Goal: Task Accomplishment & Management: Use online tool/utility

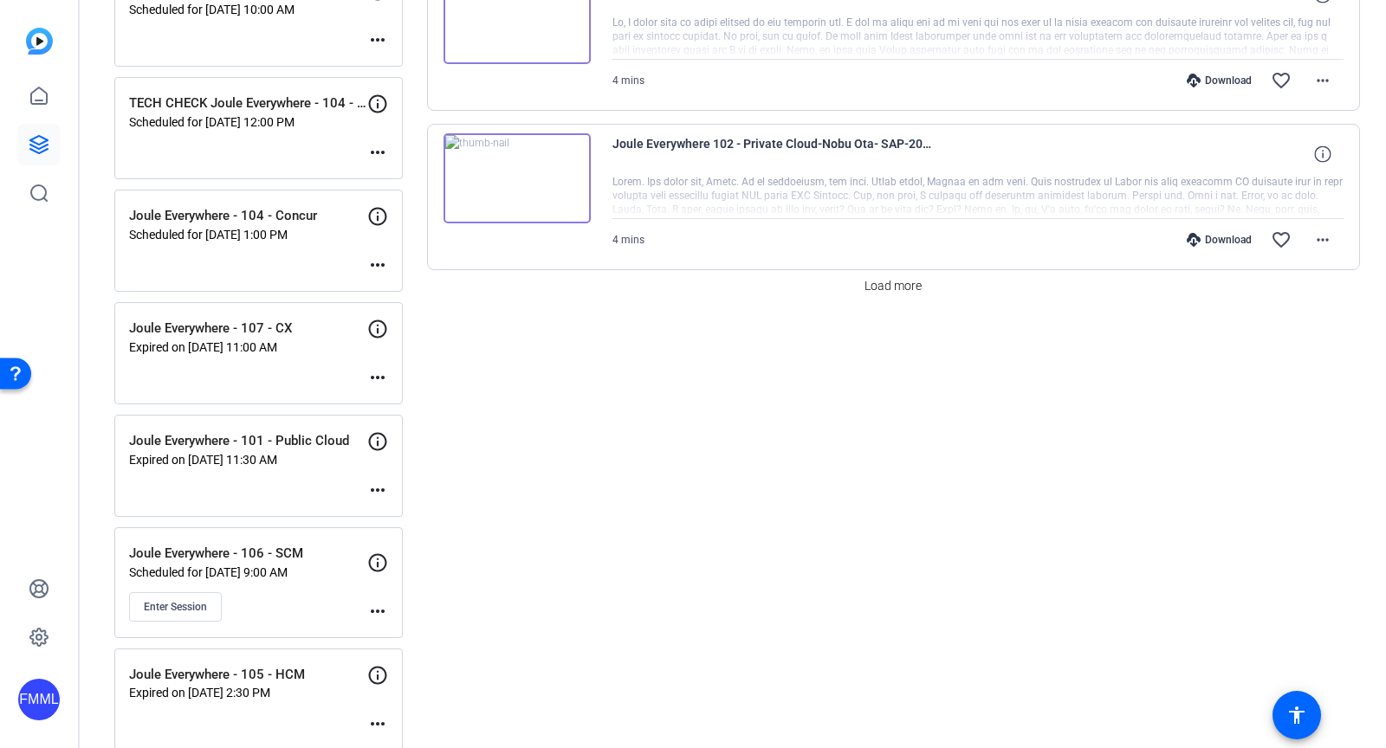
scroll to position [1545, 0]
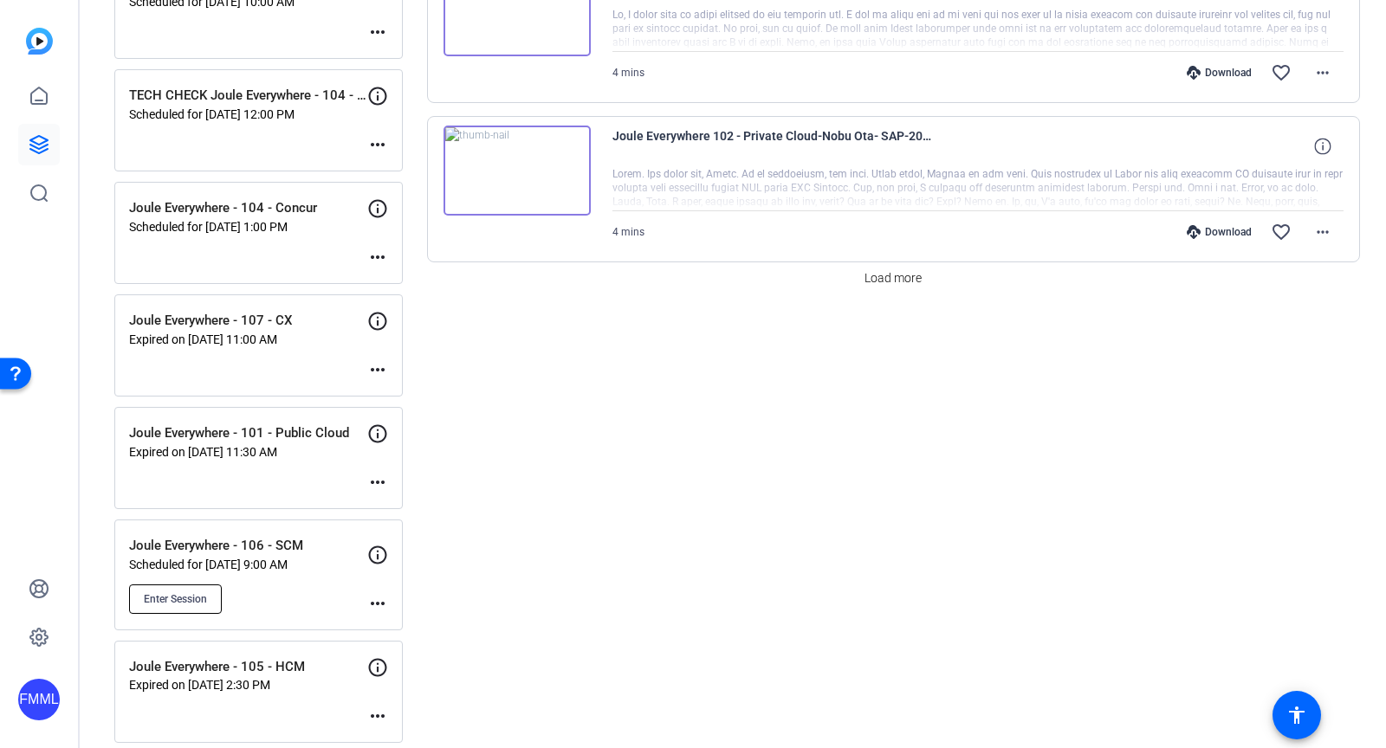
click at [192, 593] on span "Enter Session" at bounding box center [175, 600] width 63 height 14
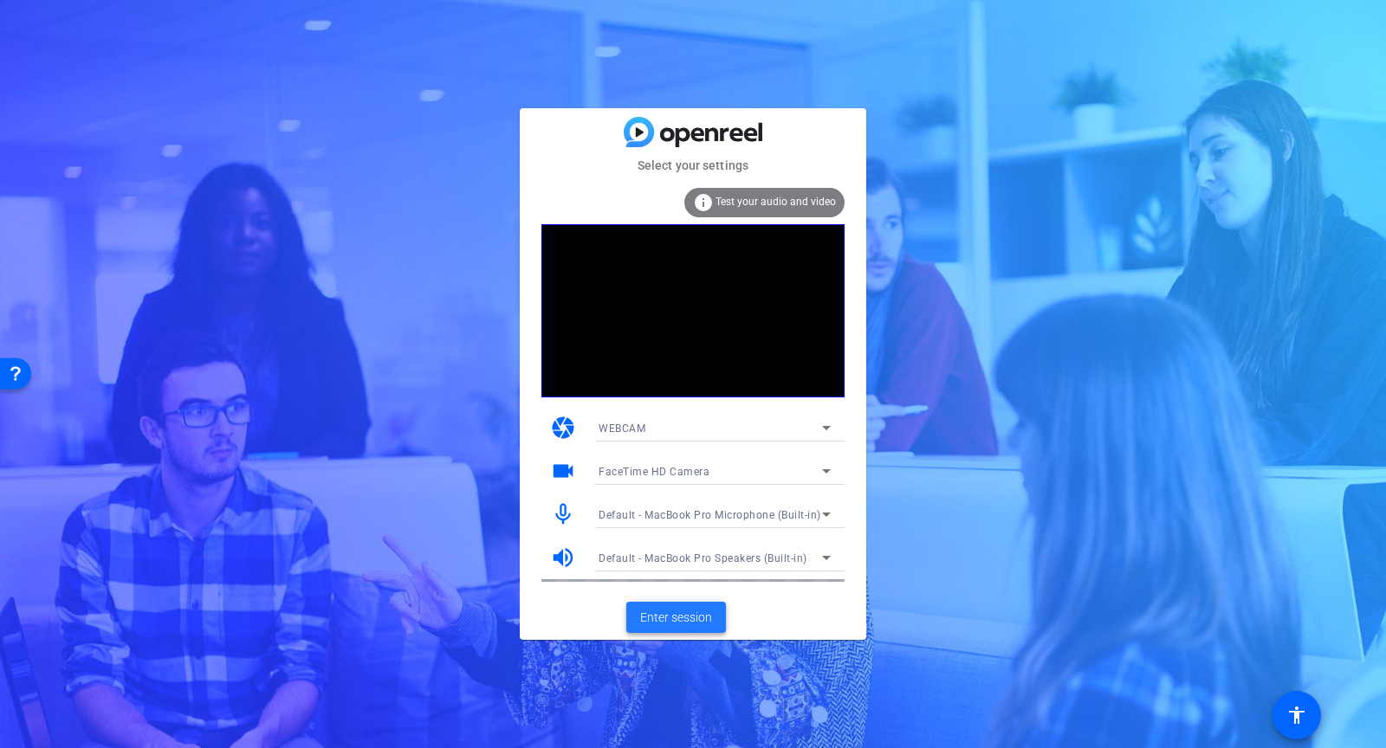
click at [671, 609] on span "Enter session" at bounding box center [676, 618] width 72 height 18
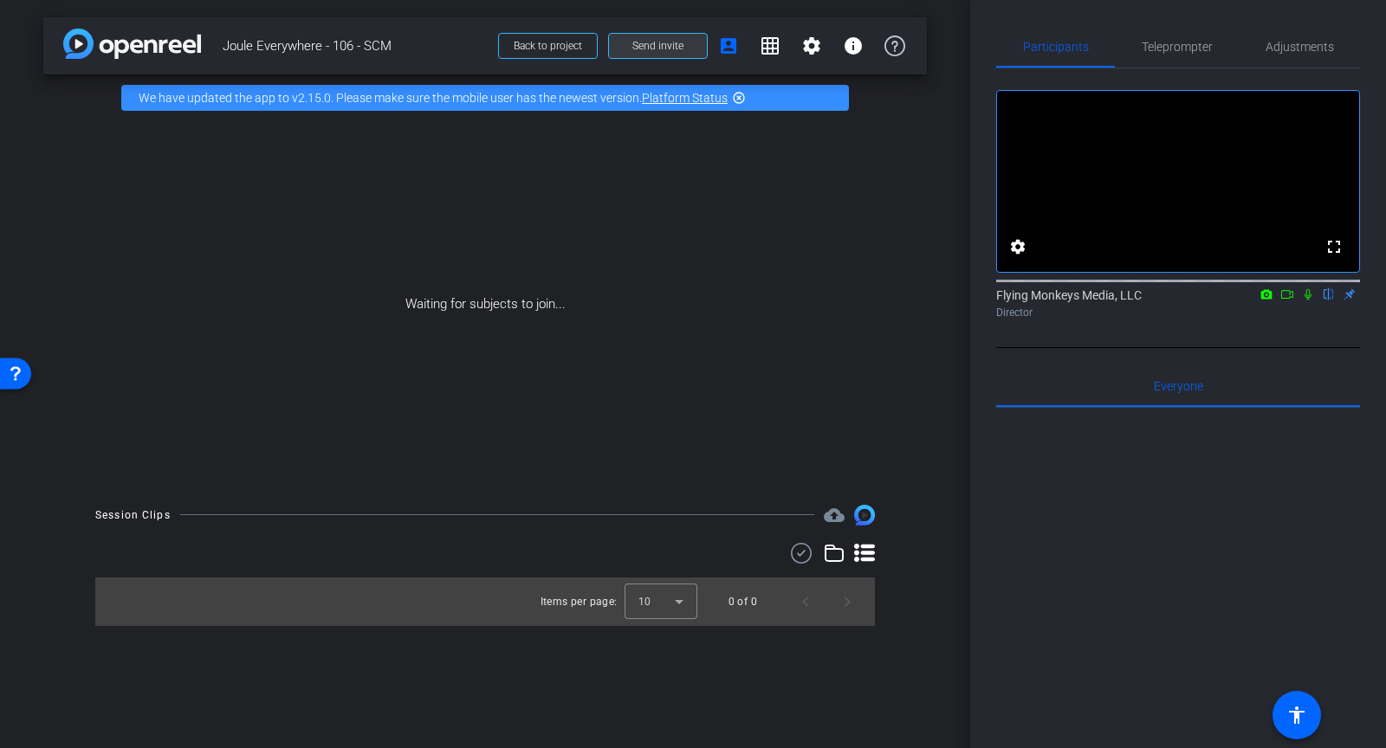
click at [642, 52] on button "Send invite" at bounding box center [658, 46] width 100 height 26
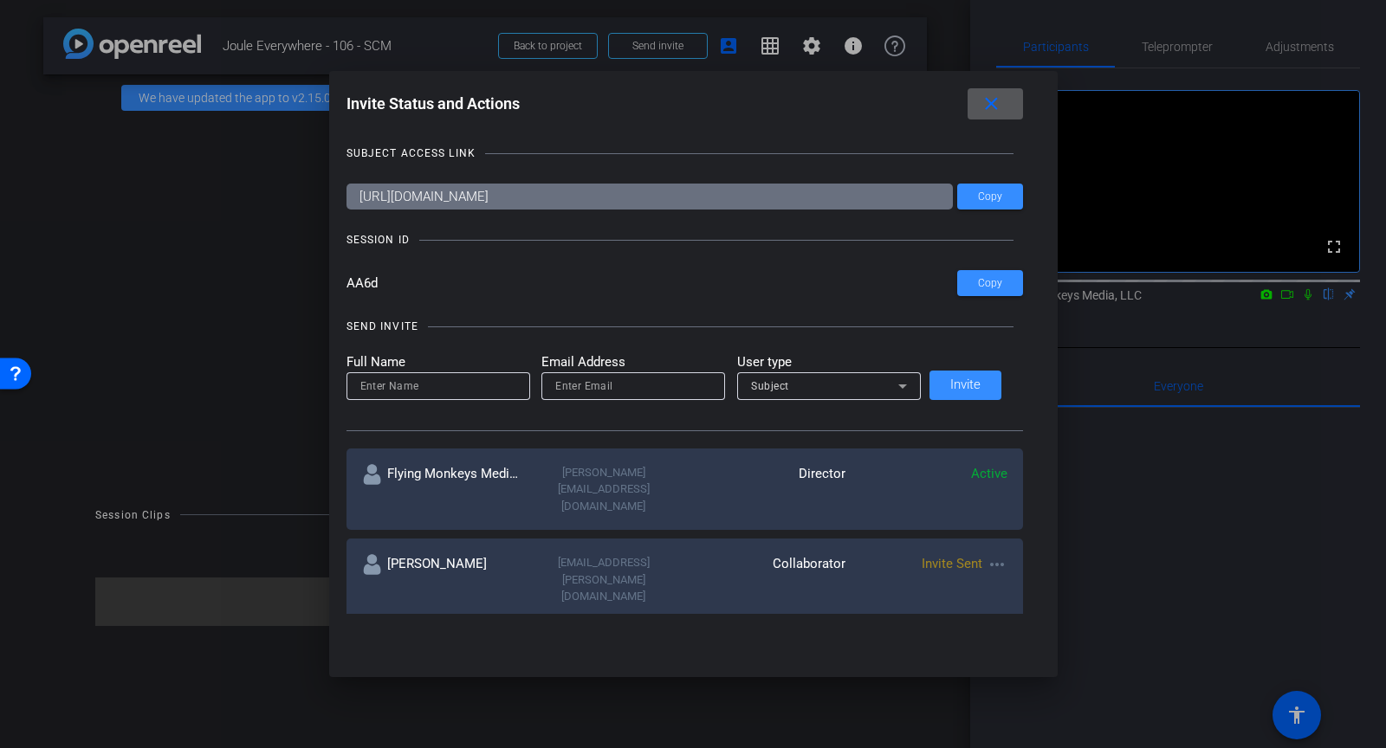
click at [463, 389] on input at bounding box center [438, 386] width 156 height 21
type input "Paige"
click at [580, 396] on div at bounding box center [633, 387] width 156 height 28
type input "paige@flyingmonkeysmedia.com"
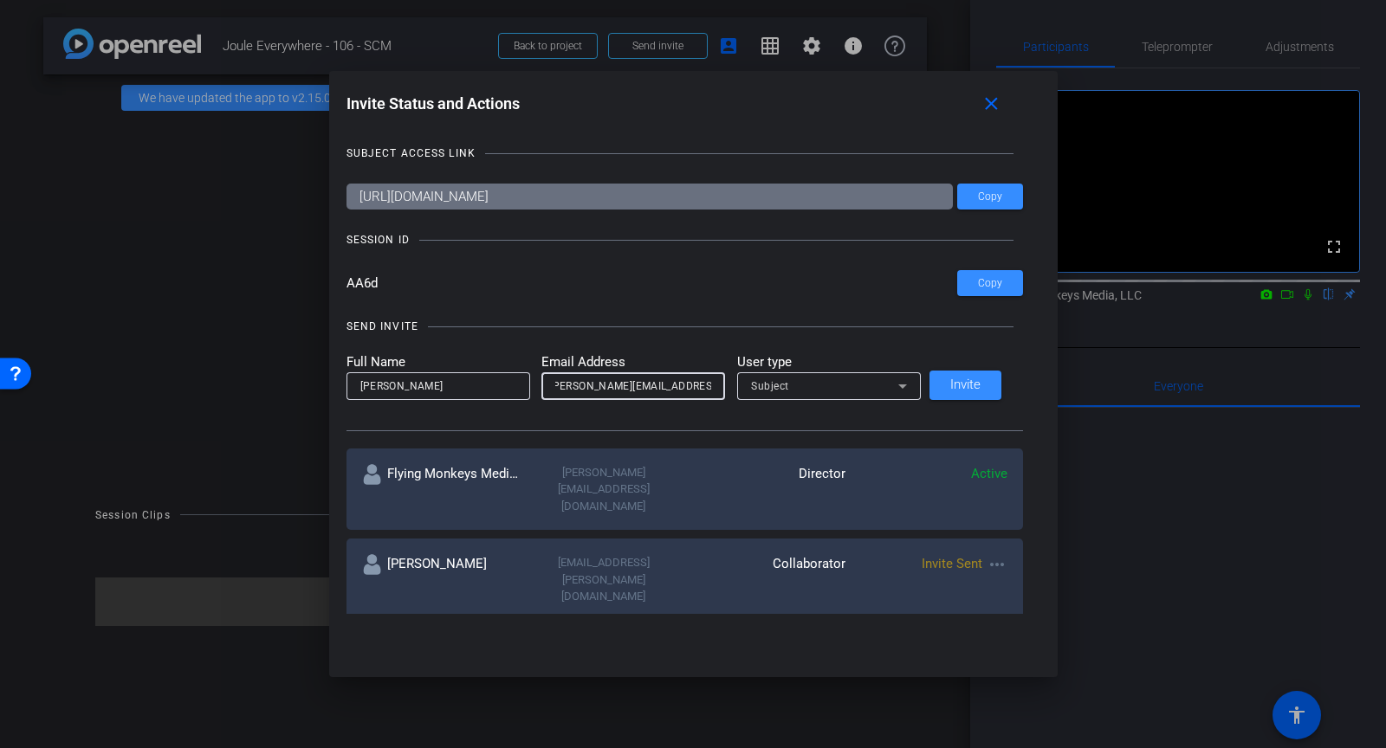
click at [761, 383] on span "Subject" at bounding box center [770, 386] width 38 height 12
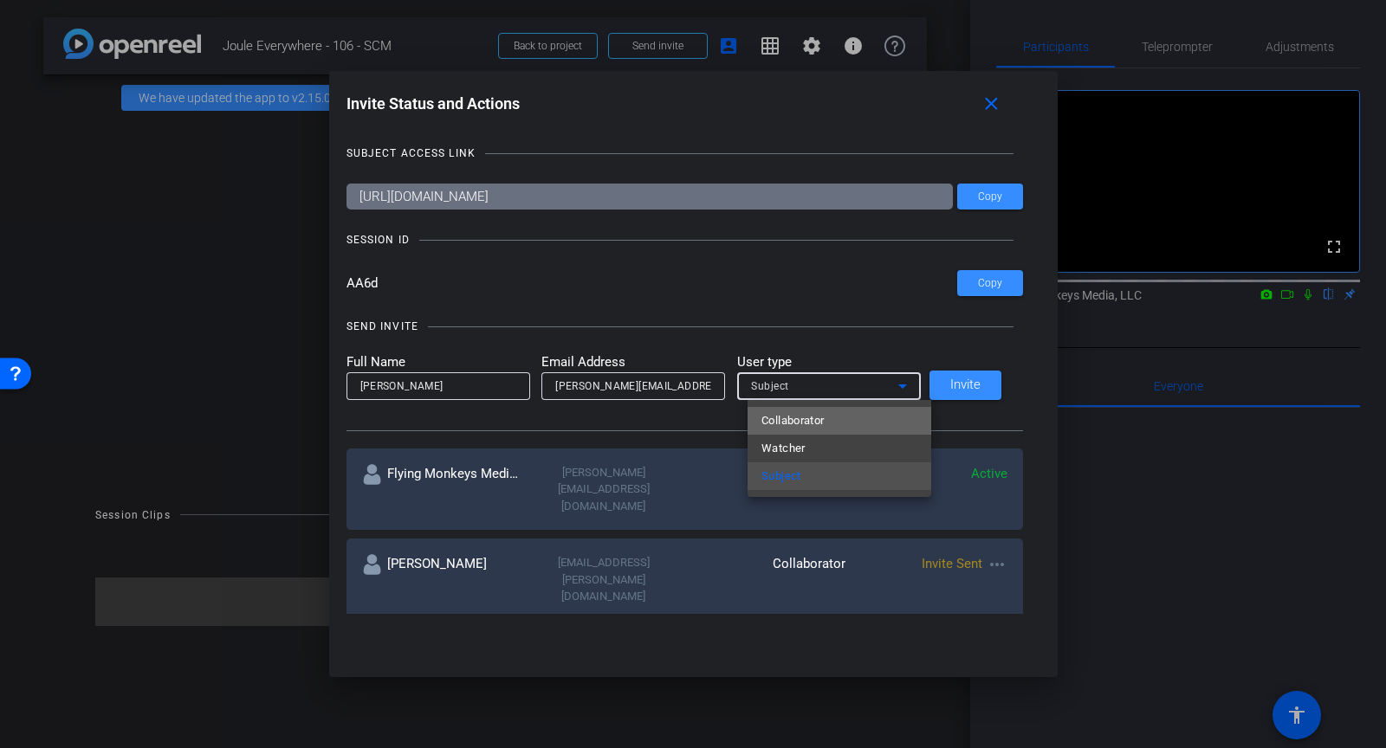
click at [780, 415] on span "Collaborator" at bounding box center [792, 421] width 63 height 21
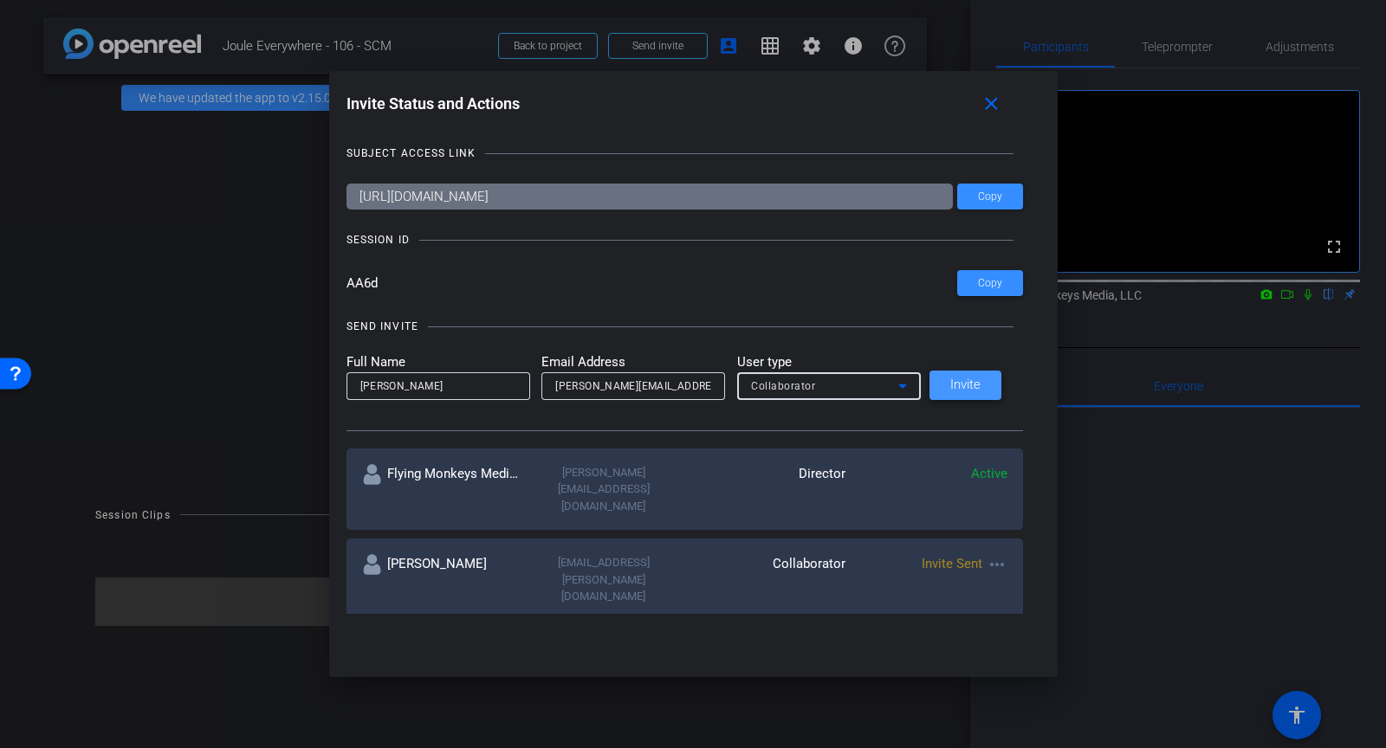
click at [956, 388] on span at bounding box center [966, 386] width 72 height 42
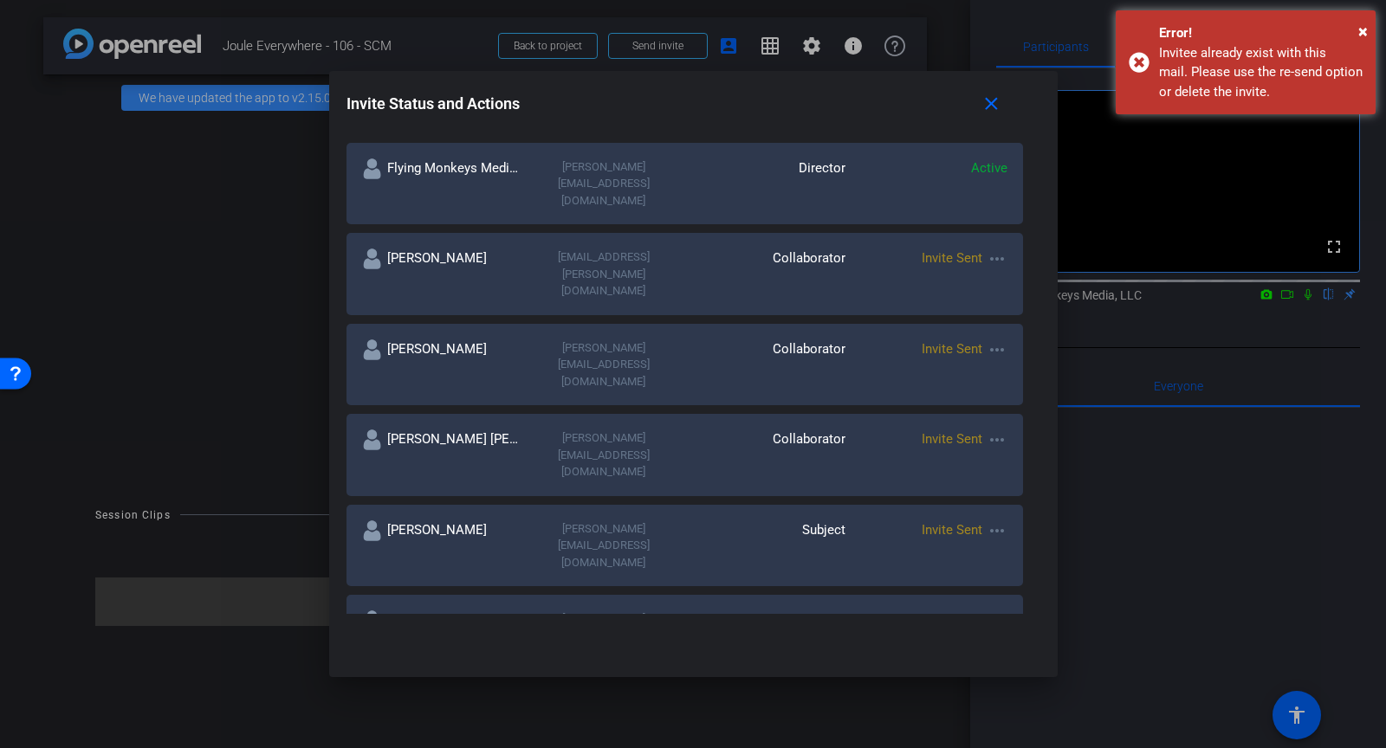
scroll to position [301, 0]
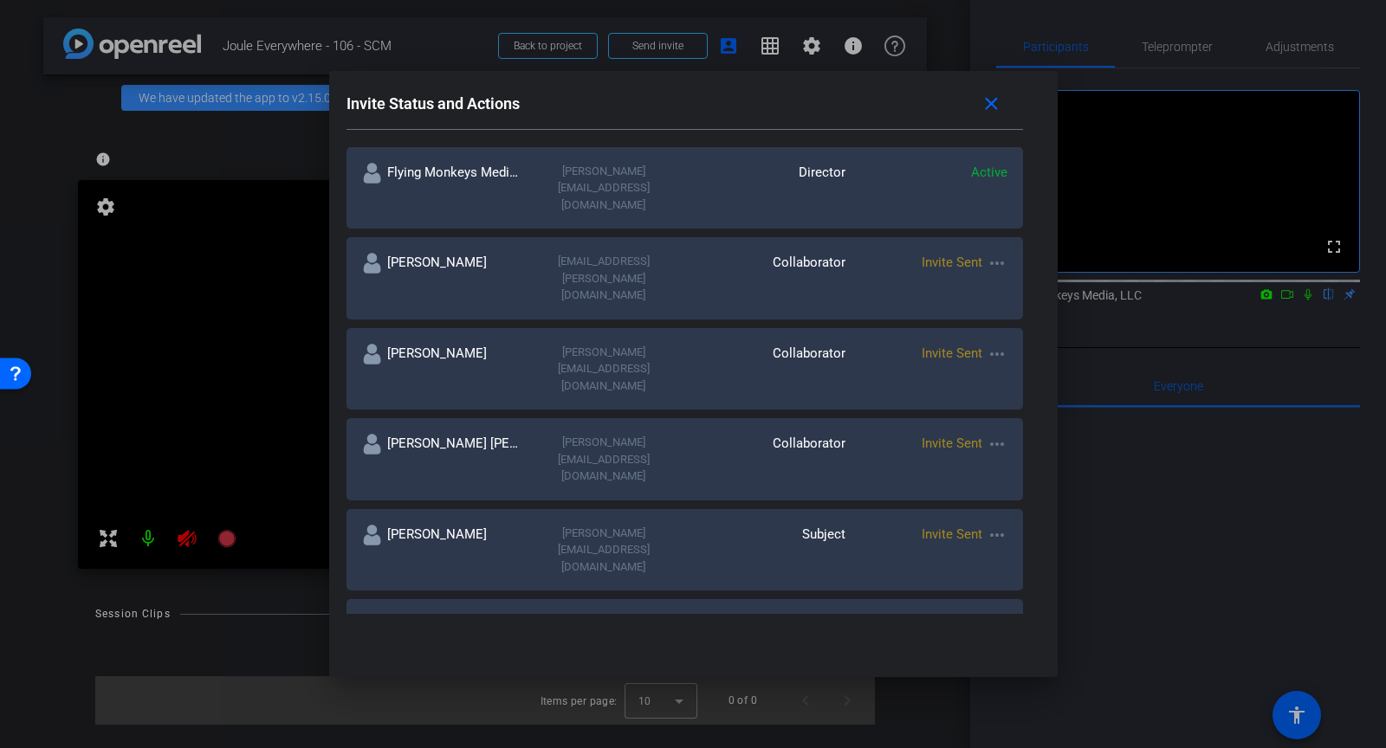
click at [987, 344] on mat-icon "more_horiz" at bounding box center [997, 354] width 21 height 21
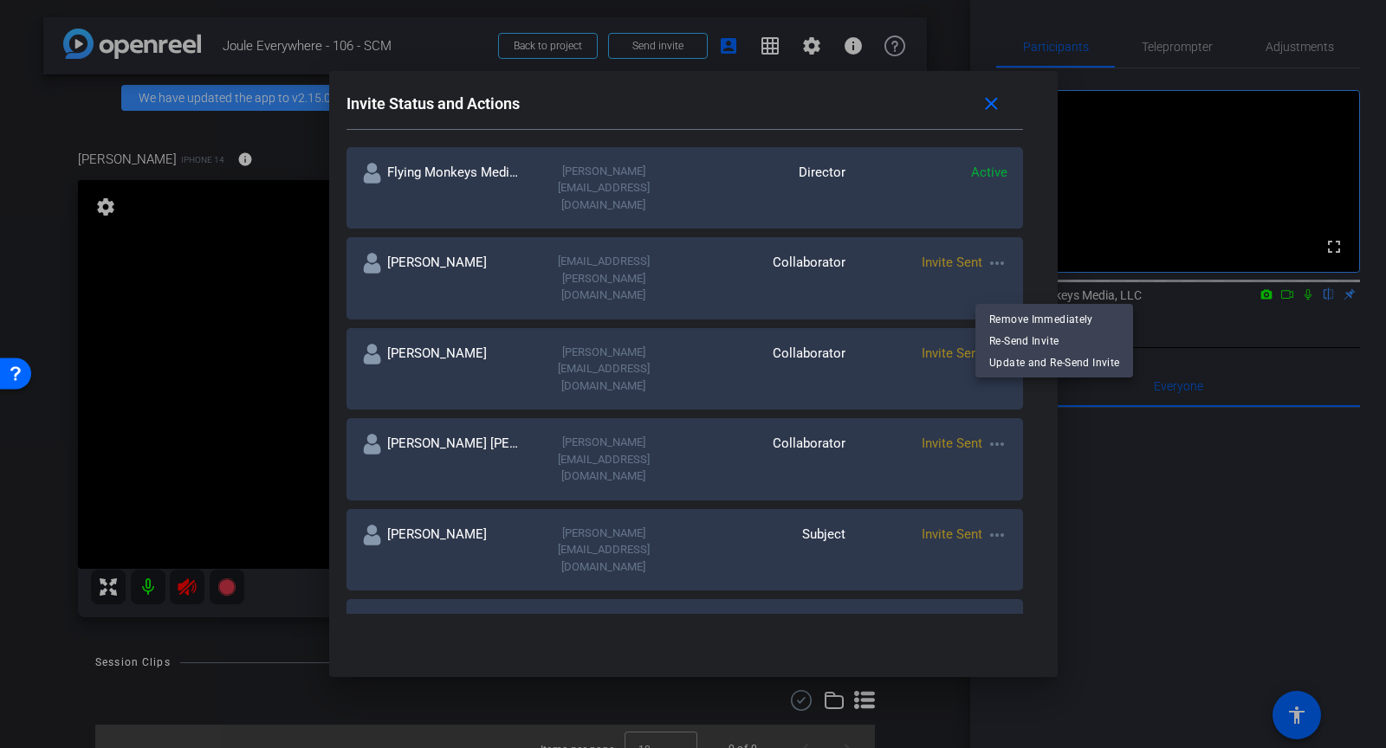
click at [976, 102] on div at bounding box center [693, 374] width 1386 height 748
click at [981, 104] on mat-icon "close" at bounding box center [992, 105] width 22 height 22
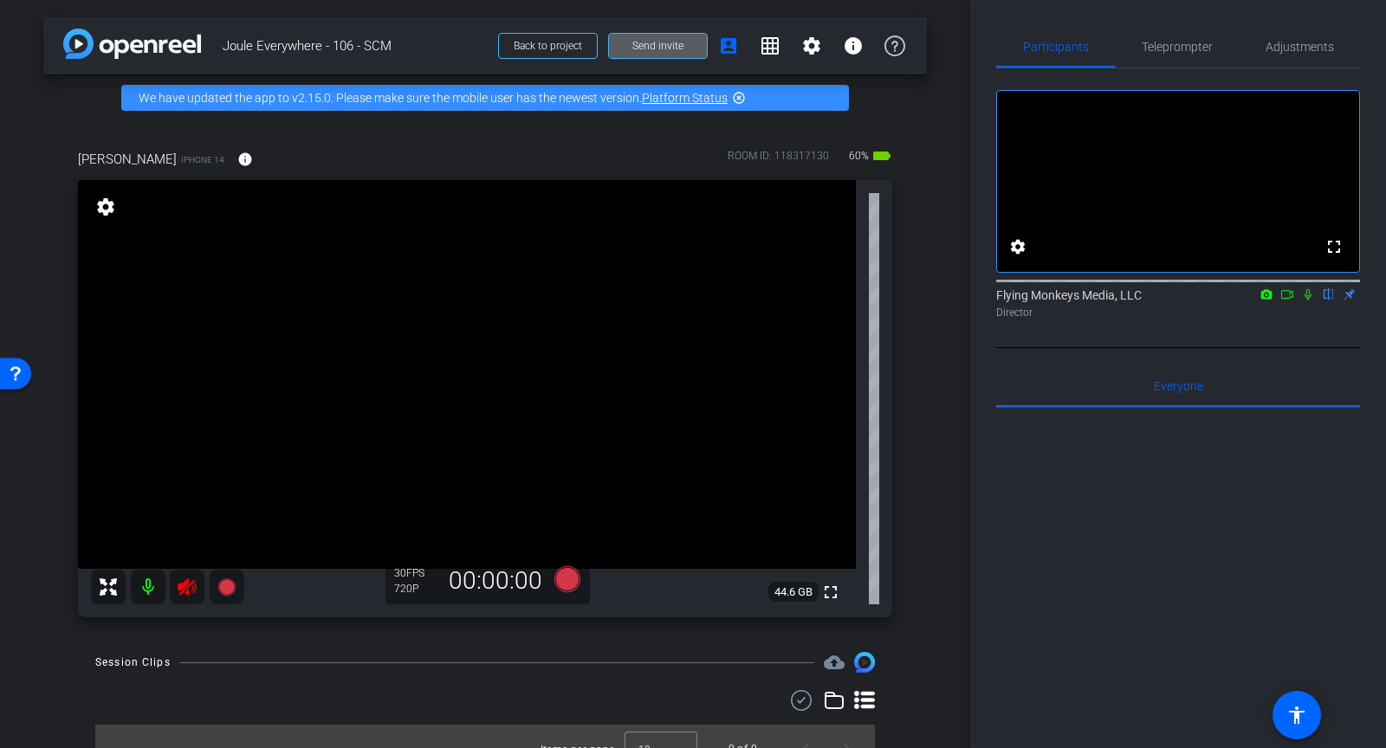
click at [193, 590] on icon at bounding box center [187, 587] width 21 height 21
click at [106, 205] on mat-icon "settings" at bounding box center [106, 207] width 24 height 21
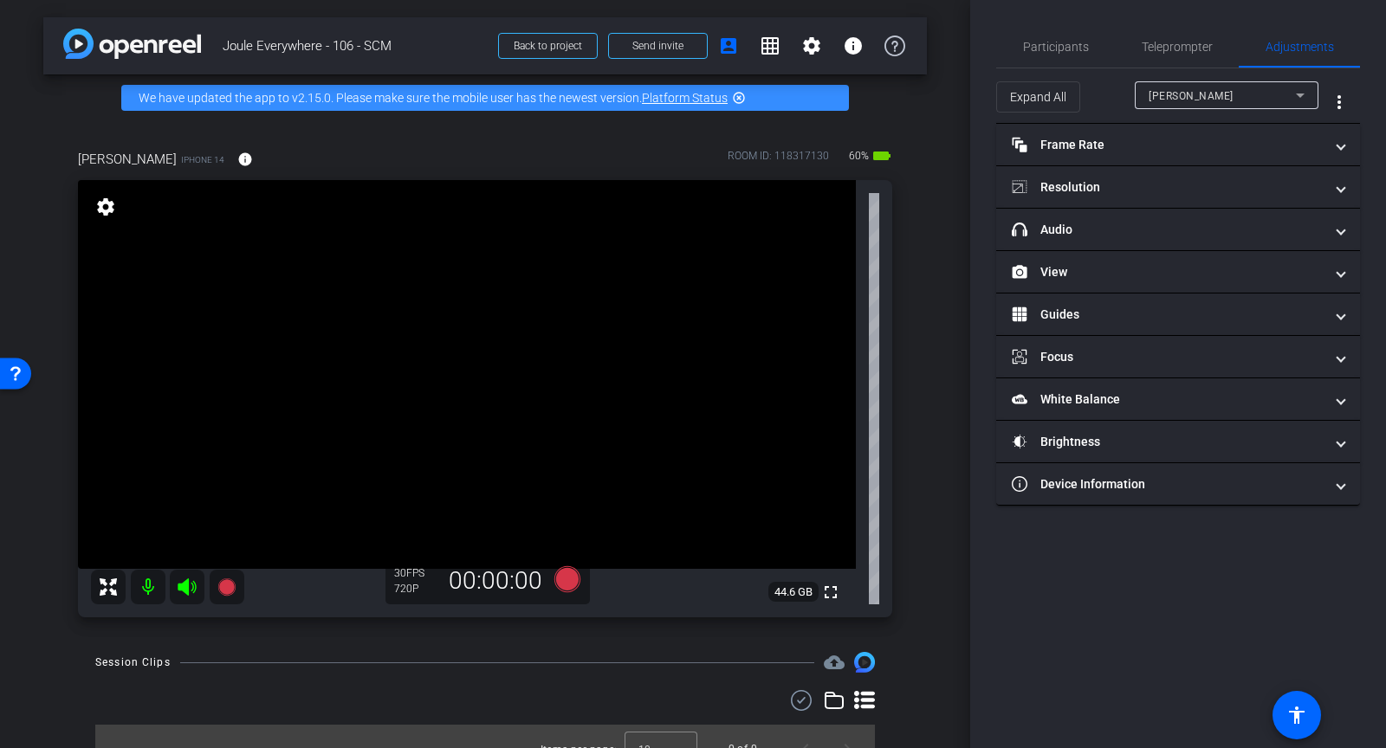
click at [107, 206] on mat-icon "settings" at bounding box center [106, 207] width 24 height 21
click at [1067, 46] on span "Participants" at bounding box center [1056, 47] width 66 height 12
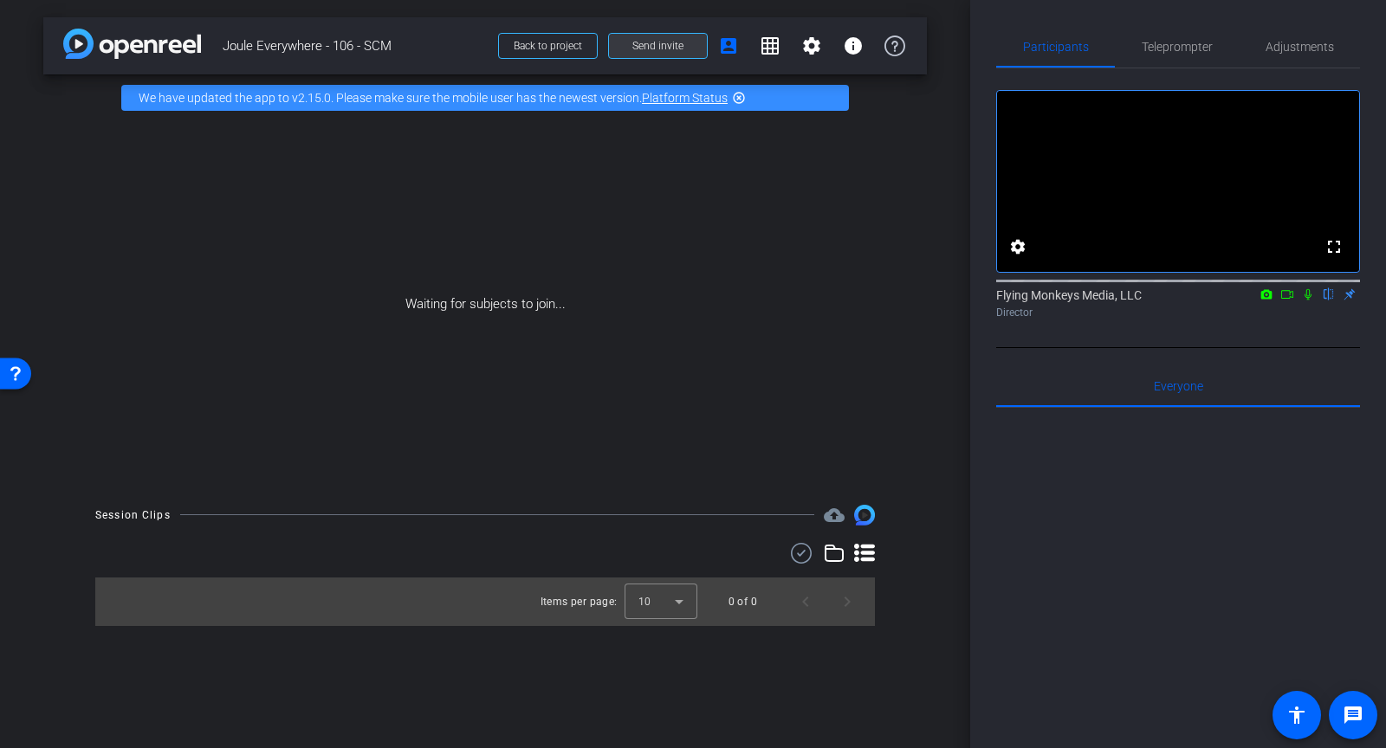
click at [658, 41] on span "Send invite" at bounding box center [657, 46] width 51 height 14
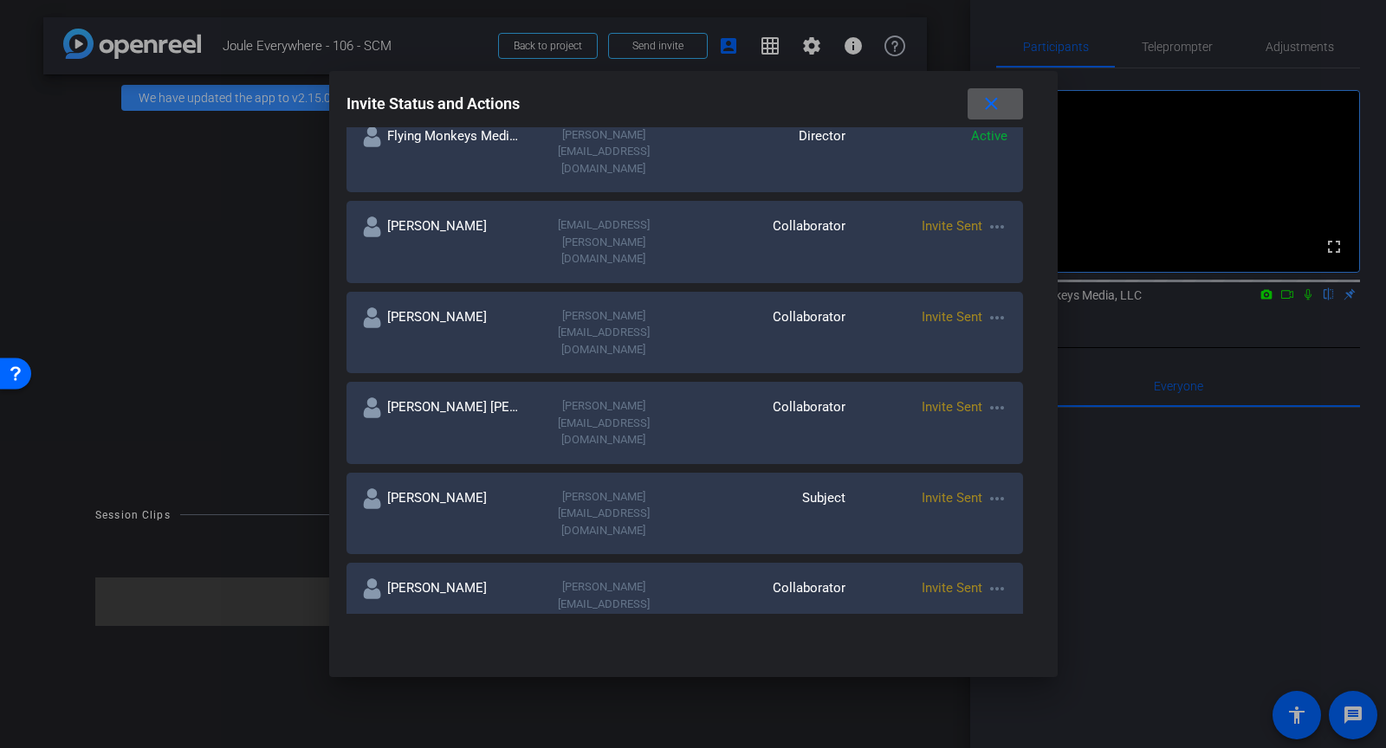
scroll to position [349, 0]
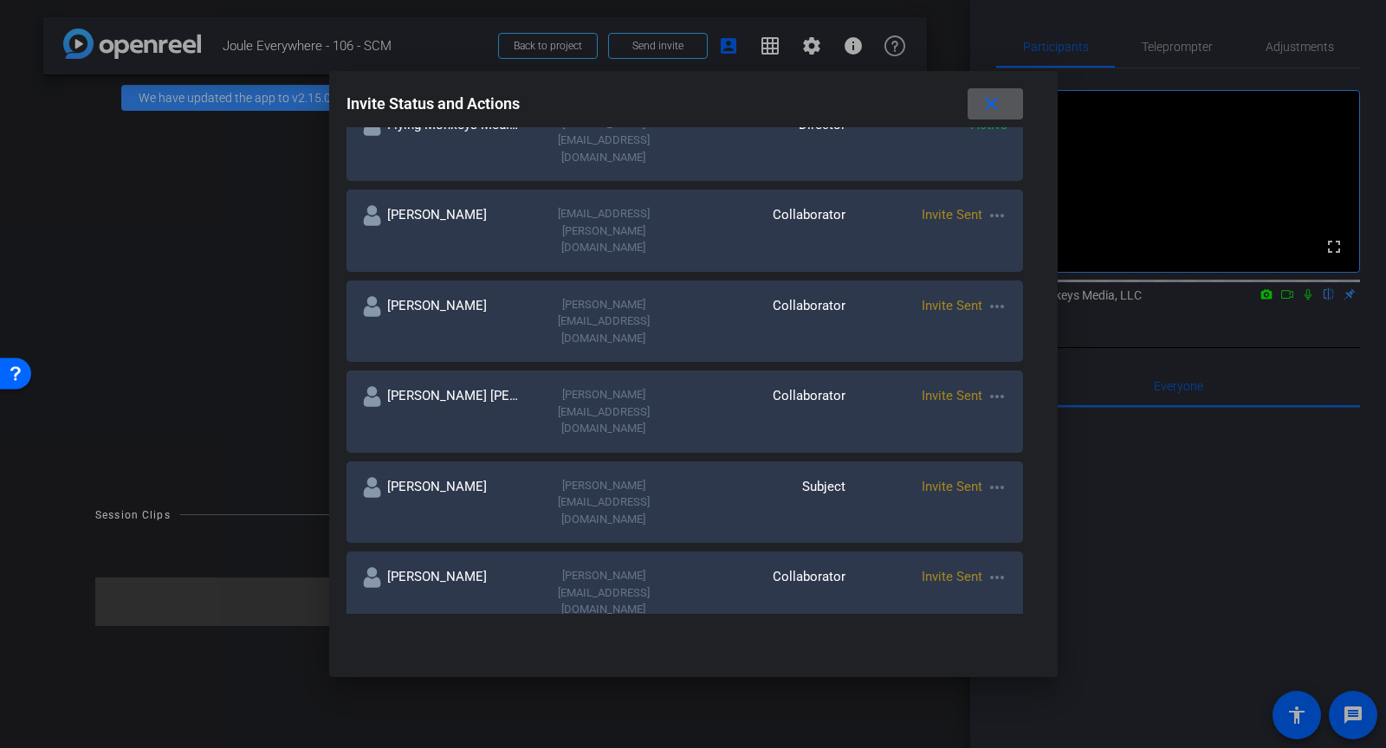
click at [988, 104] on mat-icon "close" at bounding box center [992, 105] width 22 height 22
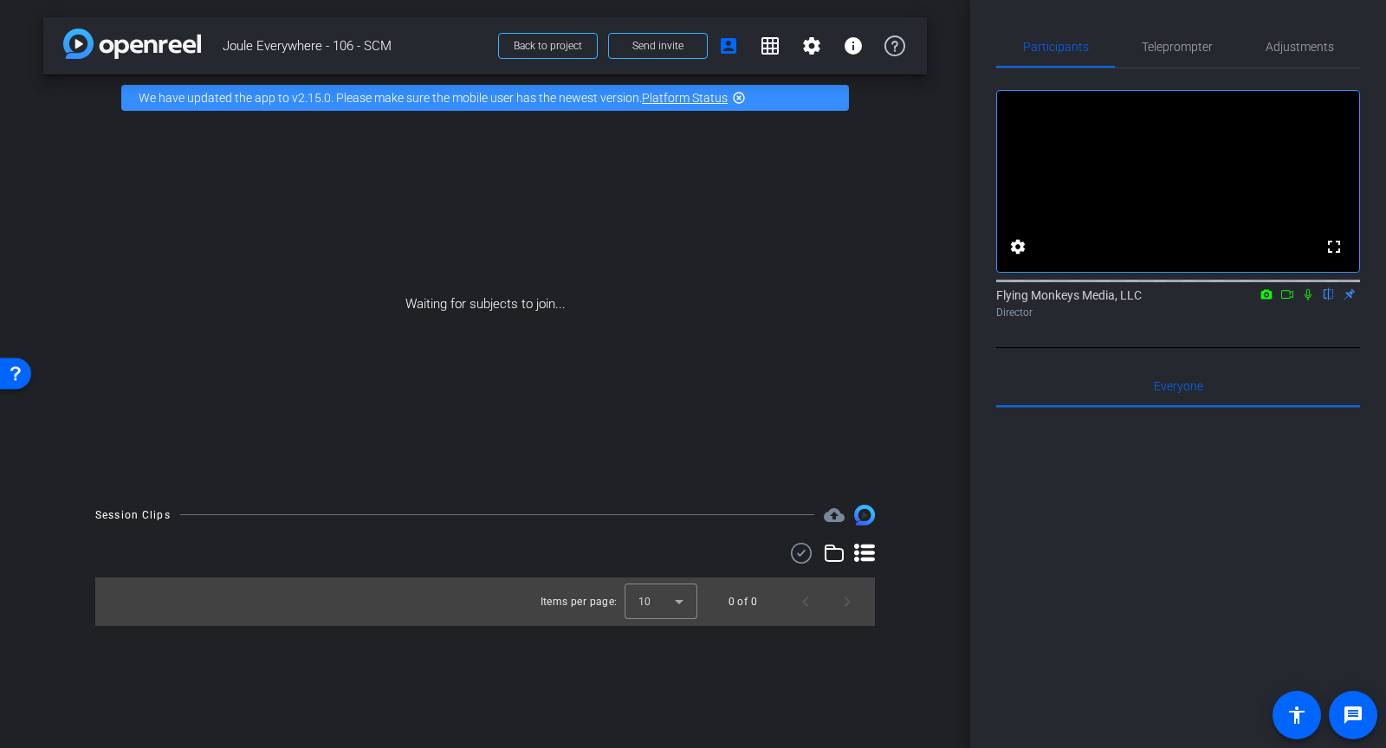
drag, startPoint x: 399, startPoint y: 46, endPoint x: 221, endPoint y: 42, distance: 178.5
click at [223, 42] on span "Joule Everywhere - 106 - SCM" at bounding box center [355, 46] width 265 height 35
copy span "Joule Everywhere - 106 - SCM"
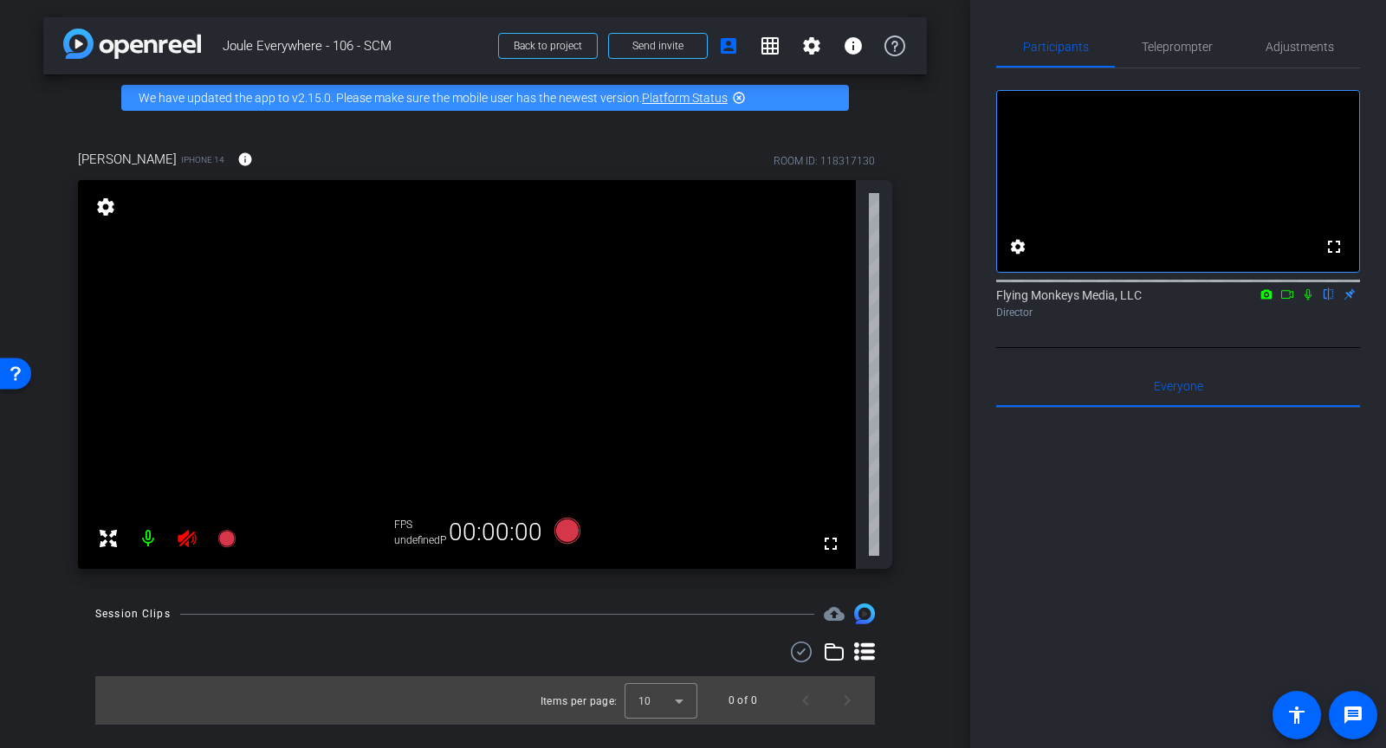
click at [183, 541] on icon at bounding box center [187, 538] width 18 height 17
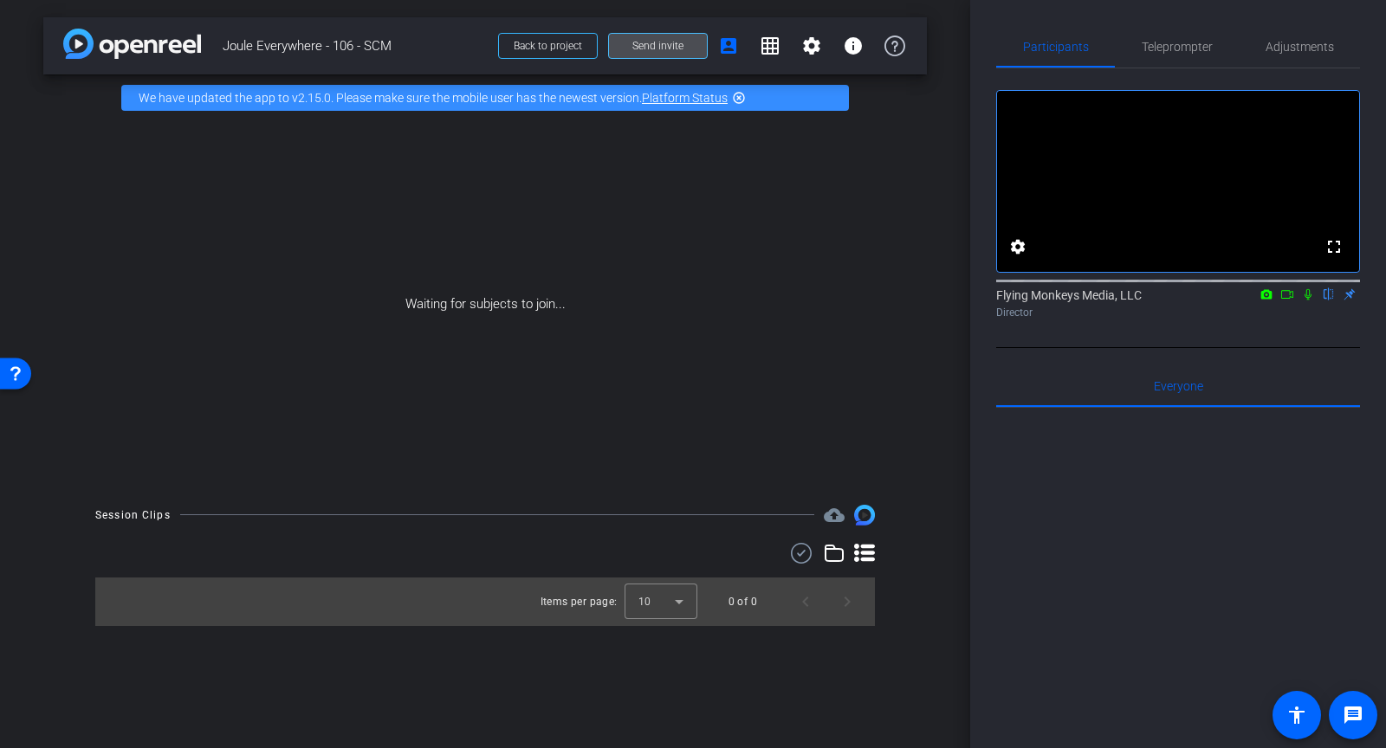
click at [667, 53] on span at bounding box center [658, 46] width 98 height 42
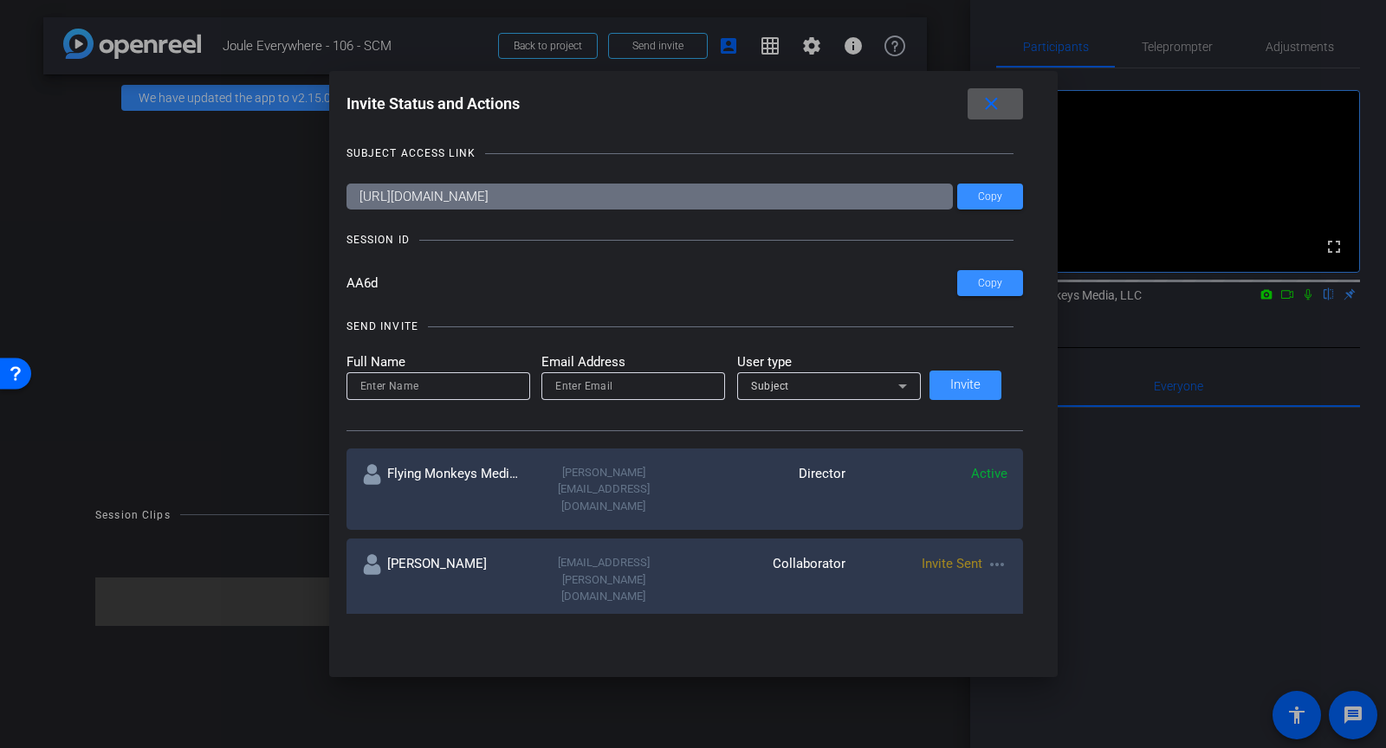
scroll to position [249, 0]
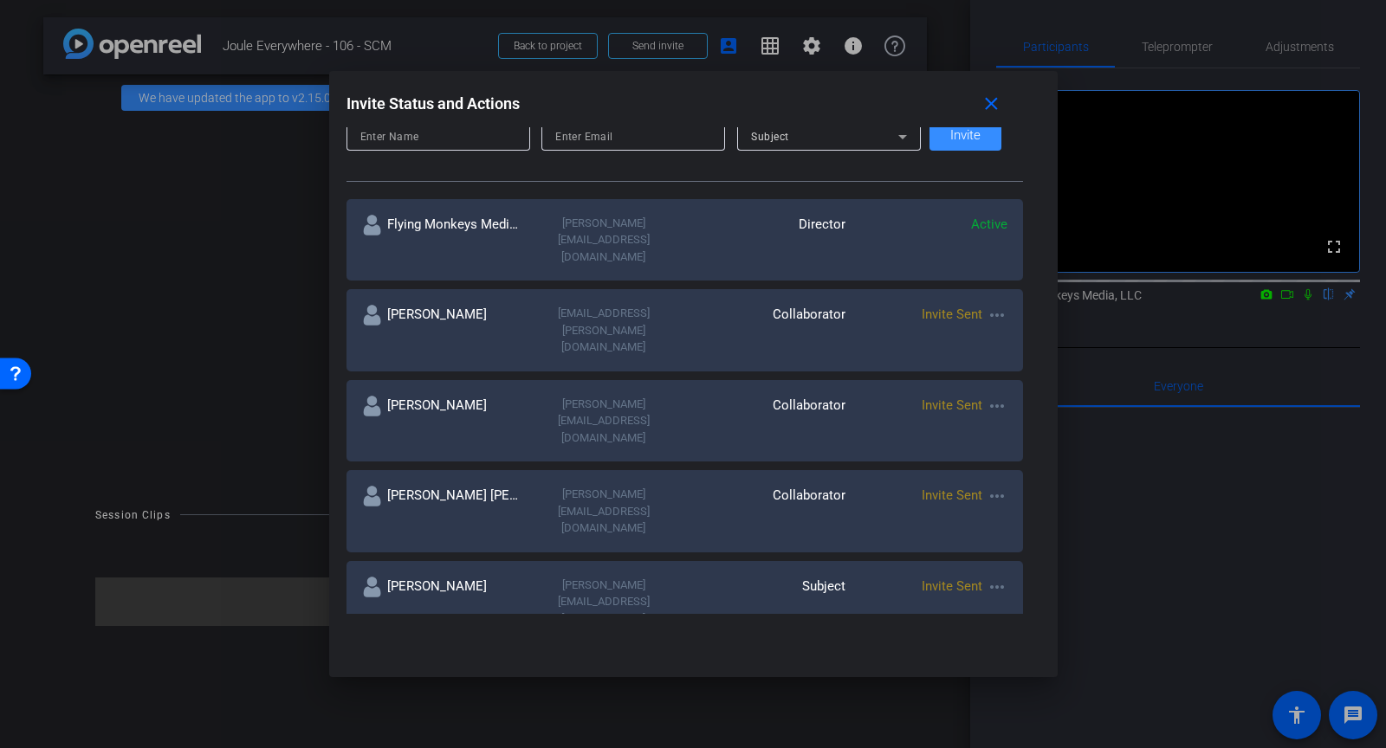
click at [987, 396] on mat-icon "more_horiz" at bounding box center [997, 406] width 21 height 21
click at [991, 397] on span "Re-Send Invite" at bounding box center [1054, 392] width 130 height 21
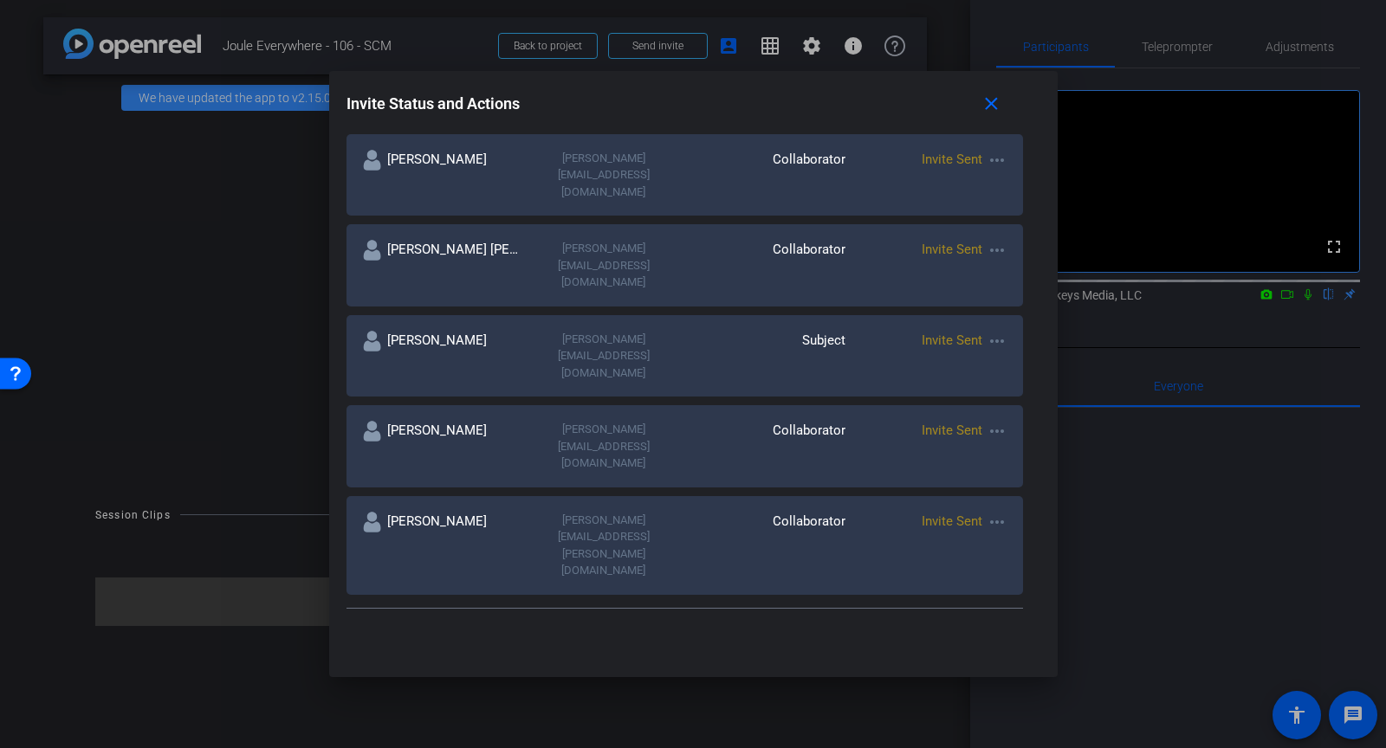
scroll to position [487, 0]
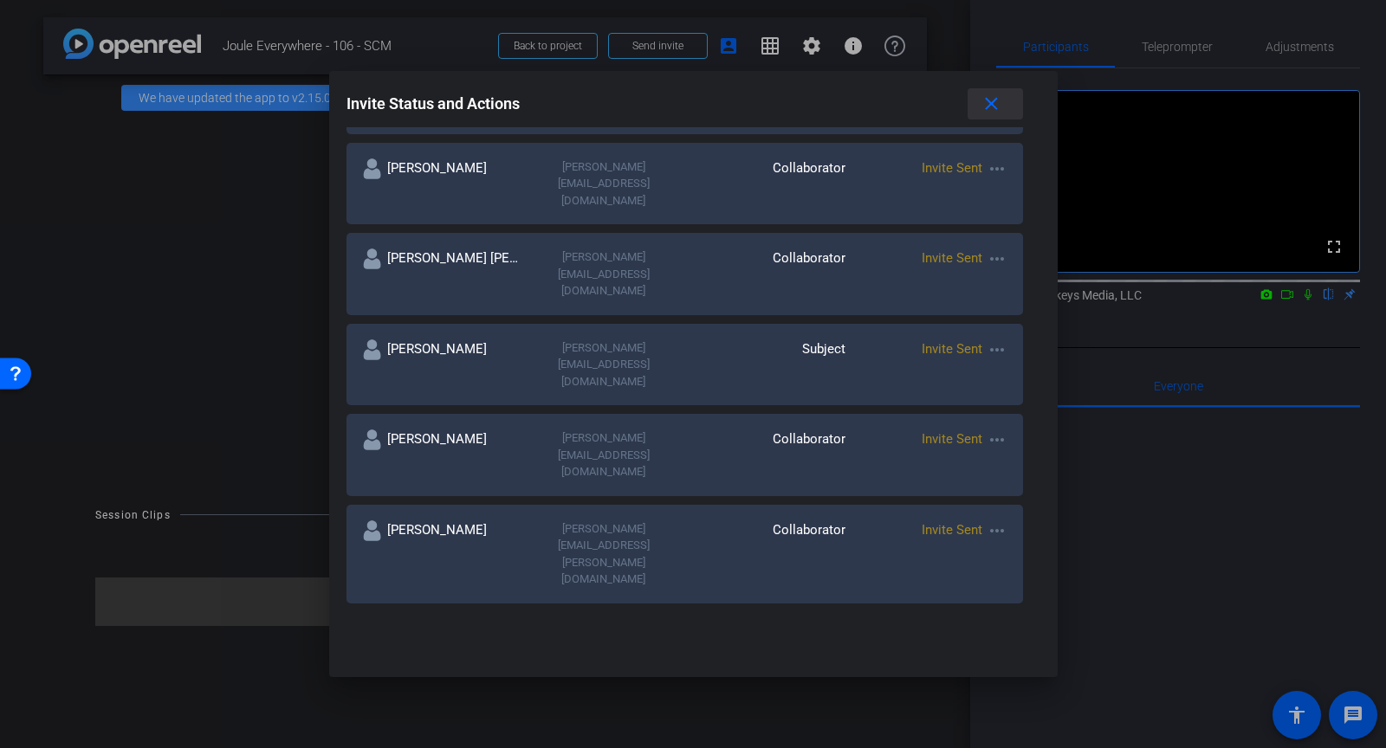
click at [984, 102] on mat-icon "close" at bounding box center [992, 105] width 22 height 22
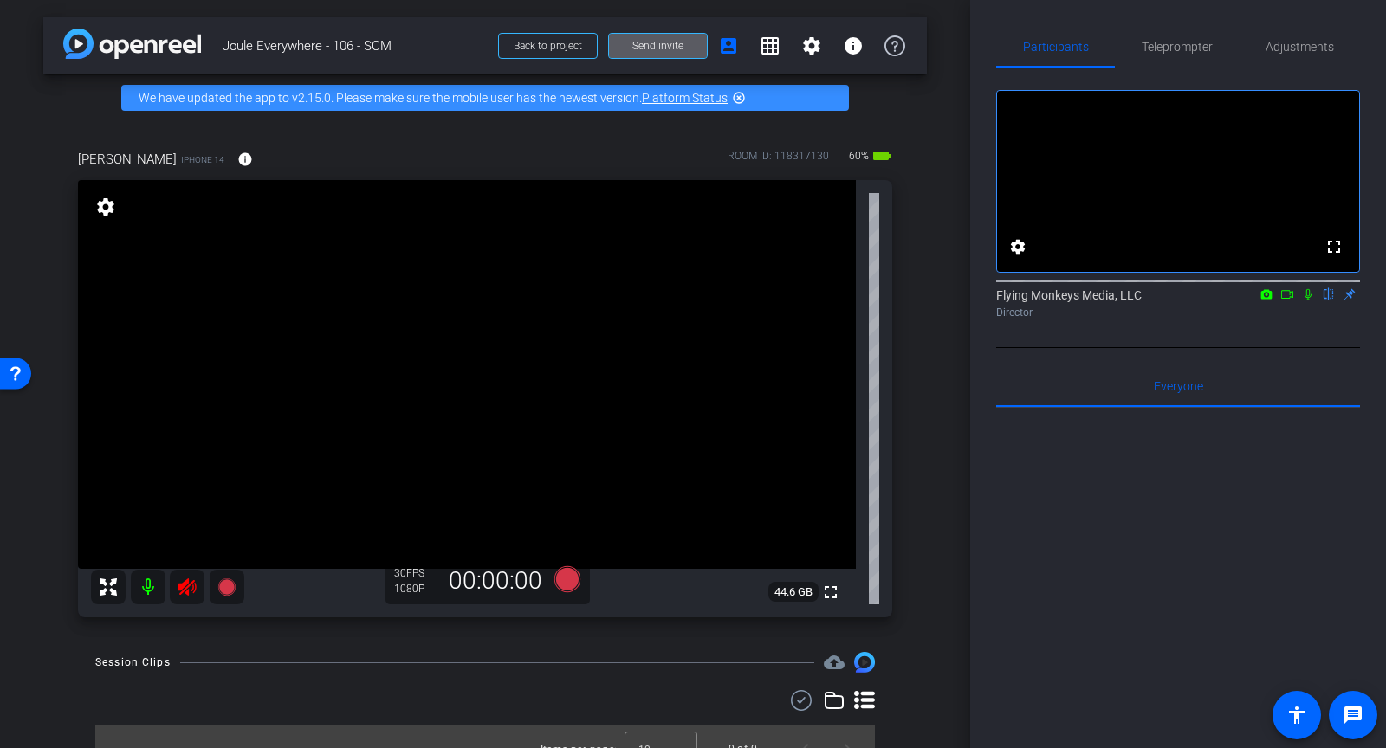
click at [193, 593] on icon at bounding box center [187, 587] width 18 height 17
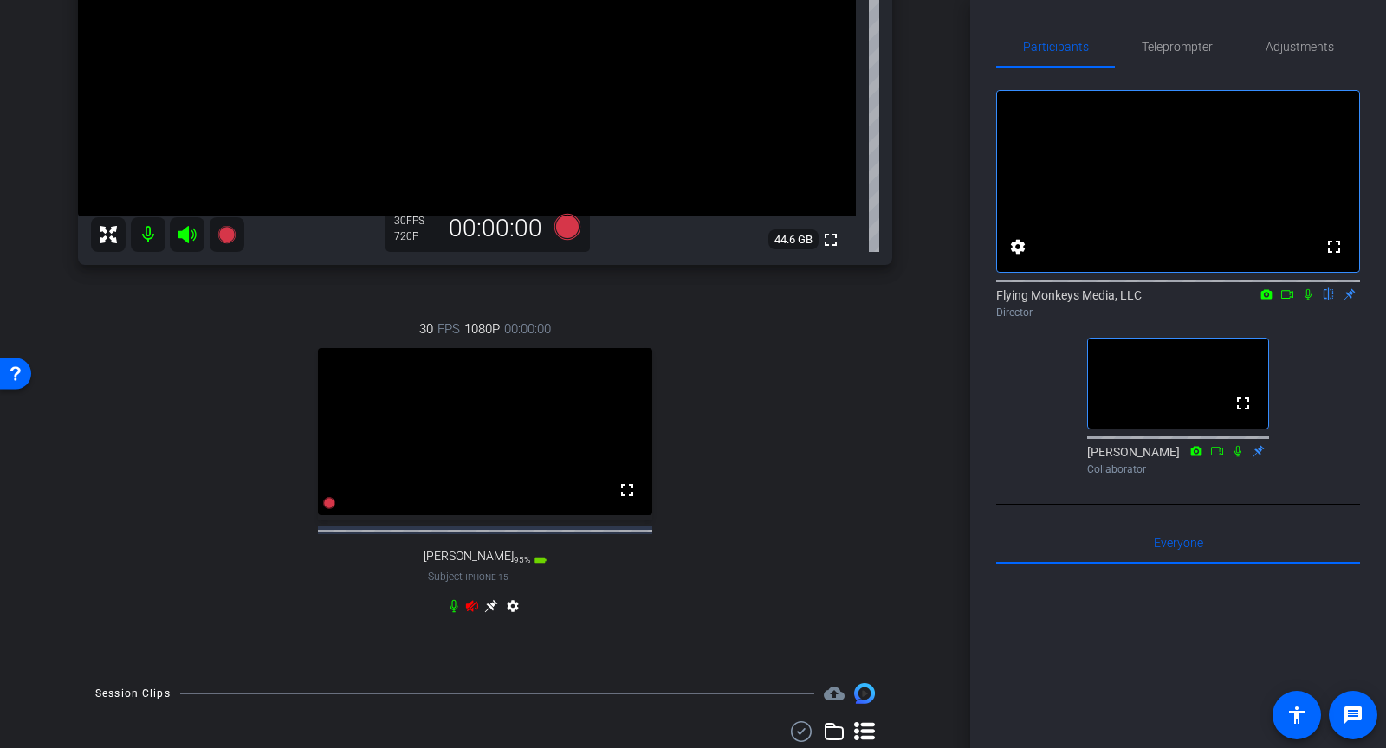
scroll to position [366, 0]
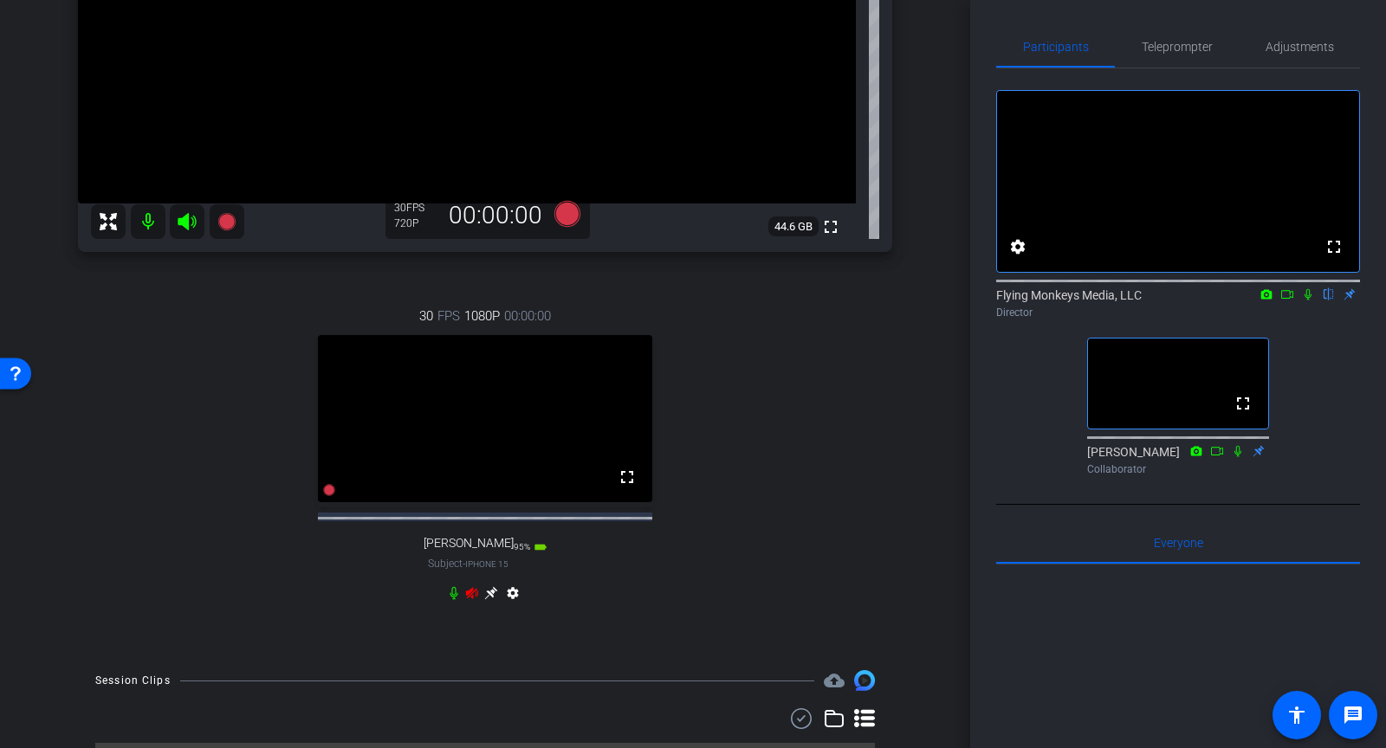
click at [465, 600] on icon at bounding box center [472, 593] width 14 height 14
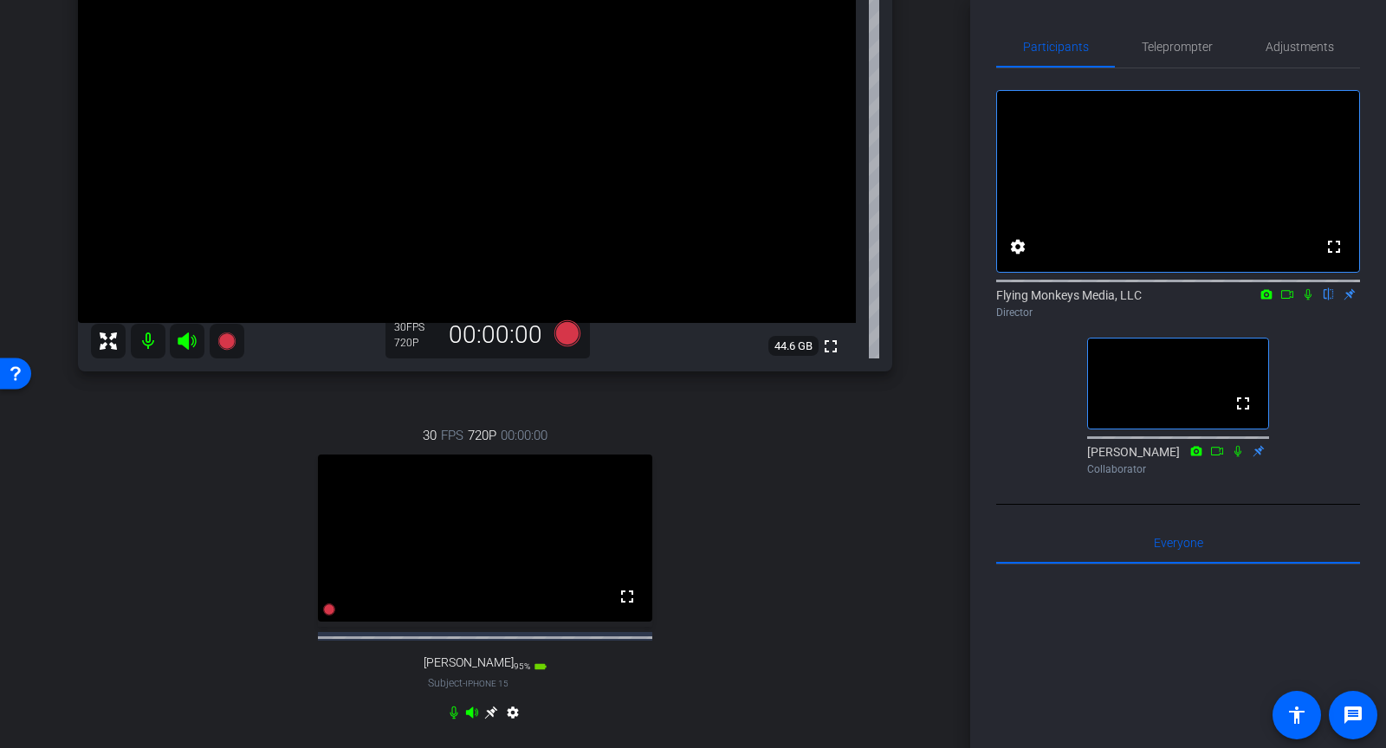
scroll to position [251, 0]
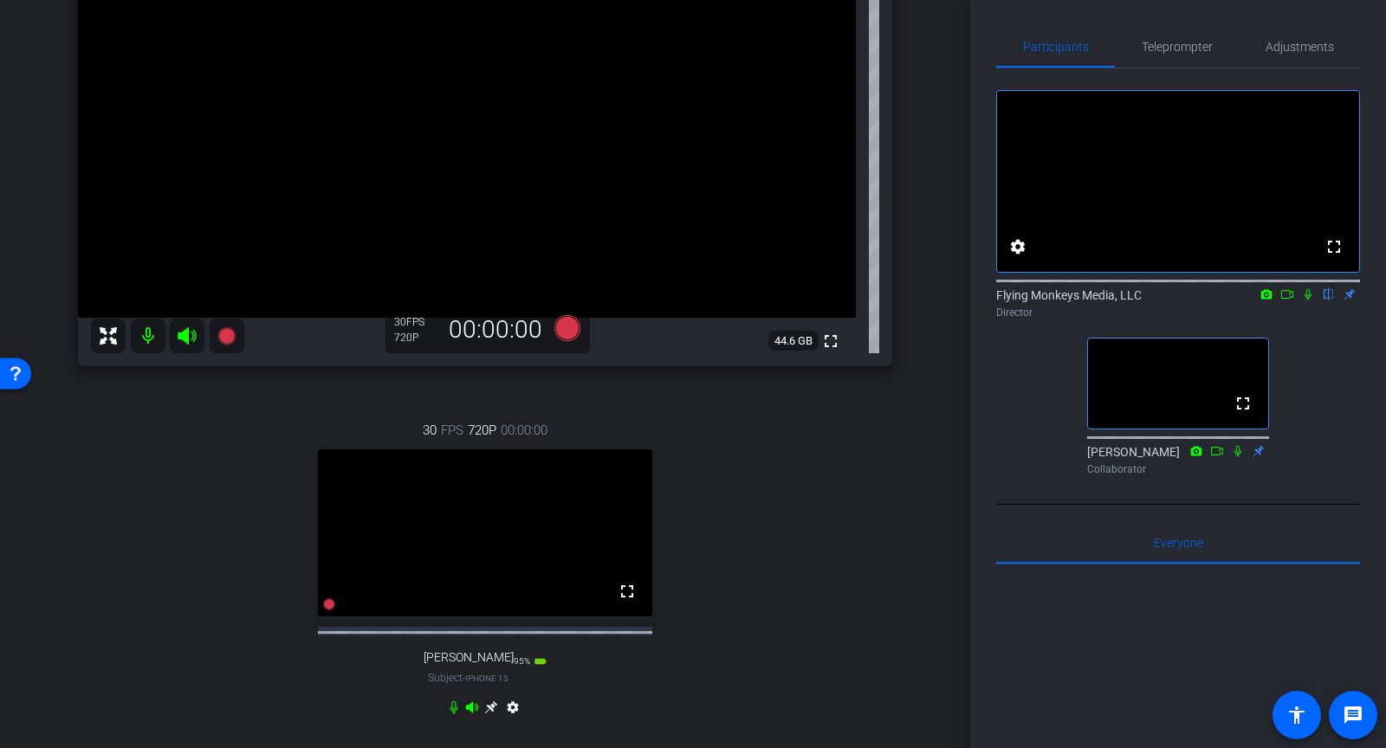
click at [489, 715] on icon at bounding box center [490, 708] width 13 height 13
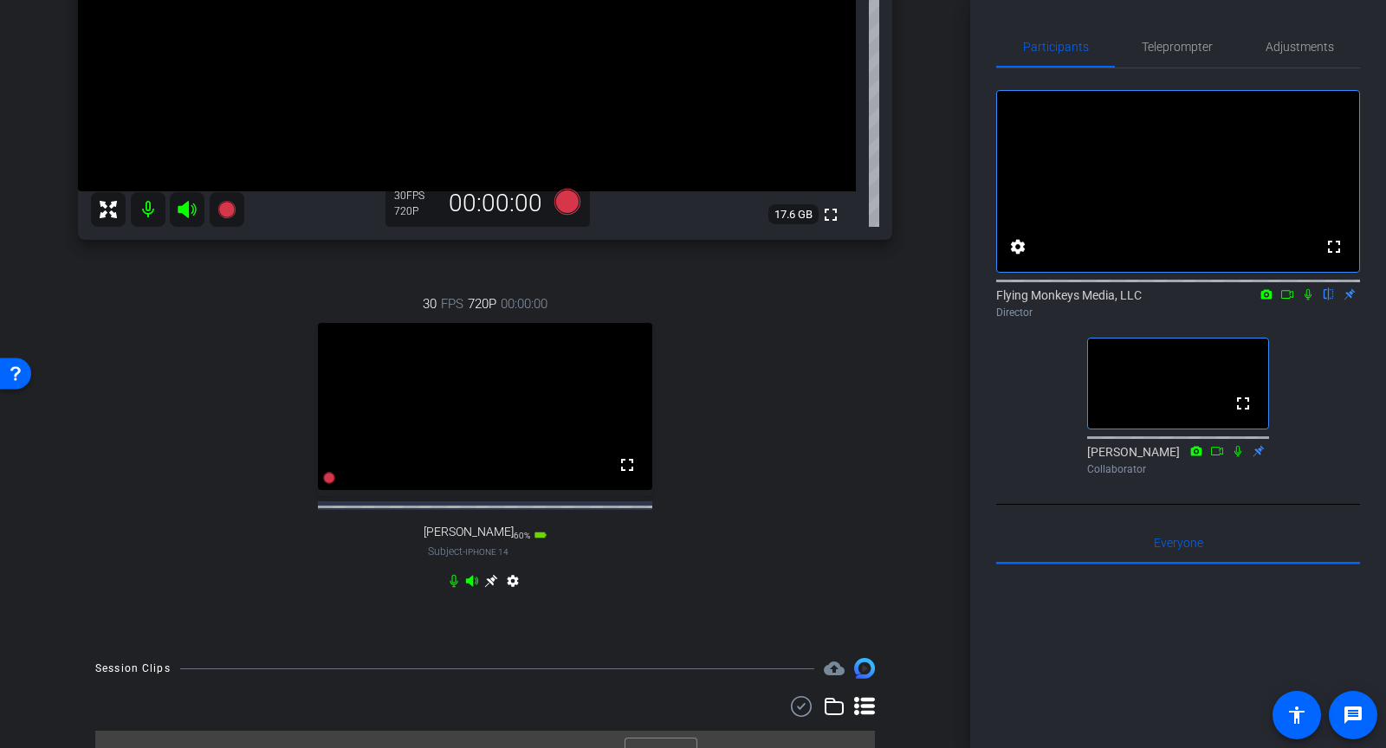
scroll to position [424, 0]
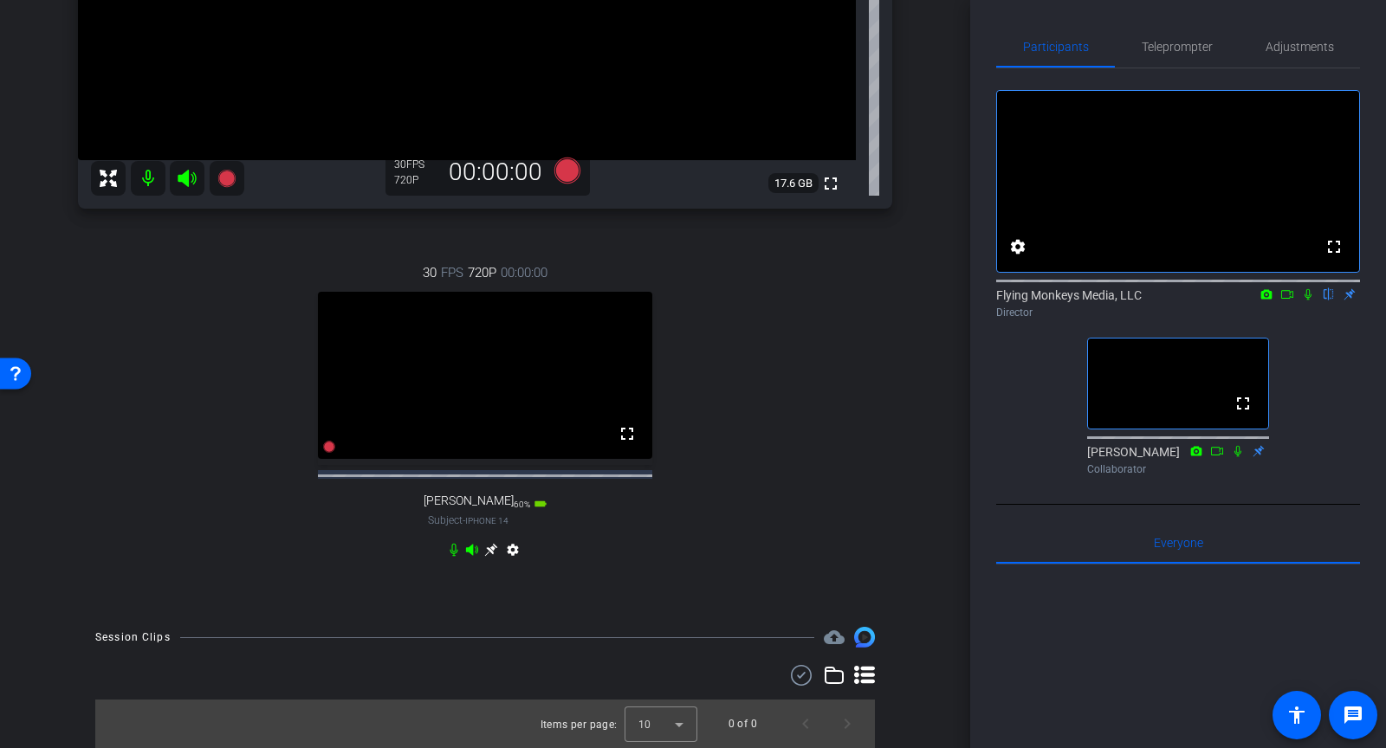
click at [497, 556] on icon at bounding box center [491, 550] width 14 height 14
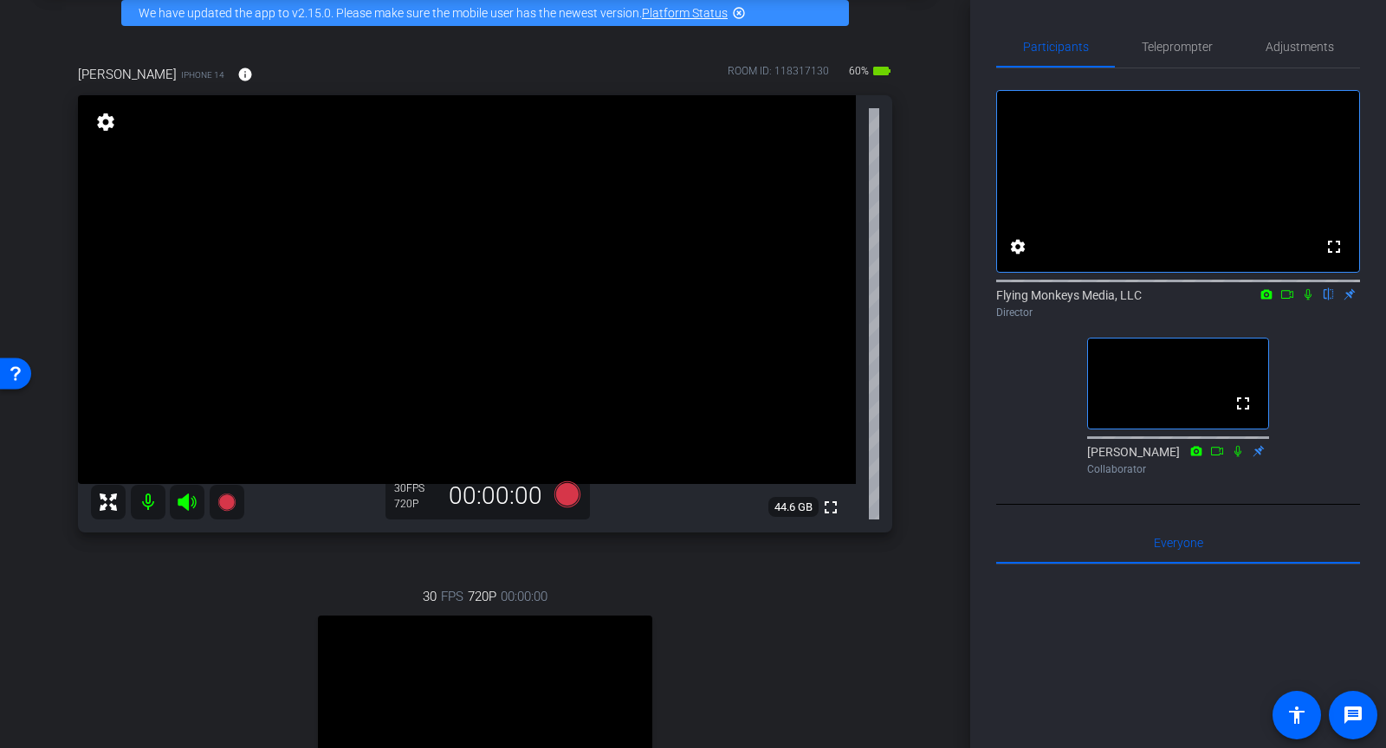
scroll to position [0, 0]
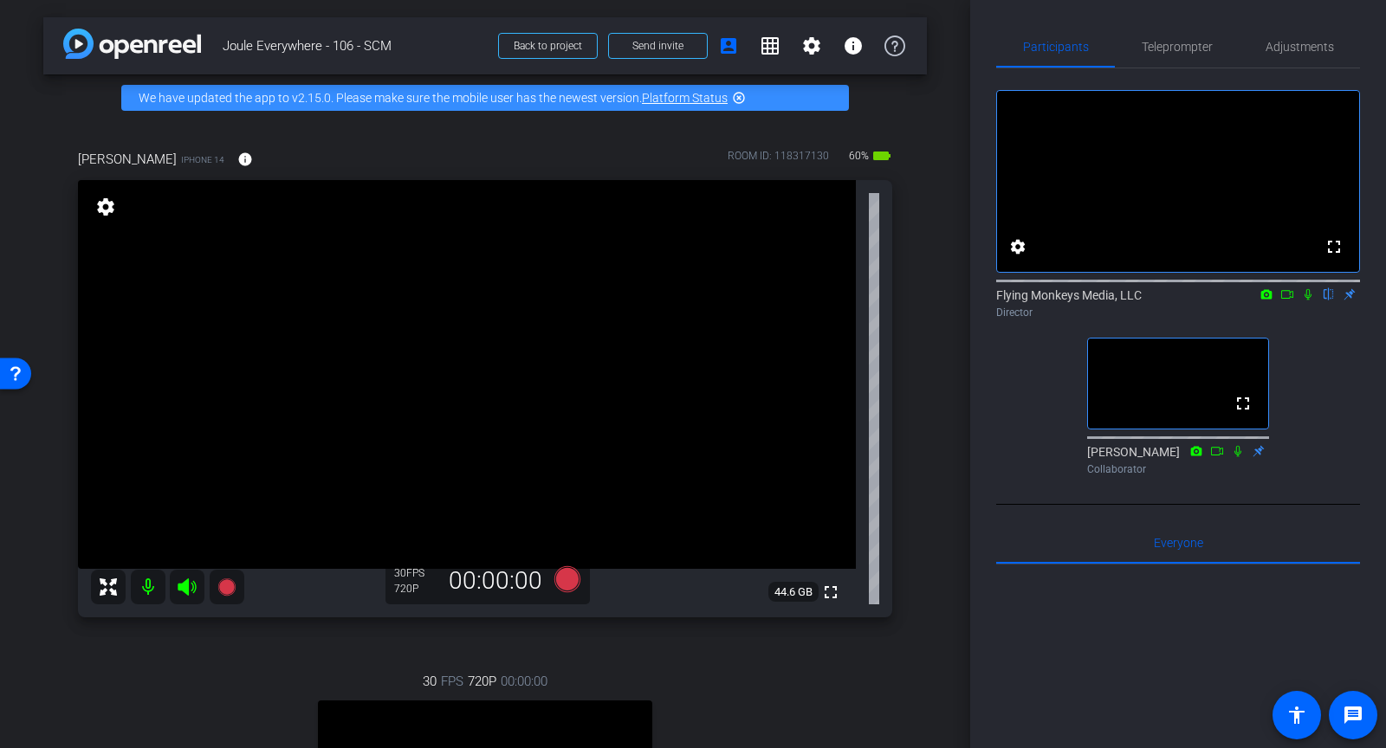
click at [882, 152] on mat-icon "battery_std" at bounding box center [882, 156] width 21 height 21
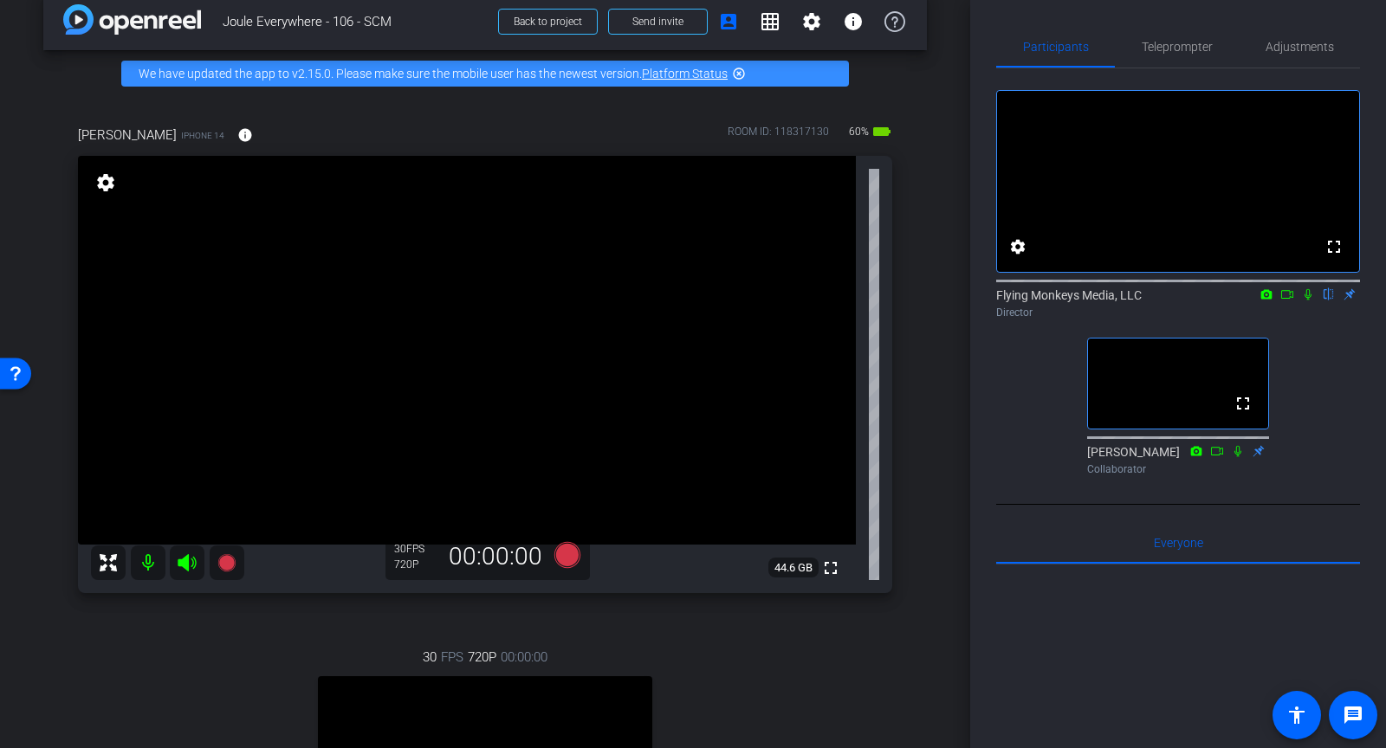
scroll to position [28, 0]
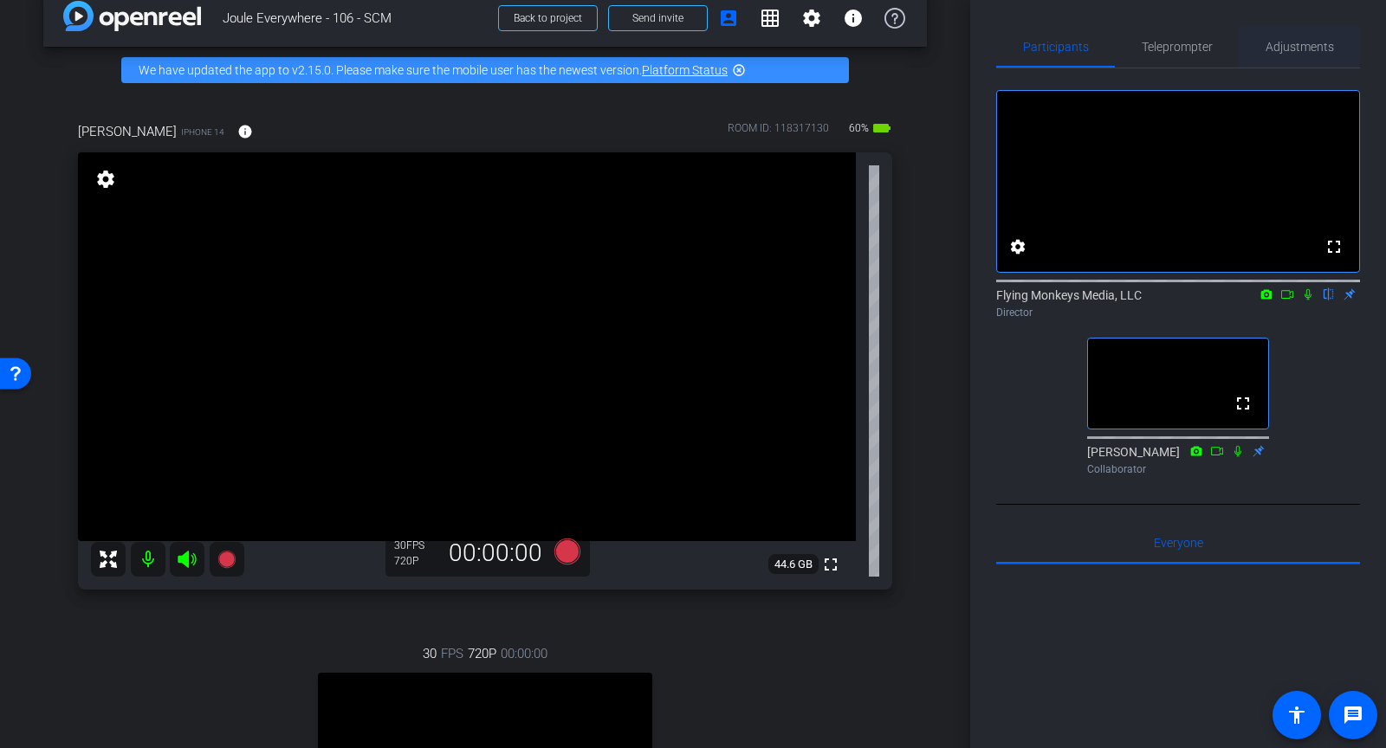
click at [1288, 44] on span "Adjustments" at bounding box center [1300, 47] width 68 height 12
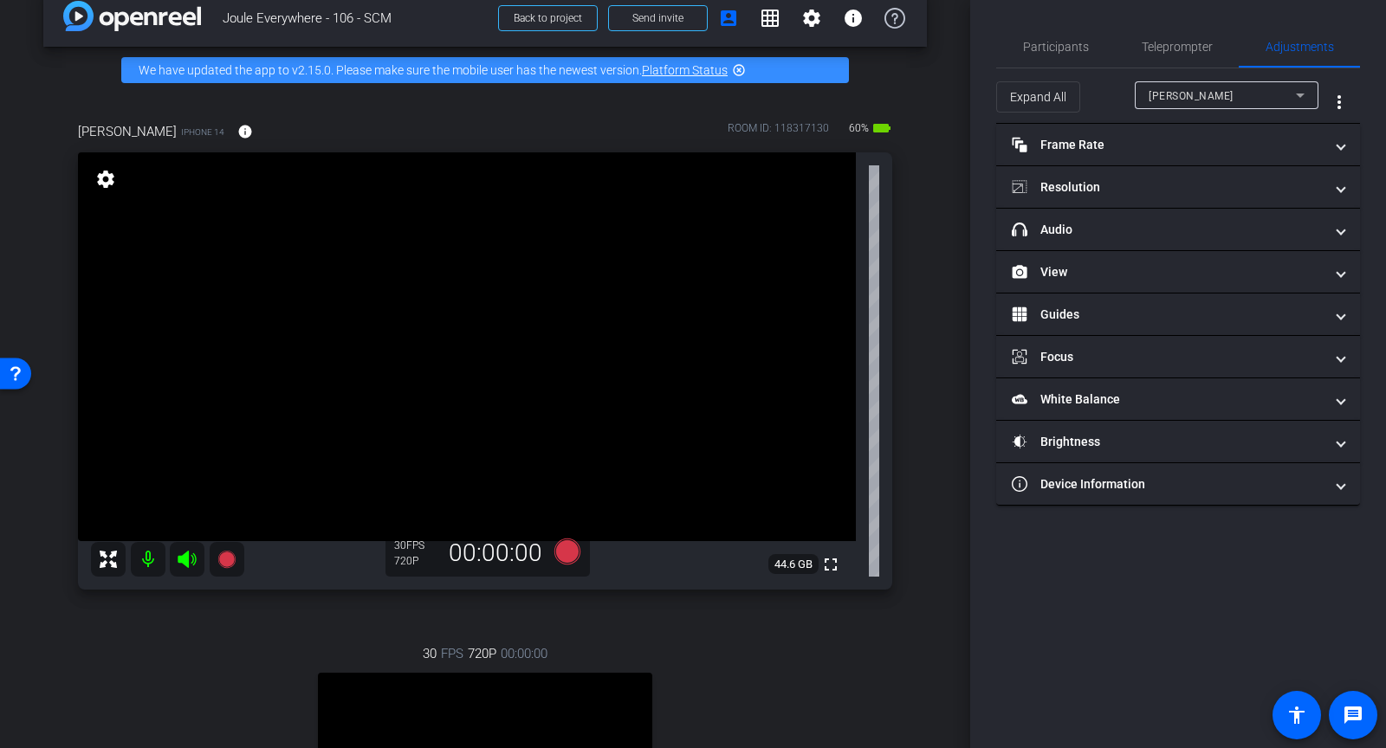
click at [1168, 94] on span "Uwe Erdtmann" at bounding box center [1191, 96] width 85 height 12
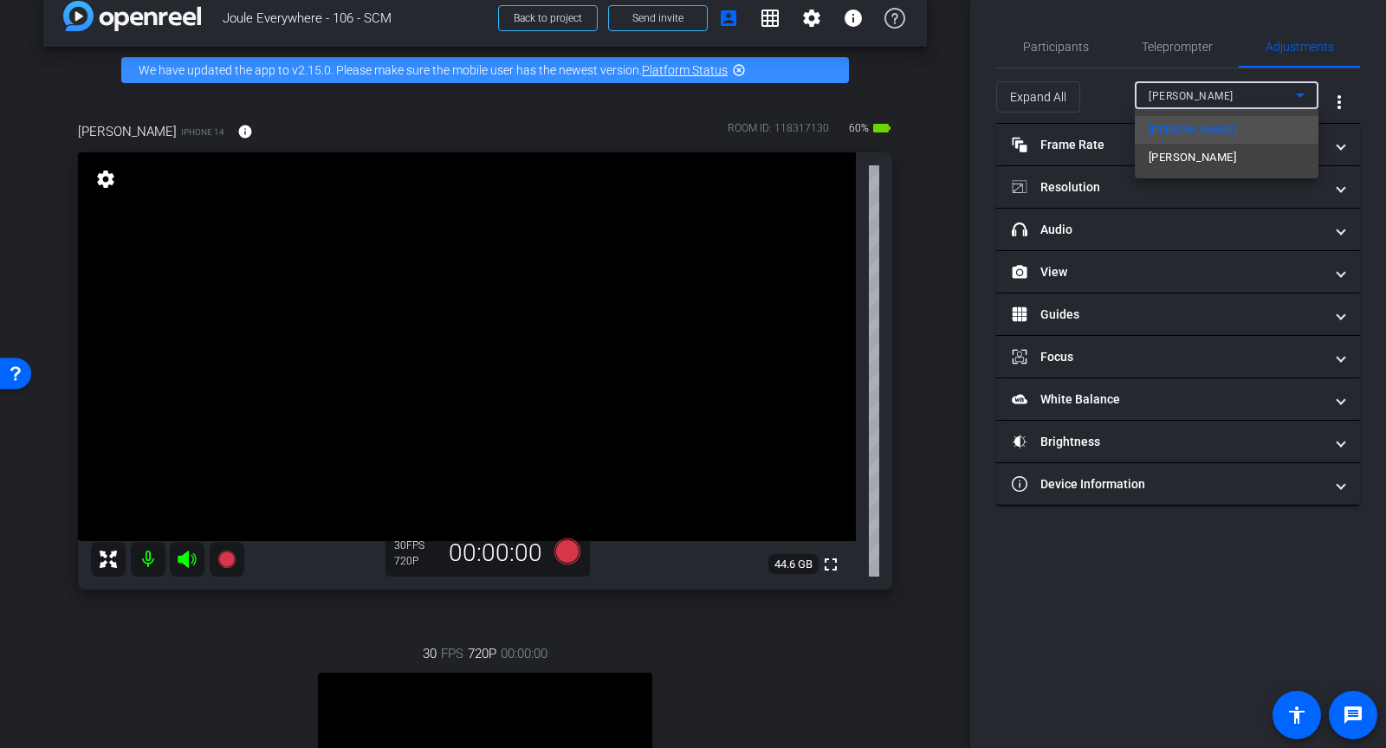
click at [1063, 183] on div at bounding box center [693, 374] width 1386 height 748
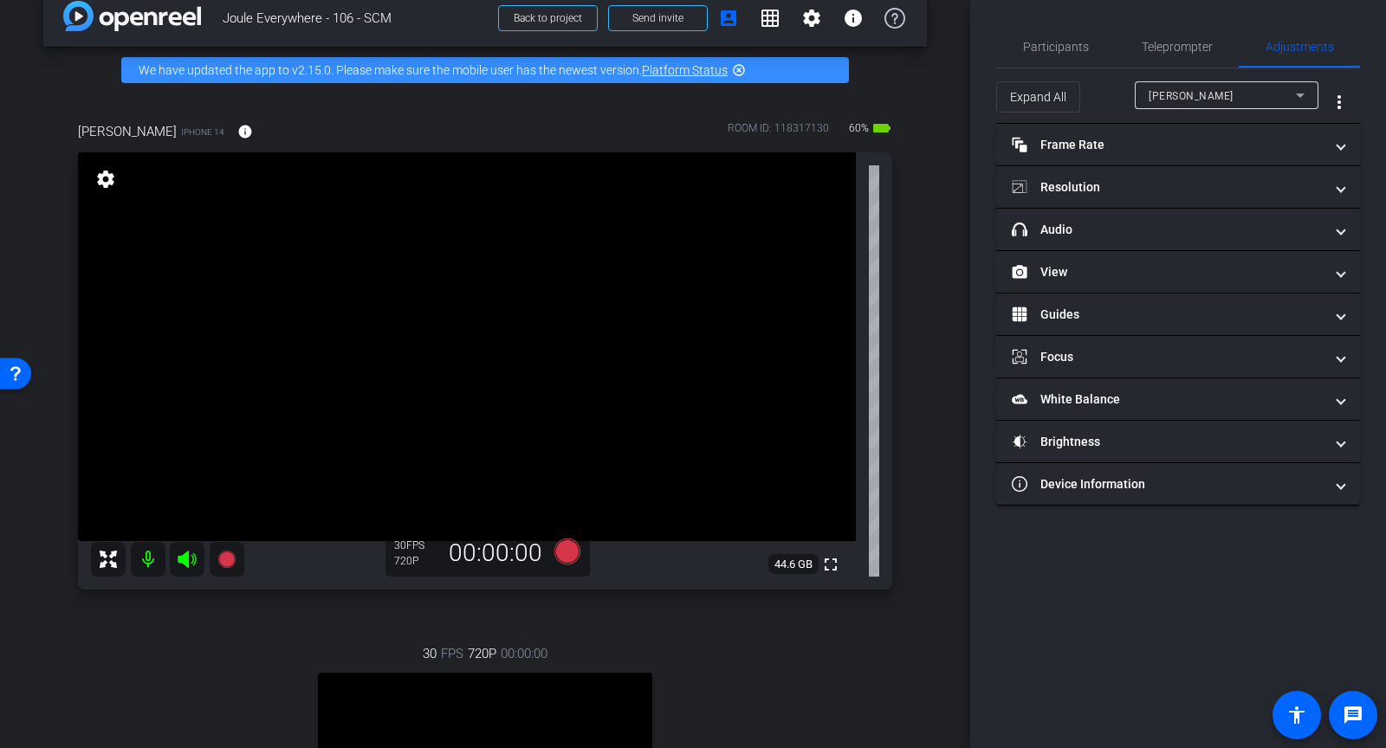
click at [1063, 183] on mat-panel-title "Resolution" at bounding box center [1168, 187] width 312 height 18
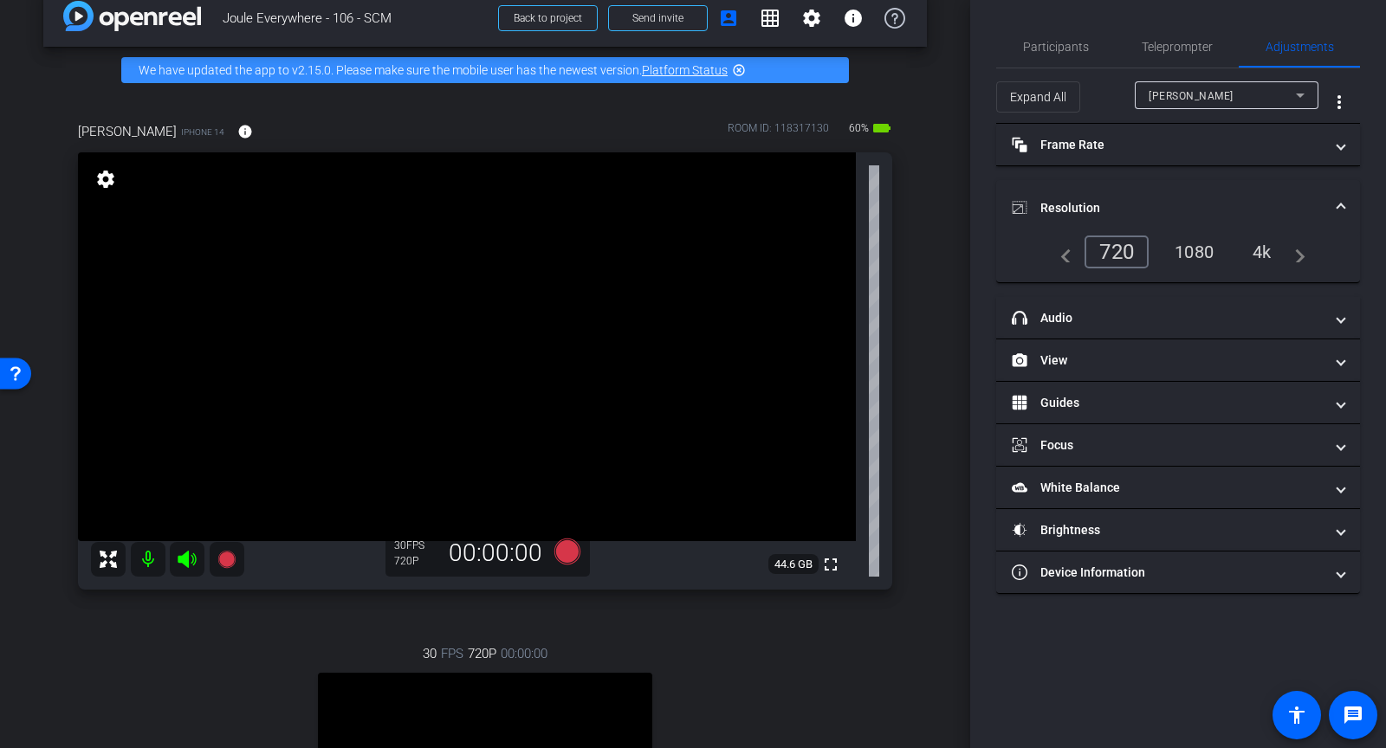
click at [1183, 256] on div "1080" at bounding box center [1194, 251] width 65 height 29
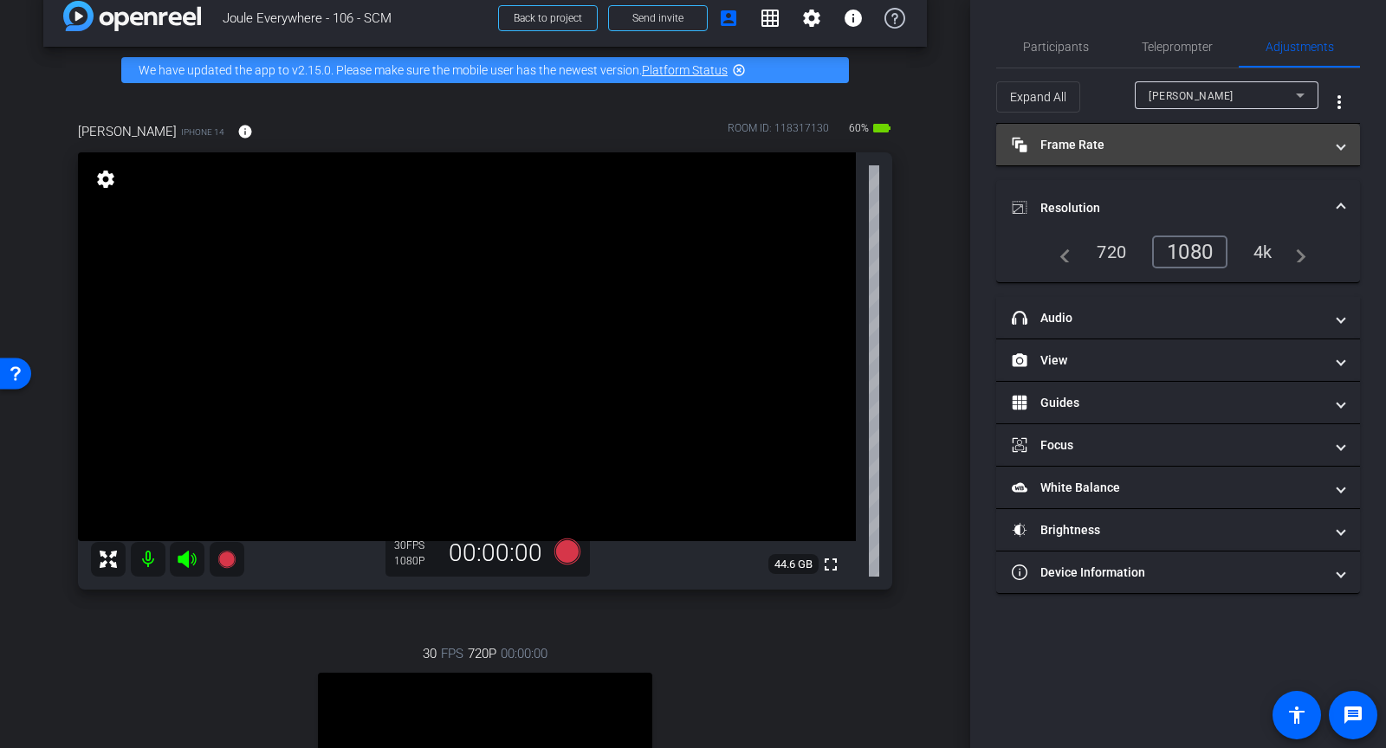
click at [1105, 131] on mat-expansion-panel-header "Frame Rate Frame Rate" at bounding box center [1178, 145] width 364 height 42
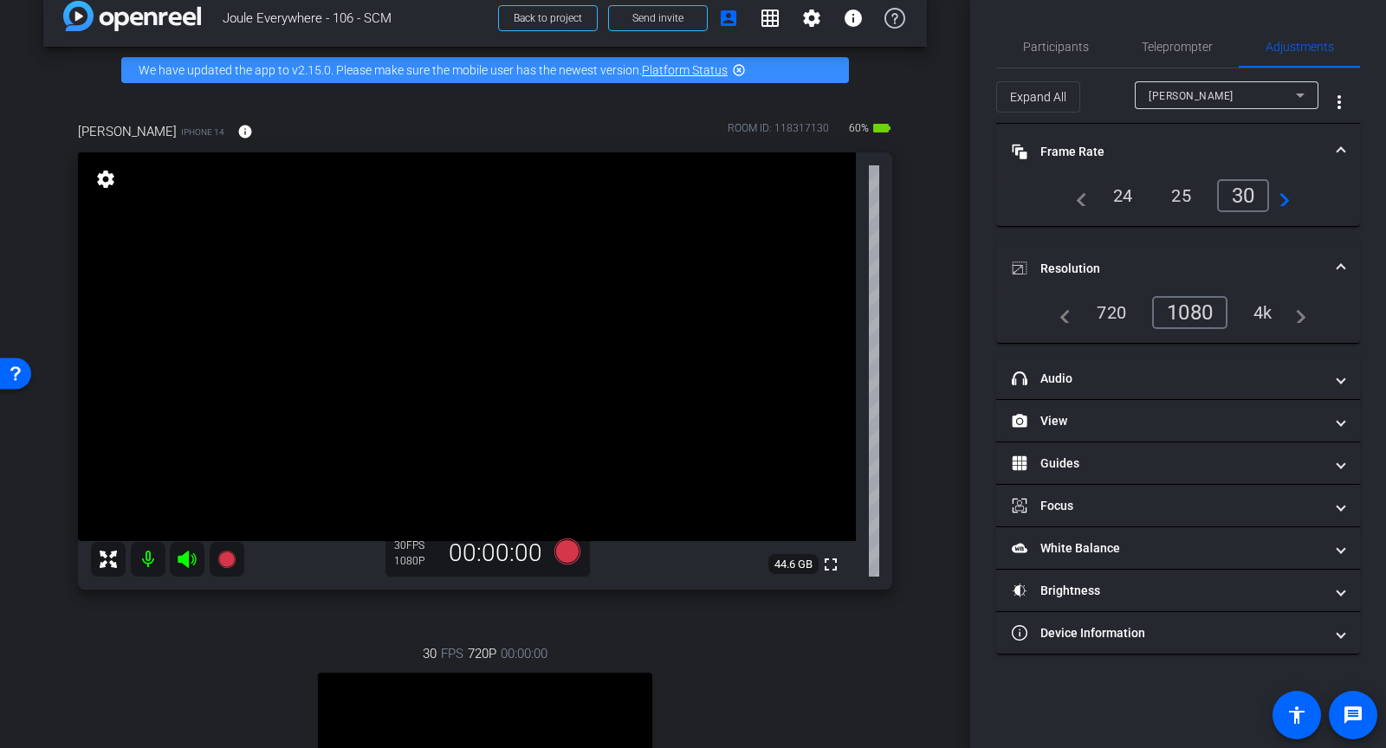
click at [1233, 190] on div "30" at bounding box center [1243, 195] width 53 height 33
click at [1187, 100] on span "Uwe Erdtmann" at bounding box center [1191, 96] width 85 height 12
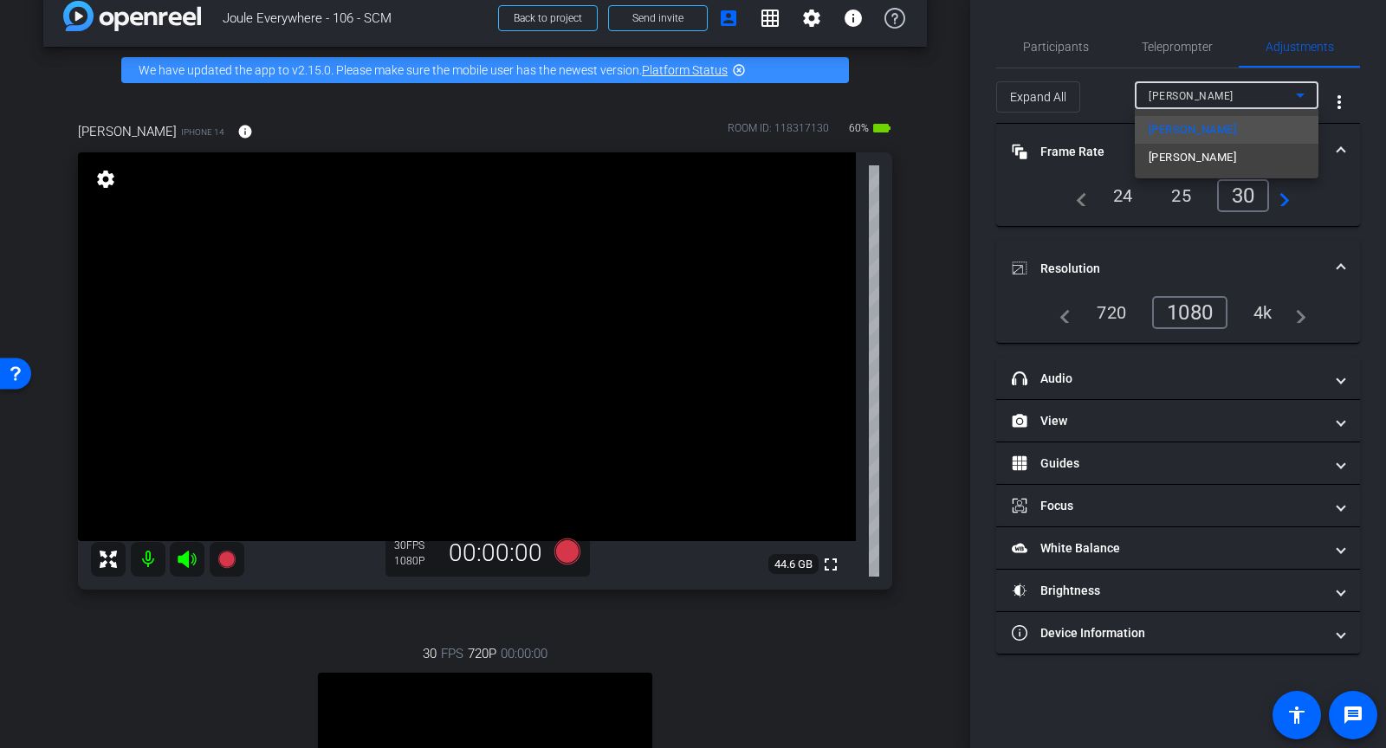
click at [1238, 196] on div at bounding box center [693, 374] width 1386 height 748
click at [1185, 100] on span "Uwe Erdtmann" at bounding box center [1191, 96] width 85 height 12
click at [1171, 153] on span "Carlos Portillo" at bounding box center [1192, 157] width 87 height 21
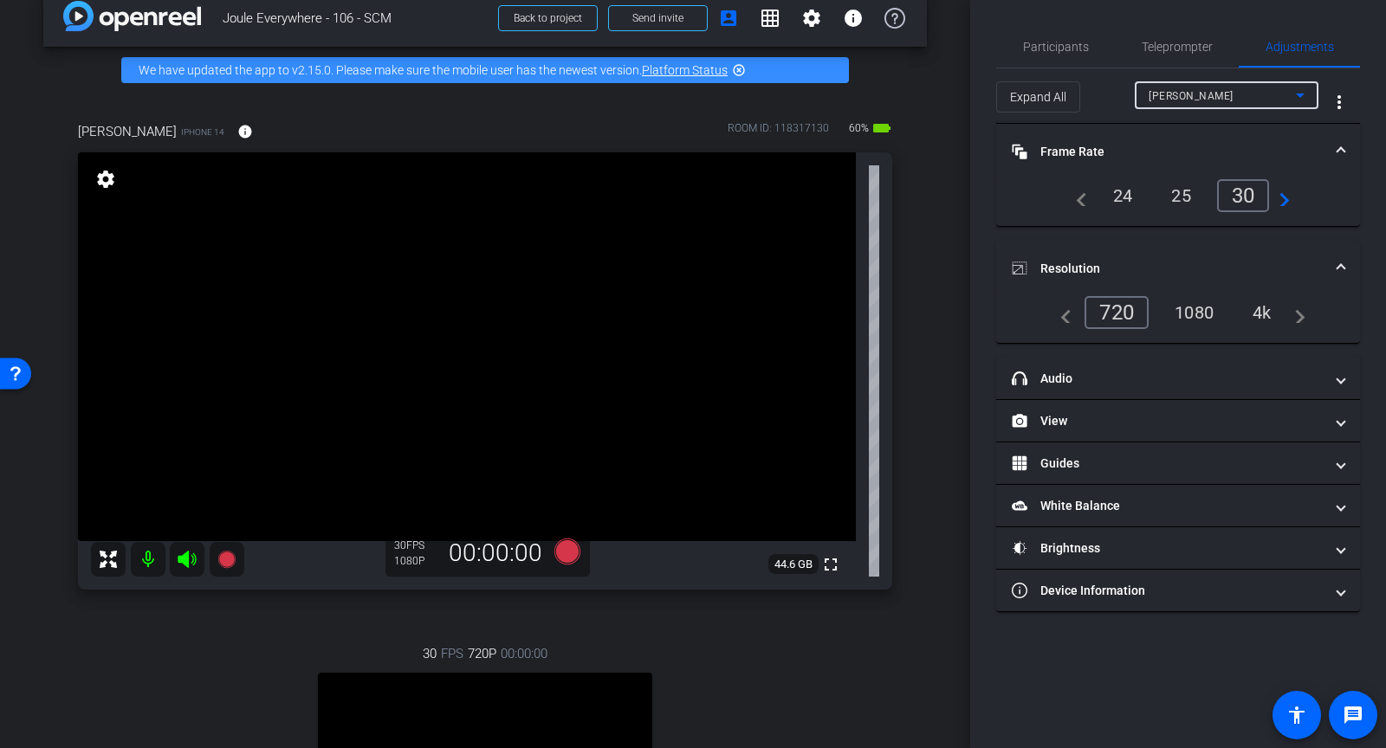
click at [1189, 325] on div "1080" at bounding box center [1194, 312] width 65 height 29
click at [1260, 191] on div "30" at bounding box center [1243, 195] width 53 height 33
click at [1213, 297] on div "1080" at bounding box center [1189, 312] width 75 height 33
click at [1055, 54] on span "Participants" at bounding box center [1056, 47] width 66 height 42
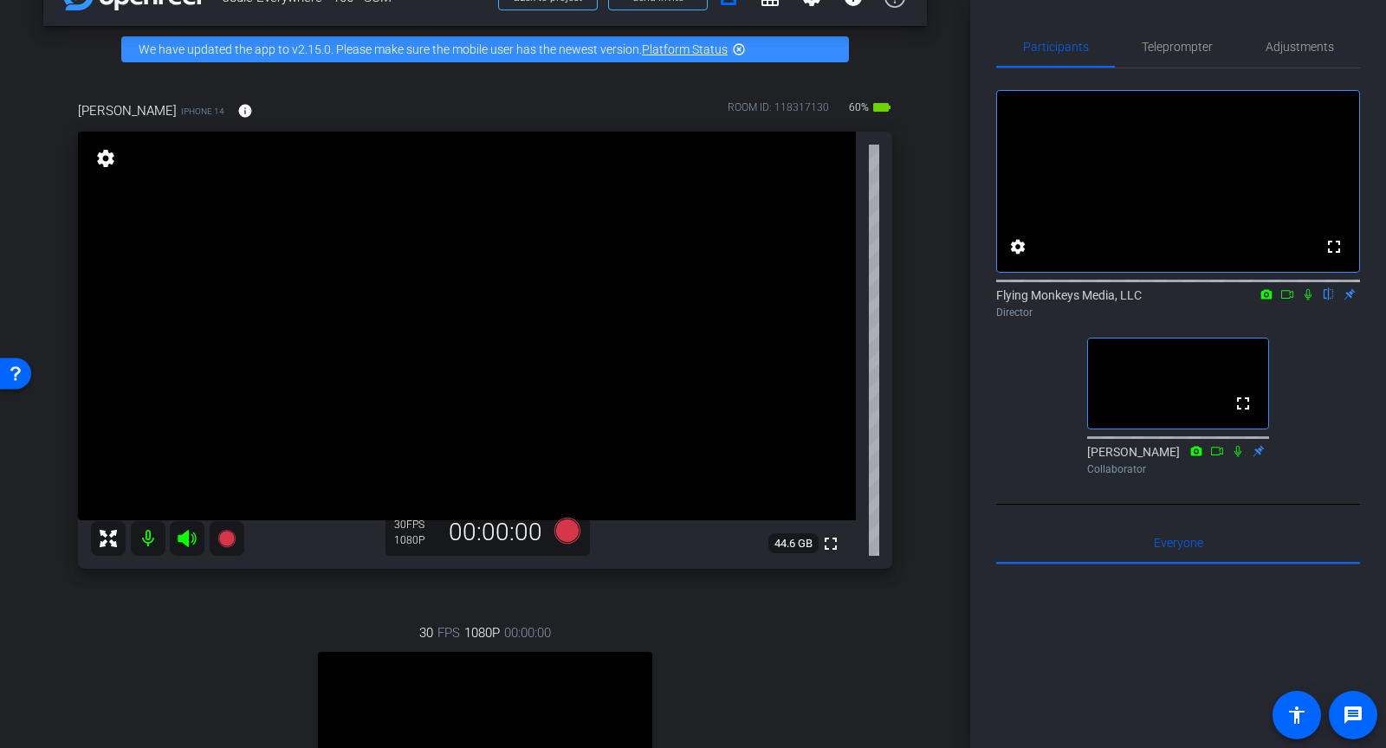
scroll to position [49, 0]
click at [562, 529] on icon at bounding box center [567, 530] width 26 height 26
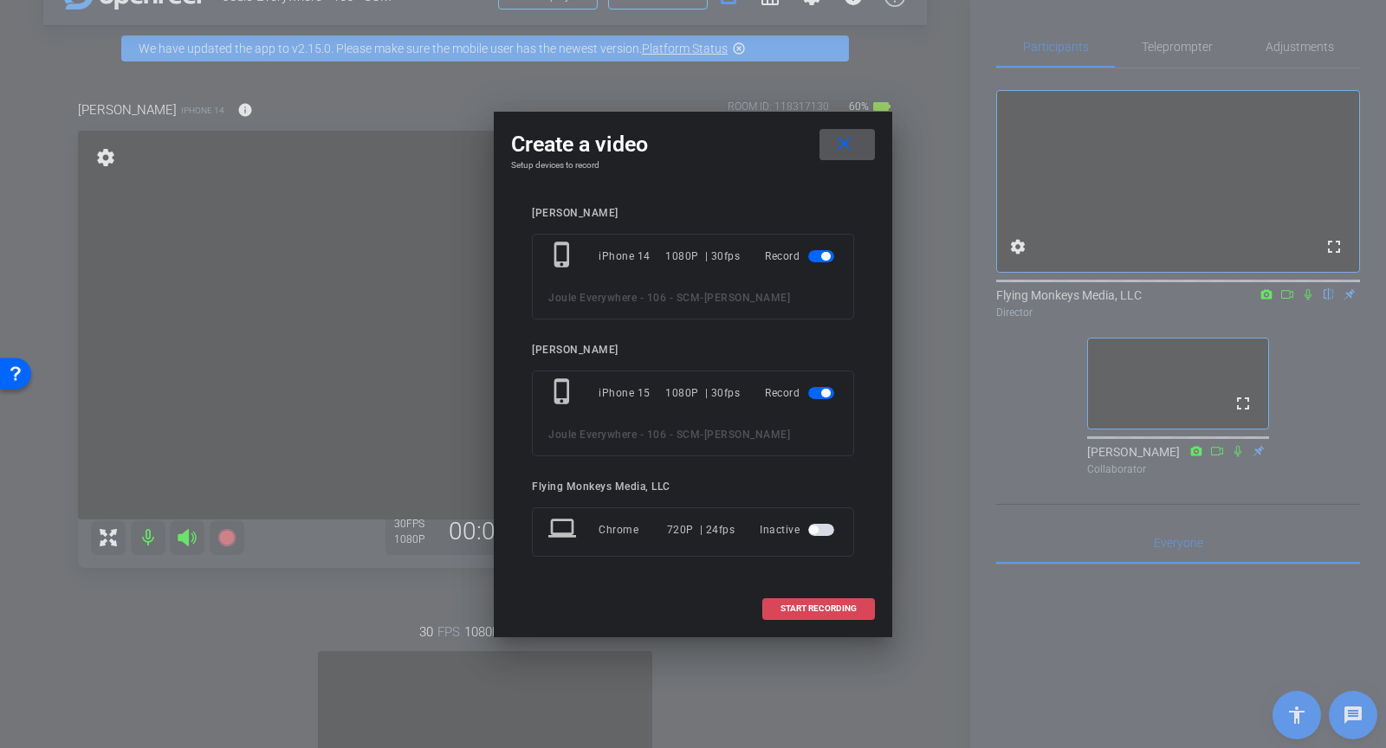
click at [808, 614] on span at bounding box center [818, 609] width 111 height 42
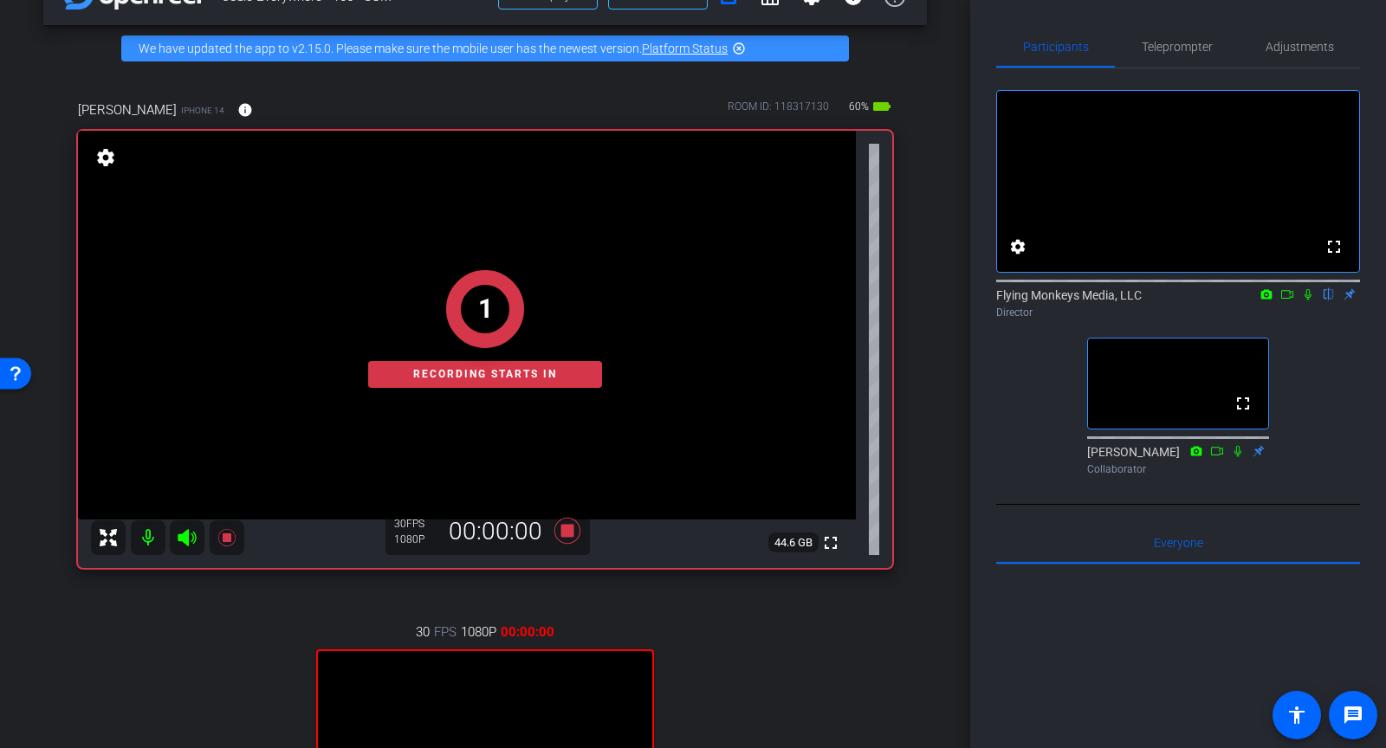
click at [1312, 301] on icon at bounding box center [1308, 294] width 14 height 12
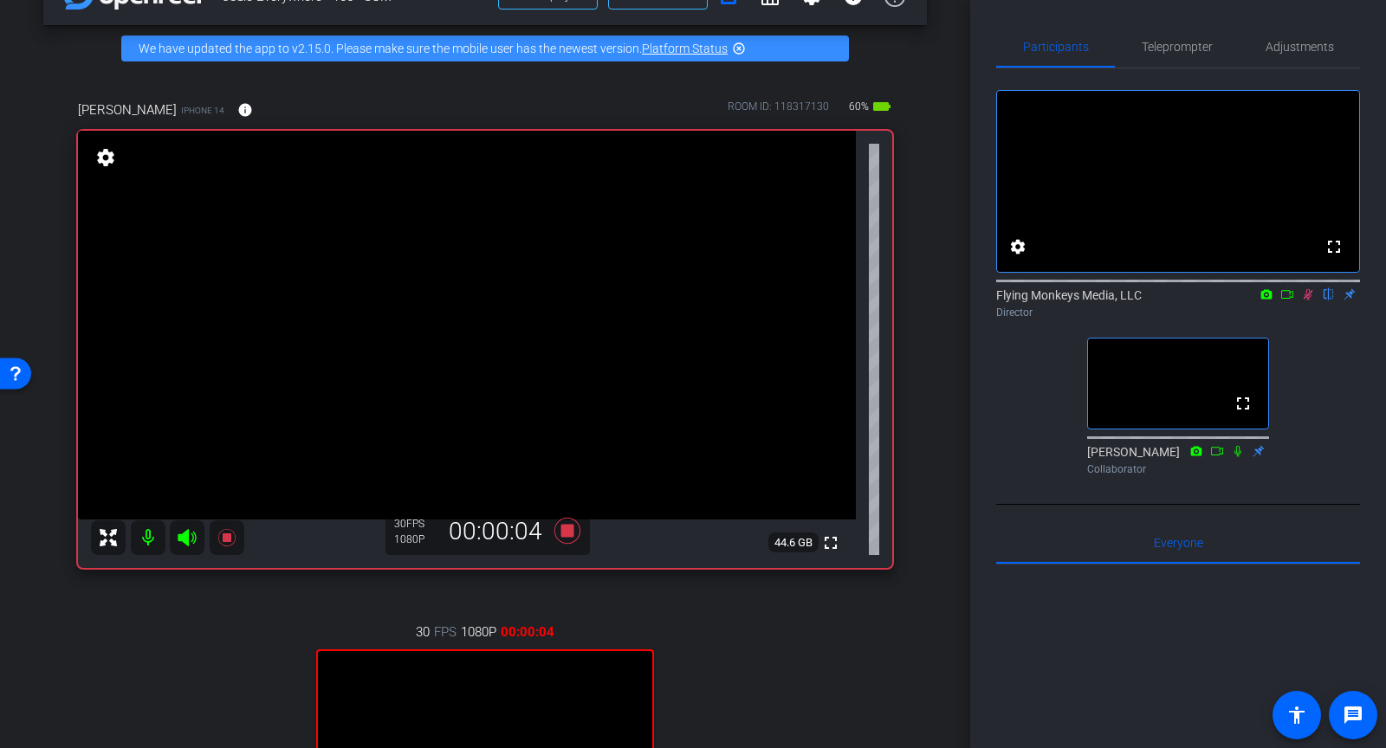
click at [1311, 301] on icon at bounding box center [1308, 294] width 14 height 12
click at [565, 536] on icon at bounding box center [568, 530] width 42 height 31
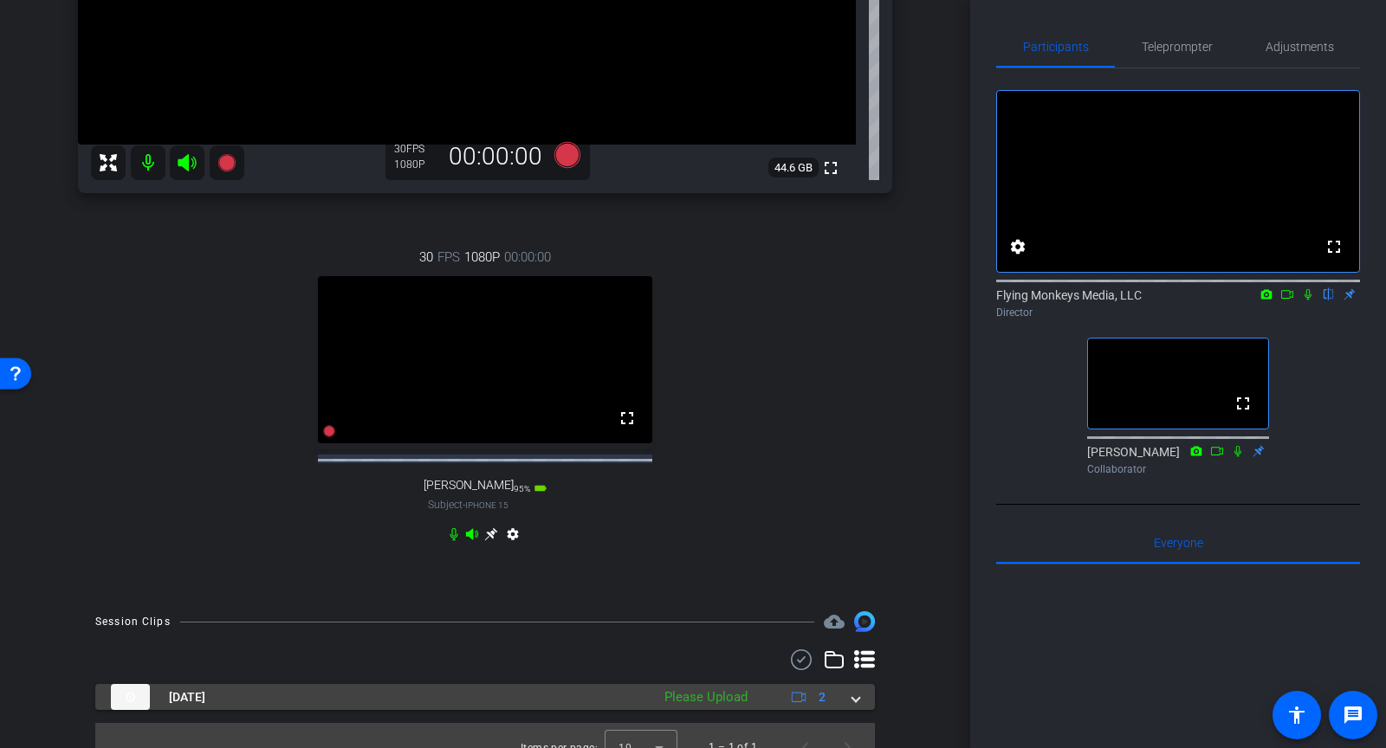
scroll to position [463, 0]
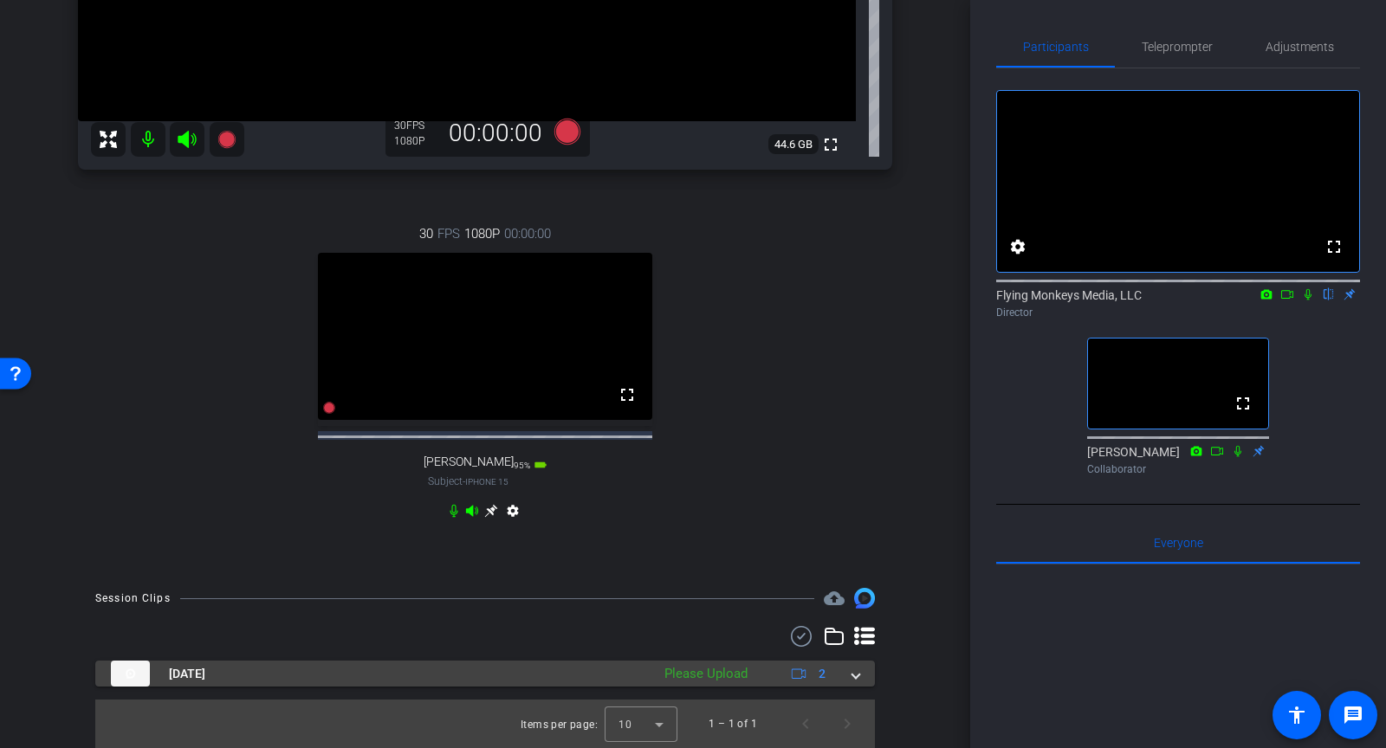
click at [846, 668] on div "Aug 21, 2025 Please Upload 2" at bounding box center [482, 674] width 742 height 26
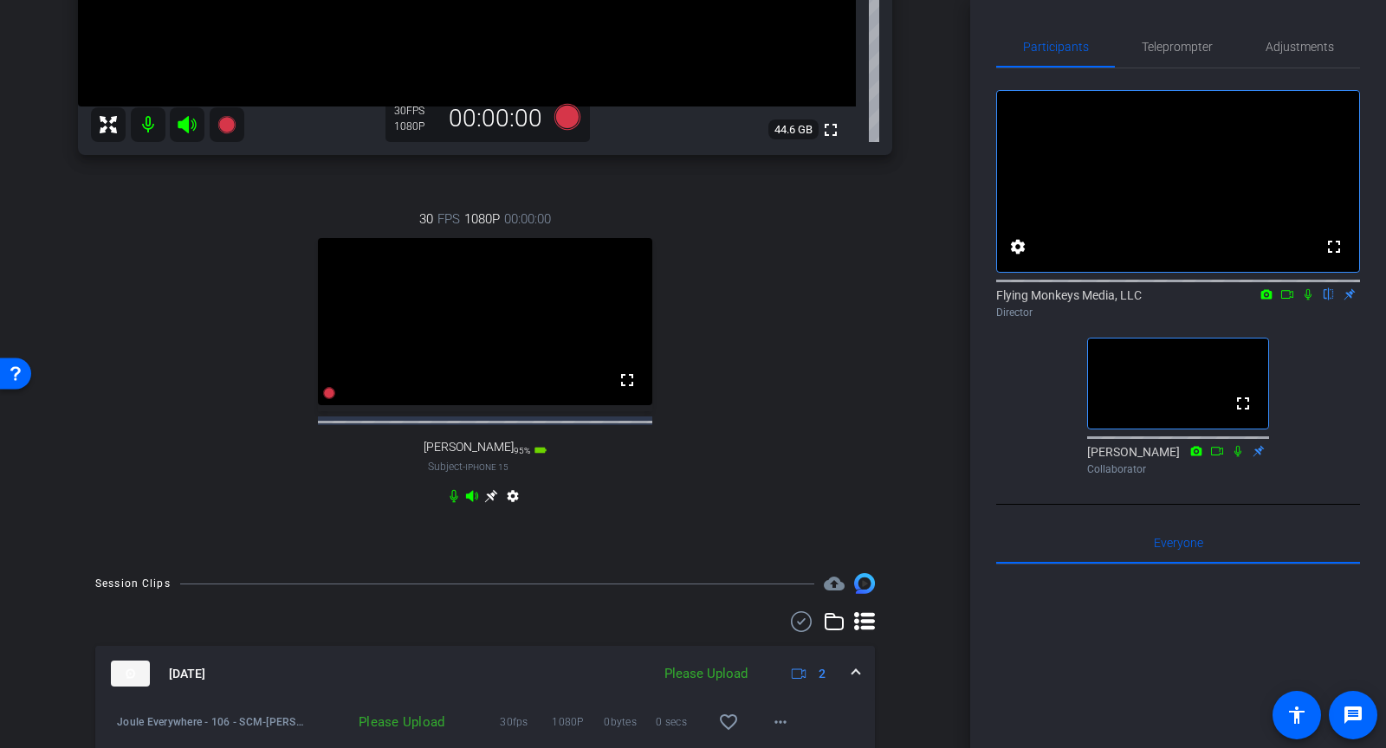
scroll to position [586, 0]
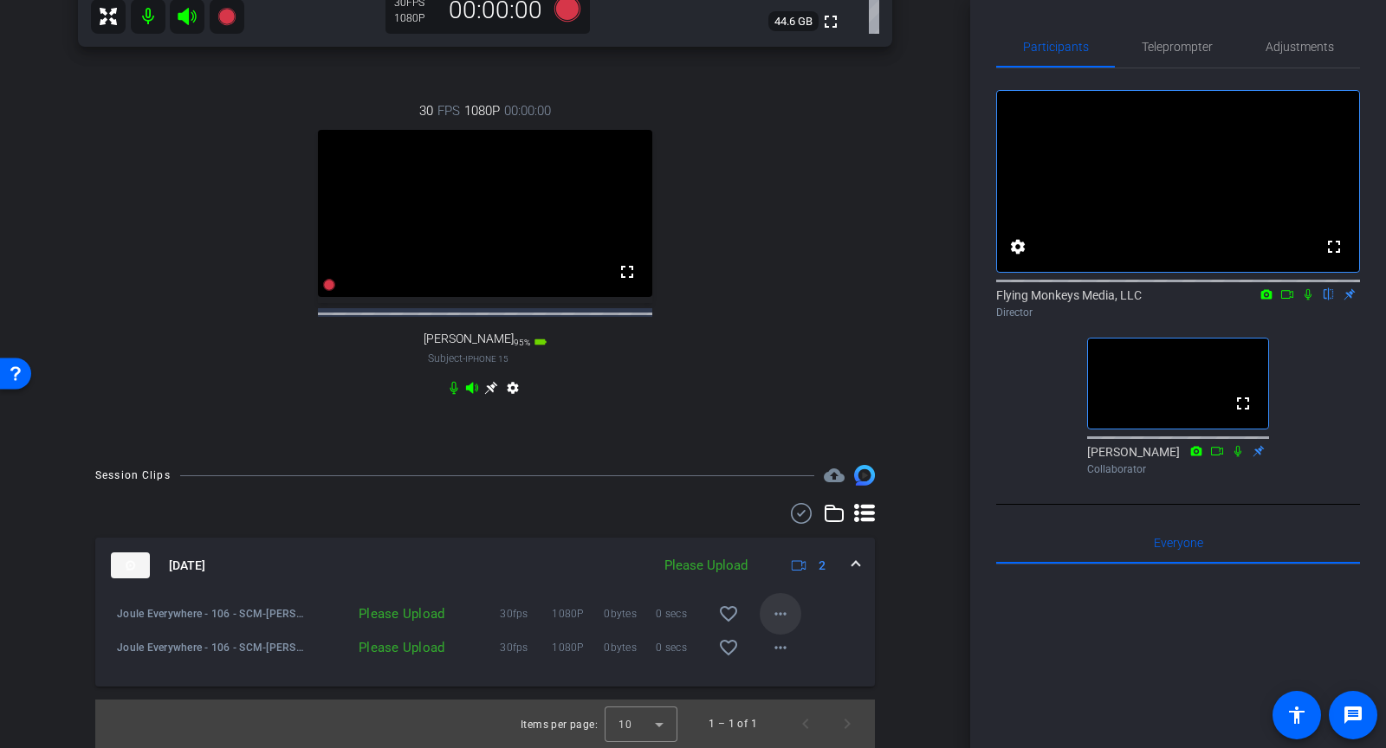
click at [781, 619] on mat-icon "more_horiz" at bounding box center [780, 614] width 21 height 21
click at [781, 640] on span "Upload" at bounding box center [808, 650] width 69 height 21
click at [782, 654] on mat-icon "more_horiz" at bounding box center [780, 648] width 21 height 21
click at [793, 690] on span "Upload" at bounding box center [808, 684] width 69 height 21
click at [1311, 301] on icon at bounding box center [1308, 294] width 14 height 12
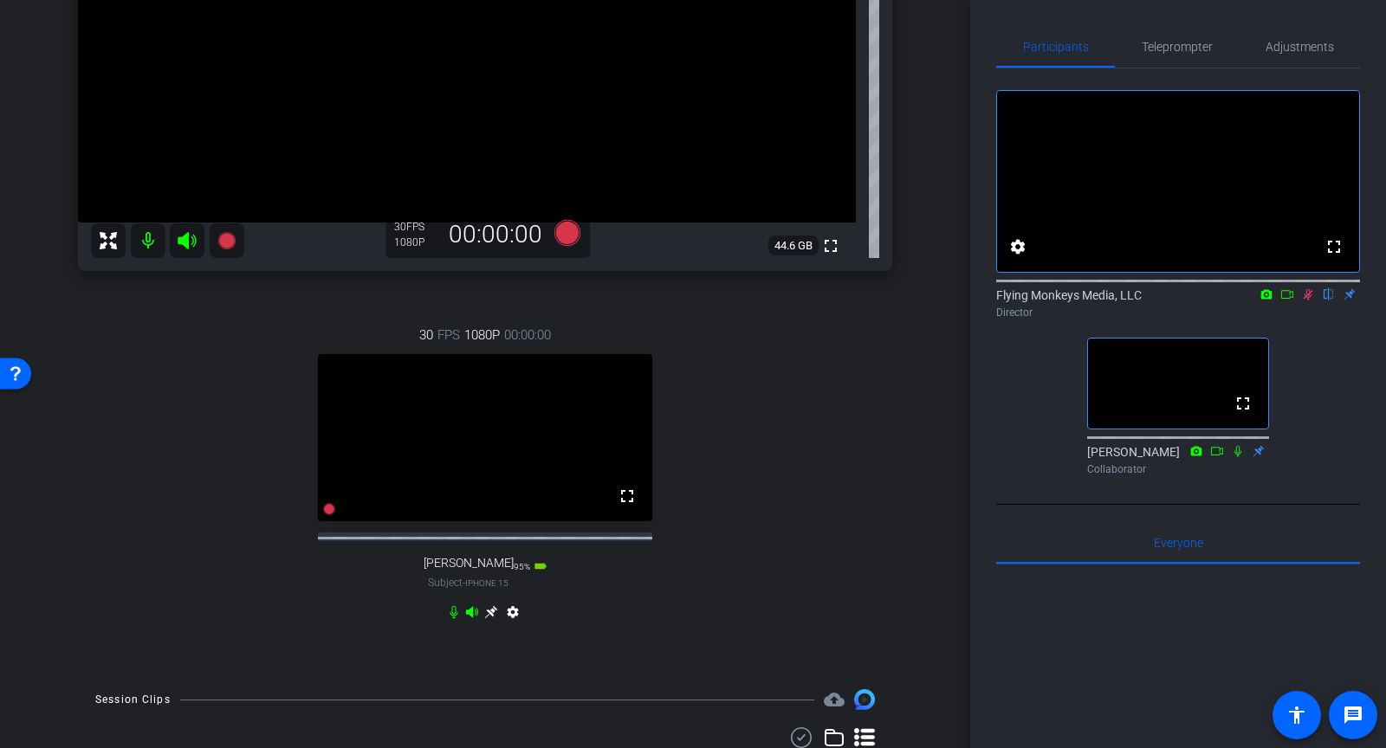
scroll to position [508, 0]
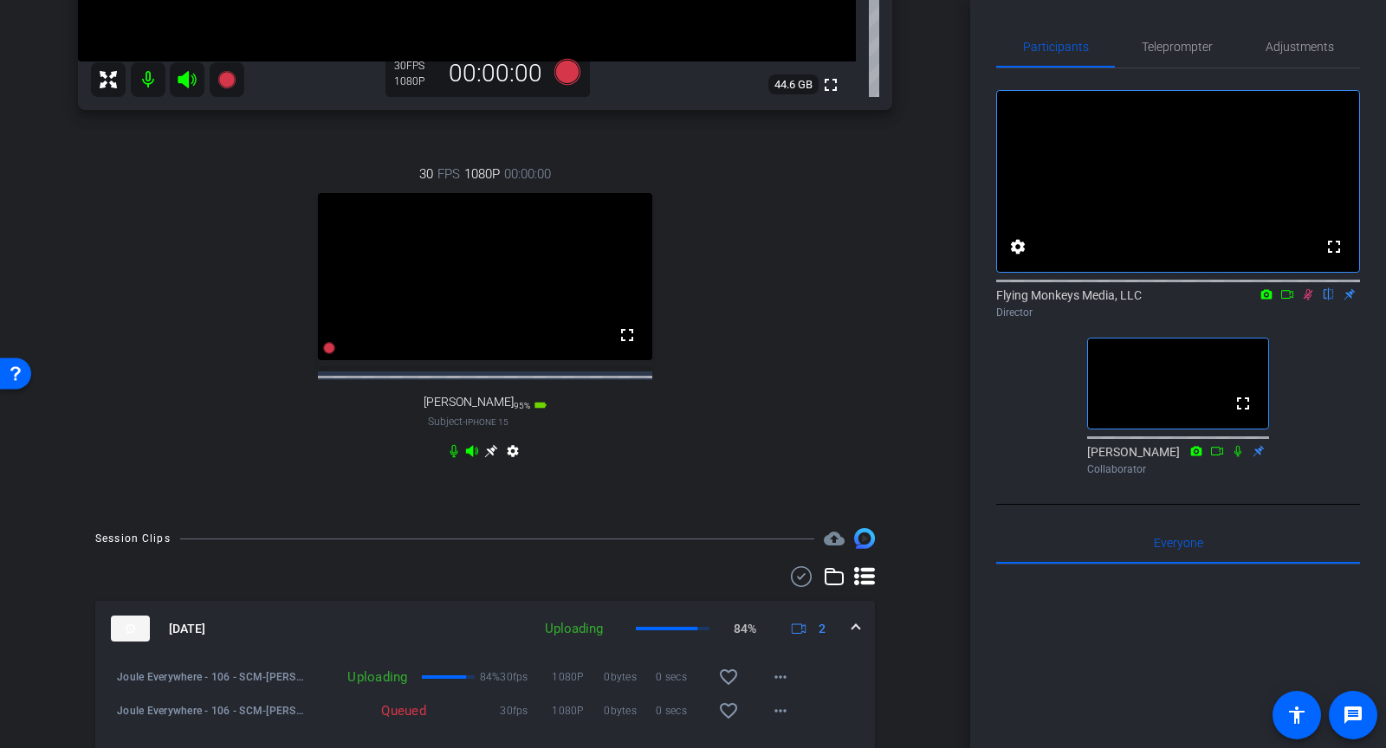
click at [1304, 301] on icon at bounding box center [1308, 294] width 14 height 12
click at [1310, 301] on icon at bounding box center [1308, 294] width 14 height 12
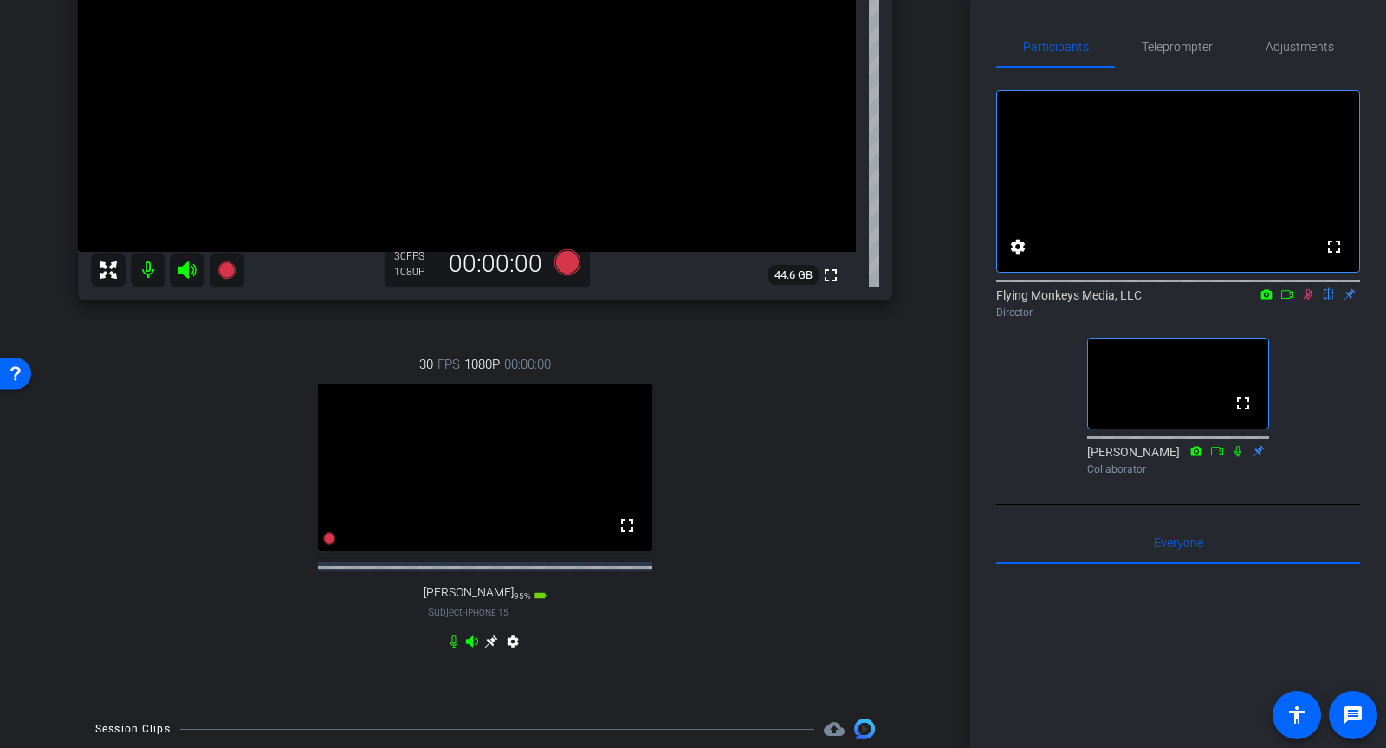
scroll to position [187, 0]
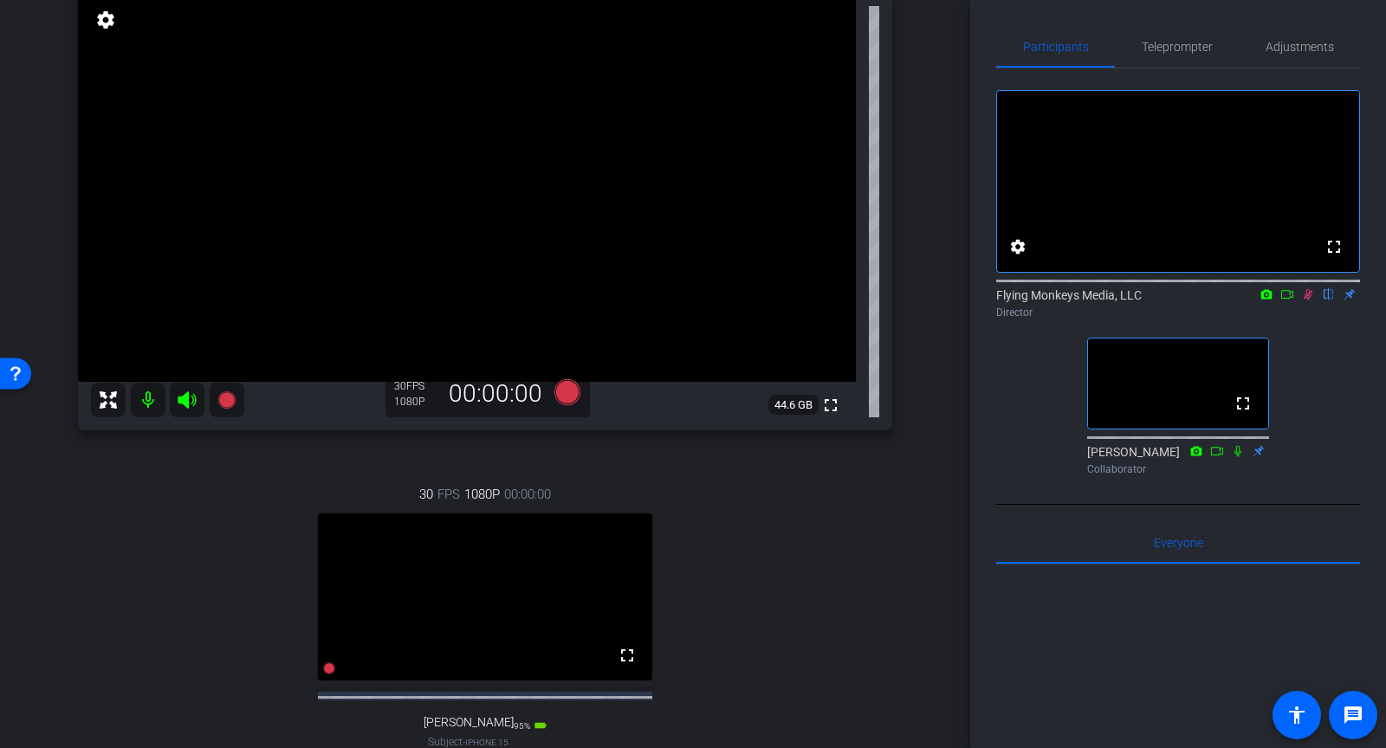
click at [1310, 301] on icon at bounding box center [1308, 294] width 14 height 12
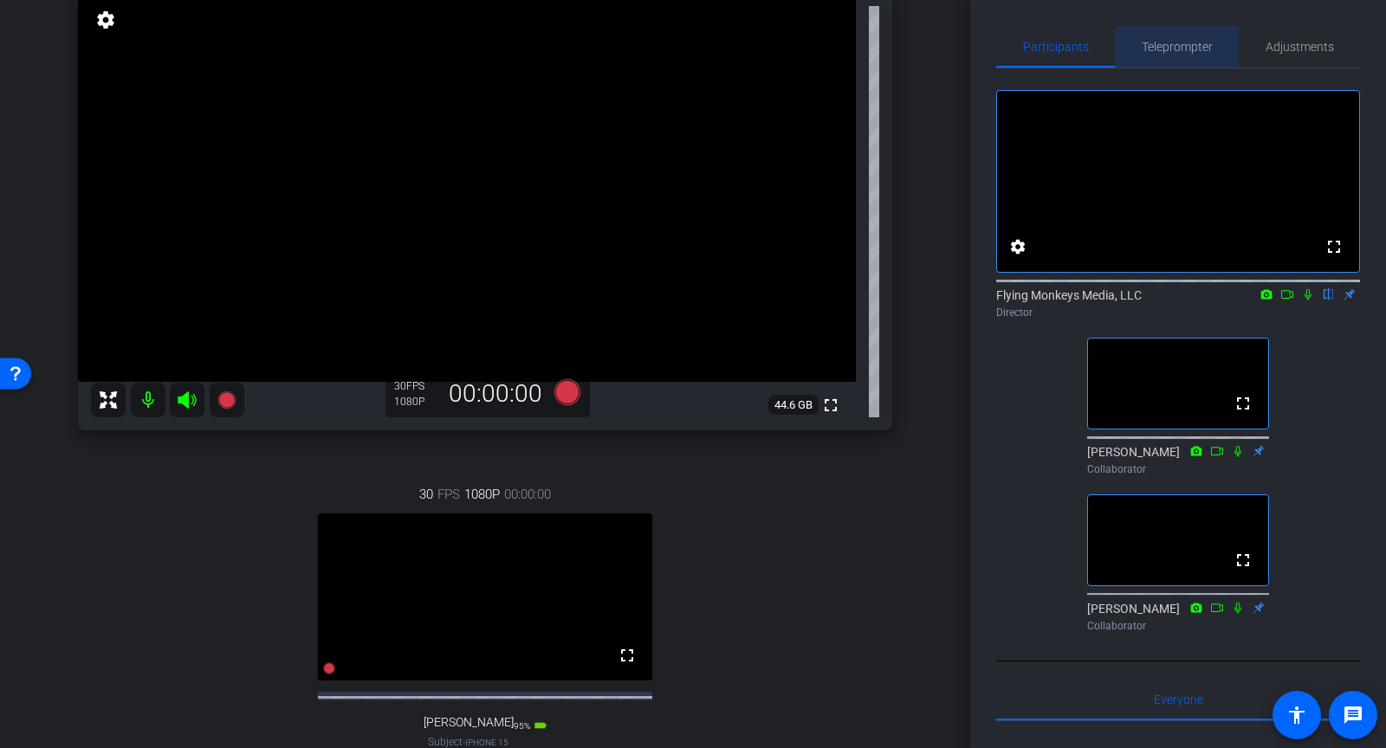
click at [1185, 48] on span "Teleprompter" at bounding box center [1177, 47] width 71 height 12
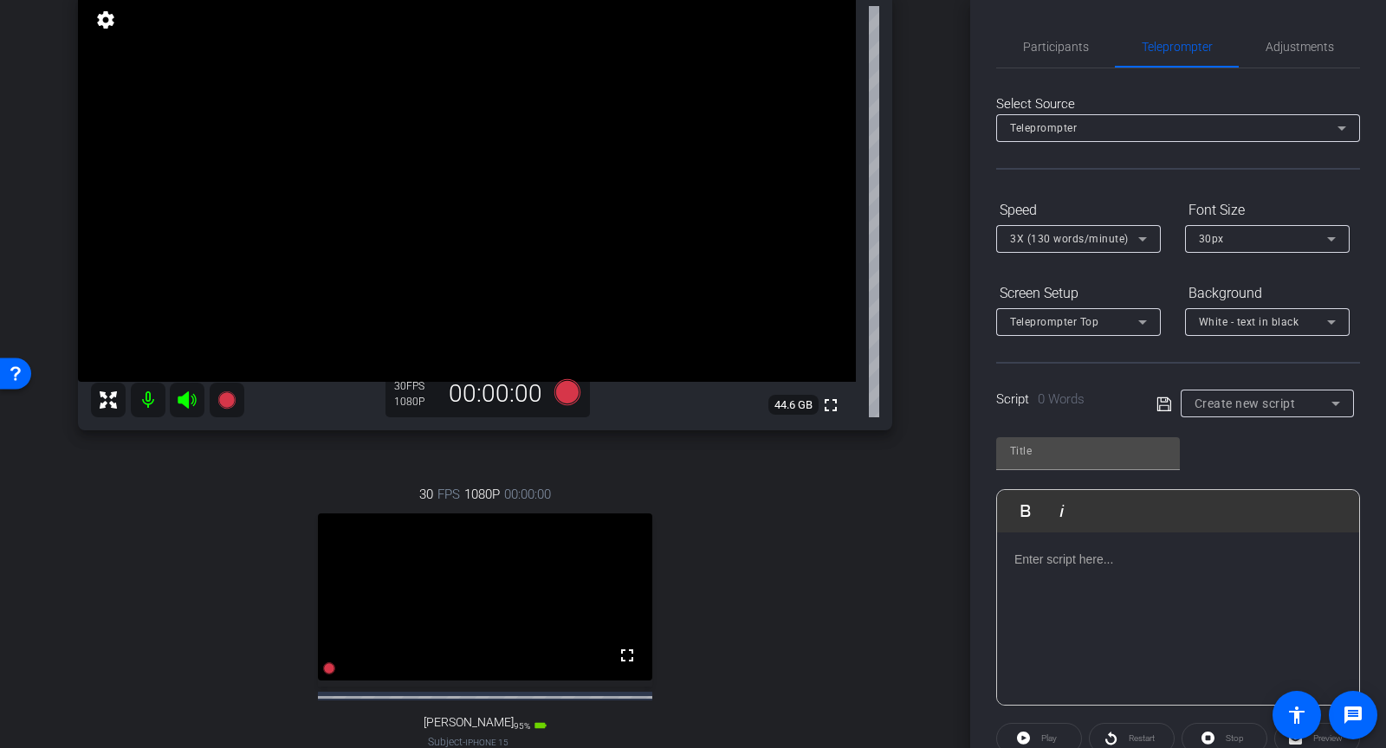
click at [1035, 550] on p at bounding box center [1177, 559] width 327 height 19
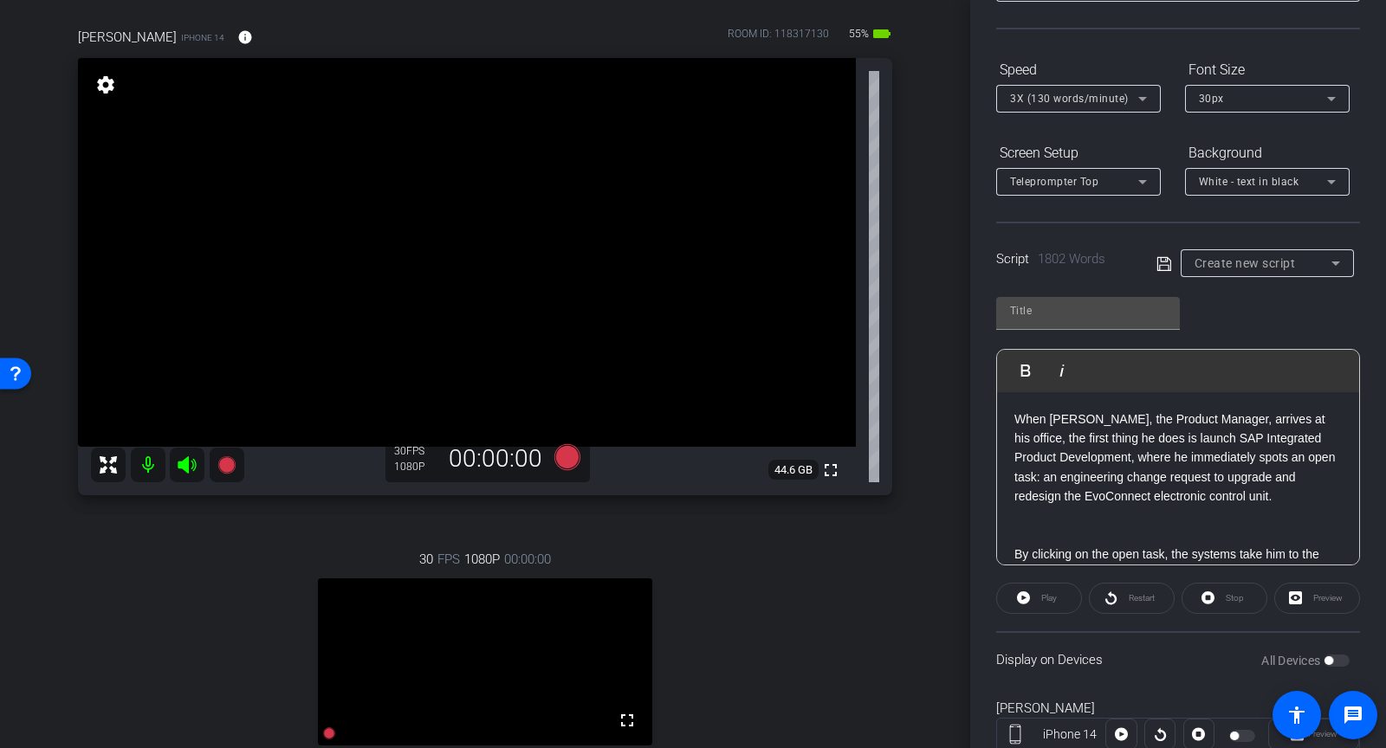
scroll to position [104, 0]
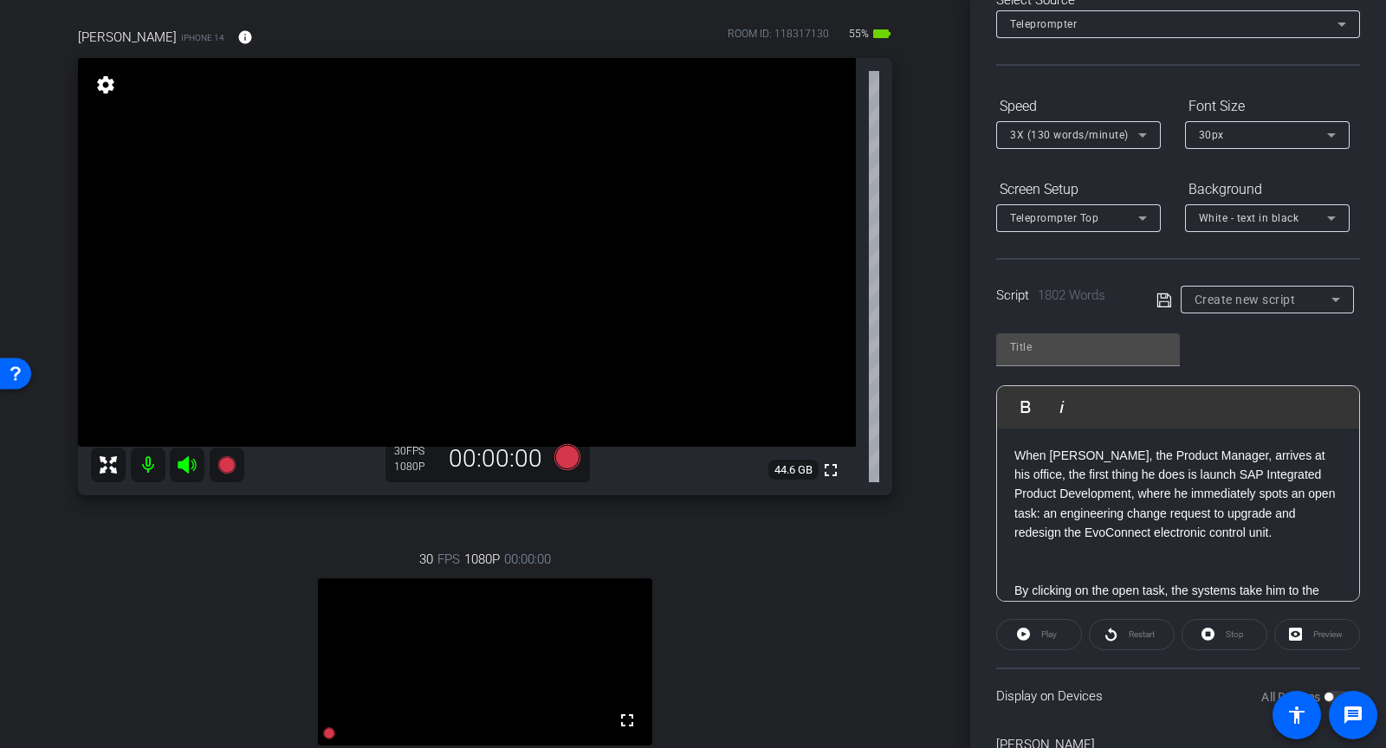
click at [1168, 303] on icon at bounding box center [1164, 300] width 14 height 14
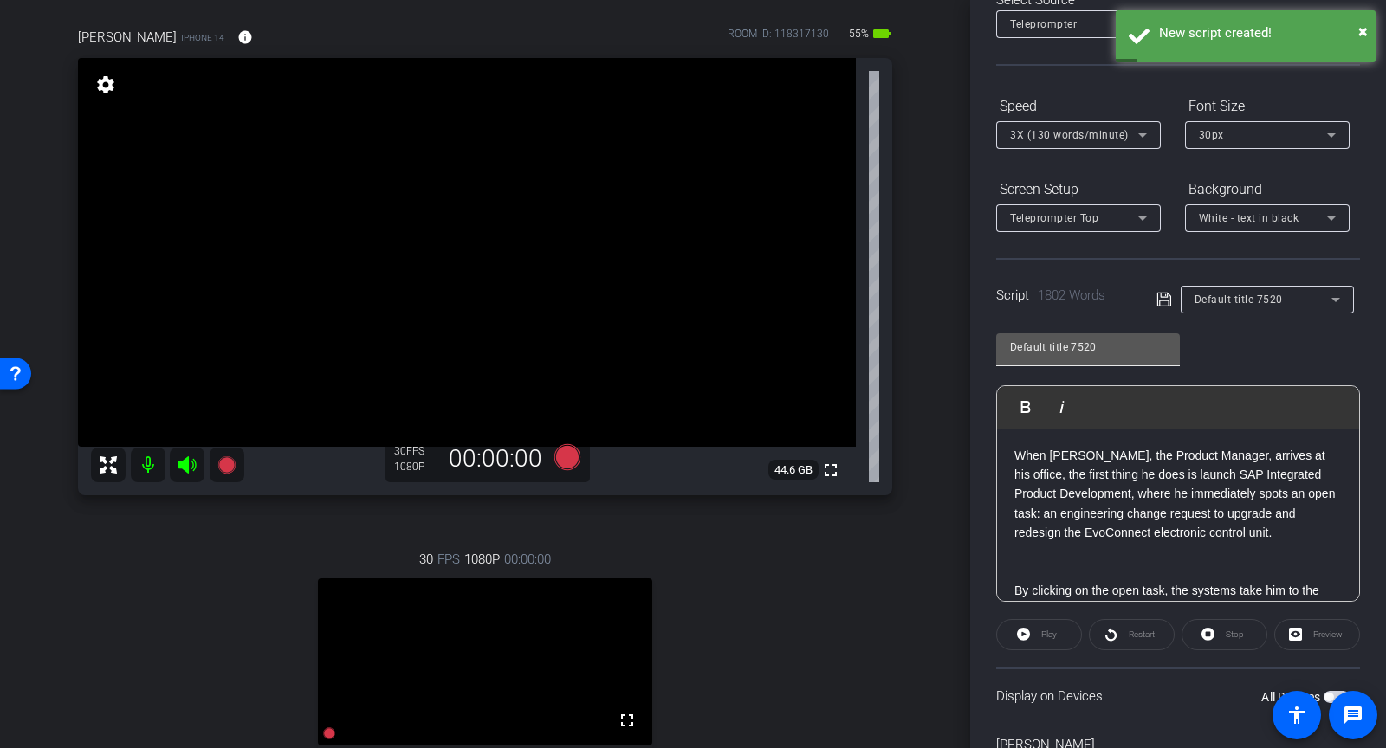
click at [1046, 339] on input "Default title 7520" at bounding box center [1088, 347] width 156 height 21
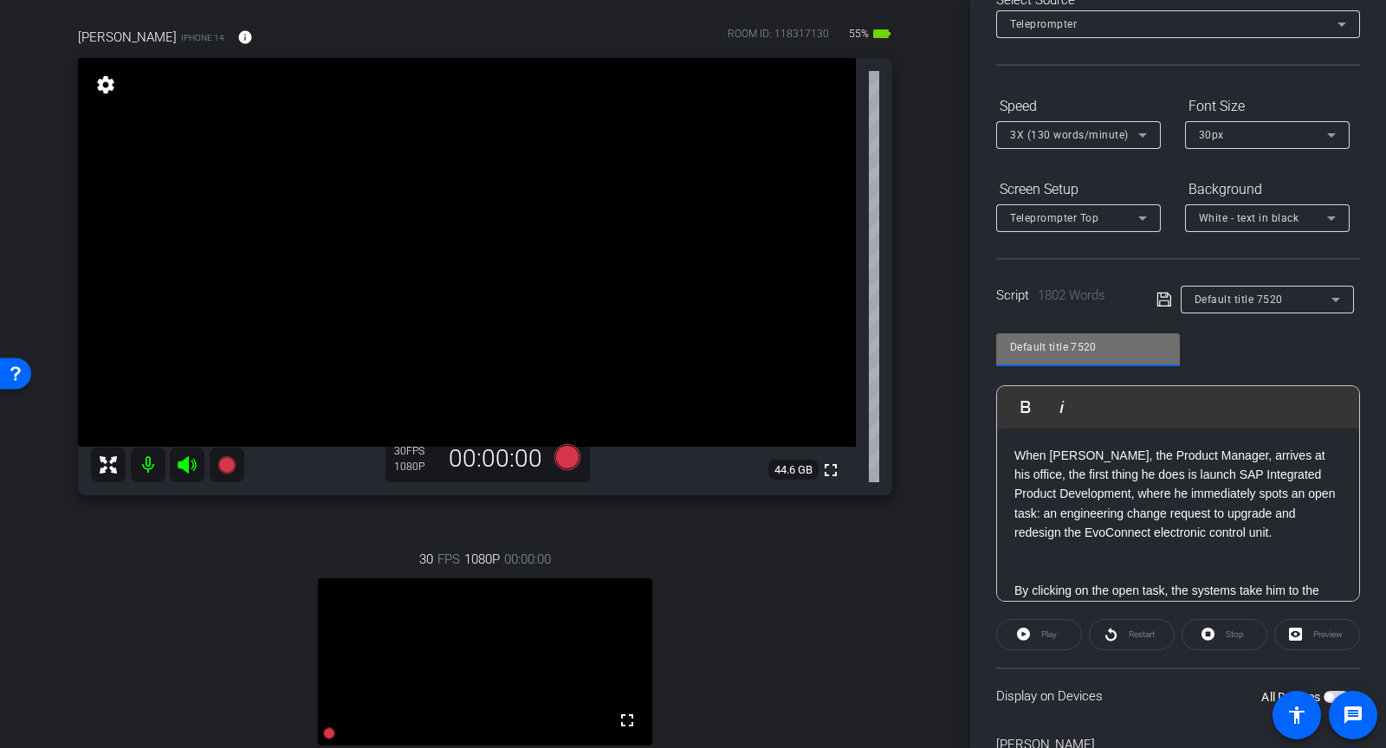
click at [1046, 339] on input "Default title 7520" at bounding box center [1088, 347] width 156 height 21
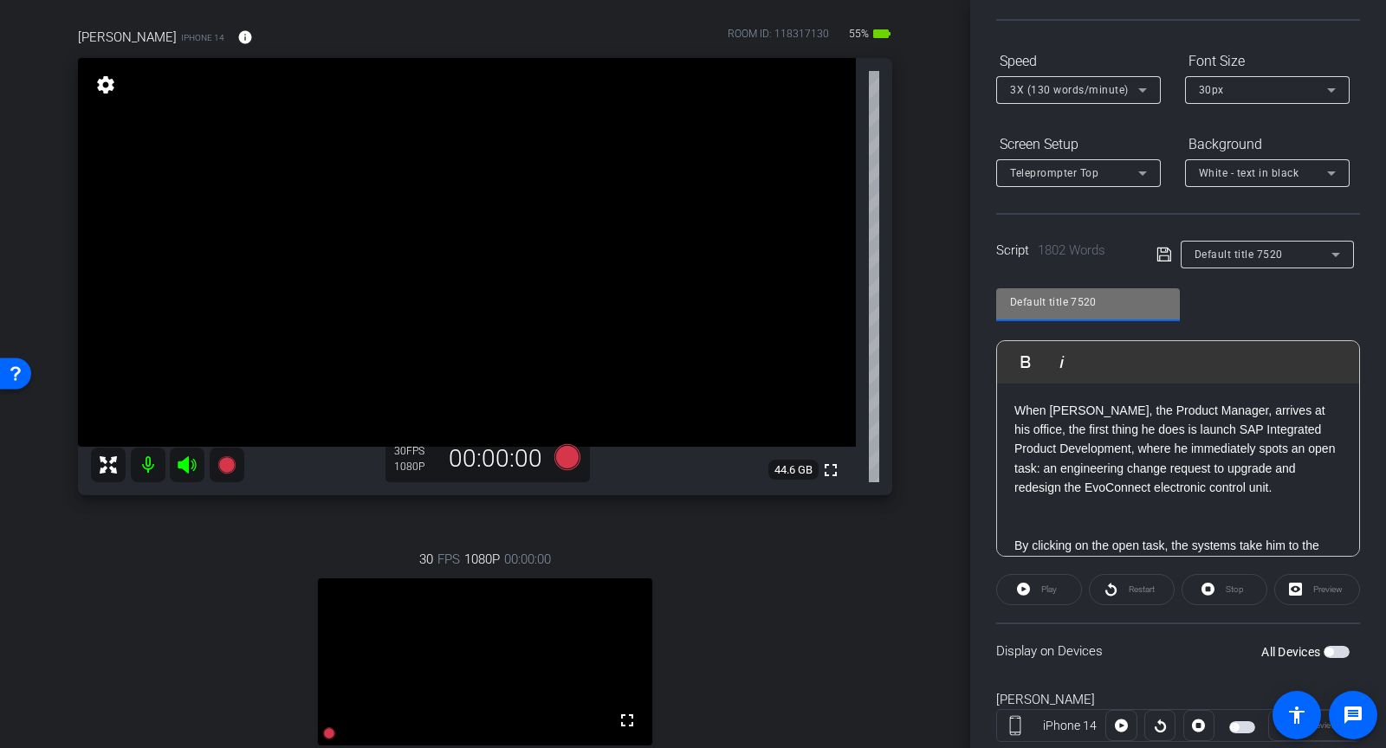
scroll to position [140, 0]
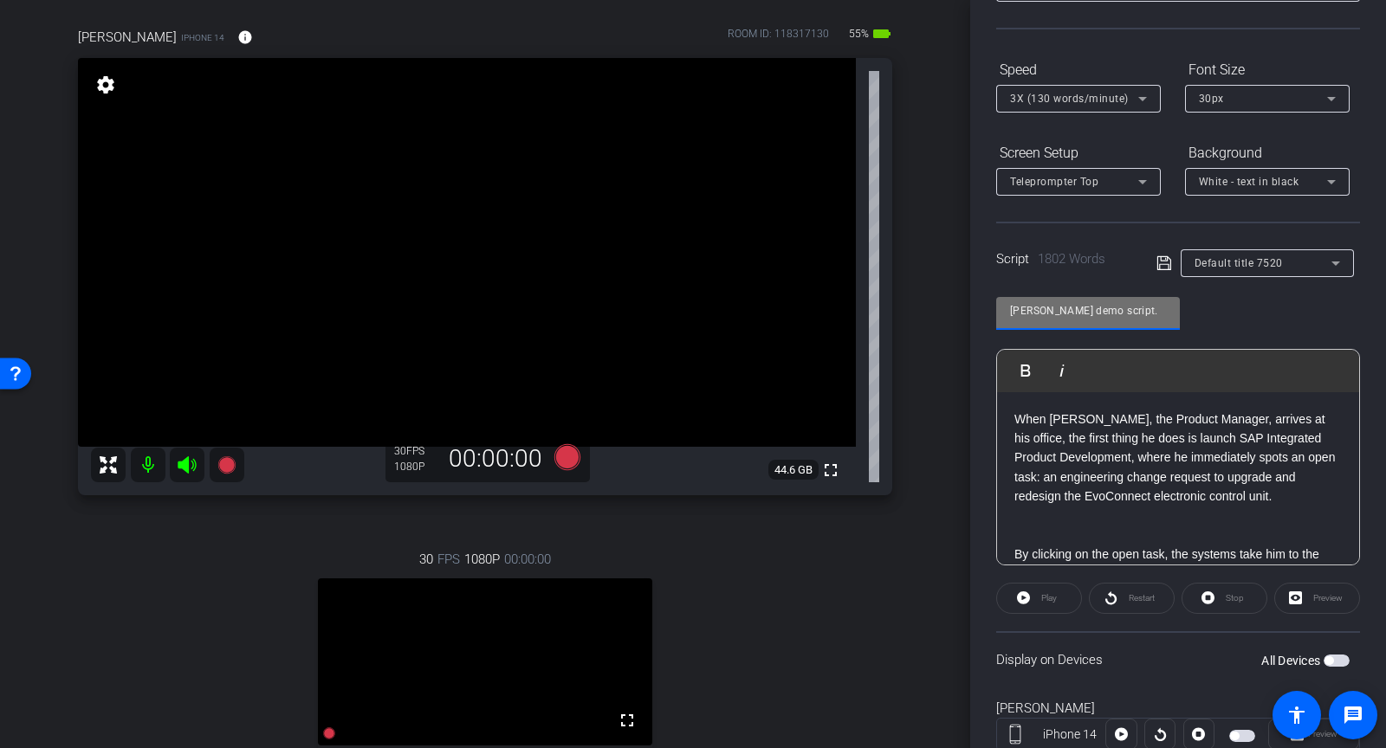
type input "Carlos demo script."
click at [1164, 266] on icon at bounding box center [1165, 263] width 16 height 21
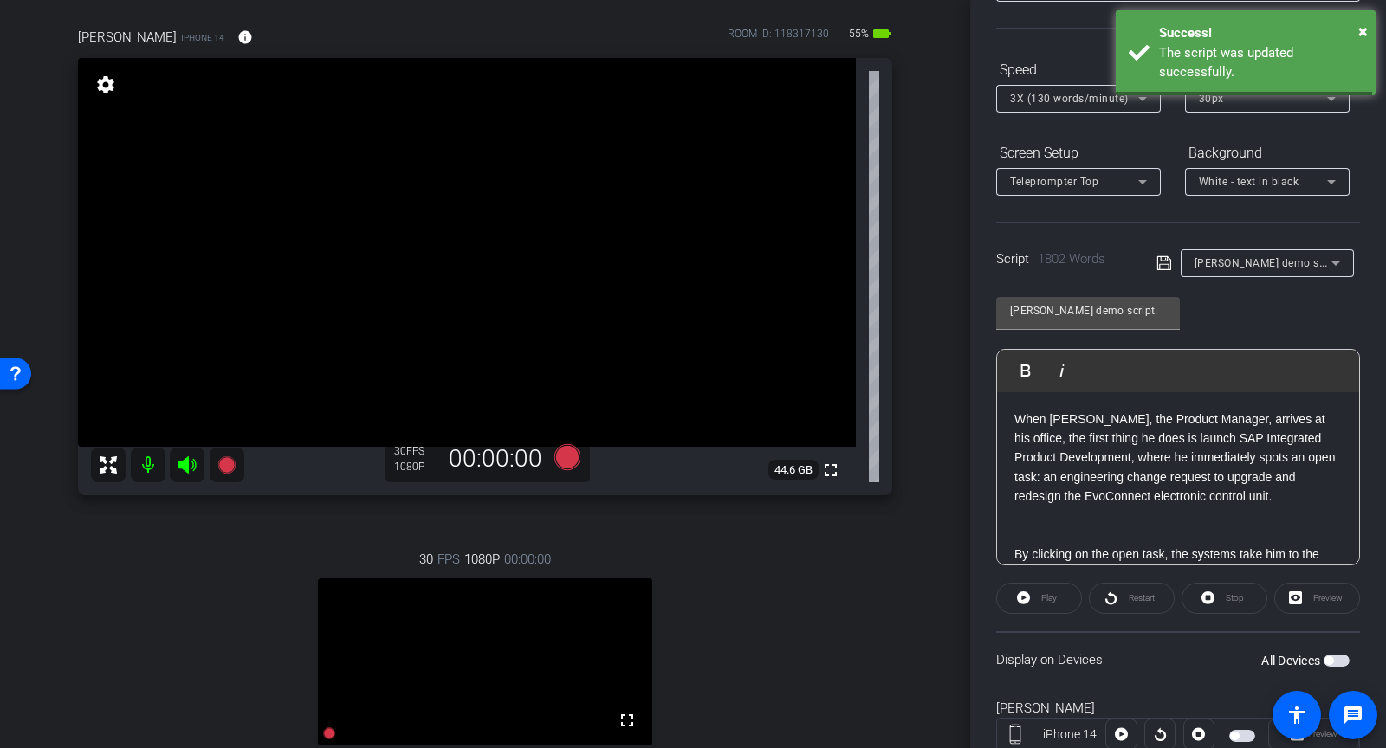
scroll to position [0, 0]
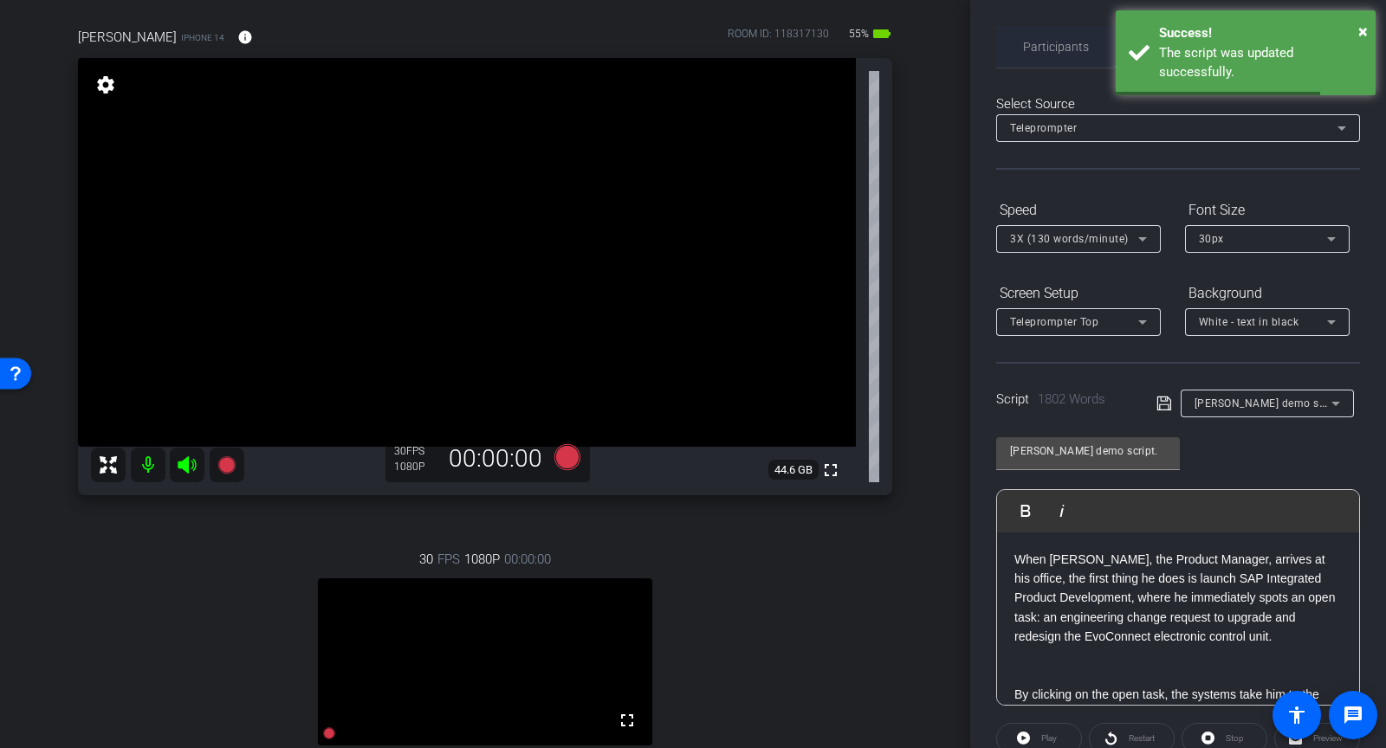
click at [1040, 55] on span "Participants" at bounding box center [1056, 47] width 66 height 42
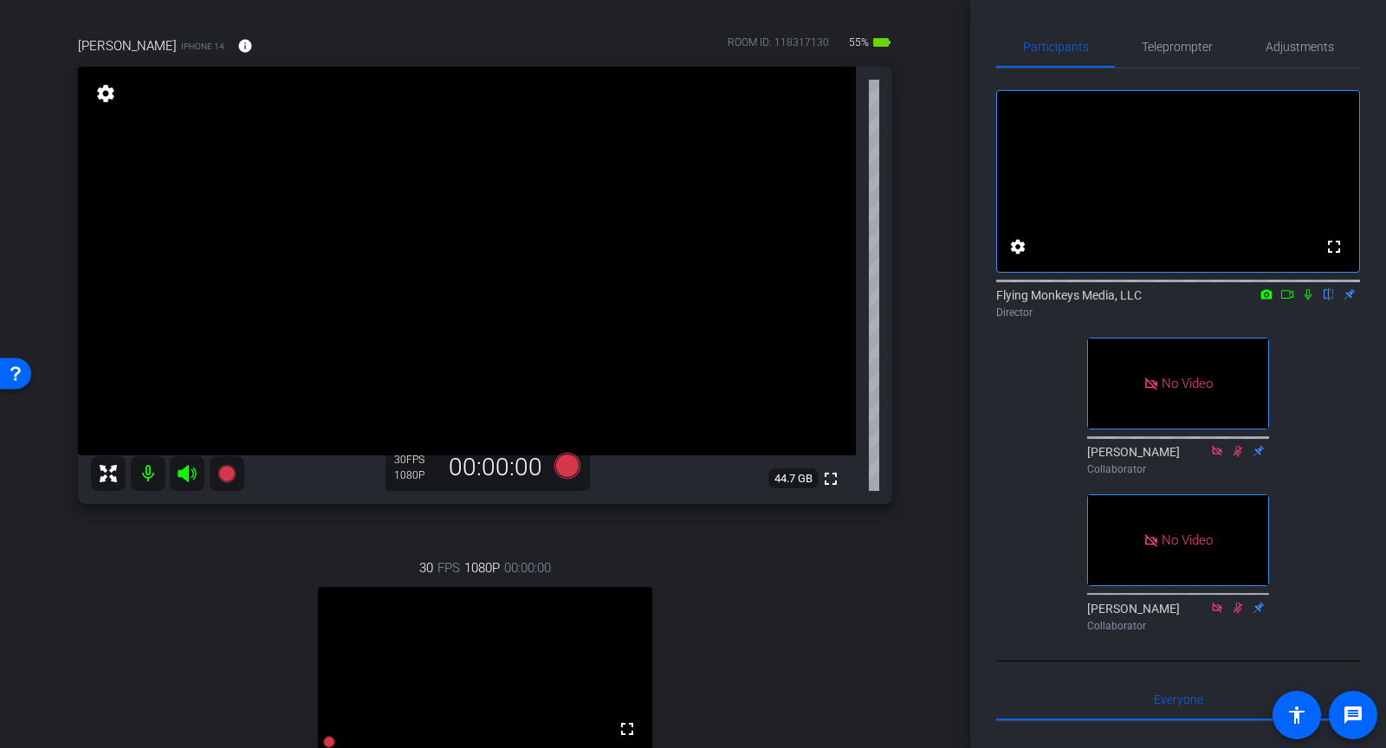
click at [1286, 301] on icon at bounding box center [1287, 294] width 14 height 12
click at [1333, 301] on icon at bounding box center [1329, 294] width 14 height 12
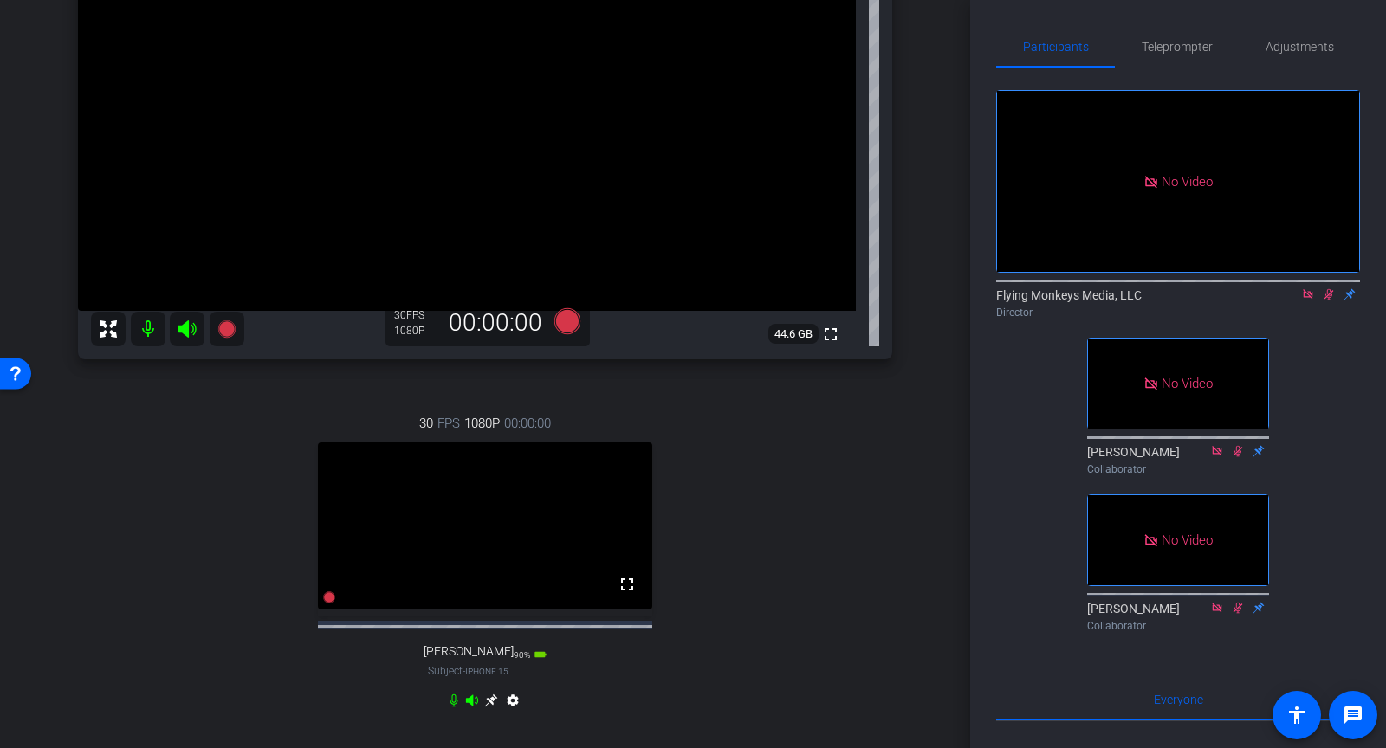
scroll to position [266, 0]
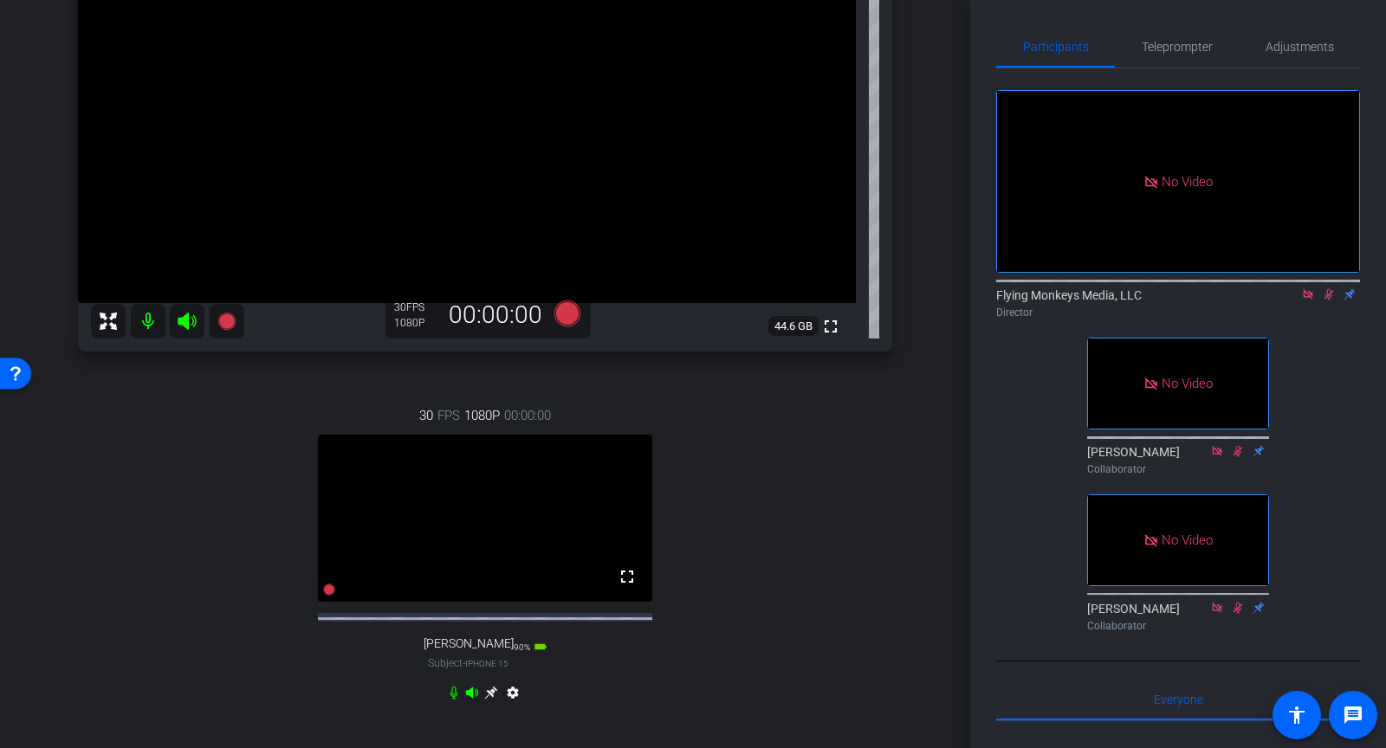
click at [573, 316] on icon at bounding box center [567, 314] width 26 height 26
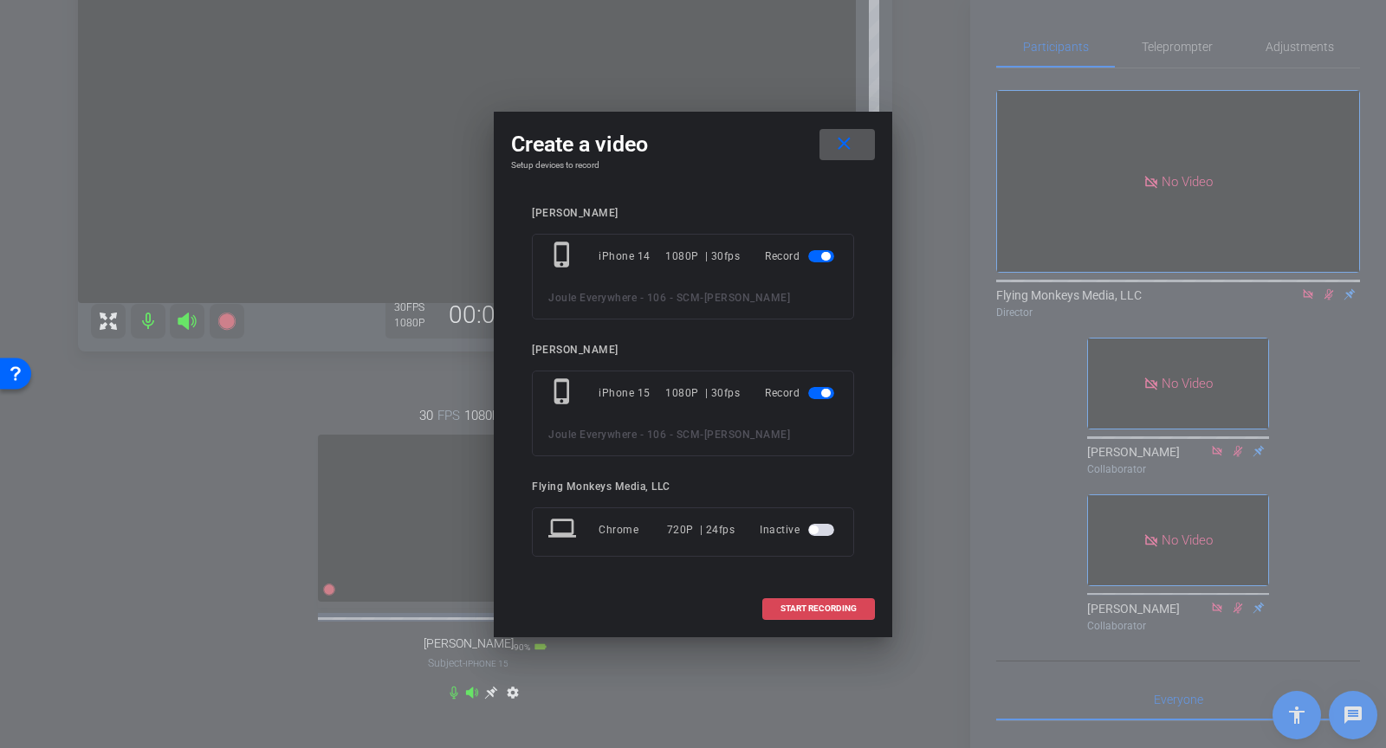
click at [787, 610] on span "START RECORDING" at bounding box center [819, 609] width 76 height 9
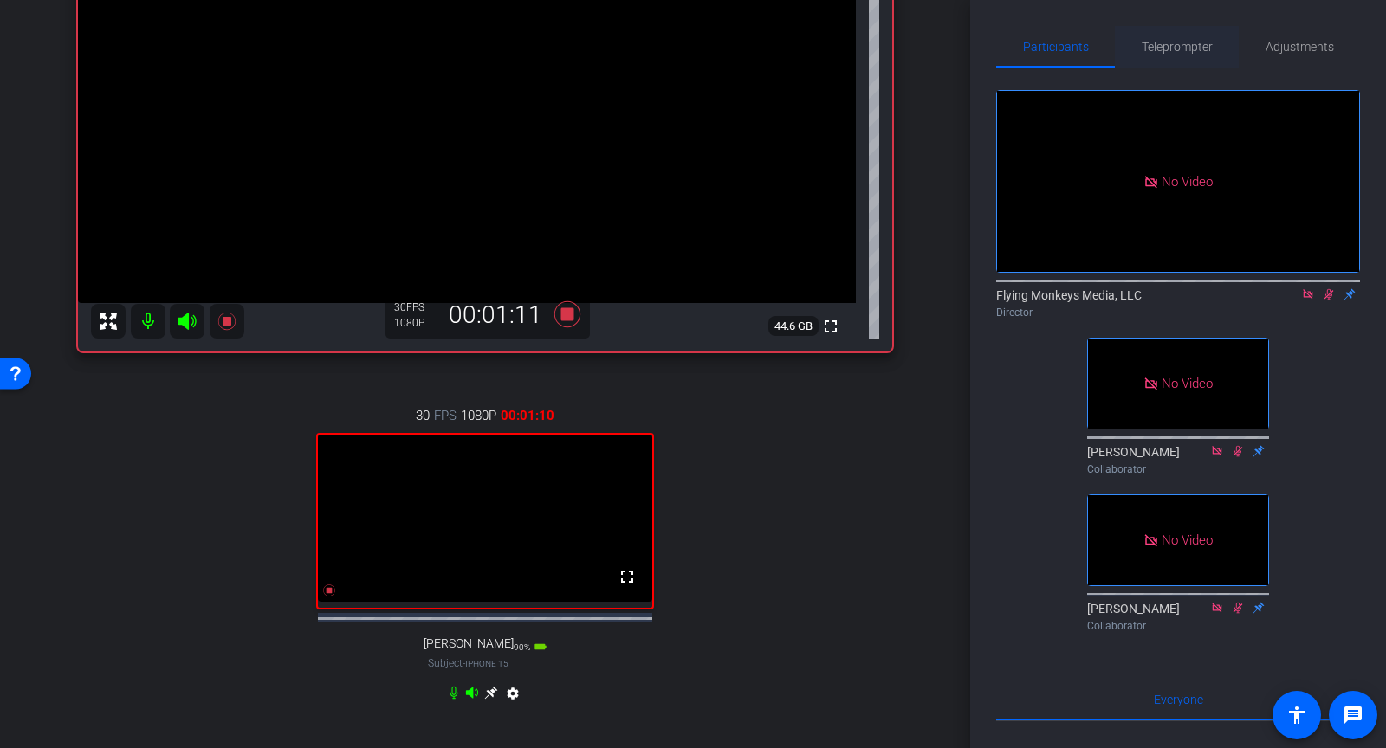
click at [1168, 54] on span "Teleprompter" at bounding box center [1177, 47] width 71 height 42
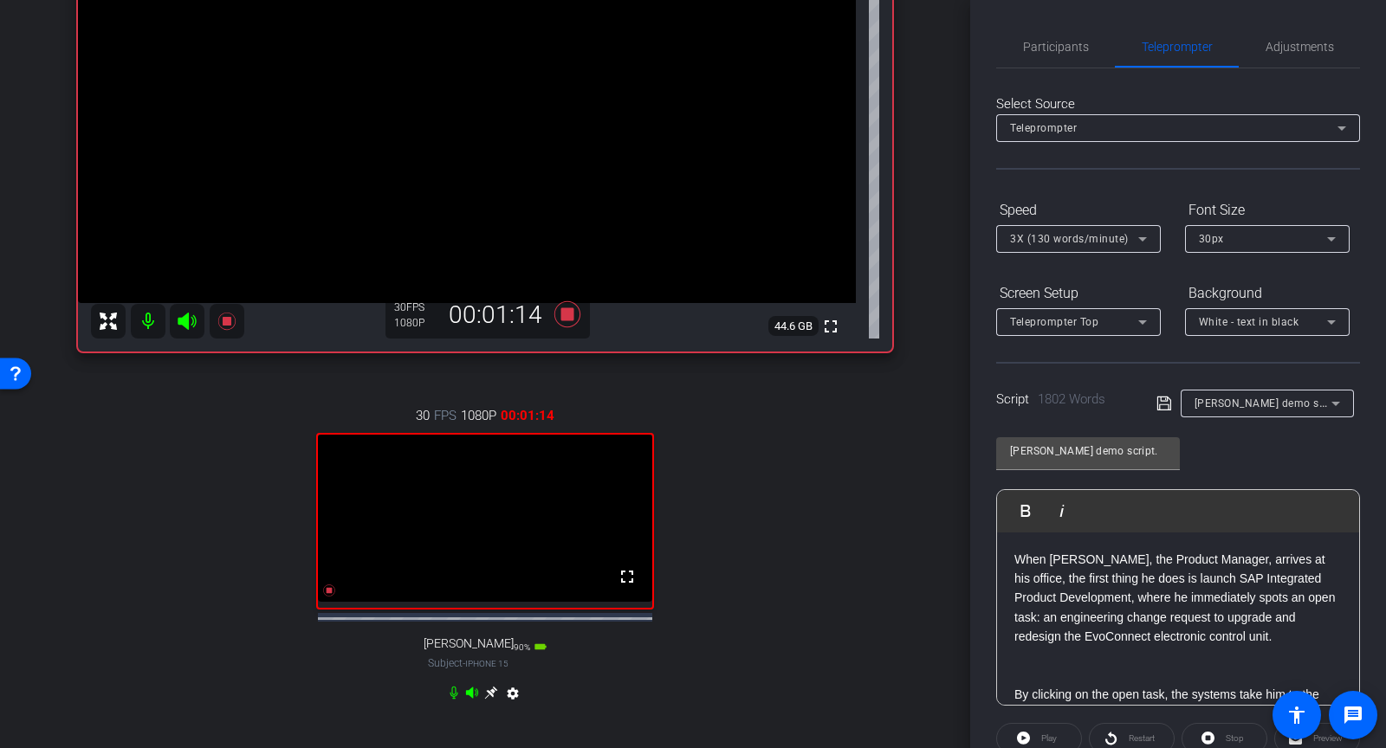
click at [1014, 554] on p "When Roger, the Product Manager, arrives at his office, the first thing he does…" at bounding box center [1177, 598] width 327 height 97
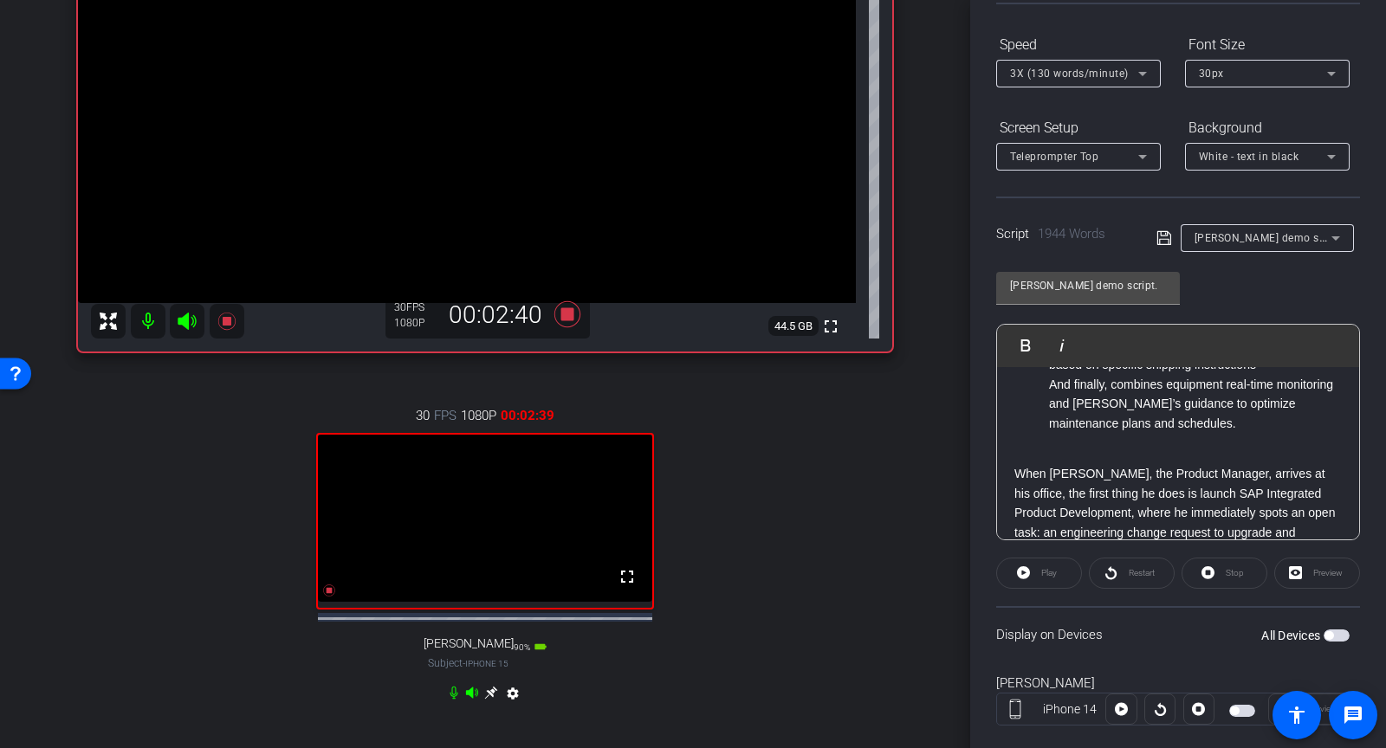
scroll to position [498, 0]
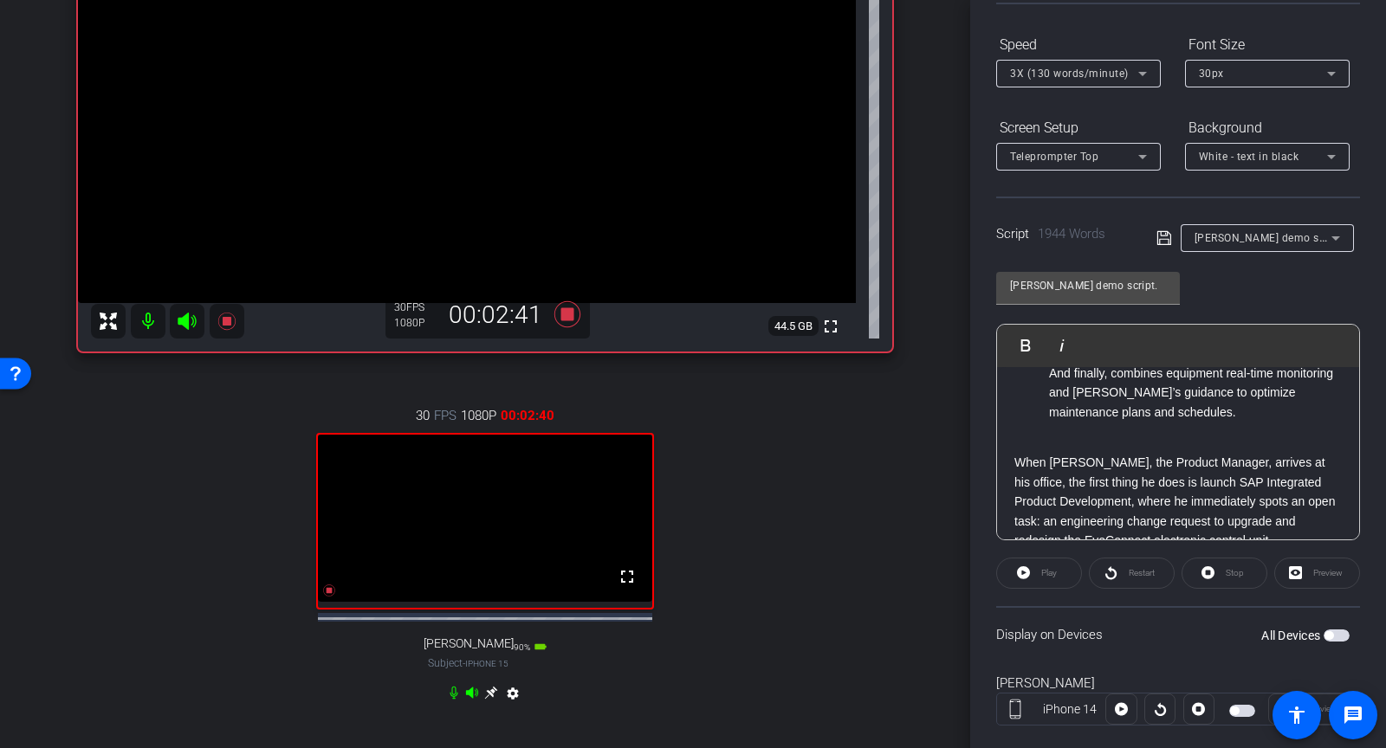
click at [1050, 434] on p at bounding box center [1177, 443] width 327 height 19
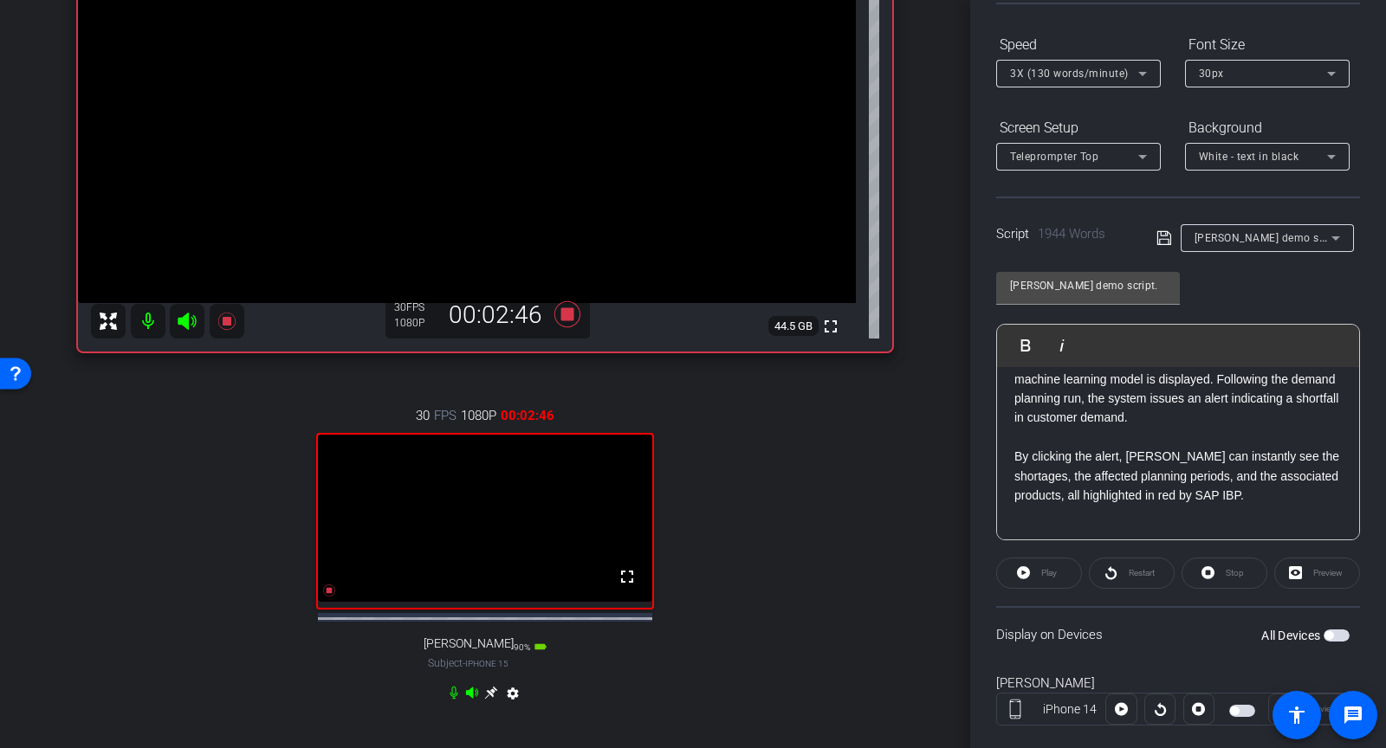
scroll to position [2196, 0]
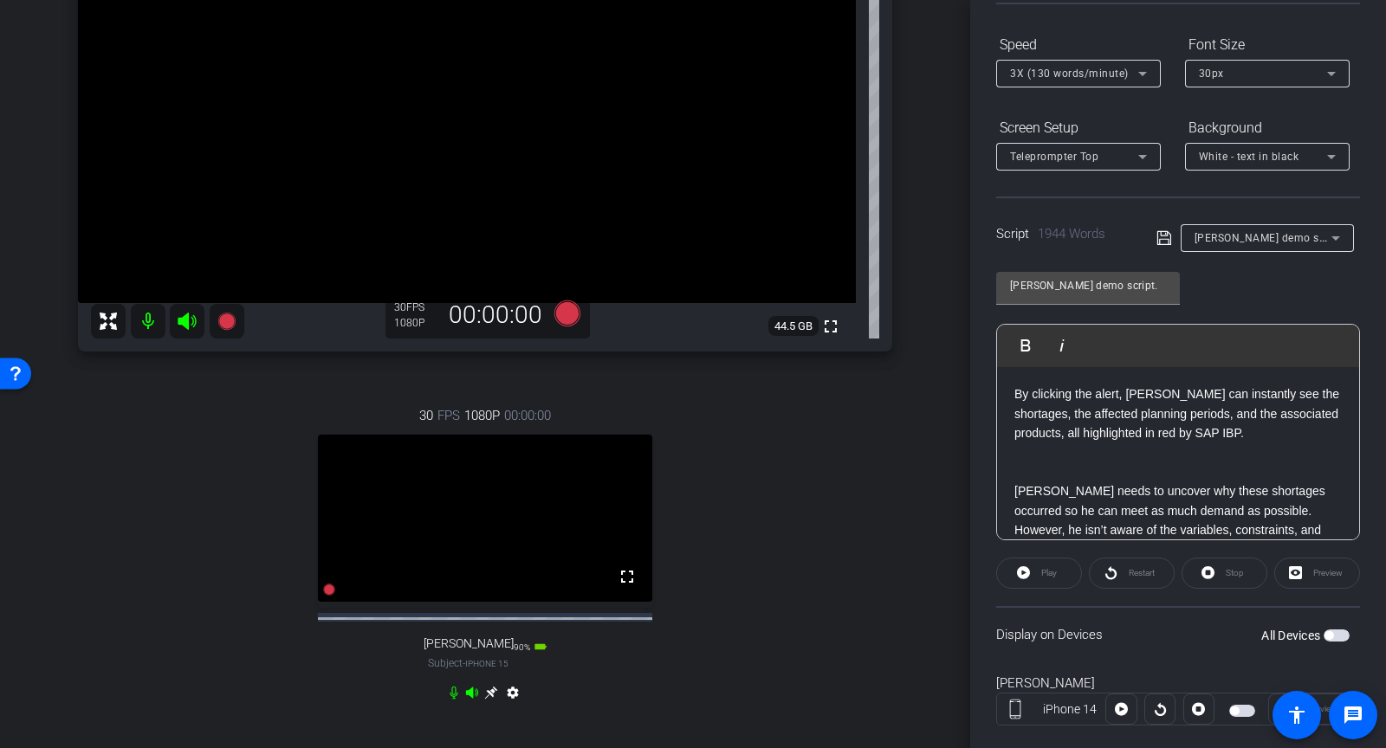
click at [1038, 463] on p at bounding box center [1177, 472] width 327 height 19
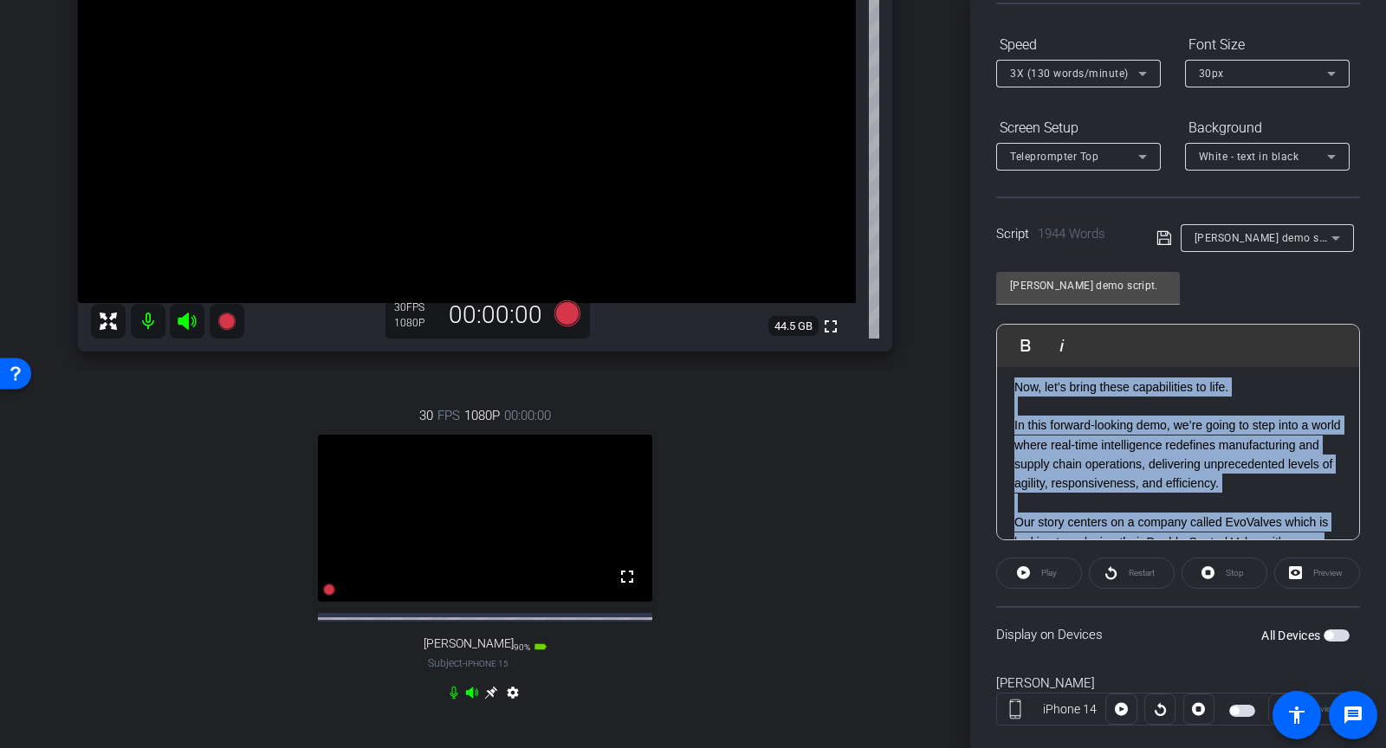
scroll to position [0, 0]
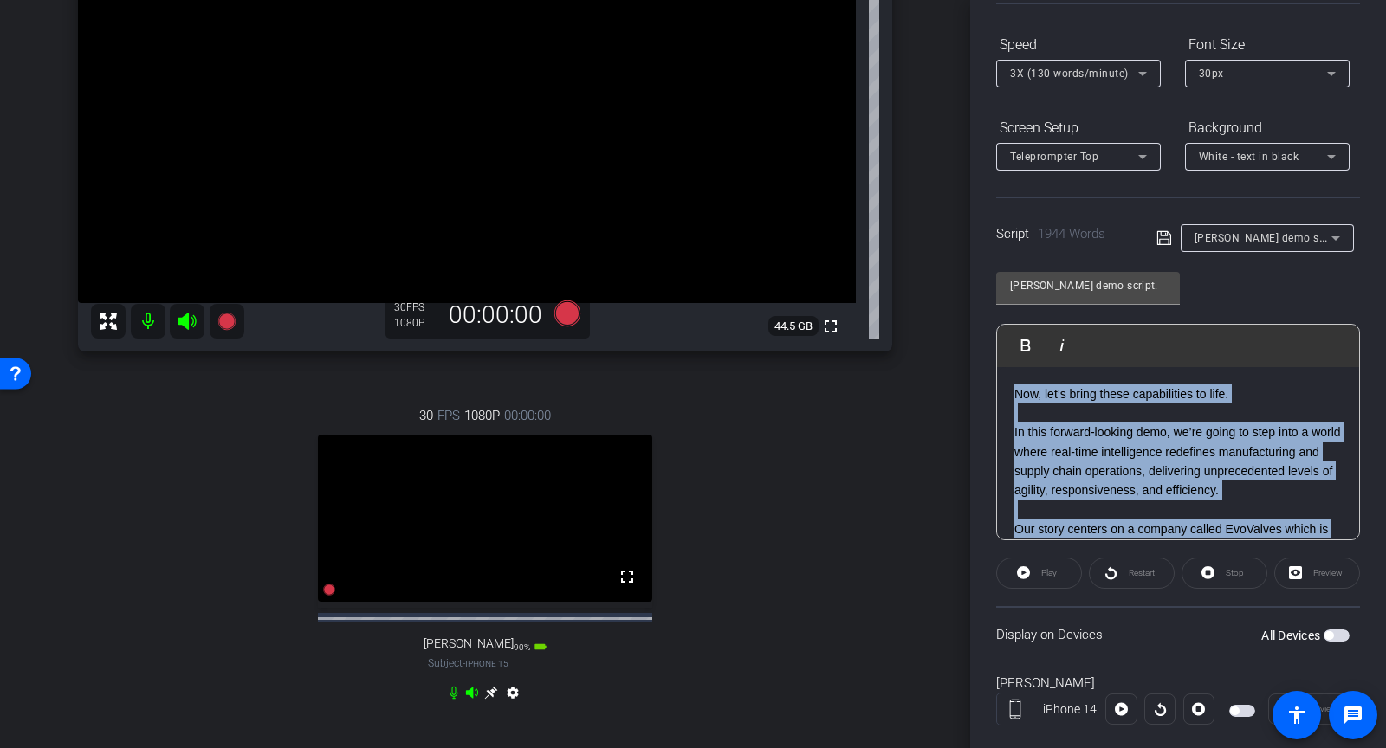
drag, startPoint x: 1164, startPoint y: 412, endPoint x: 1035, endPoint y: 376, distance: 134.1
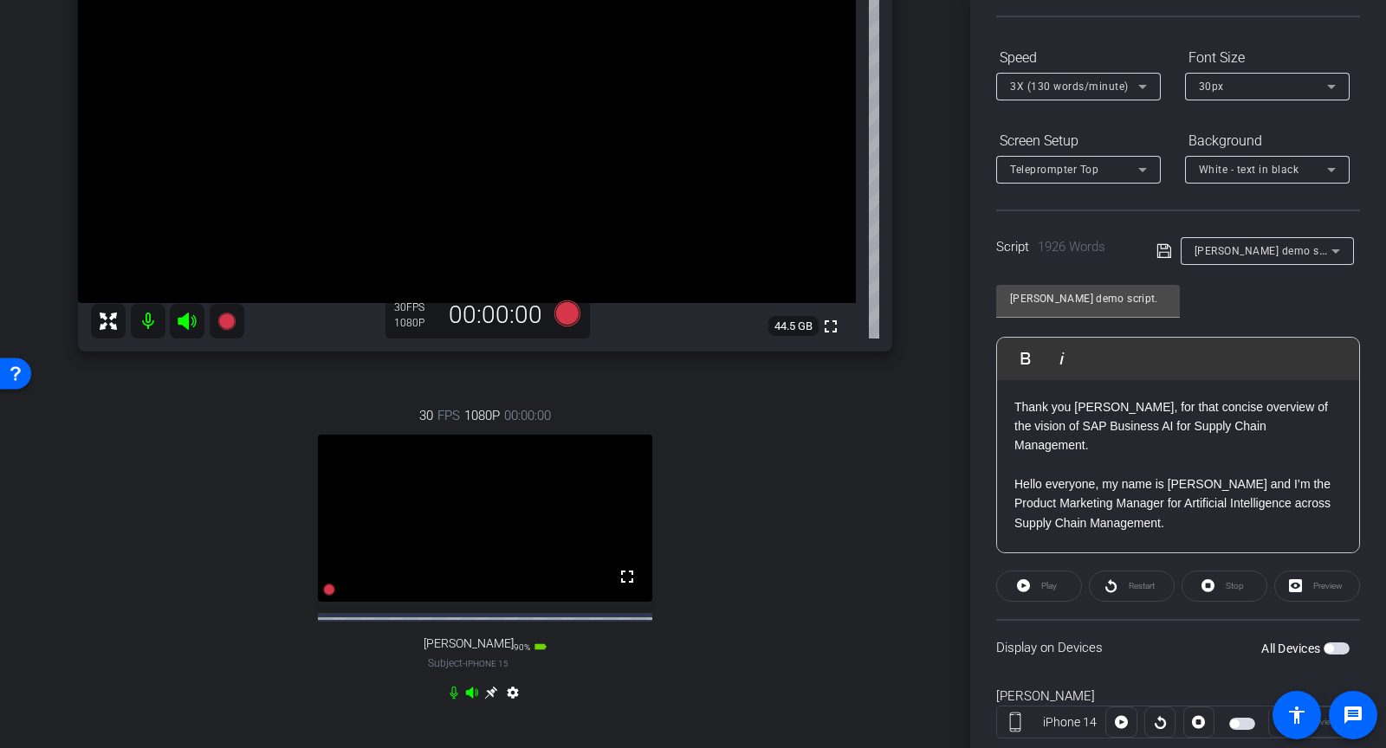
scroll to position [143, 0]
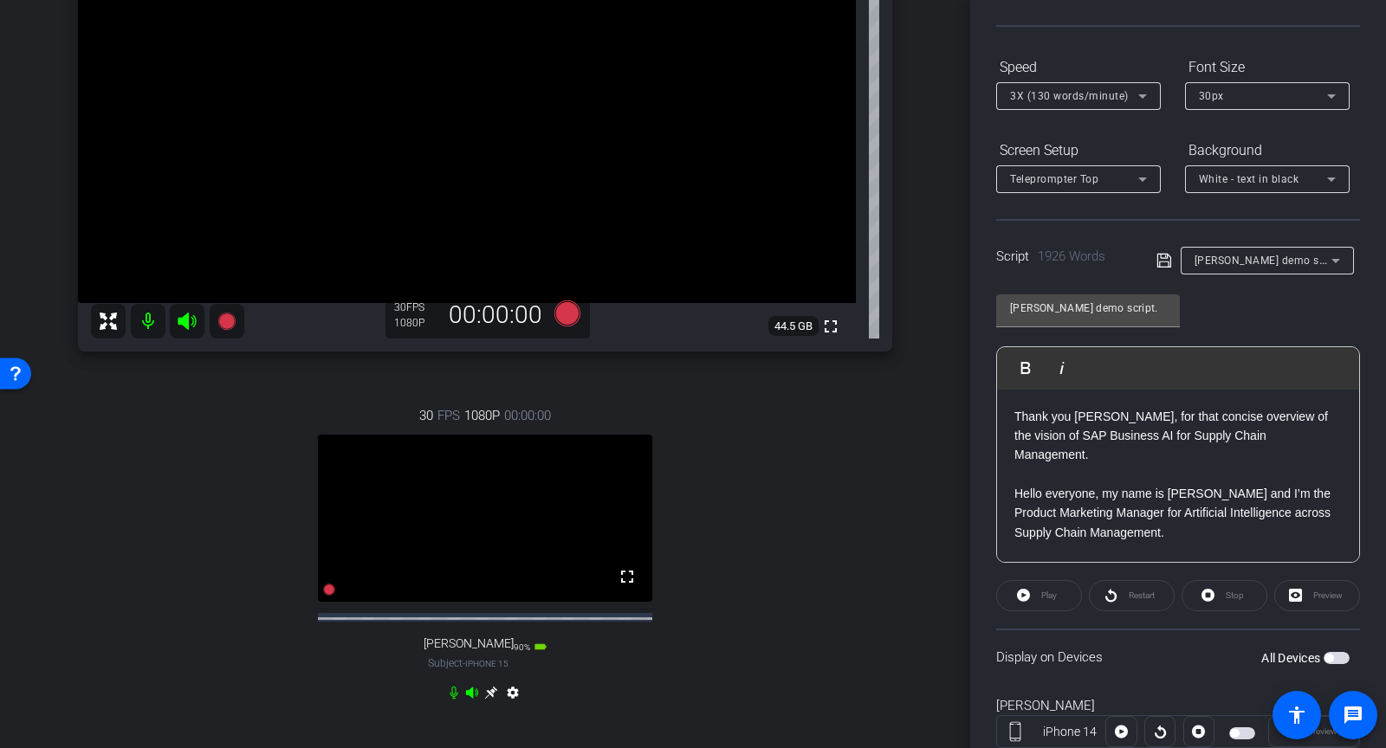
click at [1169, 266] on icon at bounding box center [1165, 260] width 16 height 21
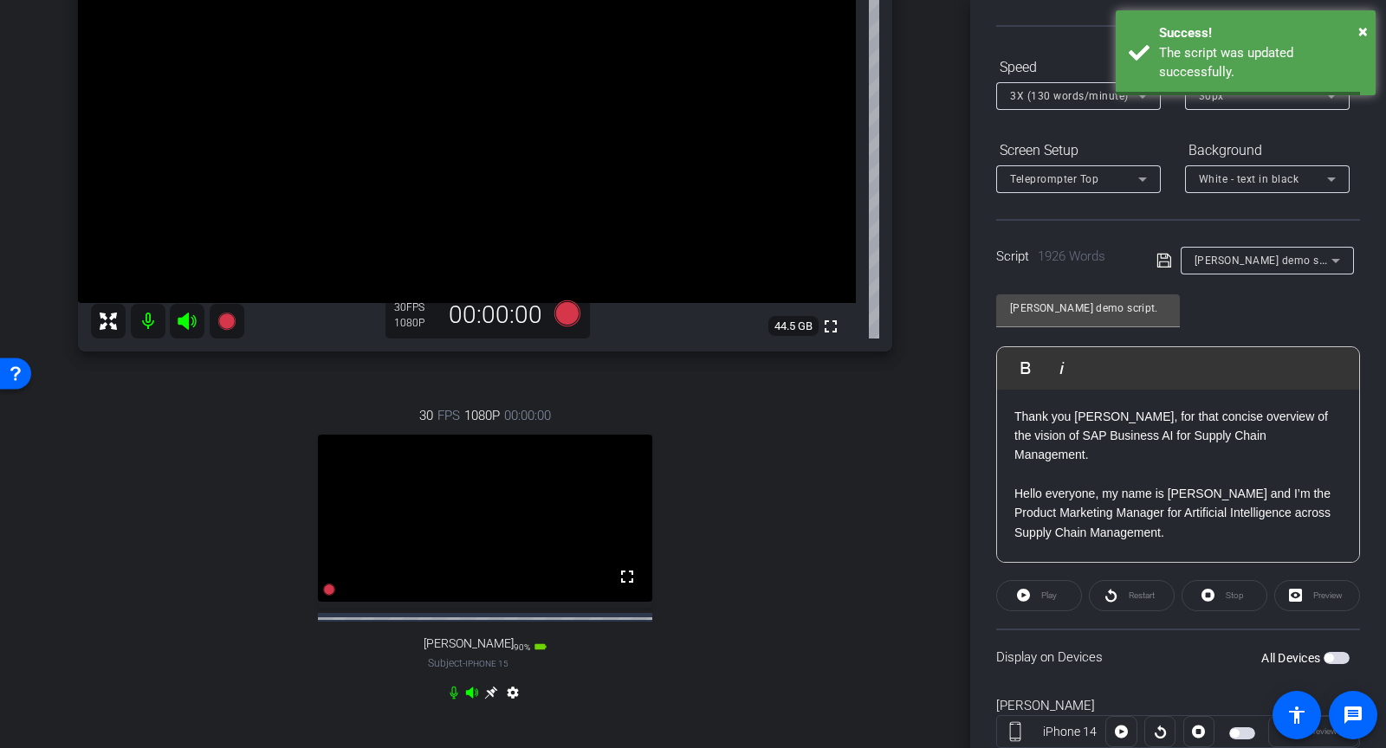
scroll to position [0, 0]
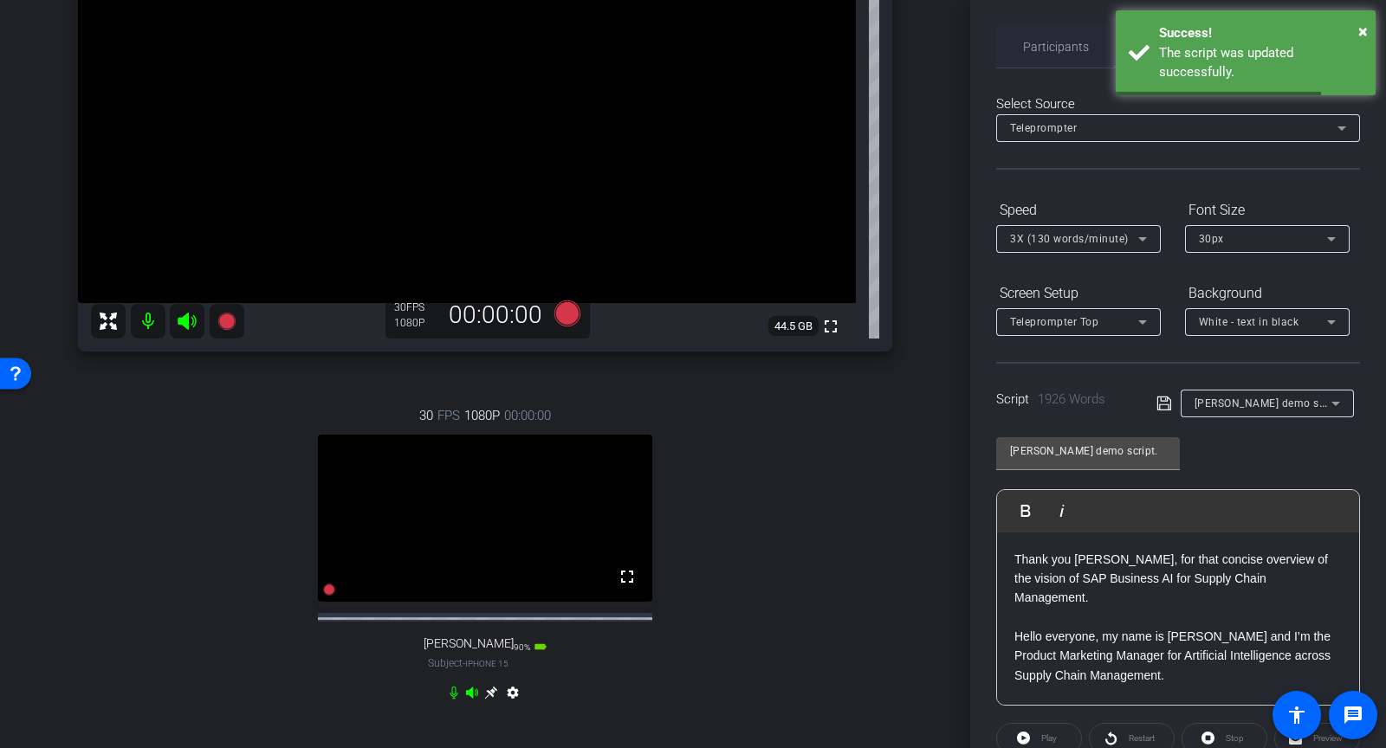
click at [1064, 45] on span "Participants" at bounding box center [1056, 47] width 66 height 12
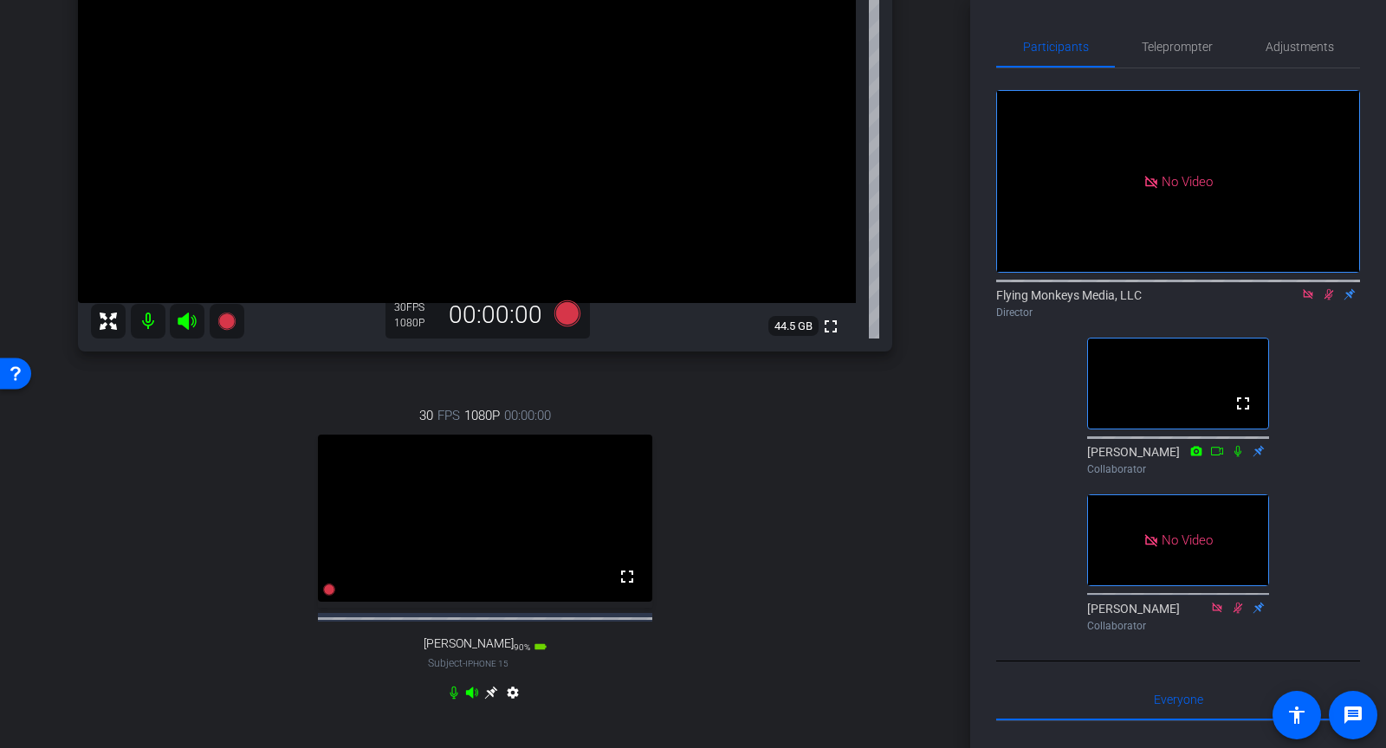
click at [1329, 296] on icon at bounding box center [1330, 294] width 10 height 11
click at [1329, 296] on icon at bounding box center [1328, 294] width 7 height 11
click at [1324, 294] on icon at bounding box center [1329, 294] width 14 height 12
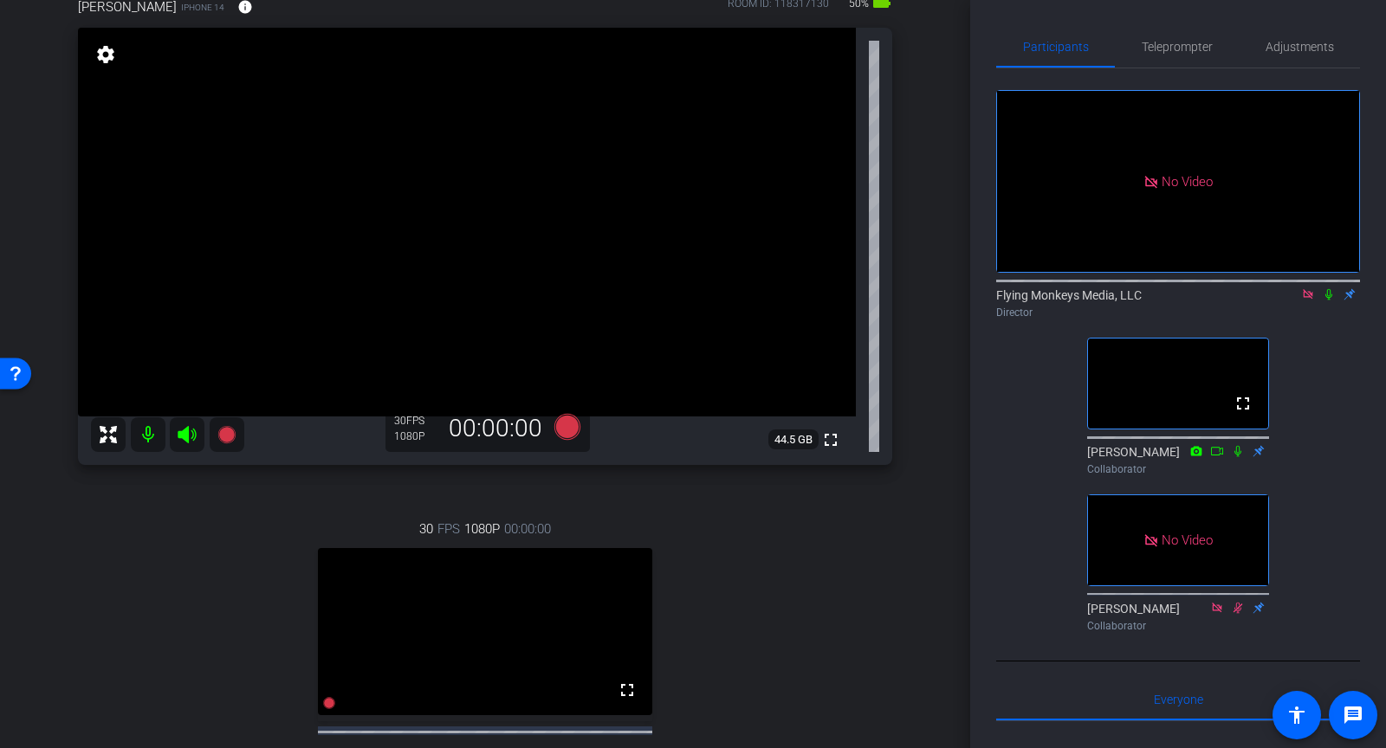
click at [1328, 291] on icon at bounding box center [1329, 294] width 14 height 12
click at [569, 423] on icon at bounding box center [567, 427] width 26 height 26
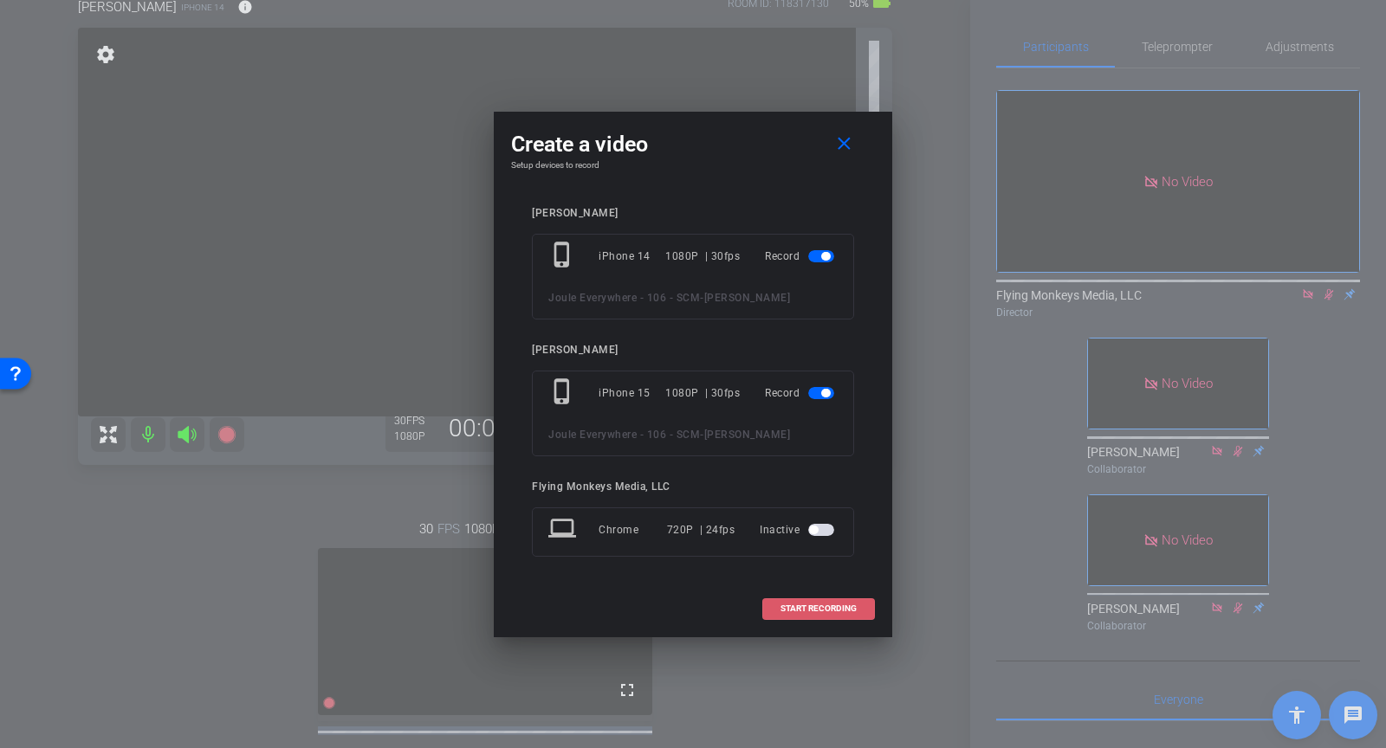
click at [775, 609] on span at bounding box center [818, 609] width 111 height 42
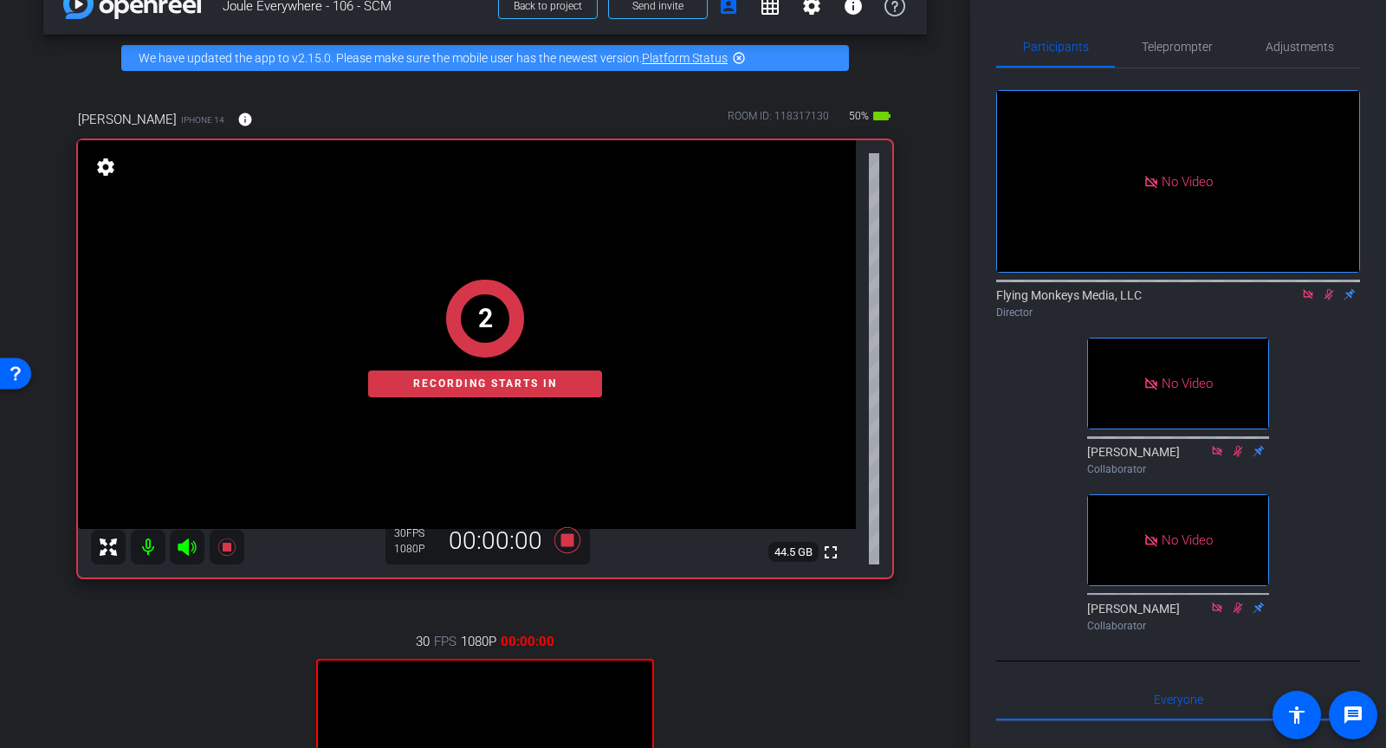
scroll to position [47, 0]
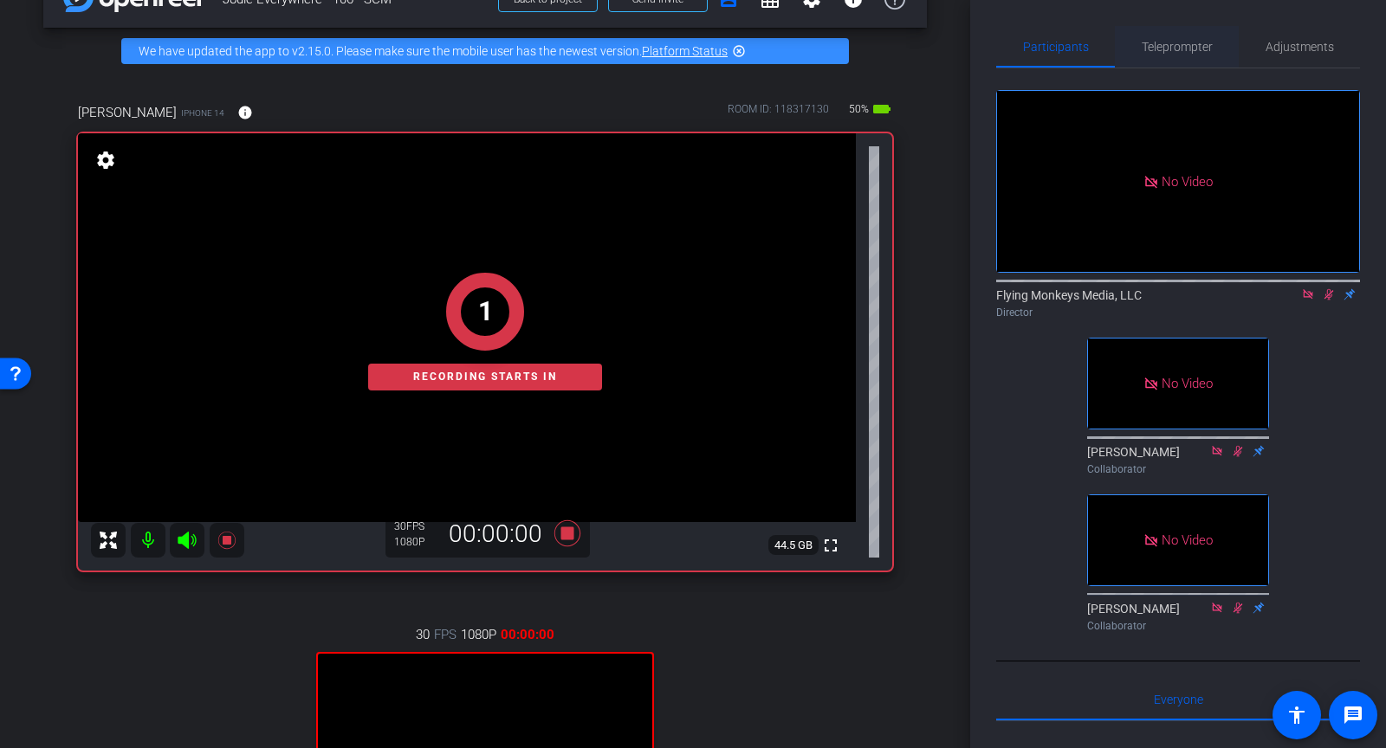
click at [1167, 53] on span "Teleprompter" at bounding box center [1177, 47] width 71 height 12
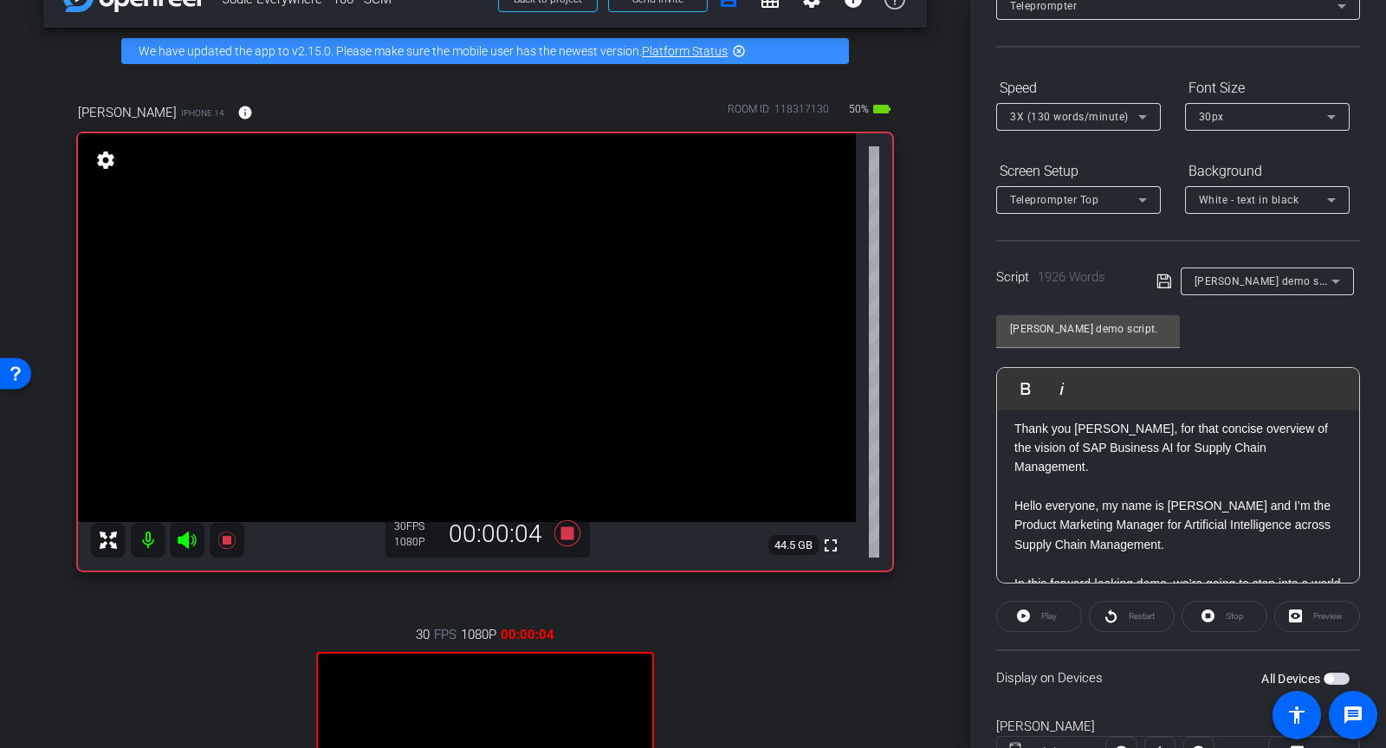
scroll to position [0, 0]
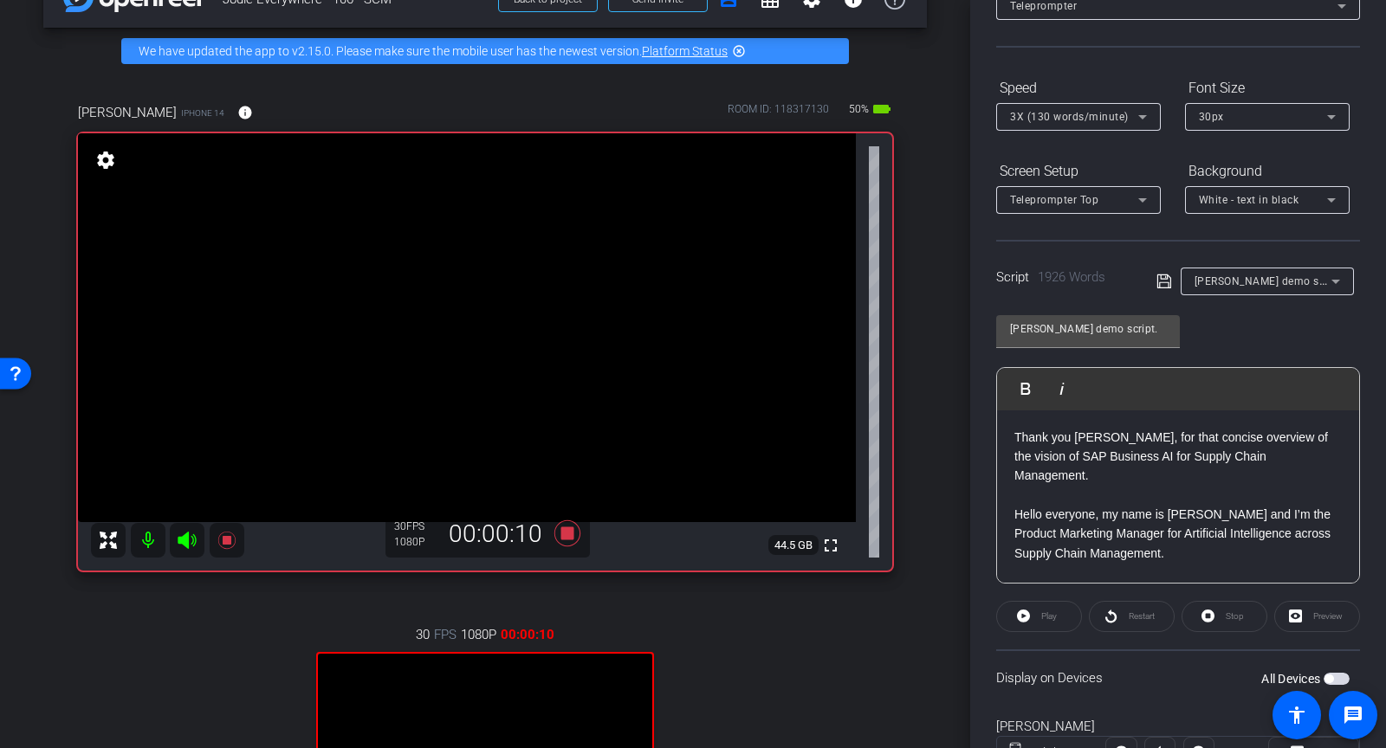
click at [1101, 505] on p "Hello everyone, my name is Carlos Portillo and I’m the Product Marketing Manage…" at bounding box center [1177, 534] width 327 height 58
drag, startPoint x: 1171, startPoint y: 533, endPoint x: 1018, endPoint y: 489, distance: 159.3
click at [1018, 505] on p "Hello everyone, my name is Carlos Portillo and I’m the Product Marketing Manage…" at bounding box center [1177, 534] width 327 height 58
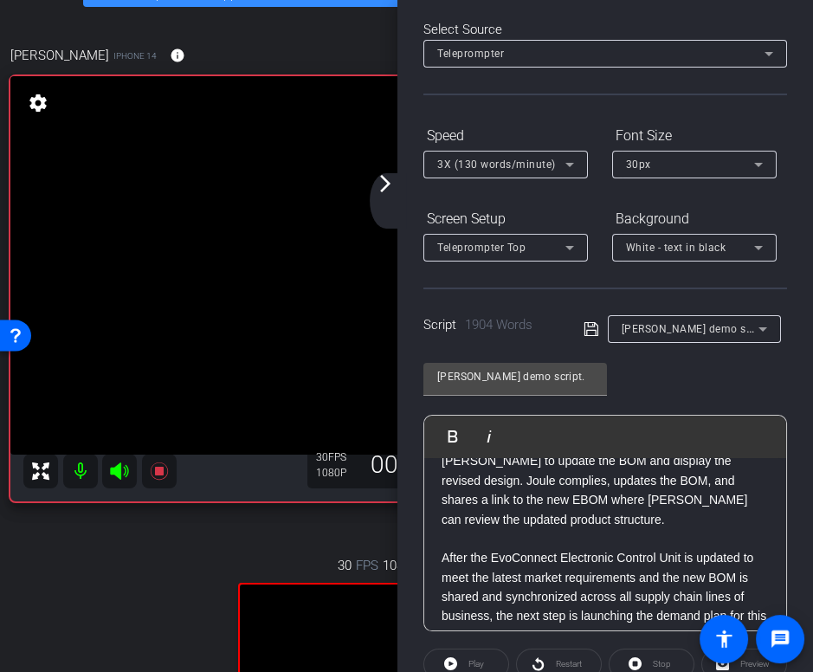
scroll to position [1537, 0]
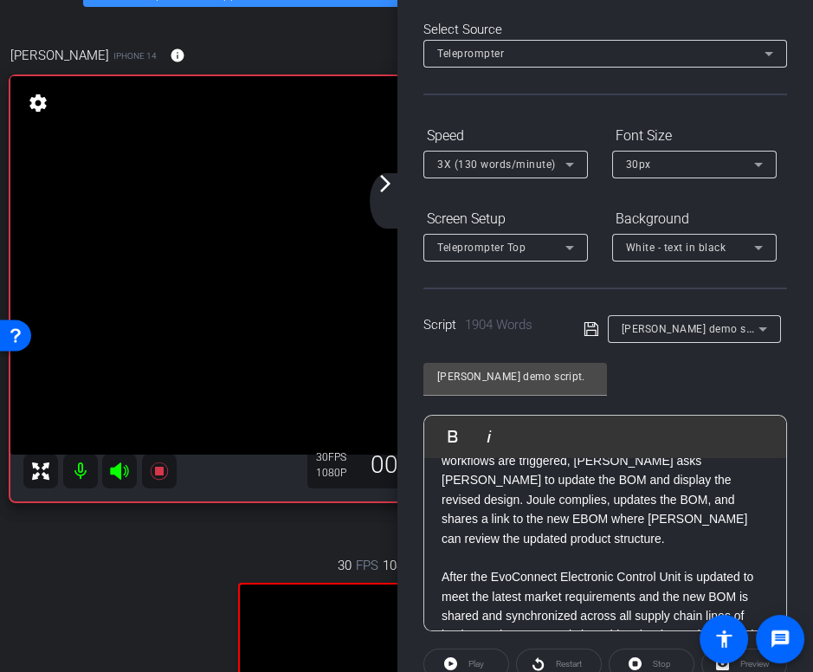
click at [450, 548] on p at bounding box center [605, 557] width 327 height 19
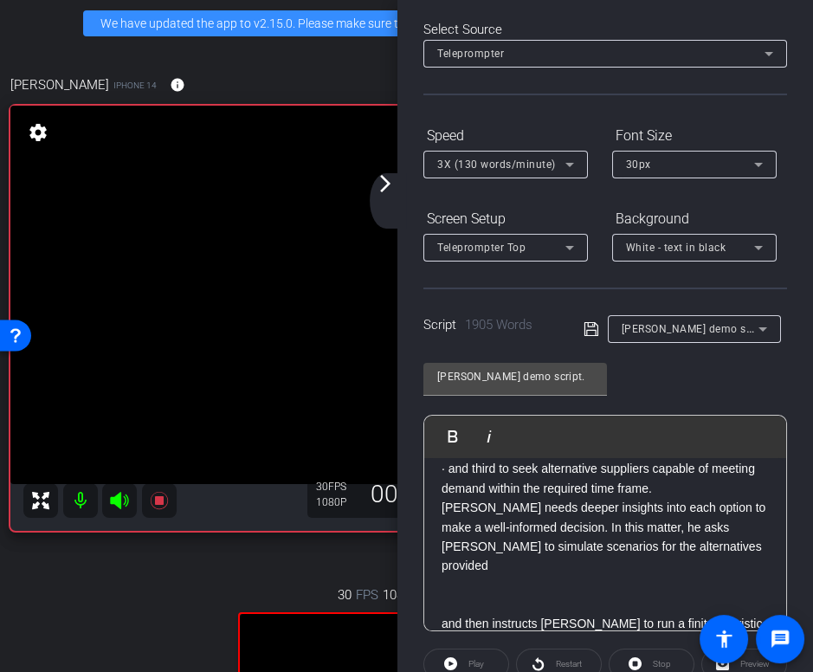
scroll to position [5, 0]
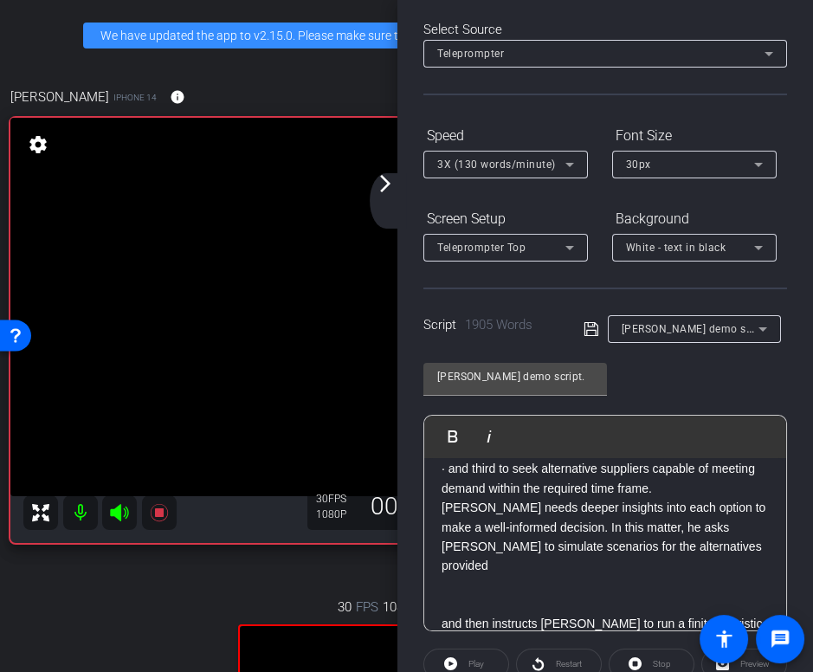
click at [458, 614] on p "and then instructs Joule to run a finite heuristic model on them." at bounding box center [605, 633] width 327 height 39
click at [445, 614] on p "and then instructs Joule to run a finite heuristic model on them." at bounding box center [605, 633] width 327 height 39
click at [443, 614] on p "and then instructs Joule to run a finite heuristic model on them." at bounding box center [605, 633] width 327 height 39
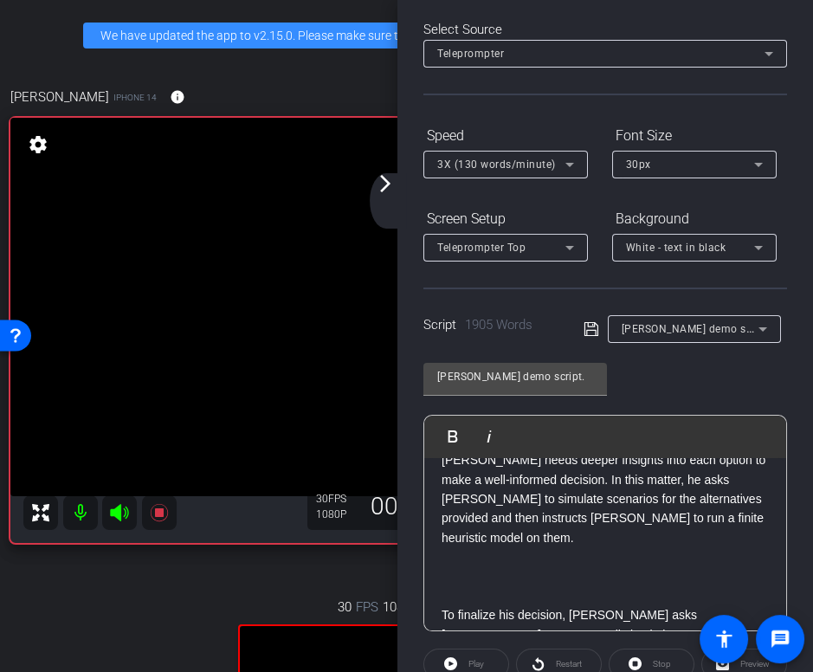
scroll to position [2486, 0]
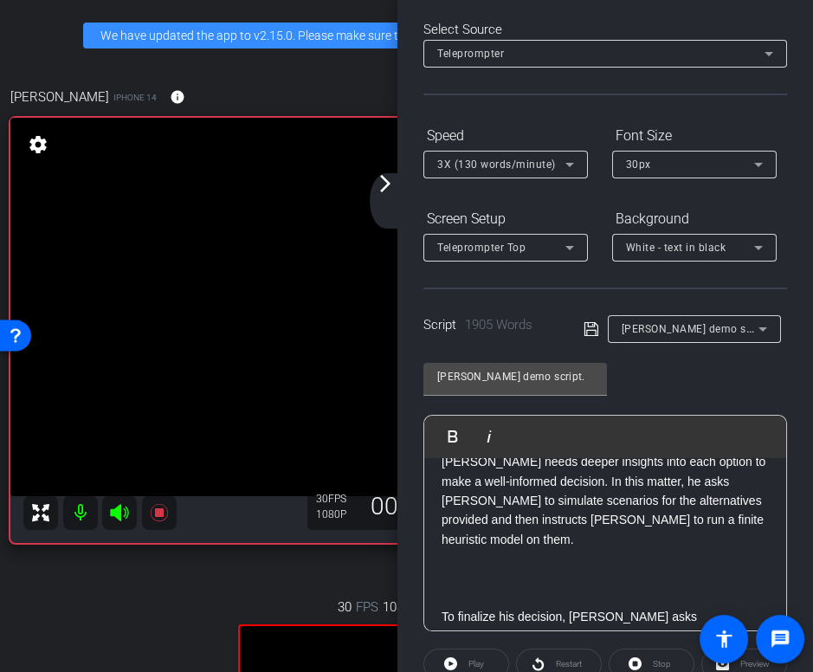
click at [442, 588] on p at bounding box center [605, 597] width 327 height 19
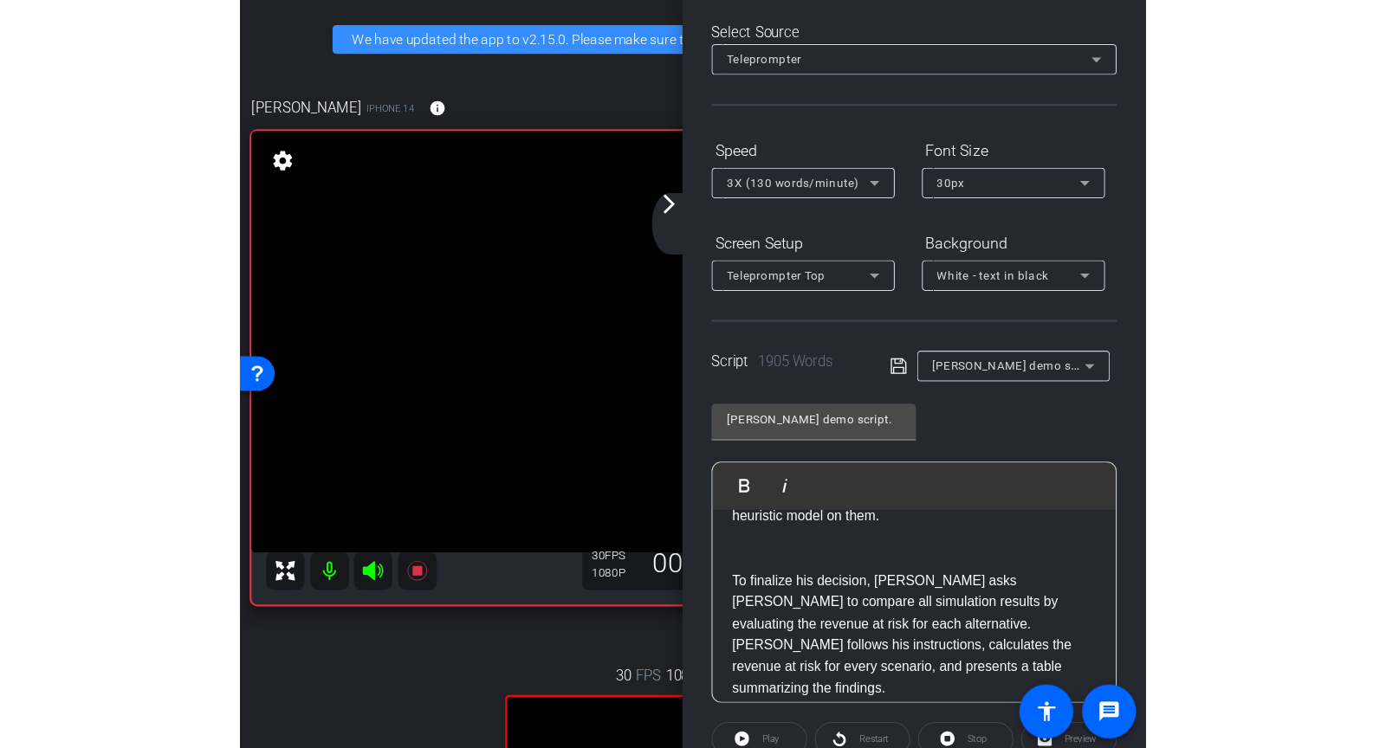
scroll to position [2567, 0]
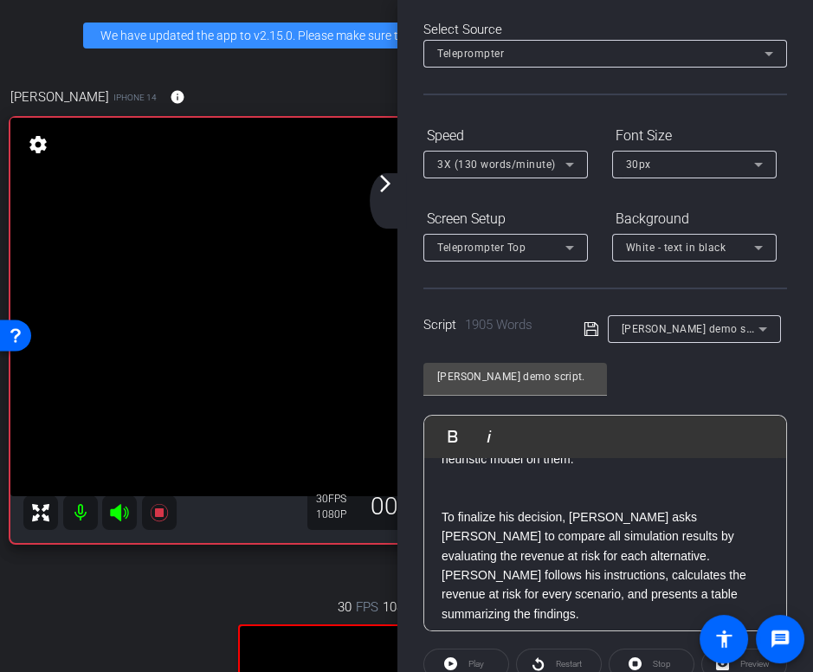
click at [594, 332] on icon at bounding box center [592, 329] width 16 height 21
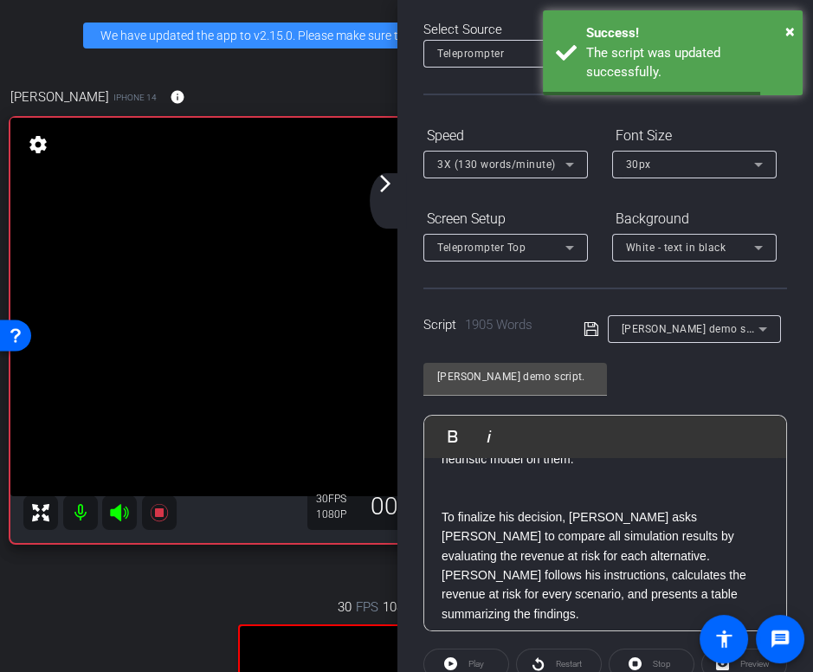
click at [370, 81] on div "Uwe Erdtmann iPhone 14 info ROOM ID: 118317130 50% battery_std" at bounding box center [406, 97] width 793 height 42
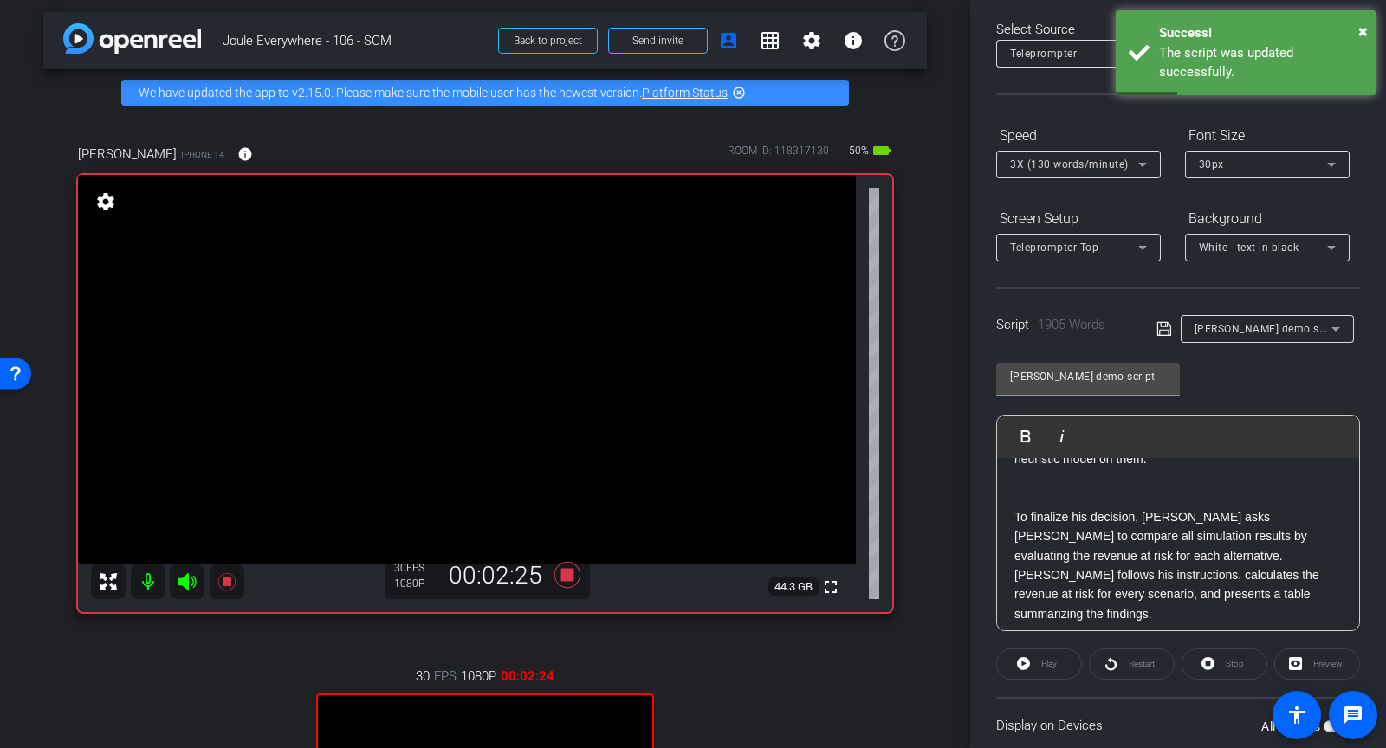
click at [575, 579] on icon at bounding box center [568, 575] width 42 height 31
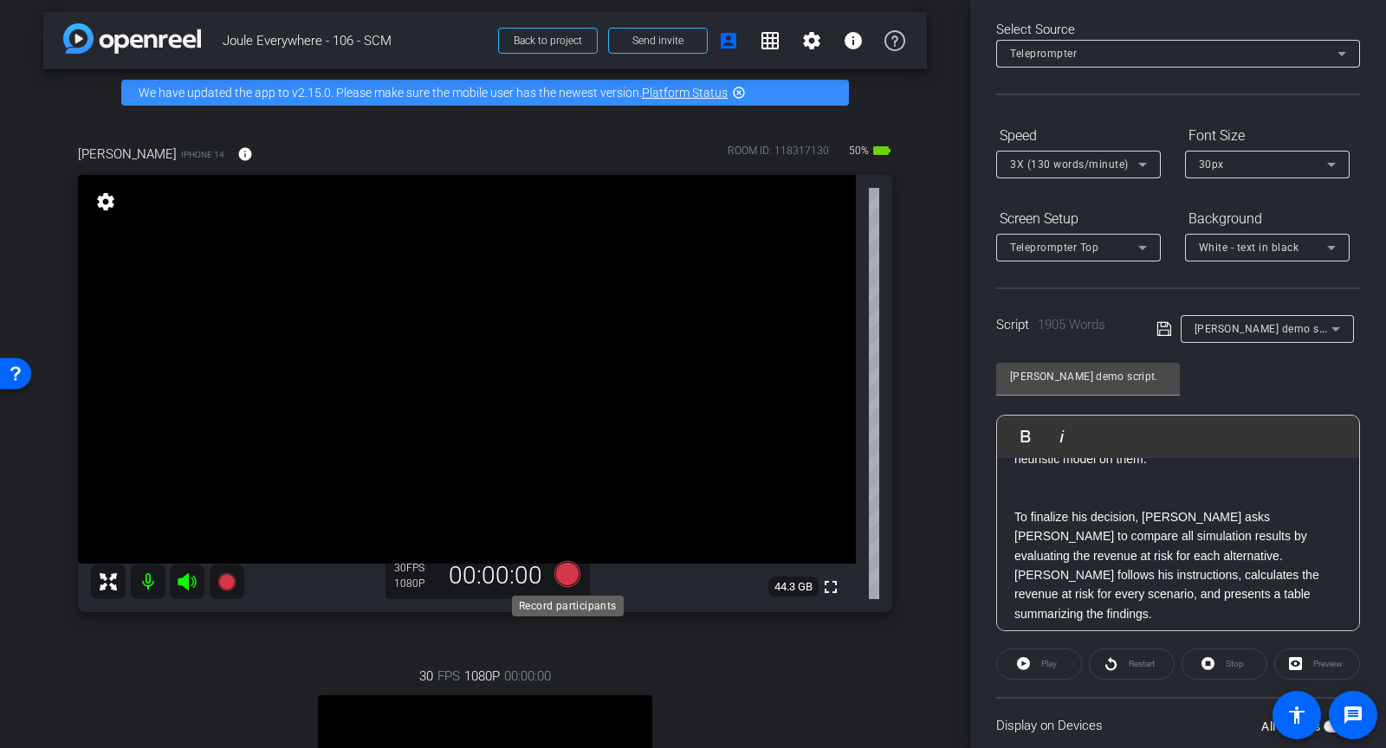
scroll to position [0, 0]
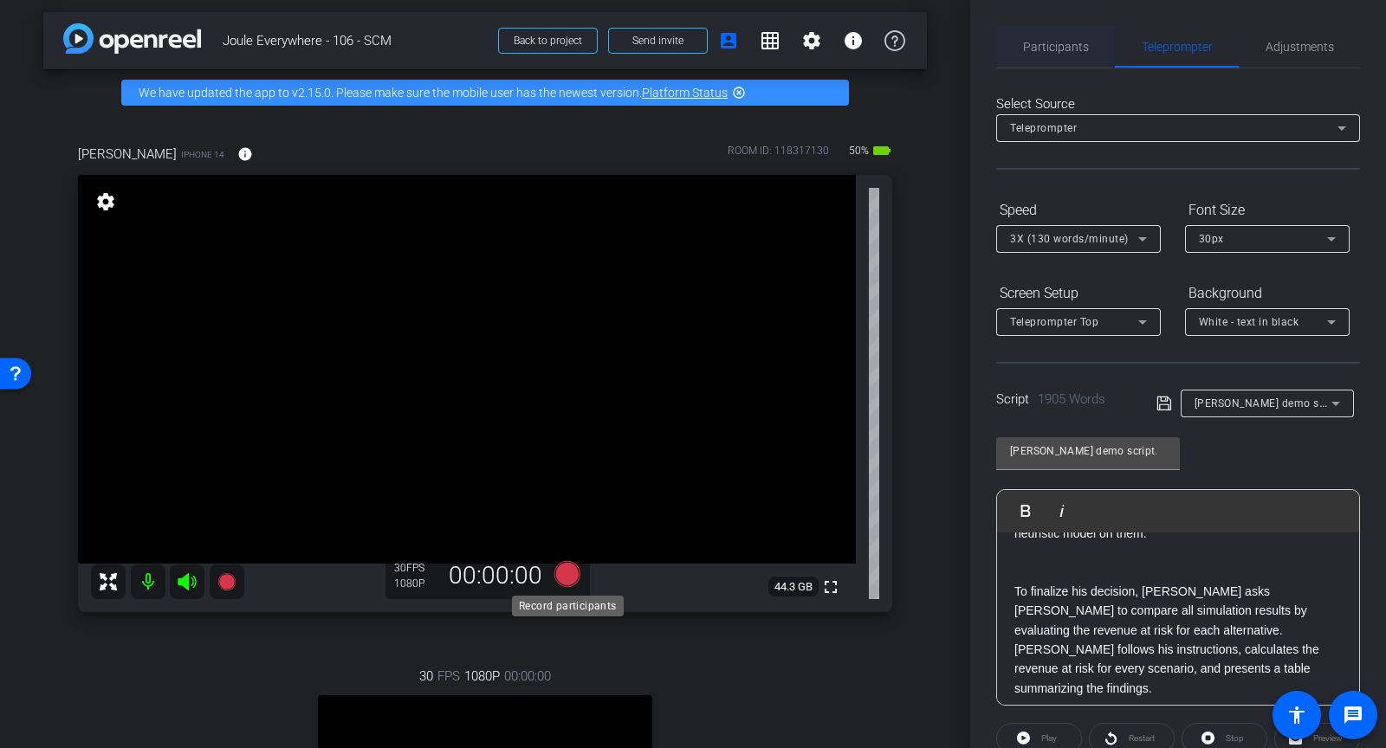
drag, startPoint x: 575, startPoint y: 579, endPoint x: 1059, endPoint y: 53, distance: 714.3
click at [1059, 53] on span "Participants" at bounding box center [1056, 47] width 66 height 42
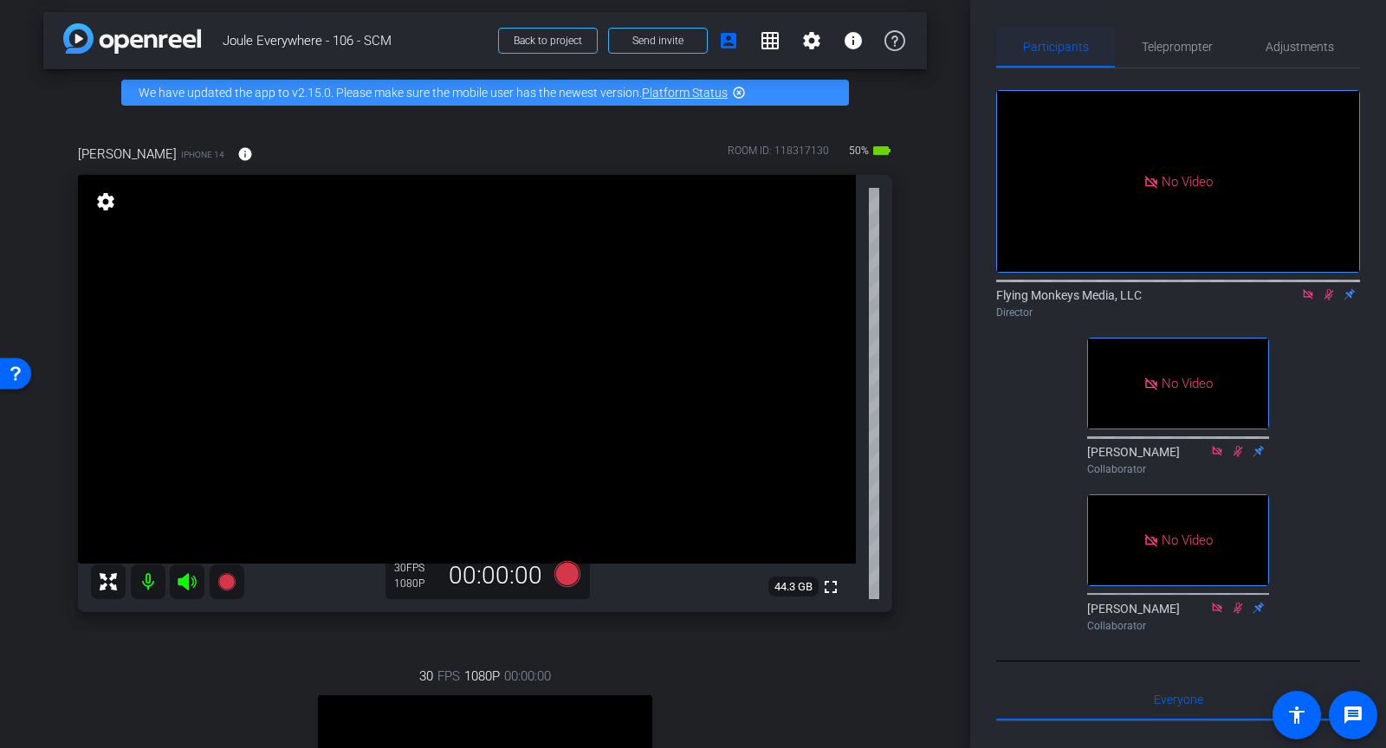
click at [1325, 290] on icon at bounding box center [1329, 294] width 14 height 12
click at [1313, 292] on icon at bounding box center [1308, 294] width 14 height 12
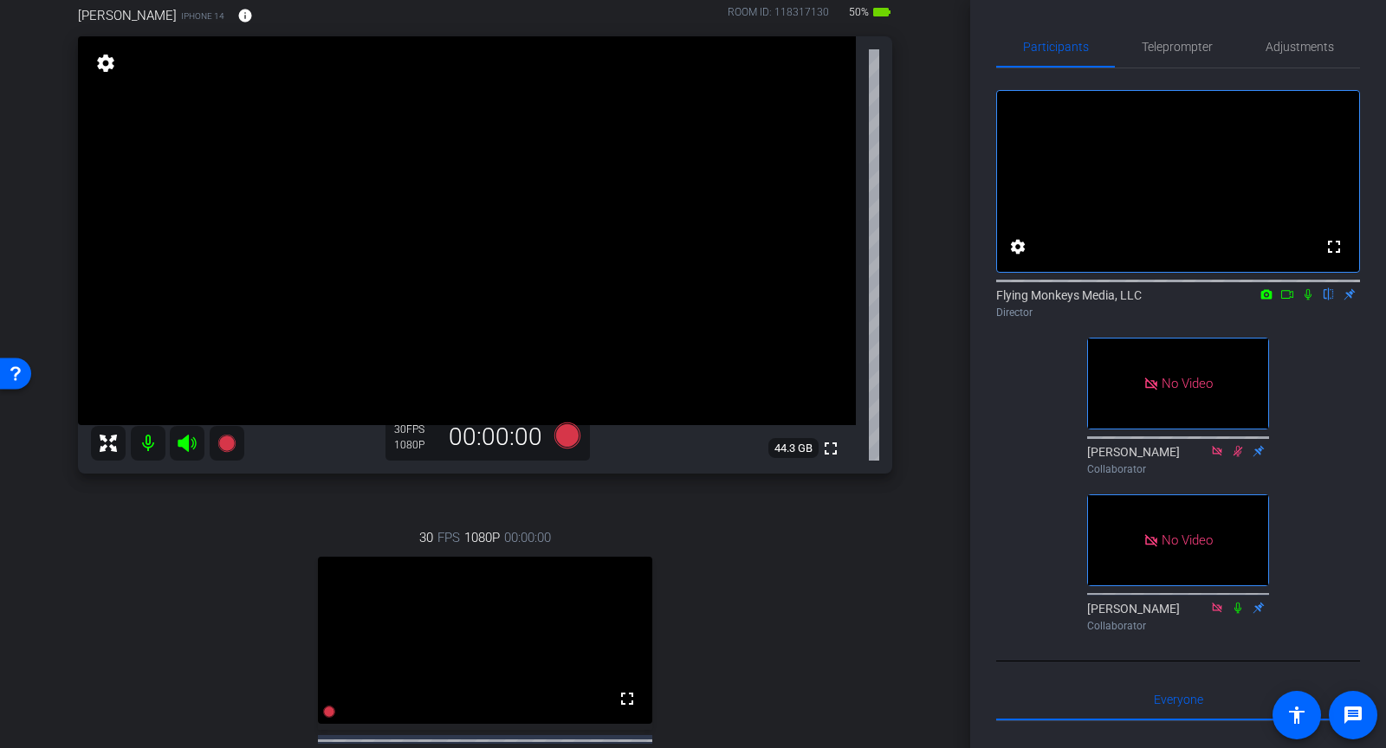
scroll to position [145, 0]
click at [1179, 34] on span "Teleprompter" at bounding box center [1177, 47] width 71 height 42
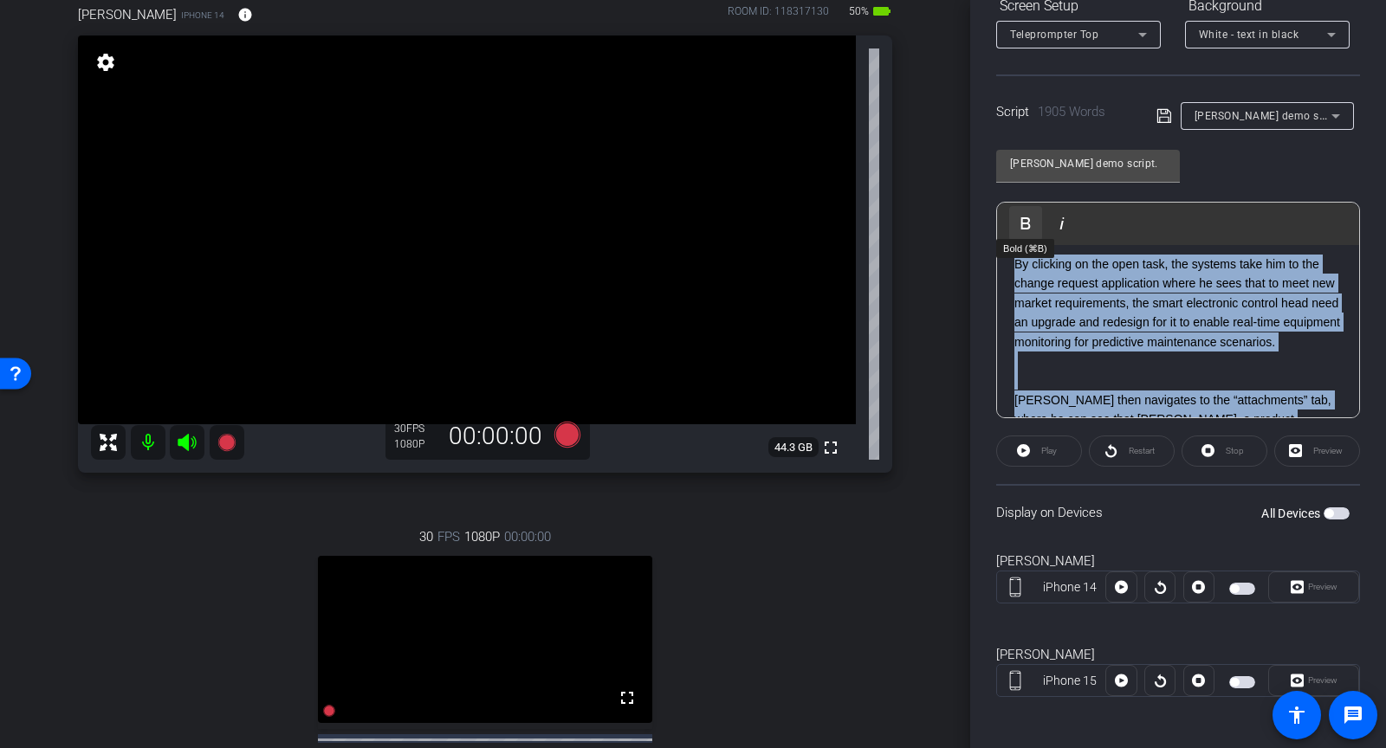
scroll to position [0, 0]
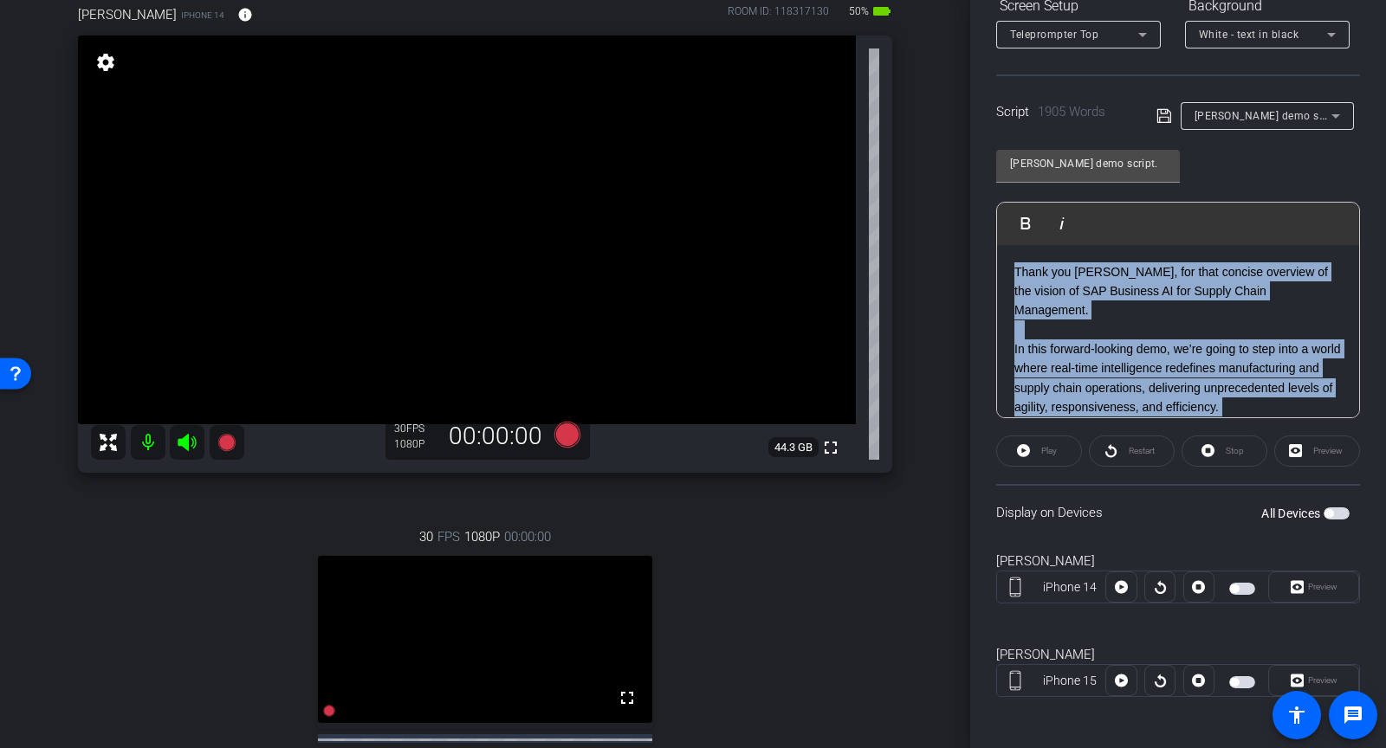
drag, startPoint x: 1166, startPoint y: 387, endPoint x: 1008, endPoint y: 261, distance: 202.1
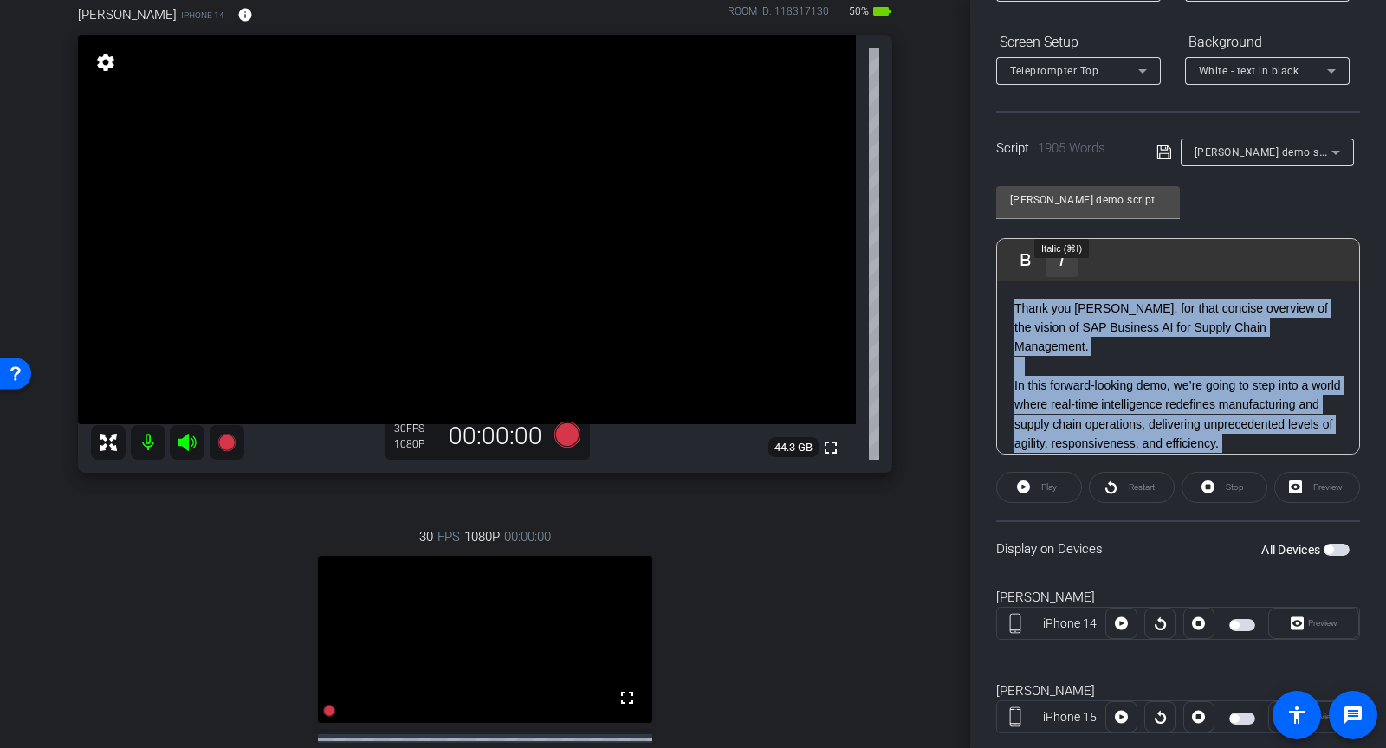
scroll to position [243, 0]
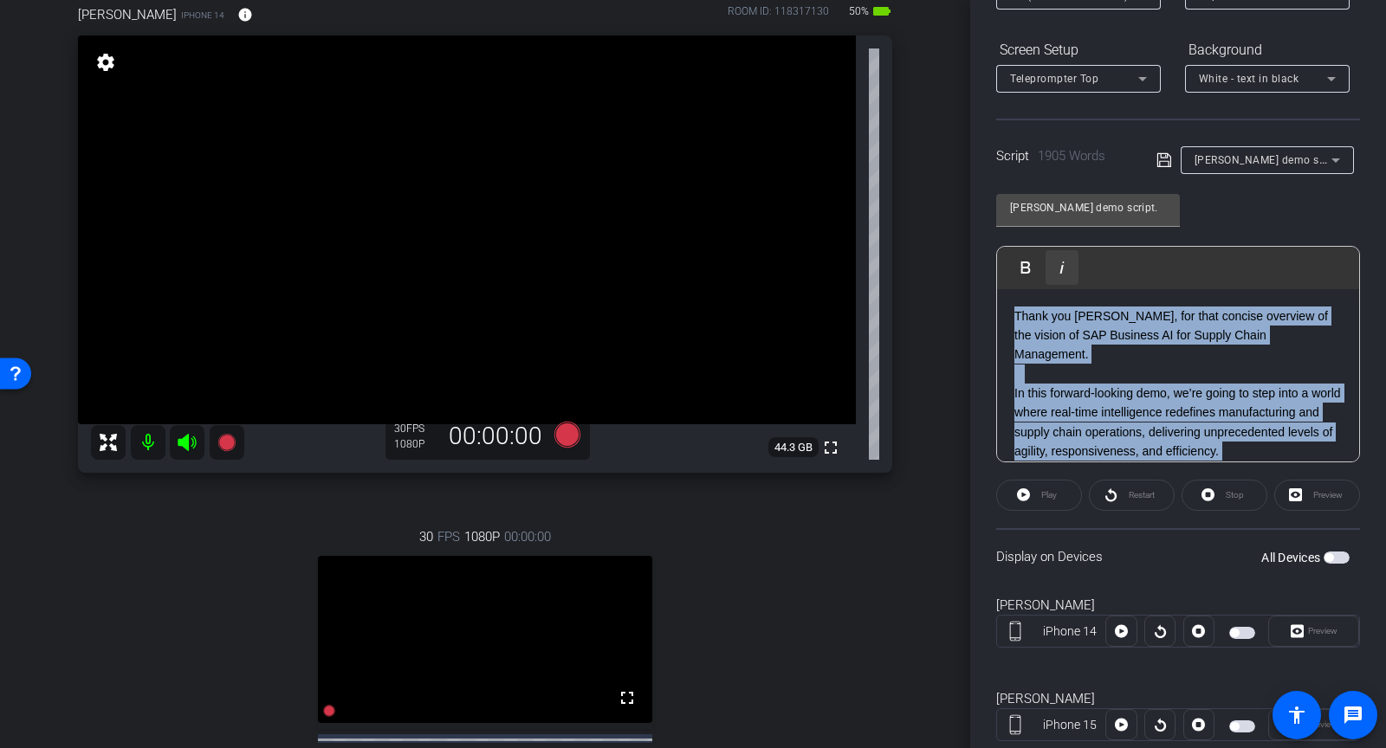
copy div "Thank you Uwe, for that concise overview of the vision of SAP Business AI for S…"
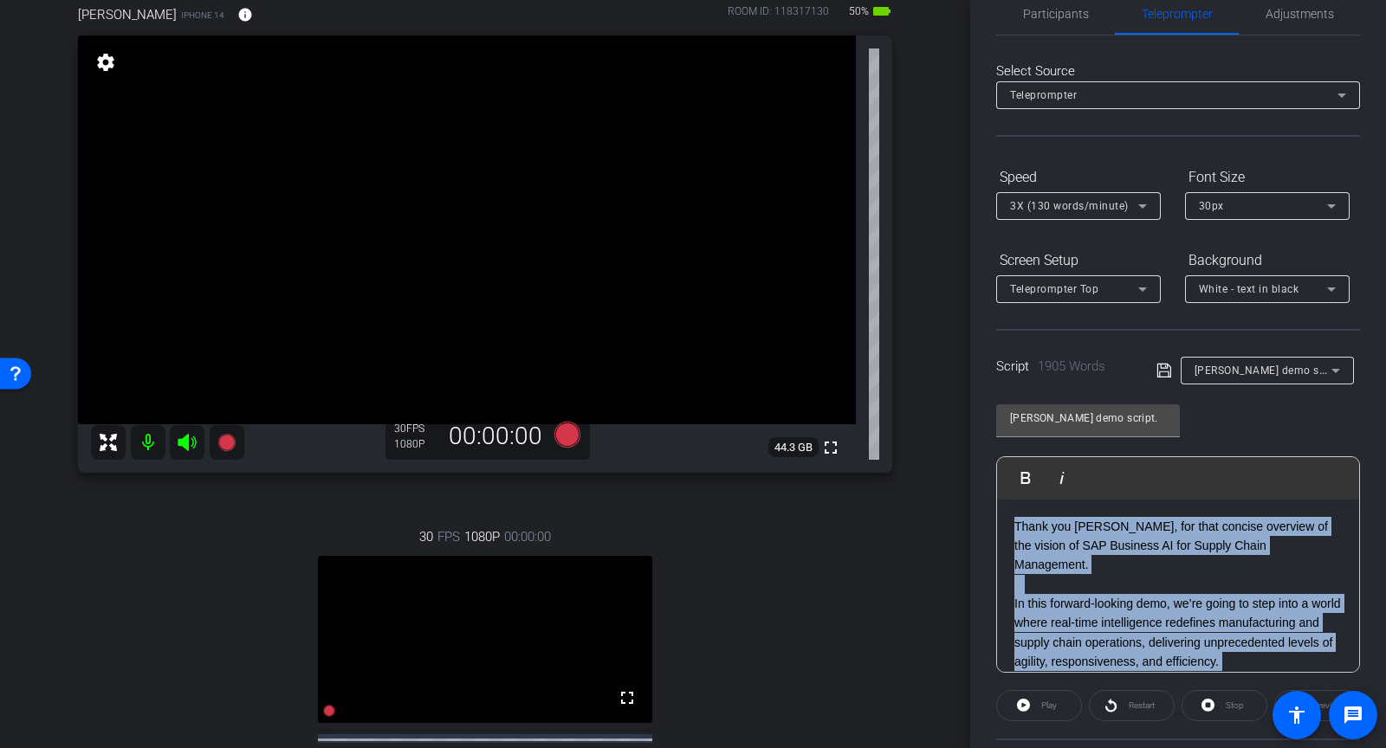
scroll to position [19, 0]
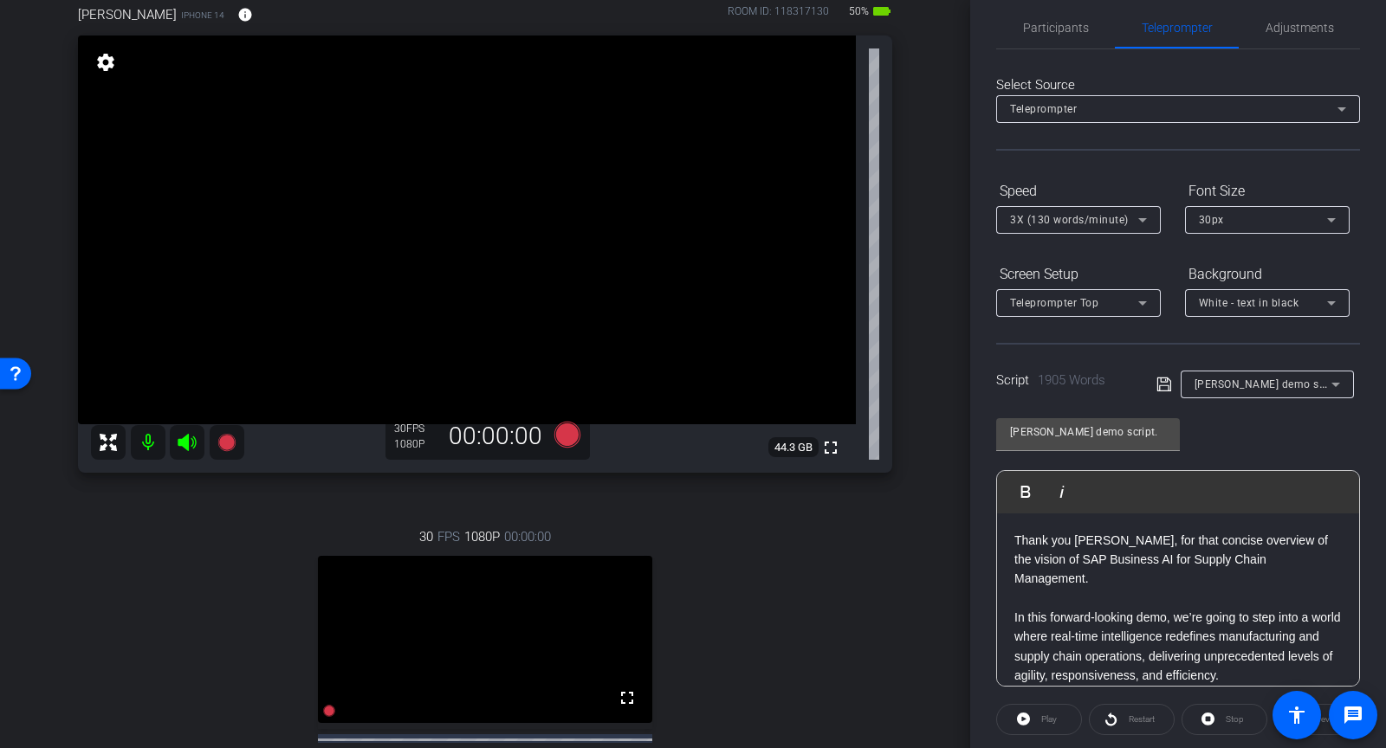
click at [1076, 110] on span "Teleprompter" at bounding box center [1043, 109] width 67 height 12
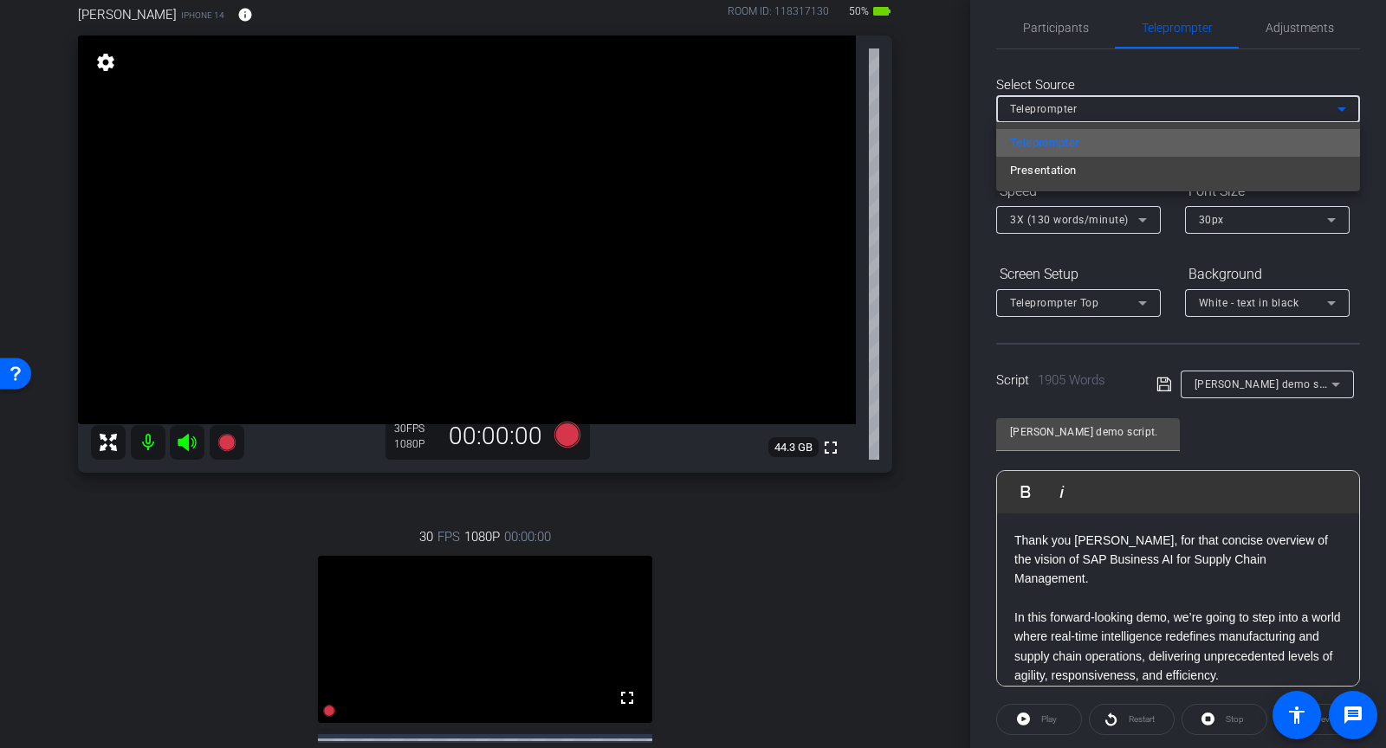
click at [1072, 150] on span "Teleprompter" at bounding box center [1044, 143] width 69 height 21
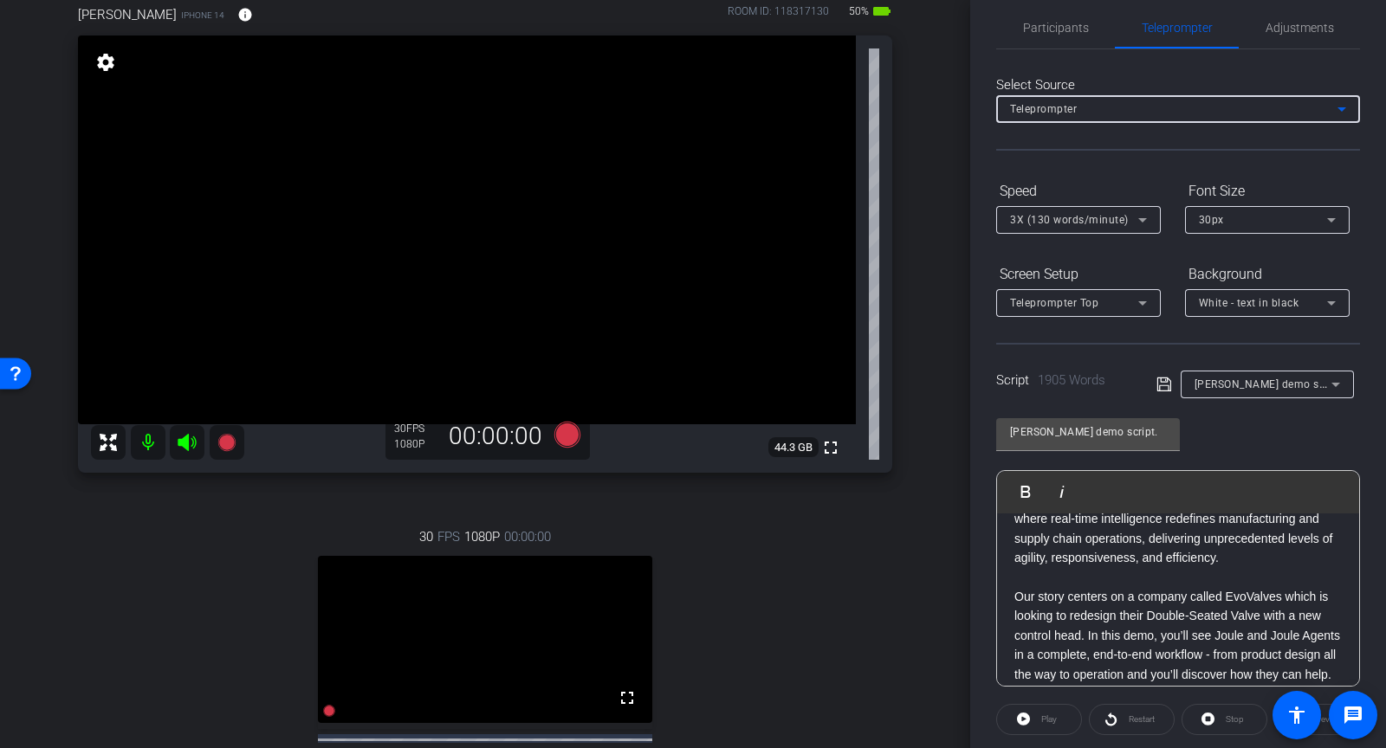
scroll to position [108, 0]
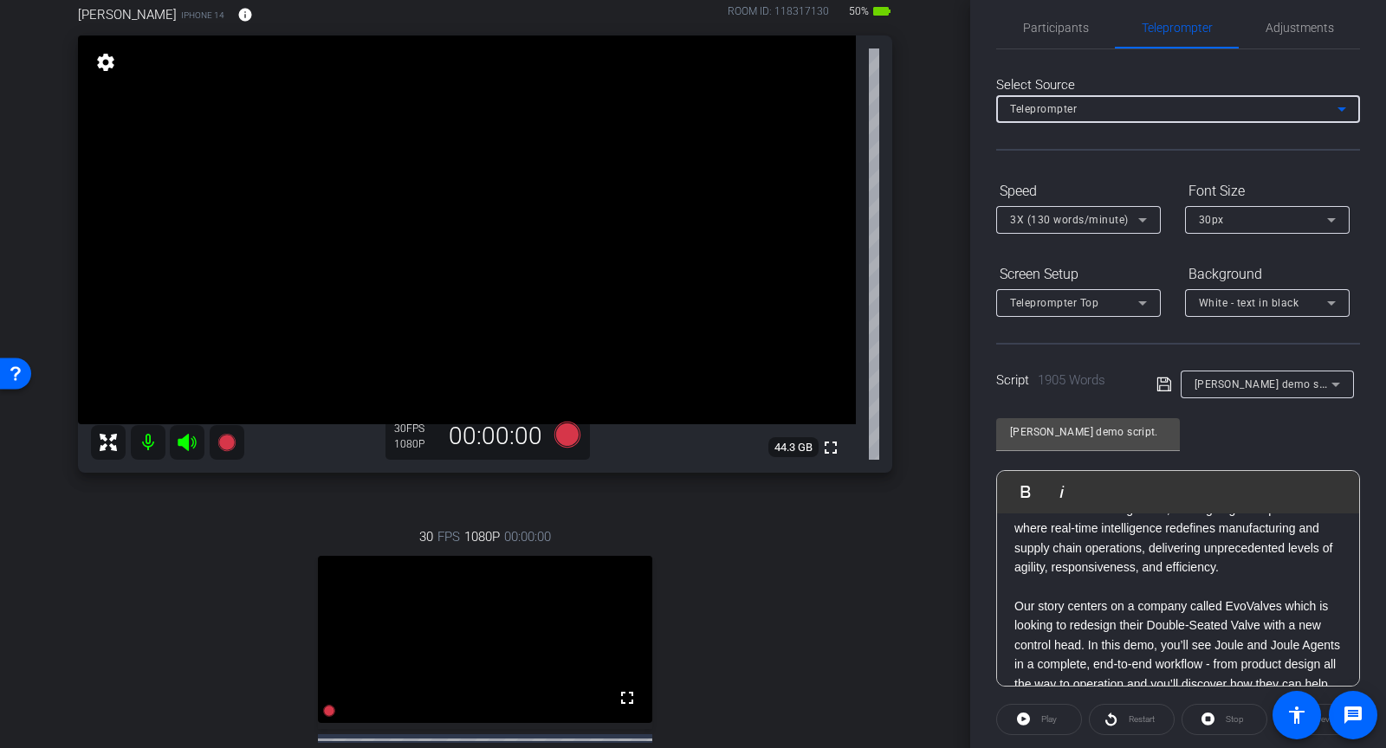
click at [1228, 424] on div "Carlos demo script. Play Play from this location Play Selected Play and display…" at bounding box center [1178, 546] width 364 height 282
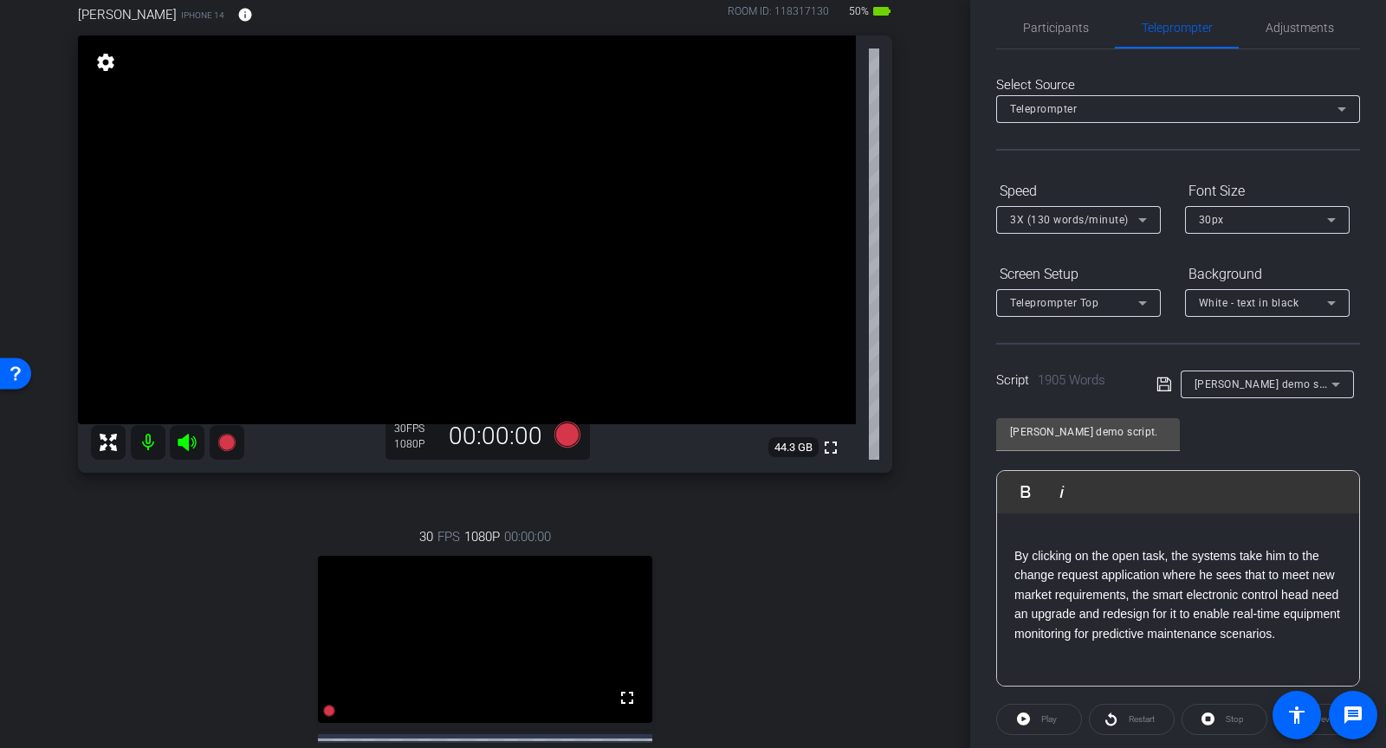
scroll to position [288, 0]
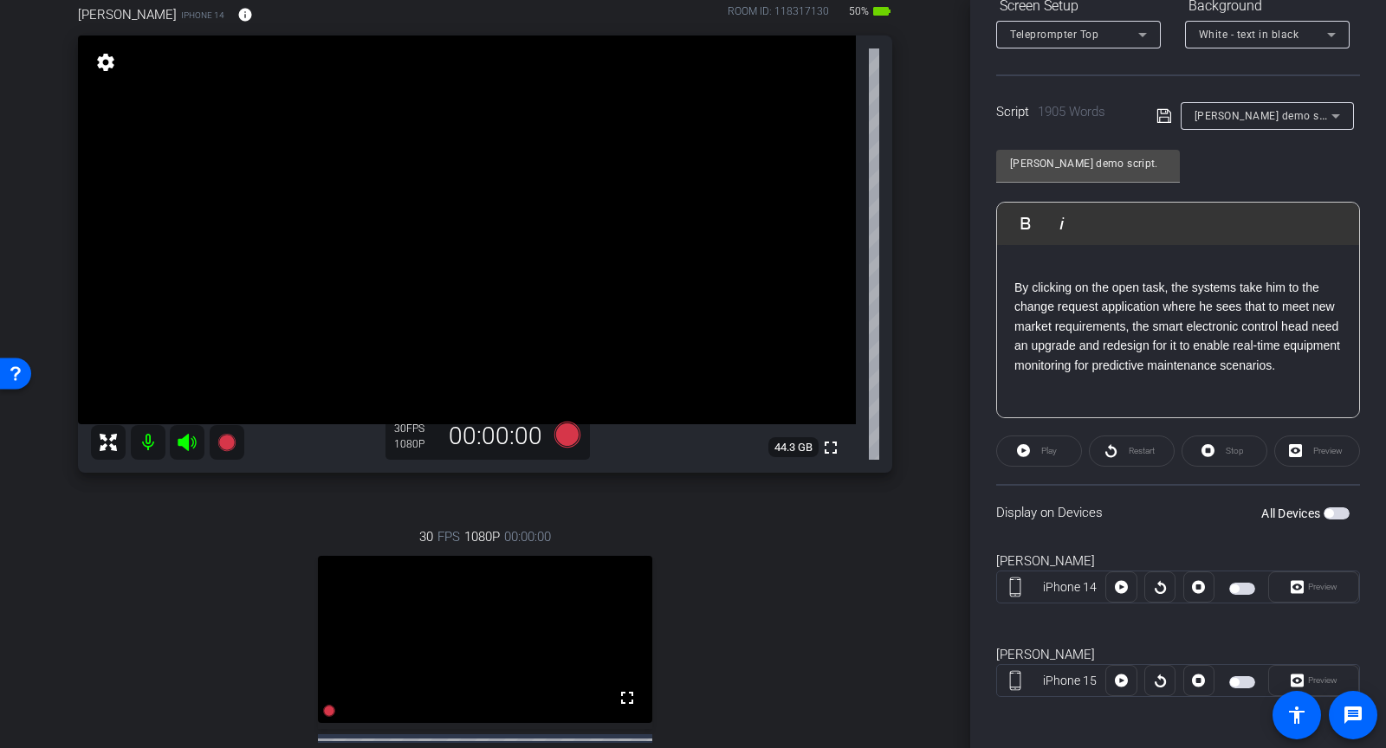
click at [1150, 114] on div "Script 1905 Words Carlos demo script." at bounding box center [1178, 102] width 364 height 55
click at [1163, 116] on icon at bounding box center [1165, 116] width 16 height 21
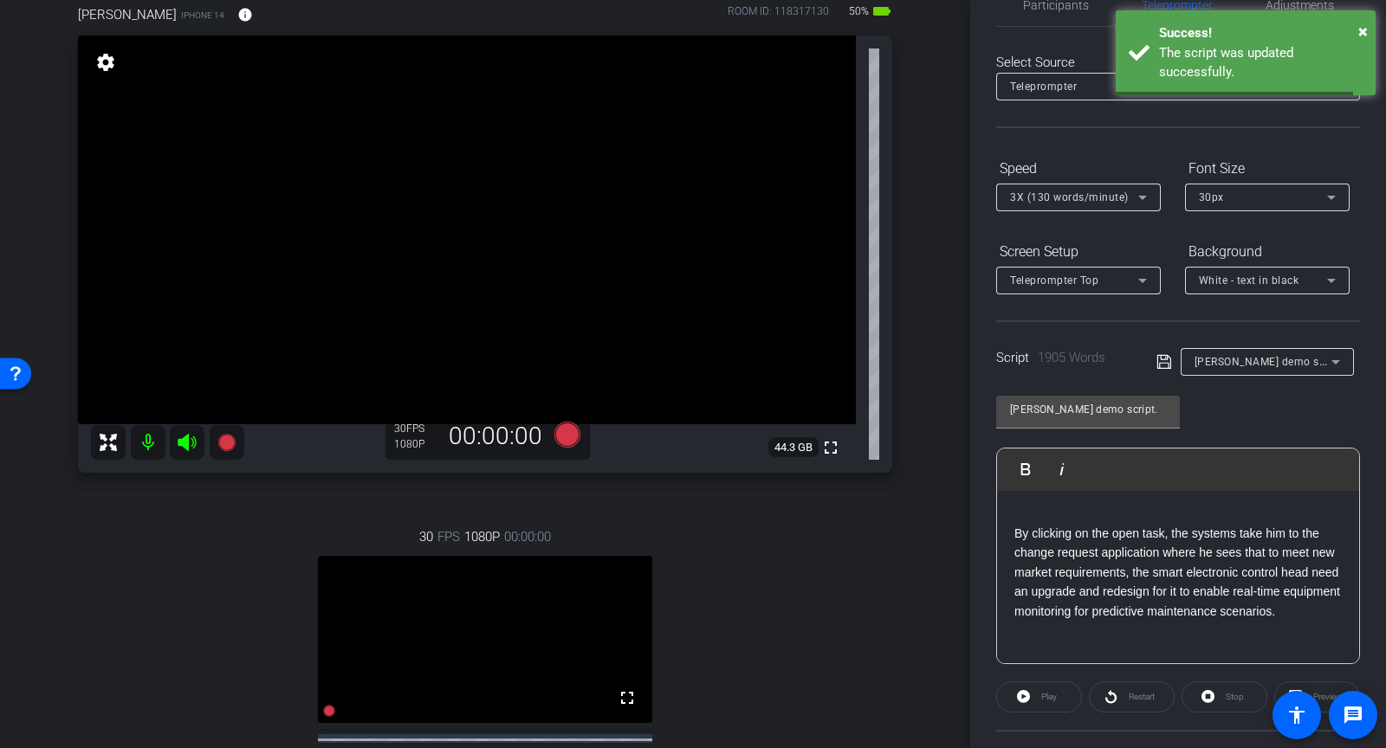
scroll to position [0, 0]
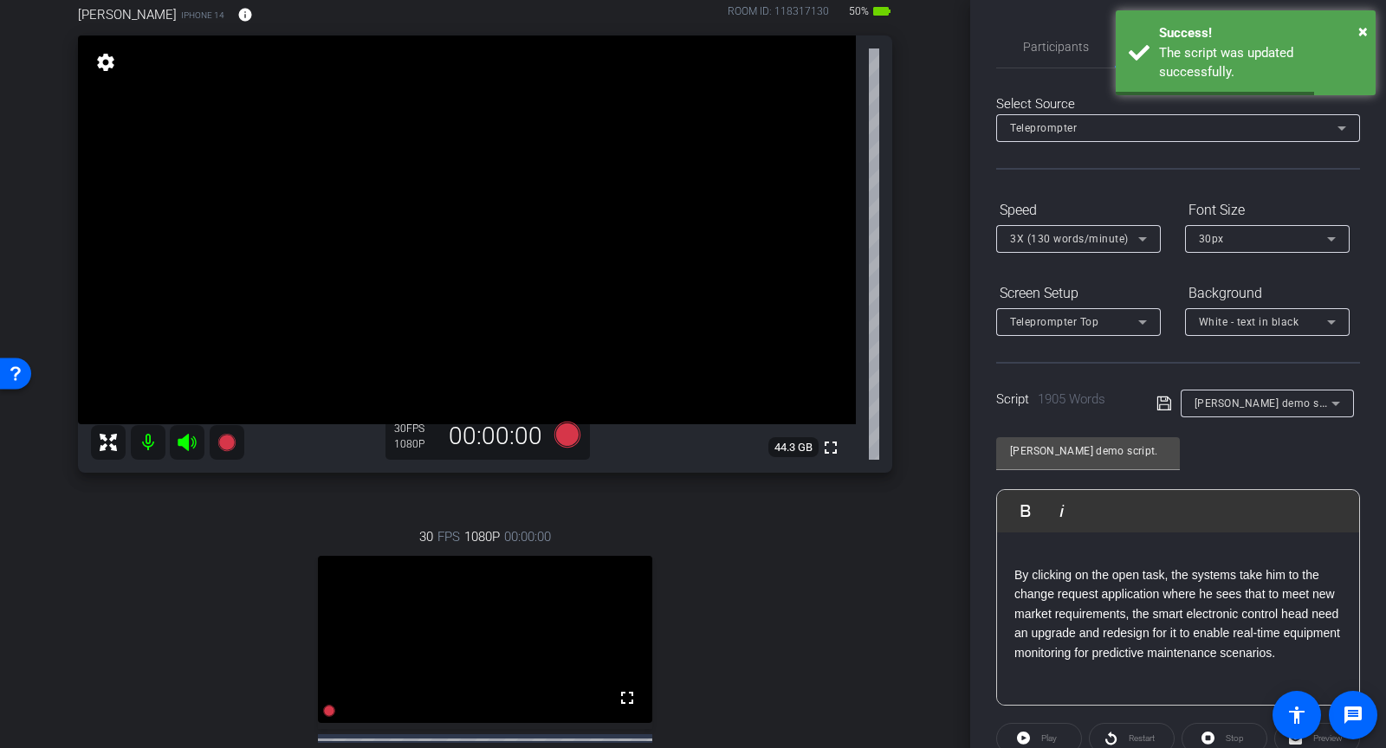
click at [1022, 21] on div "Participants Teleprompter Adjustments settings Flying Monkeys Media, LLC flip D…" at bounding box center [1178, 374] width 416 height 748
click at [1037, 45] on span "Participants" at bounding box center [1056, 47] width 66 height 12
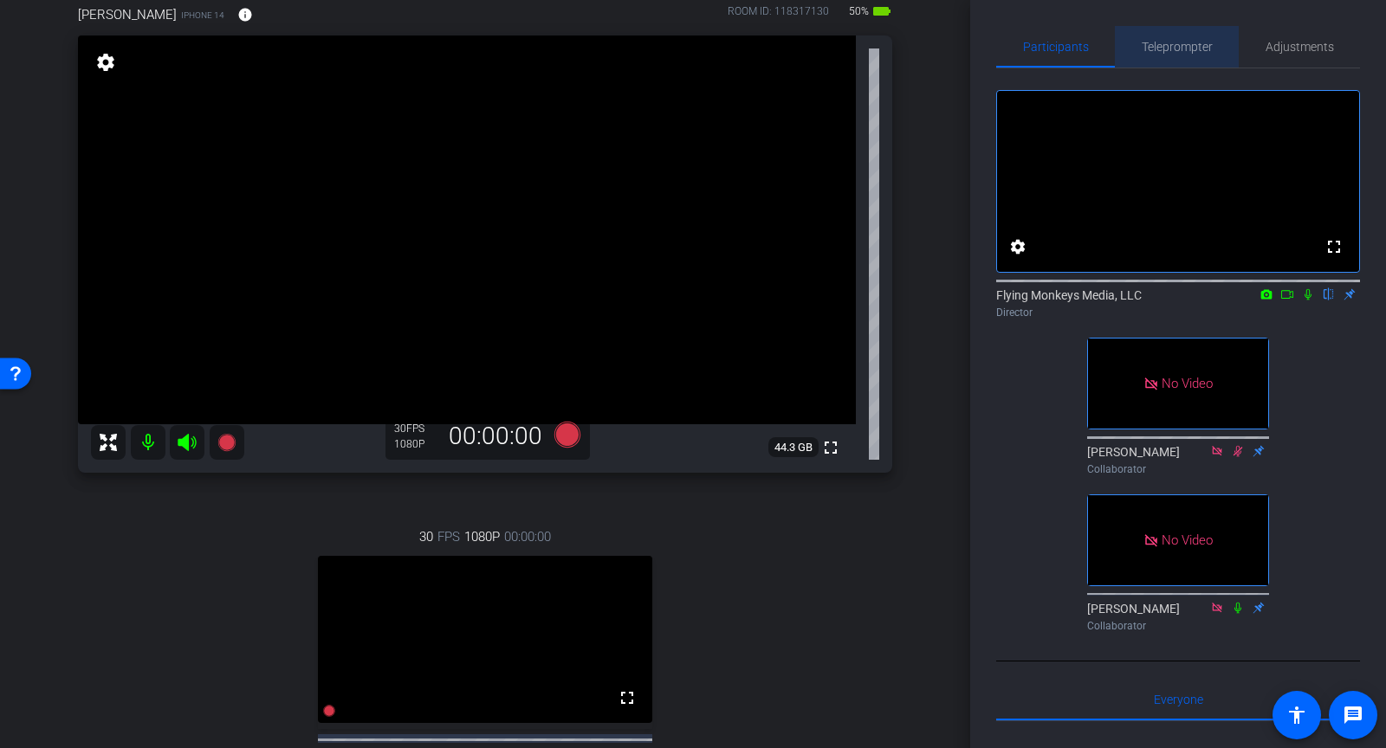
click at [1188, 55] on span "Teleprompter" at bounding box center [1177, 47] width 71 height 42
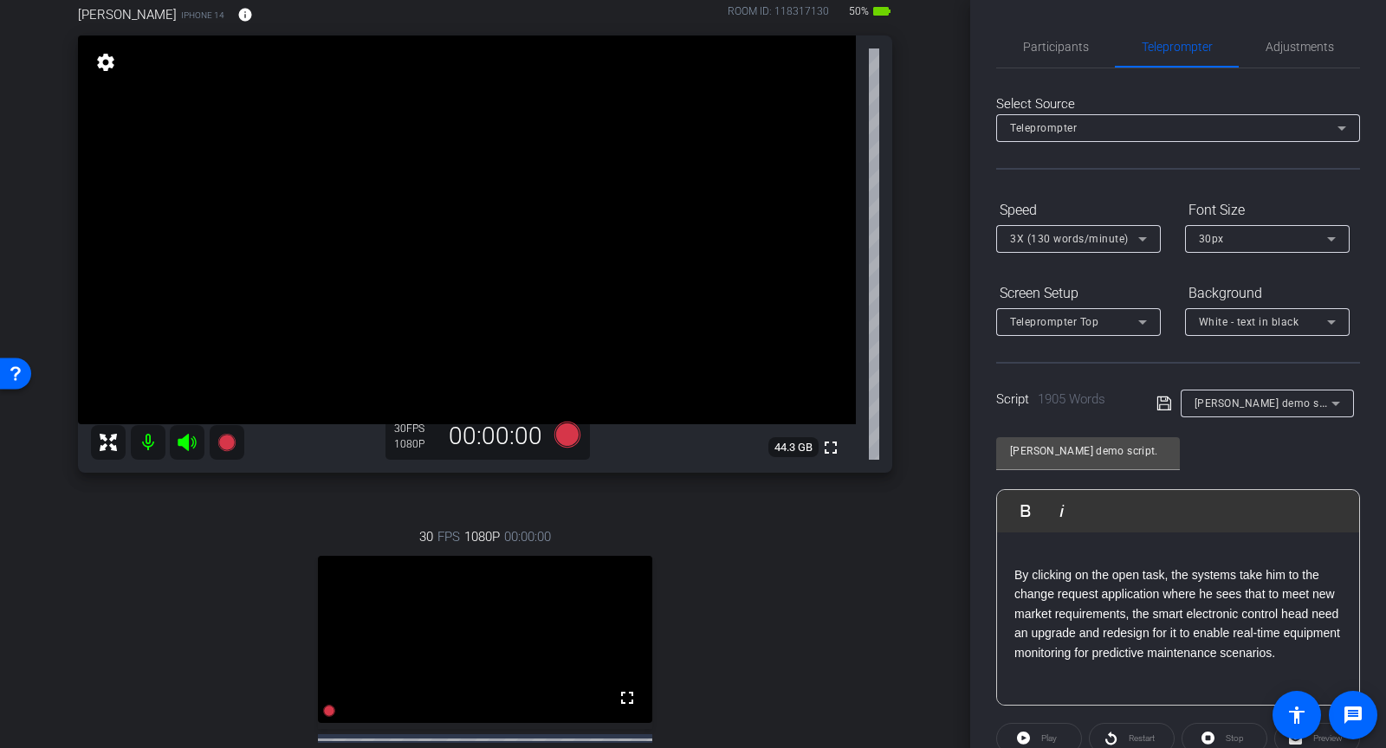
click at [1271, 405] on span "Carlos demo script." at bounding box center [1270, 403] width 151 height 14
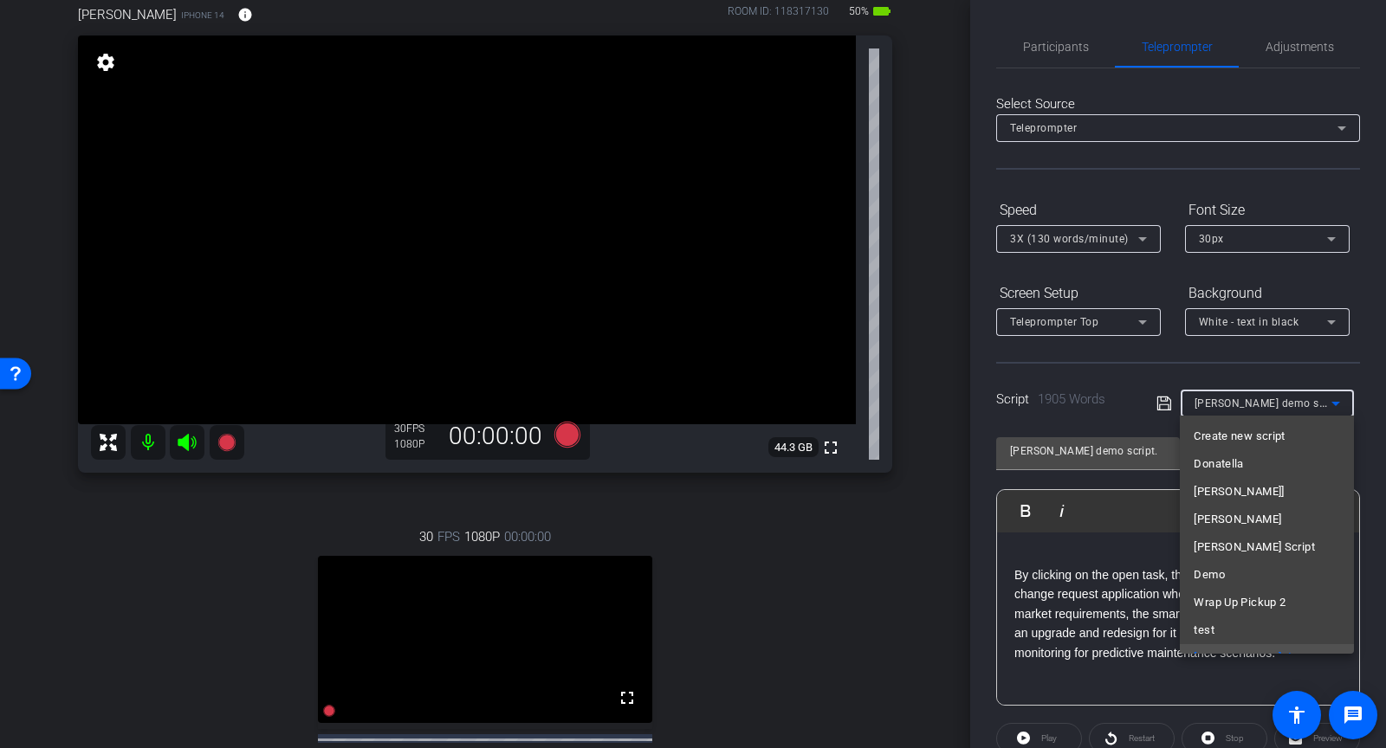
scroll to position [18, 0]
click at [1228, 426] on span "Create new script" at bounding box center [1239, 418] width 91 height 21
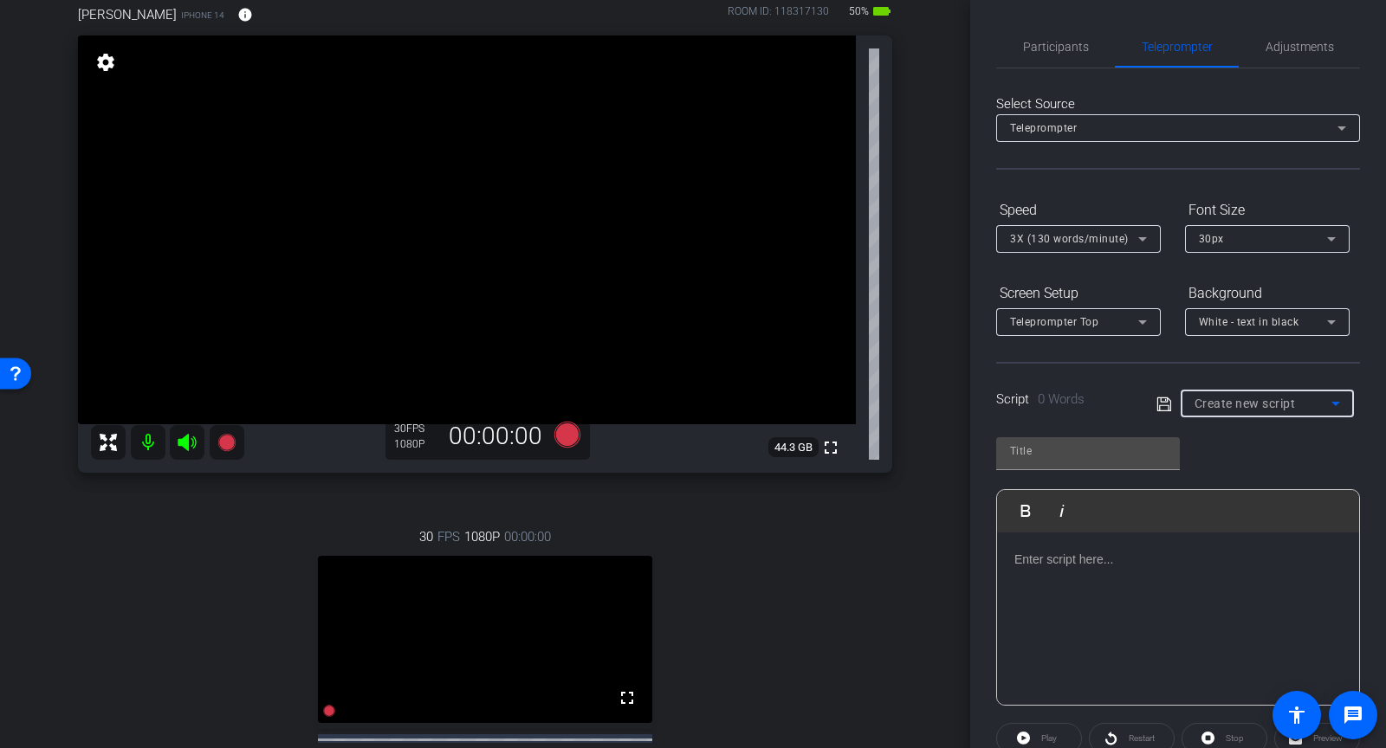
scroll to position [0, 0]
click at [1085, 394] on span "0 Words" at bounding box center [1061, 400] width 47 height 16
click at [1063, 401] on span "0 Words" at bounding box center [1061, 400] width 47 height 16
click at [1049, 561] on p at bounding box center [1177, 559] width 327 height 19
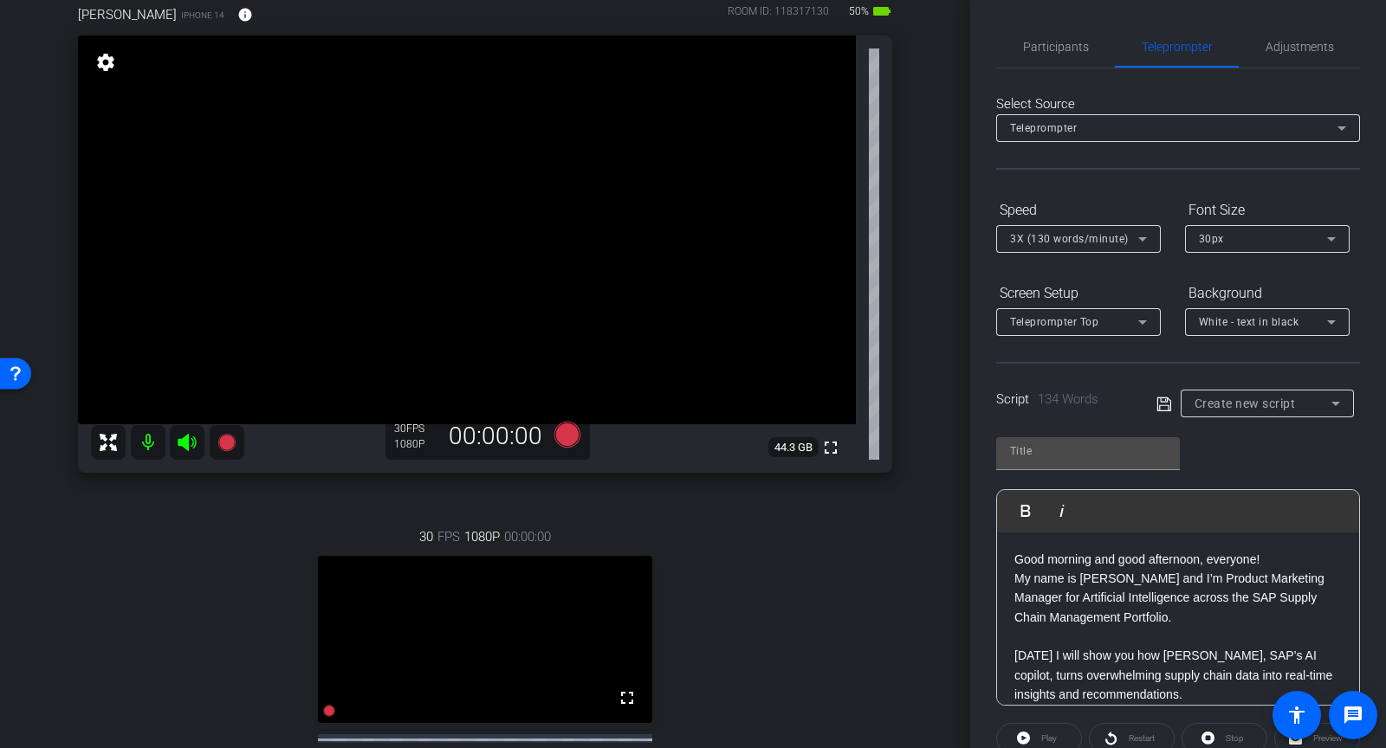
click at [1183, 619] on p "My name is [PERSON_NAME] and I’m Product Marketing Manager for Artificial Intel…" at bounding box center [1177, 598] width 327 height 58
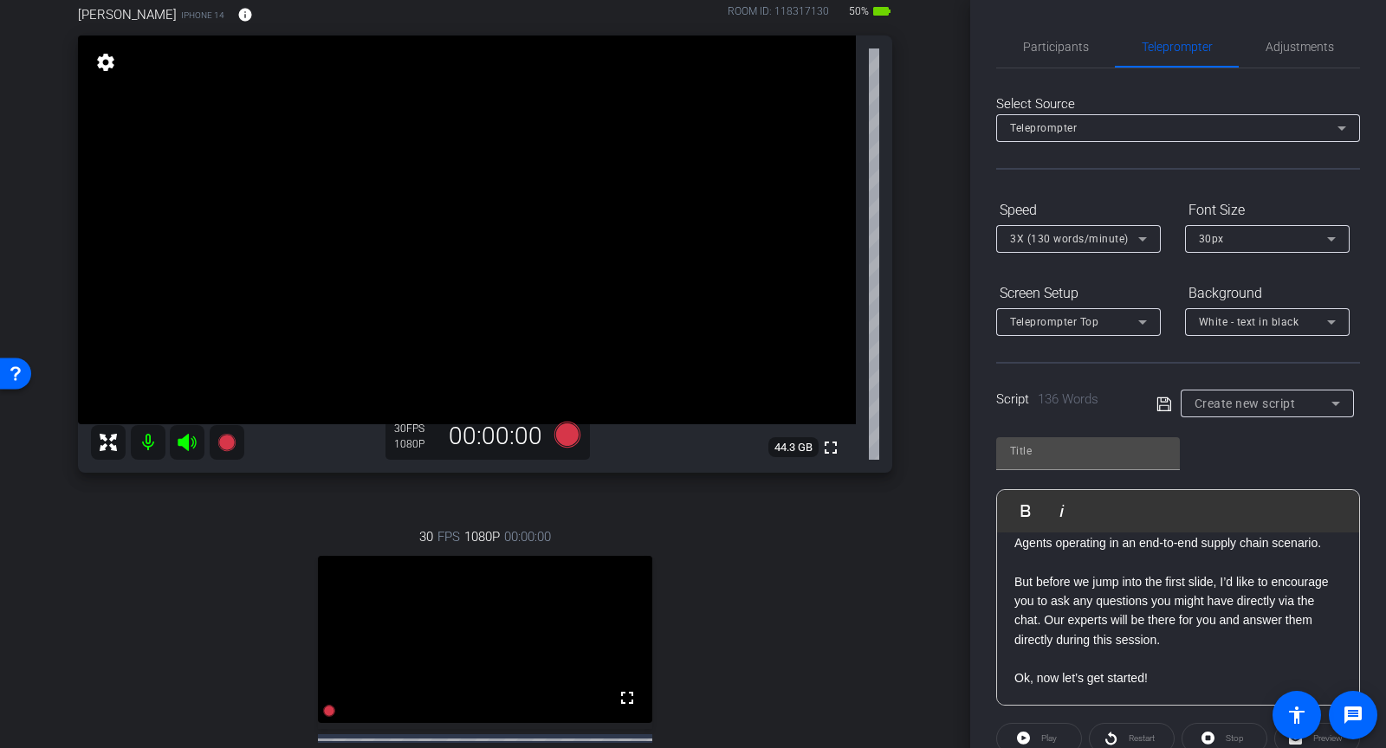
scroll to position [366, 0]
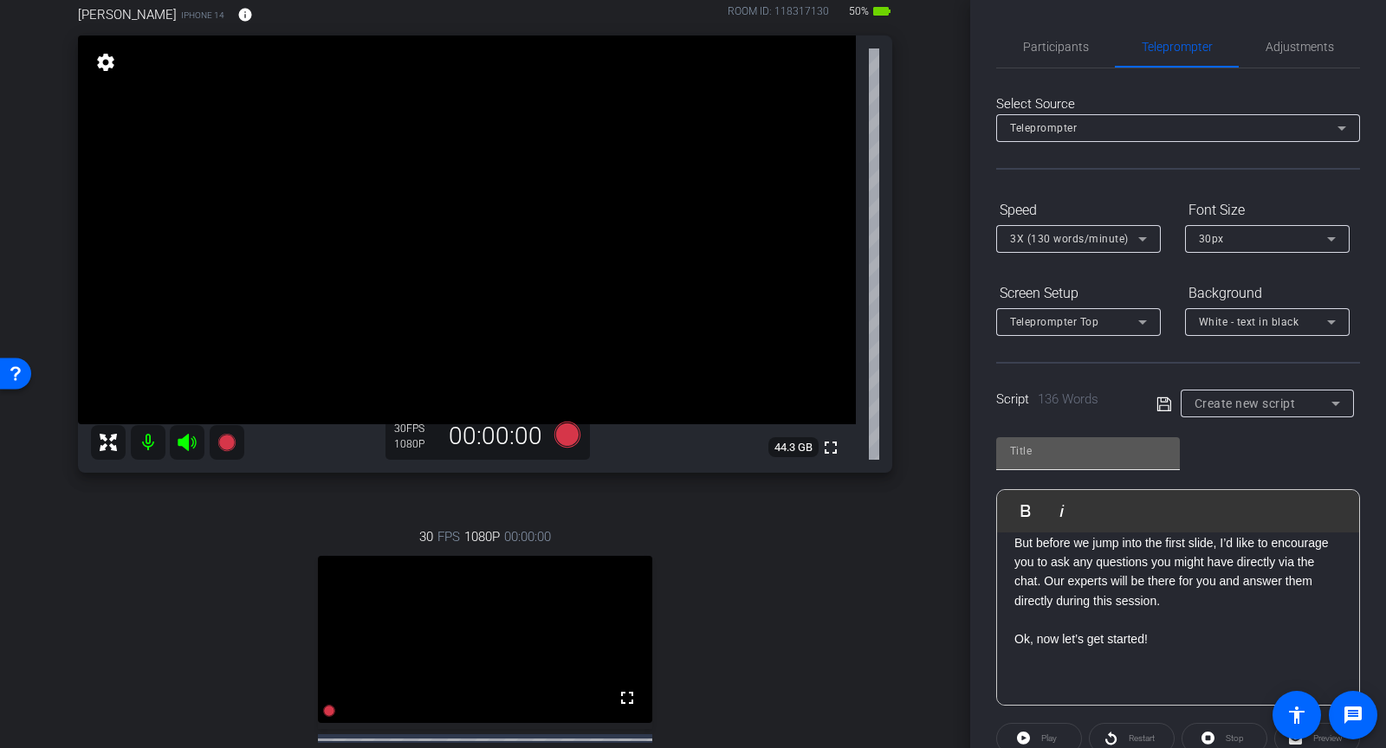
click at [1119, 452] on input "text" at bounding box center [1088, 451] width 156 height 21
click at [1172, 399] on span at bounding box center [1169, 404] width 24 height 16
click at [1169, 400] on icon at bounding box center [1165, 404] width 16 height 21
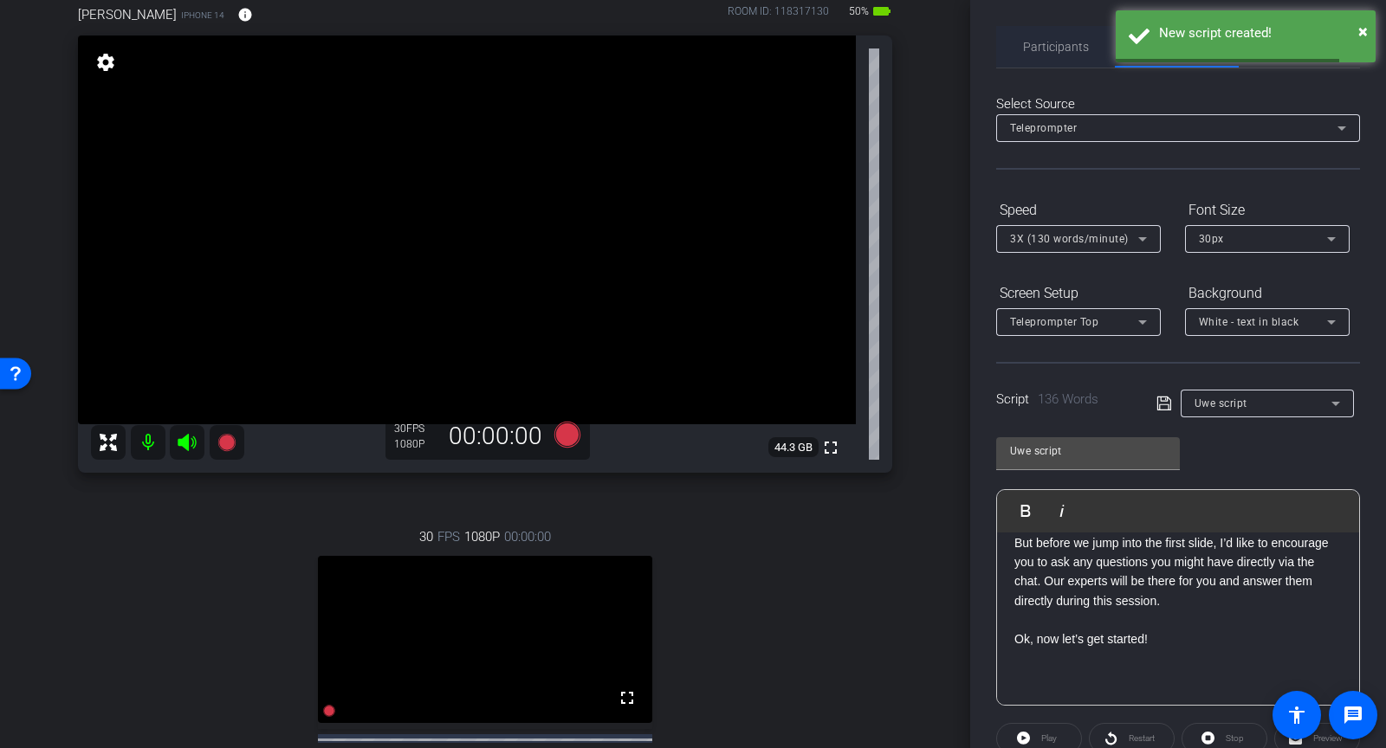
click at [1066, 29] on span "Participants" at bounding box center [1056, 47] width 66 height 42
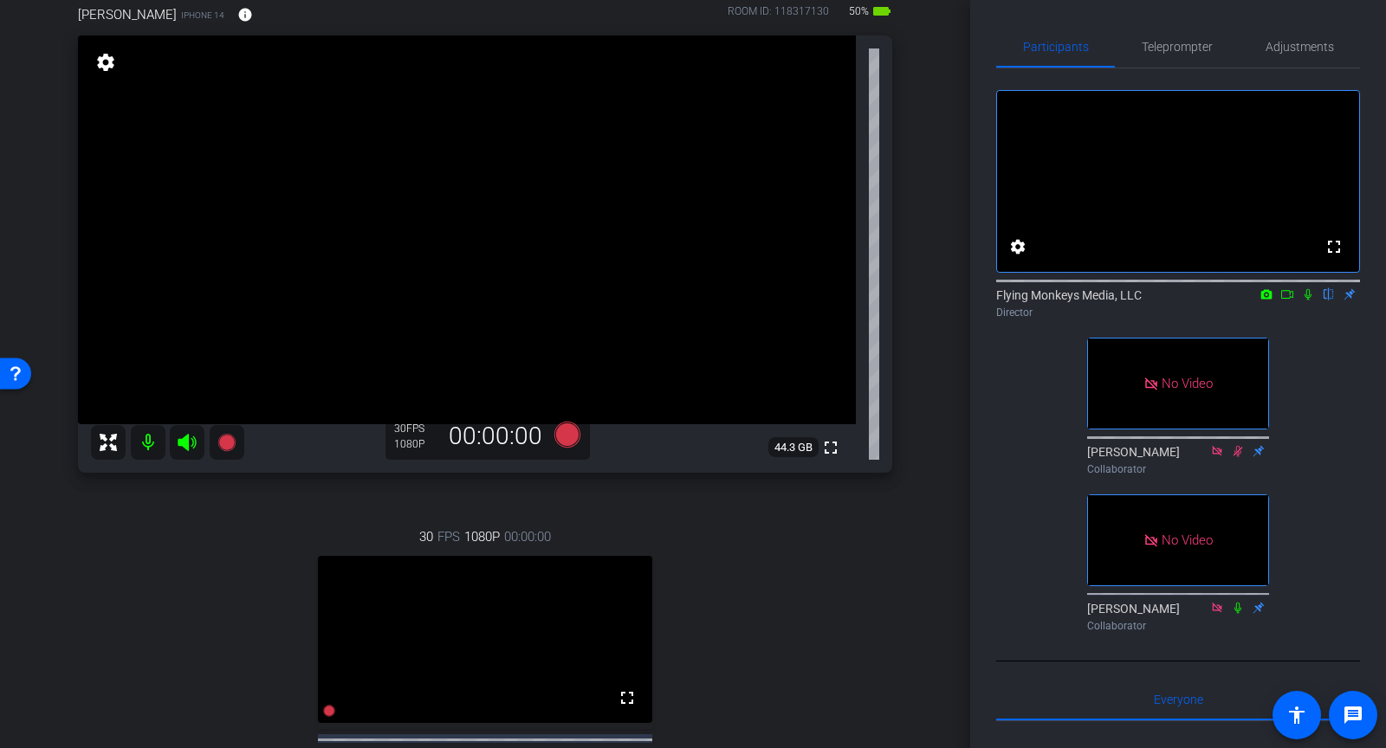
click at [1058, 15] on div "Participants Teleprompter Adjustments fullscreen settings Flying Monkeys Media,…" at bounding box center [1178, 374] width 416 height 748
click at [1136, 36] on div "Teleprompter" at bounding box center [1177, 47] width 124 height 42
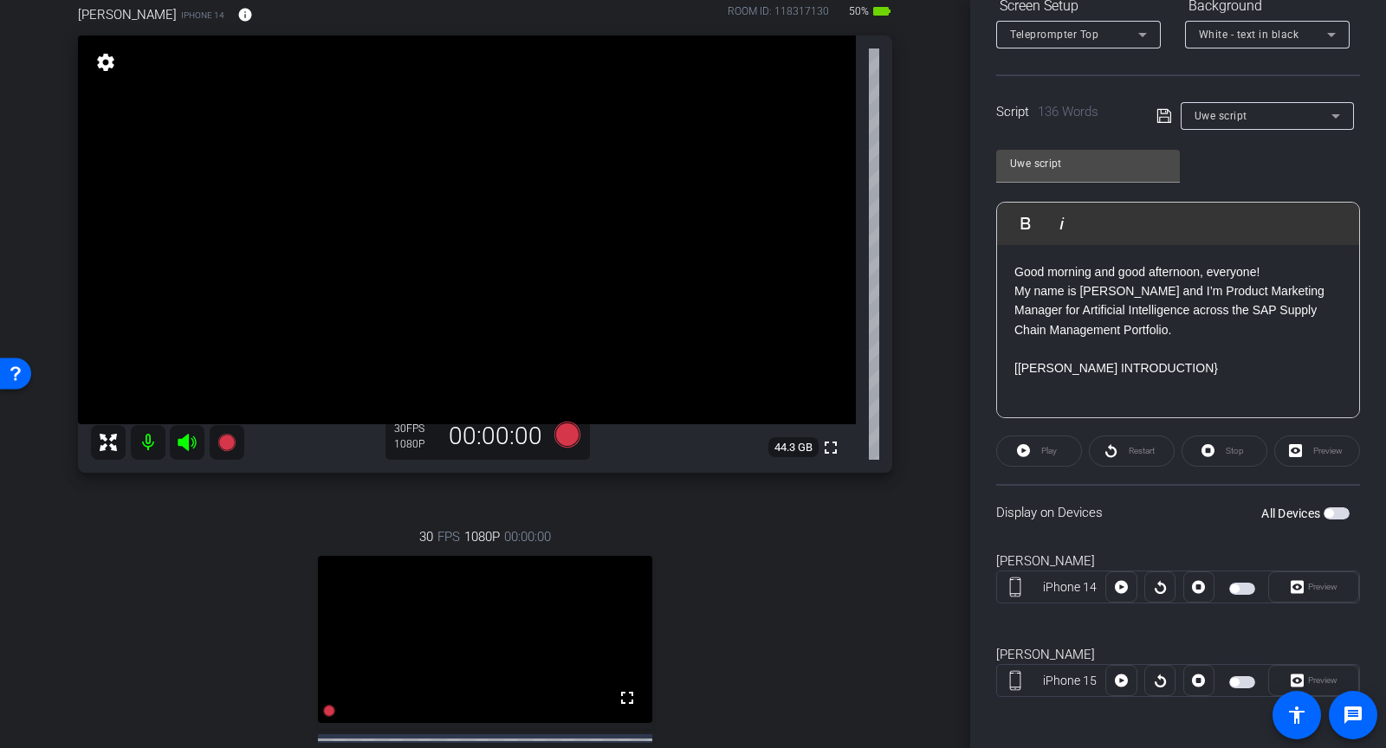
scroll to position [287, 0]
click at [1248, 586] on span "button" at bounding box center [1242, 590] width 26 height 12
click at [1029, 446] on icon at bounding box center [1023, 452] width 13 height 22
click at [1316, 595] on span "Preview" at bounding box center [1321, 588] width 34 height 24
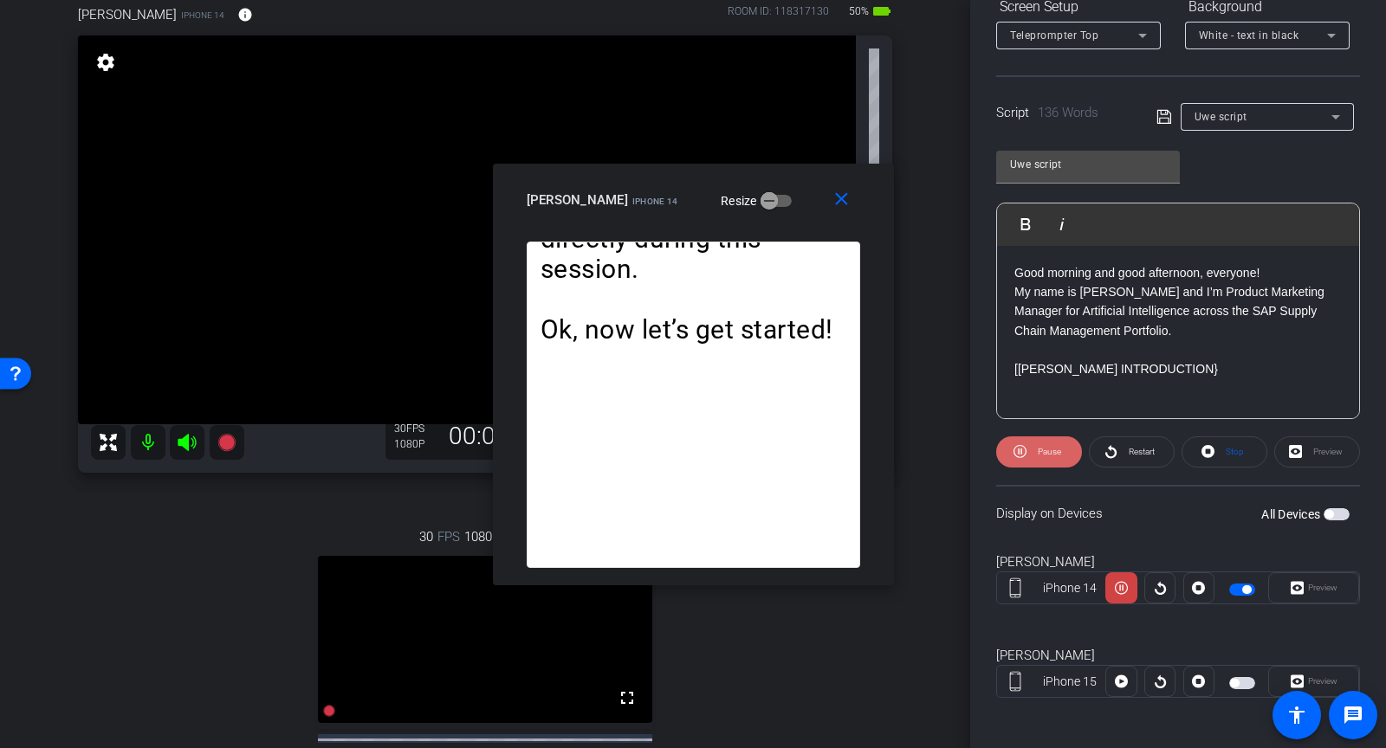
click at [1018, 448] on icon at bounding box center [1020, 451] width 13 height 13
click at [837, 201] on mat-icon "close" at bounding box center [842, 200] width 22 height 22
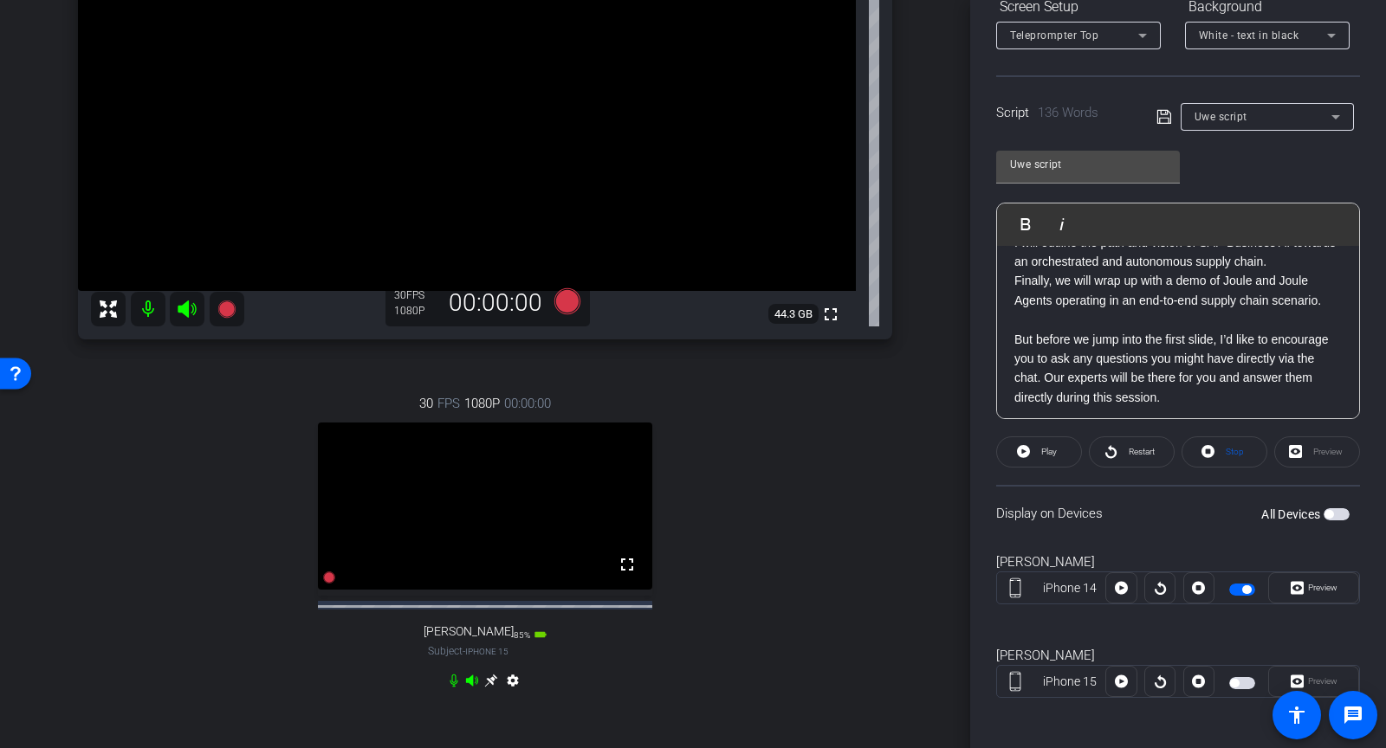
scroll to position [366, 0]
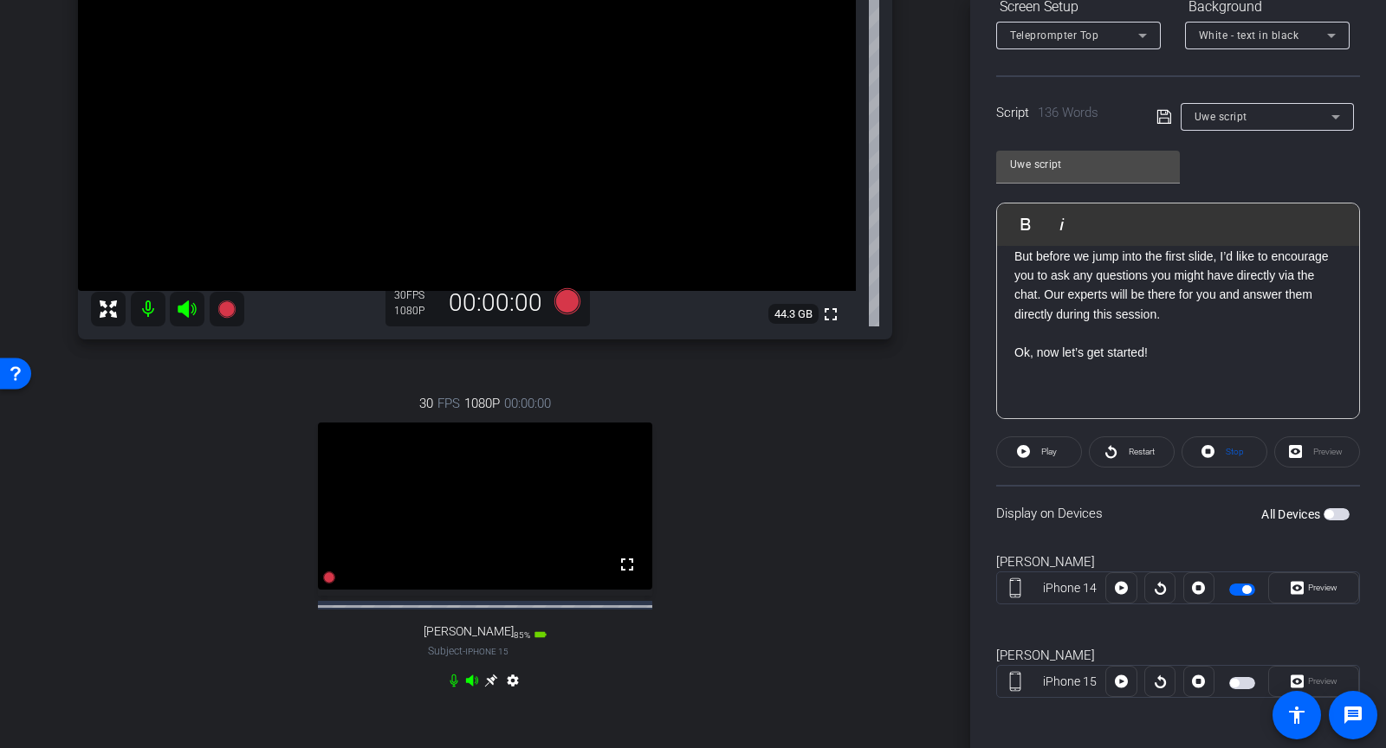
click at [1149, 353] on p "Ok, now let’s get started!" at bounding box center [1177, 372] width 327 height 58
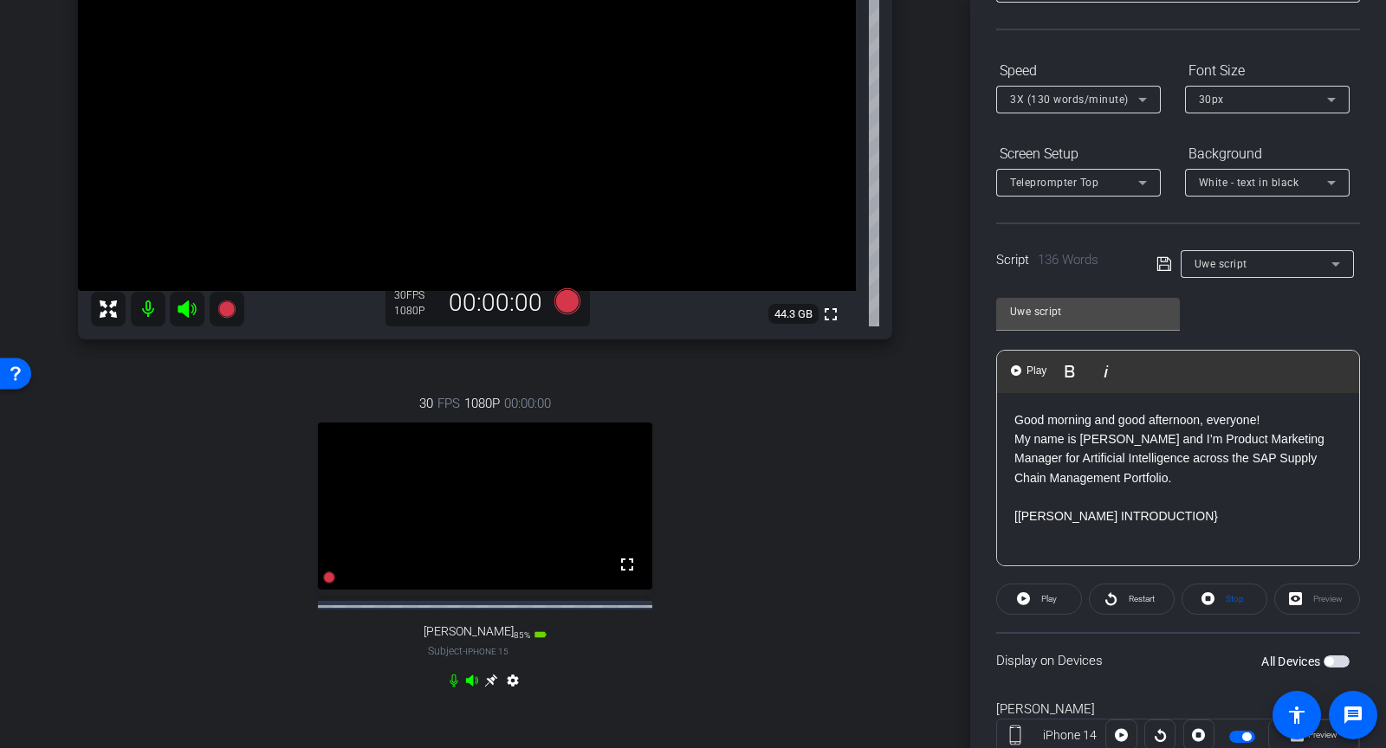
scroll to position [127, 0]
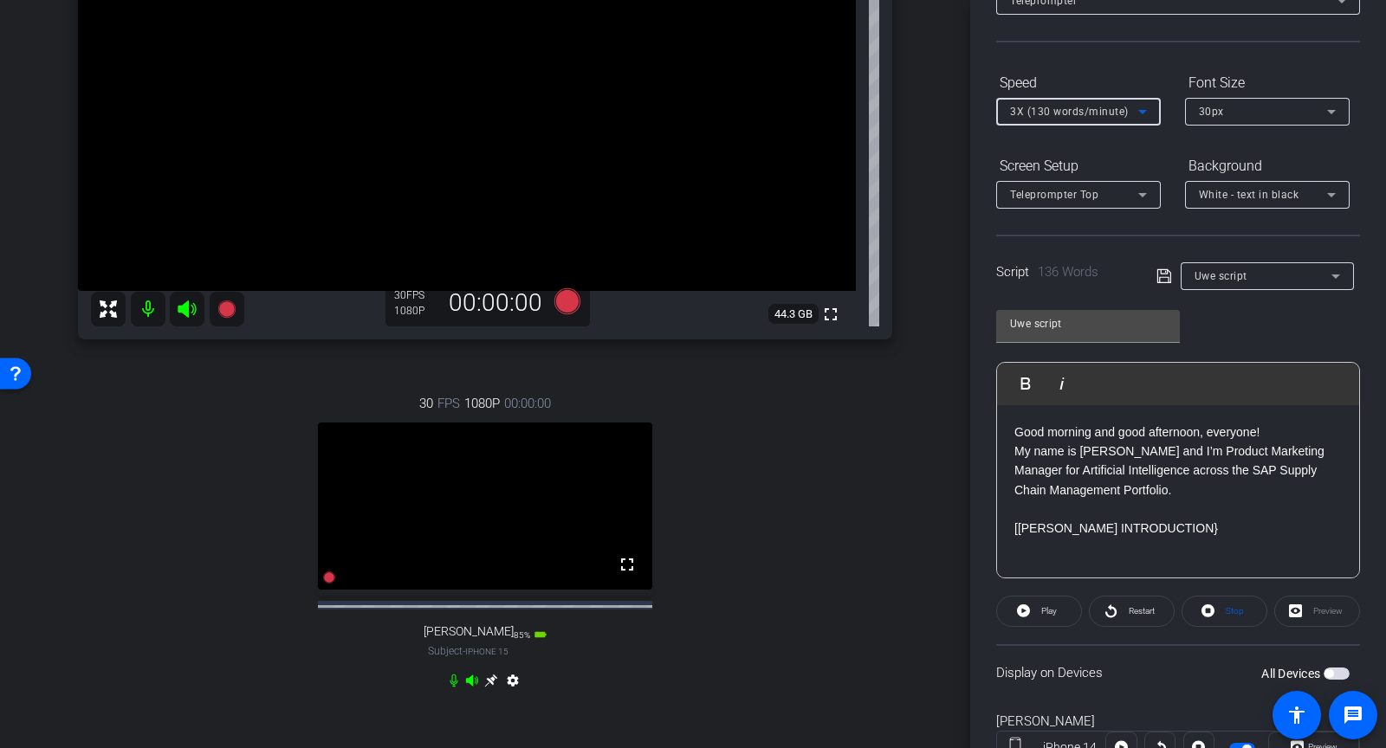
click at [1111, 118] on div "3X (130 words/minute)" at bounding box center [1074, 111] width 128 height 22
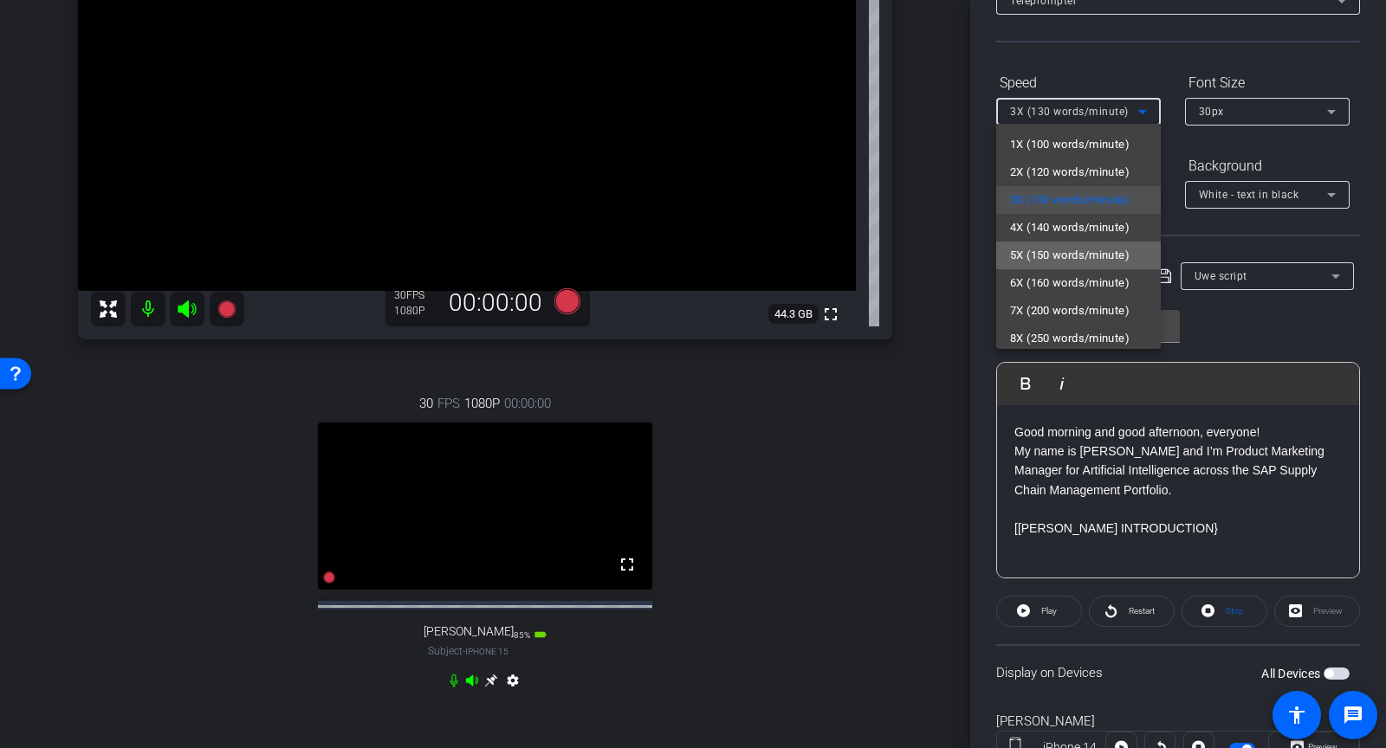
click at [1074, 243] on mat-option "5X (150 words/minute)" at bounding box center [1078, 256] width 165 height 28
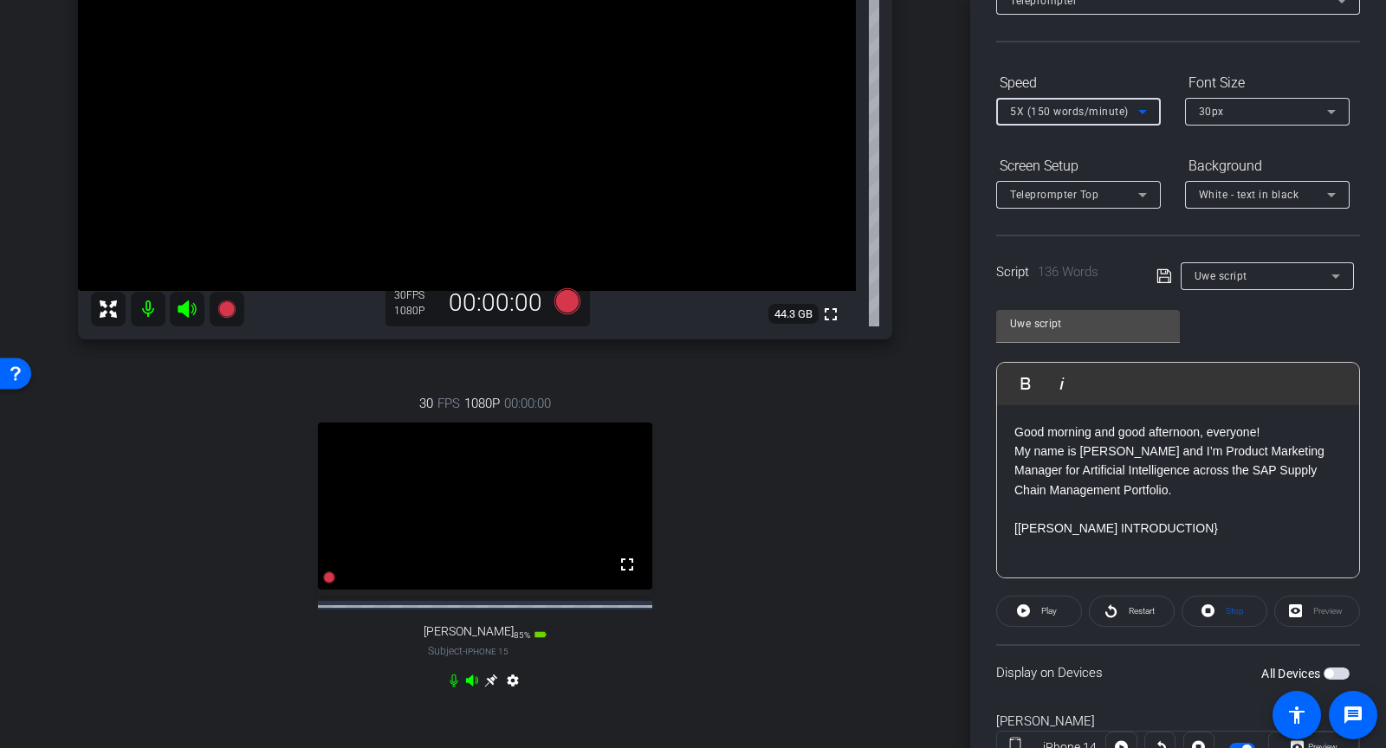
click at [1074, 108] on span "5X (150 words/minute)" at bounding box center [1069, 112] width 119 height 12
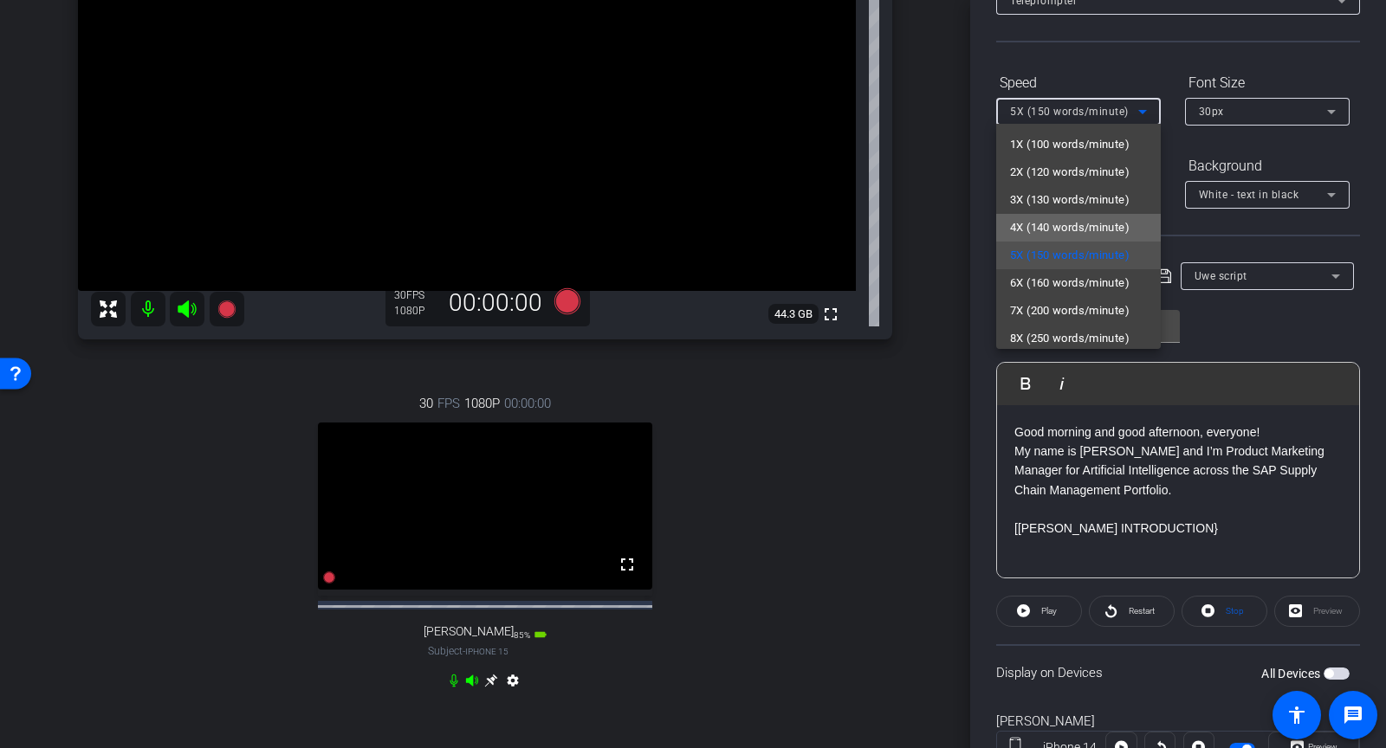
click at [1084, 221] on span "4X (140 words/minute)" at bounding box center [1070, 227] width 120 height 21
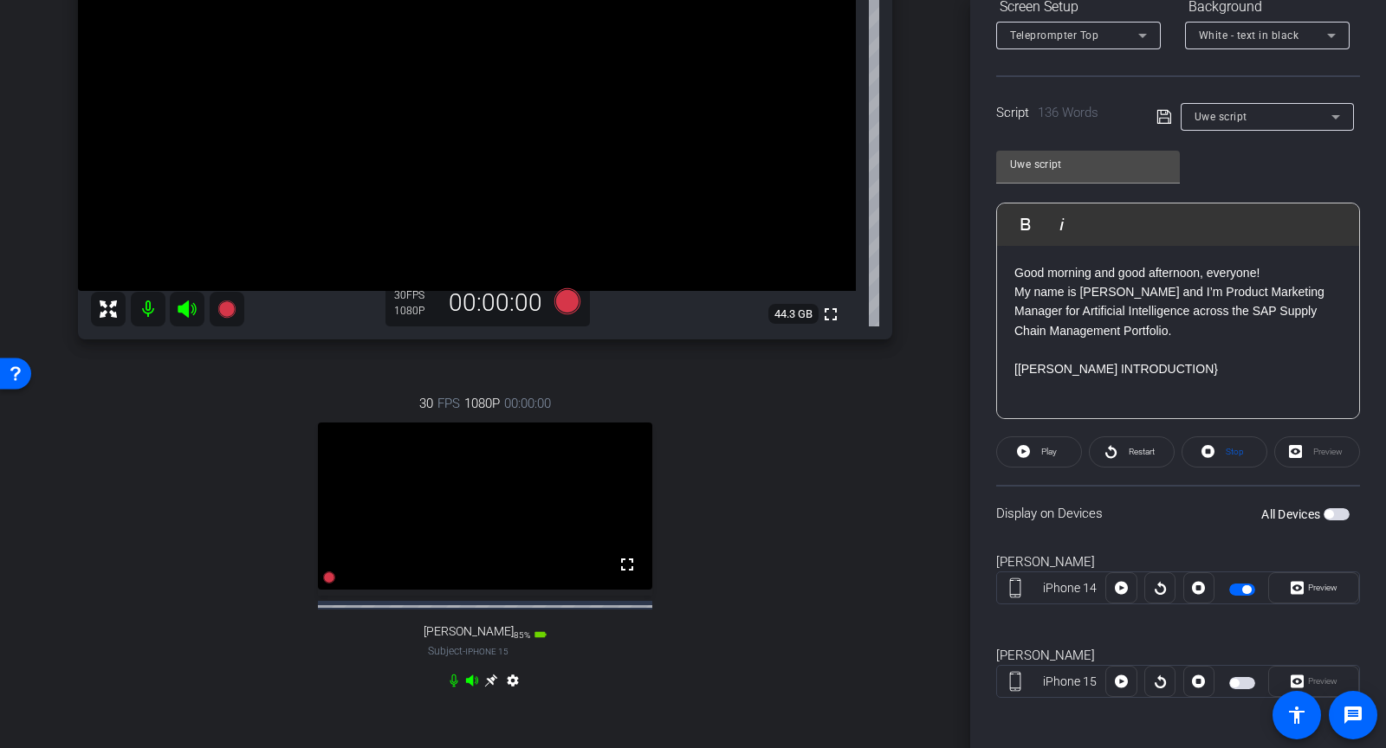
scroll to position [366, 0]
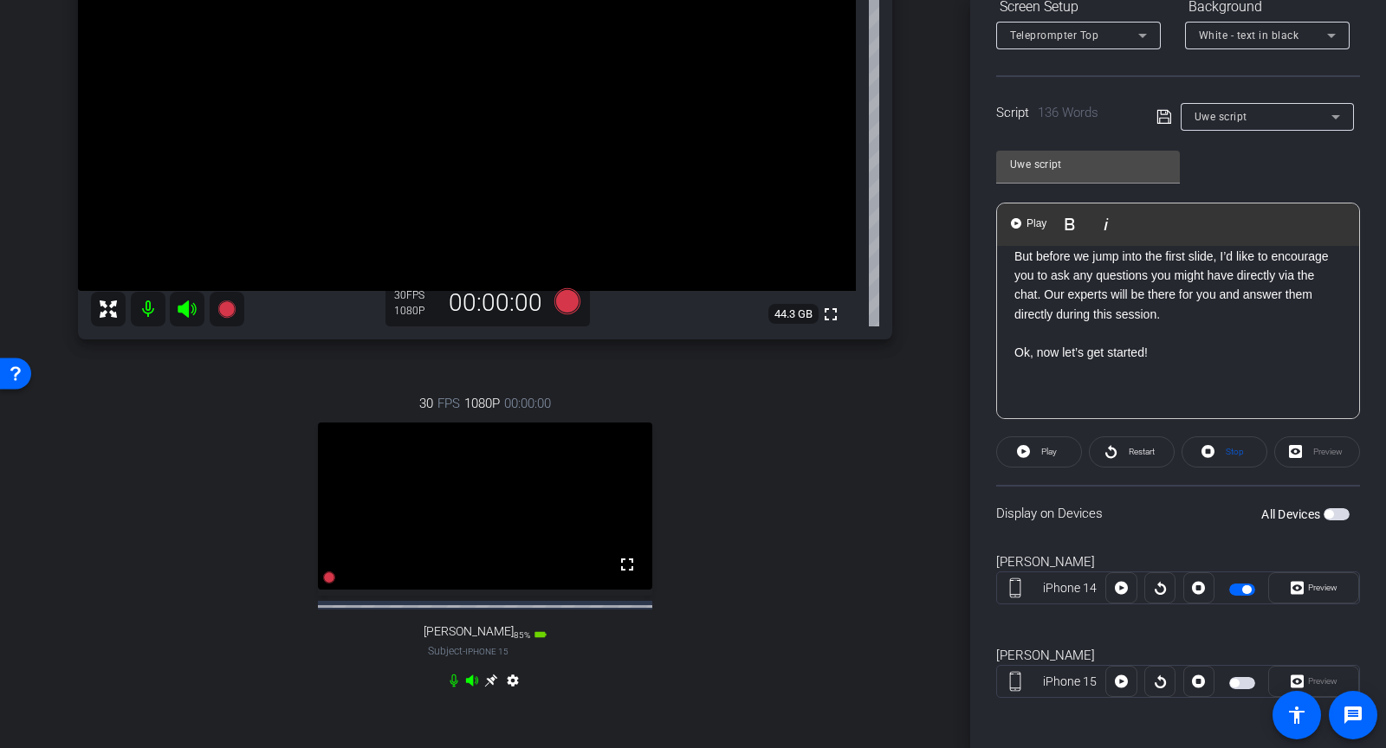
click at [1178, 352] on p "Ok, now let’s get started!" at bounding box center [1177, 372] width 327 height 58
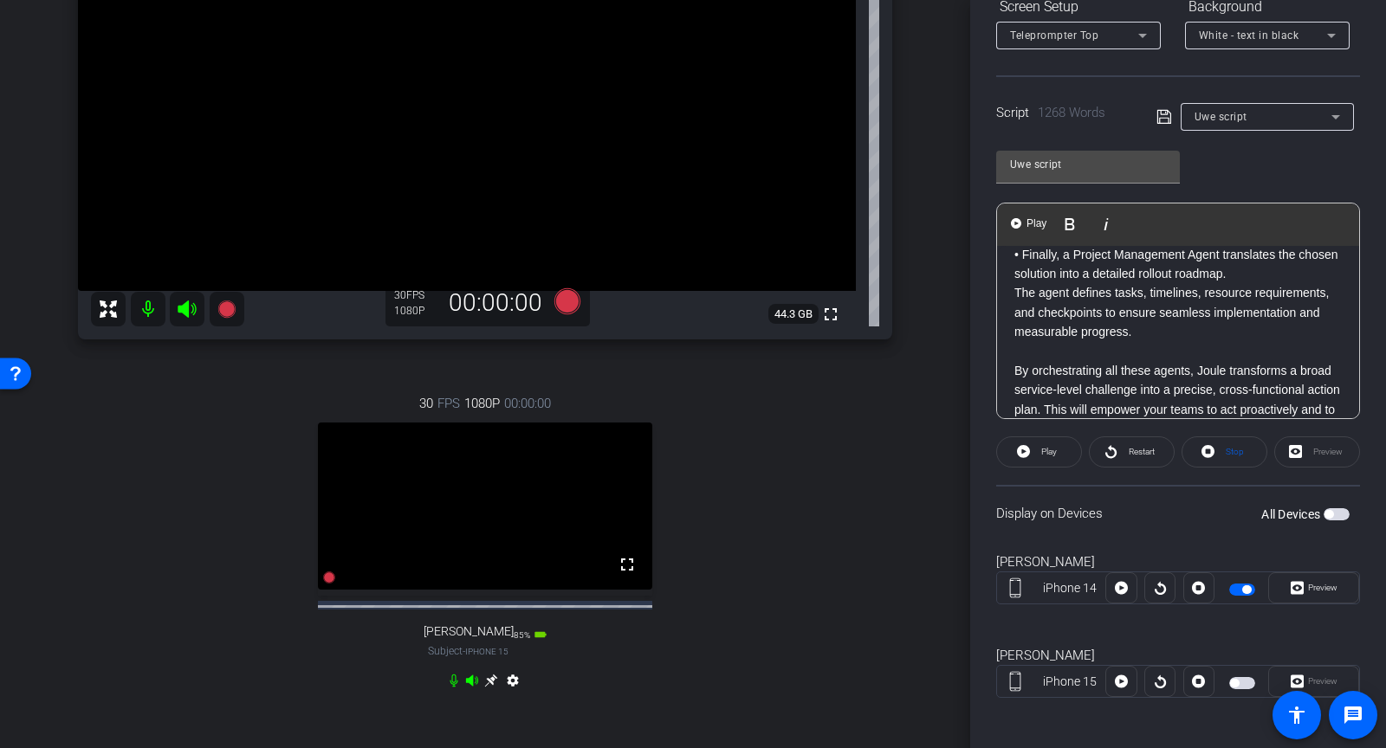
scroll to position [3991, 0]
click at [1092, 165] on input "Uwe script" at bounding box center [1088, 164] width 156 height 21
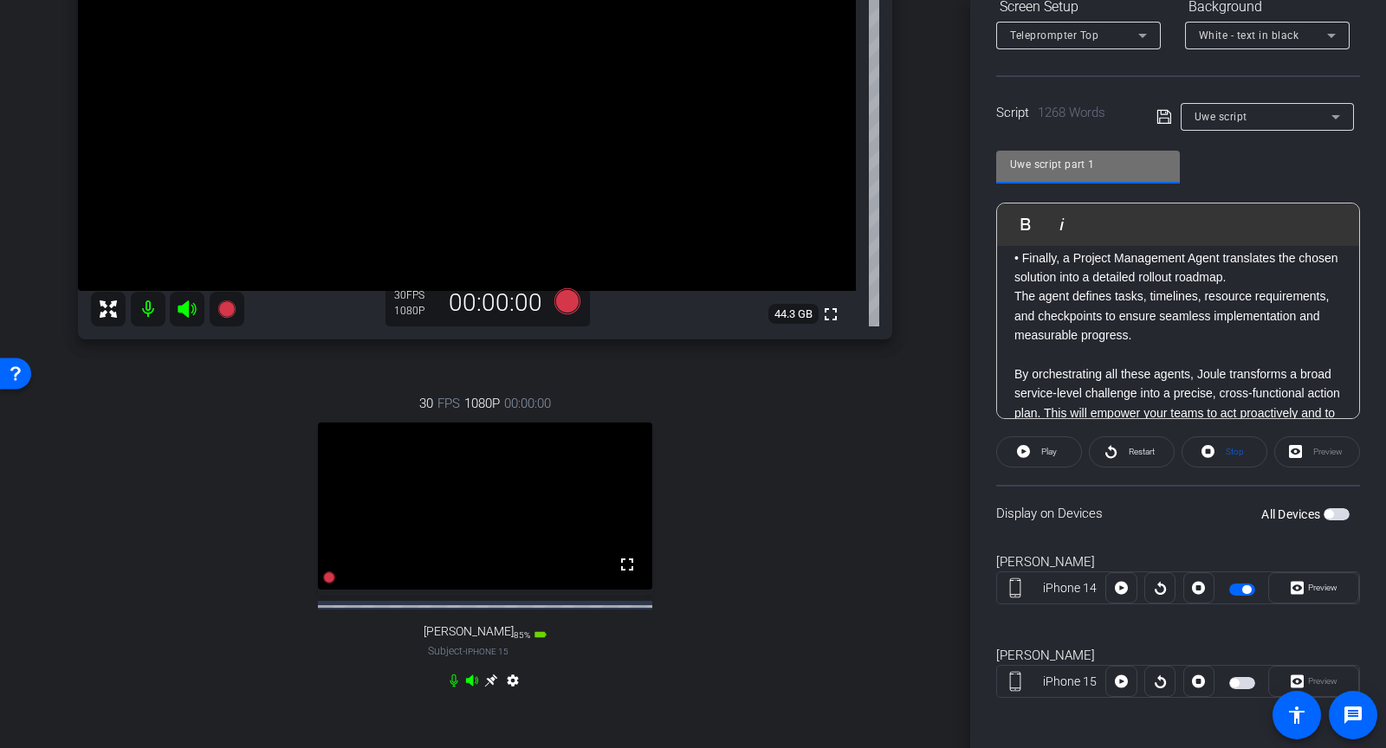
type input "Uwe script part 1"
click at [1157, 112] on icon at bounding box center [1164, 117] width 14 height 14
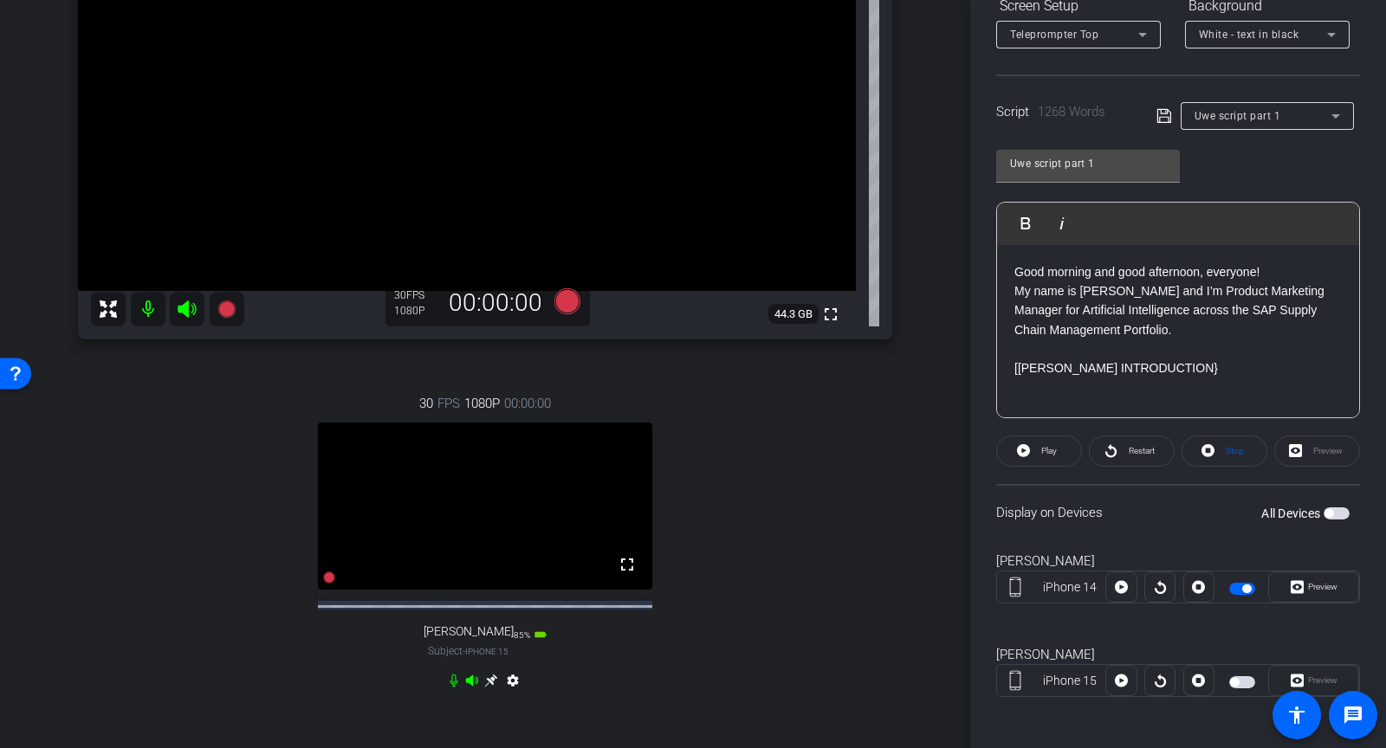
scroll to position [283, 0]
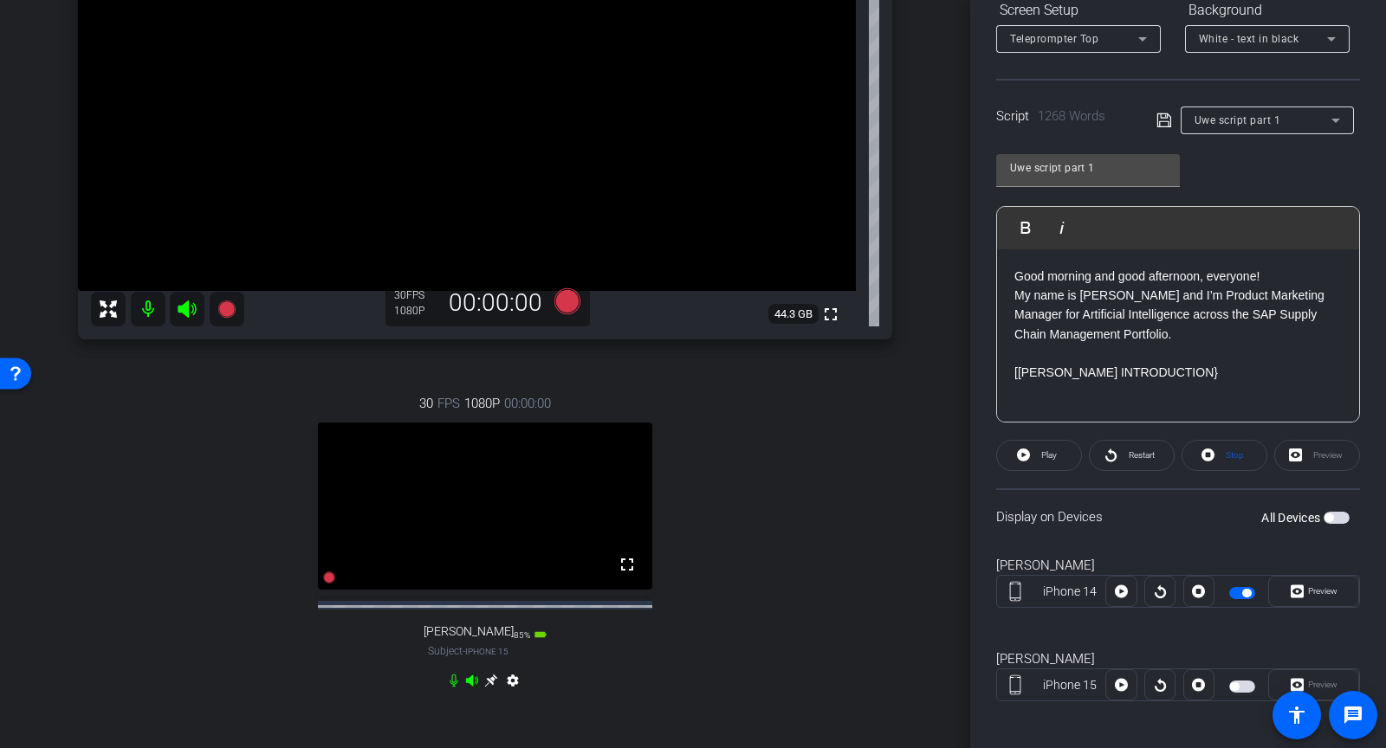
click at [1241, 693] on div "iPhone 15 Preview" at bounding box center [1178, 685] width 364 height 33
click at [1239, 685] on span "button" at bounding box center [1242, 687] width 26 height 12
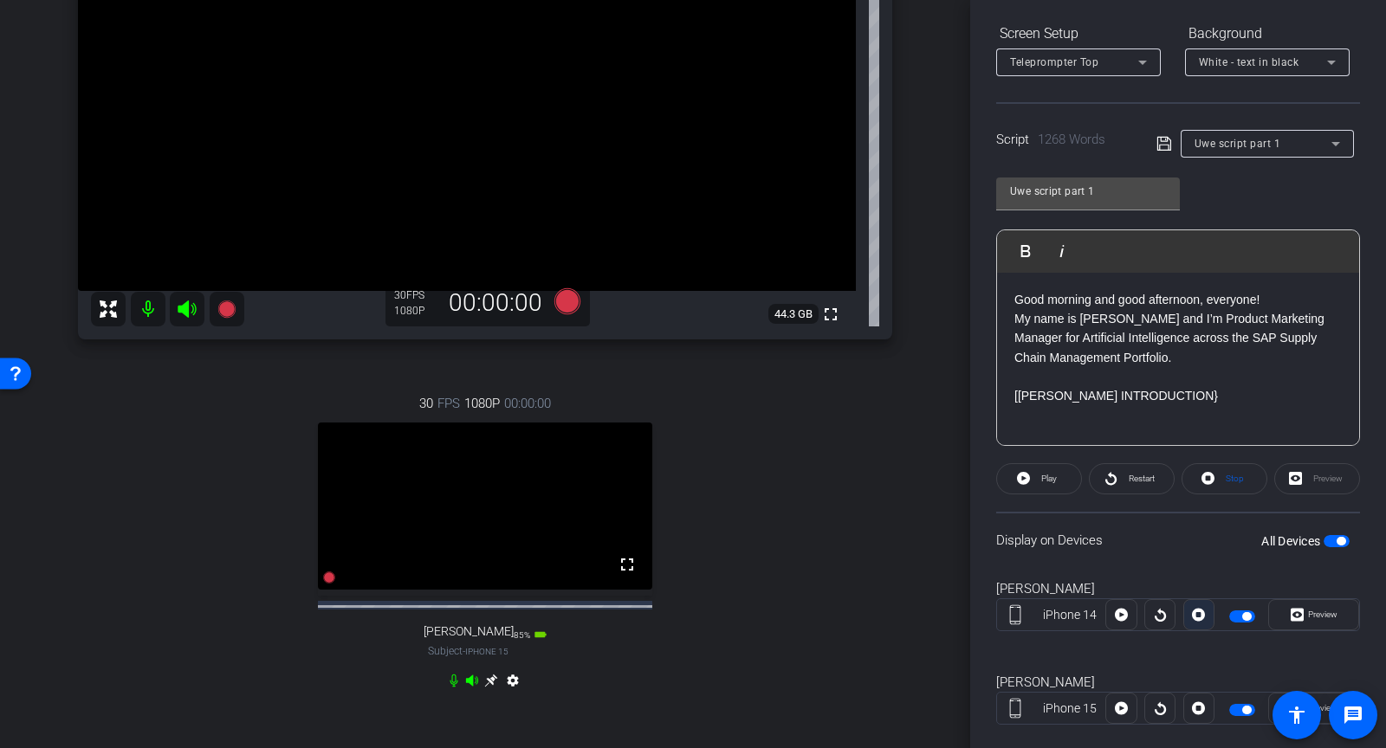
scroll to position [261, 0]
click at [1233, 484] on span "Stop" at bounding box center [1232, 478] width 23 height 24
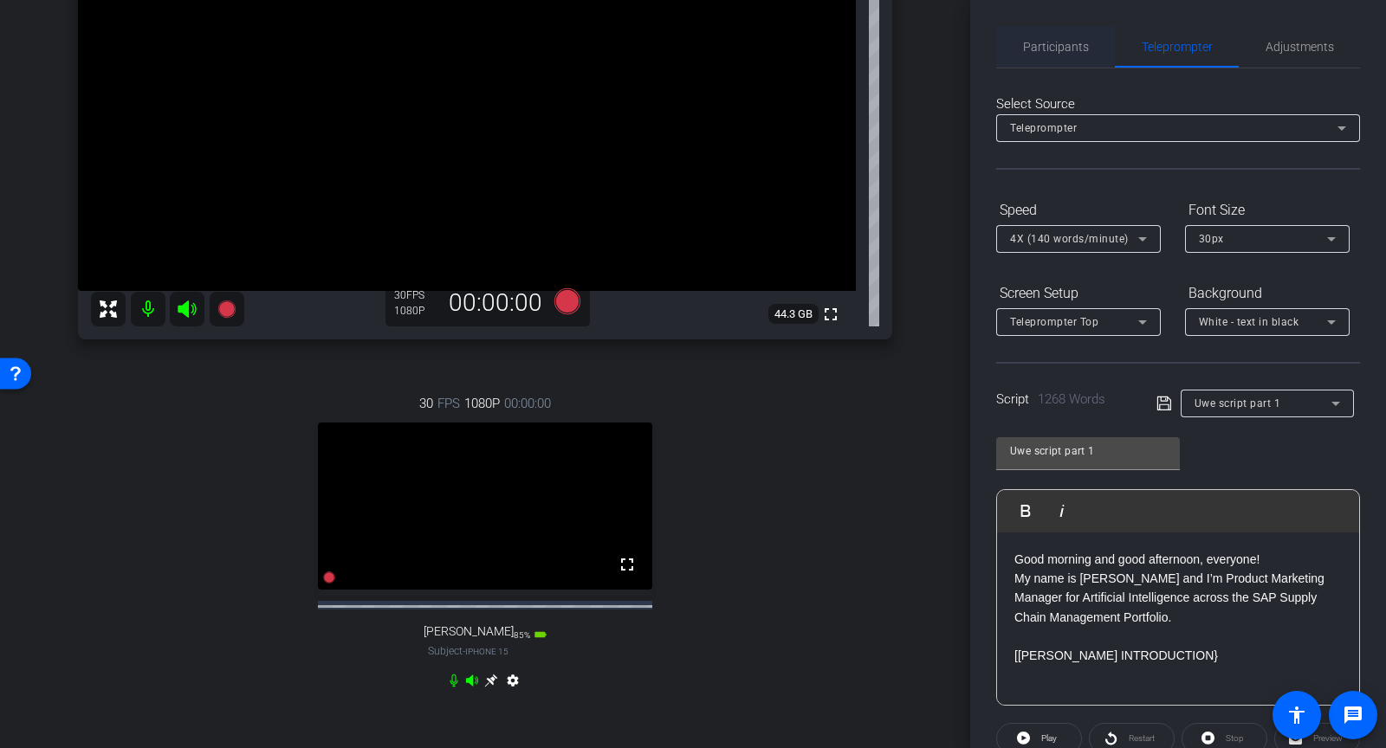
click at [1041, 42] on span "Participants" at bounding box center [1056, 47] width 66 height 12
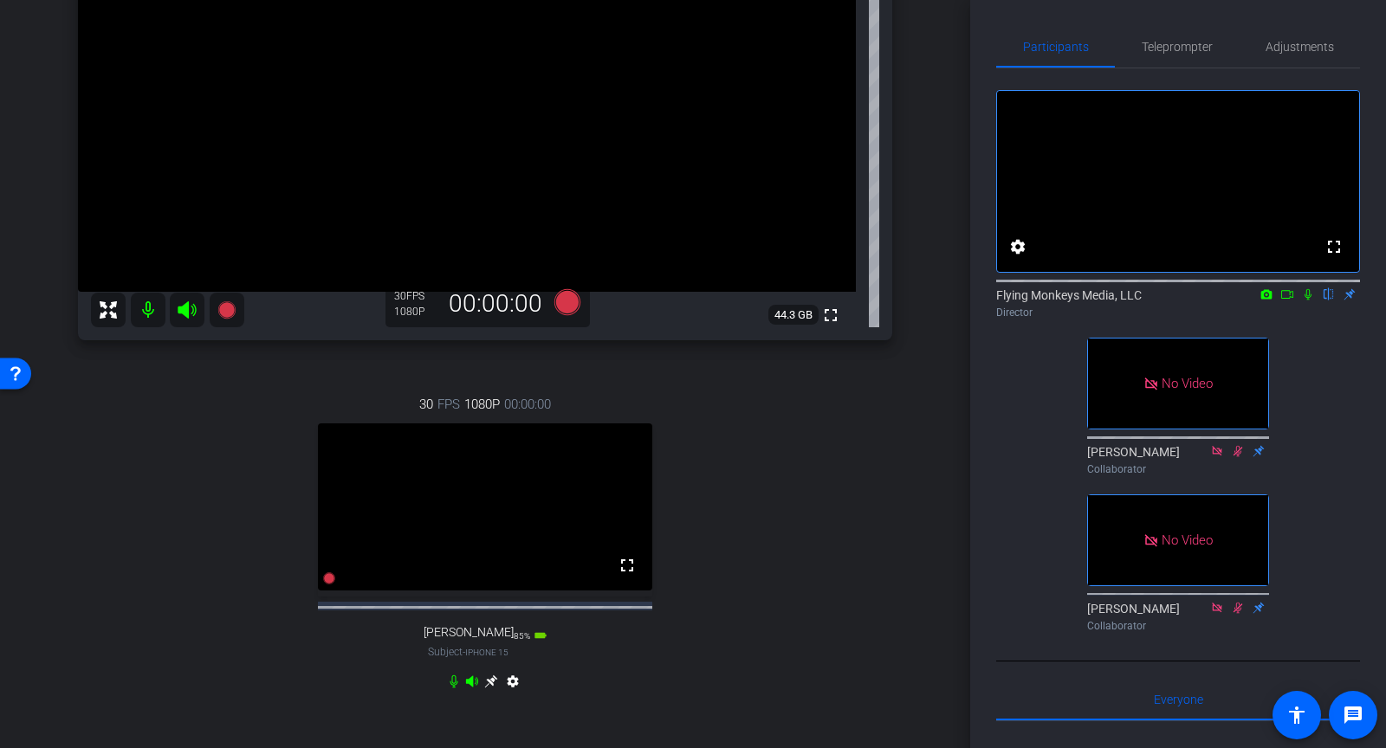
scroll to position [275, 0]
click at [566, 310] on icon at bounding box center [567, 304] width 26 height 26
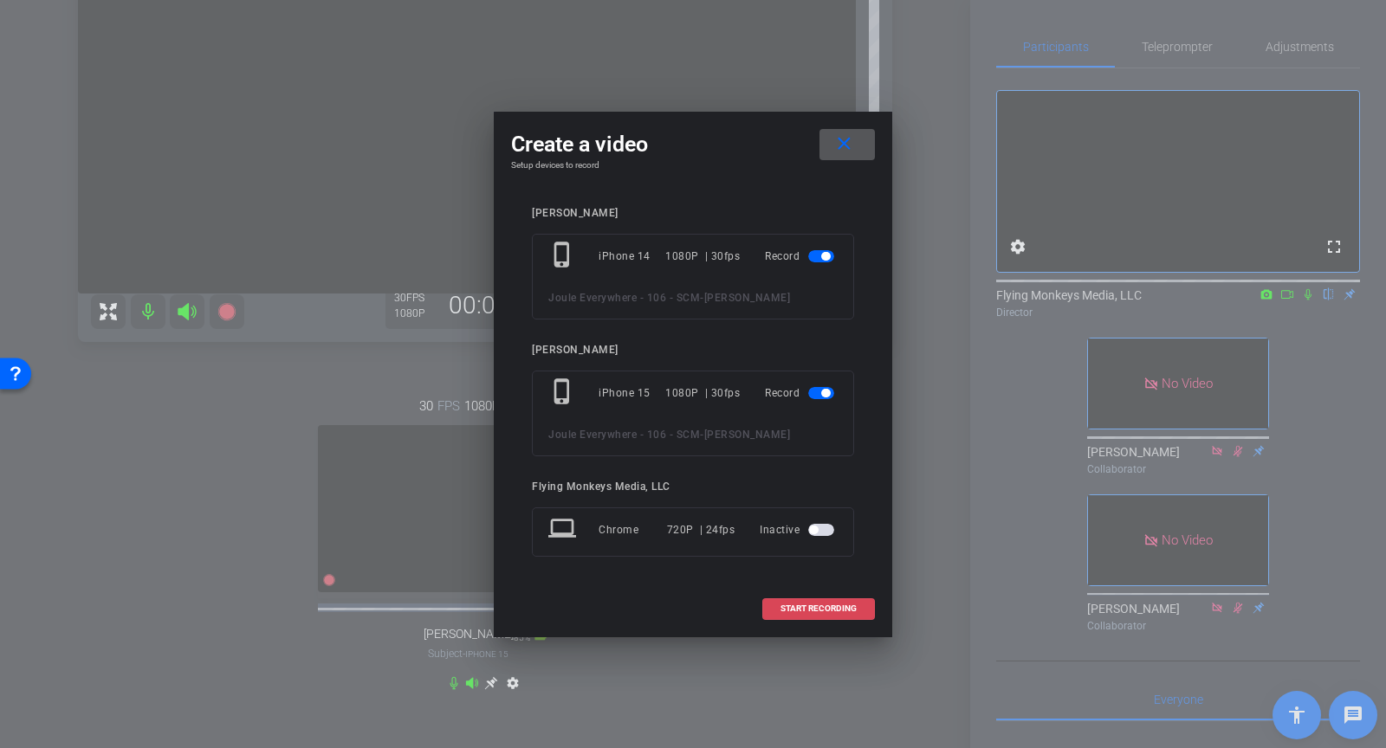
click at [812, 608] on span "START RECORDING" at bounding box center [819, 609] width 76 height 9
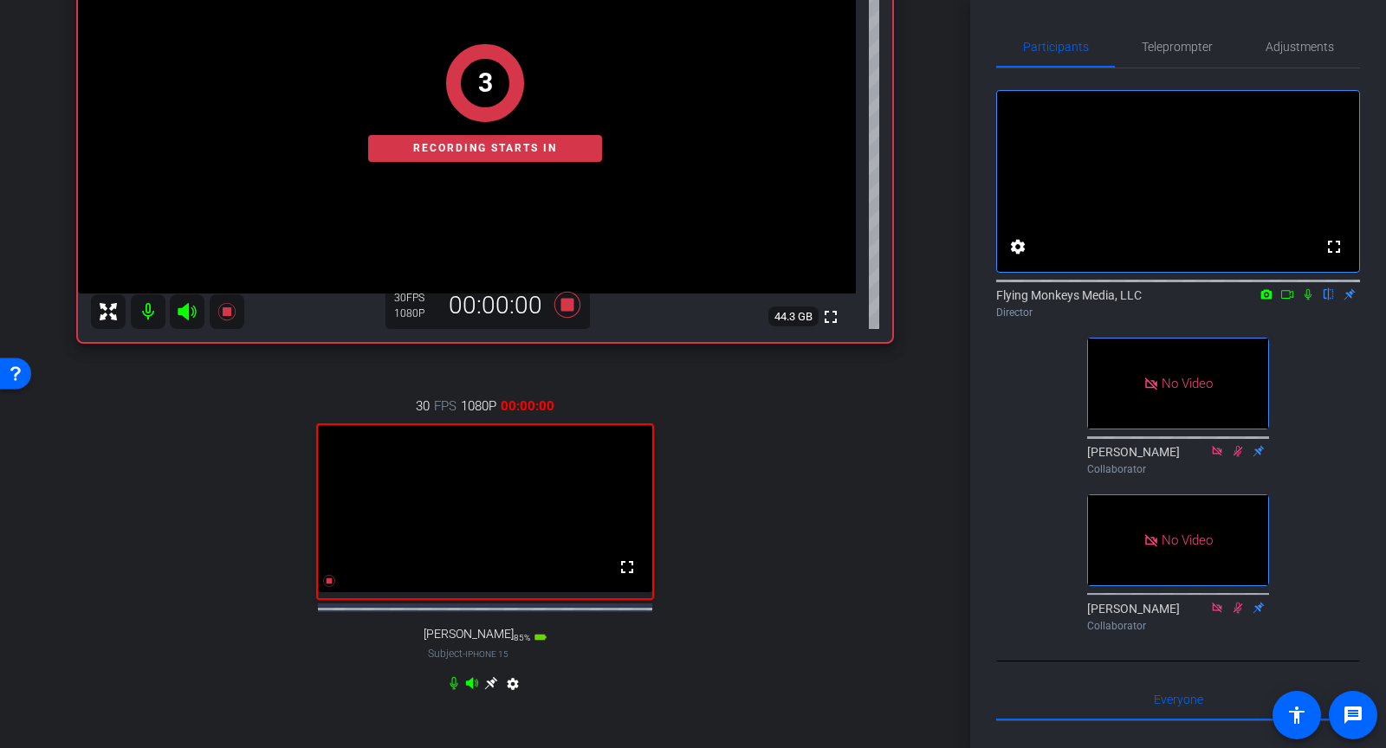
click at [1287, 299] on icon at bounding box center [1287, 294] width 12 height 9
click at [1328, 301] on icon at bounding box center [1329, 294] width 14 height 12
click at [1182, 37] on span "Teleprompter" at bounding box center [1177, 47] width 71 height 42
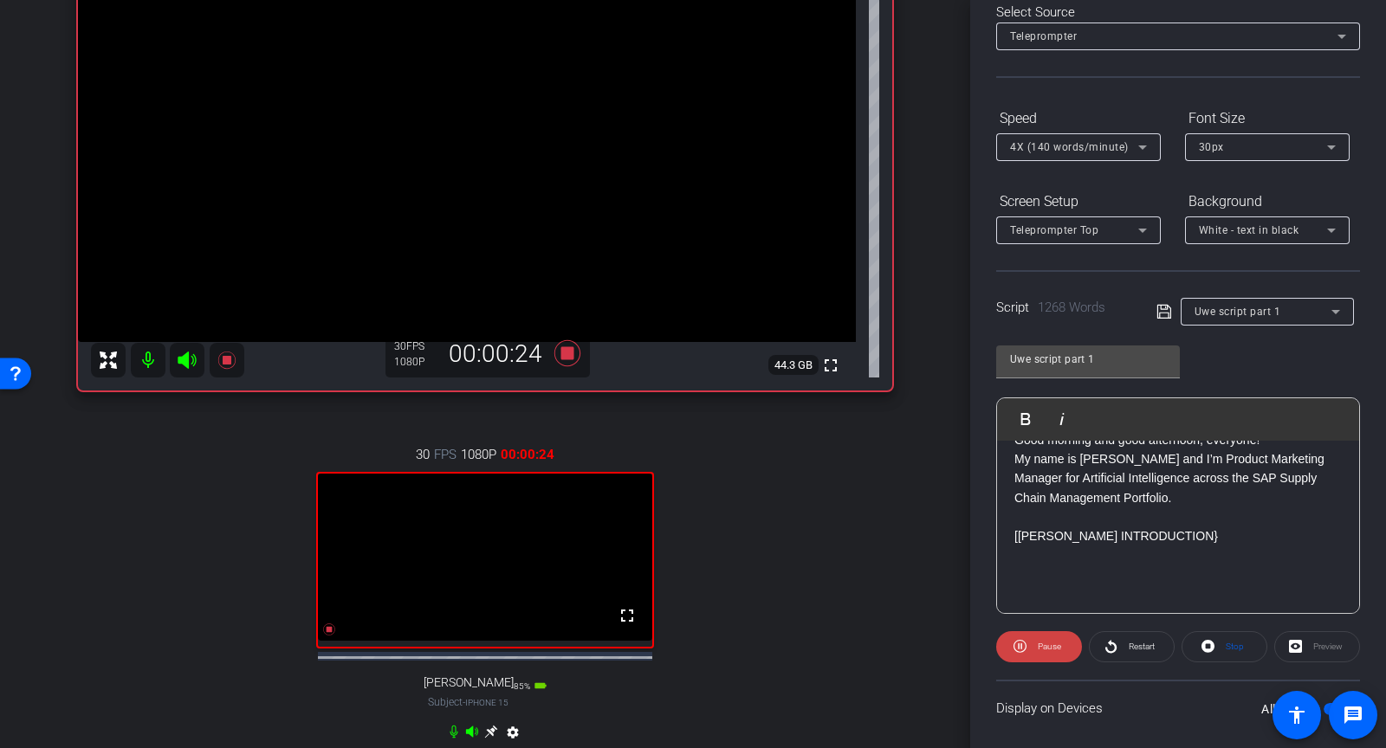
scroll to position [254, 0]
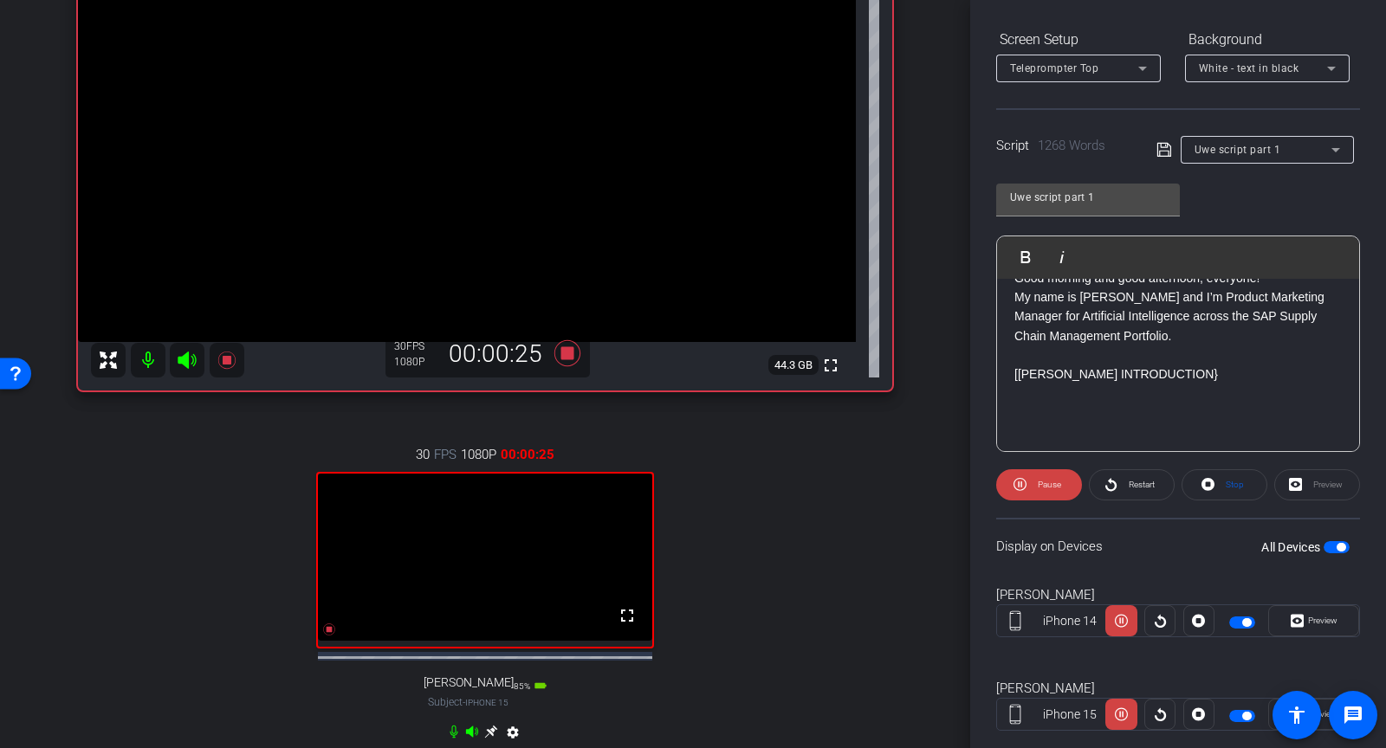
click at [1303, 486] on div "Preview" at bounding box center [1317, 485] width 86 height 31
click at [1326, 483] on div "Preview" at bounding box center [1317, 485] width 86 height 31
click at [1316, 625] on span "Preview" at bounding box center [1321, 621] width 34 height 24
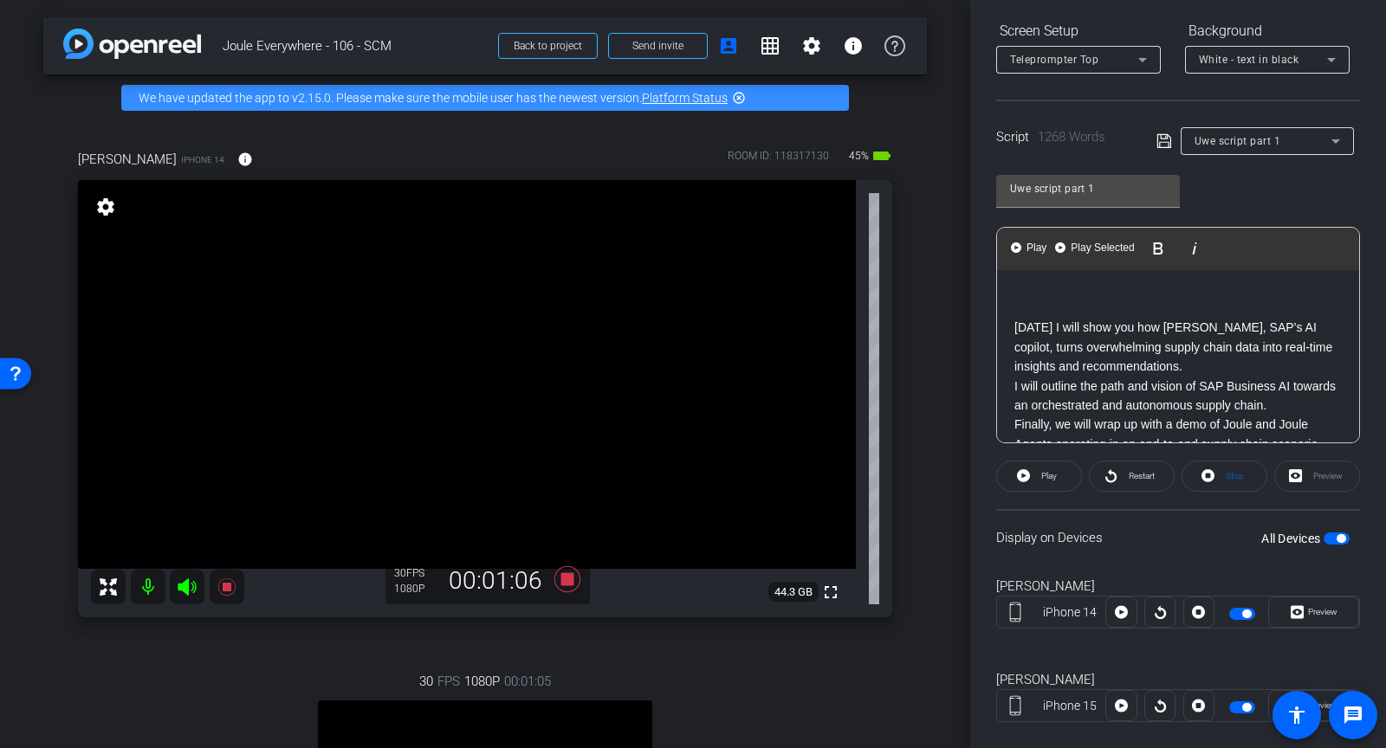
scroll to position [284, 0]
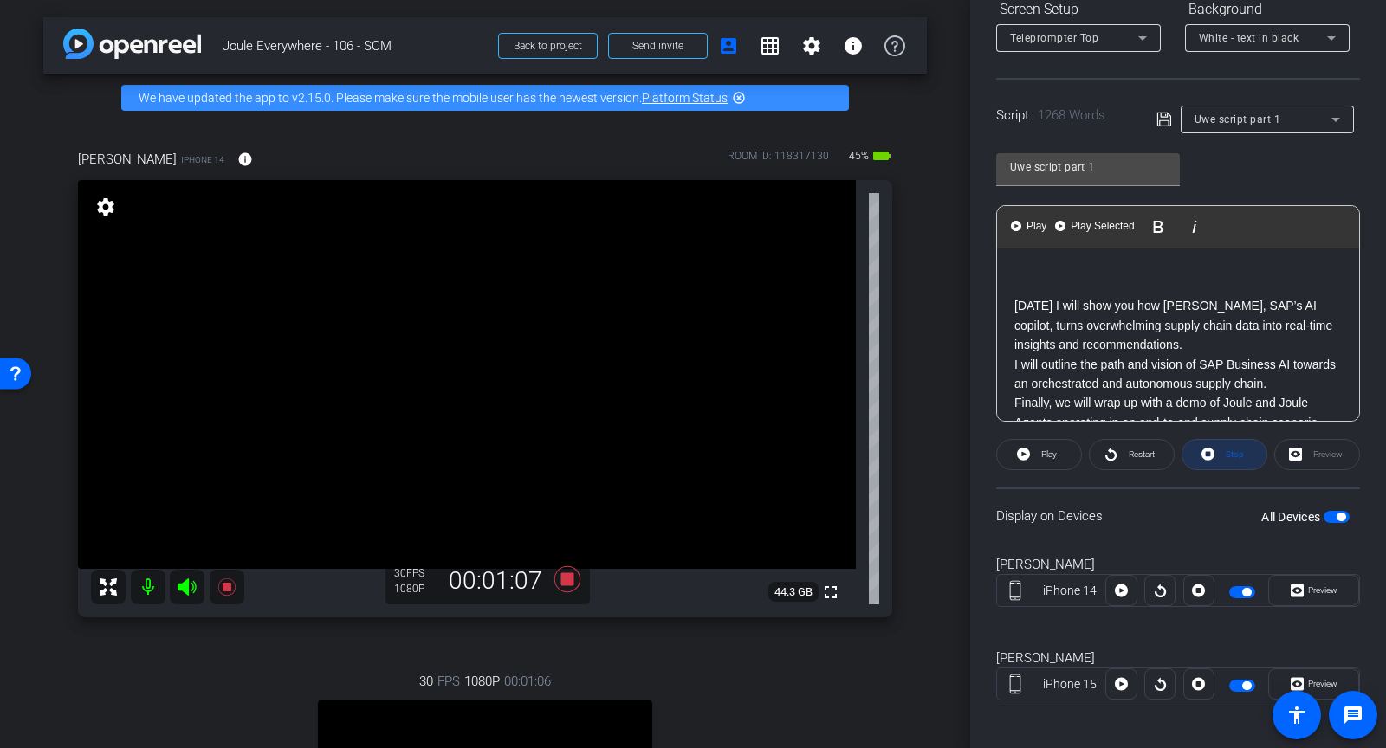
click at [1229, 455] on span "Stop" at bounding box center [1235, 455] width 18 height 10
drag, startPoint x: 1214, startPoint y: 454, endPoint x: 1031, endPoint y: 452, distance: 182.8
click at [1031, 452] on div "Play Restart Stop Preview" at bounding box center [1178, 454] width 364 height 31
click at [1031, 452] on span at bounding box center [1039, 455] width 84 height 42
click at [1348, 580] on span at bounding box center [1313, 591] width 89 height 42
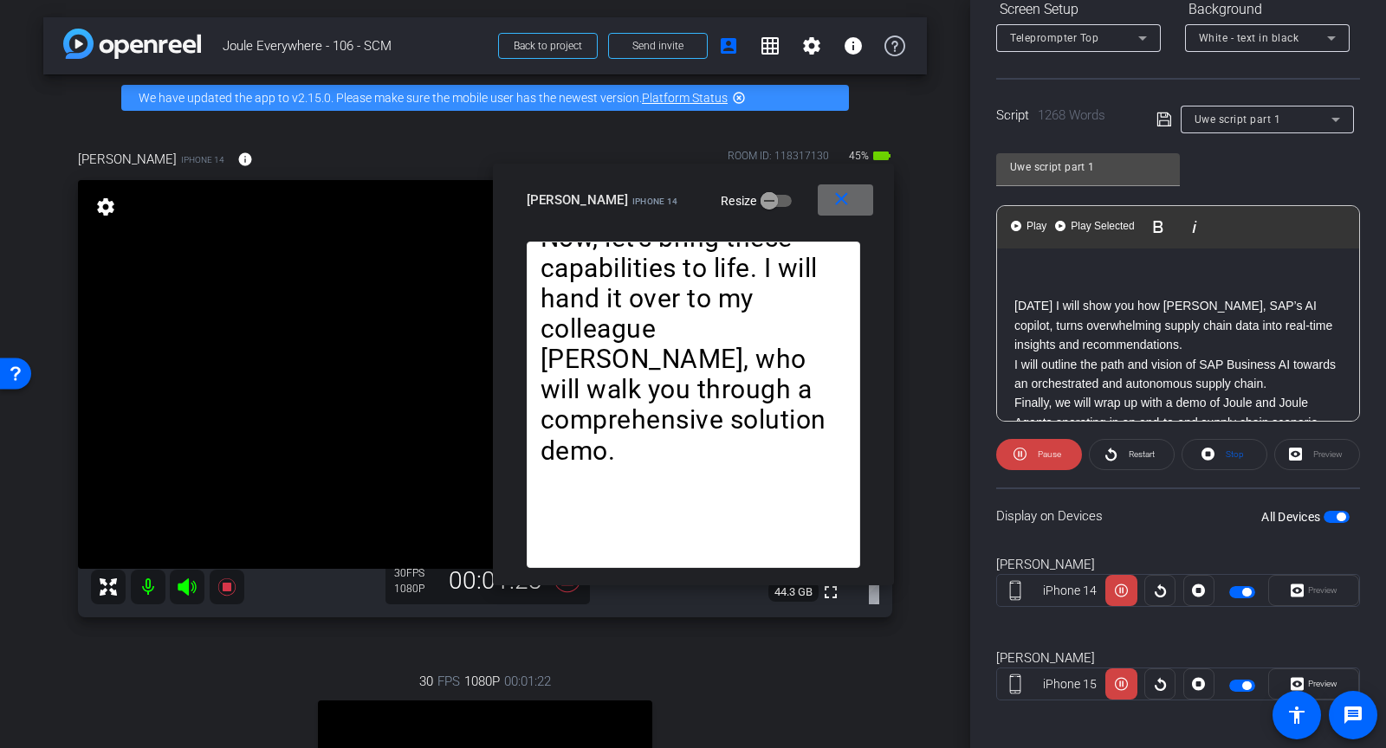
click at [844, 207] on mat-icon "close" at bounding box center [842, 200] width 22 height 22
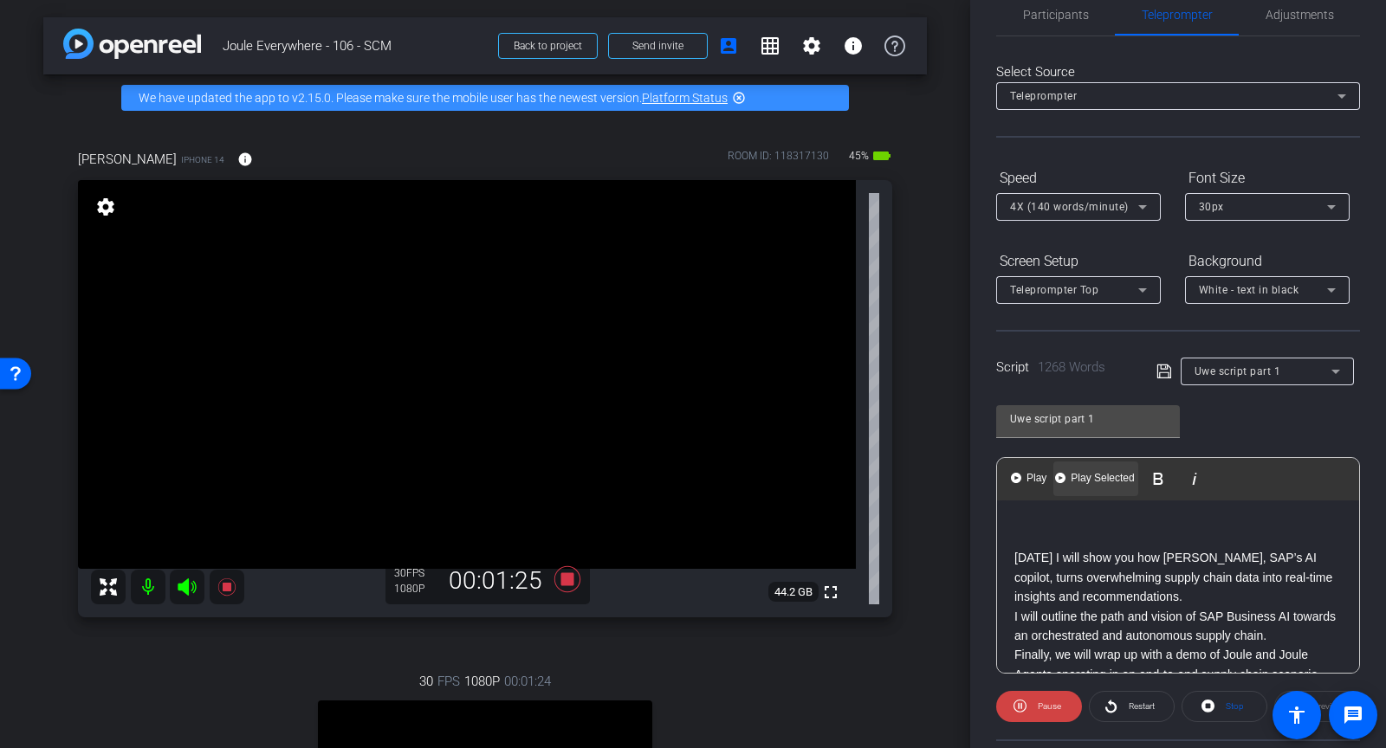
scroll to position [1, 0]
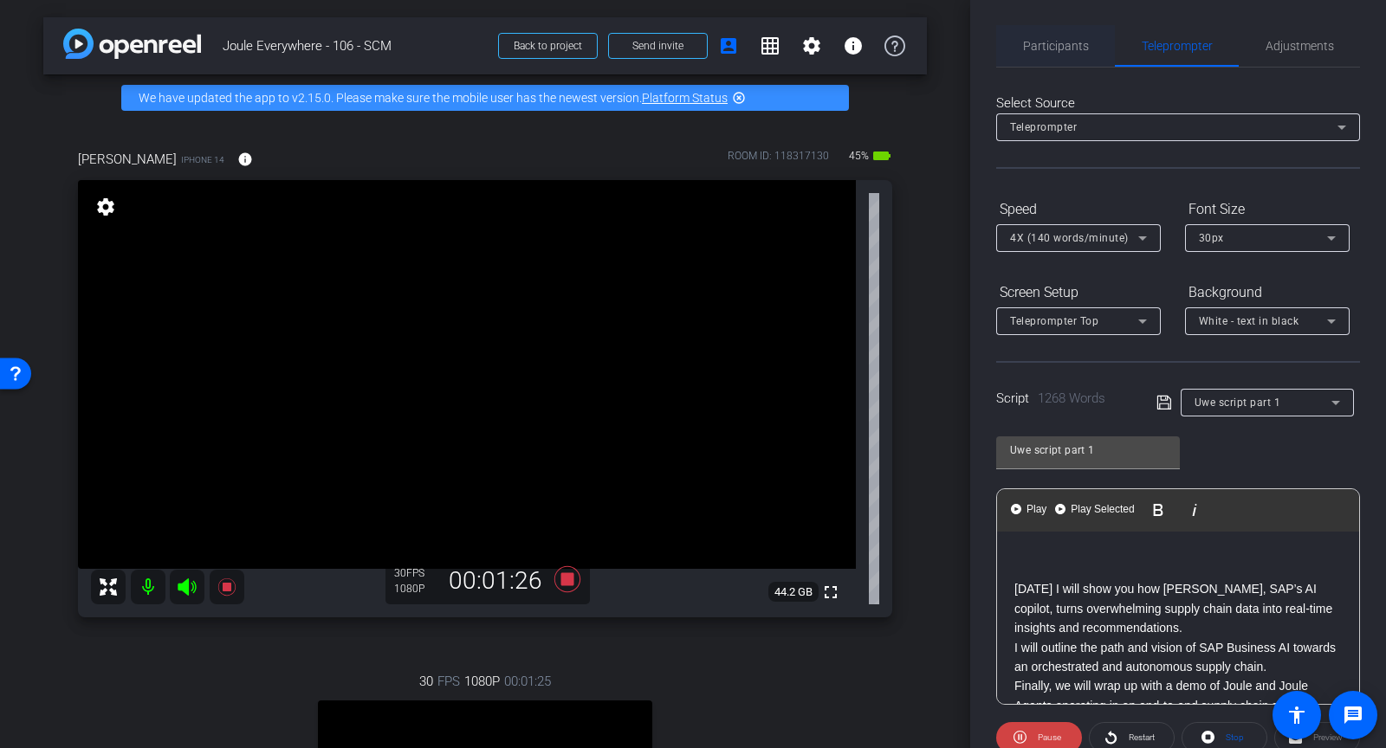
click at [1047, 42] on span "Participants" at bounding box center [1056, 46] width 66 height 12
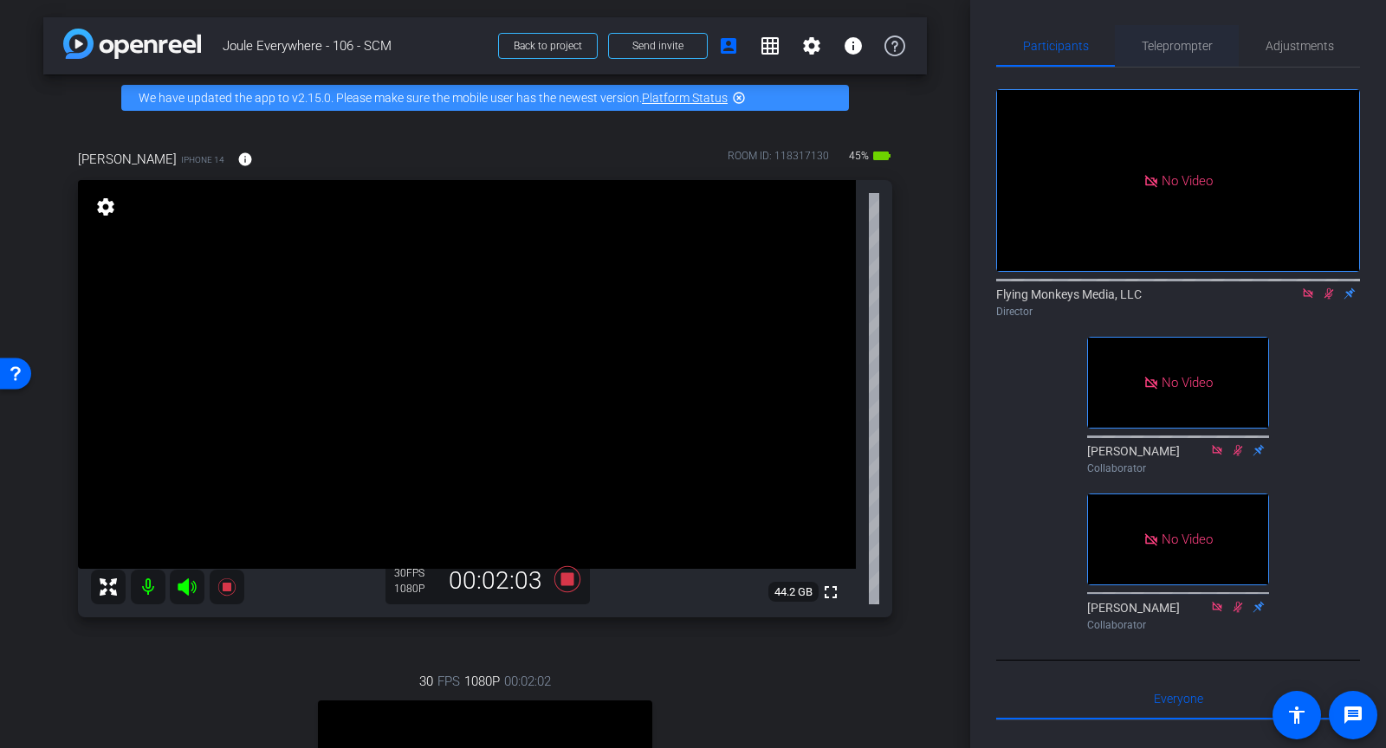
click at [1193, 49] on span "Teleprompter" at bounding box center [1177, 46] width 71 height 12
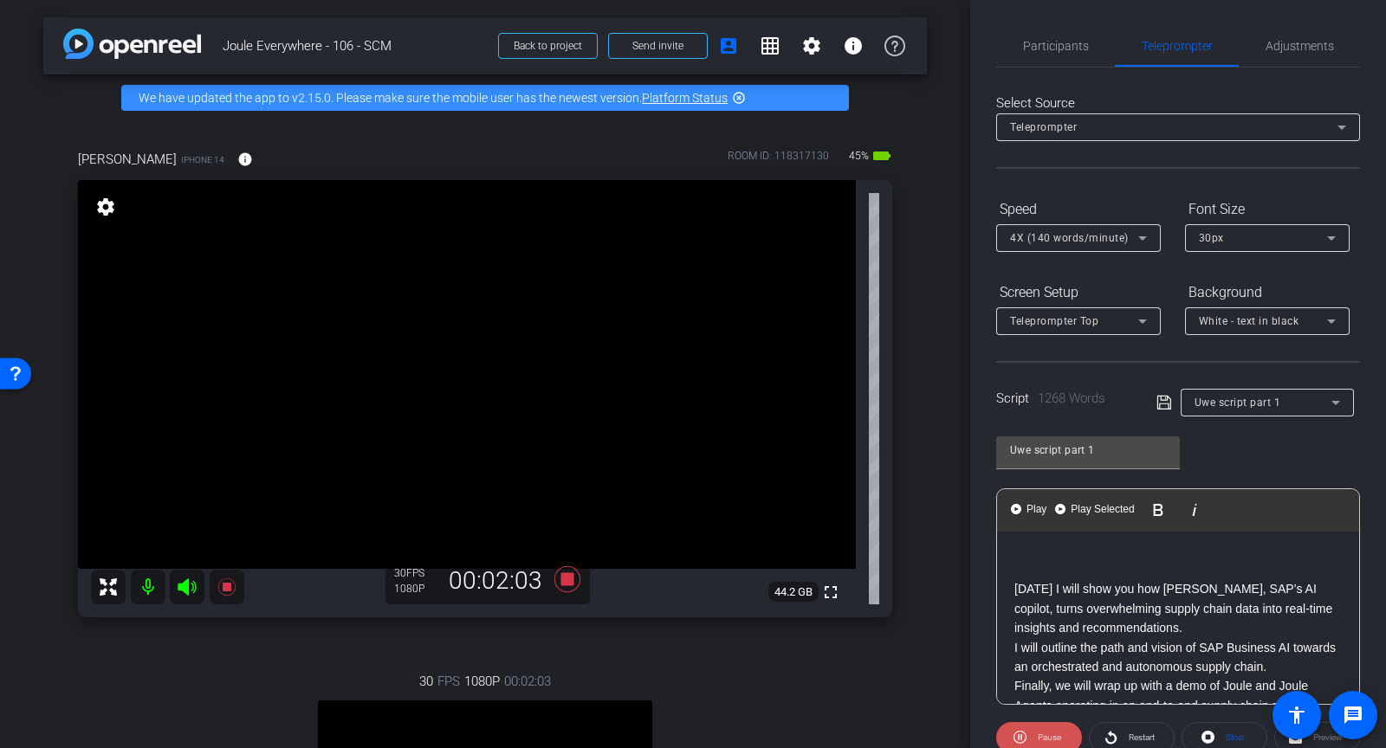
click at [1043, 742] on span "Pause" at bounding box center [1048, 738] width 28 height 24
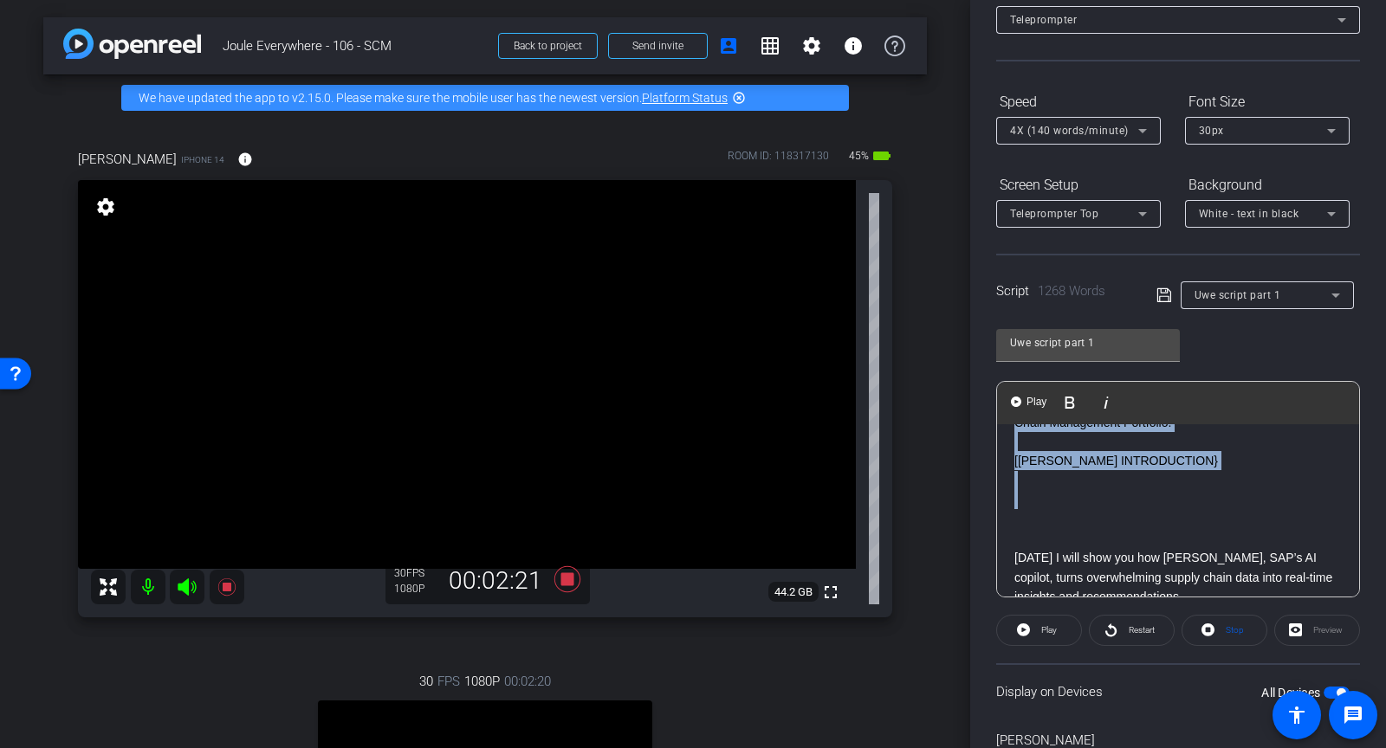
scroll to position [0, 0]
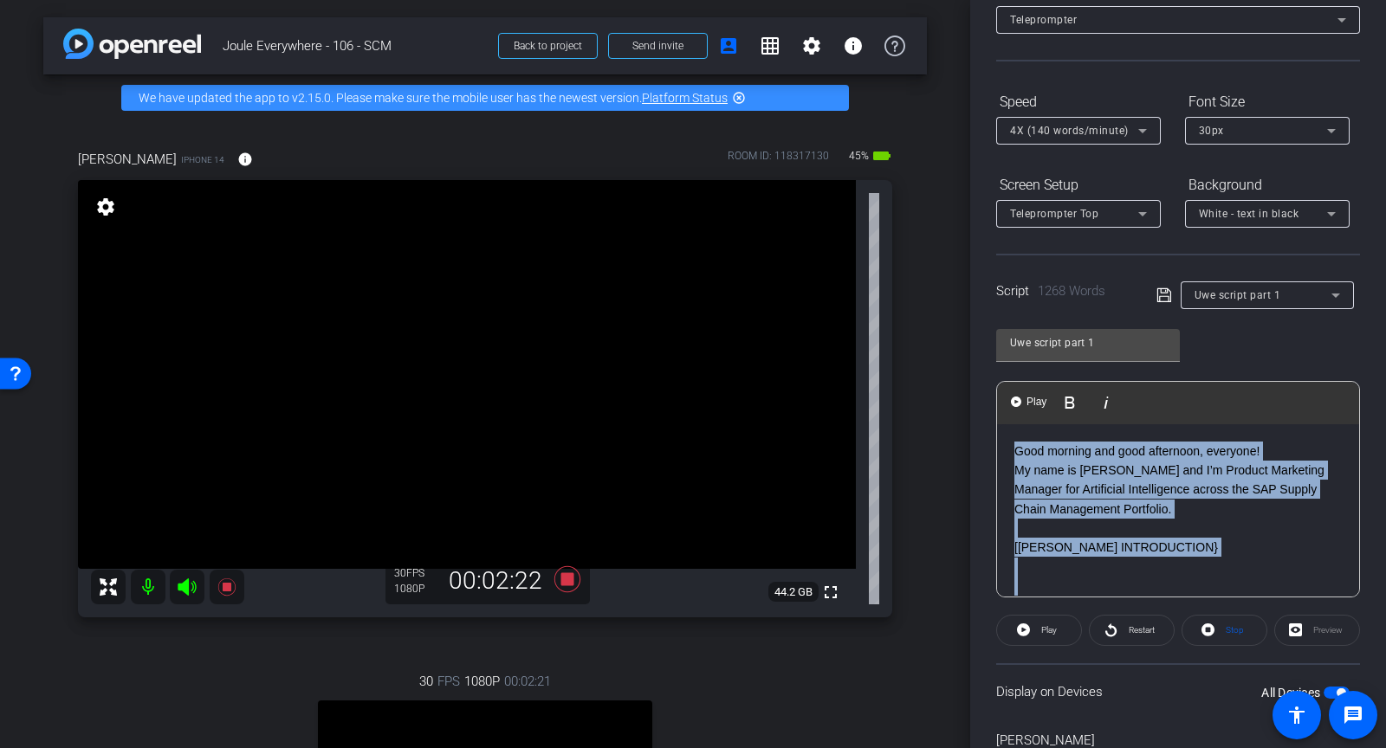
drag, startPoint x: 1043, startPoint y: 489, endPoint x: 998, endPoint y: 397, distance: 102.3
click at [998, 397] on div "Play Play from this location Play Selected Play and display the selected text o…" at bounding box center [1178, 489] width 364 height 217
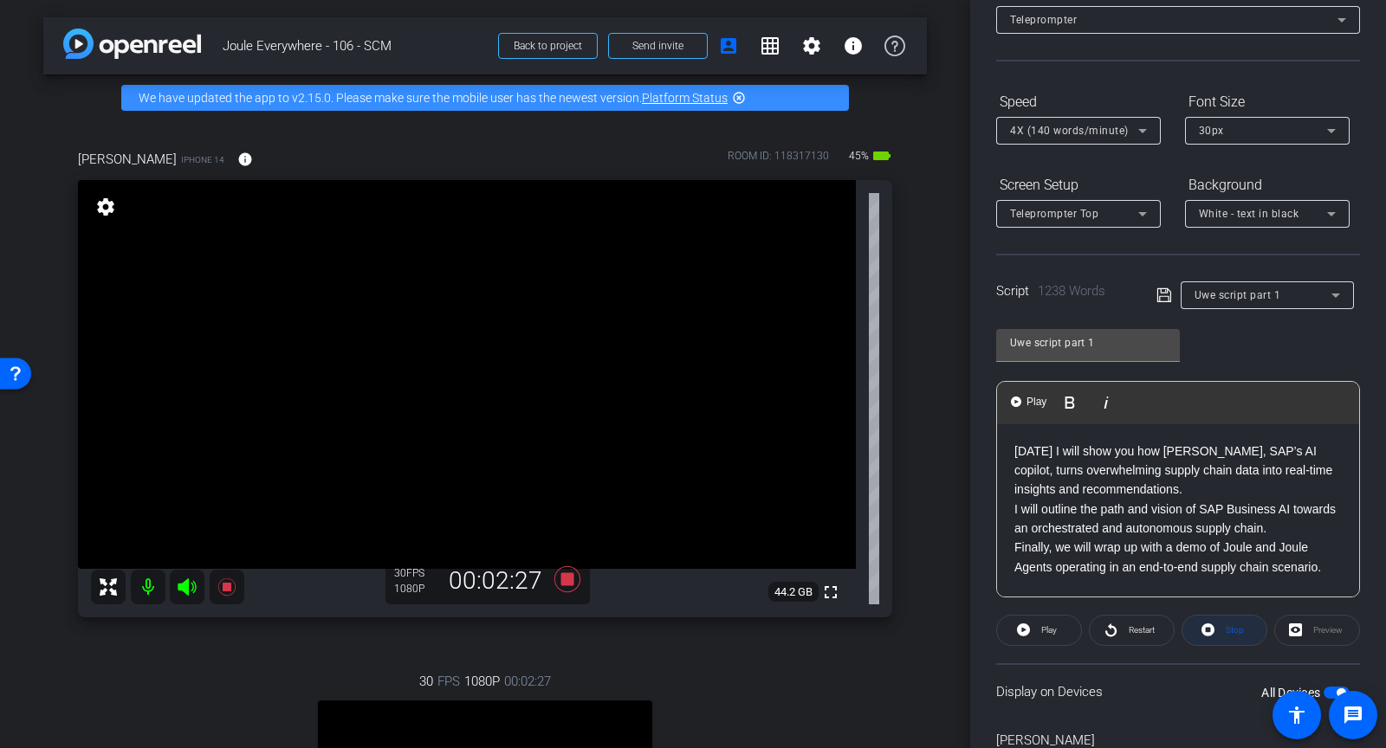
click at [1221, 636] on span "Stop" at bounding box center [1232, 631] width 23 height 24
click at [1134, 628] on div "Restart" at bounding box center [1132, 630] width 86 height 31
click at [1137, 631] on div "Restart" at bounding box center [1132, 630] width 86 height 31
click at [1055, 632] on span "Play" at bounding box center [1049, 630] width 16 height 10
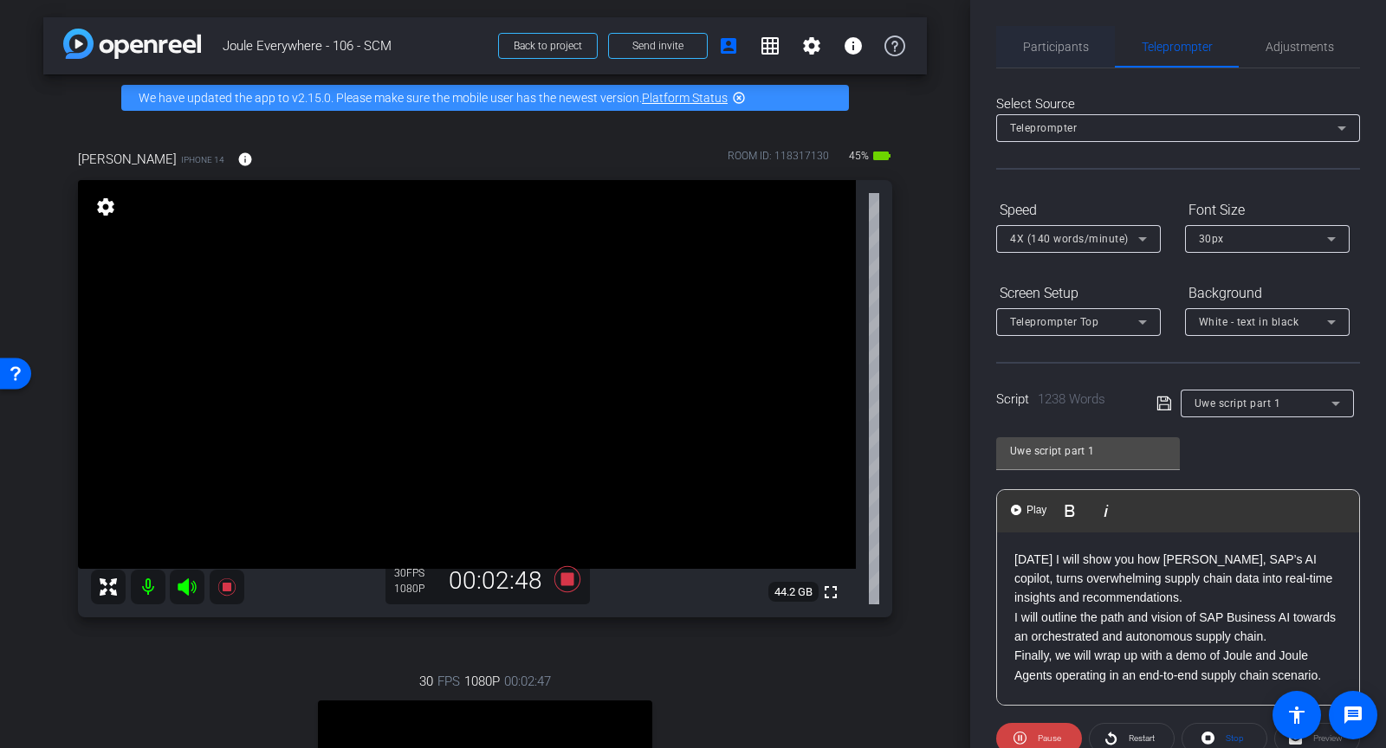
click at [1035, 61] on span "Participants" at bounding box center [1056, 47] width 66 height 42
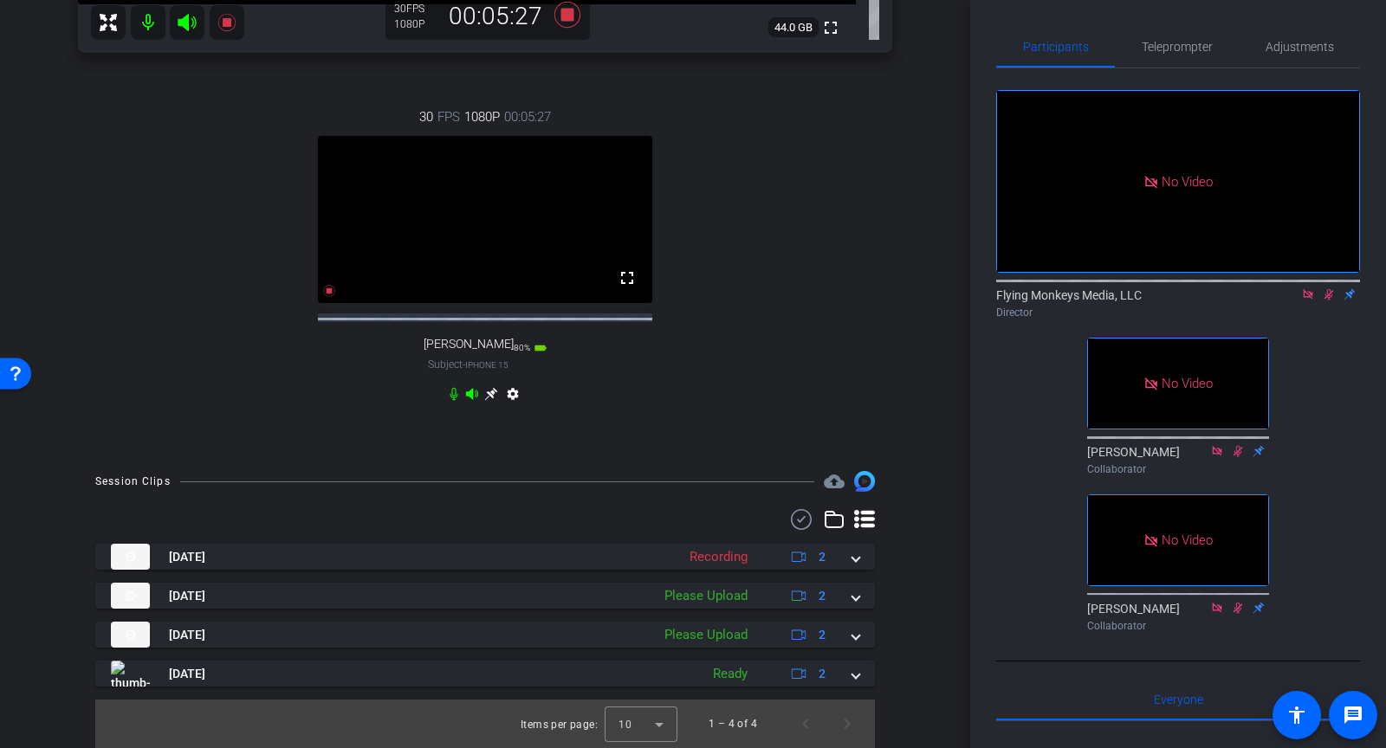
scroll to position [578, 0]
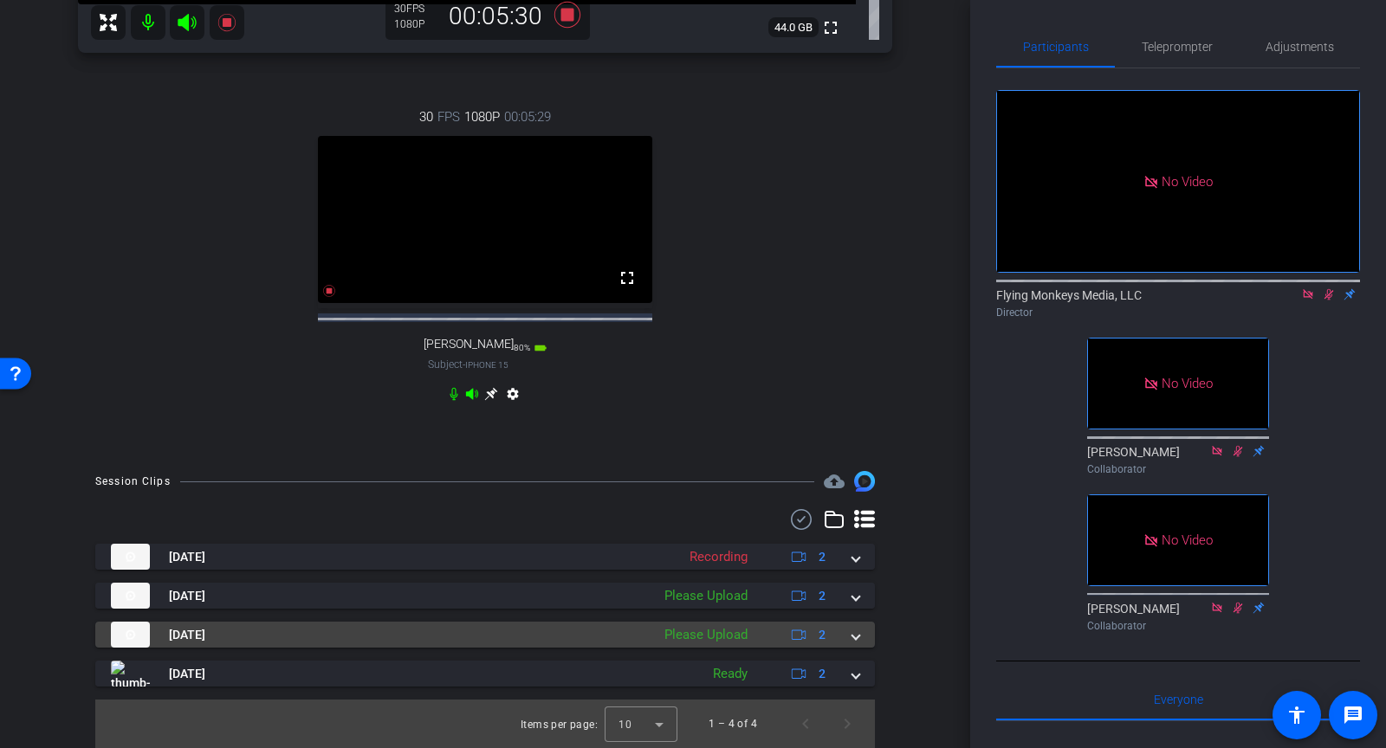
click at [852, 643] on div "[DATE] Please Upload 2" at bounding box center [482, 635] width 742 height 26
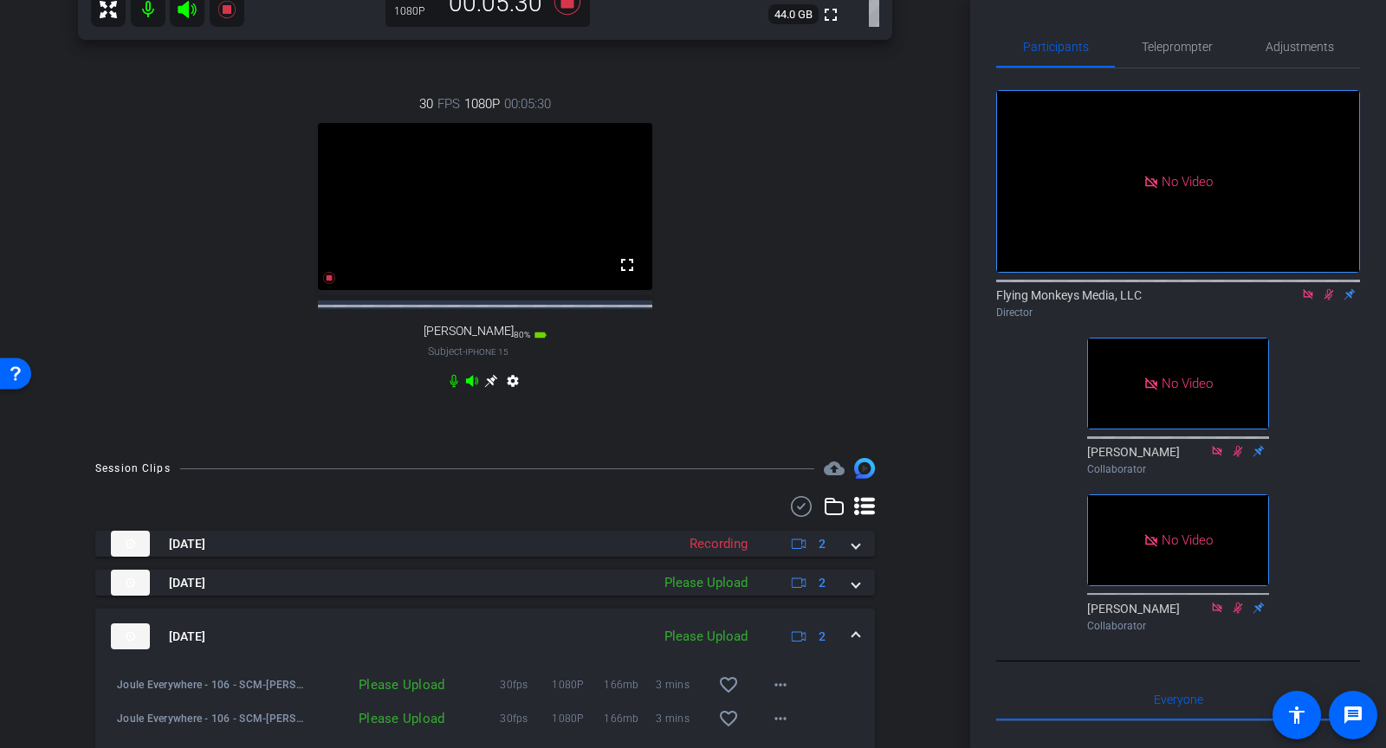
click at [787, 696] on mat-icon "more_horiz" at bounding box center [780, 685] width 21 height 21
drag, startPoint x: 852, startPoint y: 643, endPoint x: 786, endPoint y: 622, distance: 69.0
click at [786, 622] on span "Upload" at bounding box center [808, 621] width 69 height 21
click at [765, 735] on span at bounding box center [781, 719] width 42 height 42
drag, startPoint x: 786, startPoint y: 622, endPoint x: 777, endPoint y: 656, distance: 34.9
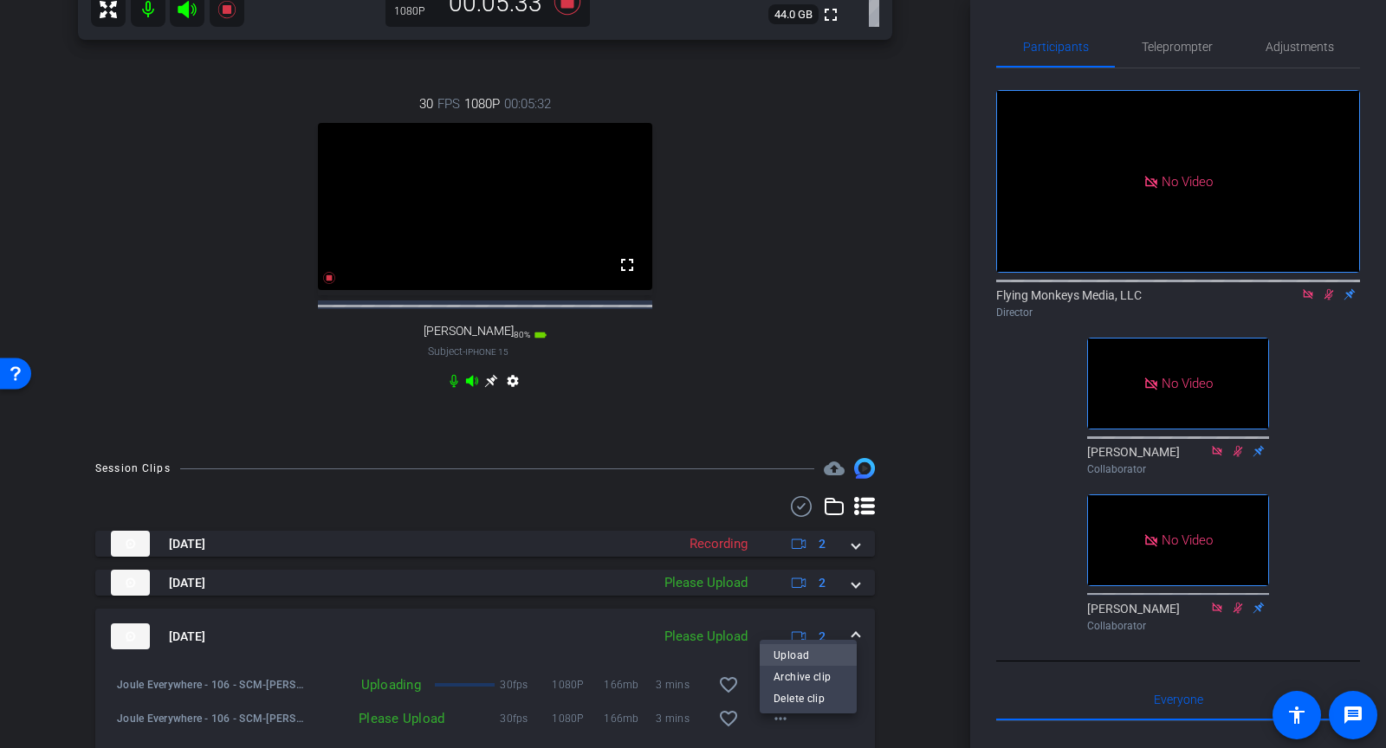
click at [777, 656] on span "Upload" at bounding box center [808, 655] width 69 height 21
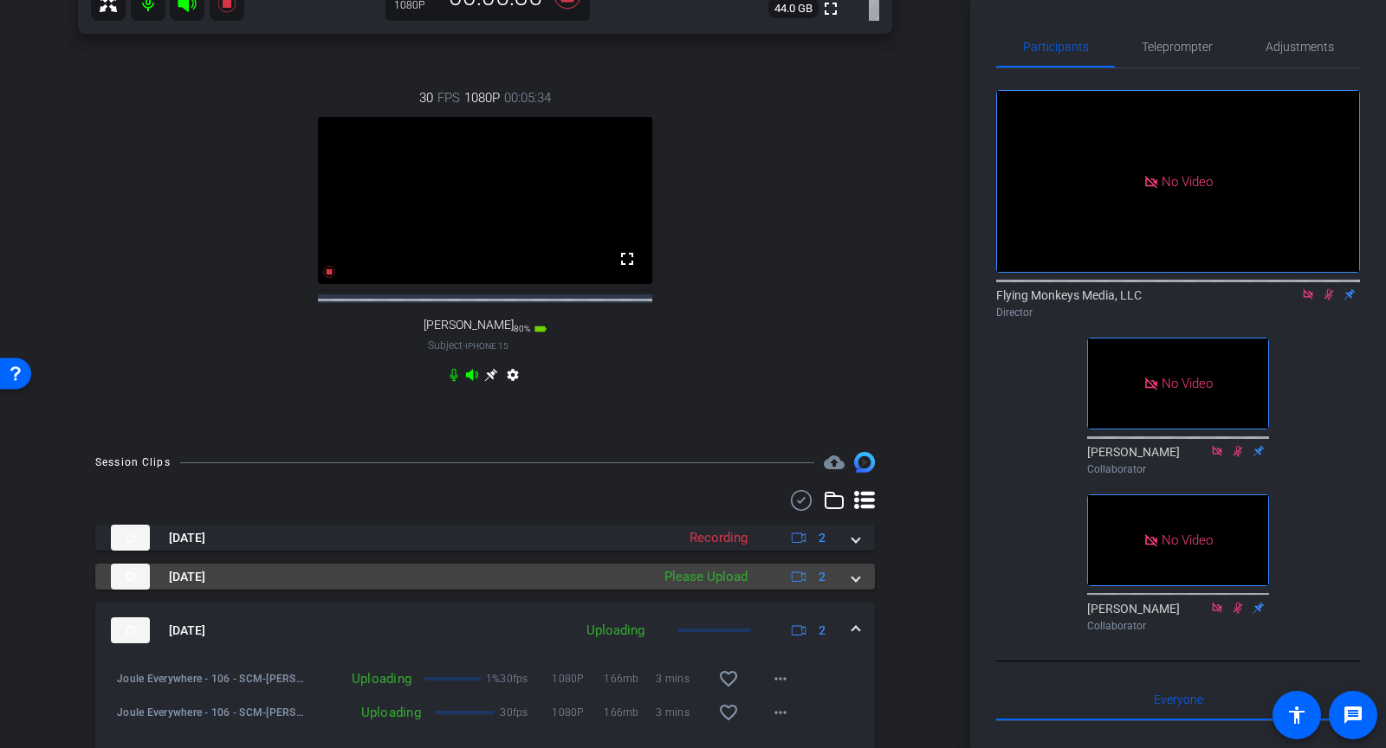
drag, startPoint x: 777, startPoint y: 656, endPoint x: 846, endPoint y: 595, distance: 91.4
click at [846, 590] on div "[DATE] Please Upload 2" at bounding box center [482, 577] width 742 height 26
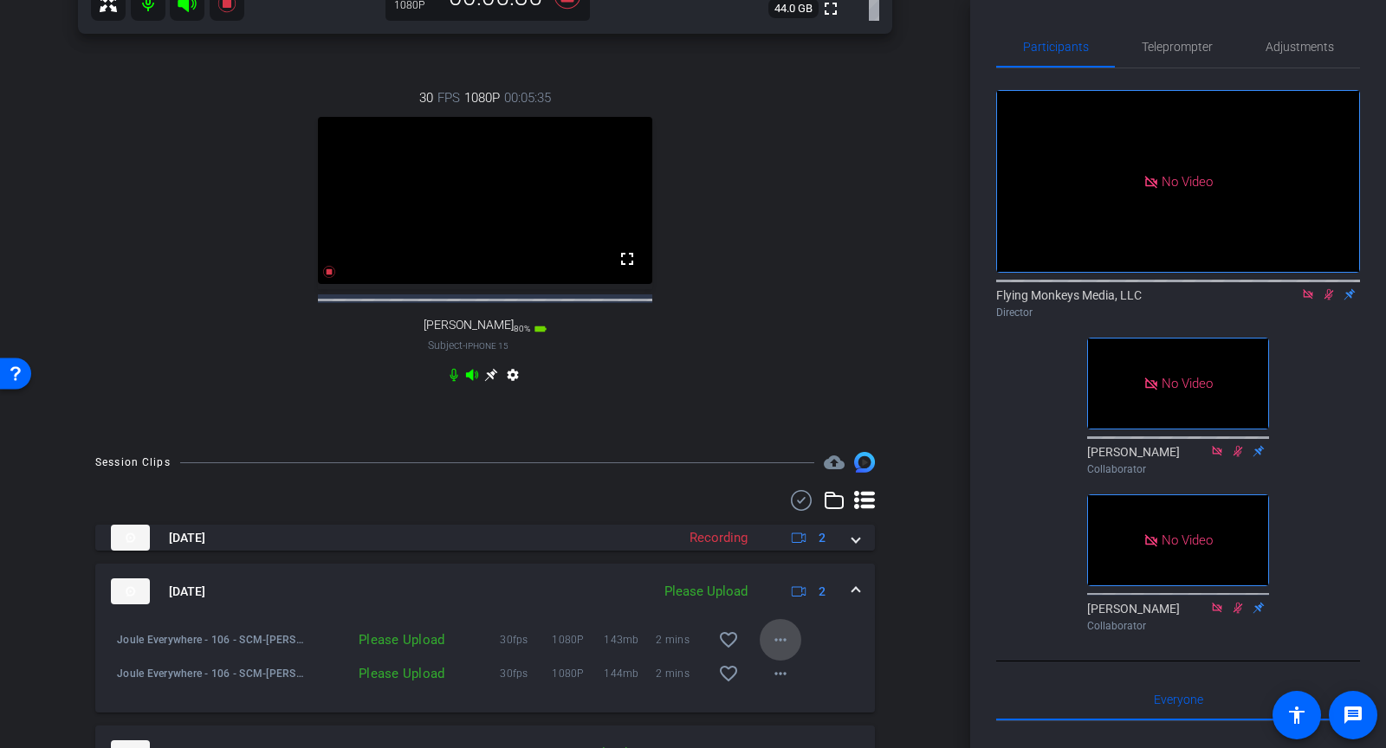
drag, startPoint x: 846, startPoint y: 595, endPoint x: 774, endPoint y: 649, distance: 89.7
click at [774, 649] on mat-icon "more_horiz" at bounding box center [780, 640] width 21 height 21
click at [789, 577] on span "Upload" at bounding box center [808, 576] width 69 height 21
click at [780, 684] on mat-icon "more_horiz" at bounding box center [780, 674] width 21 height 21
drag, startPoint x: 774, startPoint y: 649, endPoint x: 795, endPoint y: 612, distance: 42.3
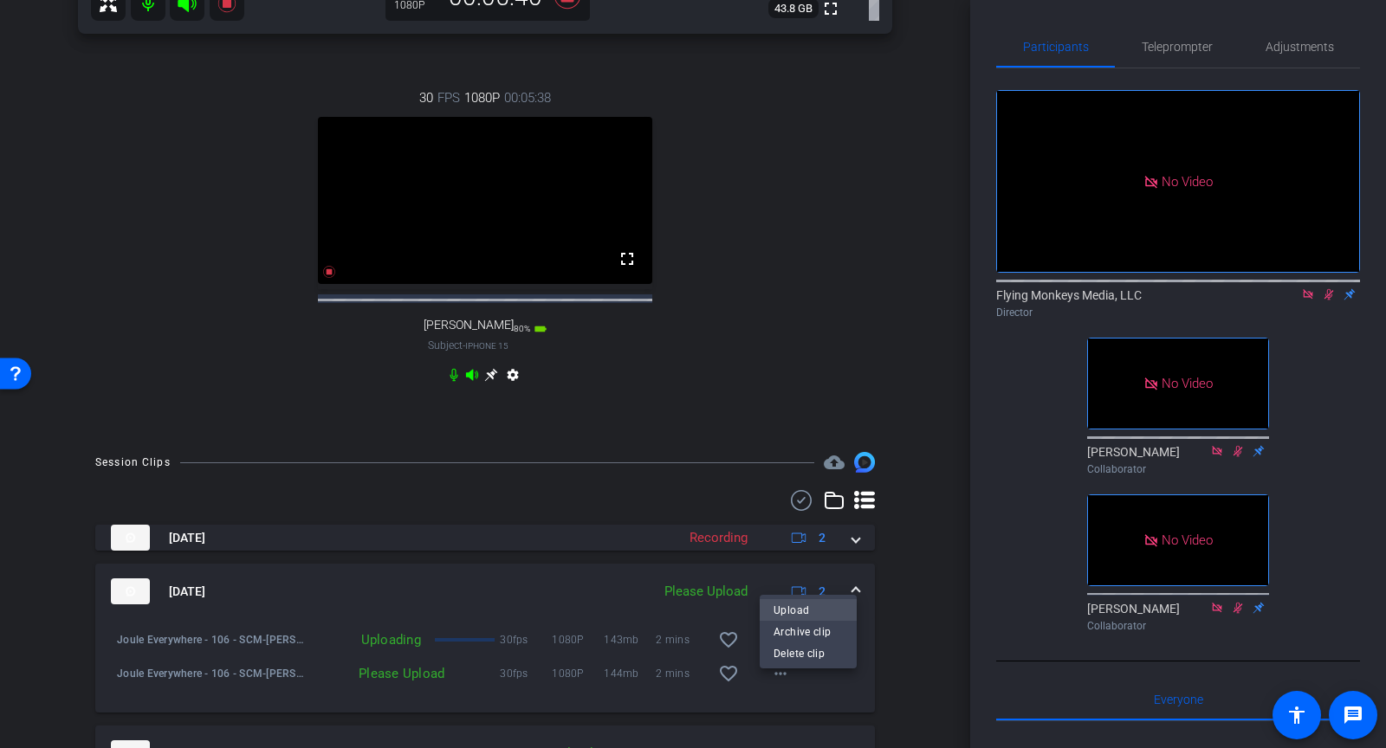
click at [795, 612] on span "Upload" at bounding box center [808, 609] width 69 height 21
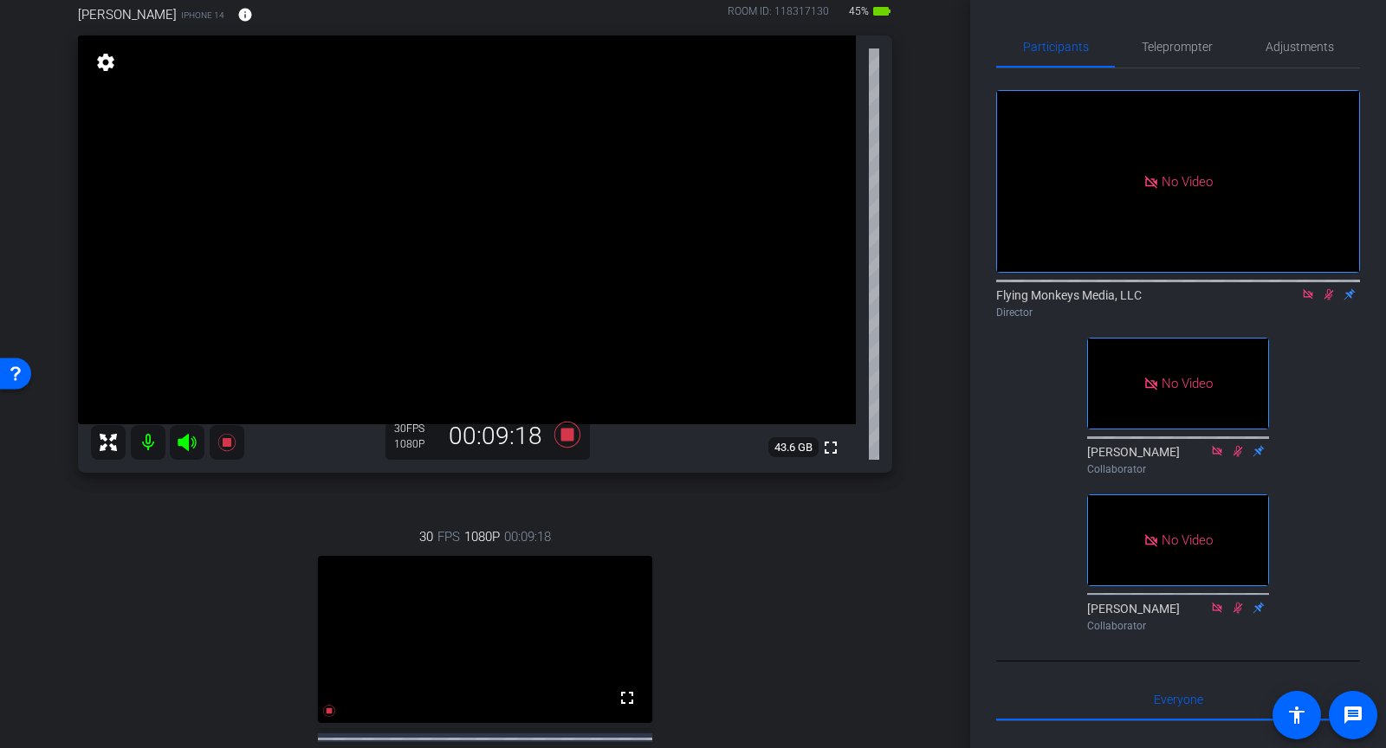
scroll to position [142, 0]
click at [1328, 295] on icon at bounding box center [1329, 294] width 14 height 12
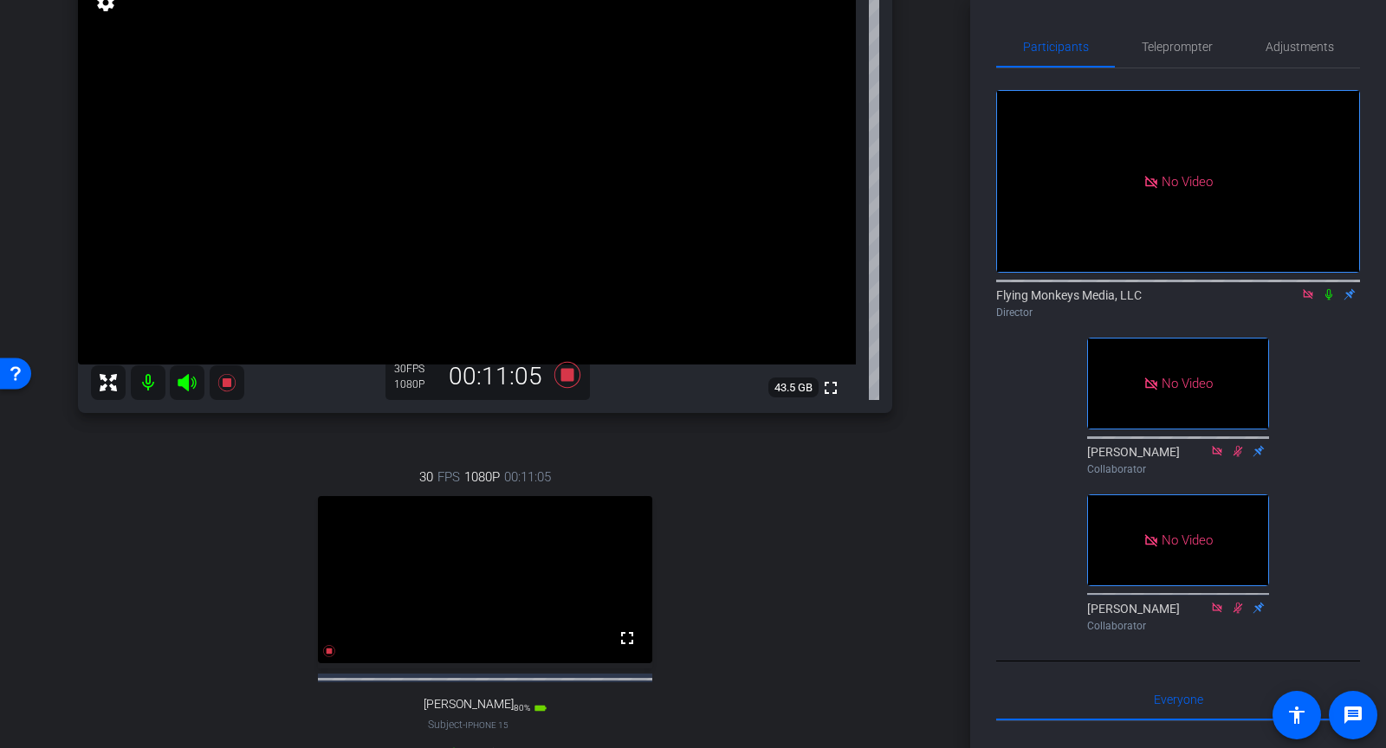
scroll to position [206, 0]
click at [563, 370] on icon at bounding box center [567, 373] width 26 height 26
click at [1304, 293] on icon at bounding box center [1308, 294] width 10 height 10
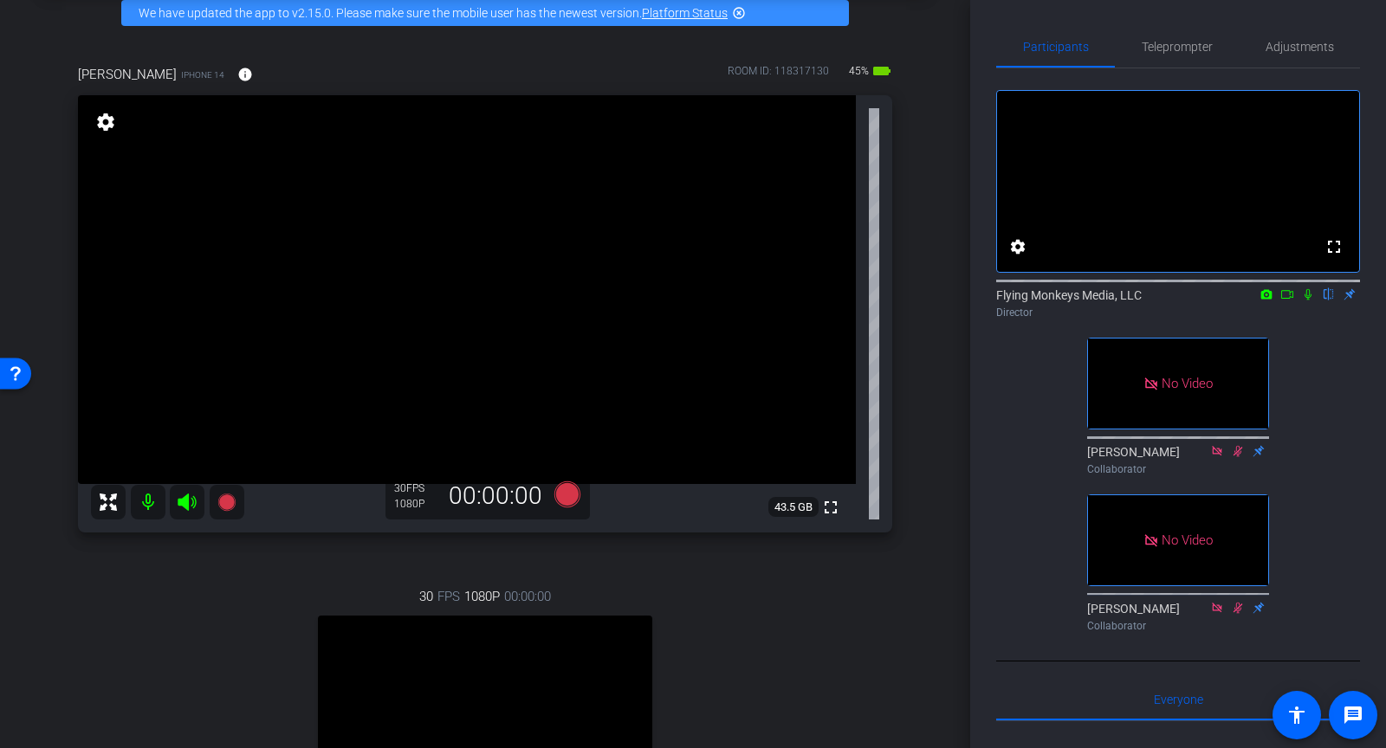
scroll to position [88, 0]
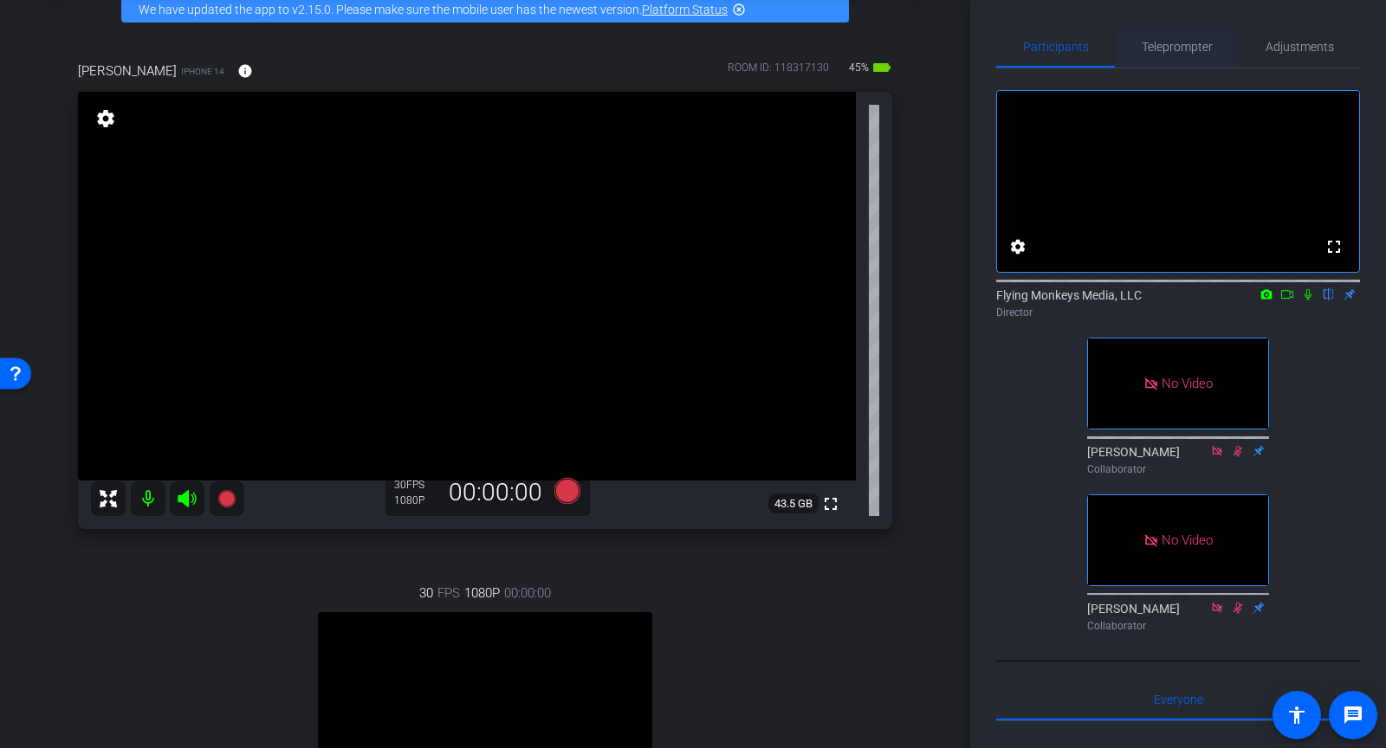
click at [1187, 41] on span "Teleprompter" at bounding box center [1177, 47] width 71 height 12
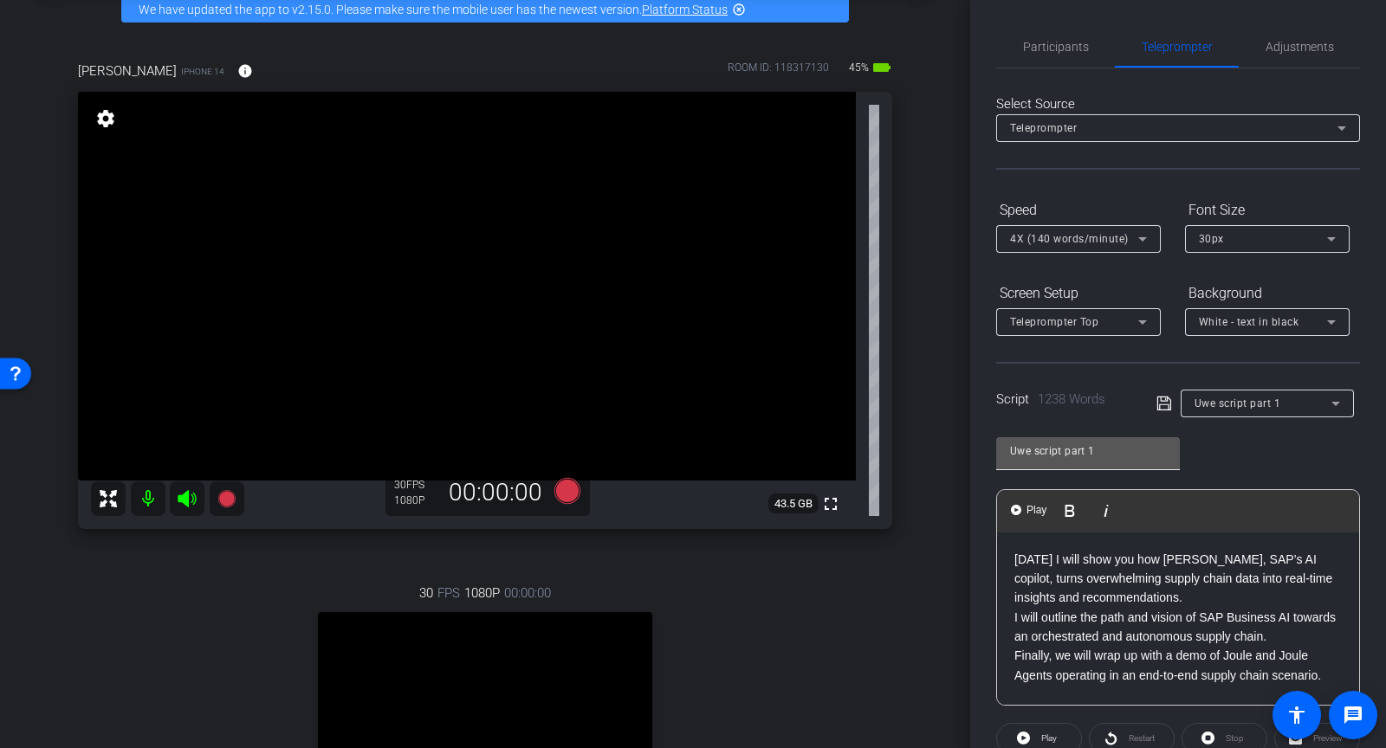
scroll to position [101, 0]
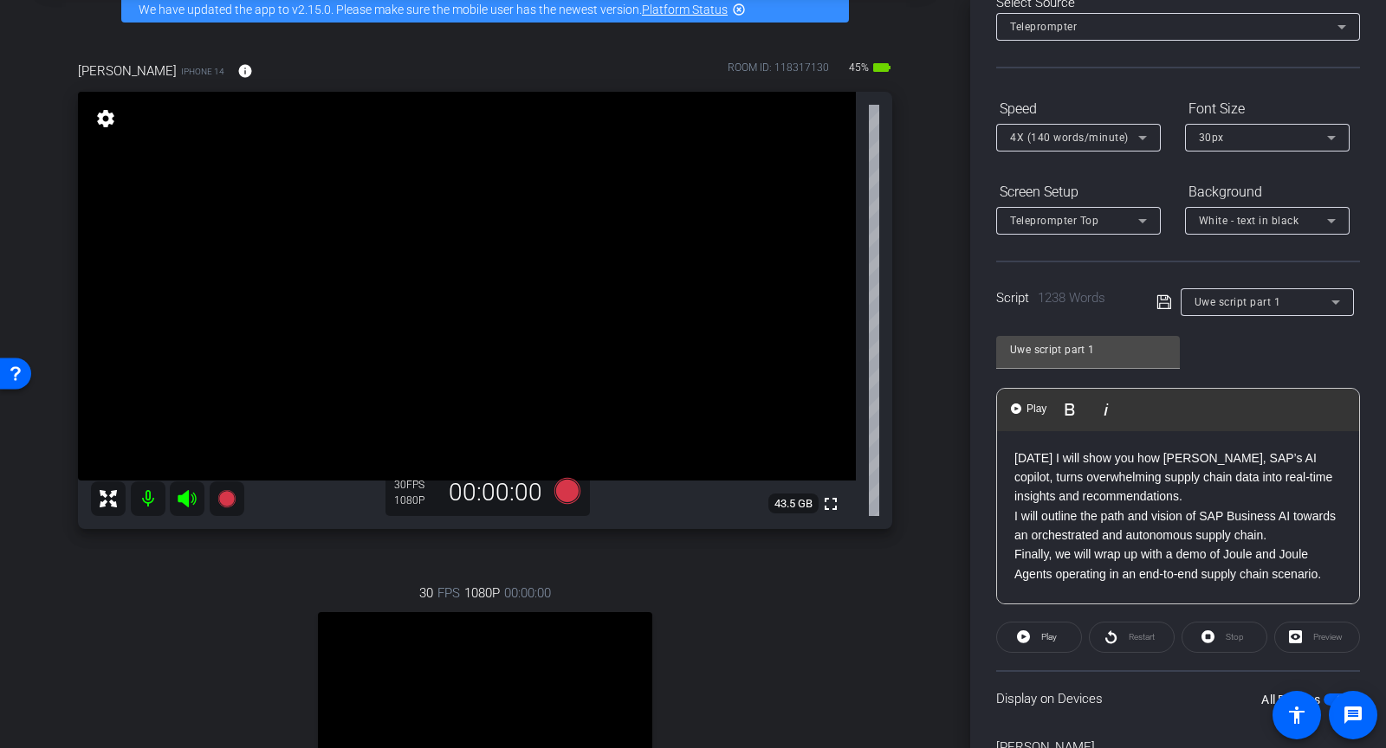
click at [1158, 302] on icon at bounding box center [1165, 302] width 16 height 21
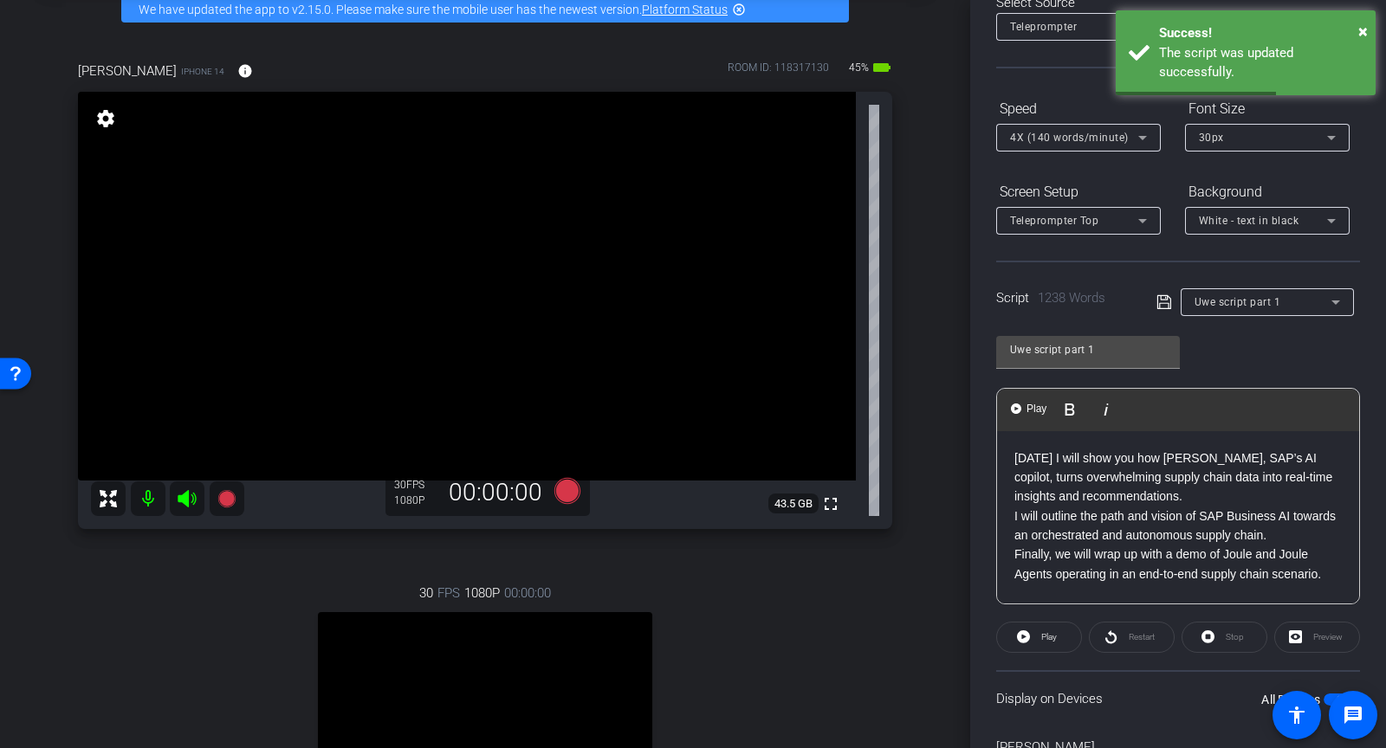
click at [1229, 304] on span "Uwe script part 1" at bounding box center [1238, 302] width 87 height 12
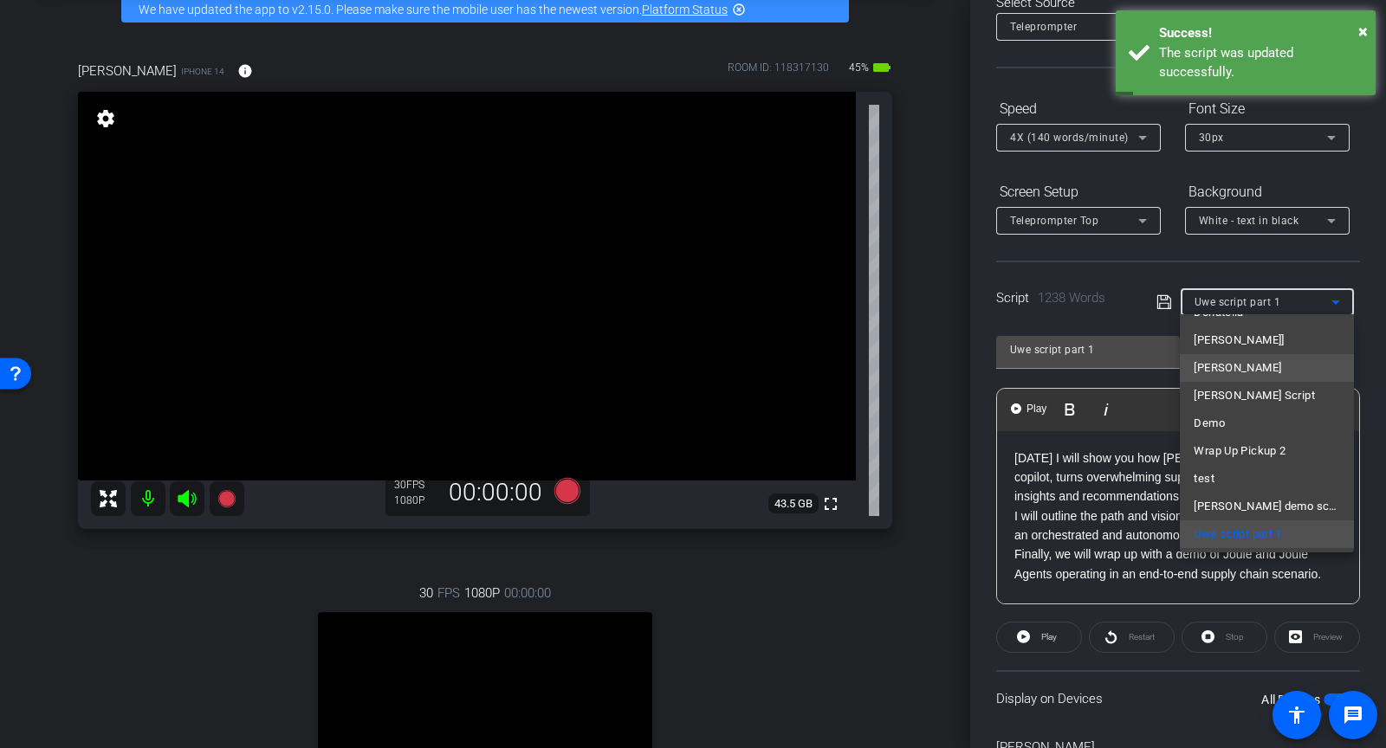
scroll to position [52, 0]
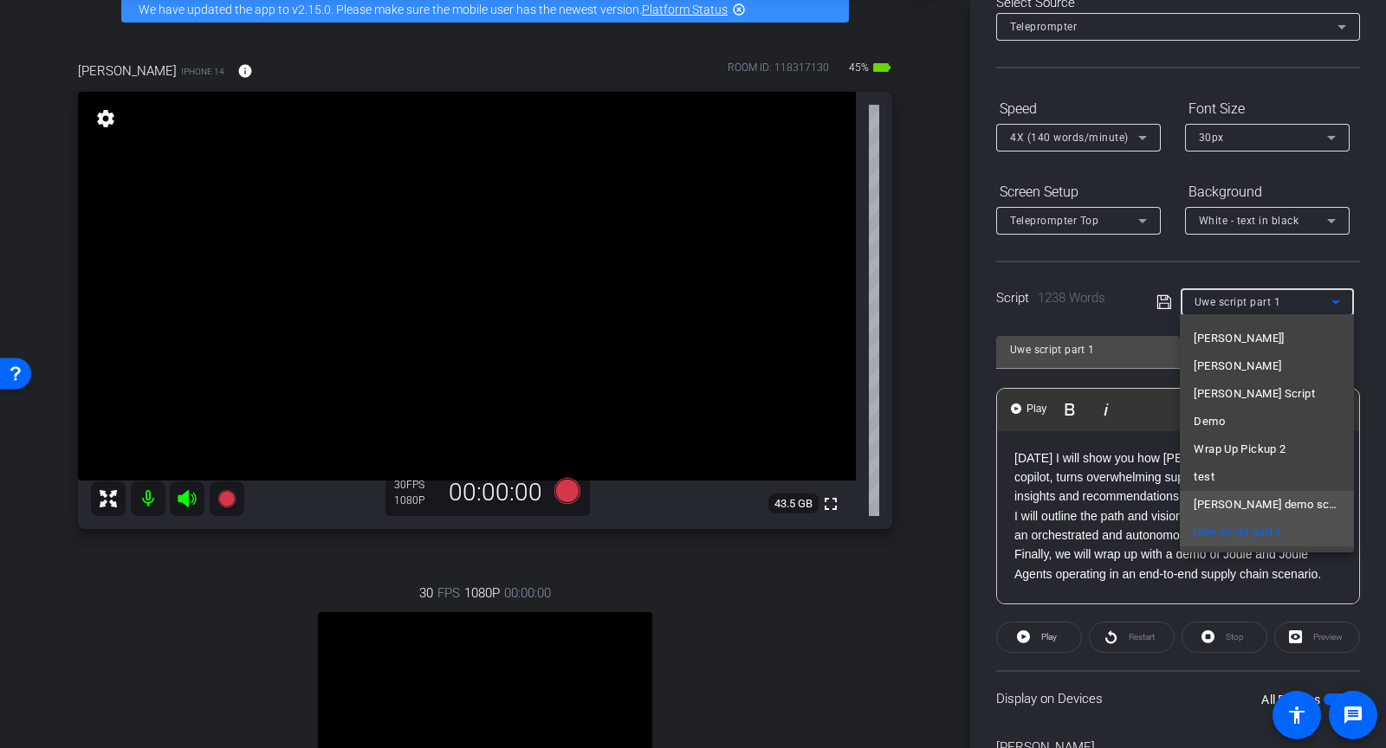
click at [1228, 497] on span "Carlos demo script." at bounding box center [1267, 505] width 146 height 21
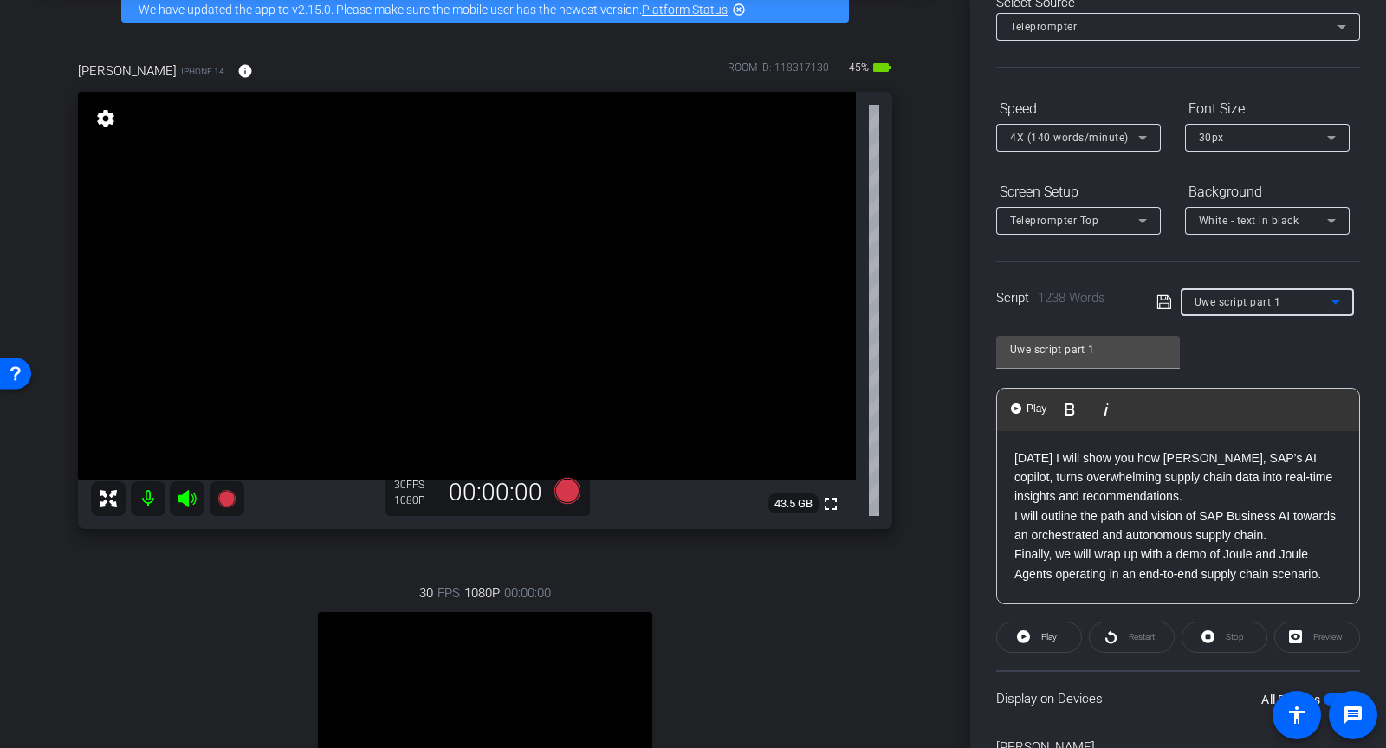
type input "Carlos demo script."
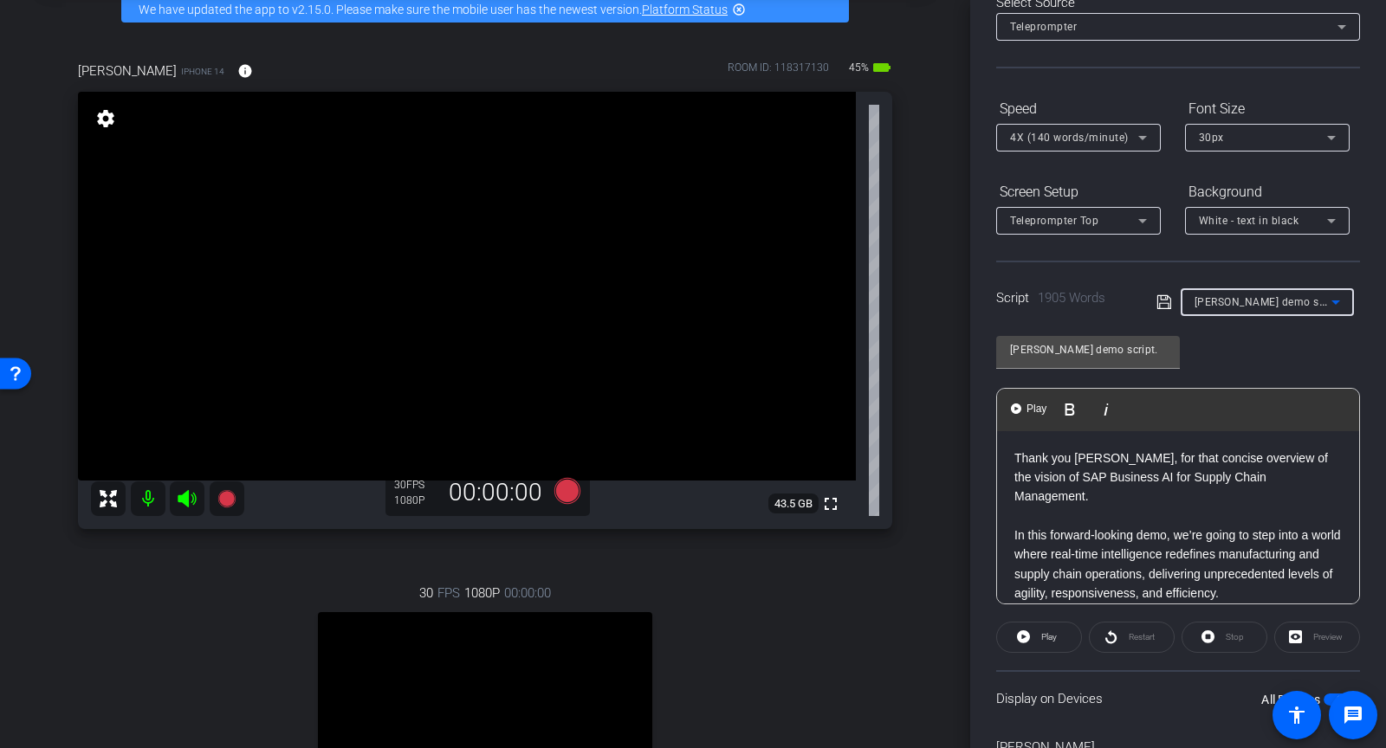
scroll to position [62, 0]
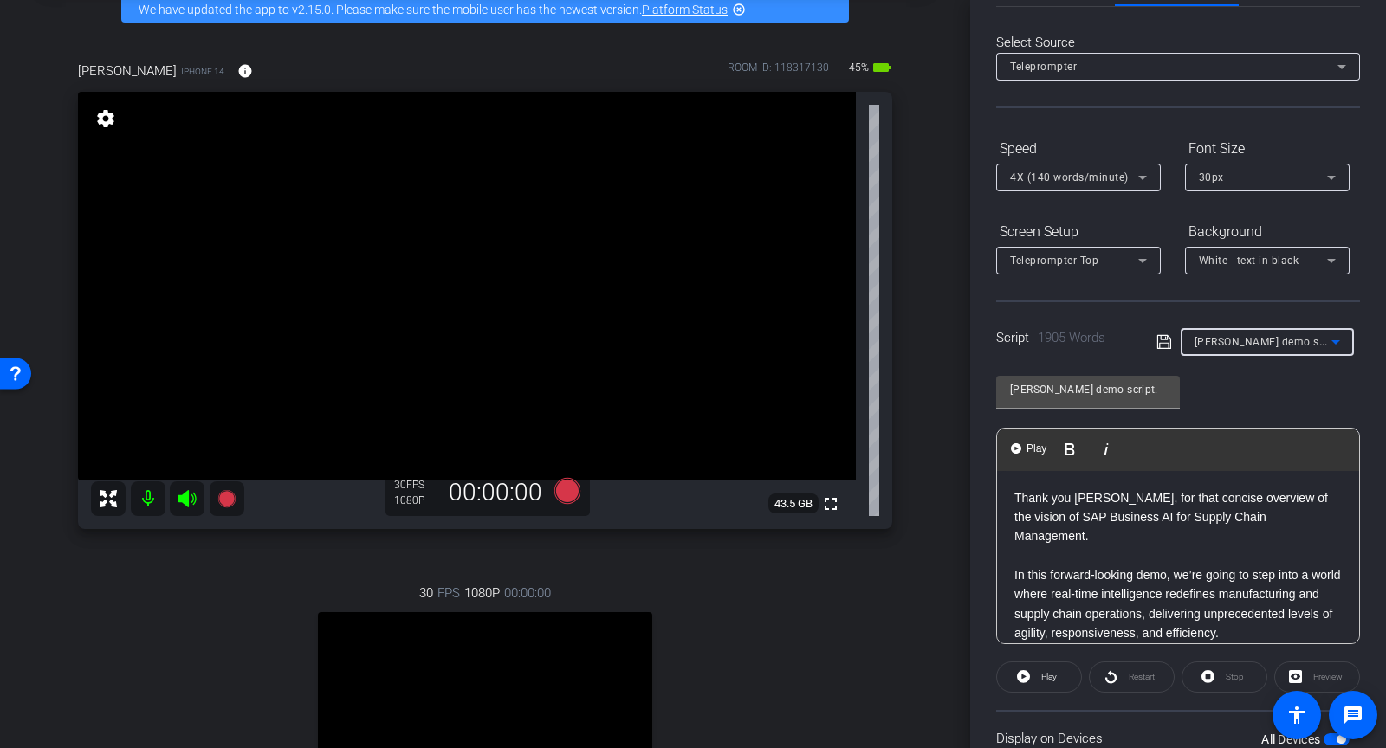
click at [1166, 341] on icon at bounding box center [1164, 342] width 14 height 14
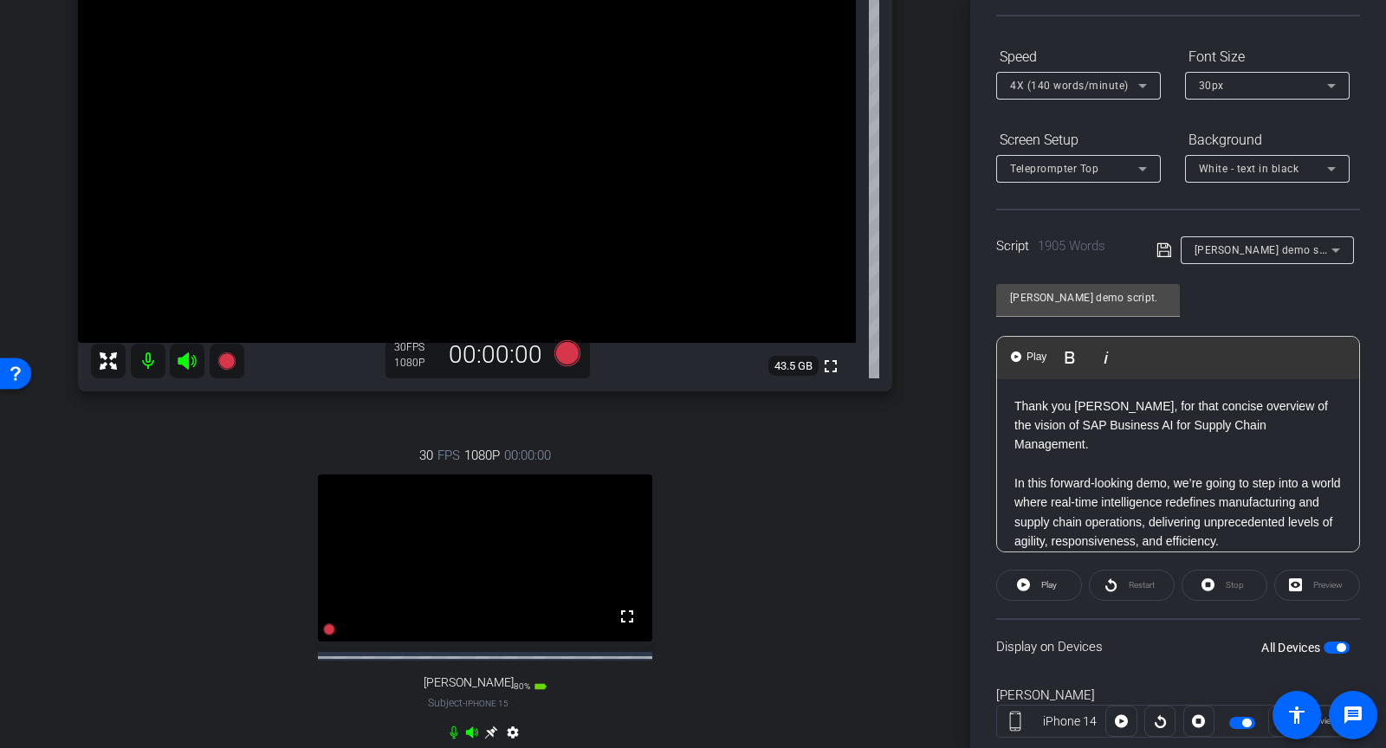
scroll to position [111, 0]
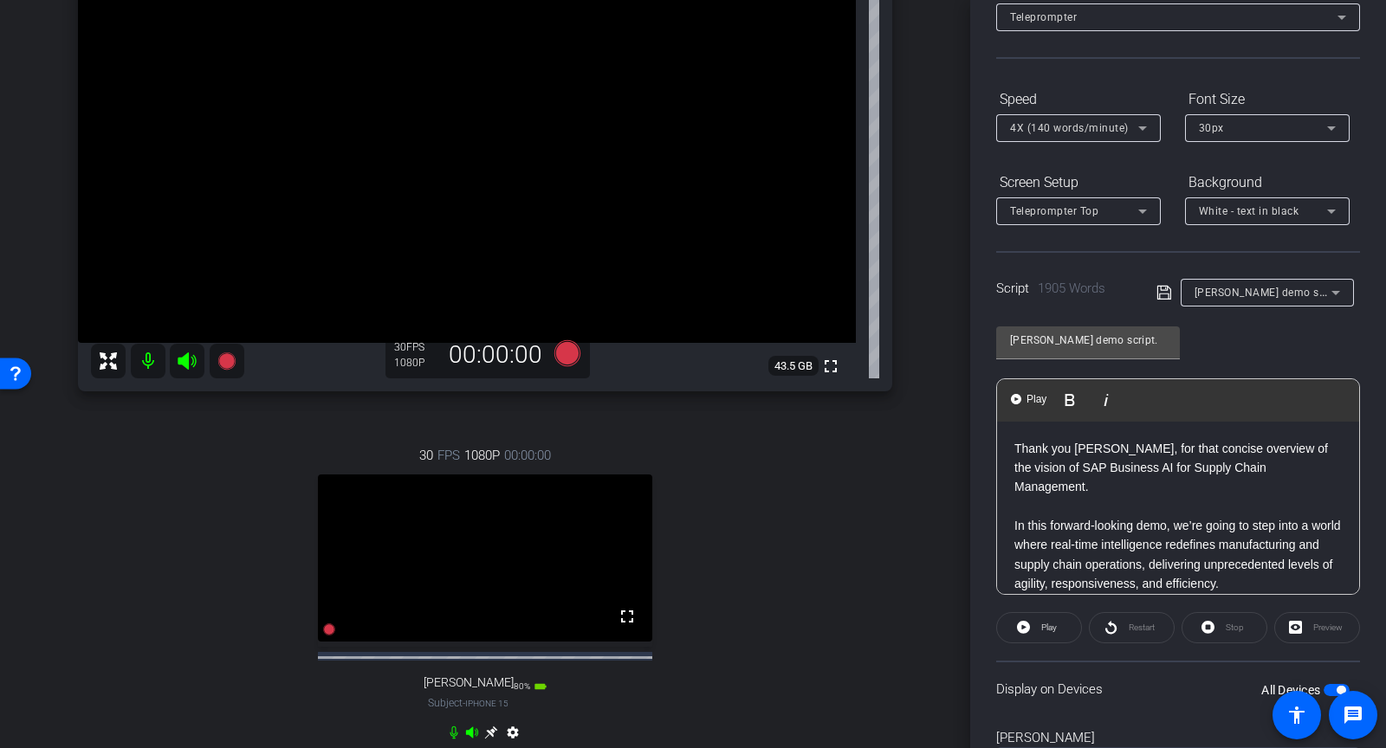
click at [1340, 686] on span "button" at bounding box center [1341, 690] width 9 height 9
click at [1340, 685] on span "button" at bounding box center [1337, 690] width 26 height 12
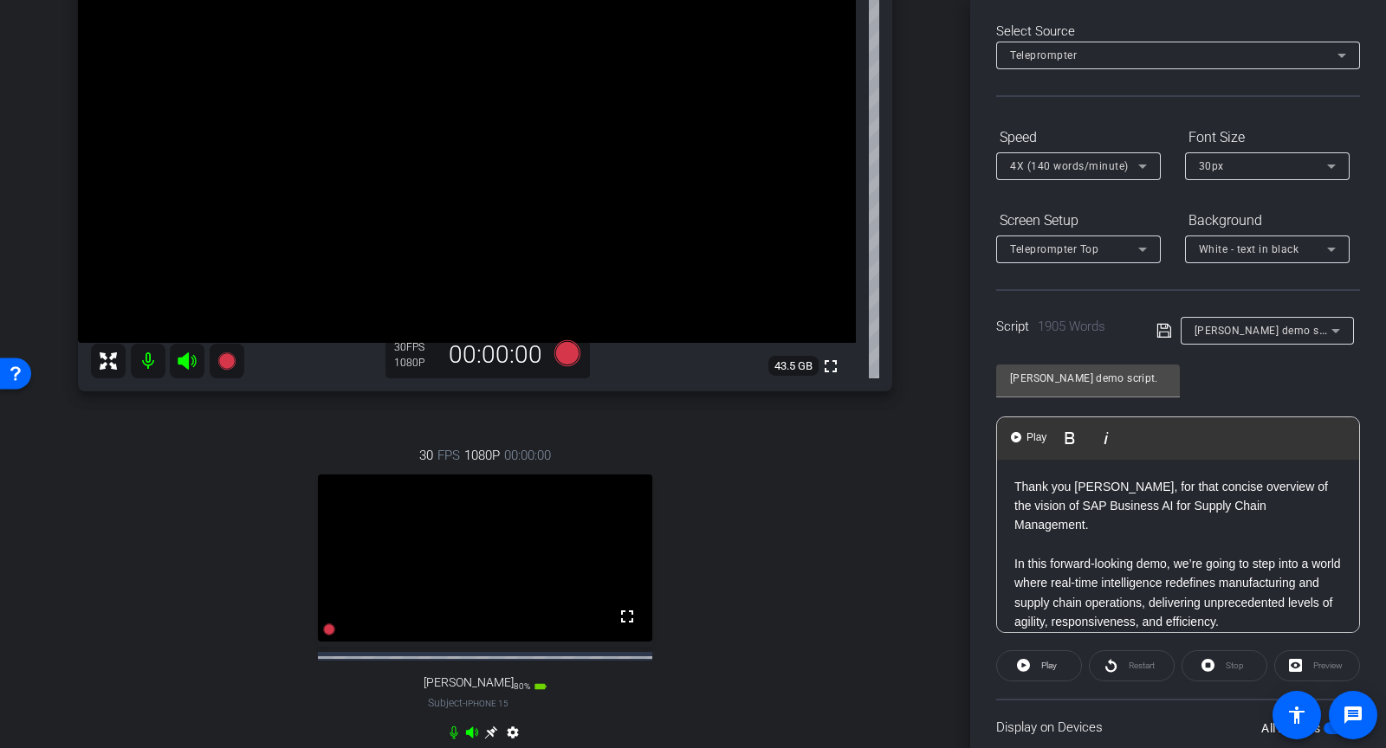
scroll to position [0, 0]
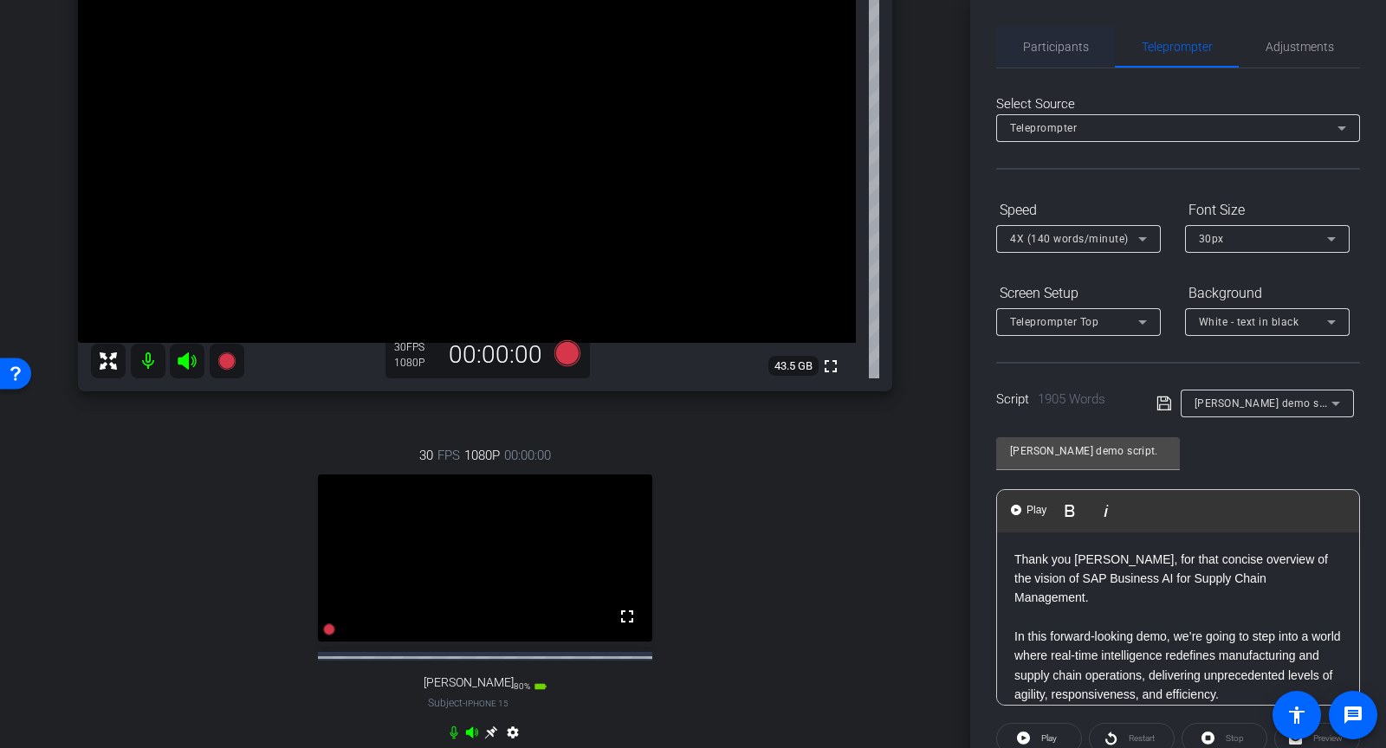
click at [1054, 47] on span "Participants" at bounding box center [1056, 47] width 66 height 12
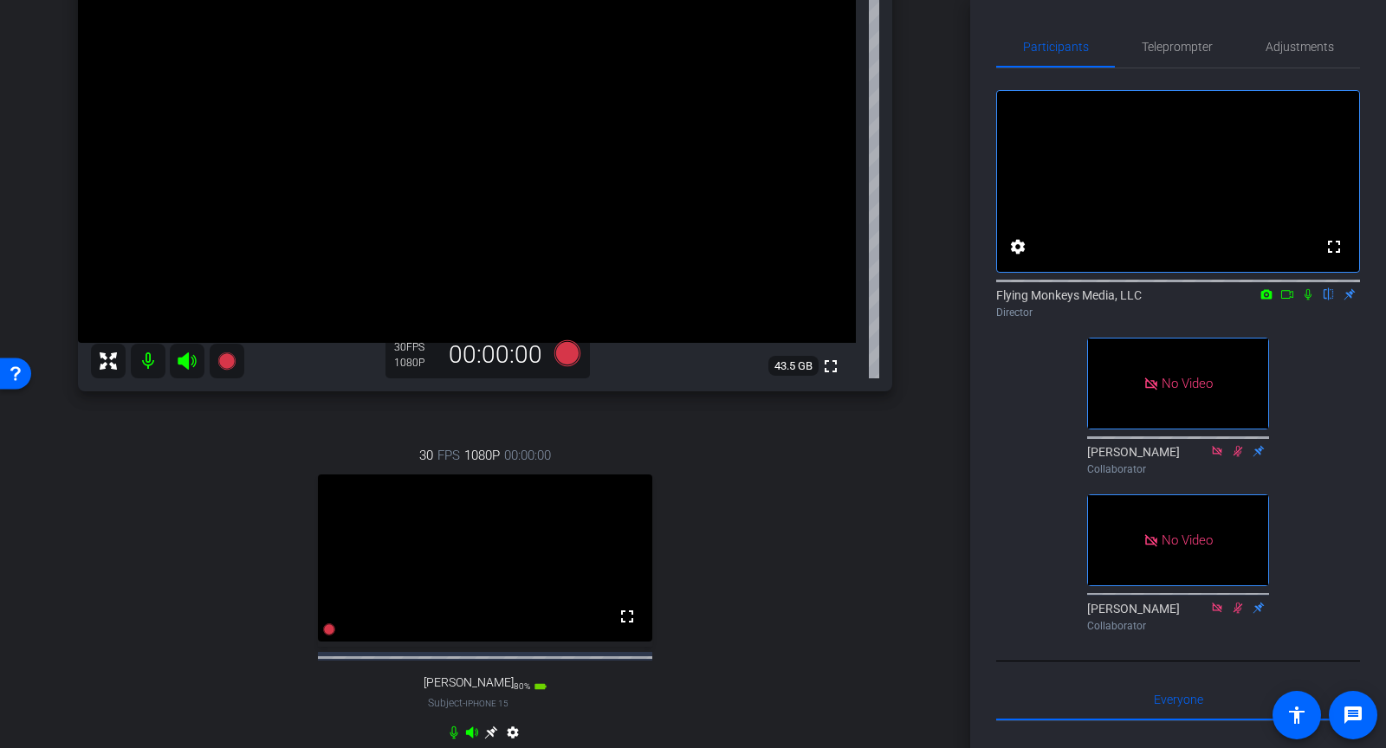
click at [1291, 301] on icon at bounding box center [1287, 294] width 14 height 12
click at [1324, 301] on icon at bounding box center [1329, 294] width 14 height 12
click at [561, 354] on icon at bounding box center [567, 353] width 26 height 26
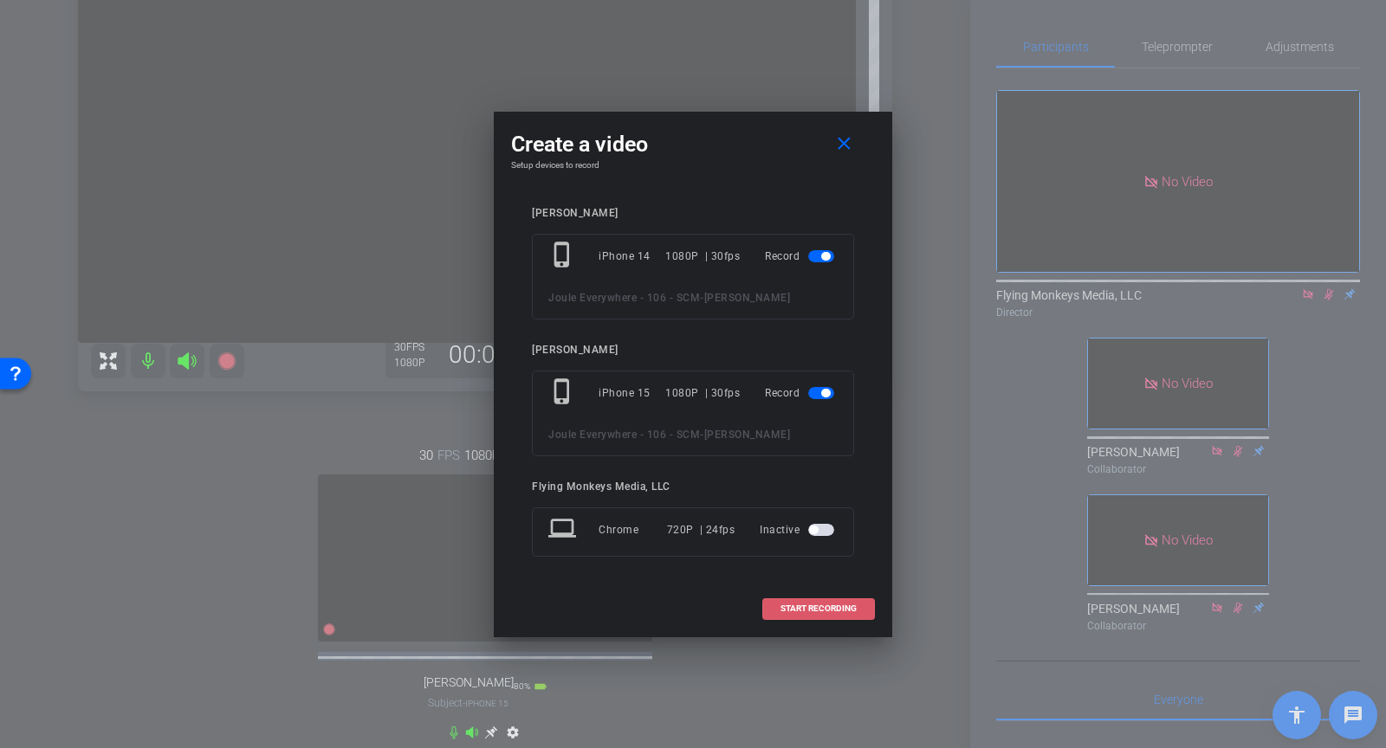
click at [800, 605] on span "START RECORDING" at bounding box center [819, 609] width 76 height 9
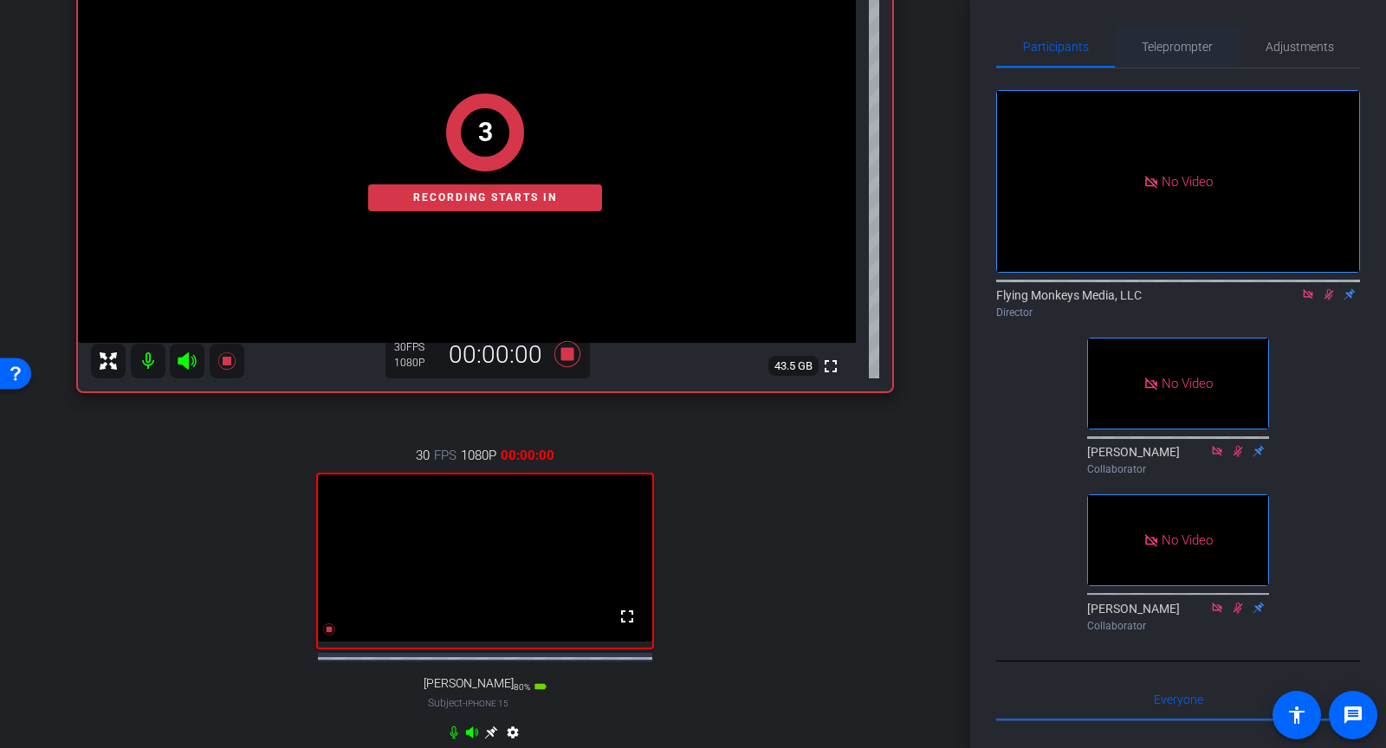
click at [1147, 43] on span "Teleprompter" at bounding box center [1177, 47] width 71 height 12
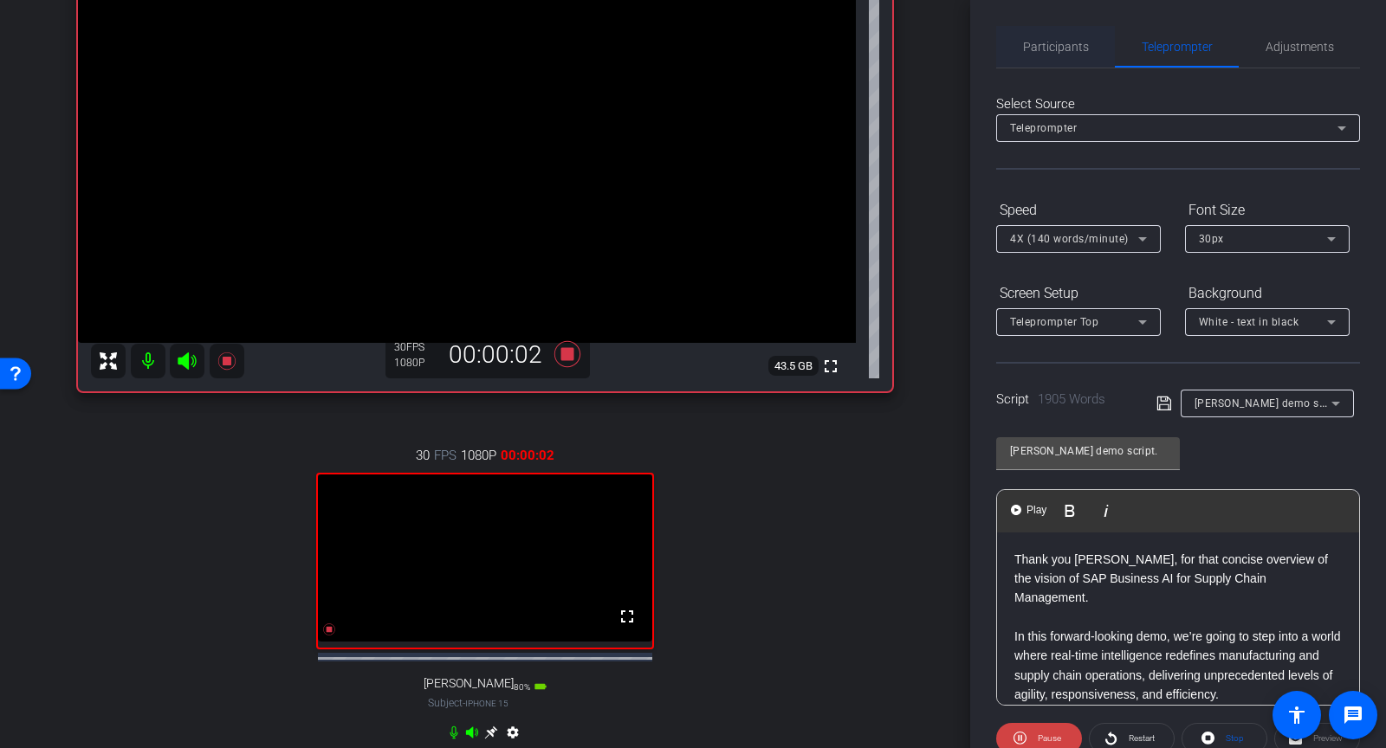
click at [1051, 49] on span "Participants" at bounding box center [1056, 47] width 66 height 12
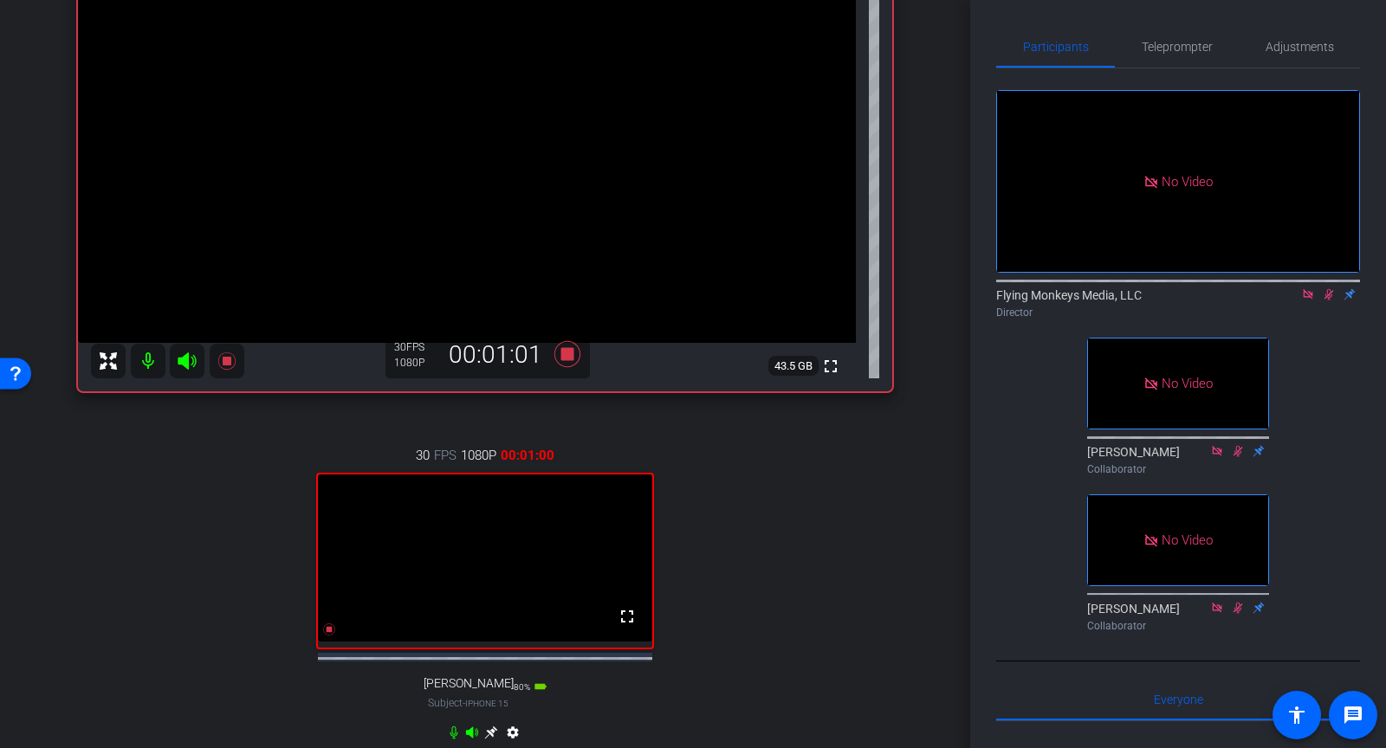
scroll to position [861, 0]
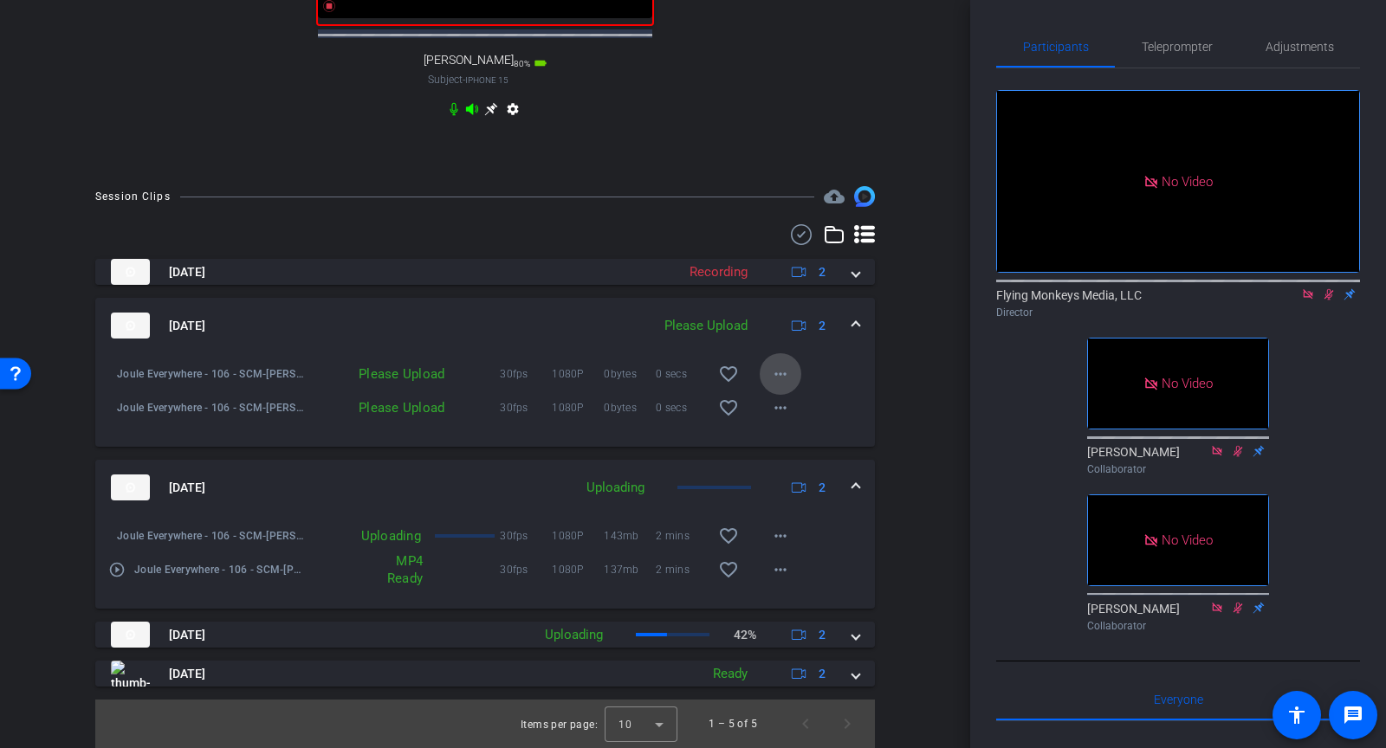
click at [774, 364] on mat-icon "more_horiz" at bounding box center [780, 374] width 21 height 21
click at [779, 409] on span "Upload" at bounding box center [808, 410] width 69 height 21
click at [779, 408] on mat-icon "more_horiz" at bounding box center [780, 408] width 21 height 21
click at [774, 438] on span "Upload" at bounding box center [808, 444] width 69 height 21
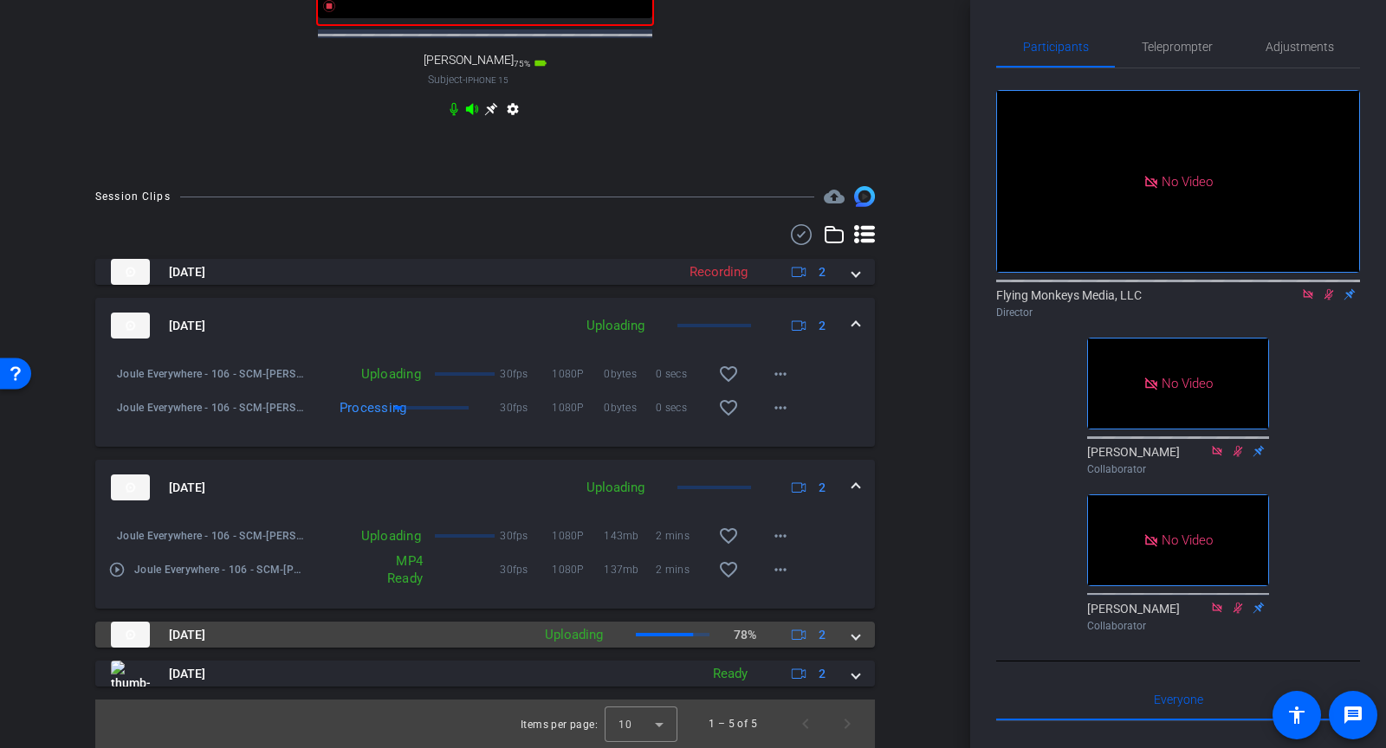
click at [849, 636] on div "Aug 21, 2025 Uploading 78% 2" at bounding box center [482, 635] width 742 height 26
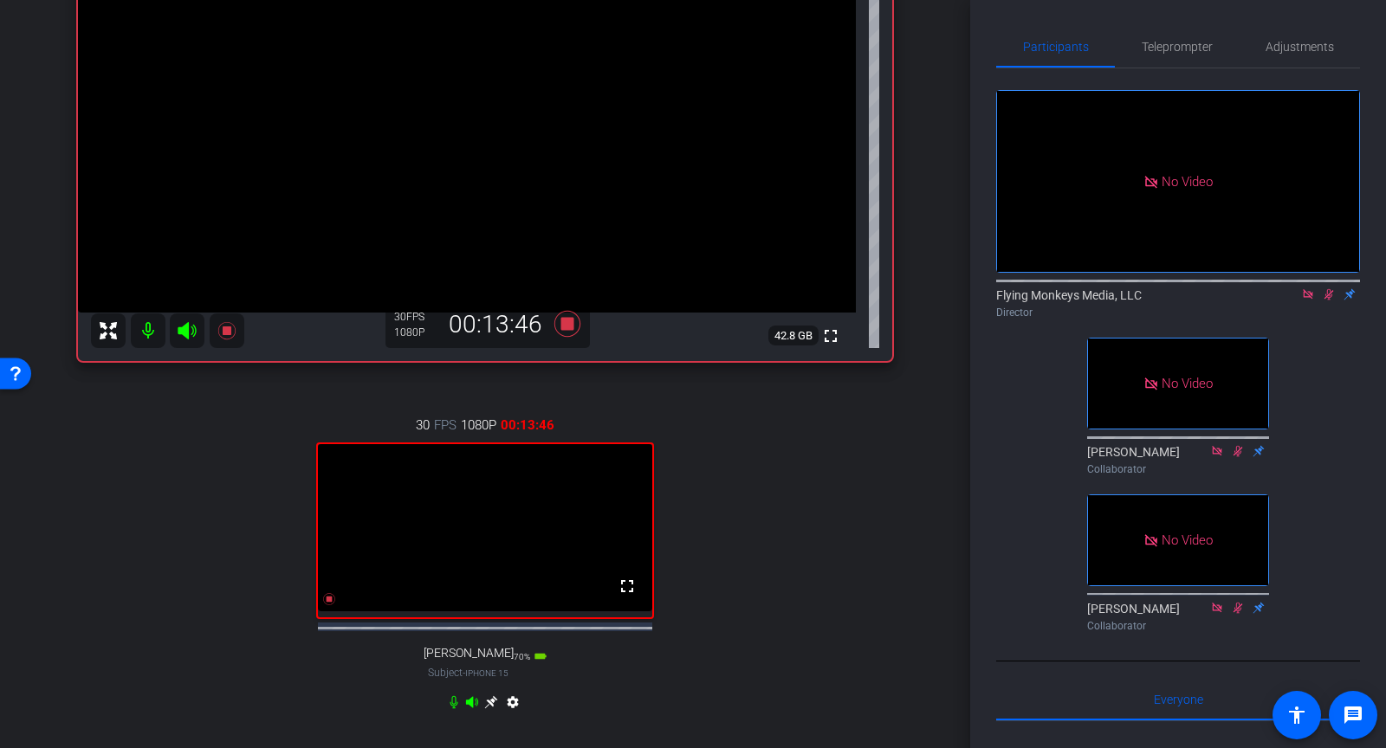
scroll to position [133, 0]
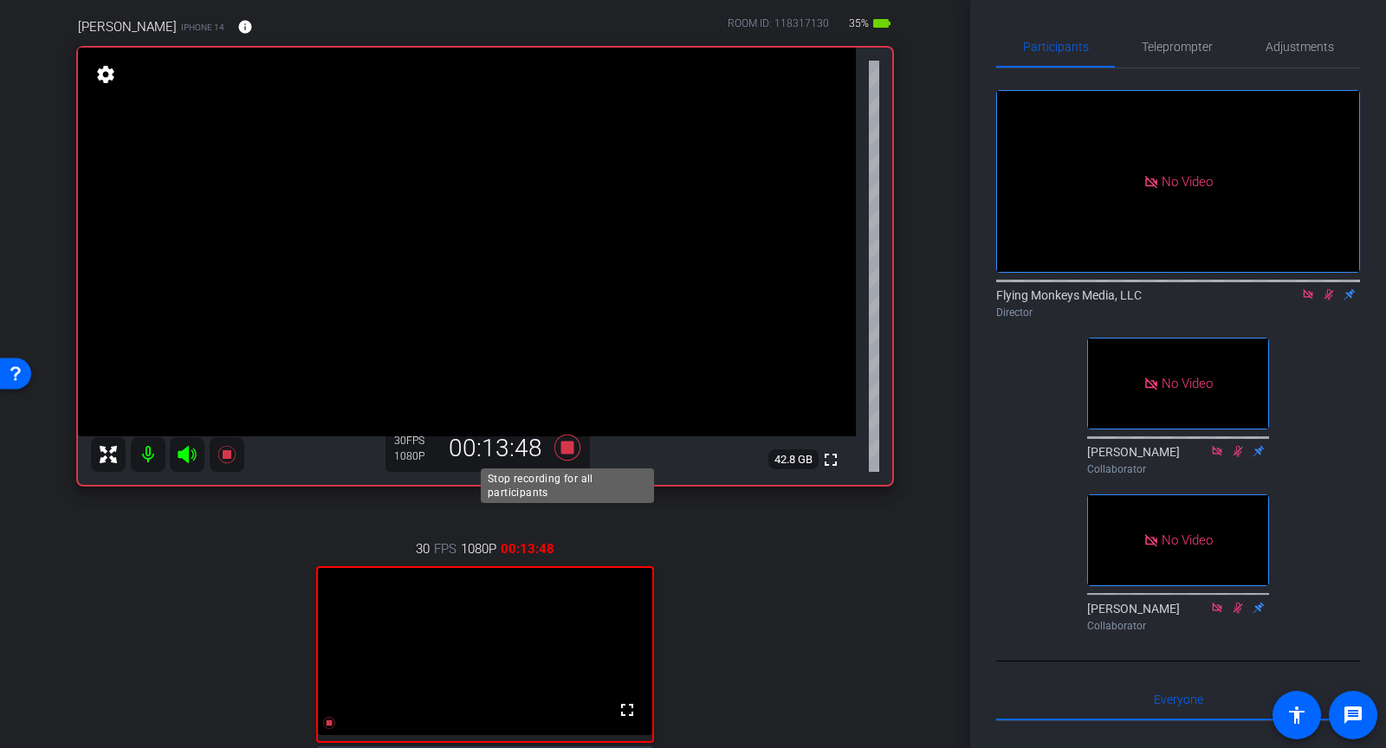
click at [573, 452] on icon at bounding box center [568, 447] width 42 height 31
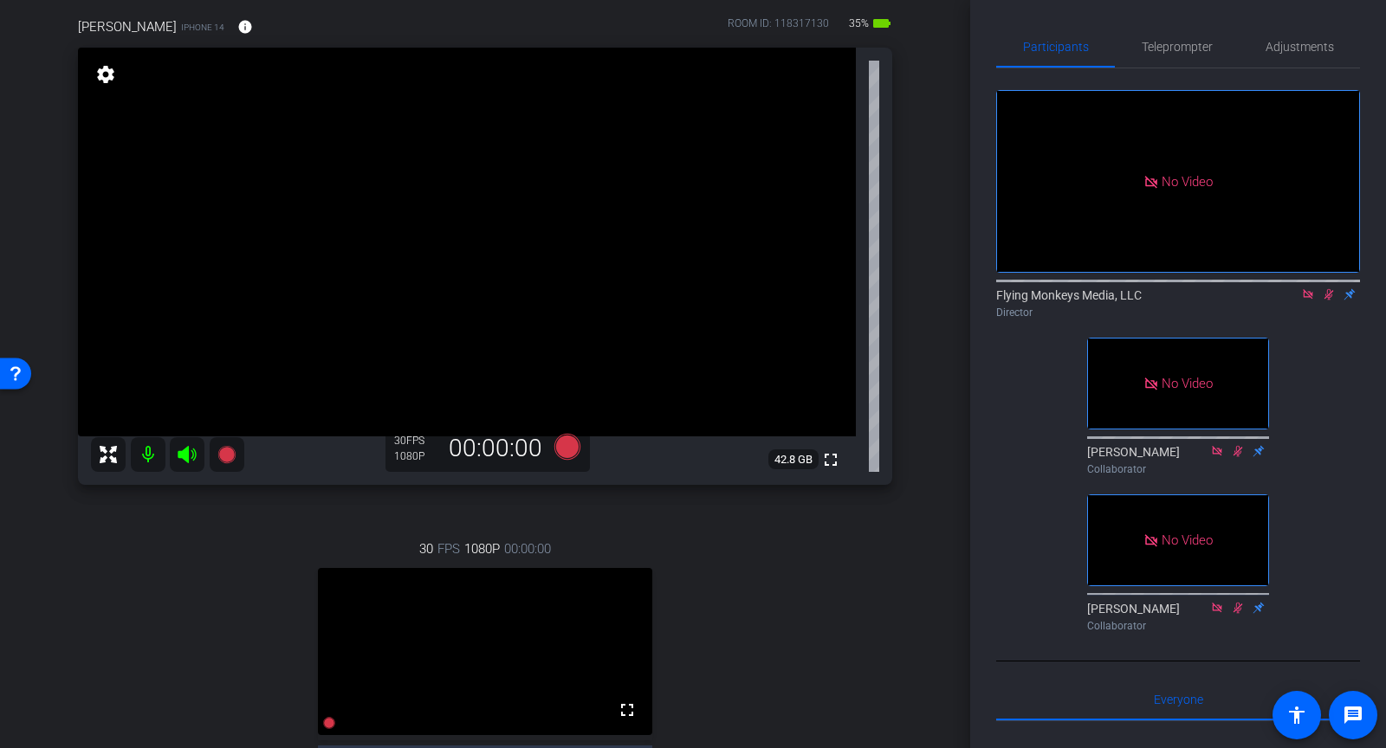
click at [1334, 291] on icon at bounding box center [1329, 294] width 14 height 12
click at [1309, 295] on icon at bounding box center [1308, 294] width 10 height 10
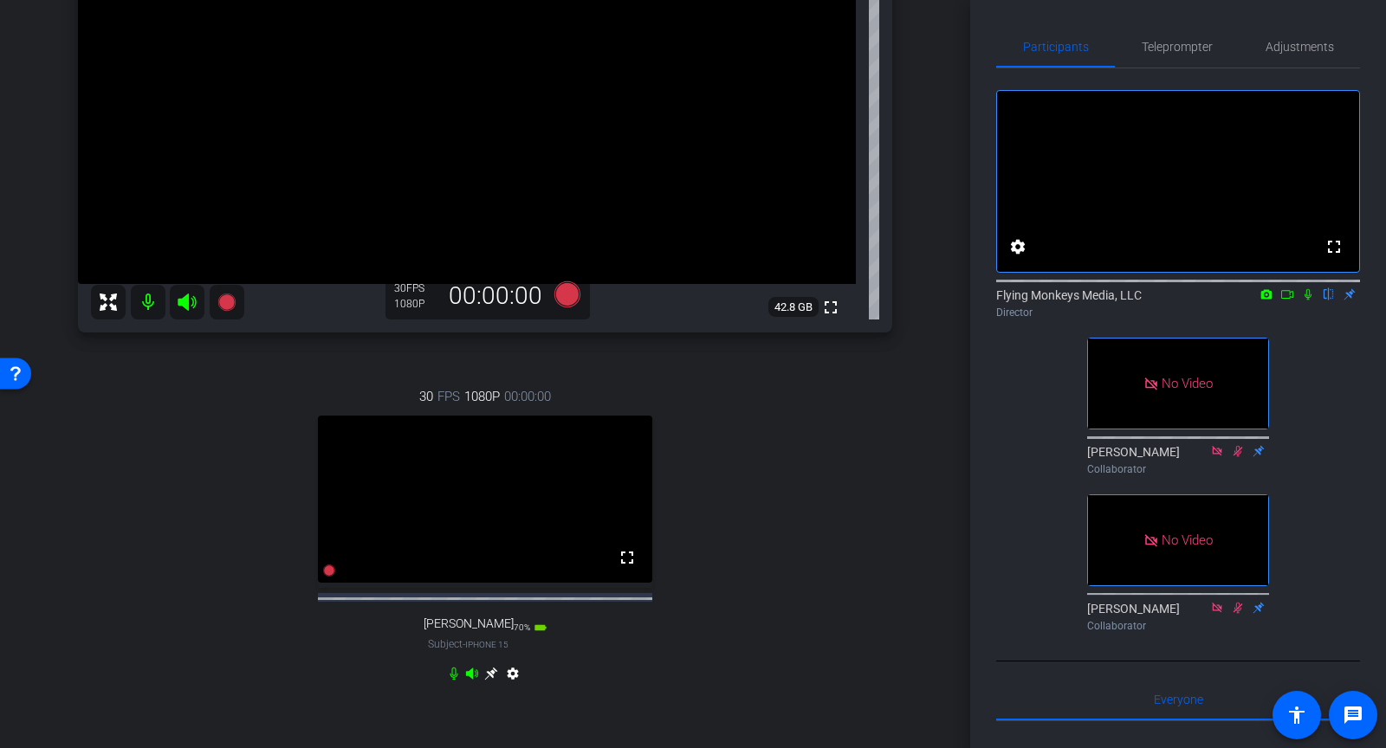
scroll to position [282, 0]
click at [1177, 49] on span "Teleprompter" at bounding box center [1177, 47] width 71 height 12
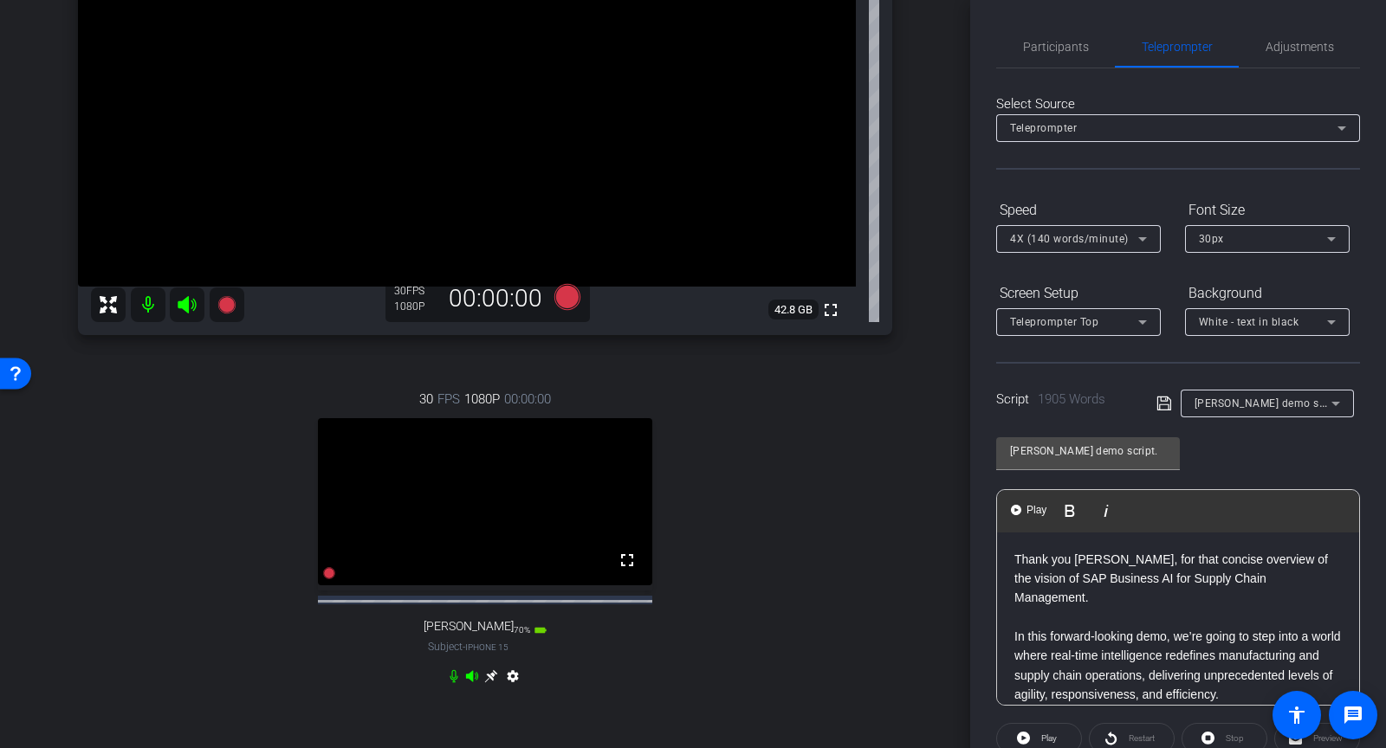
click at [1154, 413] on div "Script 1905 Words Carlos demo script." at bounding box center [1178, 389] width 364 height 55
click at [1158, 401] on icon at bounding box center [1165, 403] width 16 height 21
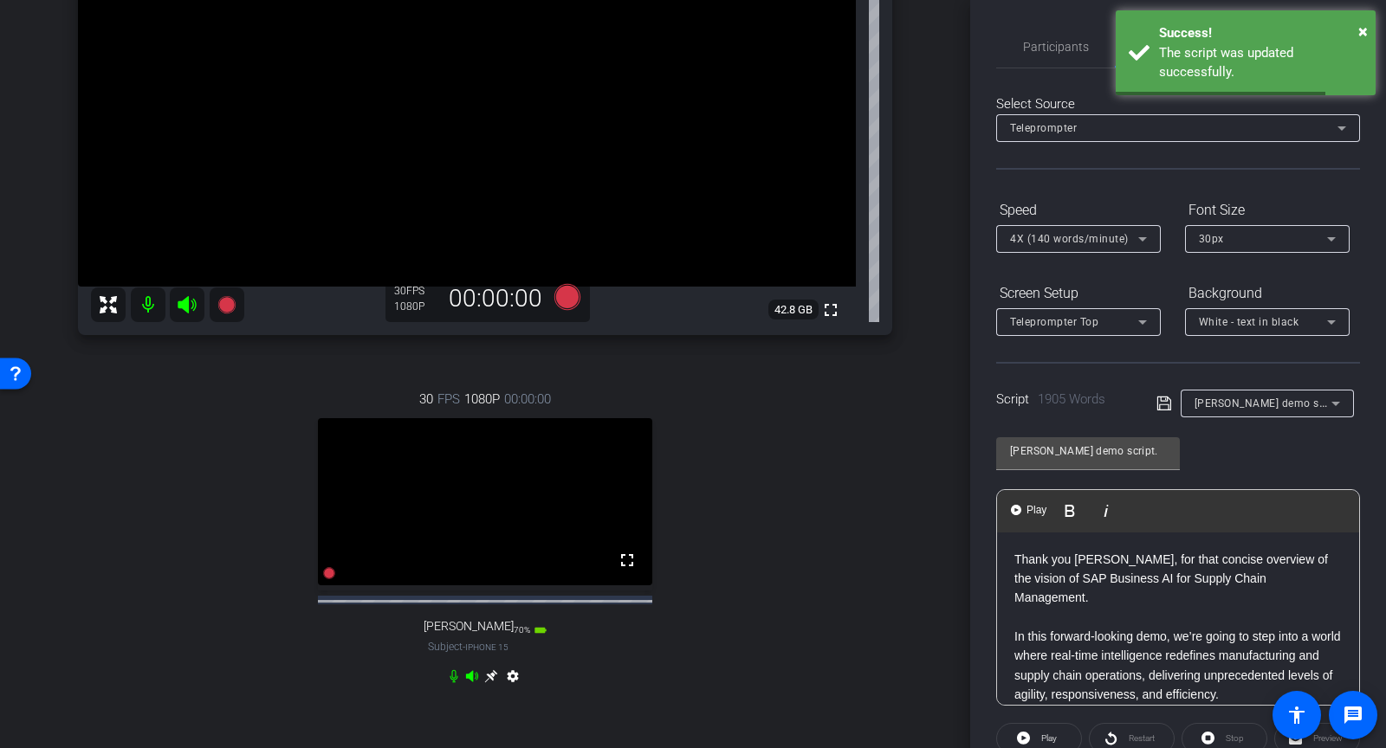
click at [1240, 395] on div "[PERSON_NAME] demo script." at bounding box center [1263, 403] width 137 height 22
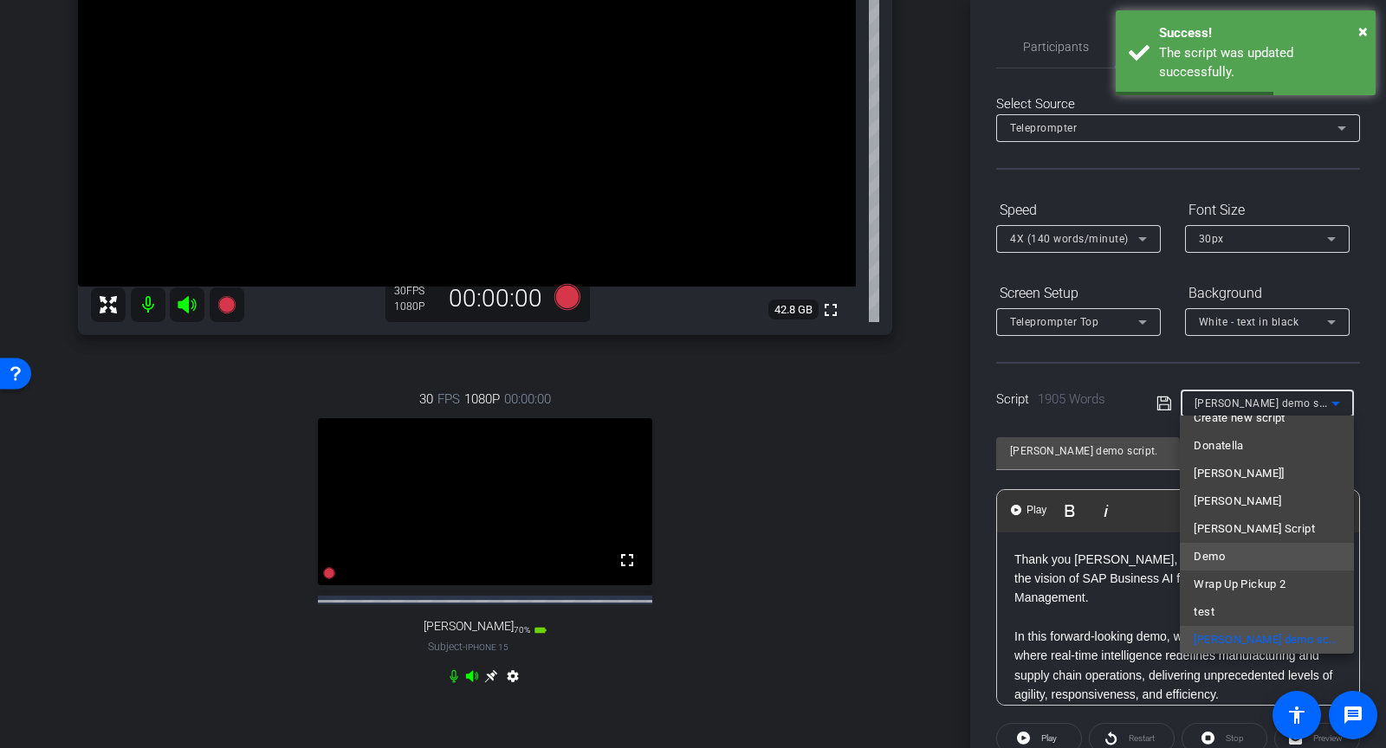
scroll to position [0, 0]
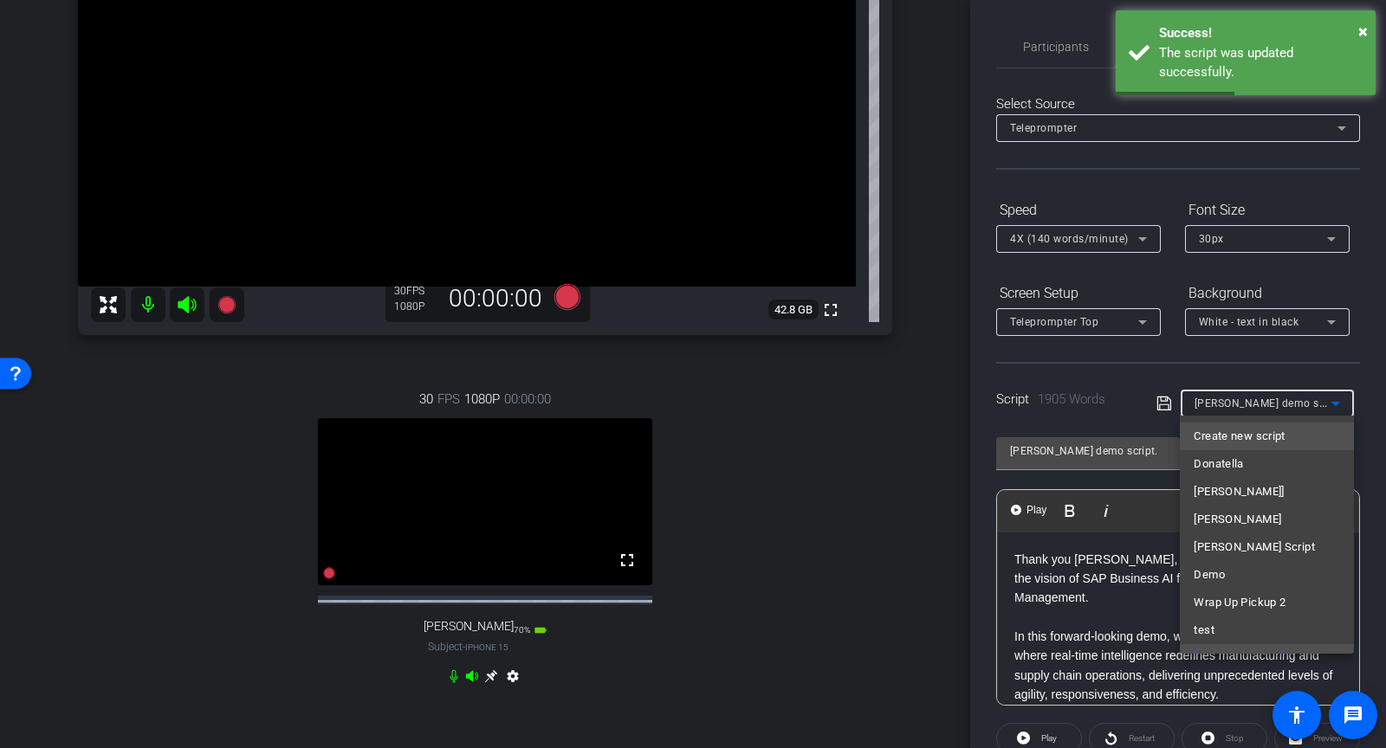
click at [1230, 437] on span "Create new script" at bounding box center [1239, 436] width 91 height 21
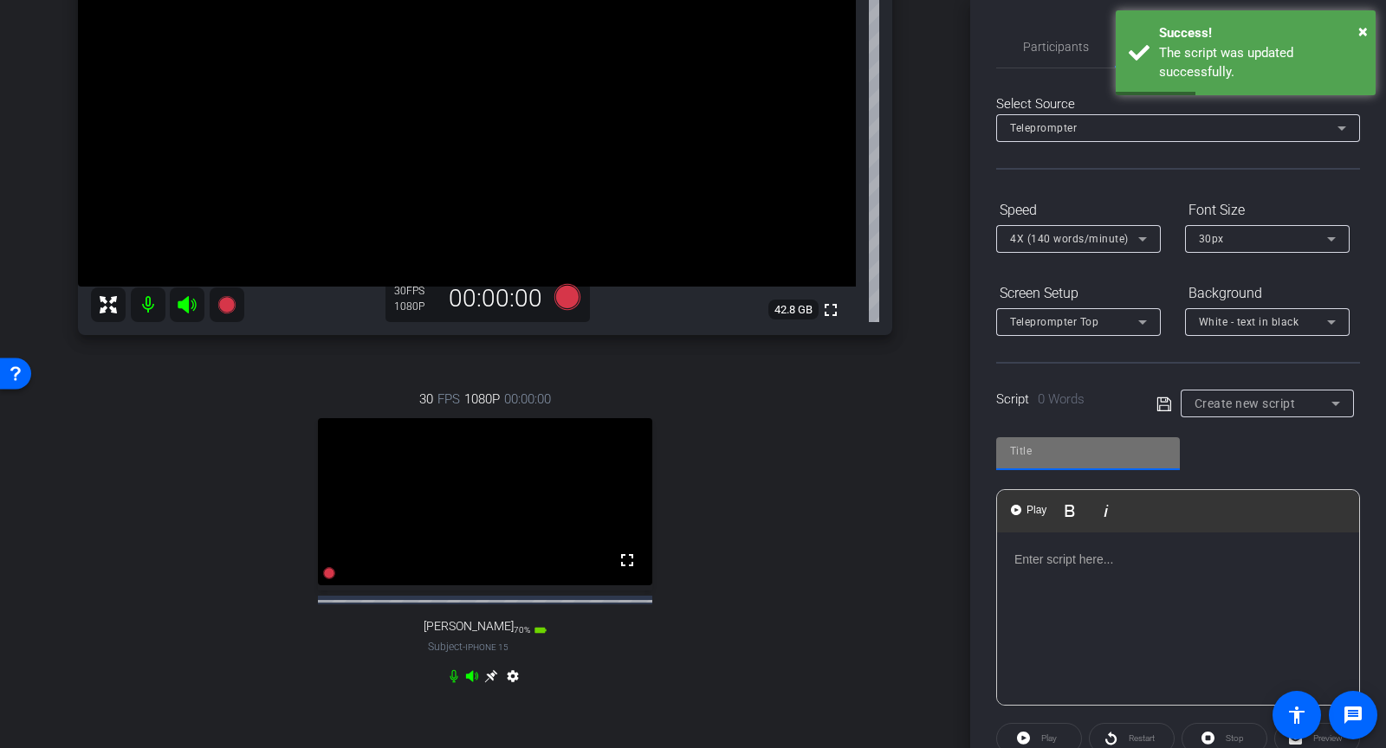
click at [1124, 460] on input "text" at bounding box center [1088, 451] width 156 height 21
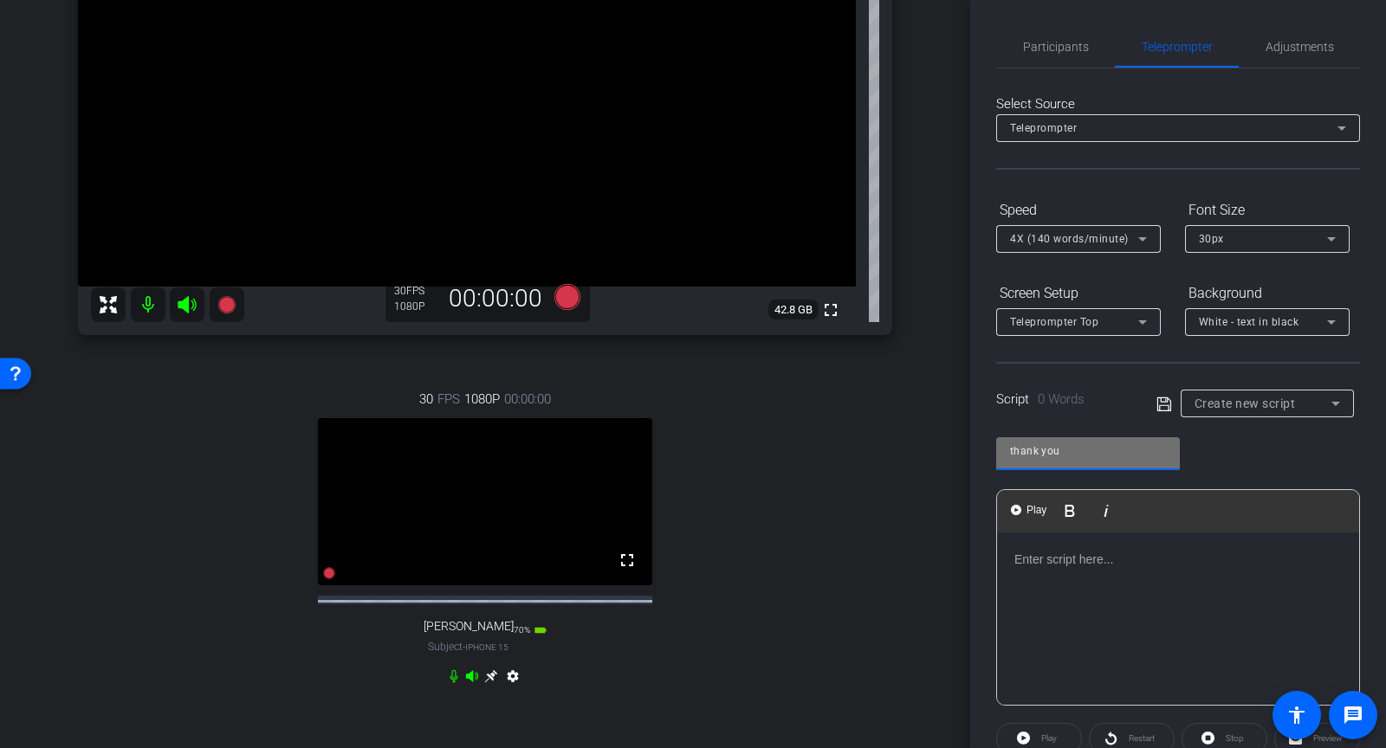
type input "thank you"
click at [1146, 574] on div at bounding box center [1178, 619] width 362 height 173
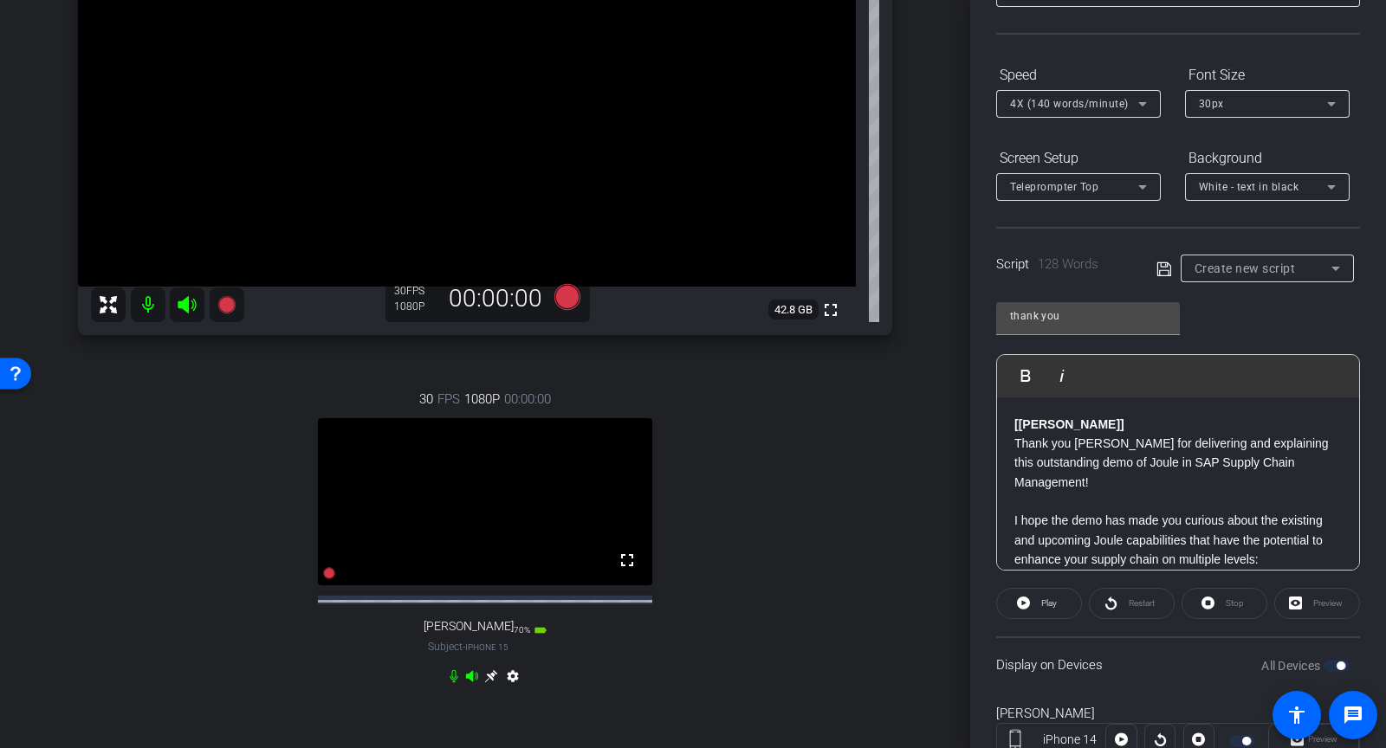
click at [1159, 269] on icon at bounding box center [1164, 269] width 14 height 14
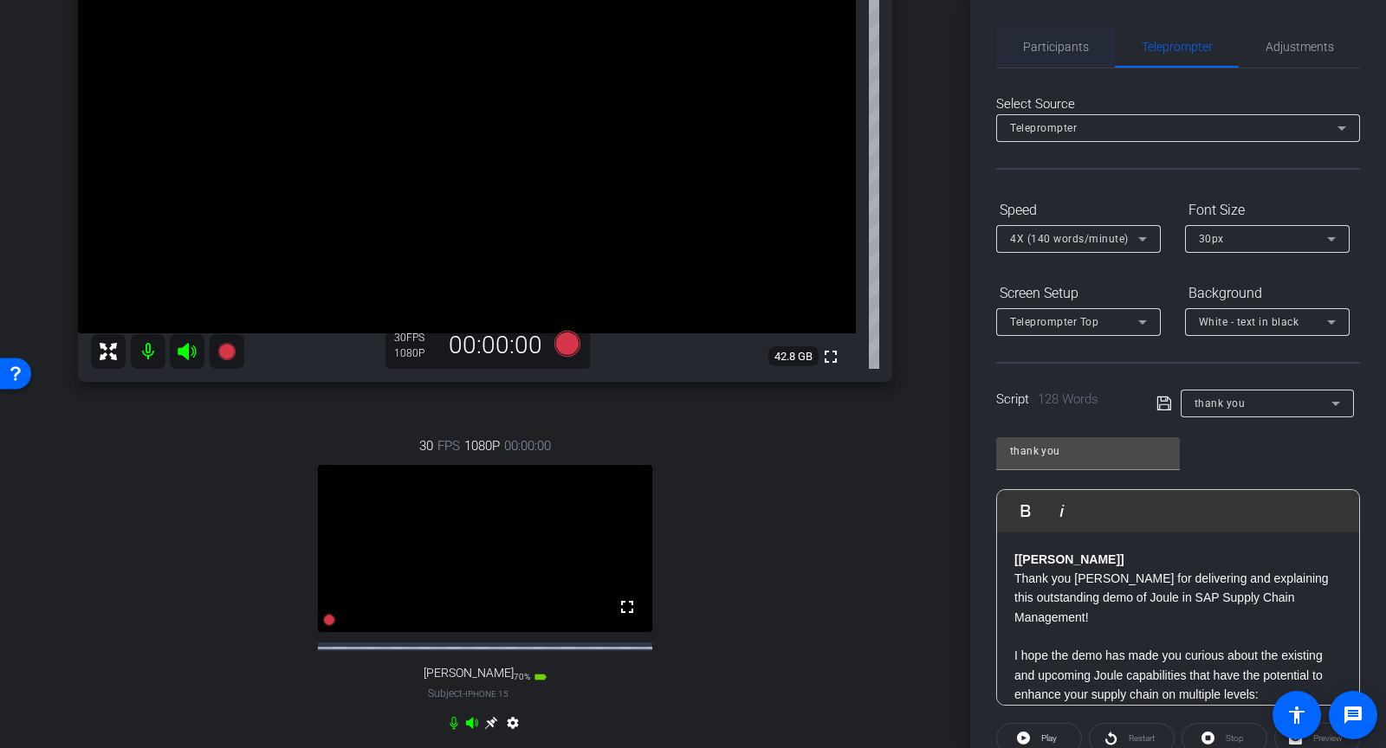
click at [1041, 53] on span "Participants" at bounding box center [1056, 47] width 66 height 12
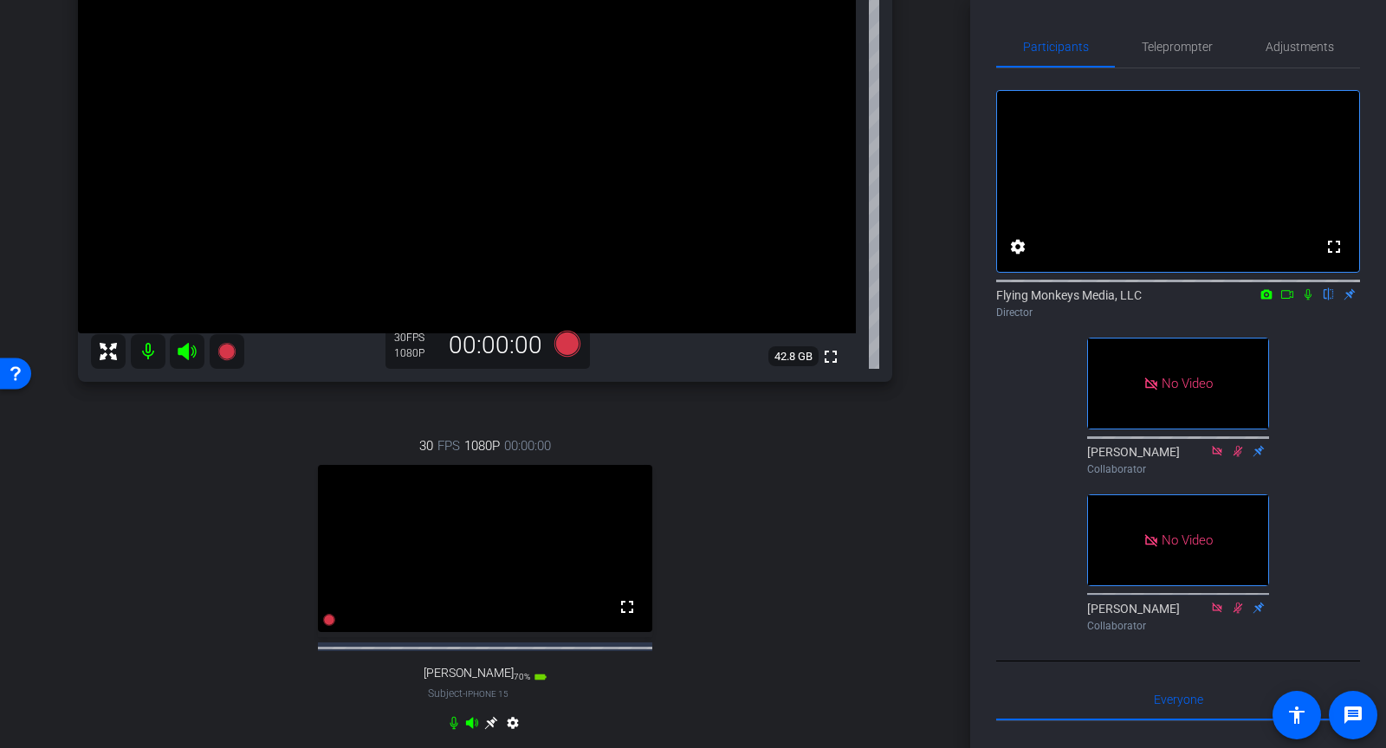
click at [1306, 301] on icon at bounding box center [1308, 294] width 14 height 12
click at [1290, 301] on icon at bounding box center [1287, 294] width 14 height 12
click at [556, 340] on icon at bounding box center [567, 344] width 26 height 26
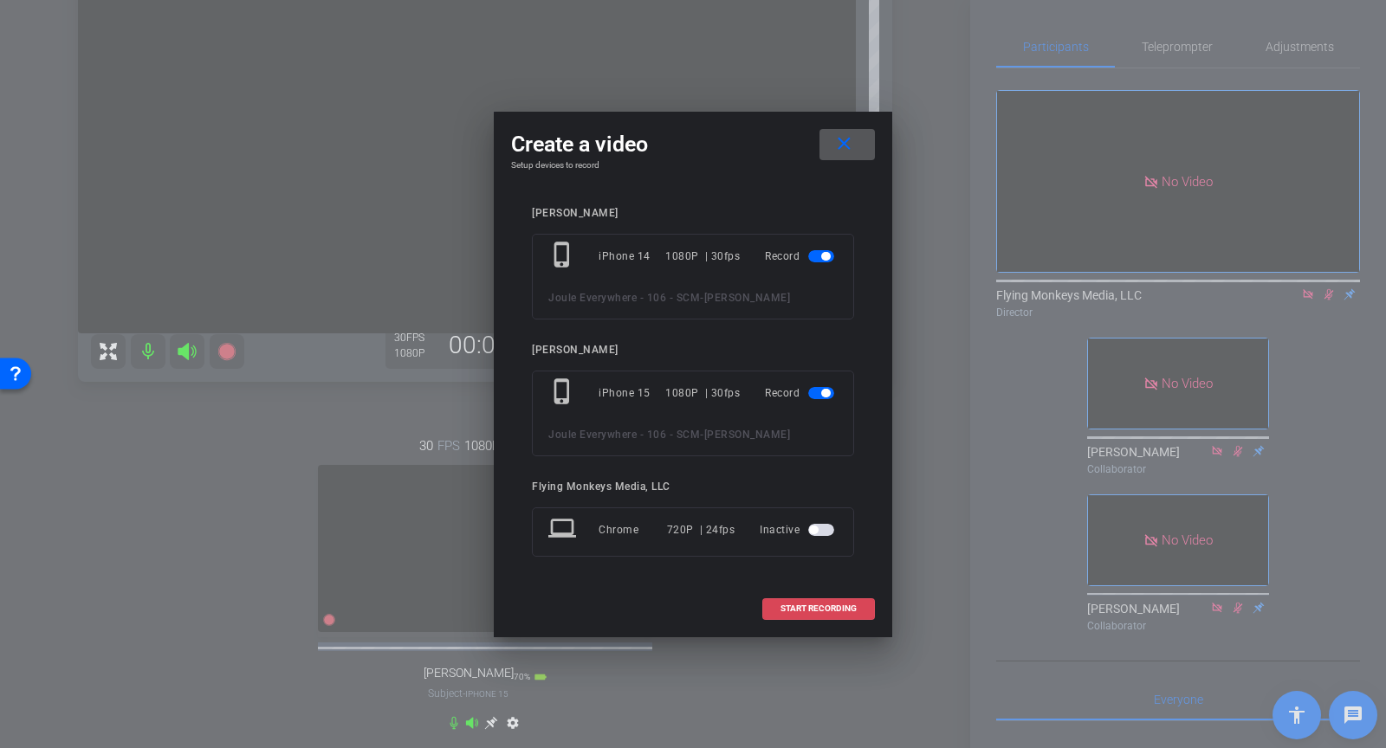
click at [810, 607] on span "START RECORDING" at bounding box center [819, 609] width 76 height 9
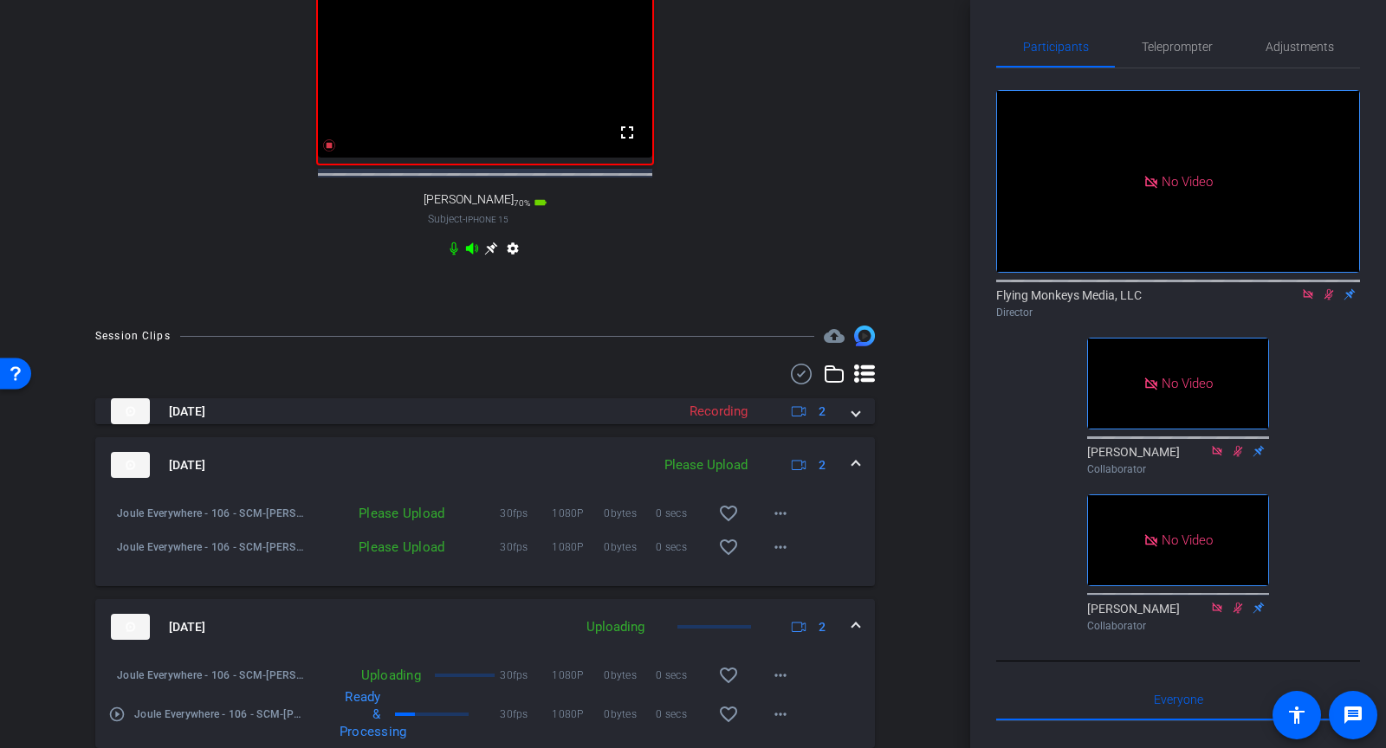
scroll to position [700, 0]
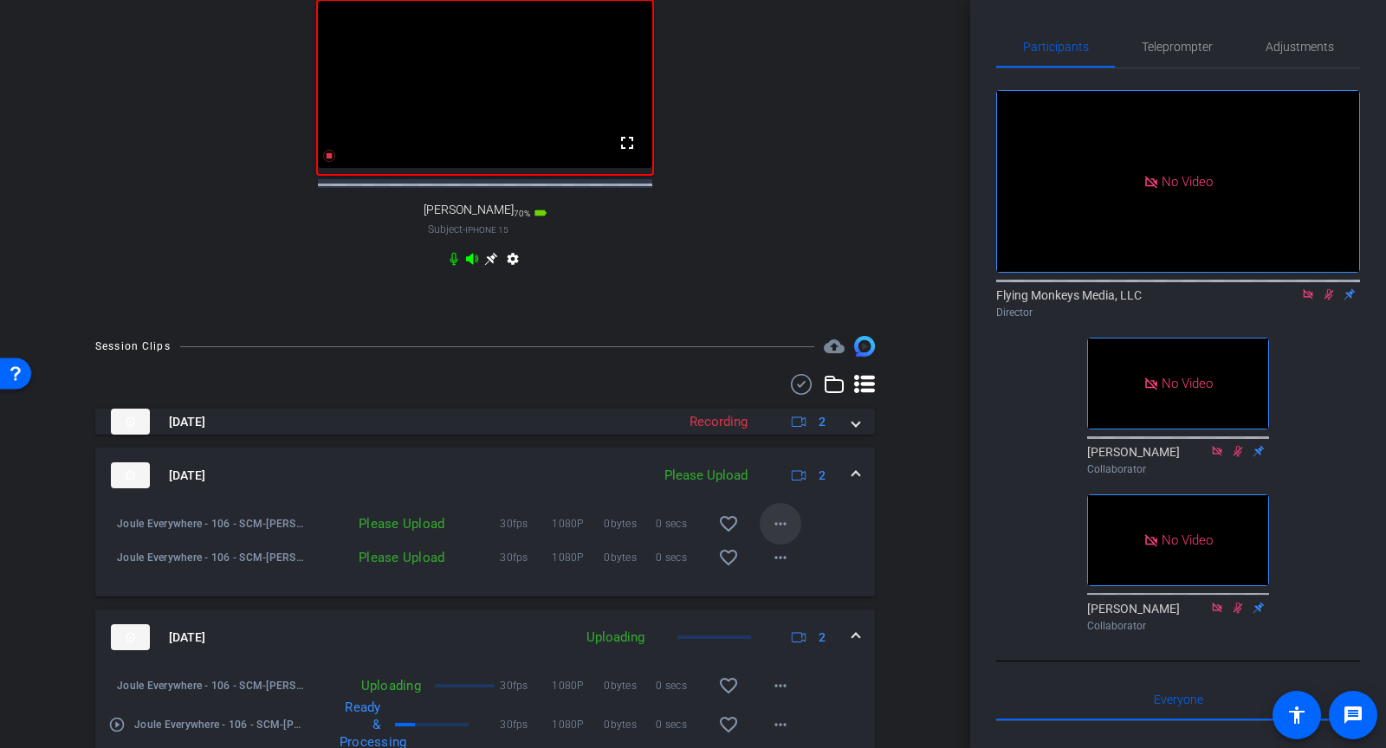
click at [782, 535] on mat-icon "more_horiz" at bounding box center [780, 524] width 21 height 21
click at [837, 528] on div at bounding box center [693, 374] width 1386 height 748
click at [781, 562] on mat-icon "more_horiz" at bounding box center [780, 558] width 21 height 21
click at [787, 597] on span "Upload" at bounding box center [808, 605] width 69 height 21
click at [778, 535] on mat-icon "more_horiz" at bounding box center [780, 524] width 21 height 21
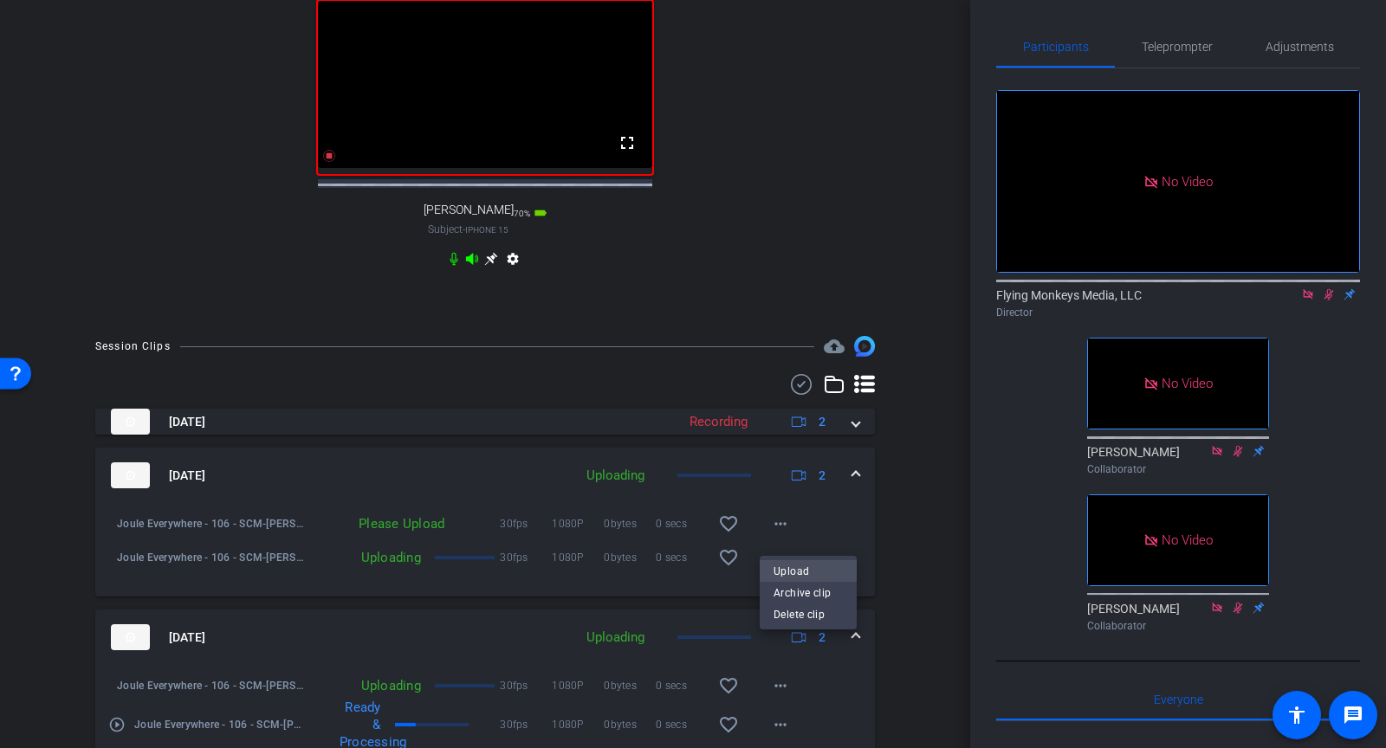
click at [784, 574] on span "Upload" at bounding box center [808, 571] width 69 height 21
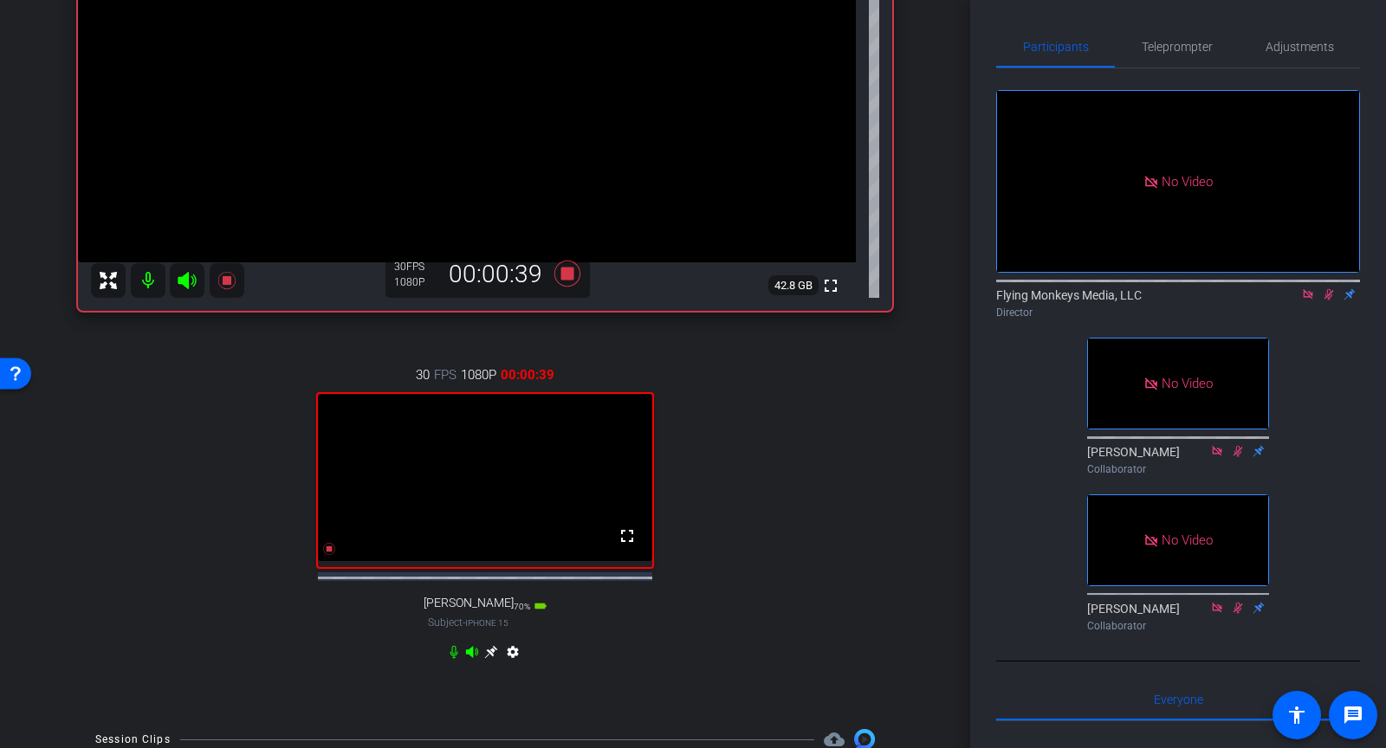
scroll to position [330, 0]
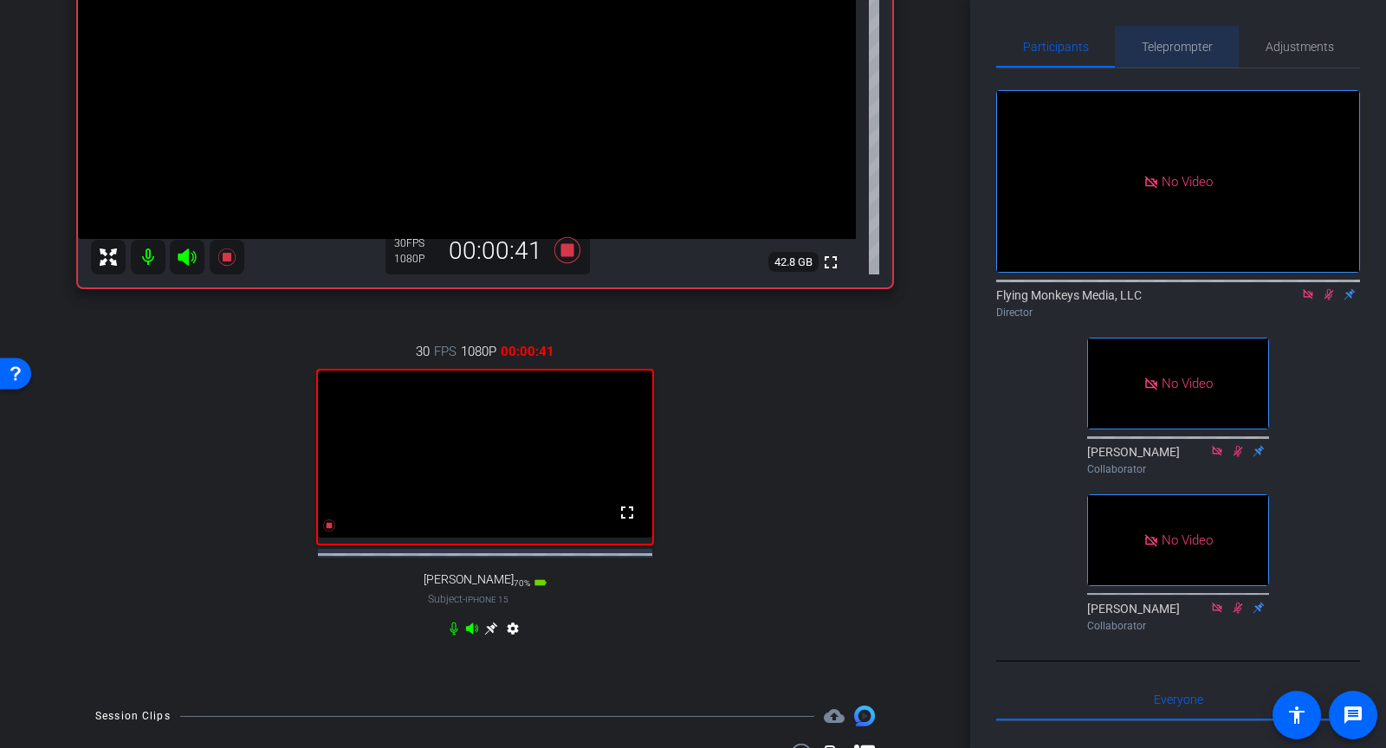
click at [1170, 51] on span "Teleprompter" at bounding box center [1177, 47] width 71 height 12
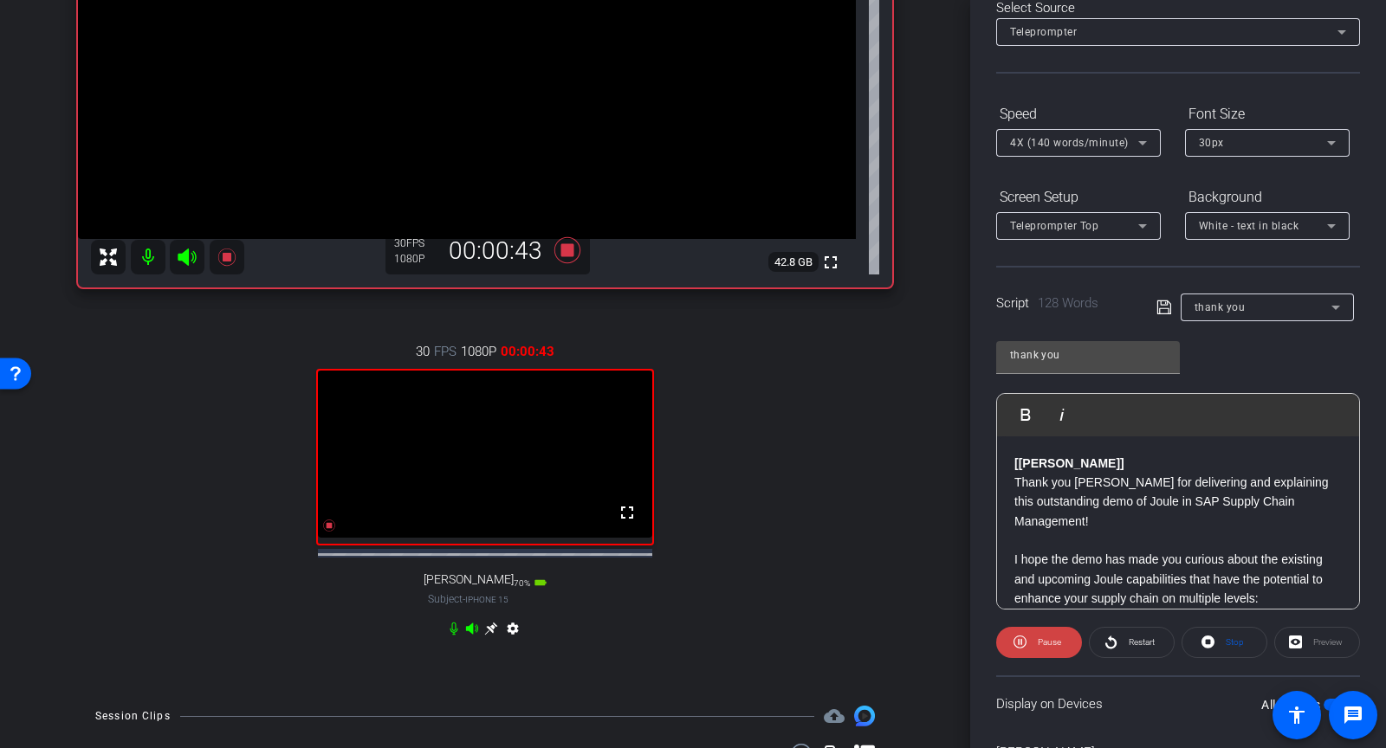
scroll to position [288, 0]
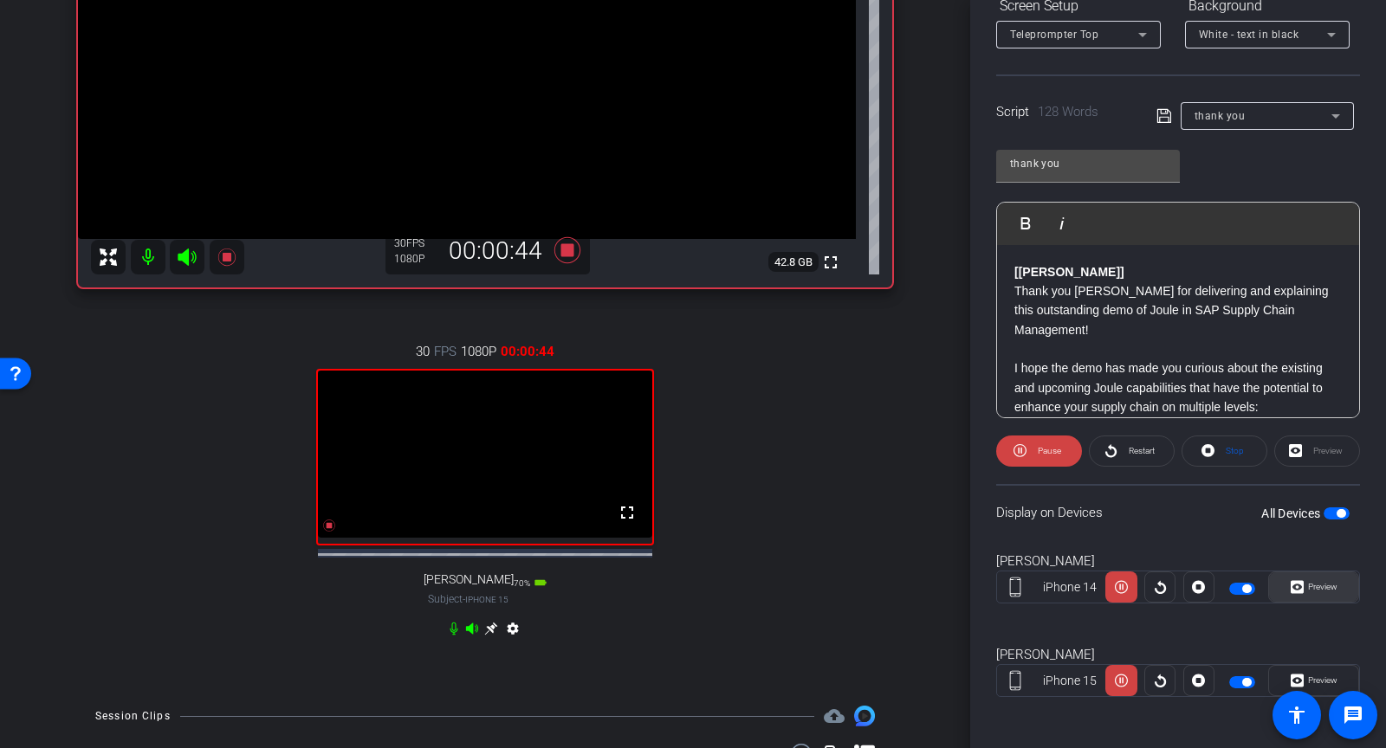
click at [1312, 578] on span "Preview" at bounding box center [1321, 587] width 34 height 24
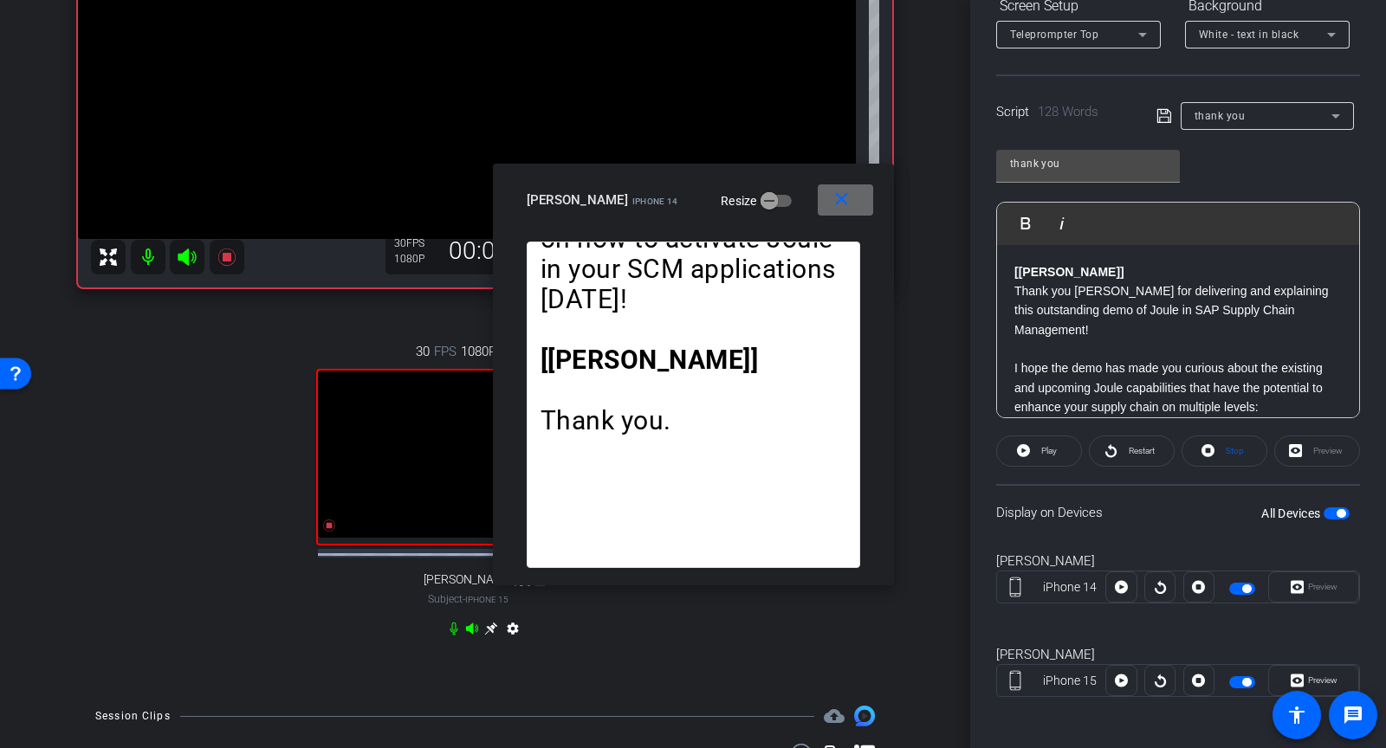
click at [847, 203] on mat-icon "close" at bounding box center [842, 200] width 22 height 22
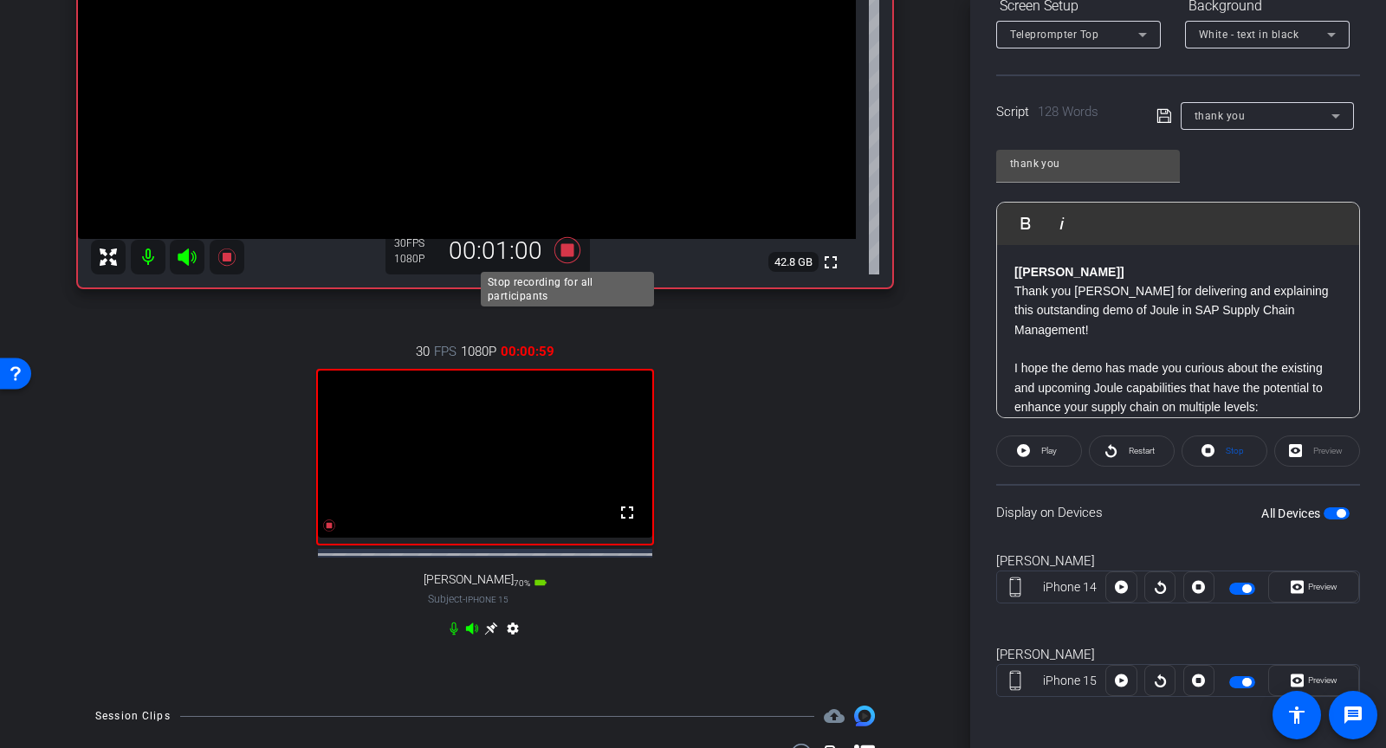
click at [583, 245] on icon at bounding box center [568, 250] width 42 height 31
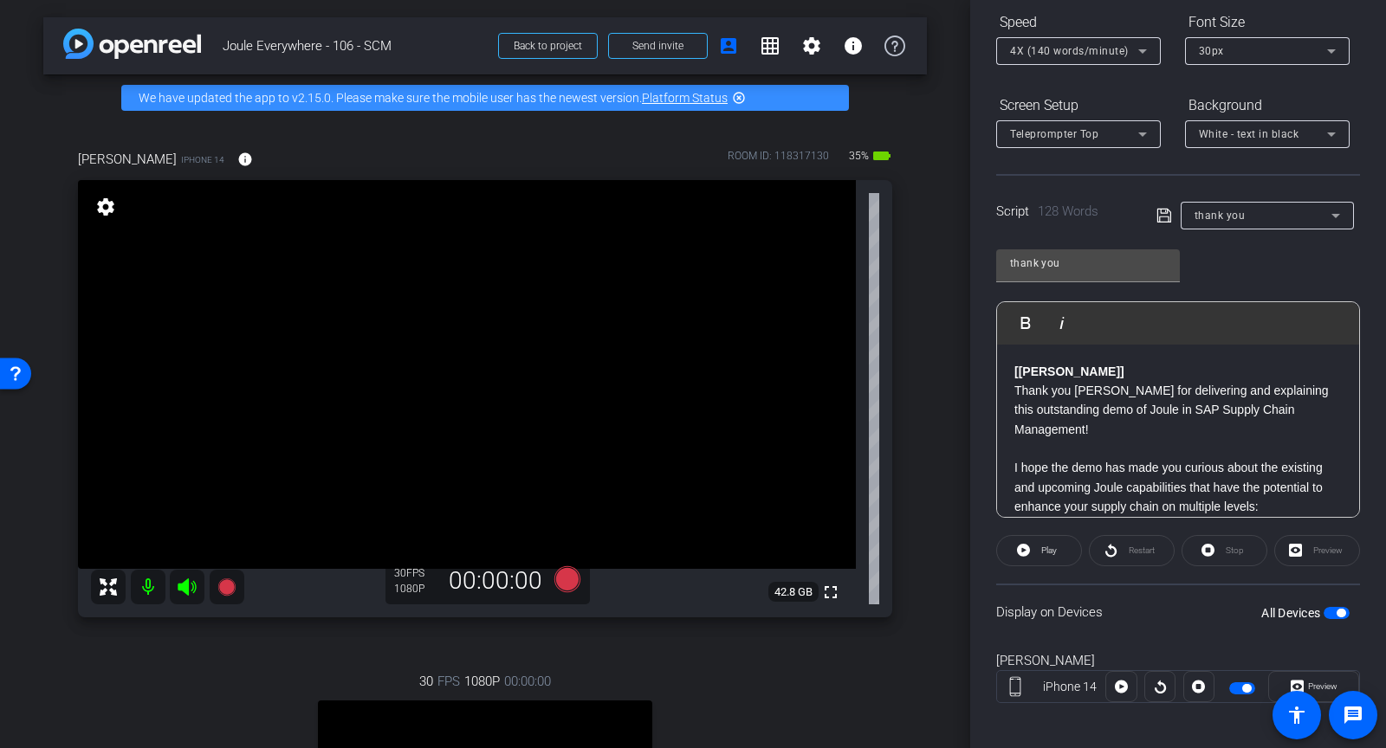
scroll to position [0, 0]
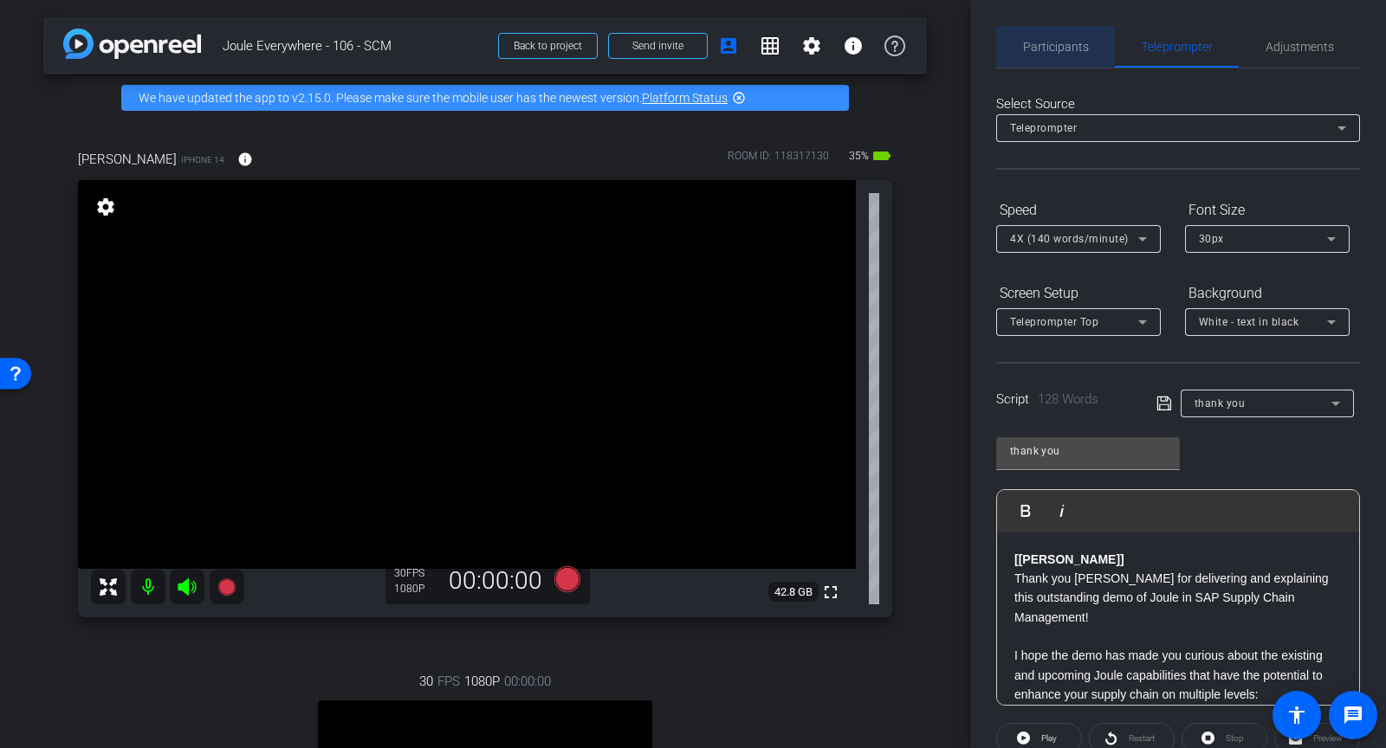
click at [1049, 42] on span "Participants" at bounding box center [1056, 47] width 66 height 12
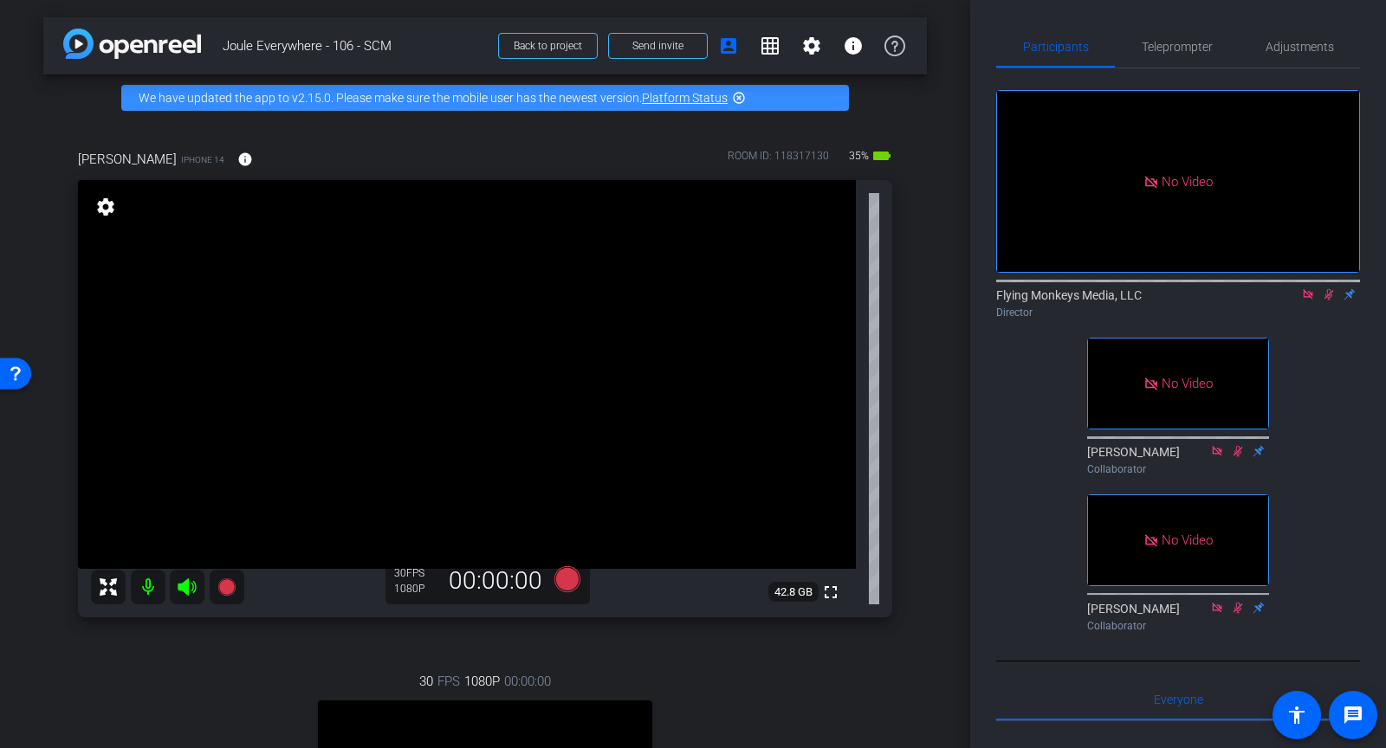
click at [1325, 293] on icon at bounding box center [1329, 294] width 14 height 12
click at [1308, 293] on icon at bounding box center [1308, 294] width 14 height 12
click at [1159, 57] on span "Teleprompter" at bounding box center [1177, 47] width 71 height 42
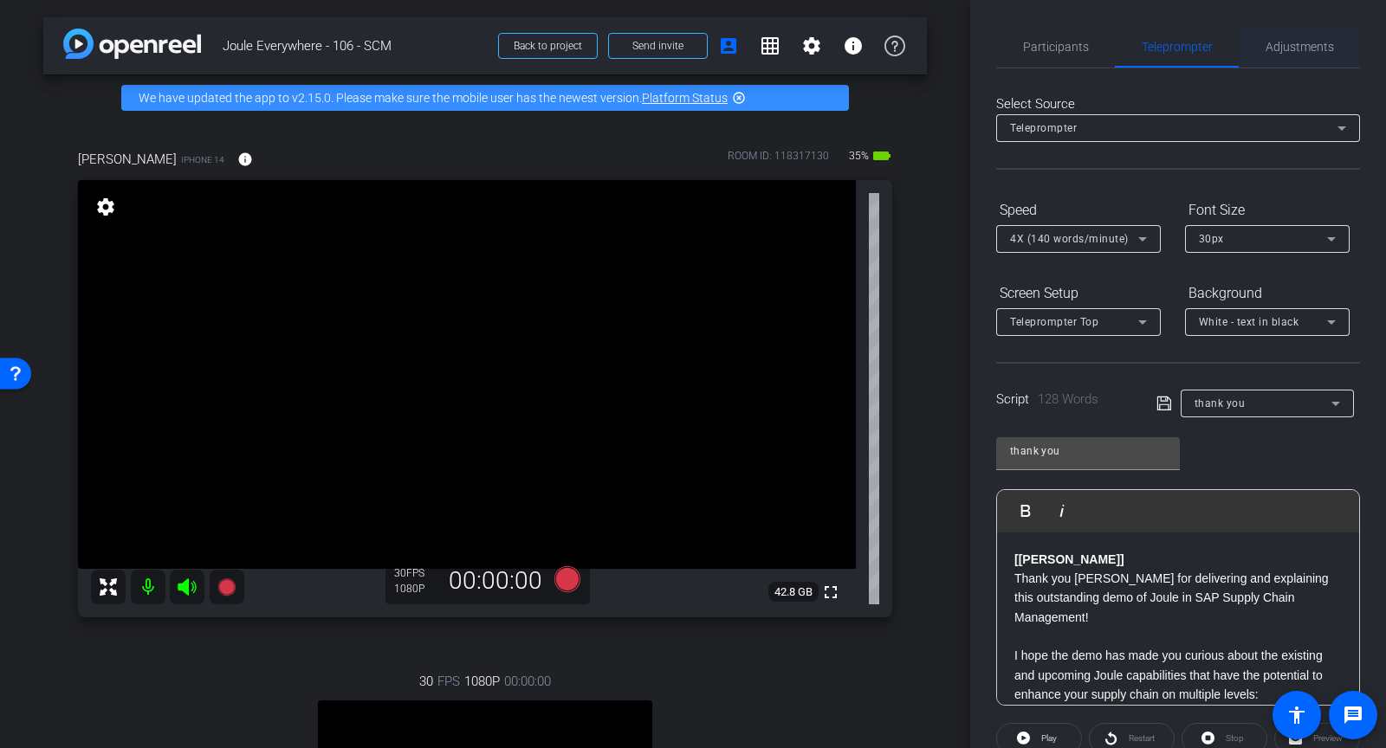
click at [1278, 54] on span "Adjustments" at bounding box center [1300, 47] width 68 height 42
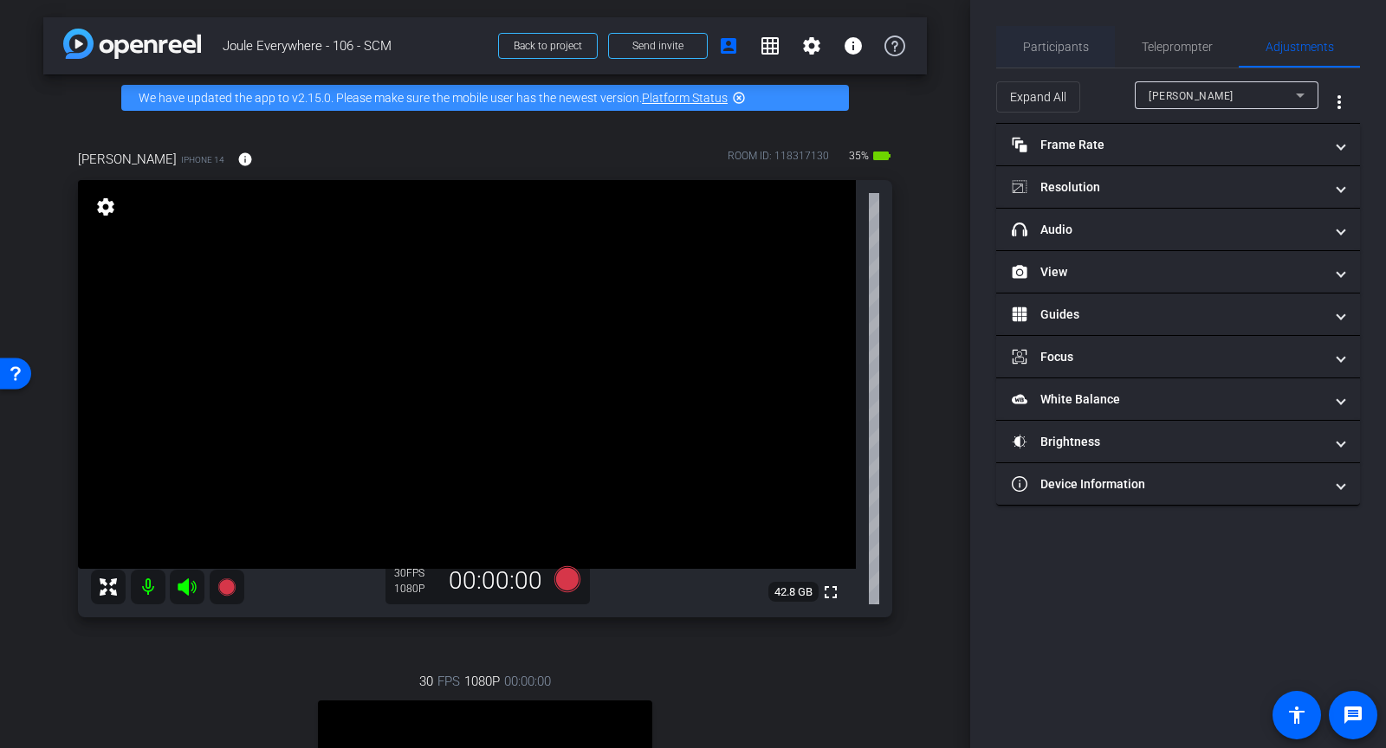
click at [1090, 49] on div "Participants" at bounding box center [1055, 47] width 119 height 42
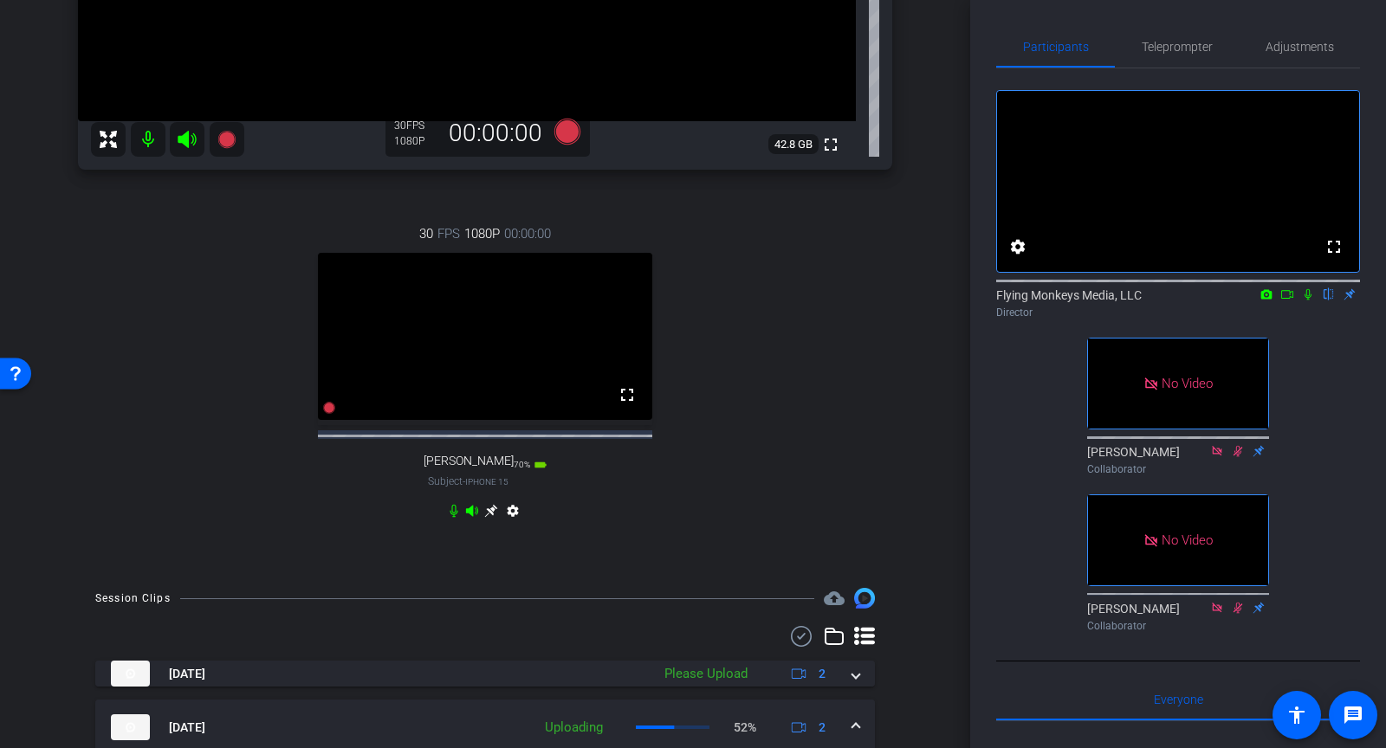
scroll to position [443, 0]
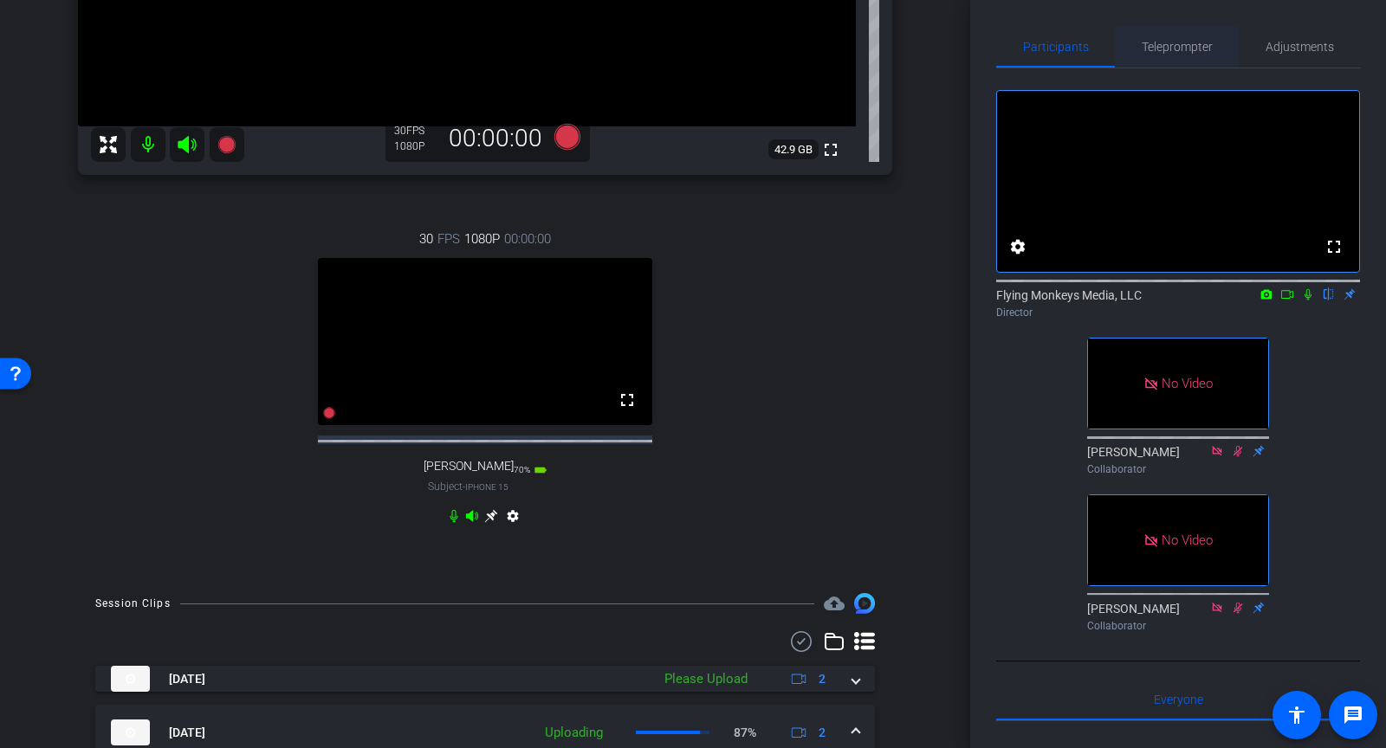
click at [1180, 55] on span "Teleprompter" at bounding box center [1177, 47] width 71 height 42
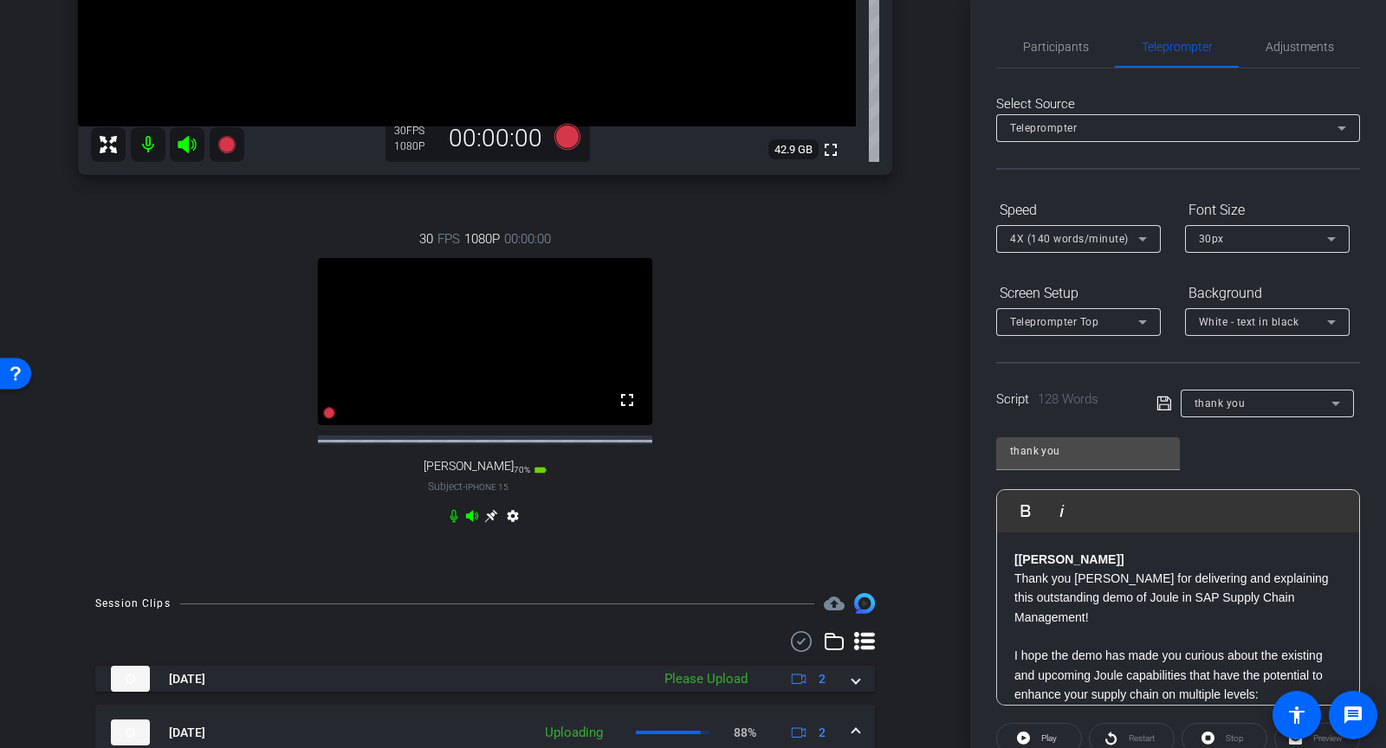
click at [1166, 408] on icon at bounding box center [1165, 403] width 16 height 21
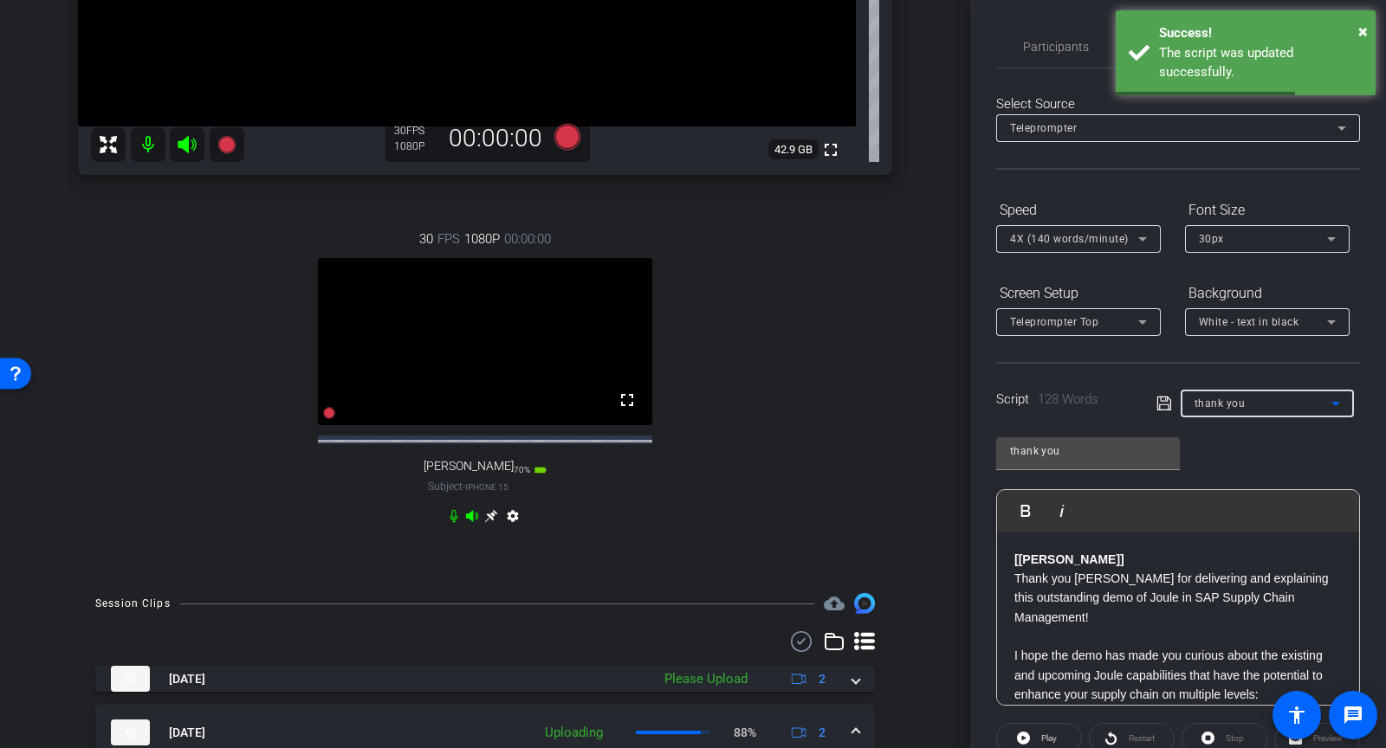
click at [1231, 399] on span "thank you" at bounding box center [1220, 404] width 51 height 12
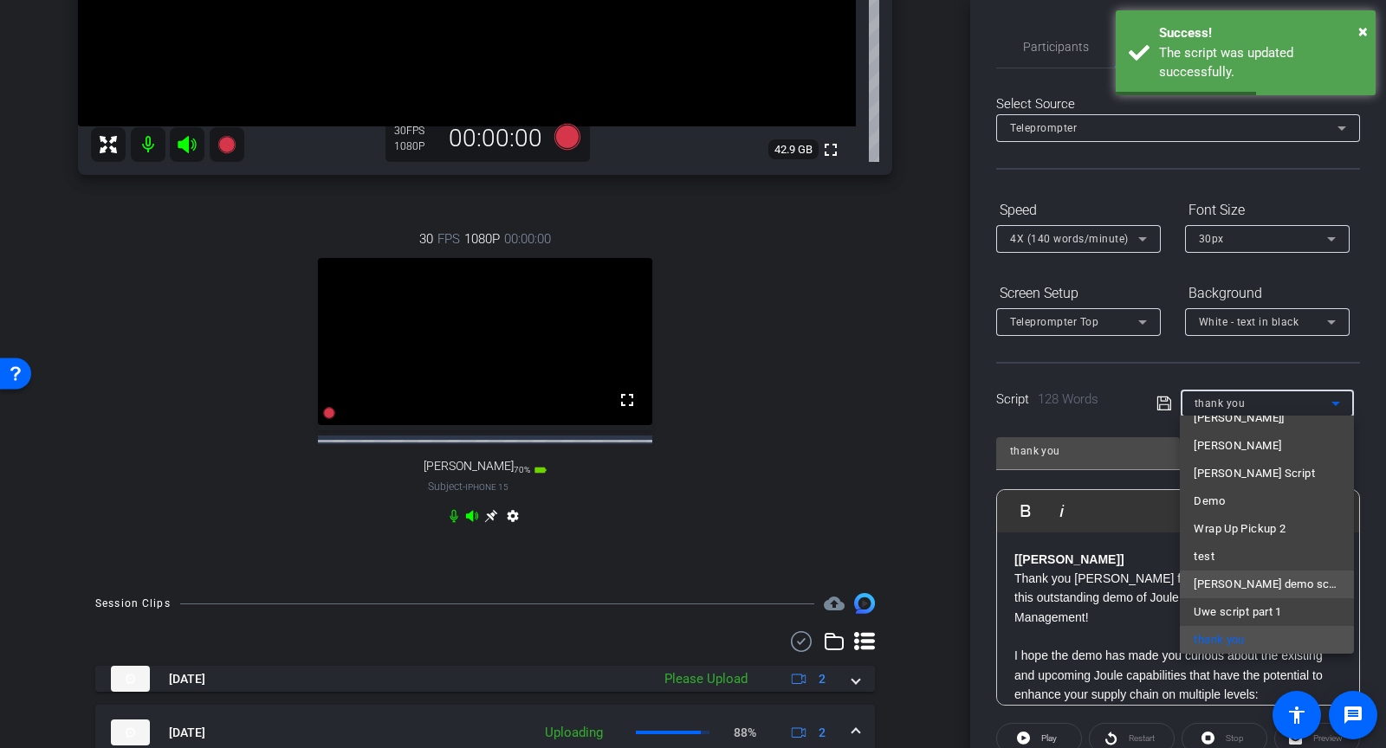
scroll to position [0, 0]
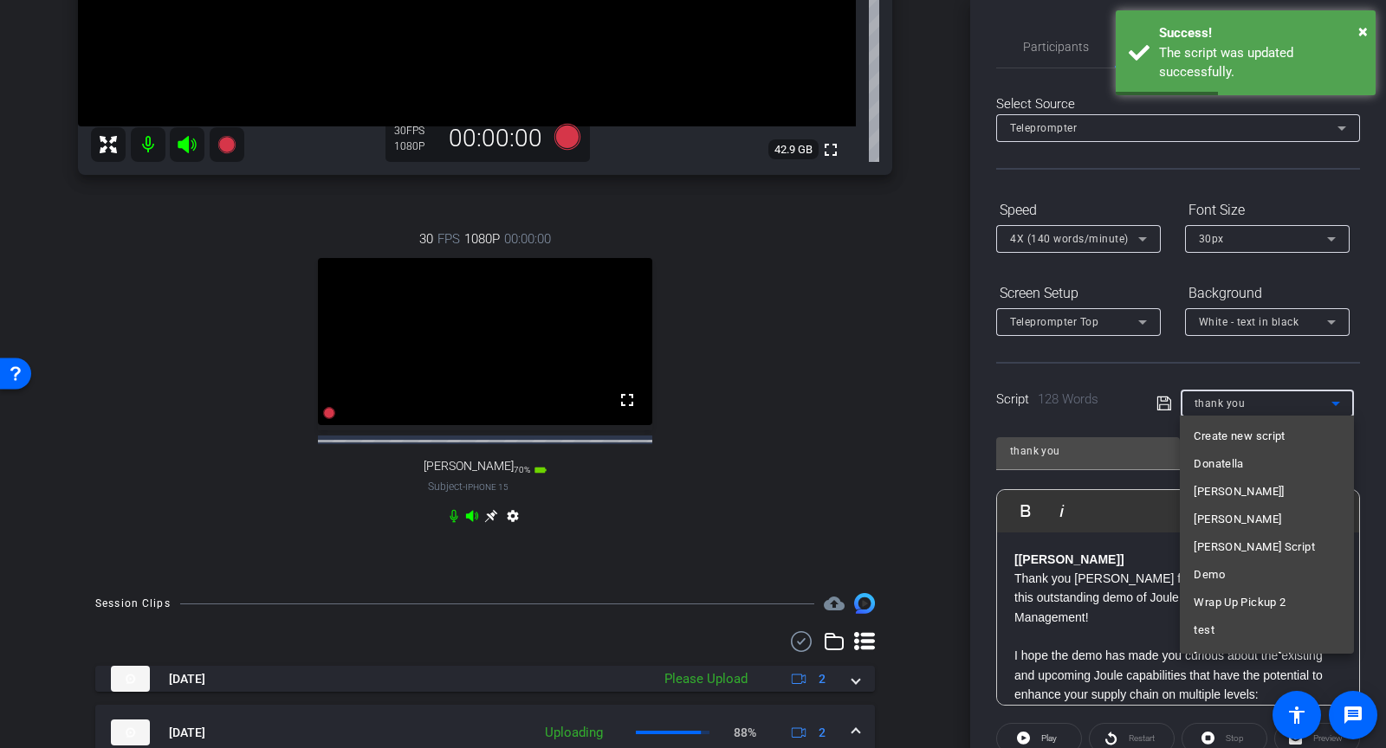
click at [1228, 432] on span "Create new script" at bounding box center [1239, 436] width 91 height 21
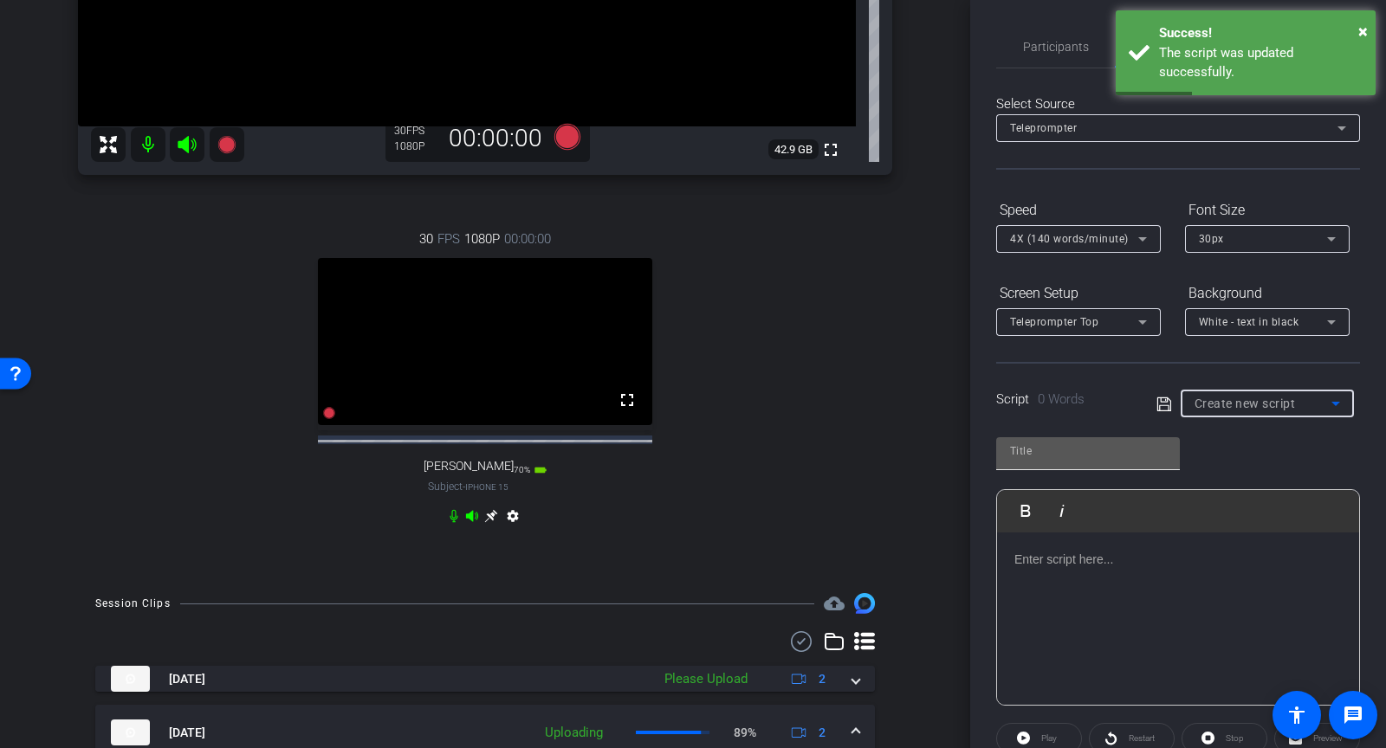
click at [1059, 454] on input "text" at bounding box center [1088, 451] width 156 height 21
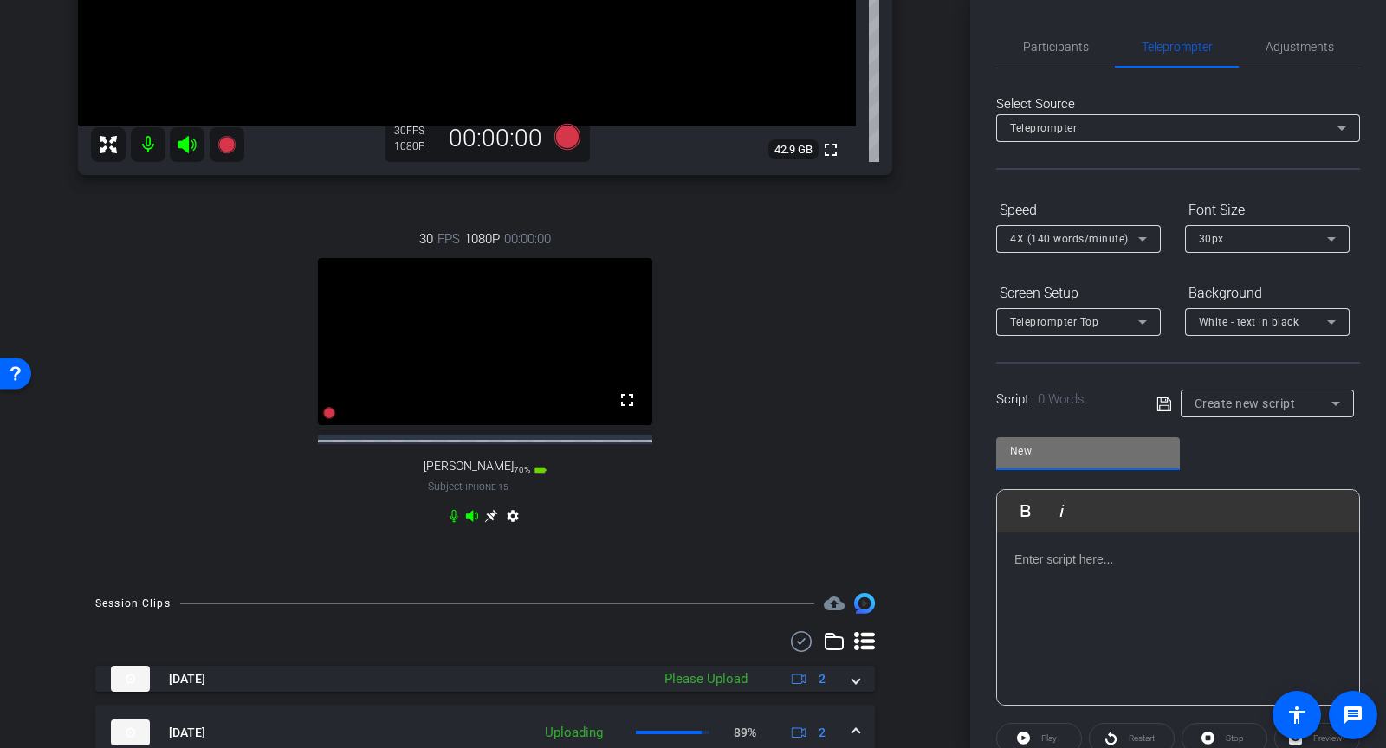
scroll to position [81, 0]
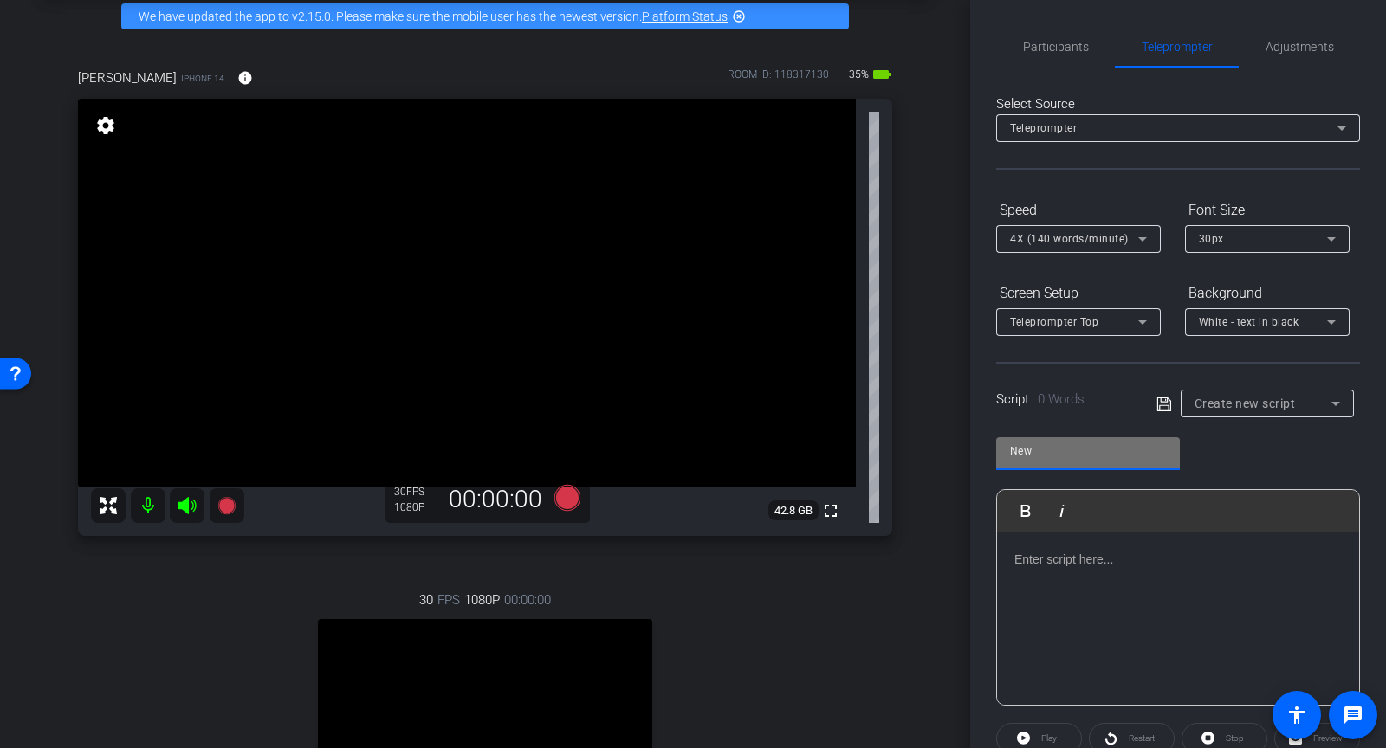
click at [1057, 448] on input "New" at bounding box center [1088, 451] width 156 height 21
type input "New Script"
click at [1062, 546] on div at bounding box center [1178, 619] width 362 height 173
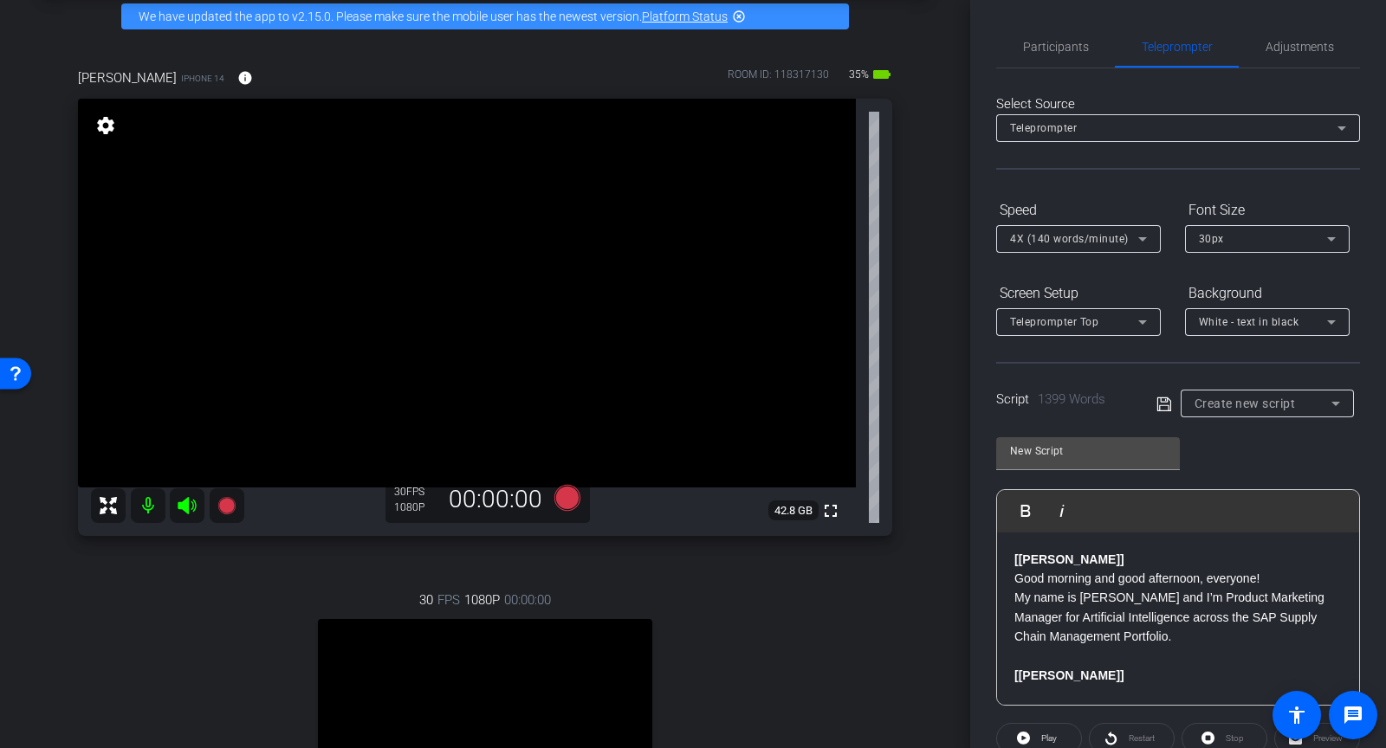
scroll to position [4719, 0]
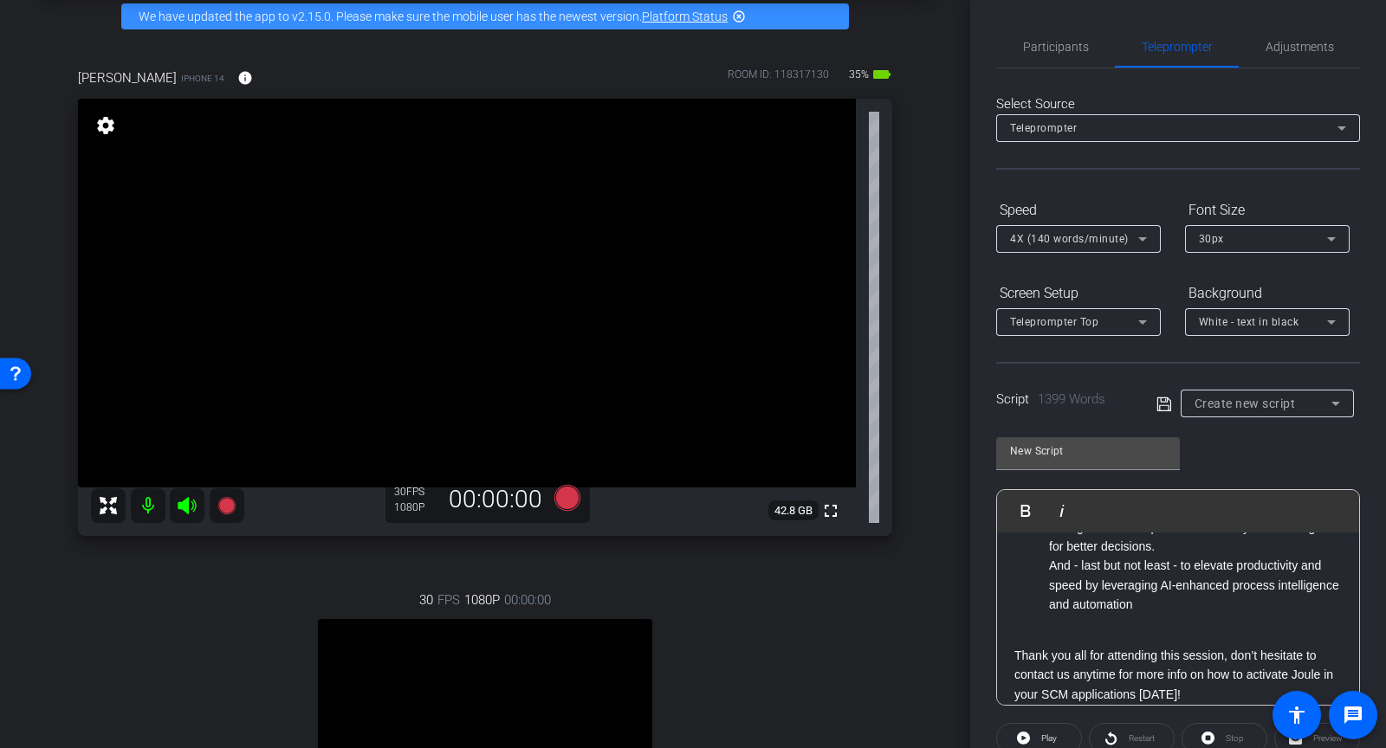
click at [1163, 408] on icon at bounding box center [1165, 404] width 16 height 21
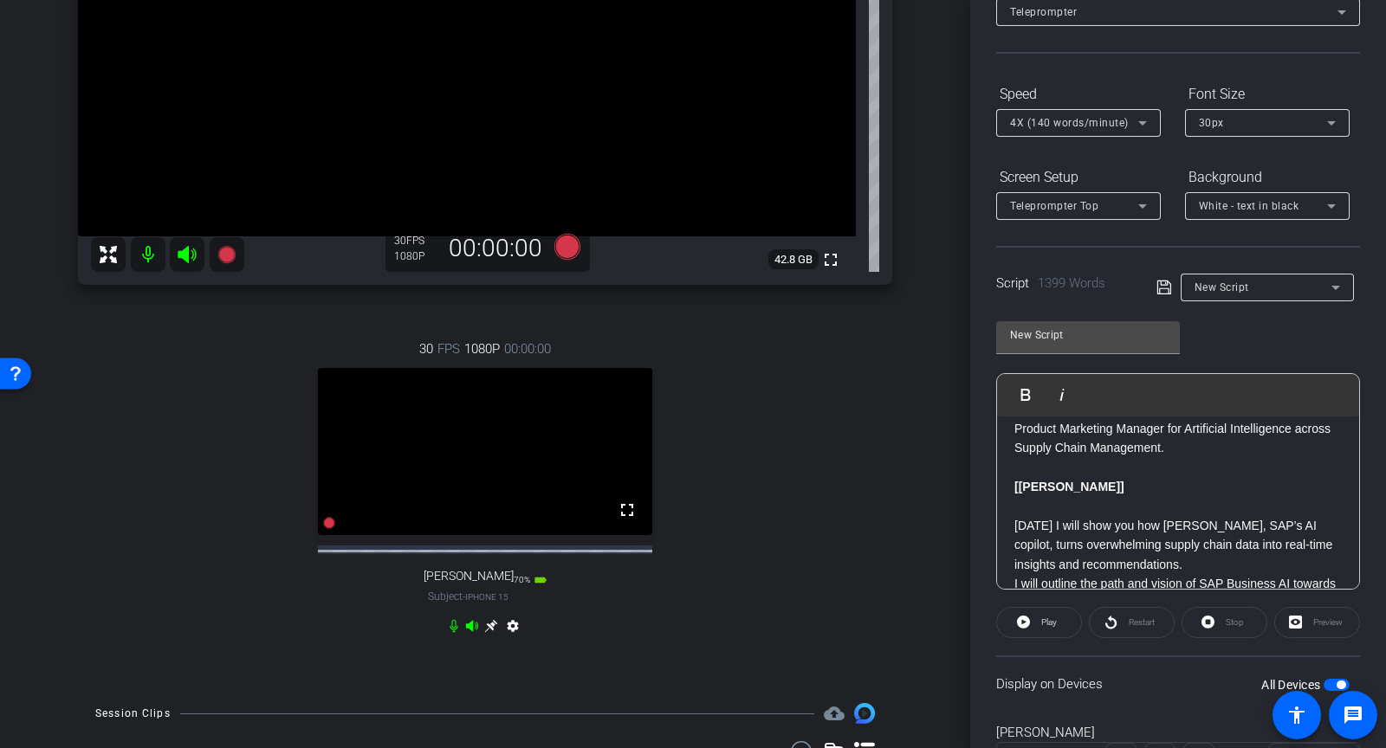
scroll to position [0, 0]
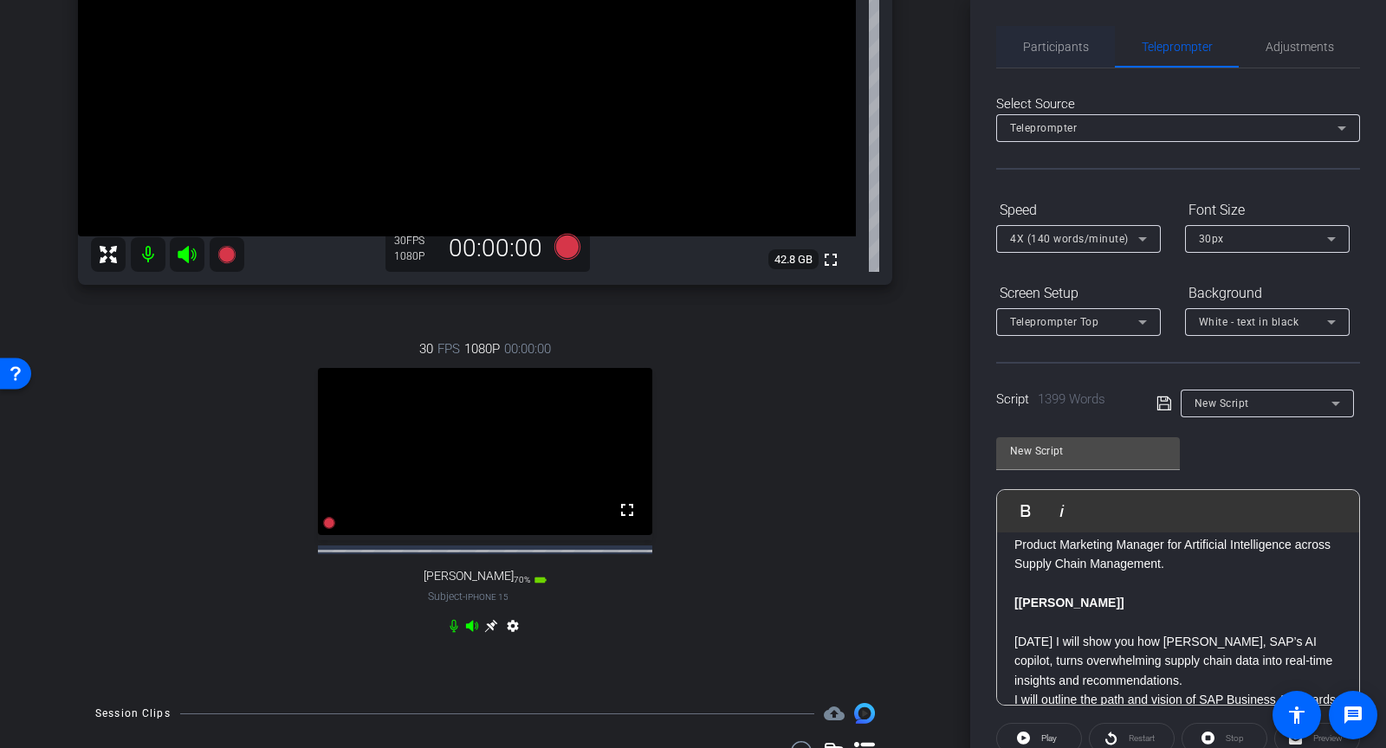
click at [1084, 41] on span "Participants" at bounding box center [1056, 47] width 66 height 12
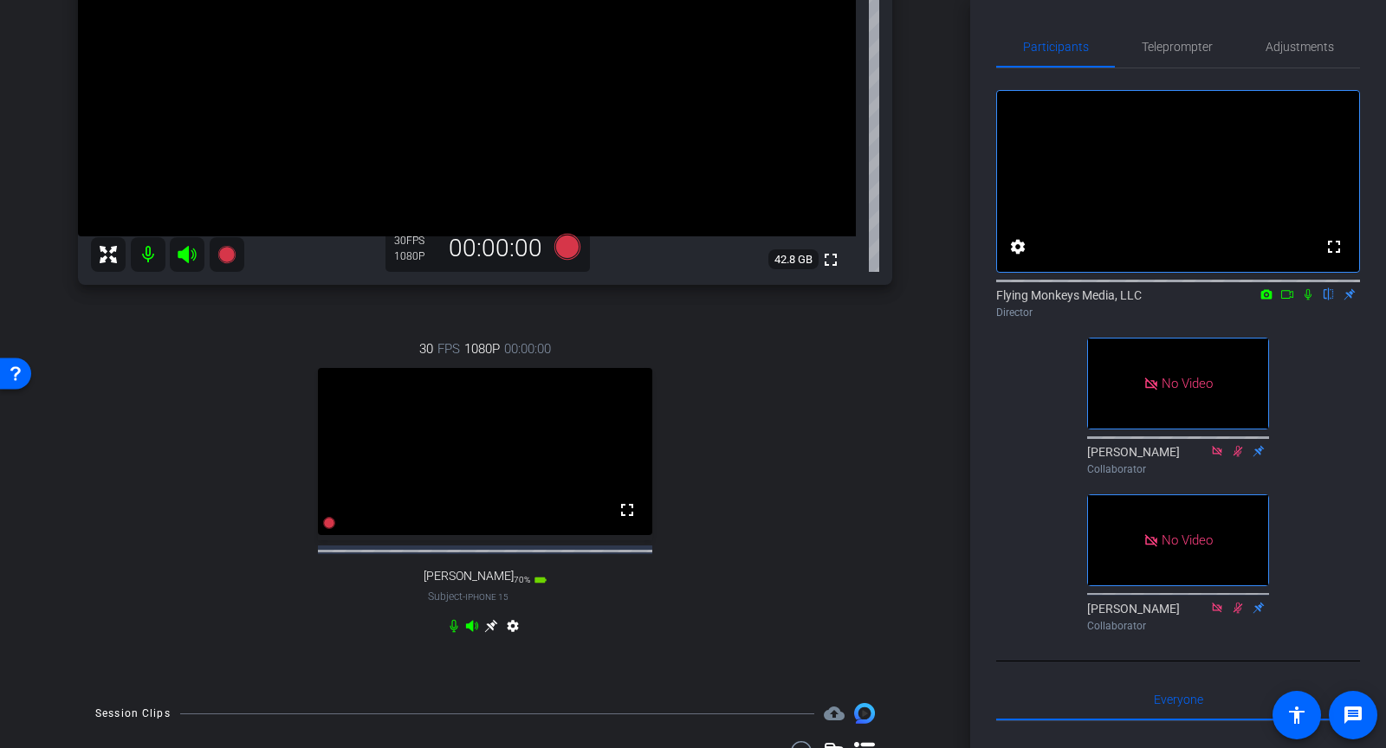
click at [1288, 301] on icon at bounding box center [1287, 294] width 14 height 12
click at [1325, 301] on icon at bounding box center [1328, 294] width 7 height 11
click at [570, 243] on icon at bounding box center [567, 247] width 26 height 26
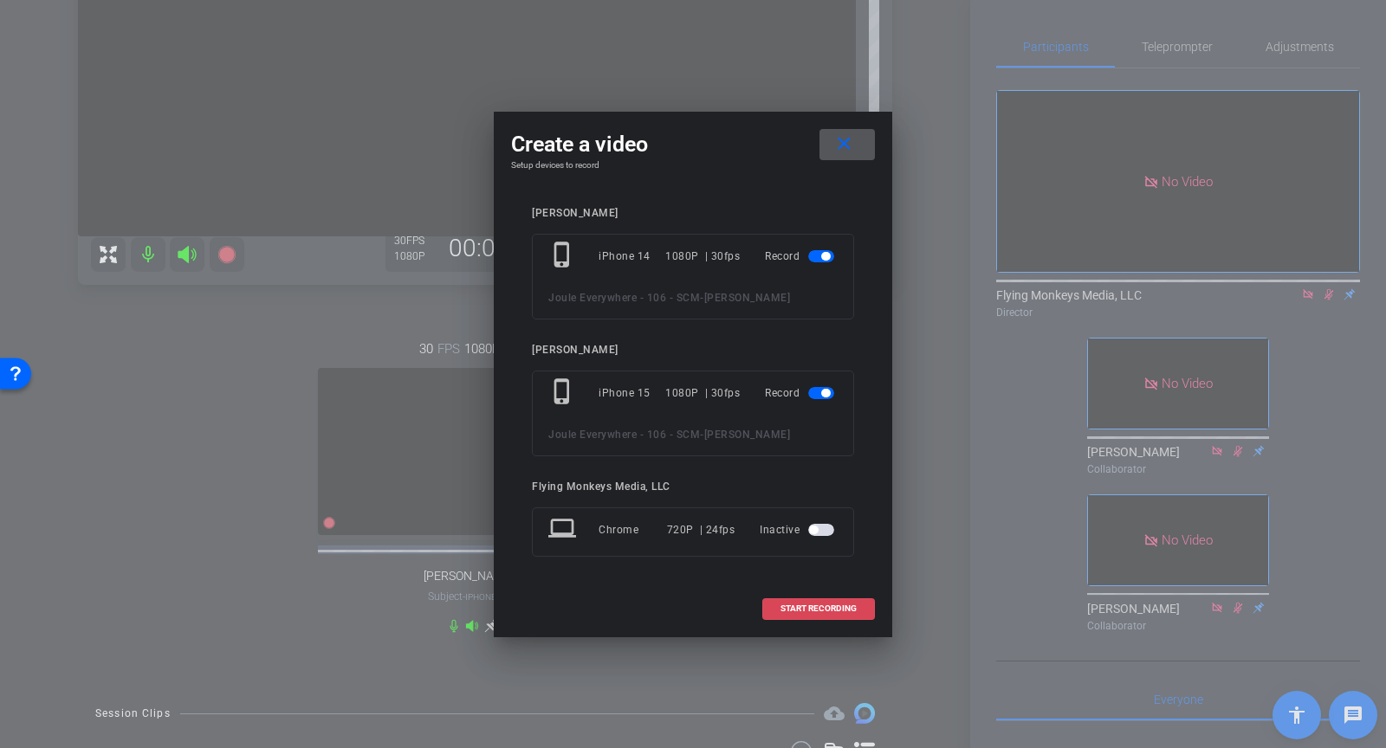
click at [802, 608] on span "START RECORDING" at bounding box center [819, 609] width 76 height 9
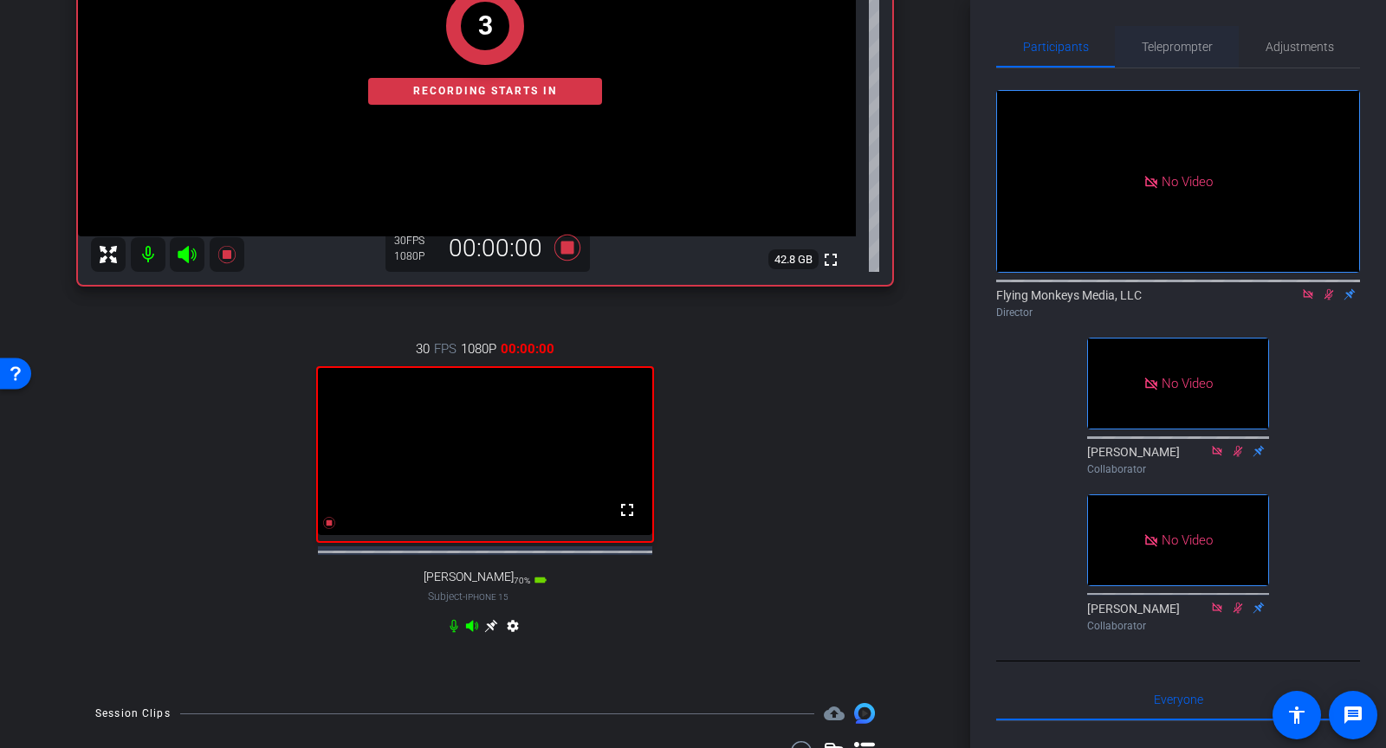
click at [1155, 41] on span "Teleprompter" at bounding box center [1177, 47] width 71 height 12
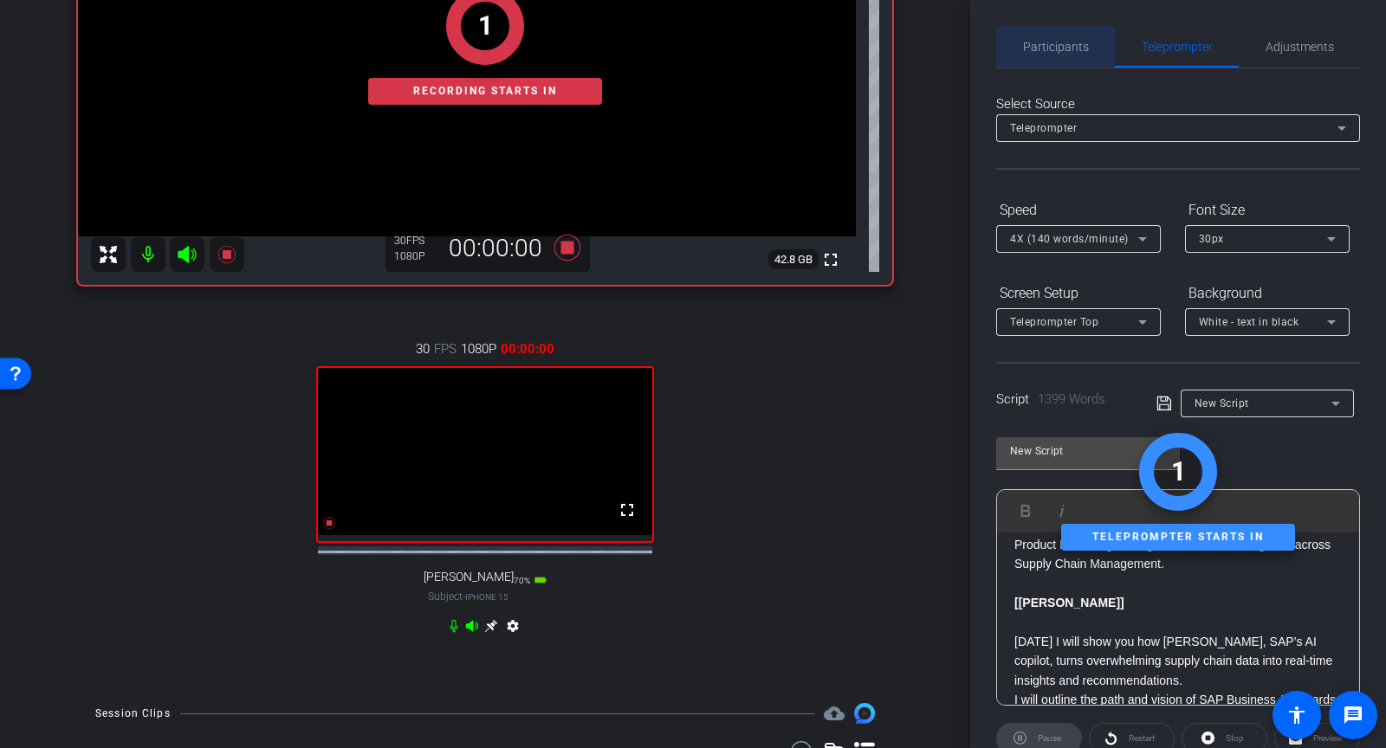
click at [1020, 57] on div "Participants" at bounding box center [1055, 47] width 119 height 42
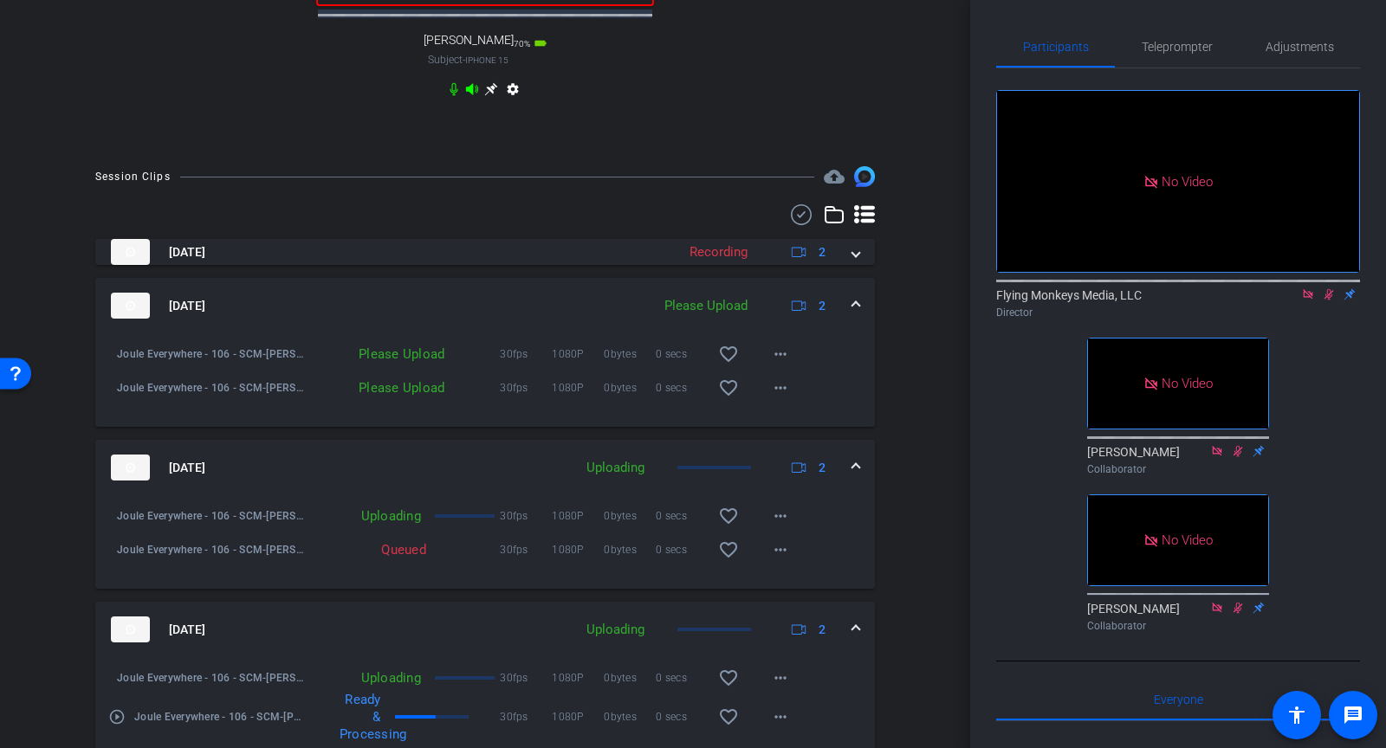
scroll to position [888, 0]
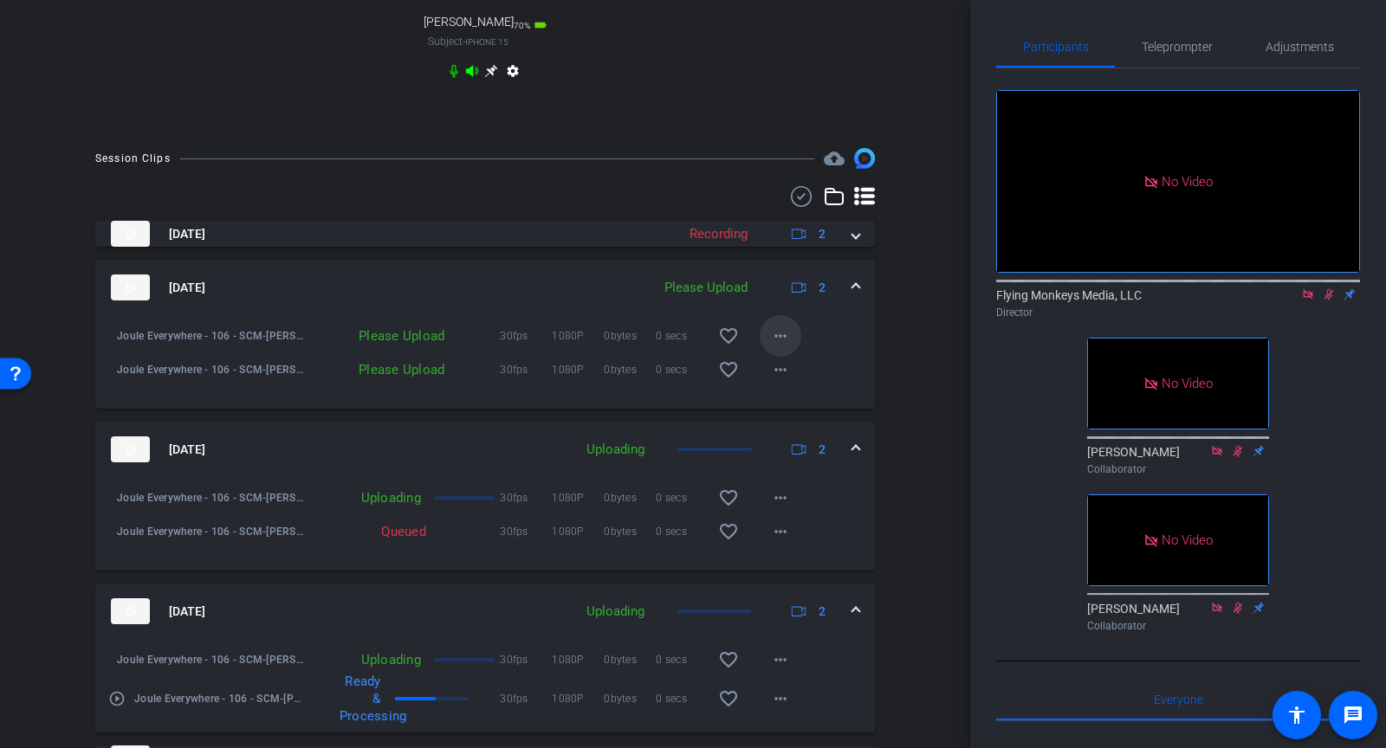
click at [771, 343] on mat-icon "more_horiz" at bounding box center [780, 336] width 21 height 21
click at [781, 376] on span "Upload" at bounding box center [808, 383] width 69 height 21
click at [783, 379] on mat-icon "more_horiz" at bounding box center [780, 370] width 21 height 21
click at [784, 408] on span "Upload" at bounding box center [808, 417] width 69 height 21
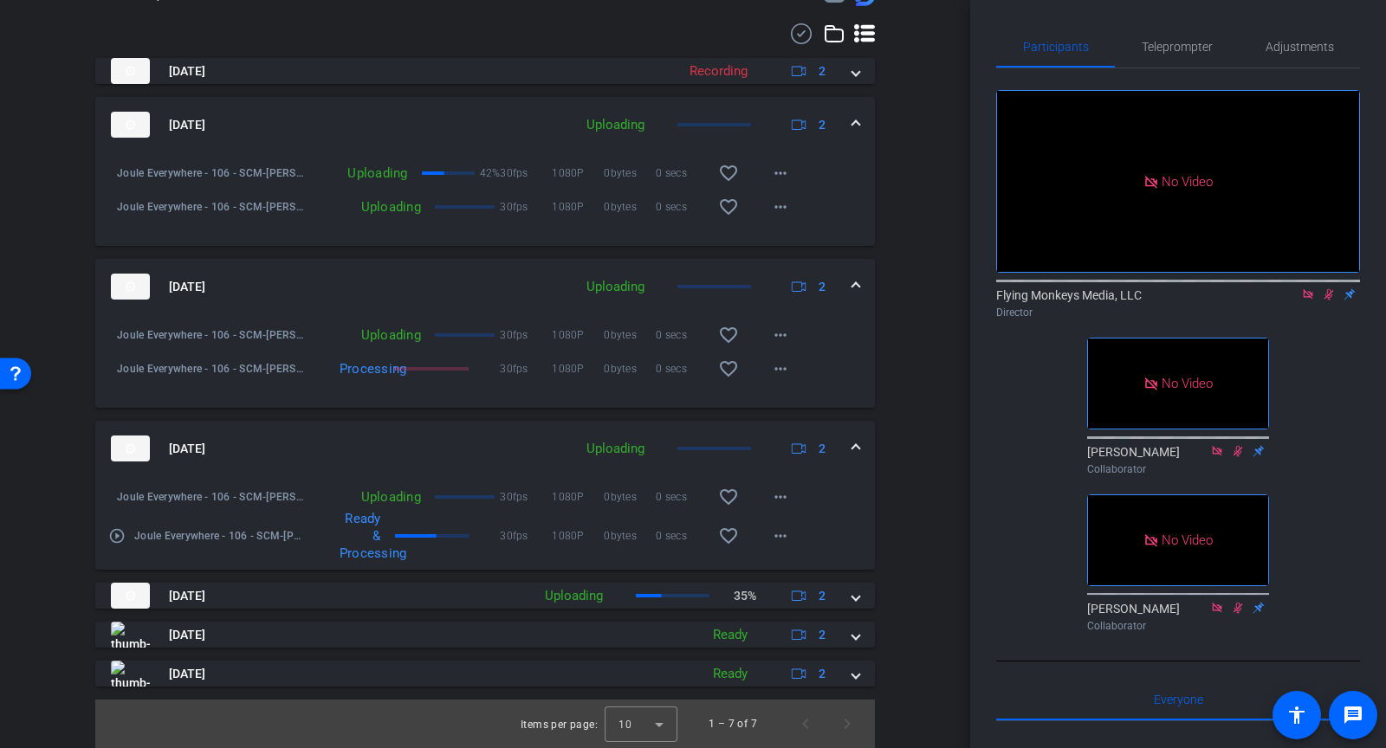
scroll to position [1062, 0]
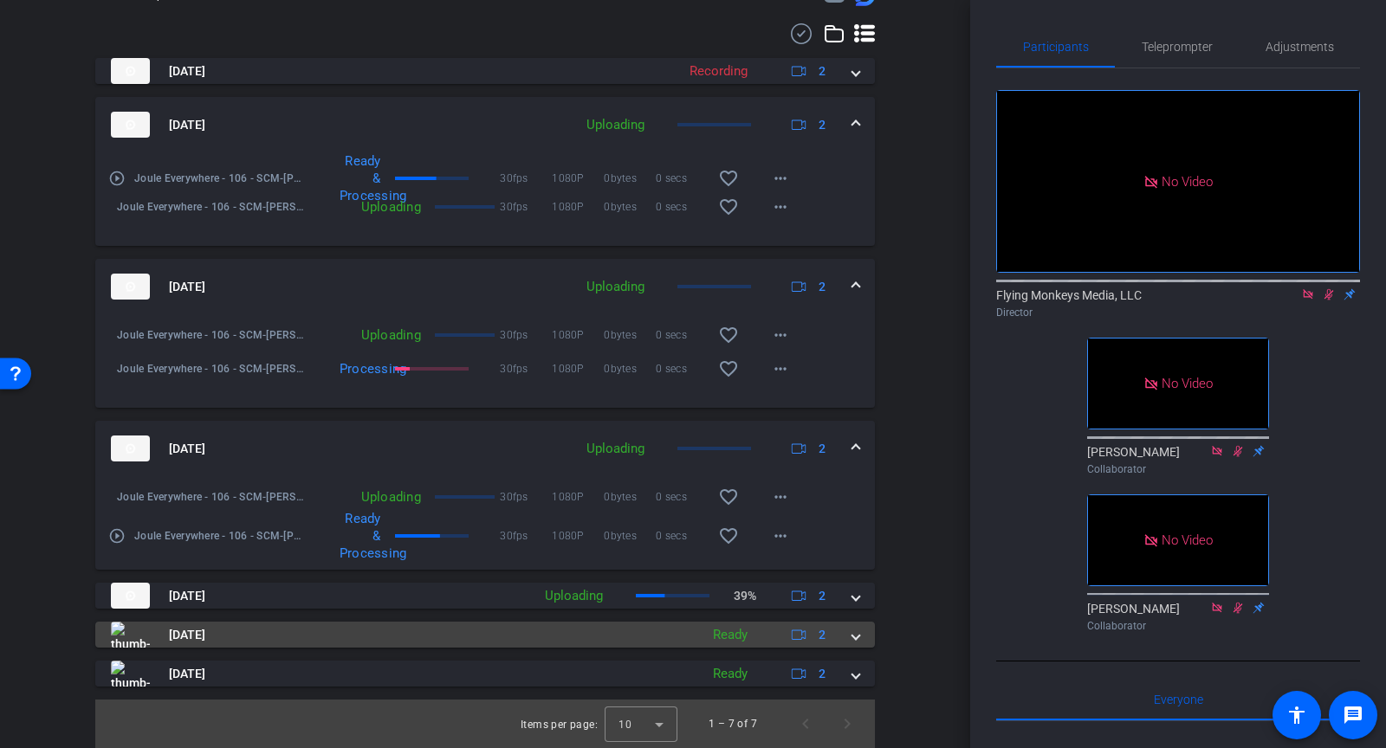
click at [126, 632] on img at bounding box center [130, 635] width 39 height 26
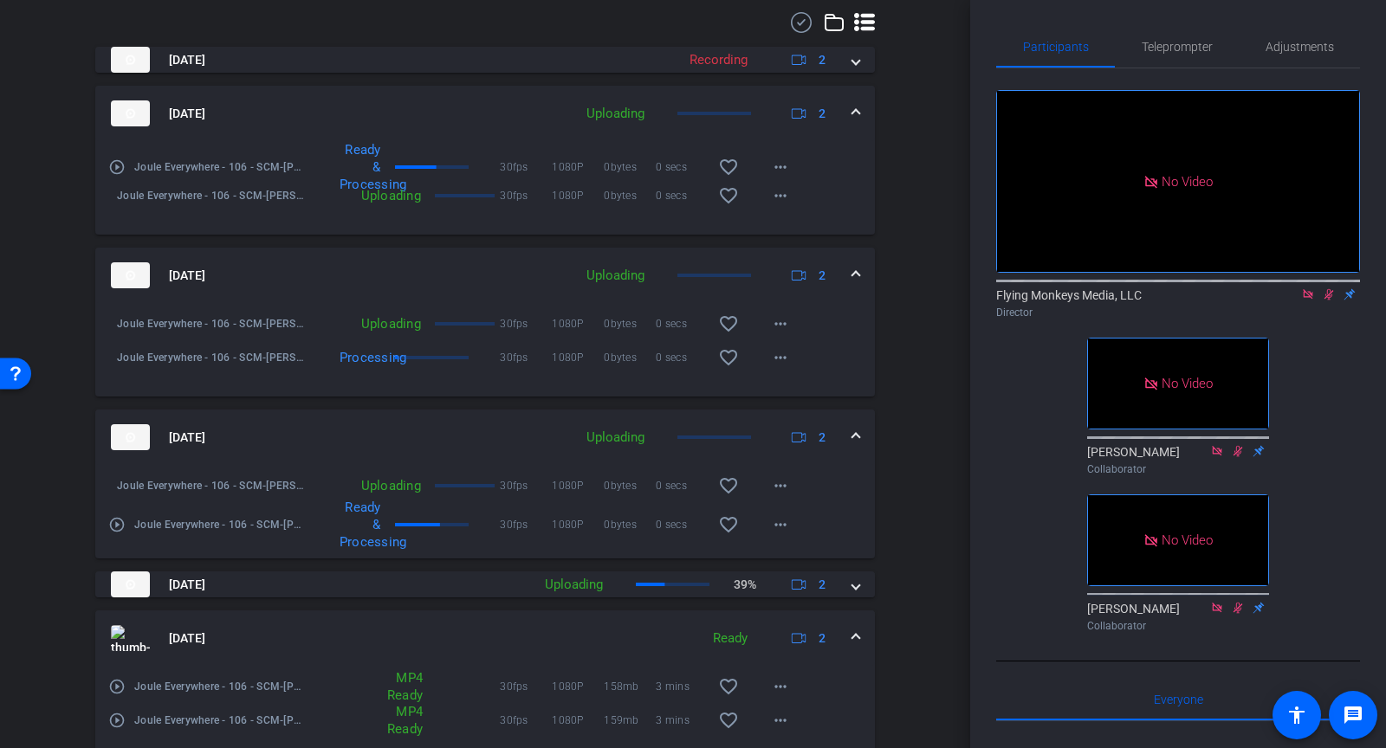
click at [115, 696] on mat-icon "play_circle_outline" at bounding box center [116, 686] width 17 height 17
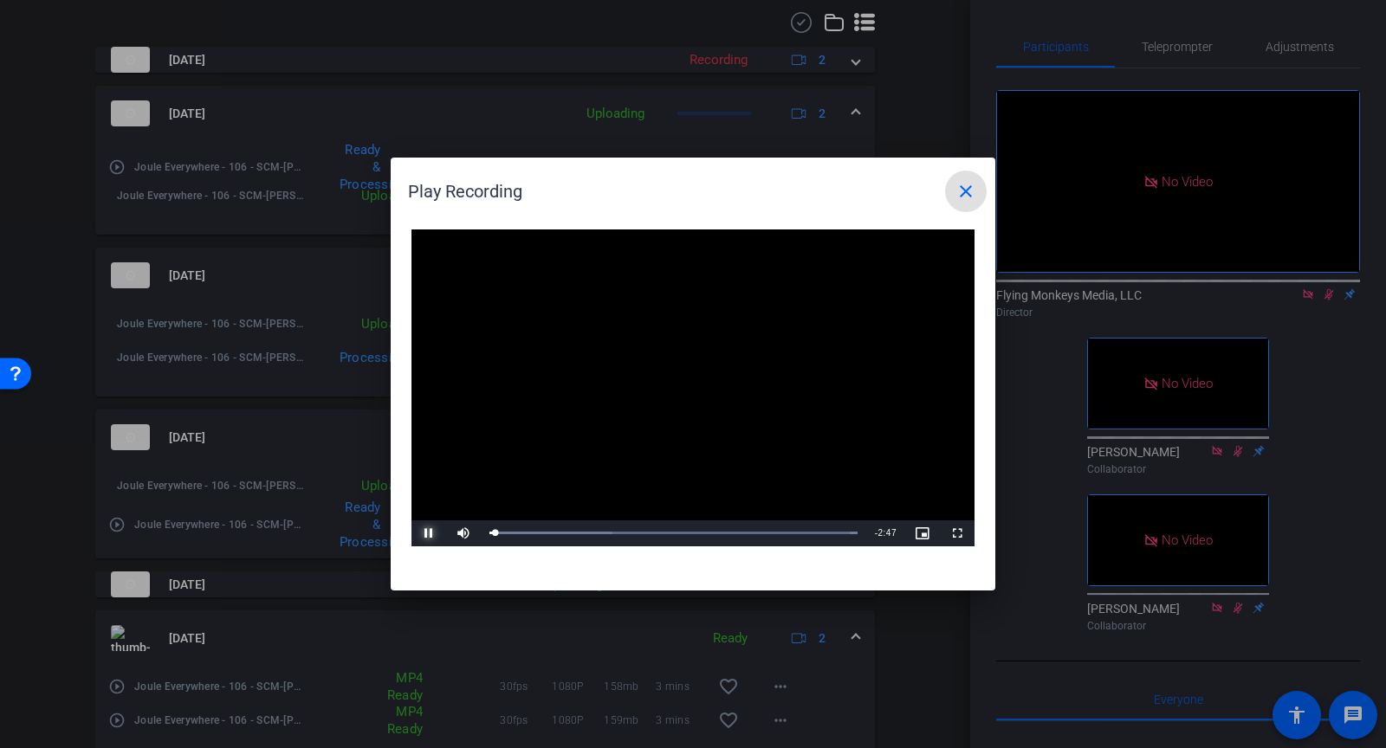
click at [424, 534] on span "Video Player" at bounding box center [428, 534] width 35 height 0
click at [958, 206] on span at bounding box center [966, 192] width 42 height 42
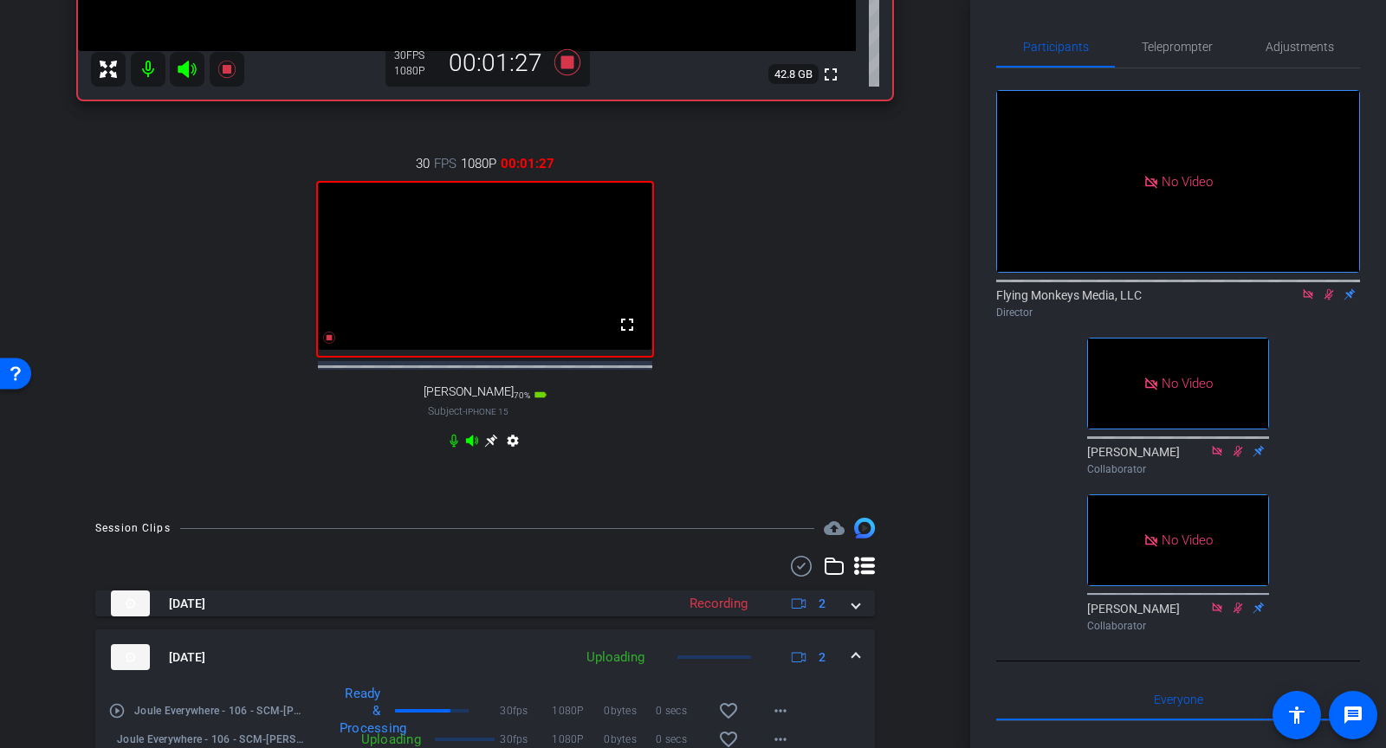
scroll to position [530, 0]
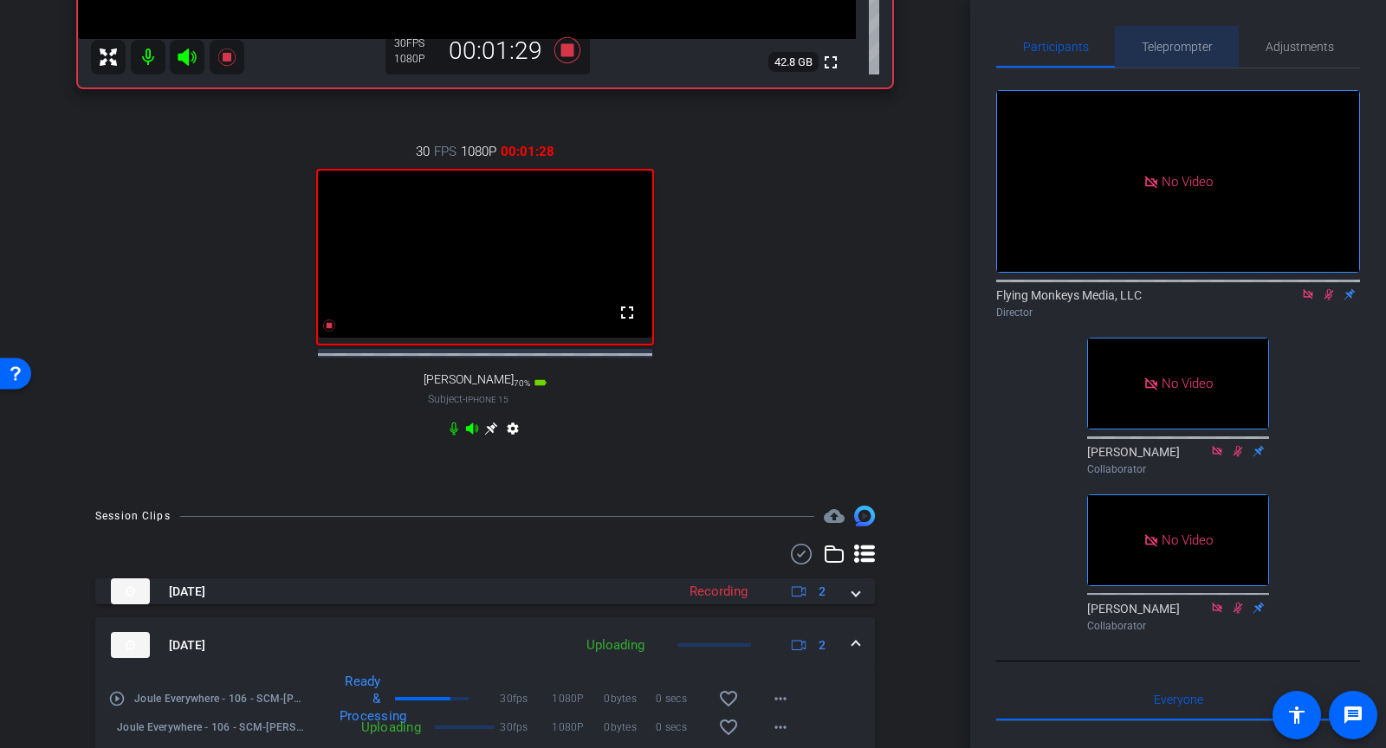
click at [1191, 54] on span "Teleprompter" at bounding box center [1177, 47] width 71 height 42
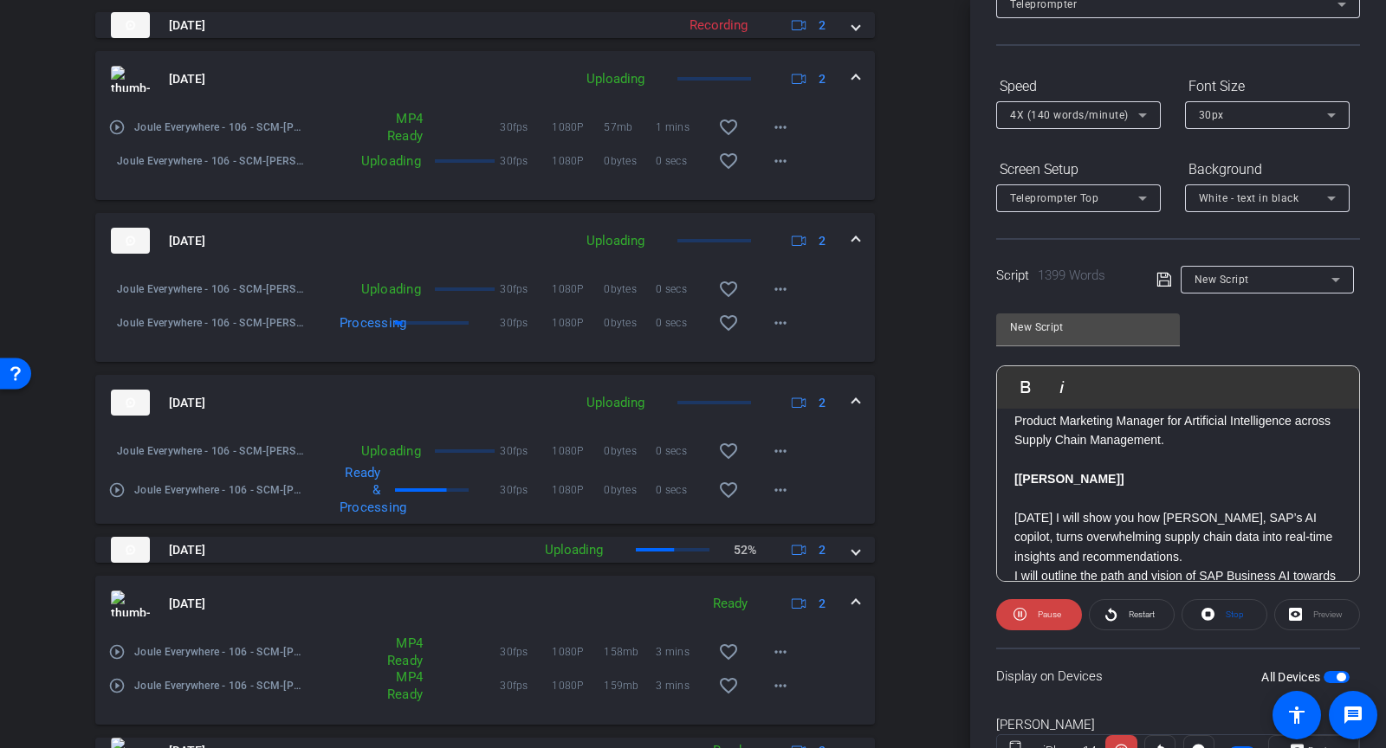
scroll to position [1098, 0]
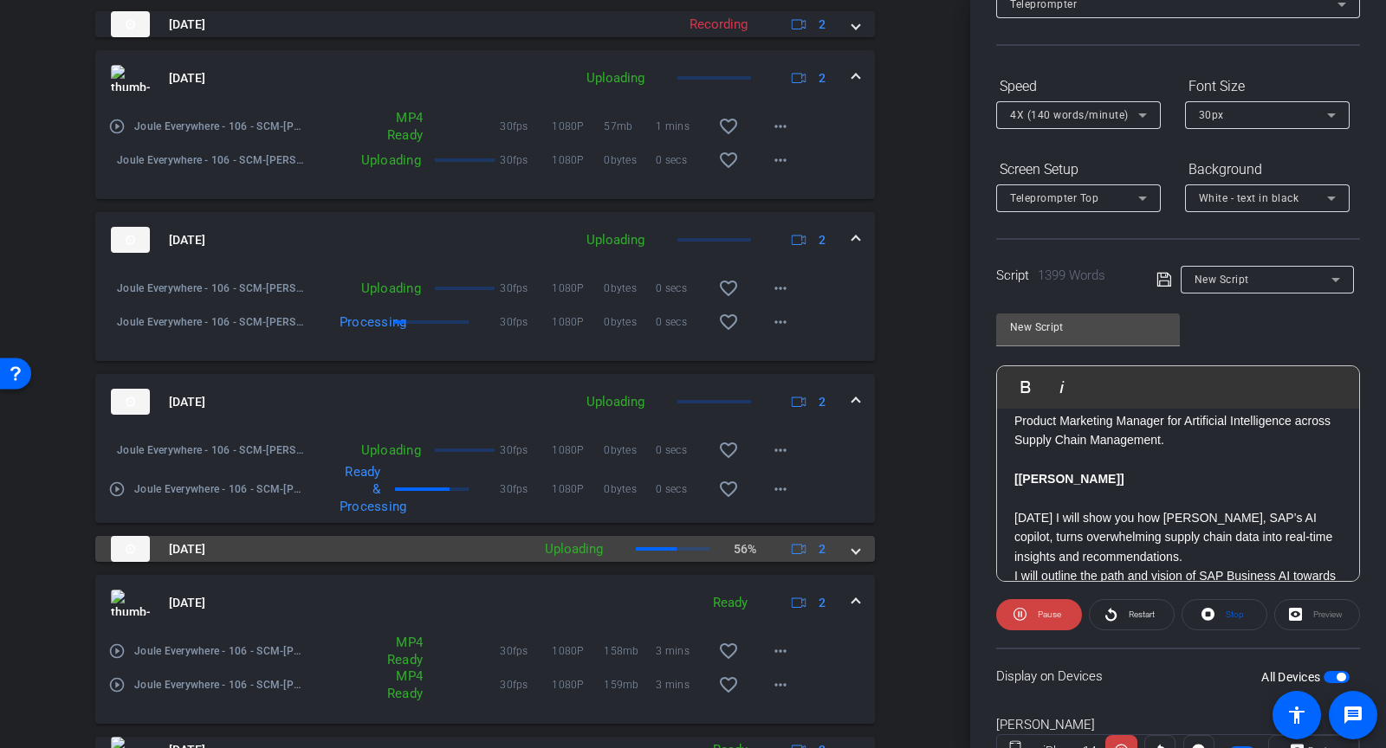
click at [860, 562] on mat-expansion-panel-header "Aug 21, 2025 Uploading 56% 2" at bounding box center [485, 549] width 780 height 26
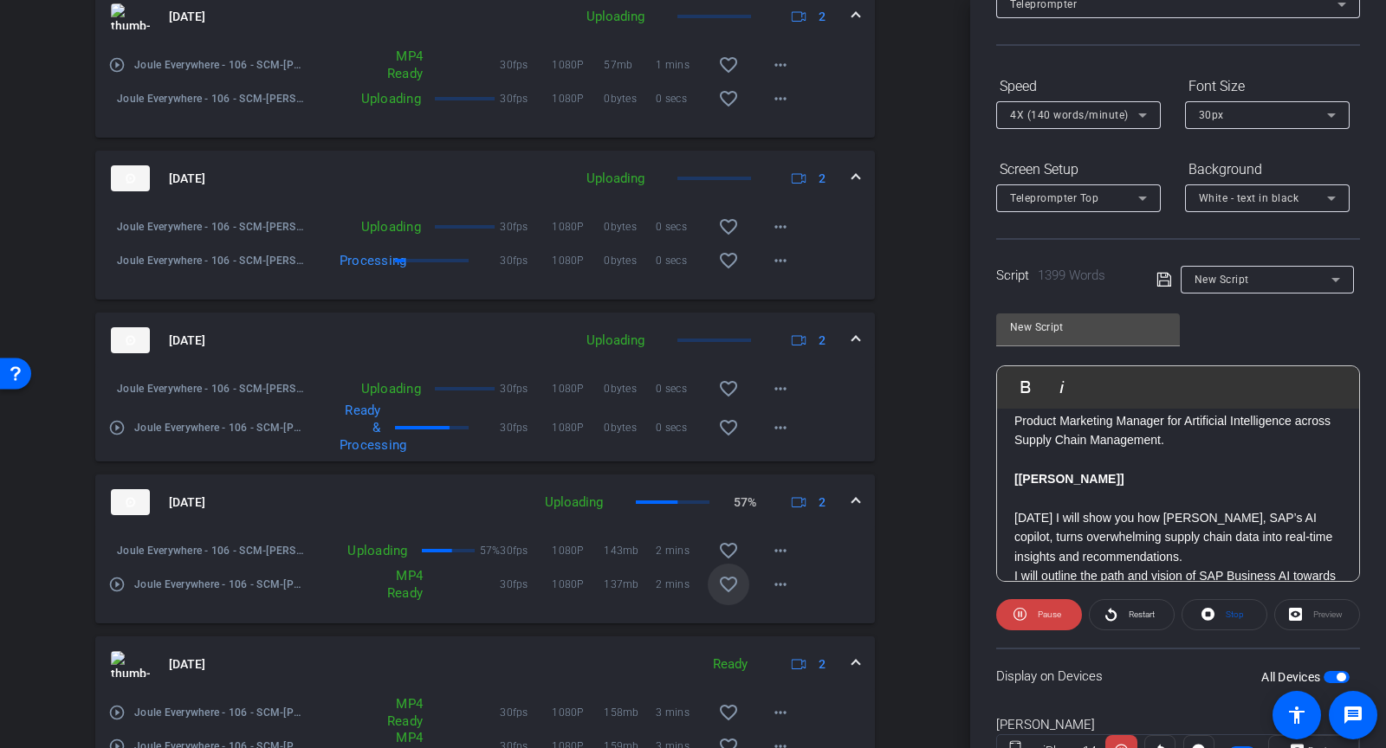
scroll to position [1226, 0]
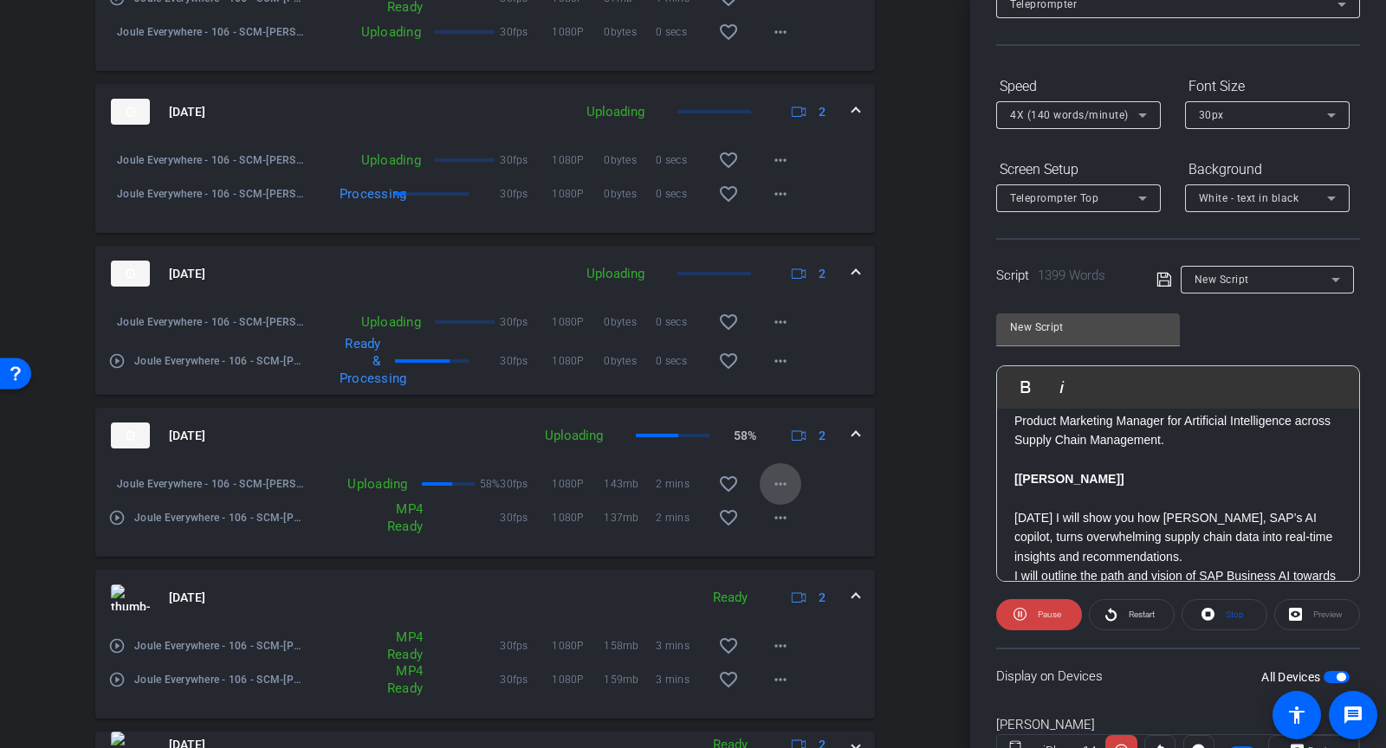
click at [787, 482] on span at bounding box center [781, 484] width 42 height 42
click at [788, 531] on span "Cancel Upload" at bounding box center [810, 532] width 73 height 21
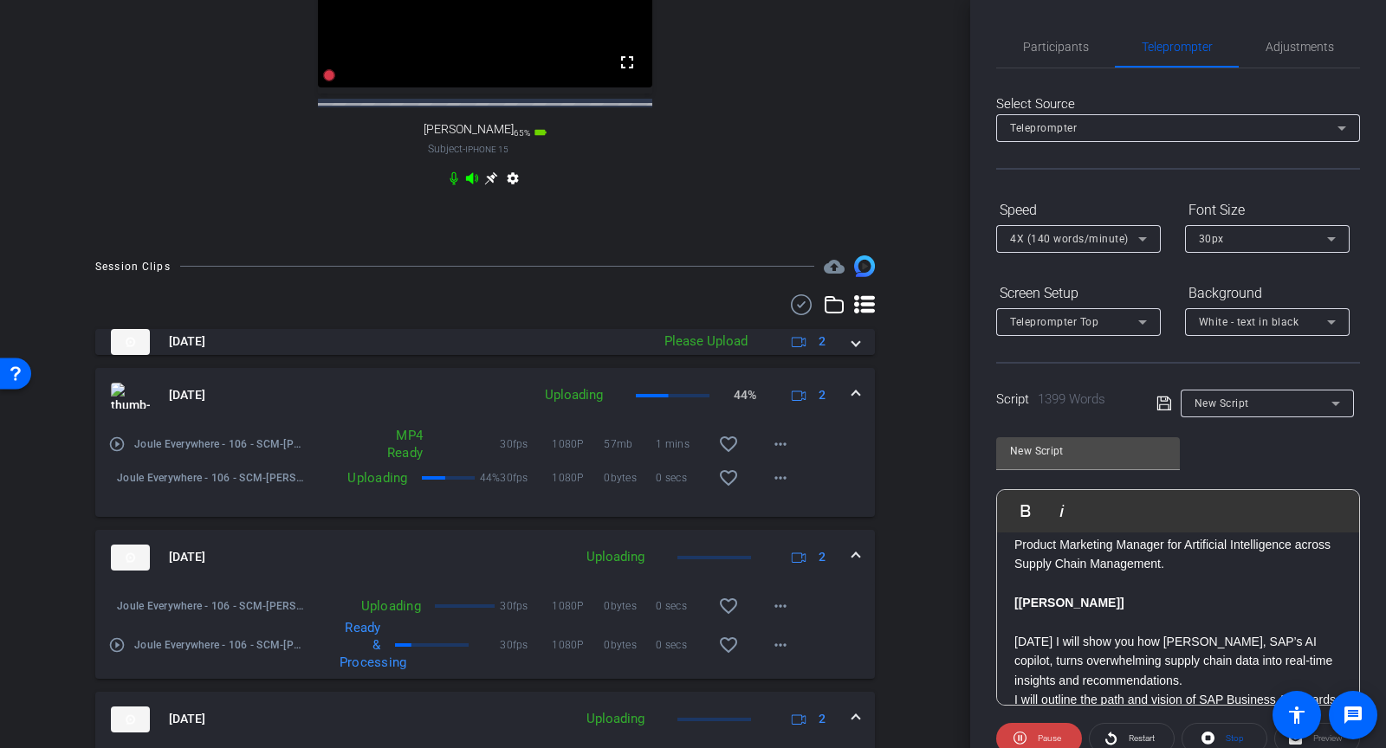
scroll to position [657, 0]
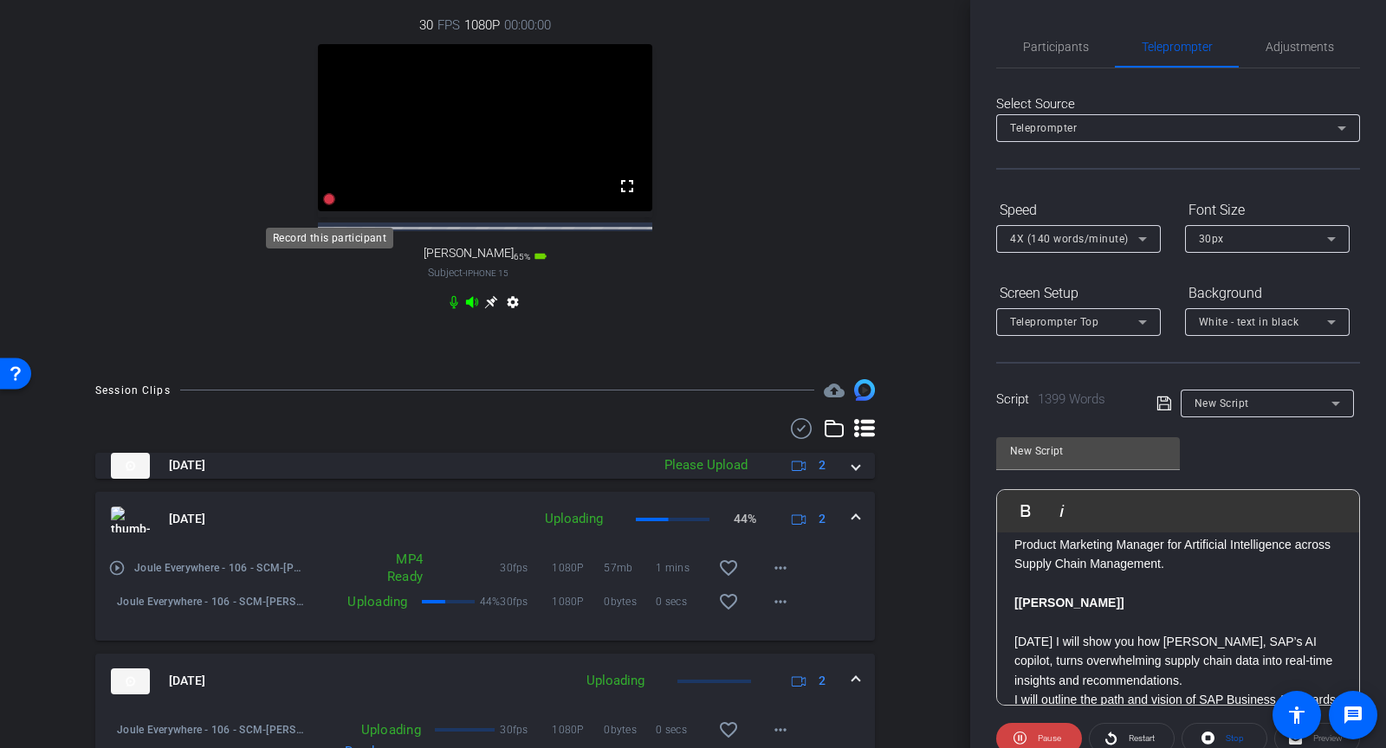
click at [331, 206] on icon at bounding box center [329, 200] width 12 height 12
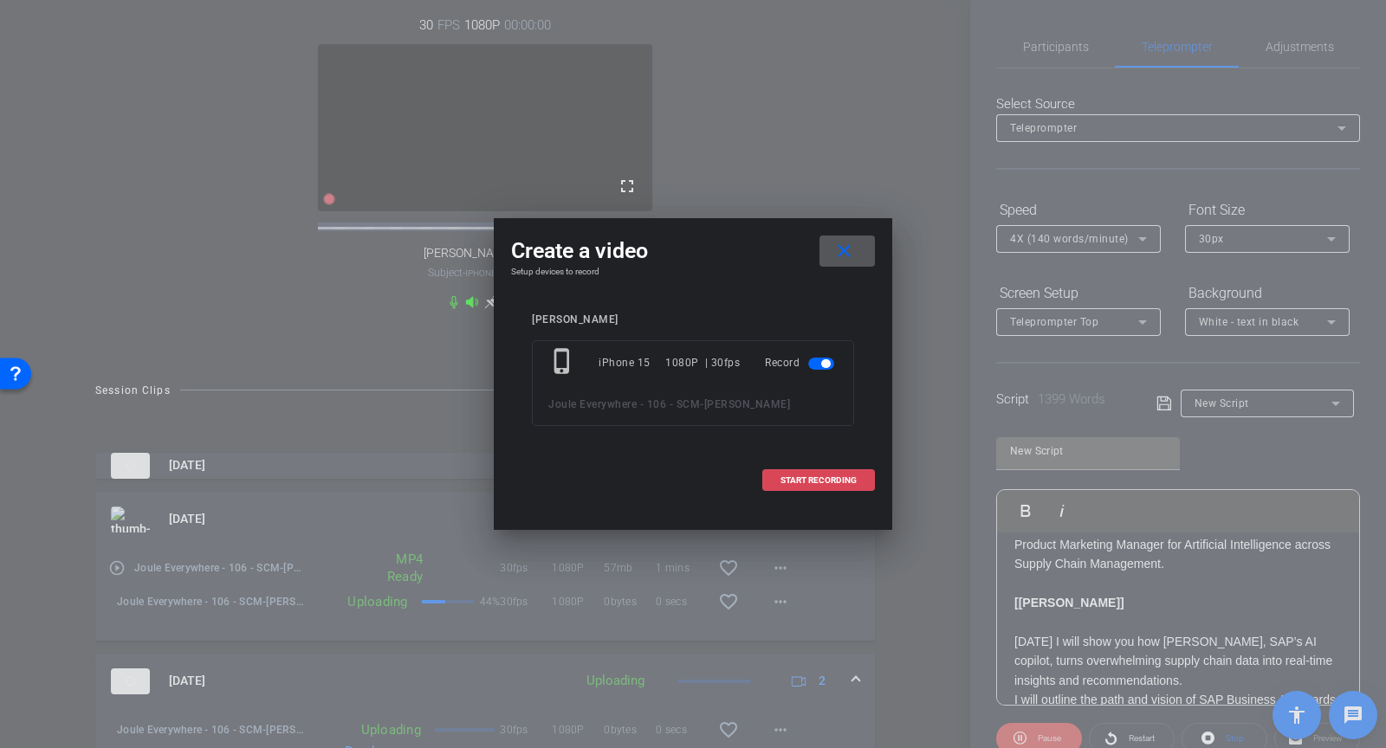
click at [808, 480] on span "START RECORDING" at bounding box center [819, 480] width 76 height 9
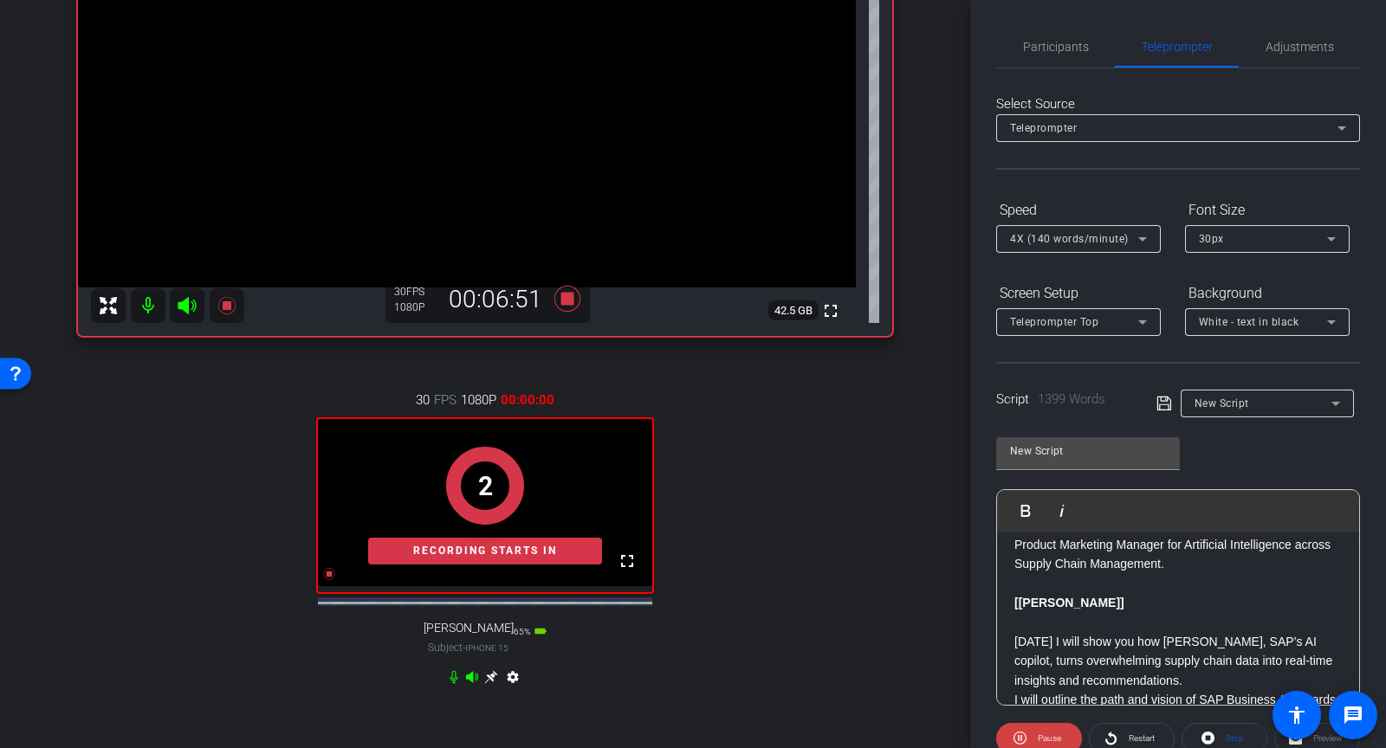
scroll to position [221, 0]
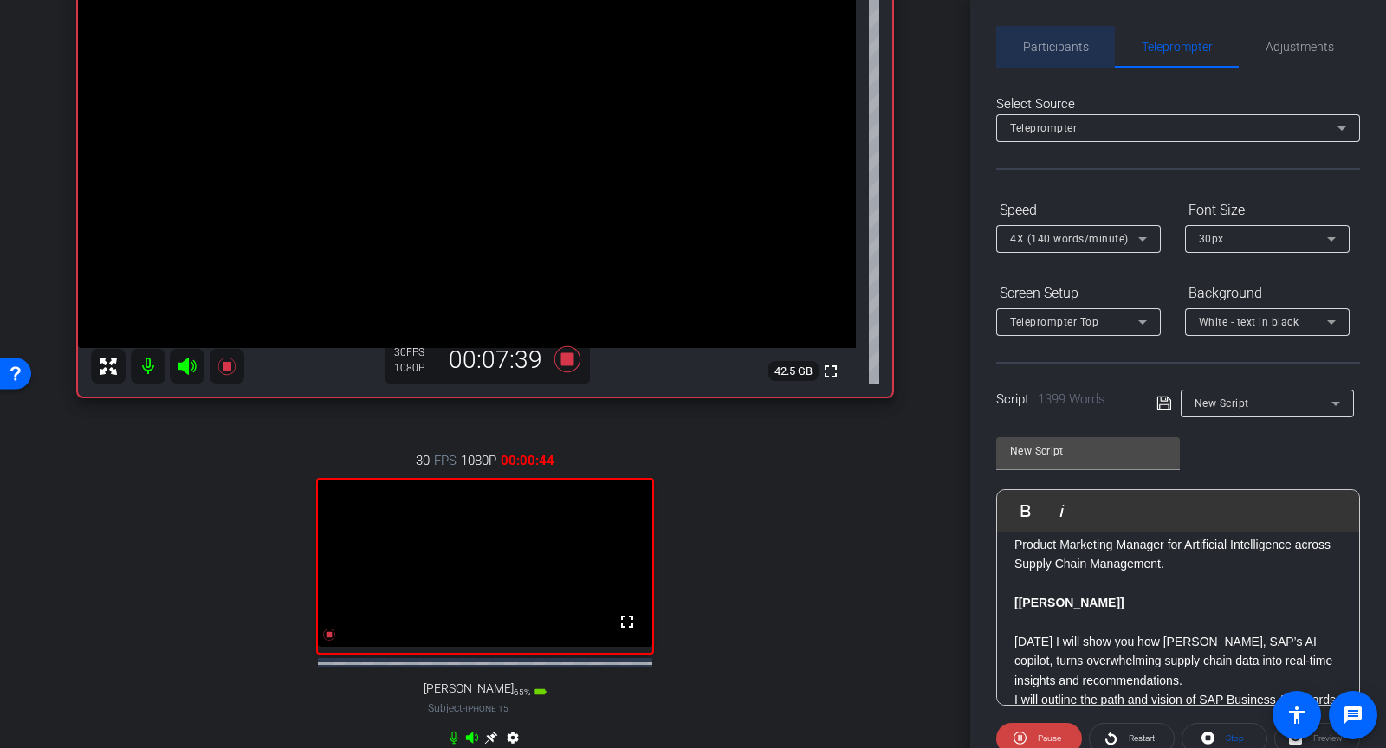
click at [1031, 65] on span "Participants" at bounding box center [1056, 47] width 66 height 42
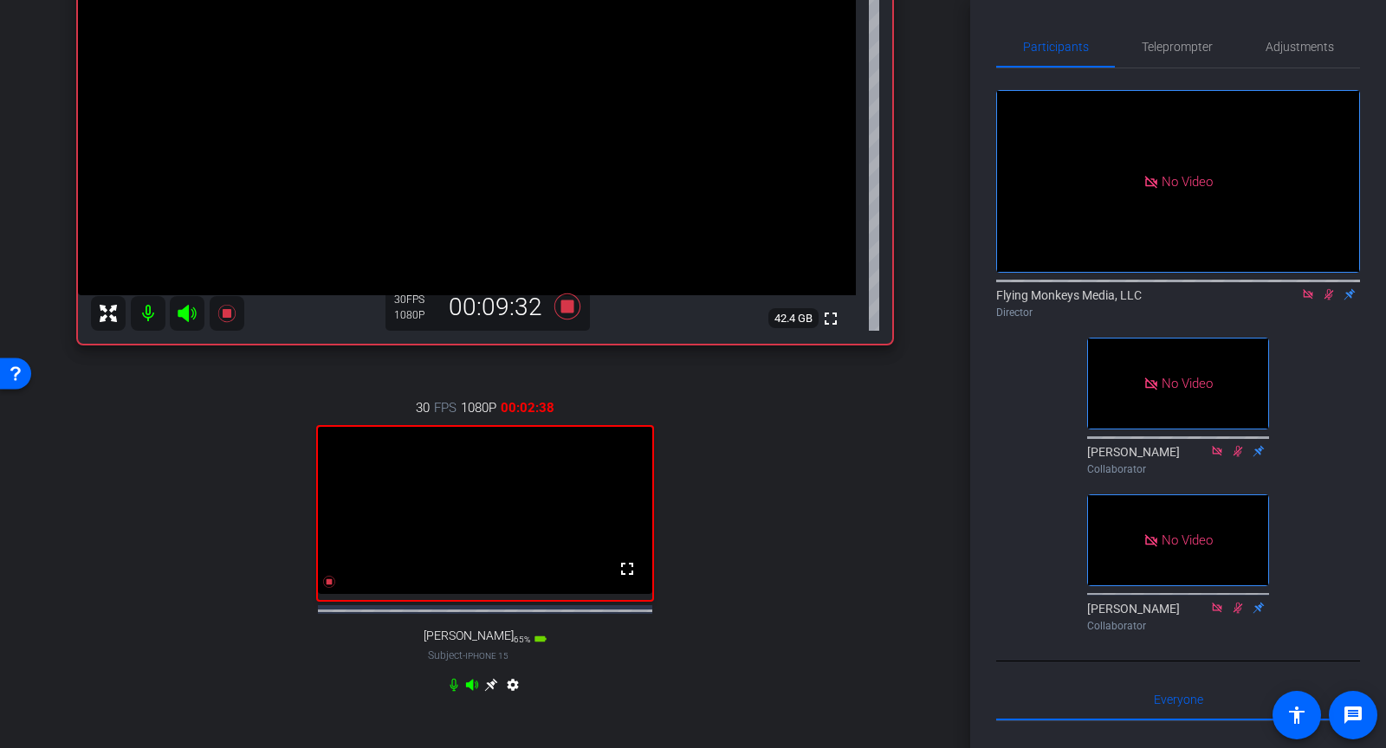
scroll to position [237, 0]
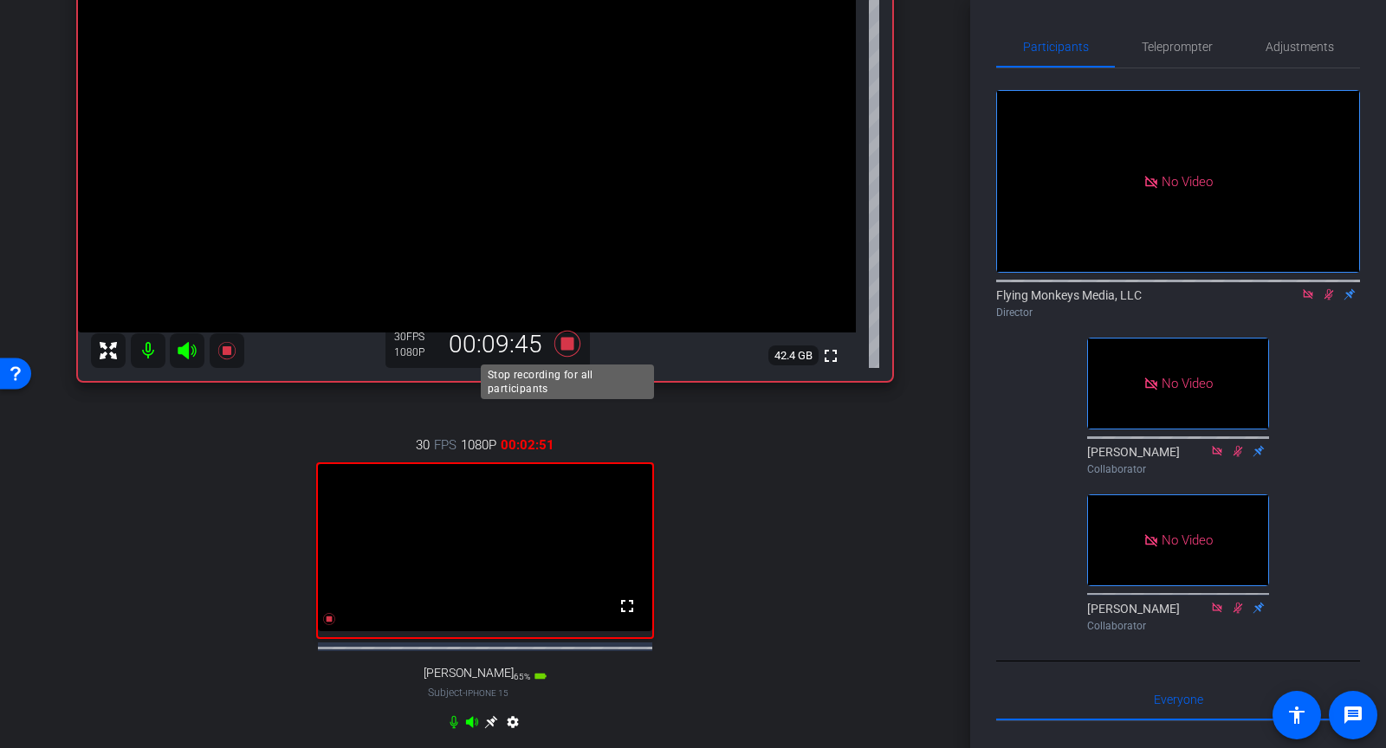
click at [570, 338] on icon at bounding box center [567, 343] width 26 height 26
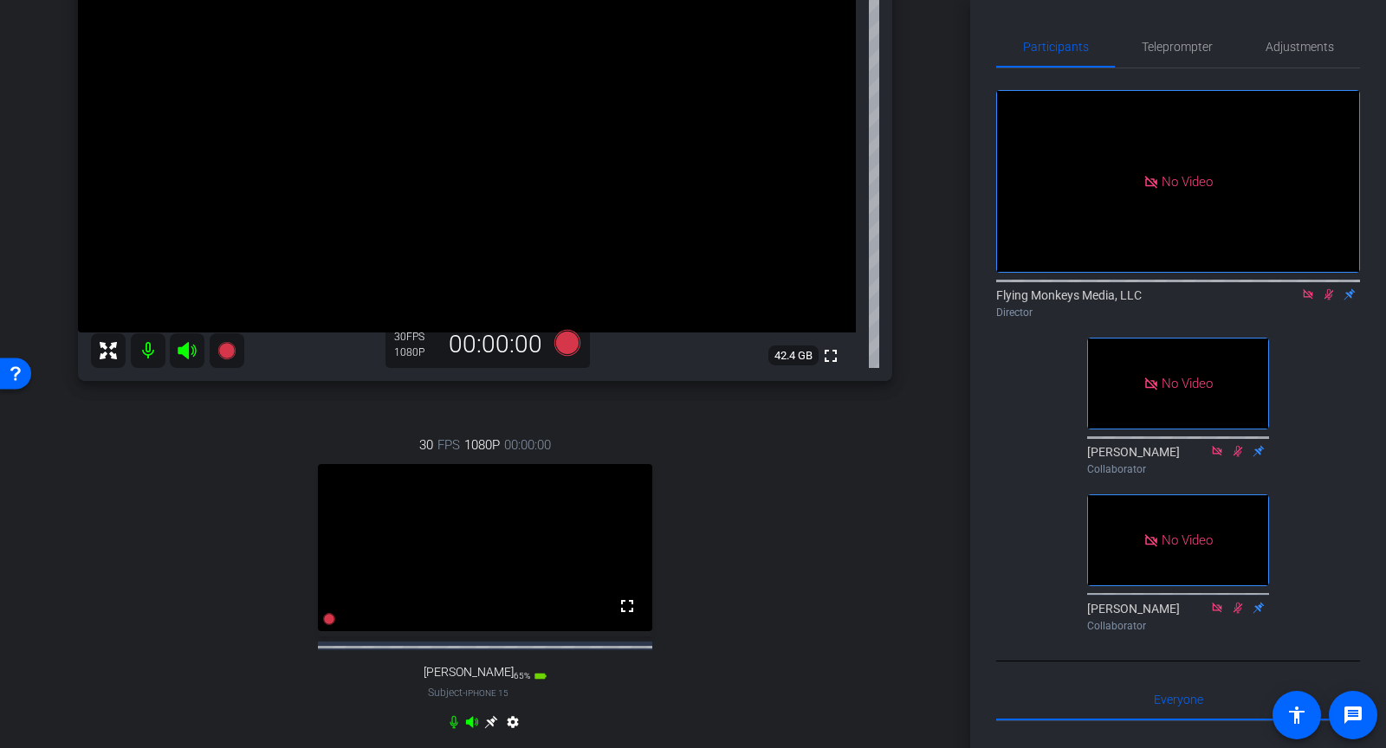
click at [1330, 296] on icon at bounding box center [1330, 294] width 10 height 11
click at [1313, 296] on icon at bounding box center [1308, 294] width 14 height 12
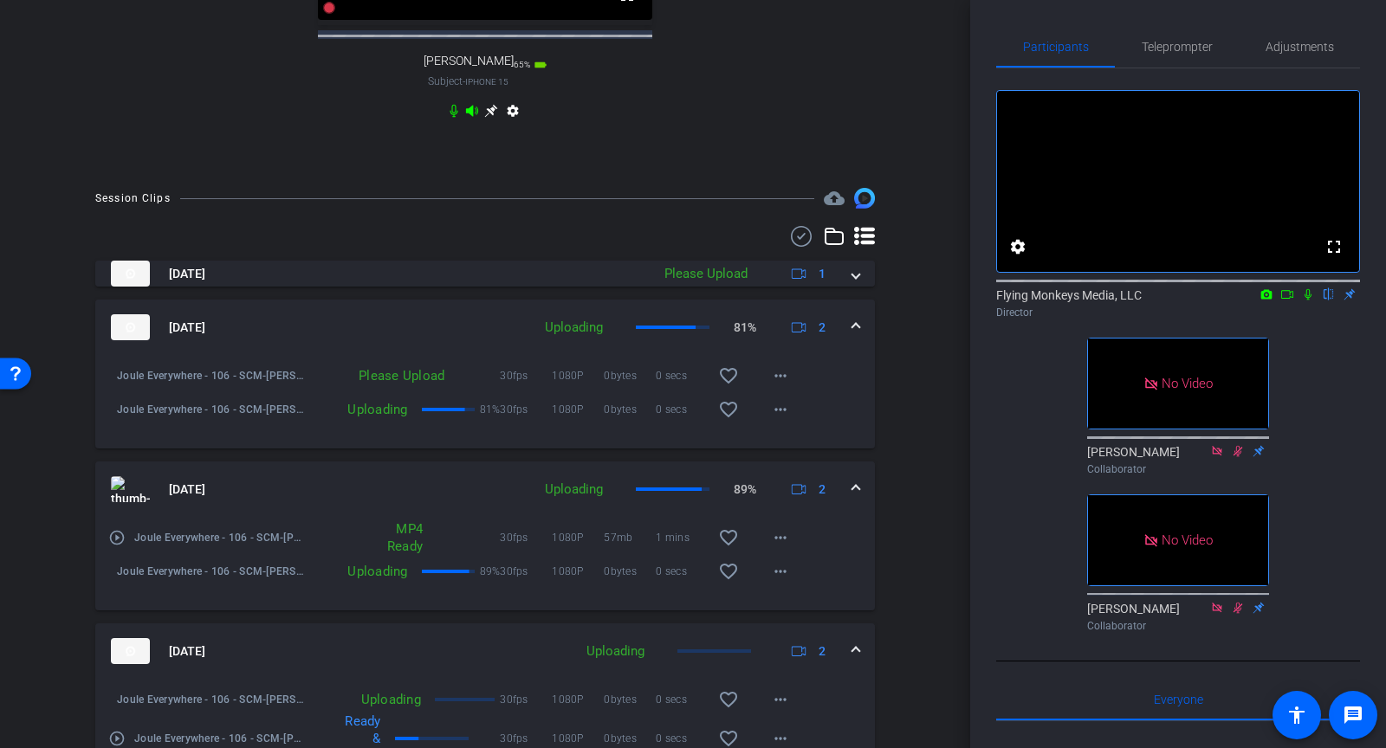
scroll to position [863, 0]
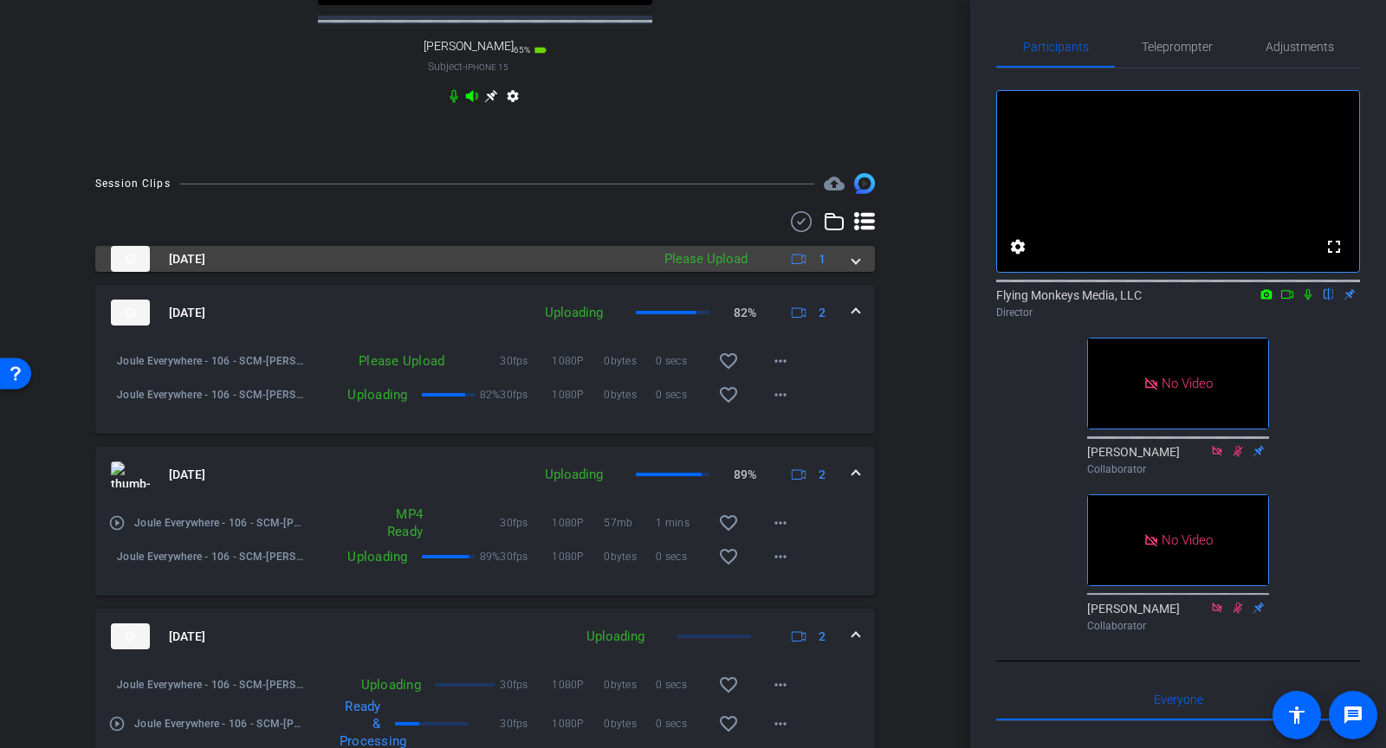
click at [854, 269] on span at bounding box center [855, 259] width 7 height 18
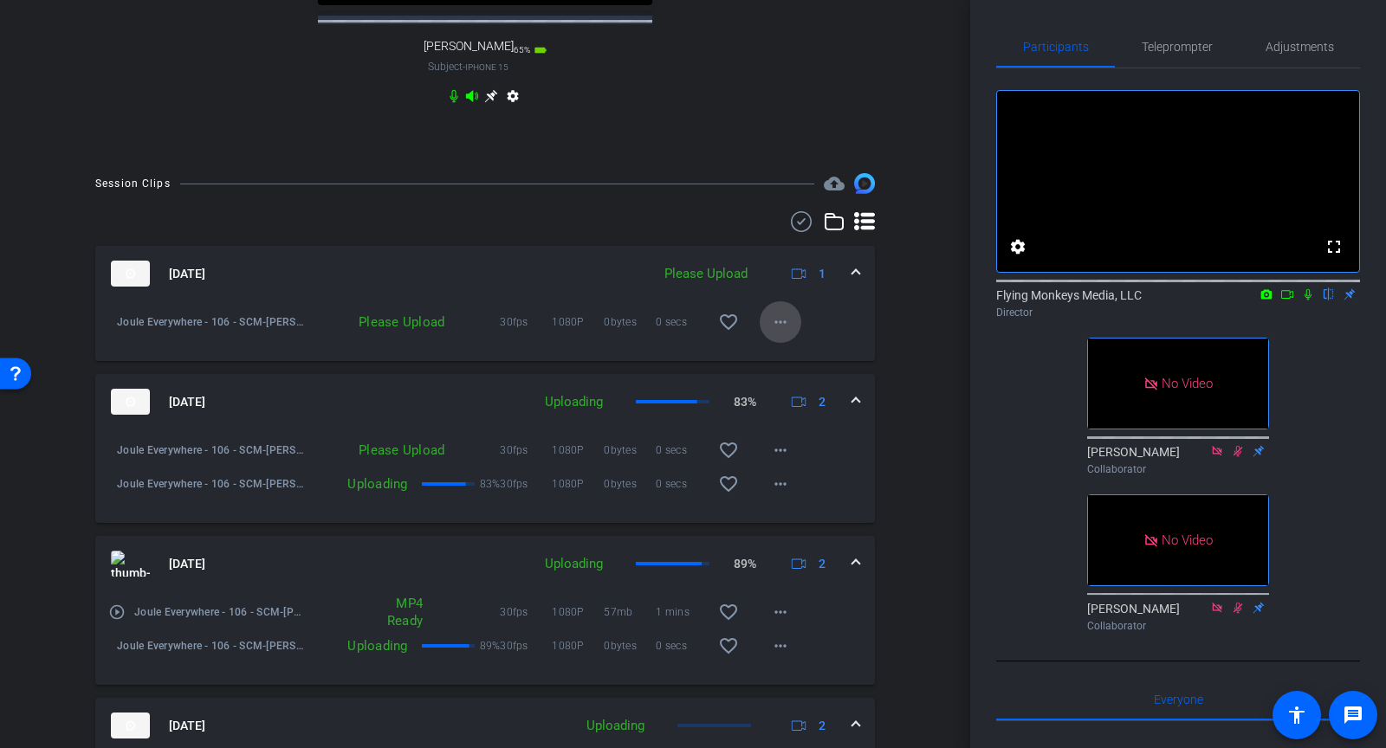
click at [775, 333] on mat-icon "more_horiz" at bounding box center [780, 322] width 21 height 21
click at [781, 374] on span "Upload" at bounding box center [808, 373] width 69 height 21
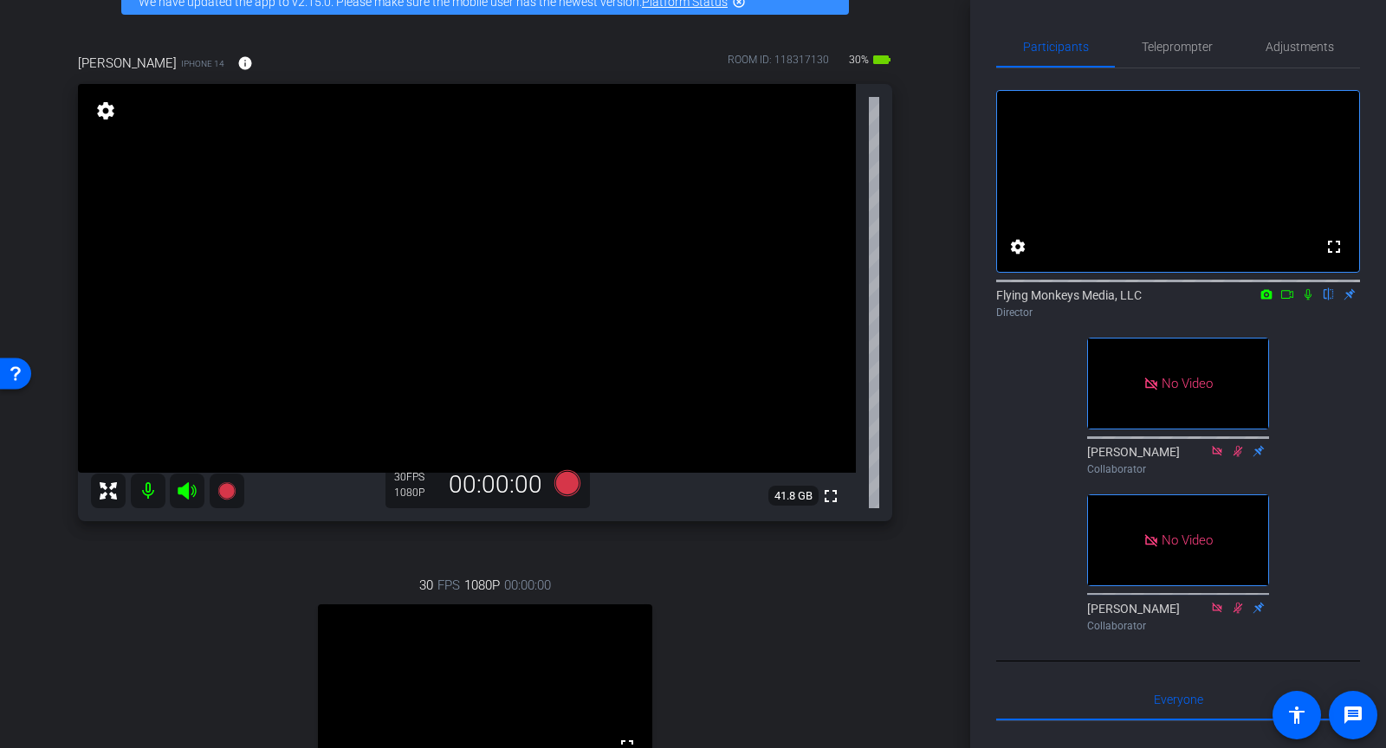
scroll to position [117, 0]
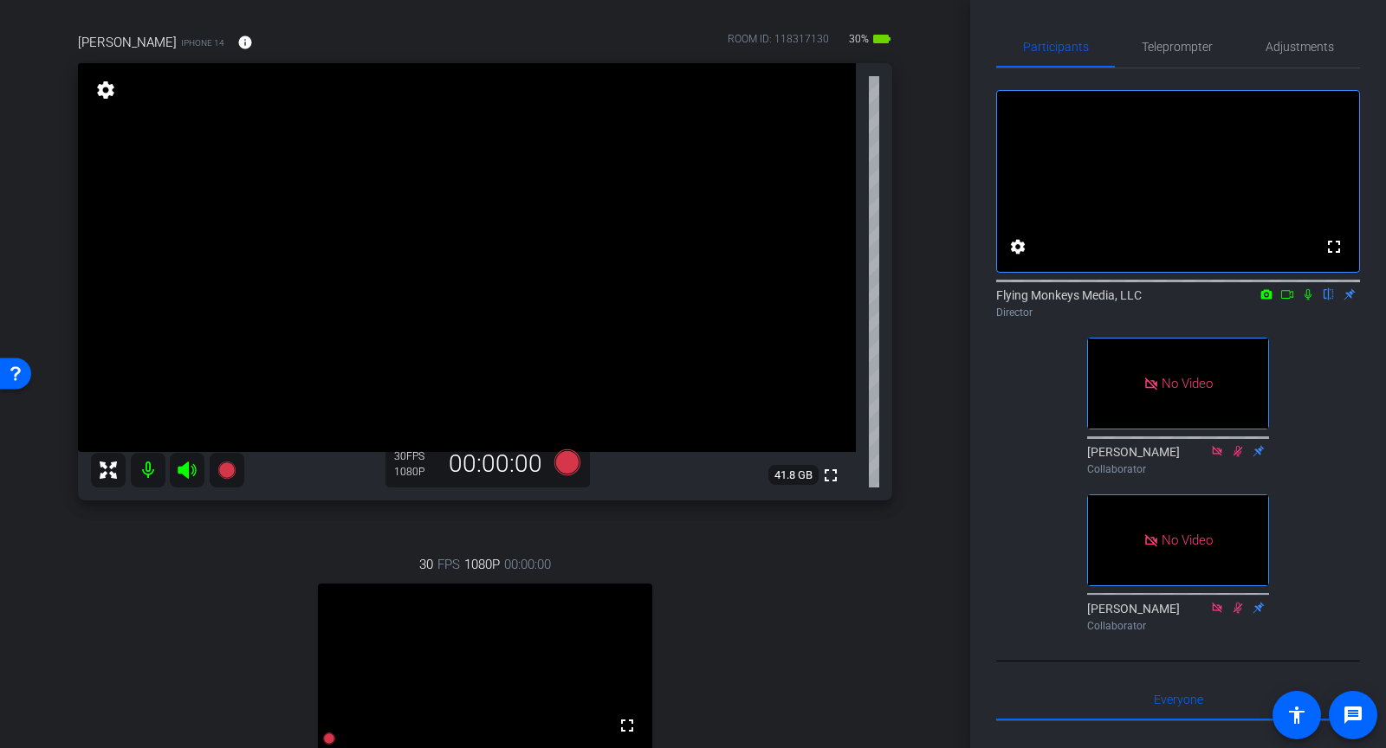
click at [875, 34] on mat-icon "battery_std" at bounding box center [882, 39] width 21 height 21
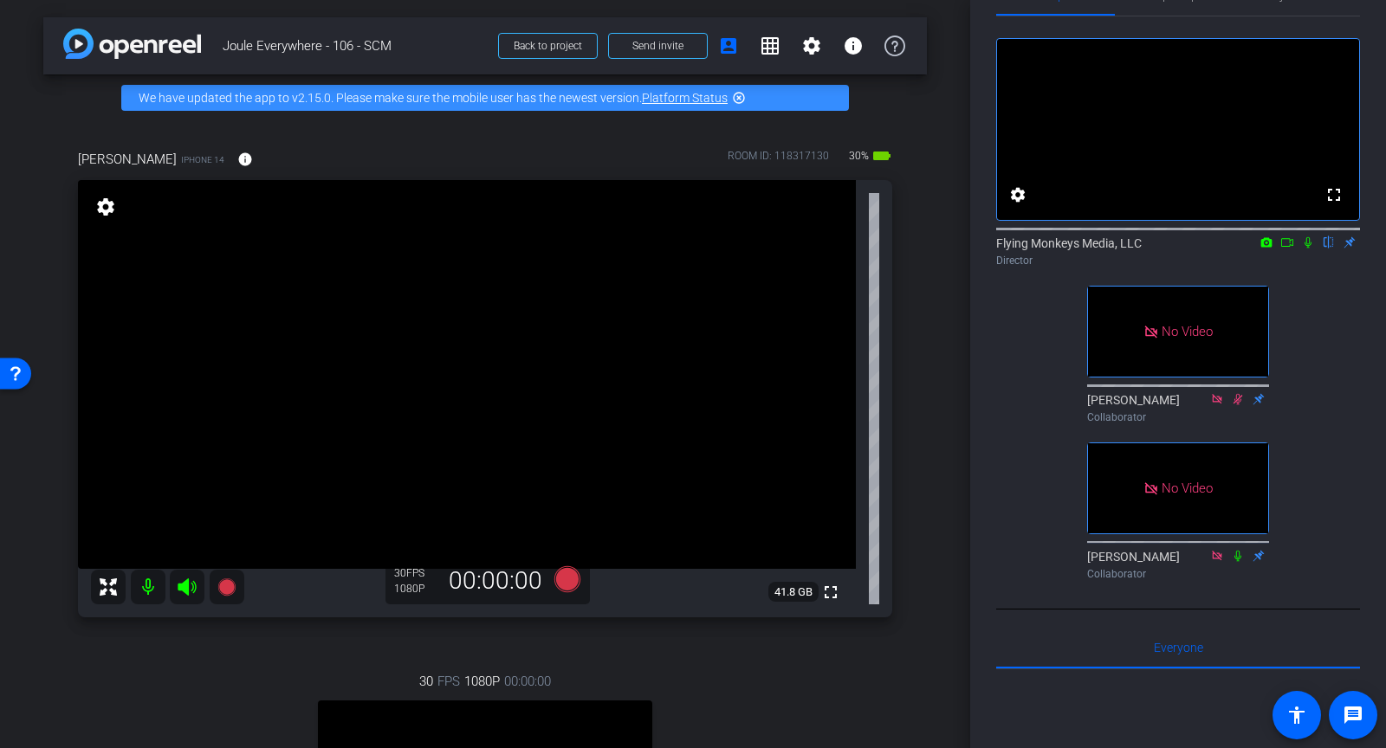
scroll to position [0, 0]
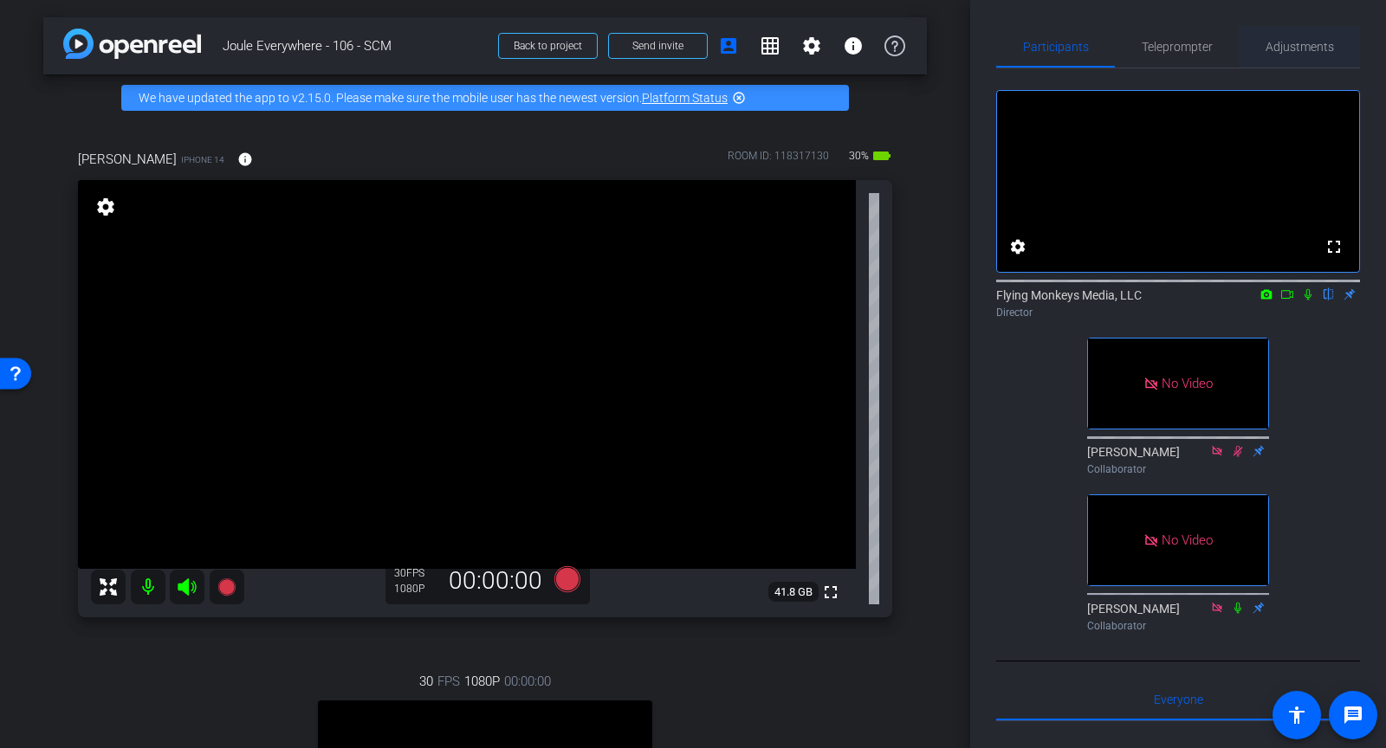
click at [1292, 49] on span "Adjustments" at bounding box center [1300, 47] width 68 height 12
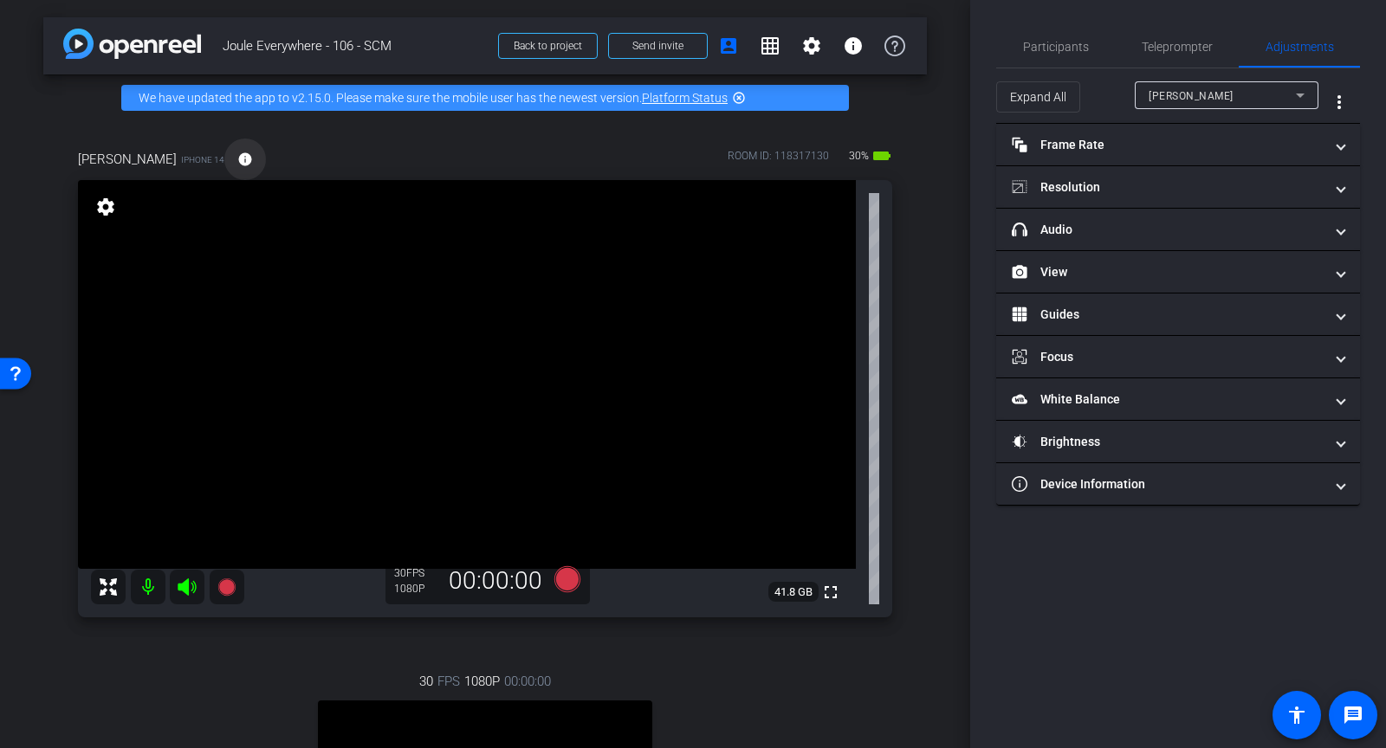
click at [237, 157] on mat-icon "info" at bounding box center [245, 160] width 16 height 16
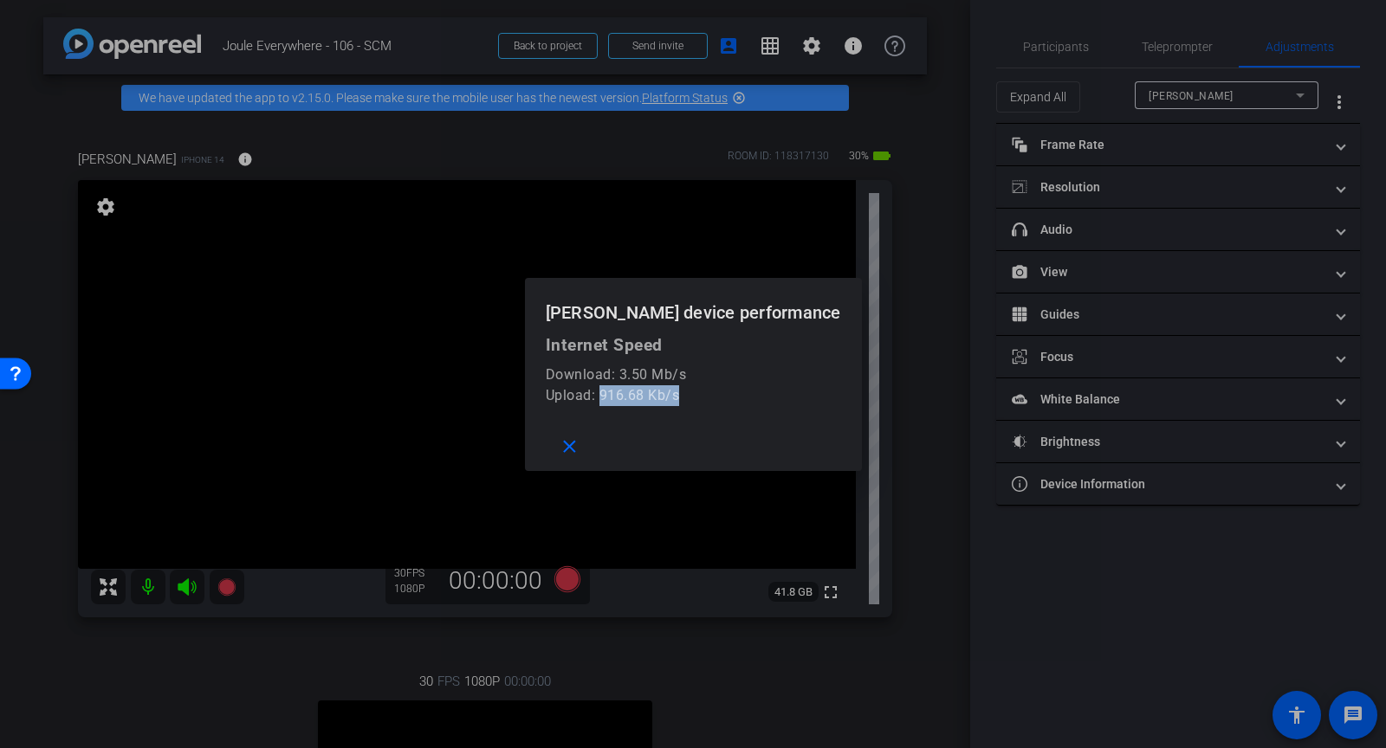
drag, startPoint x: 687, startPoint y: 397, endPoint x: 606, endPoint y: 397, distance: 80.6
click at [606, 397] on div "Upload: 916.68 Kb/s" at bounding box center [693, 396] width 295 height 21
copy div "916.68 Kb/s"
click at [567, 446] on mat-icon "close" at bounding box center [570, 448] width 22 height 22
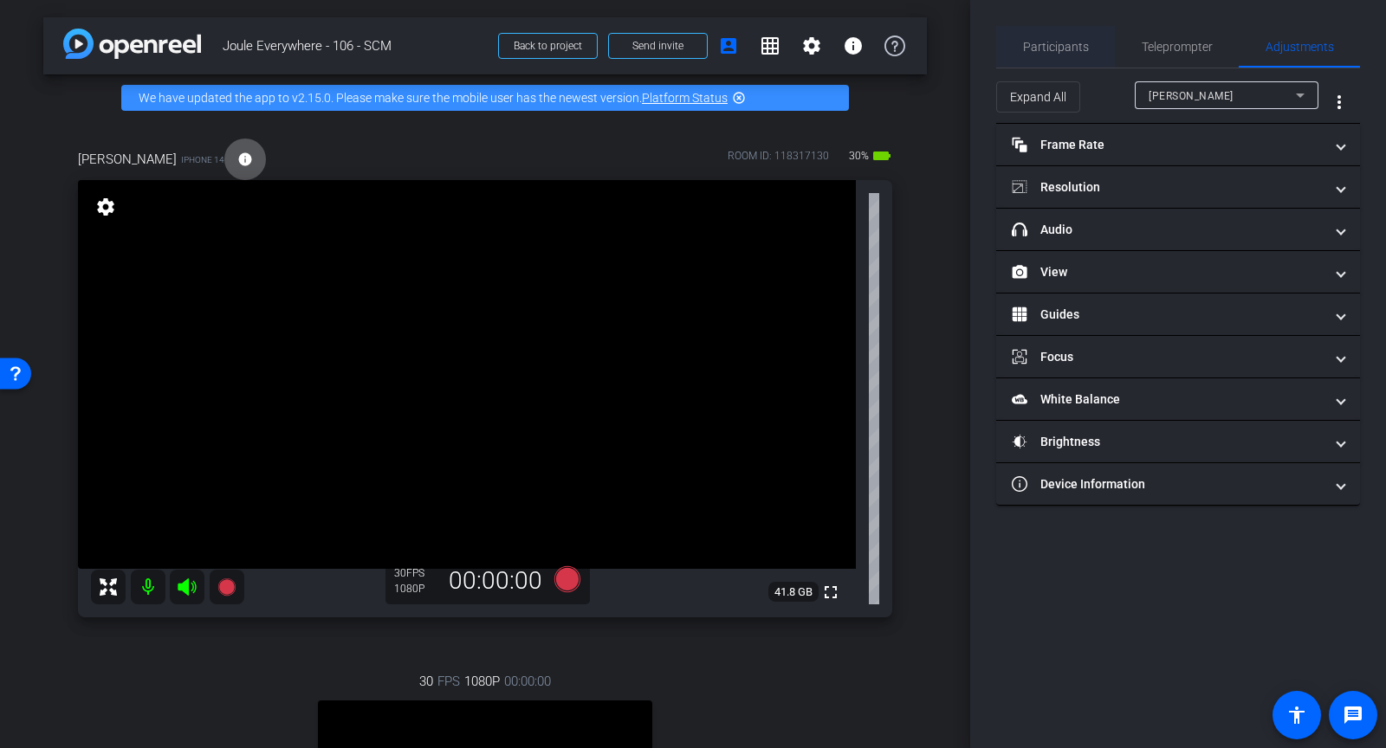
click at [1062, 42] on span "Participants" at bounding box center [1056, 47] width 66 height 12
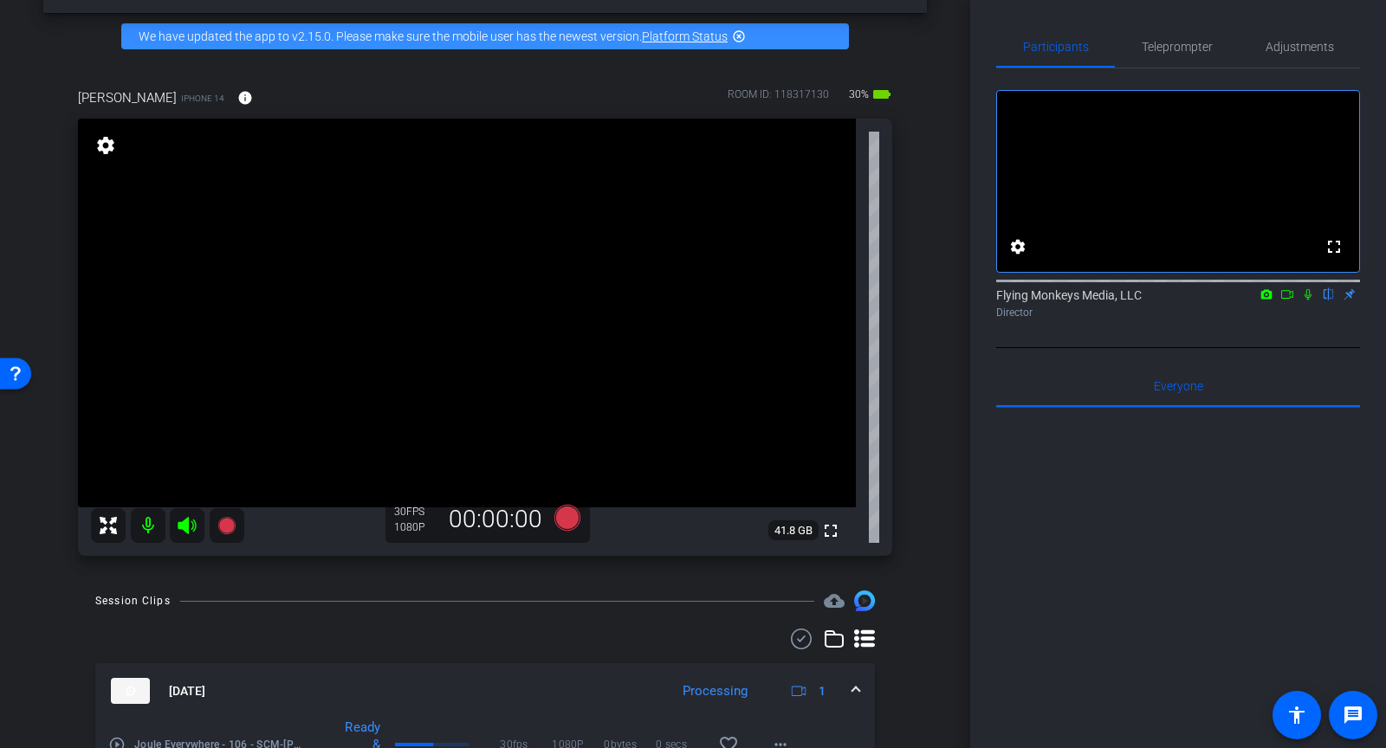
scroll to position [61, 0]
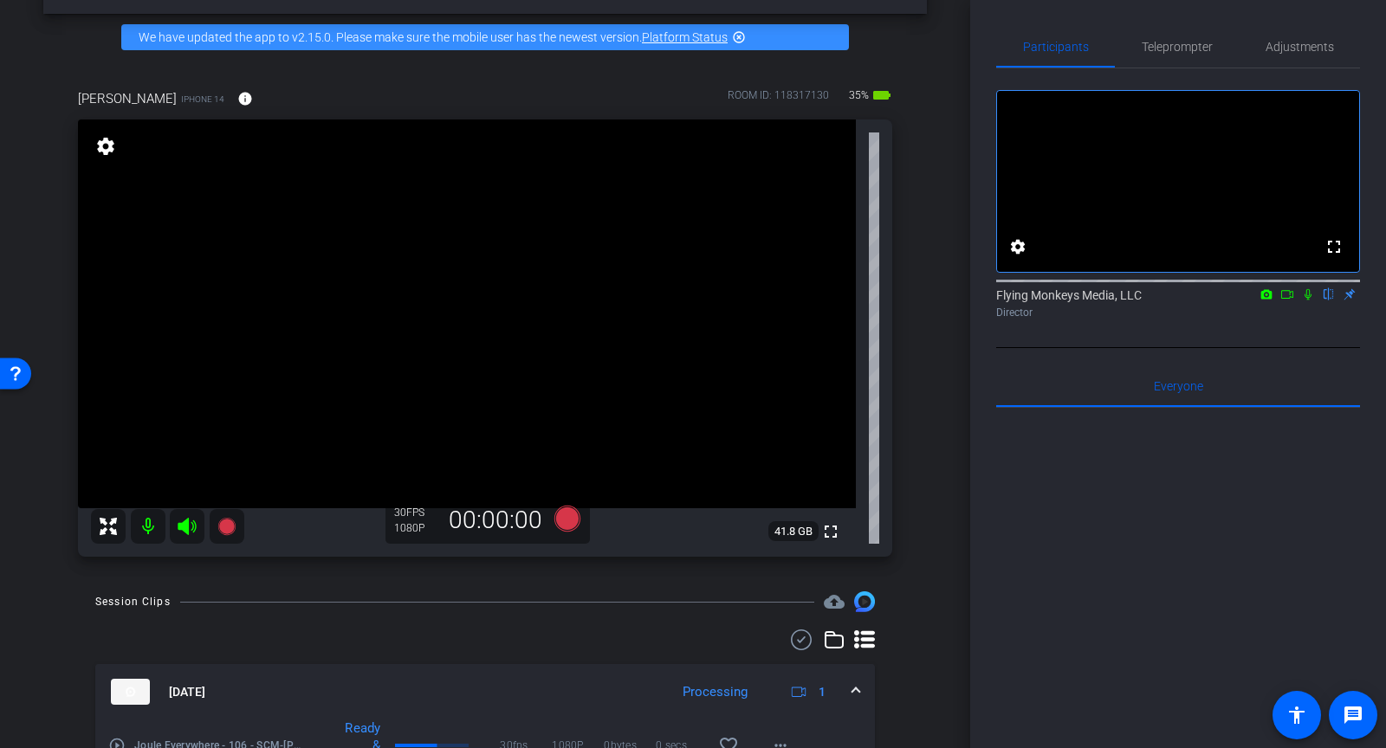
click at [1293, 299] on icon at bounding box center [1287, 294] width 12 height 9
click at [1326, 301] on icon at bounding box center [1329, 294] width 14 height 12
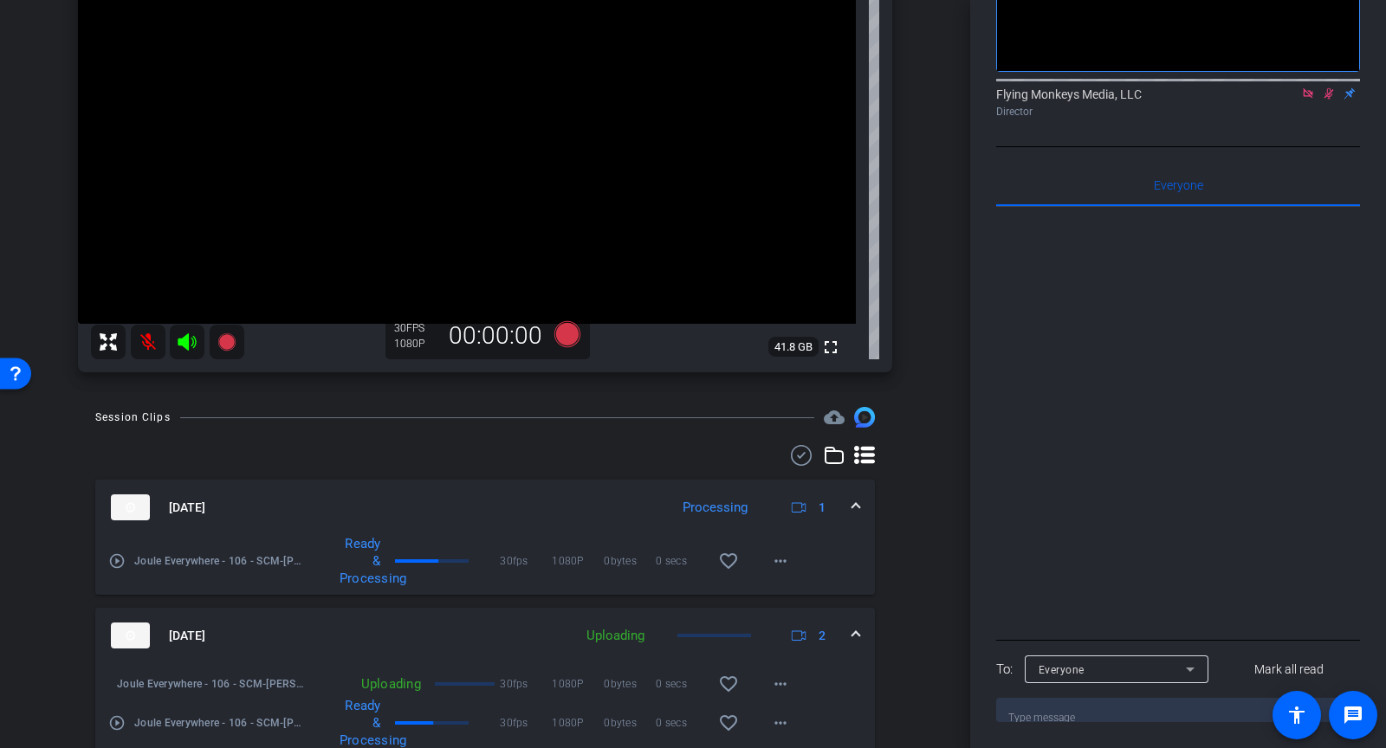
scroll to position [243, 0]
click at [188, 346] on icon at bounding box center [187, 343] width 18 height 17
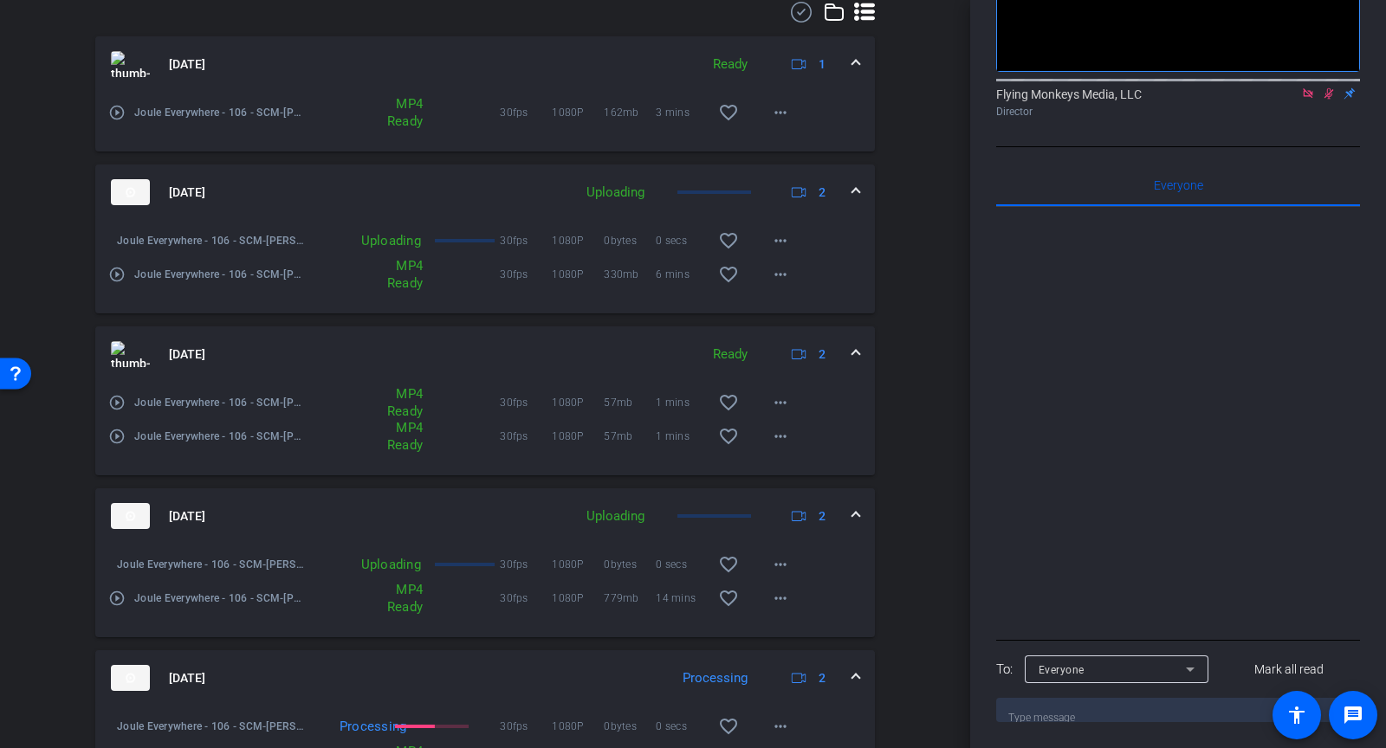
scroll to position [844, 0]
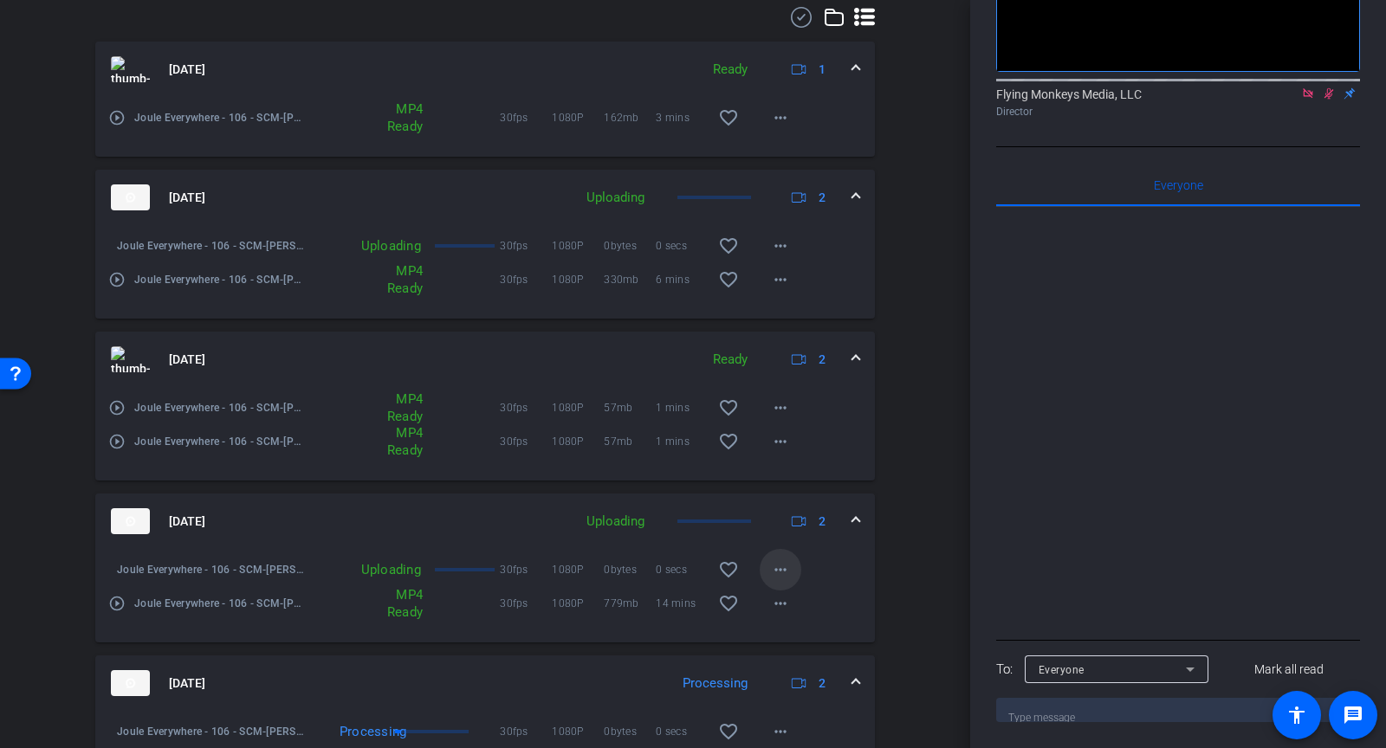
click at [784, 574] on mat-icon "more_horiz" at bounding box center [780, 570] width 21 height 21
click at [830, 247] on div at bounding box center [693, 374] width 1386 height 748
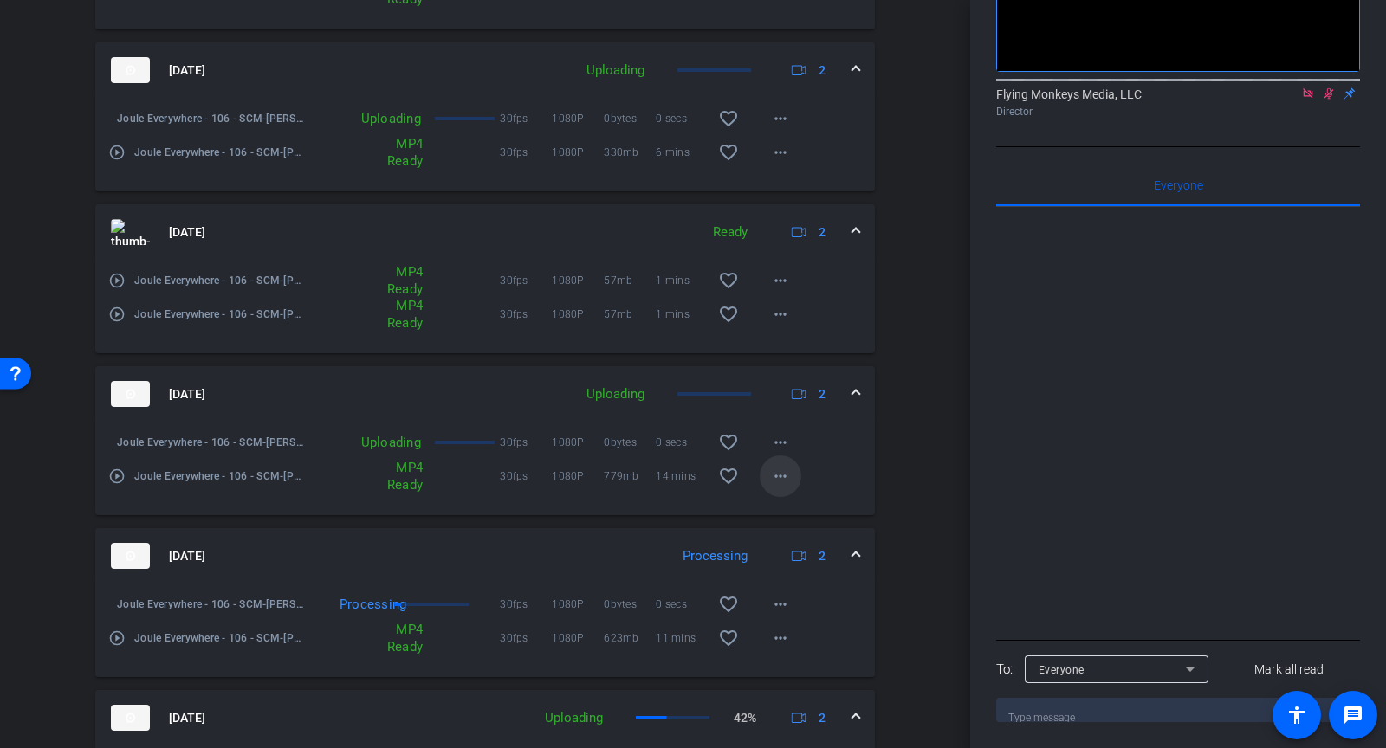
scroll to position [968, 0]
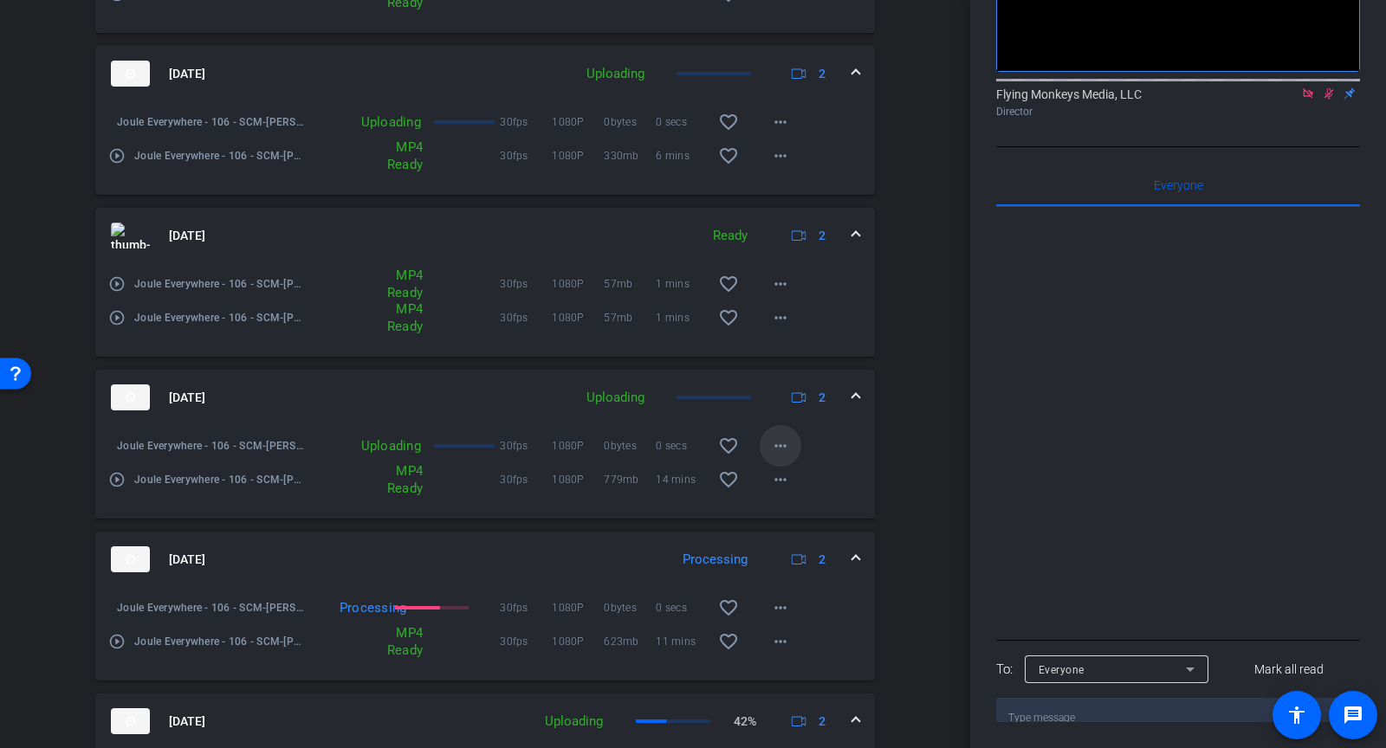
click at [787, 440] on mat-icon "more_horiz" at bounding box center [780, 446] width 21 height 21
click at [777, 483] on span "Cancel Upload" at bounding box center [810, 481] width 73 height 21
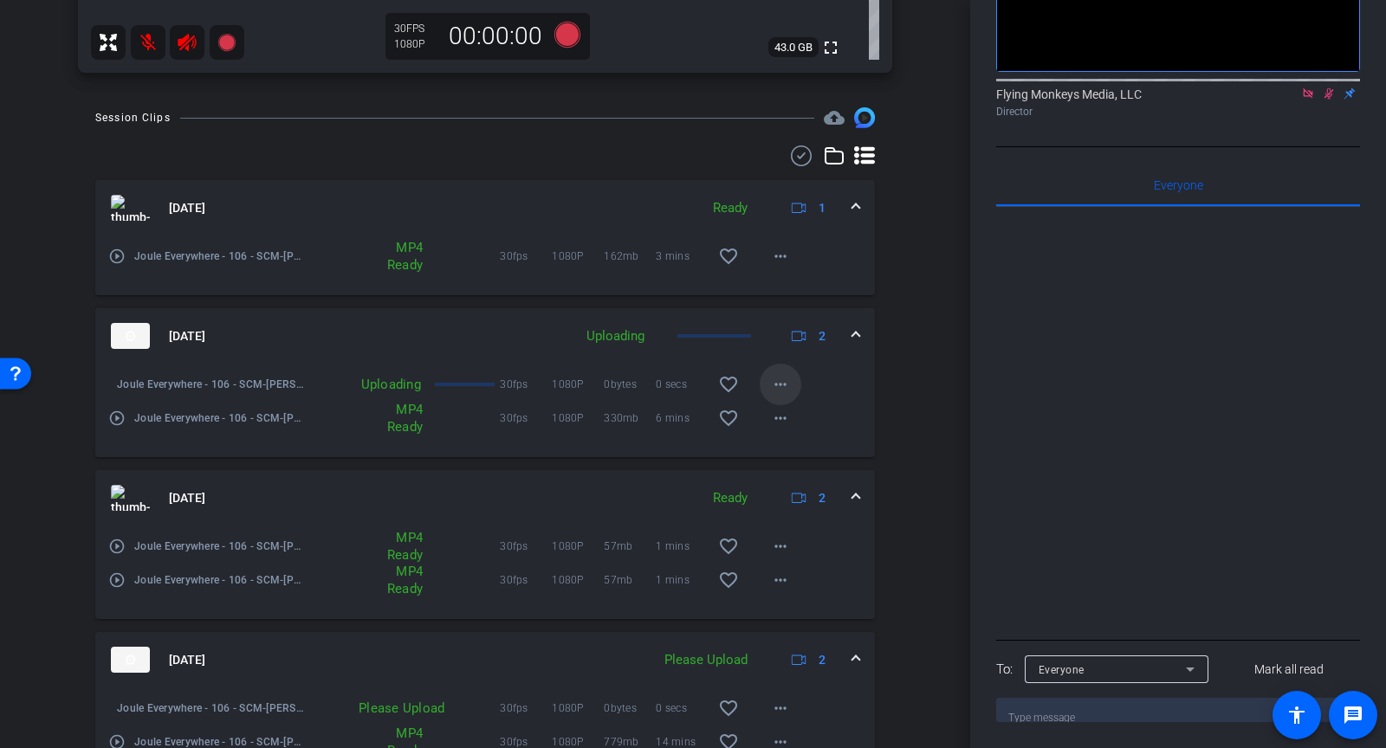
scroll to position [703, 0]
click at [773, 378] on mat-icon "more_horiz" at bounding box center [780, 387] width 21 height 21
click at [783, 423] on span "Cancel Upload" at bounding box center [810, 423] width 73 height 21
click at [772, 387] on mat-icon "more_horiz" at bounding box center [780, 387] width 21 height 21
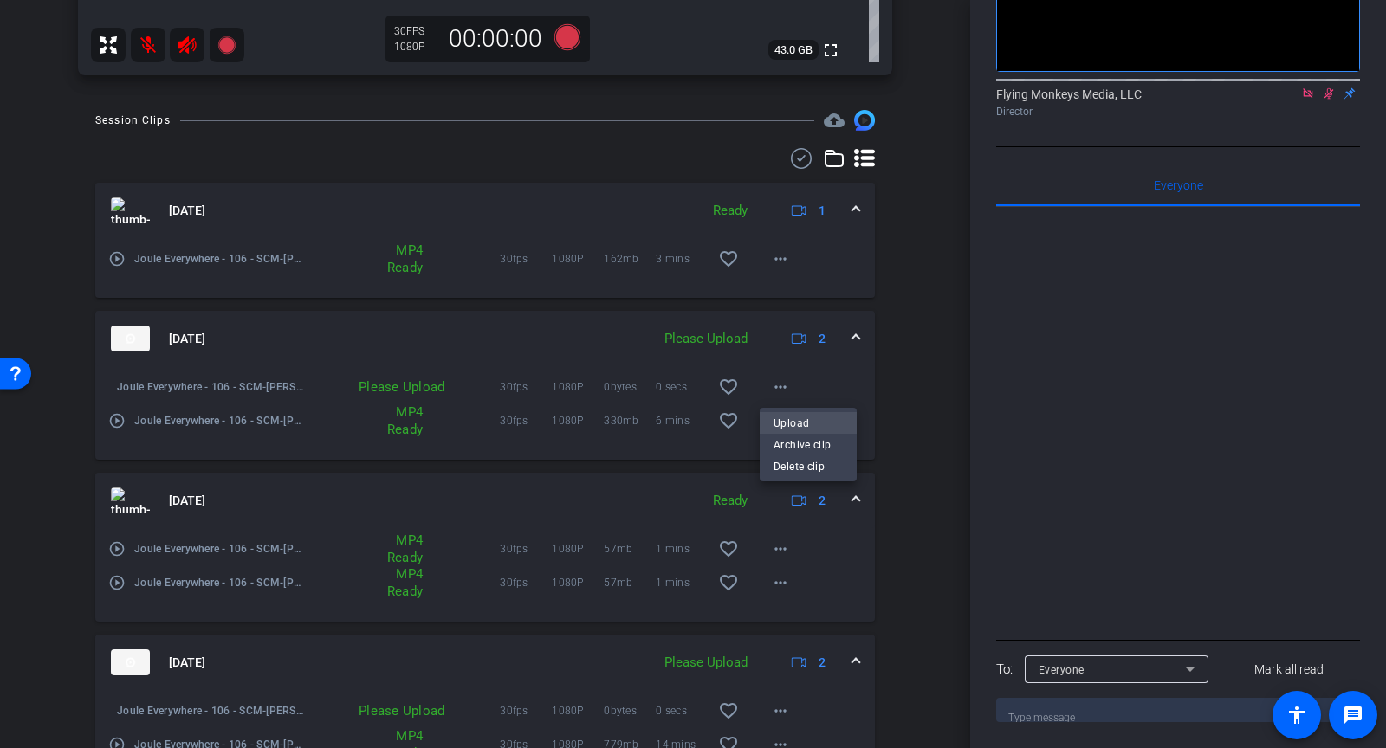
click at [780, 424] on span "Upload" at bounding box center [808, 423] width 69 height 21
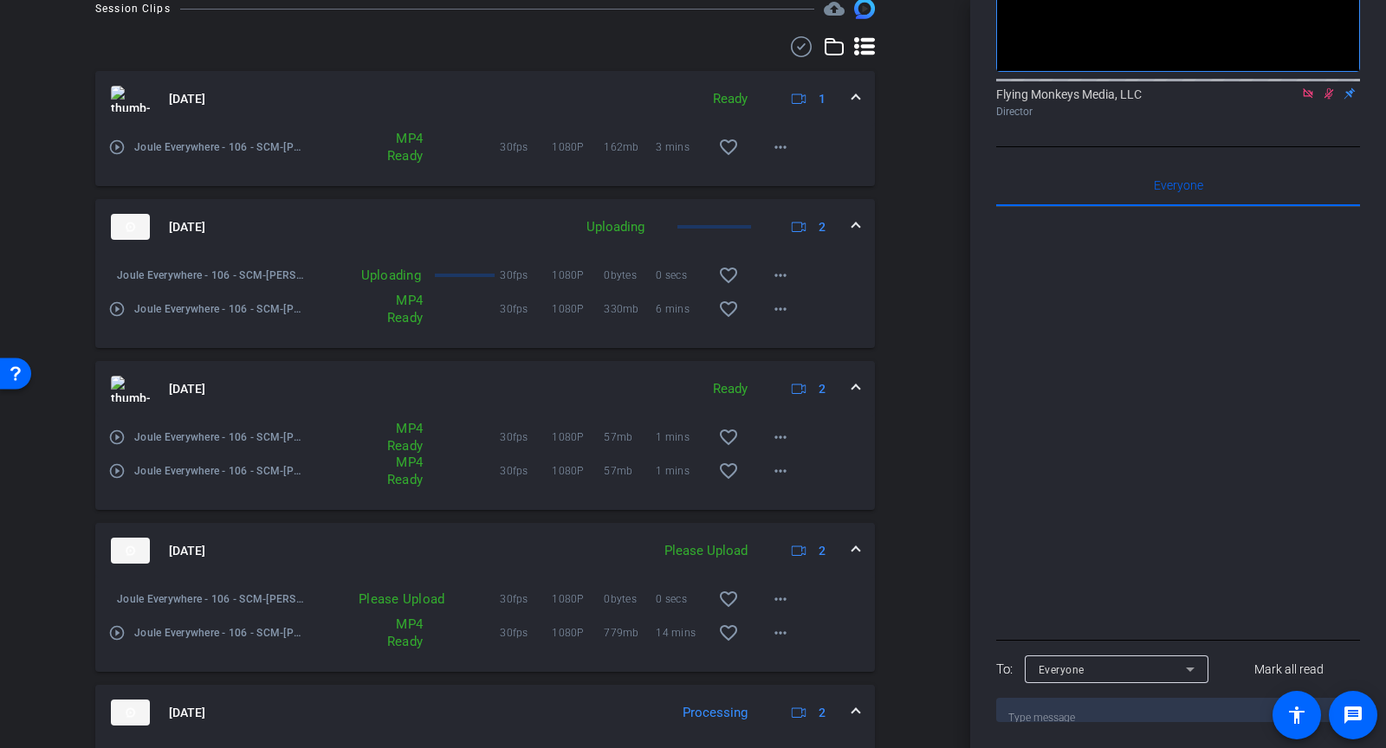
scroll to position [818, 0]
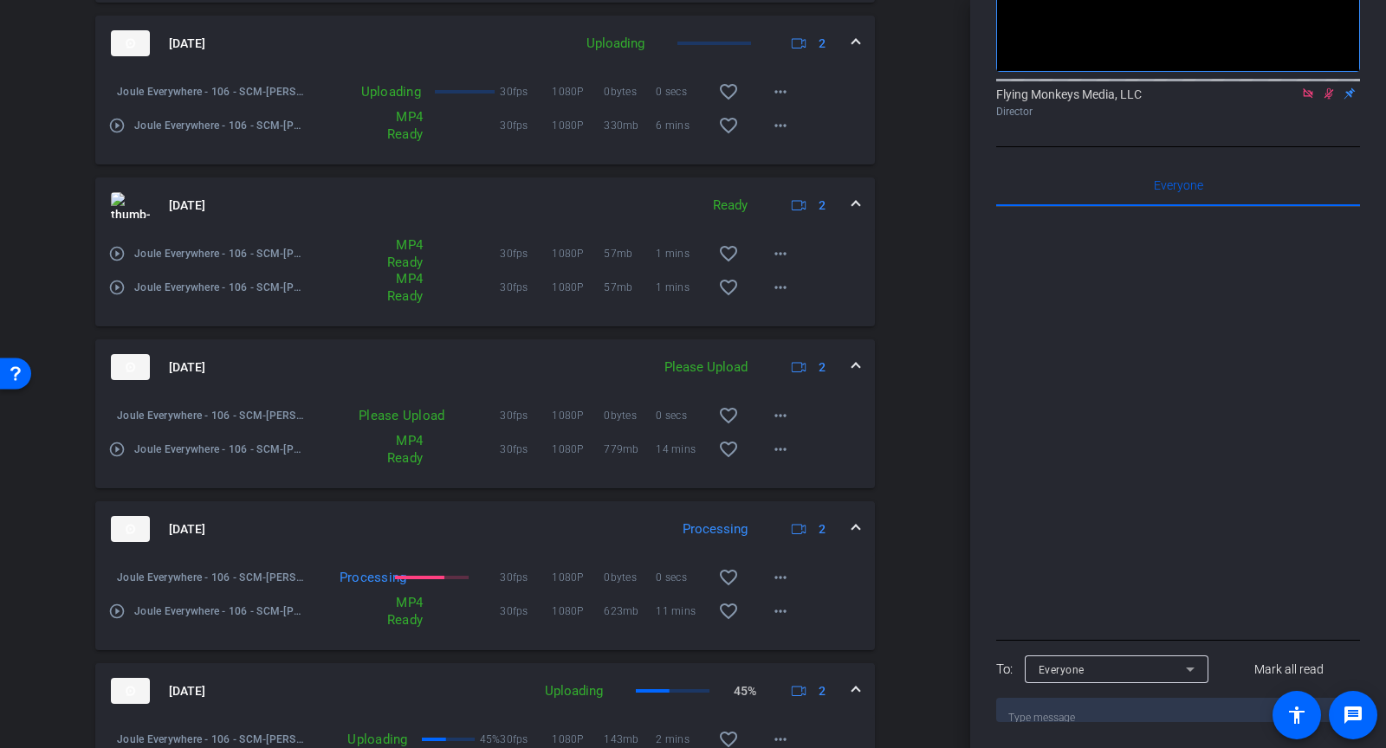
scroll to position [999, 0]
click at [787, 423] on mat-icon "more_horiz" at bounding box center [780, 415] width 21 height 21
click at [790, 444] on span "Upload" at bounding box center [808, 450] width 69 height 21
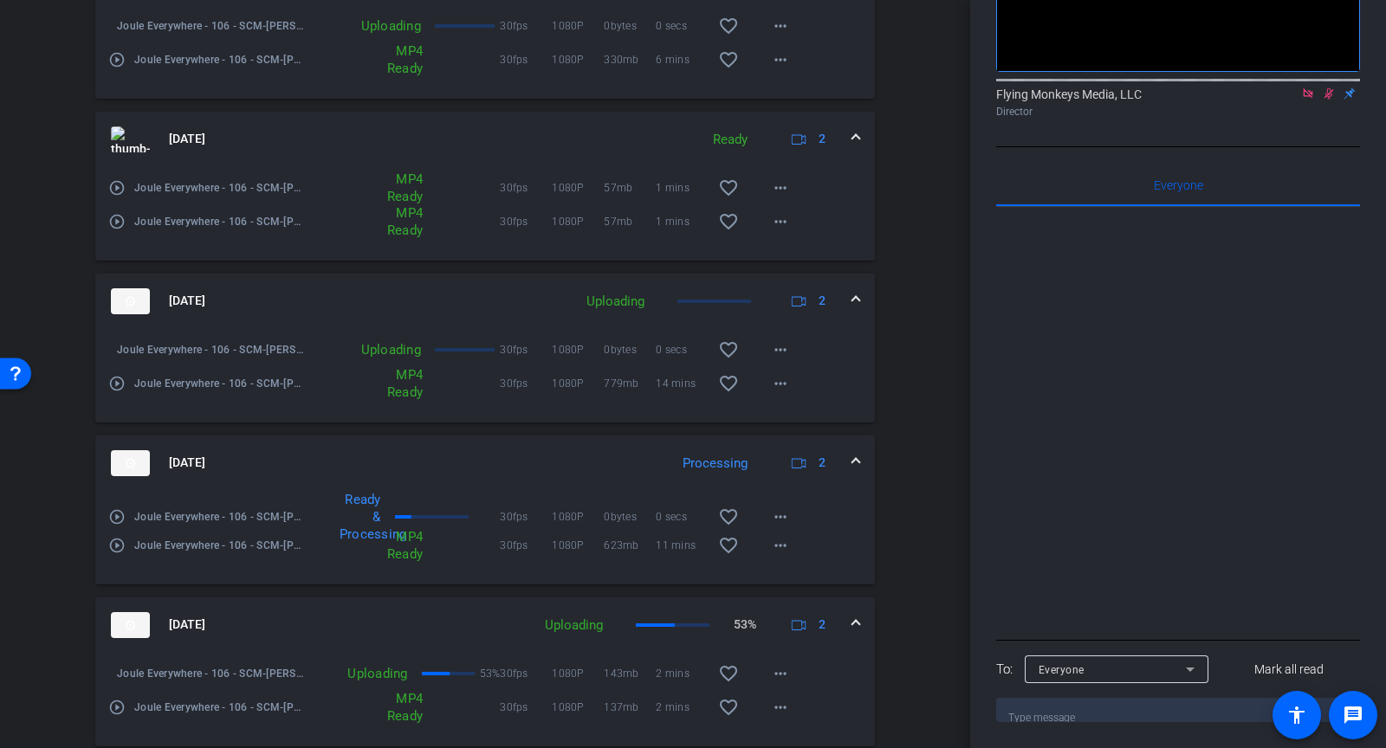
scroll to position [893, 0]
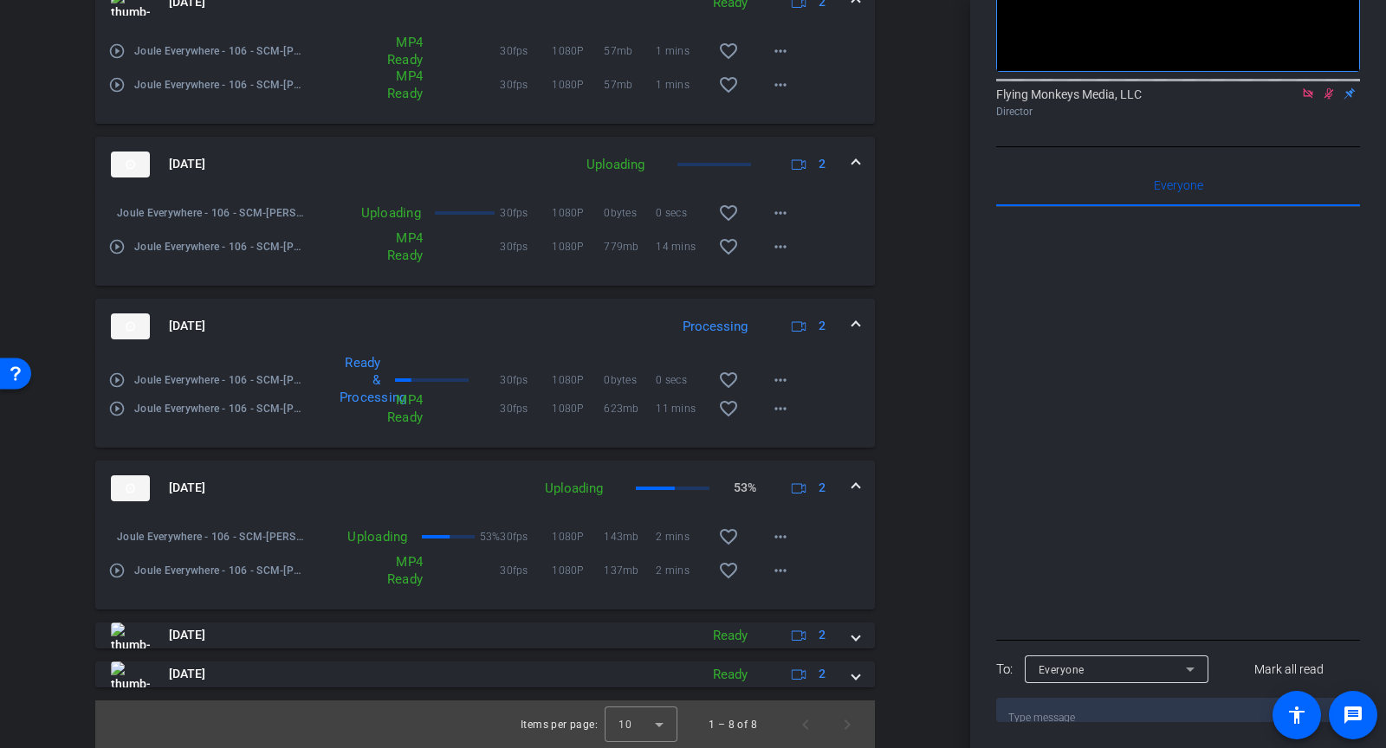
click at [120, 377] on mat-icon "play_circle_outline" at bounding box center [116, 380] width 17 height 17
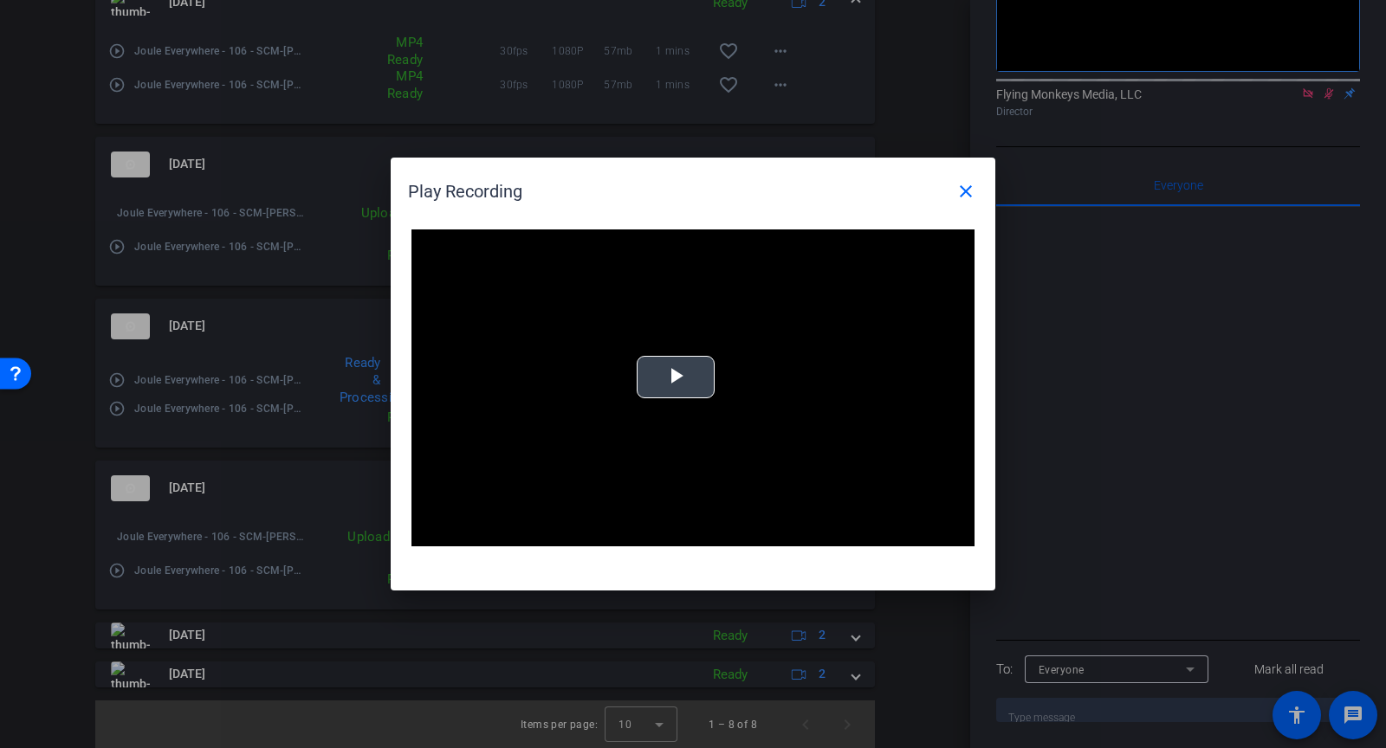
click at [632, 391] on video "Video Player" at bounding box center [692, 388] width 563 height 317
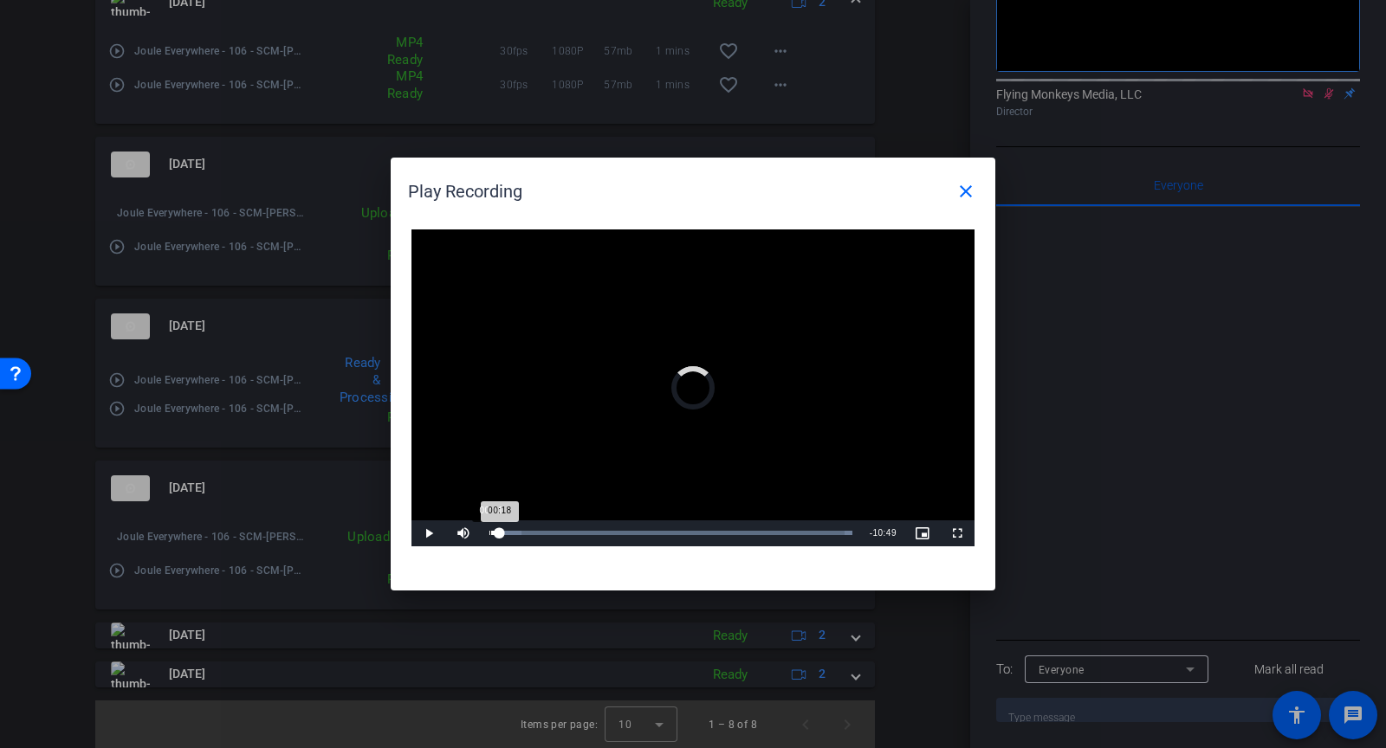
click at [490, 535] on div "Loaded : 100.00% 00:01 00:18" at bounding box center [670, 533] width 363 height 4
click at [554, 530] on div "Loaded : 100.00% 01:40 00:03" at bounding box center [671, 534] width 380 height 26
click at [585, 531] on div "Loaded : 100.00% 02:52 01:50" at bounding box center [673, 533] width 368 height 4
click at [813, 524] on div "Loaded : 100.00% 09:49 02:55" at bounding box center [674, 534] width 386 height 26
click at [972, 181] on mat-icon "close" at bounding box center [966, 191] width 21 height 21
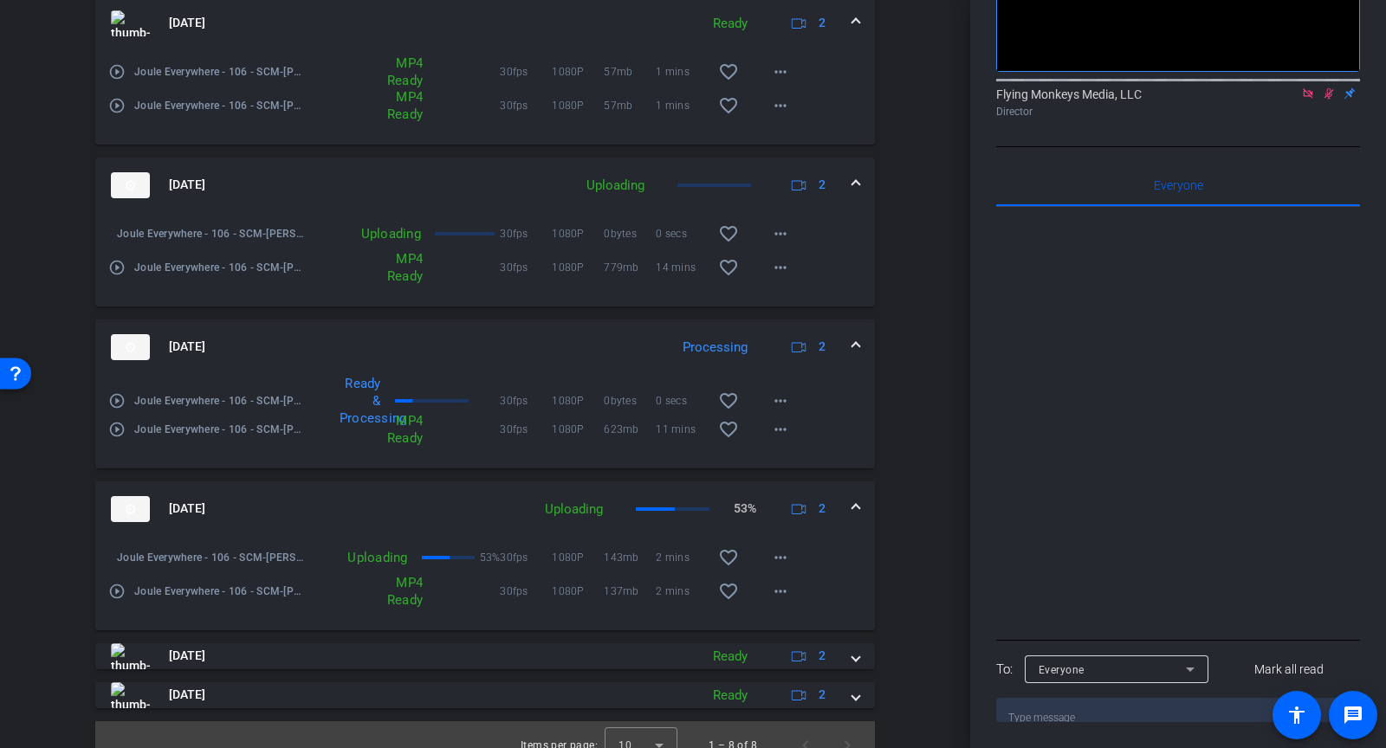
scroll to position [0, 0]
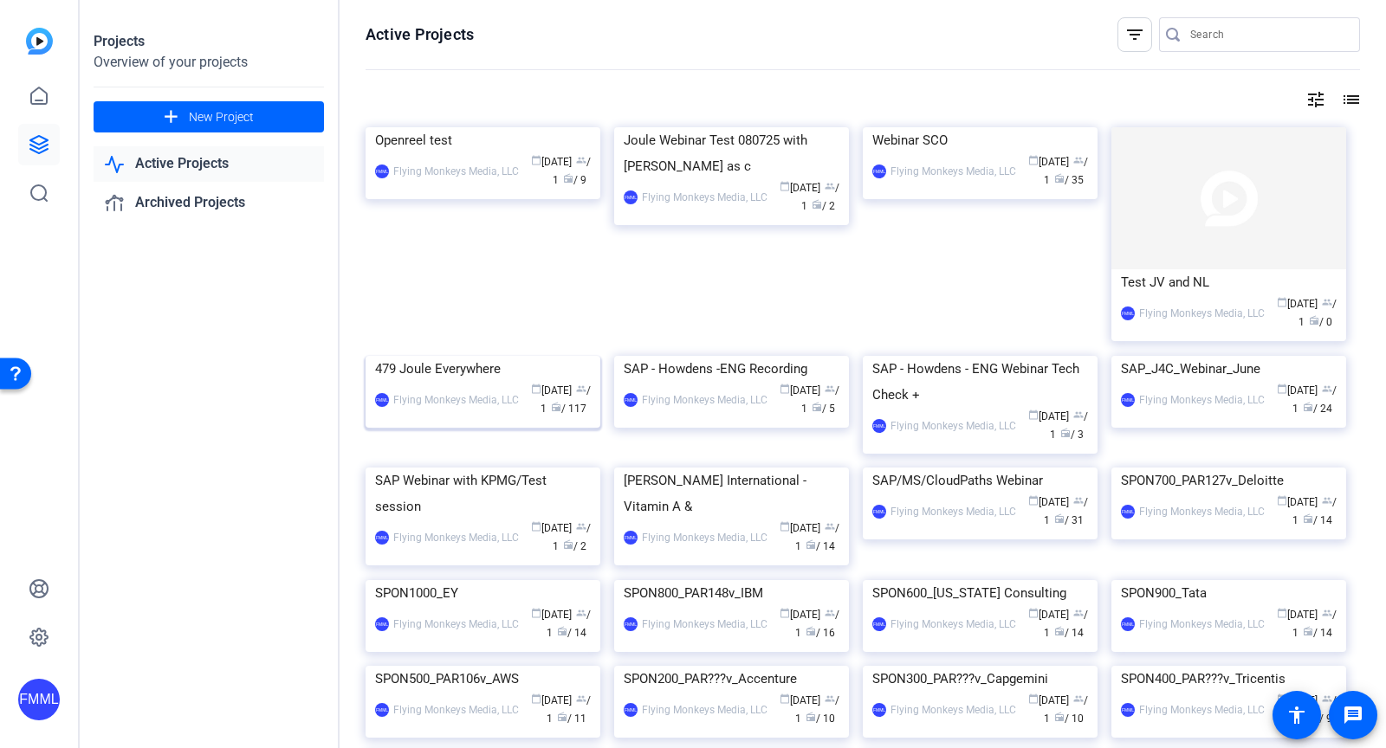
click at [470, 382] on div "479 Joule Everywhere" at bounding box center [483, 369] width 216 height 26
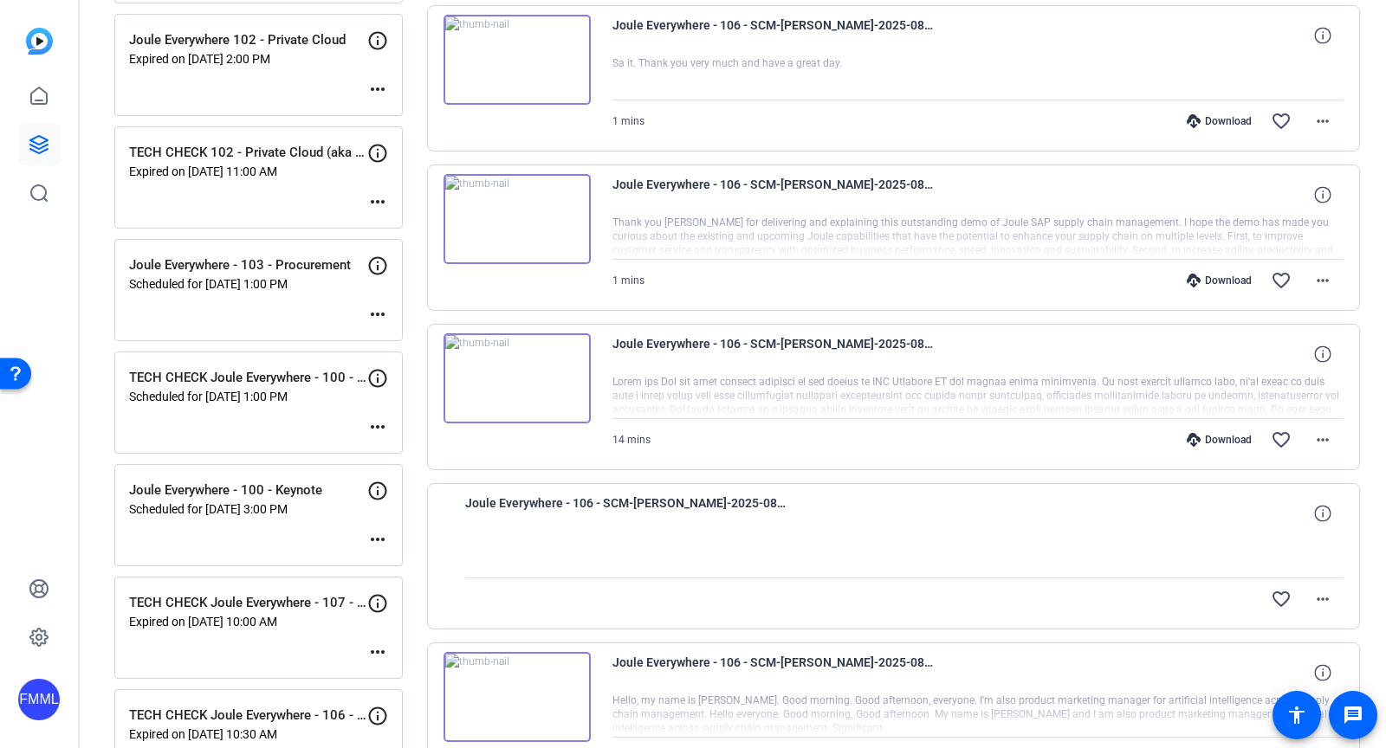
scroll to position [699, 0]
click at [1332, 590] on mat-icon "more_horiz" at bounding box center [1322, 600] width 21 height 21
click at [1200, 509] on div at bounding box center [693, 374] width 1386 height 748
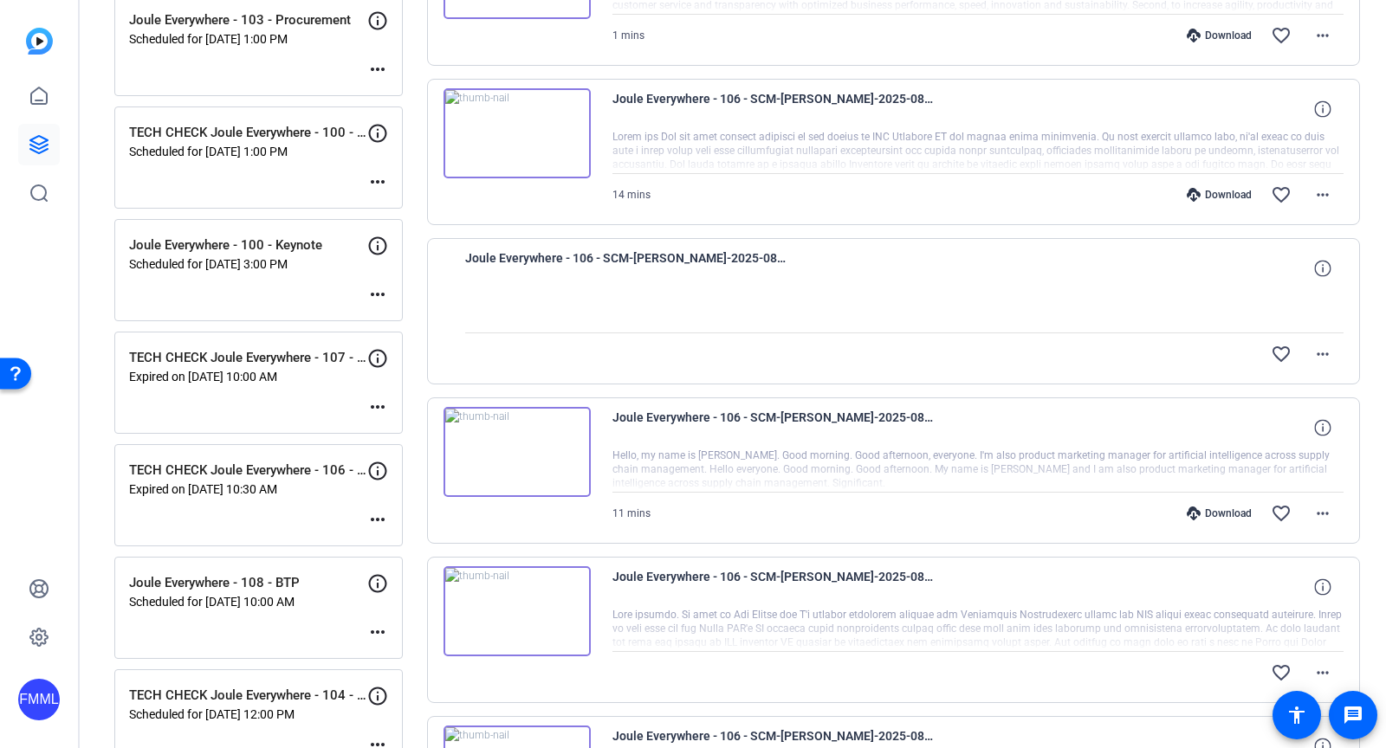
scroll to position [1046, 0]
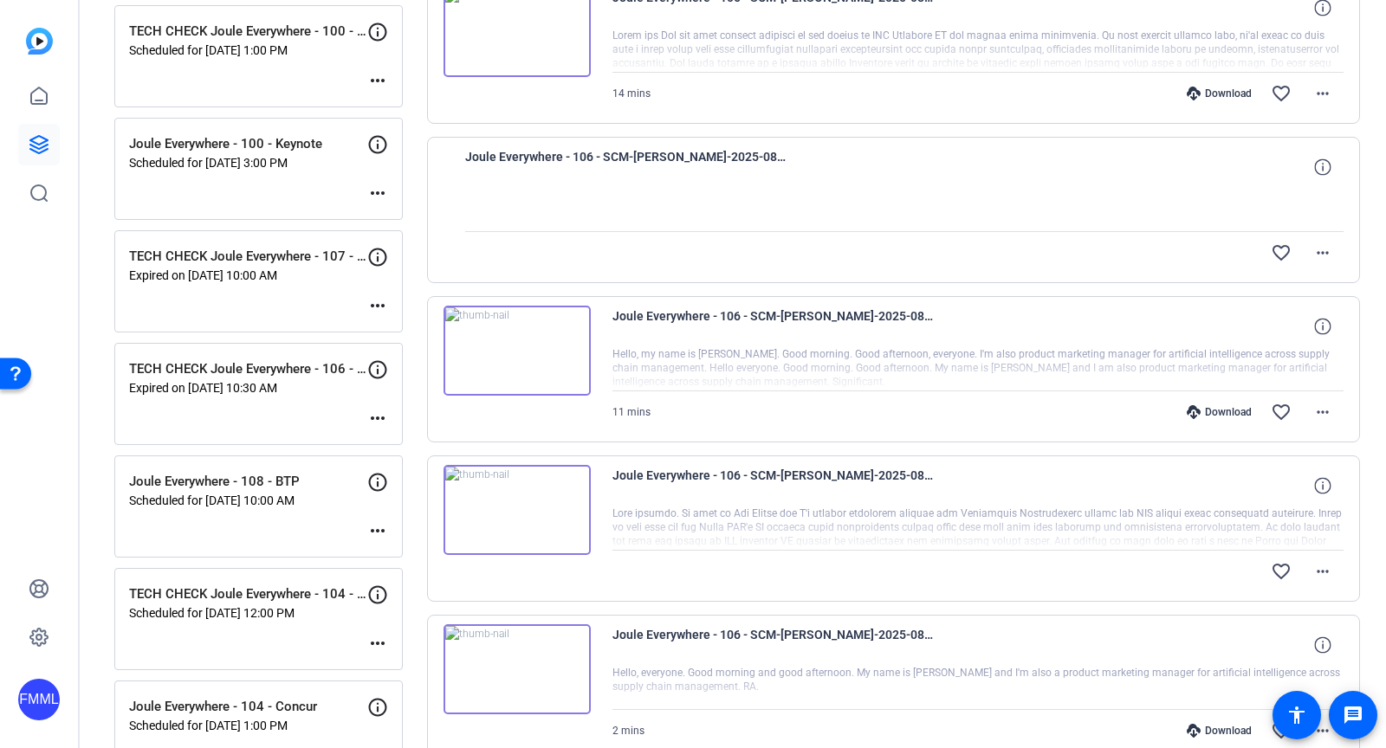
click at [301, 360] on p "TECH CHECK Joule Everywhere - 106 - SCM" at bounding box center [248, 370] width 238 height 20
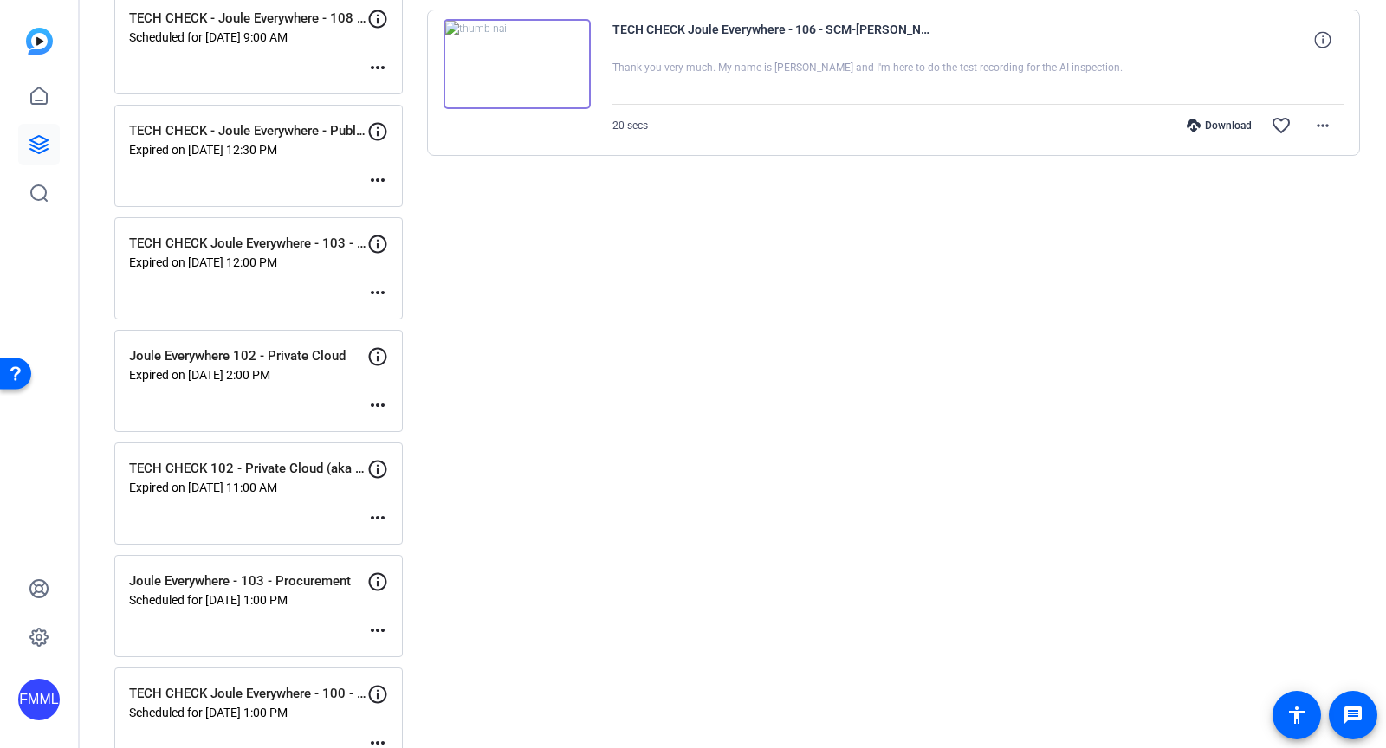
scroll to position [379, 0]
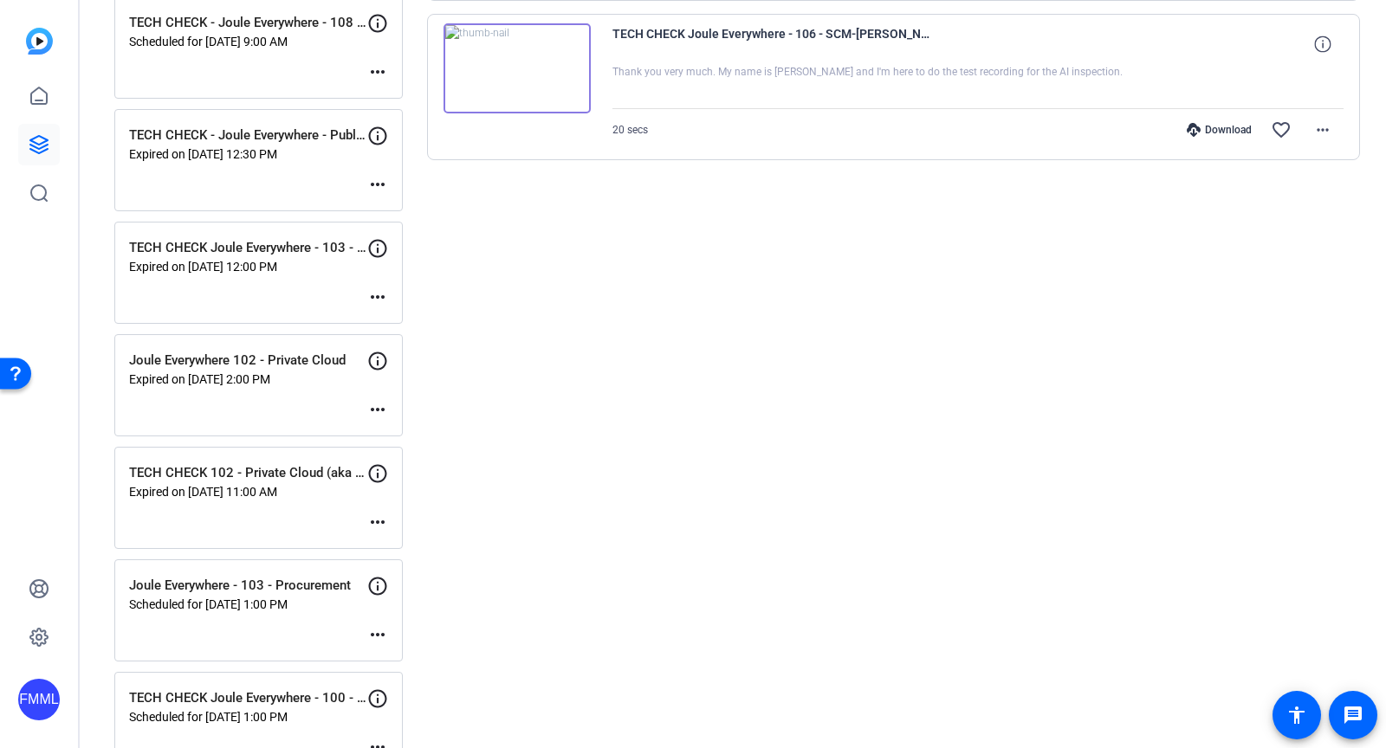
click at [370, 287] on mat-icon "more_horiz" at bounding box center [377, 297] width 21 height 21
click at [307, 308] on div at bounding box center [693, 374] width 1386 height 748
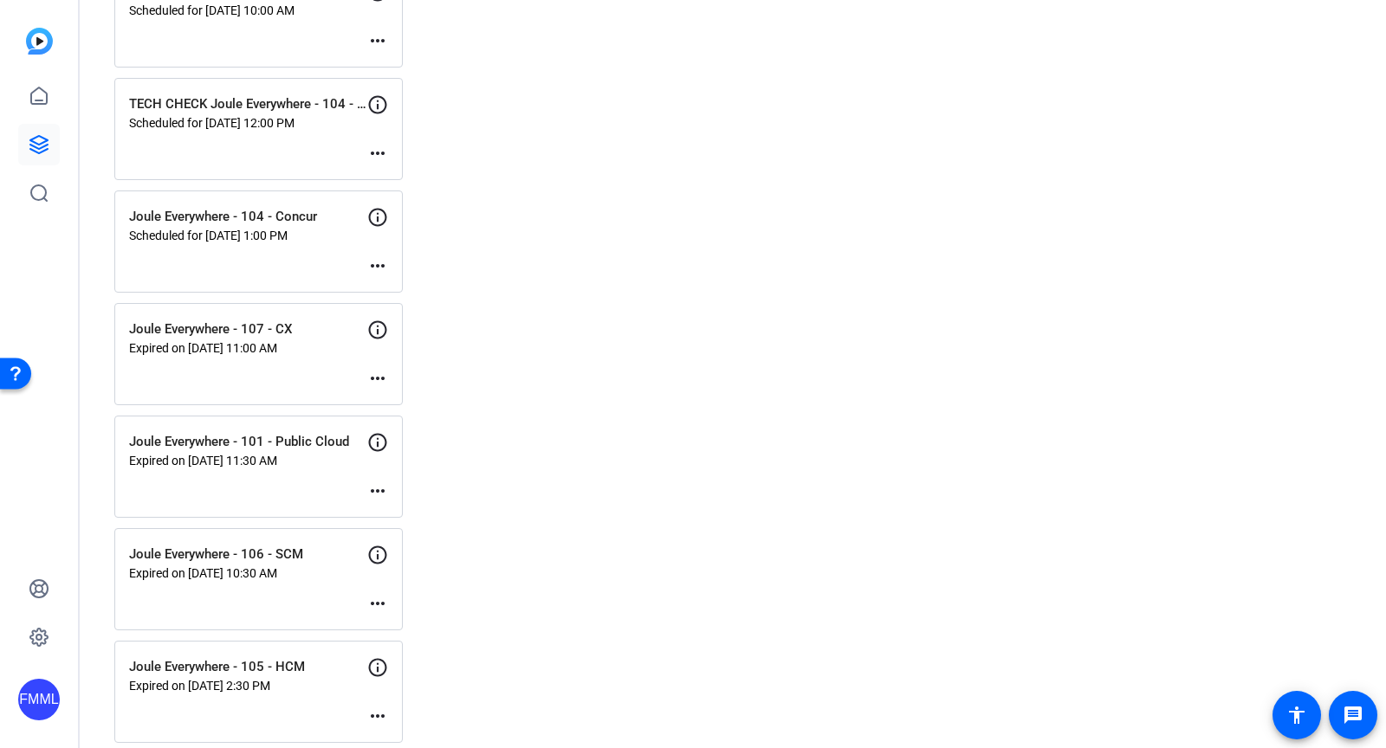
scroll to position [1530, 0]
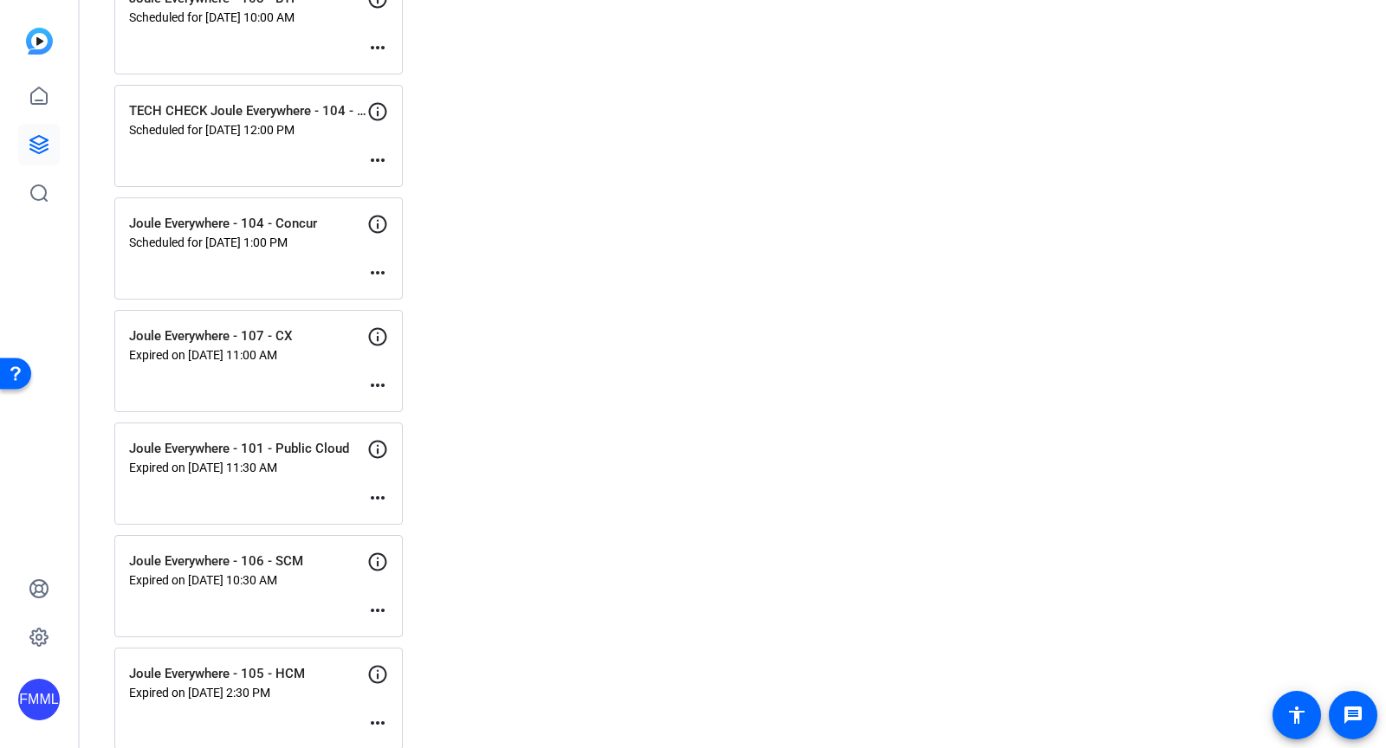
click at [325, 573] on p "Expired on [DATE] 10:30 AM" at bounding box center [248, 580] width 238 height 14
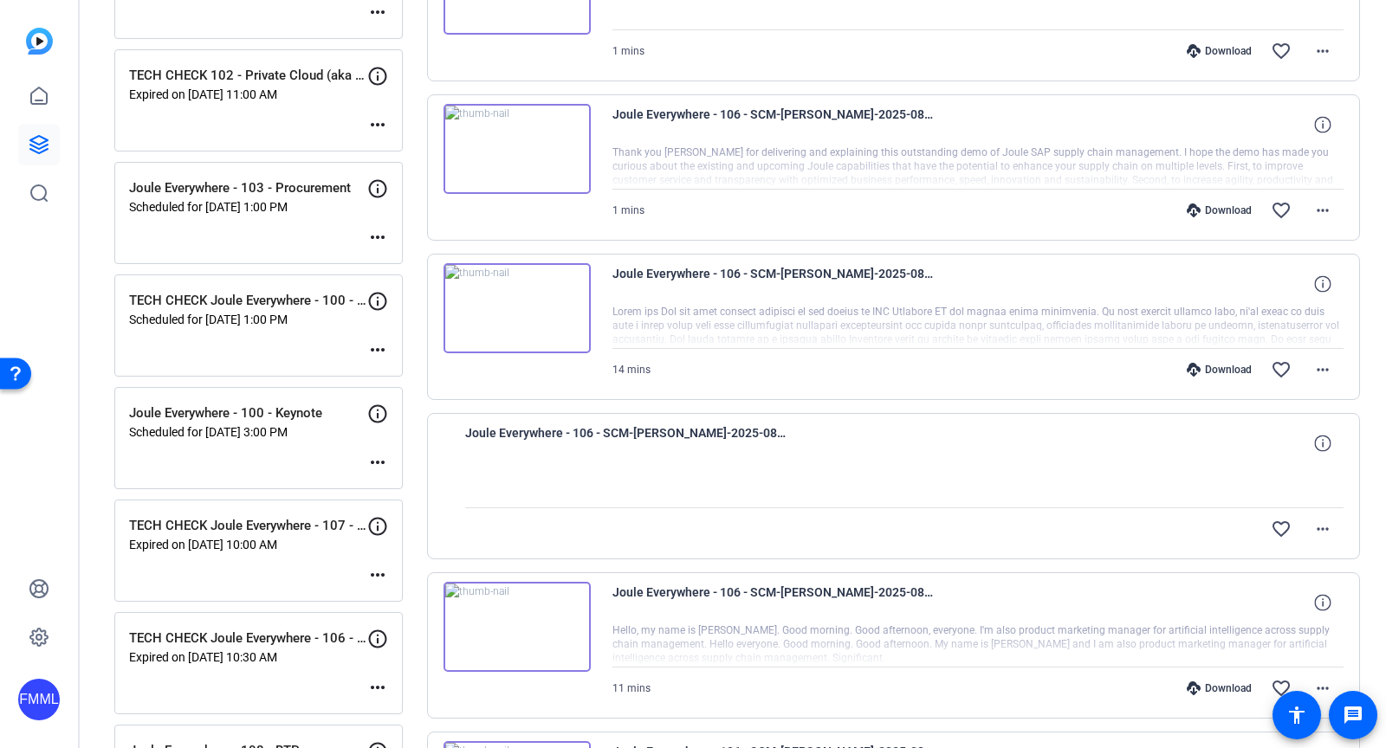
scroll to position [812, 0]
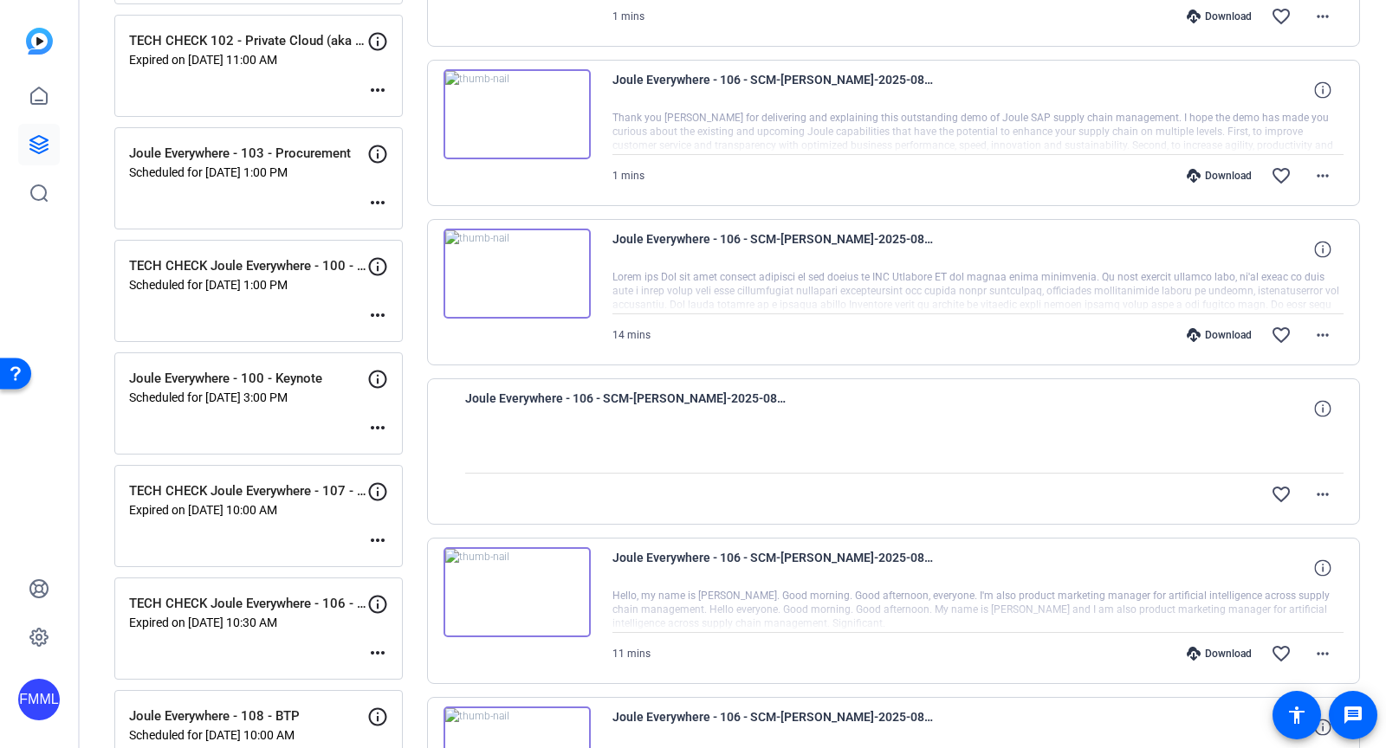
click at [386, 643] on mat-icon "more_horiz" at bounding box center [377, 653] width 21 height 21
click at [386, 664] on span "Edit Session" at bounding box center [420, 669] width 79 height 21
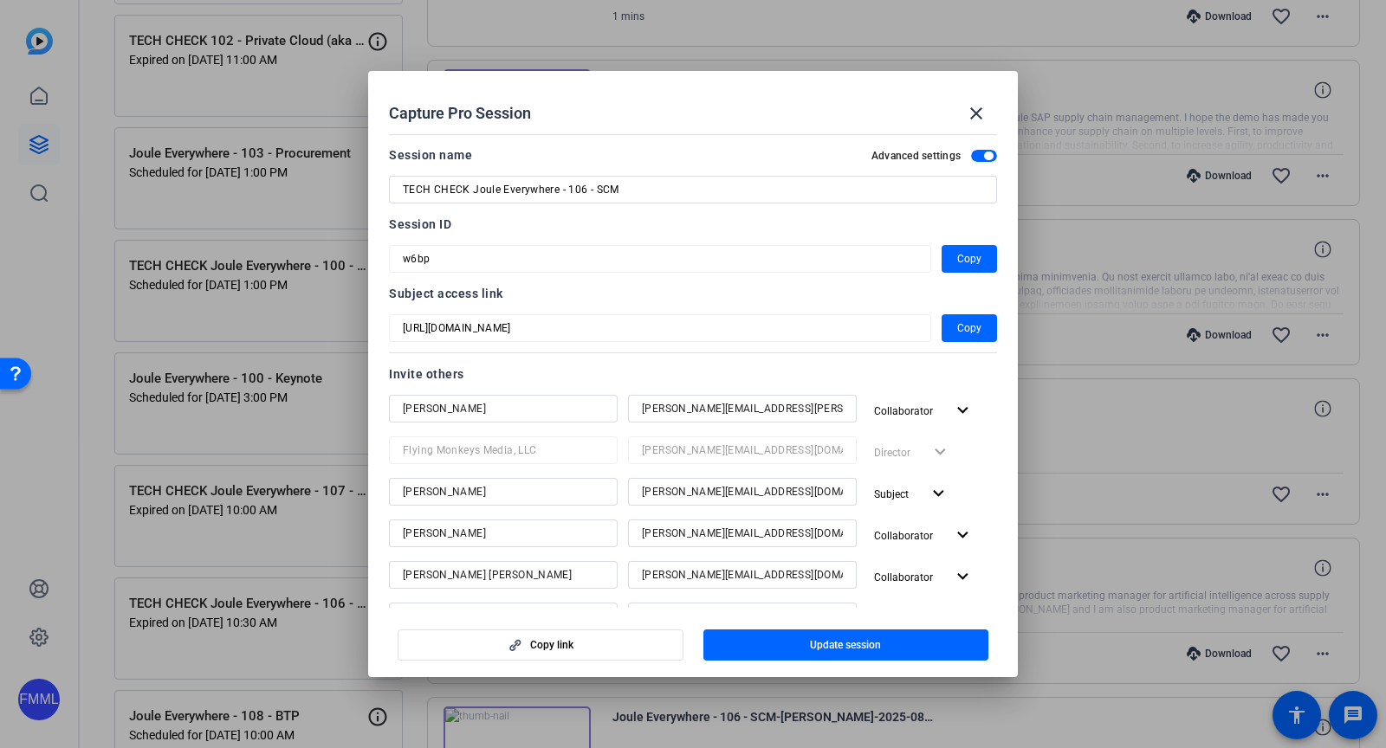
scroll to position [437, 0]
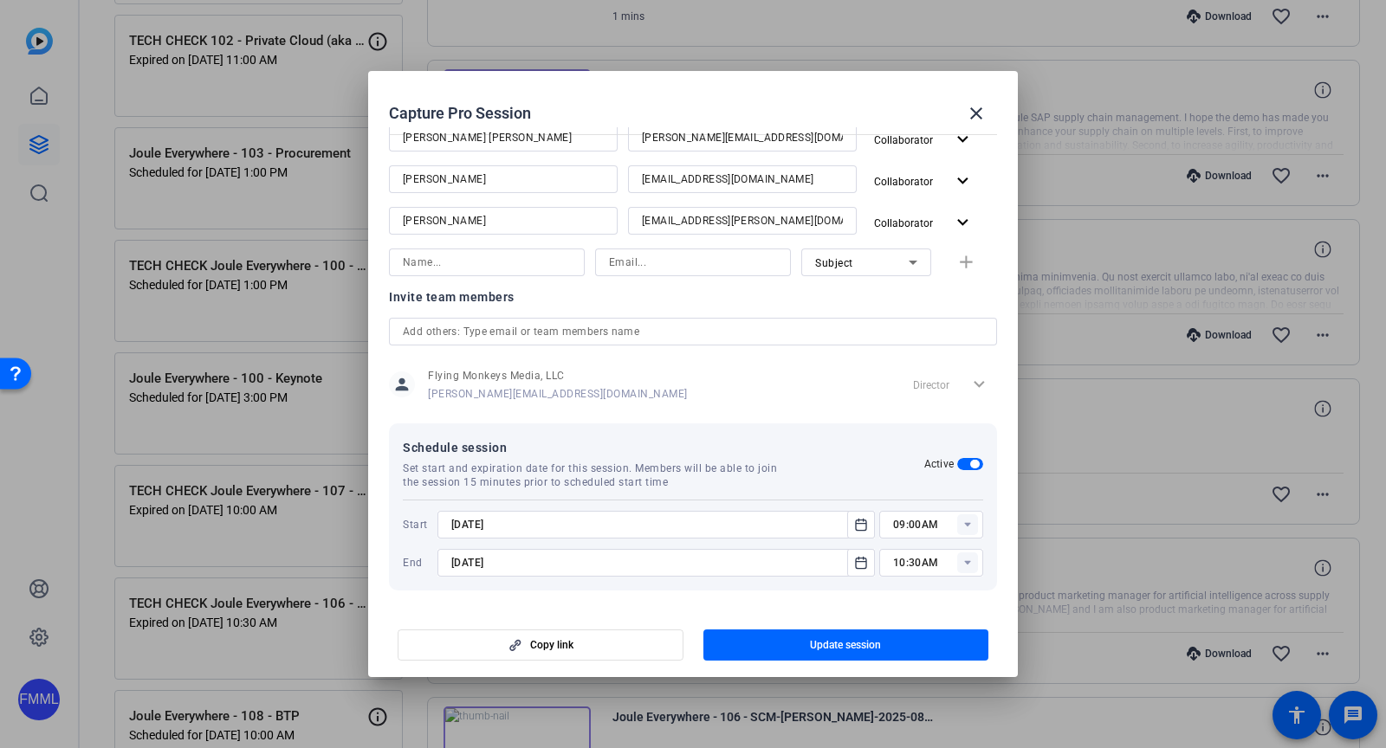
click at [966, 565] on rect at bounding box center [967, 563] width 21 height 21
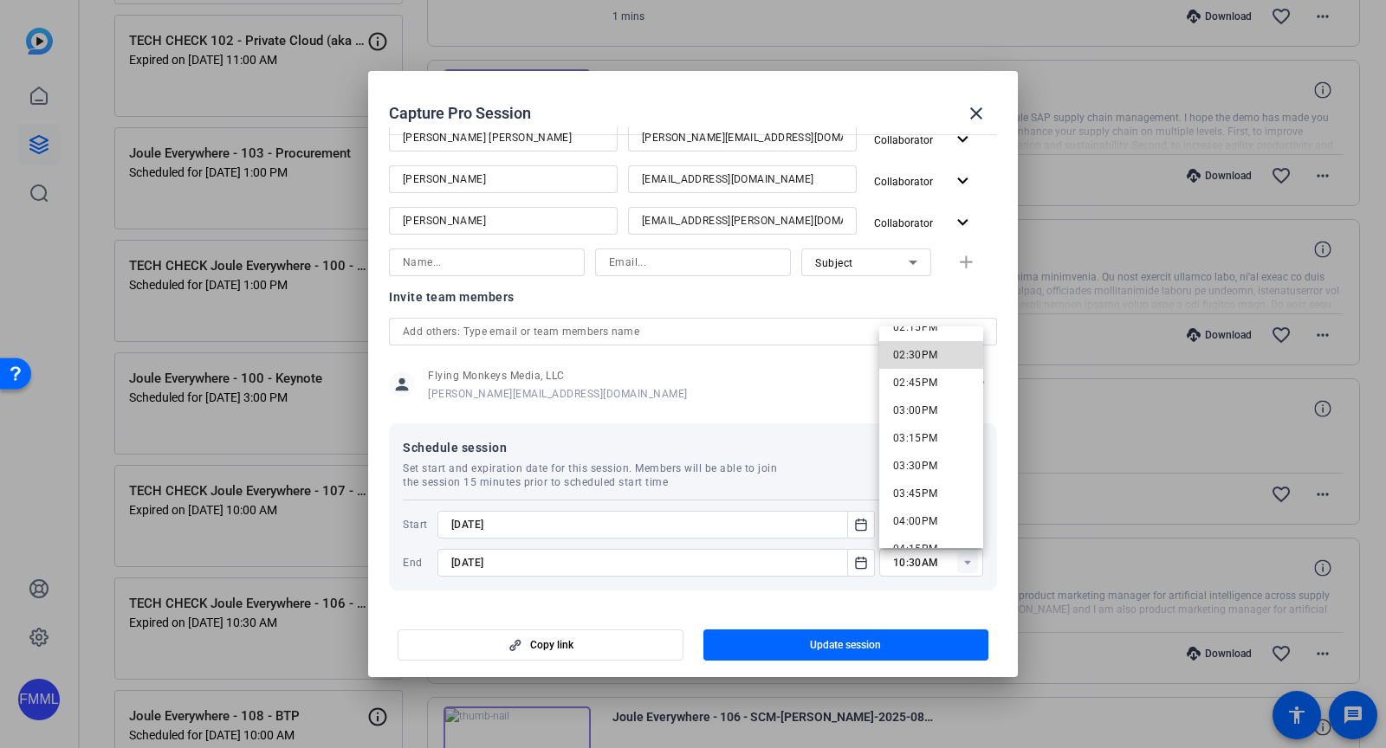
click at [923, 355] on span "02:30PM" at bounding box center [915, 355] width 45 height 12
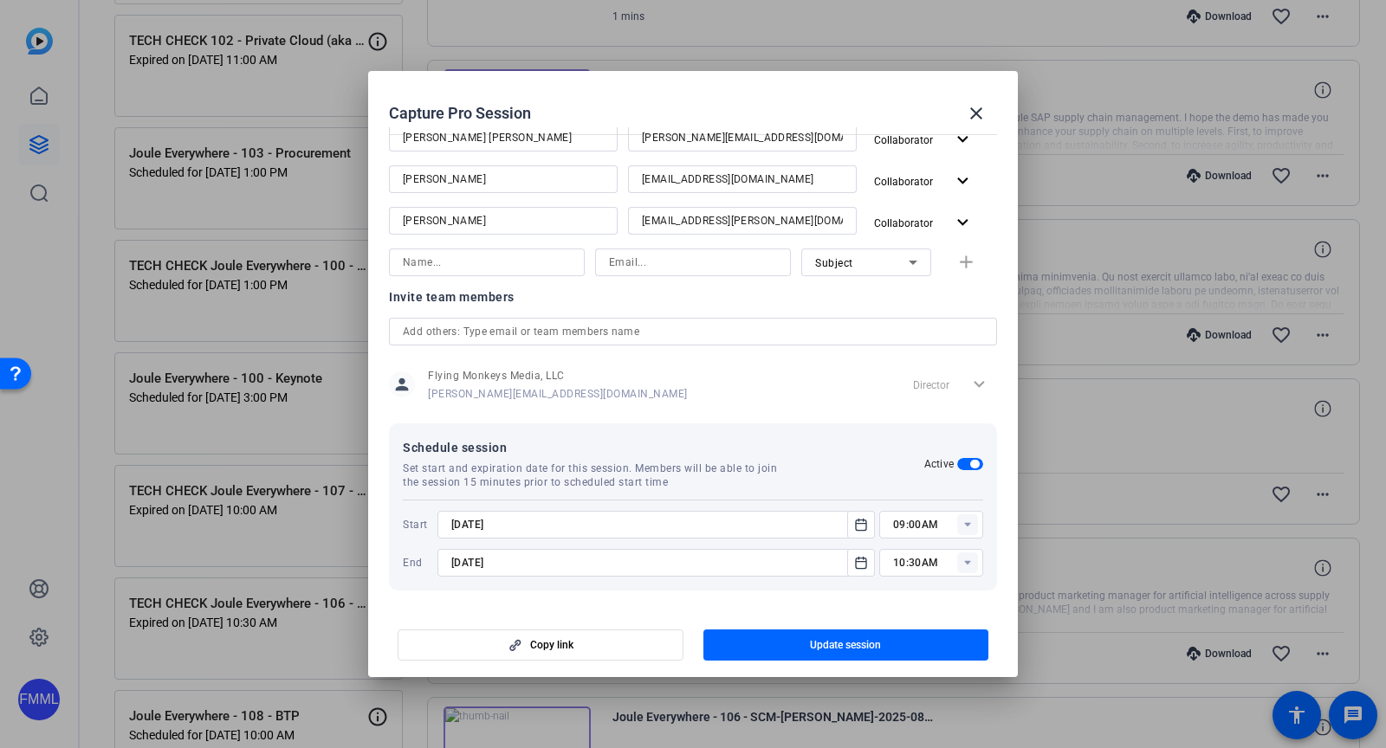
type input "02:30PM"
click at [901, 650] on span "button" at bounding box center [846, 646] width 286 height 42
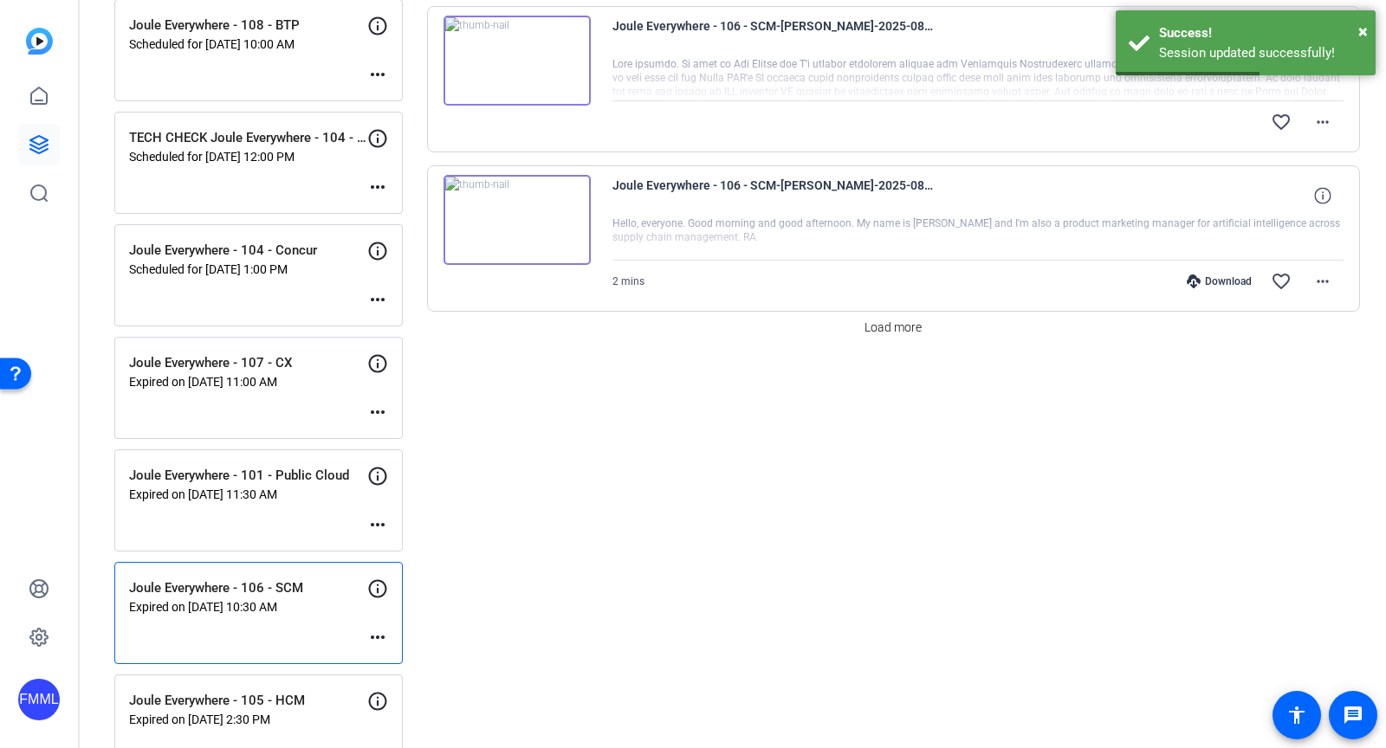
scroll to position [1539, 0]
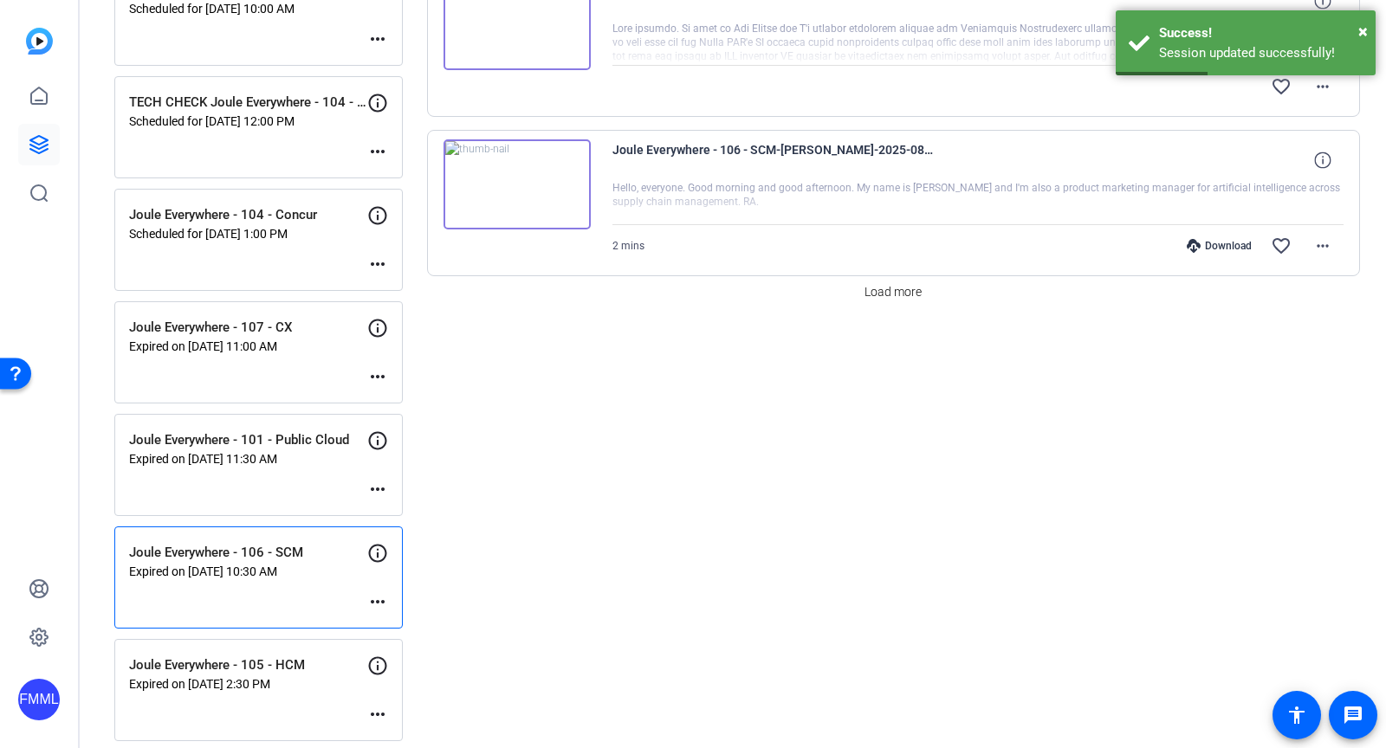
click at [287, 576] on div "Joule Everywhere - 106 - SCM Expired on Aug 21, 2025 @ 10:30 AM more_horiz" at bounding box center [258, 578] width 288 height 102
click at [381, 592] on mat-icon "more_horiz" at bounding box center [377, 602] width 21 height 21
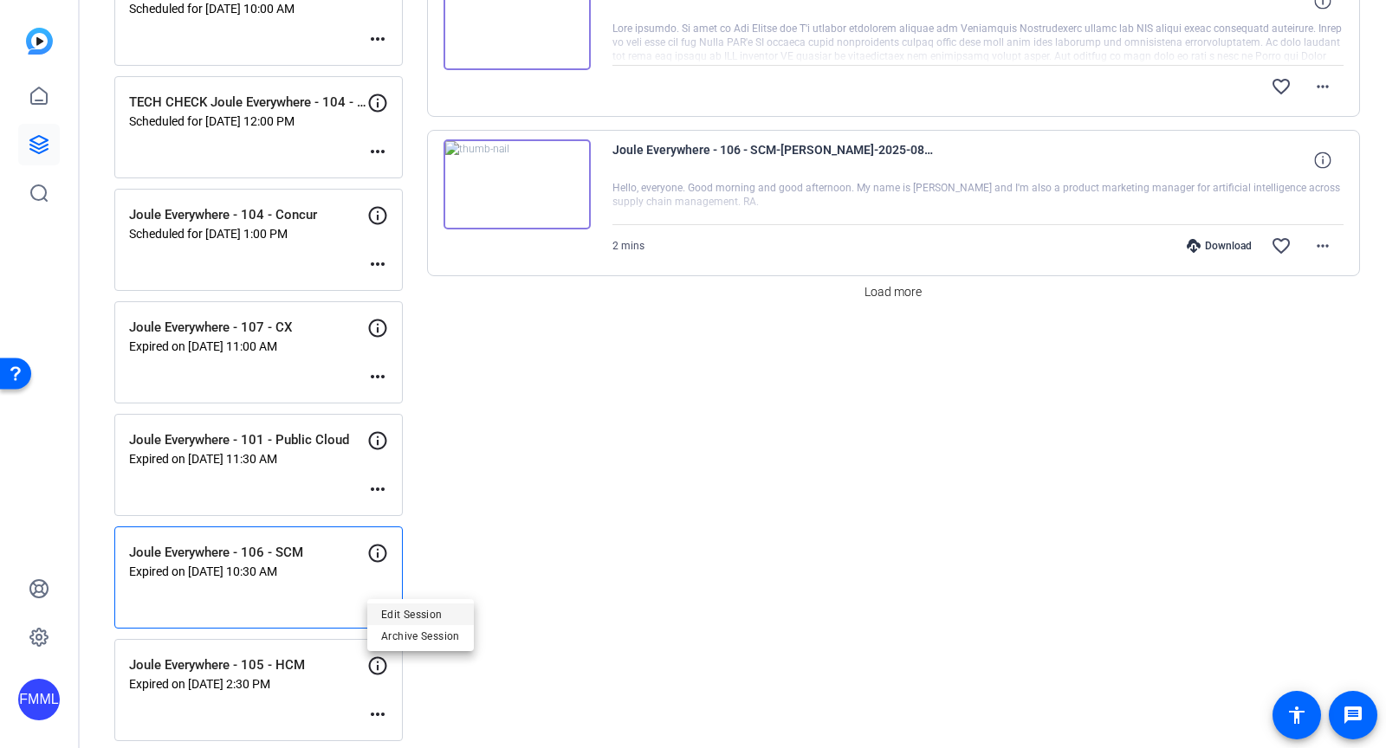
click at [392, 606] on span "Edit Session" at bounding box center [420, 614] width 79 height 21
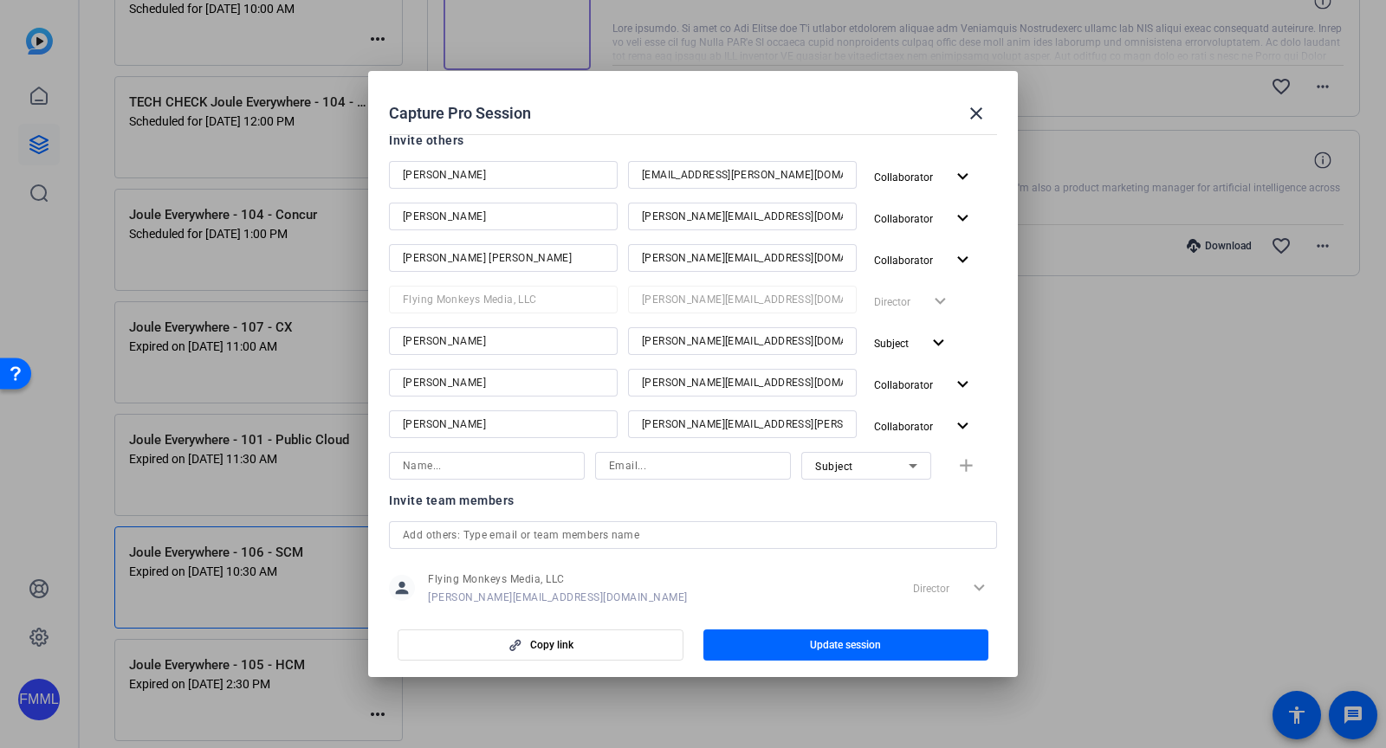
scroll to position [437, 0]
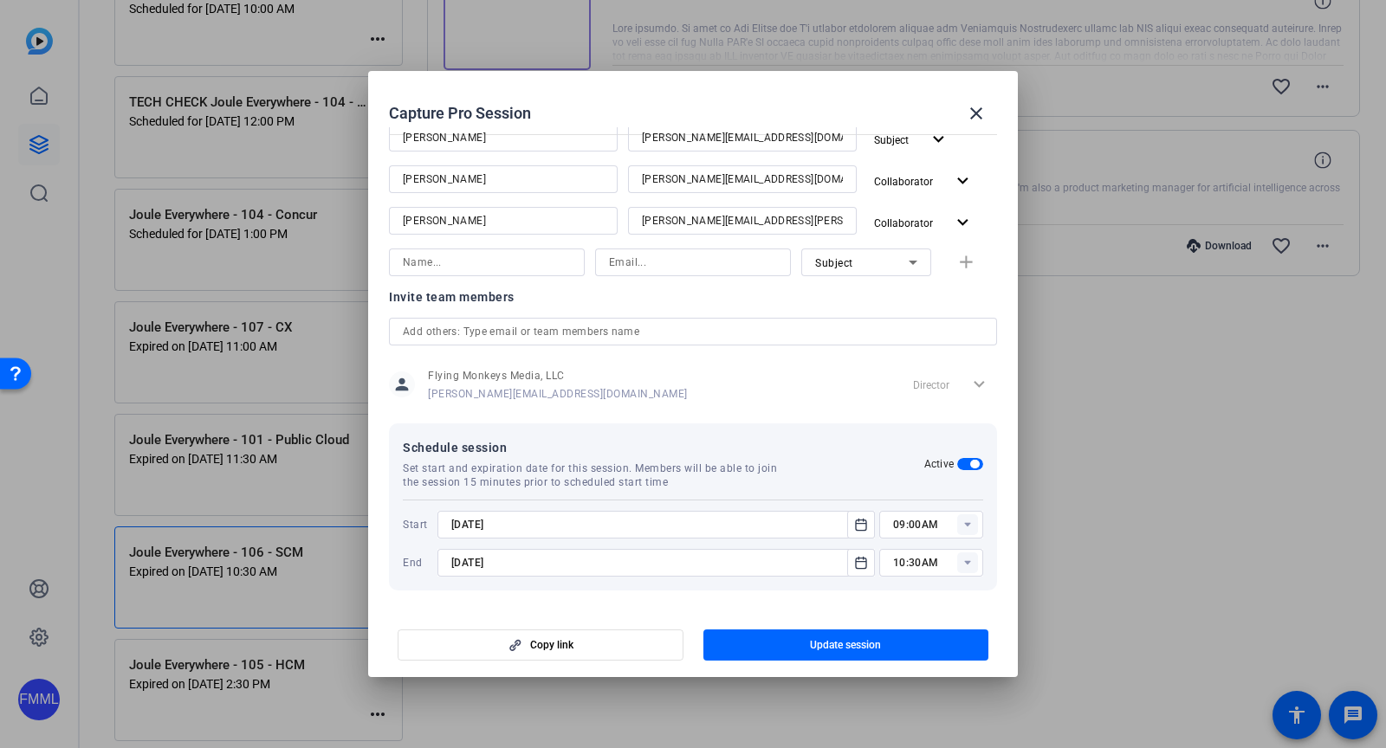
click at [970, 561] on icon at bounding box center [967, 563] width 6 height 4
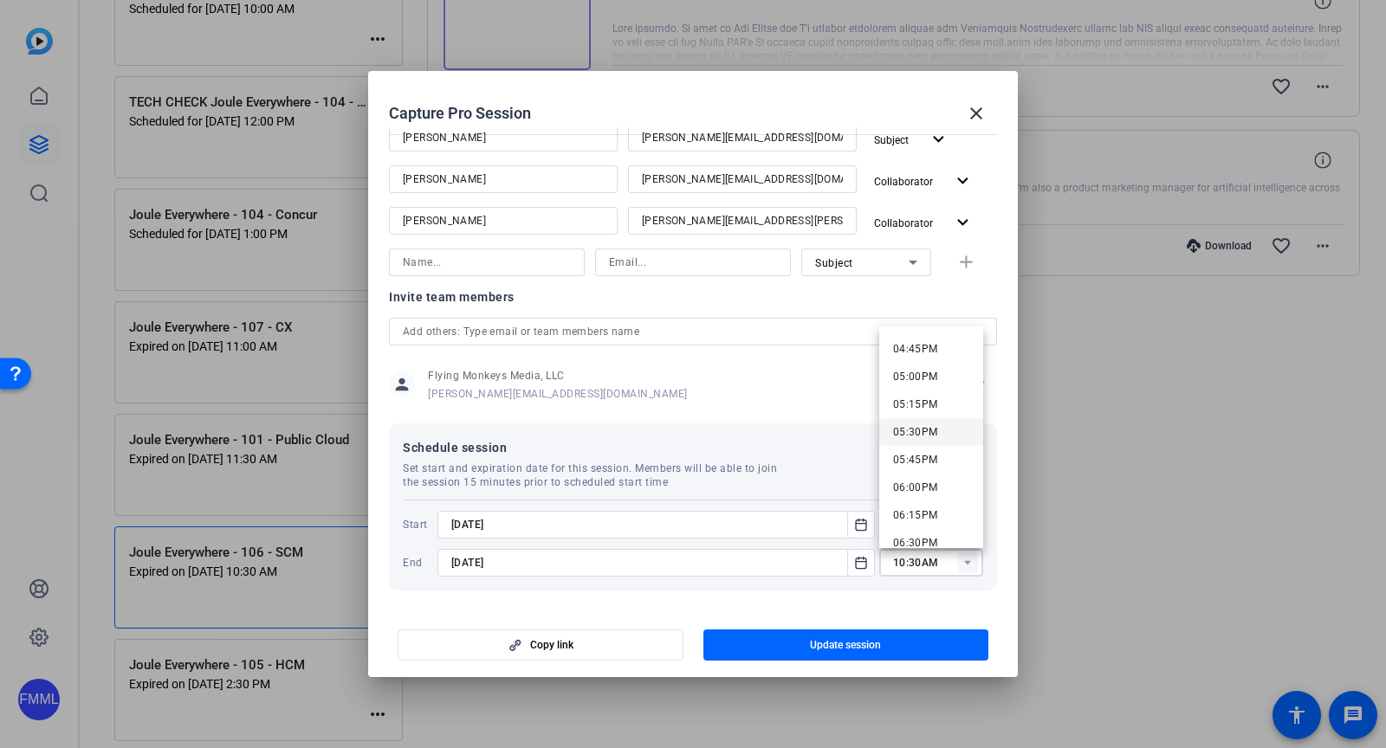
scroll to position [1897, 0]
click at [937, 400] on mat-option "05:30PM" at bounding box center [931, 391] width 104 height 28
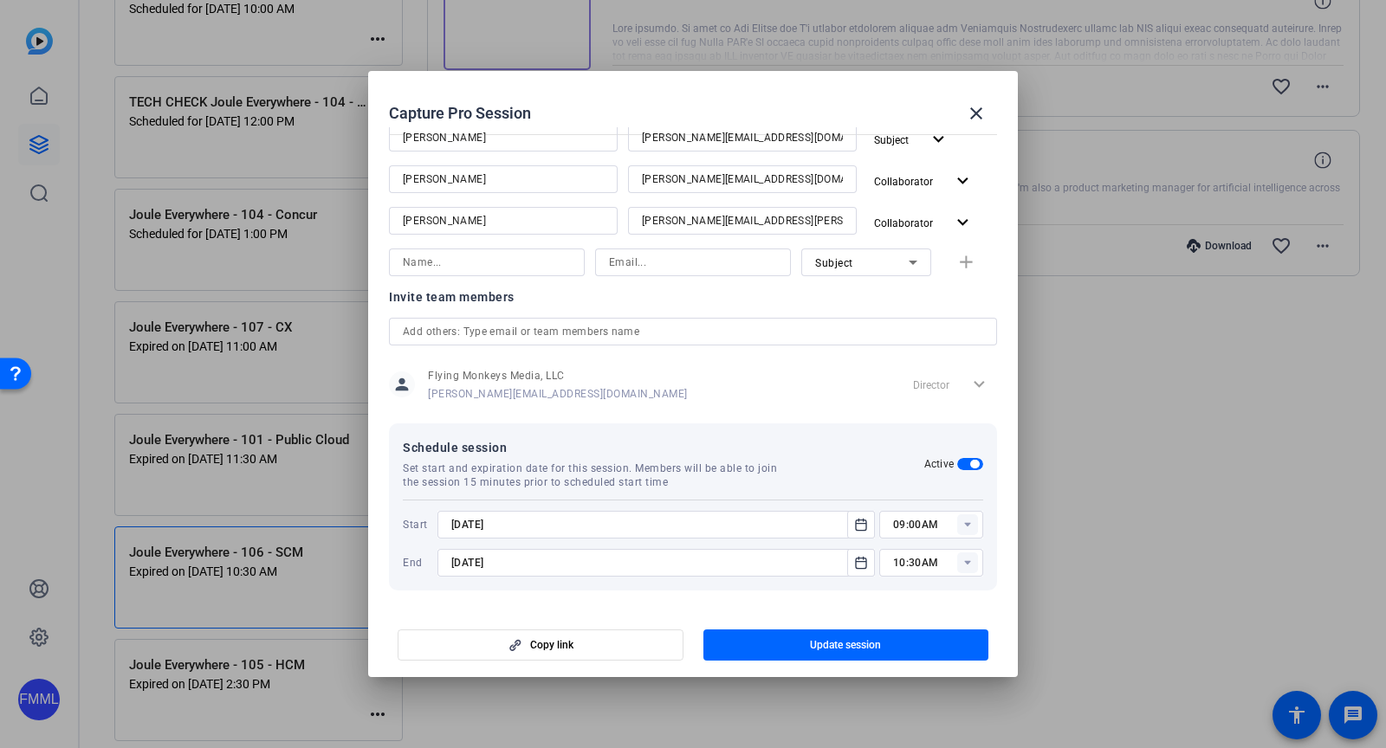
type input "05:30PM"
click at [931, 647] on span "button" at bounding box center [846, 646] width 286 height 42
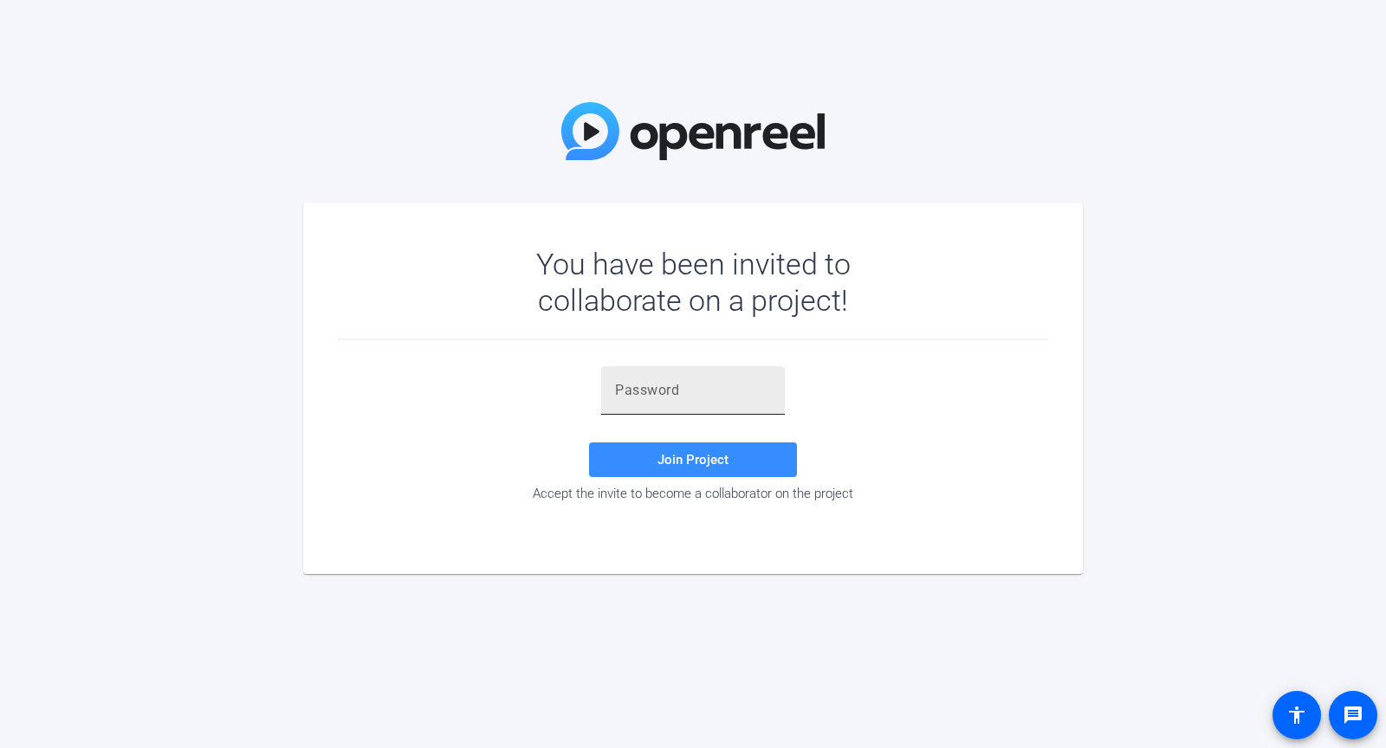
click at [615, 388] on input "text" at bounding box center [693, 390] width 156 height 21
paste input "$xqiYe"
type input "$xqiYe"
click at [651, 454] on span at bounding box center [693, 460] width 208 height 42
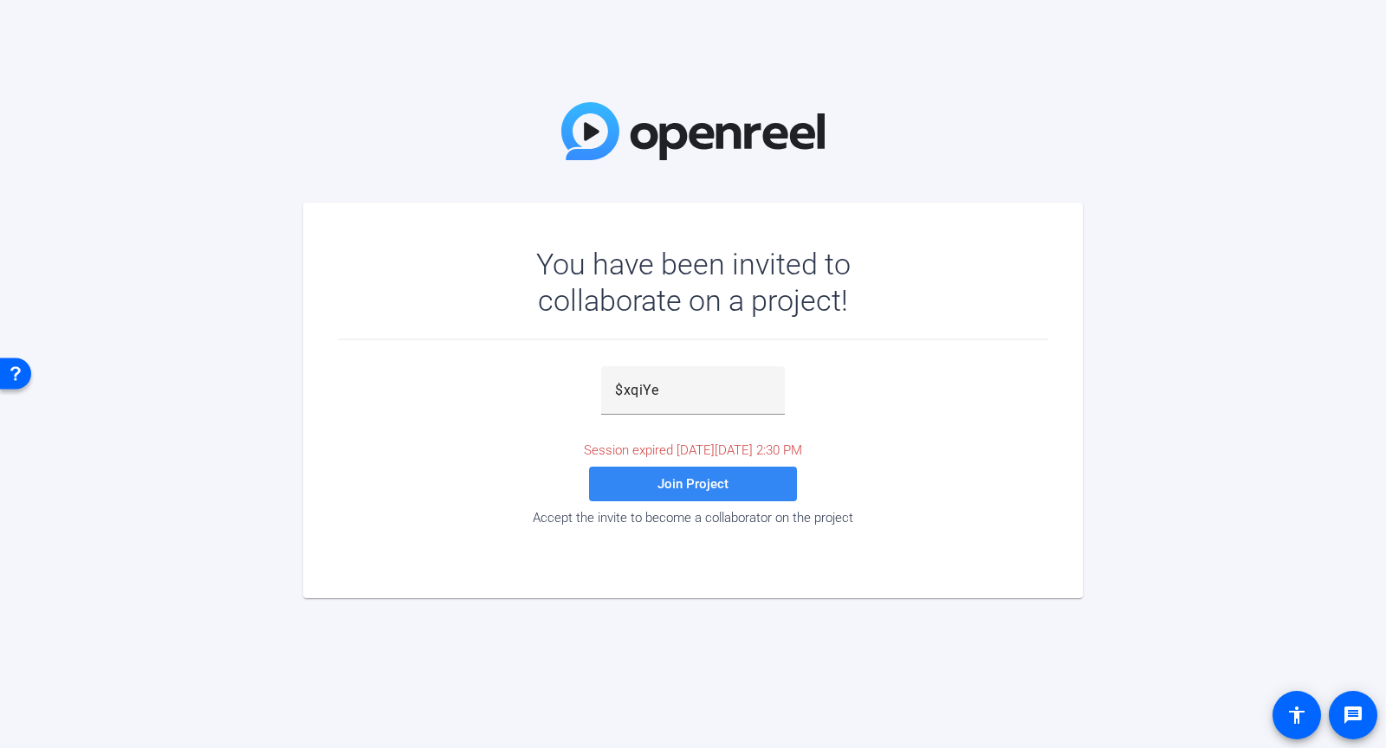
click at [651, 489] on span at bounding box center [693, 484] width 208 height 42
click at [681, 374] on div "$xqiYe" at bounding box center [693, 390] width 156 height 49
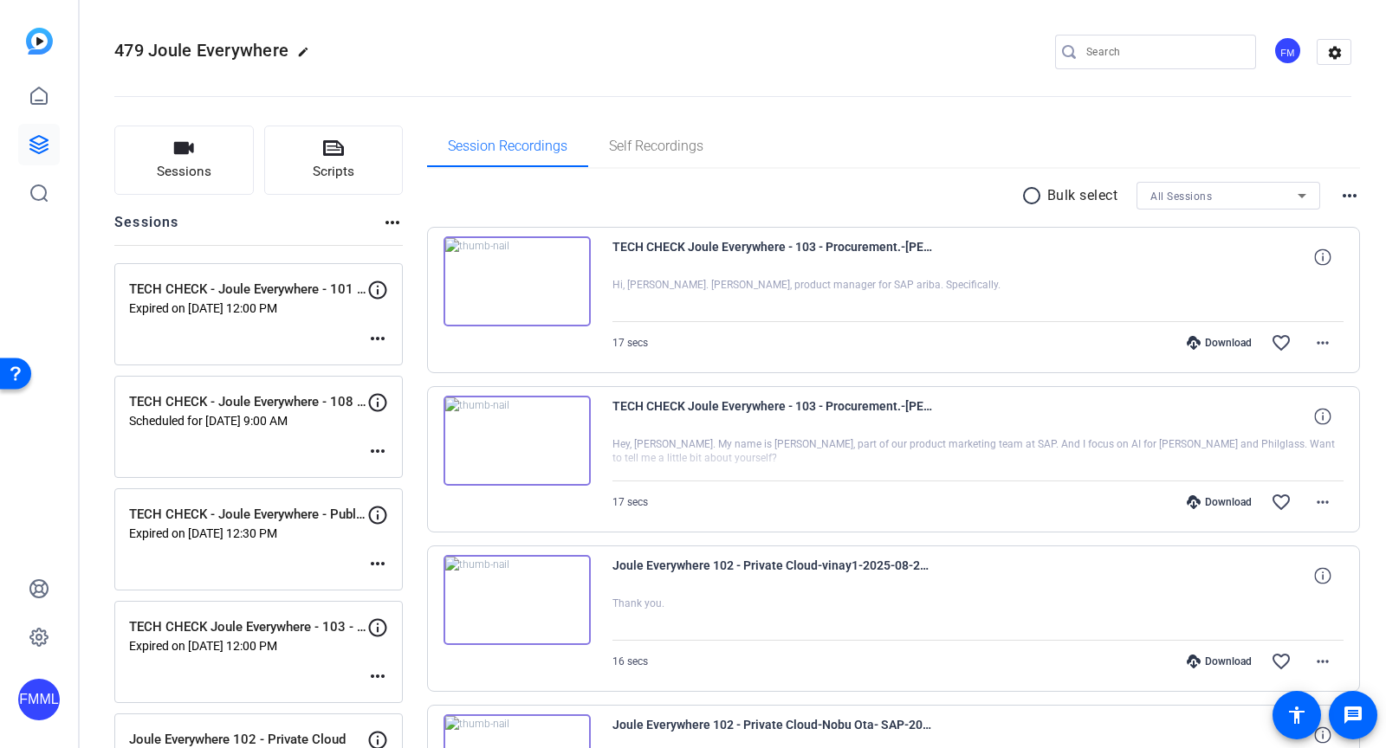
scroll to position [1539, 0]
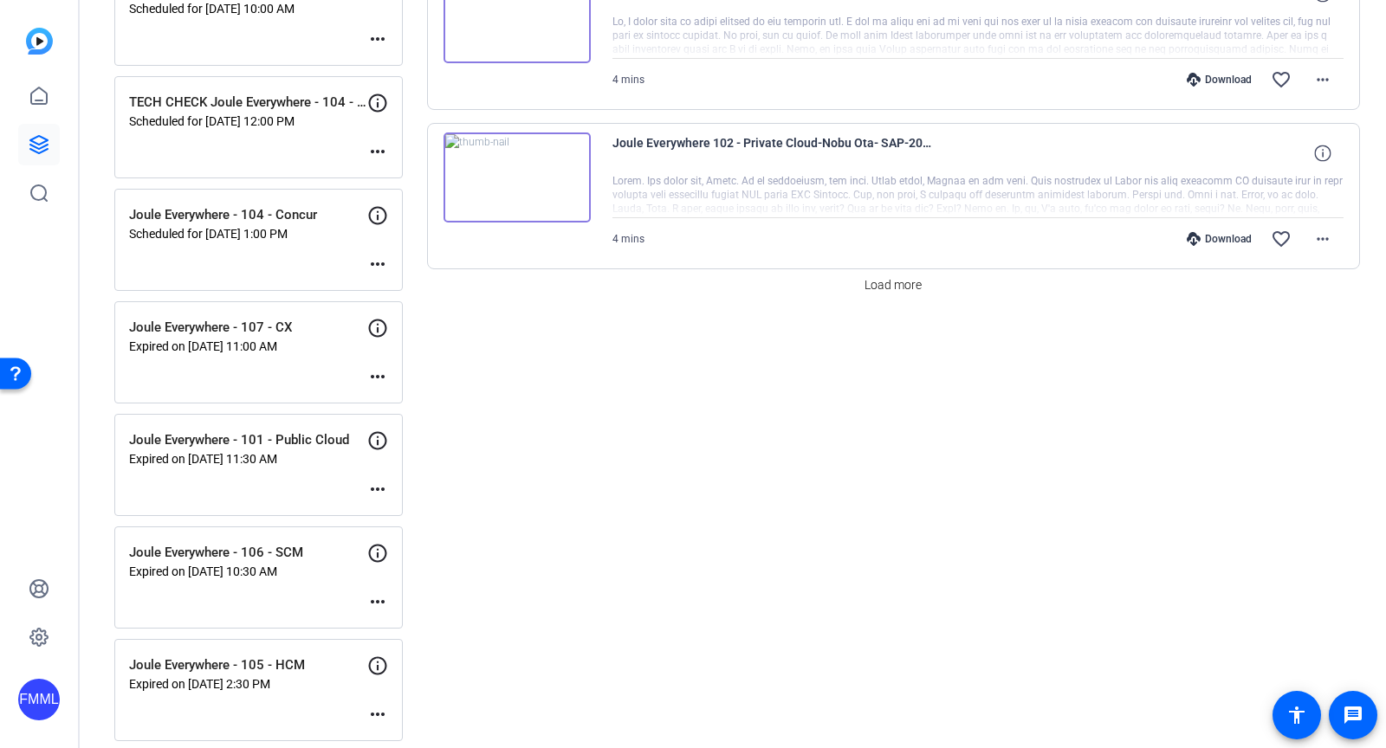
click at [372, 592] on mat-icon "more_horiz" at bounding box center [377, 602] width 21 height 21
click at [401, 611] on span "Edit Session" at bounding box center [420, 614] width 79 height 21
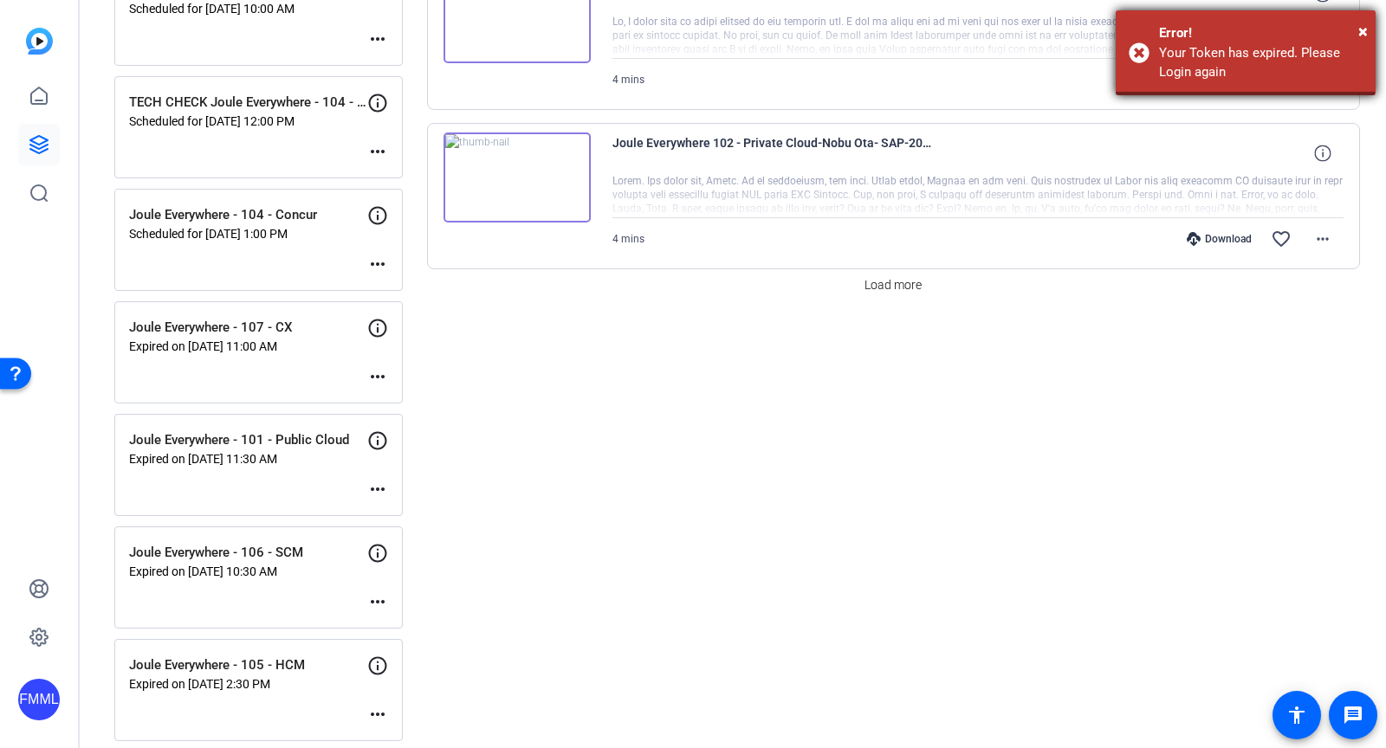
click at [1215, 55] on div "Your Token has expired. Please Login again" at bounding box center [1261, 62] width 204 height 39
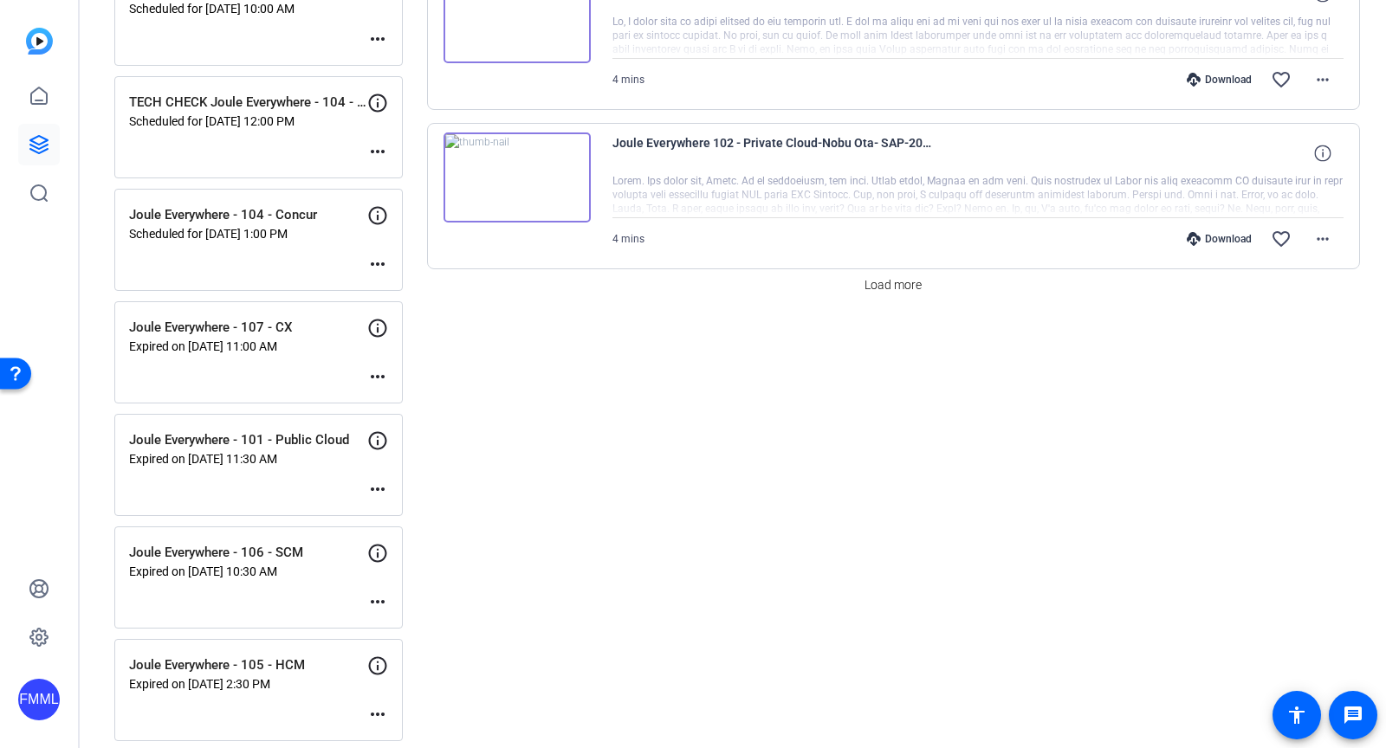
click at [1358, 29] on div "Error!" at bounding box center [1261, 33] width 204 height 20
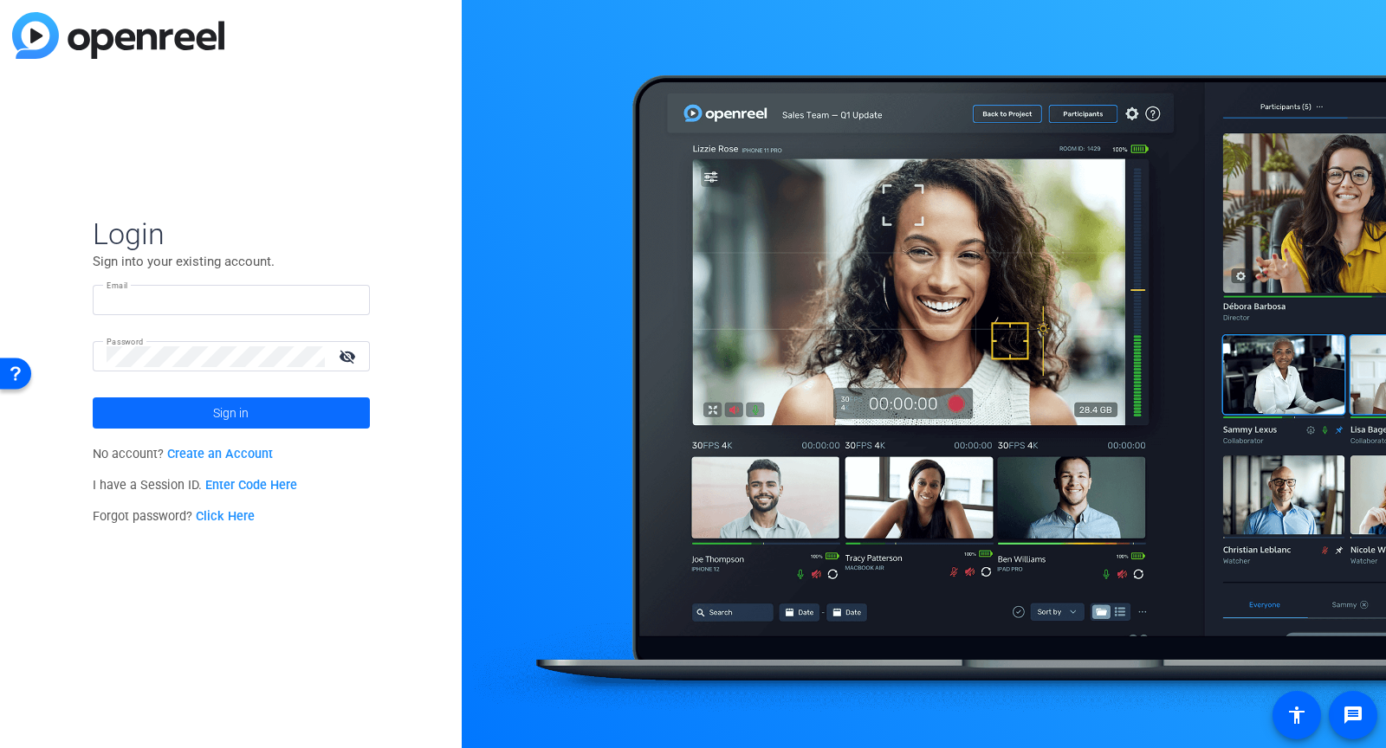
type input "[PERSON_NAME][EMAIL_ADDRESS][DOMAIN_NAME]"
click at [266, 411] on span at bounding box center [231, 413] width 277 height 42
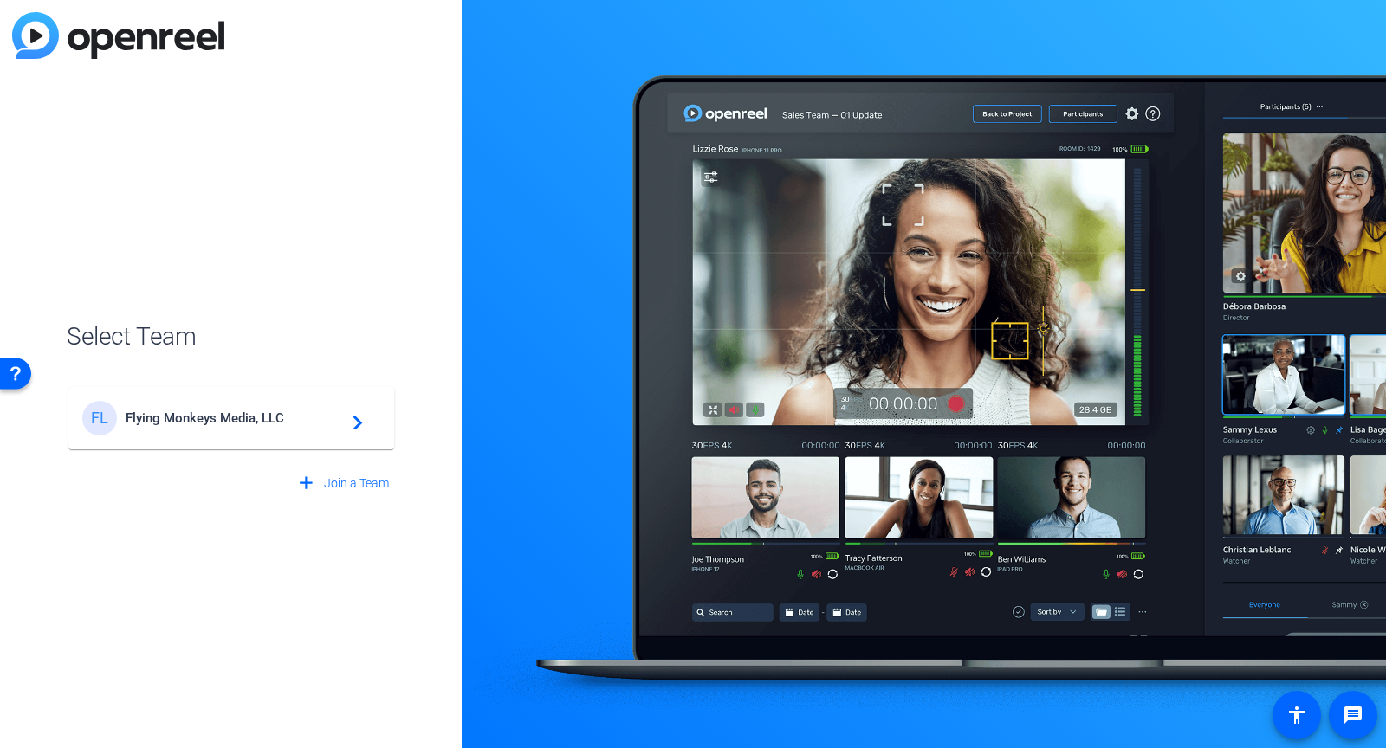
click at [266, 411] on span "Flying Monkeys Media, LLC" at bounding box center [234, 419] width 217 height 16
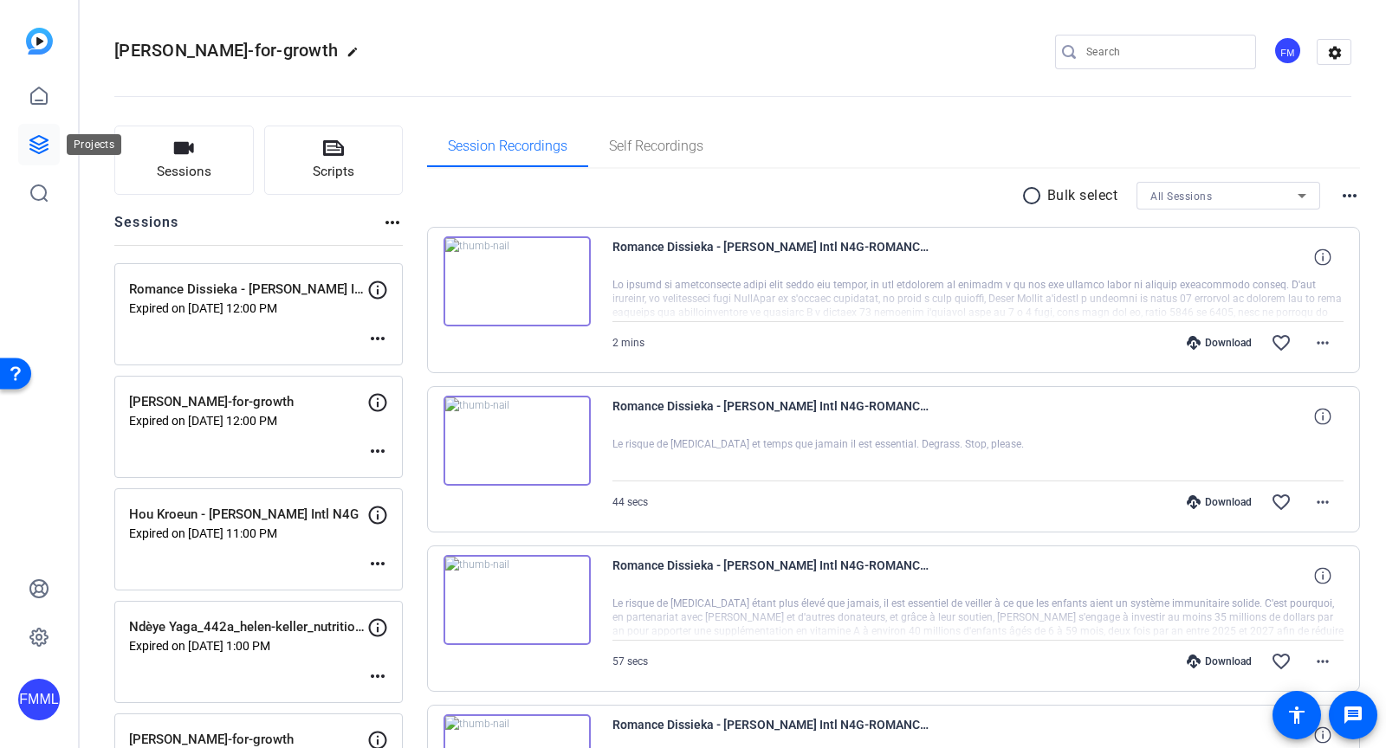
click at [41, 152] on icon at bounding box center [39, 144] width 21 height 21
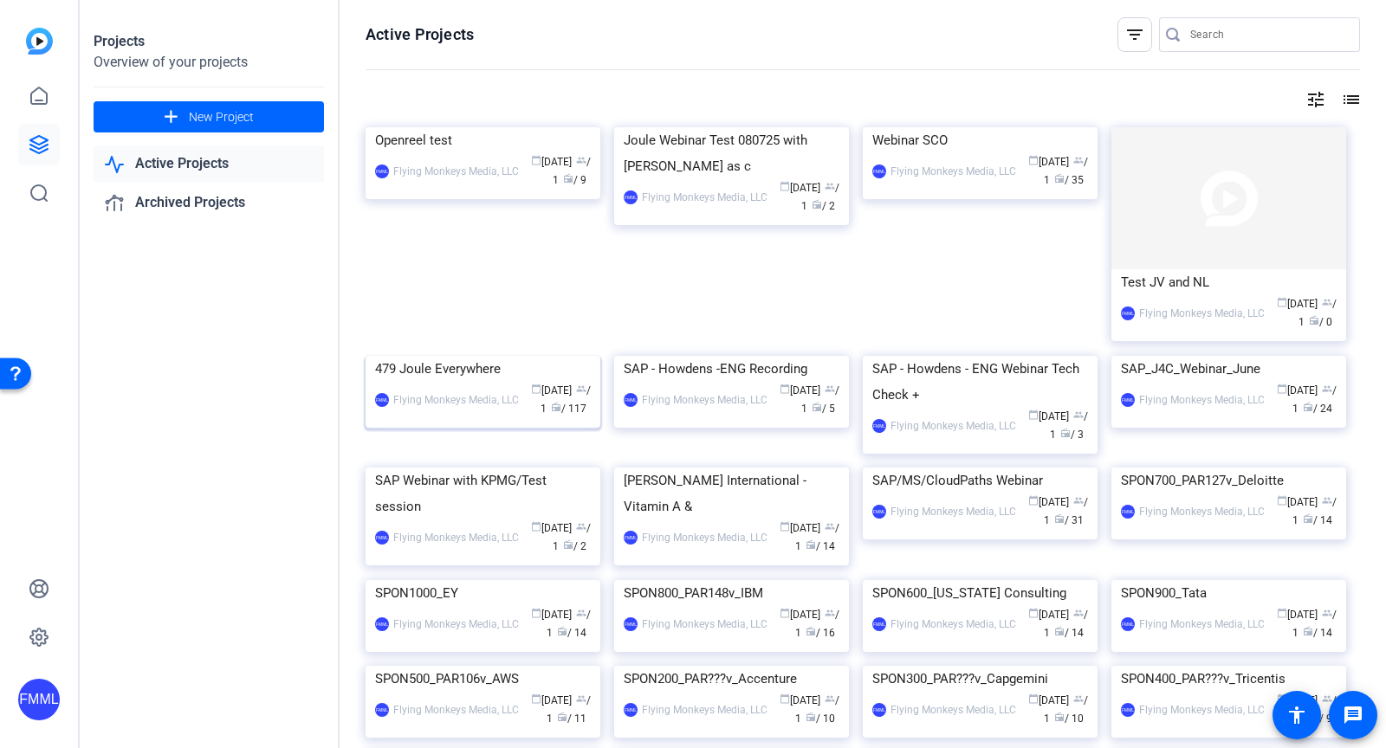
click at [488, 382] on div "479 Joule Everywhere" at bounding box center [483, 369] width 216 height 26
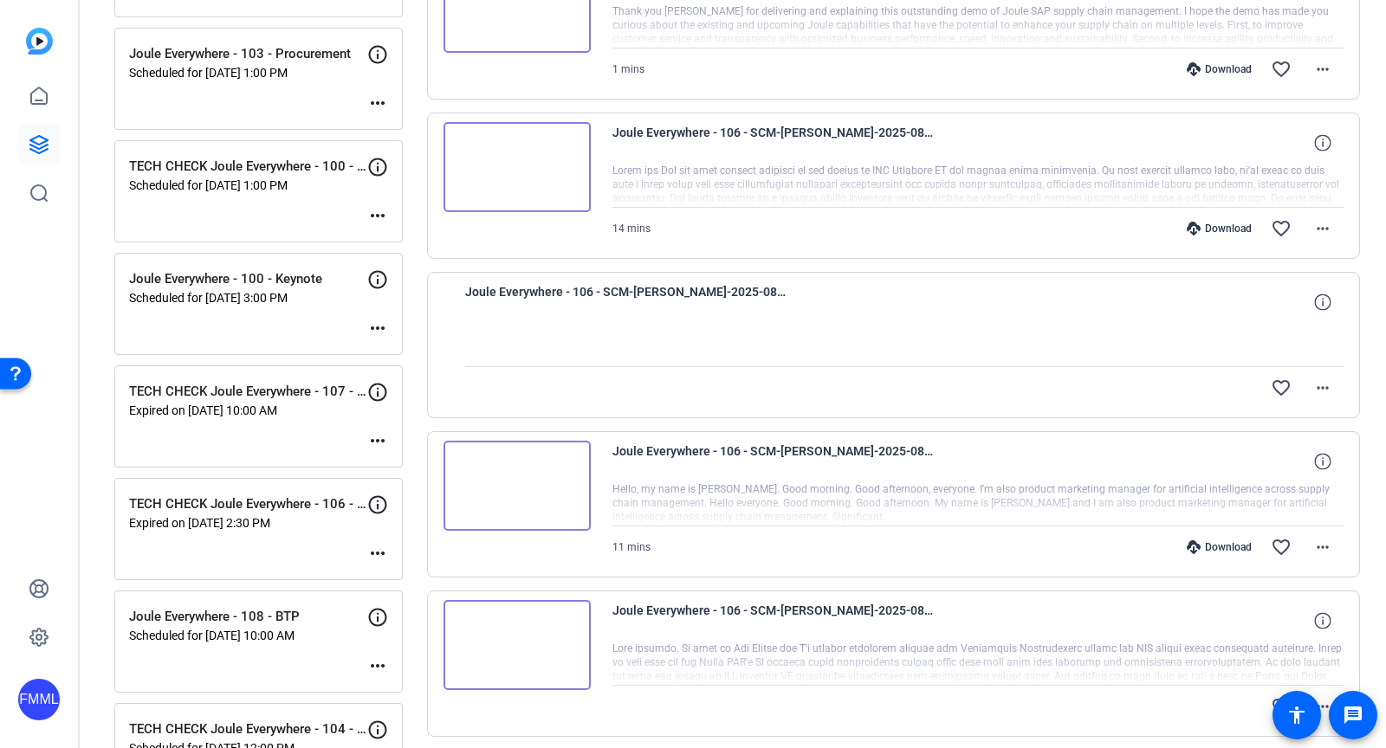
scroll to position [1078, 0]
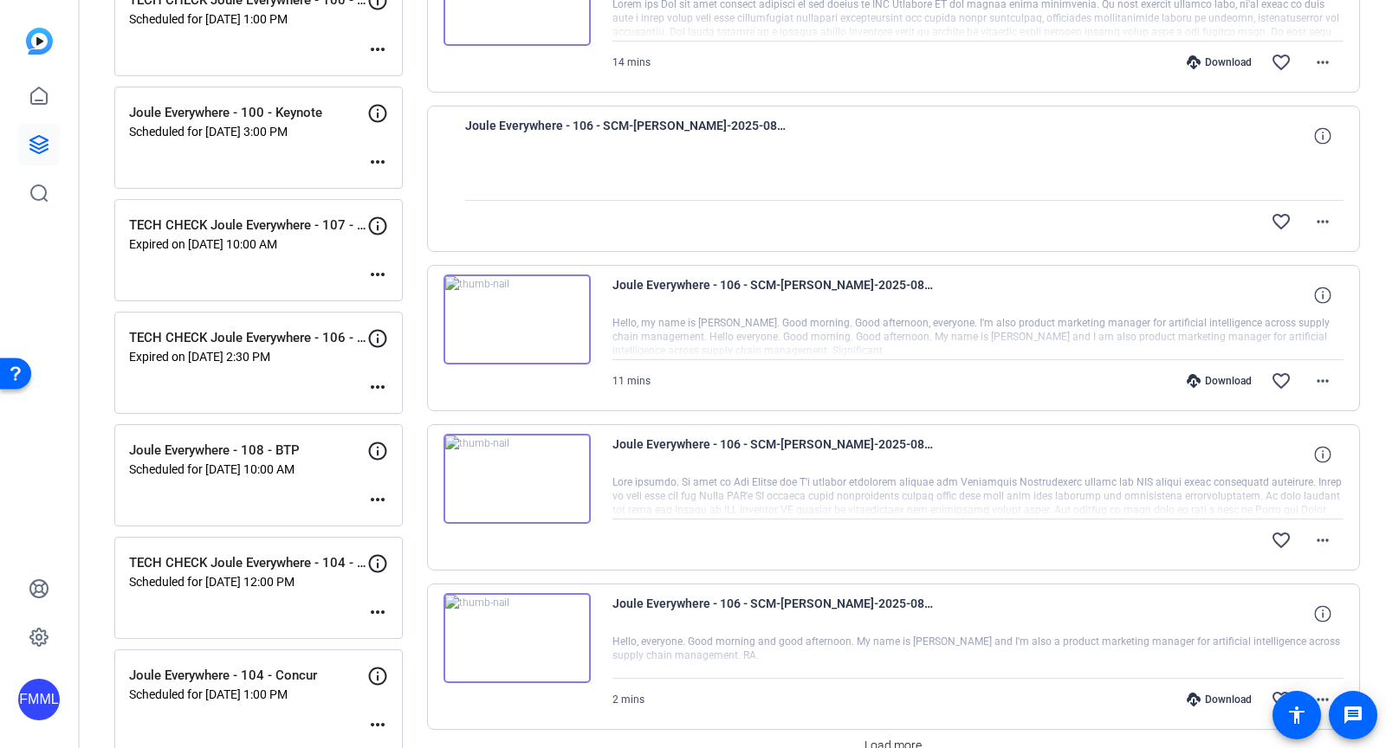
click at [384, 379] on mat-icon "more_horiz" at bounding box center [377, 387] width 21 height 21
click at [262, 627] on div at bounding box center [693, 374] width 1386 height 748
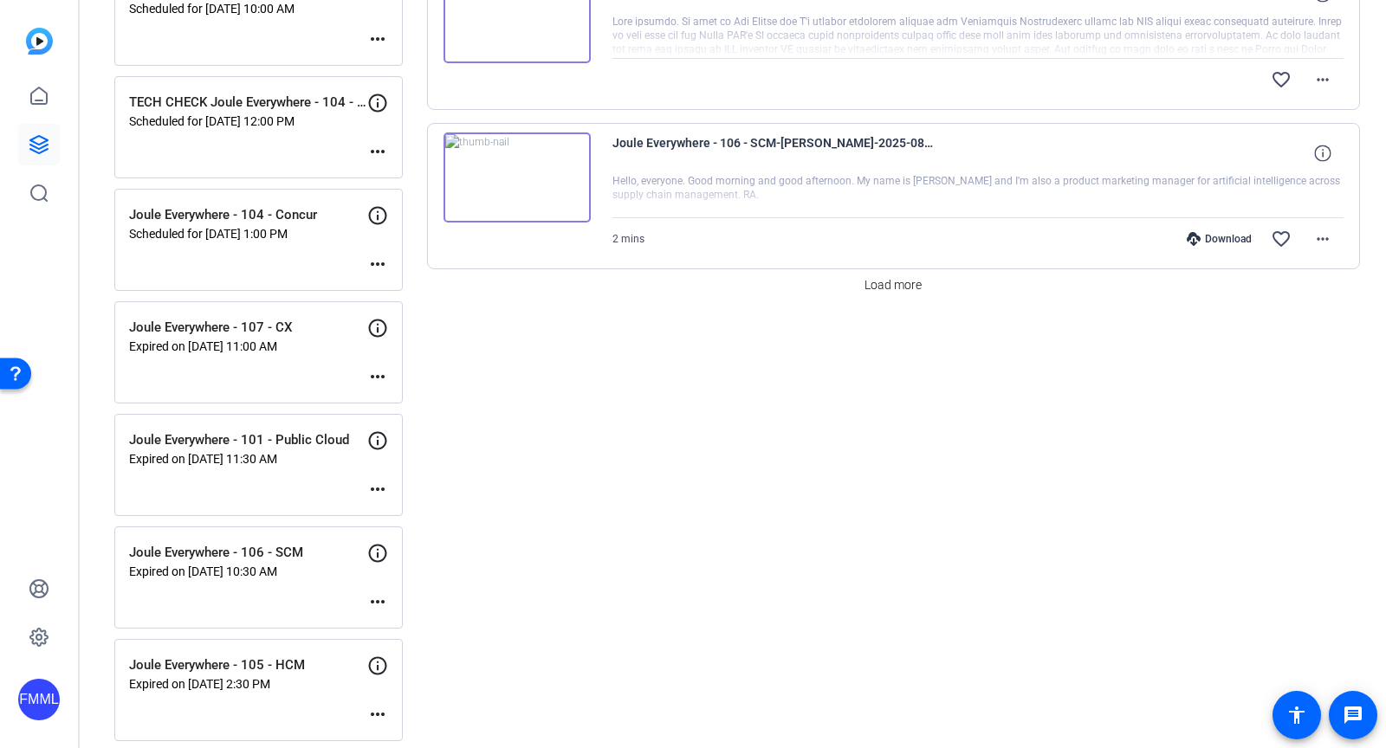
scroll to position [1538, 0]
click at [373, 593] on mat-icon "more_horiz" at bounding box center [377, 603] width 21 height 21
click at [406, 615] on span "Edit Session" at bounding box center [420, 615] width 79 height 21
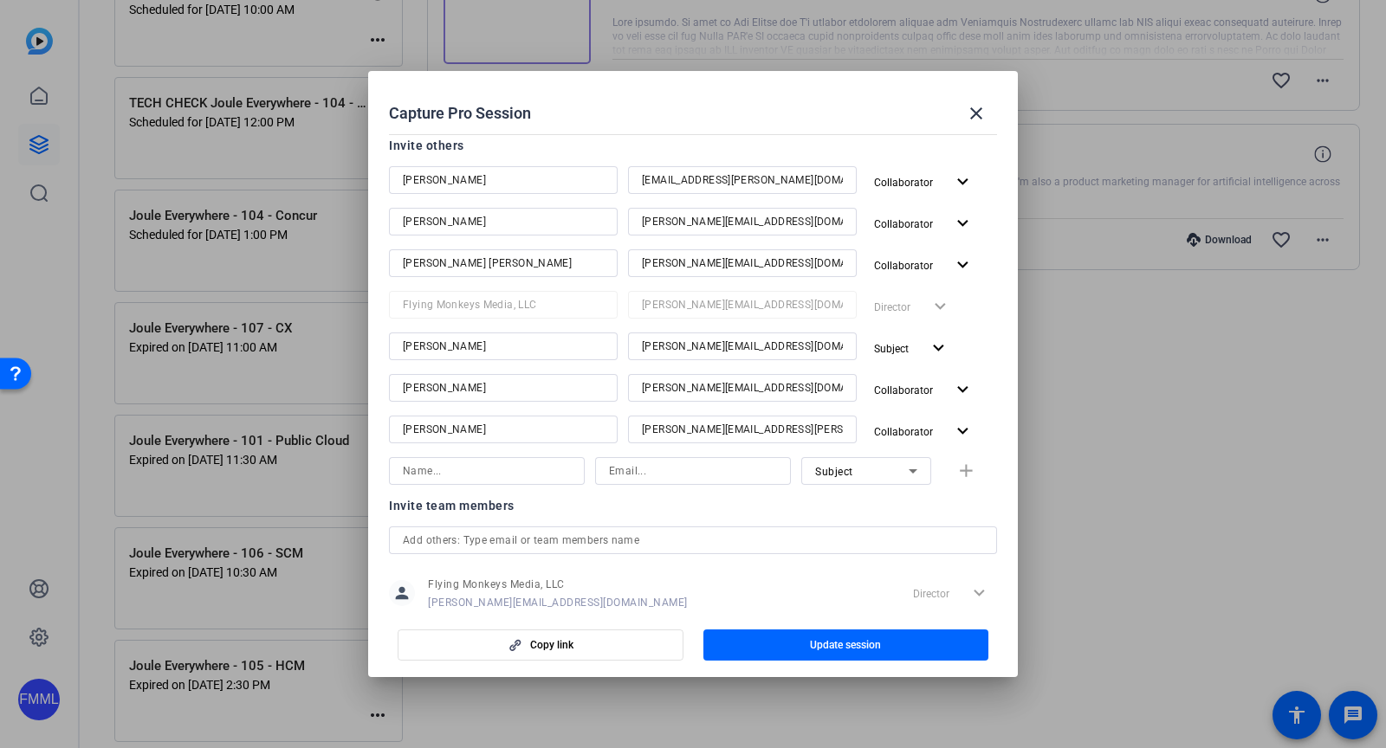
scroll to position [437, 0]
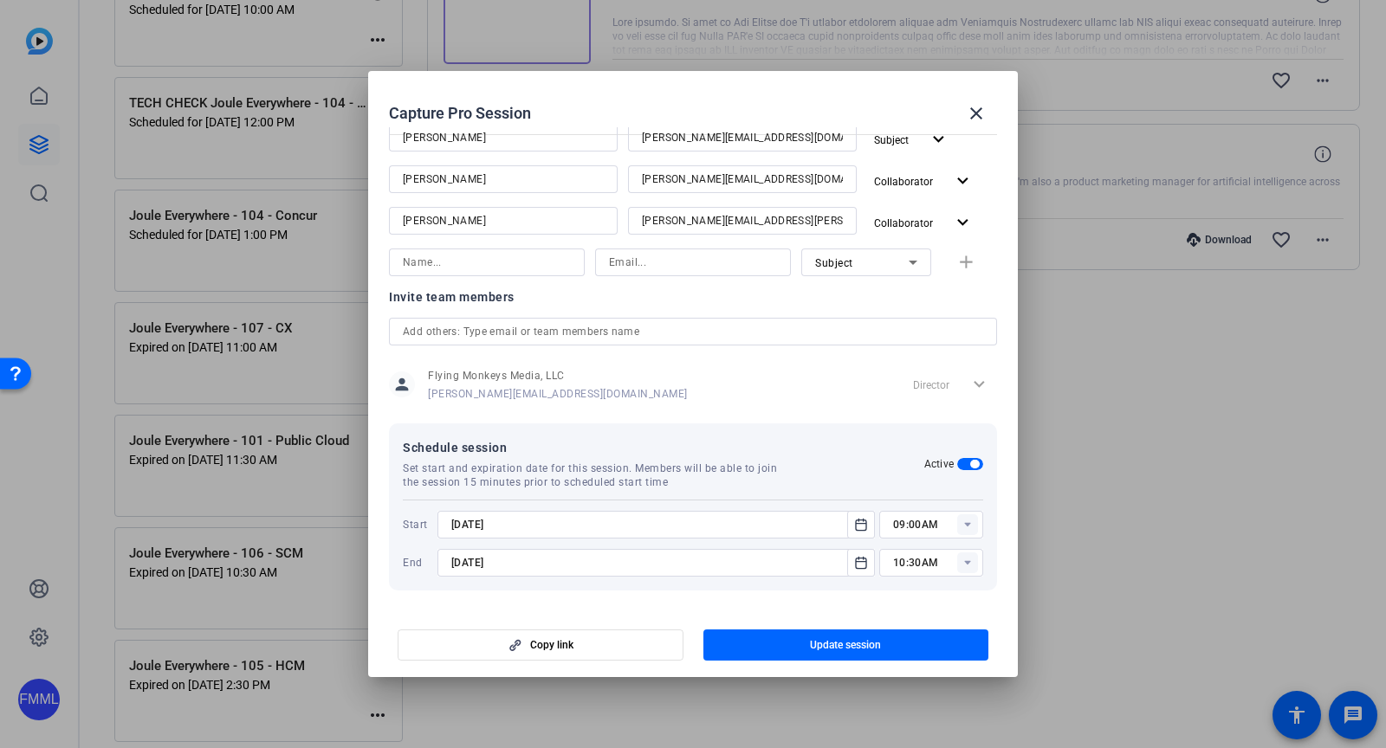
click at [969, 564] on rect at bounding box center [967, 563] width 21 height 21
click at [919, 523] on span "04:00PM" at bounding box center [915, 524] width 45 height 12
type input "04:00PM"
click at [894, 637] on span "button" at bounding box center [846, 646] width 286 height 42
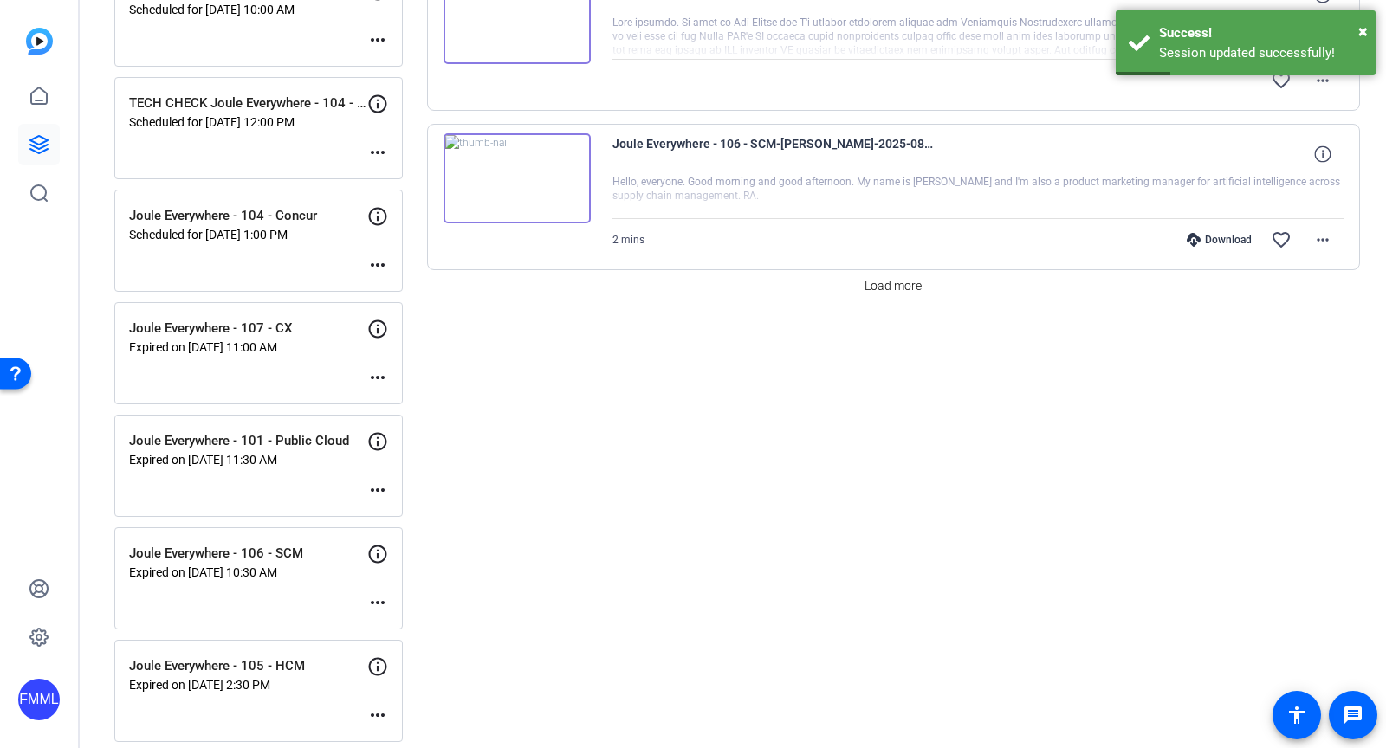
click at [241, 548] on p "Joule Everywhere - 106 - SCM" at bounding box center [248, 554] width 238 height 20
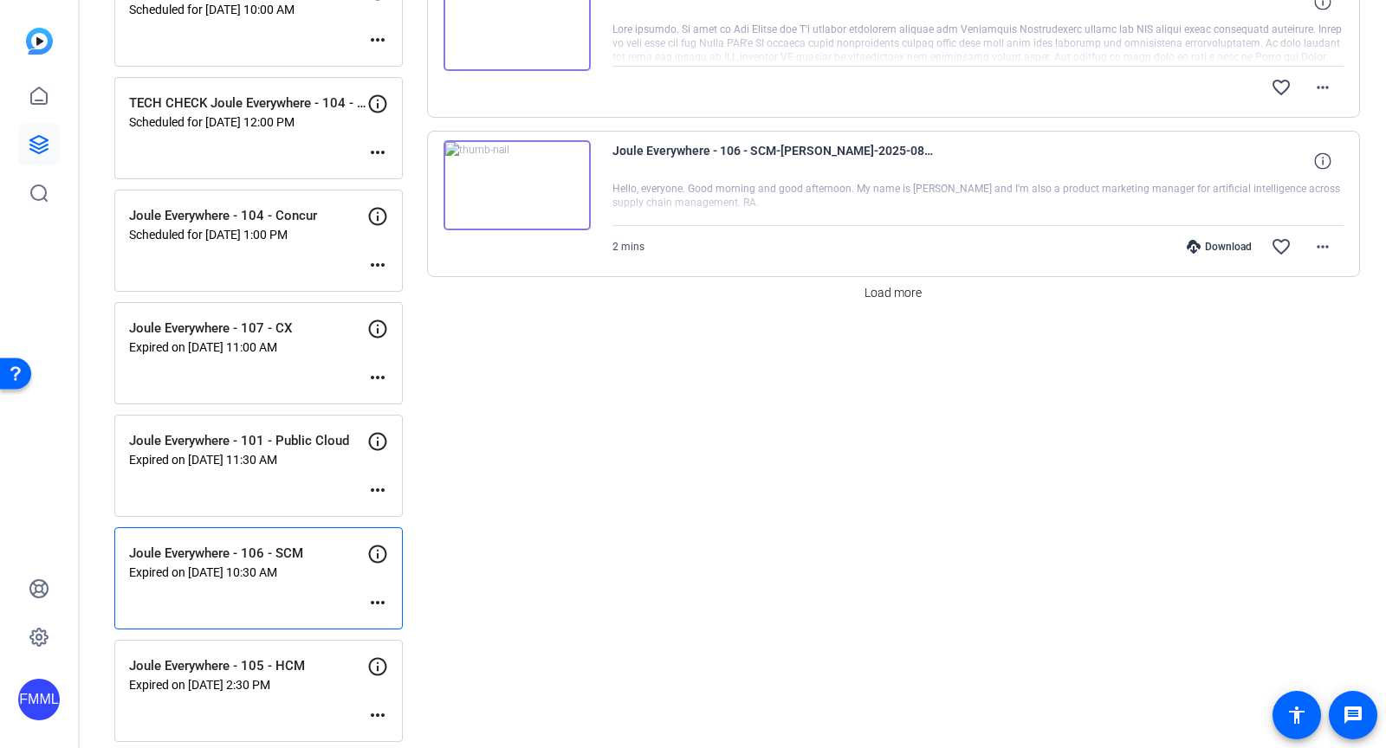
click at [367, 593] on mat-icon "more_horiz" at bounding box center [377, 603] width 21 height 21
click at [391, 620] on span "Edit Session" at bounding box center [420, 615] width 79 height 21
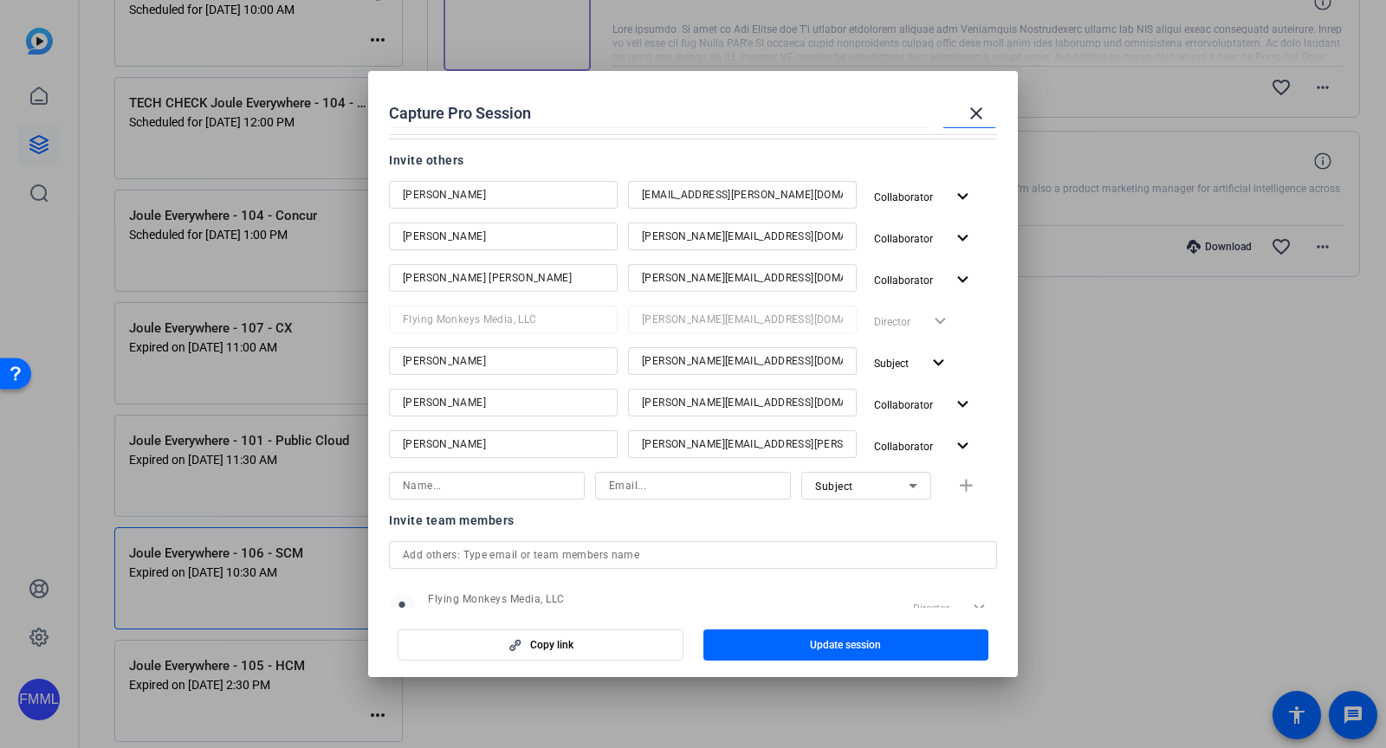
scroll to position [213, 0]
click at [671, 489] on input at bounding box center [693, 486] width 168 height 21
type input "Catrin@flyingmonkeysmedia.com"
click at [828, 486] on span "Subject" at bounding box center [834, 488] width 38 height 12
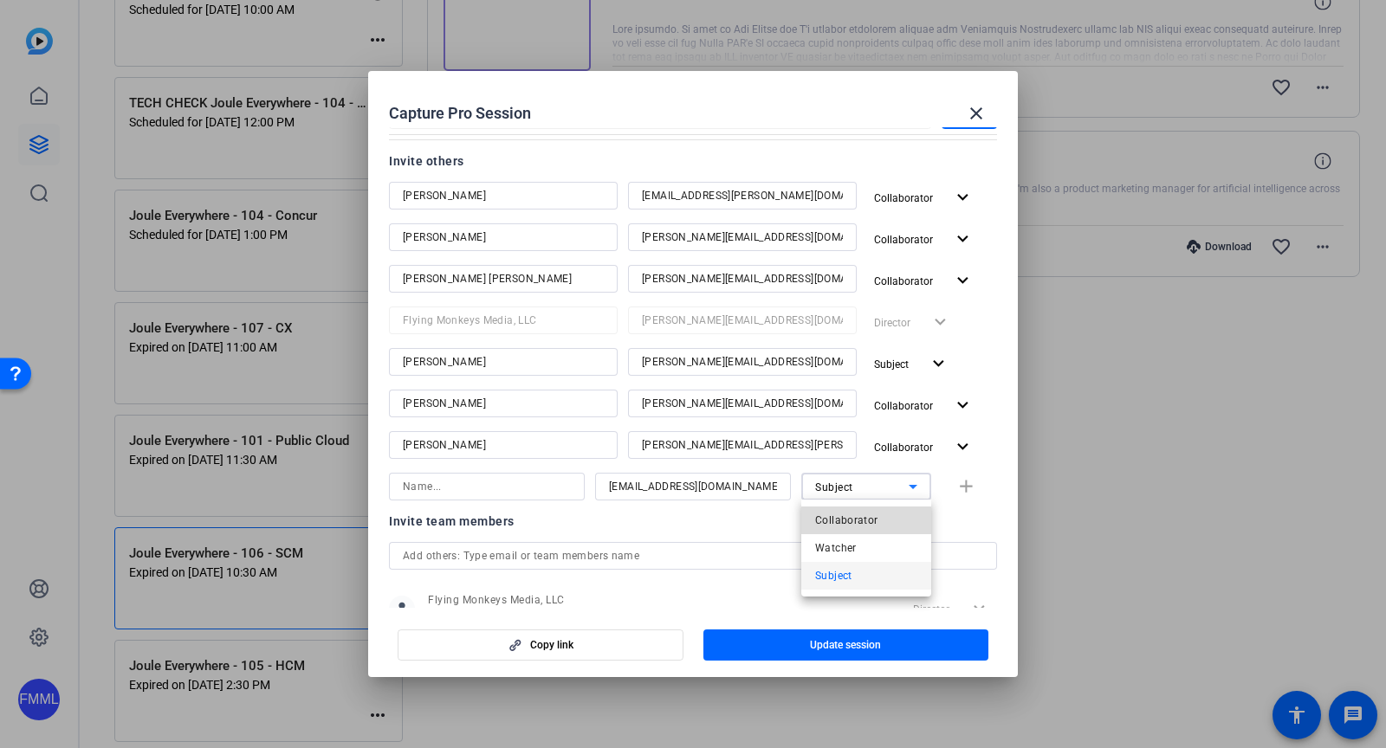
click at [852, 528] on span "Collaborator" at bounding box center [846, 520] width 63 height 21
click at [567, 478] on input at bounding box center [487, 486] width 168 height 21
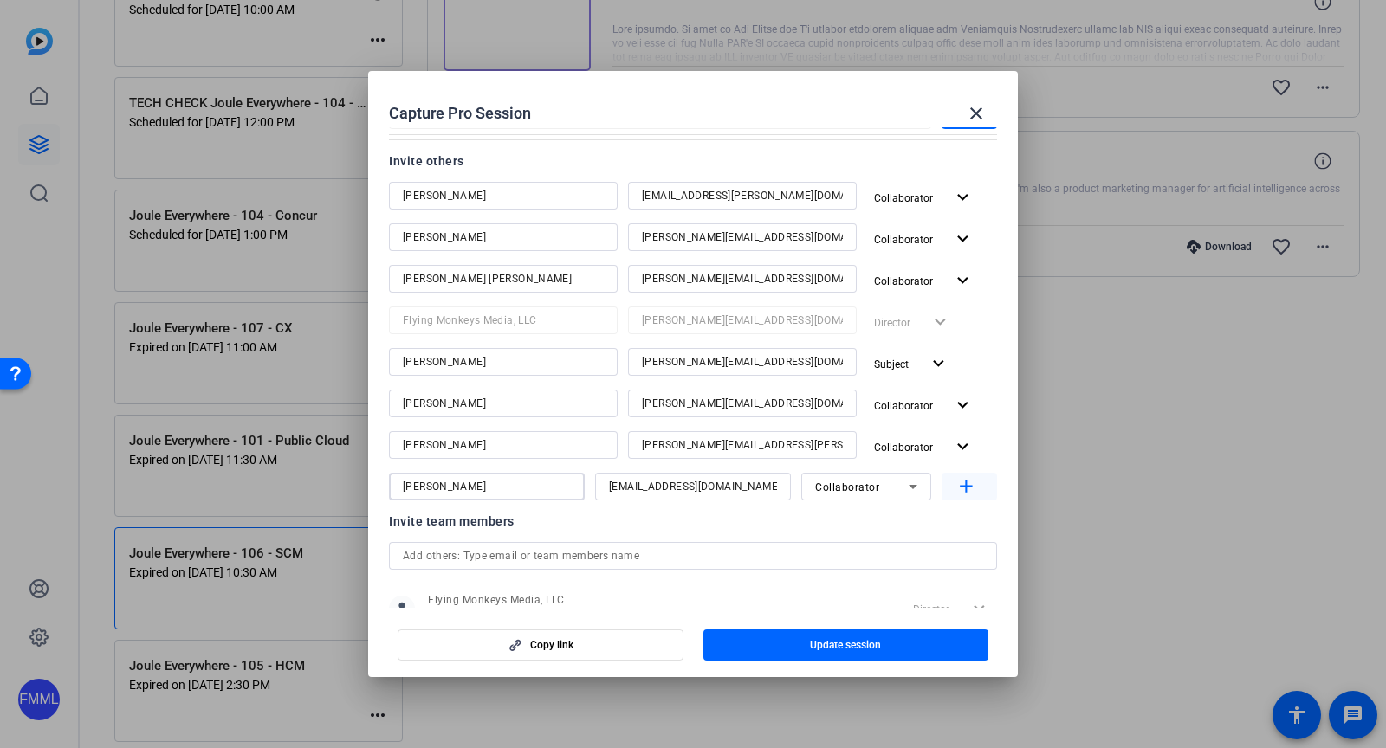
type input "Catrin ody"
click at [975, 483] on mat-icon "add" at bounding box center [967, 487] width 22 height 22
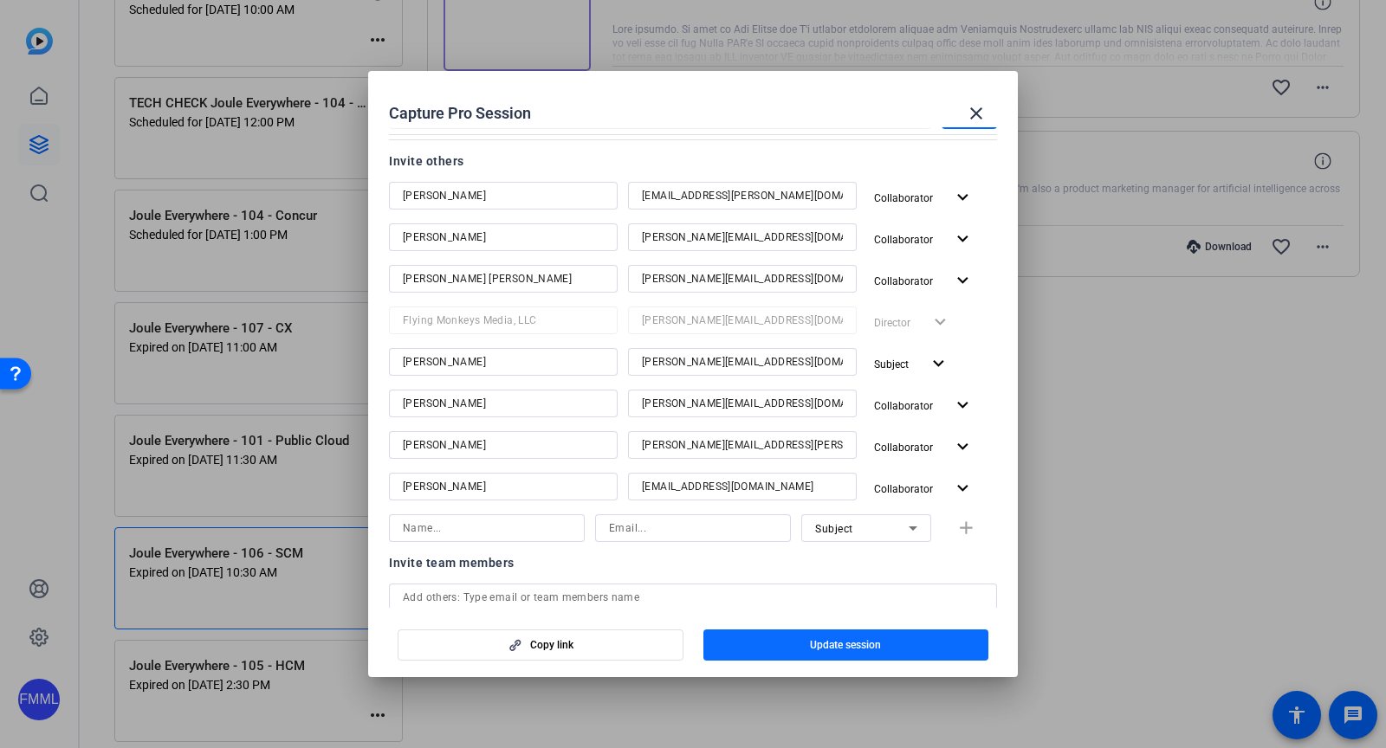
click at [848, 643] on span "Update session" at bounding box center [845, 645] width 71 height 14
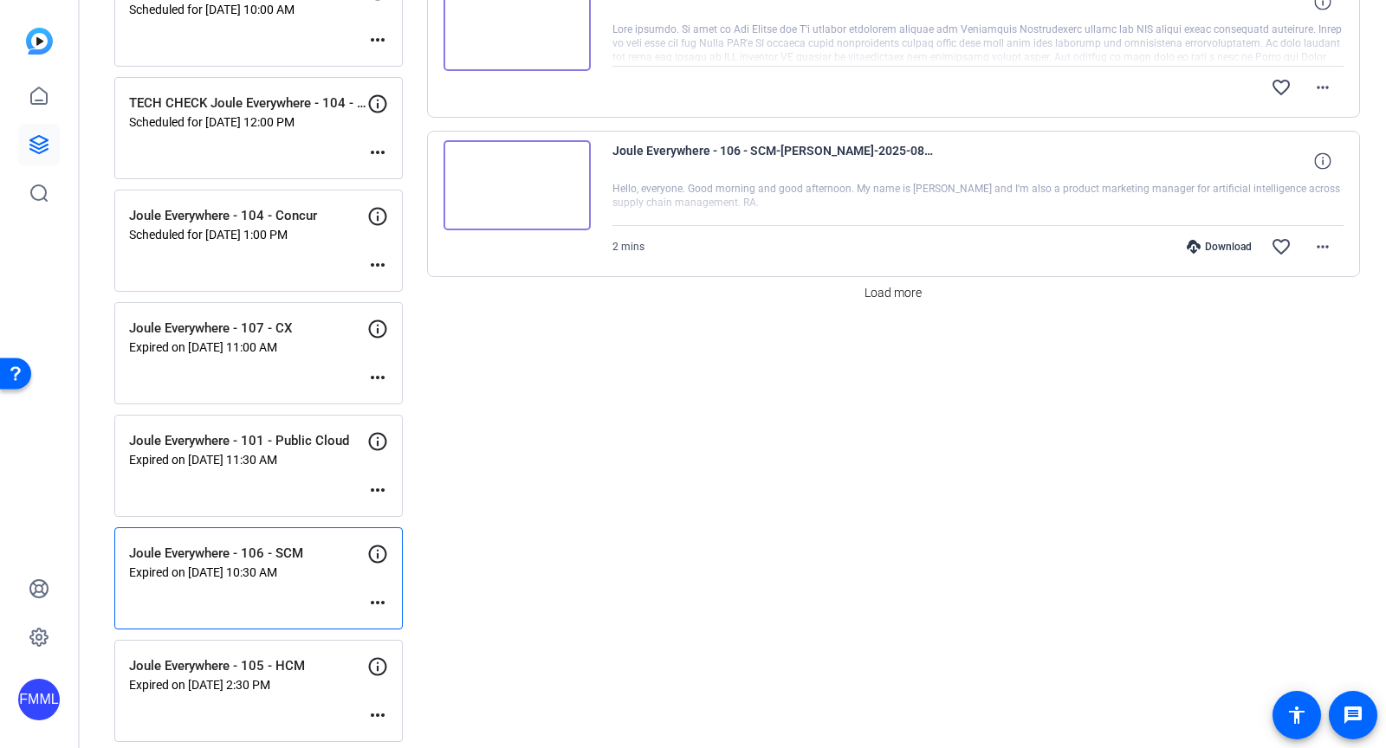
click at [370, 593] on mat-icon "more_horiz" at bounding box center [377, 603] width 21 height 21
click at [385, 611] on span "Edit Session" at bounding box center [420, 615] width 79 height 21
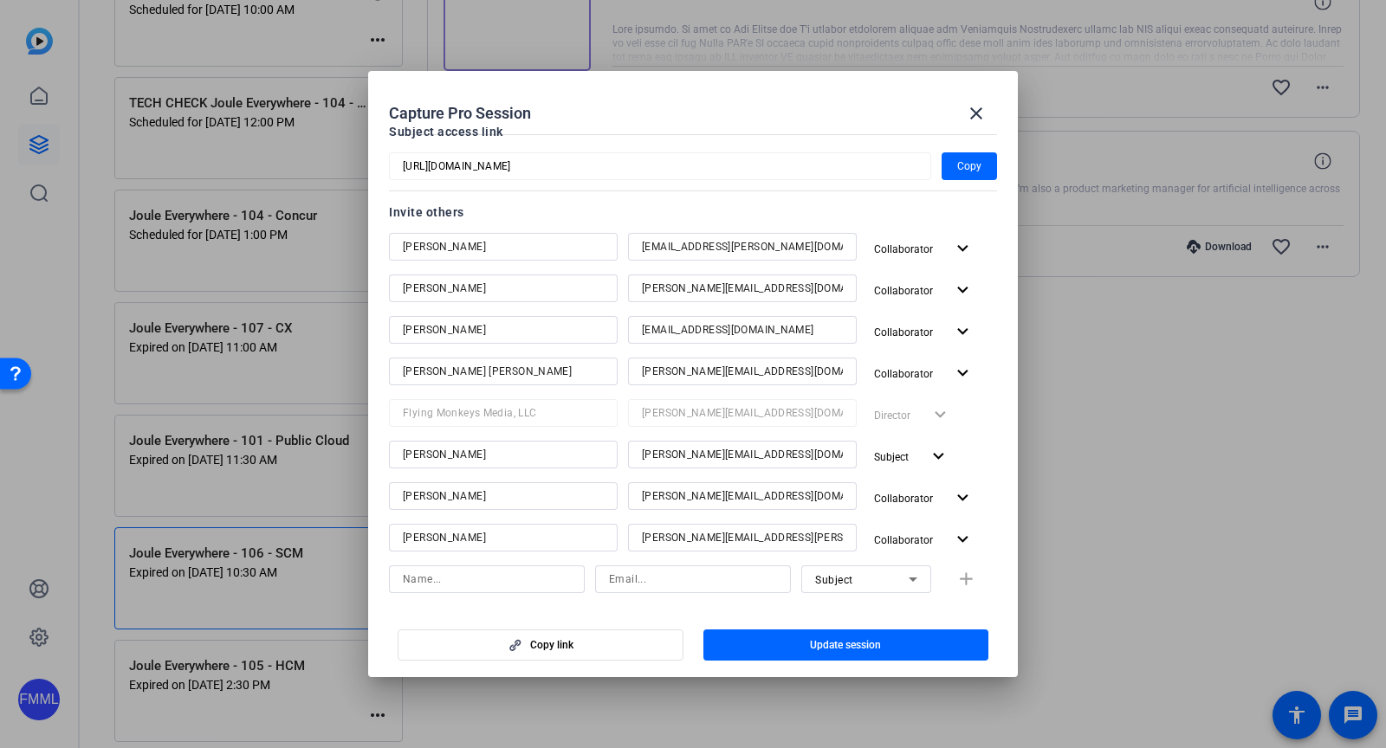
scroll to position [479, 0]
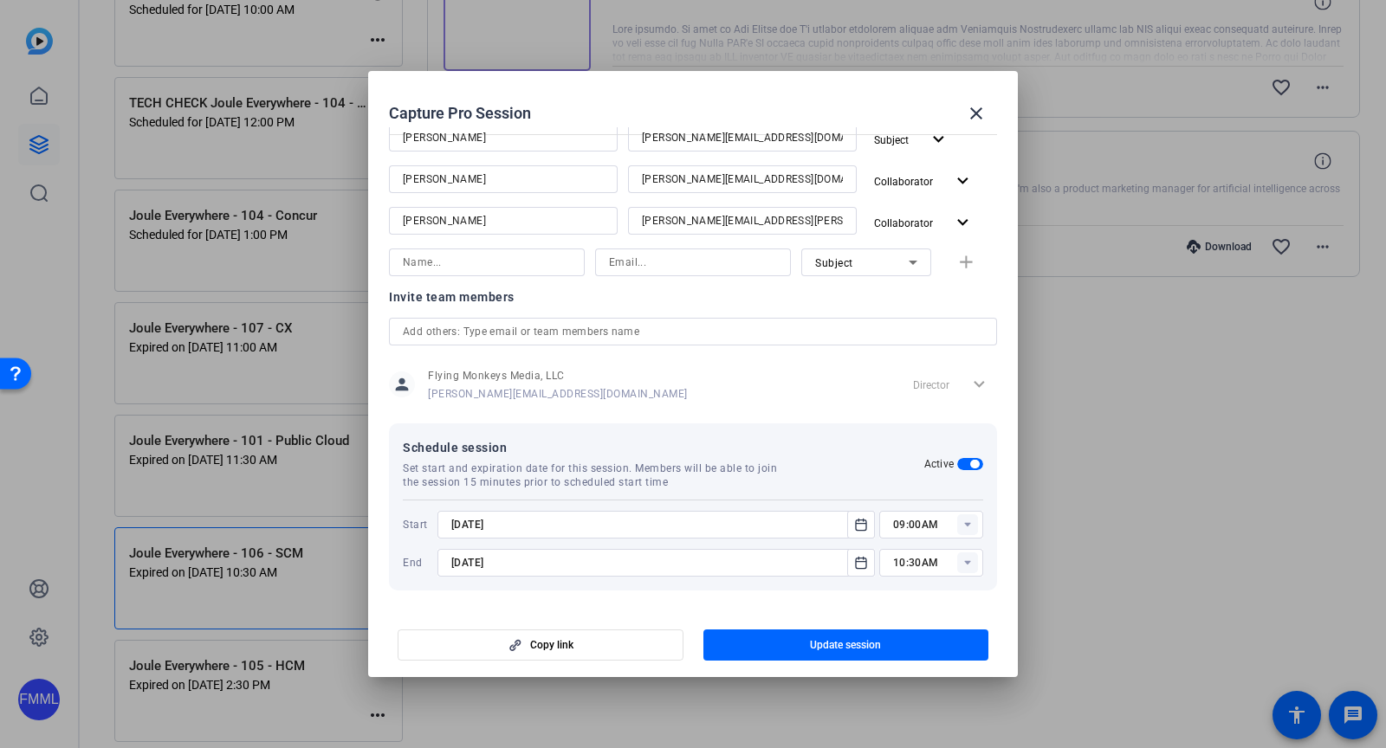
click at [921, 569] on input "10:30AM" at bounding box center [938, 563] width 90 height 21
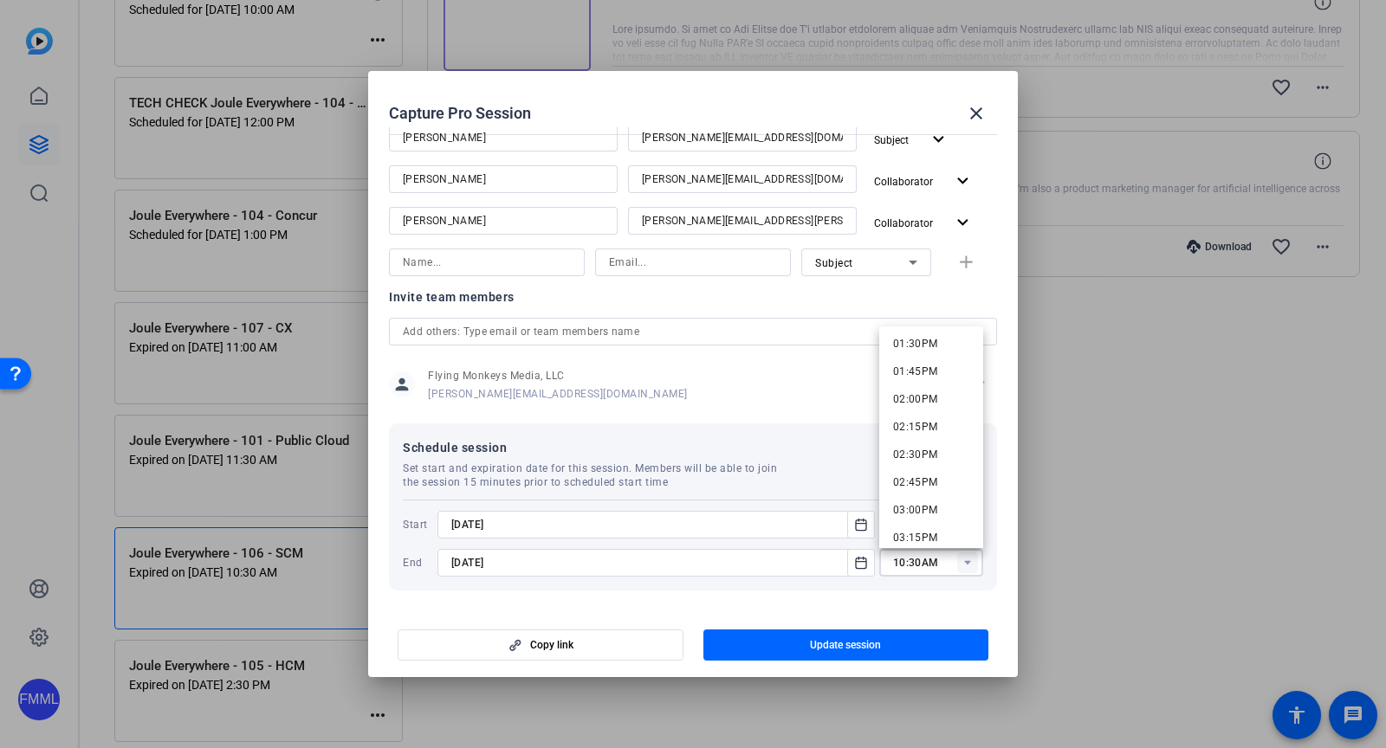
scroll to position [1503, 0]
click at [919, 500] on span "03:00PM" at bounding box center [915, 507] width 45 height 21
type input "03:00PM"
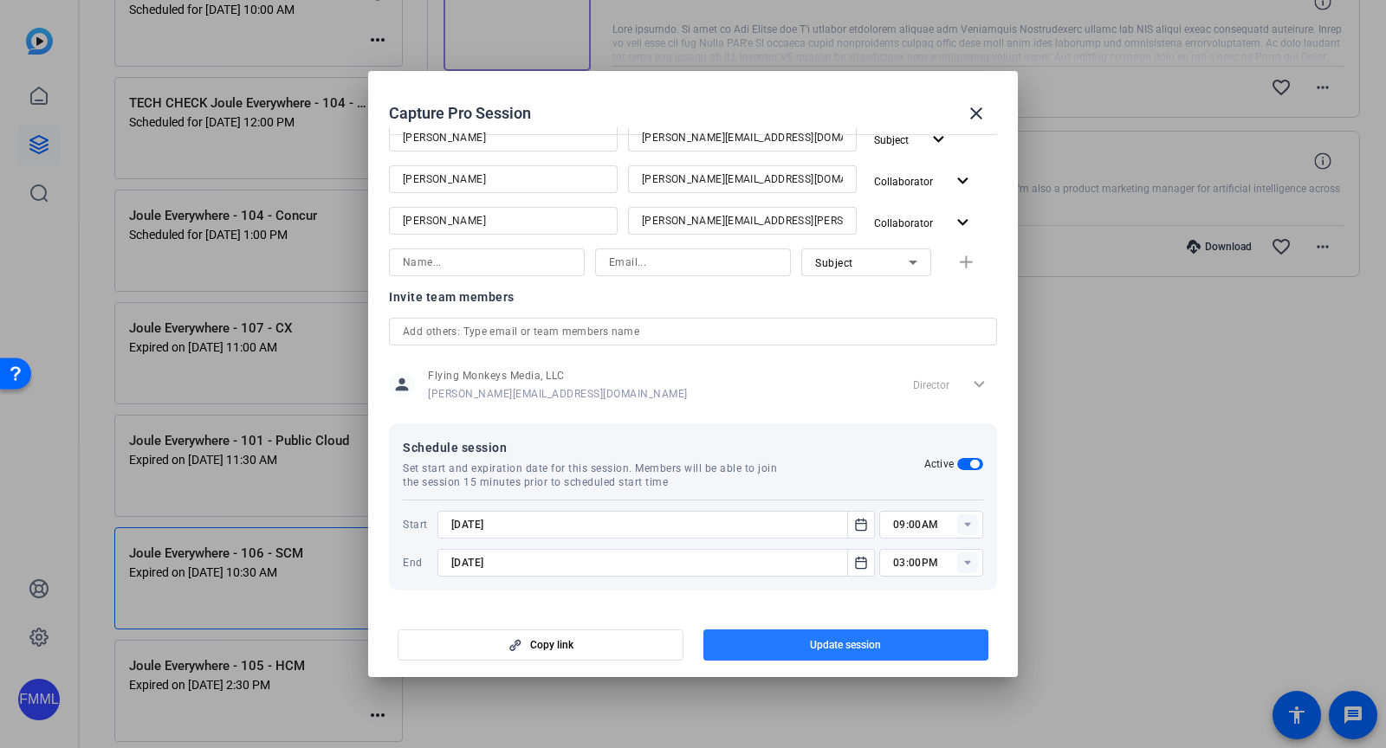
click at [905, 639] on span "button" at bounding box center [846, 646] width 286 height 42
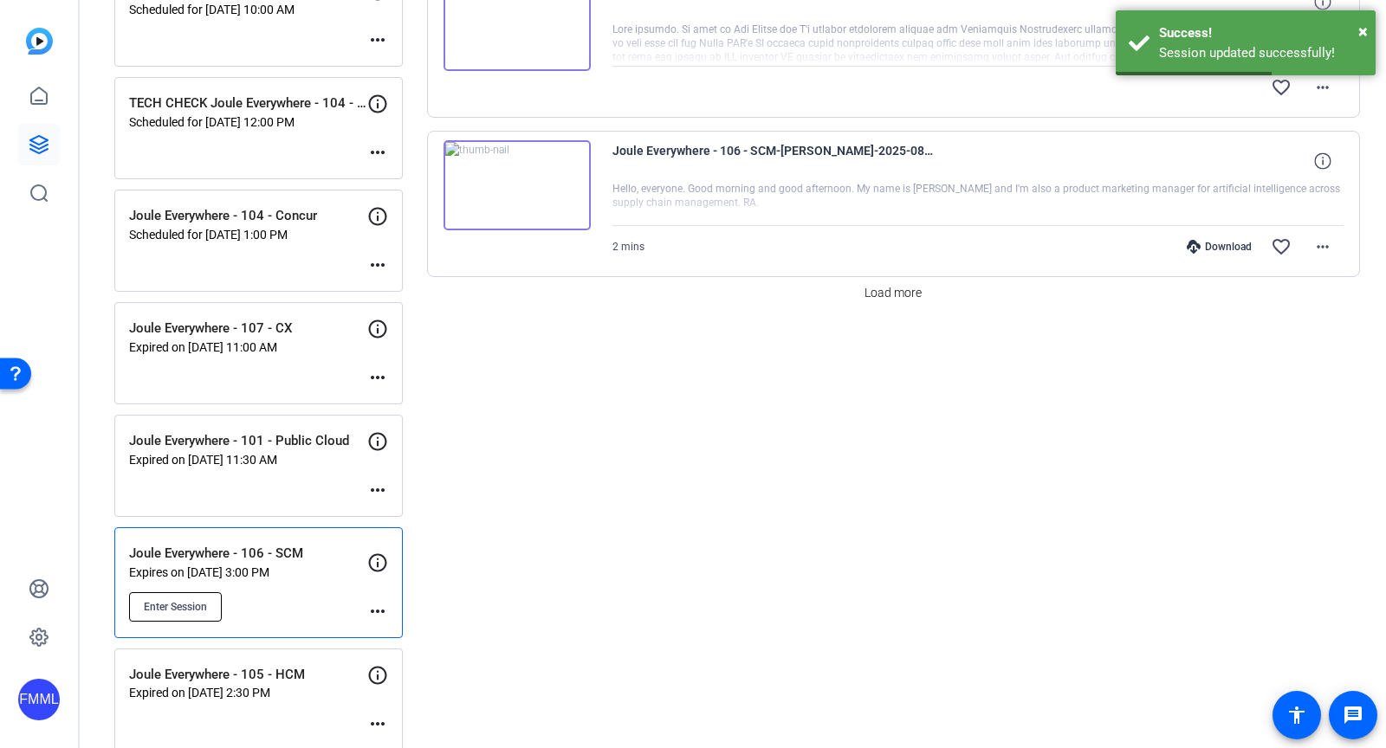
click at [177, 601] on button "Enter Session" at bounding box center [175, 607] width 93 height 29
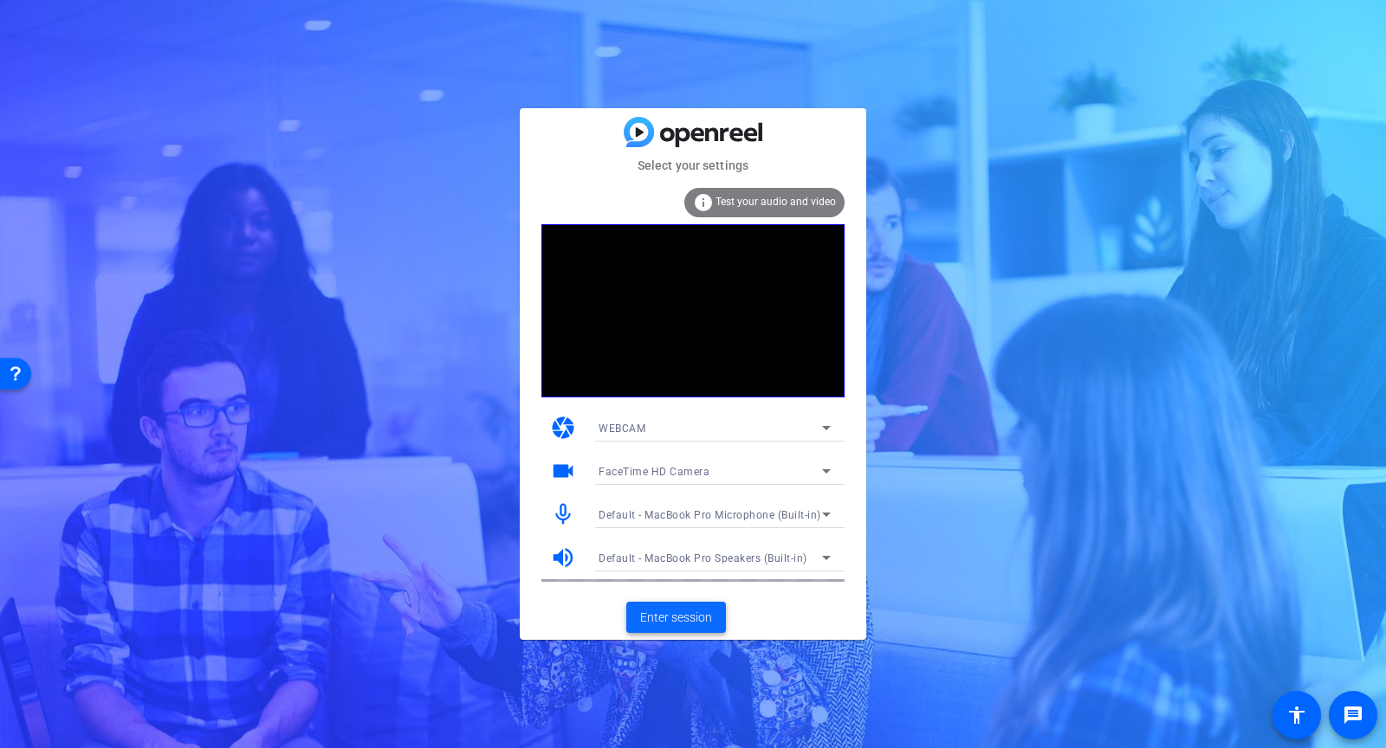
click at [657, 612] on span "Enter session" at bounding box center [676, 618] width 72 height 18
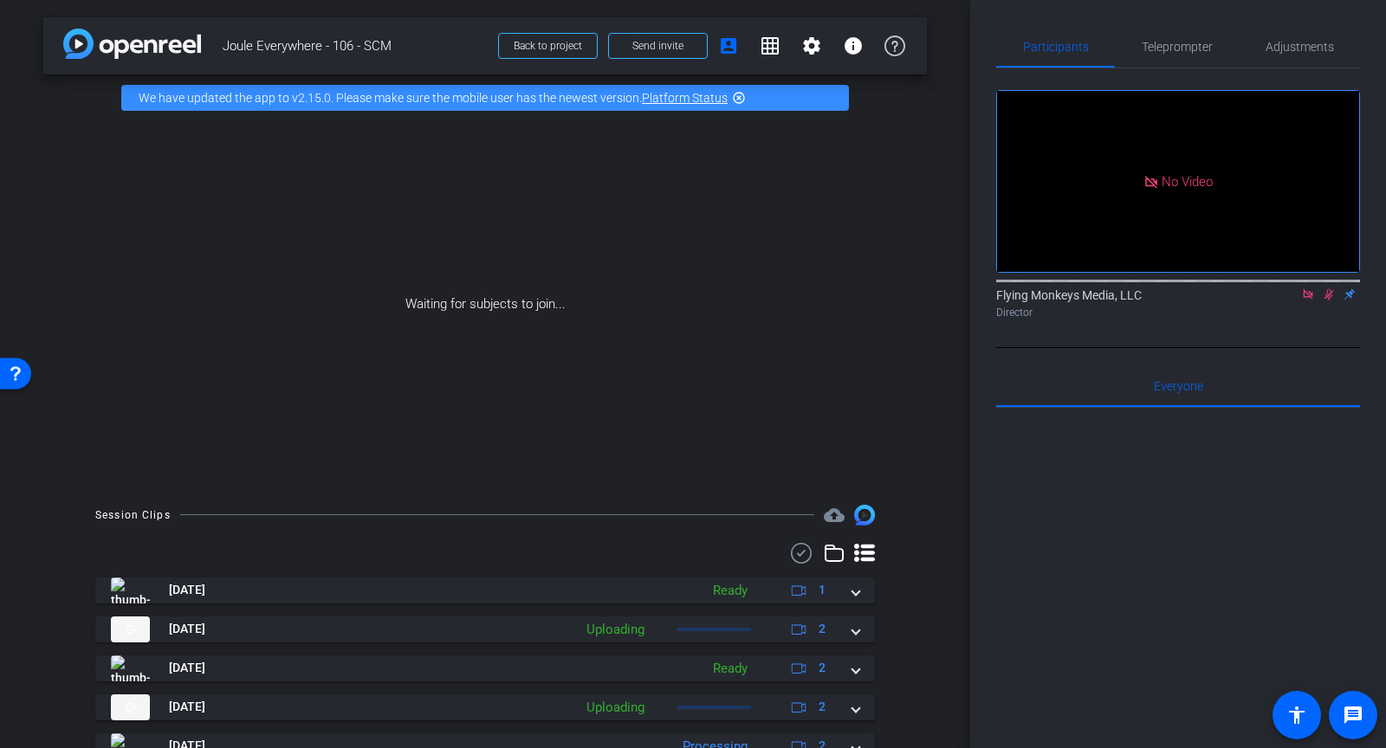
scroll to position [189, 0]
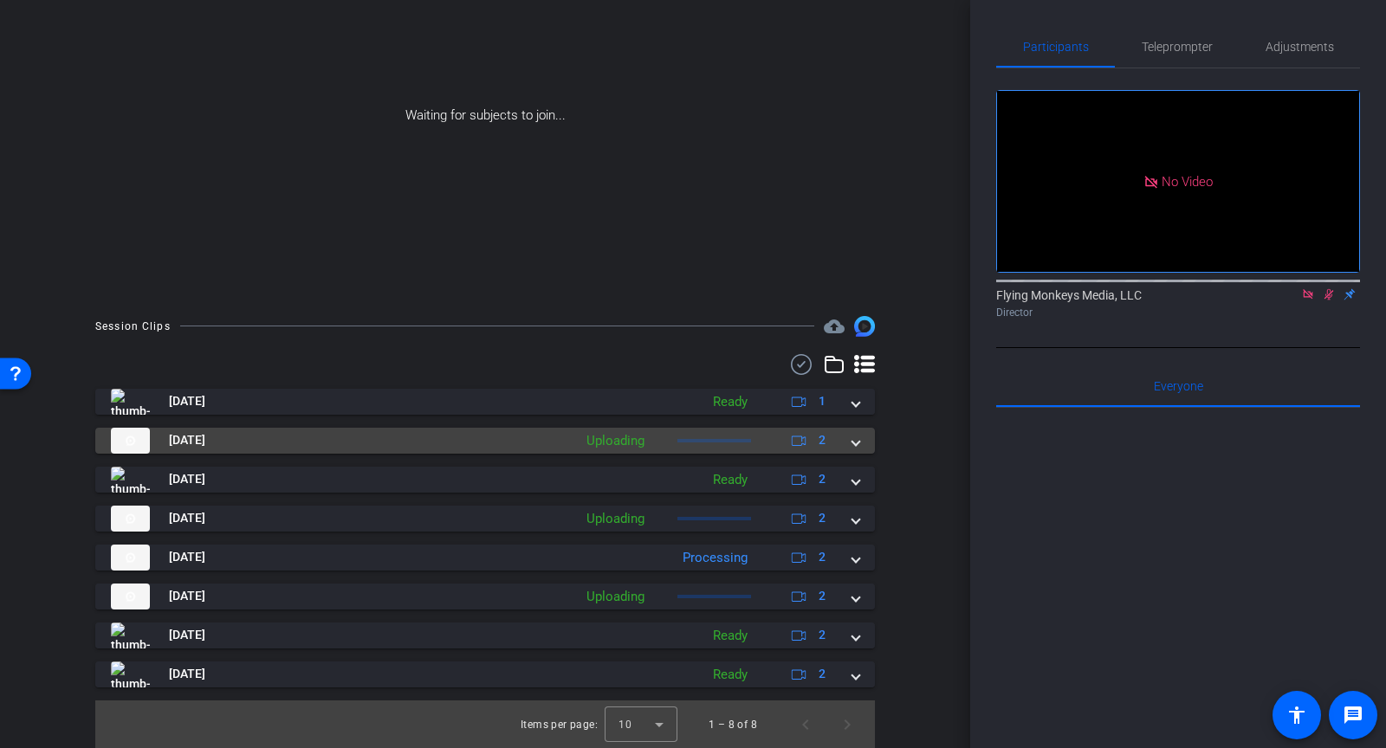
click at [852, 444] on div "[DATE] Uploading 2" at bounding box center [482, 441] width 742 height 26
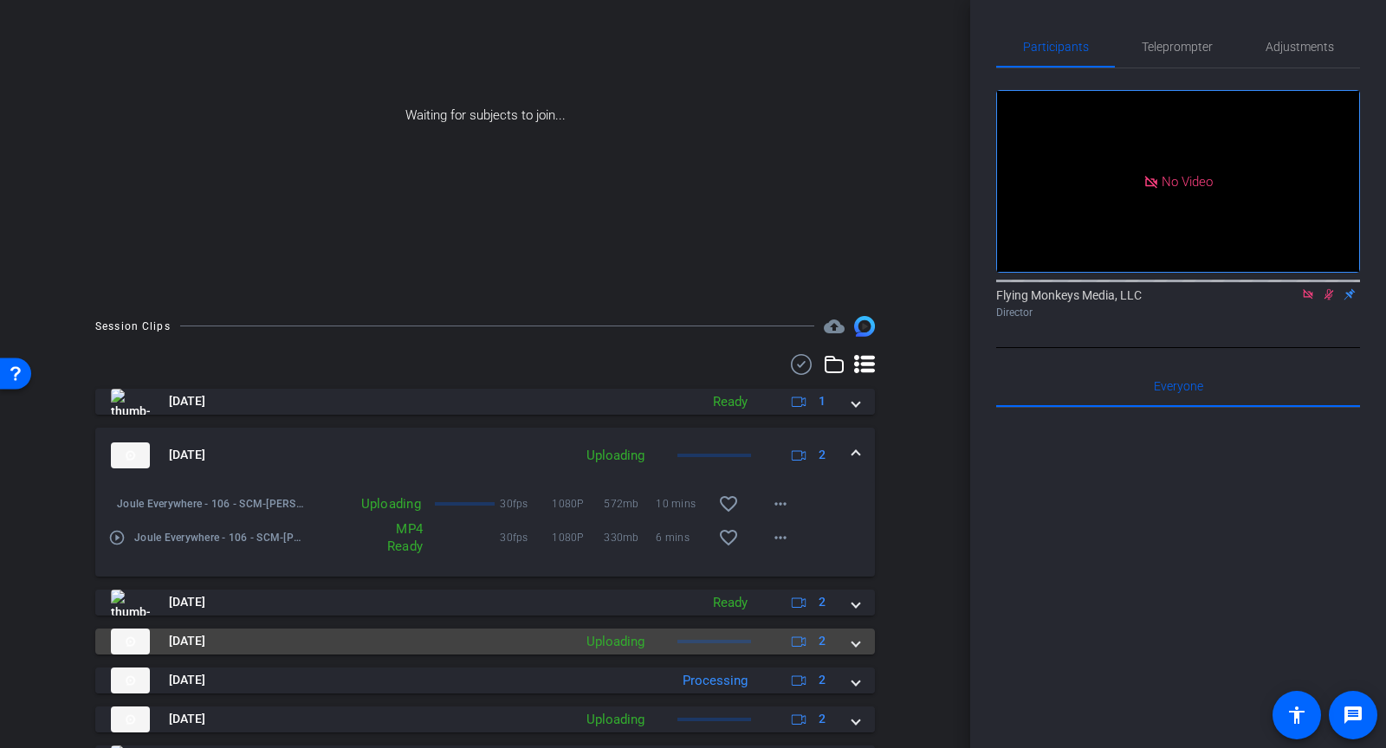
click at [849, 642] on div "Aug 21, 2025 Uploading 2" at bounding box center [482, 642] width 742 height 26
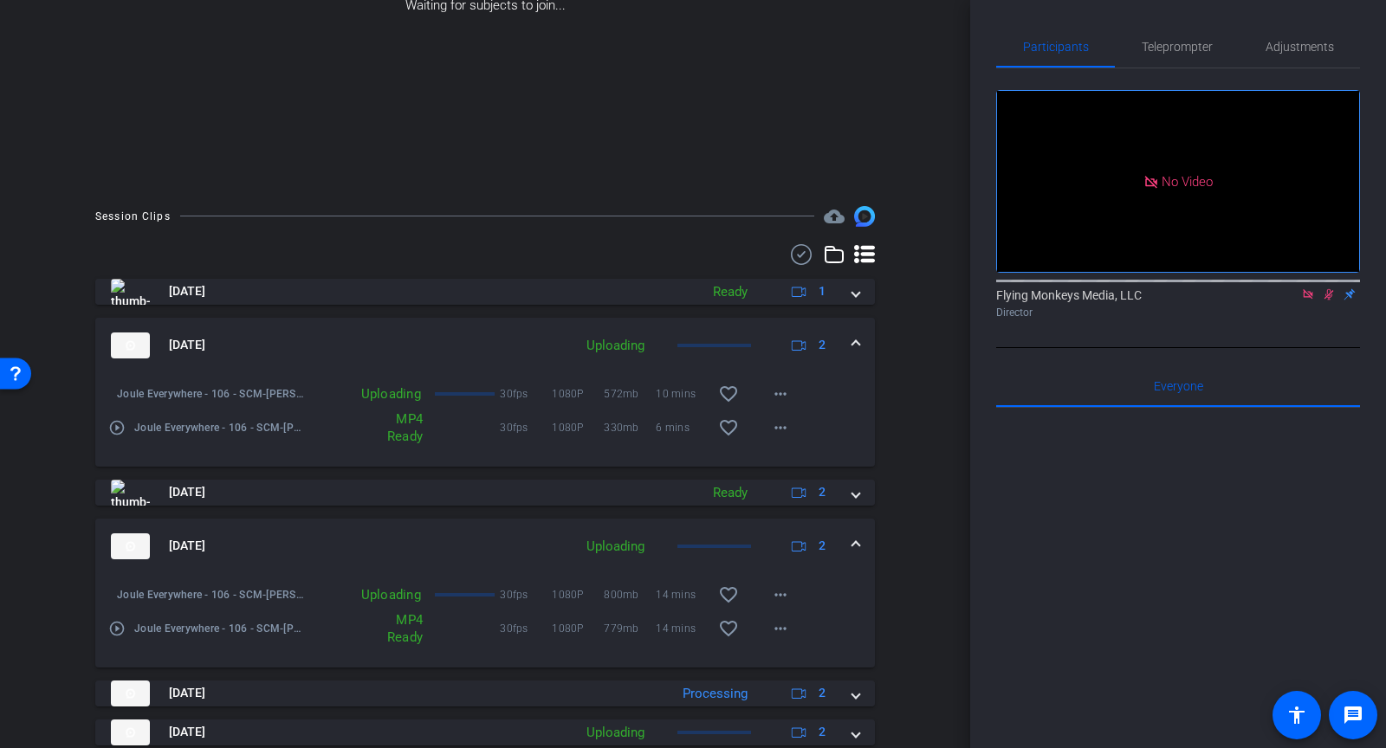
scroll to position [435, 0]
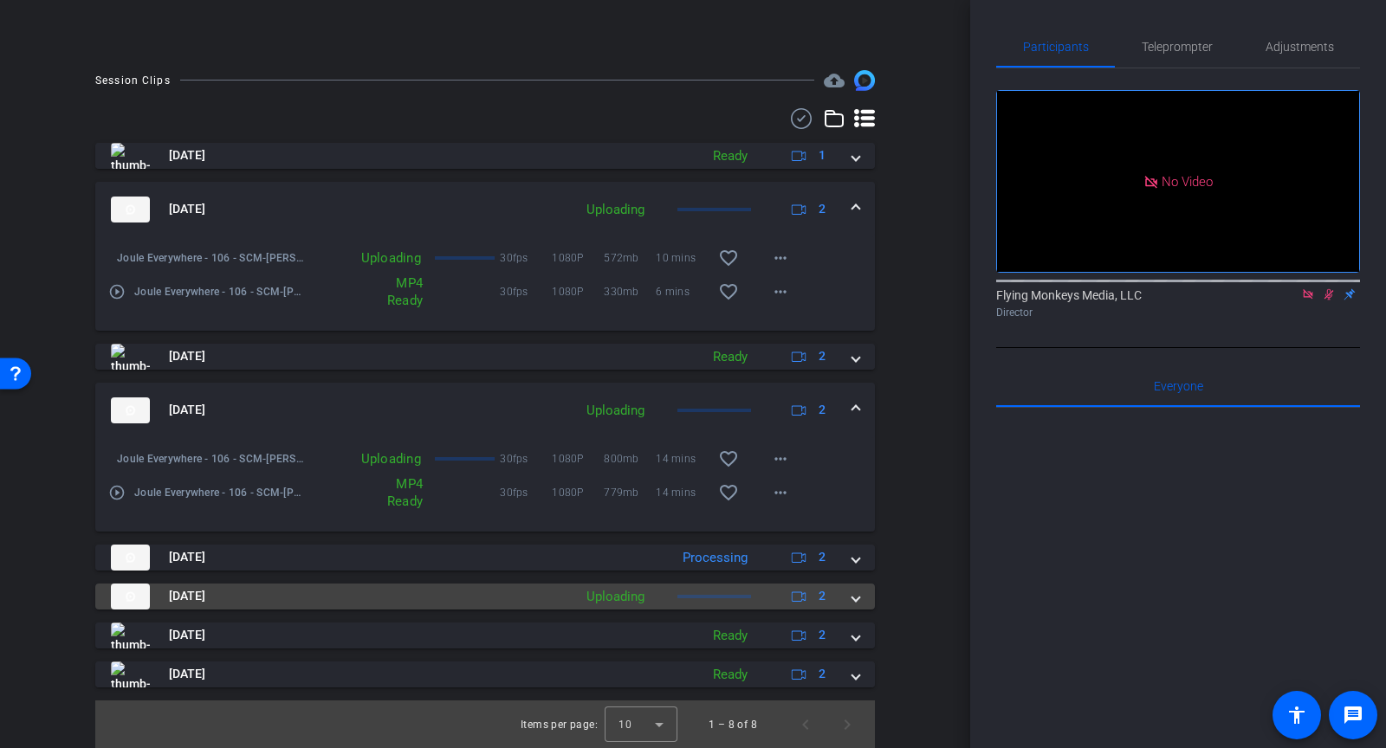
click at [849, 599] on div "Aug 21, 2025 Uploading 2" at bounding box center [482, 597] width 742 height 26
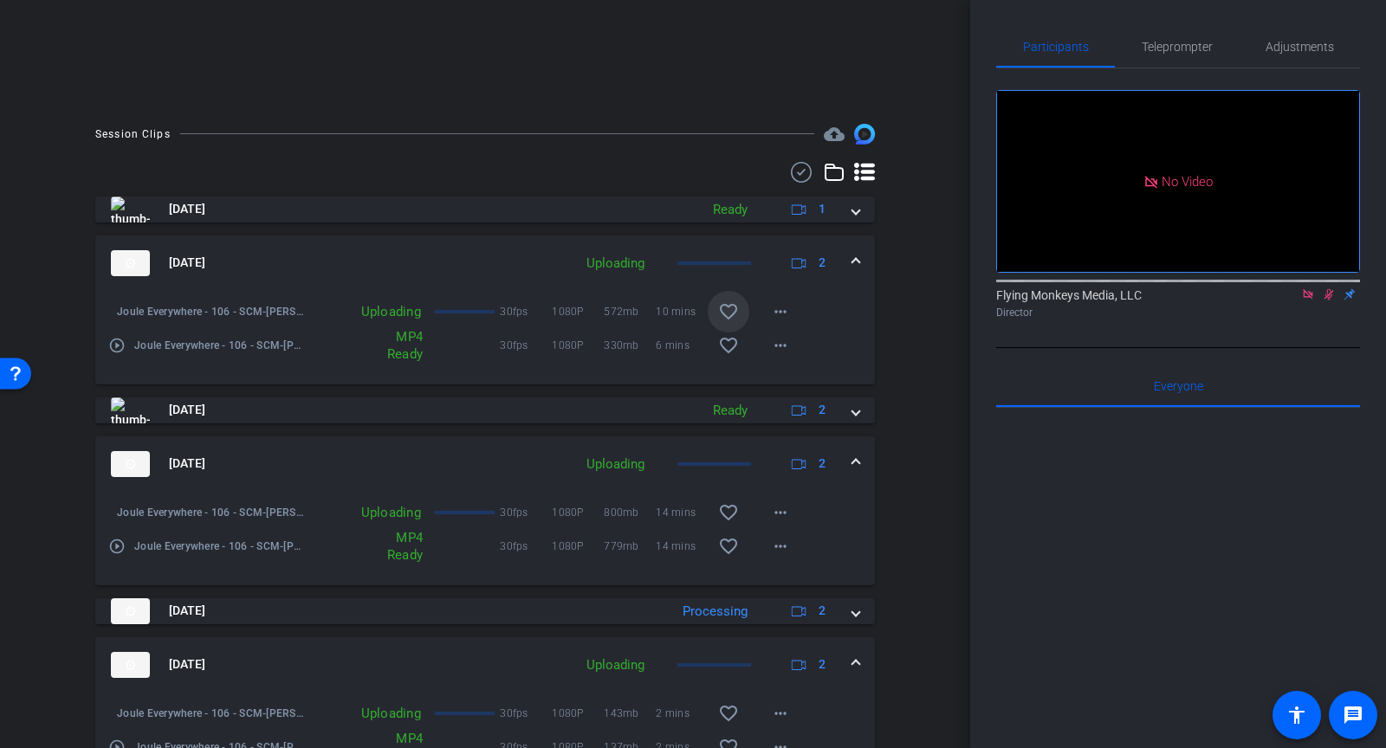
scroll to position [0, 0]
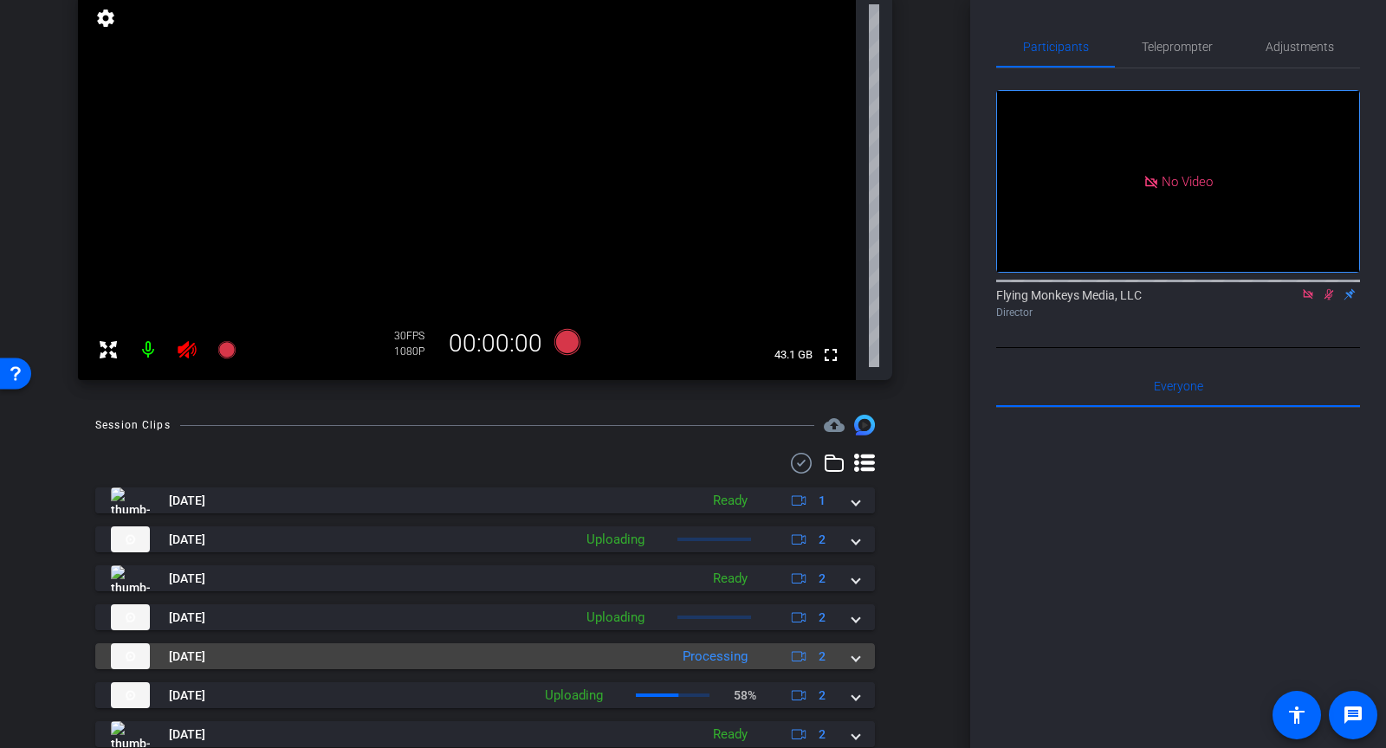
scroll to position [288, 0]
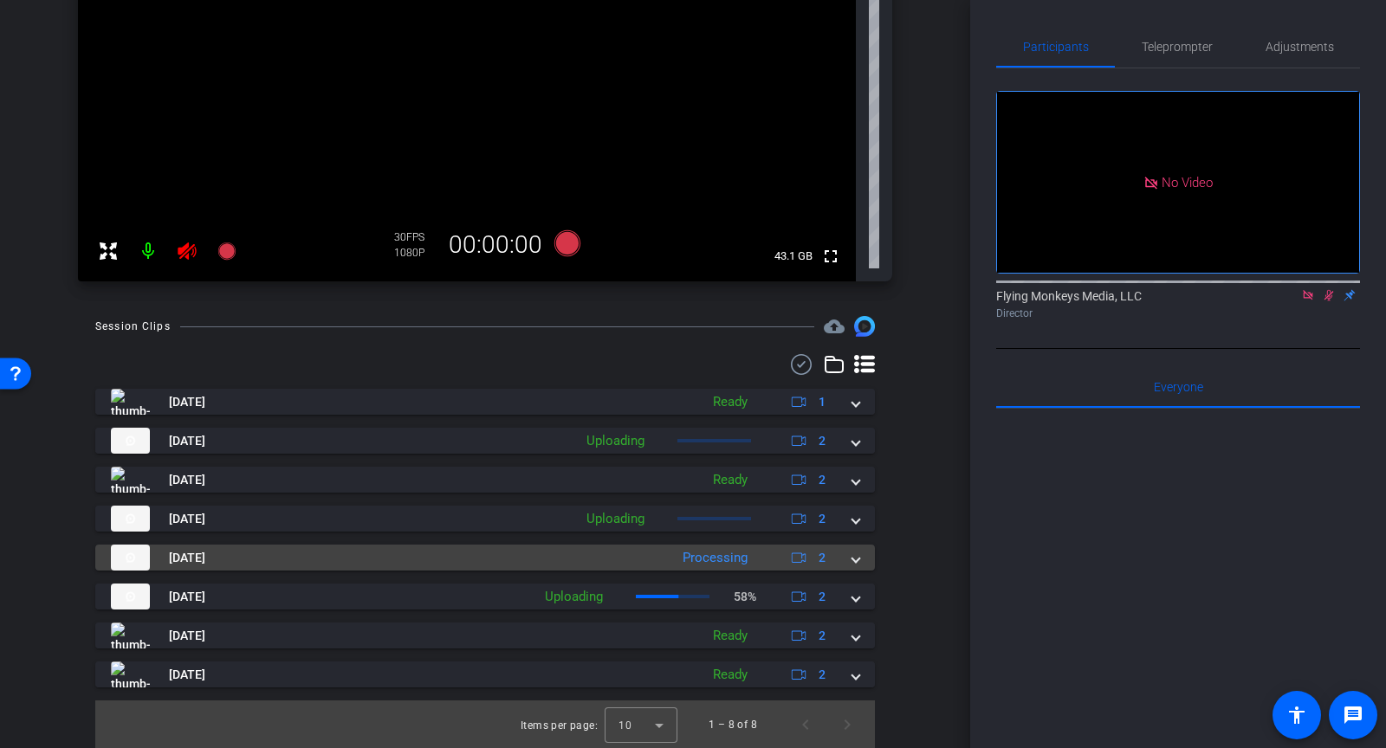
type input "New Script"
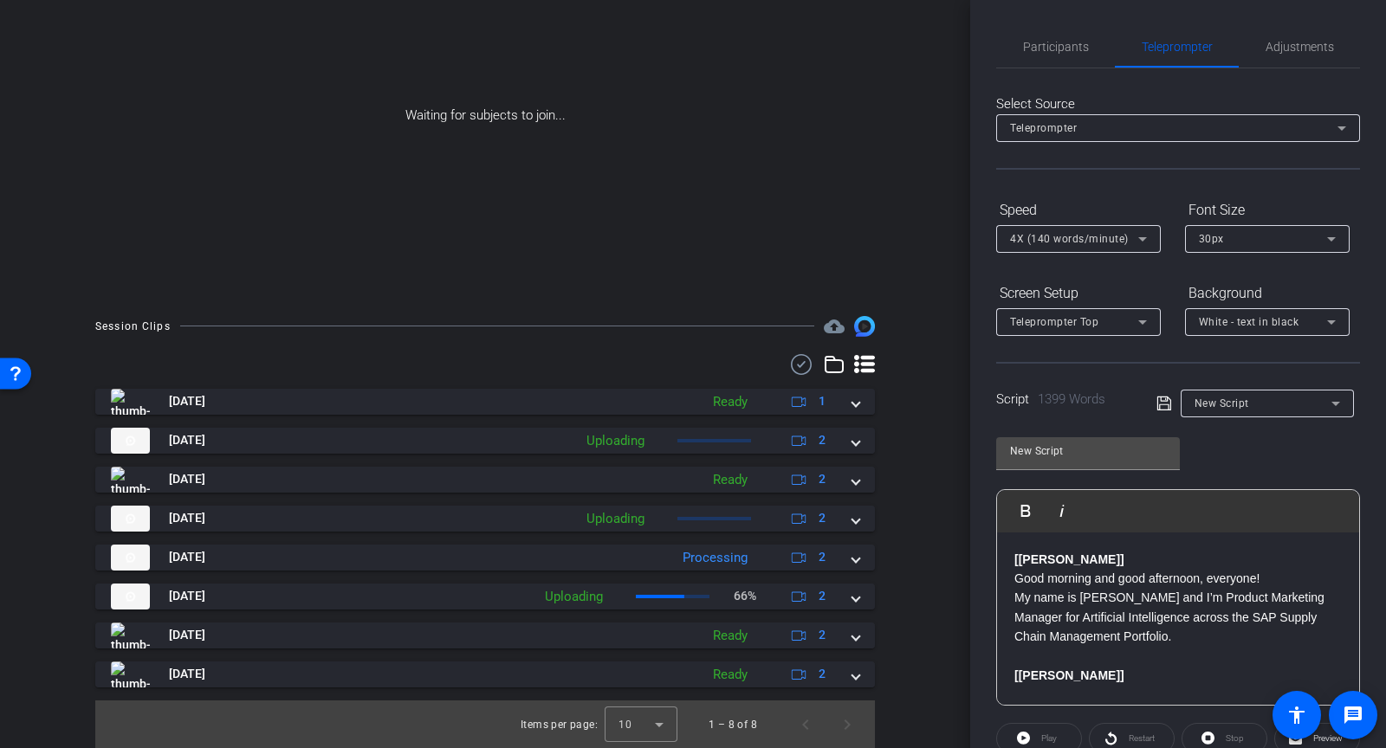
scroll to position [0, 0]
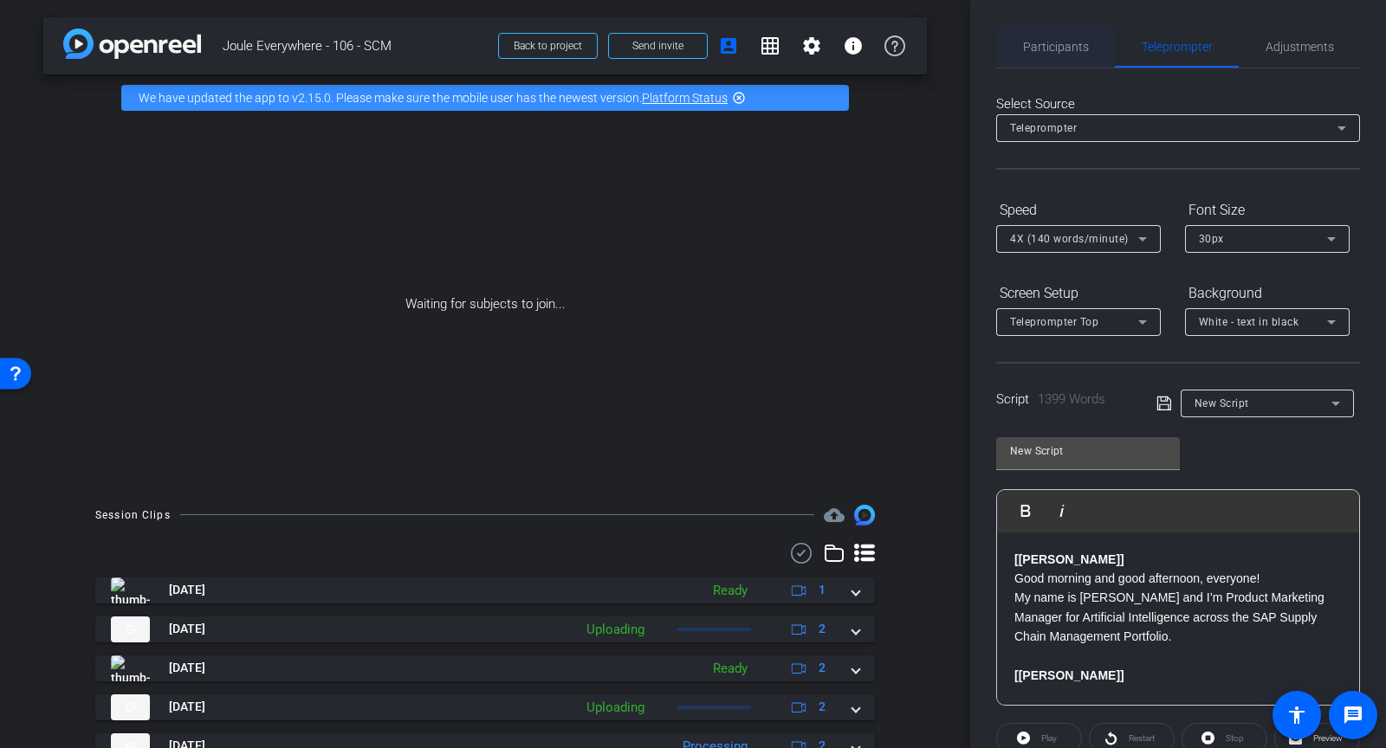
click at [1059, 52] on span "Participants" at bounding box center [1056, 47] width 66 height 12
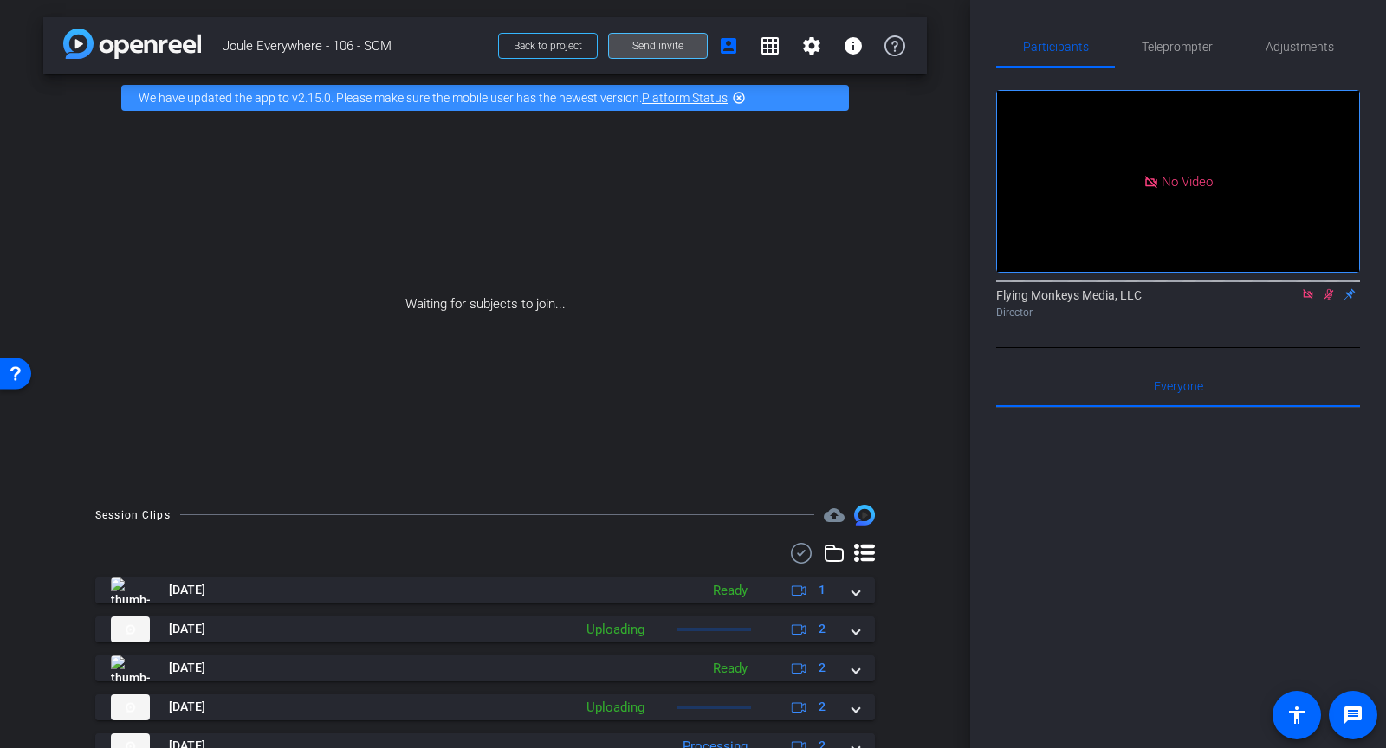
click at [659, 44] on span "Send invite" at bounding box center [657, 46] width 51 height 14
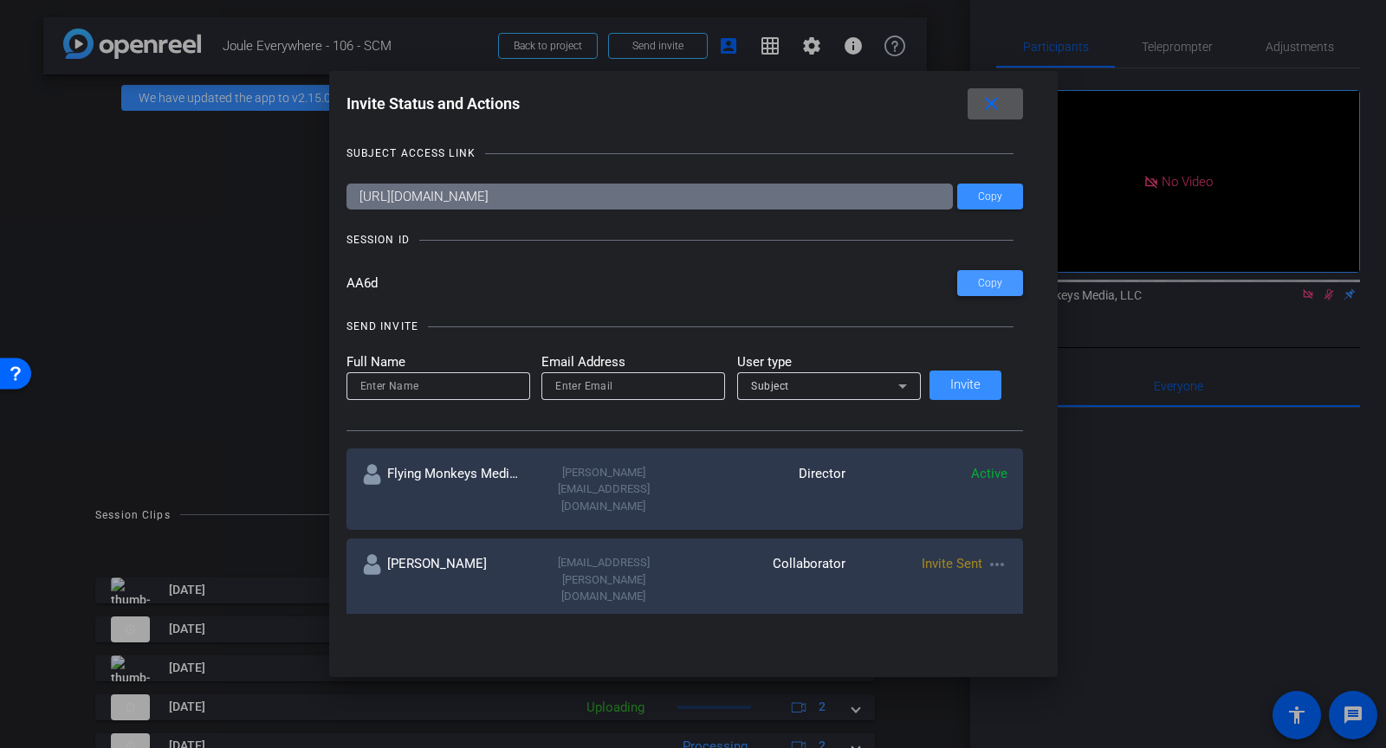
click at [961, 290] on span at bounding box center [990, 283] width 66 height 42
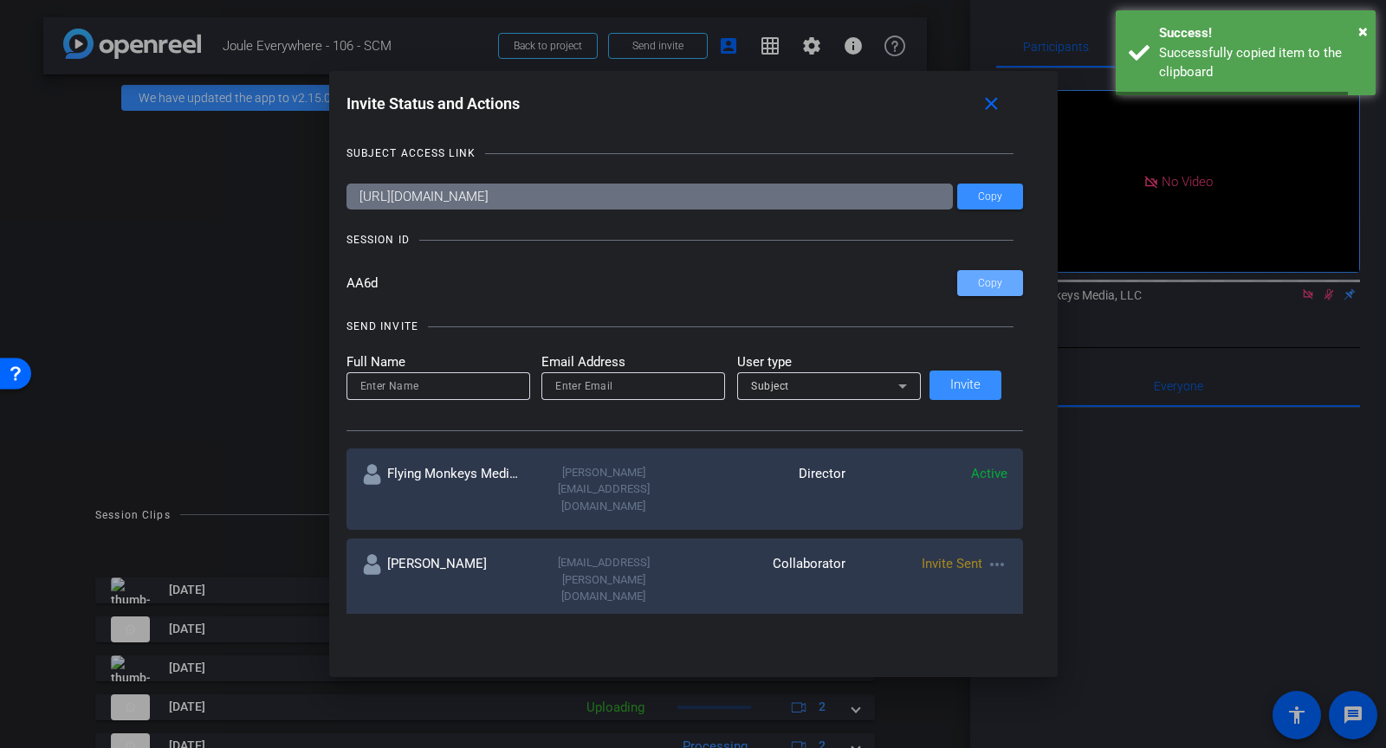
click at [264, 320] on div at bounding box center [693, 374] width 1386 height 748
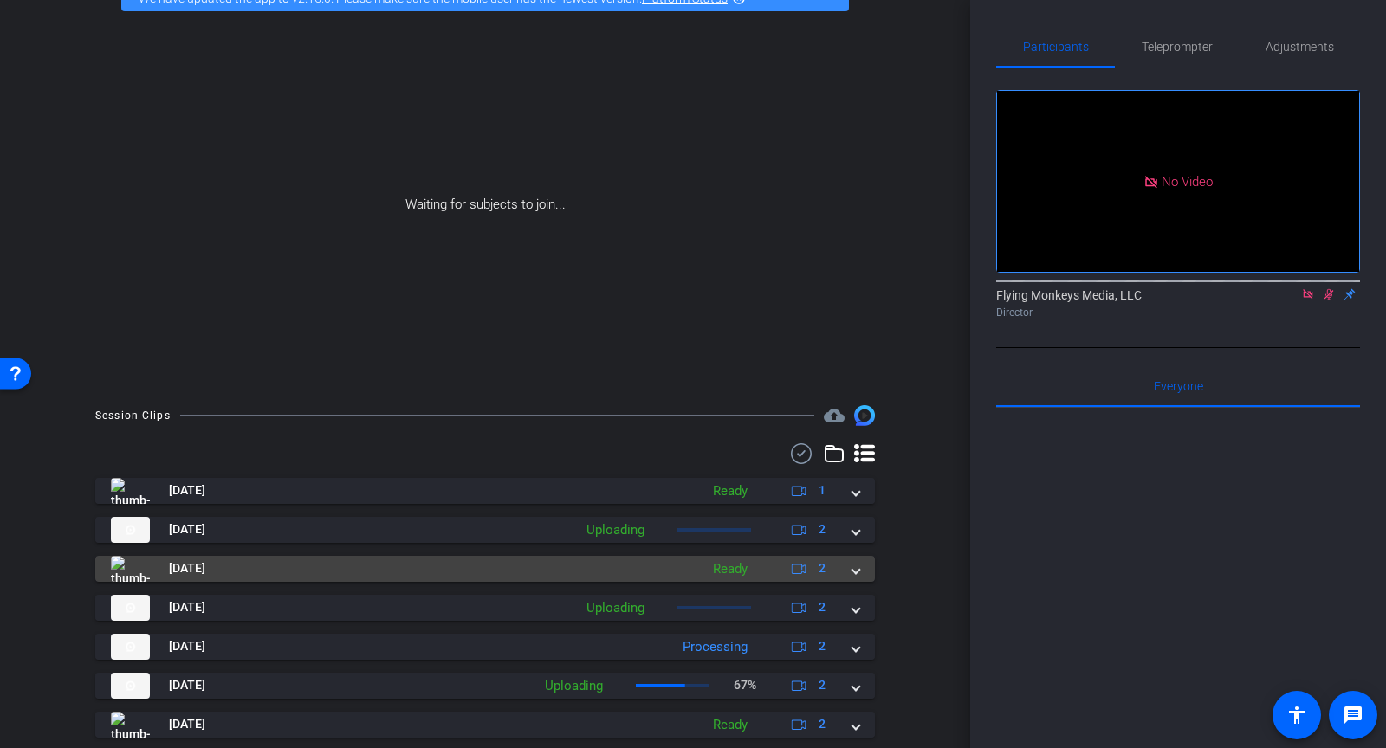
scroll to position [98, 0]
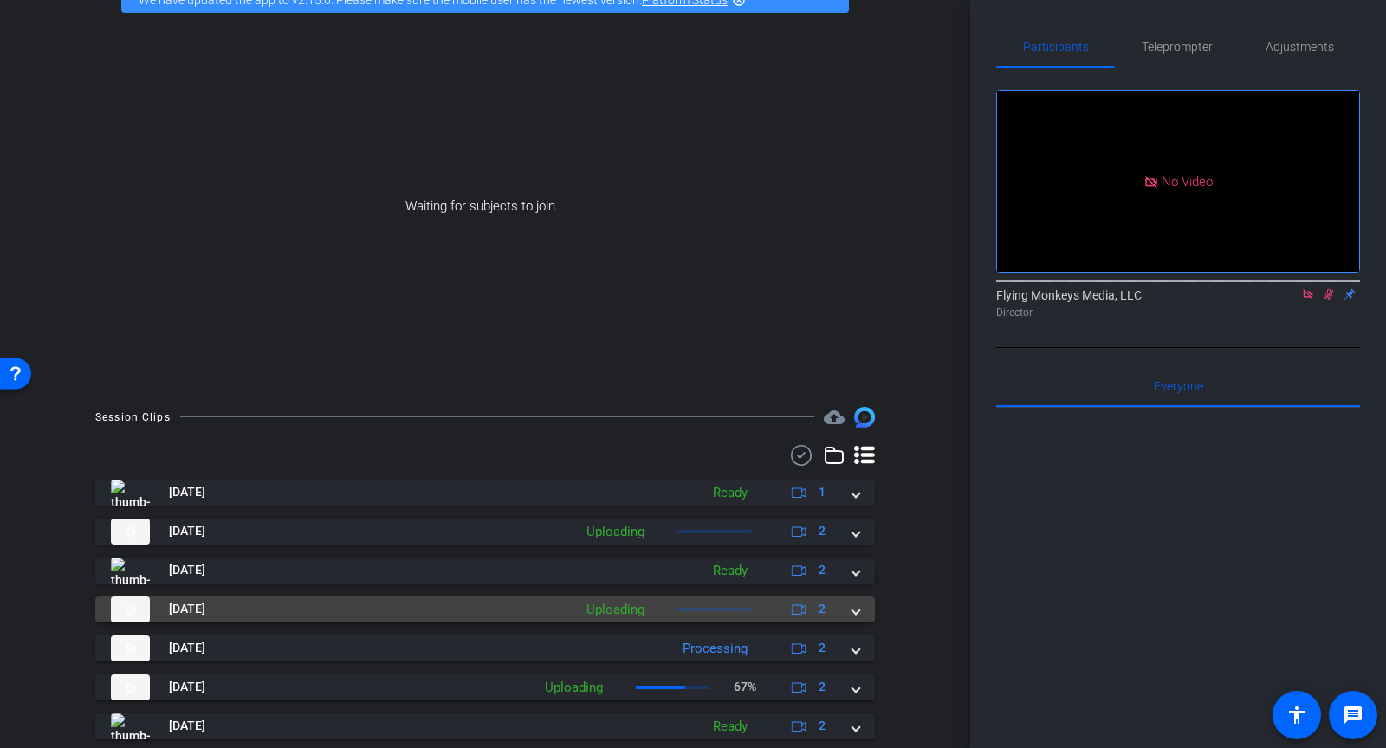
click at [857, 607] on span at bounding box center [855, 609] width 7 height 18
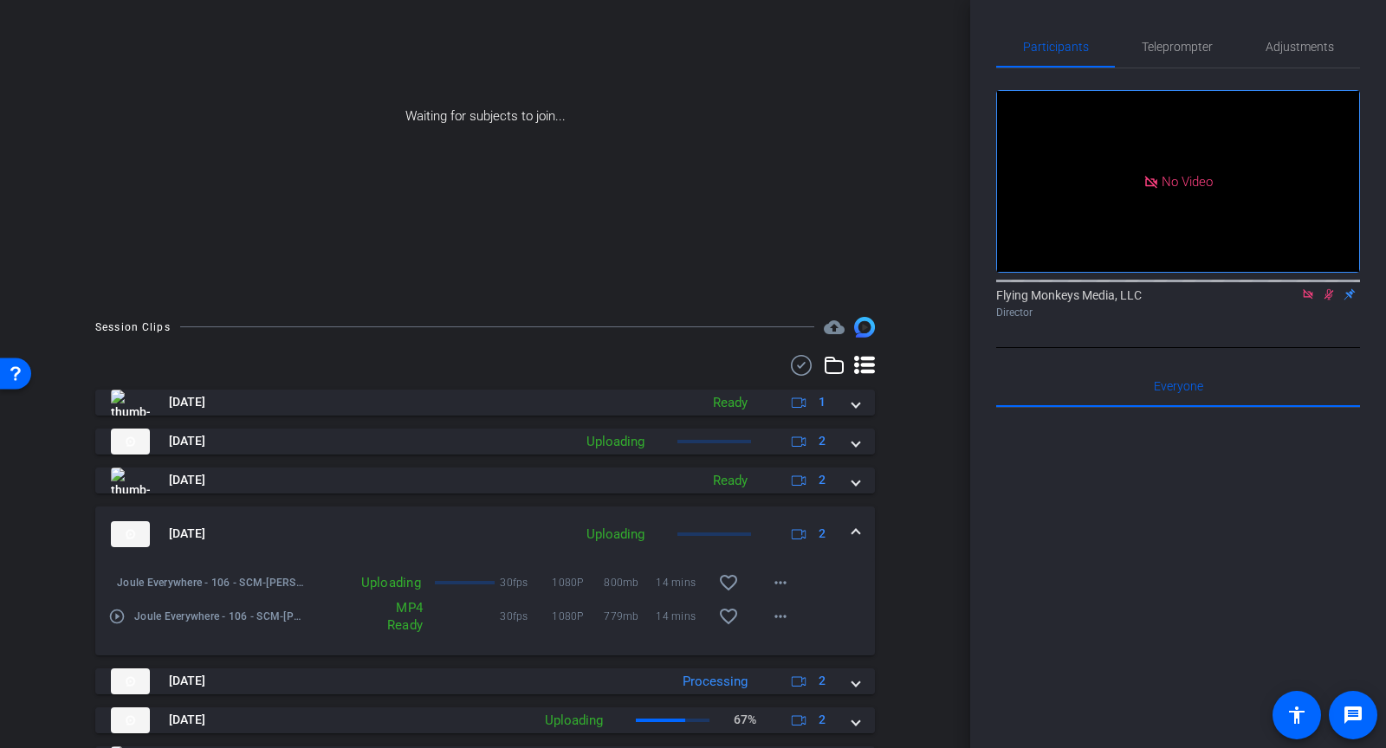
scroll to position [312, 0]
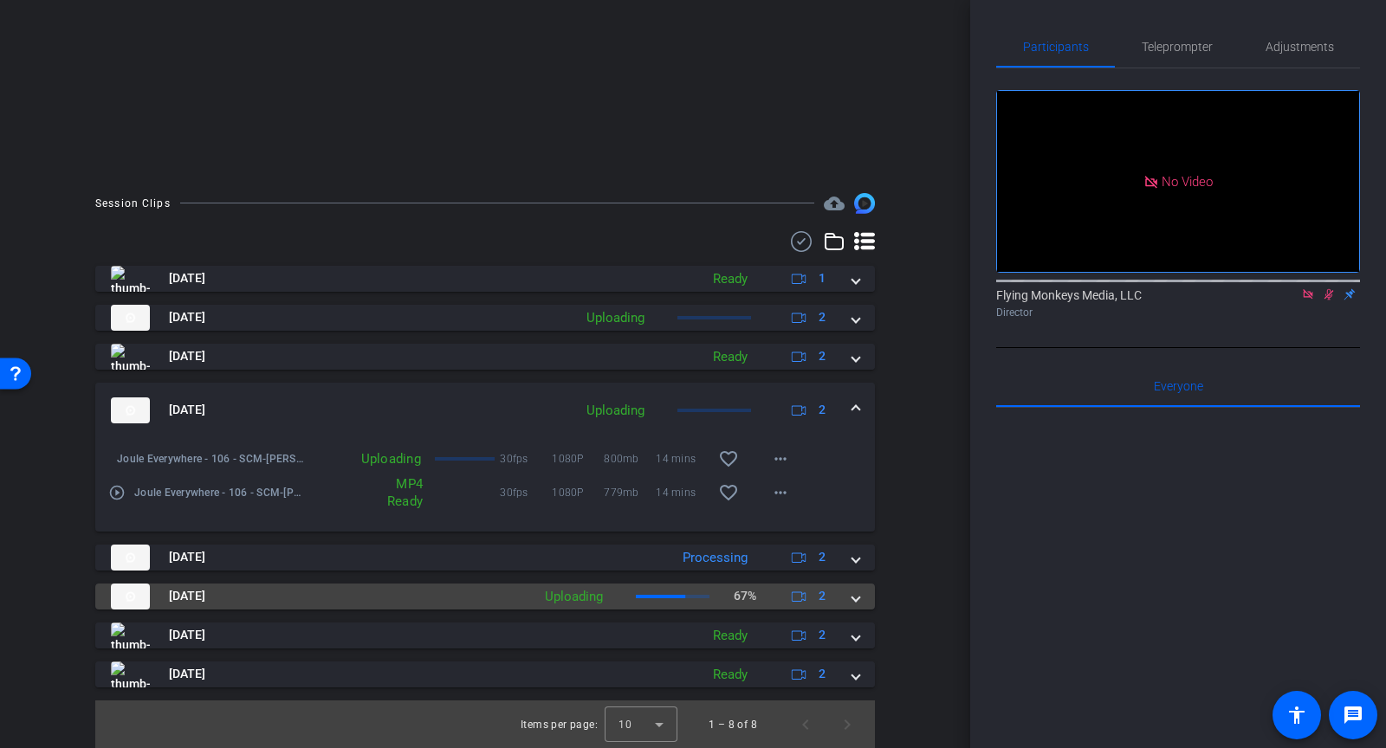
click at [859, 601] on span at bounding box center [855, 596] width 7 height 18
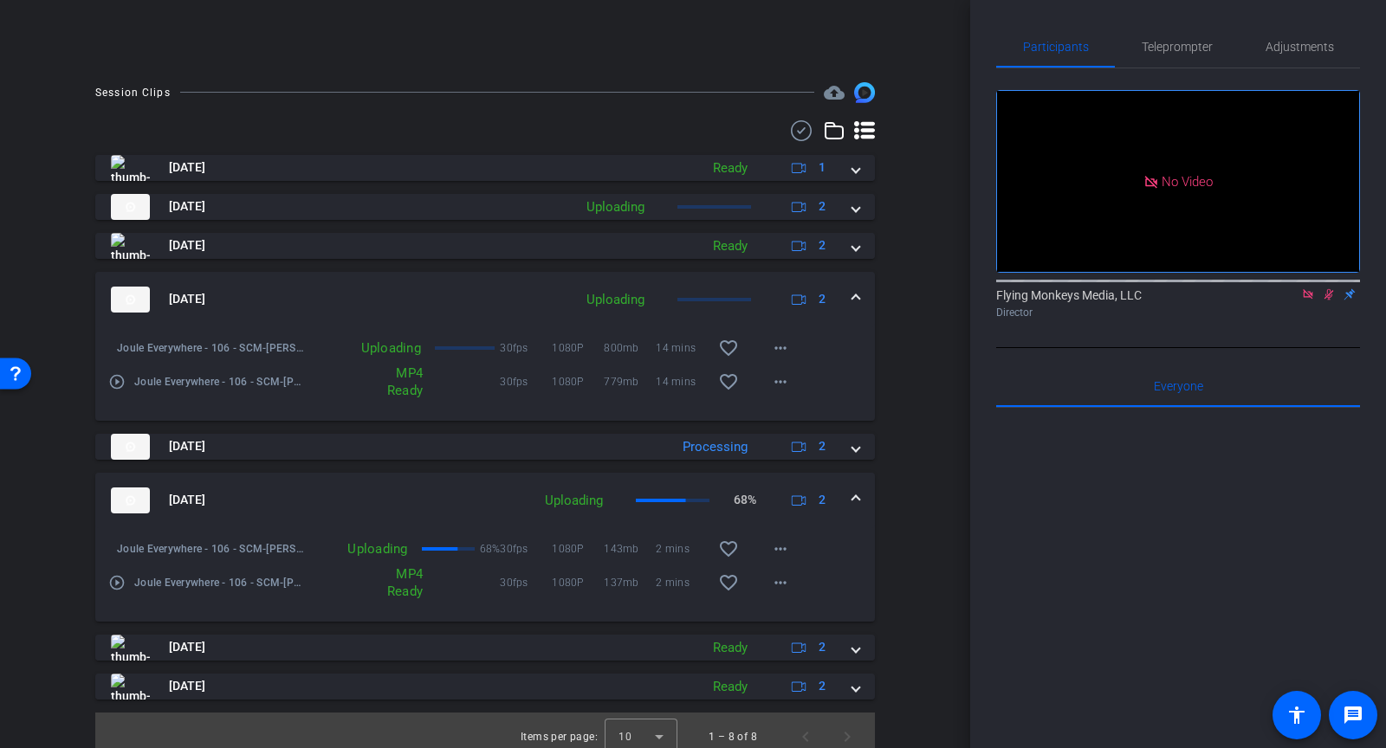
scroll to position [435, 0]
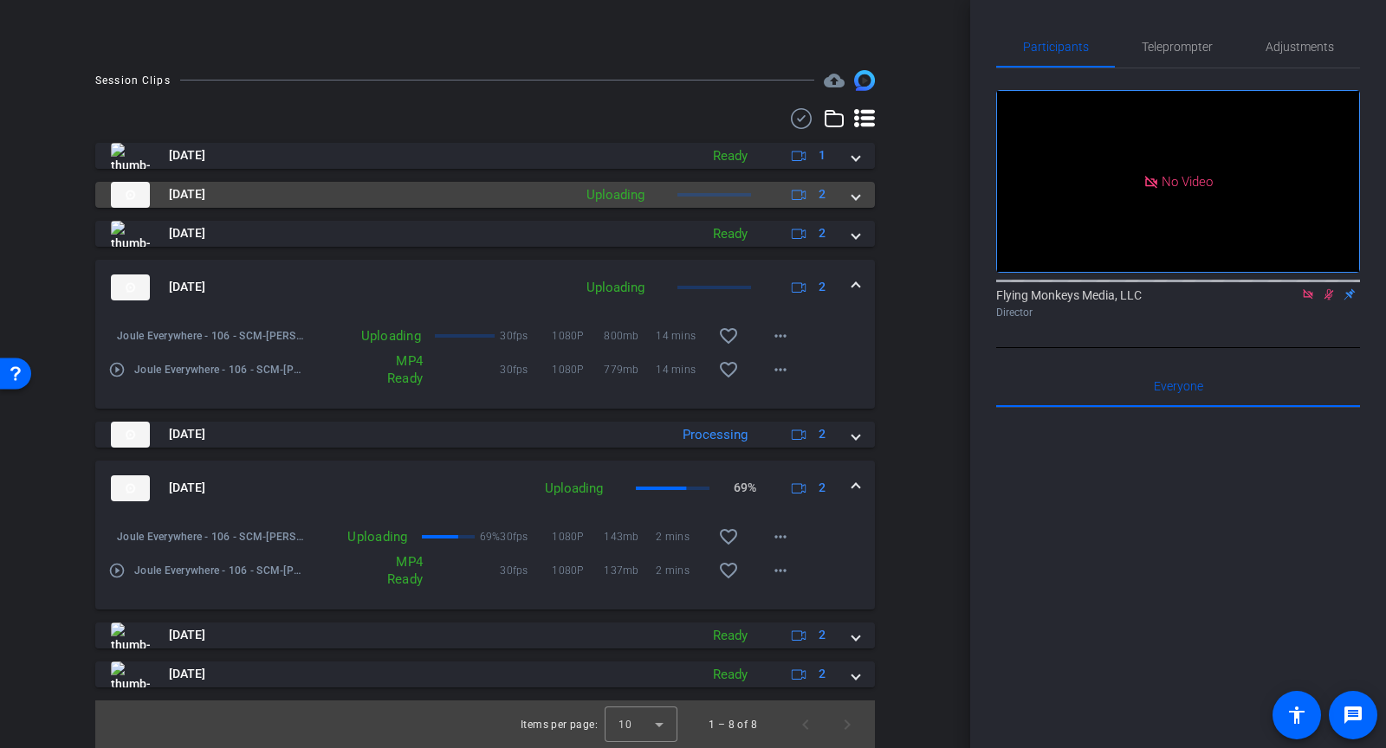
click at [852, 195] on span at bounding box center [855, 194] width 7 height 18
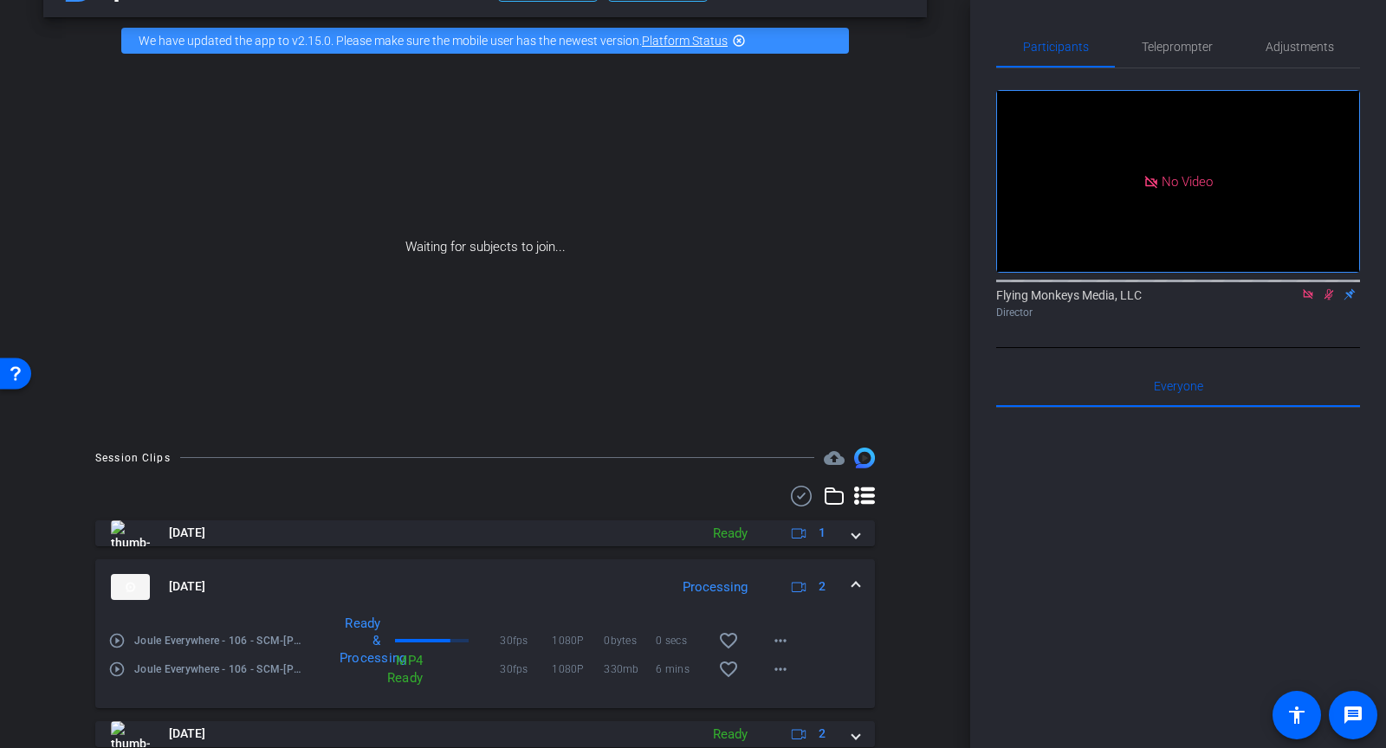
scroll to position [0, 0]
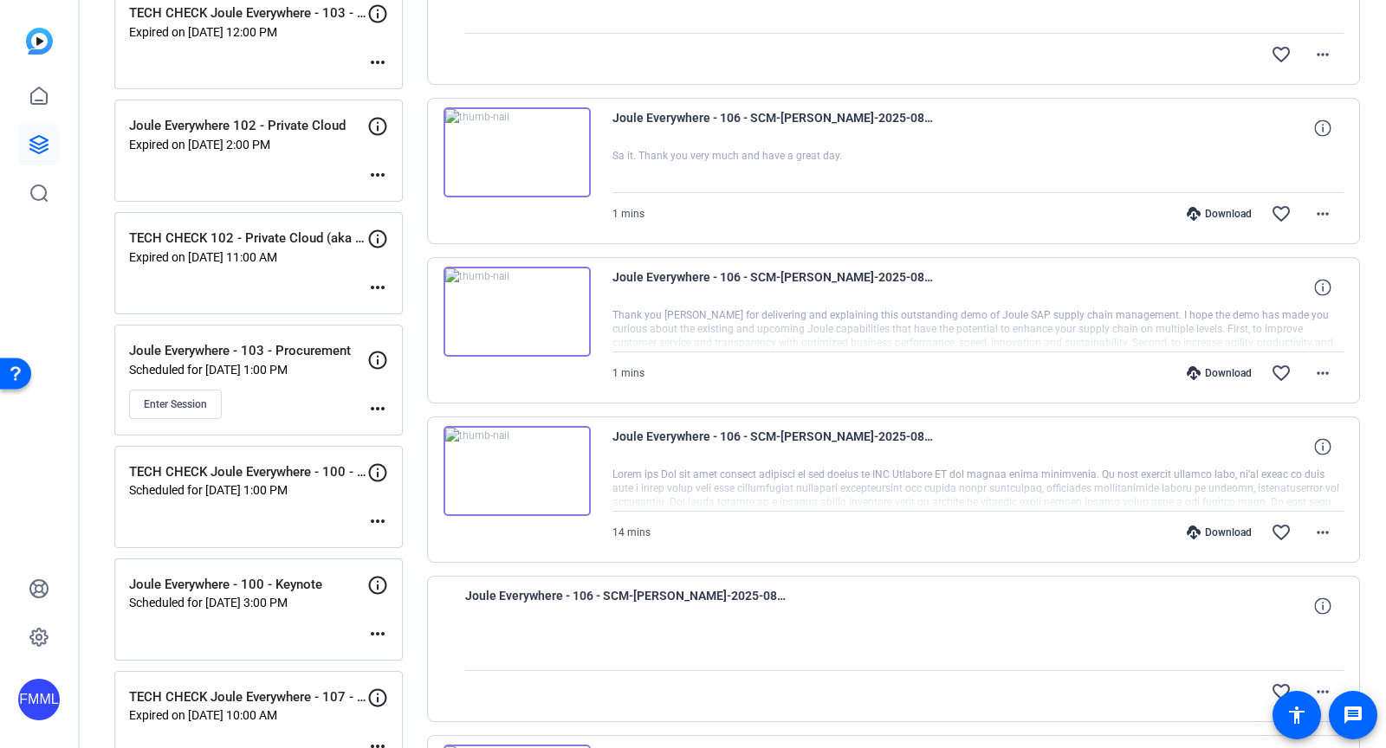
scroll to position [294, 0]
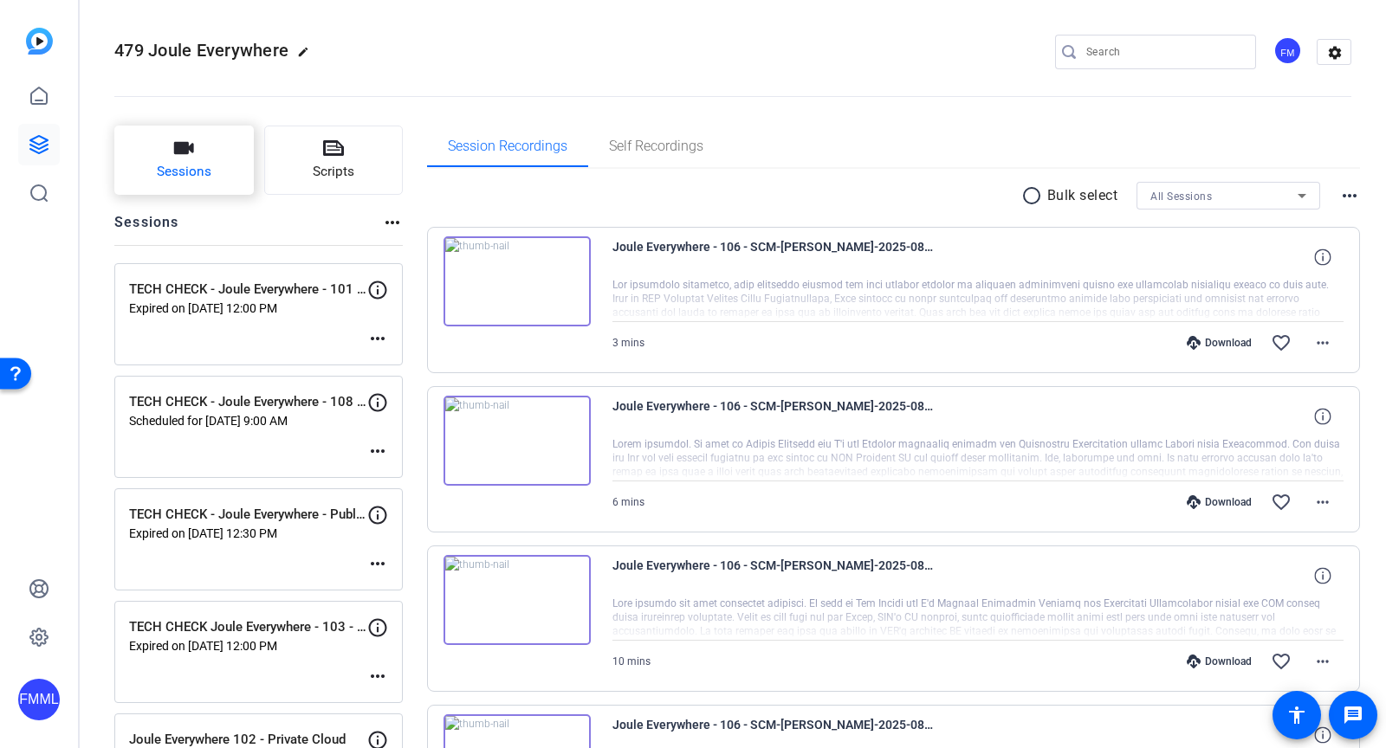
click at [213, 165] on button "Sessions" at bounding box center [183, 160] width 139 height 69
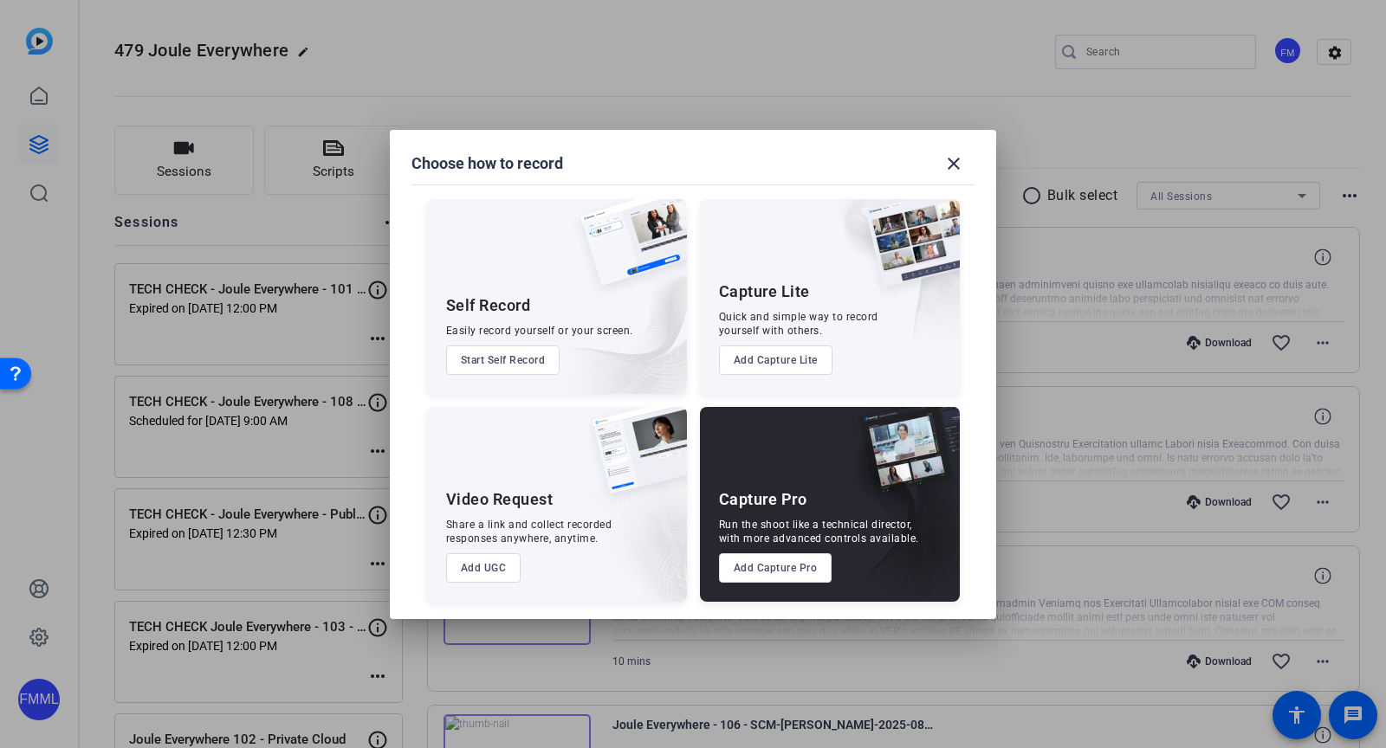
click at [956, 126] on div at bounding box center [693, 374] width 1386 height 748
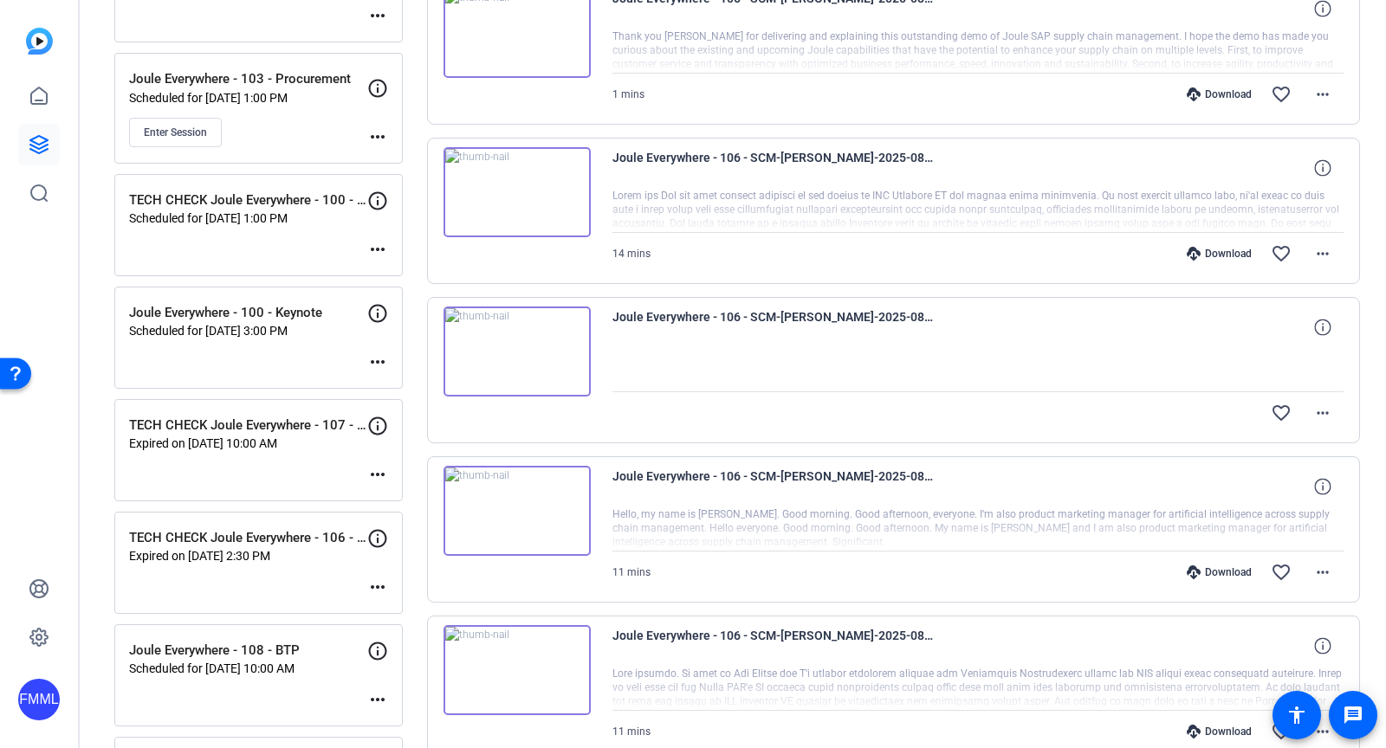
scroll to position [883, 0]
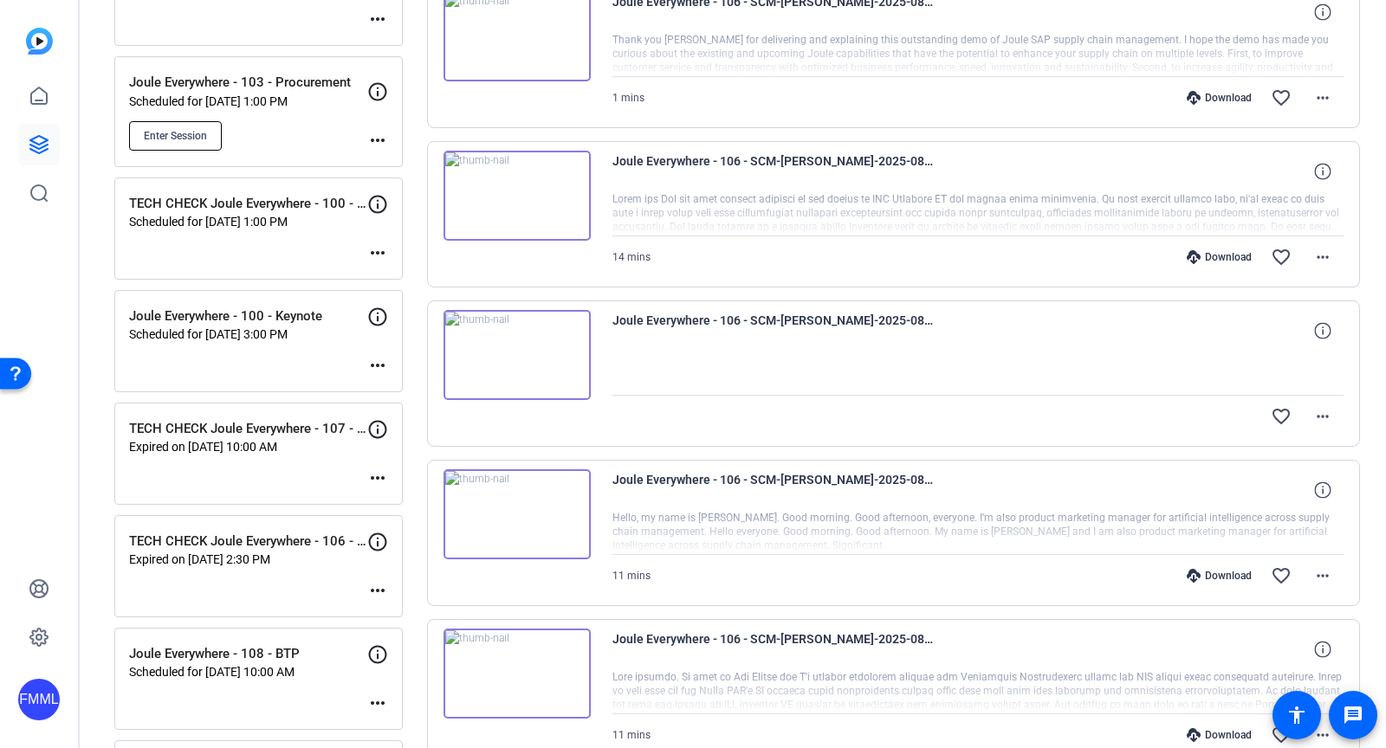
click at [206, 129] on span "Enter Session" at bounding box center [175, 136] width 63 height 14
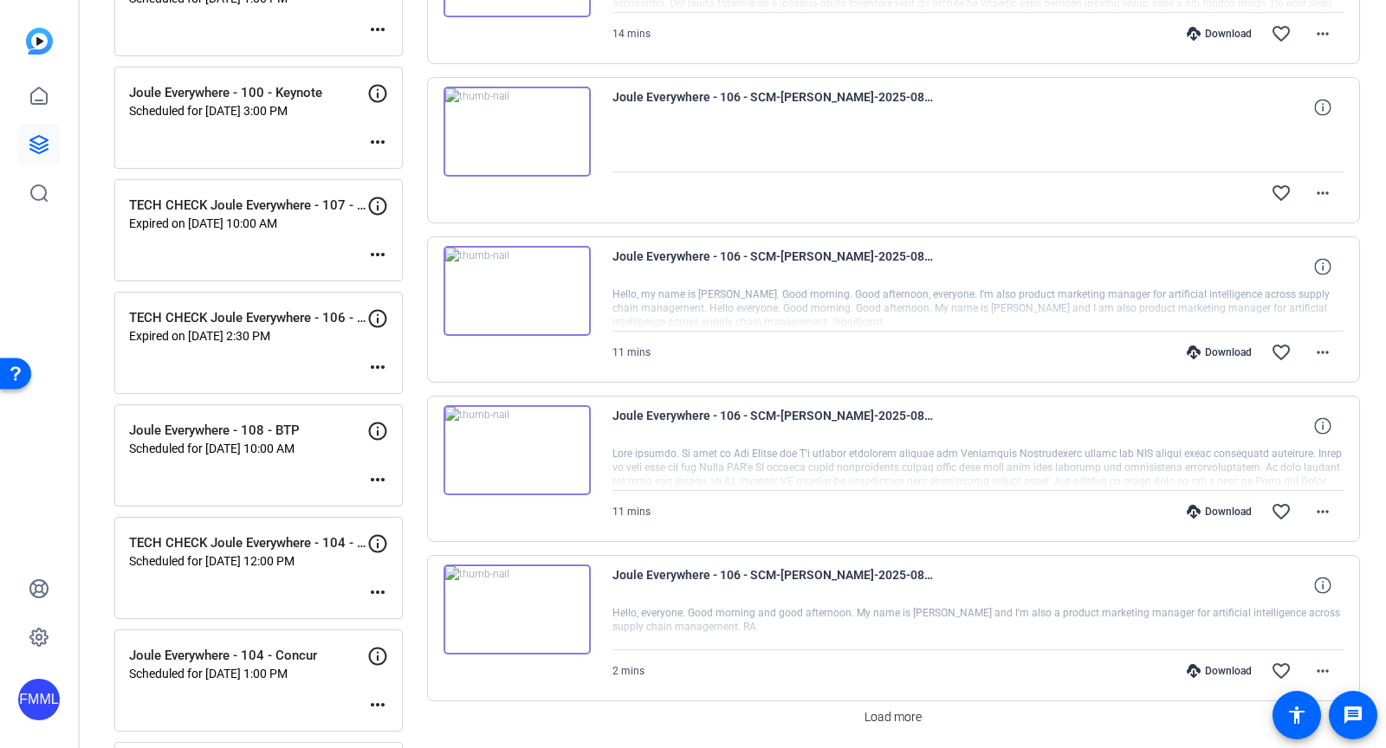
scroll to position [1092, 0]
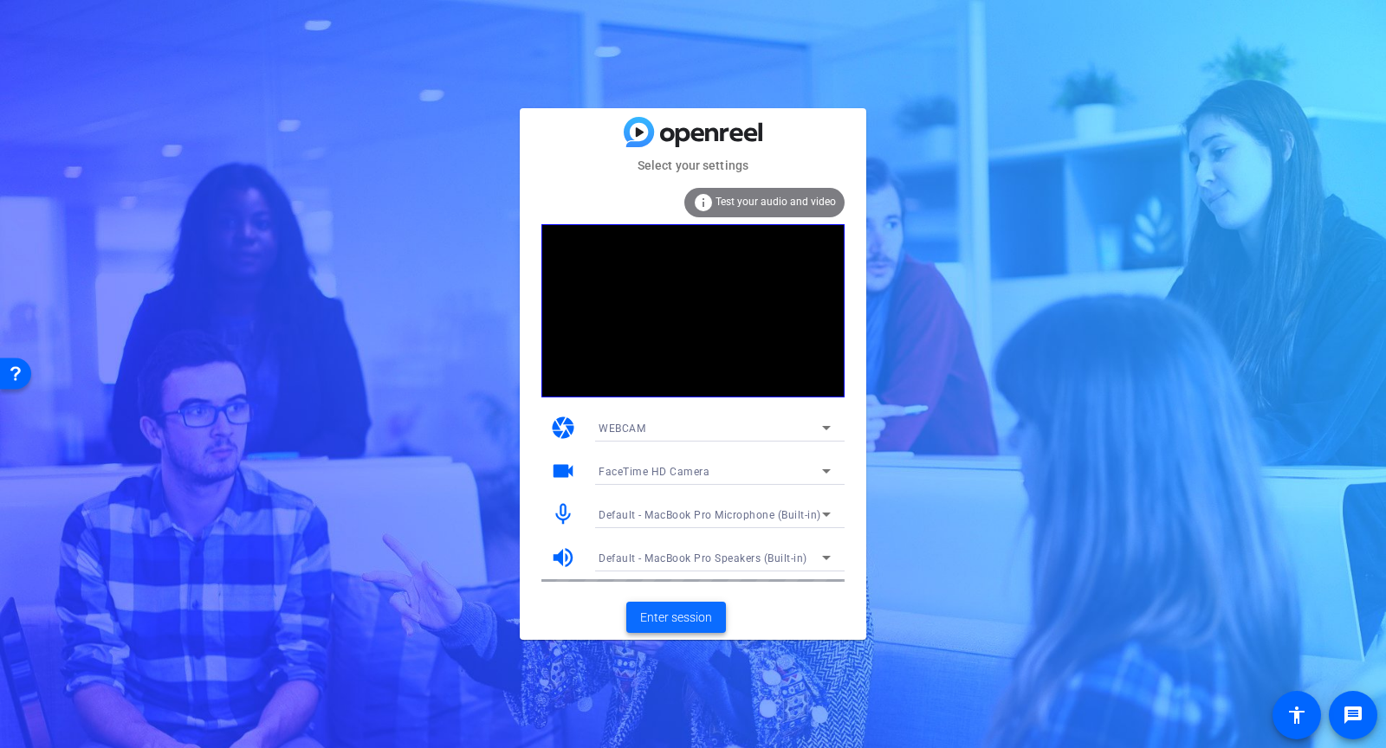
click at [643, 625] on span "Enter session" at bounding box center [676, 618] width 72 height 18
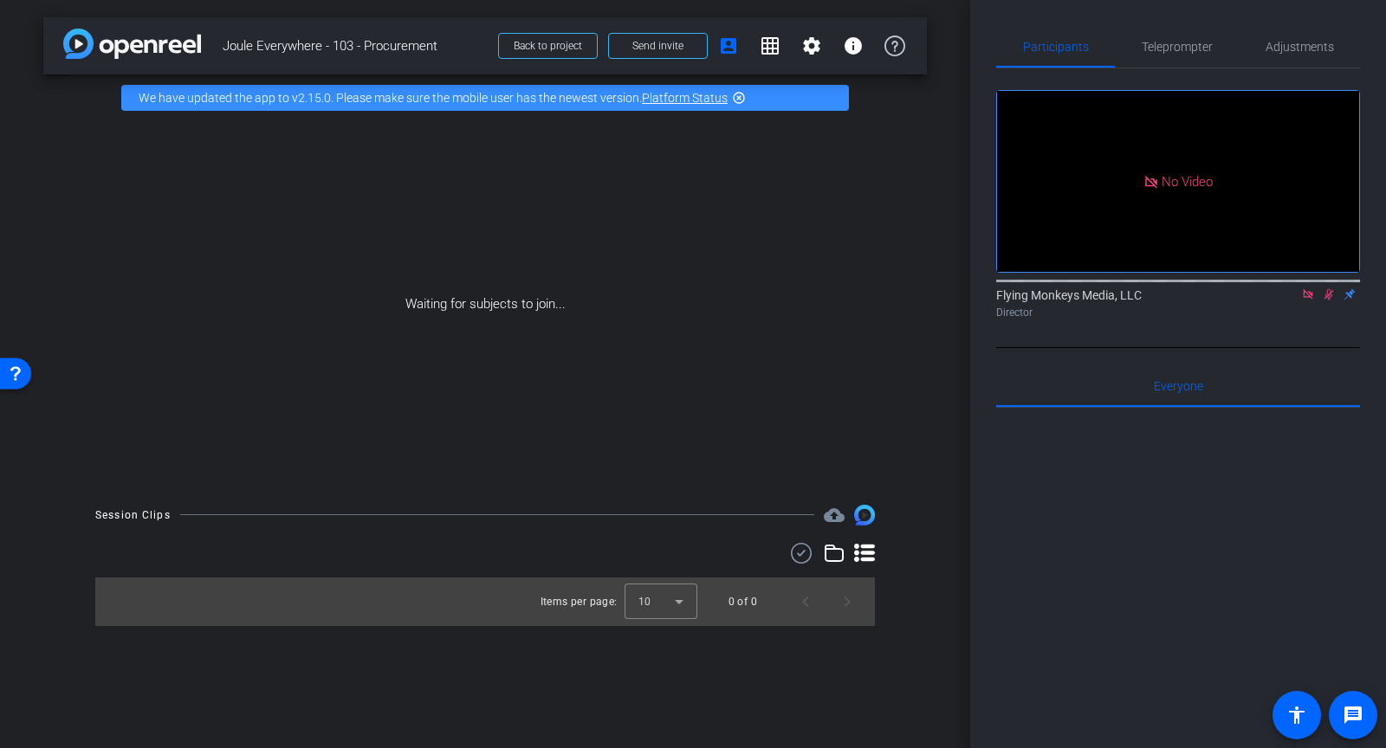
click at [1312, 299] on icon at bounding box center [1308, 294] width 10 height 10
click at [1286, 301] on icon at bounding box center [1287, 294] width 14 height 12
click at [1185, 53] on span "Teleprompter" at bounding box center [1177, 47] width 71 height 12
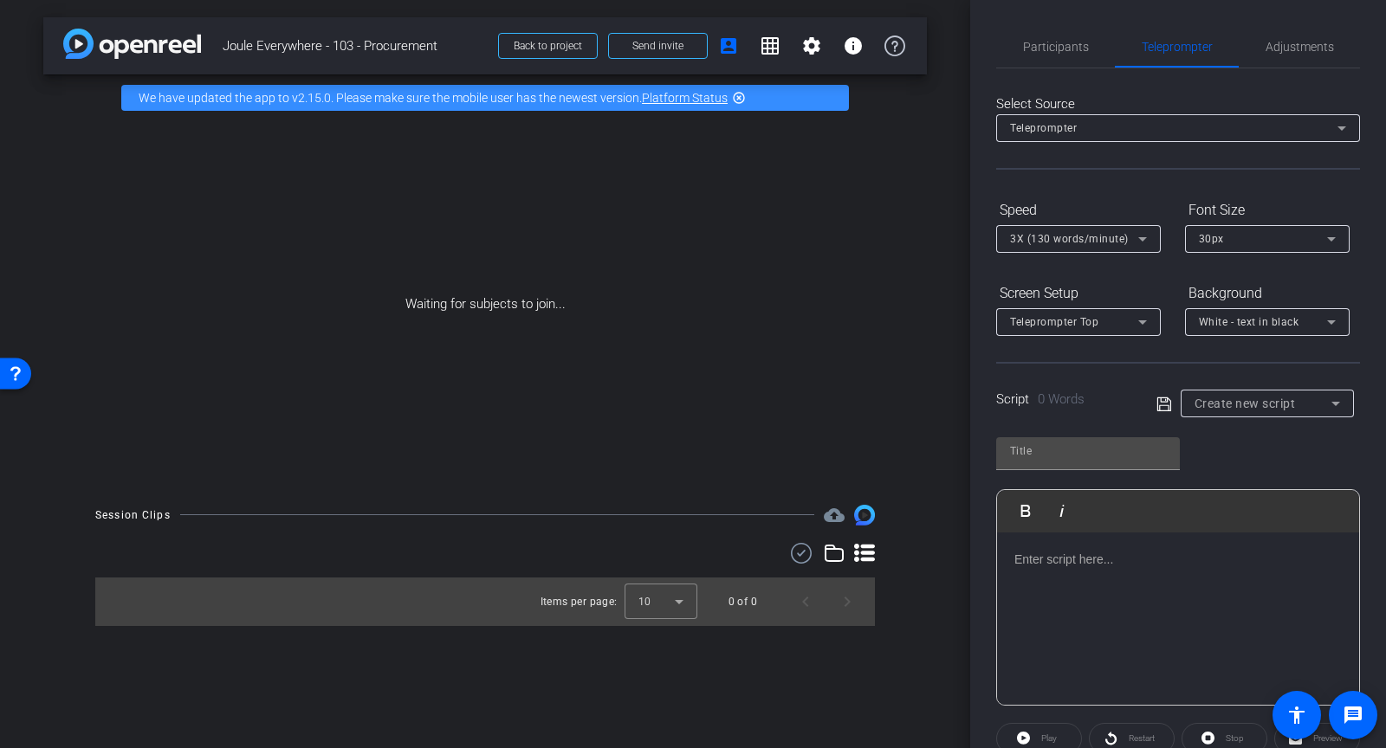
click at [1046, 565] on p at bounding box center [1177, 559] width 327 height 19
click at [1047, 459] on input "text" at bounding box center [1088, 451] width 156 height 21
click at [1066, 54] on span "Participants" at bounding box center [1056, 47] width 66 height 42
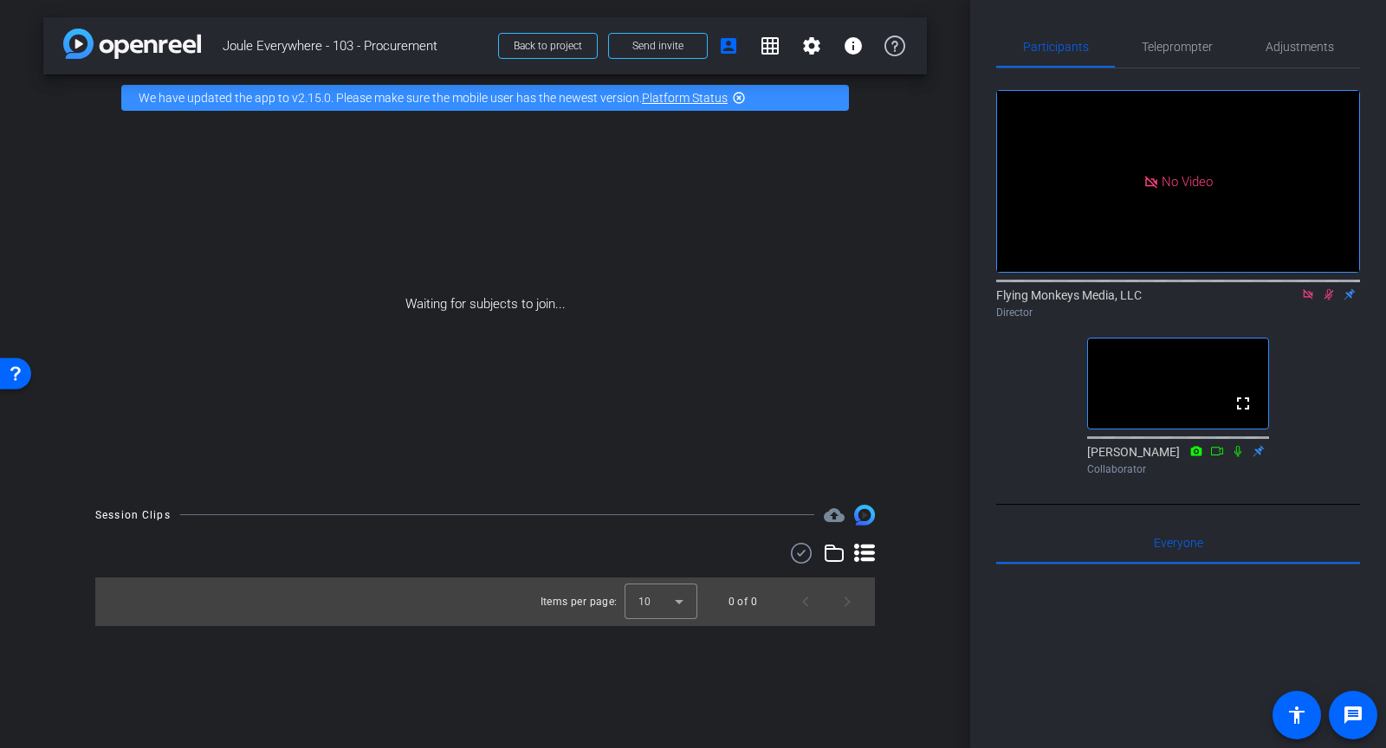
click at [1312, 293] on icon at bounding box center [1308, 294] width 10 height 10
click at [1310, 301] on icon at bounding box center [1309, 294] width 10 height 11
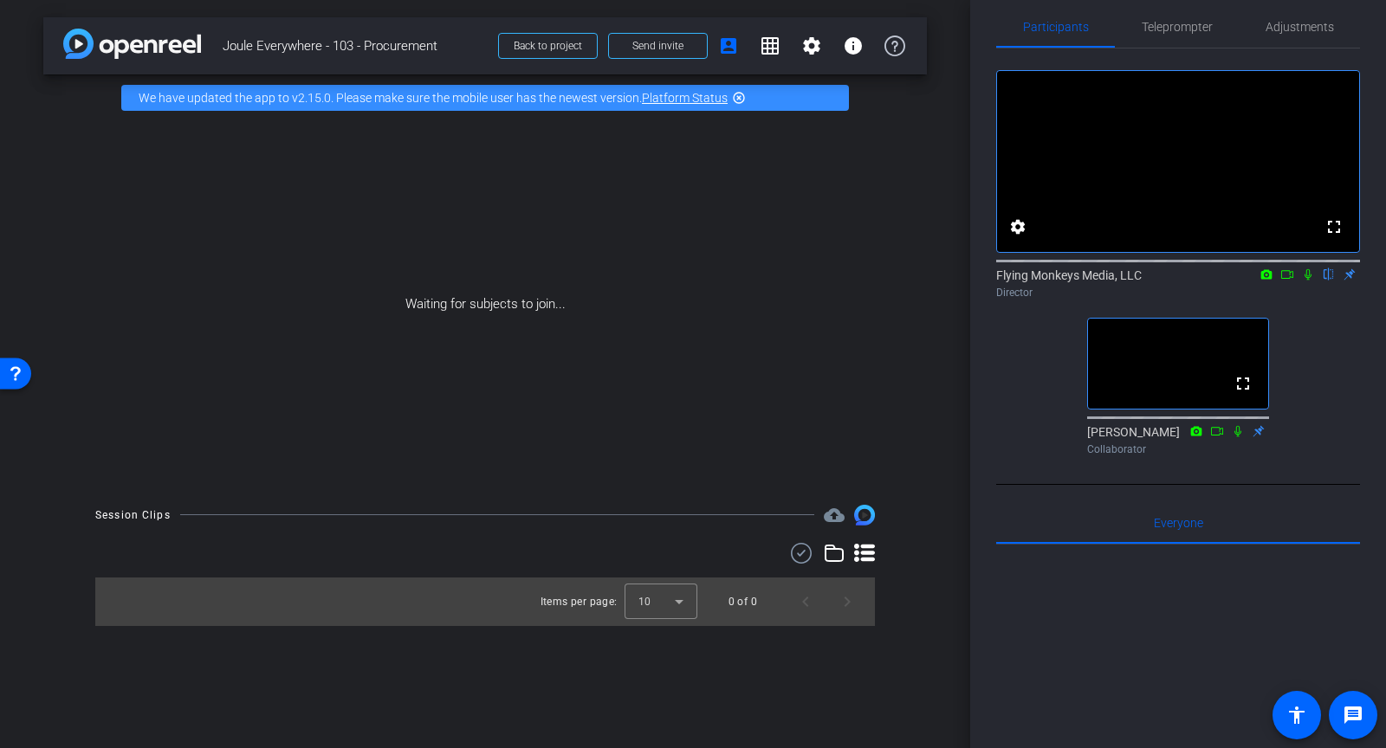
scroll to position [18, 0]
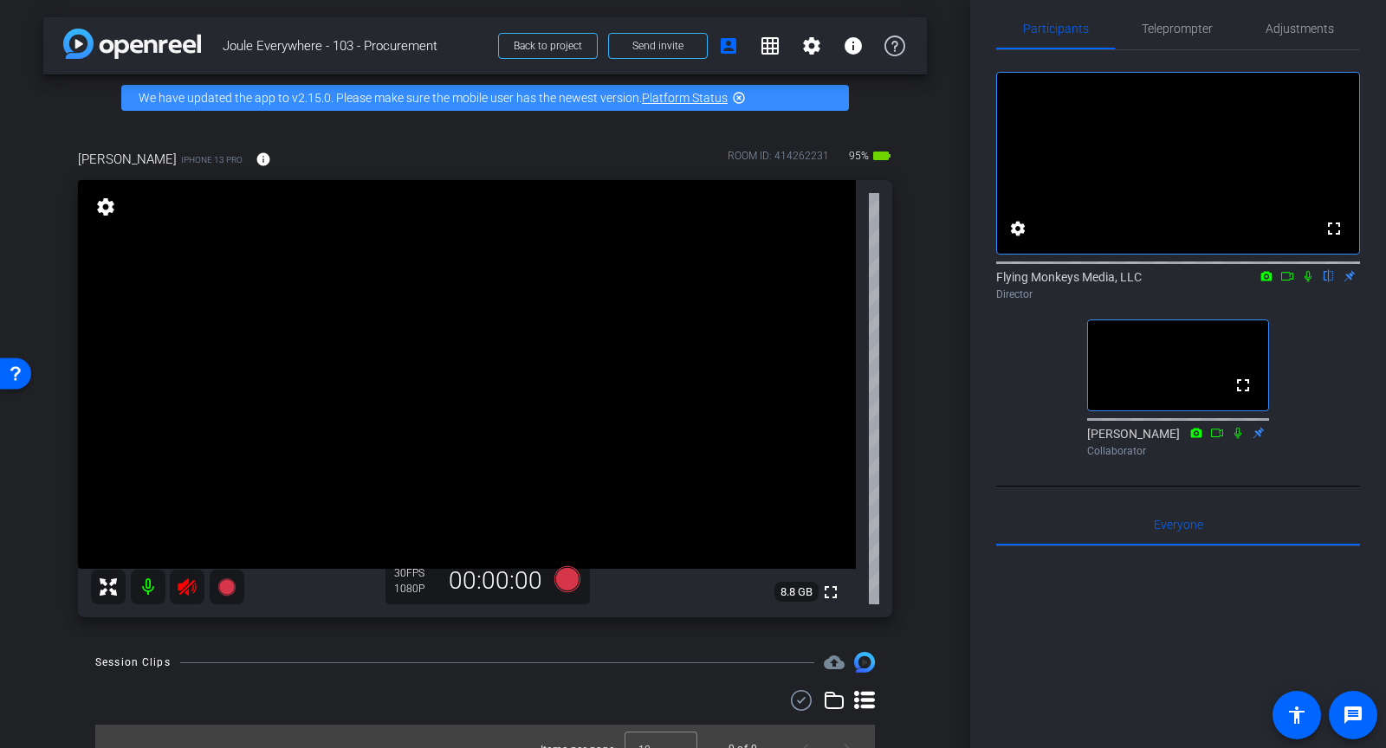
click at [189, 587] on icon at bounding box center [187, 587] width 21 height 21
click at [1179, 39] on span "Teleprompter" at bounding box center [1177, 29] width 71 height 42
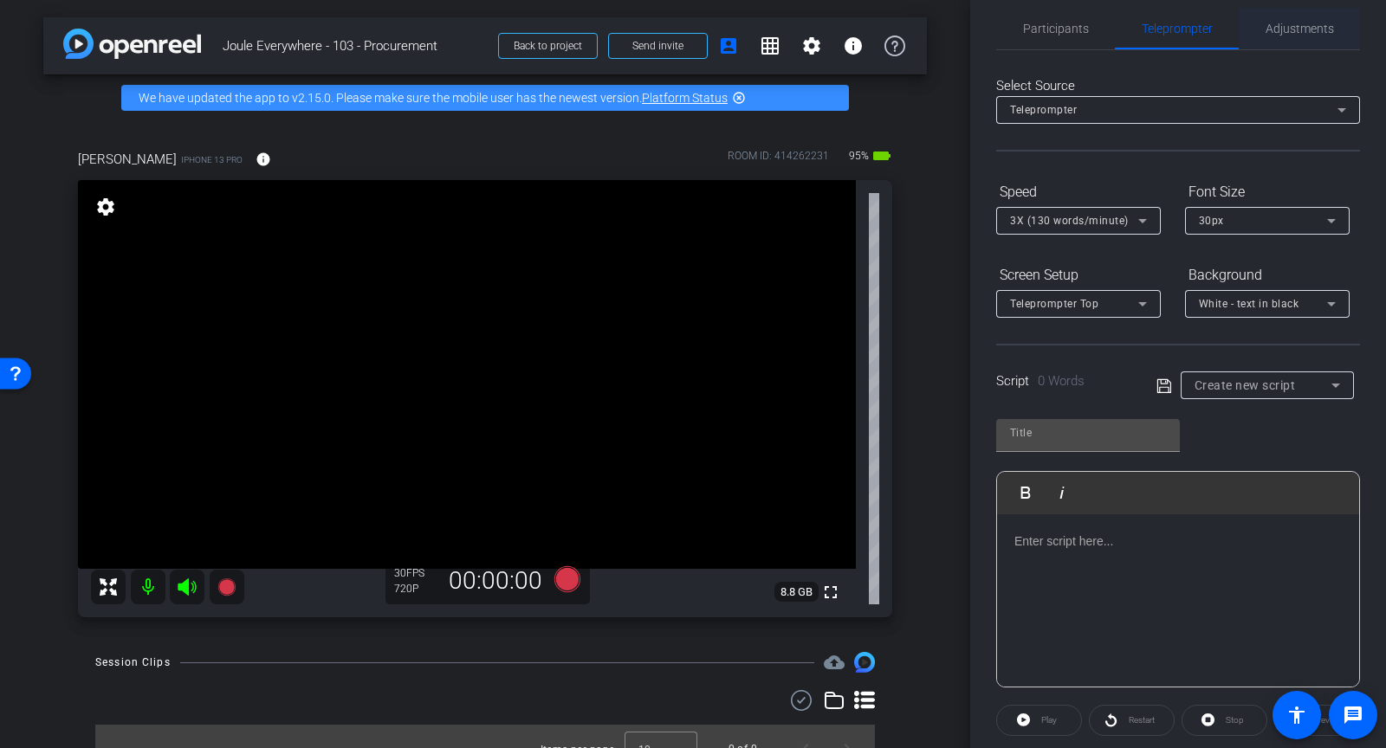
click at [1281, 34] on span "Adjustments" at bounding box center [1300, 29] width 68 height 12
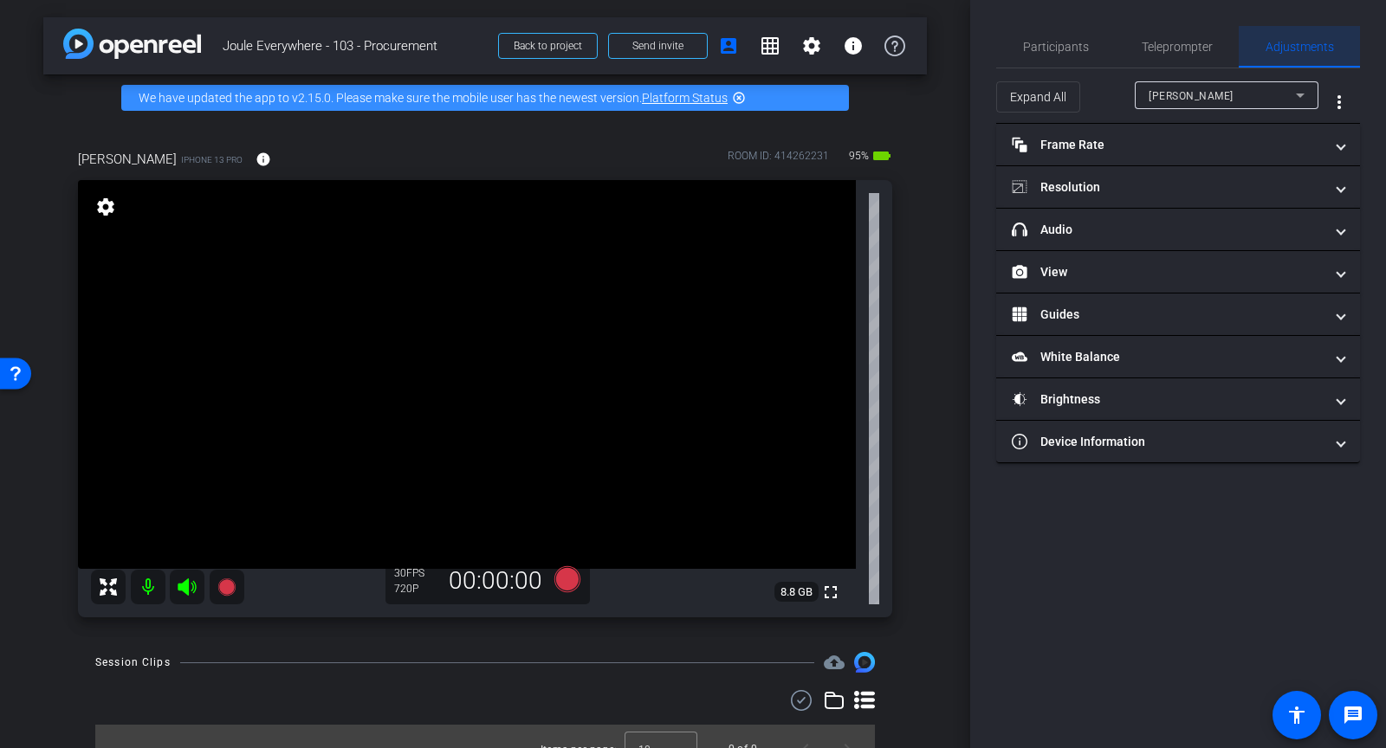
scroll to position [0, 0]
click at [1171, 102] on div "[PERSON_NAME]" at bounding box center [1222, 96] width 147 height 22
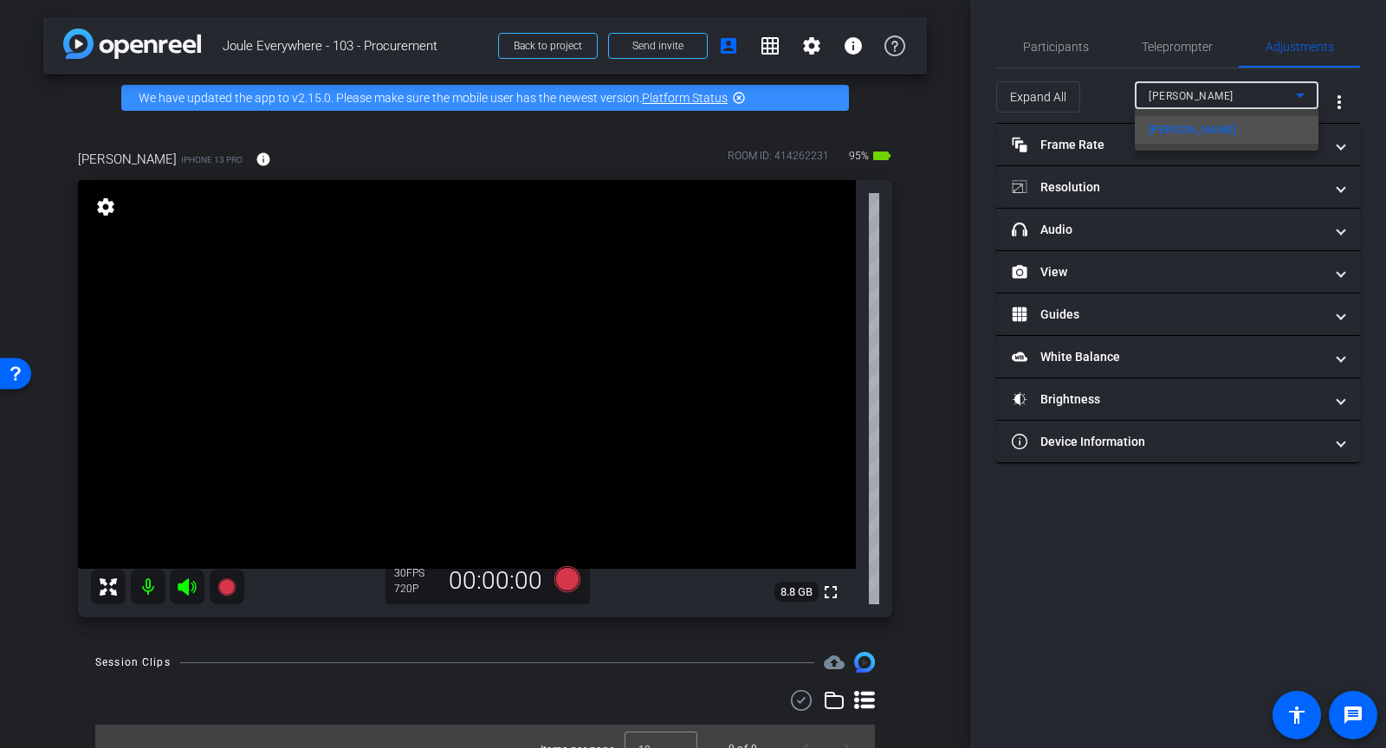
click at [1049, 138] on div at bounding box center [693, 374] width 1386 height 748
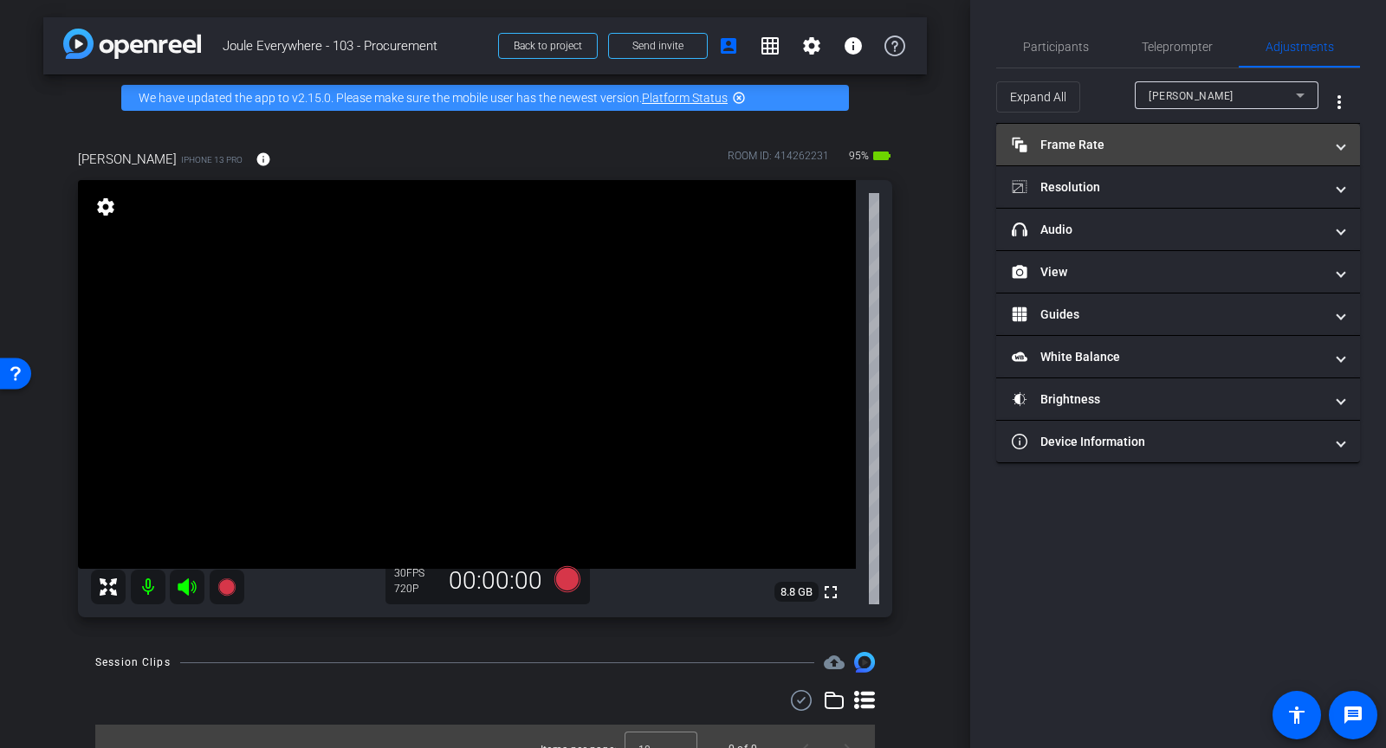
click at [1050, 142] on mat-panel-title "Frame Rate Frame Rate" at bounding box center [1168, 145] width 312 height 18
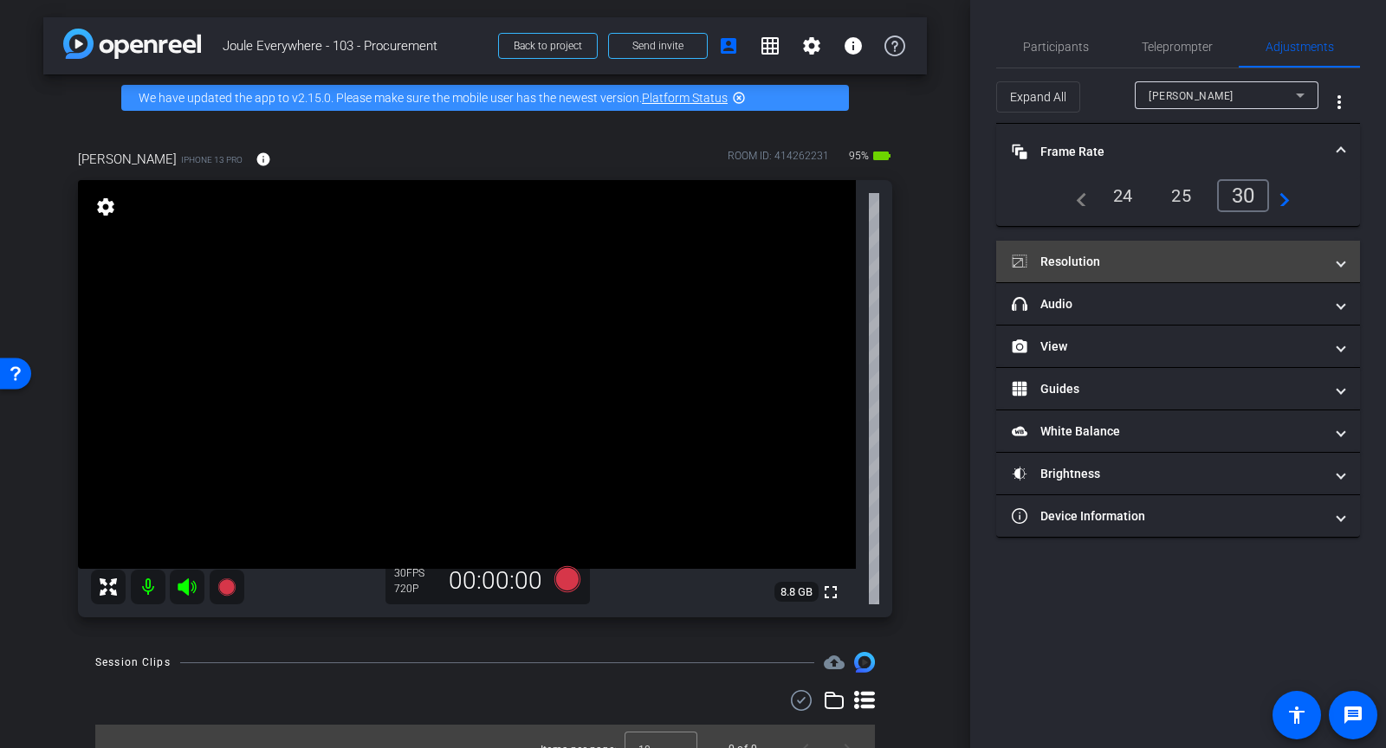
click at [1111, 270] on mat-expansion-panel-header "Resolution" at bounding box center [1178, 262] width 364 height 42
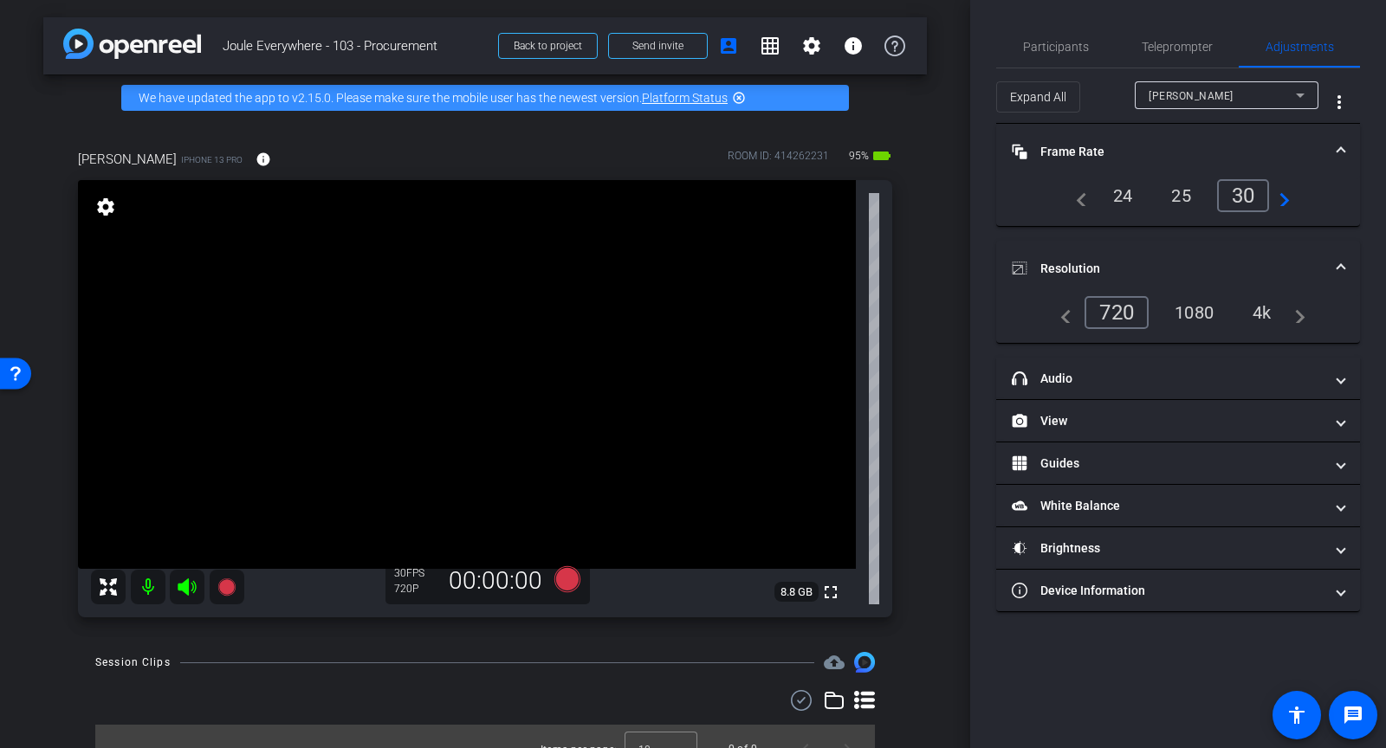
click at [1211, 314] on div "1080" at bounding box center [1194, 312] width 65 height 29
click at [1076, 61] on span "Participants" at bounding box center [1056, 47] width 66 height 42
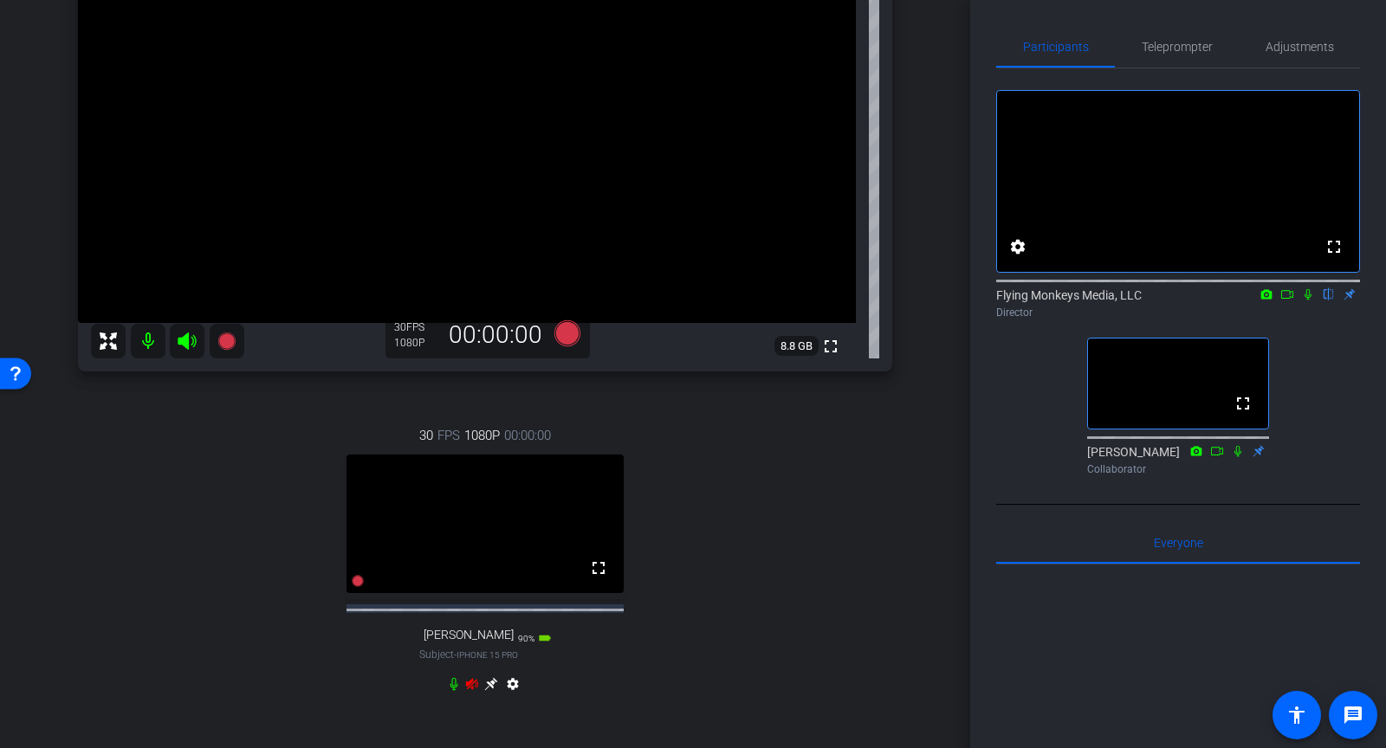
scroll to position [244, 0]
click at [466, 693] on icon at bounding box center [472, 686] width 14 height 14
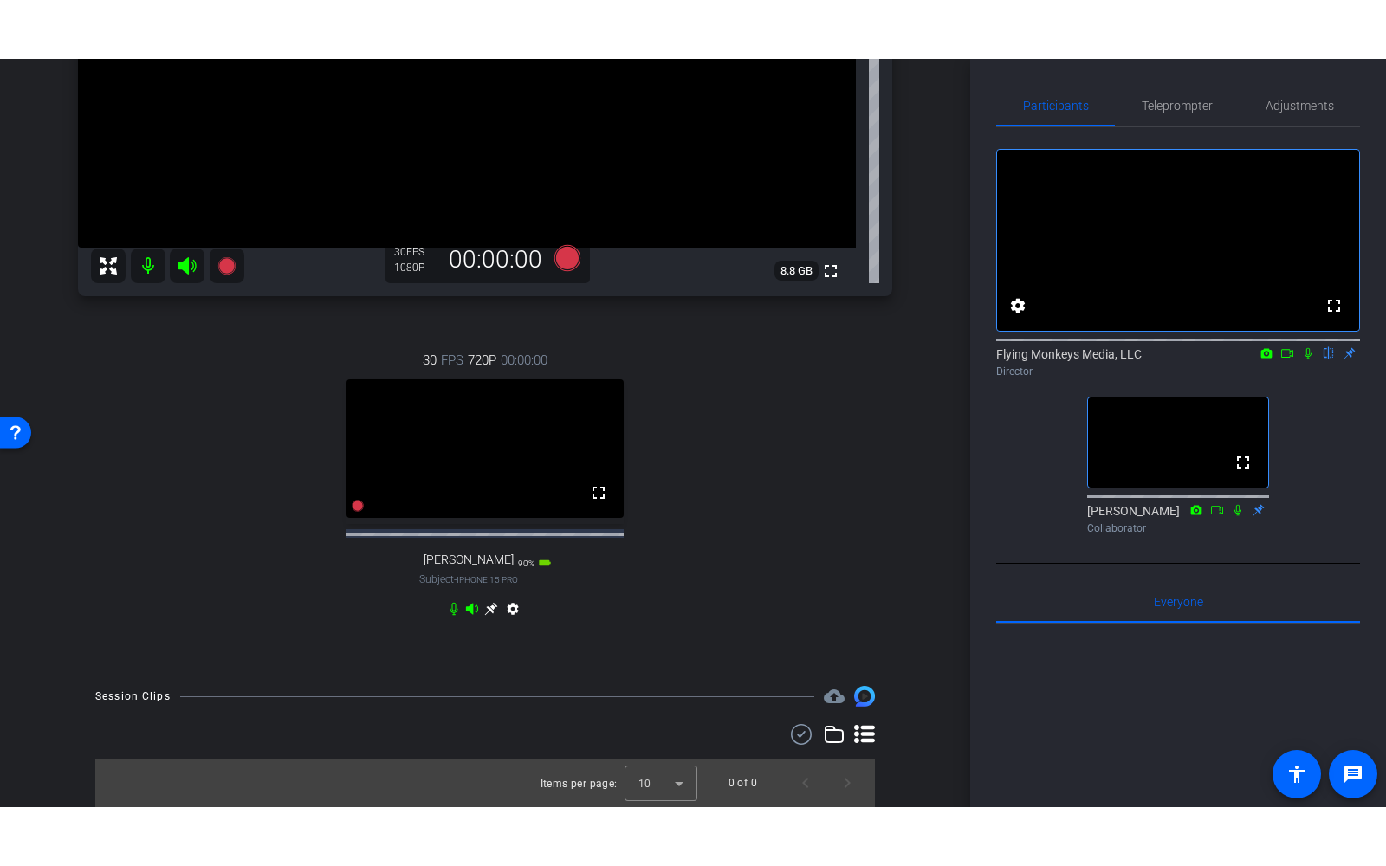
scroll to position [379, 0]
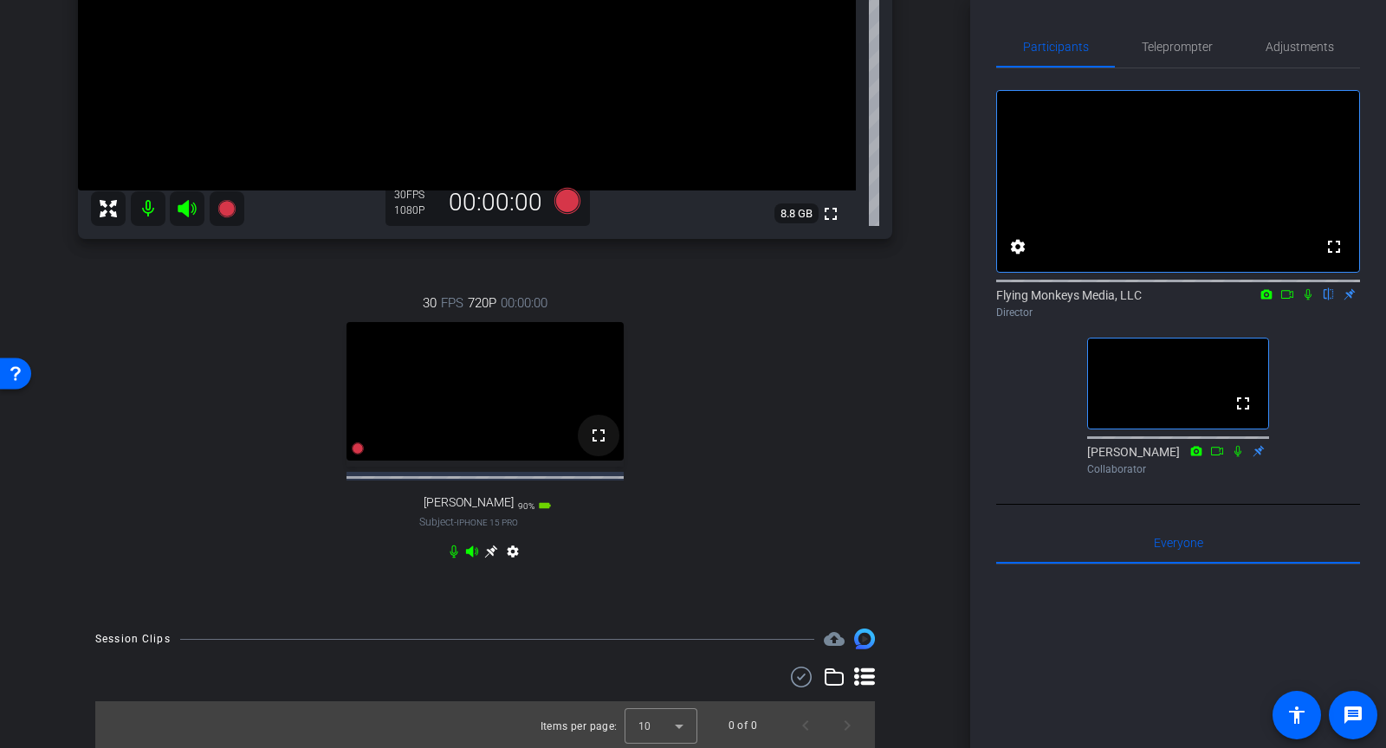
click at [589, 446] on mat-icon "fullscreen" at bounding box center [598, 435] width 21 height 21
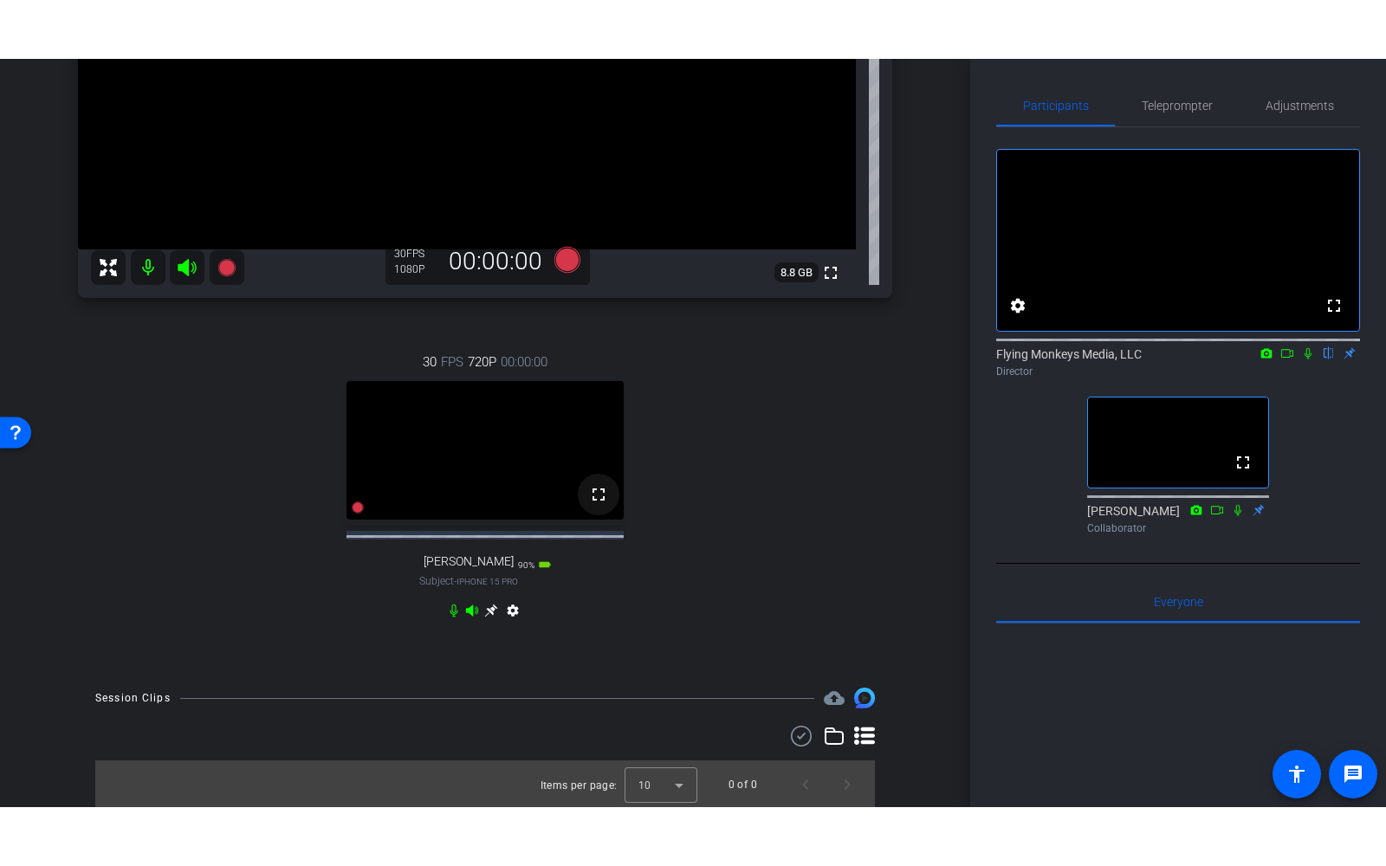
scroll to position [138, 0]
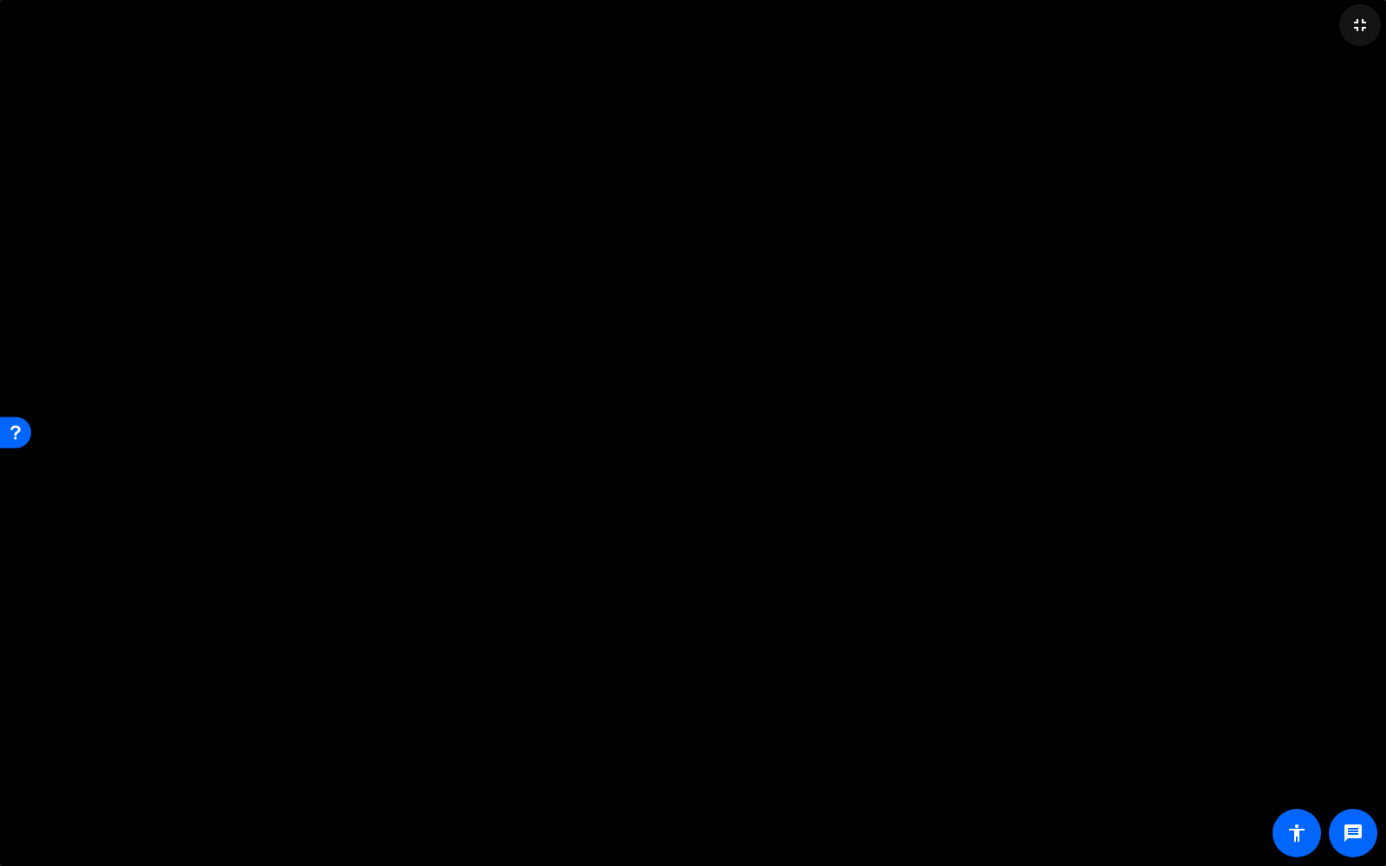
click at [1358, 23] on mat-icon "fullscreen_exit" at bounding box center [1360, 25] width 21 height 21
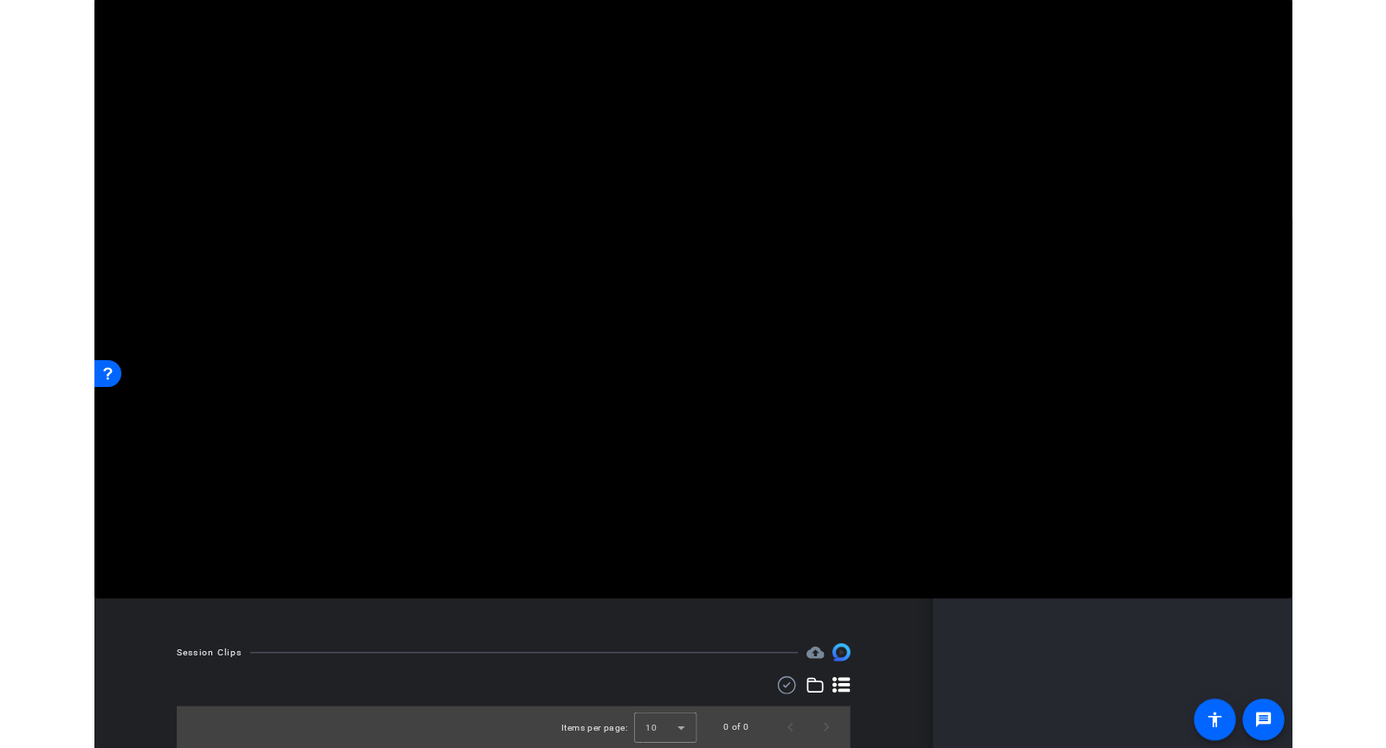
scroll to position [306, 0]
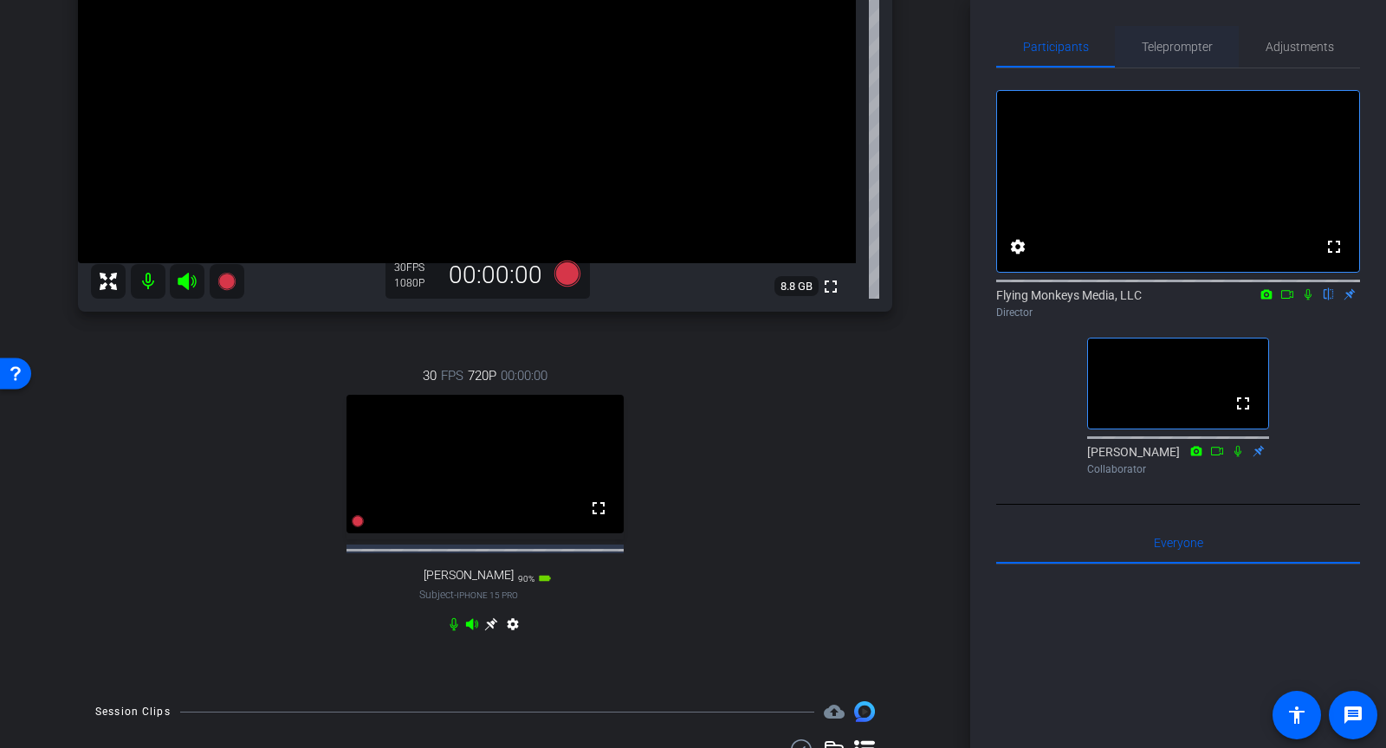
click at [1193, 49] on span "Teleprompter" at bounding box center [1177, 47] width 71 height 12
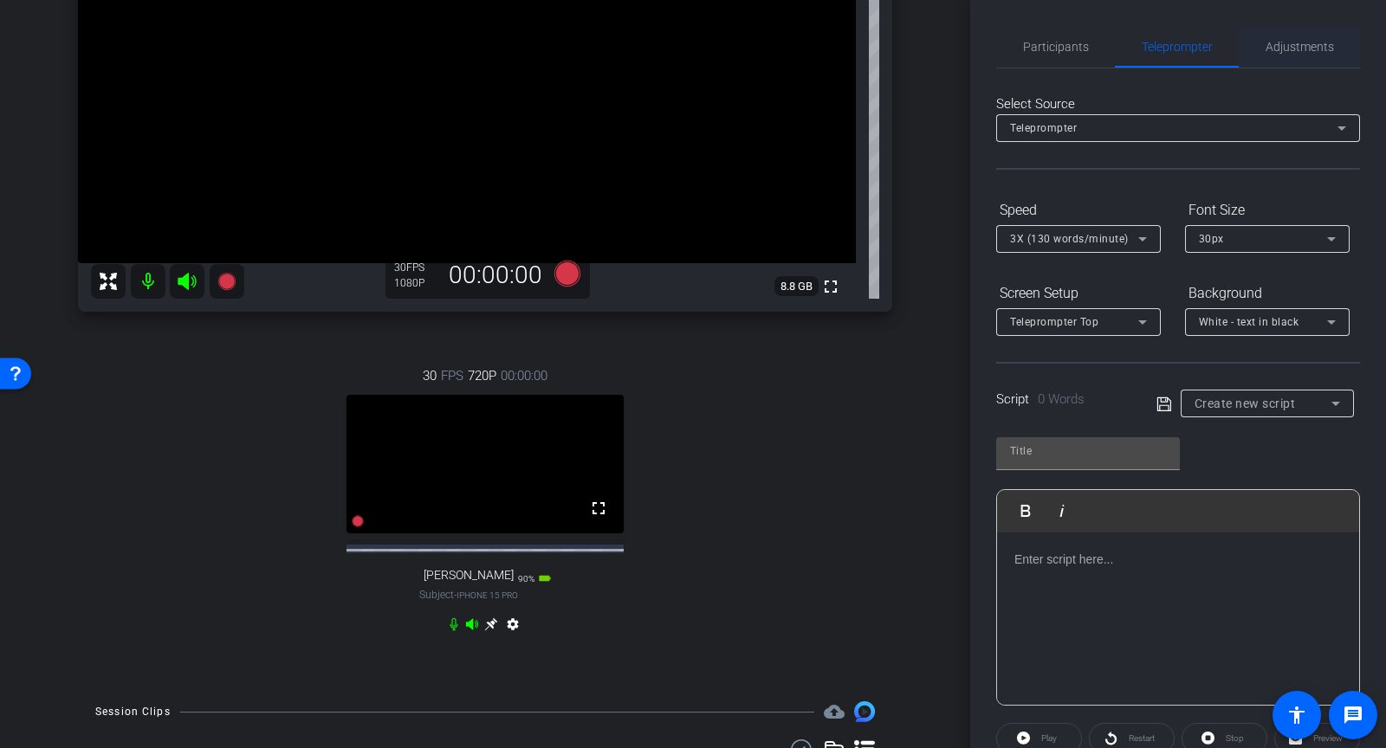
click at [1289, 53] on span "Adjustments" at bounding box center [1300, 47] width 68 height 12
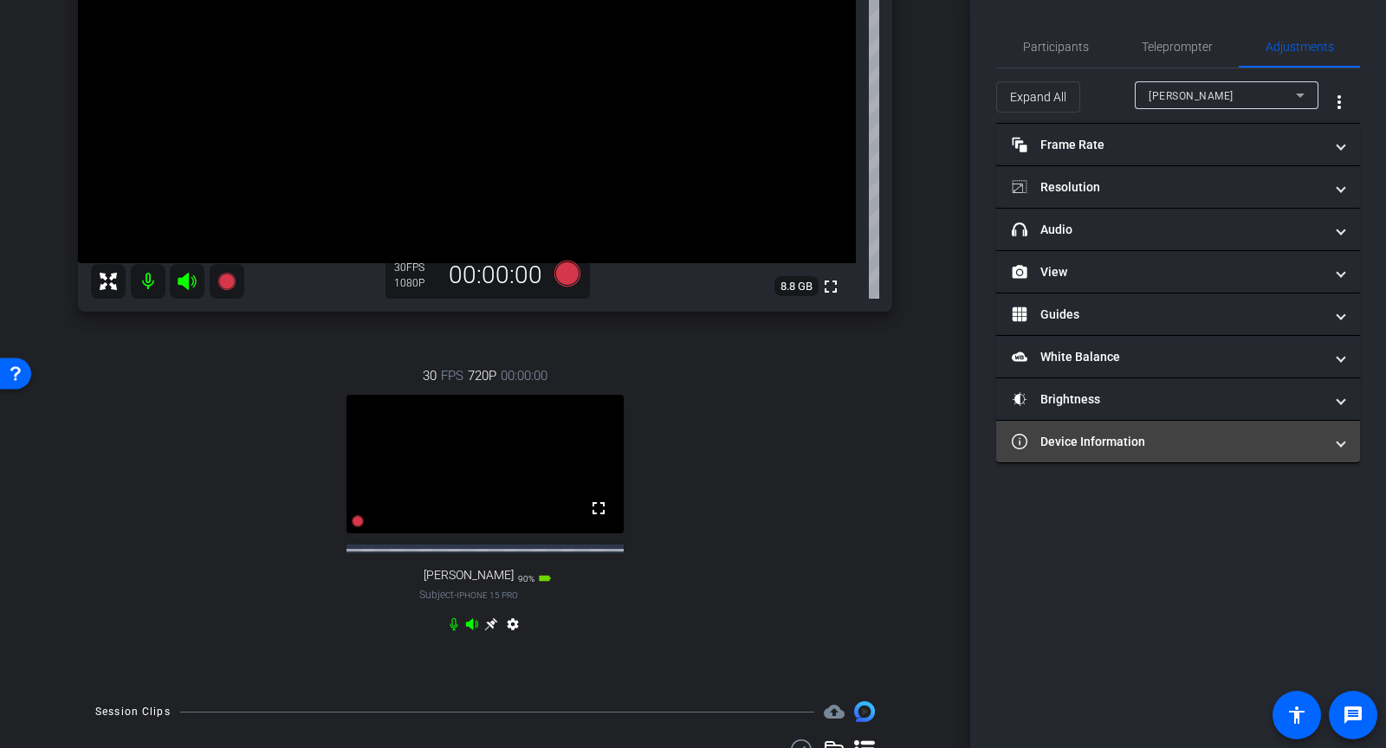
click at [1056, 443] on mat-panel-title "Device Information" at bounding box center [1168, 442] width 312 height 18
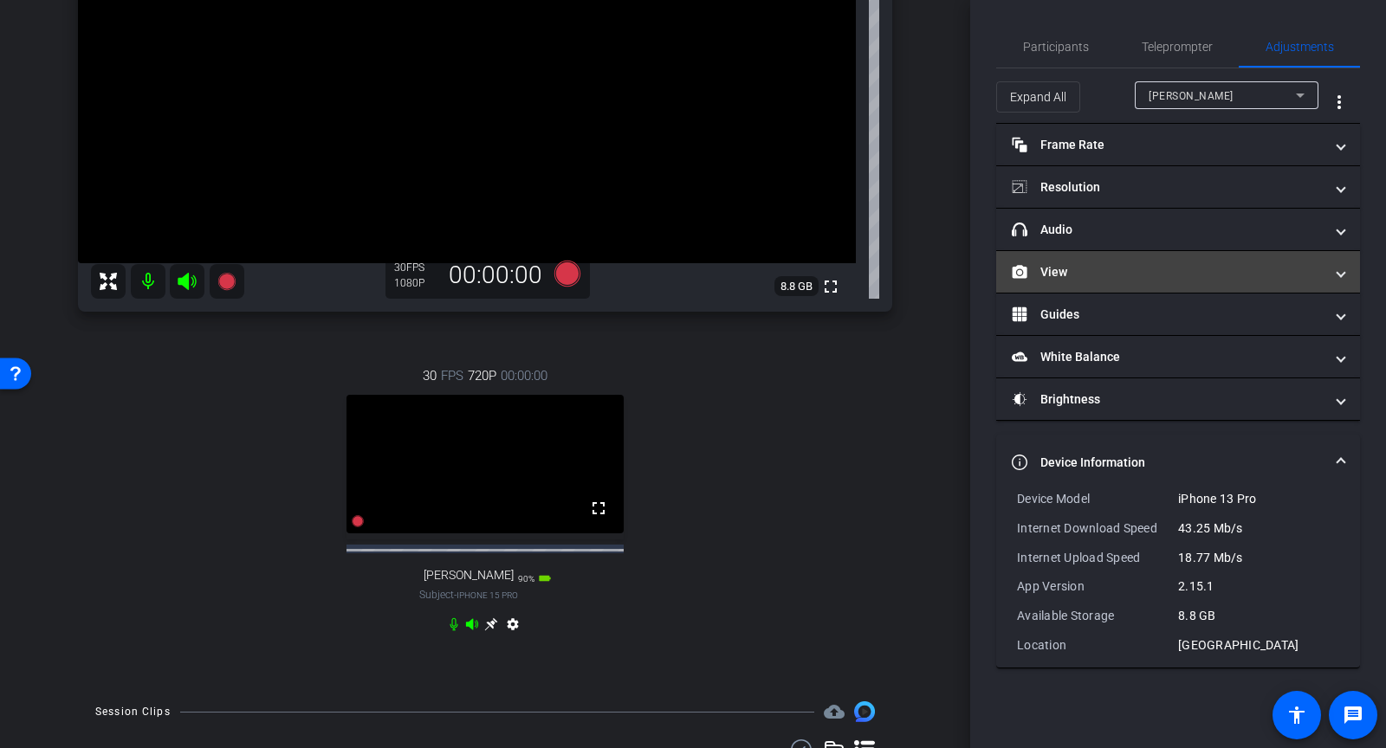
click at [1063, 267] on mat-panel-title "View" at bounding box center [1168, 272] width 312 height 18
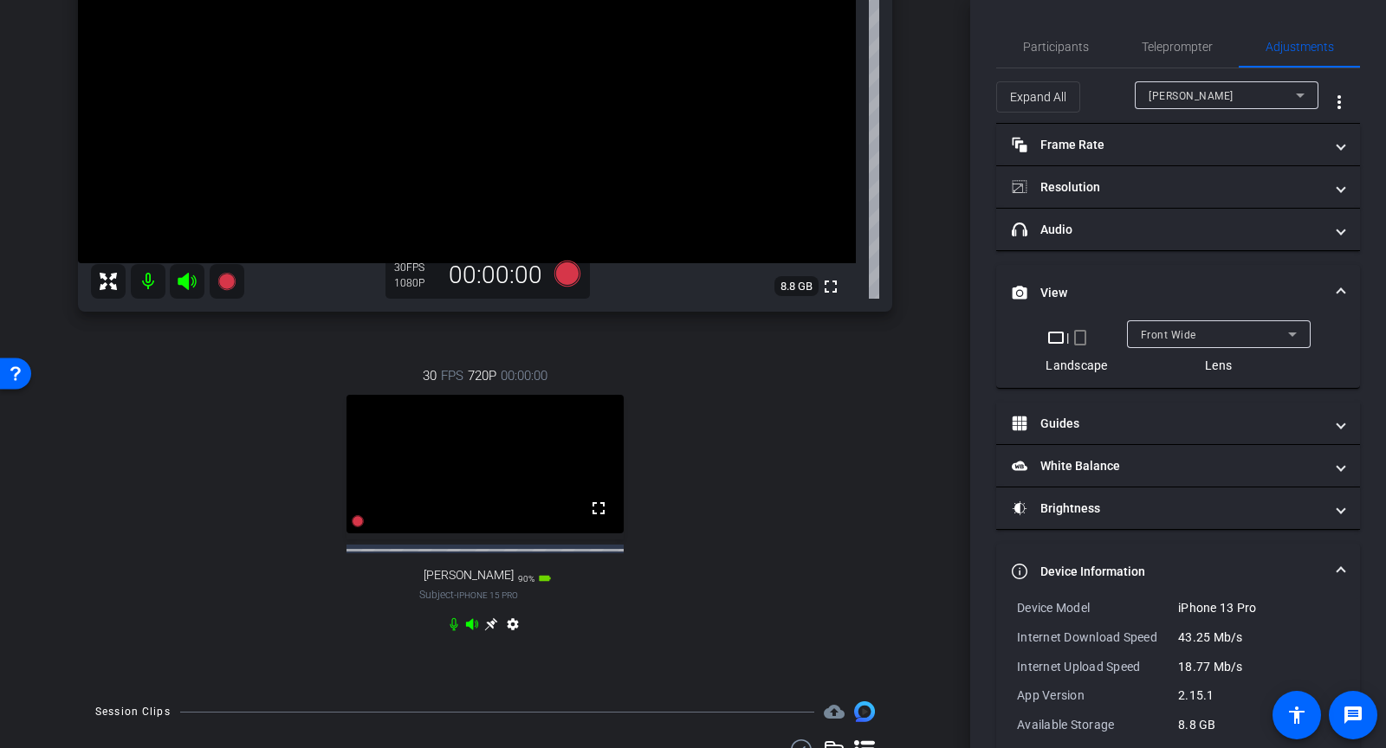
click at [1060, 334] on mat-icon "crop_landscape" at bounding box center [1056, 337] width 21 height 21
click at [1080, 333] on mat-icon "crop_portrait" at bounding box center [1080, 337] width 21 height 21
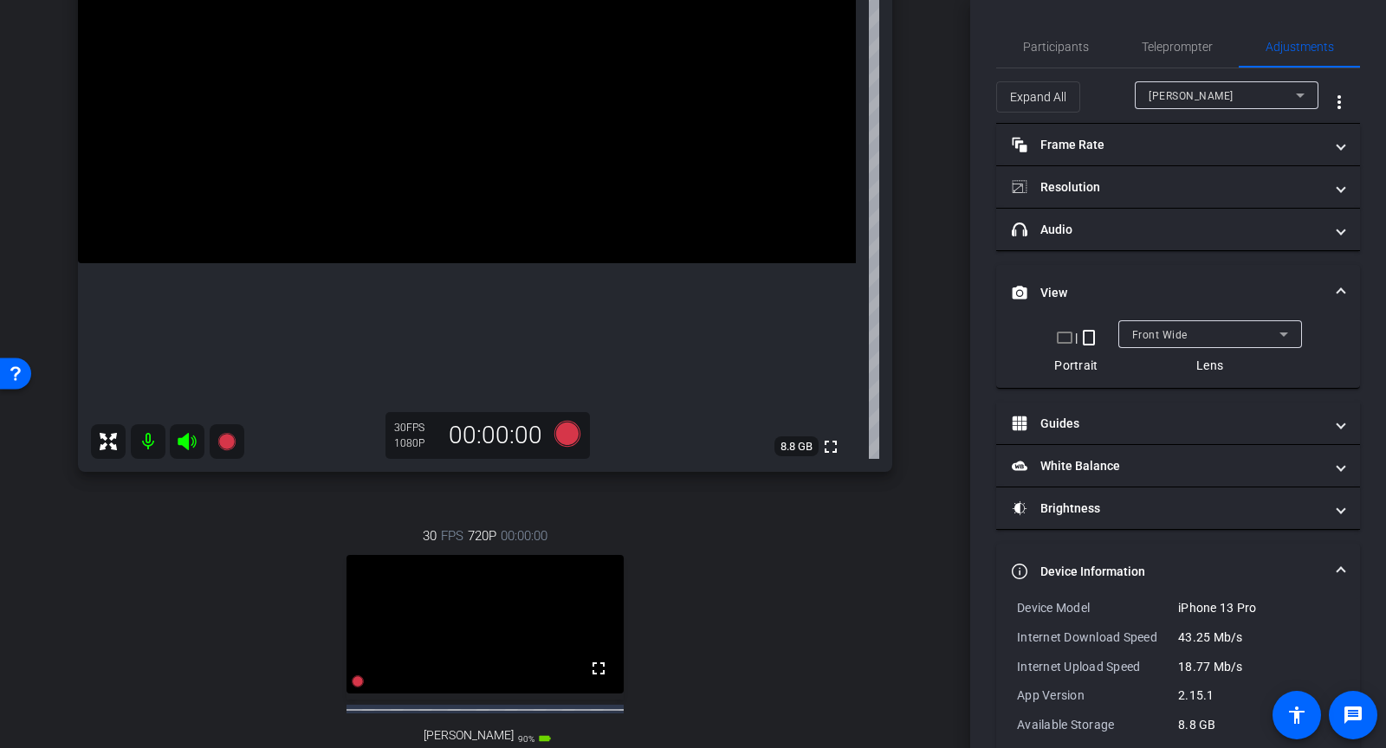
click at [1063, 334] on mat-icon "crop_landscape" at bounding box center [1064, 337] width 21 height 21
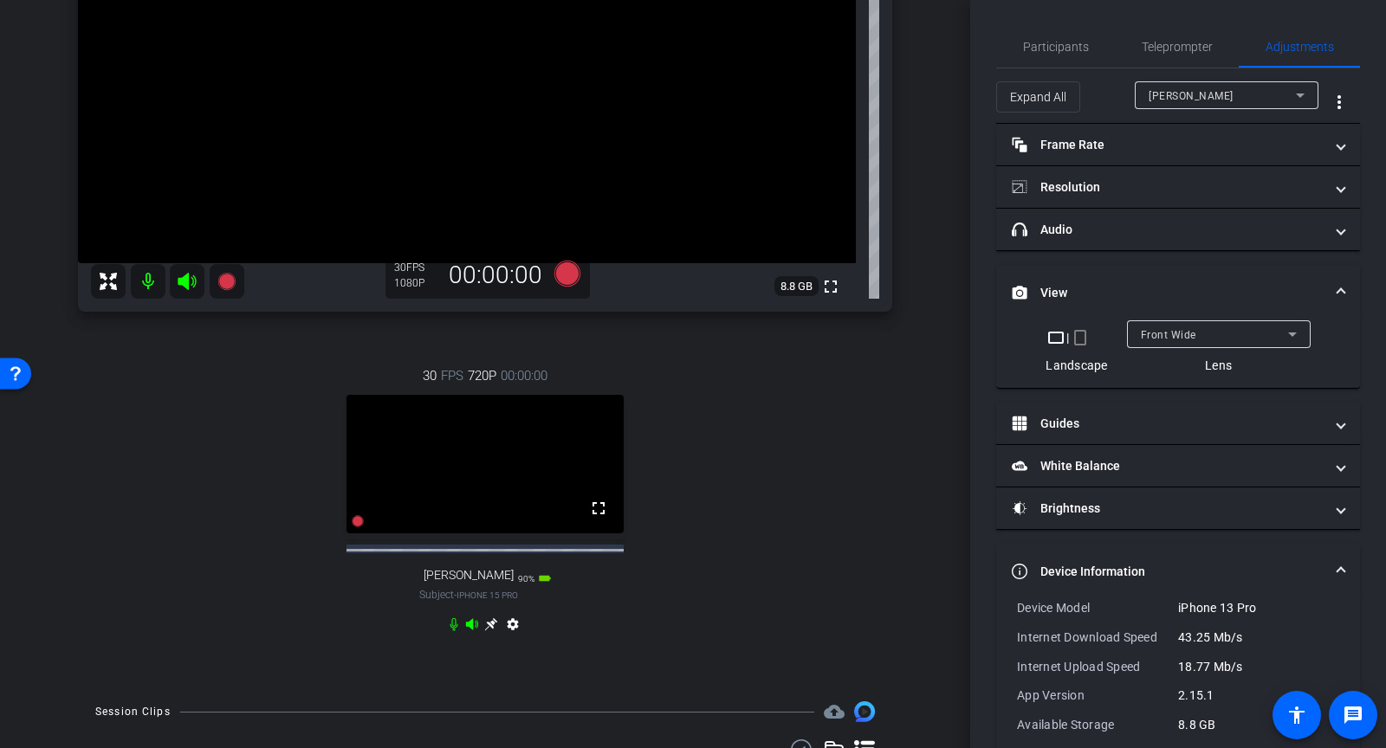
click at [1191, 85] on mat-select "[PERSON_NAME]" at bounding box center [1227, 96] width 156 height 22
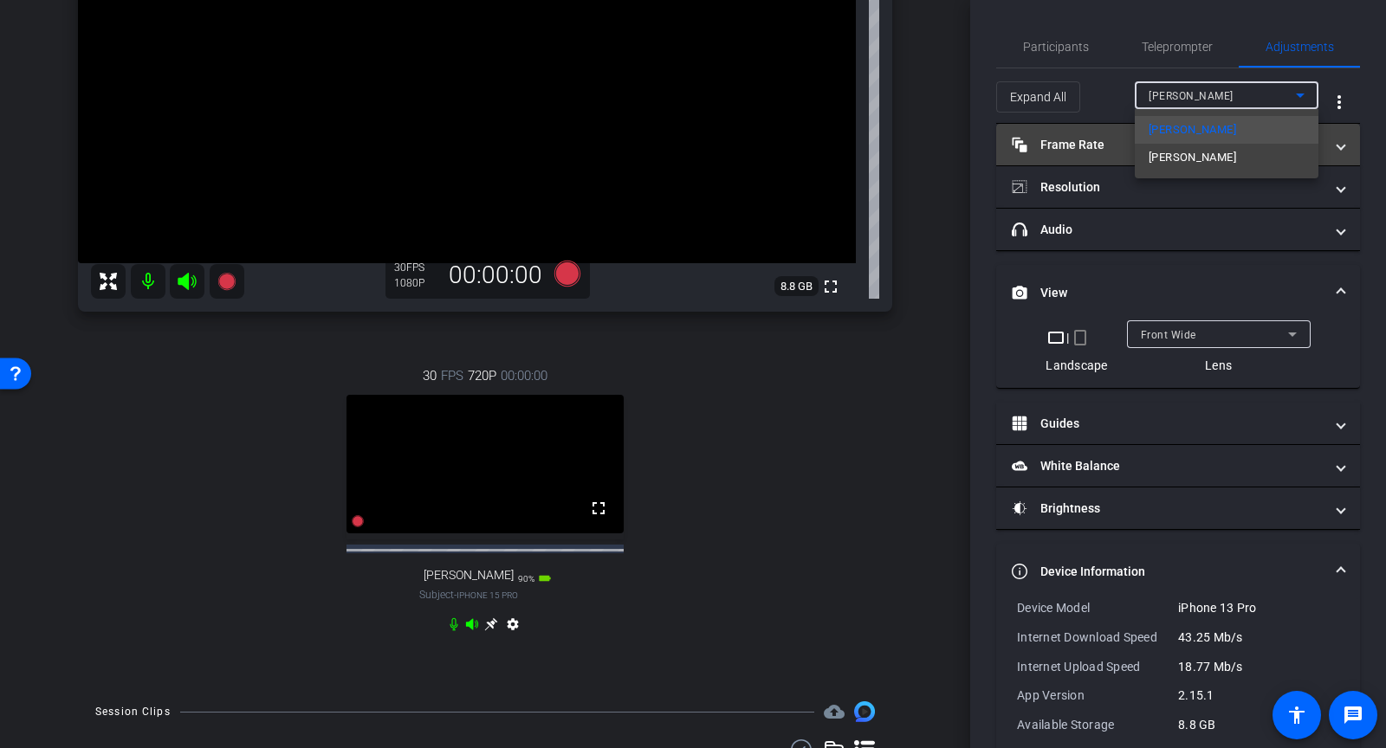
click at [1190, 158] on span "Barri Horn" at bounding box center [1192, 157] width 87 height 21
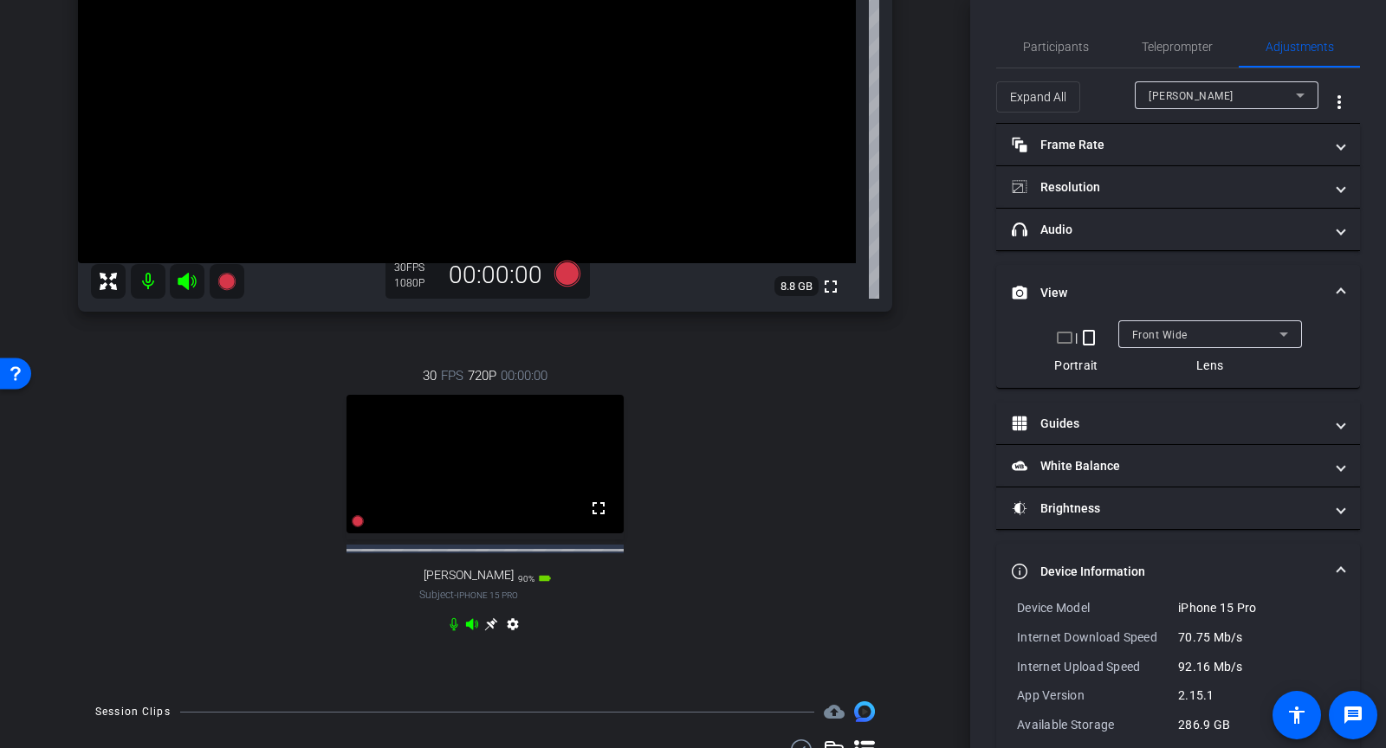
click at [1066, 332] on mat-icon "crop_landscape" at bounding box center [1064, 337] width 21 height 21
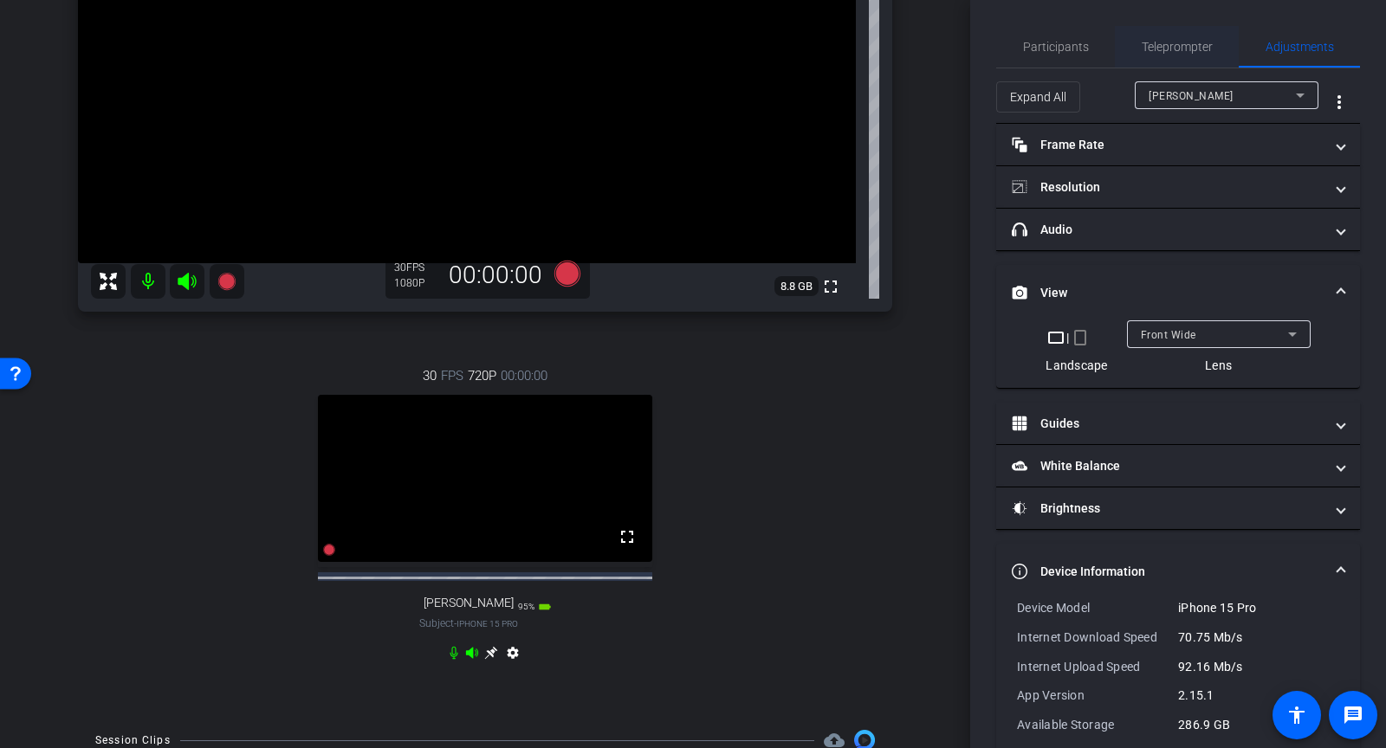
click at [1181, 50] on span "Teleprompter" at bounding box center [1177, 47] width 71 height 12
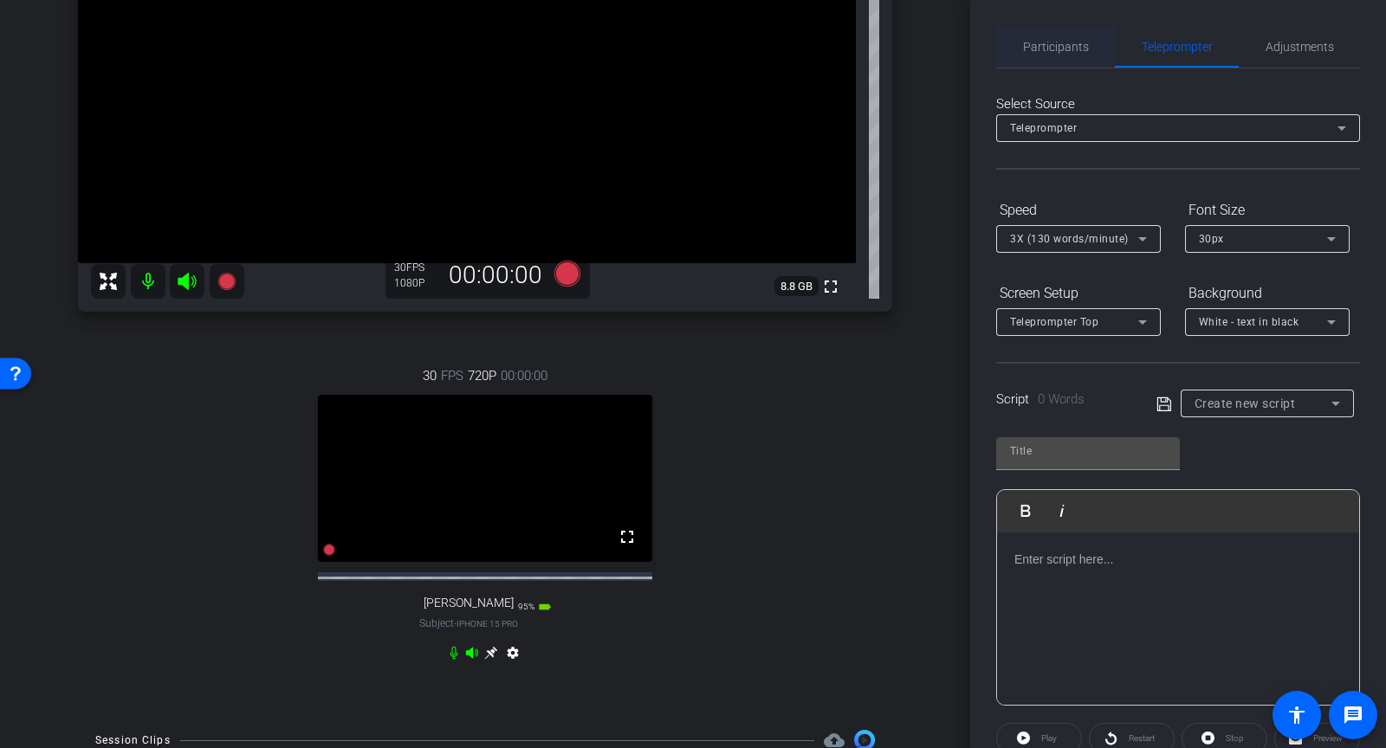
click at [1065, 57] on span "Participants" at bounding box center [1056, 47] width 66 height 42
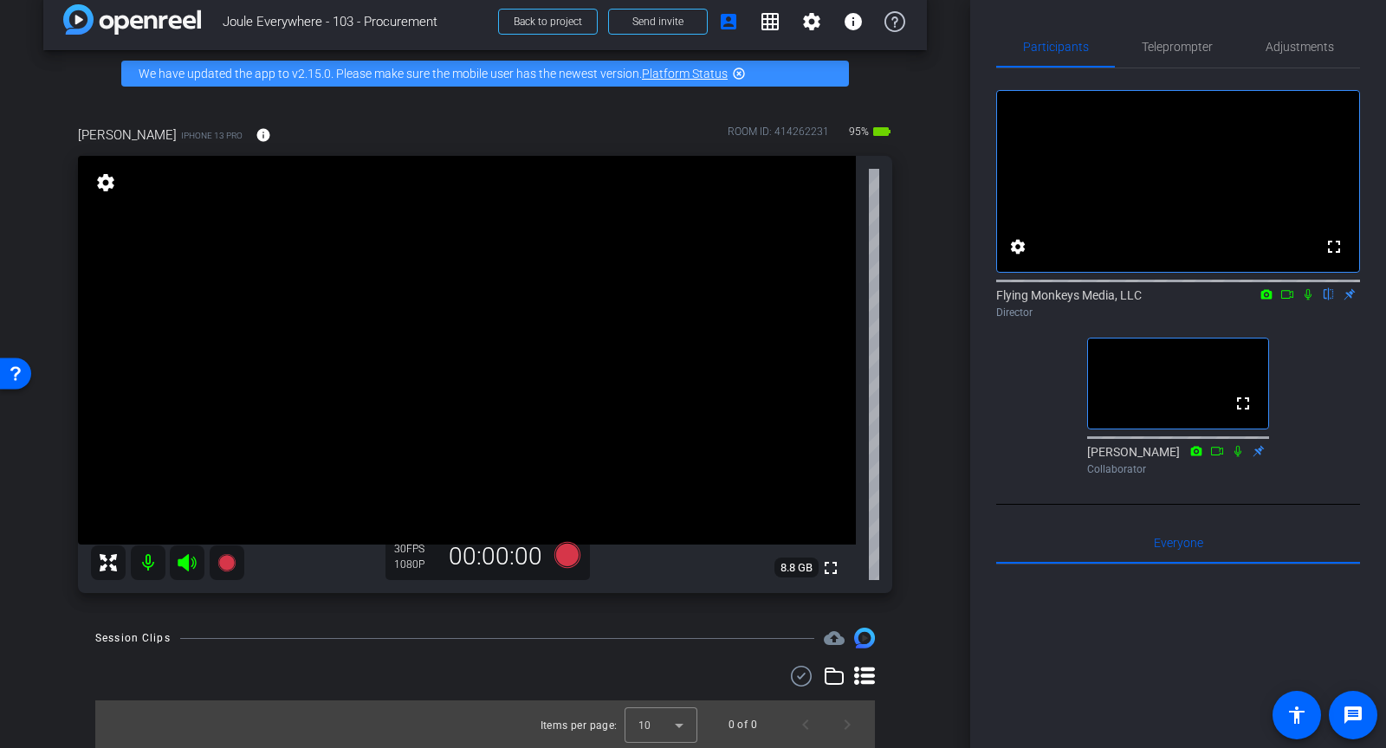
scroll to position [273, 0]
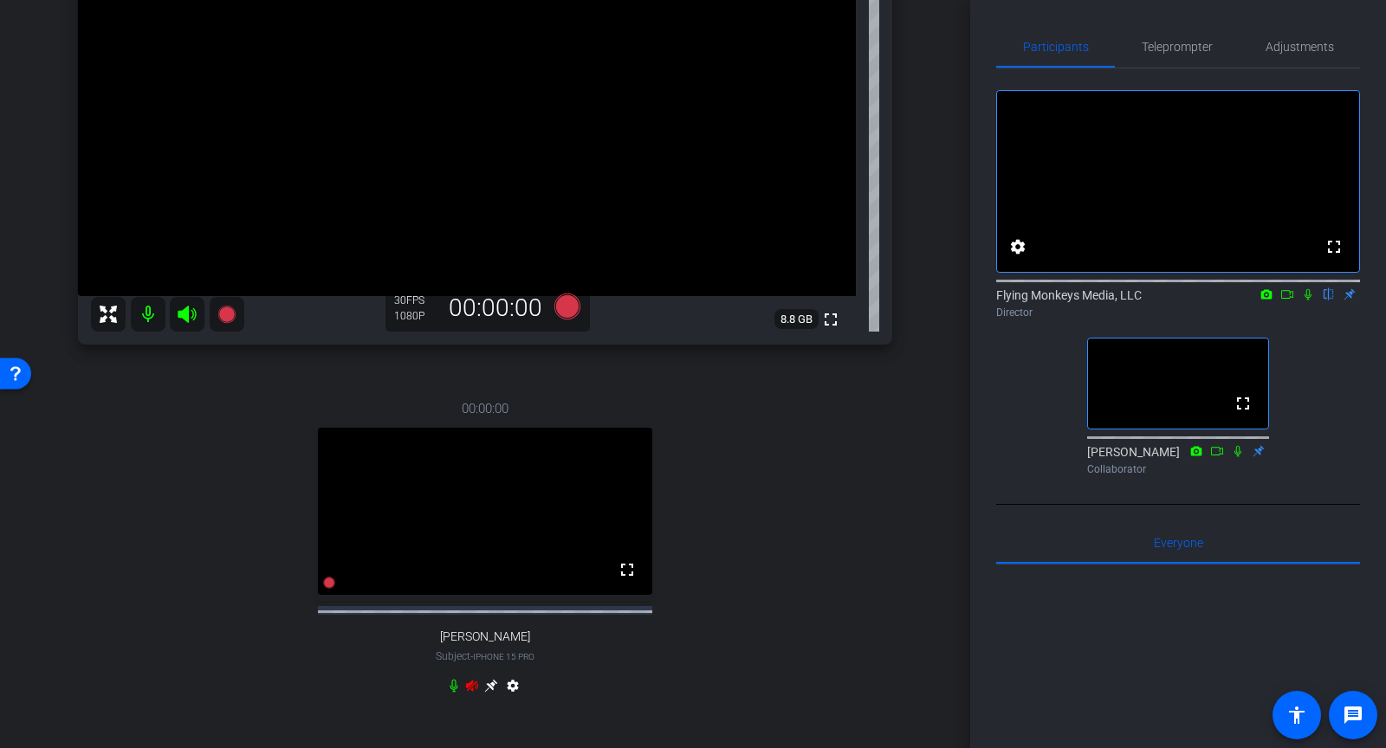
click at [472, 693] on icon at bounding box center [472, 686] width 14 height 14
click at [472, 691] on icon at bounding box center [472, 685] width 12 height 11
click at [488, 693] on icon at bounding box center [491, 686] width 14 height 14
click at [187, 308] on icon at bounding box center [187, 314] width 18 height 17
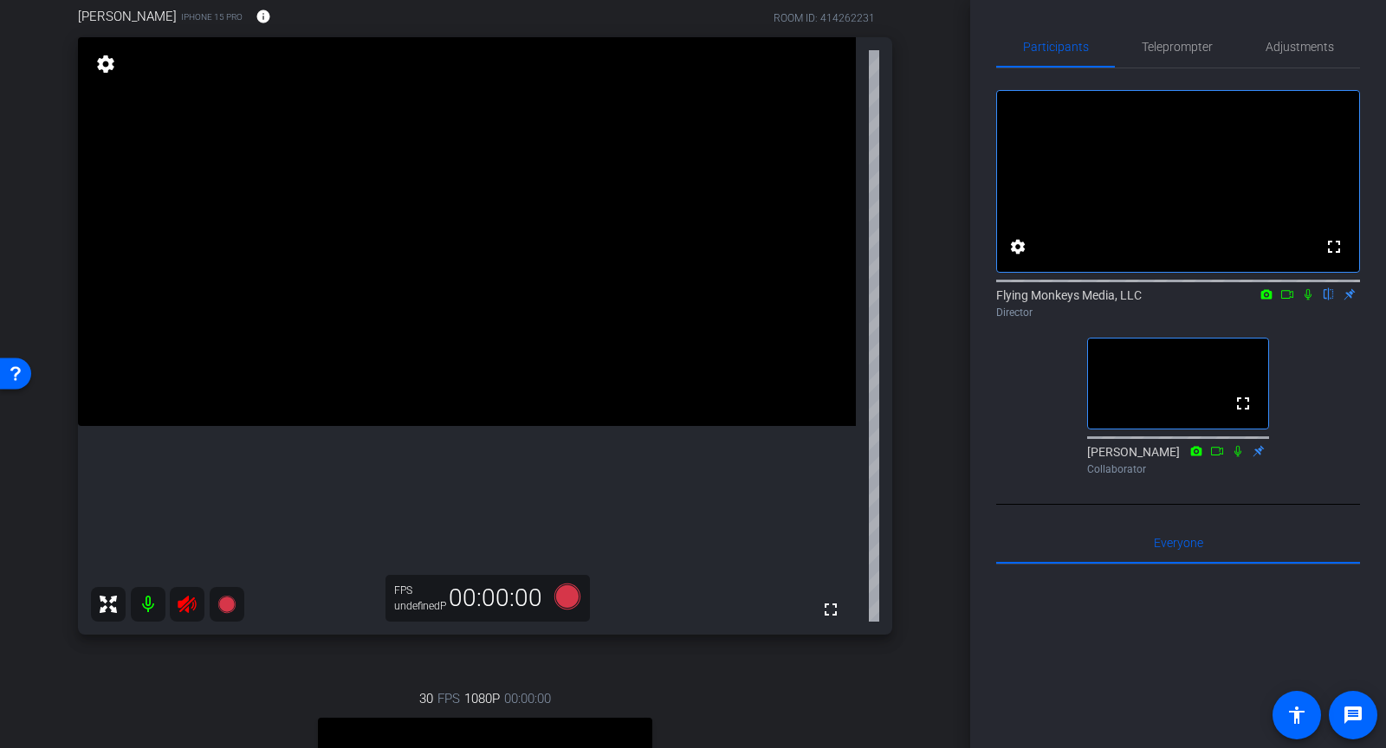
scroll to position [147, 0]
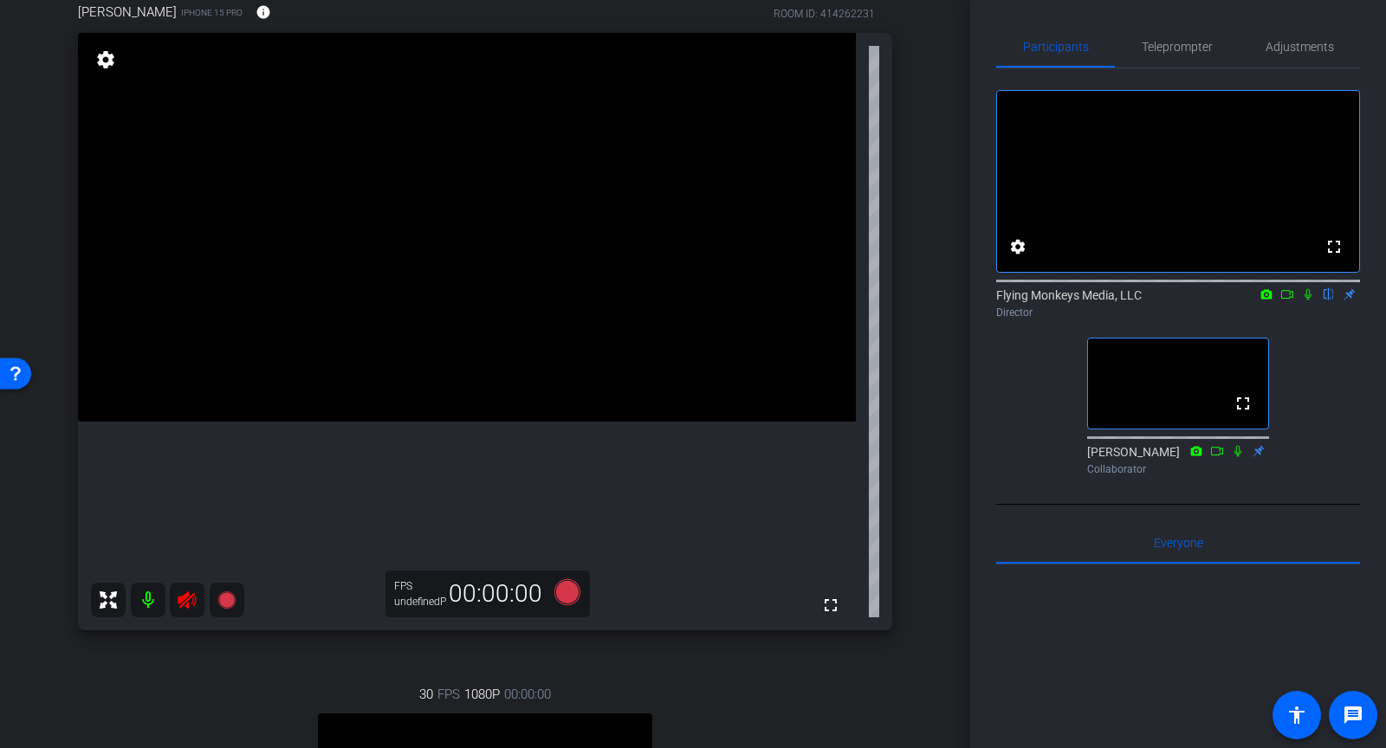
click at [186, 603] on div at bounding box center [167, 600] width 153 height 35
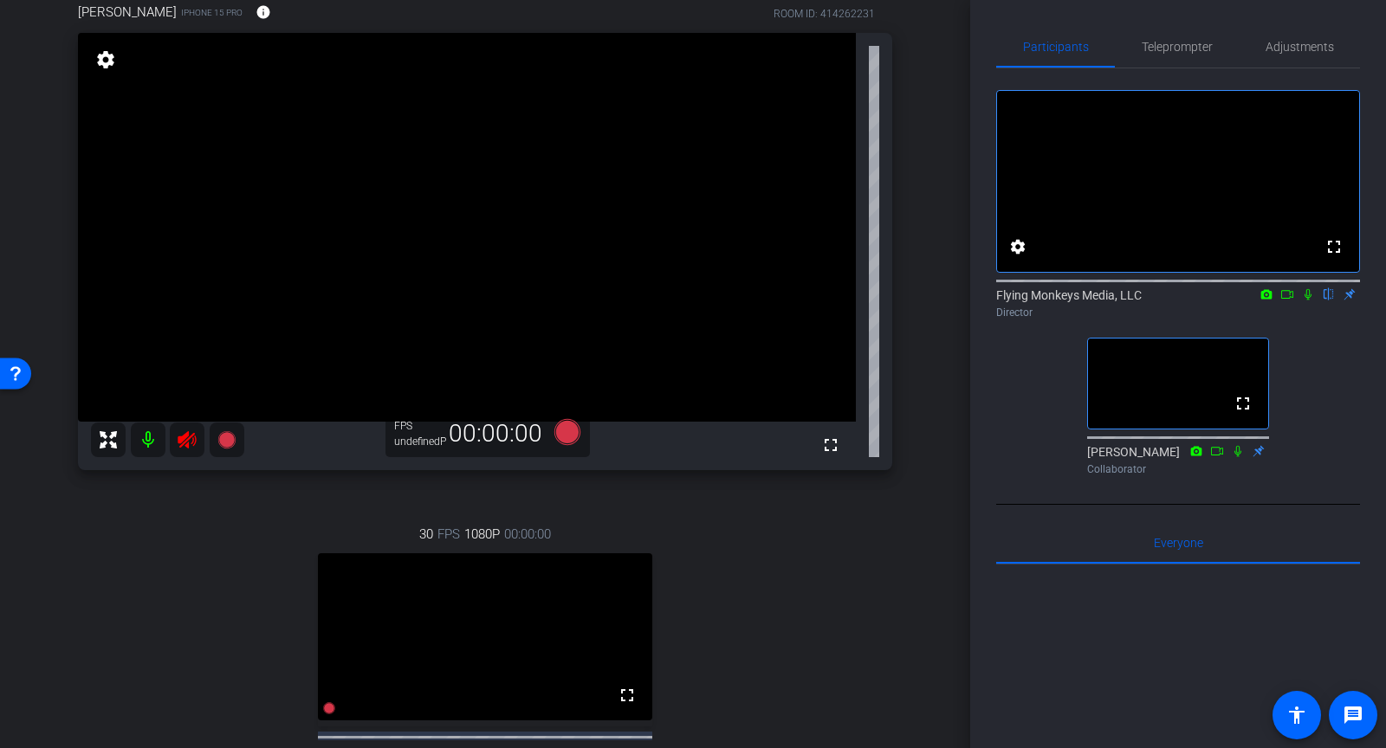
click at [197, 426] on div at bounding box center [167, 440] width 153 height 35
click at [191, 440] on div at bounding box center [167, 440] width 153 height 35
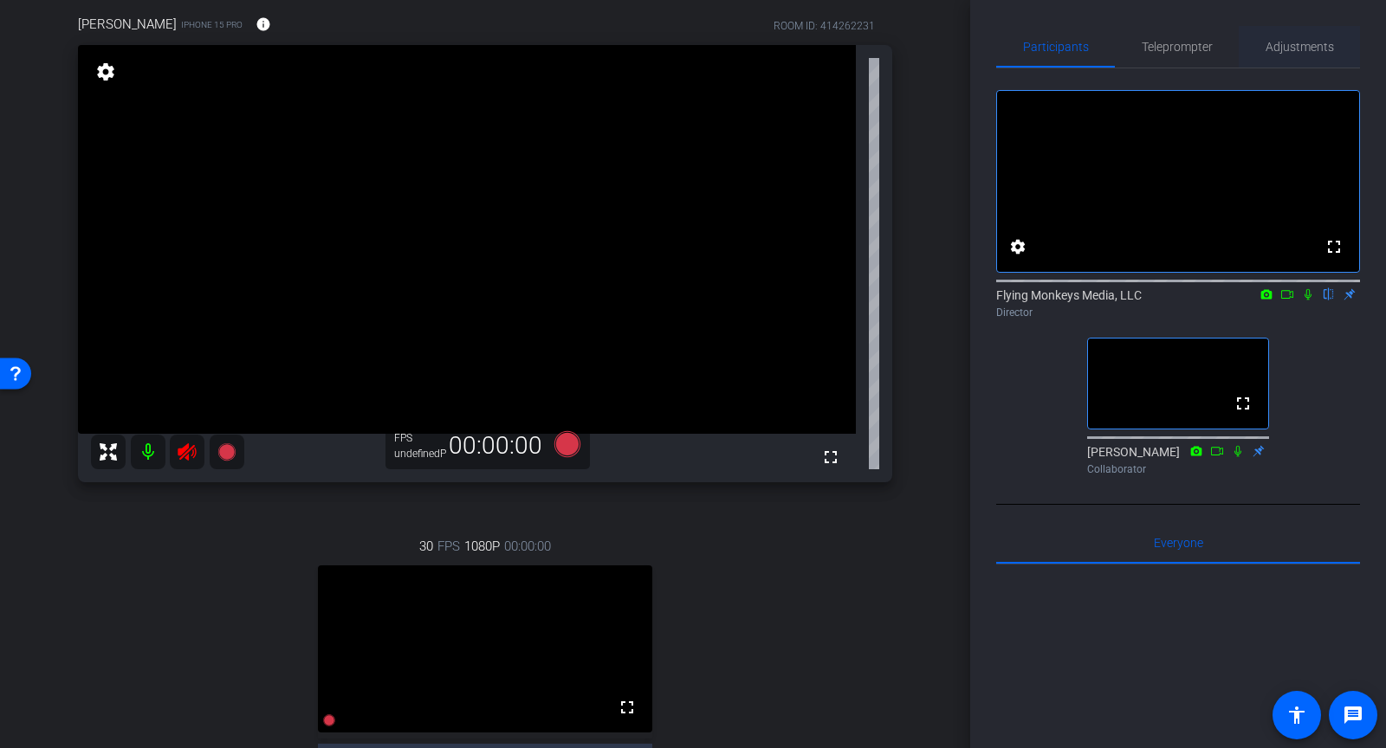
click at [1266, 37] on span "Adjustments" at bounding box center [1300, 47] width 68 height 42
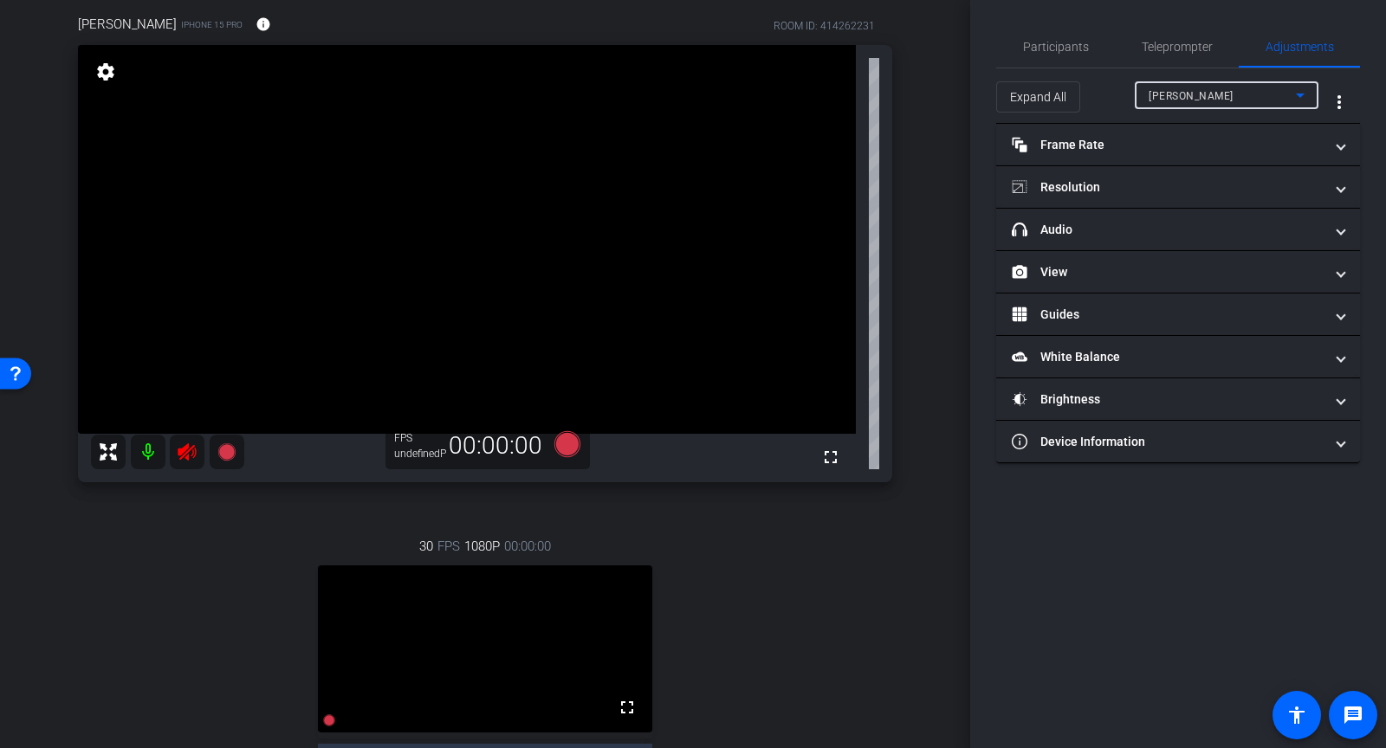
click at [1207, 90] on span "[PERSON_NAME]" at bounding box center [1191, 96] width 85 height 12
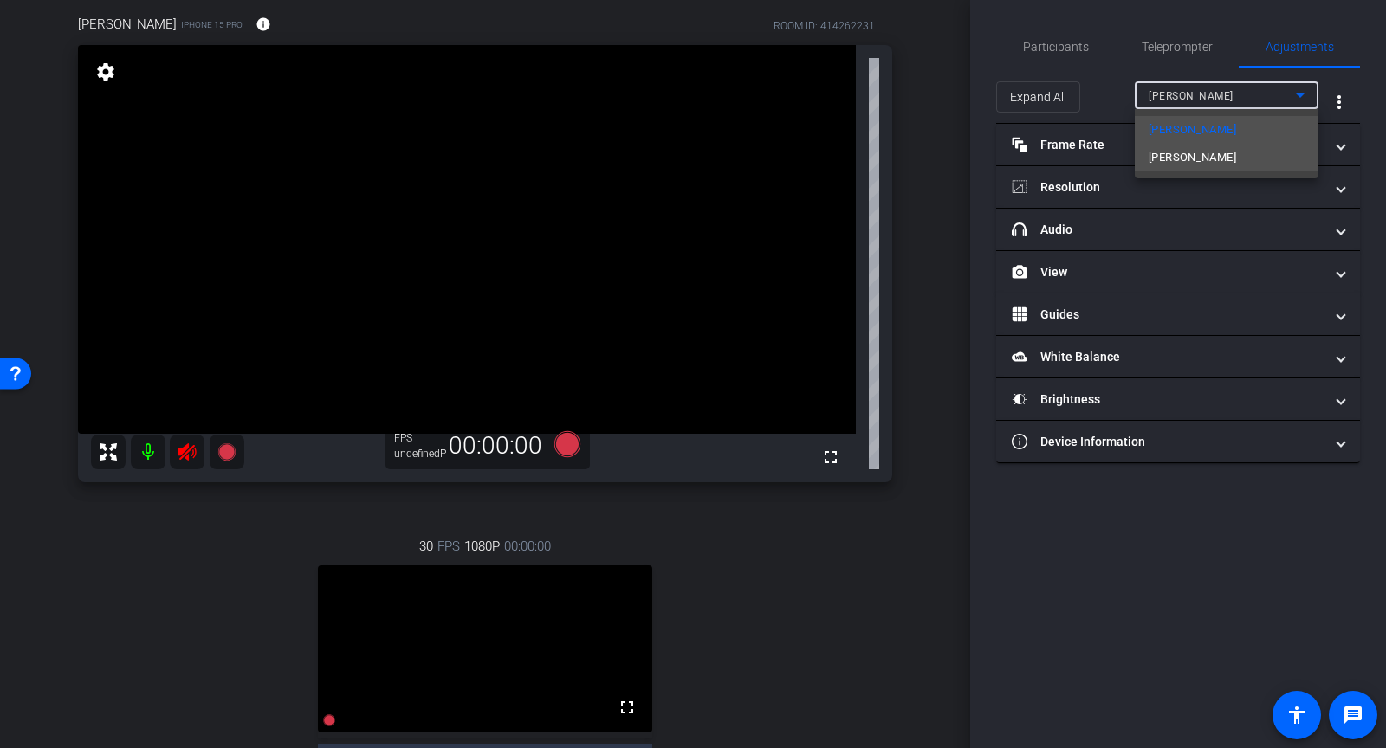
click at [1183, 154] on span "Barri Horn" at bounding box center [1192, 157] width 87 height 21
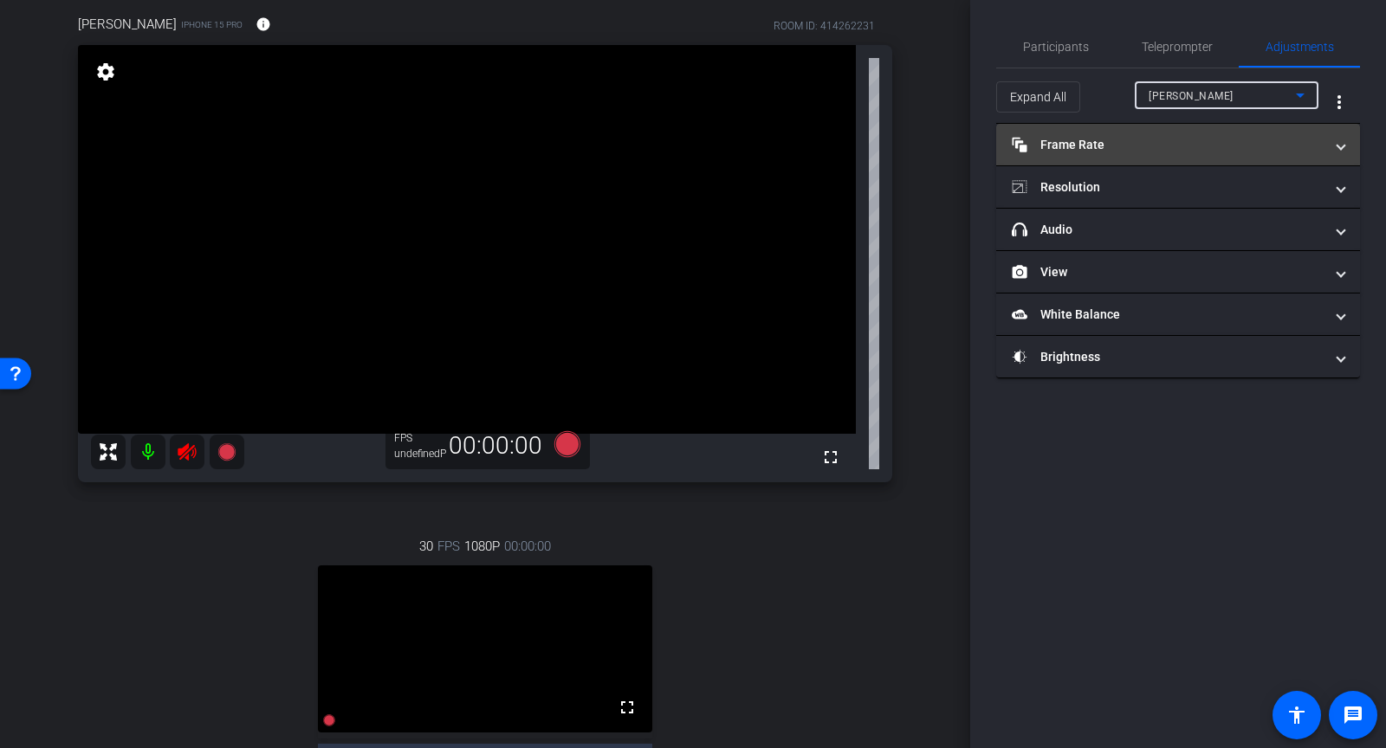
click at [1077, 143] on mat-panel-title "Frame Rate Frame Rate" at bounding box center [1168, 145] width 312 height 18
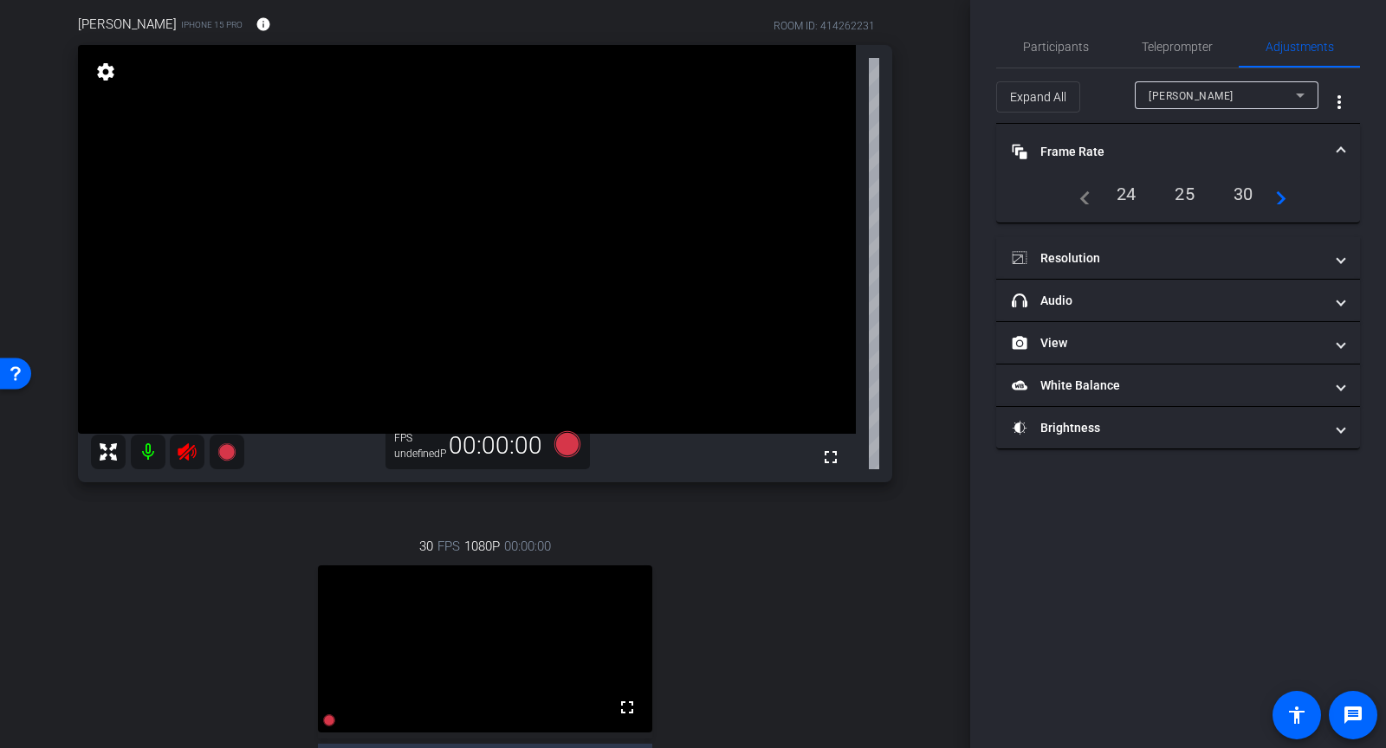
click at [195, 448] on icon at bounding box center [187, 452] width 18 height 17
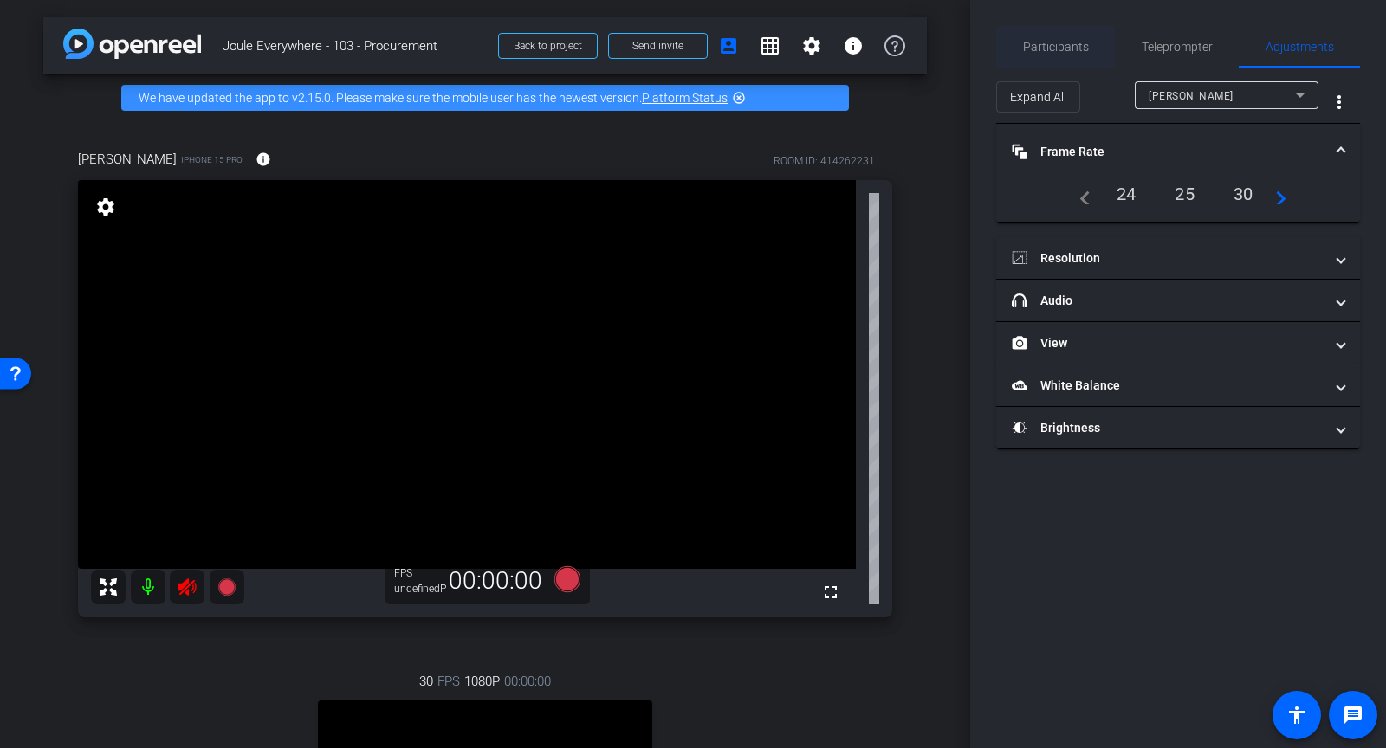
click at [1039, 41] on span "Participants" at bounding box center [1056, 47] width 66 height 12
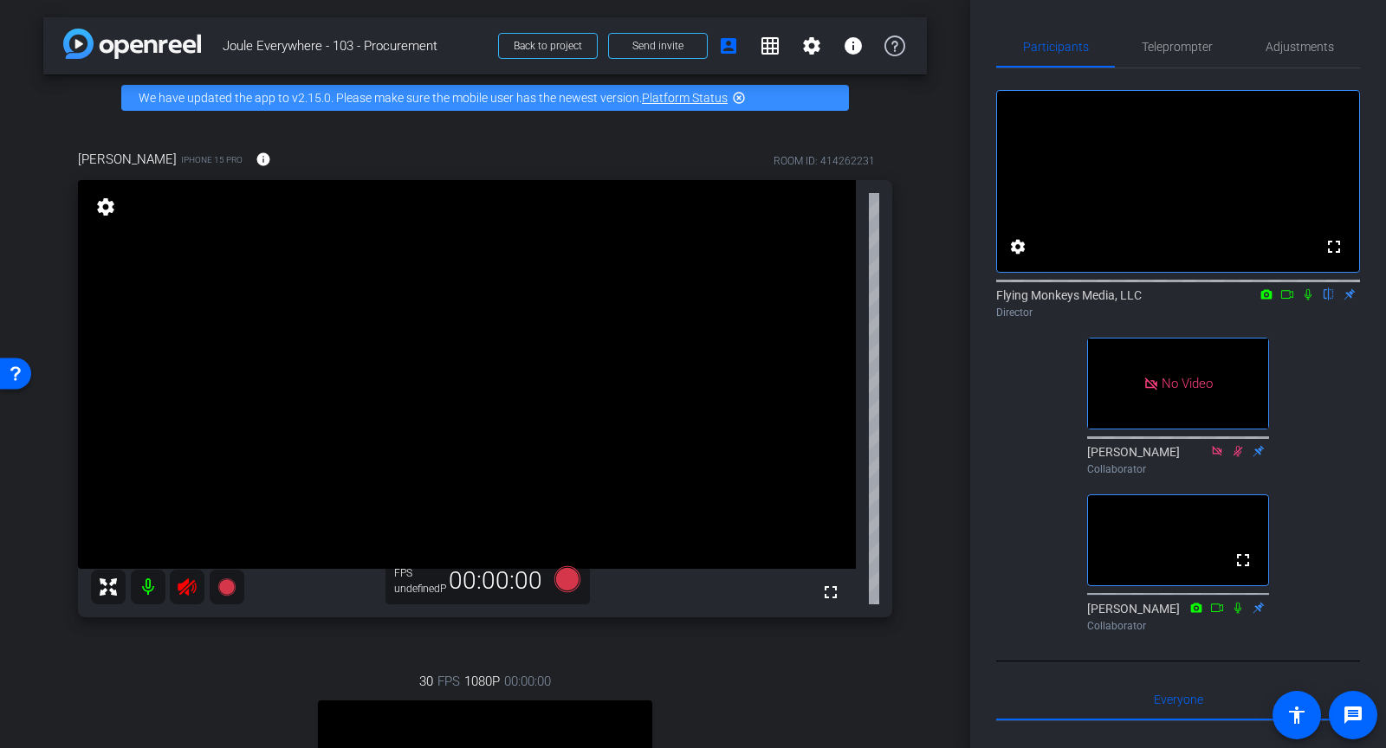
click at [186, 589] on div at bounding box center [167, 587] width 153 height 35
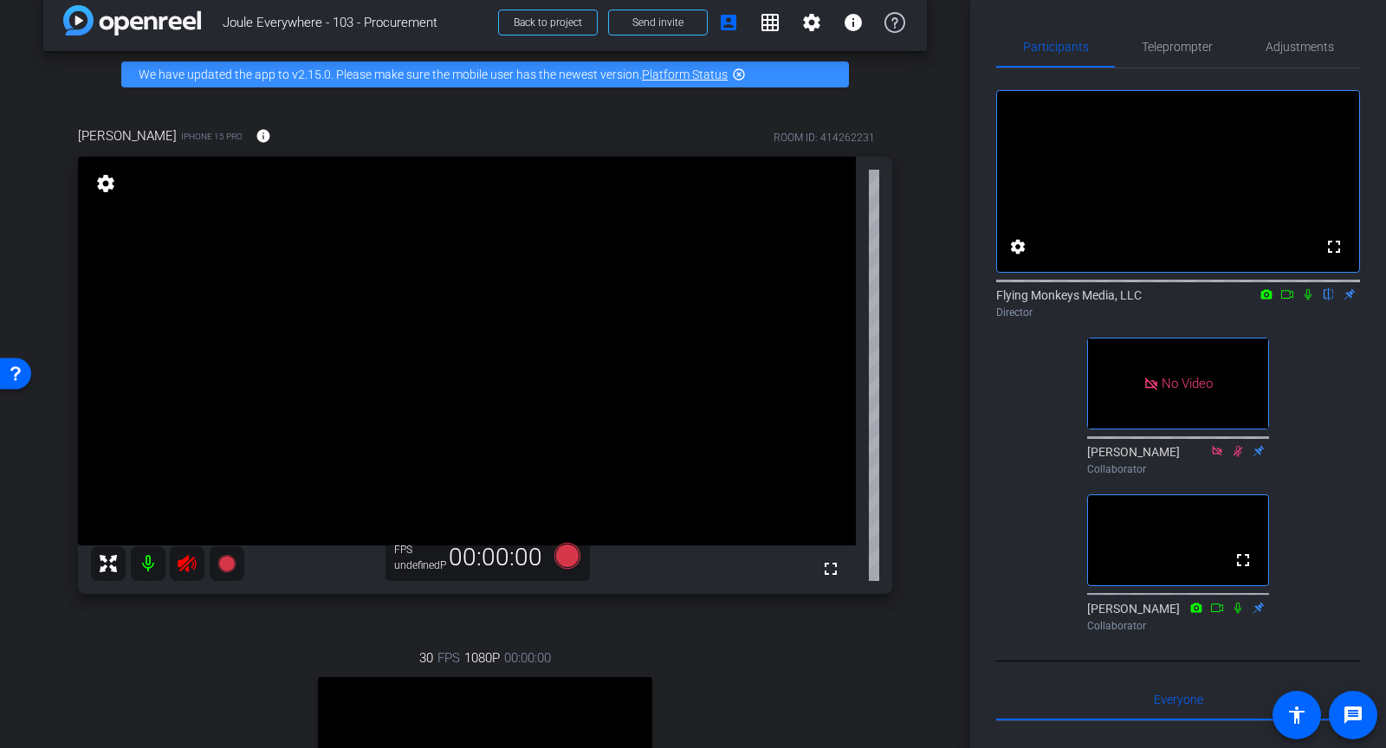
scroll to position [22, 0]
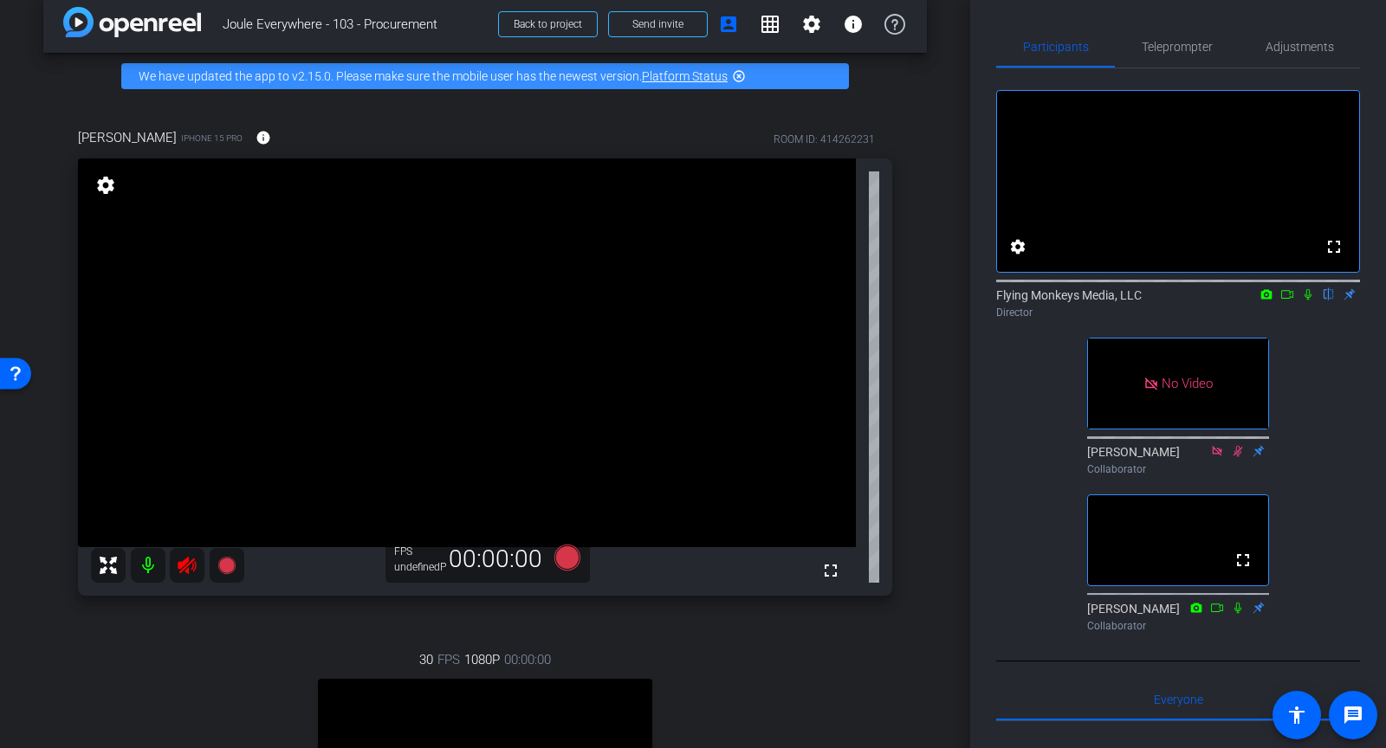
click at [196, 567] on icon at bounding box center [187, 565] width 18 height 17
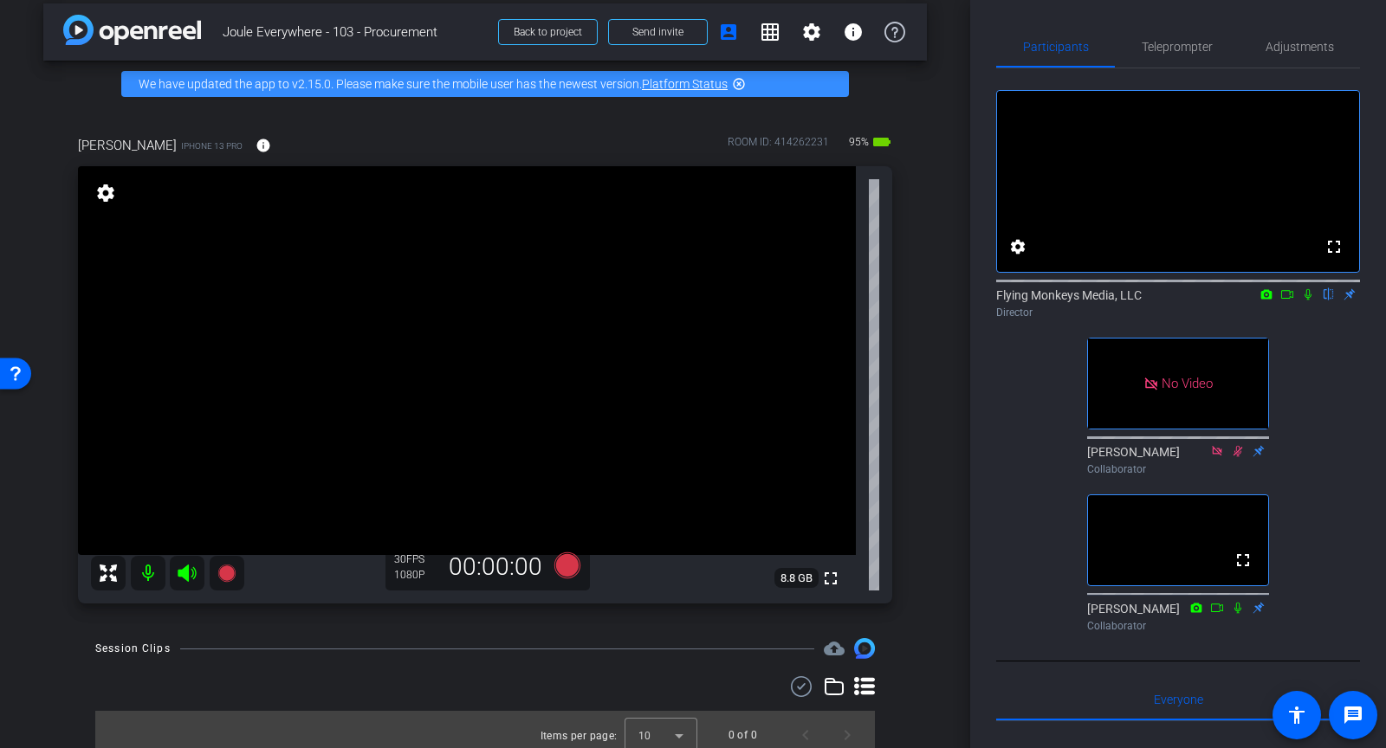
scroll to position [0, 0]
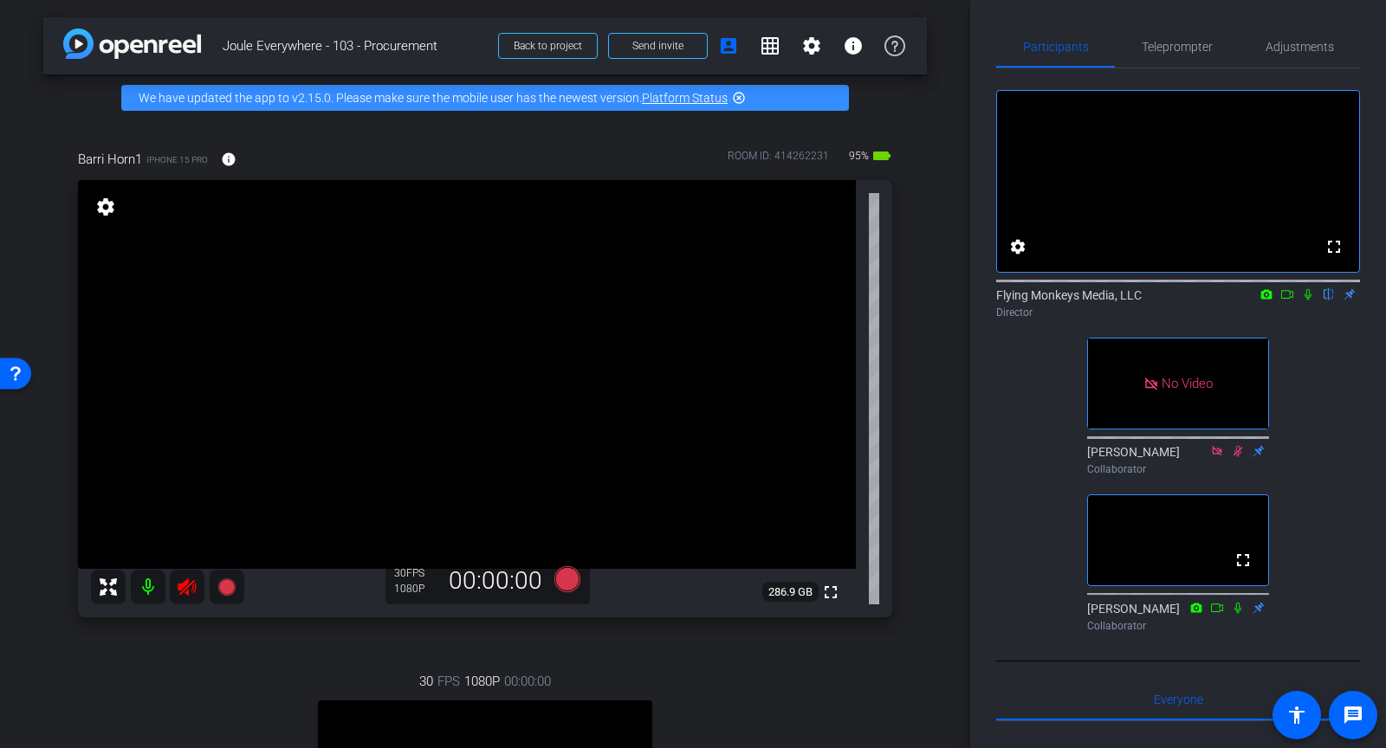
click at [188, 588] on icon at bounding box center [187, 587] width 21 height 21
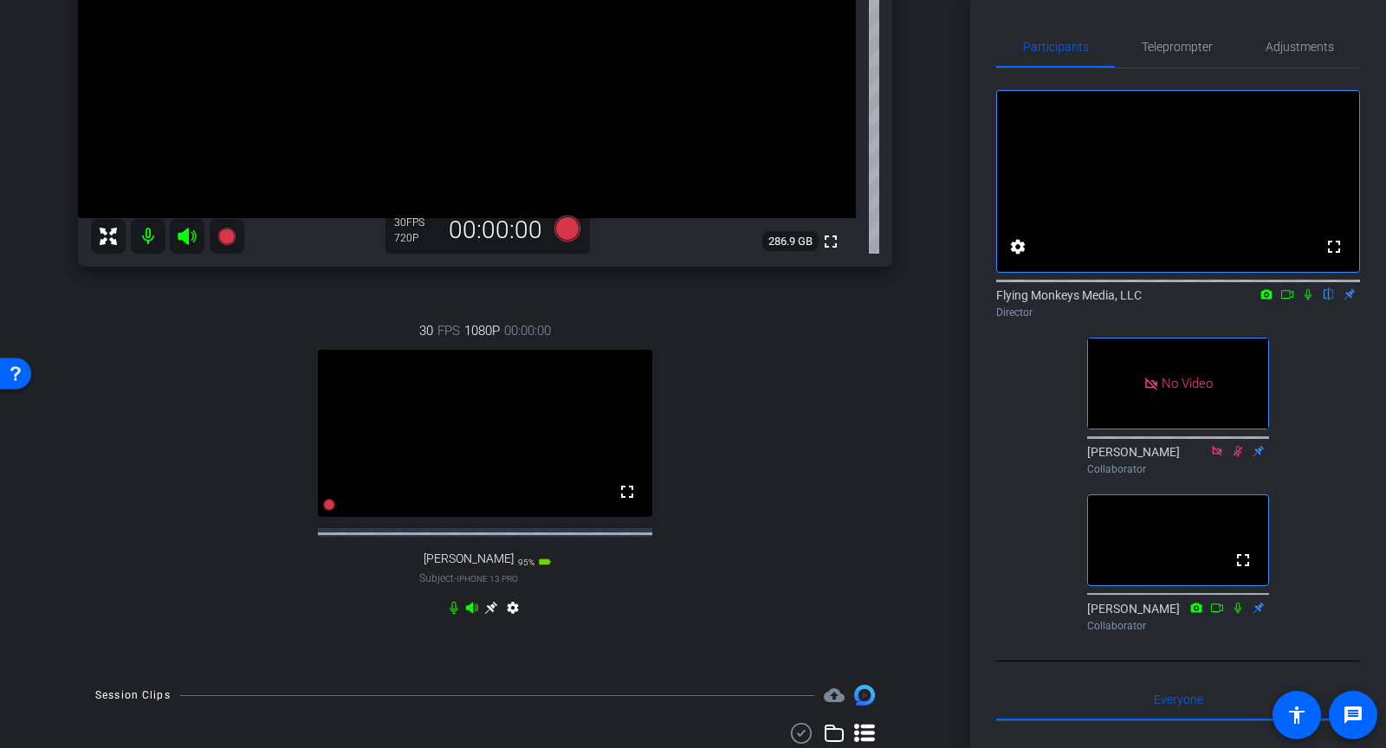
scroll to position [353, 0]
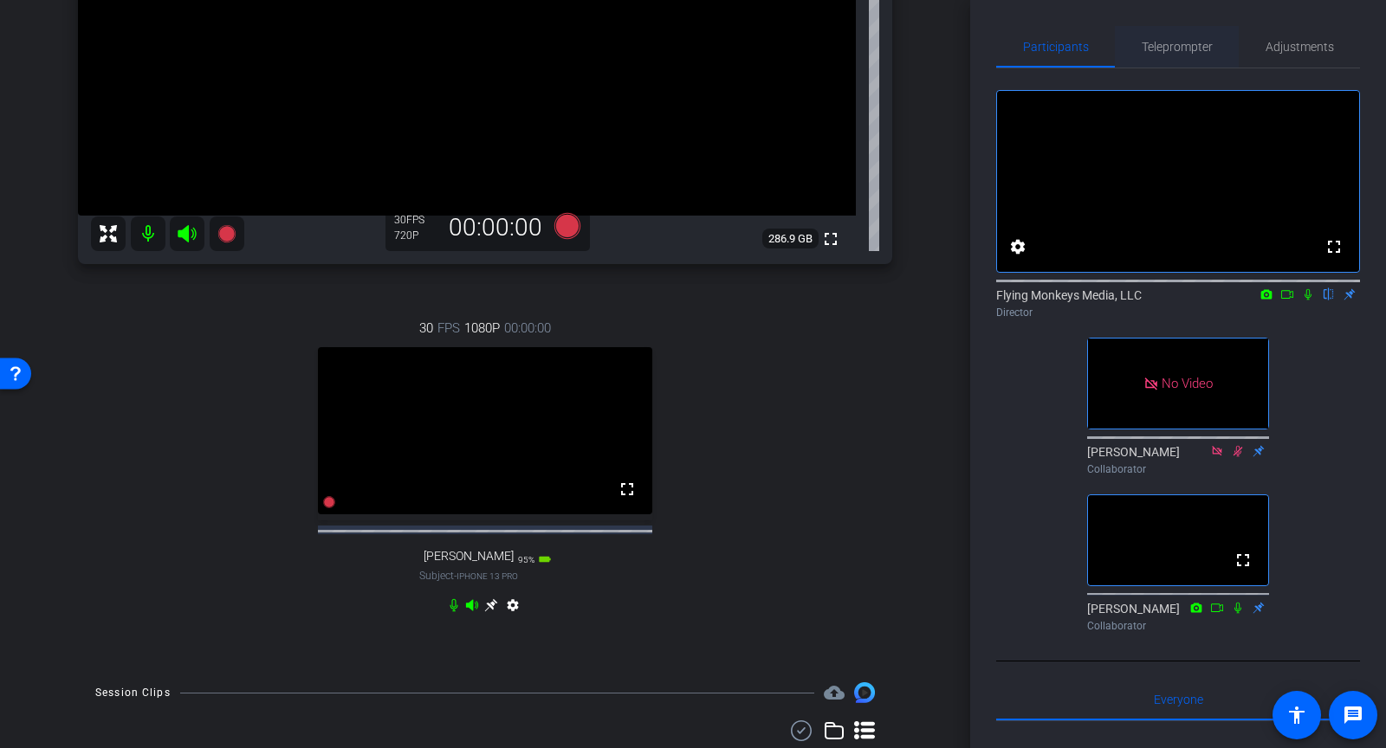
click at [1197, 55] on span "Teleprompter" at bounding box center [1177, 47] width 71 height 42
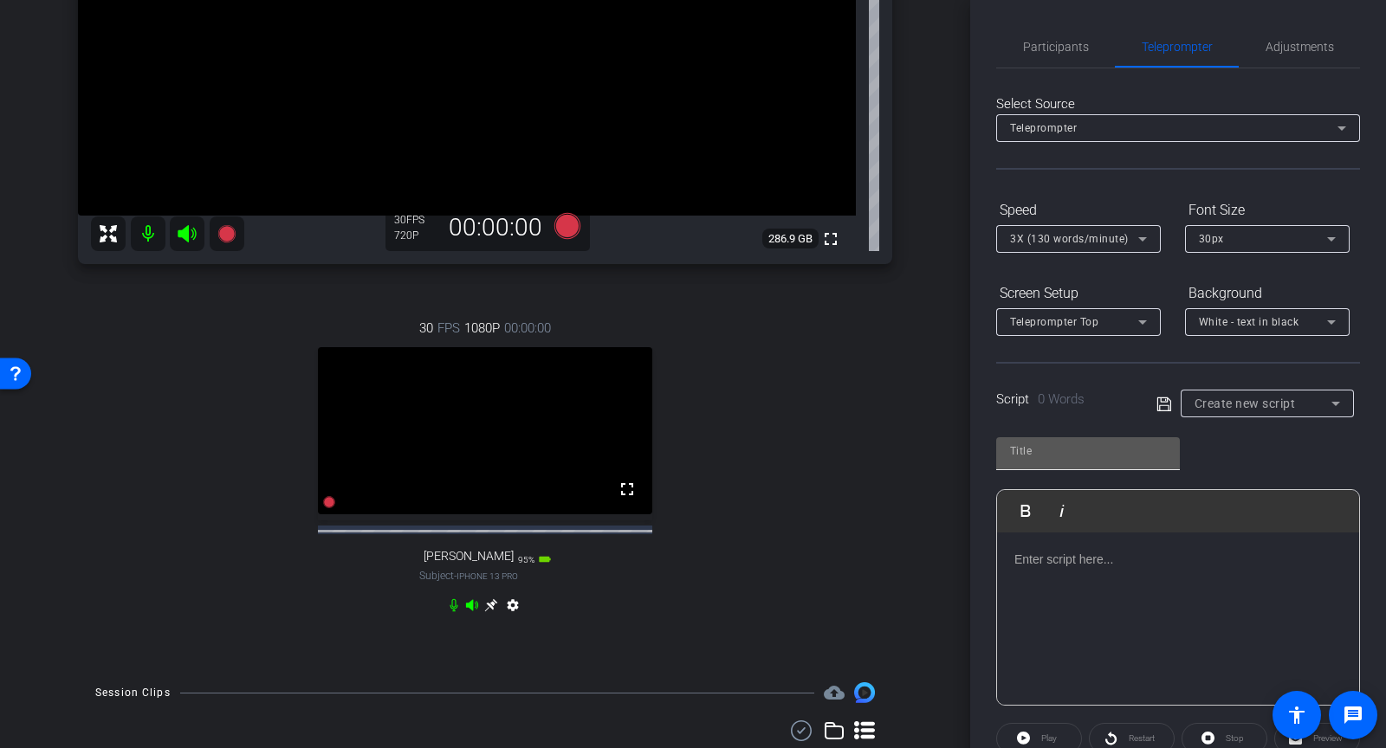
click at [1029, 445] on input "text" at bounding box center [1088, 451] width 156 height 21
type input "Demo 1"
click at [1026, 560] on p at bounding box center [1177, 559] width 327 height 19
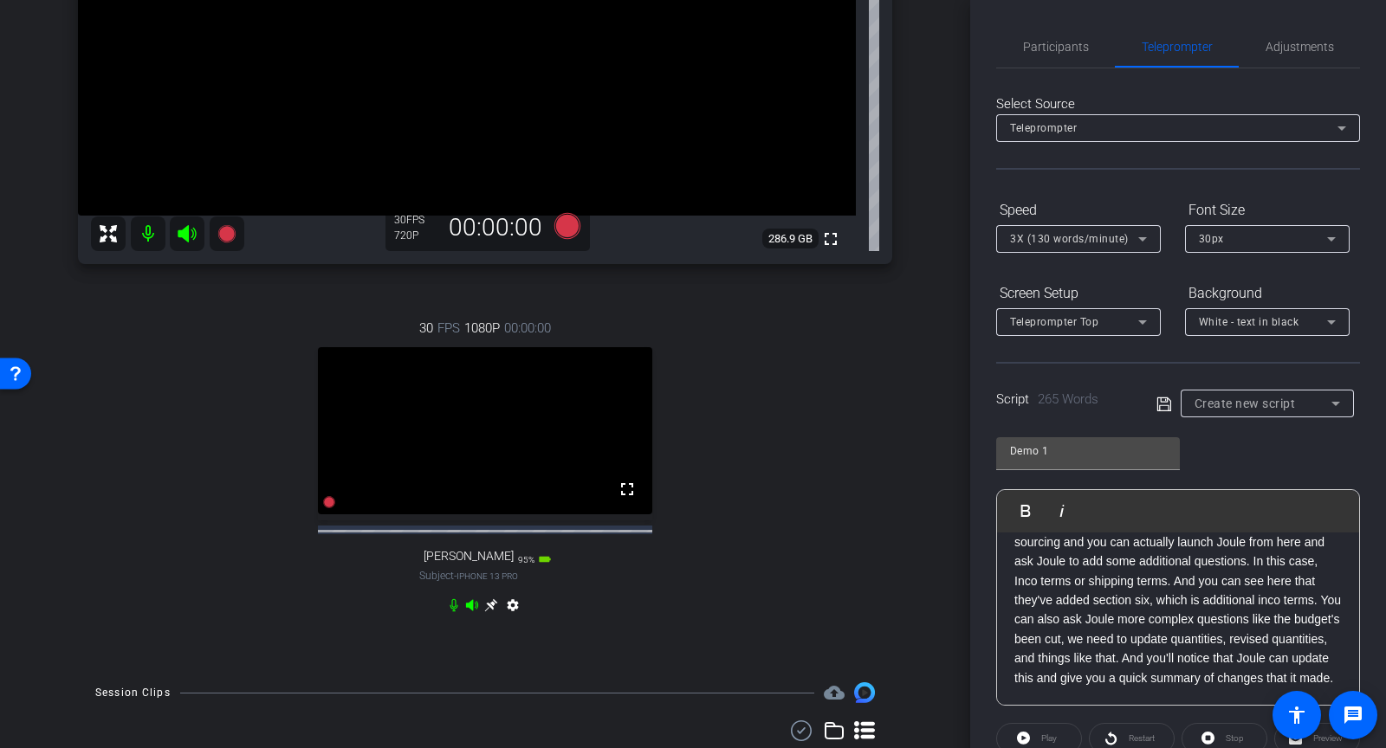
click at [1173, 402] on span at bounding box center [1169, 404] width 24 height 16
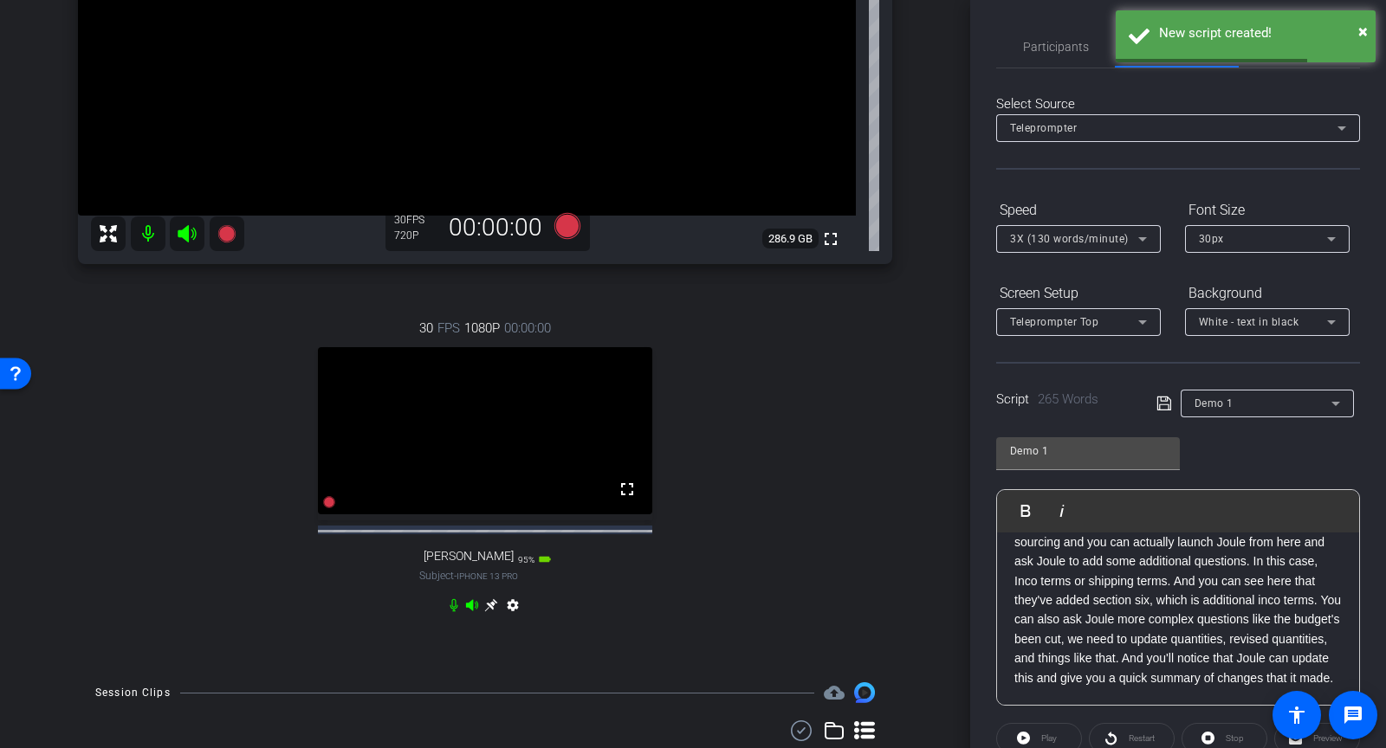
click at [1267, 394] on div "Demo 1" at bounding box center [1263, 403] width 137 height 22
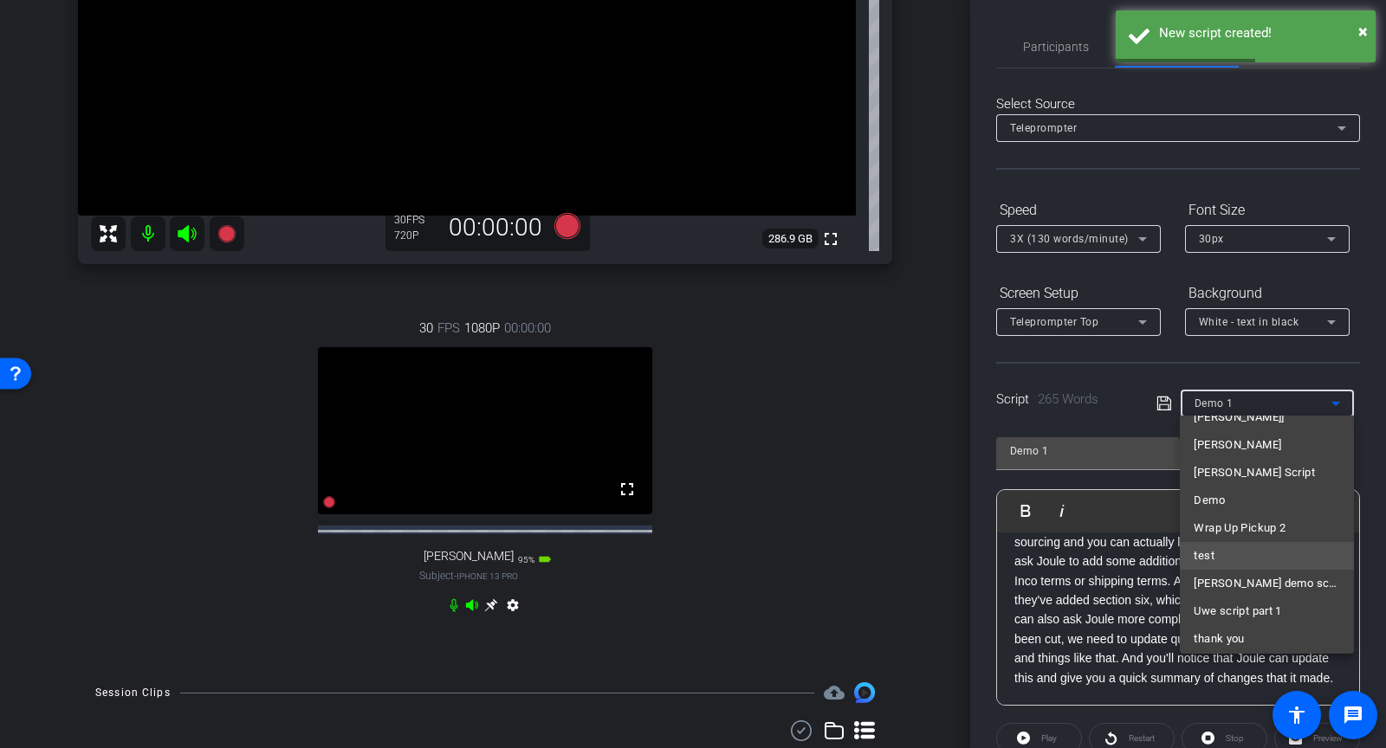
scroll to position [0, 0]
click at [1221, 429] on span "Create new script" at bounding box center [1239, 436] width 91 height 21
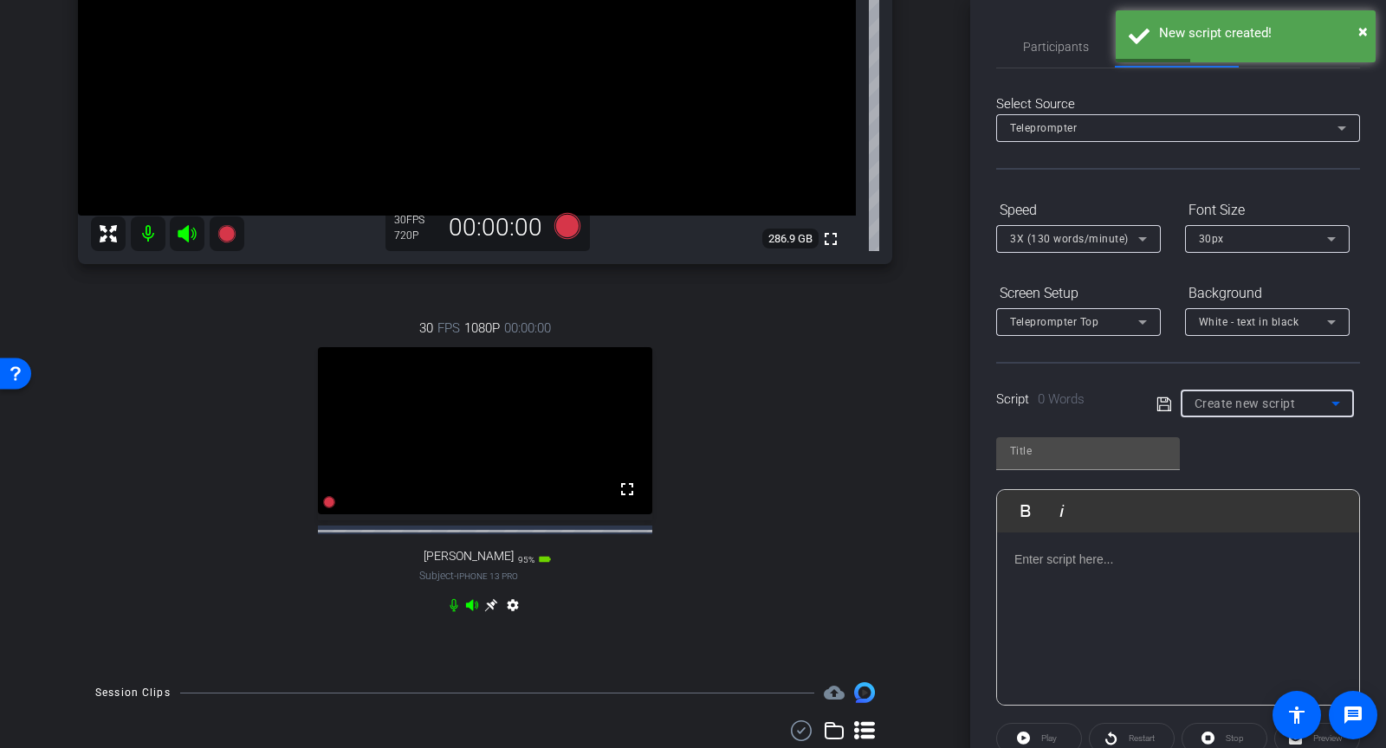
click at [1072, 396] on span "0 Words" at bounding box center [1061, 400] width 47 height 16
click at [1053, 449] on input "text" at bounding box center [1088, 451] width 156 height 21
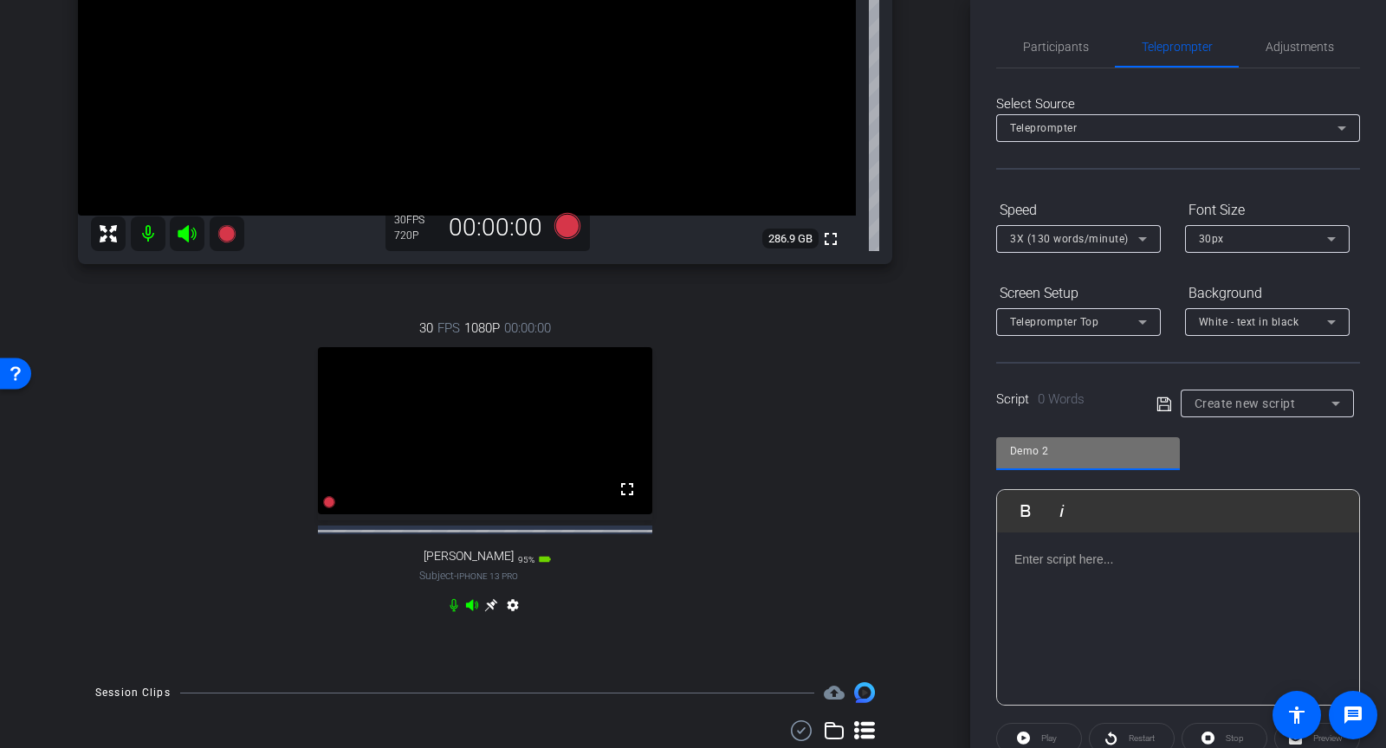
click at [1072, 577] on div at bounding box center [1178, 619] width 362 height 173
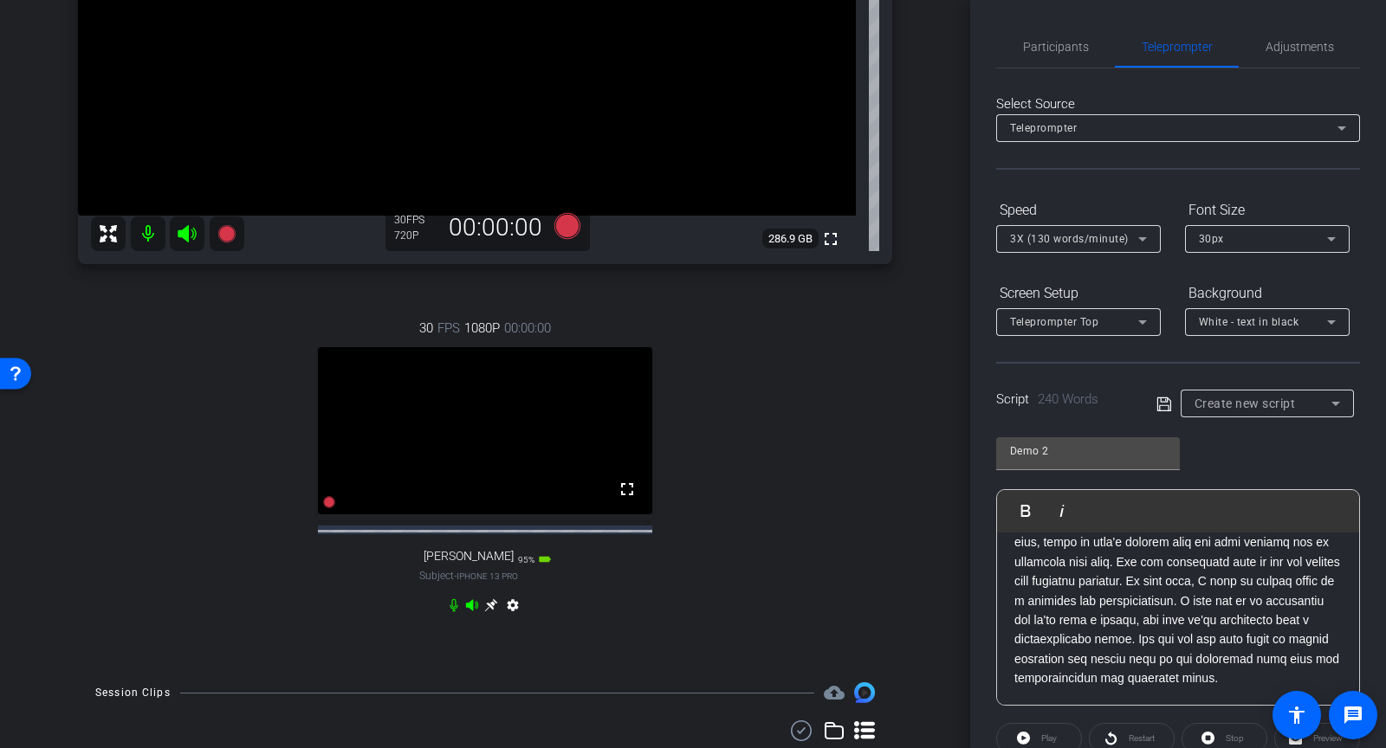
click at [1163, 403] on icon at bounding box center [1165, 404] width 16 height 21
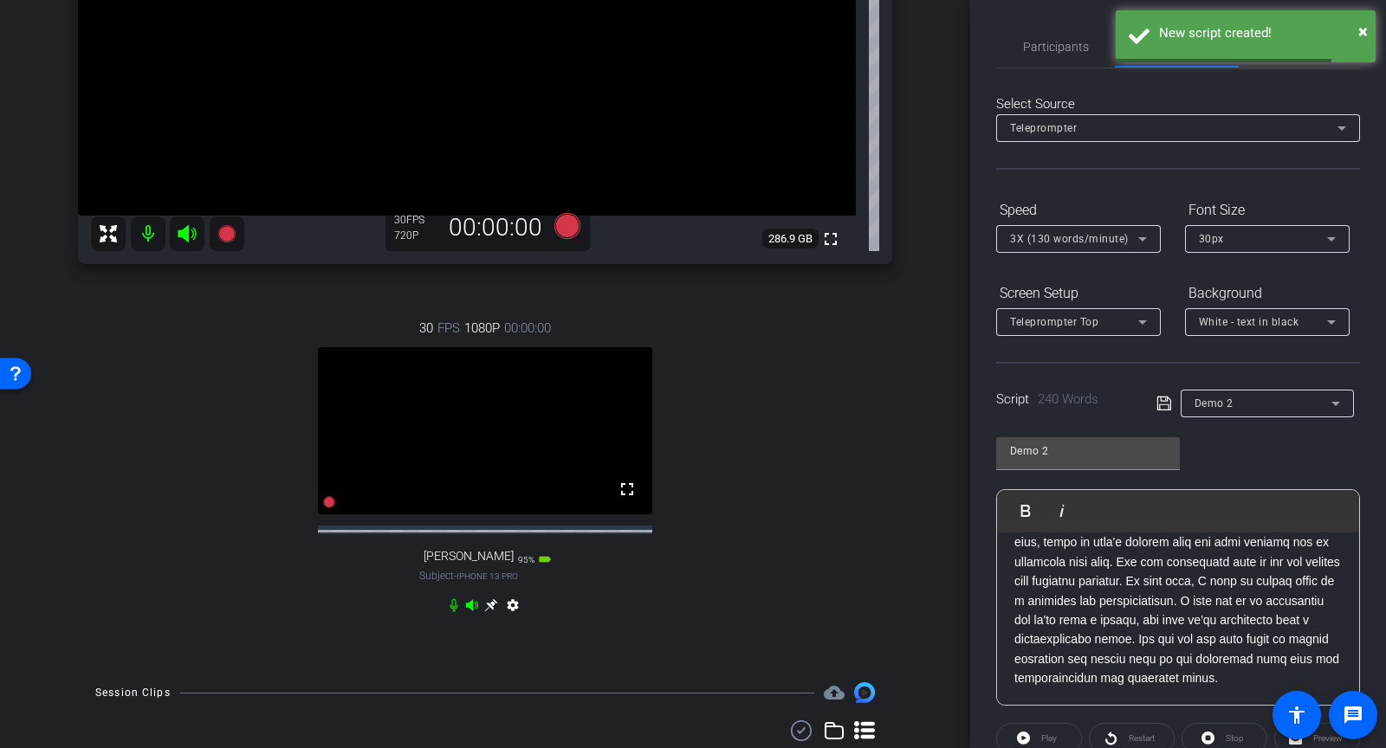
click at [1253, 404] on div "Demo 2" at bounding box center [1263, 403] width 137 height 22
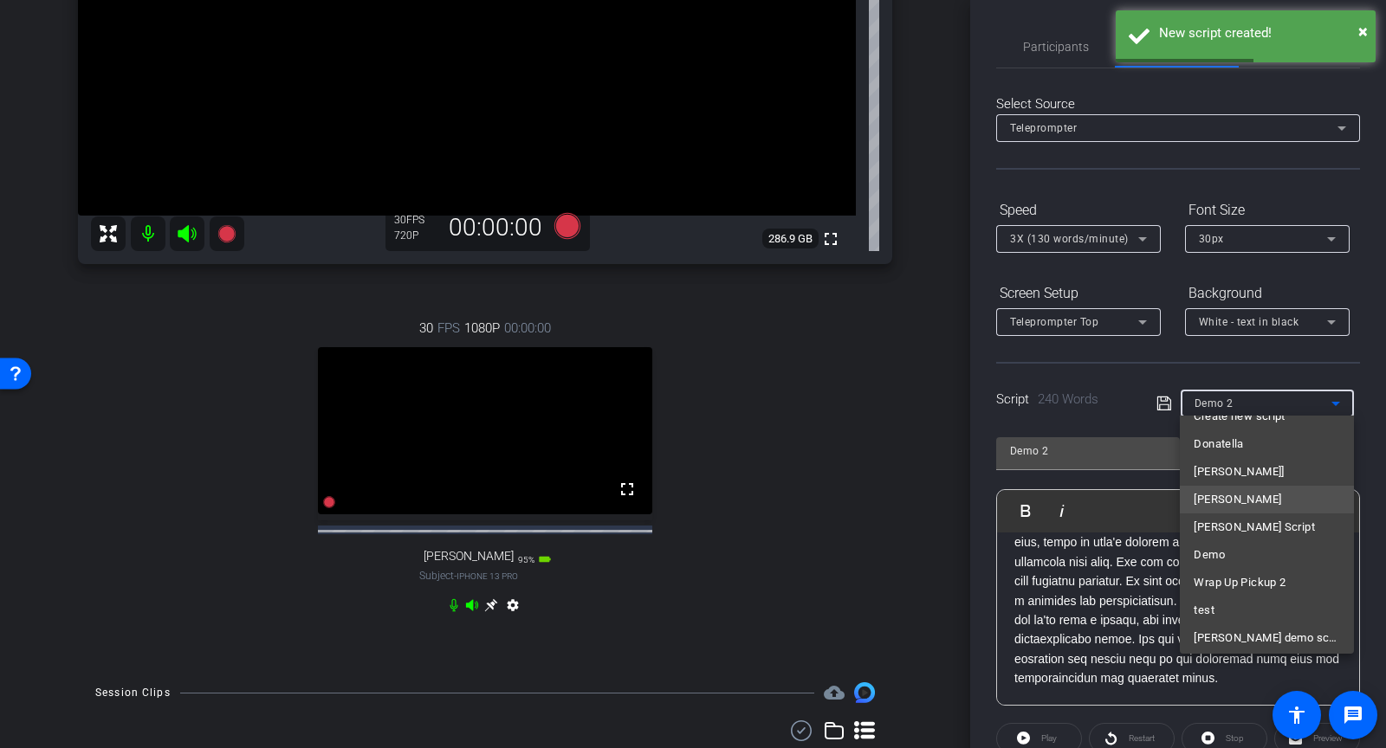
scroll to position [163, 0]
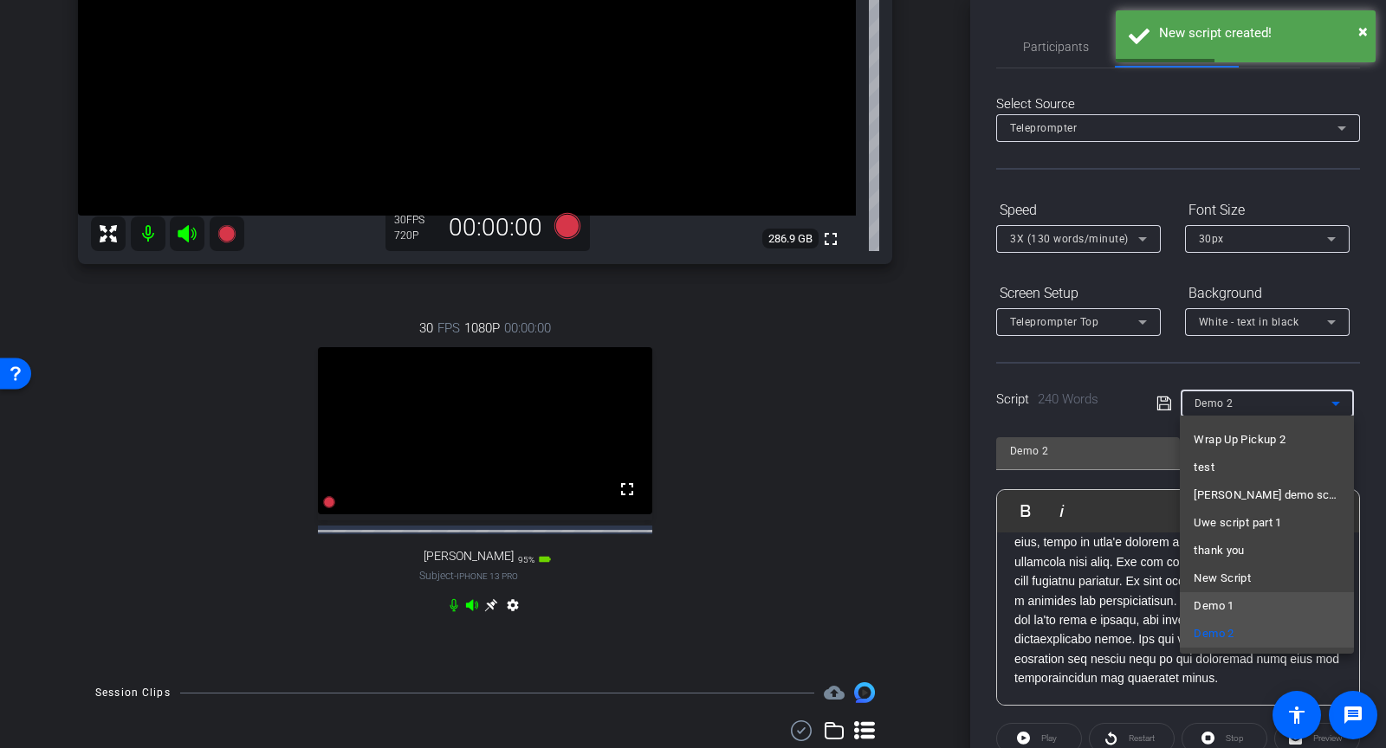
click at [1224, 593] on mat-option "Demo 1" at bounding box center [1266, 607] width 173 height 28
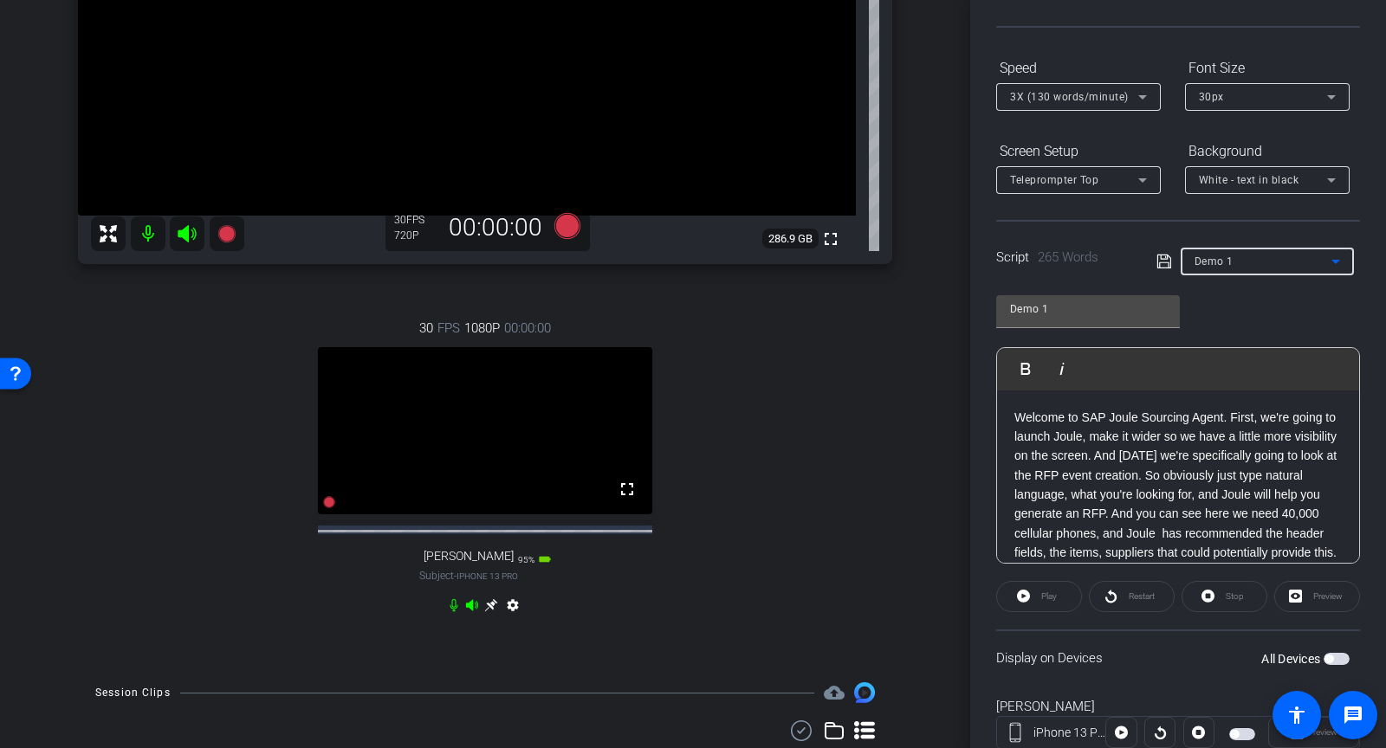
scroll to position [166, 0]
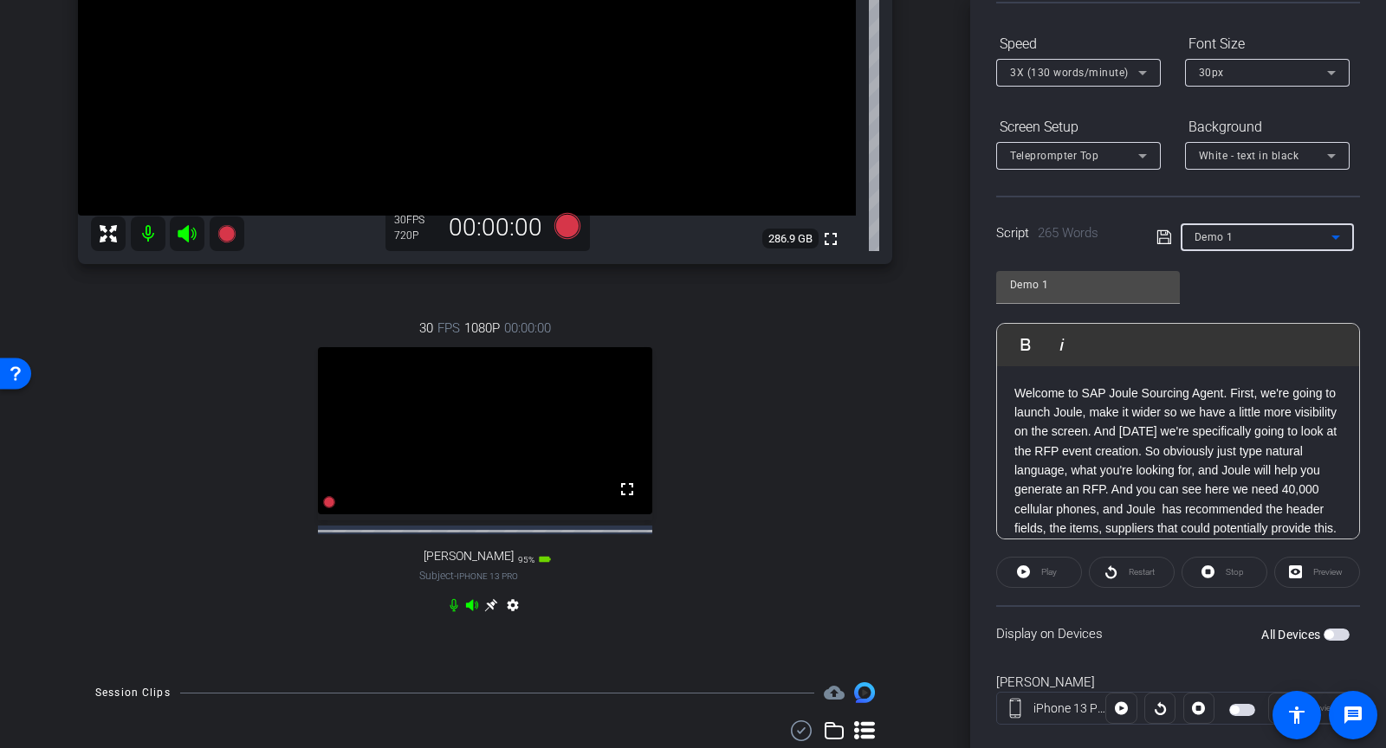
click at [1098, 75] on span "3X (130 words/minute)" at bounding box center [1069, 73] width 119 height 12
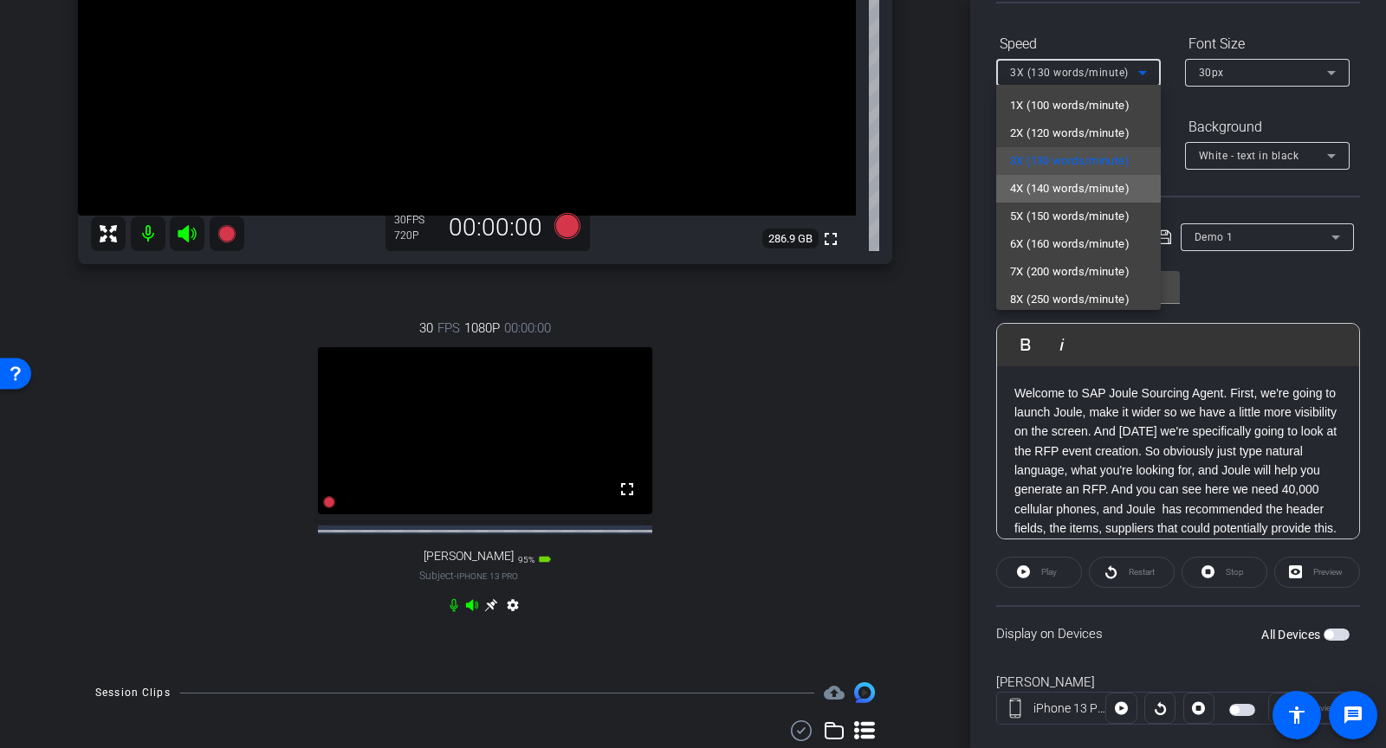
click at [1069, 185] on span "4X (140 words/minute)" at bounding box center [1070, 188] width 120 height 21
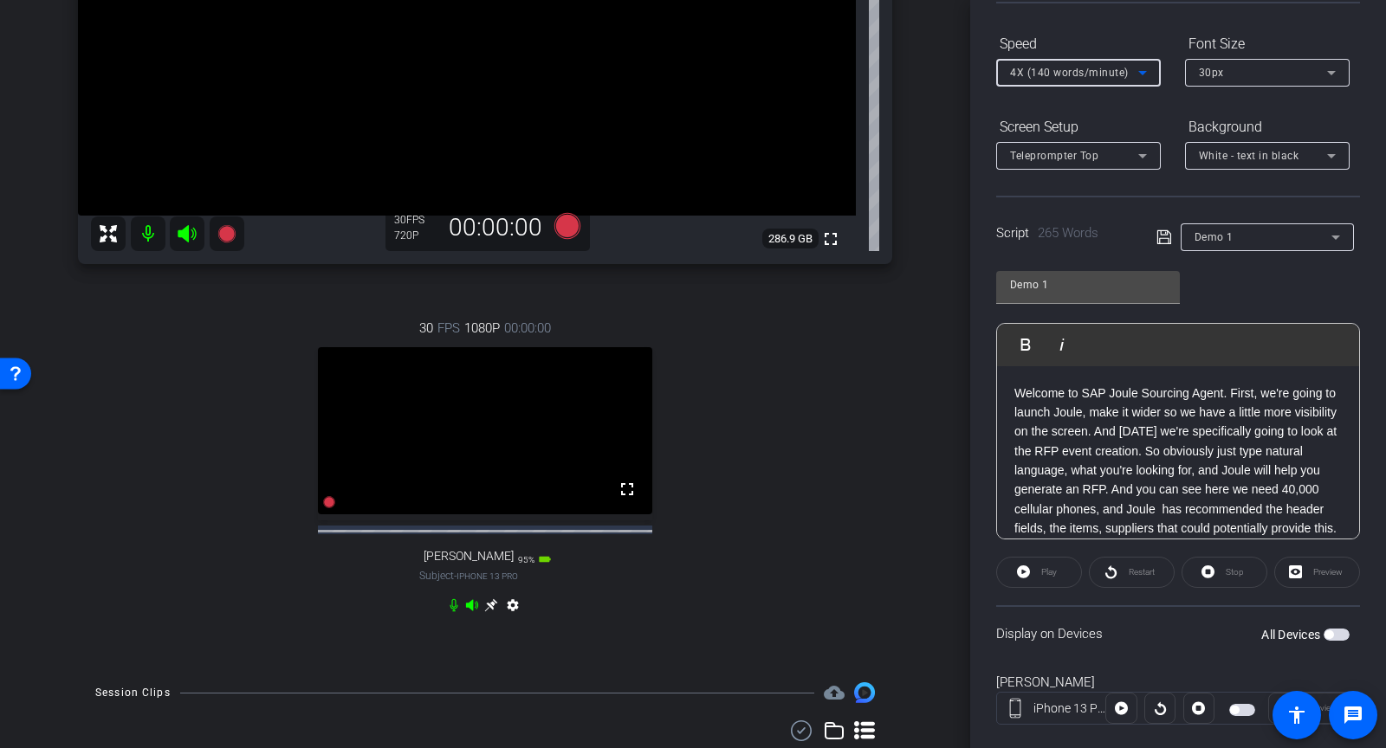
click at [1104, 119] on div "Screen Setup" at bounding box center [1078, 127] width 165 height 29
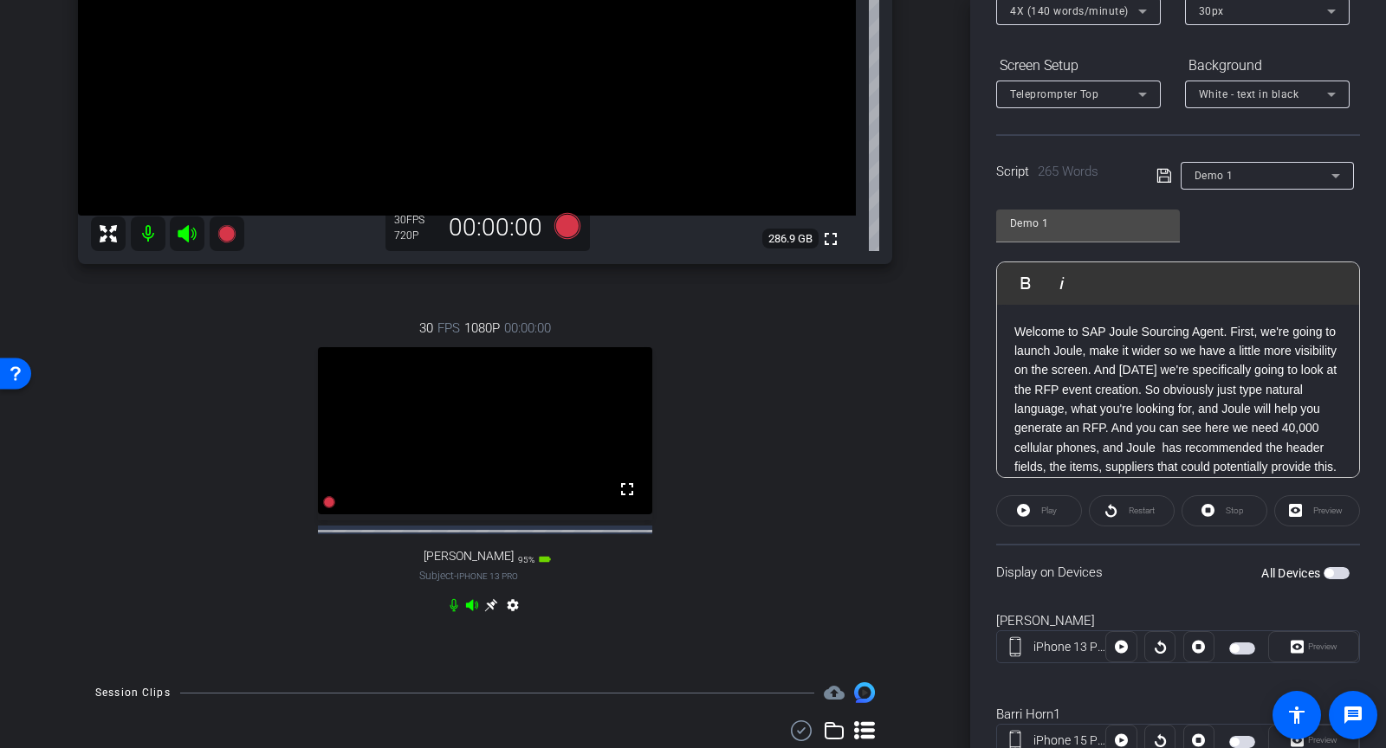
scroll to position [288, 0]
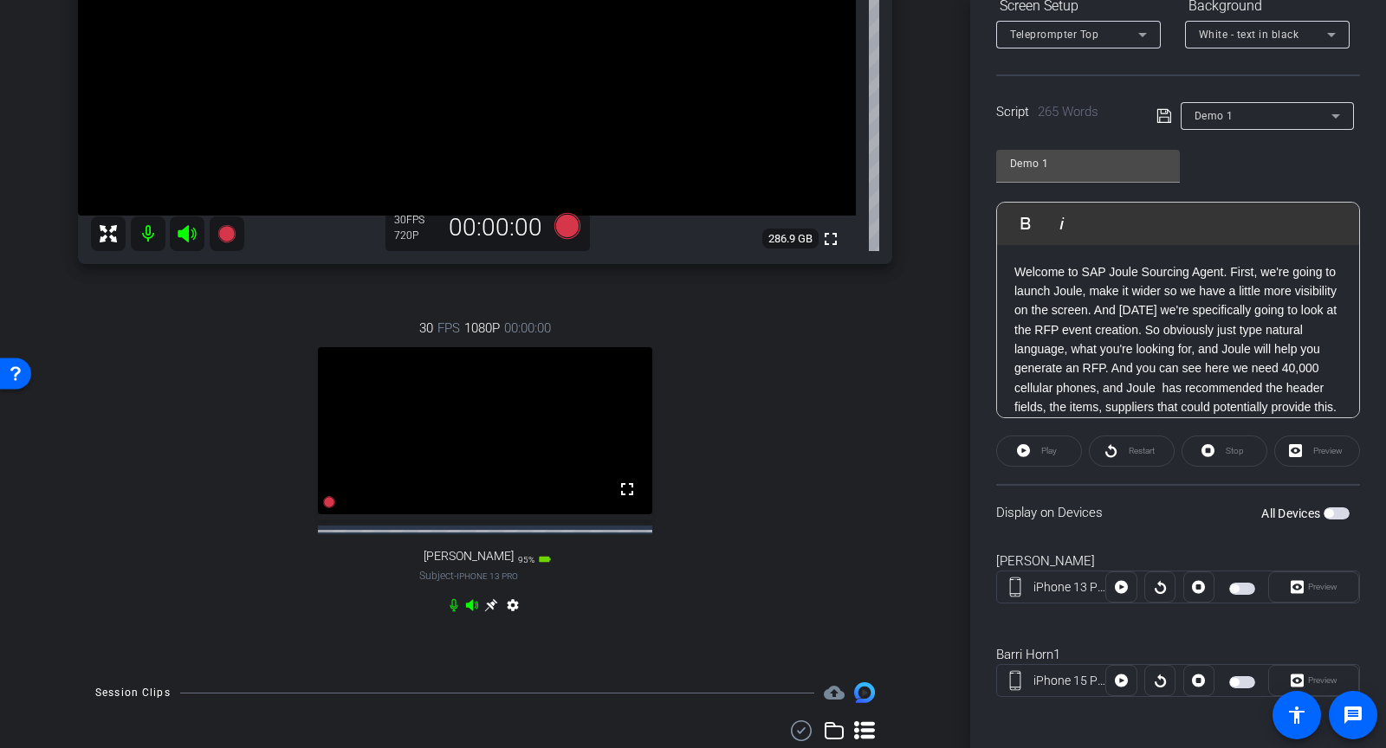
click at [1247, 585] on span "button" at bounding box center [1242, 589] width 26 height 12
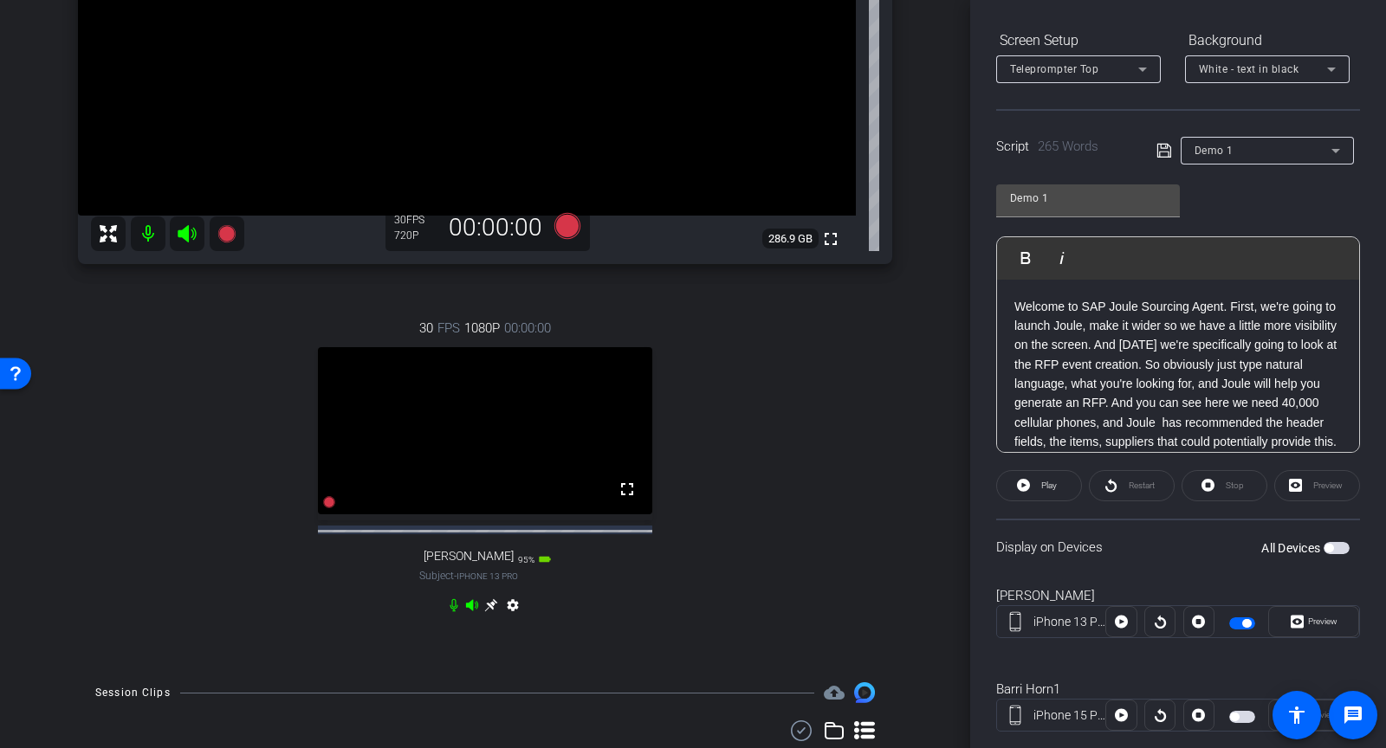
scroll to position [278, 0]
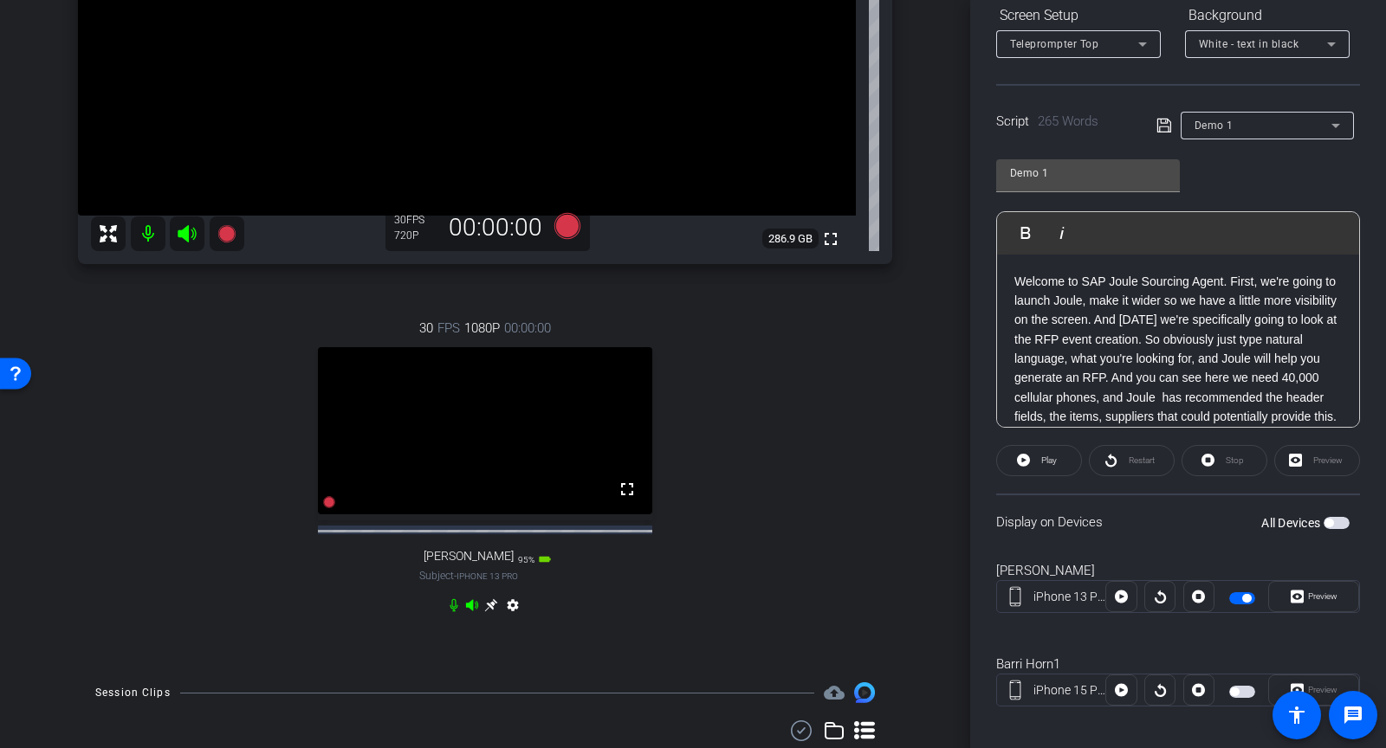
click at [1240, 599] on span "button" at bounding box center [1242, 599] width 26 height 12
click at [1206, 124] on span "Demo 1" at bounding box center [1214, 126] width 39 height 12
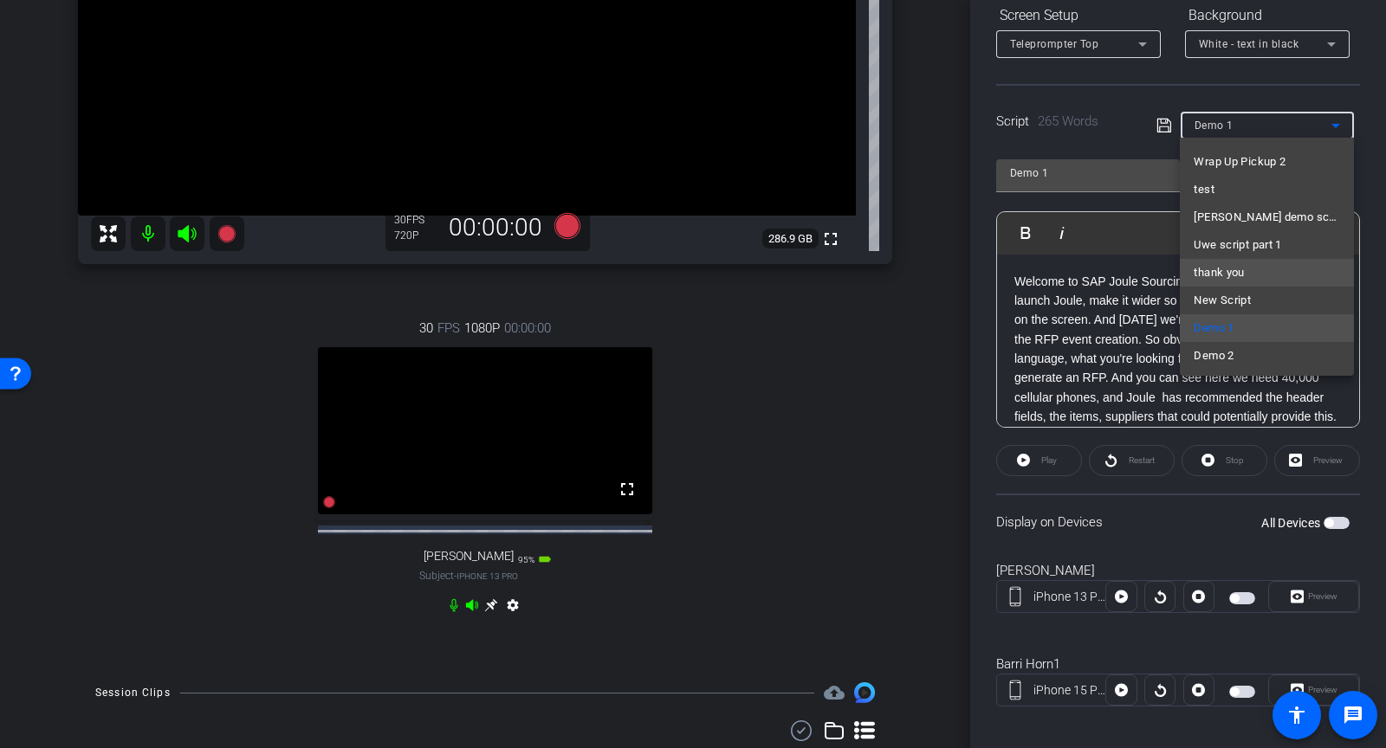
scroll to position [162, 0]
click at [1220, 363] on span "Demo 2" at bounding box center [1214, 357] width 40 height 21
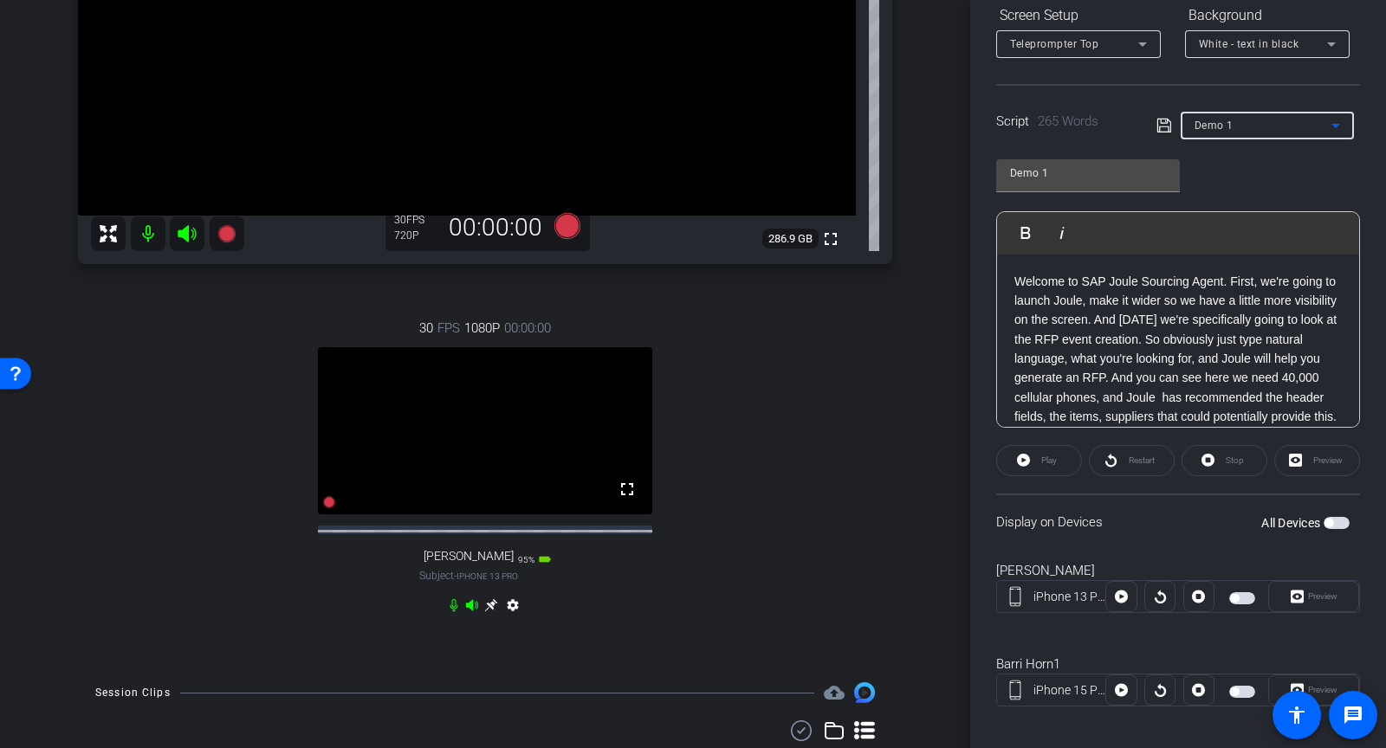
type input "Demo 2"
click at [1241, 597] on span "button" at bounding box center [1242, 599] width 26 height 12
click at [1241, 599] on span "button" at bounding box center [1242, 599] width 26 height 12
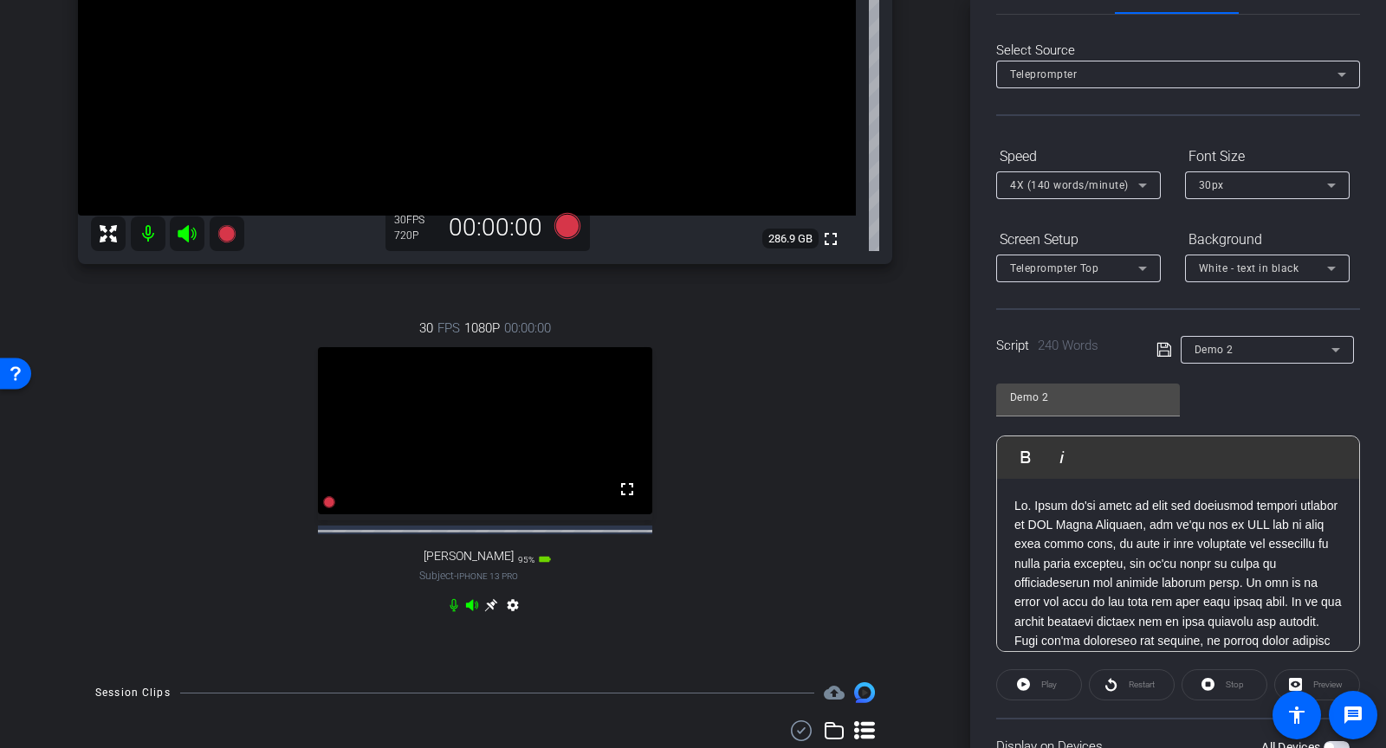
scroll to position [0, 0]
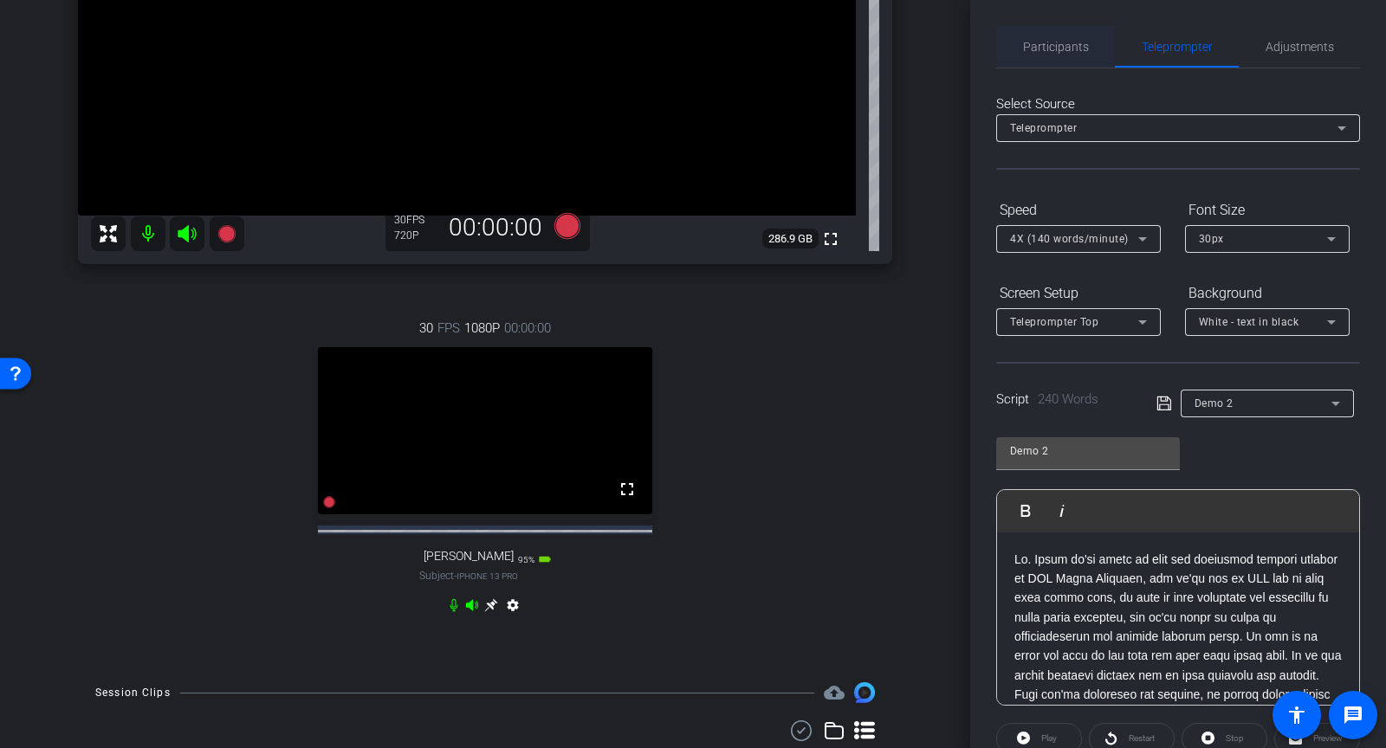
click at [1075, 38] on span "Participants" at bounding box center [1056, 47] width 66 height 42
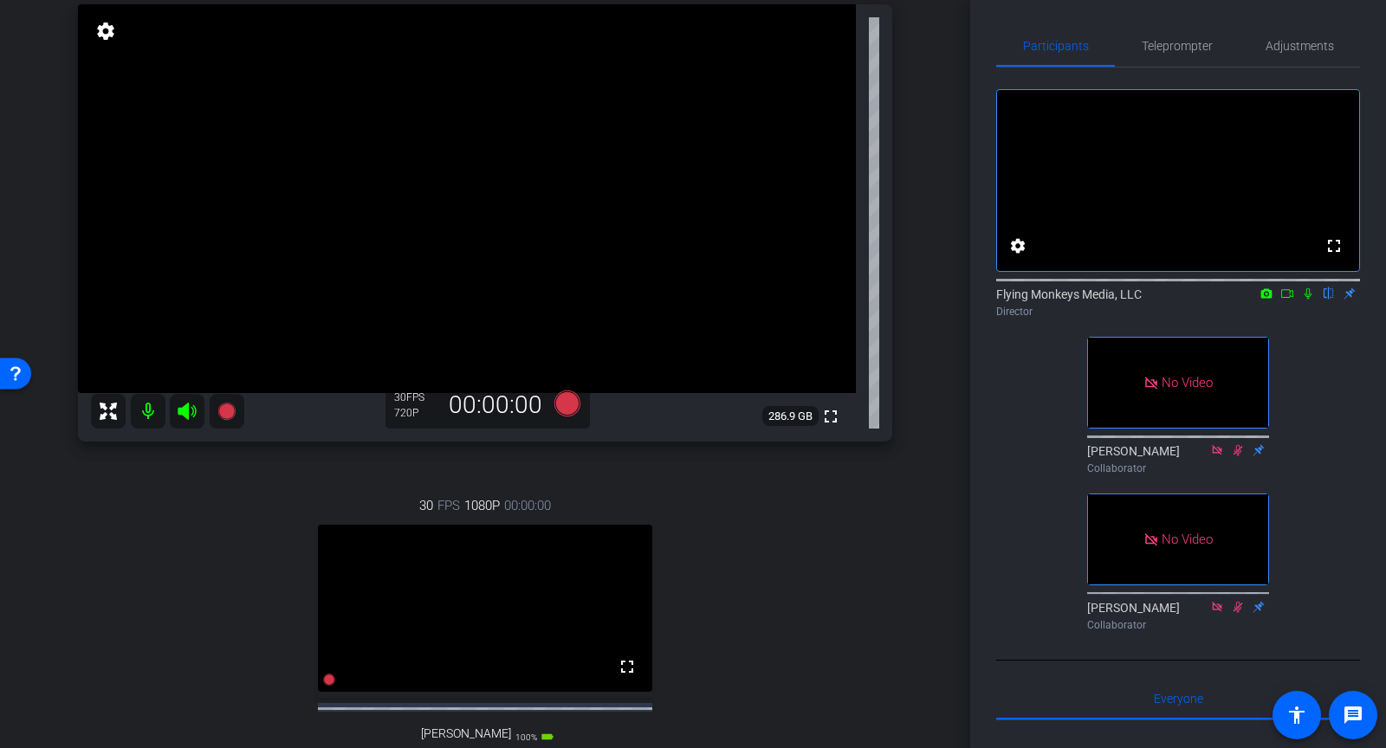
scroll to position [94, 0]
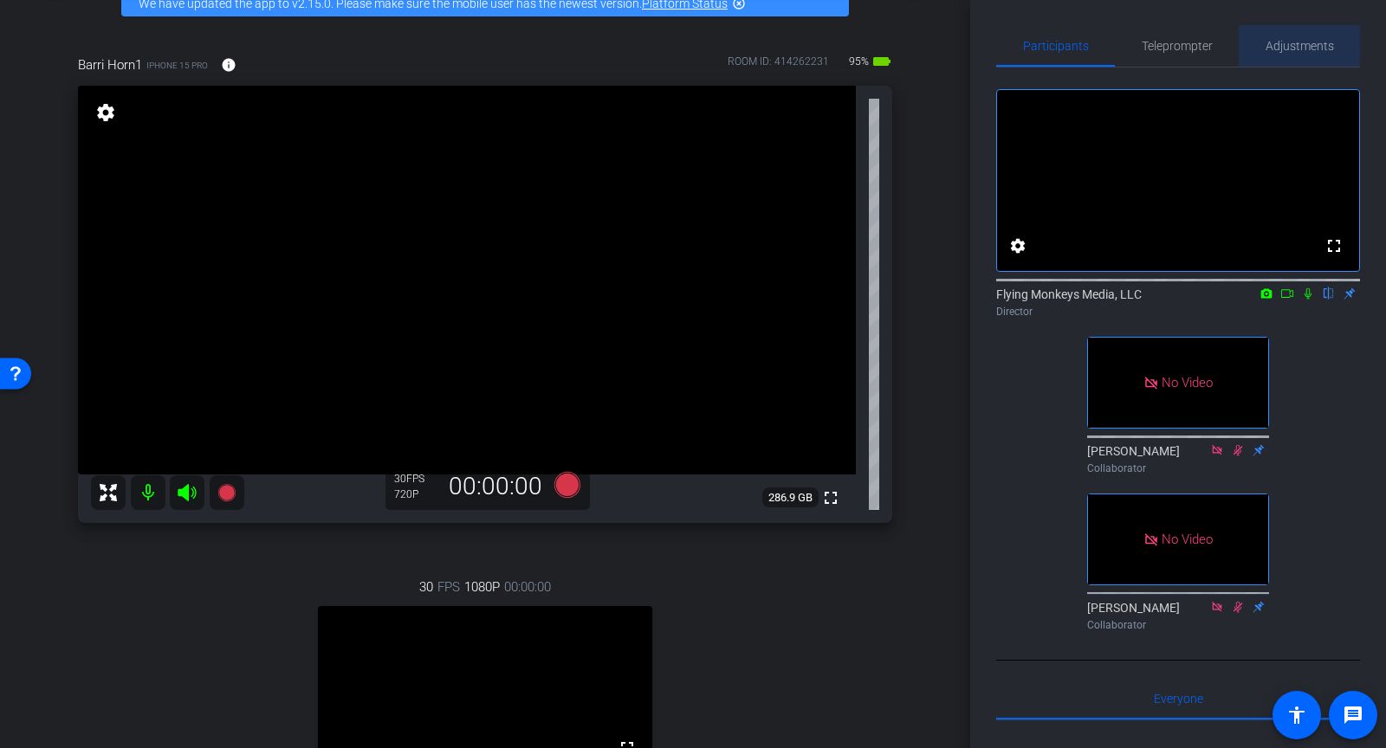
click at [1288, 43] on span "Adjustments" at bounding box center [1300, 46] width 68 height 12
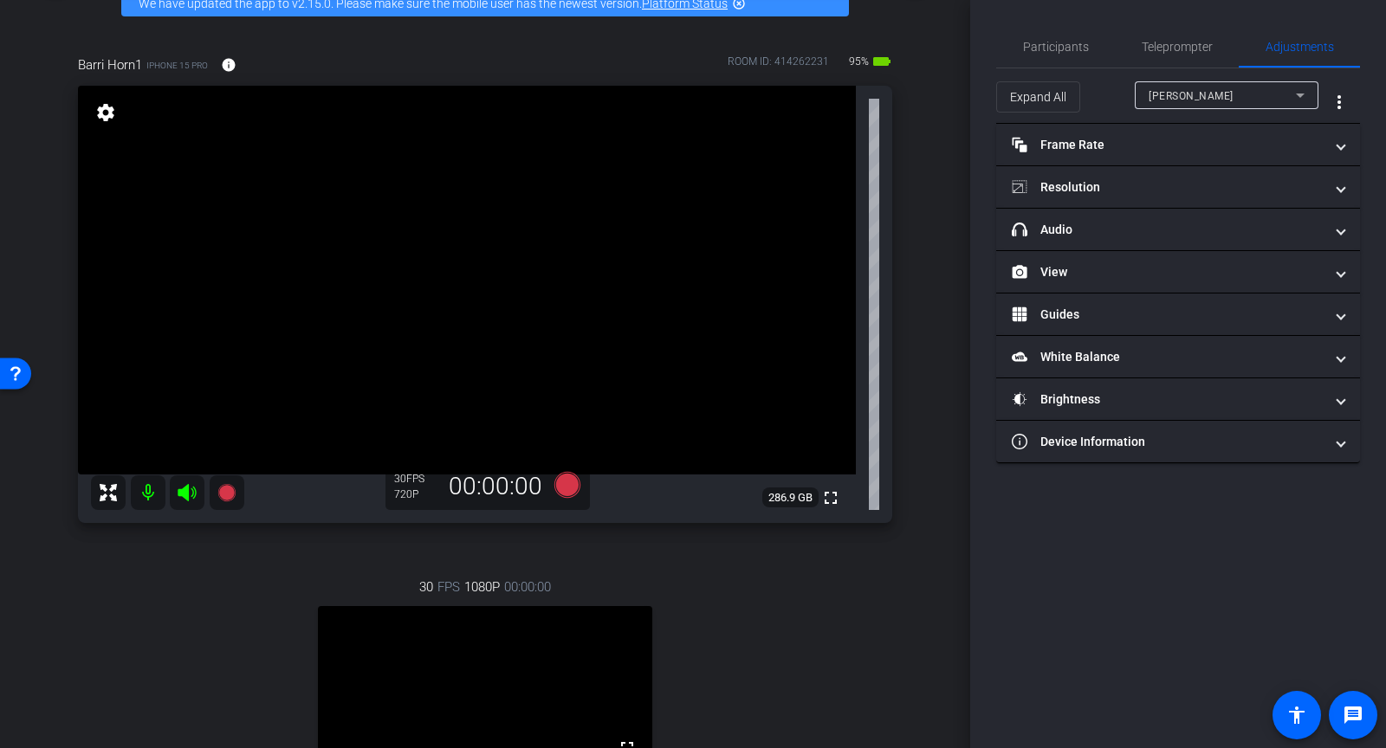
click at [1170, 98] on span "[PERSON_NAME]" at bounding box center [1191, 96] width 85 height 12
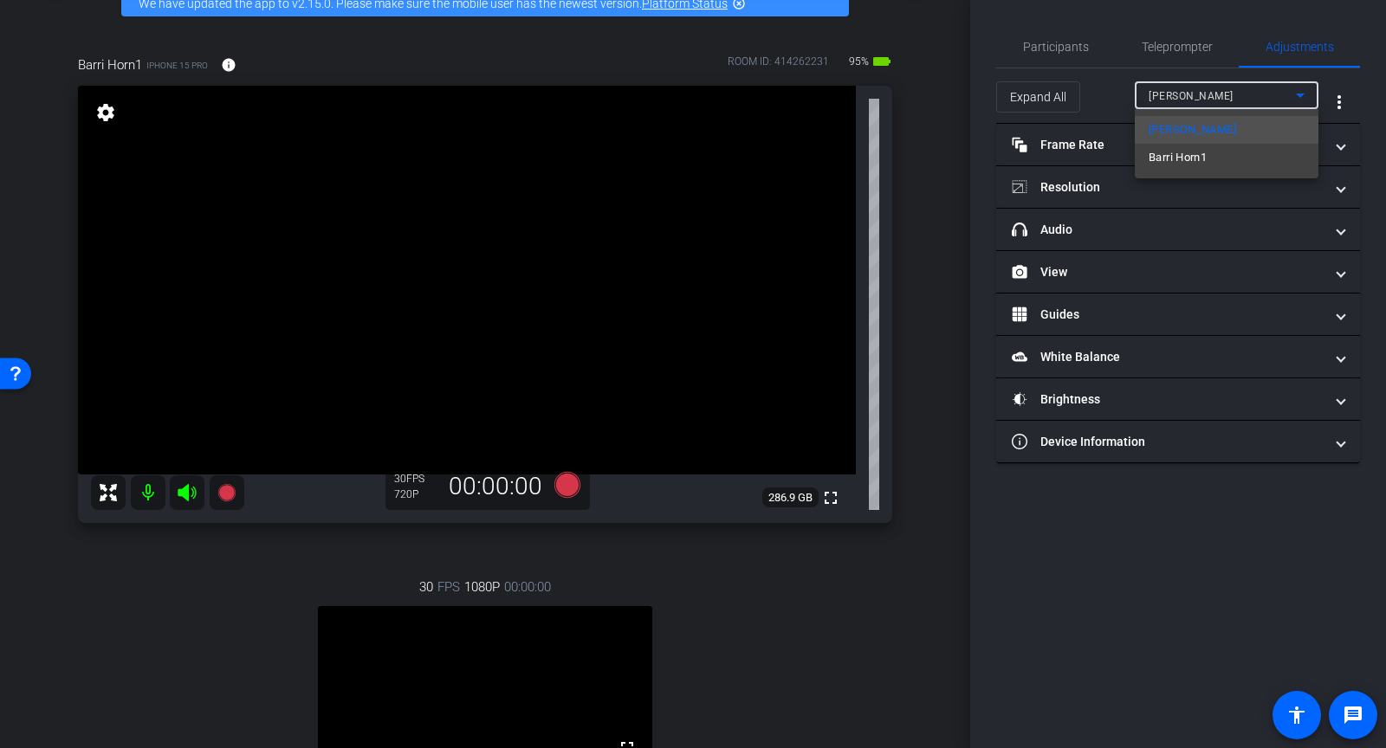
click at [1170, 98] on div at bounding box center [693, 374] width 1386 height 748
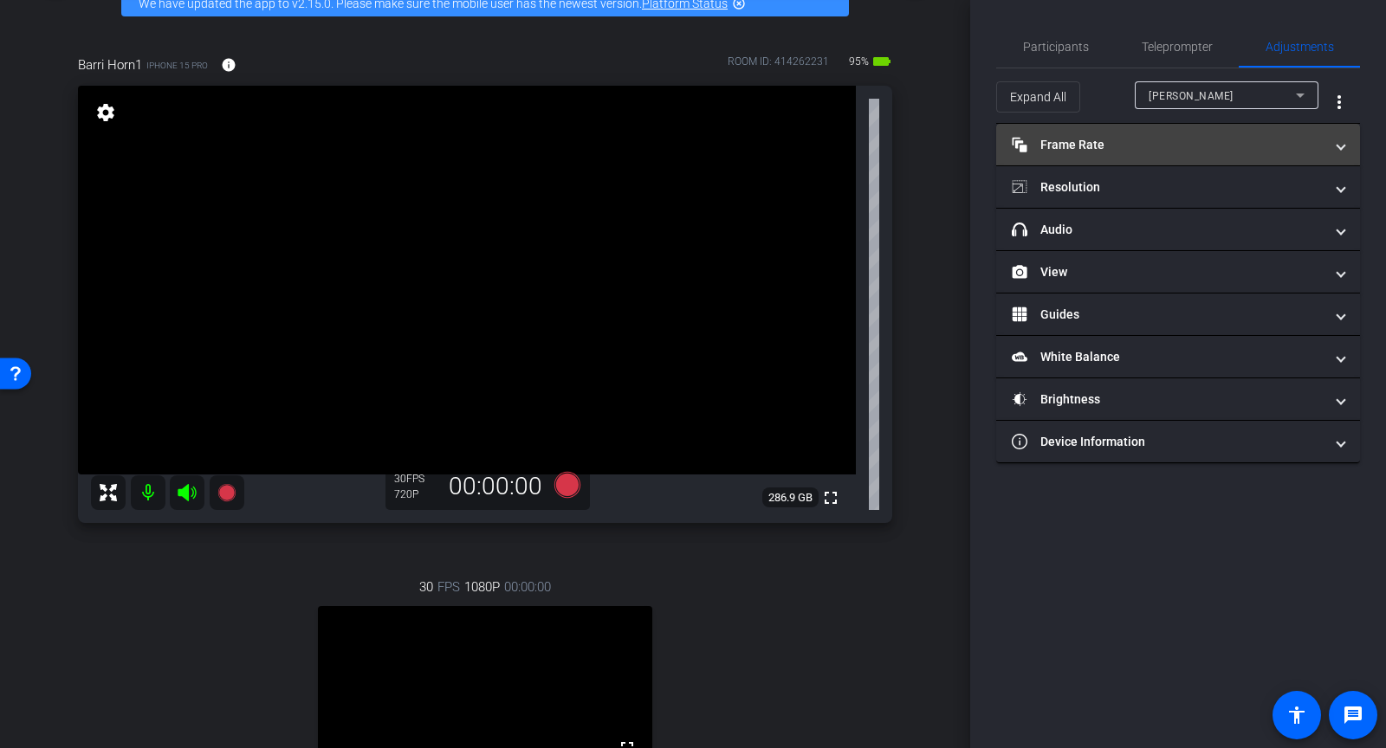
click at [1139, 138] on mat-panel-title "Frame Rate Frame Rate" at bounding box center [1168, 145] width 312 height 18
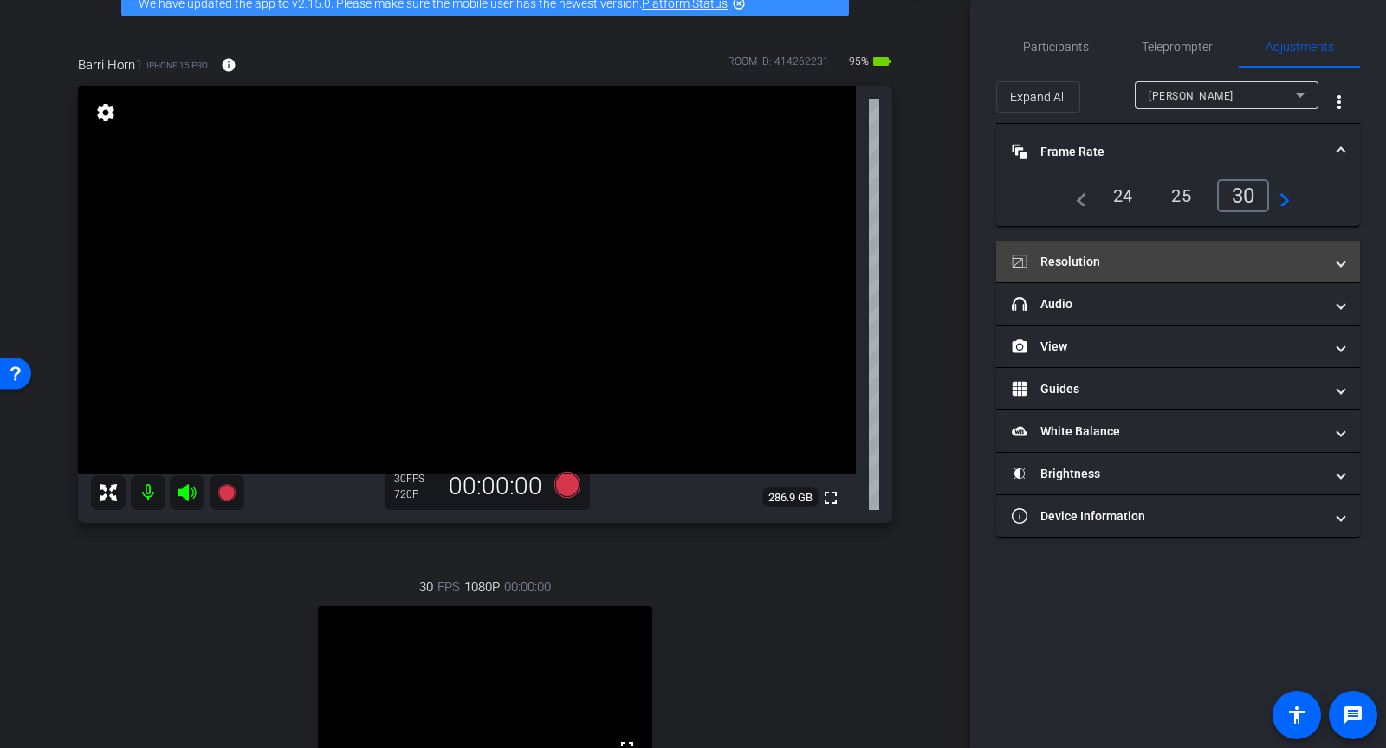
click at [1079, 265] on mat-panel-title "Resolution" at bounding box center [1168, 262] width 312 height 18
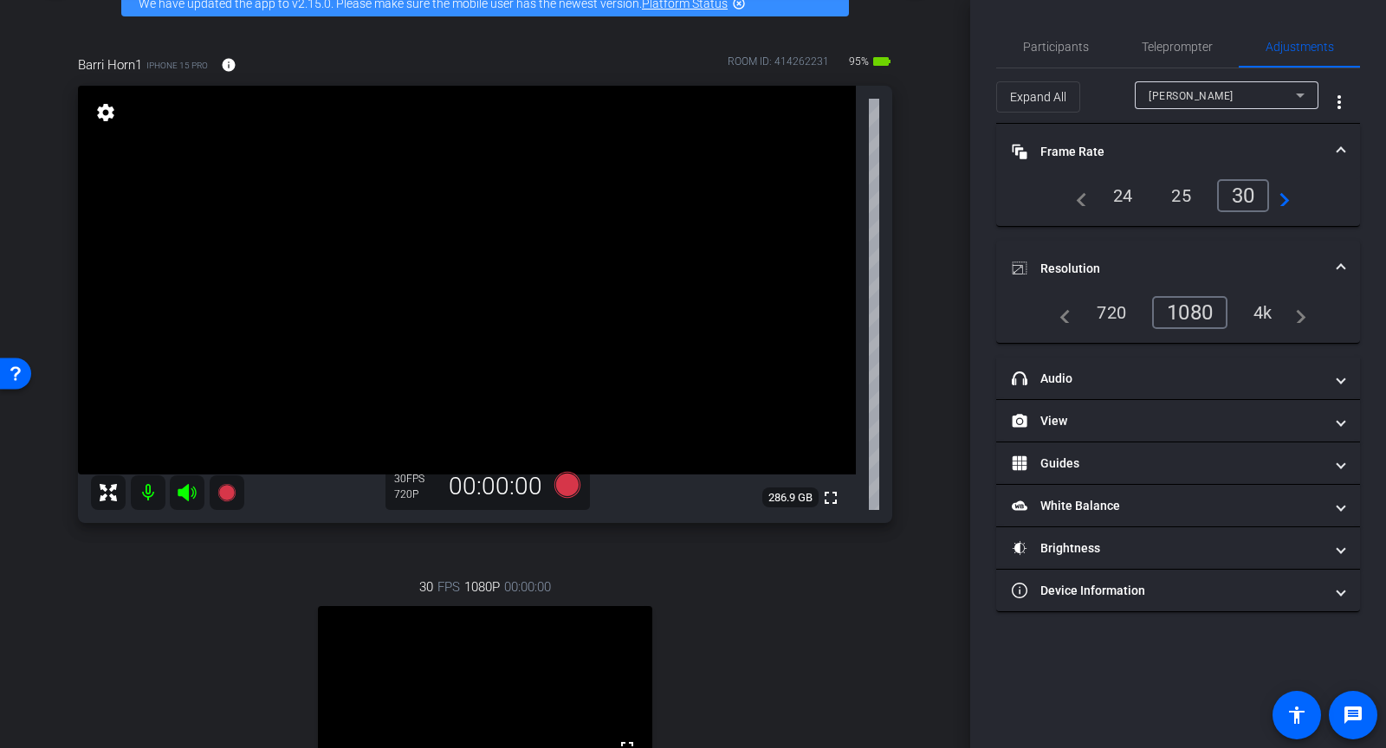
click at [1191, 312] on div "1080" at bounding box center [1189, 312] width 75 height 33
click at [1236, 87] on div "[PERSON_NAME]" at bounding box center [1222, 96] width 147 height 22
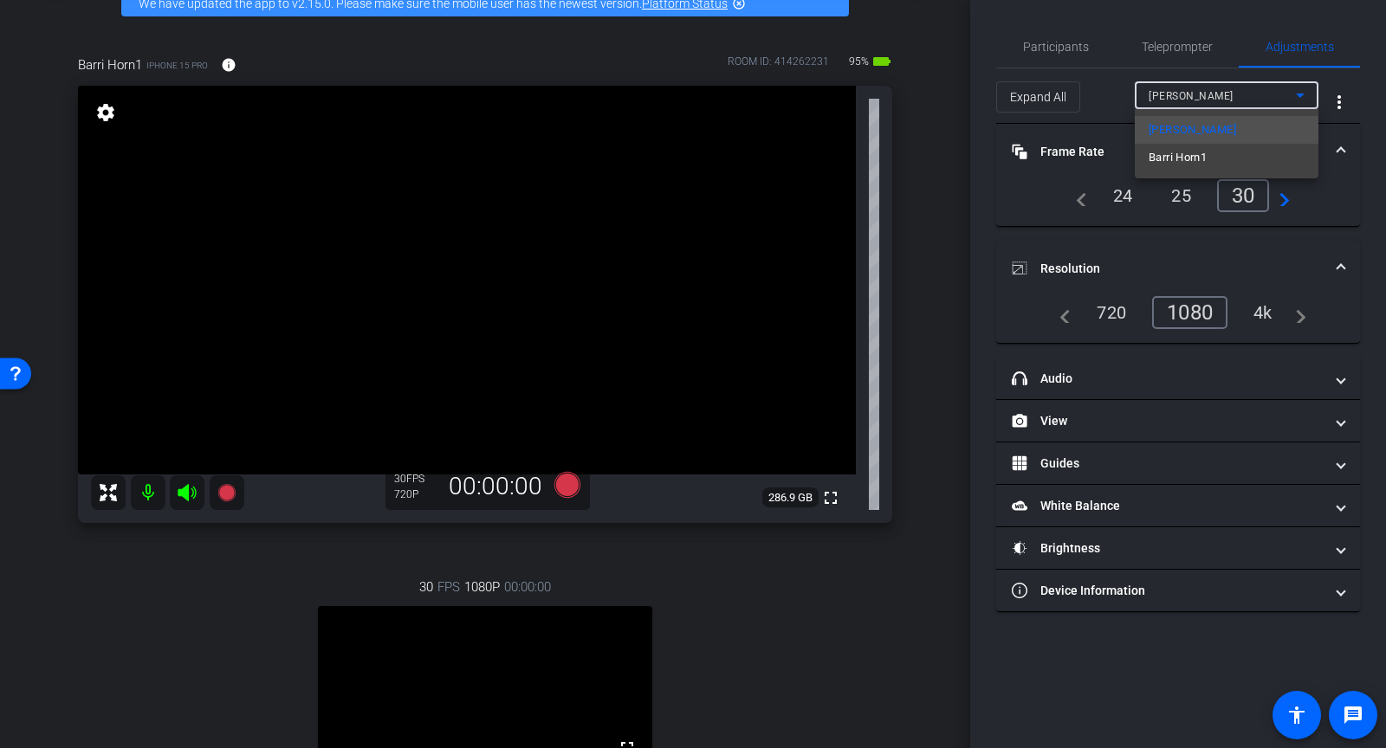
click at [1205, 172] on div "Mark Smitherman Barri Horn1" at bounding box center [1227, 143] width 184 height 69
click at [1204, 160] on span "Barri Horn1" at bounding box center [1178, 157] width 58 height 21
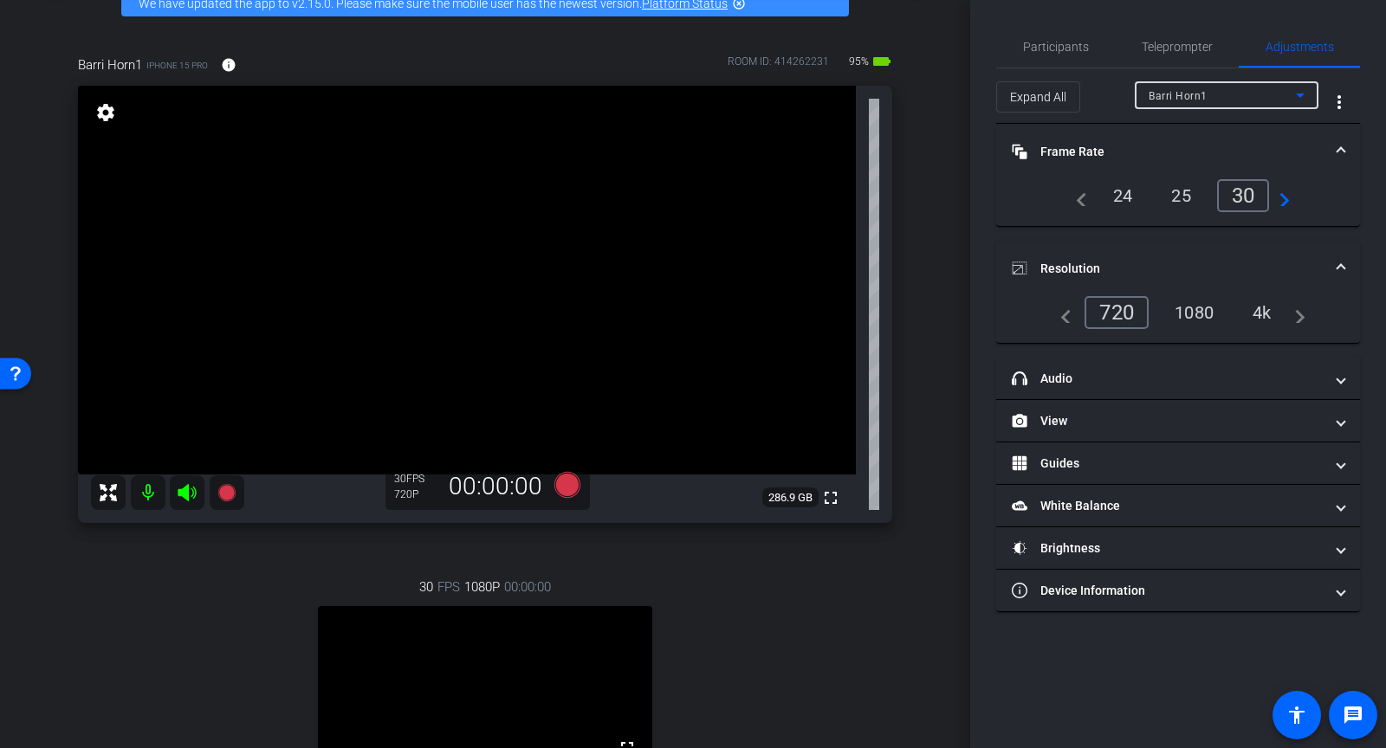
click at [1163, 311] on div "1080" at bounding box center [1194, 312] width 65 height 29
click at [1188, 99] on span "Barri Horn1" at bounding box center [1178, 96] width 59 height 12
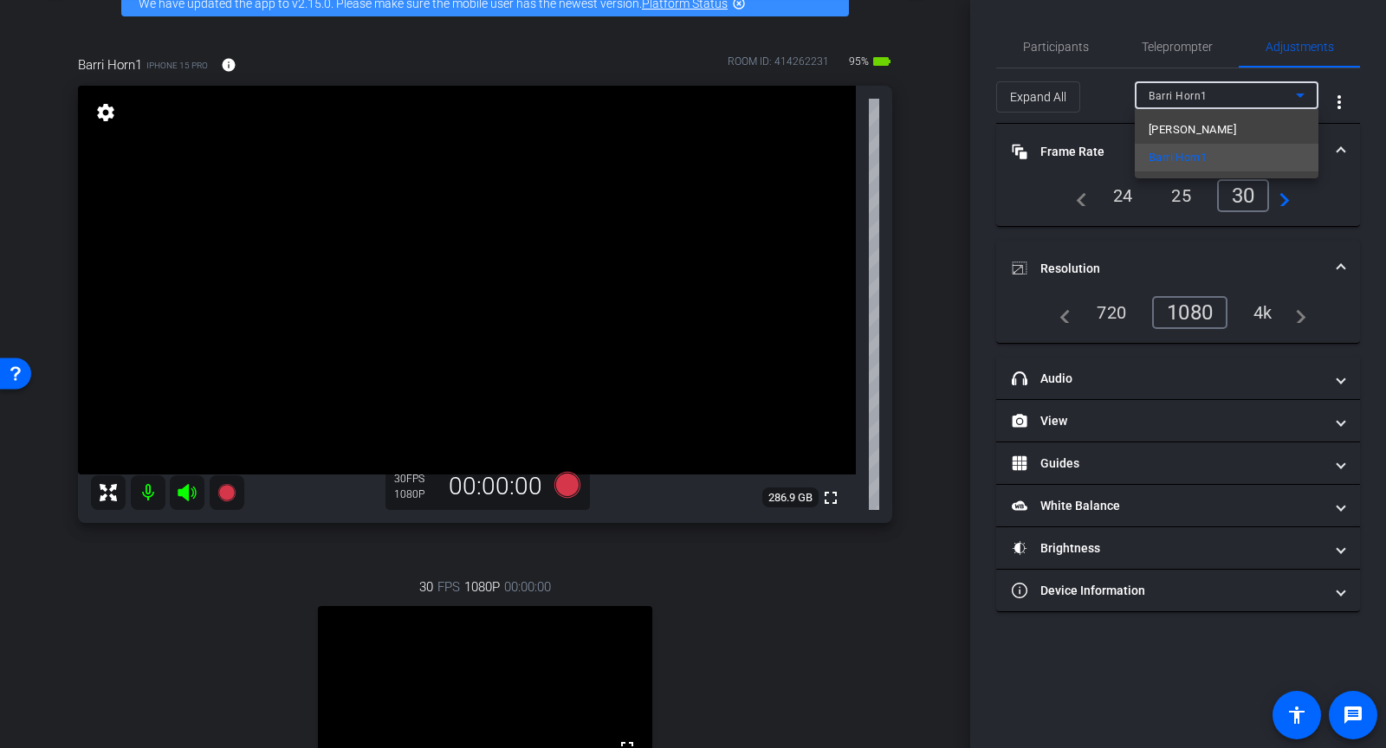
click at [1188, 99] on div at bounding box center [693, 374] width 1386 height 748
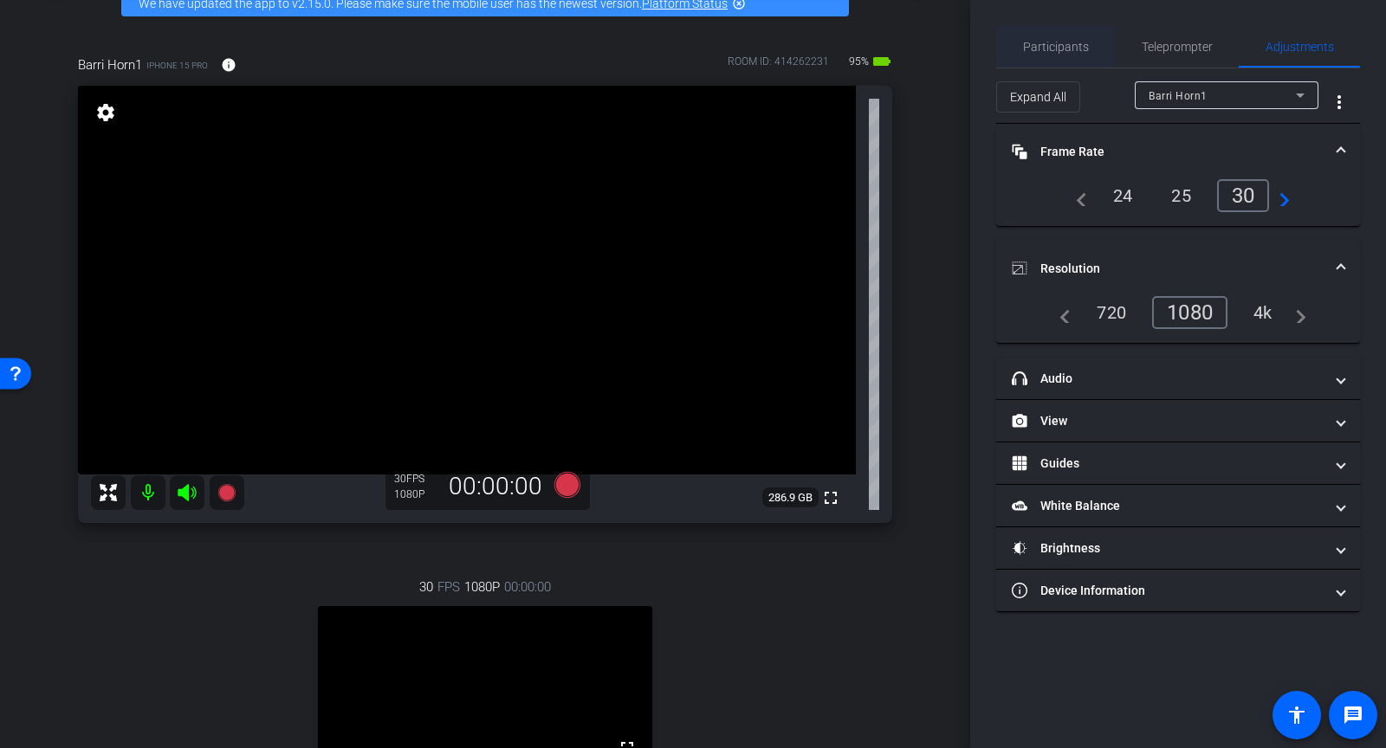
click at [1067, 54] on span "Participants" at bounding box center [1056, 47] width 66 height 42
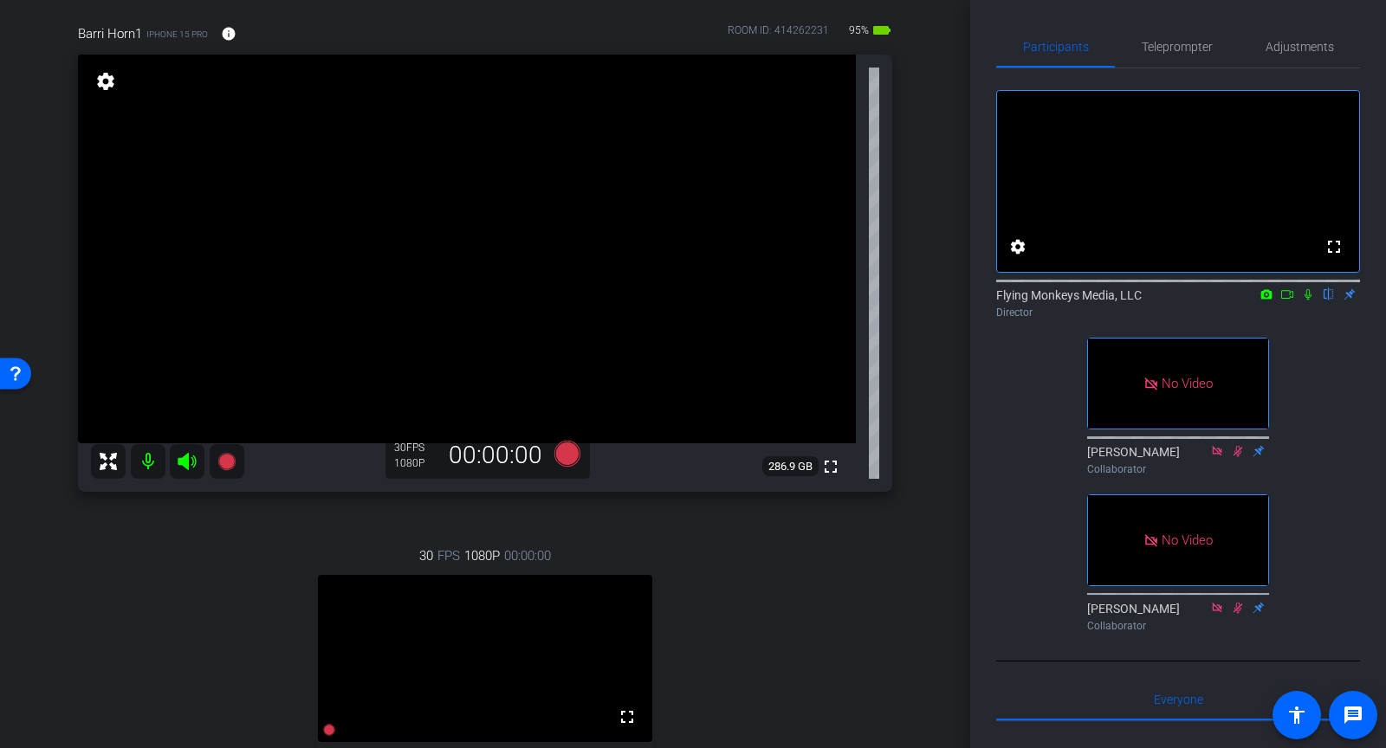
scroll to position [123, 0]
click at [565, 460] on icon at bounding box center [567, 457] width 26 height 26
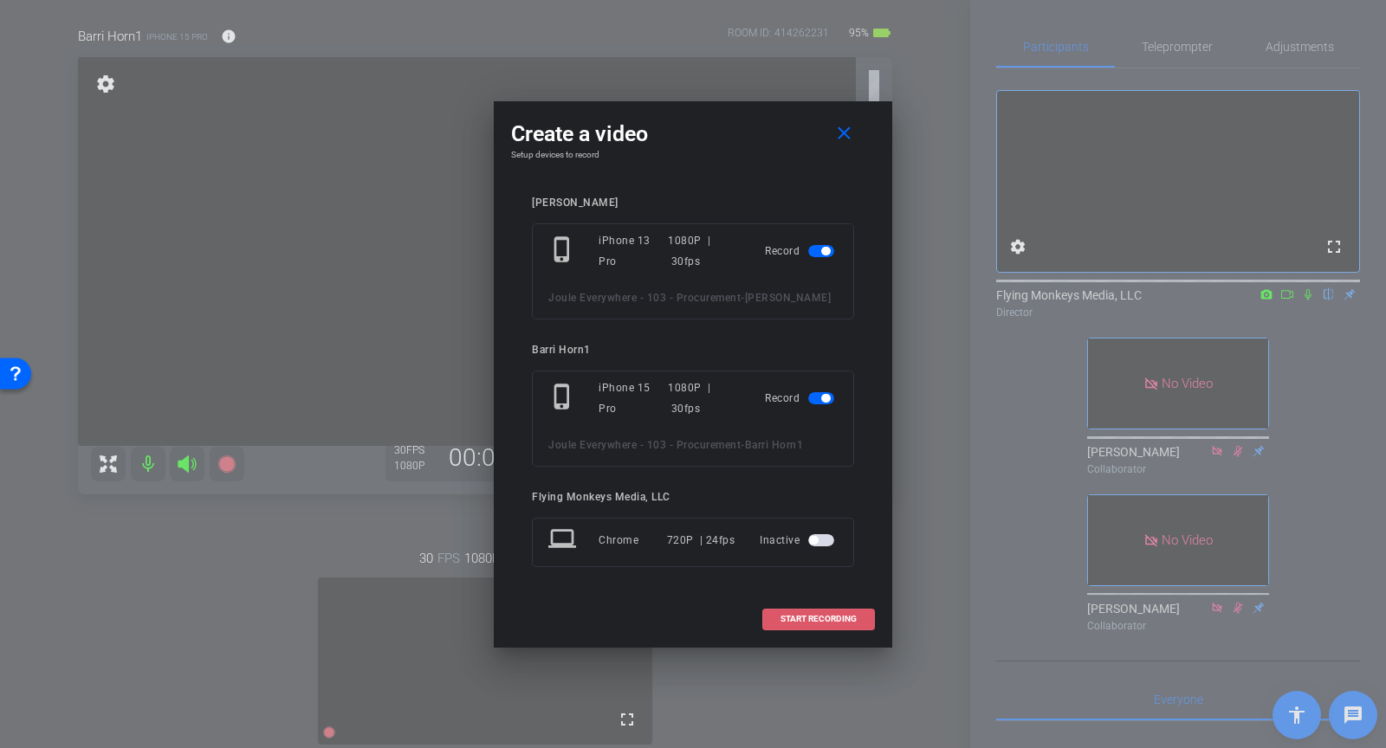
click at [810, 623] on span at bounding box center [818, 620] width 111 height 42
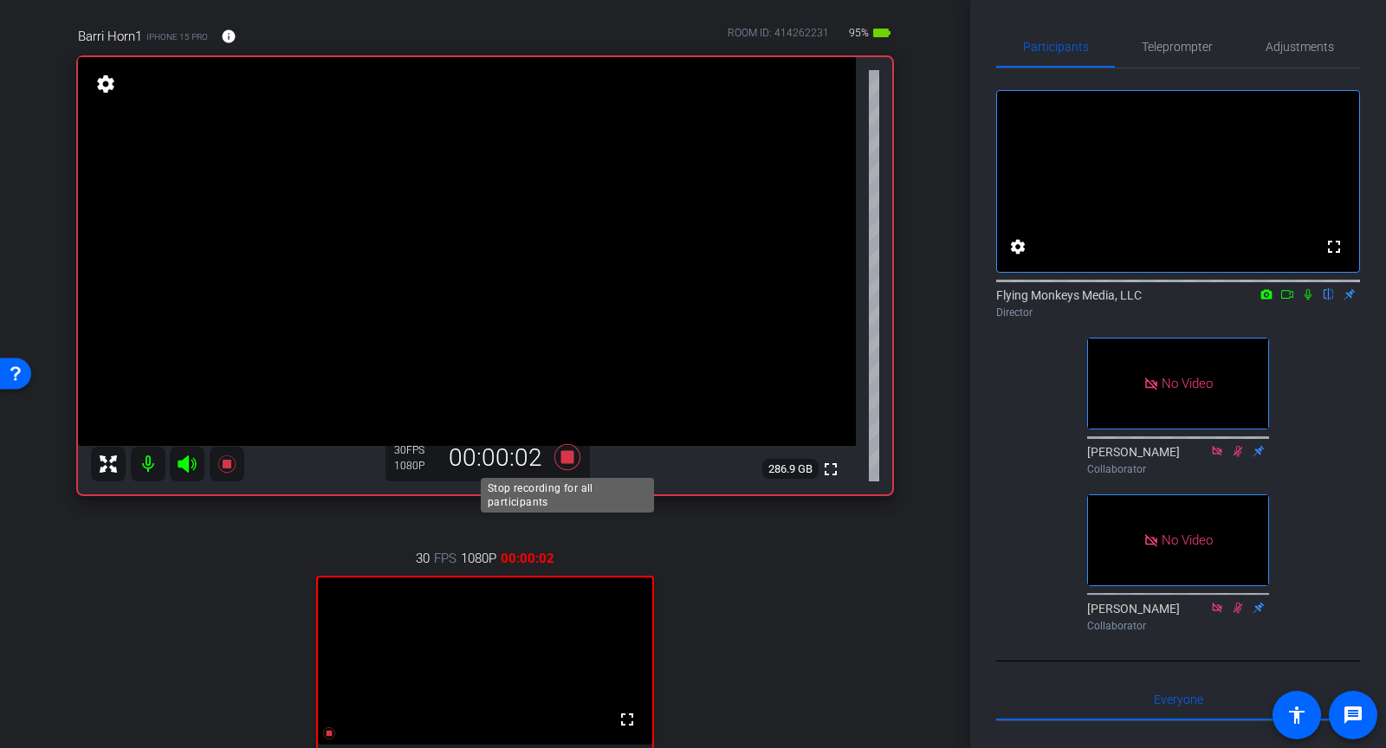
click at [567, 459] on icon at bounding box center [567, 457] width 26 height 26
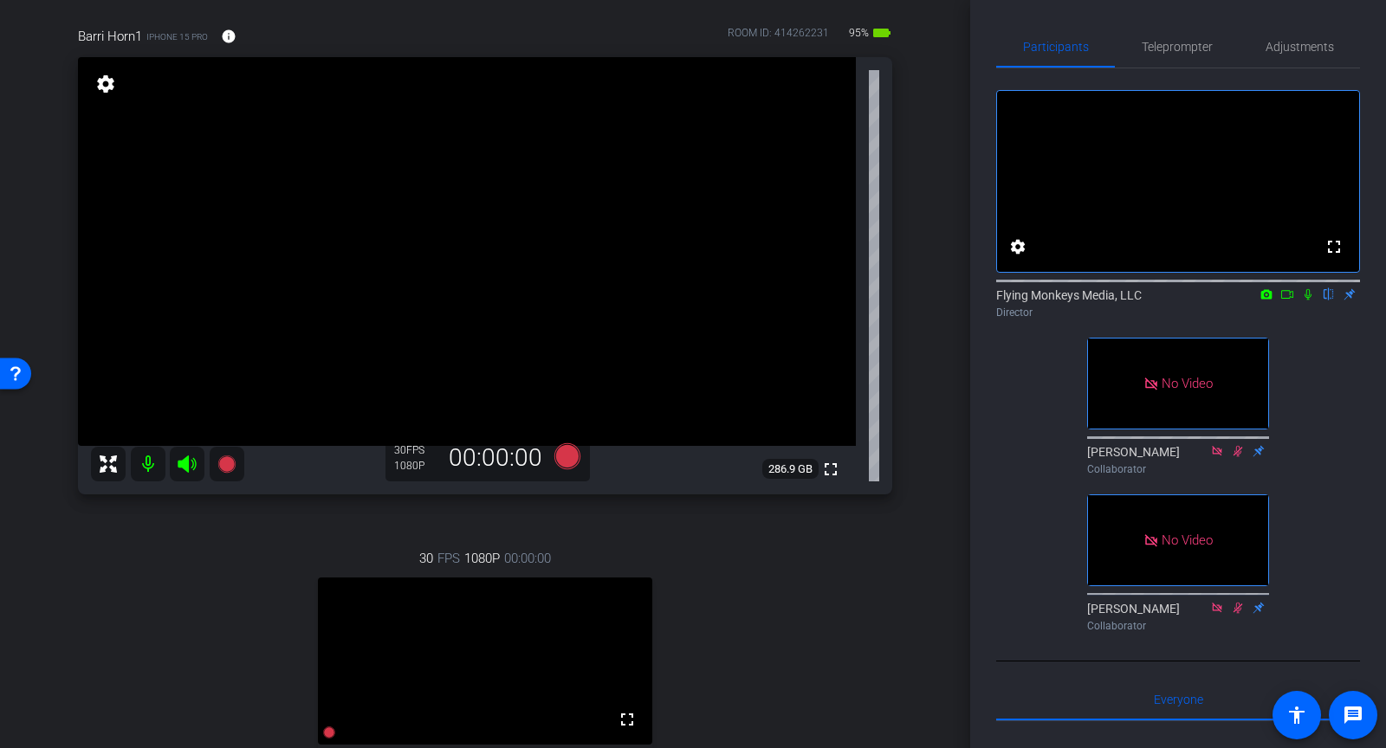
scroll to position [463, 0]
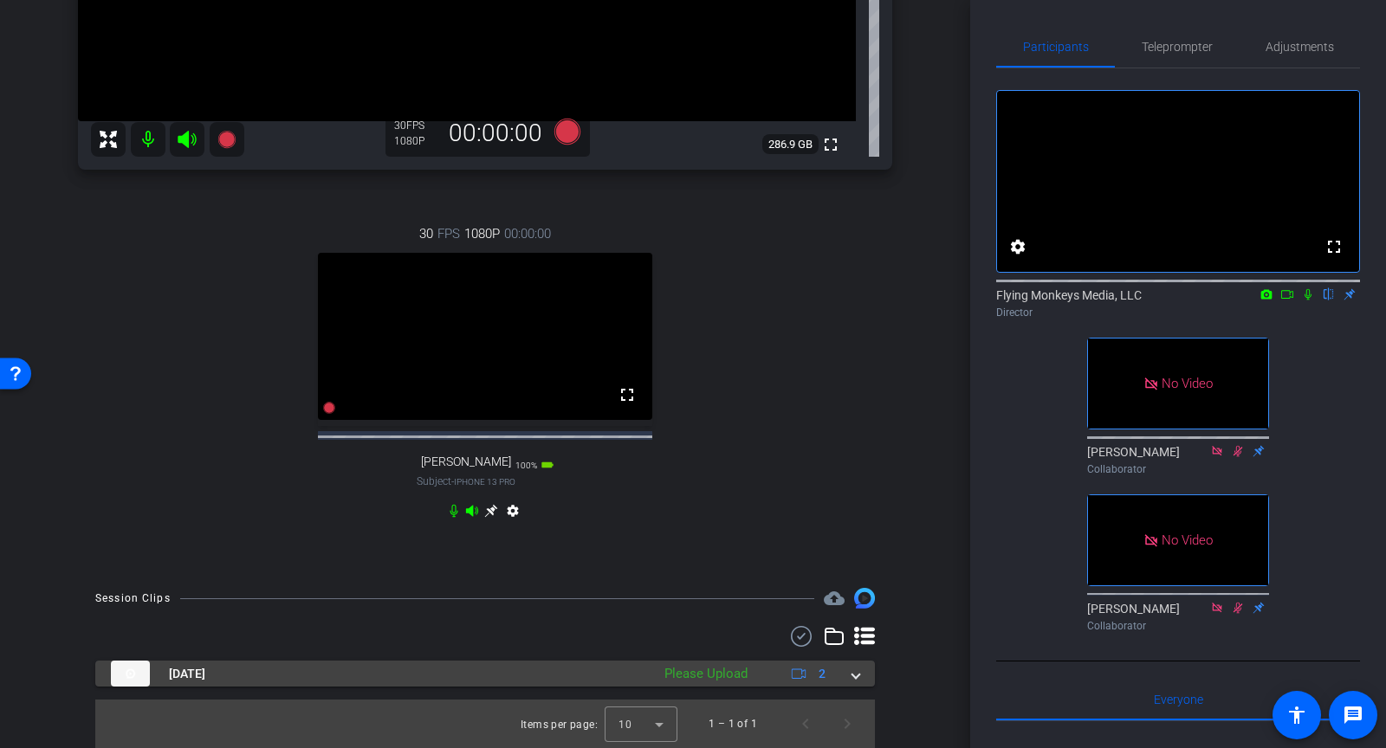
click at [748, 674] on div "Please Upload" at bounding box center [706, 674] width 100 height 20
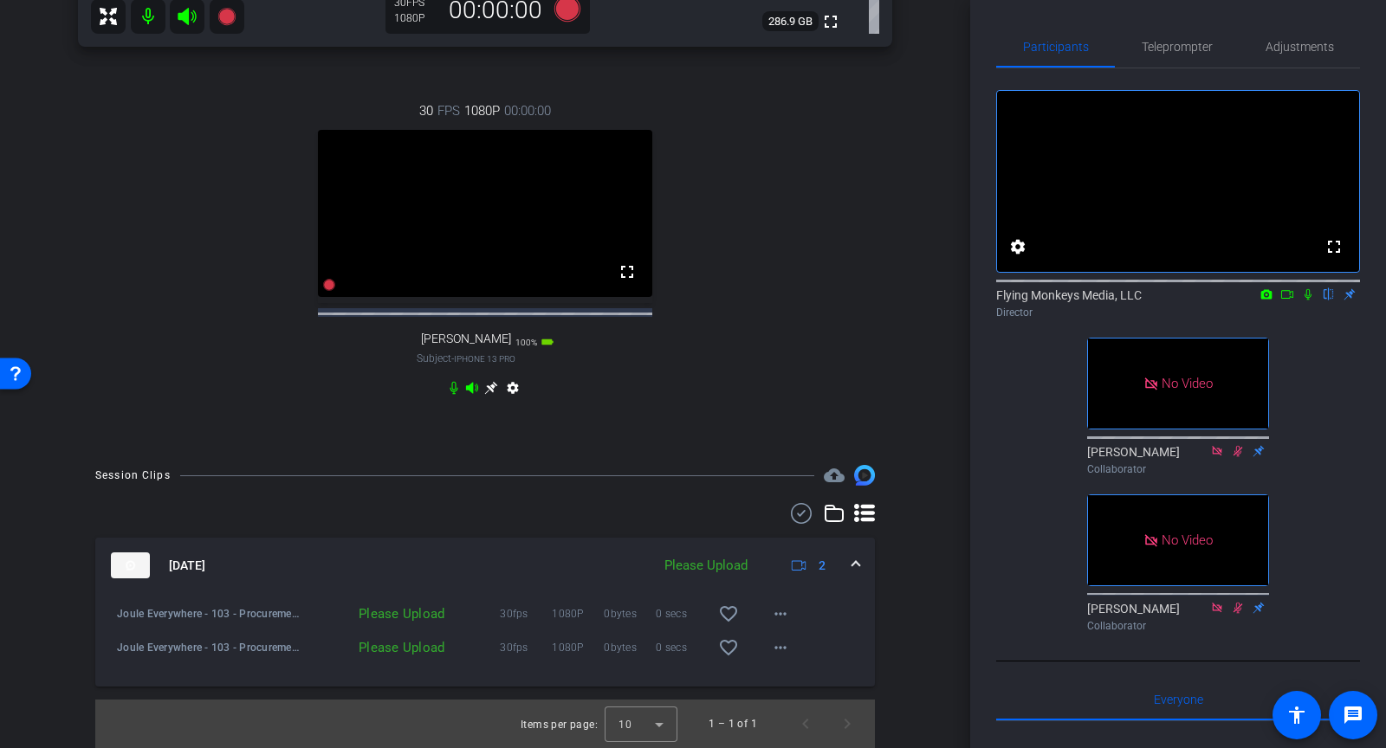
scroll to position [586, 0]
click at [788, 626] on span at bounding box center [781, 614] width 42 height 42
click at [790, 651] on span "Upload" at bounding box center [808, 650] width 69 height 21
click at [788, 652] on mat-icon "more_horiz" at bounding box center [780, 648] width 21 height 21
click at [794, 684] on span "Upload" at bounding box center [808, 684] width 69 height 21
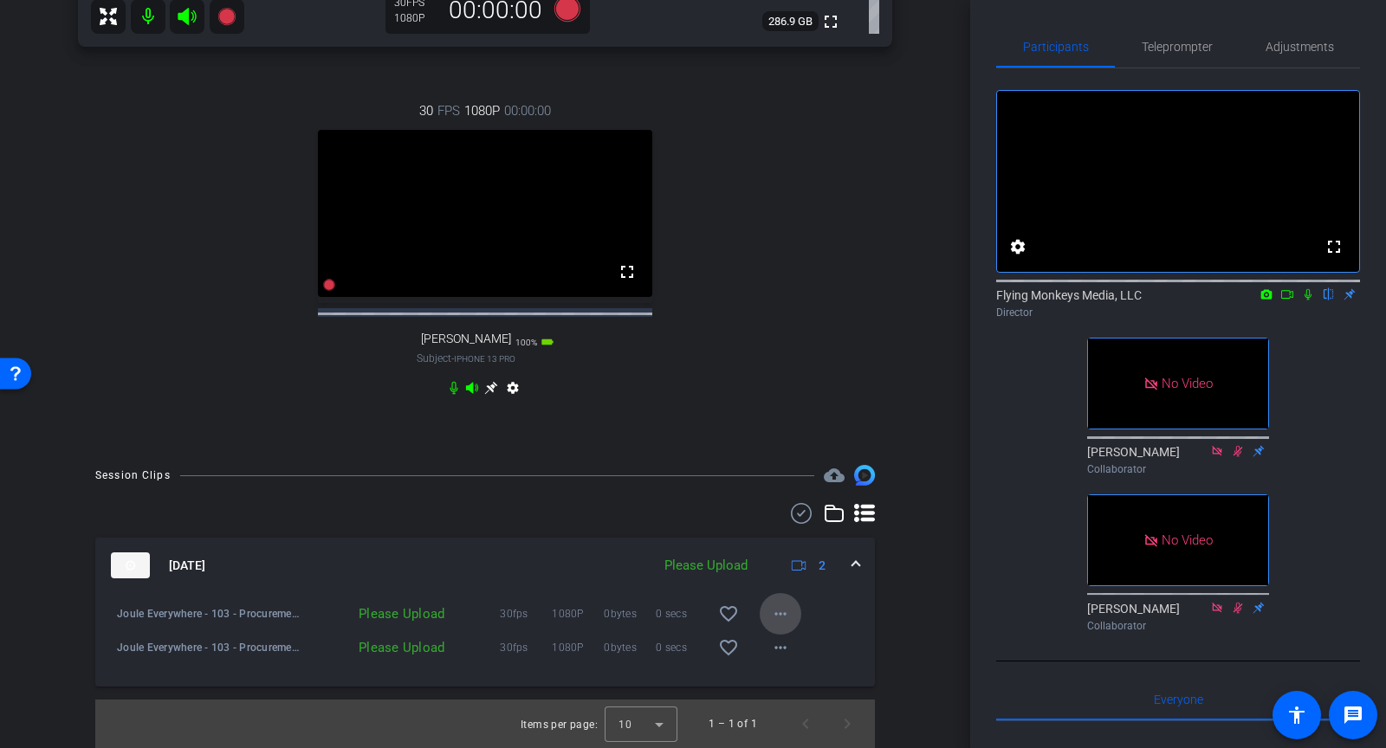
click at [792, 610] on span at bounding box center [781, 614] width 42 height 42
click at [784, 638] on div "Upload Archive clip Delete clip" at bounding box center [808, 672] width 97 height 74
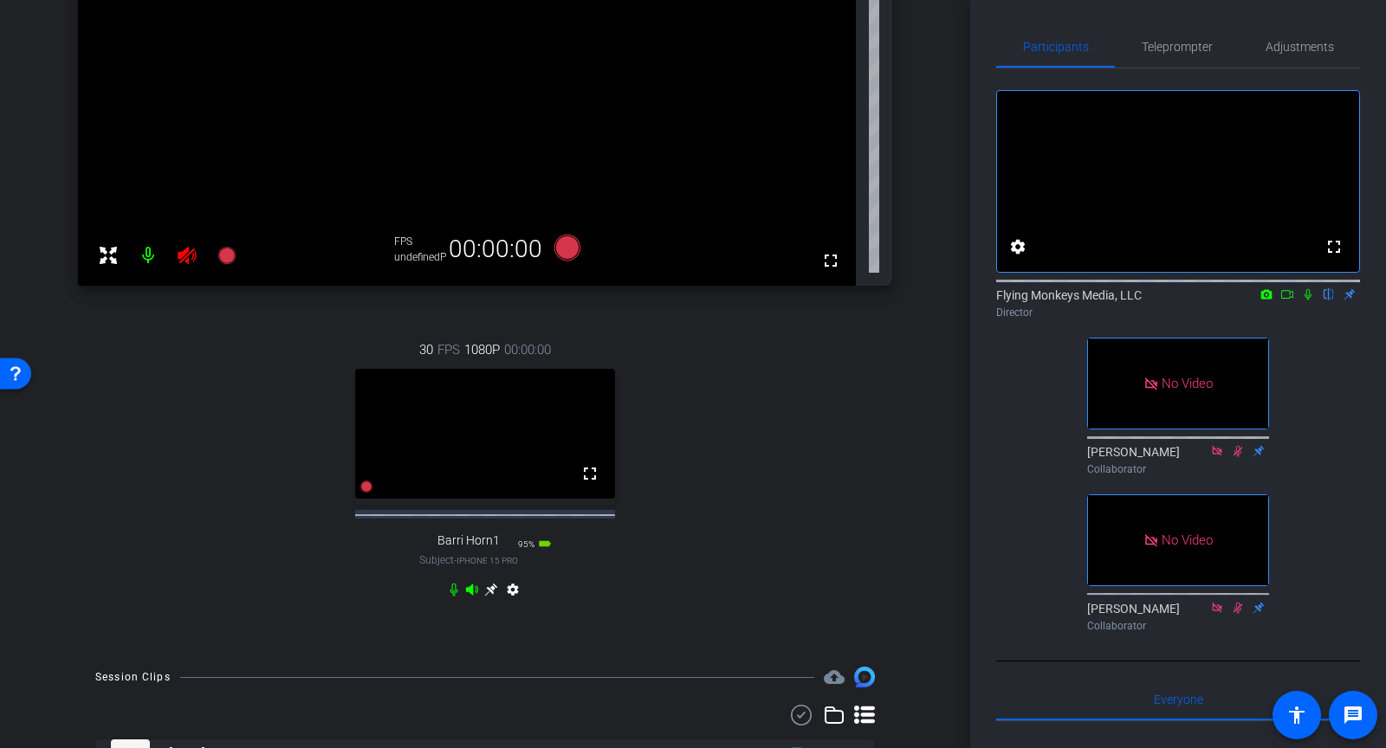
scroll to position [463, 0]
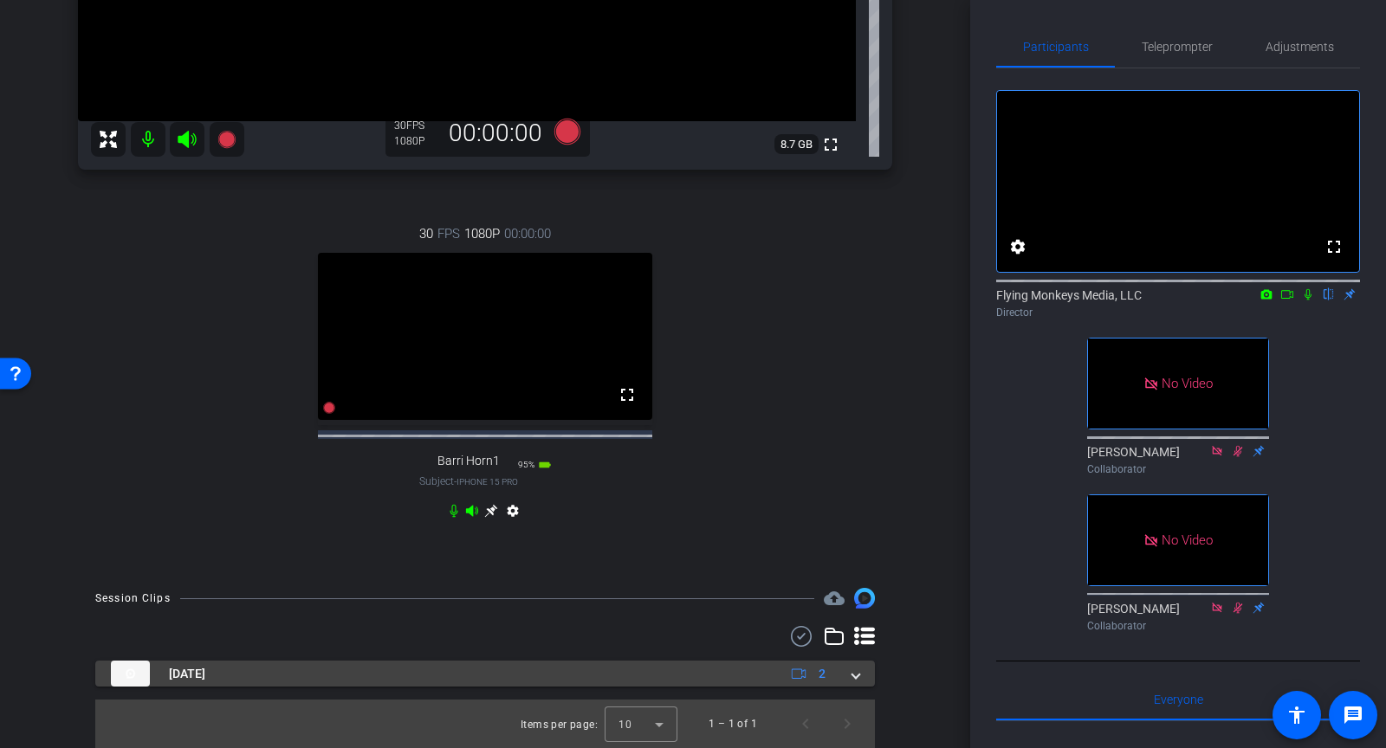
click at [869, 676] on mat-expansion-panel-header "[DATE] 2" at bounding box center [485, 674] width 780 height 26
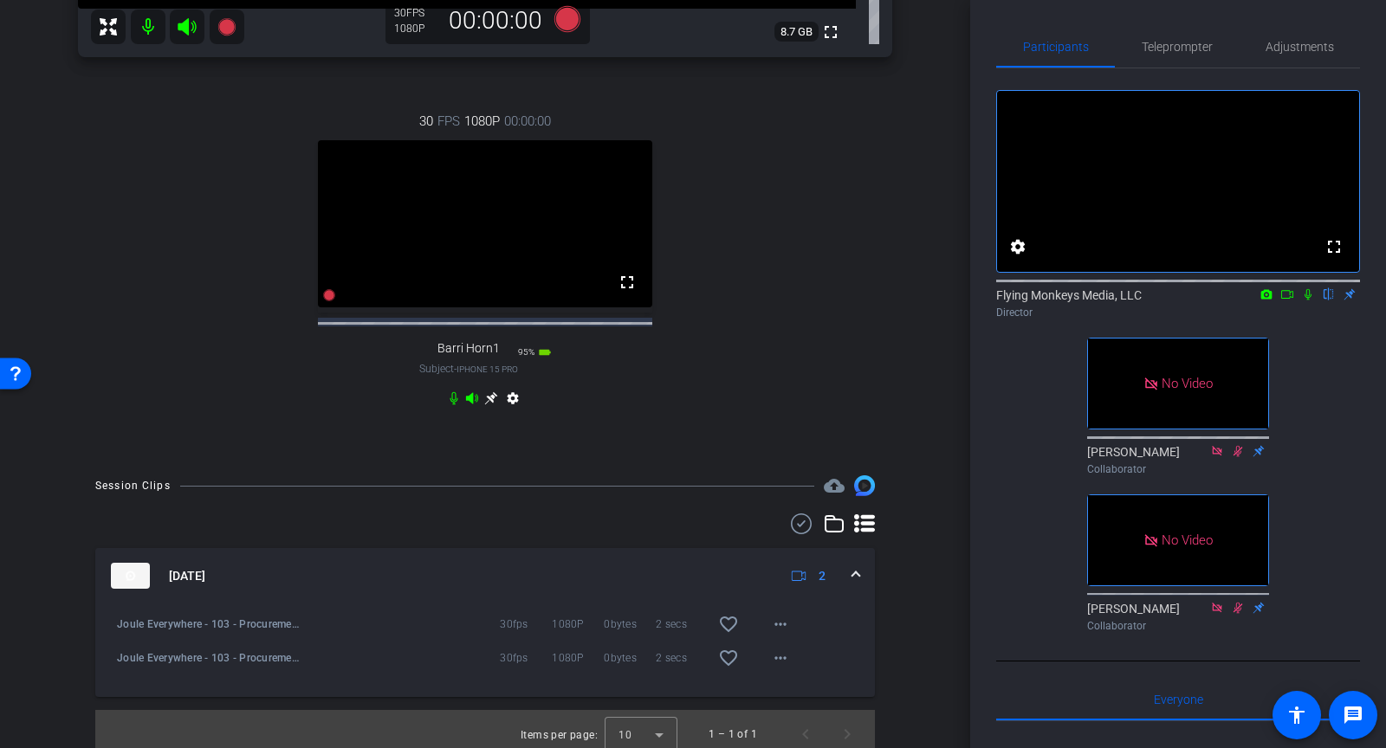
scroll to position [586, 0]
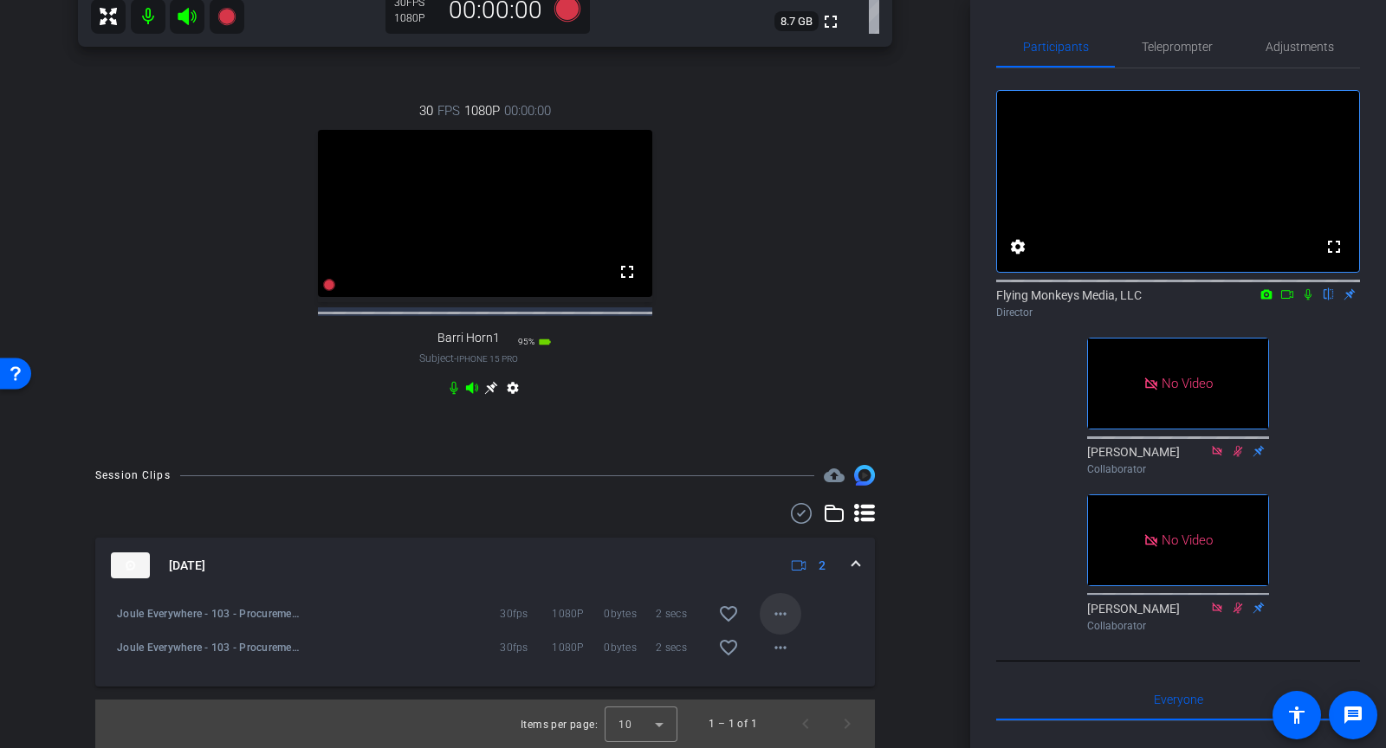
click at [791, 606] on span at bounding box center [781, 614] width 42 height 42
click at [583, 567] on div at bounding box center [693, 374] width 1386 height 748
click at [125, 603] on div "Joule Everywhere - 103 - Procurement-[PERSON_NAME]-2025-08-21-13-14-36-835-0" at bounding box center [206, 614] width 196 height 42
click at [126, 569] on img at bounding box center [130, 566] width 39 height 26
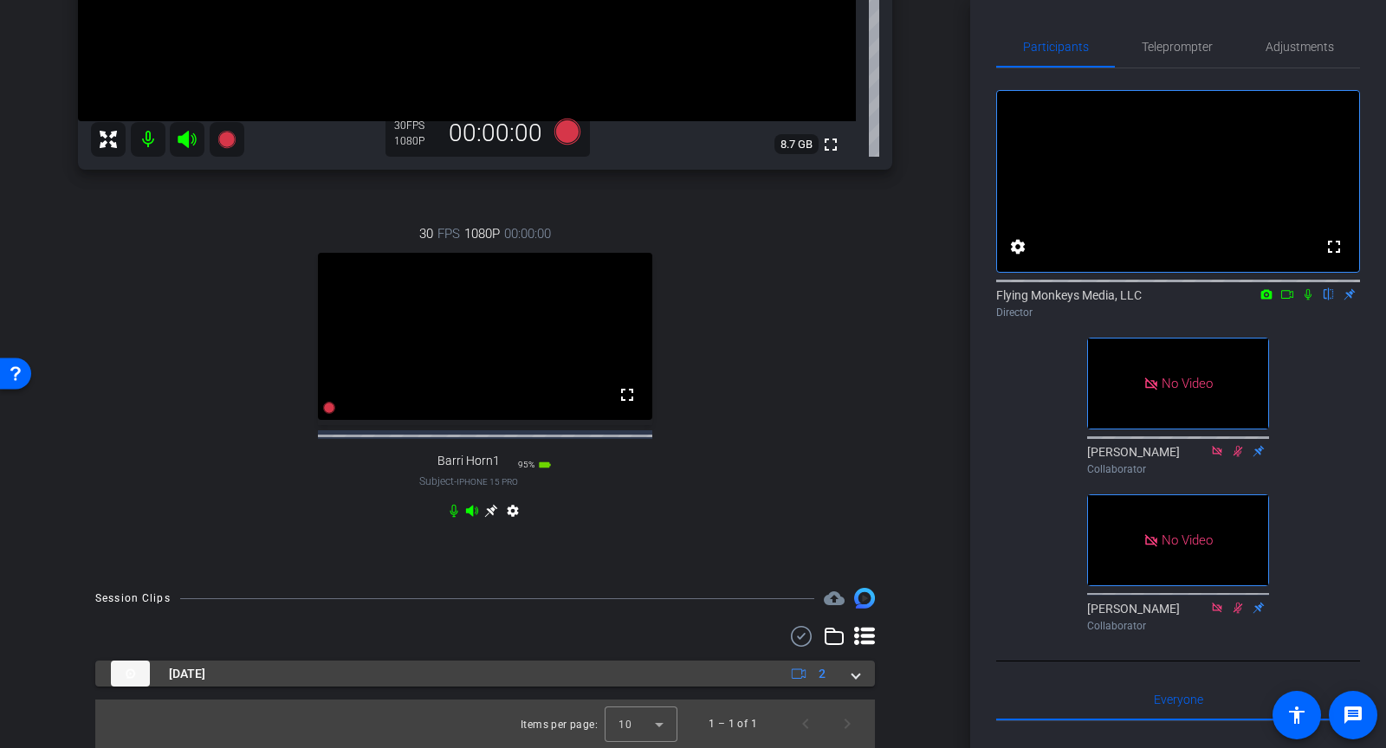
click at [133, 673] on img at bounding box center [130, 674] width 39 height 26
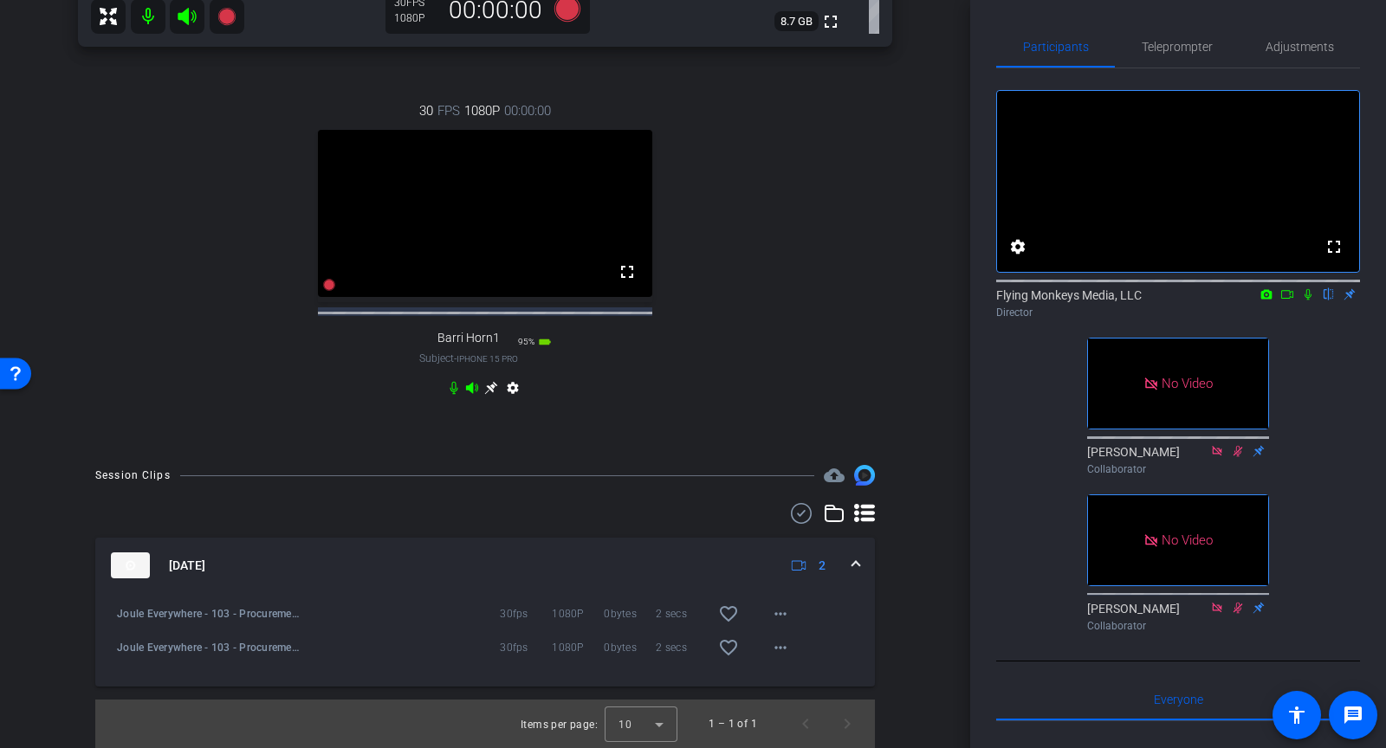
click at [100, 619] on div "Joule Everywhere - 103 - Procurement-[PERSON_NAME]-2025-08-21-13-14-36-835-0 30…" at bounding box center [485, 640] width 780 height 94
click at [142, 619] on span "Joule Everywhere - 103 - Procurement-[PERSON_NAME]-2025-08-21-13-14-36-835-0" at bounding box center [210, 614] width 187 height 17
click at [780, 607] on mat-icon "more_horiz" at bounding box center [780, 614] width 21 height 21
click at [234, 613] on div at bounding box center [693, 374] width 1386 height 748
click at [114, 614] on div "Joule Everywhere - 103 - Procurement-[PERSON_NAME]-2025-08-21-13-14-36-835-0" at bounding box center [206, 614] width 196 height 42
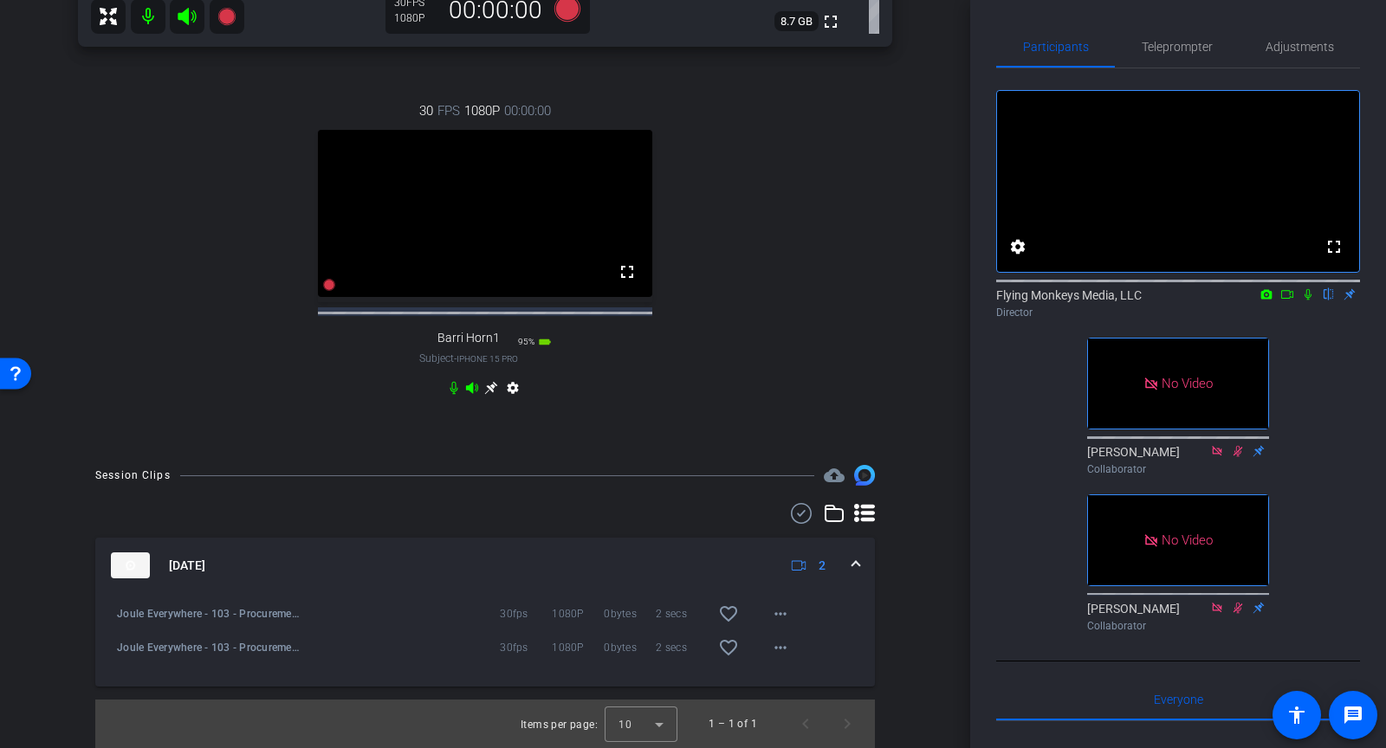
click at [133, 571] on img at bounding box center [130, 566] width 39 height 26
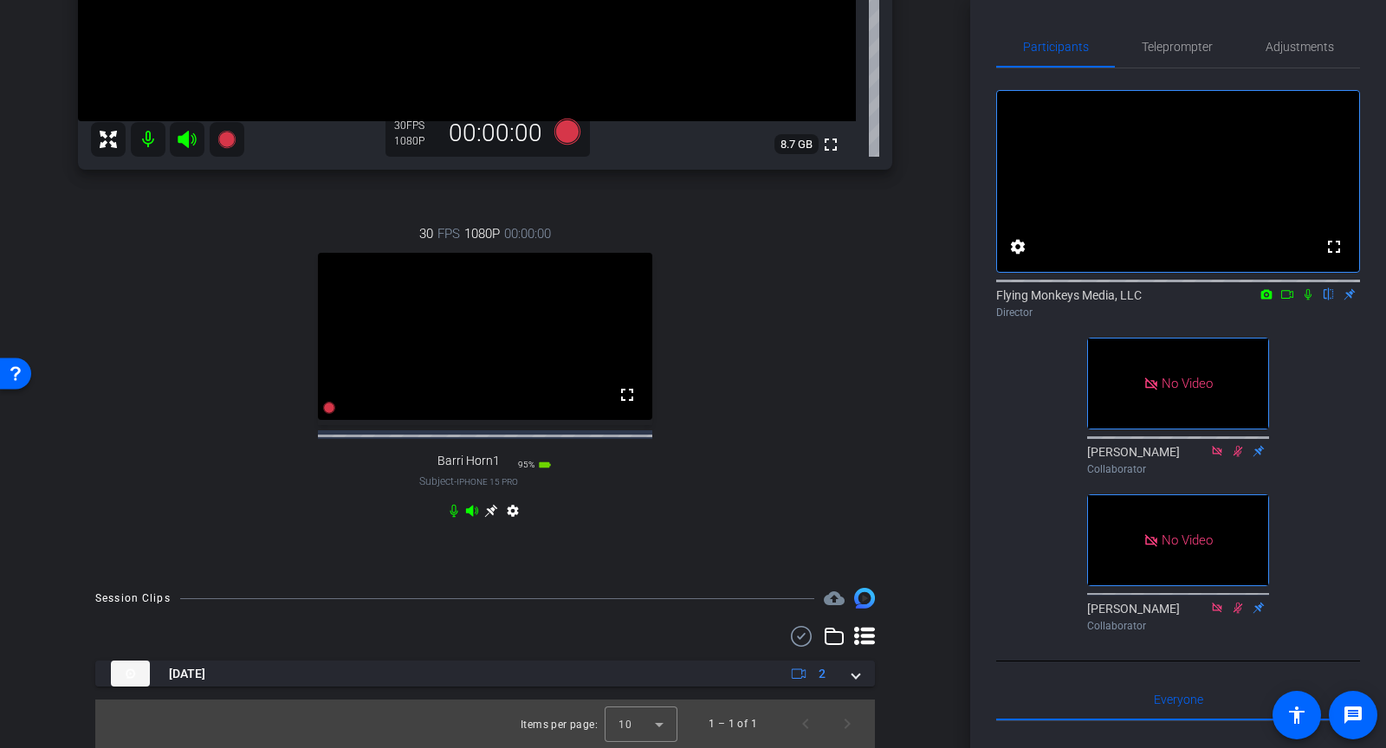
scroll to position [463, 0]
click at [157, 660] on div "[DATE] 2 Joule Everywhere - 103 - Procurement-[PERSON_NAME]-2025-08-21-13-14-36…" at bounding box center [485, 687] width 780 height 122
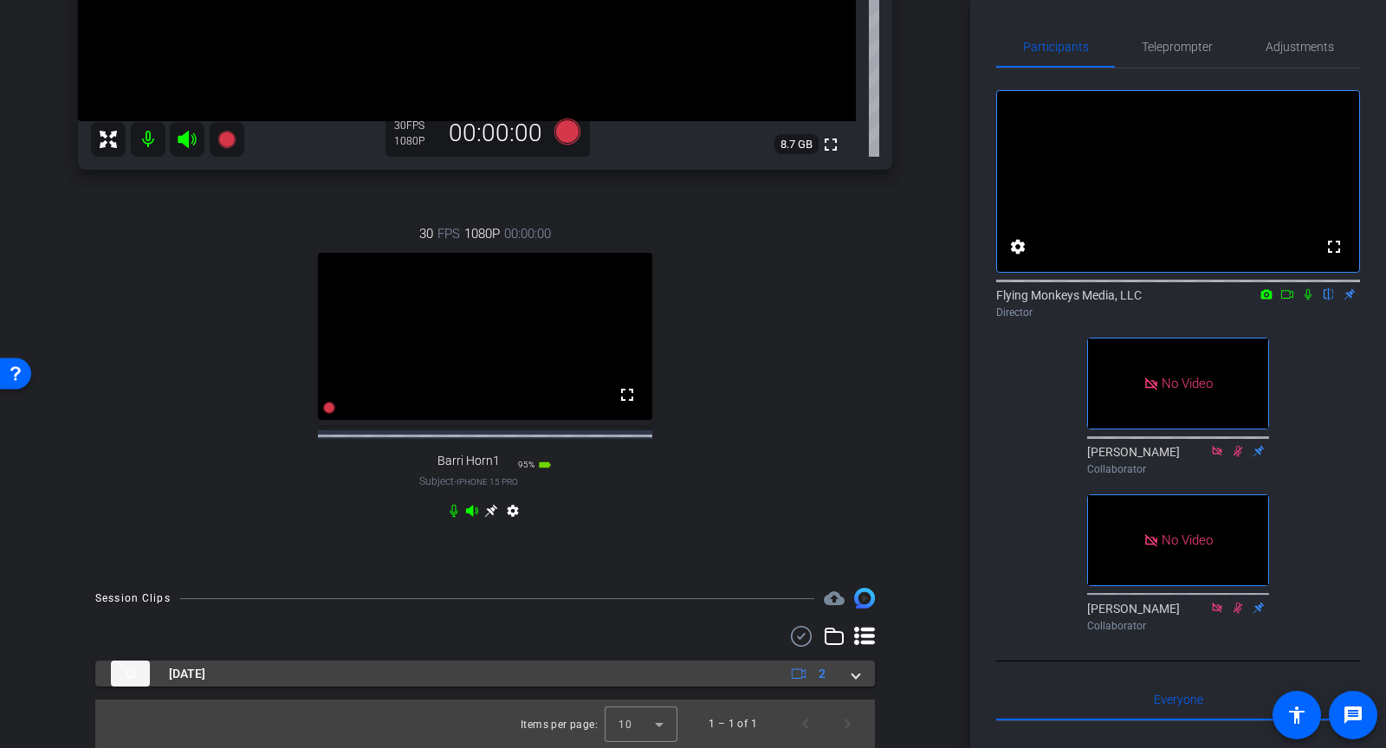
click at [207, 662] on mat-panel-title "[DATE]" at bounding box center [436, 674] width 651 height 26
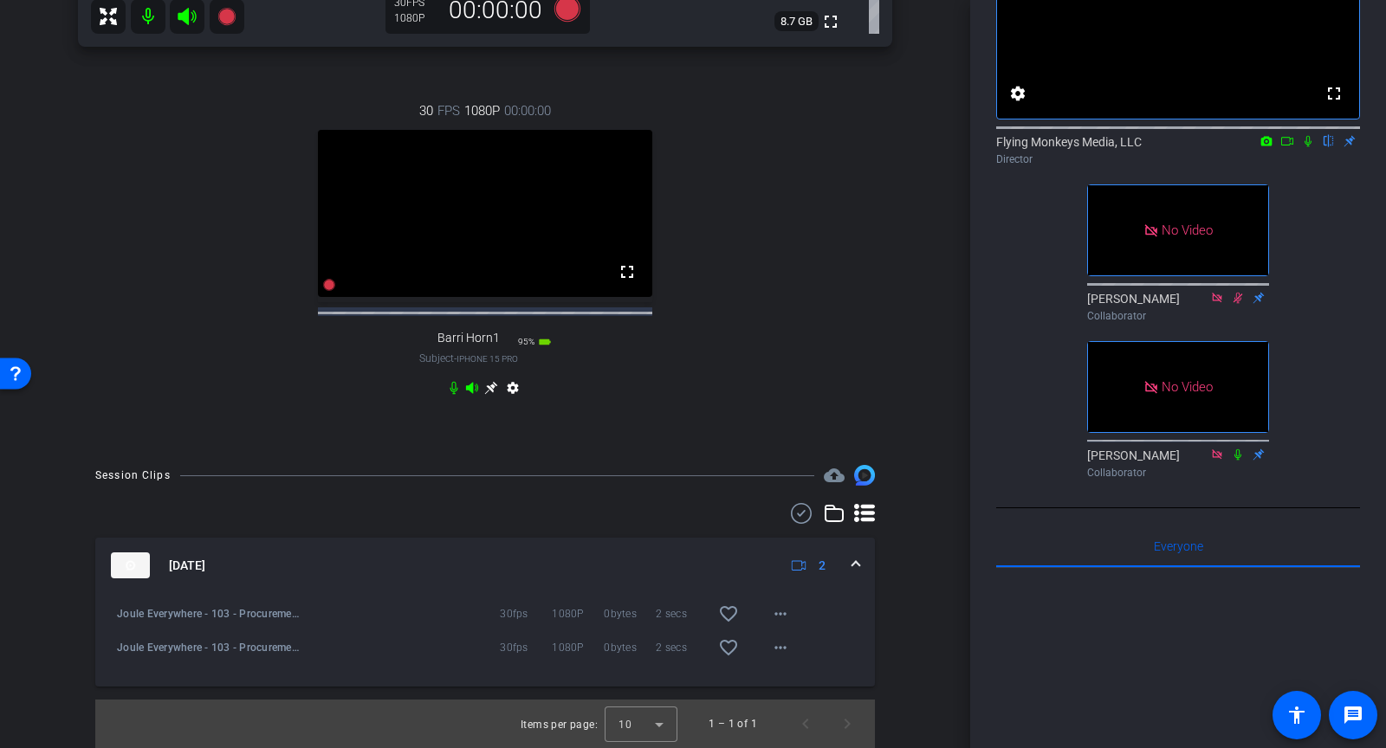
scroll to position [205, 0]
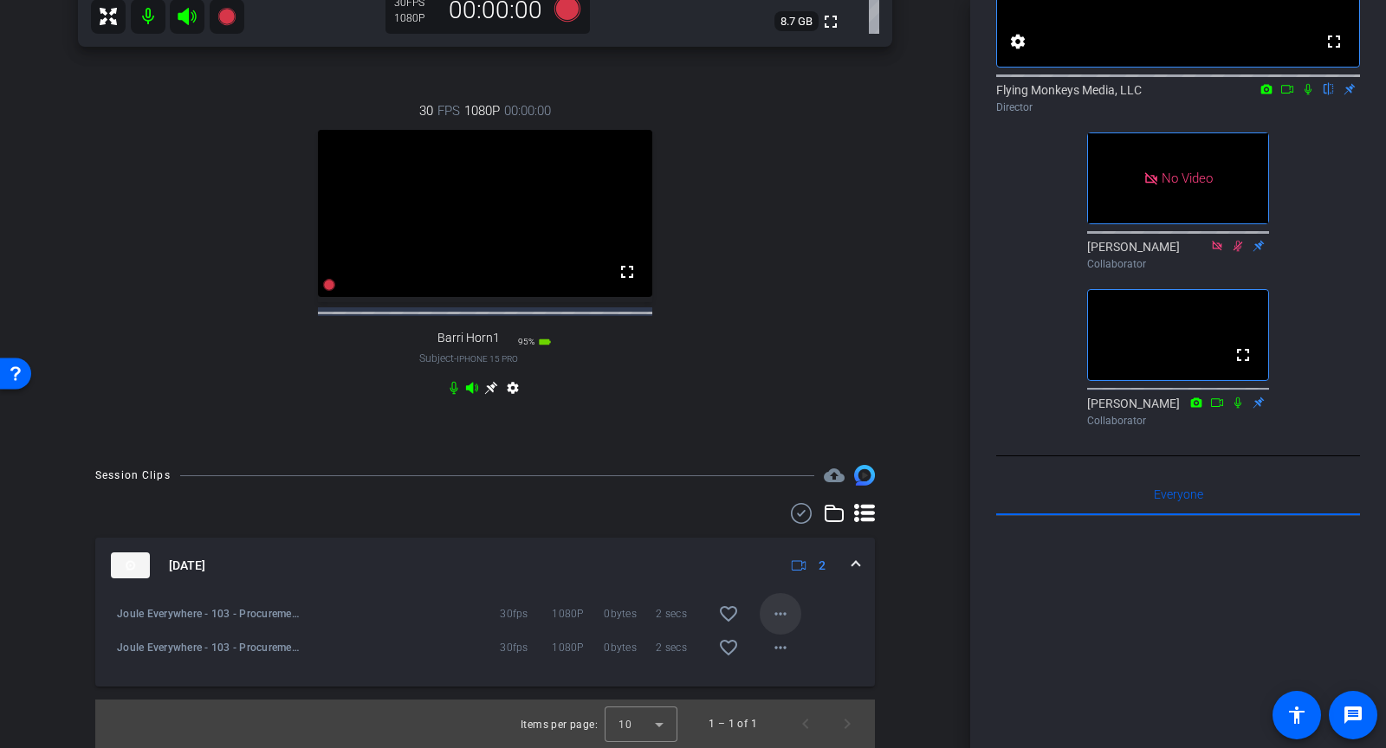
click at [777, 609] on mat-icon "more_horiz" at bounding box center [780, 614] width 21 height 21
click at [604, 527] on div at bounding box center [693, 374] width 1386 height 748
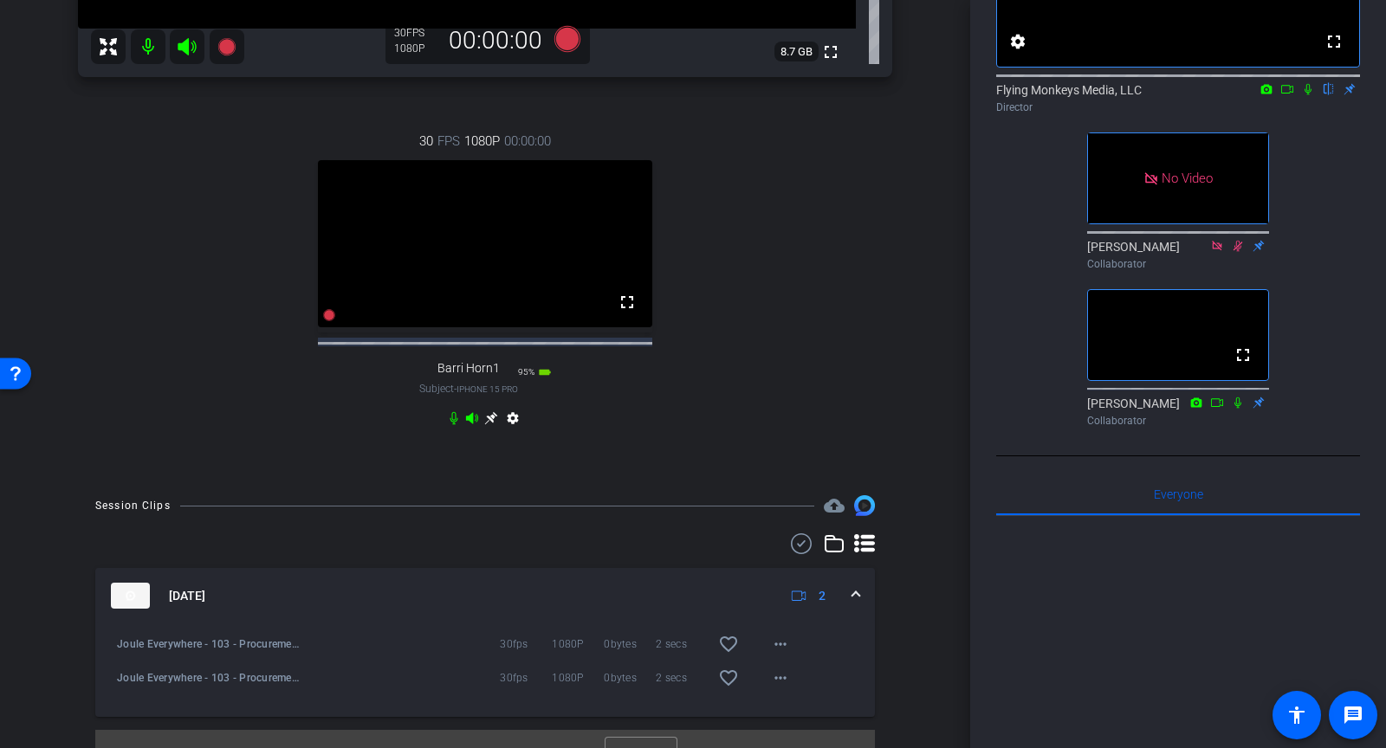
scroll to position [586, 0]
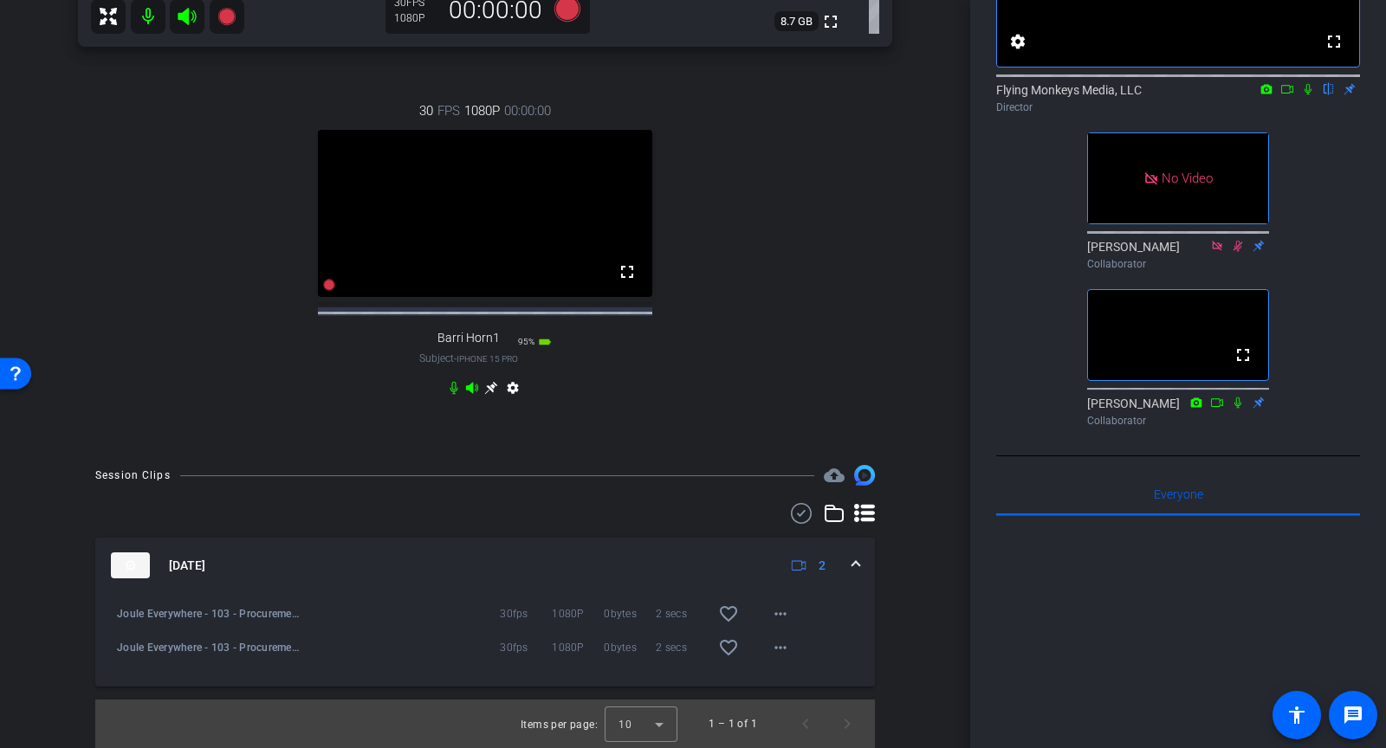
click at [847, 566] on div "[DATE] 2" at bounding box center [482, 566] width 742 height 26
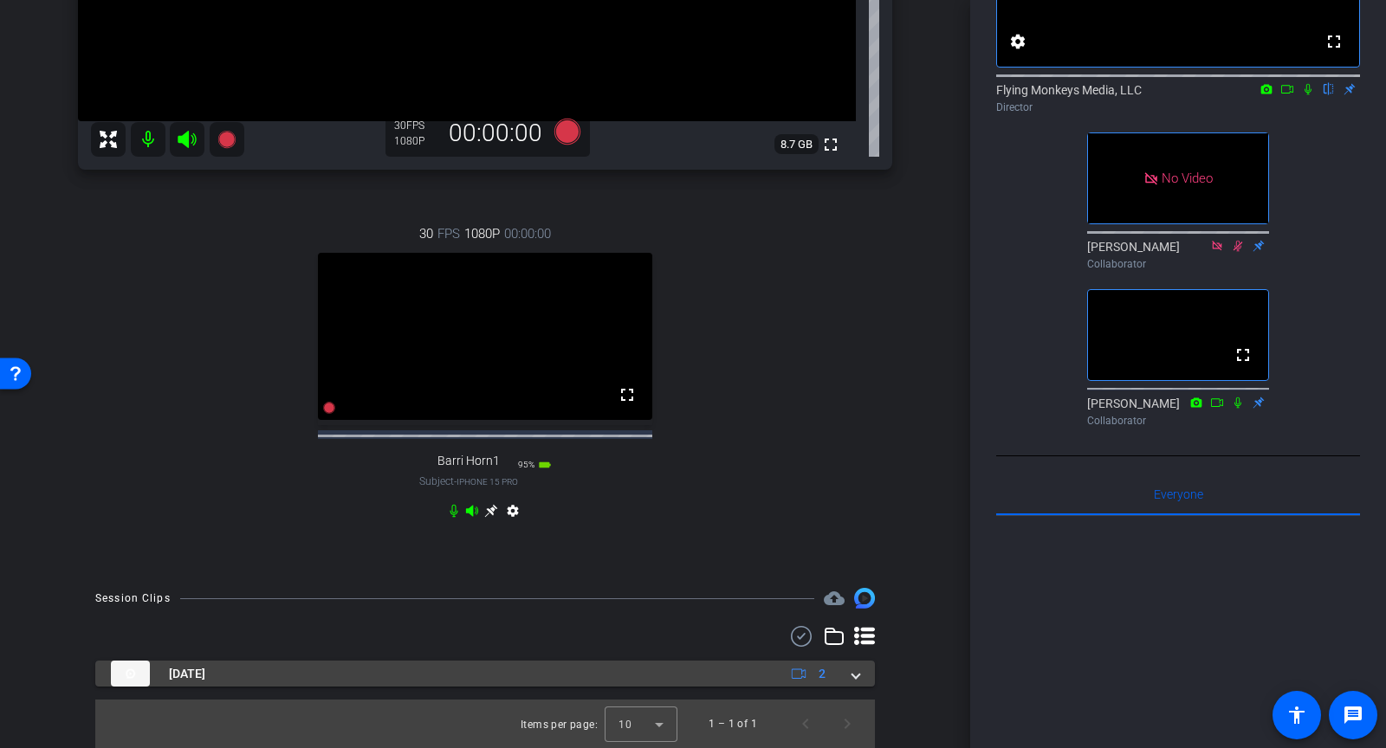
click at [849, 687] on div "[DATE] 2" at bounding box center [482, 674] width 742 height 26
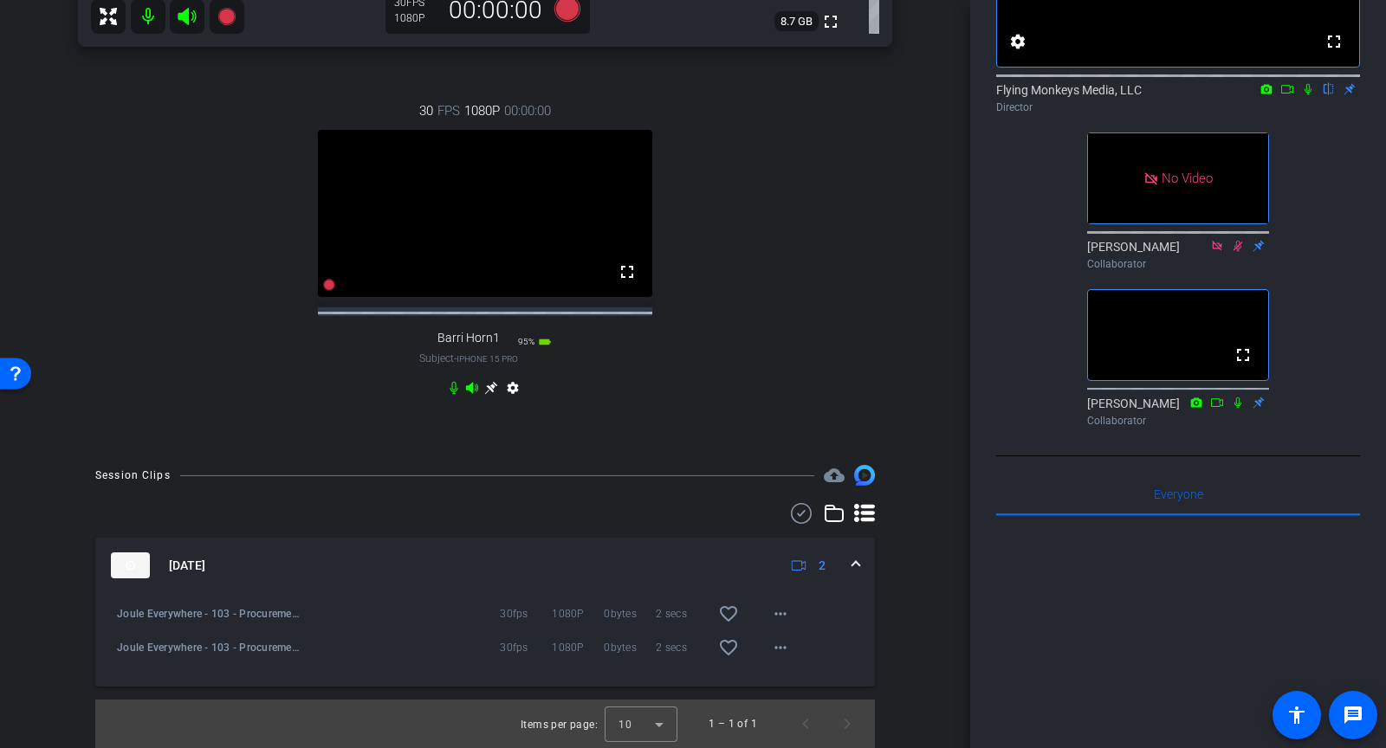
click at [133, 570] on img at bounding box center [130, 566] width 39 height 26
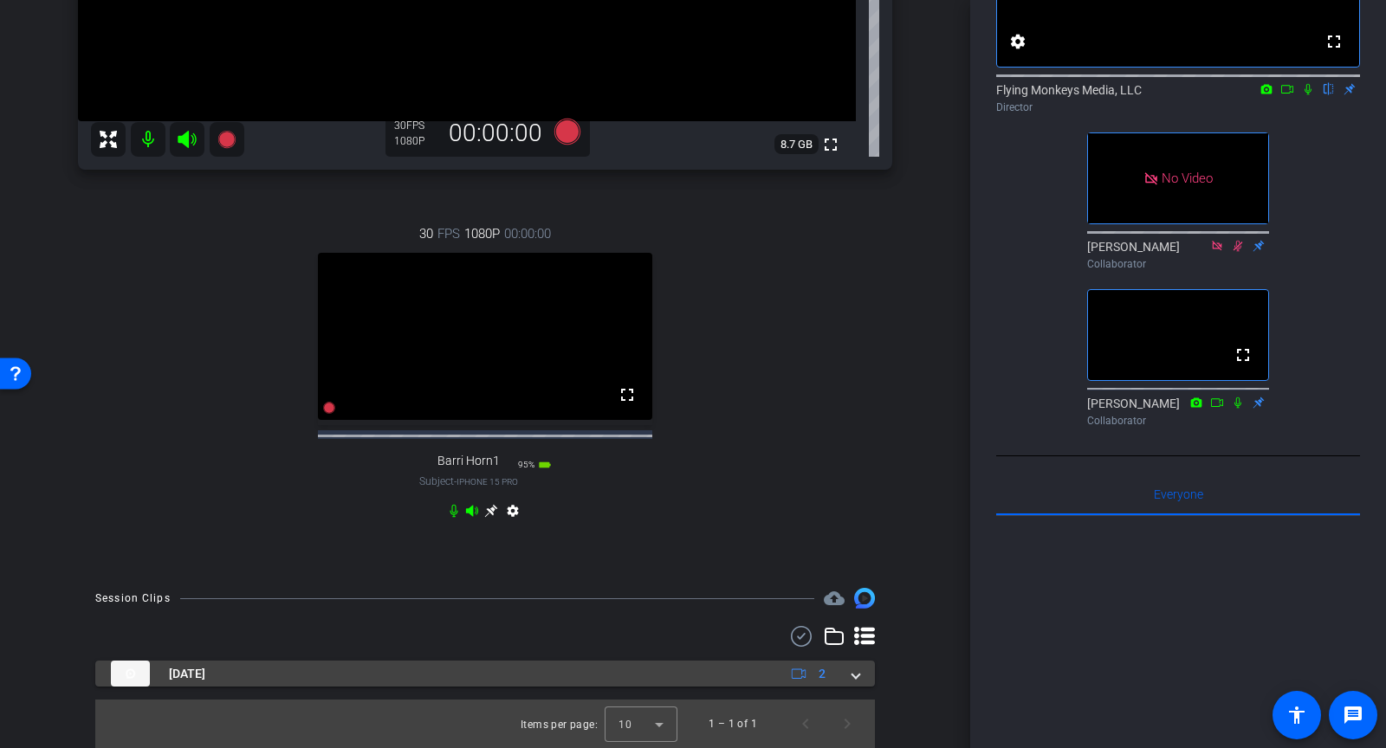
click at [151, 677] on mat-panel-title "[DATE]" at bounding box center [436, 674] width 651 height 26
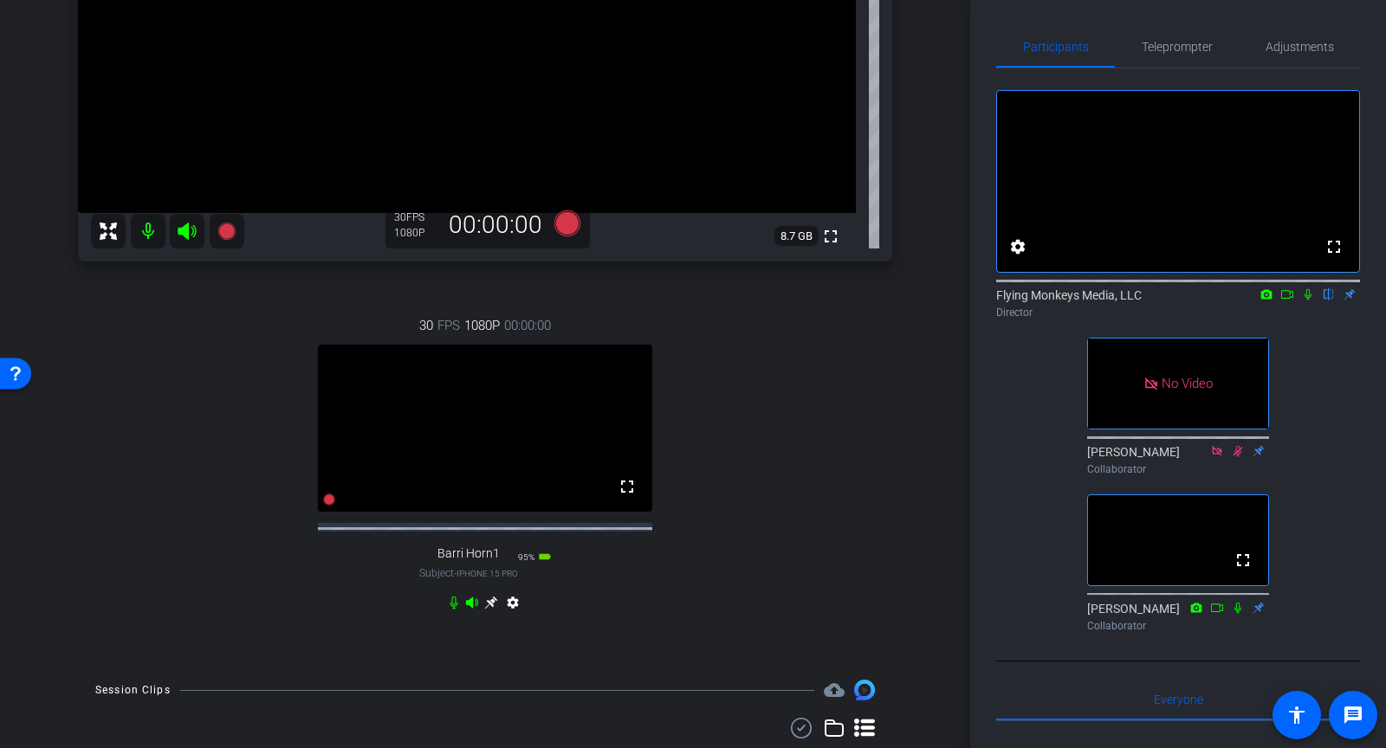
scroll to position [463, 0]
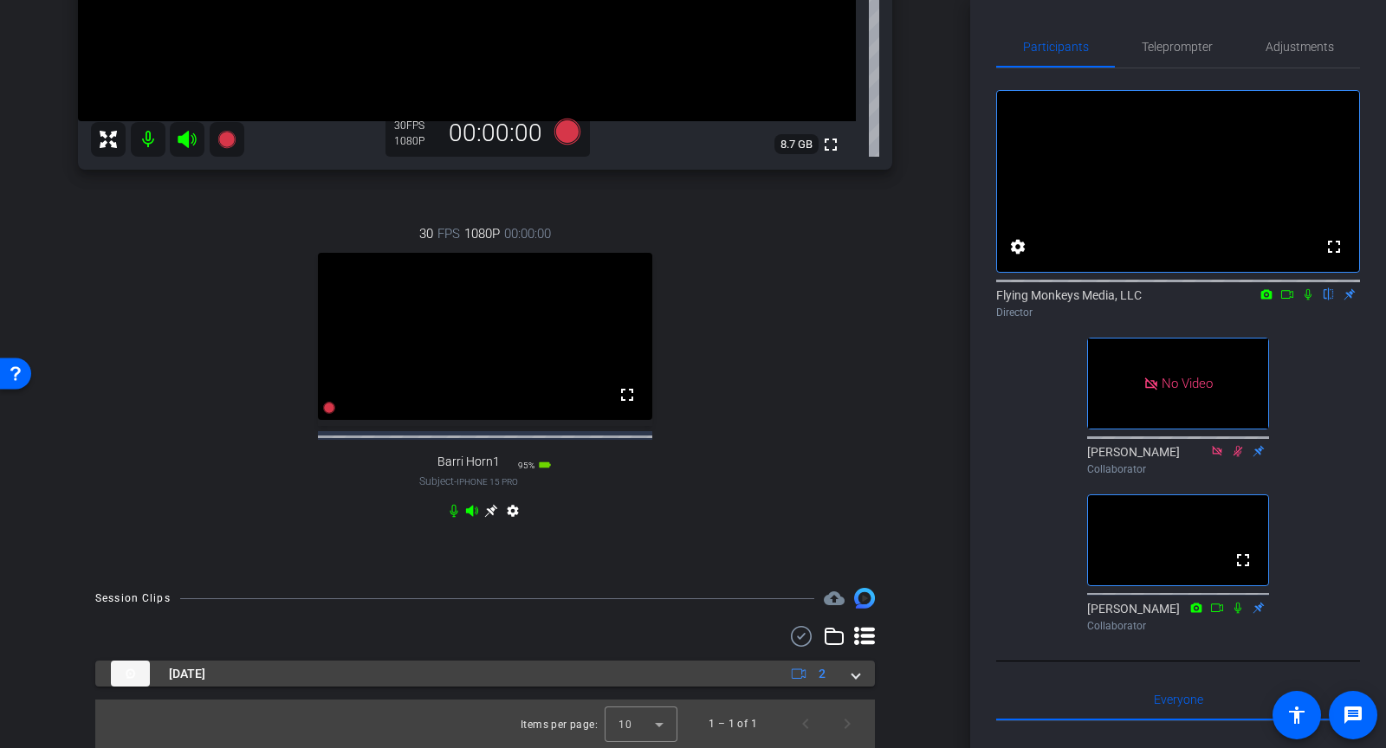
click at [843, 684] on div "Aug 21, 2025 2" at bounding box center [482, 674] width 742 height 26
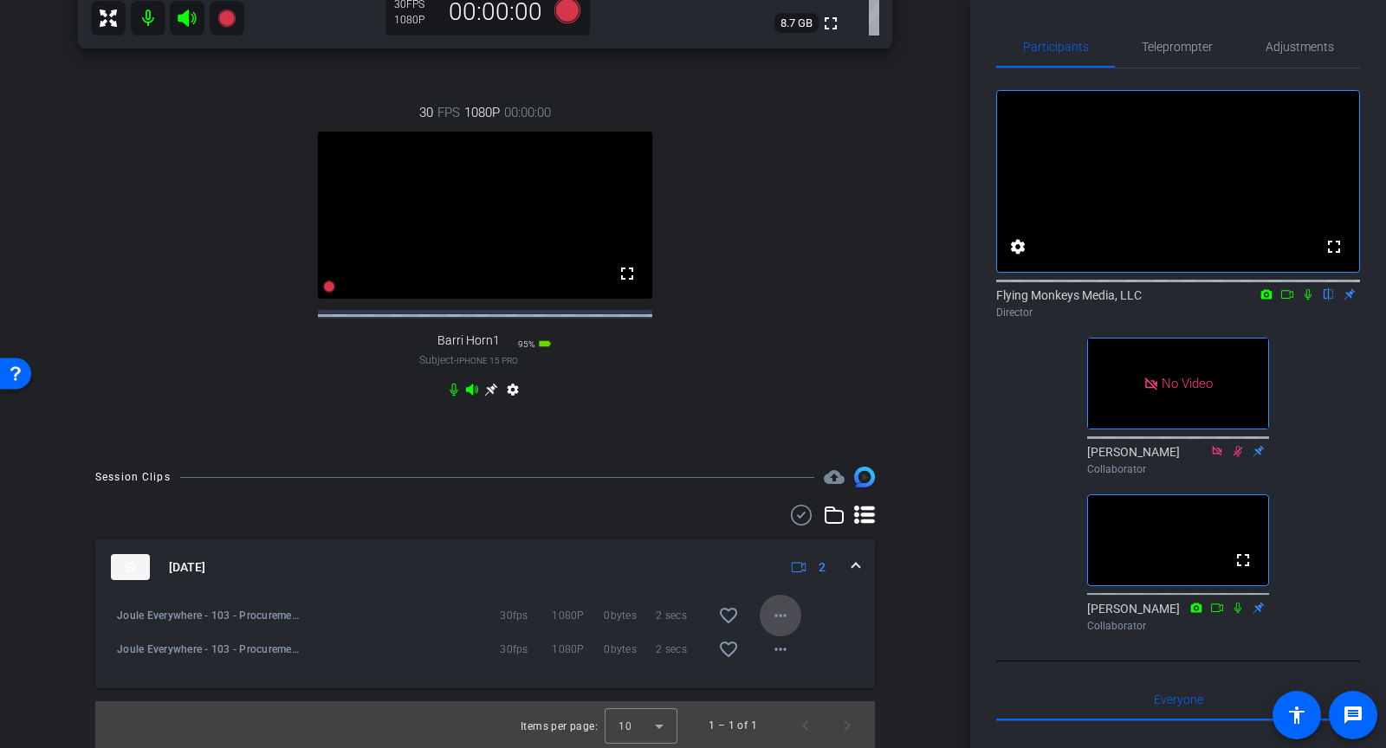
scroll to position [568, 0]
click at [767, 638] on span at bounding box center [781, 617] width 42 height 42
click at [839, 636] on div at bounding box center [693, 374] width 1386 height 748
click at [133, 581] on img at bounding box center [130, 568] width 39 height 26
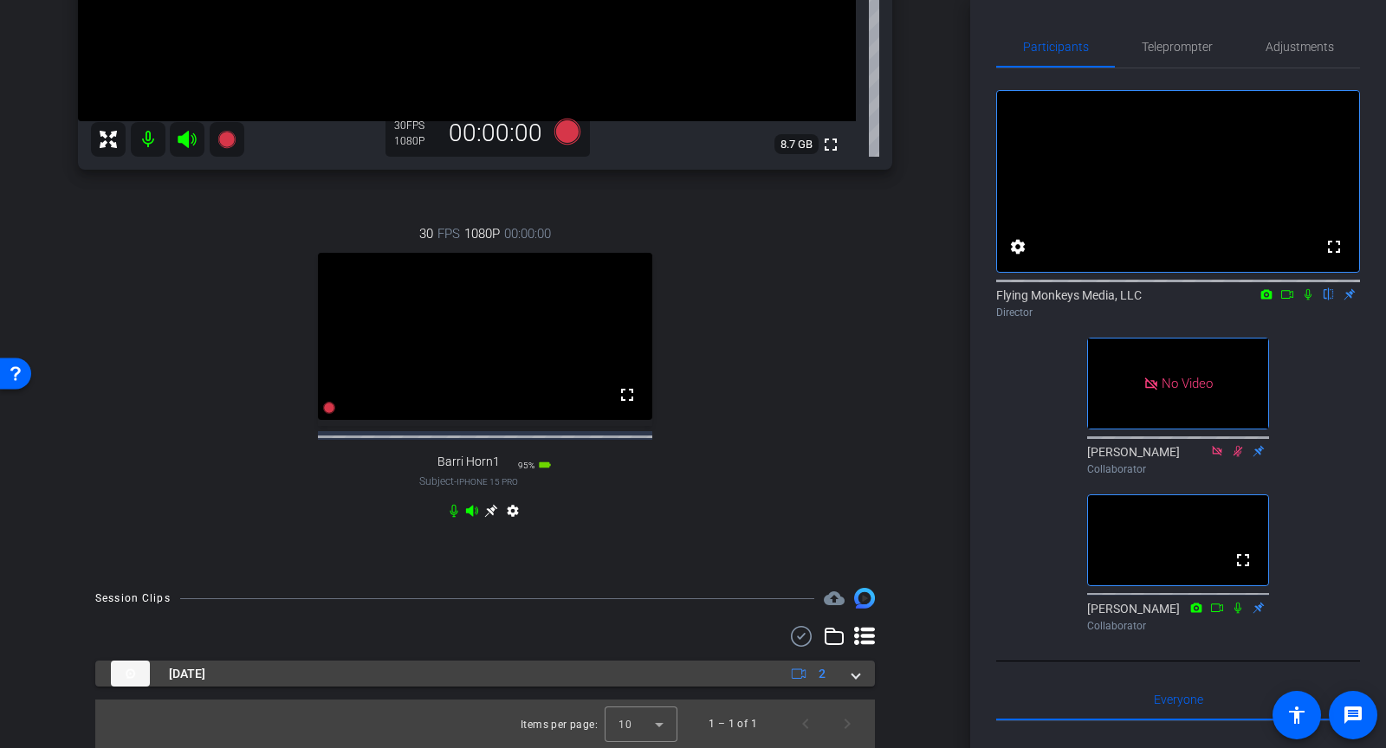
click at [410, 682] on mat-panel-title "[DATE]" at bounding box center [436, 674] width 651 height 26
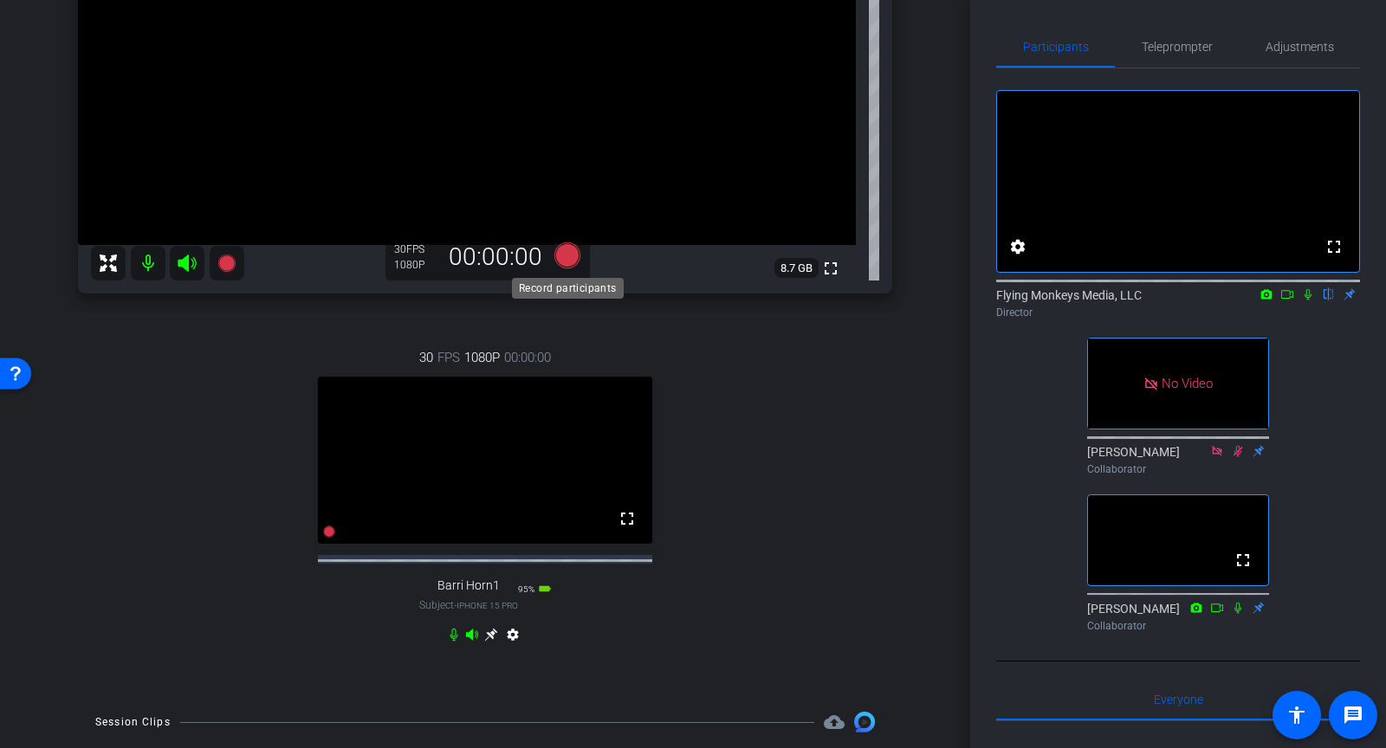
scroll to position [279, 0]
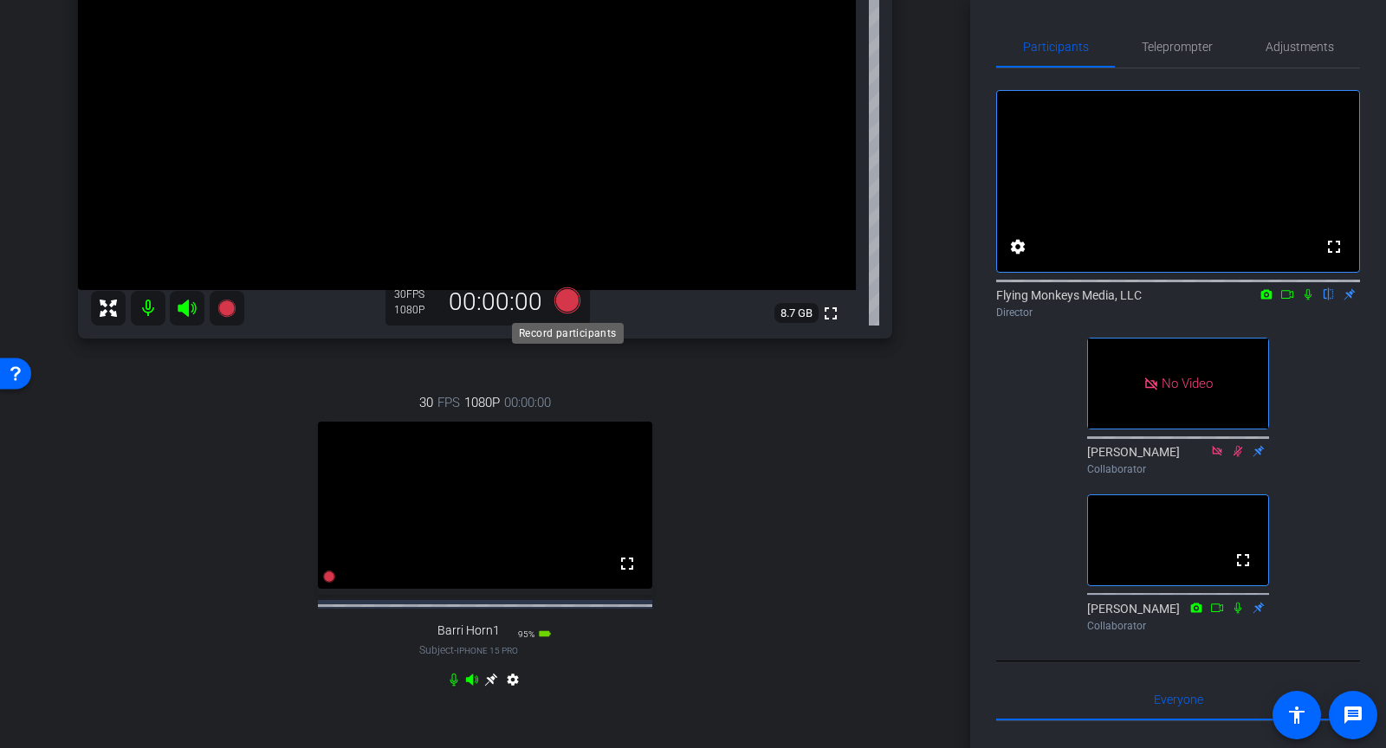
click at [575, 301] on icon at bounding box center [567, 301] width 26 height 26
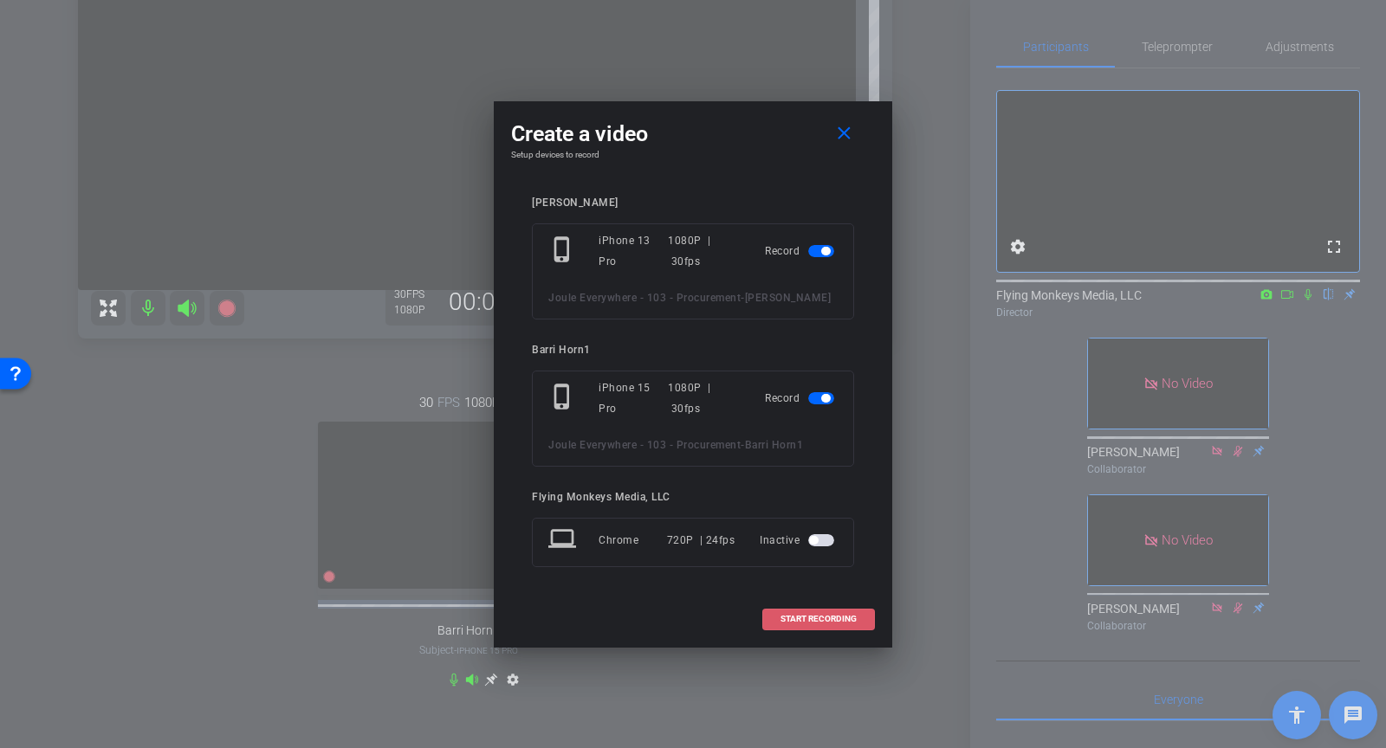
click at [813, 624] on span "START RECORDING" at bounding box center [819, 619] width 76 height 9
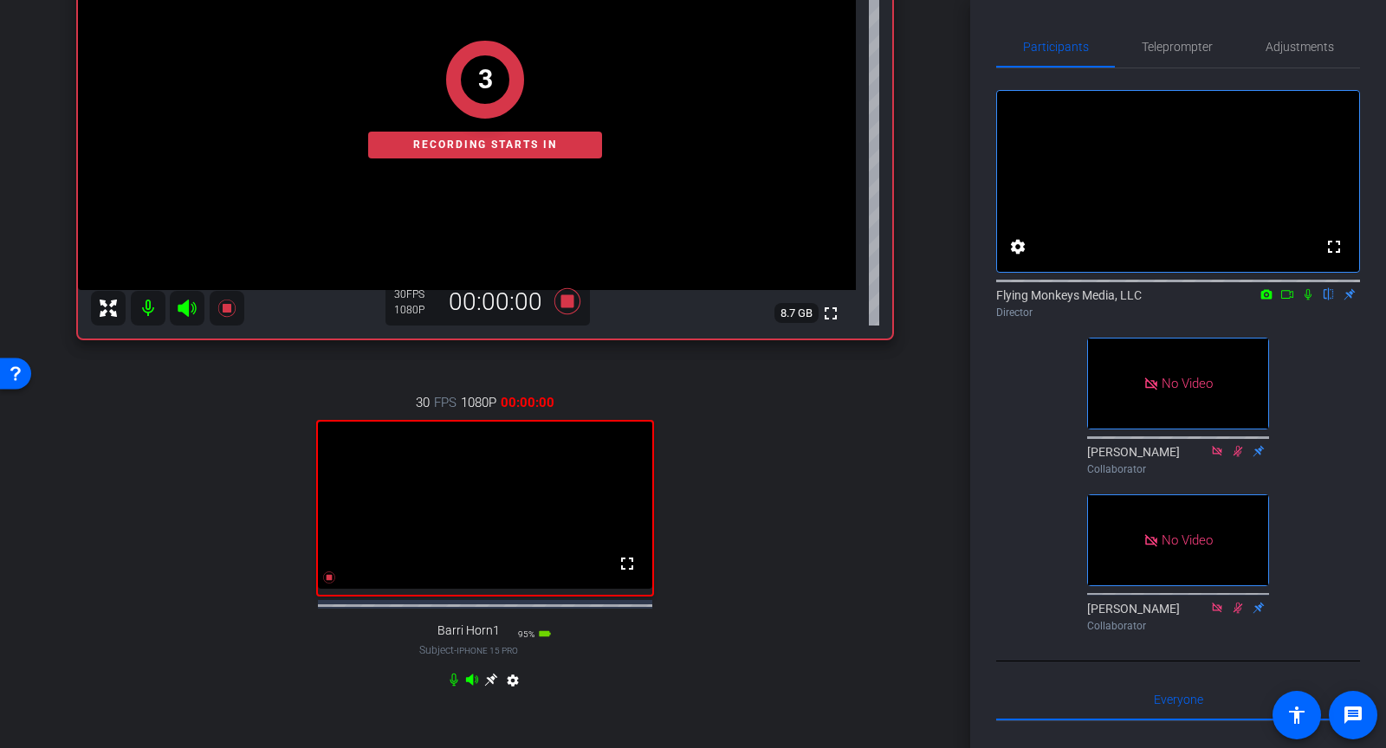
click at [1291, 301] on icon at bounding box center [1287, 294] width 14 height 12
click at [1324, 301] on icon at bounding box center [1329, 294] width 14 height 12
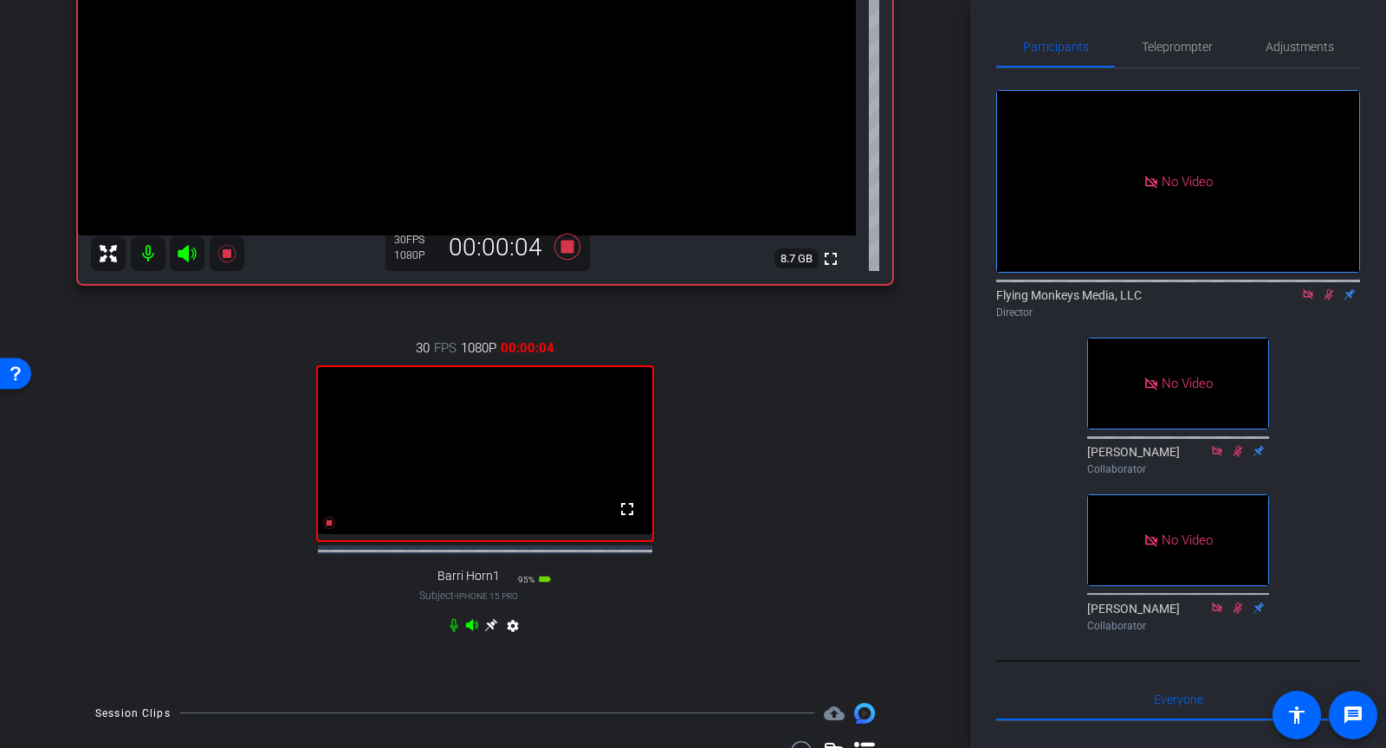
scroll to position [267, 0]
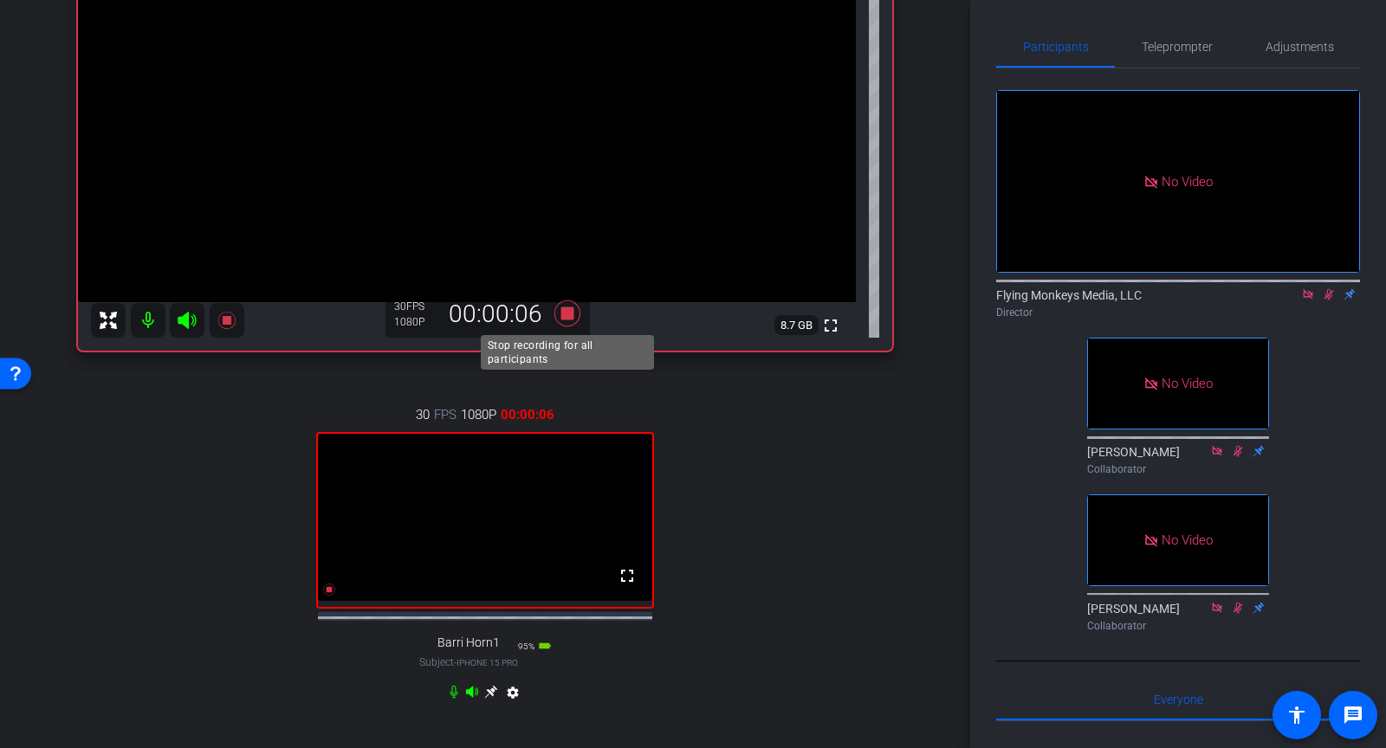
click at [565, 319] on icon at bounding box center [567, 313] width 26 height 26
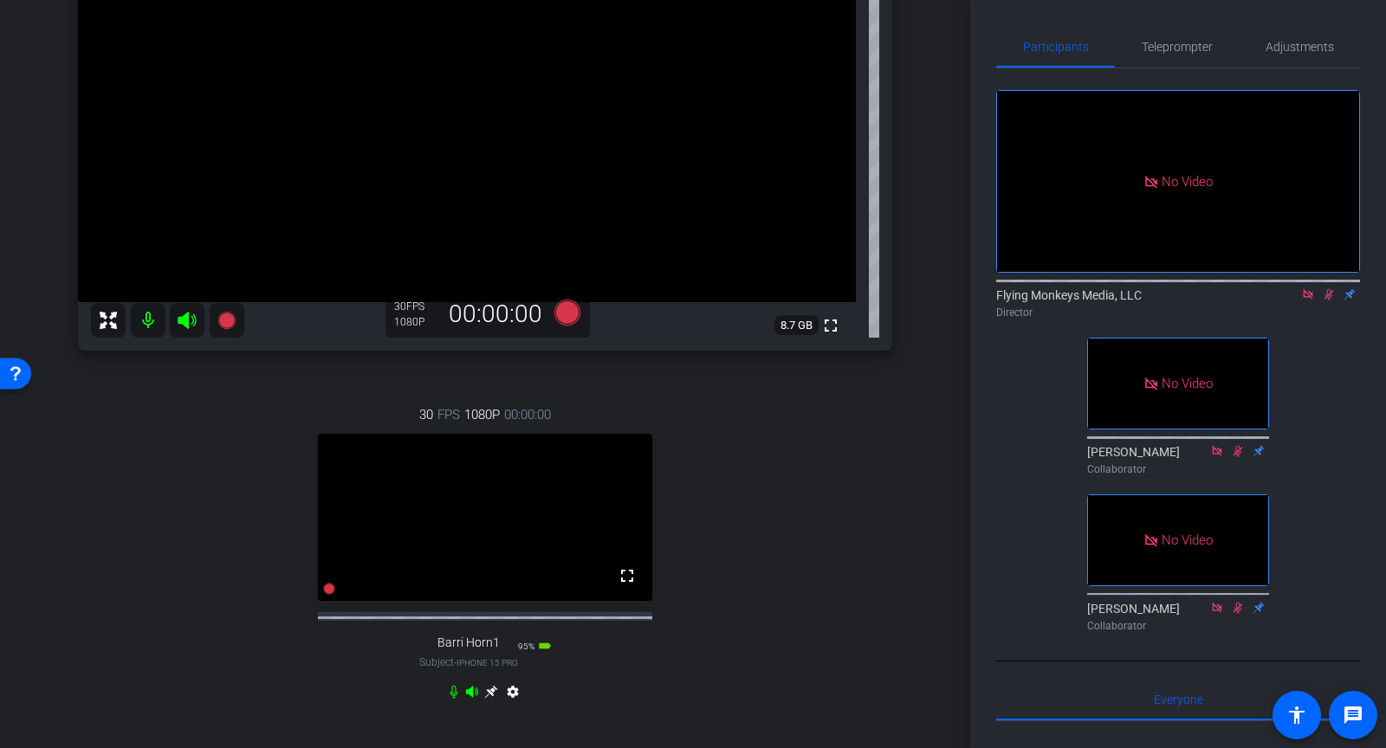
click at [1325, 301] on icon at bounding box center [1329, 294] width 14 height 12
click at [1307, 301] on icon at bounding box center [1308, 294] width 14 height 12
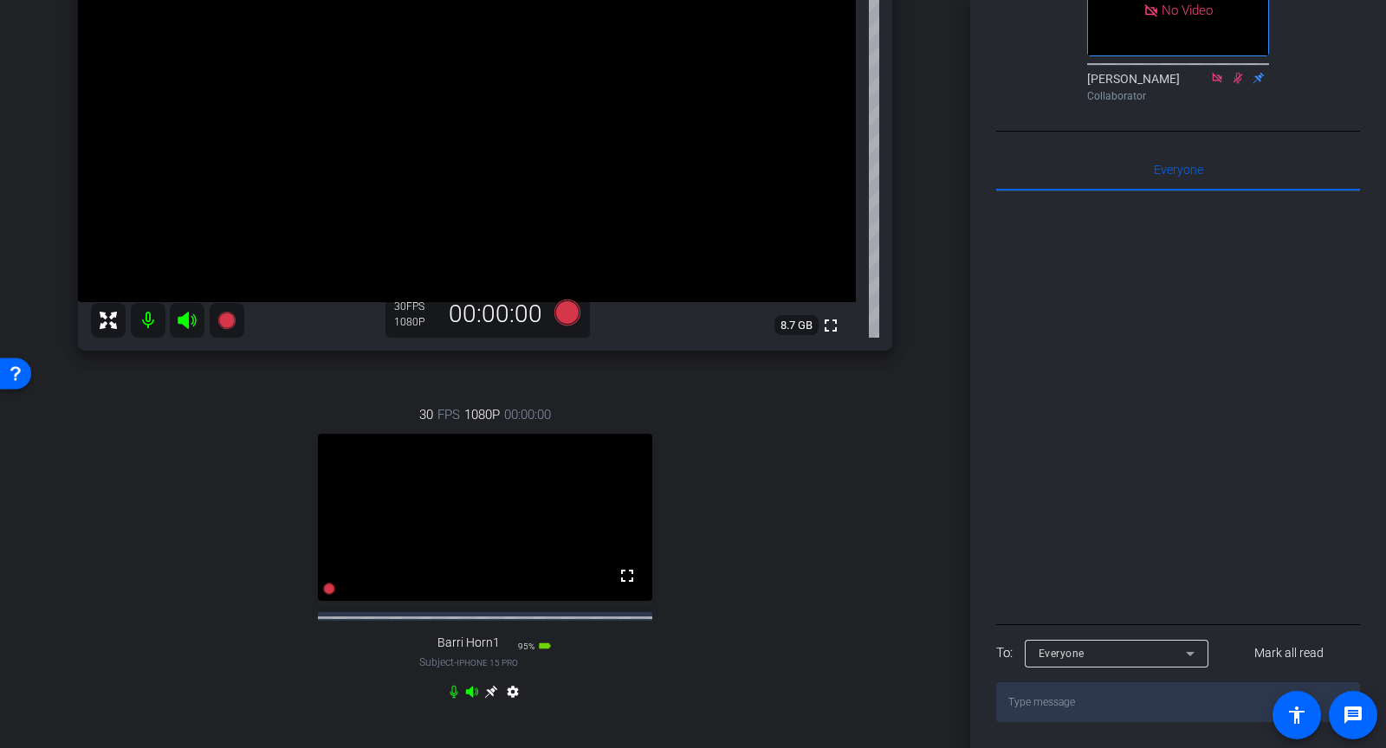
scroll to position [625, 0]
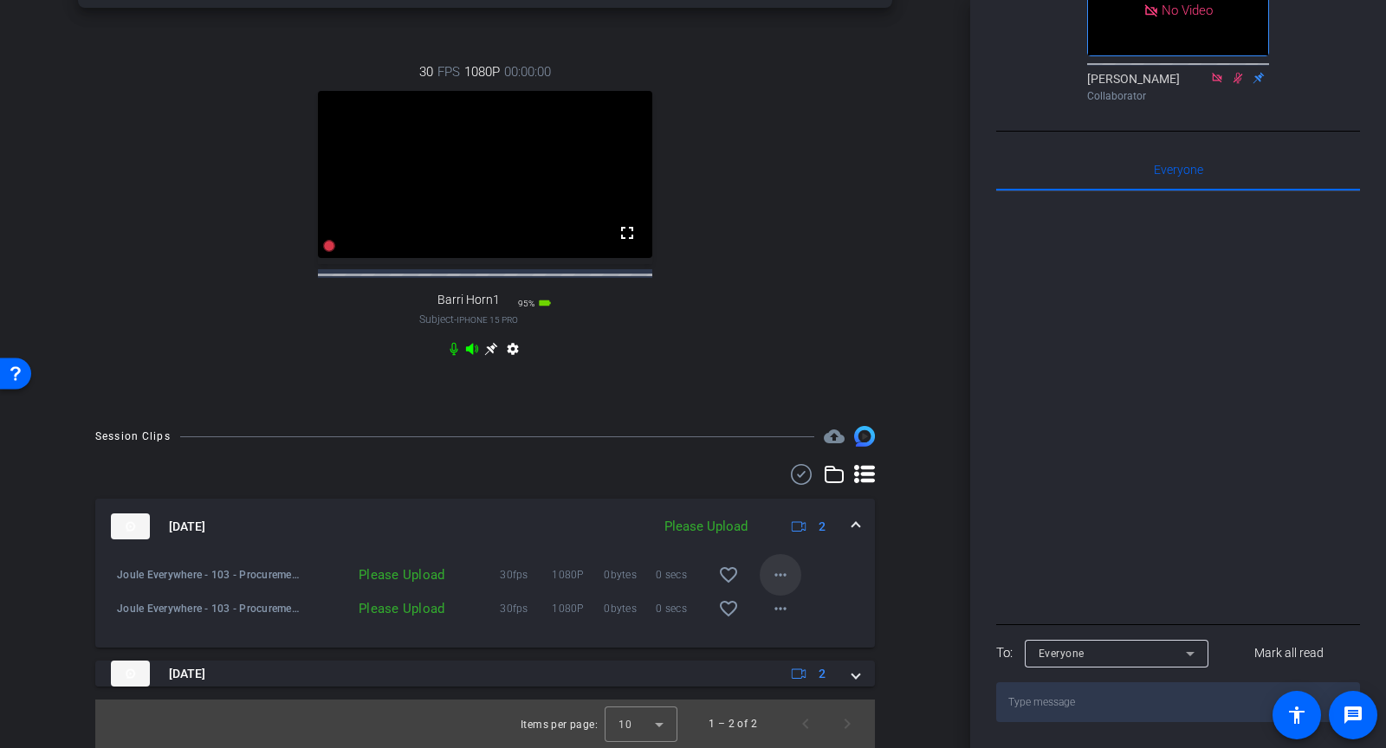
click at [788, 567] on mat-icon "more_horiz" at bounding box center [780, 575] width 21 height 21
click at [783, 604] on span "Upload" at bounding box center [808, 611] width 69 height 21
click at [783, 607] on mat-icon "more_horiz" at bounding box center [780, 609] width 21 height 21
click at [781, 638] on span "Upload" at bounding box center [808, 645] width 69 height 21
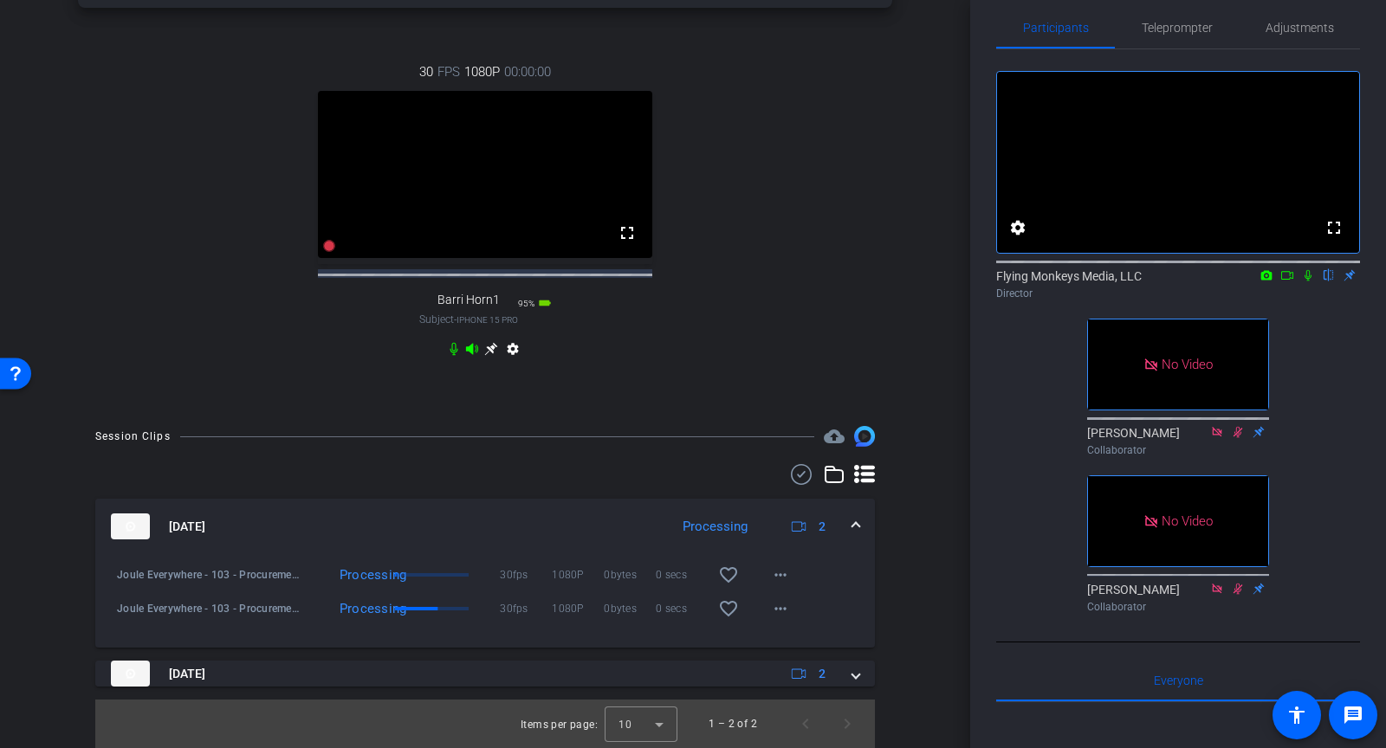
click at [113, 575] on div "Joule Everywhere - 103 - Procurement-Mark Smitherman-2025-08-21-13-16-08-868-0" at bounding box center [206, 575] width 196 height 42
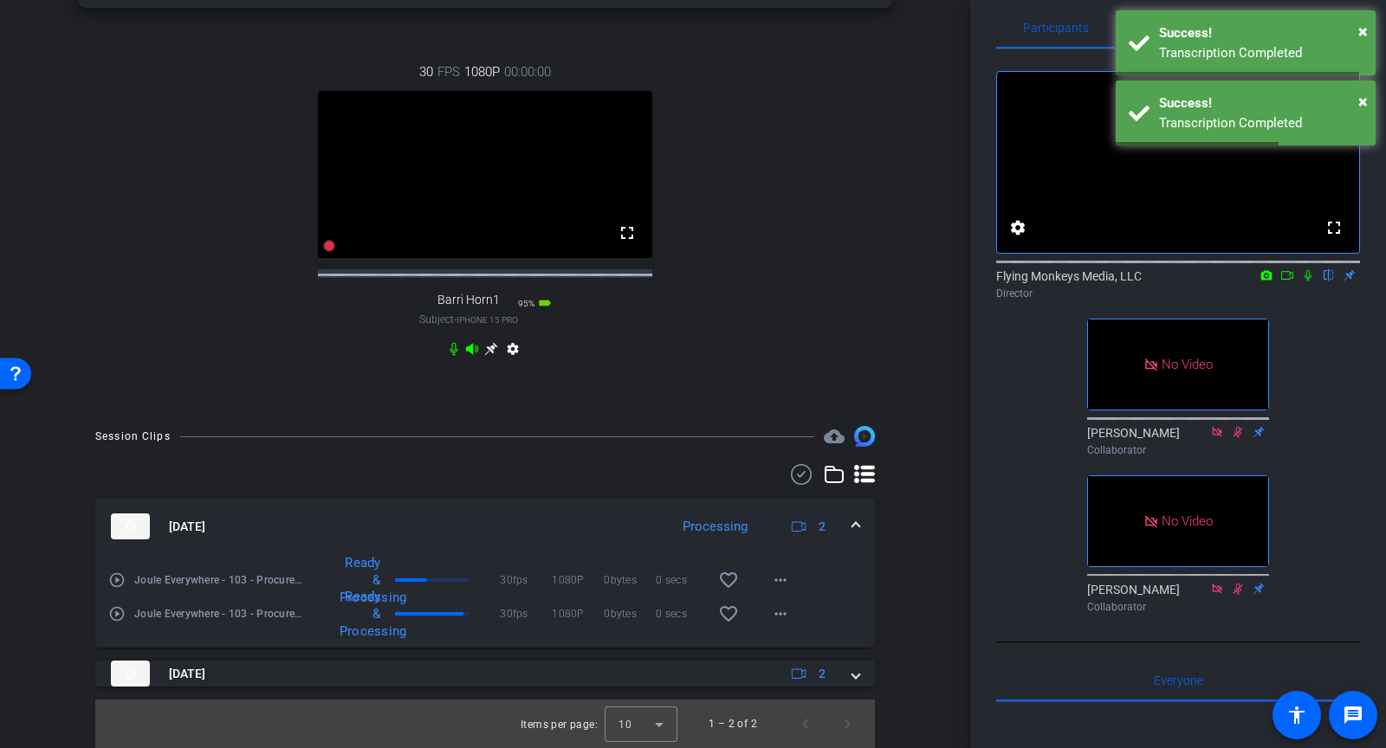
click at [1306, 282] on icon at bounding box center [1308, 275] width 14 height 12
click at [113, 608] on mat-icon "play_circle_outline" at bounding box center [116, 614] width 17 height 17
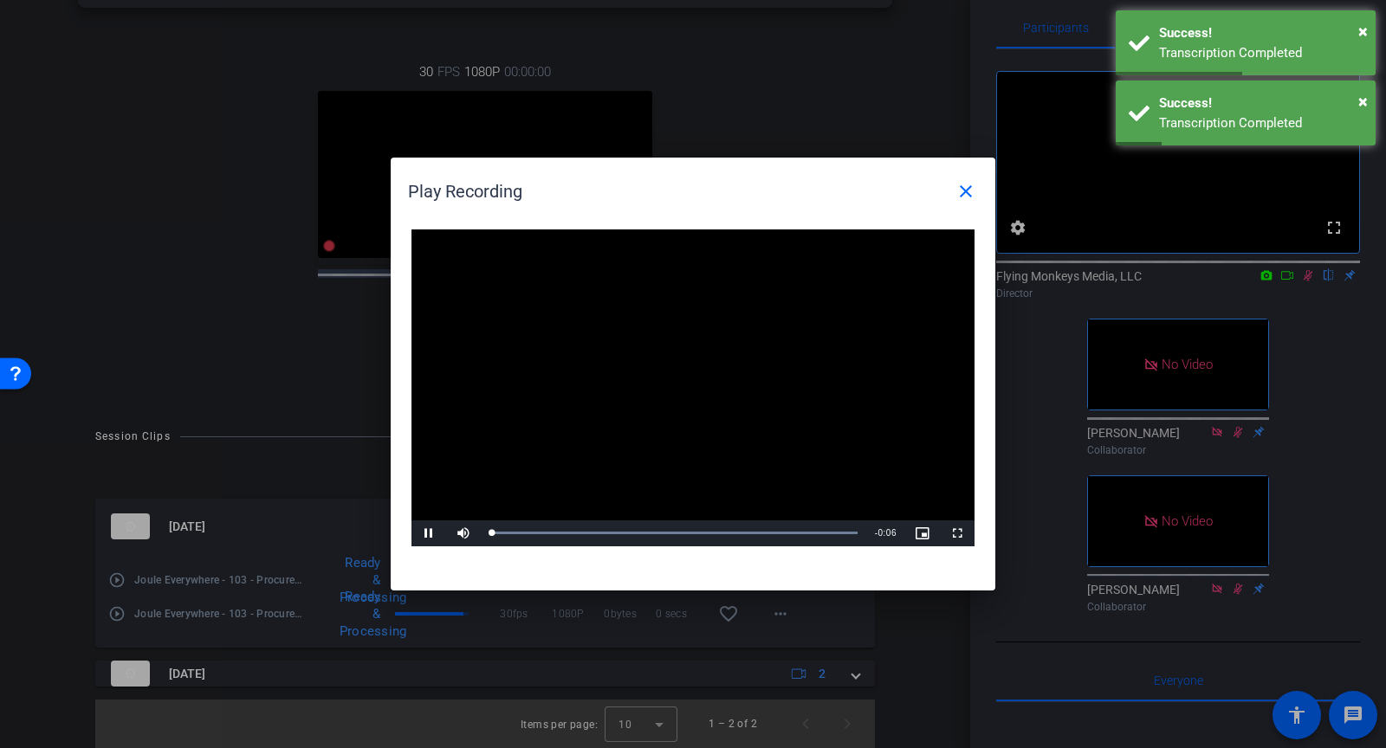
click at [688, 366] on video "Video Player" at bounding box center [692, 388] width 563 height 317
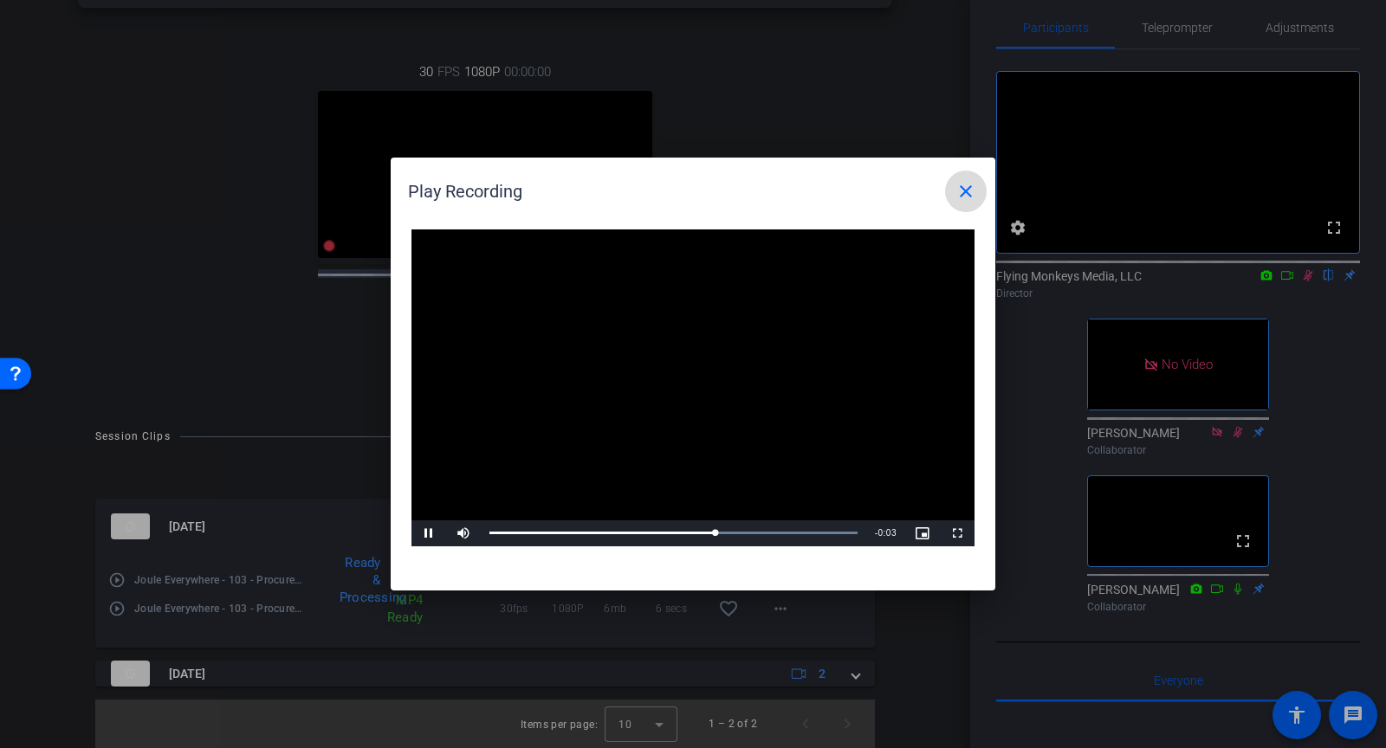
click at [963, 193] on mat-icon "close" at bounding box center [966, 191] width 21 height 21
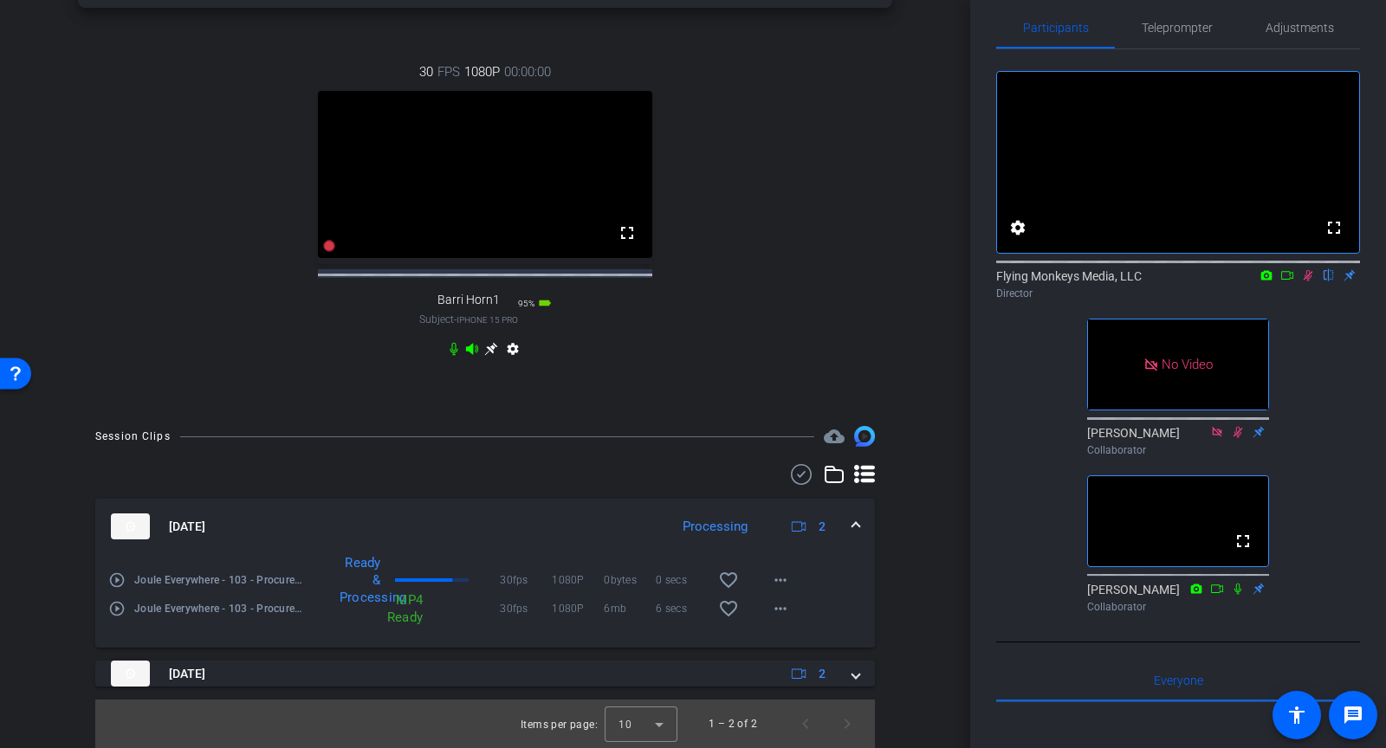
click at [1312, 282] on icon at bounding box center [1308, 275] width 14 height 12
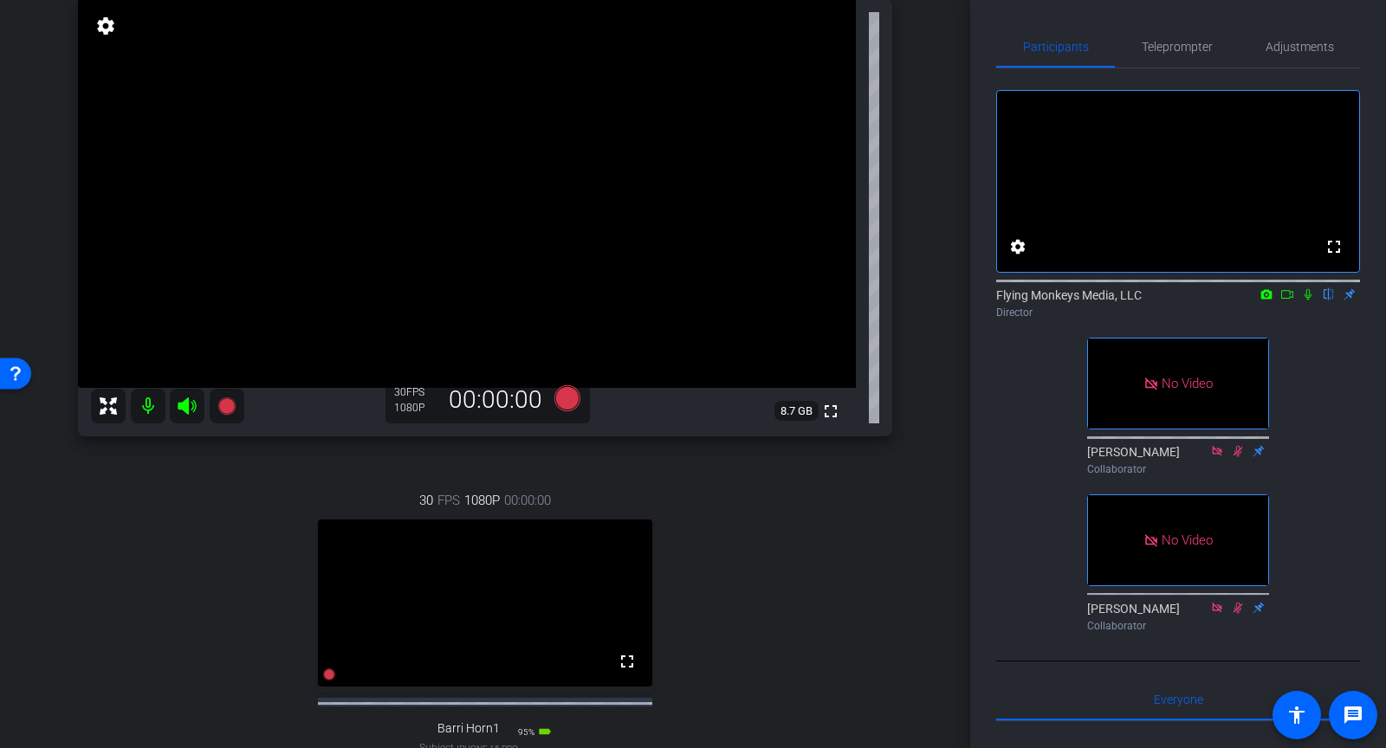
scroll to position [182, 0]
click at [1286, 301] on icon at bounding box center [1287, 294] width 14 height 12
click at [1332, 301] on icon at bounding box center [1329, 294] width 14 height 12
click at [574, 405] on icon at bounding box center [567, 398] width 26 height 26
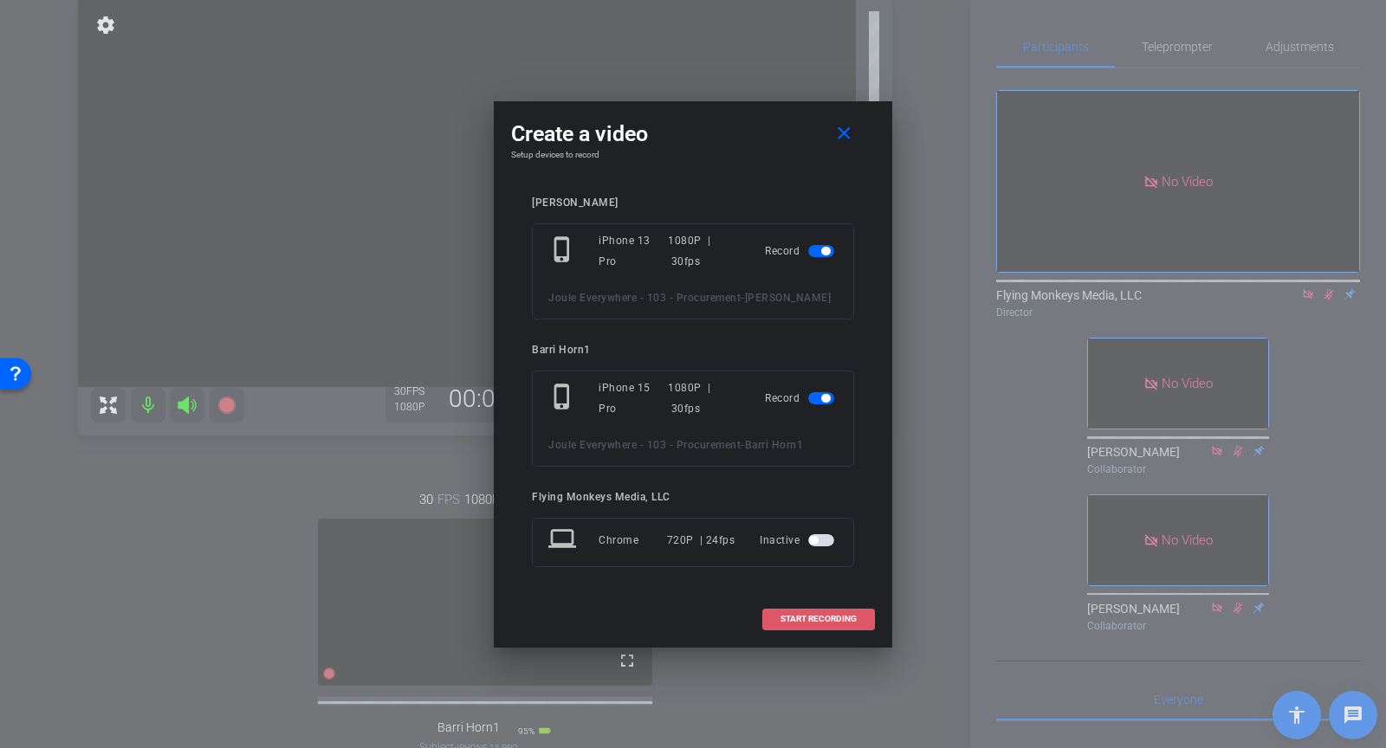
click at [819, 637] on span at bounding box center [818, 620] width 111 height 42
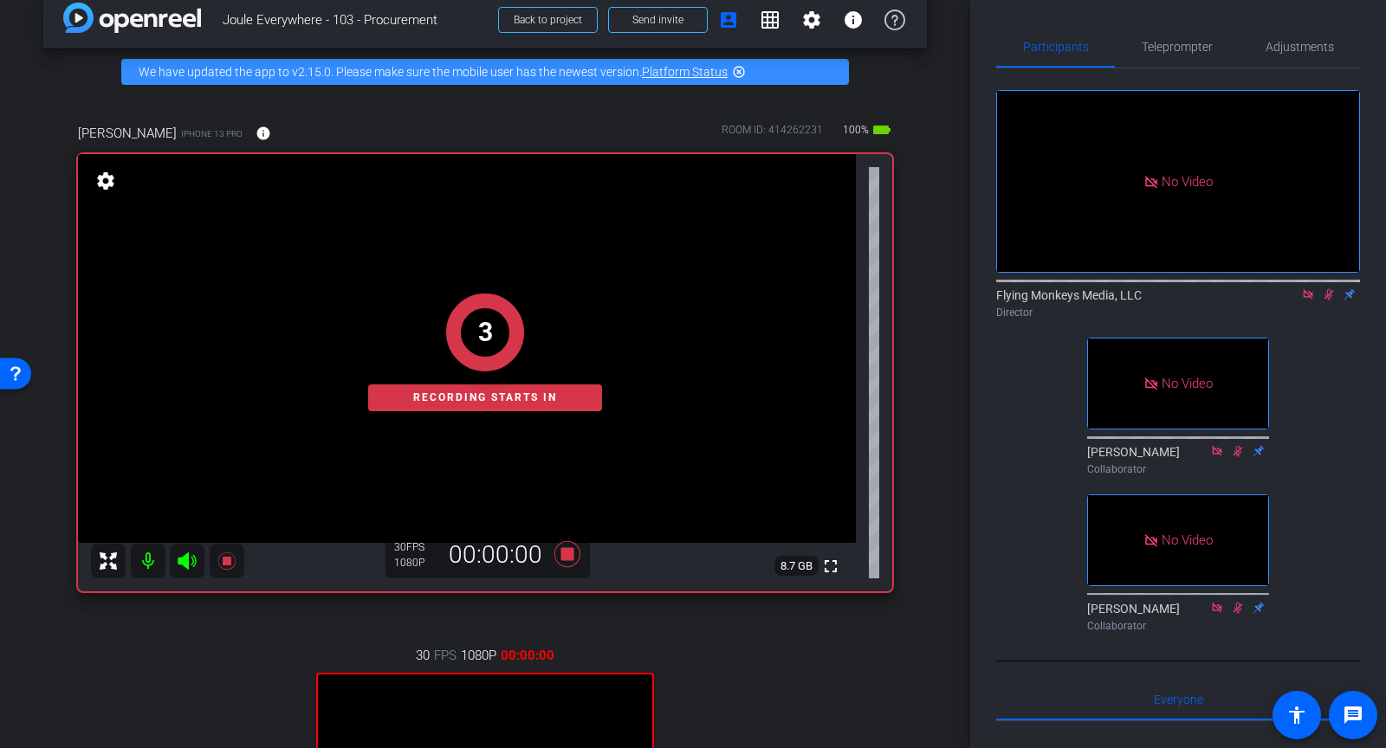
scroll to position [0, 0]
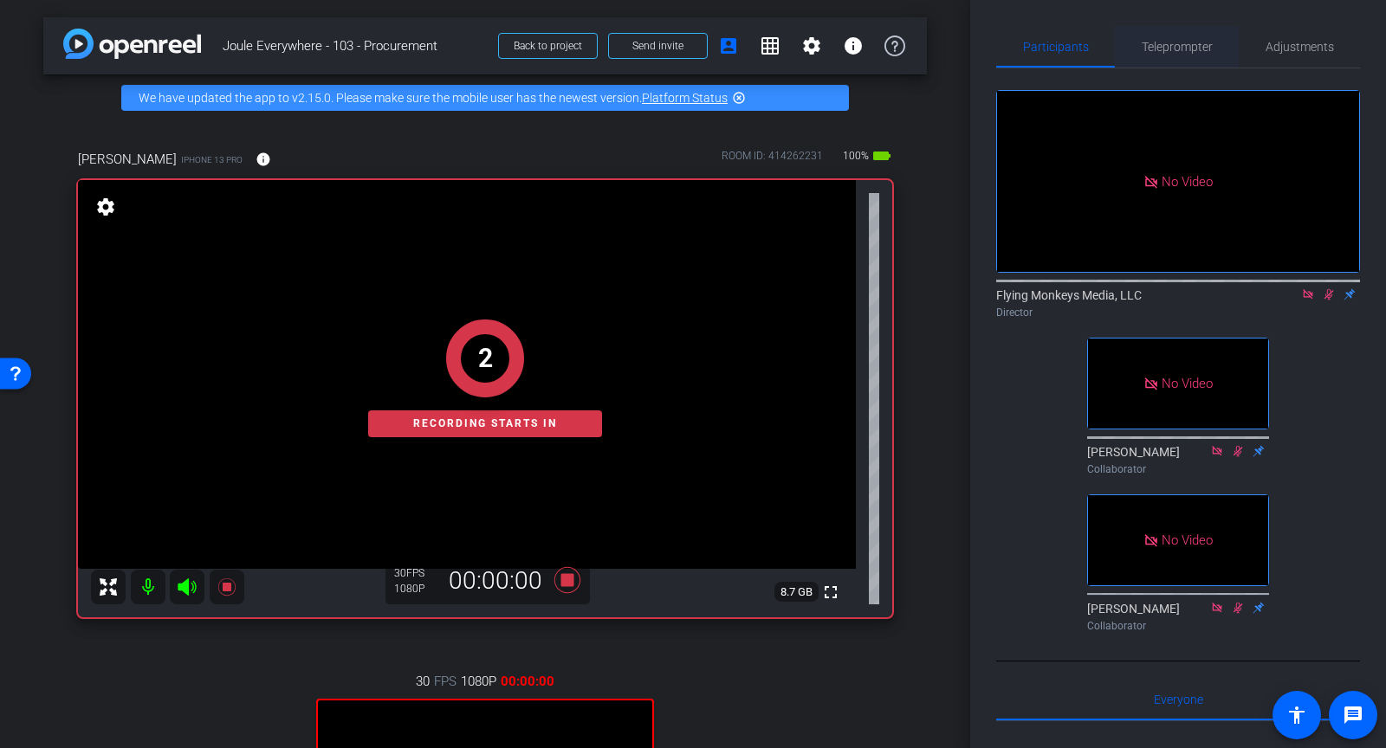
click at [1170, 53] on span "Teleprompter" at bounding box center [1177, 47] width 71 height 12
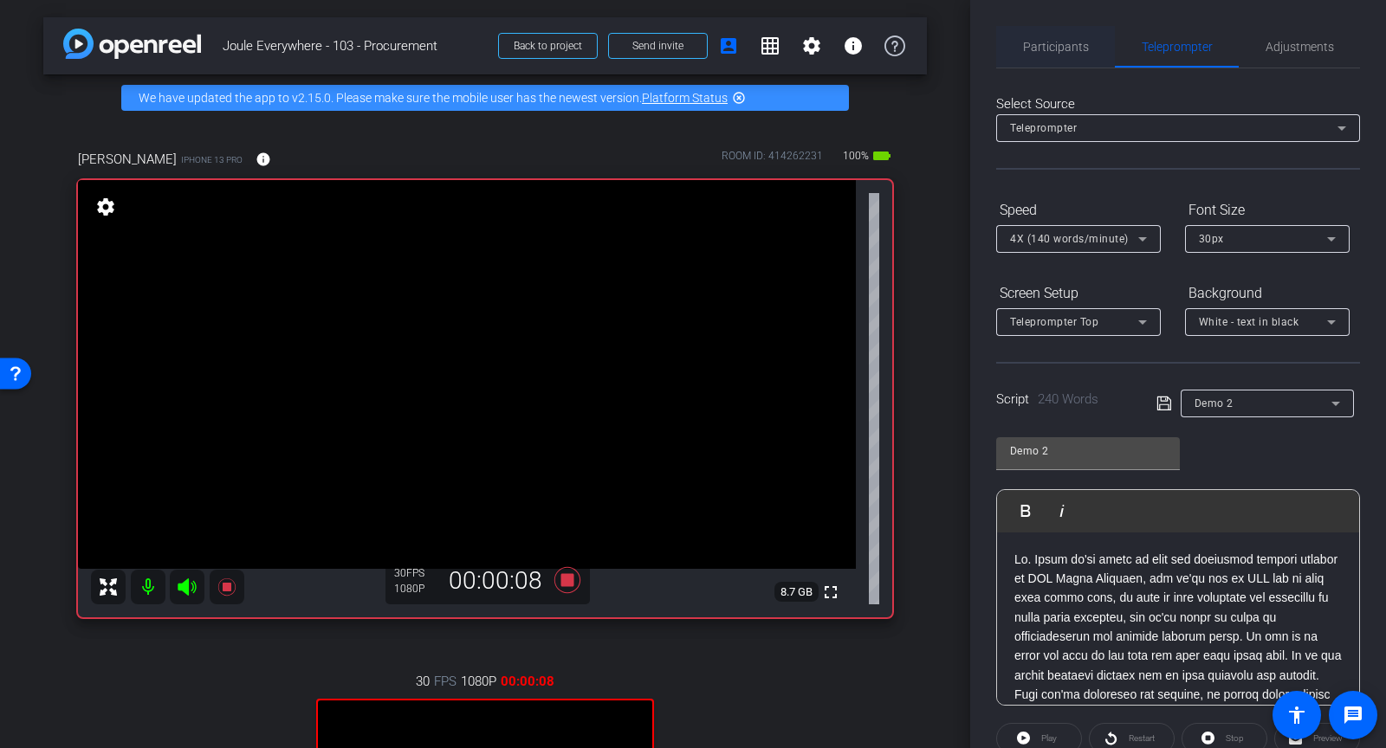
click at [1054, 42] on span "Participants" at bounding box center [1056, 47] width 66 height 12
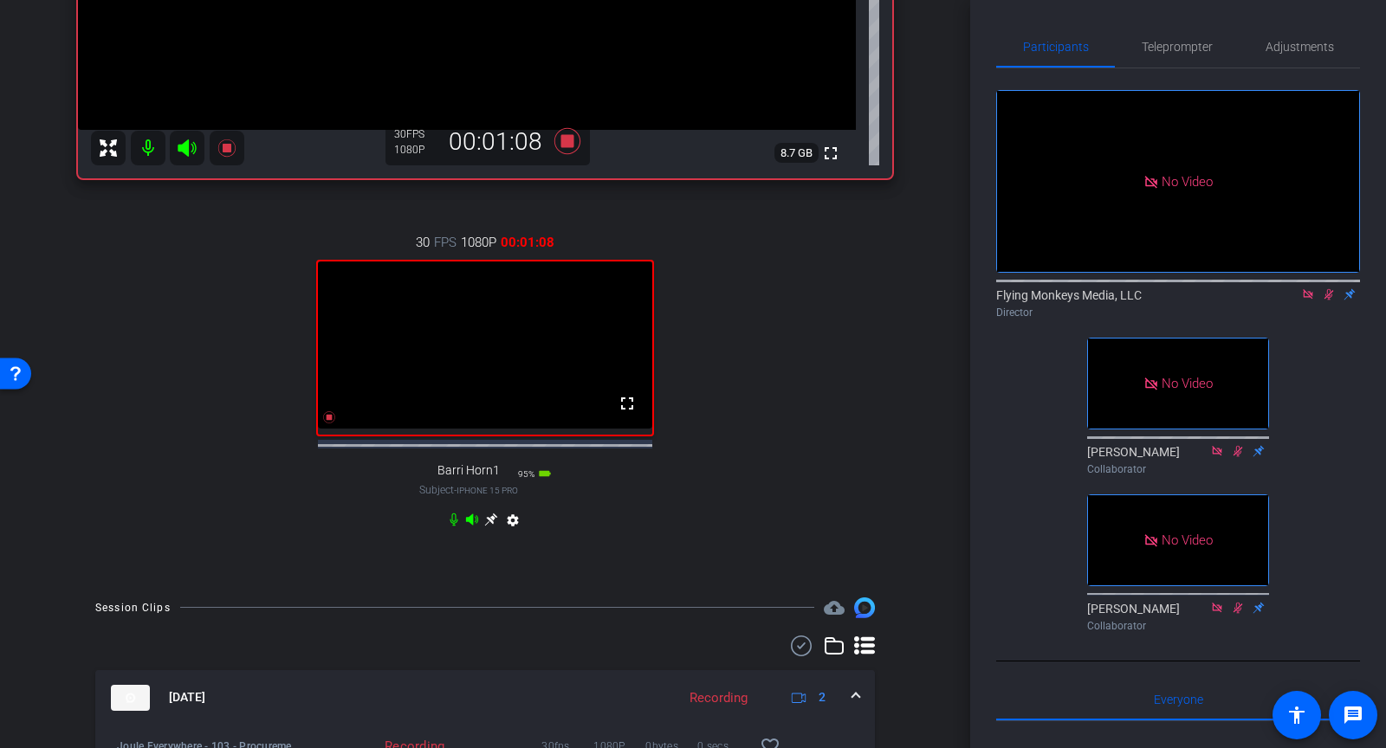
scroll to position [137, 0]
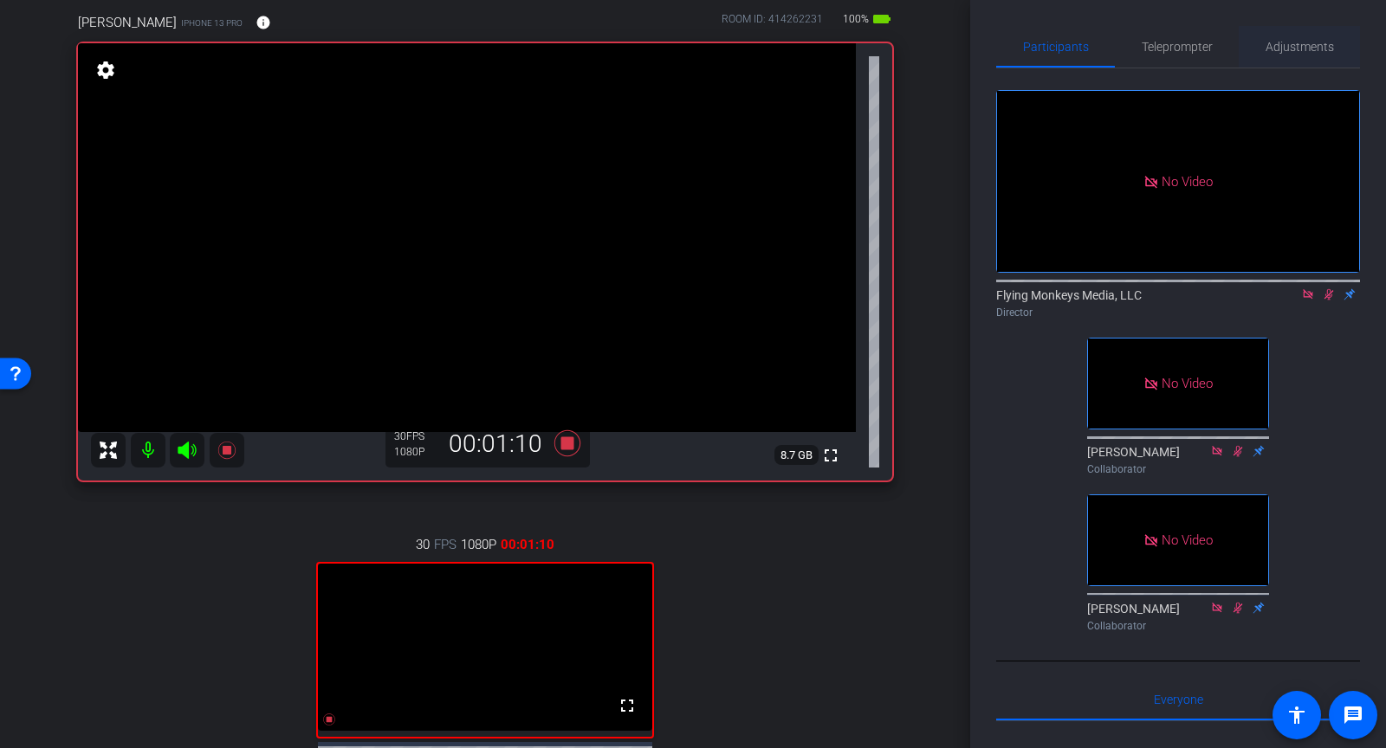
click at [1256, 51] on div "Adjustments" at bounding box center [1299, 47] width 121 height 42
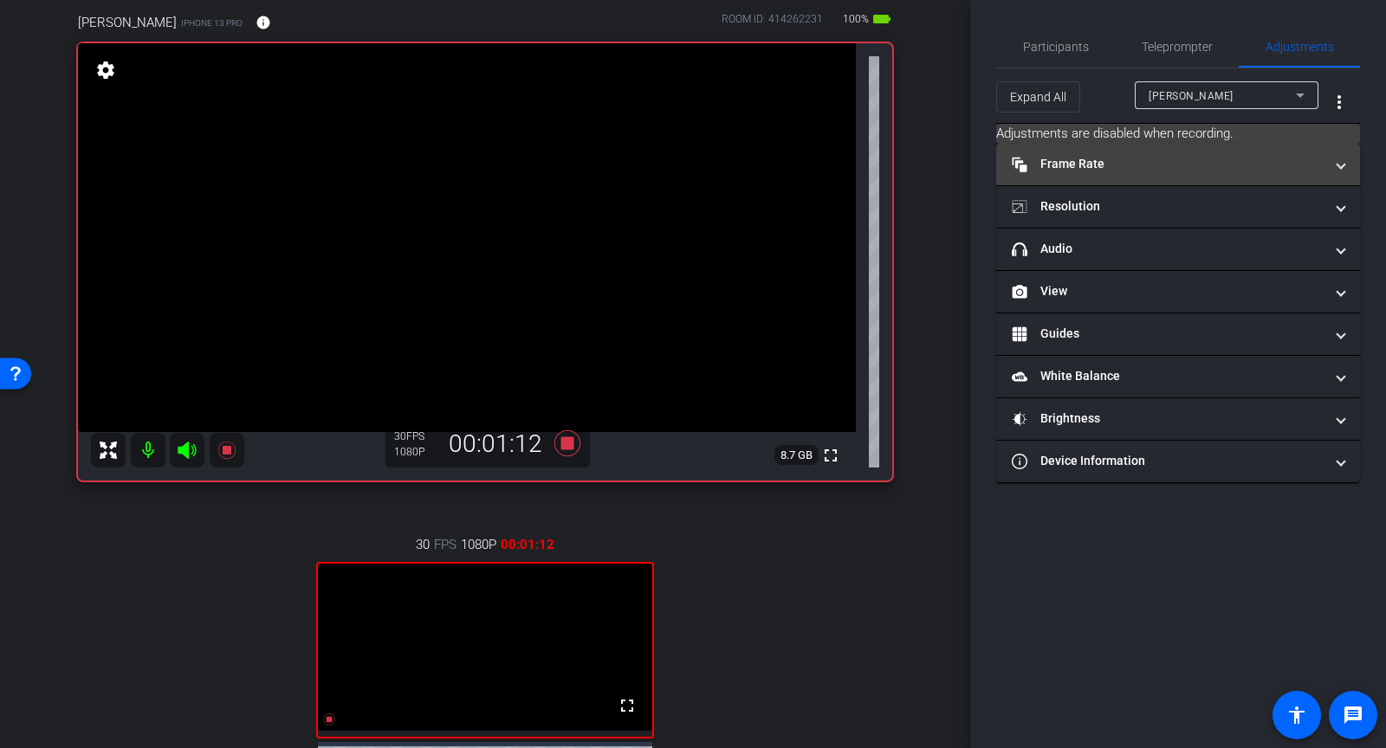
click at [1094, 170] on mat-panel-title "Frame Rate Frame Rate" at bounding box center [1168, 164] width 312 height 18
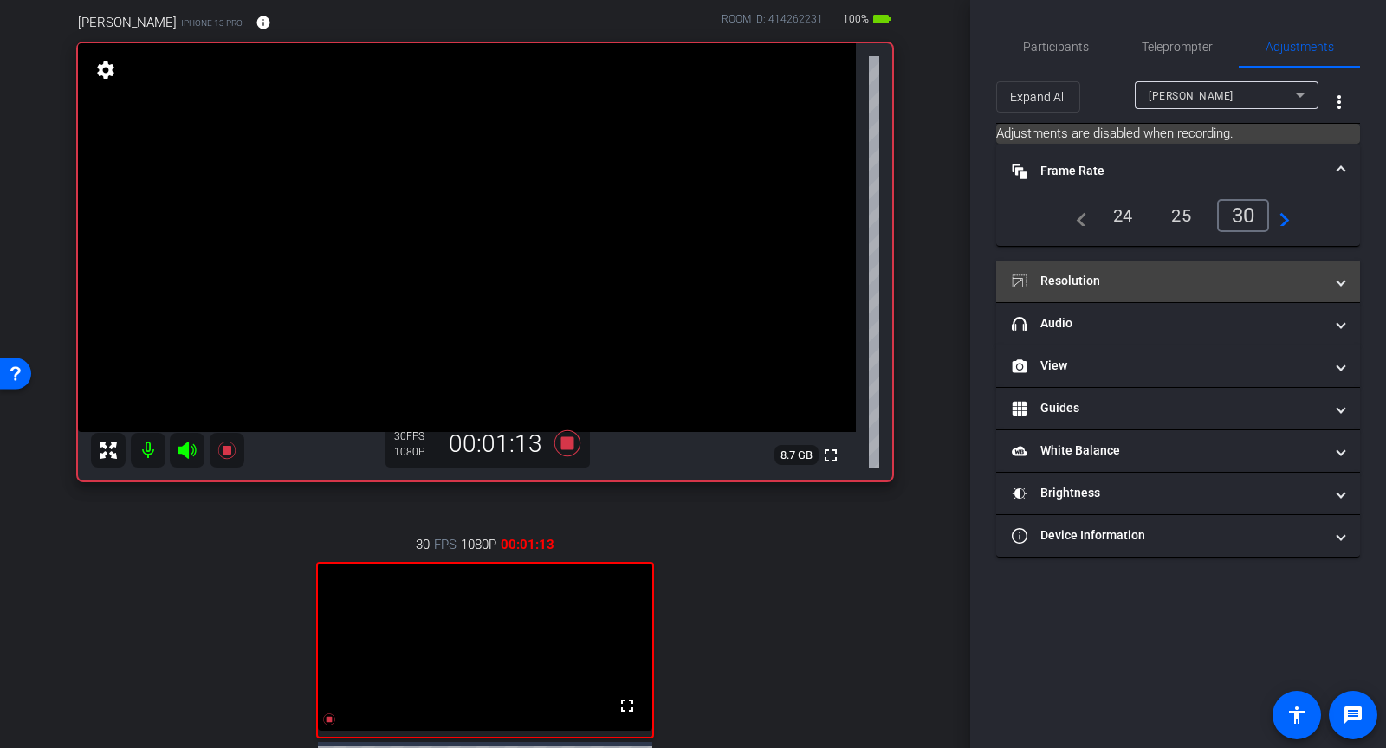
click at [1080, 292] on mat-expansion-panel-header "Resolution" at bounding box center [1178, 282] width 364 height 42
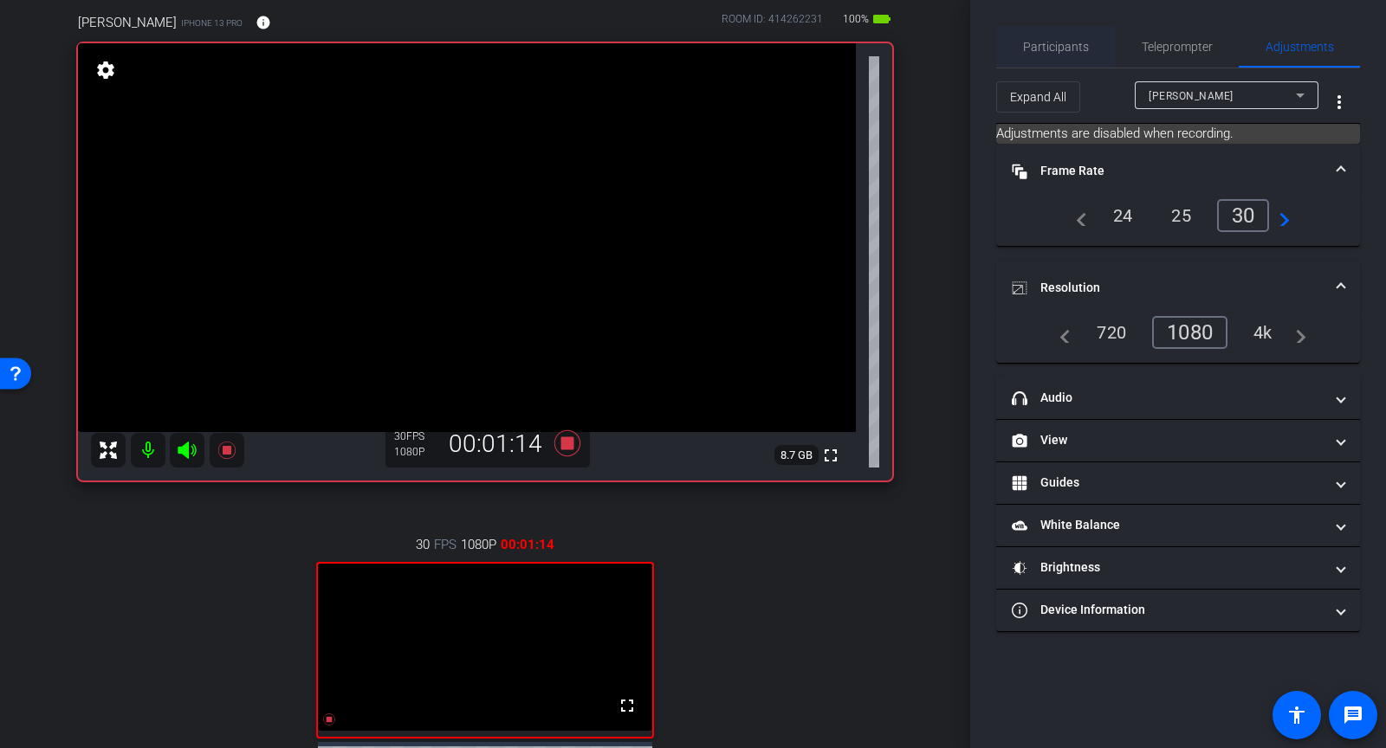
click at [1060, 49] on span "Participants" at bounding box center [1056, 47] width 66 height 12
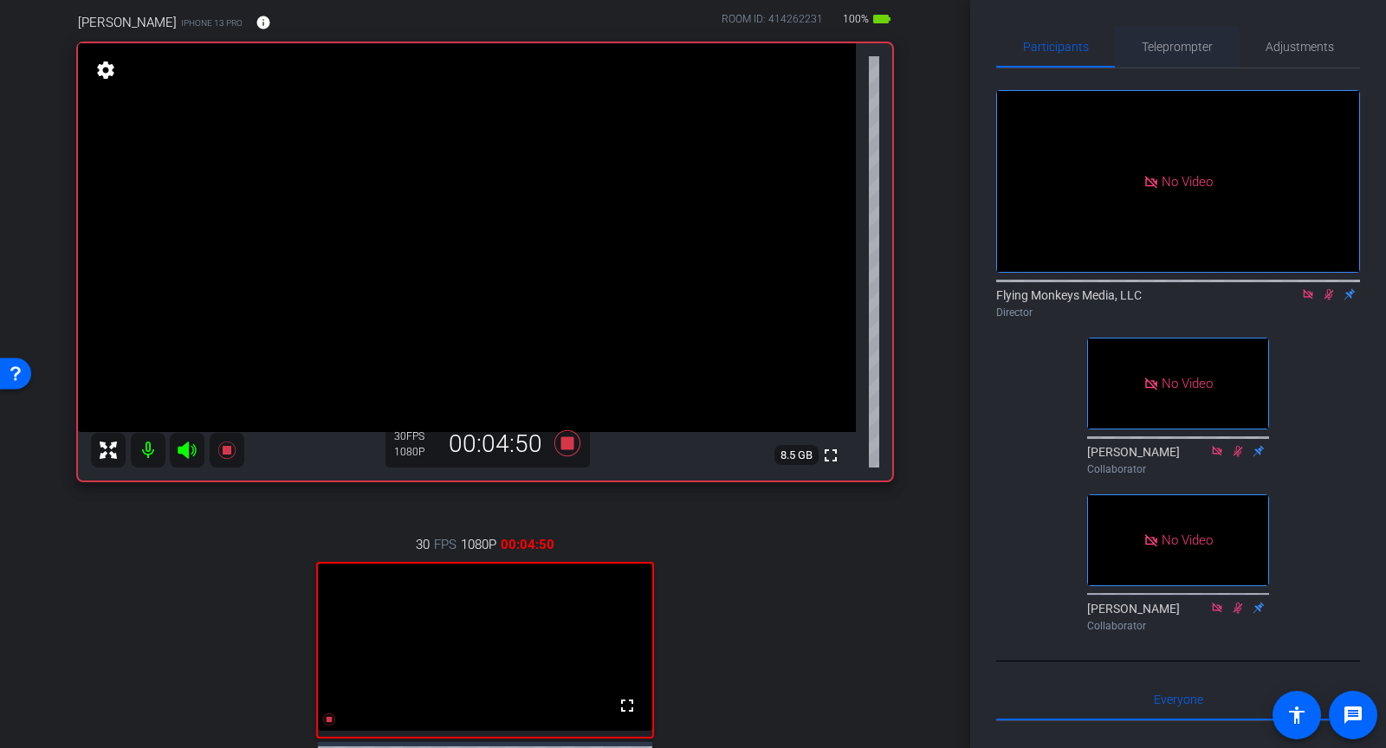
click at [1184, 44] on span "Teleprompter" at bounding box center [1177, 47] width 71 height 12
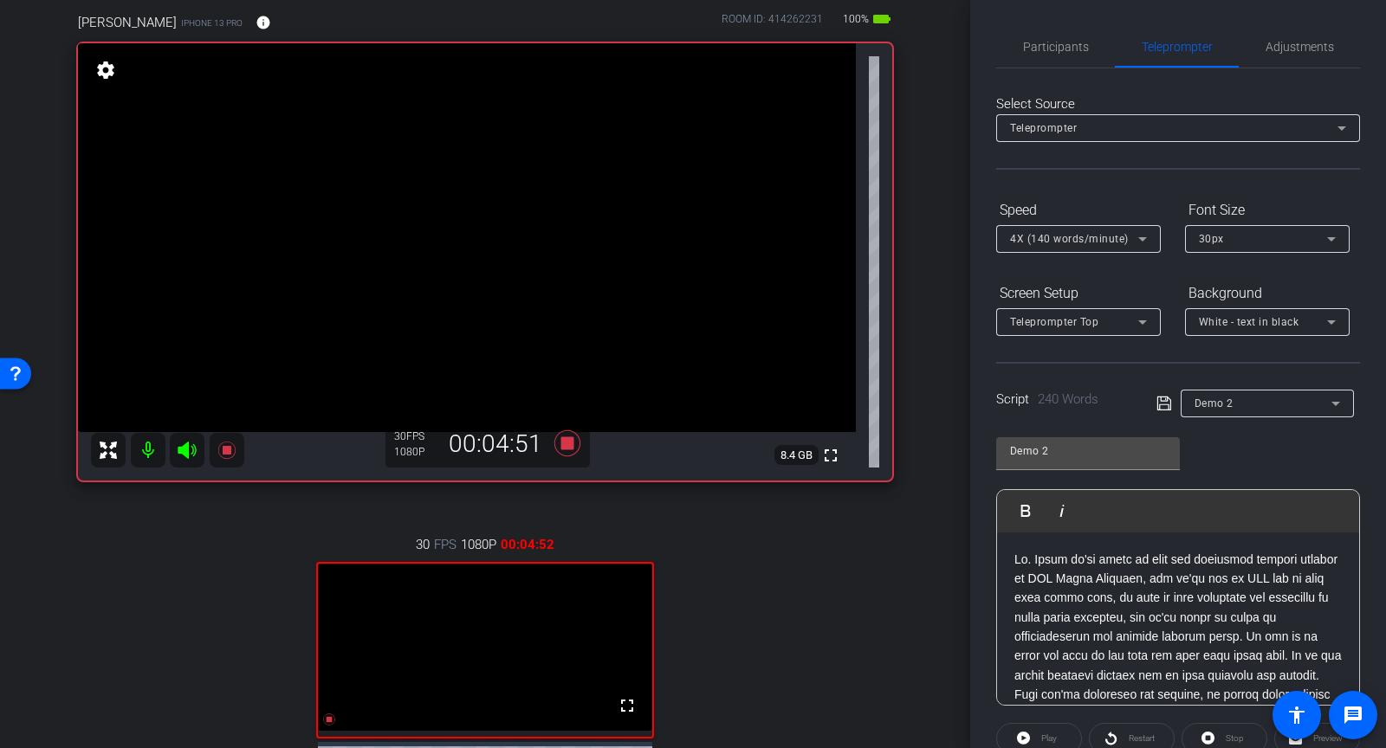
click at [1272, 390] on div "Demo 2" at bounding box center [1268, 404] width 146 height 28
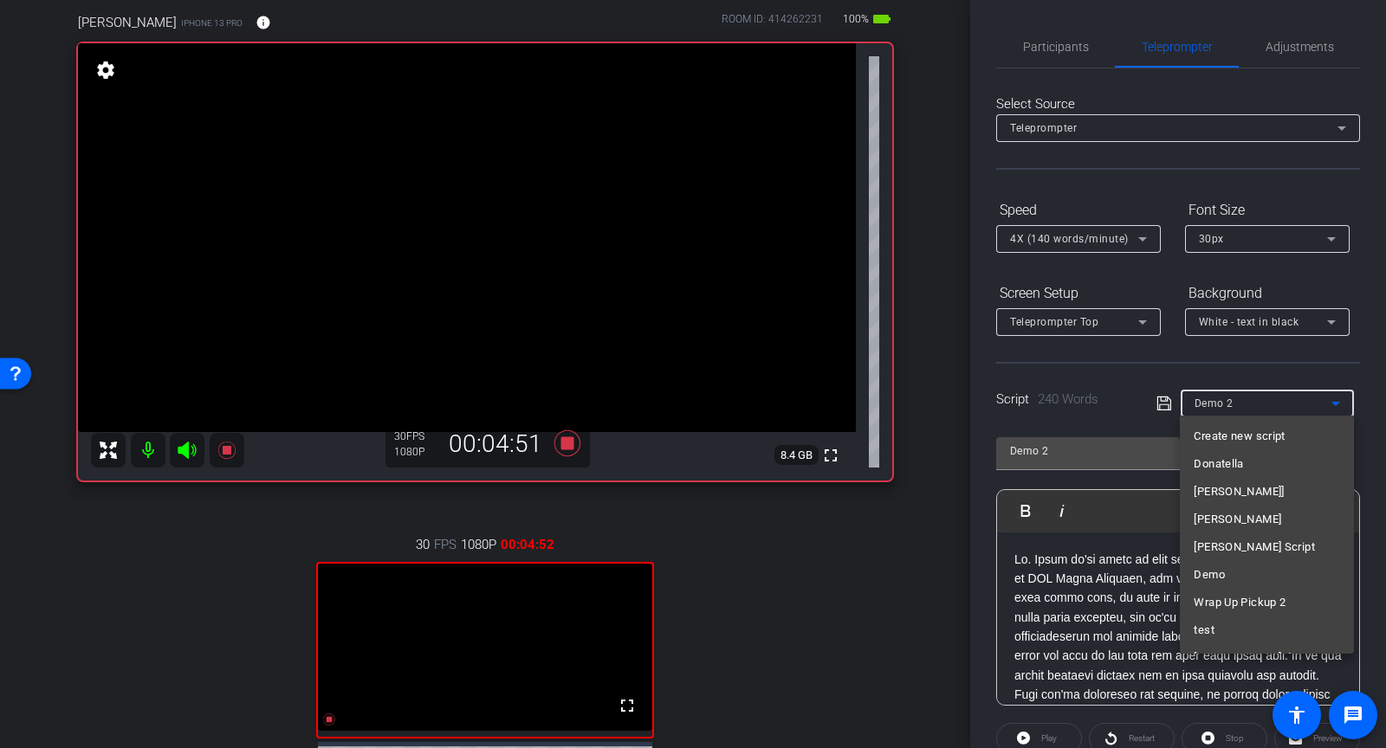
scroll to position [157, 0]
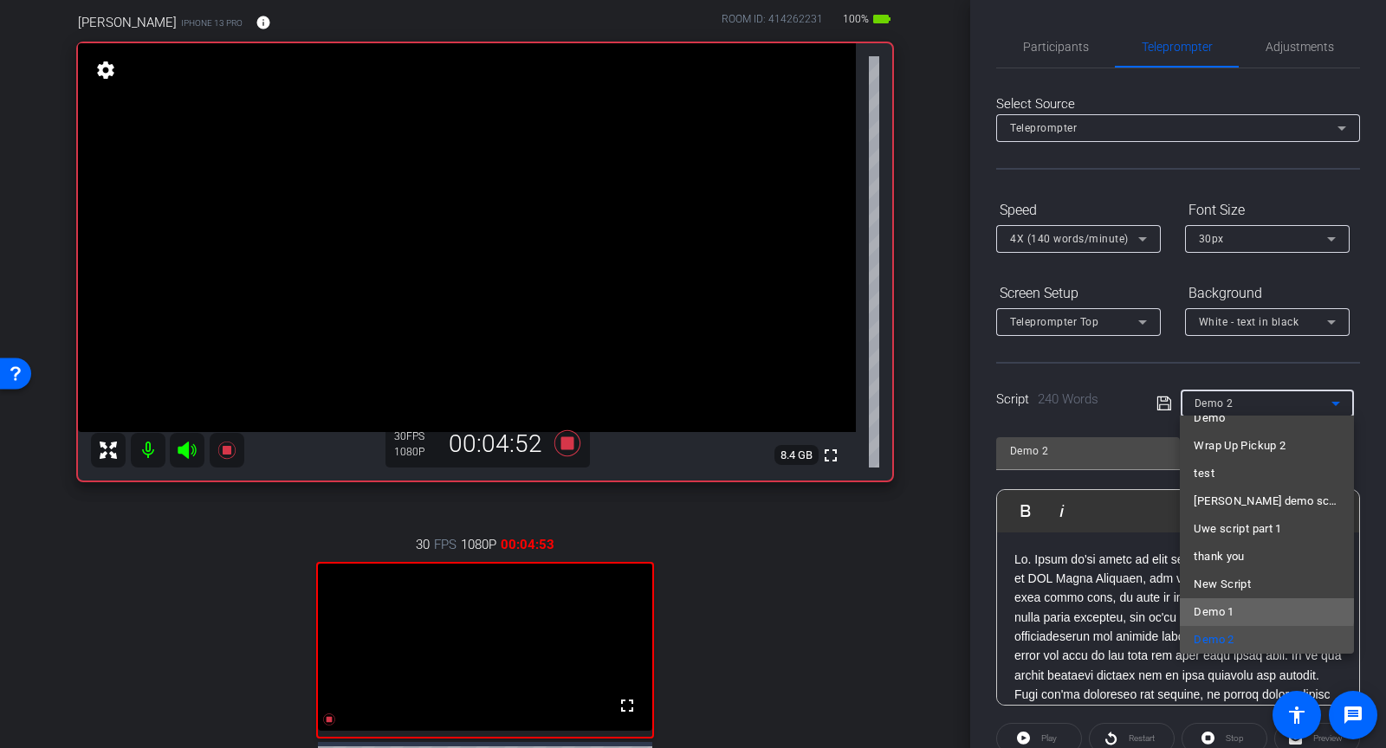
click at [1229, 607] on span "Demo 1" at bounding box center [1214, 612] width 40 height 21
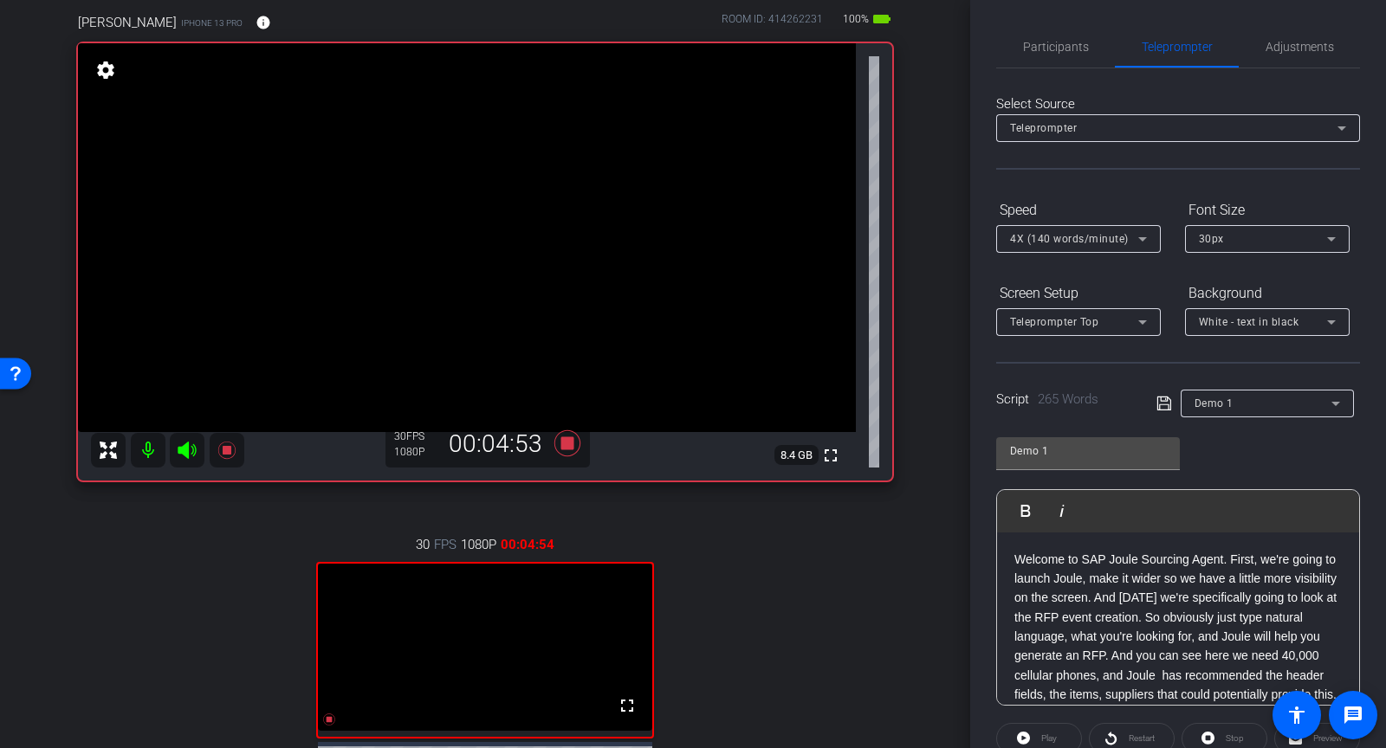
click at [1160, 398] on icon at bounding box center [1165, 403] width 16 height 21
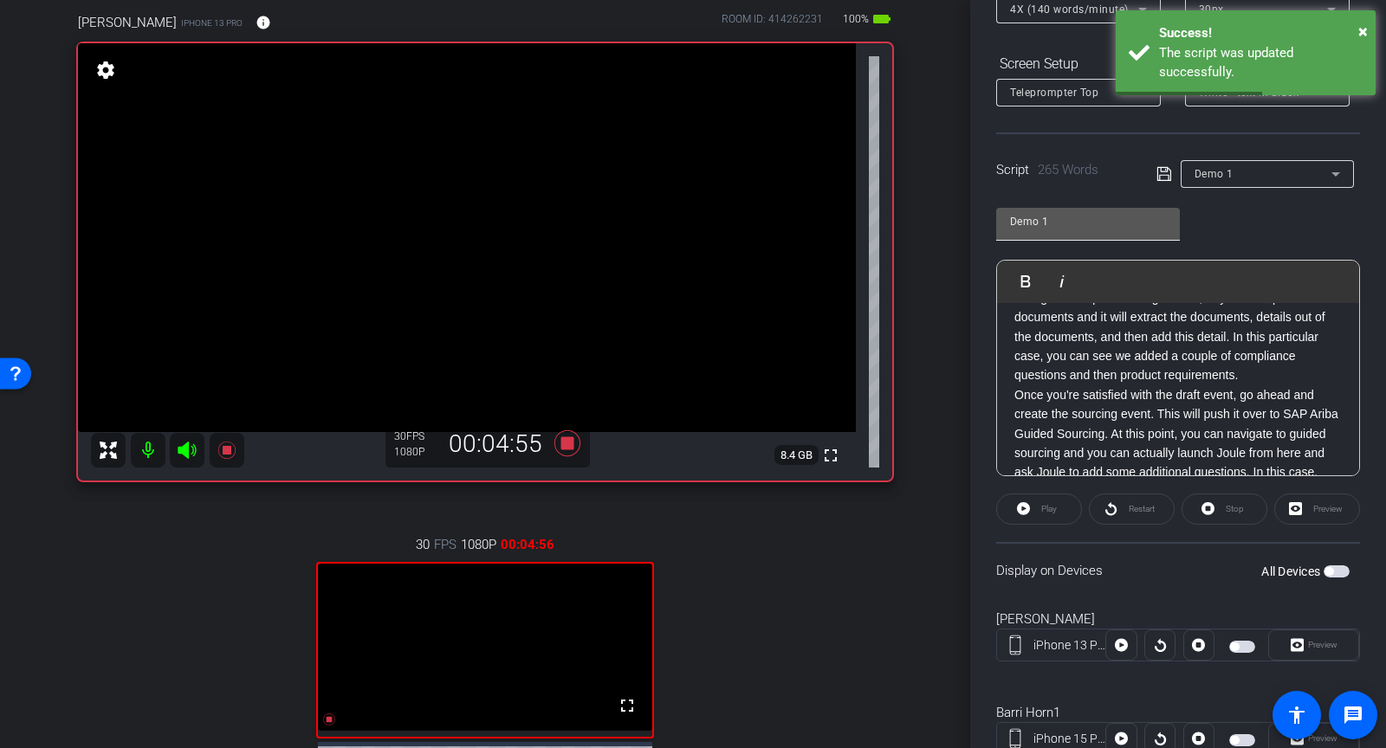
scroll to position [0, 0]
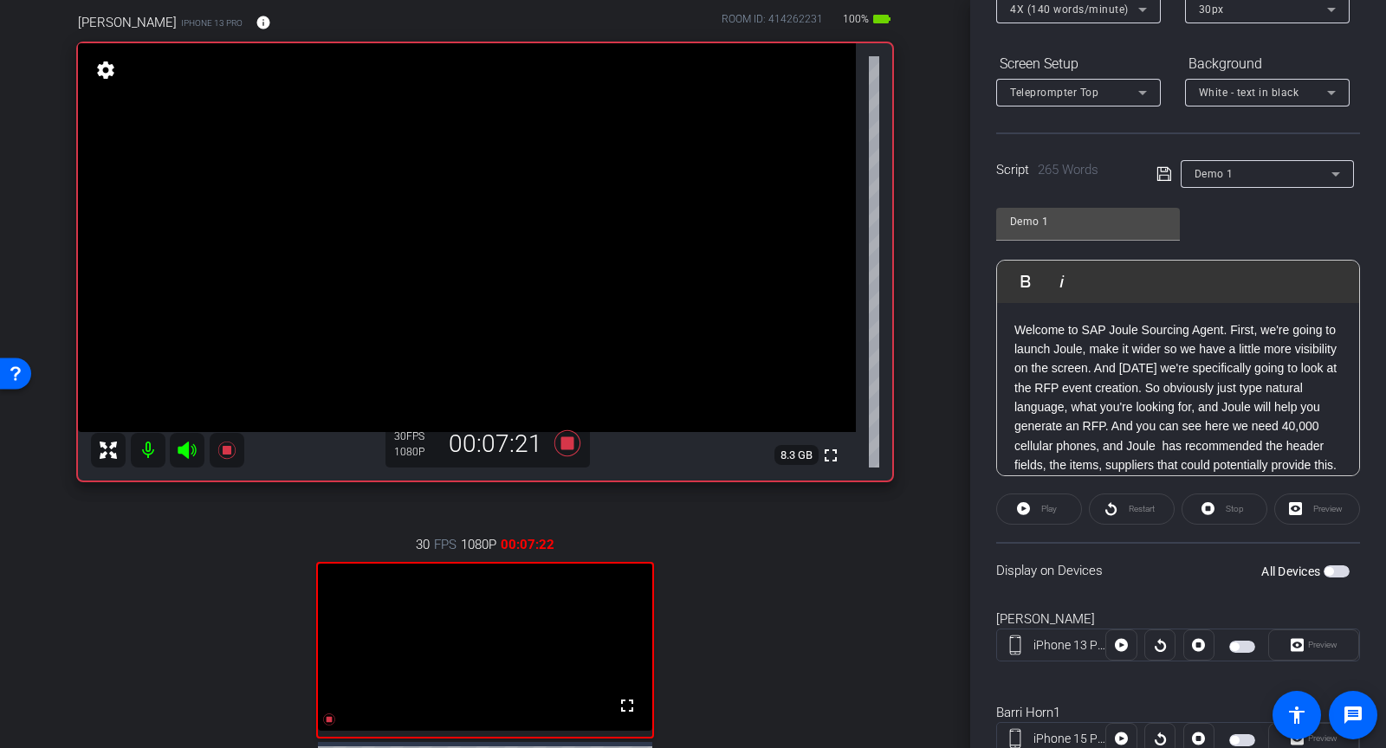
click at [1240, 645] on span "button" at bounding box center [1242, 647] width 26 height 12
click at [1299, 643] on icon at bounding box center [1297, 645] width 13 height 26
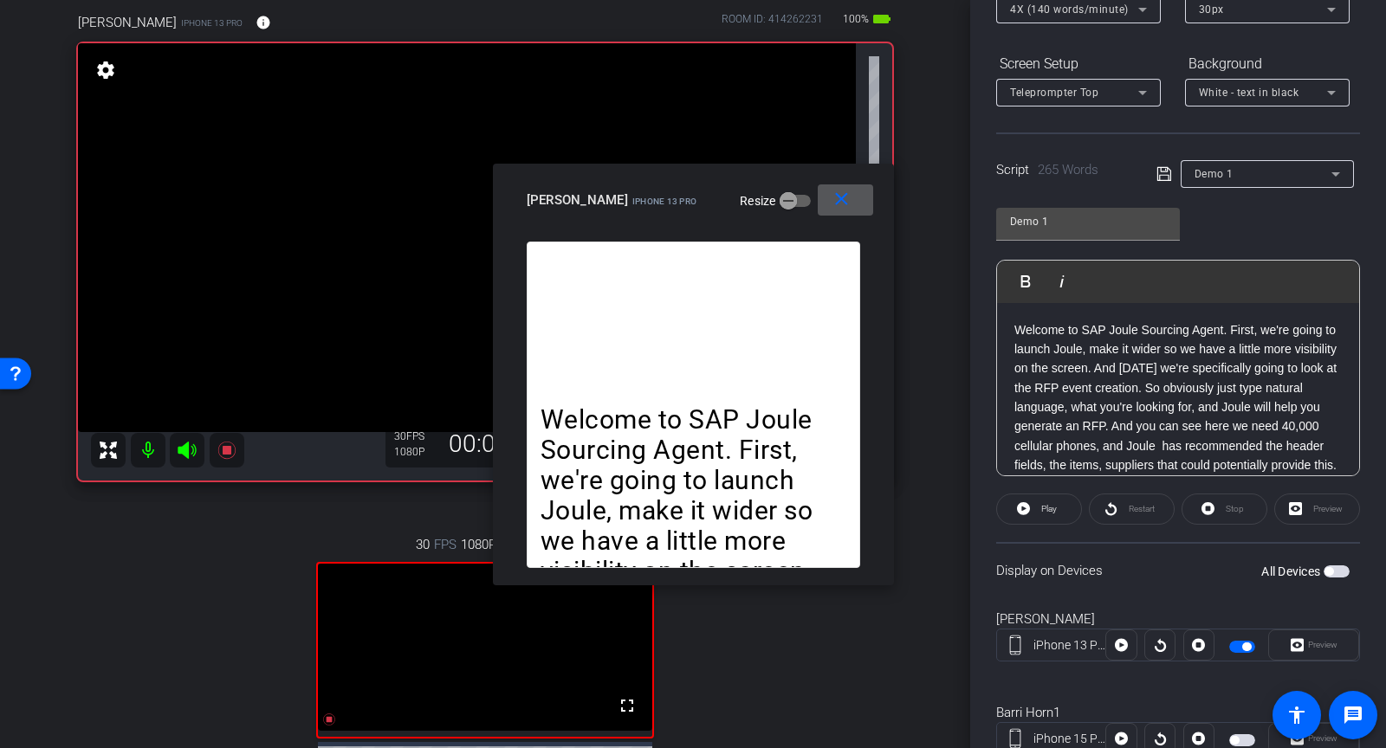
click at [843, 203] on mat-icon "close" at bounding box center [842, 200] width 22 height 22
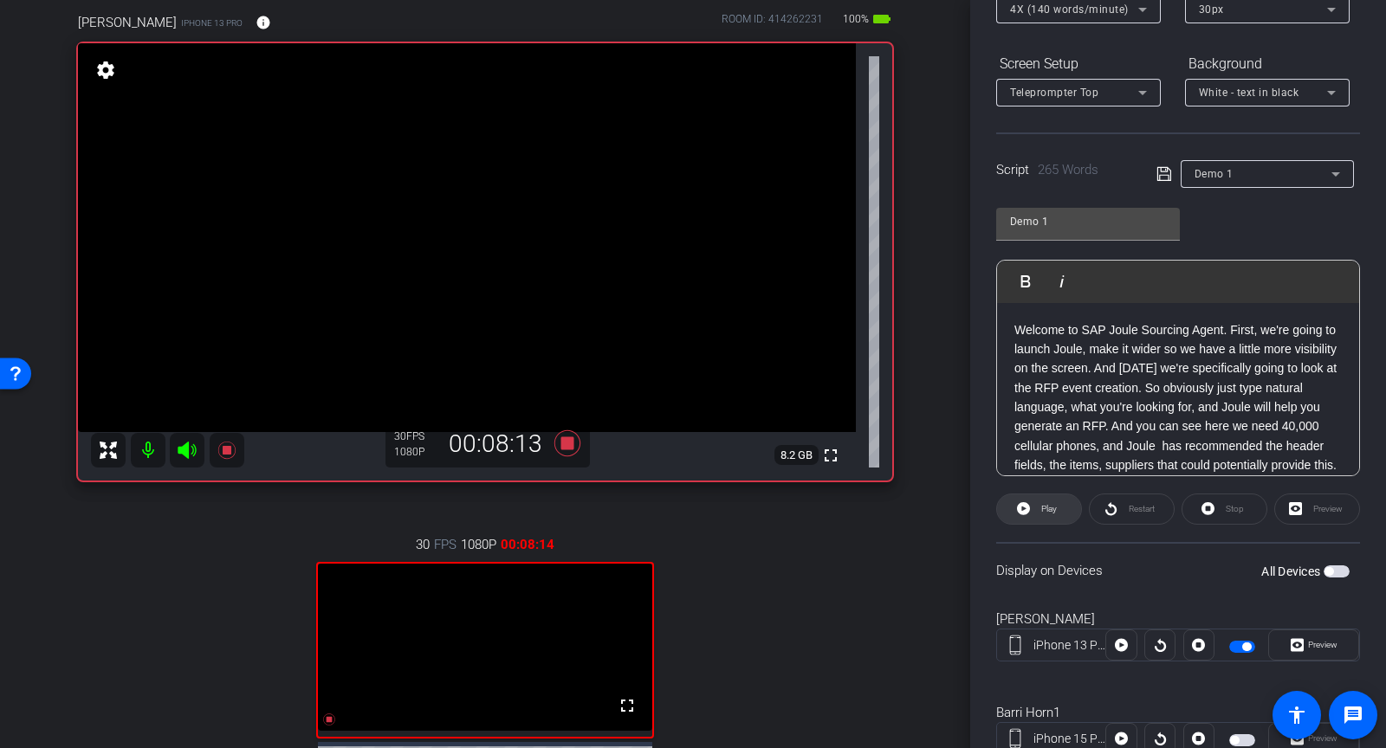
click at [1021, 509] on icon at bounding box center [1023, 508] width 13 height 13
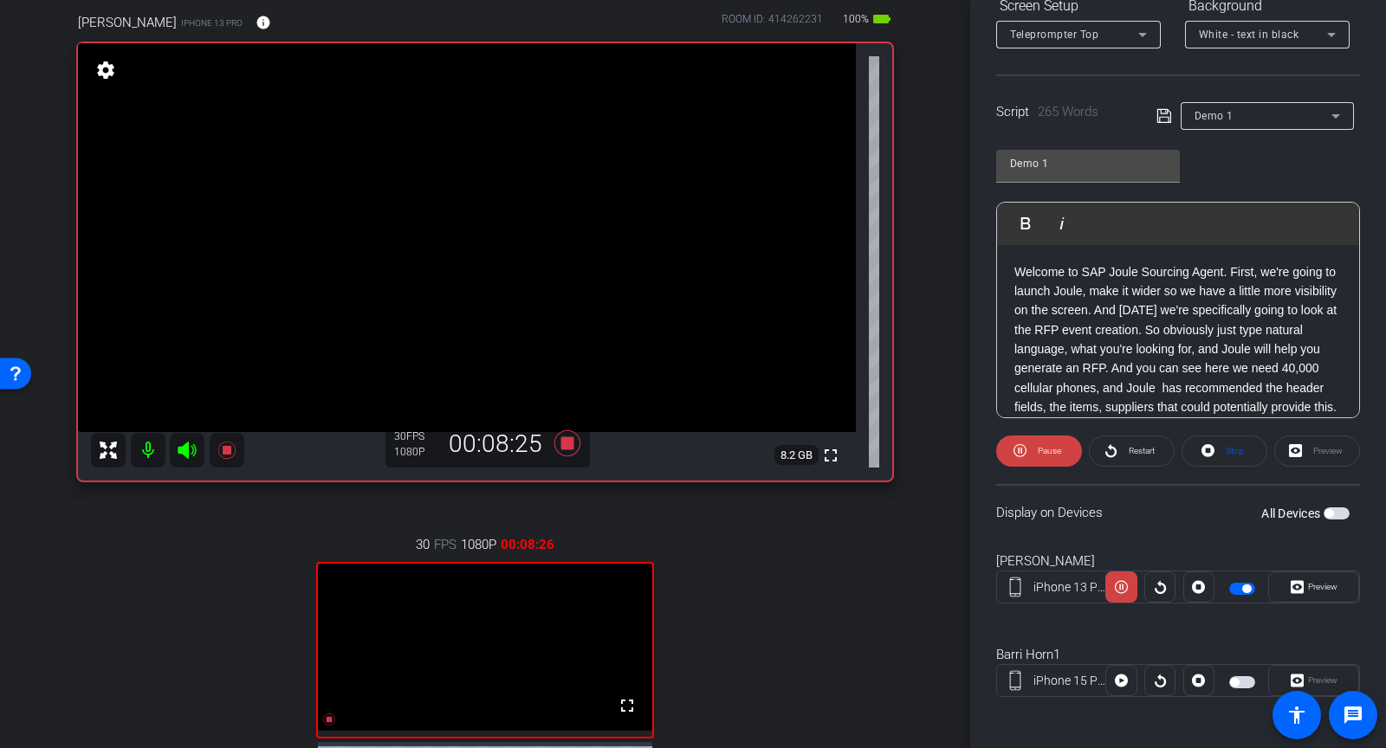
scroll to position [287, 0]
click at [1306, 593] on span "Preview" at bounding box center [1321, 588] width 34 height 24
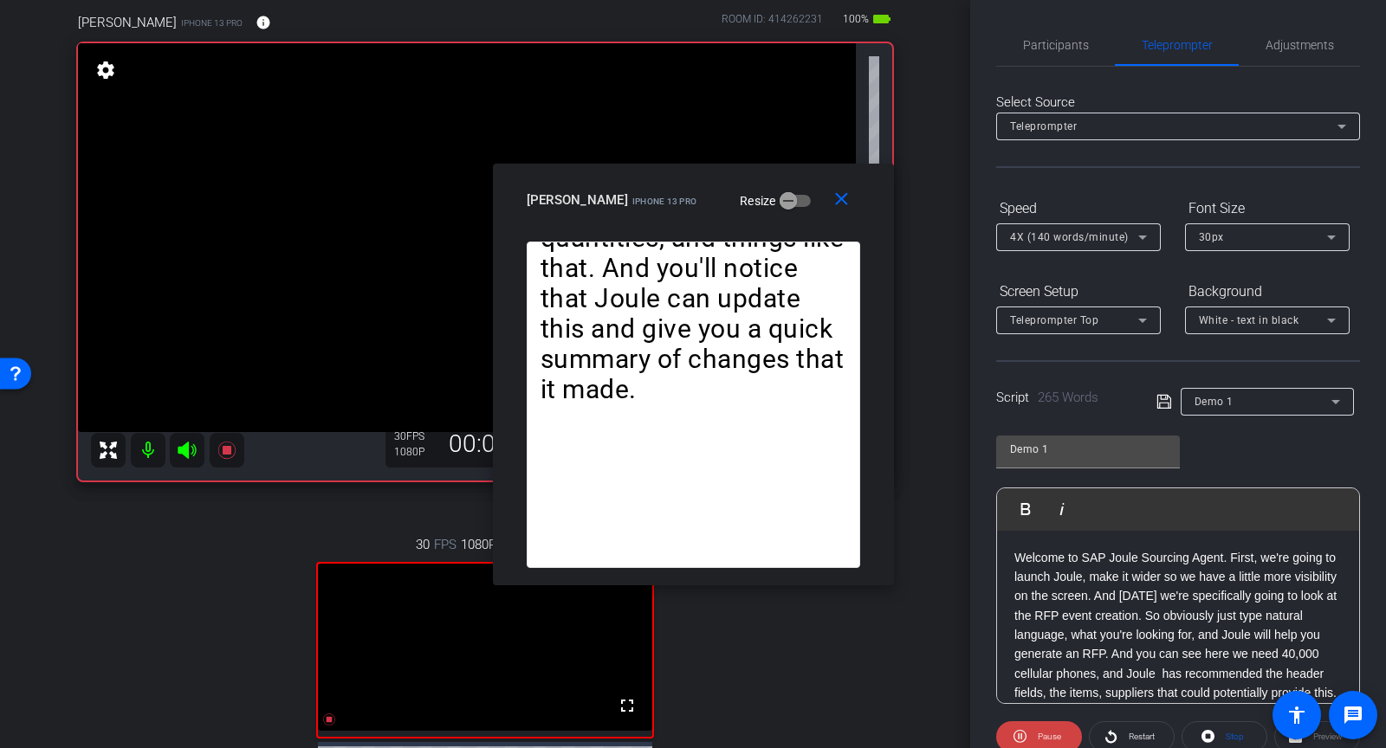
scroll to position [0, 0]
click at [1145, 239] on icon at bounding box center [1142, 239] width 21 height 21
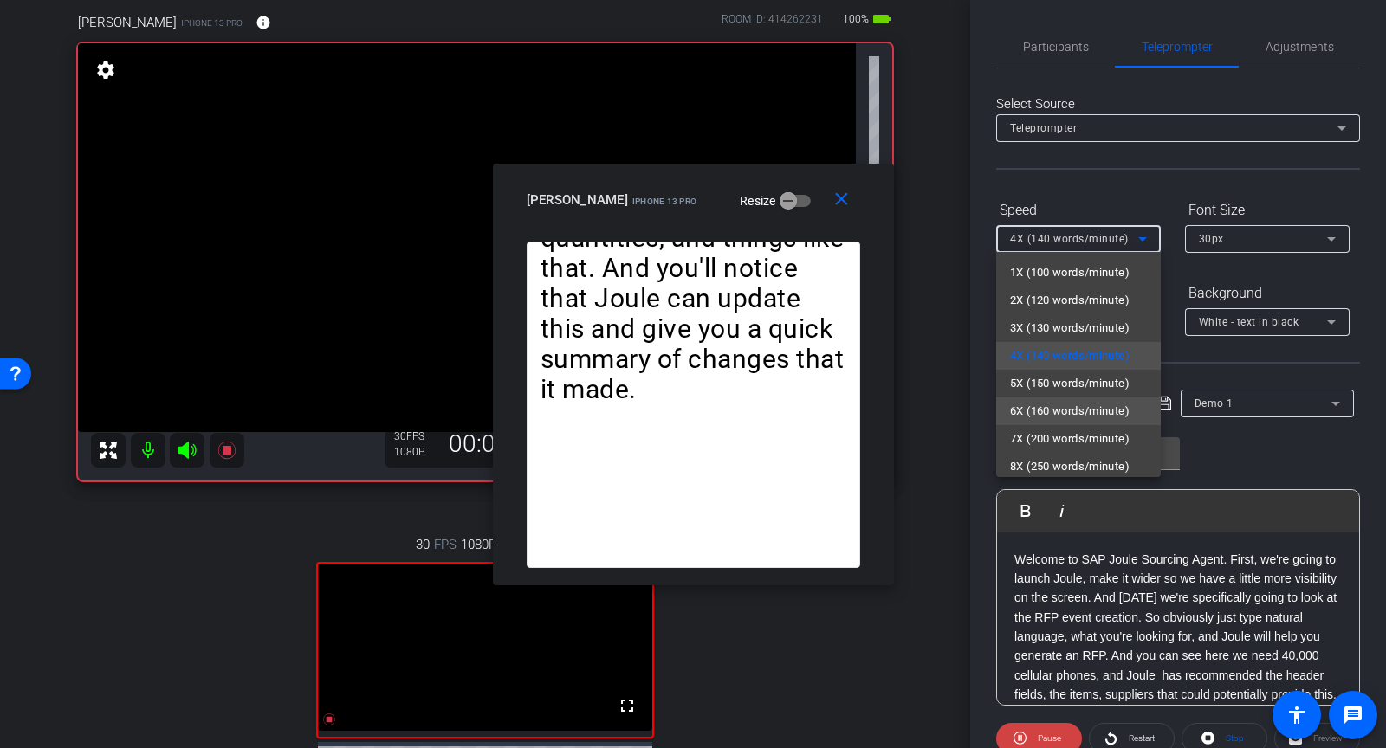
click at [1082, 404] on span "6X (160 words/minute)" at bounding box center [1070, 411] width 120 height 21
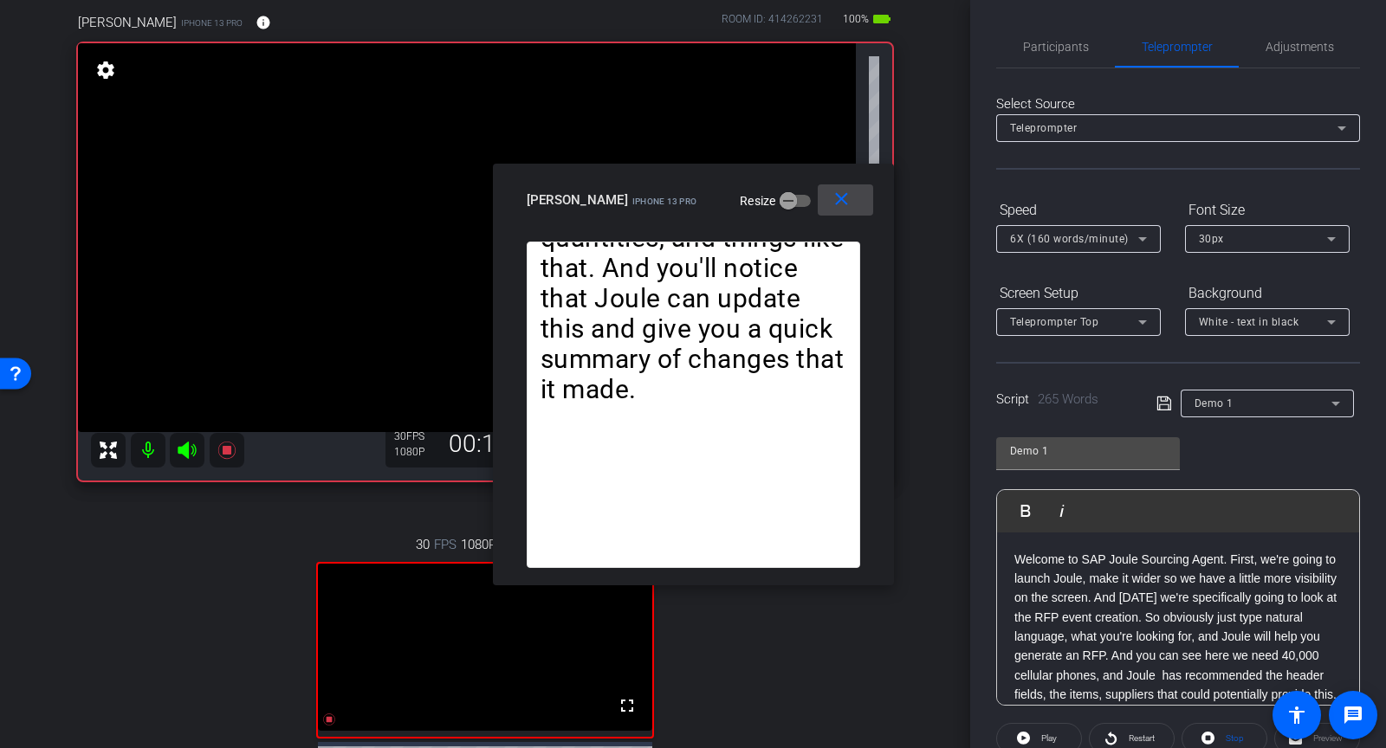
click at [837, 203] on mat-icon "close" at bounding box center [842, 200] width 22 height 22
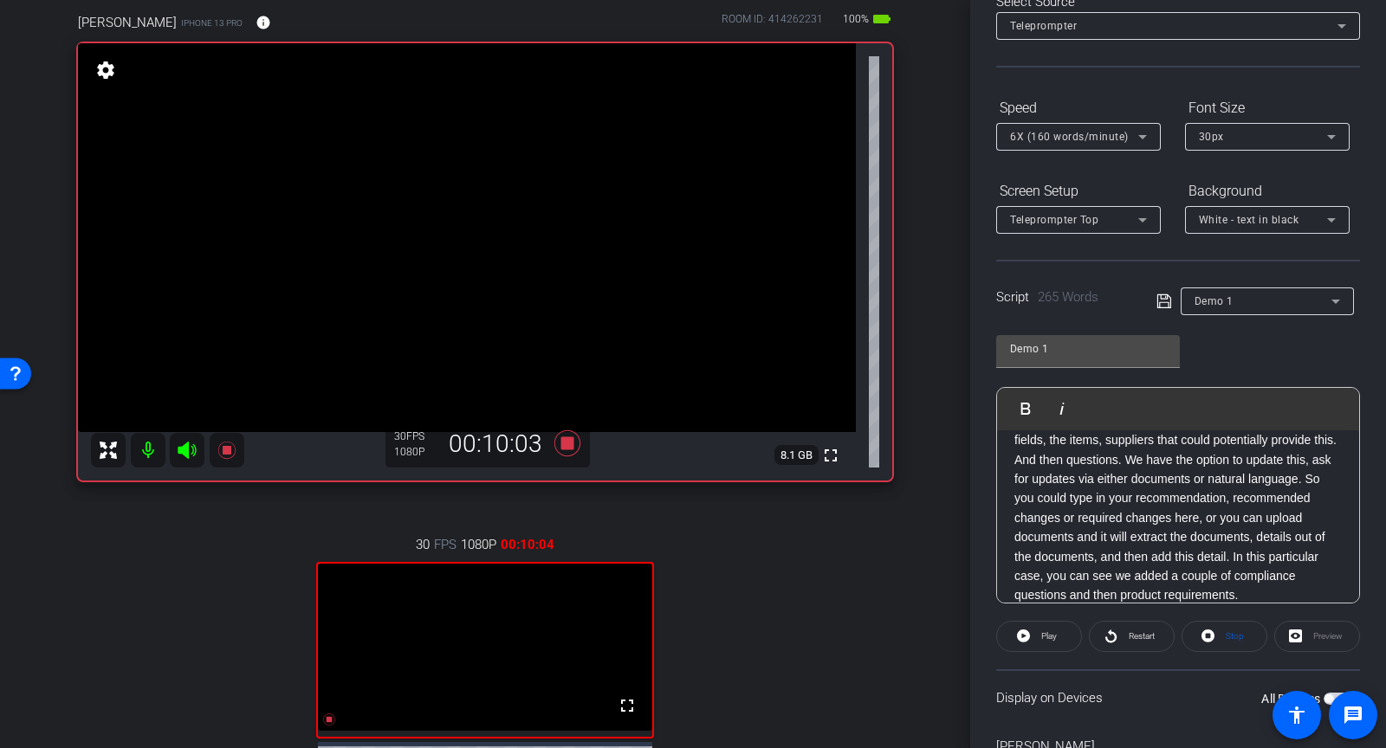
scroll to position [214, 0]
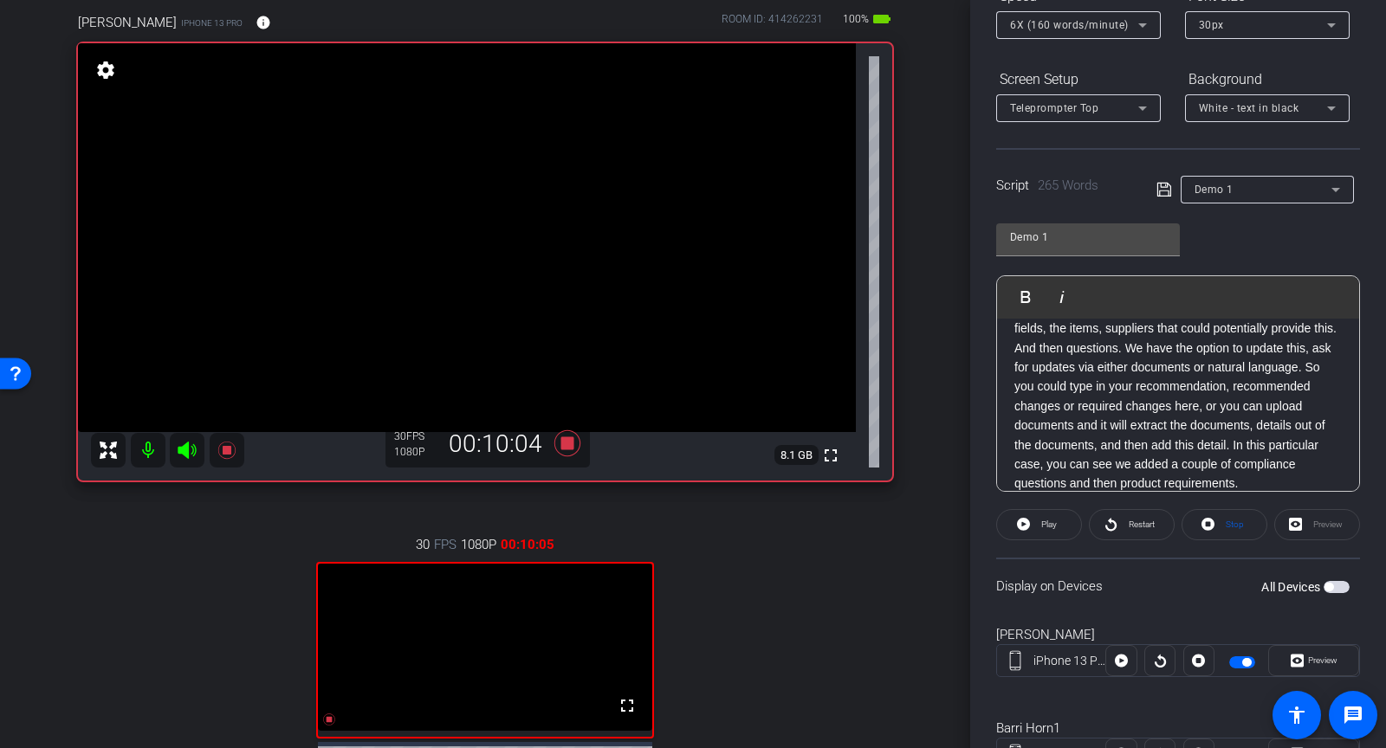
click at [1246, 661] on span "button" at bounding box center [1246, 662] width 9 height 9
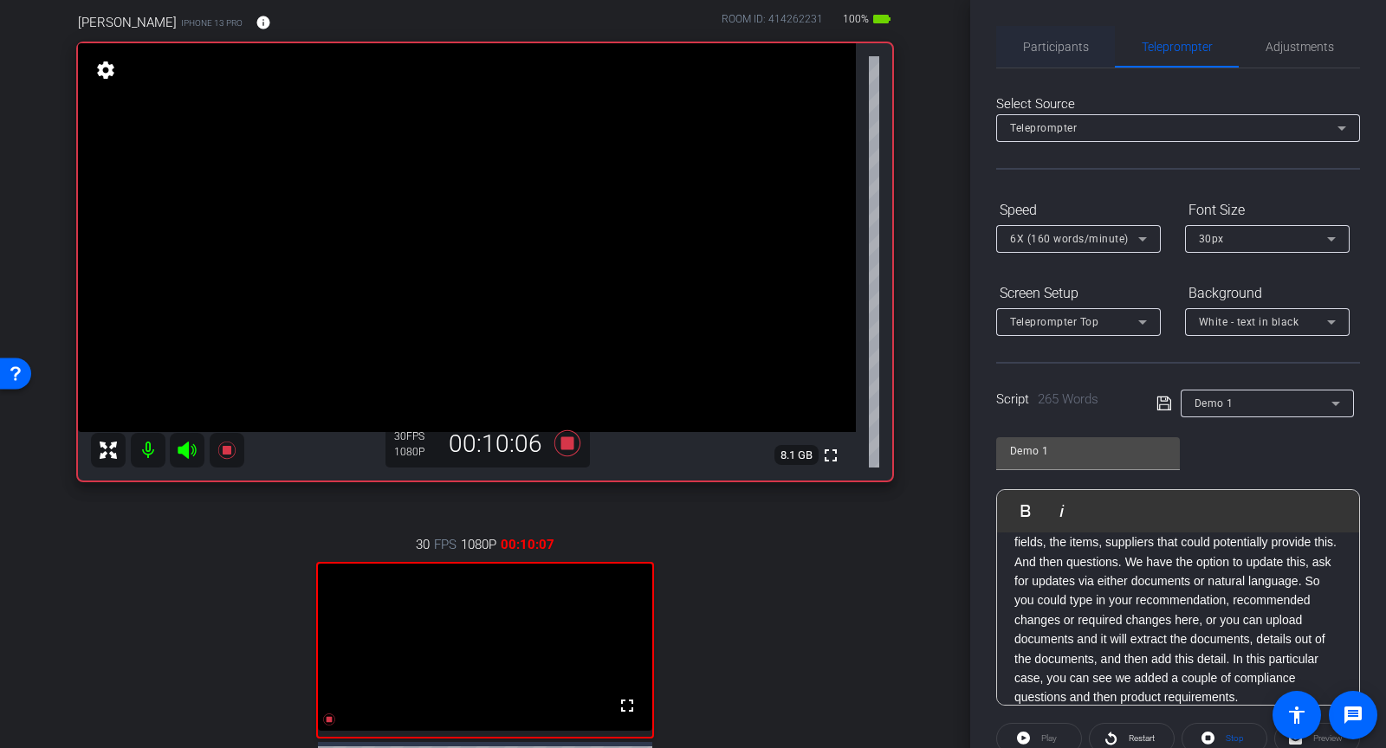
click at [1068, 46] on span "Participants" at bounding box center [1056, 47] width 66 height 12
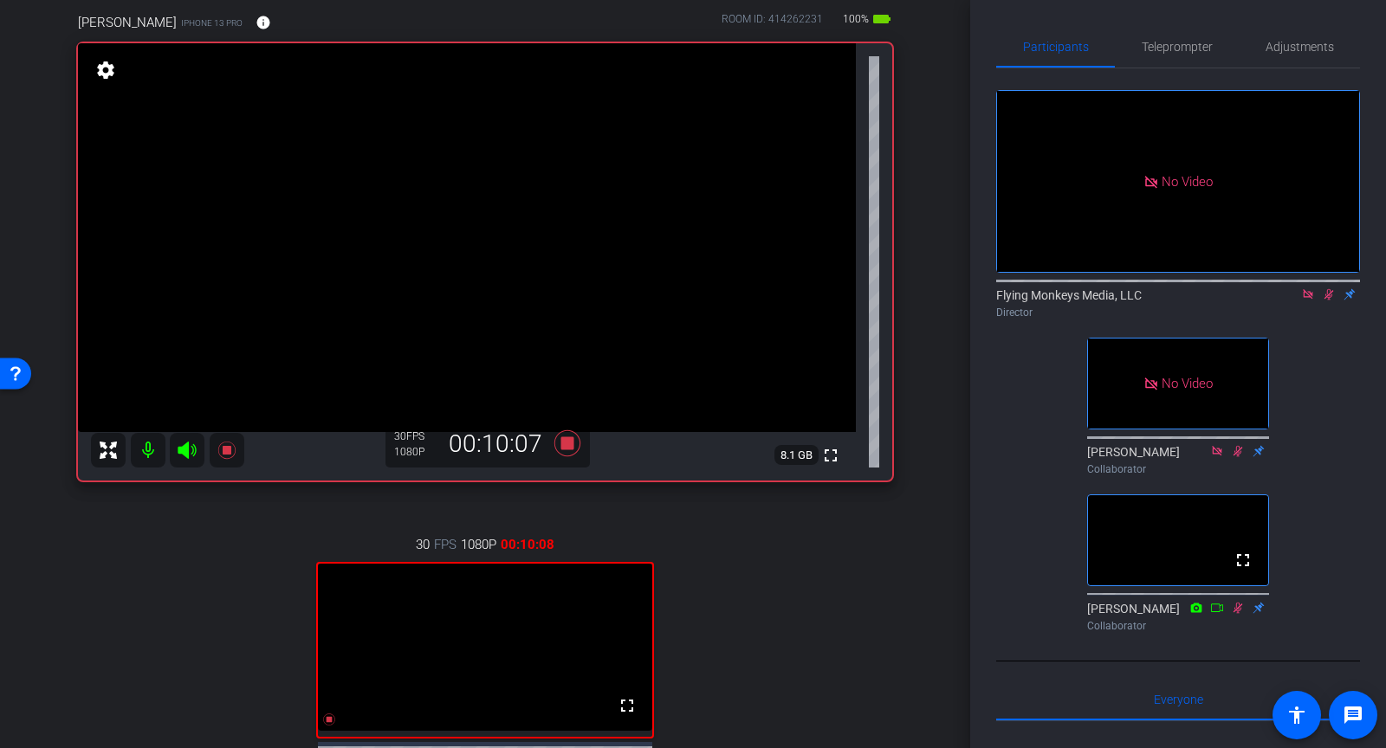
scroll to position [139, 0]
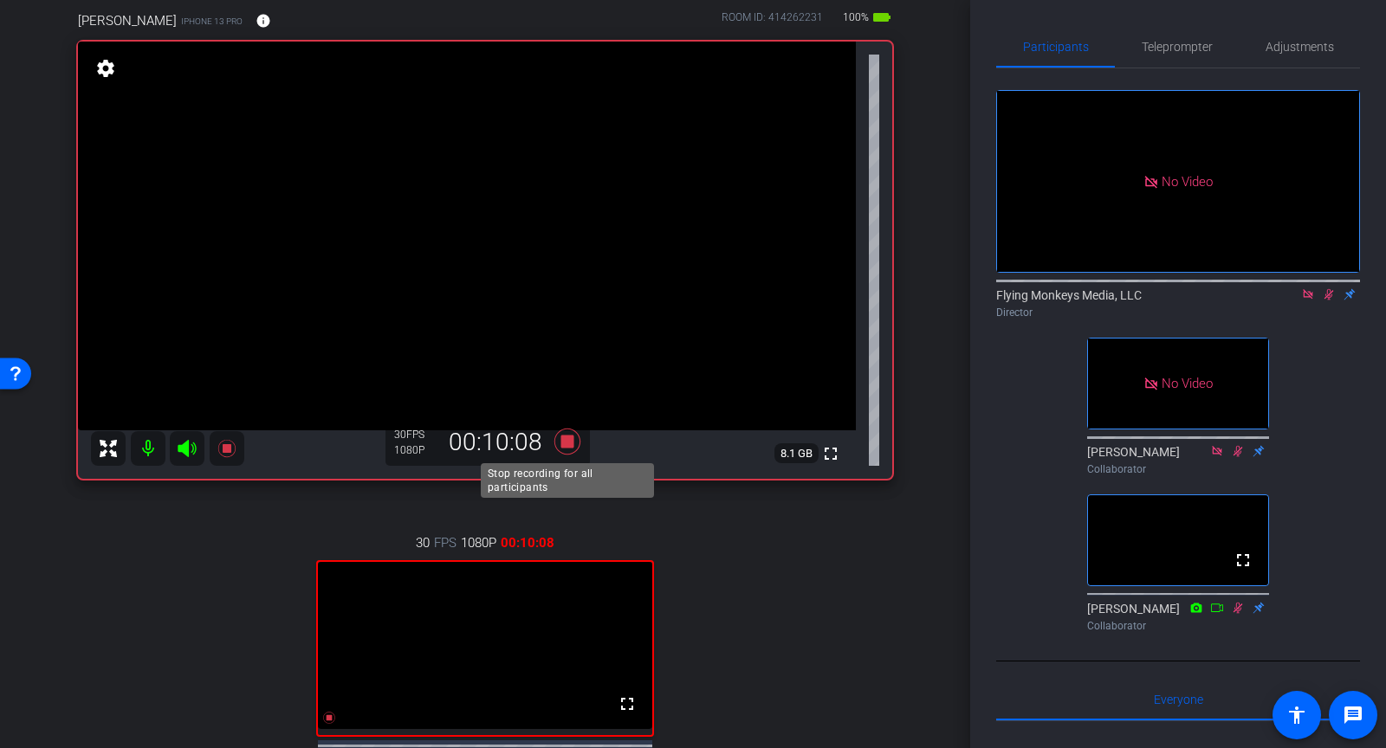
click at [561, 448] on icon at bounding box center [568, 441] width 42 height 31
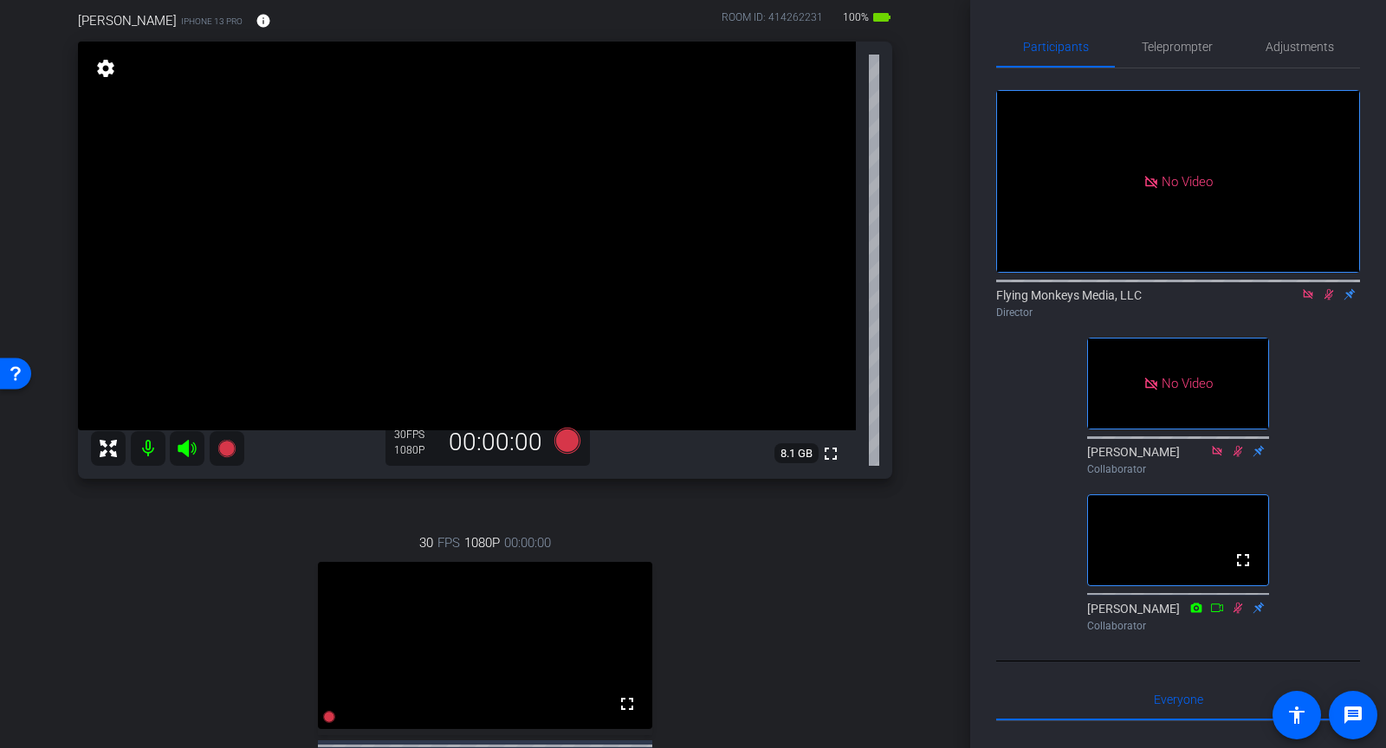
click at [1330, 295] on icon at bounding box center [1330, 294] width 10 height 11
click at [1309, 295] on icon at bounding box center [1308, 294] width 10 height 10
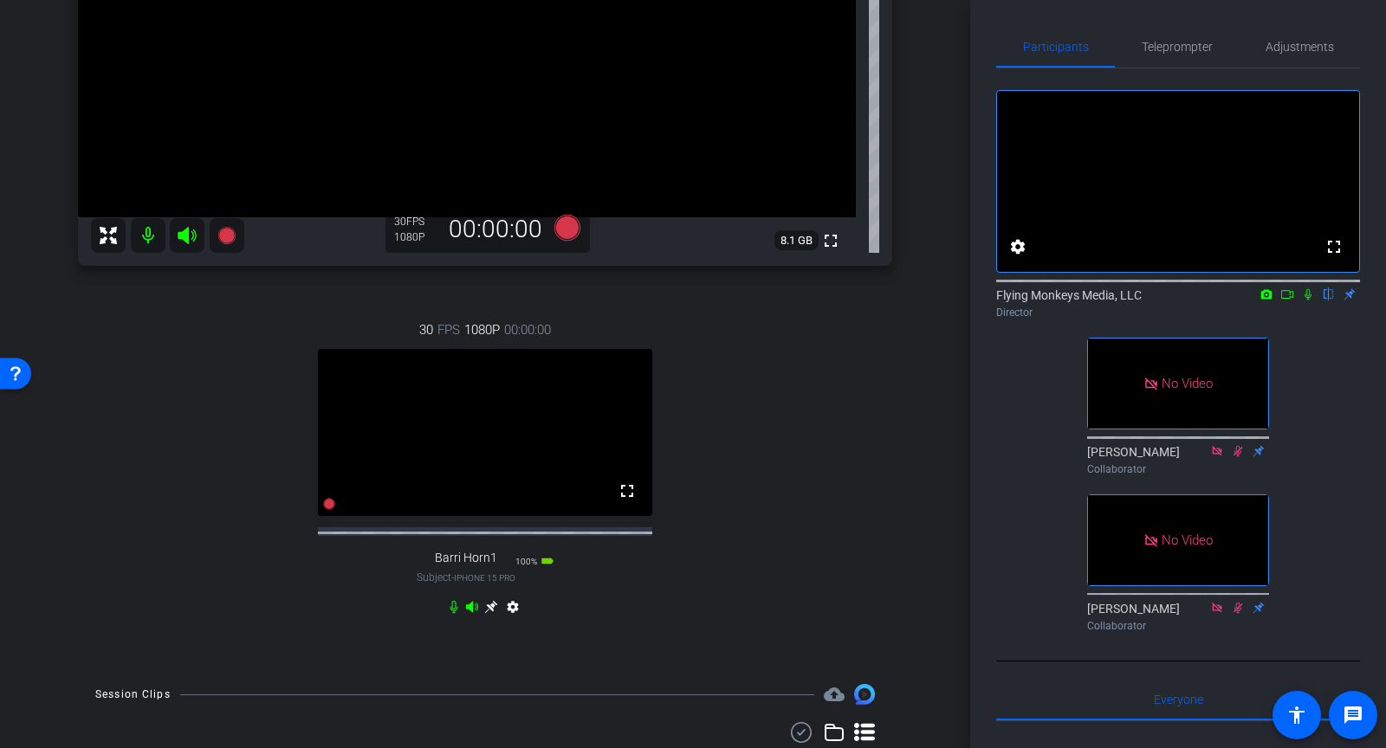
scroll to position [360, 0]
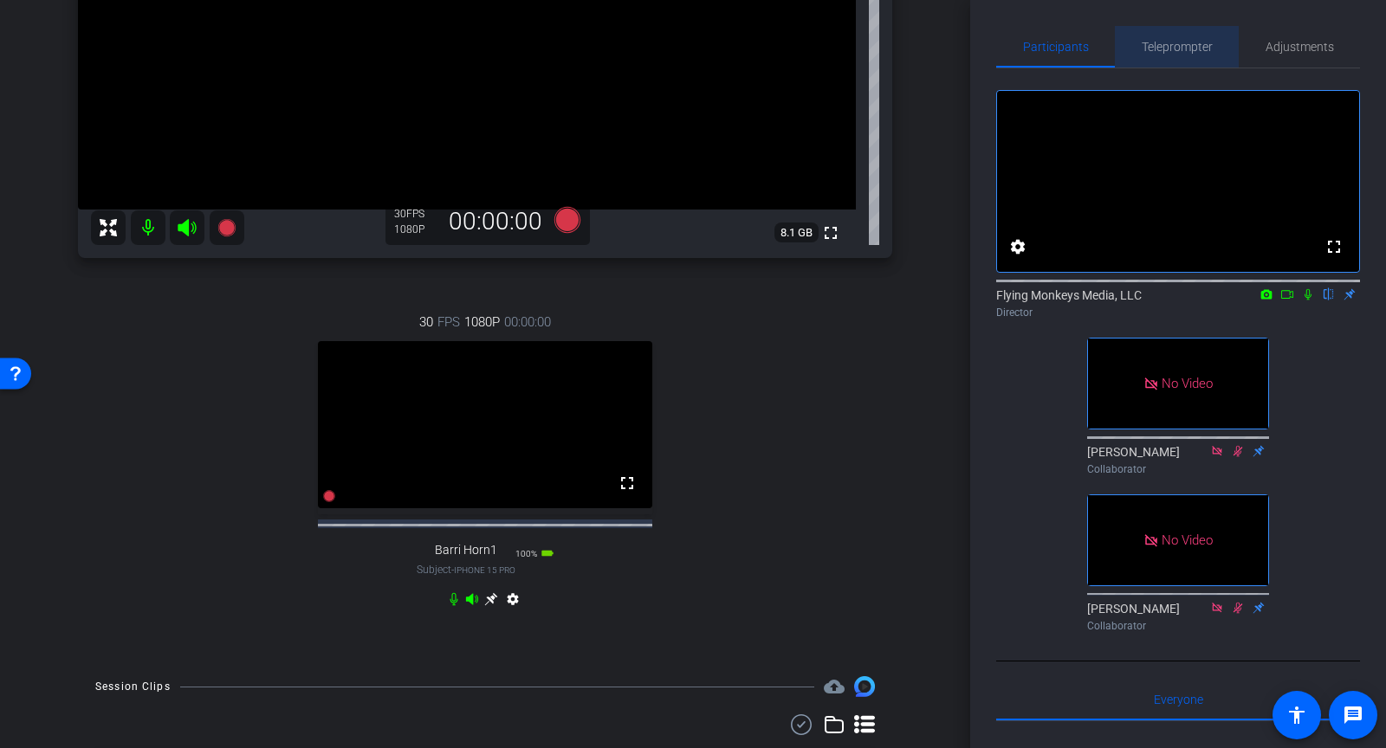
click at [1173, 54] on span "Teleprompter" at bounding box center [1177, 47] width 71 height 42
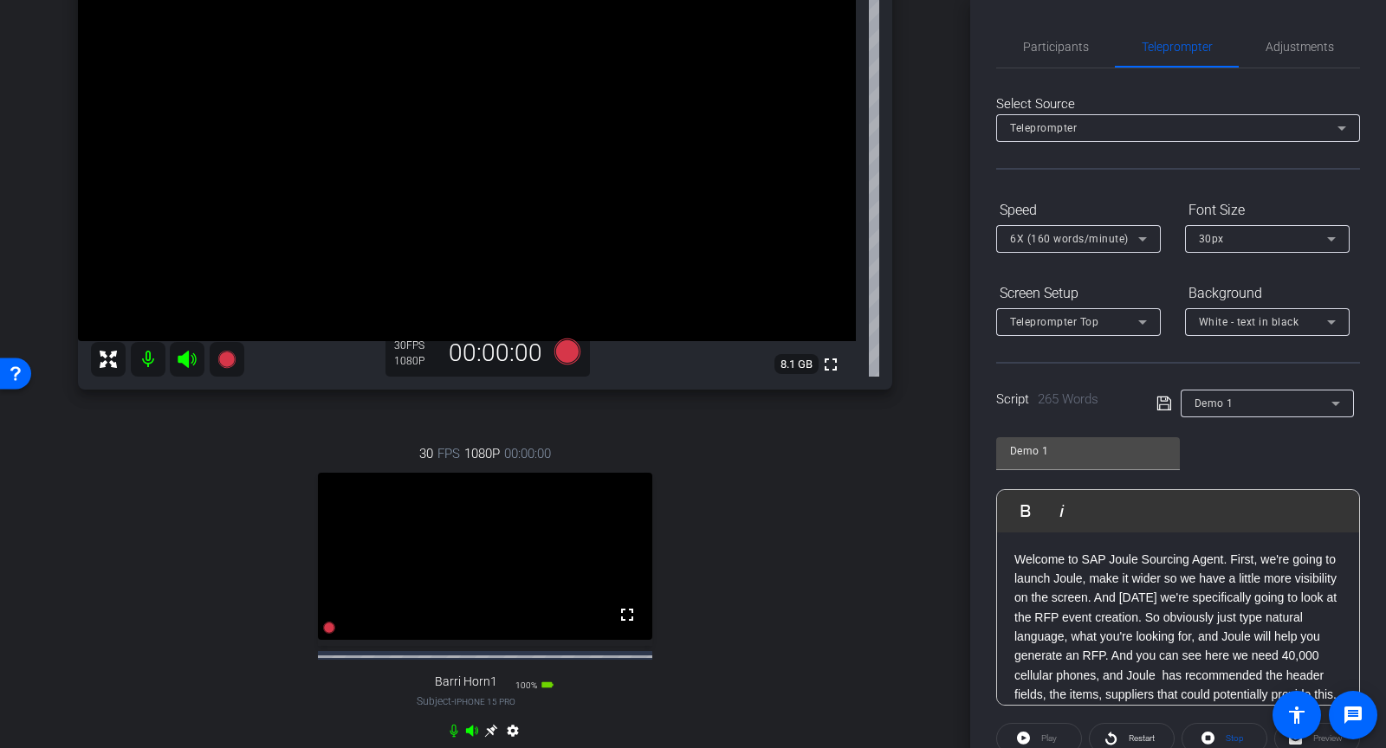
scroll to position [229, 0]
click at [1061, 52] on span "Participants" at bounding box center [1056, 47] width 66 height 12
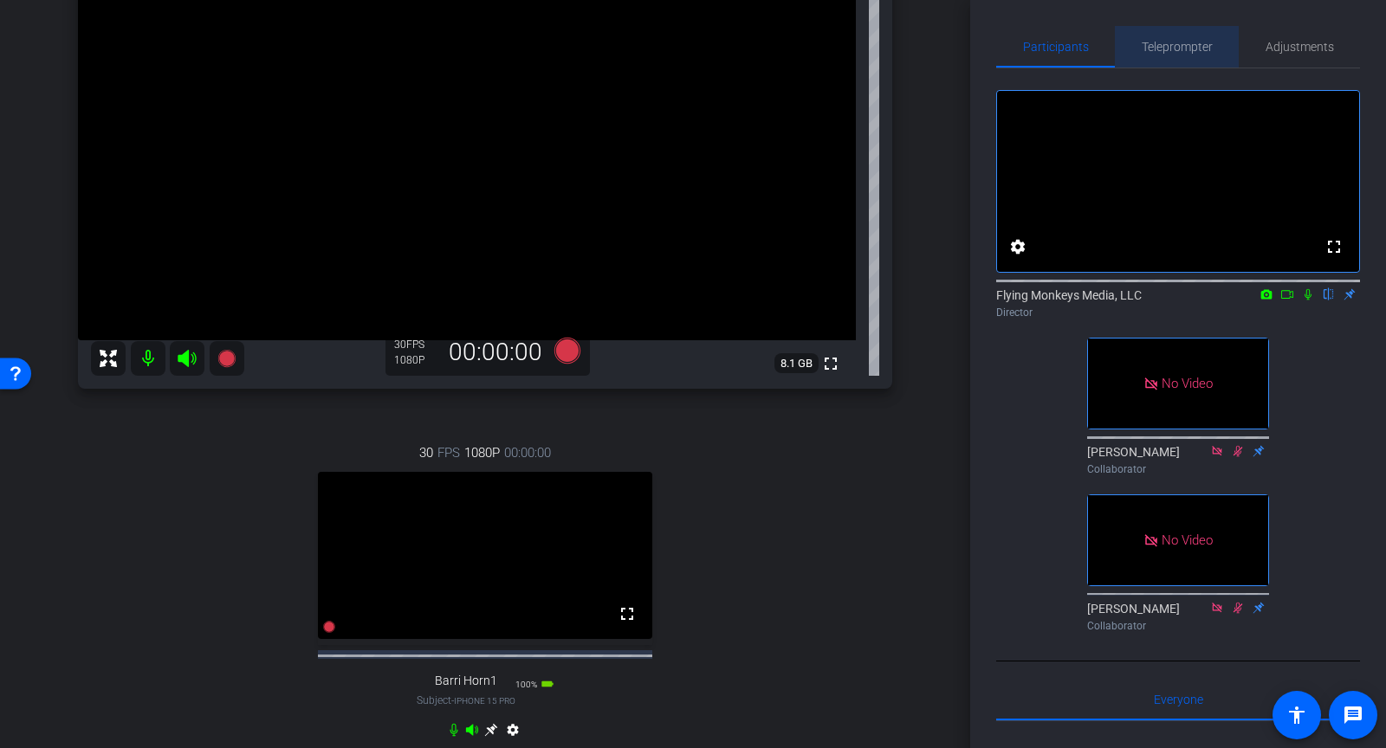
click at [1183, 42] on span "Teleprompter" at bounding box center [1177, 47] width 71 height 12
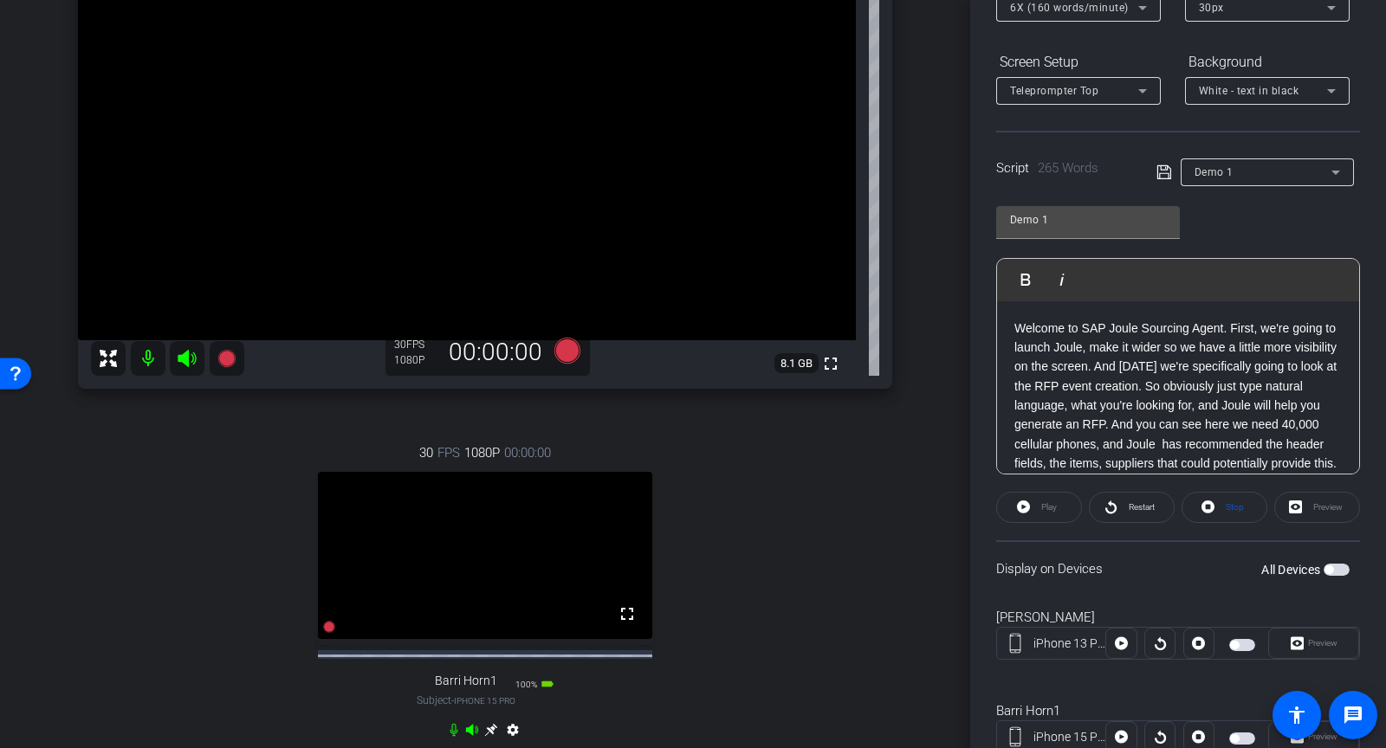
scroll to position [0, 0]
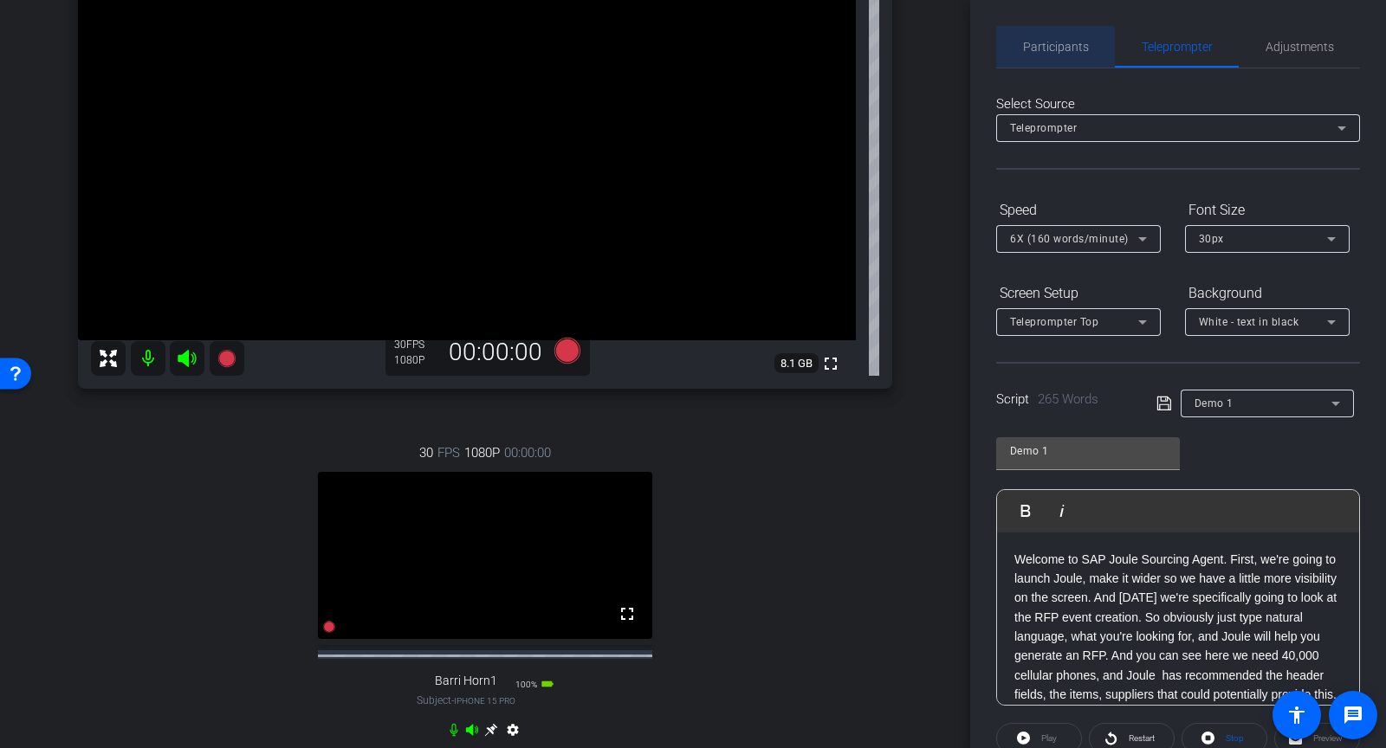
click at [1043, 64] on span "Participants" at bounding box center [1056, 47] width 66 height 42
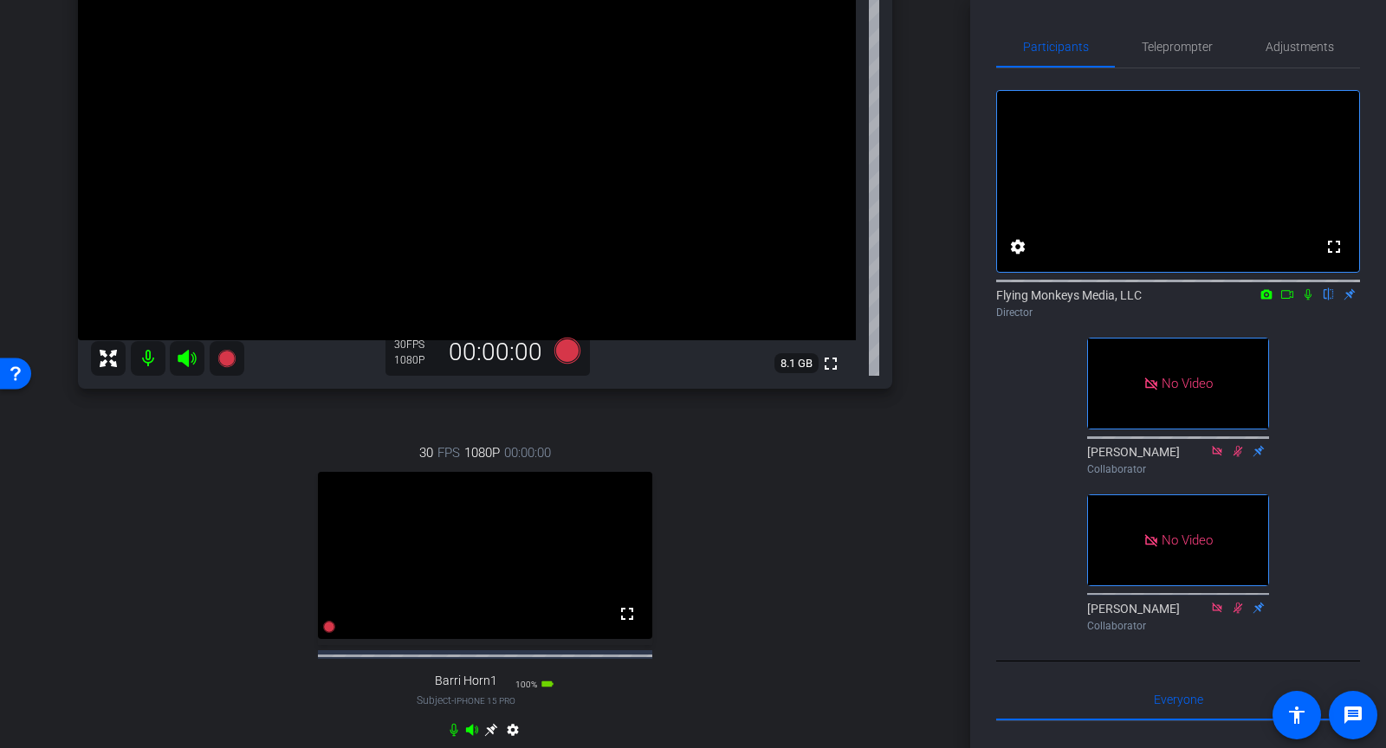
click at [1287, 299] on icon at bounding box center [1287, 294] width 12 height 9
click at [1334, 301] on icon at bounding box center [1329, 294] width 14 height 12
click at [576, 356] on icon at bounding box center [567, 351] width 26 height 26
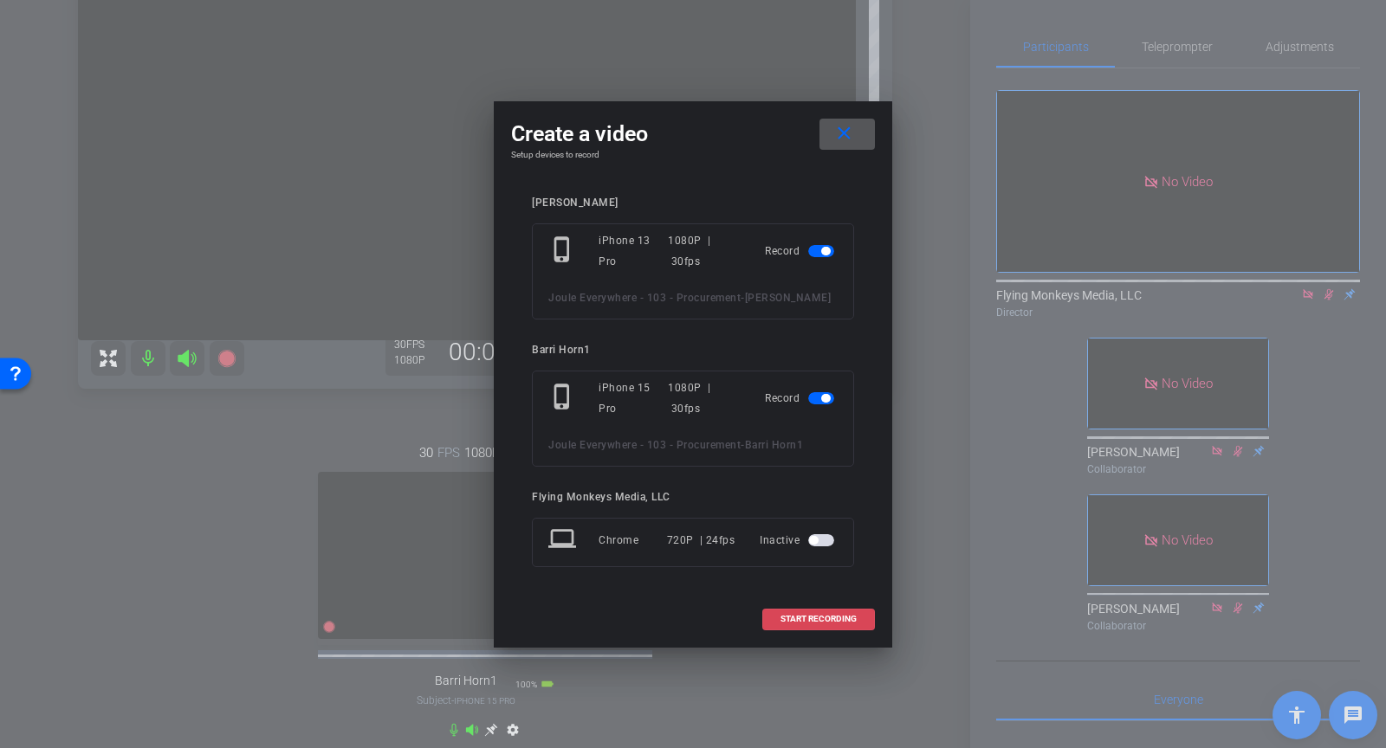
click at [842, 635] on span at bounding box center [818, 620] width 111 height 42
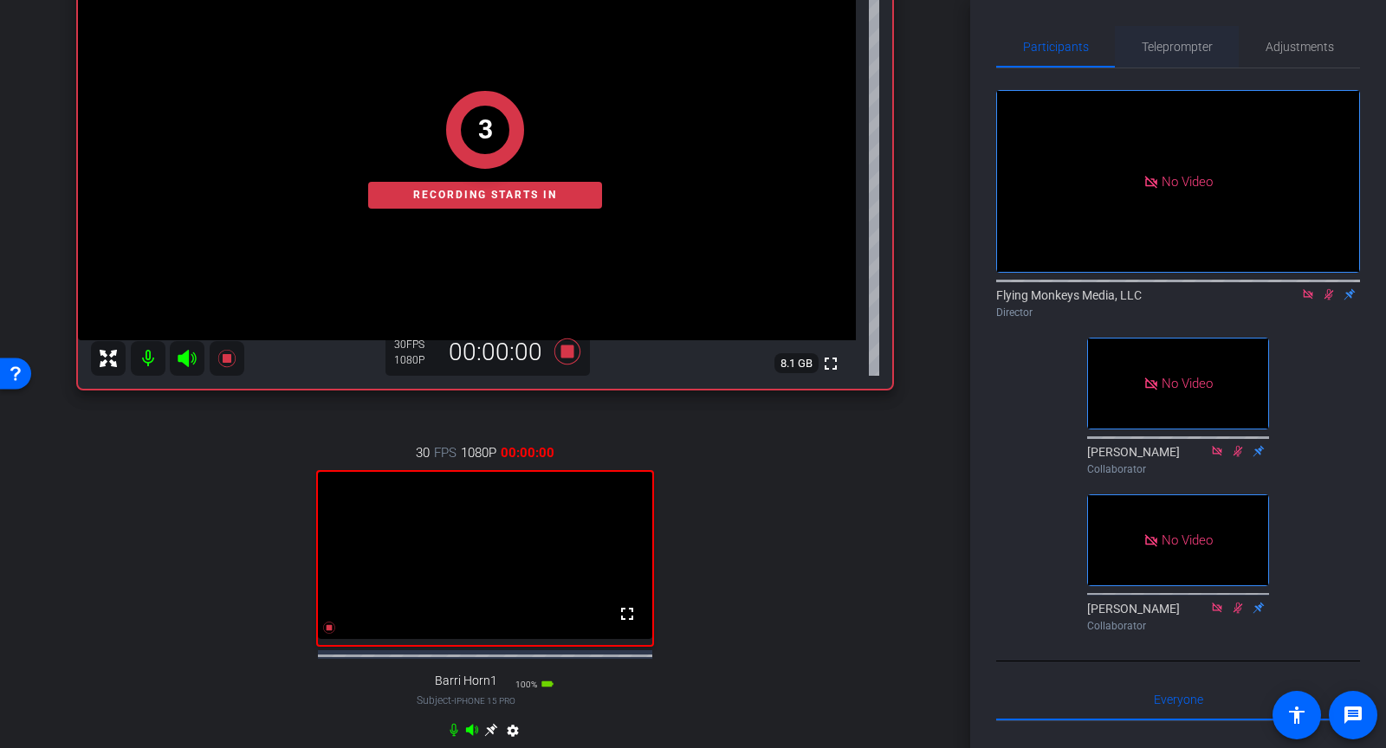
click at [1206, 55] on span "Teleprompter" at bounding box center [1177, 47] width 71 height 42
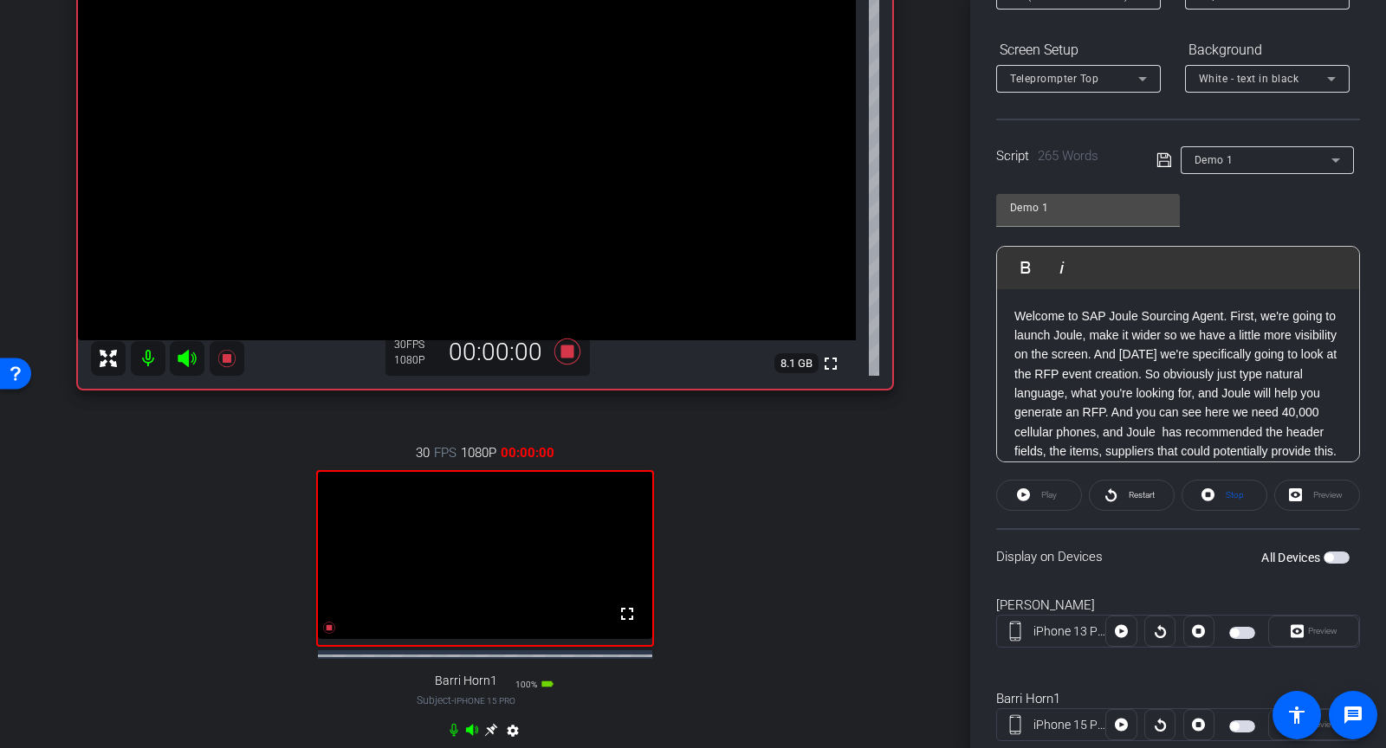
scroll to position [241, 0]
click at [1235, 488] on span "Stop" at bounding box center [1232, 498] width 23 height 24
click at [1204, 494] on icon at bounding box center [1208, 497] width 13 height 13
click at [1239, 633] on span "button" at bounding box center [1234, 636] width 9 height 9
click at [1288, 629] on span at bounding box center [1313, 634] width 89 height 42
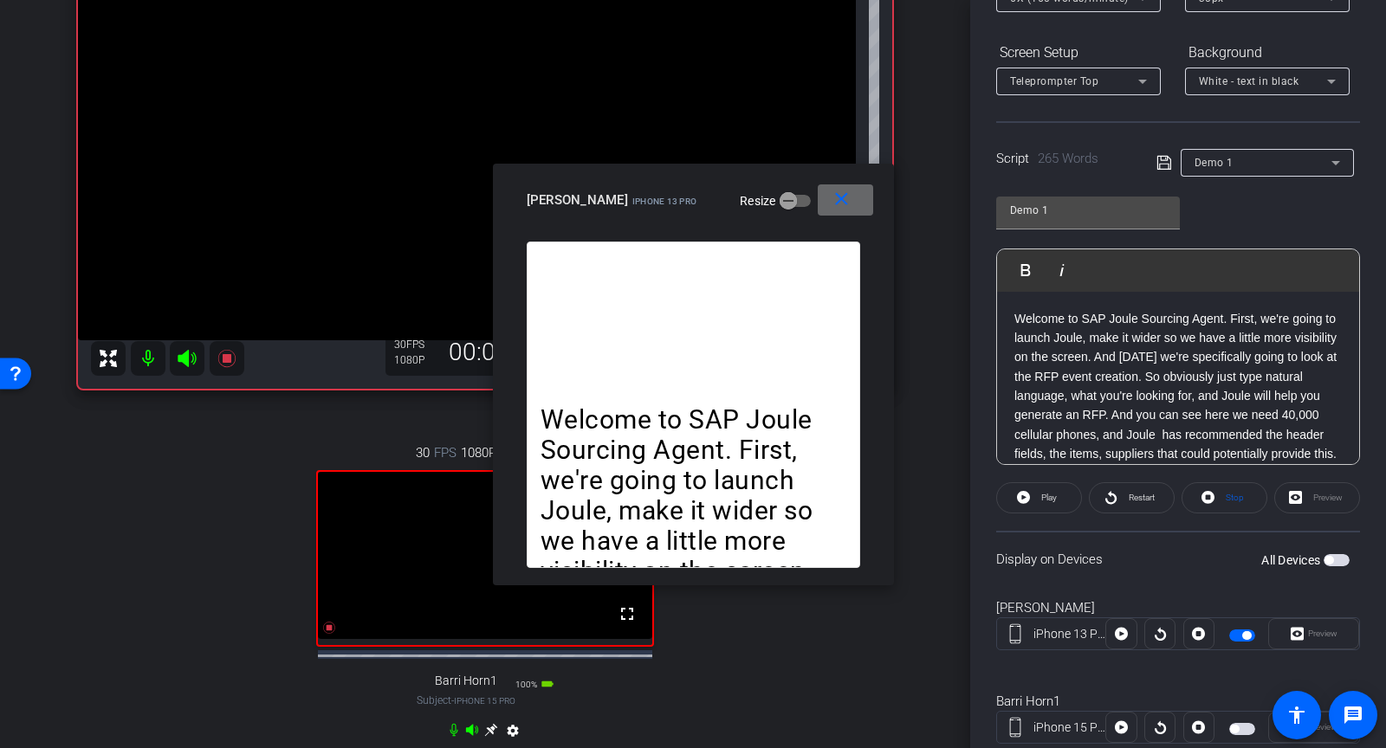
click at [838, 189] on mat-icon "close" at bounding box center [842, 200] width 22 height 22
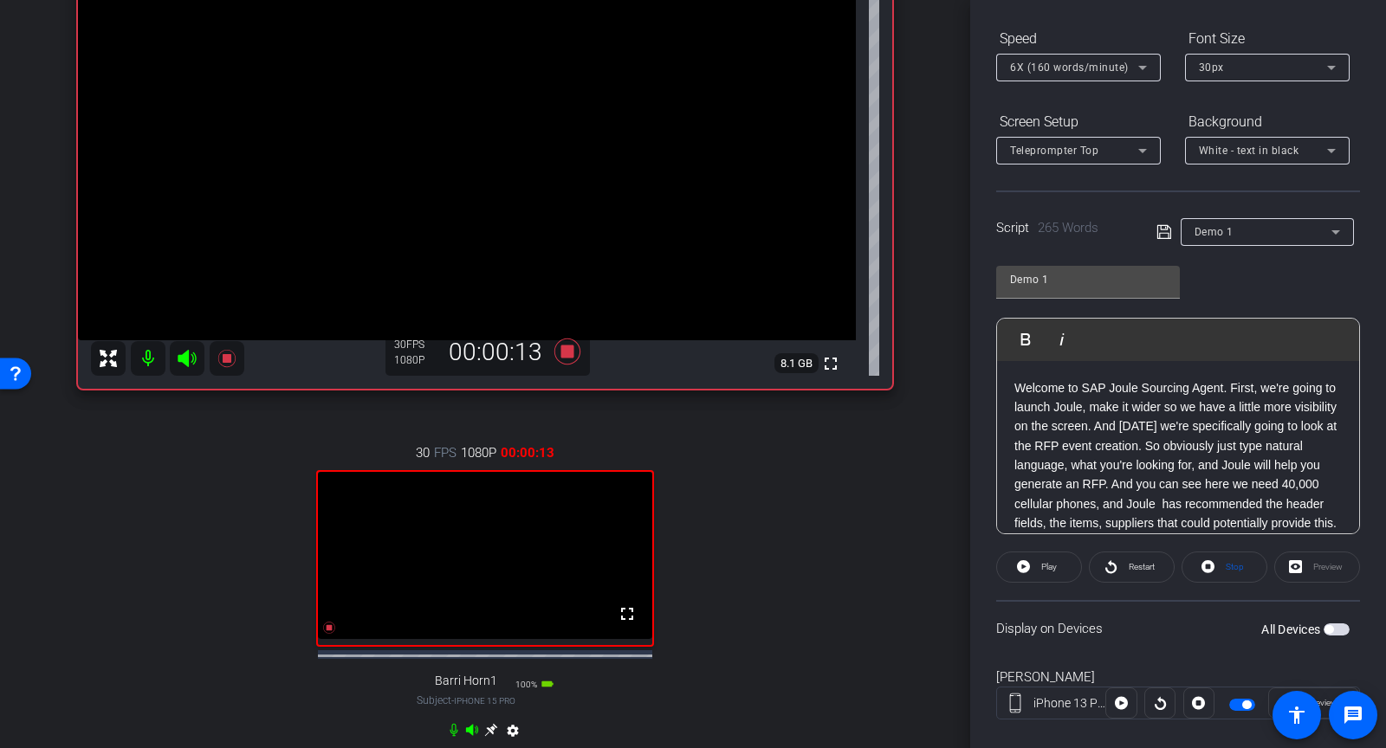
scroll to position [123, 0]
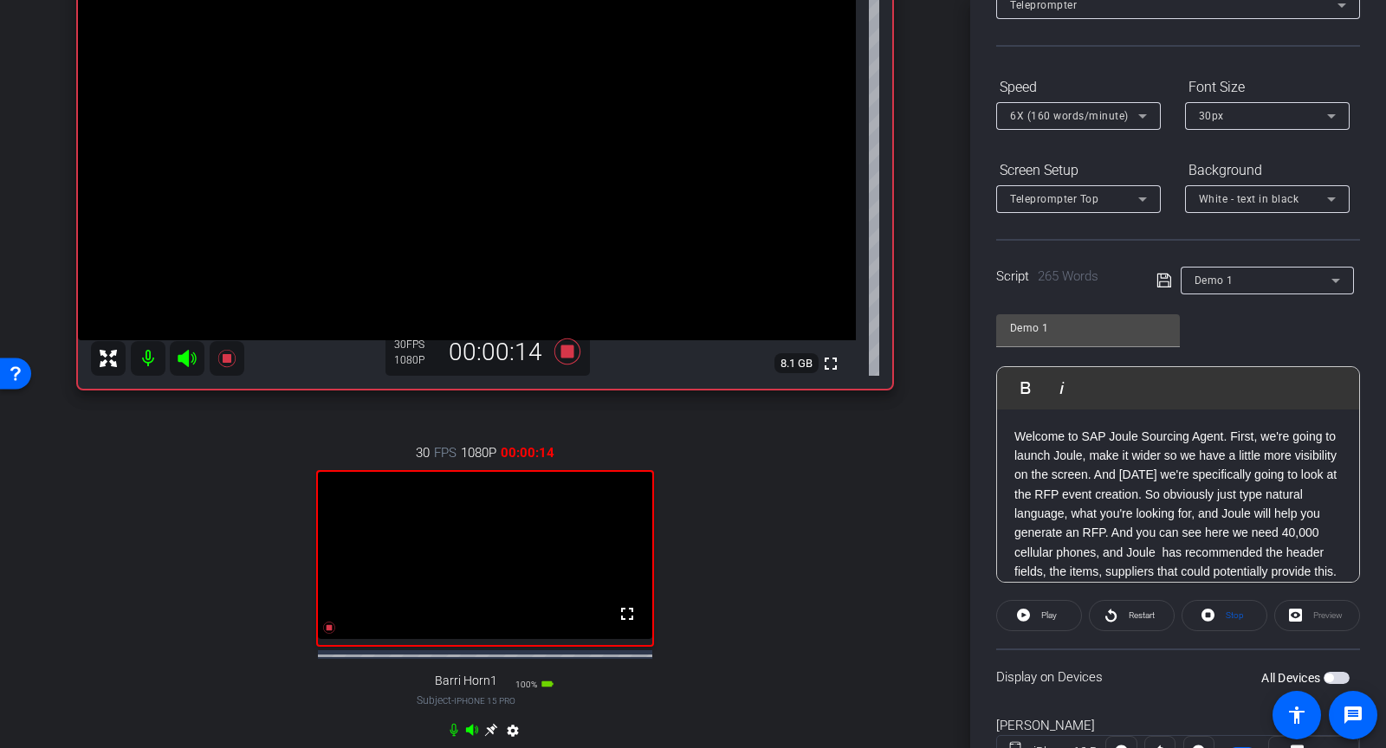
click at [1031, 125] on div "6X (160 words/minute)" at bounding box center [1074, 116] width 128 height 22
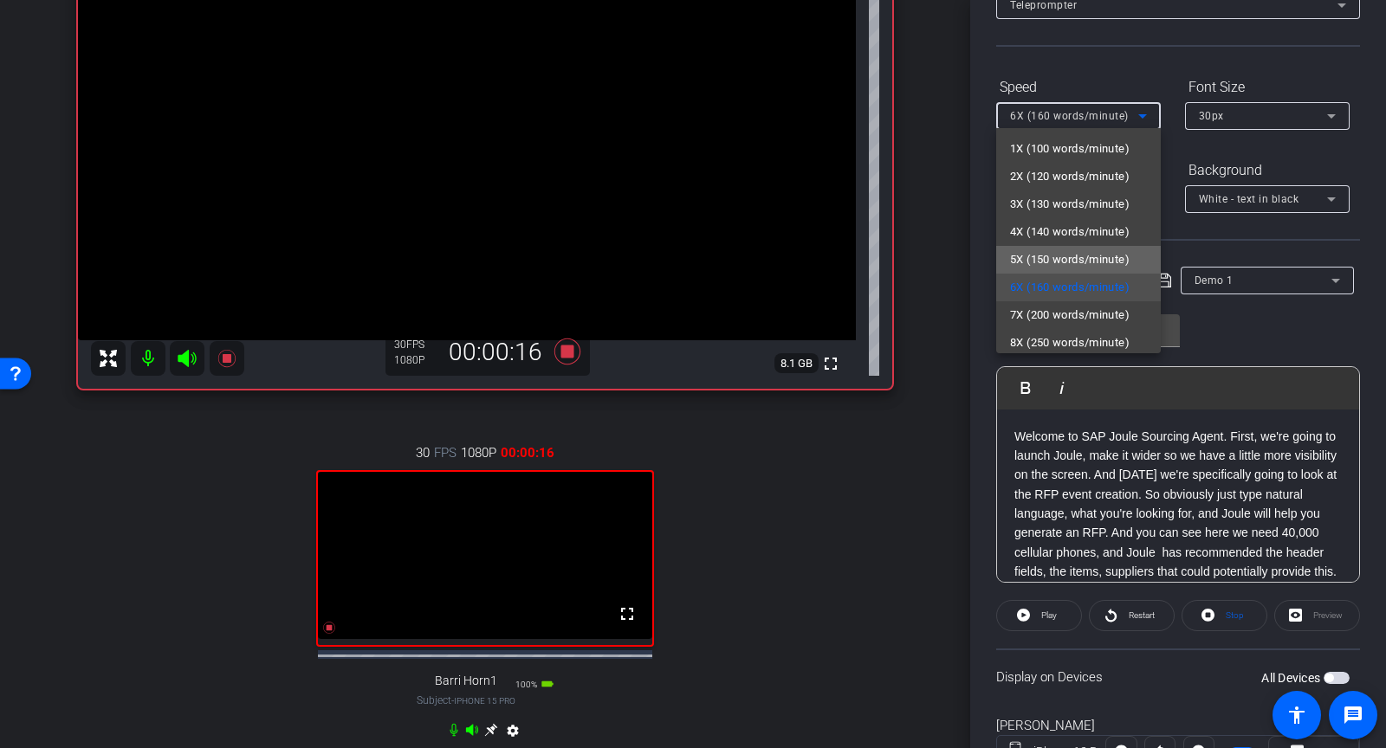
click at [1089, 257] on span "5X (150 words/minute)" at bounding box center [1070, 259] width 120 height 21
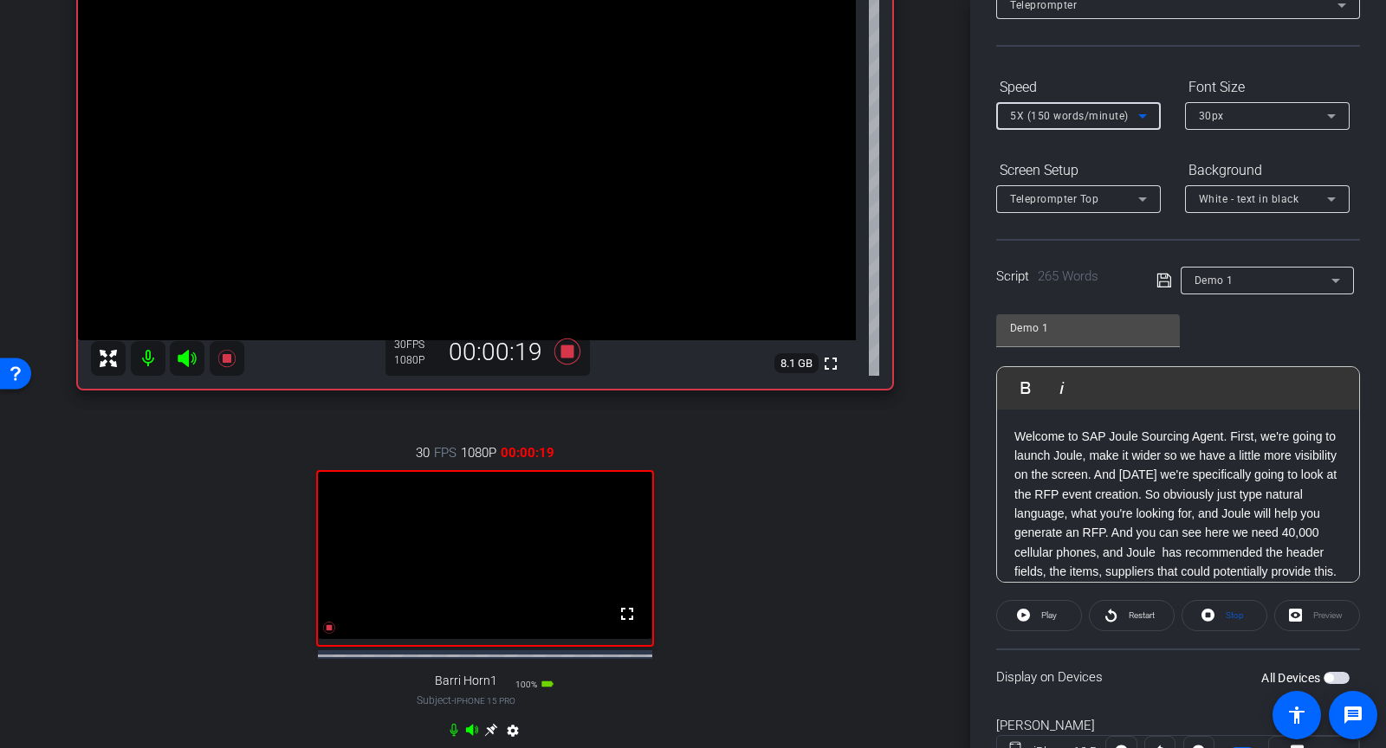
click at [1124, 113] on span "5X (150 words/minute)" at bounding box center [1069, 116] width 119 height 12
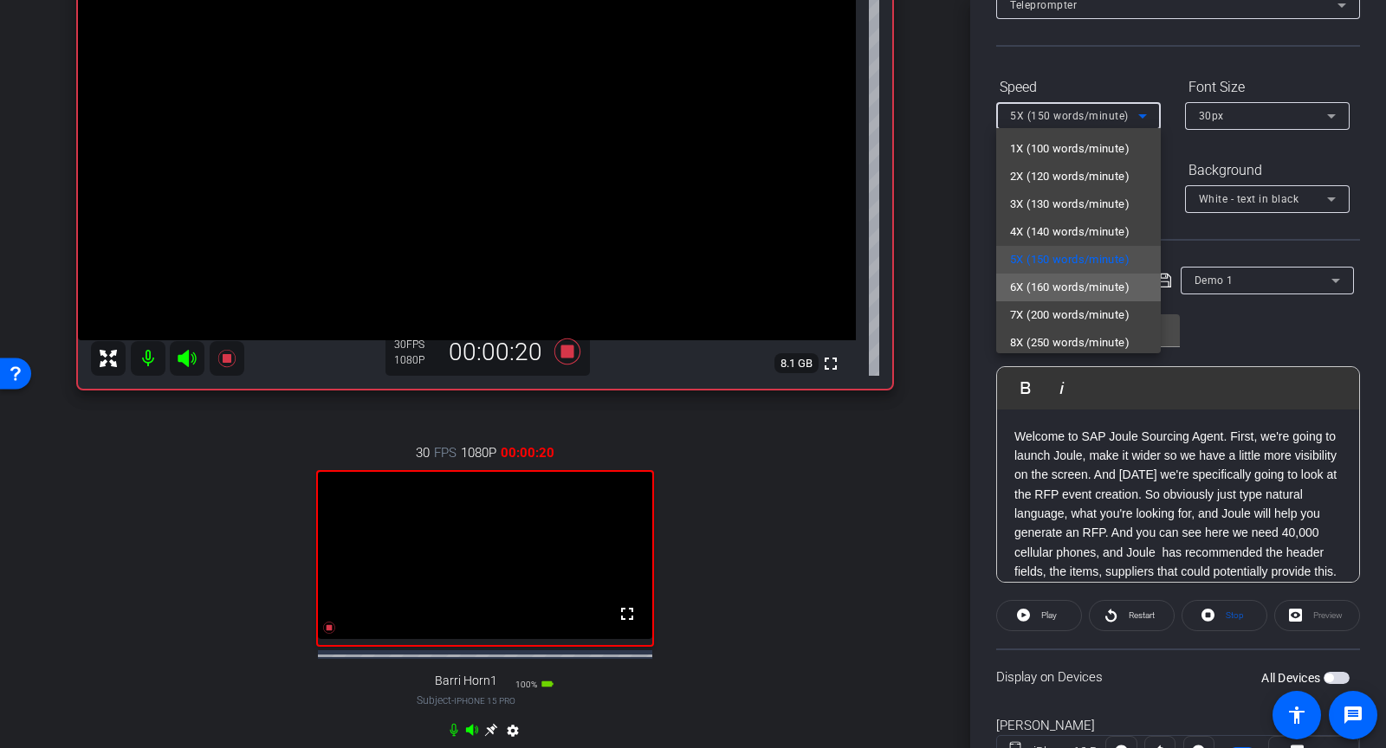
click at [1093, 297] on span "6X (160 words/minute)" at bounding box center [1070, 287] width 120 height 21
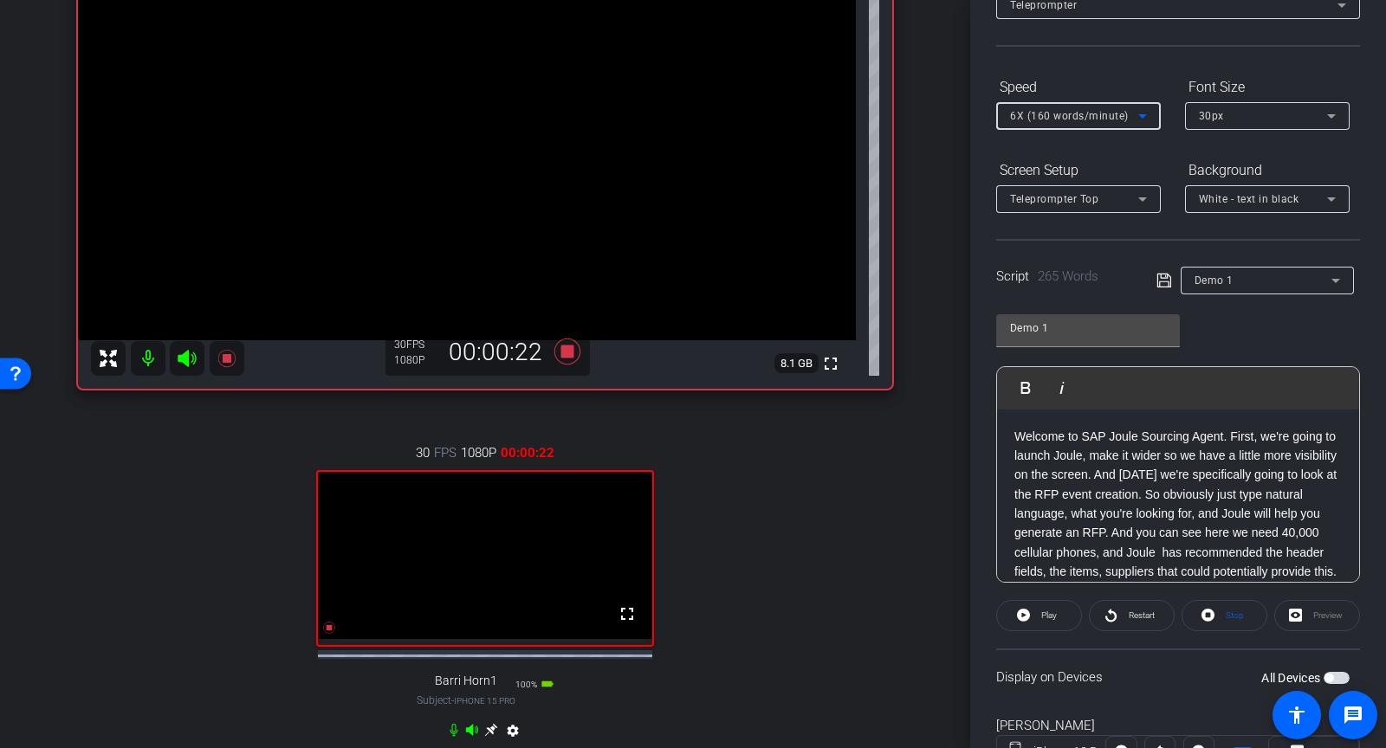
click at [1118, 240] on div "Script 265 Words Demo 1" at bounding box center [1178, 266] width 364 height 55
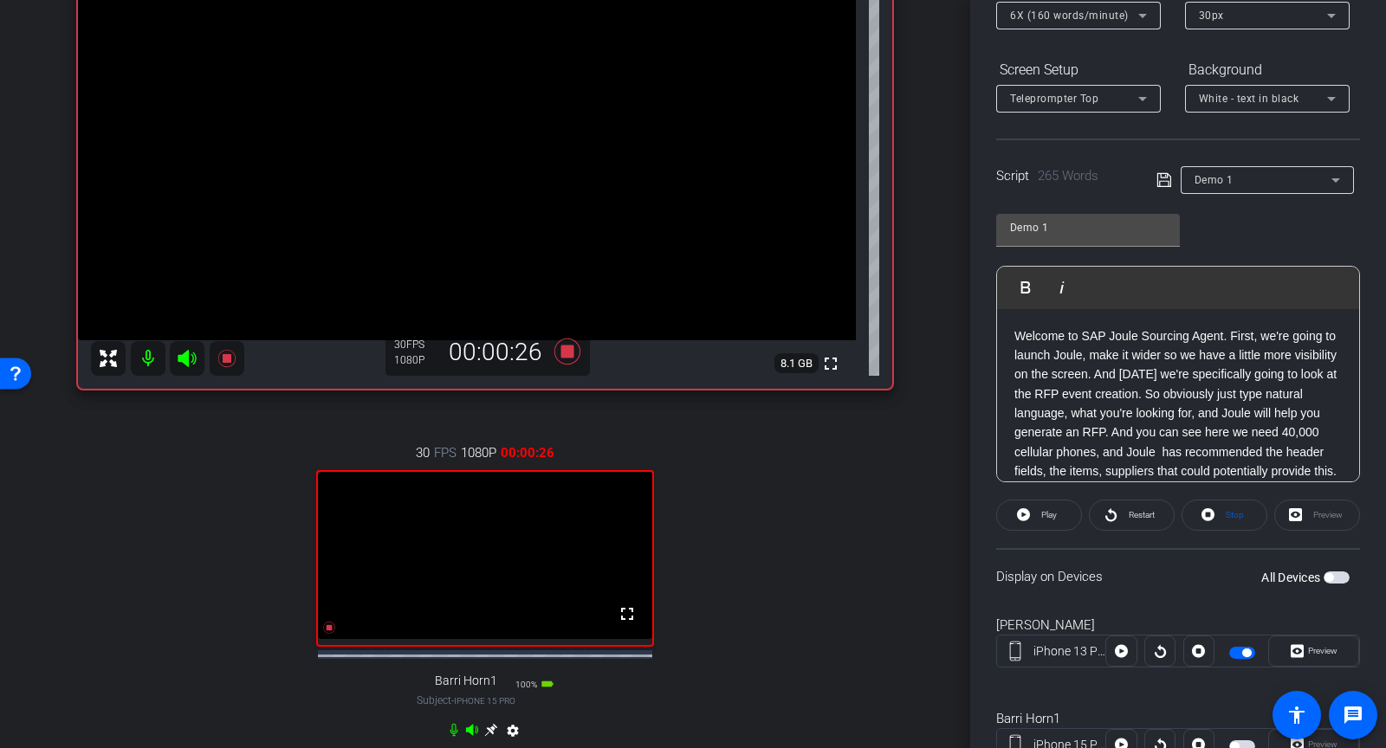
scroll to position [230, 0]
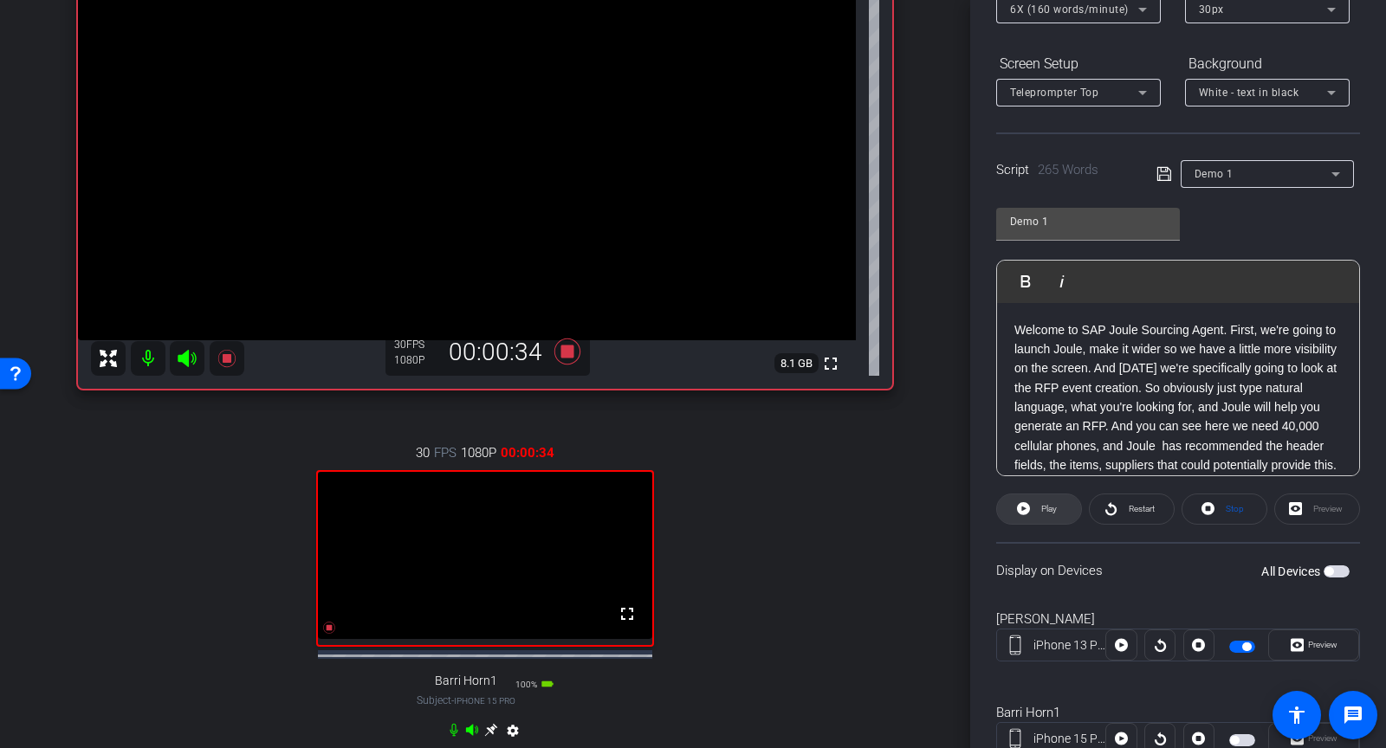
click at [1058, 508] on span at bounding box center [1039, 510] width 84 height 42
click at [1306, 634] on span "Preview" at bounding box center [1321, 645] width 34 height 24
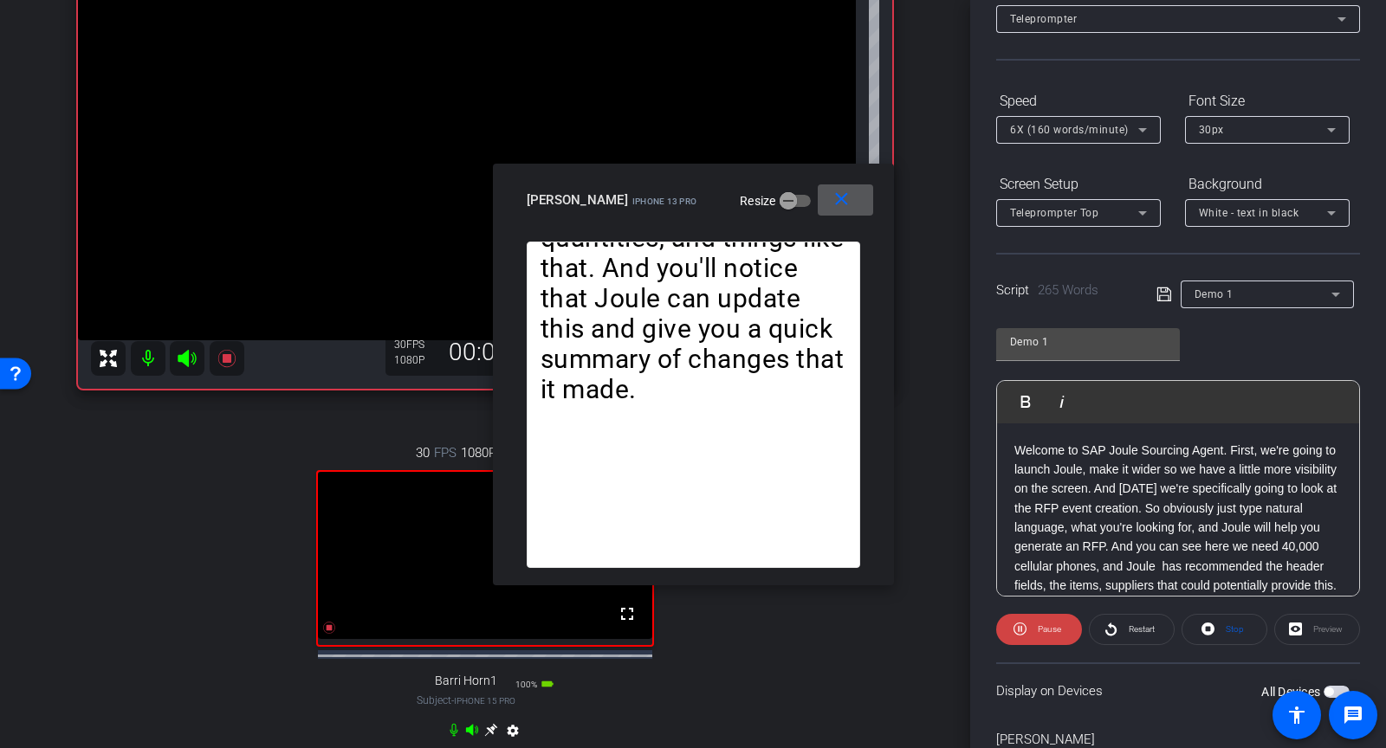
scroll to position [12, 0]
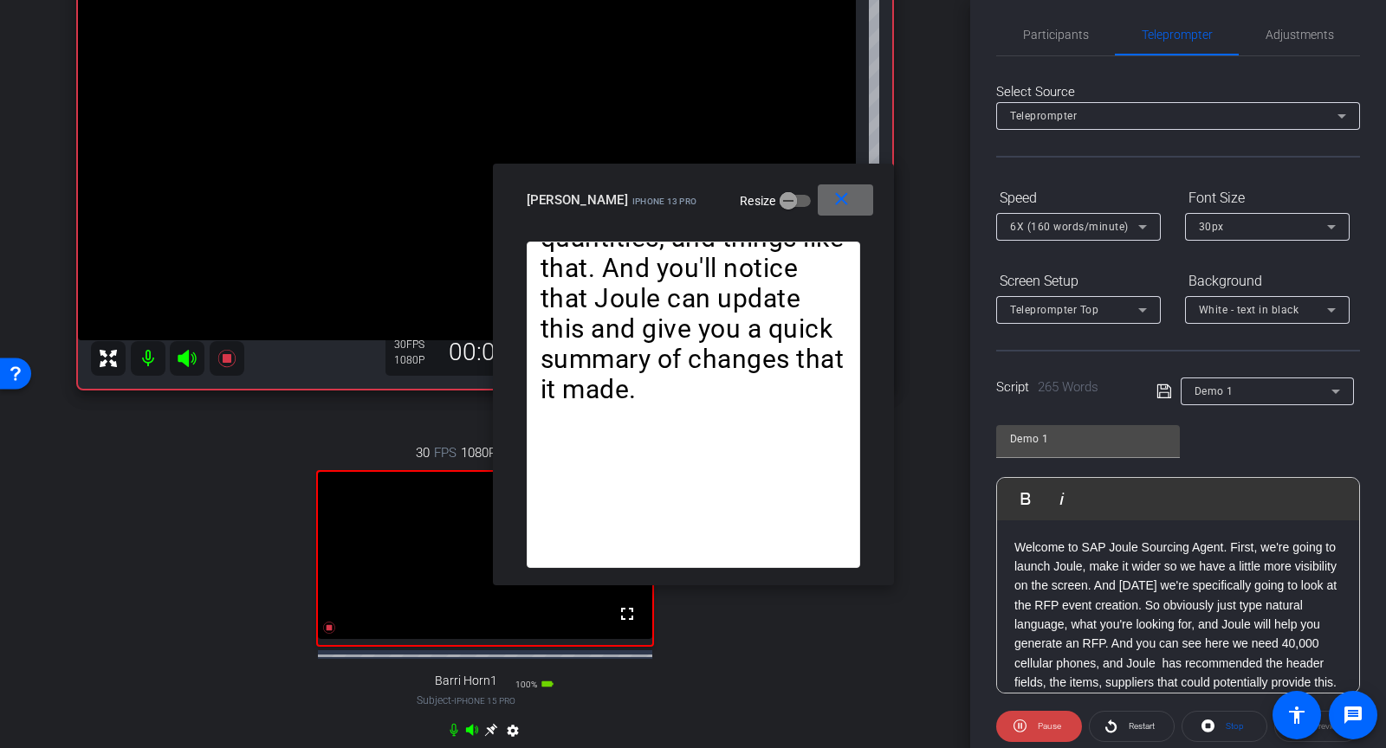
click at [833, 197] on mat-icon "close" at bounding box center [842, 200] width 22 height 22
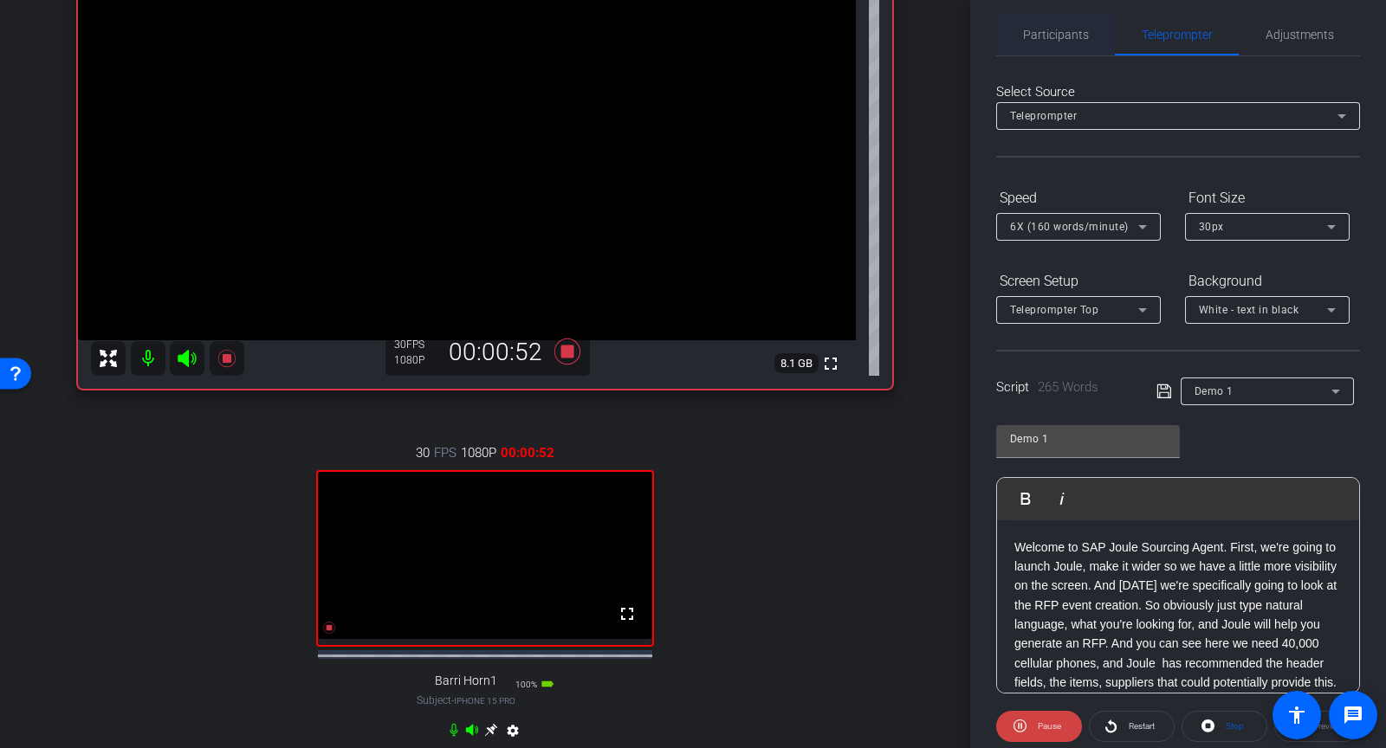
click at [1033, 40] on span "Participants" at bounding box center [1056, 35] width 66 height 12
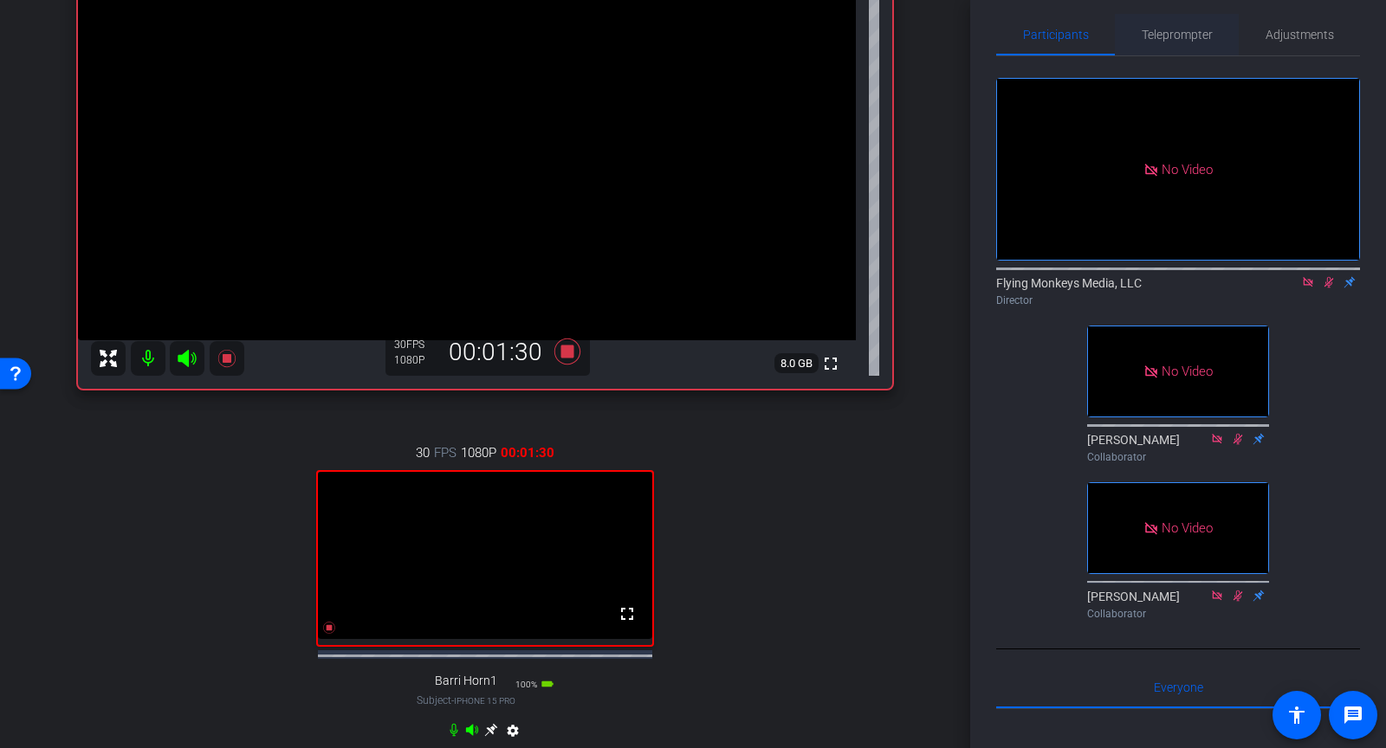
click at [1171, 35] on span "Teleprompter" at bounding box center [1177, 35] width 71 height 12
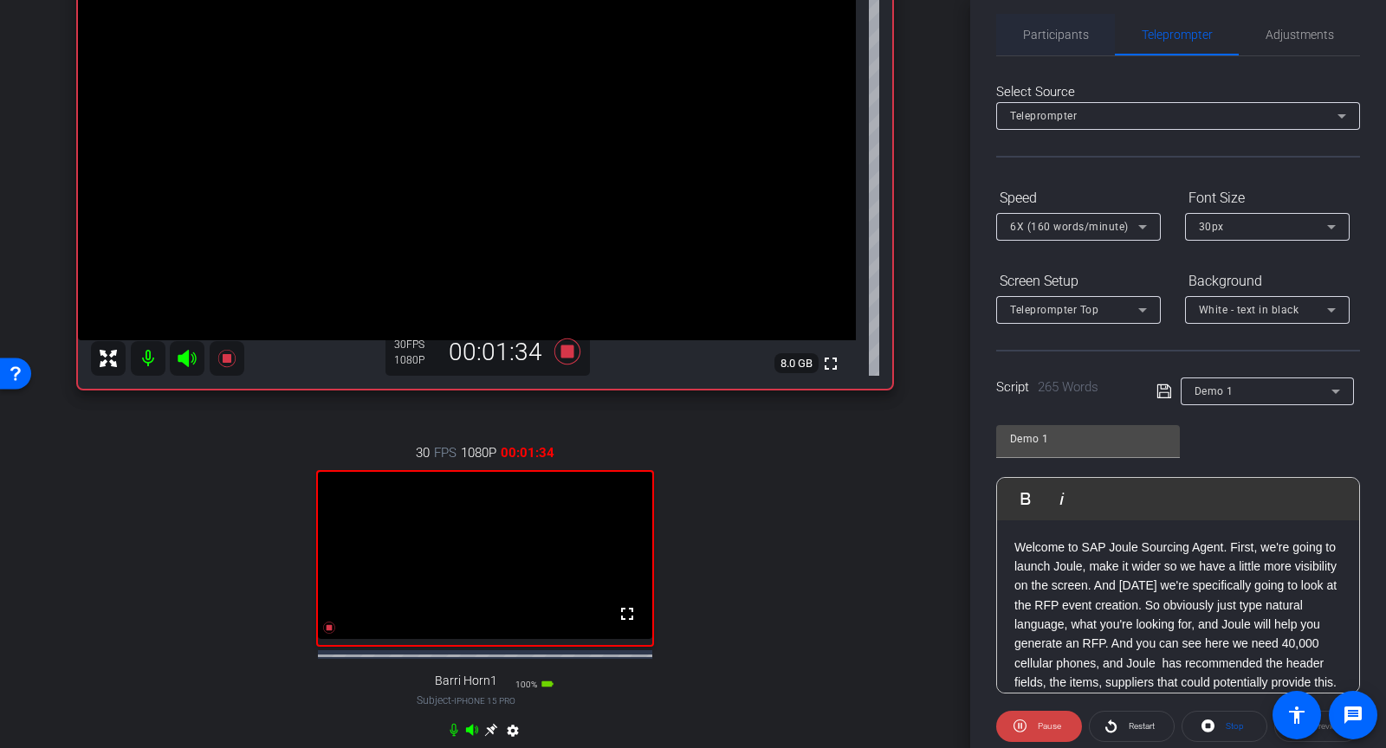
click at [1087, 36] on div "Participants" at bounding box center [1055, 35] width 119 height 42
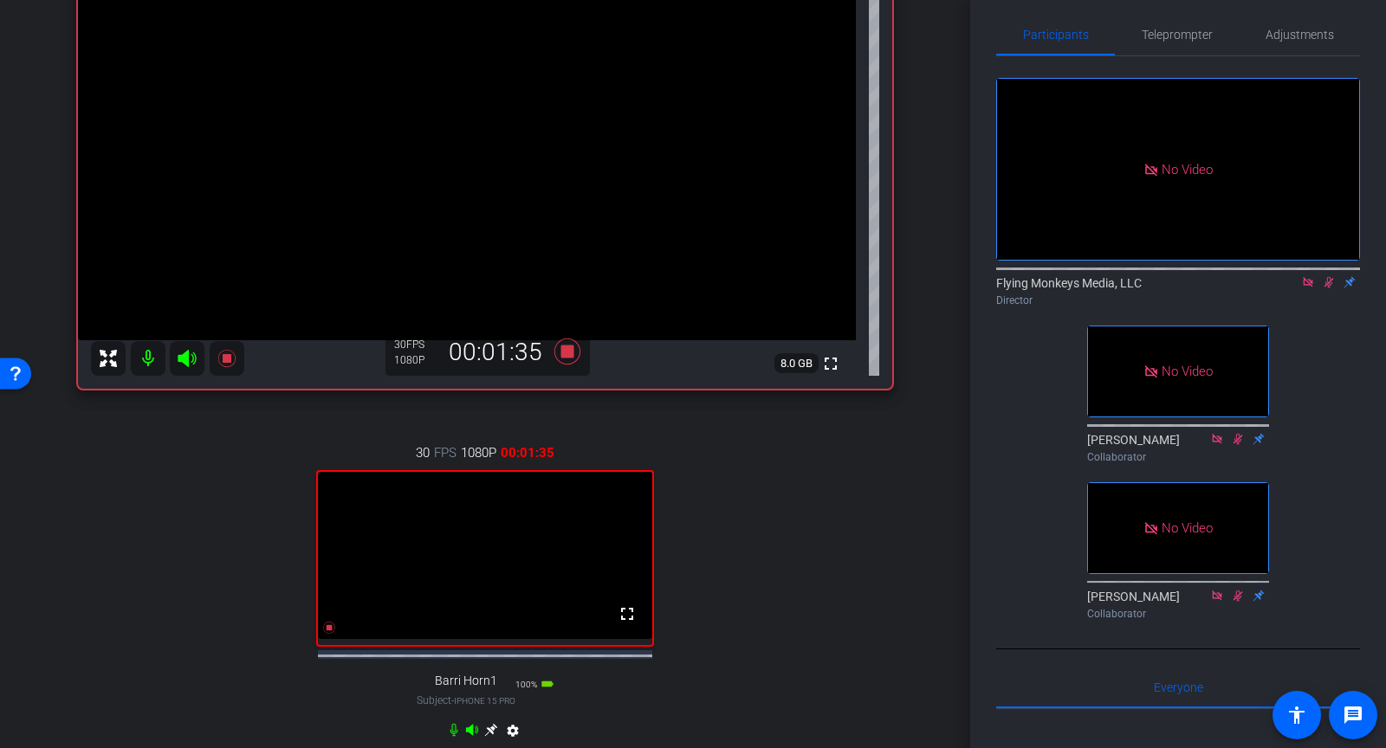
click at [1332, 286] on icon at bounding box center [1329, 282] width 14 height 12
click at [570, 353] on icon at bounding box center [567, 351] width 26 height 26
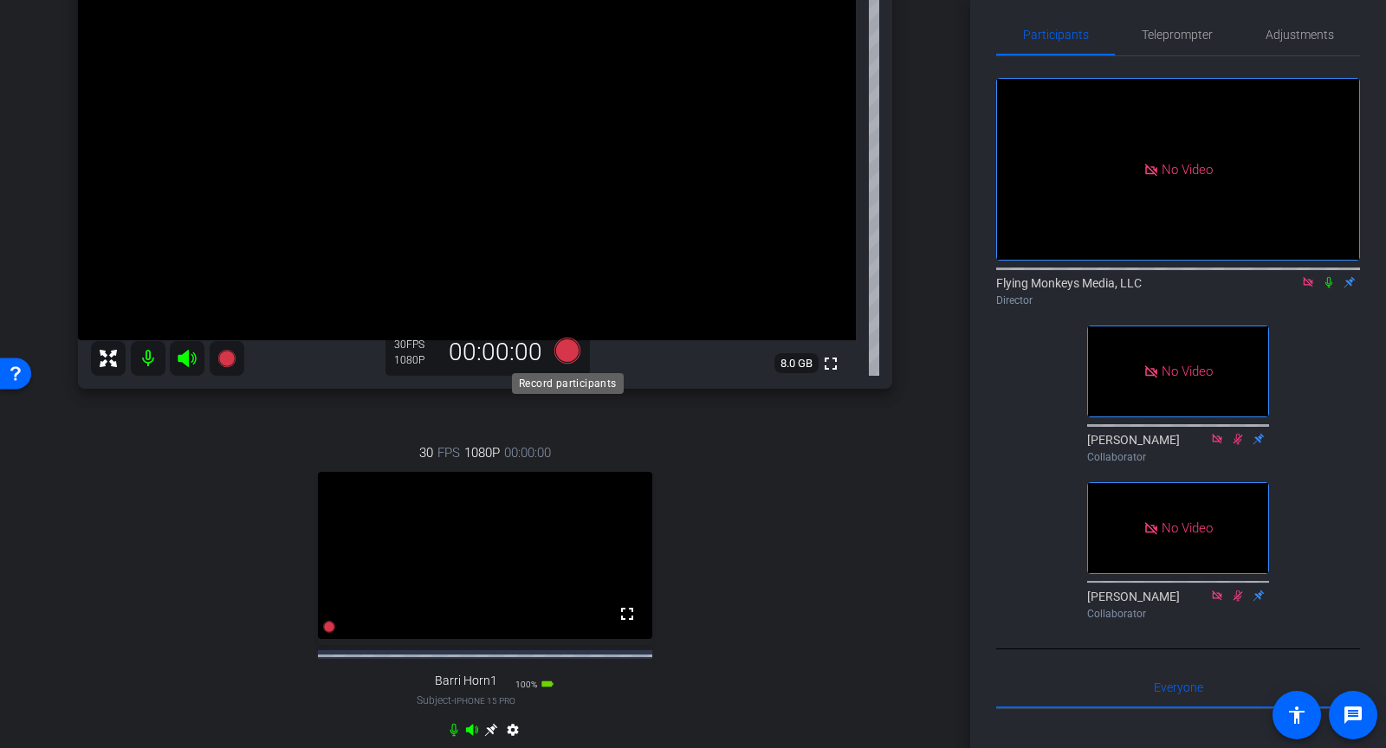
click at [567, 360] on icon at bounding box center [567, 351] width 26 height 26
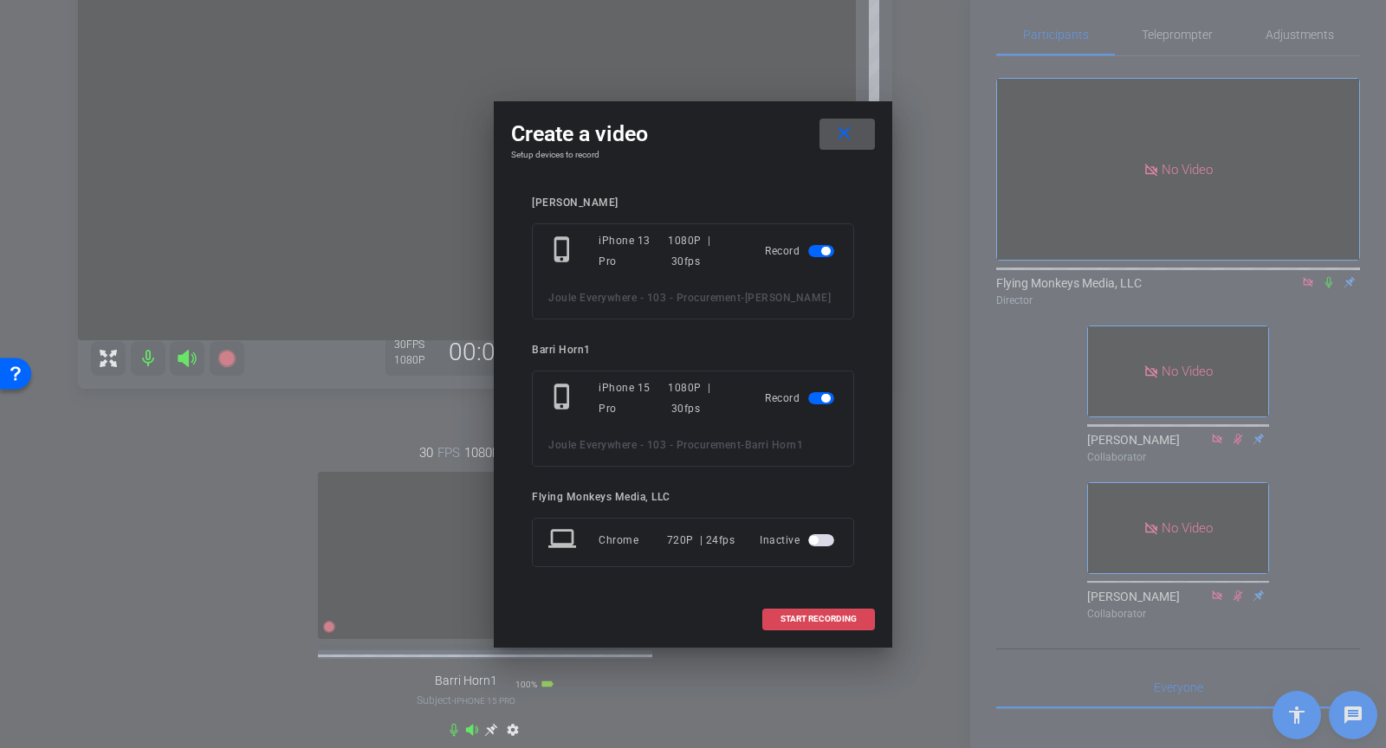
click at [781, 624] on span "START RECORDING" at bounding box center [819, 619] width 76 height 9
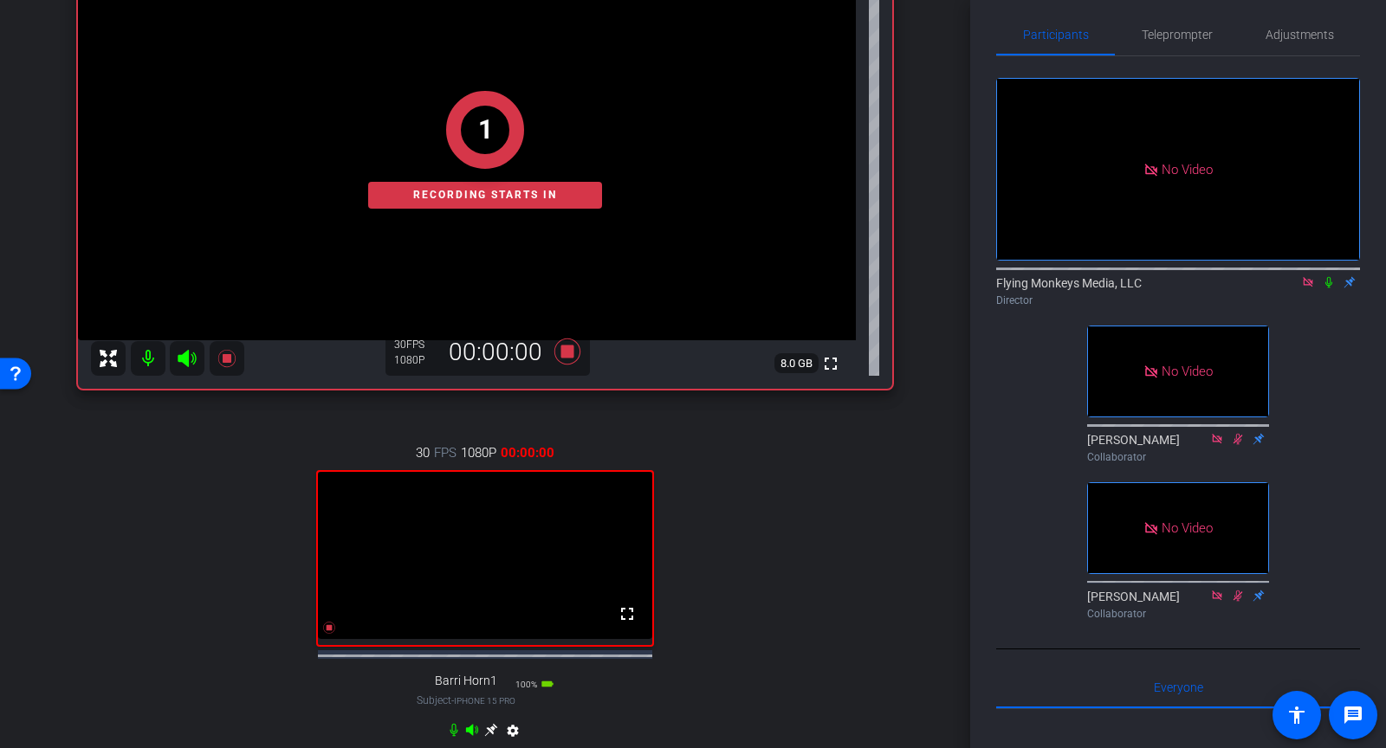
click at [1330, 285] on icon at bounding box center [1329, 282] width 14 height 12
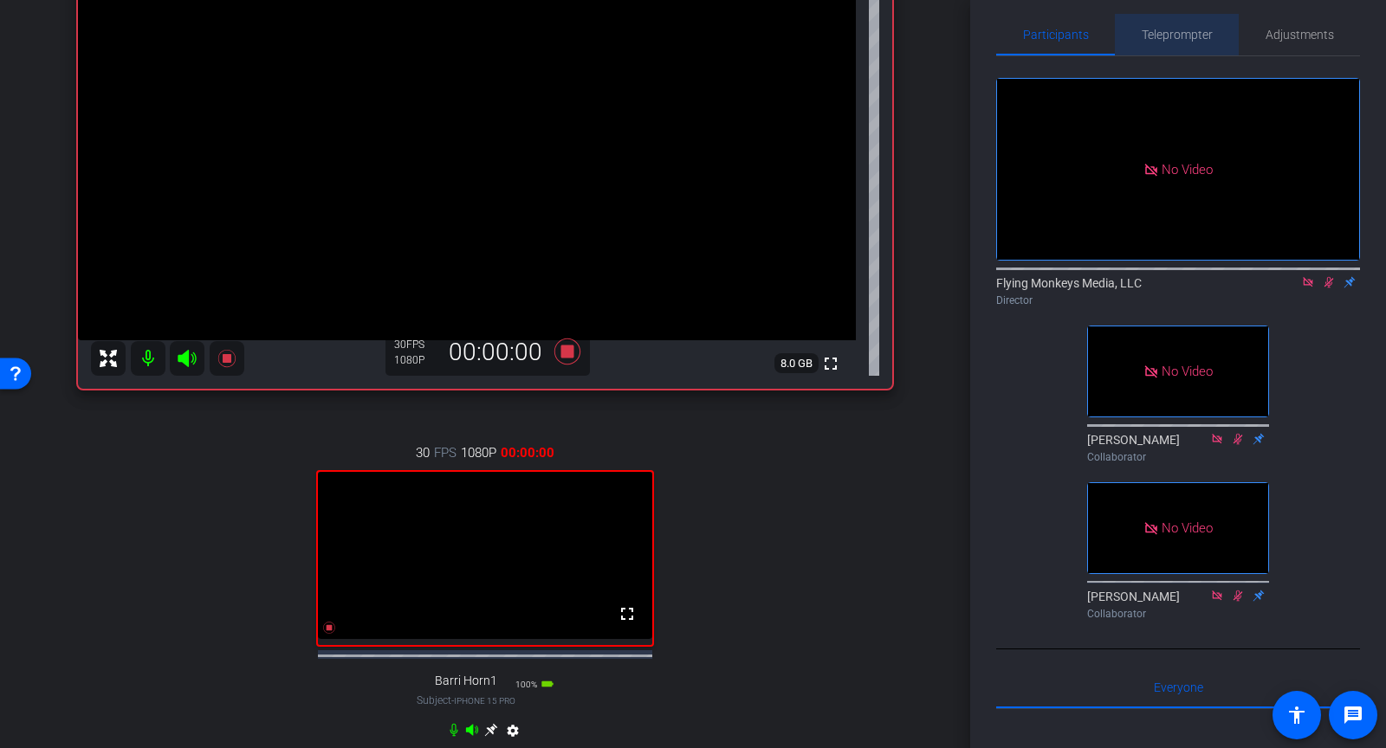
click at [1170, 26] on span "Teleprompter" at bounding box center [1177, 35] width 71 height 42
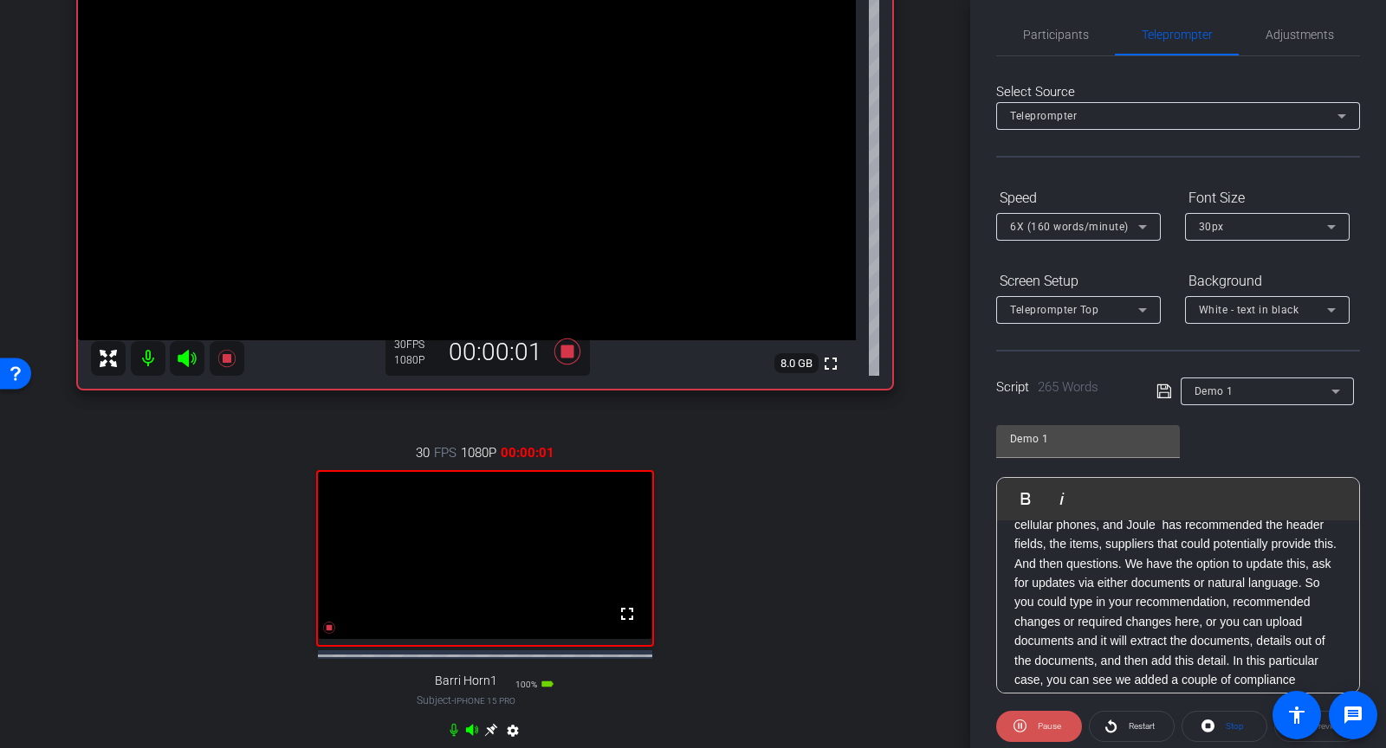
scroll to position [137, 0]
click at [1022, 728] on icon at bounding box center [1020, 727] width 13 height 22
click at [1221, 717] on span at bounding box center [1225, 727] width 84 height 42
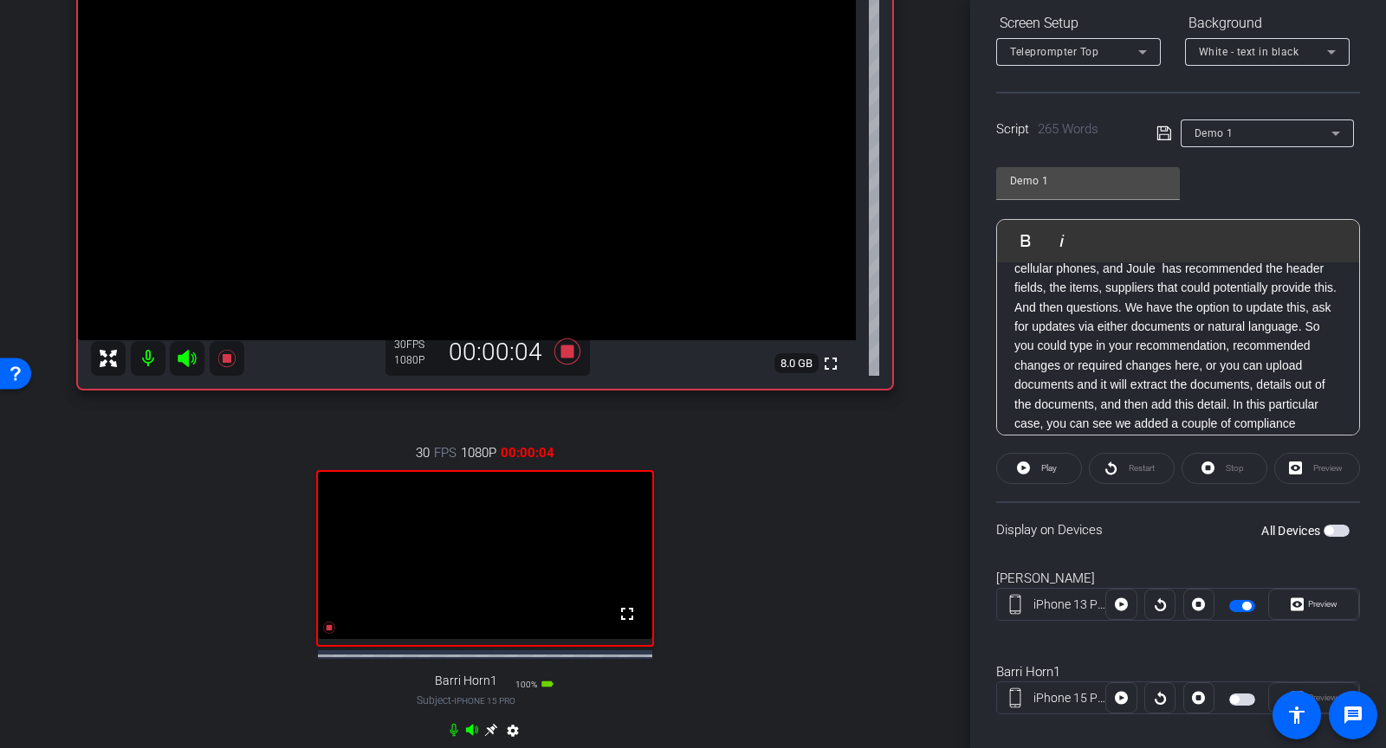
scroll to position [288, 0]
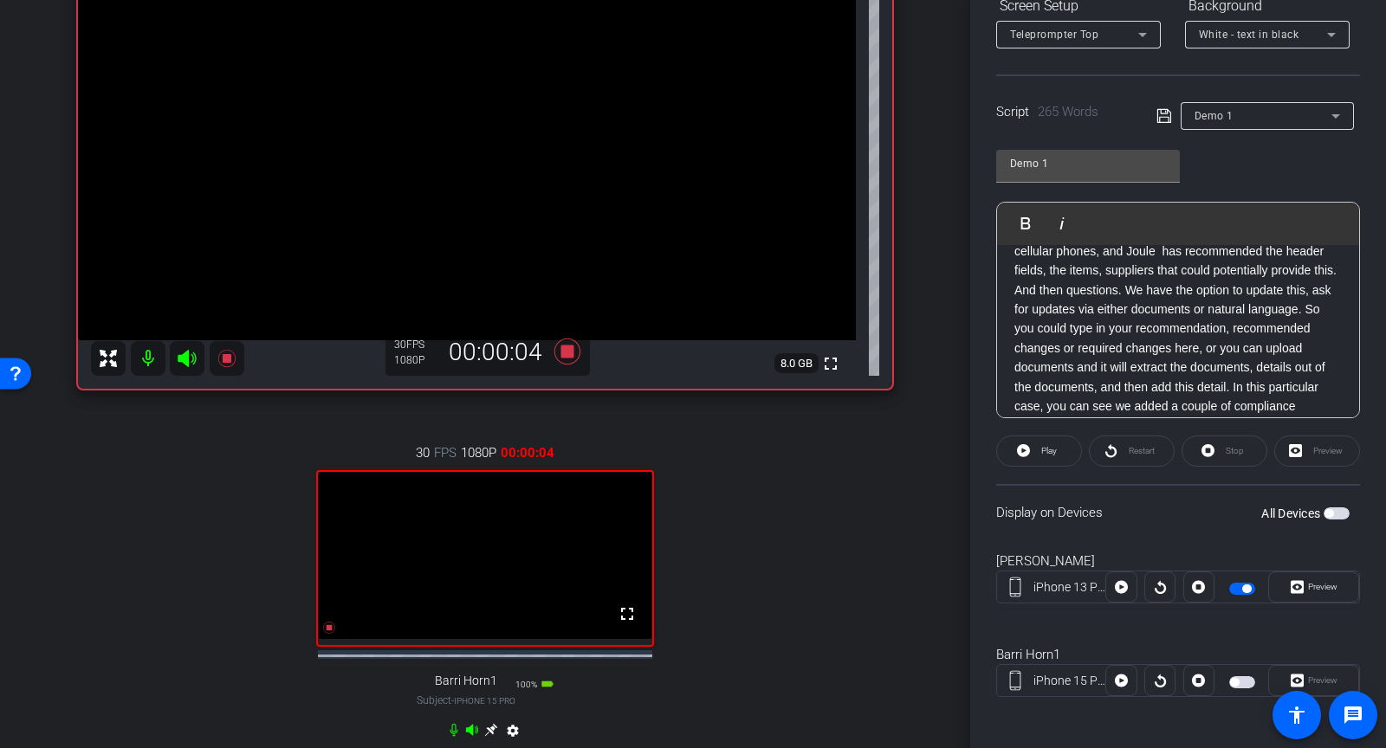
click at [1240, 591] on span "button" at bounding box center [1242, 589] width 26 height 12
click at [1243, 586] on span "button" at bounding box center [1242, 589] width 26 height 12
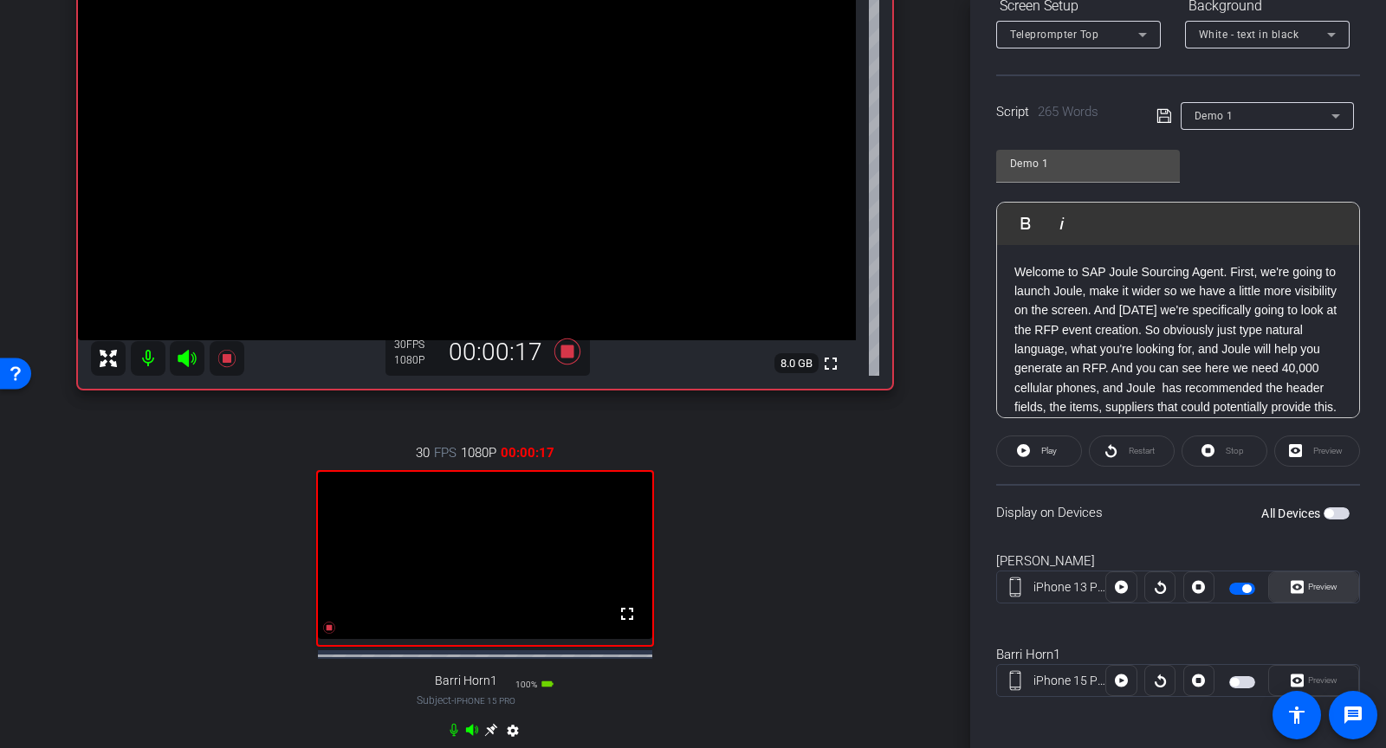
click at [1317, 591] on span "Preview" at bounding box center [1321, 587] width 34 height 24
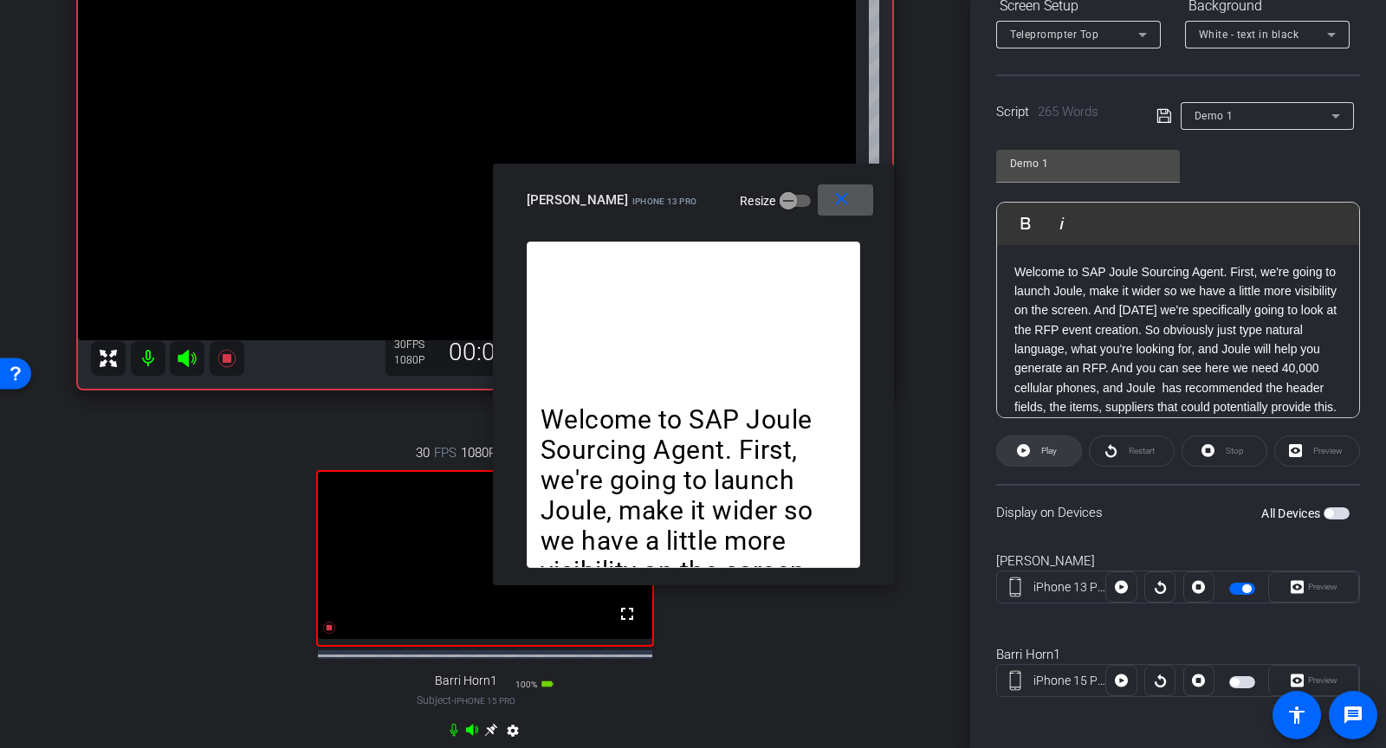
click at [1034, 455] on span at bounding box center [1039, 452] width 84 height 42
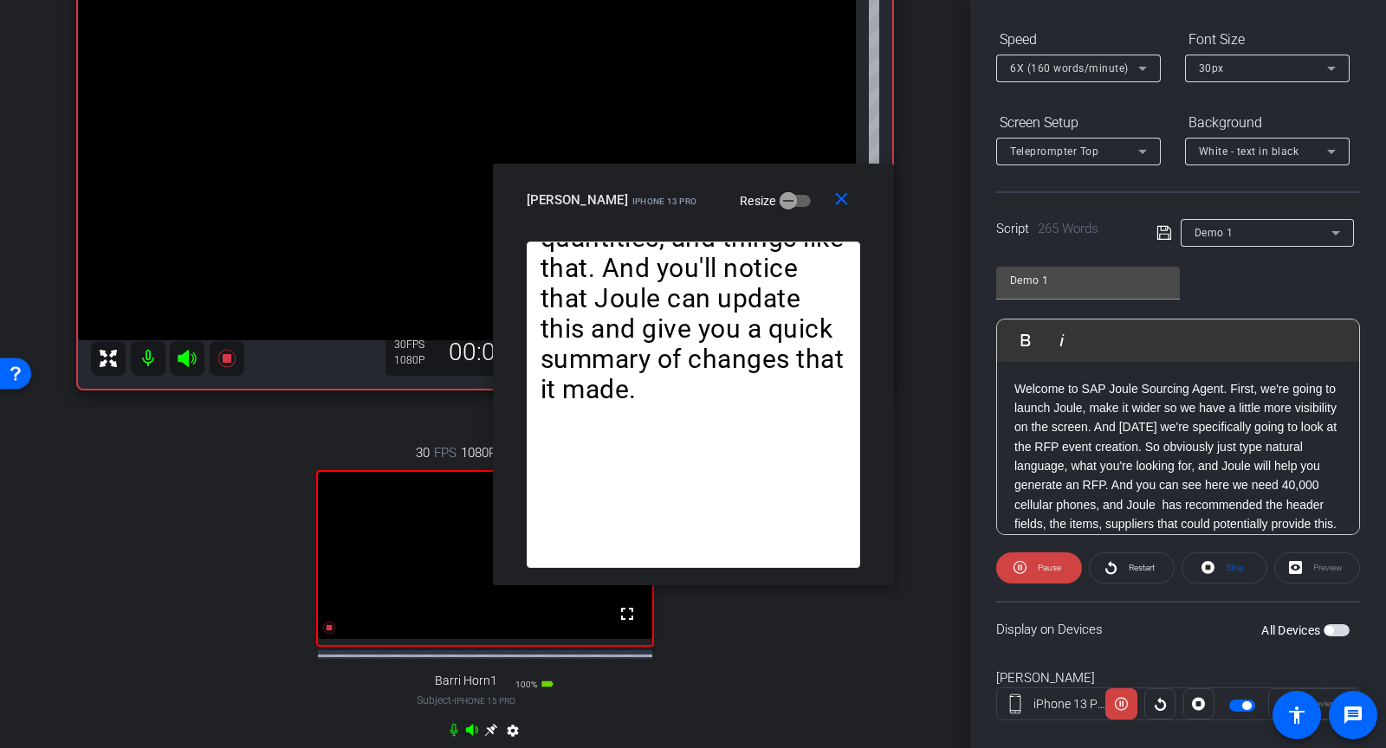
scroll to position [160, 0]
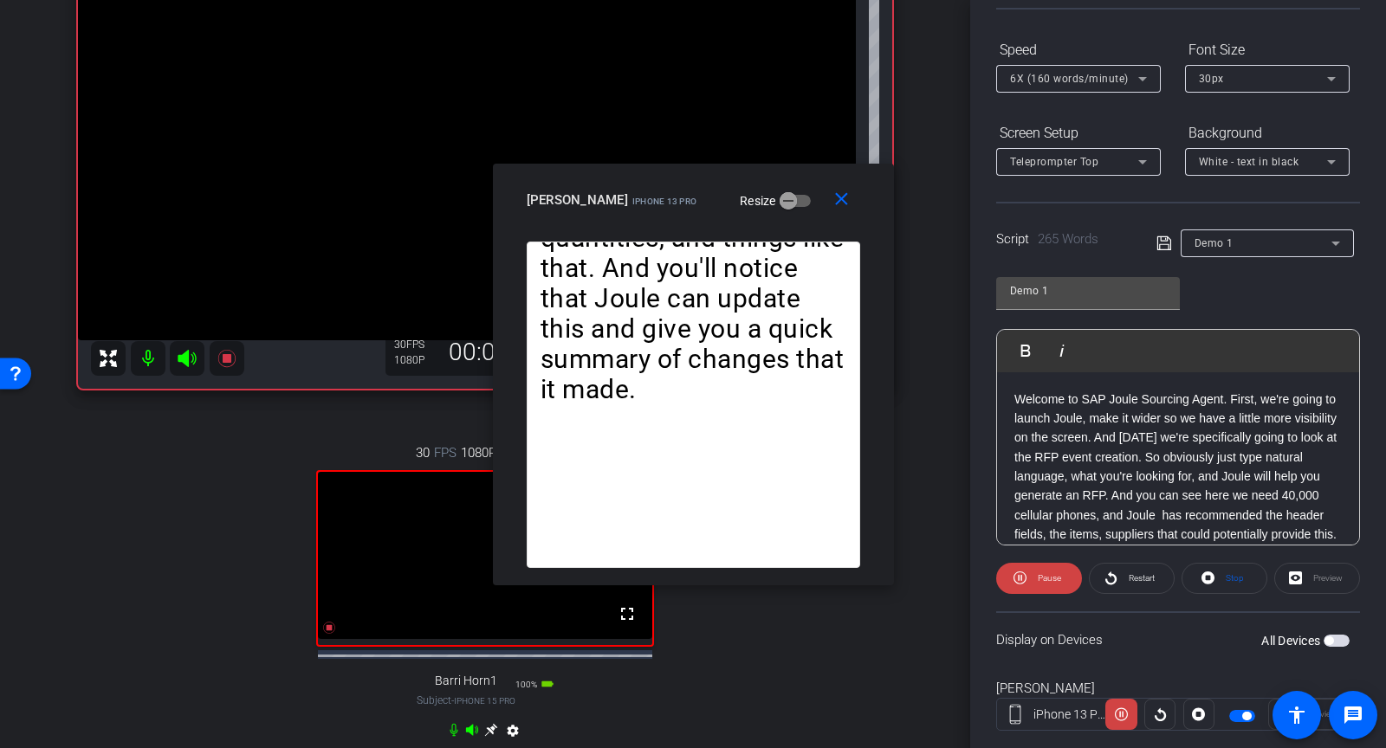
click at [1098, 70] on div "6X (160 words/minute)" at bounding box center [1074, 79] width 128 height 22
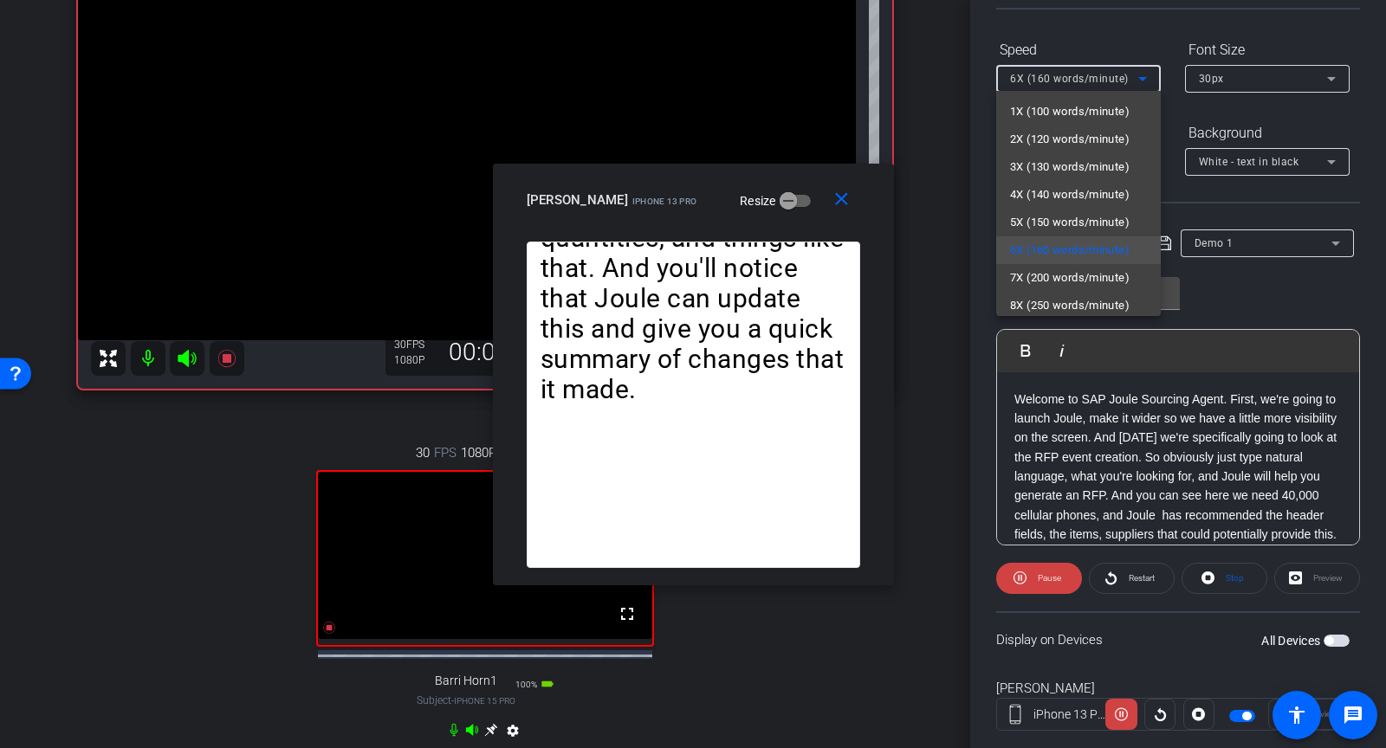
click at [1102, 25] on div at bounding box center [693, 374] width 1386 height 748
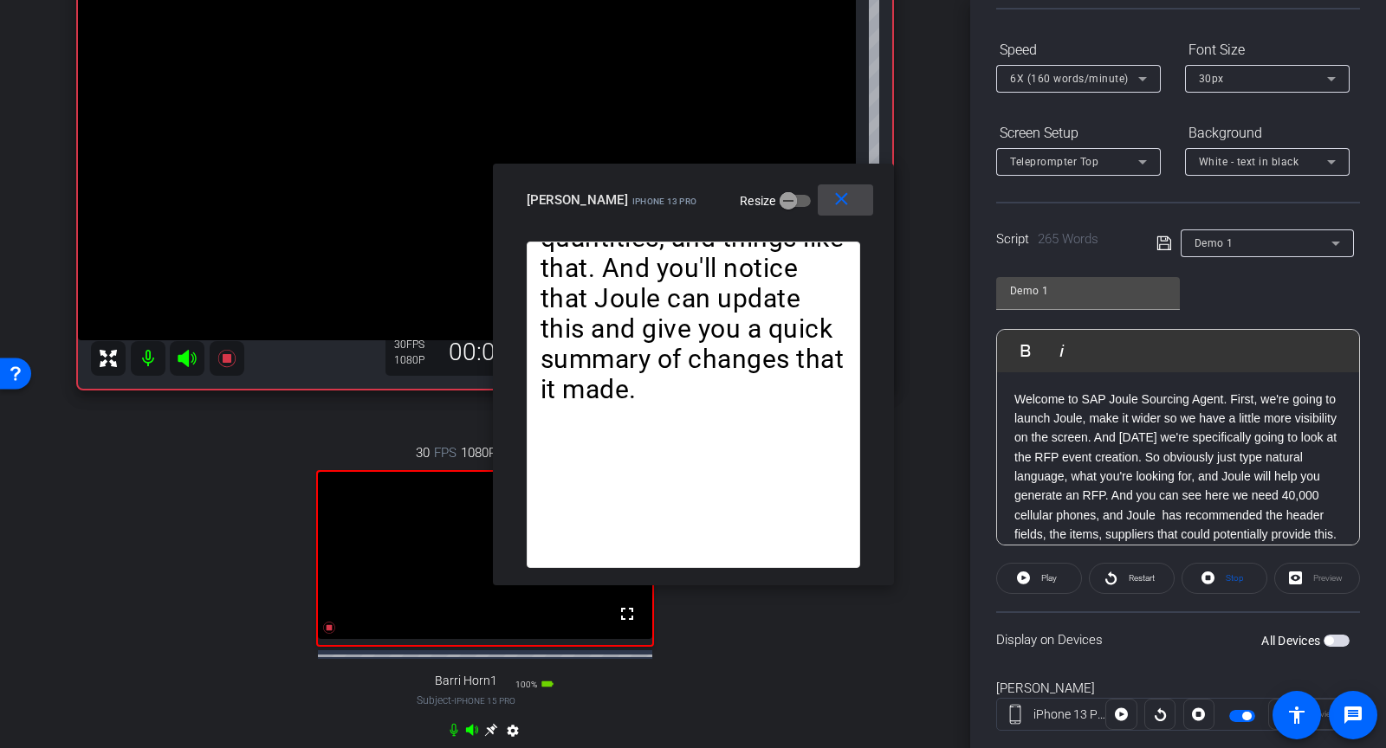
click at [835, 207] on mat-icon "close" at bounding box center [842, 200] width 22 height 22
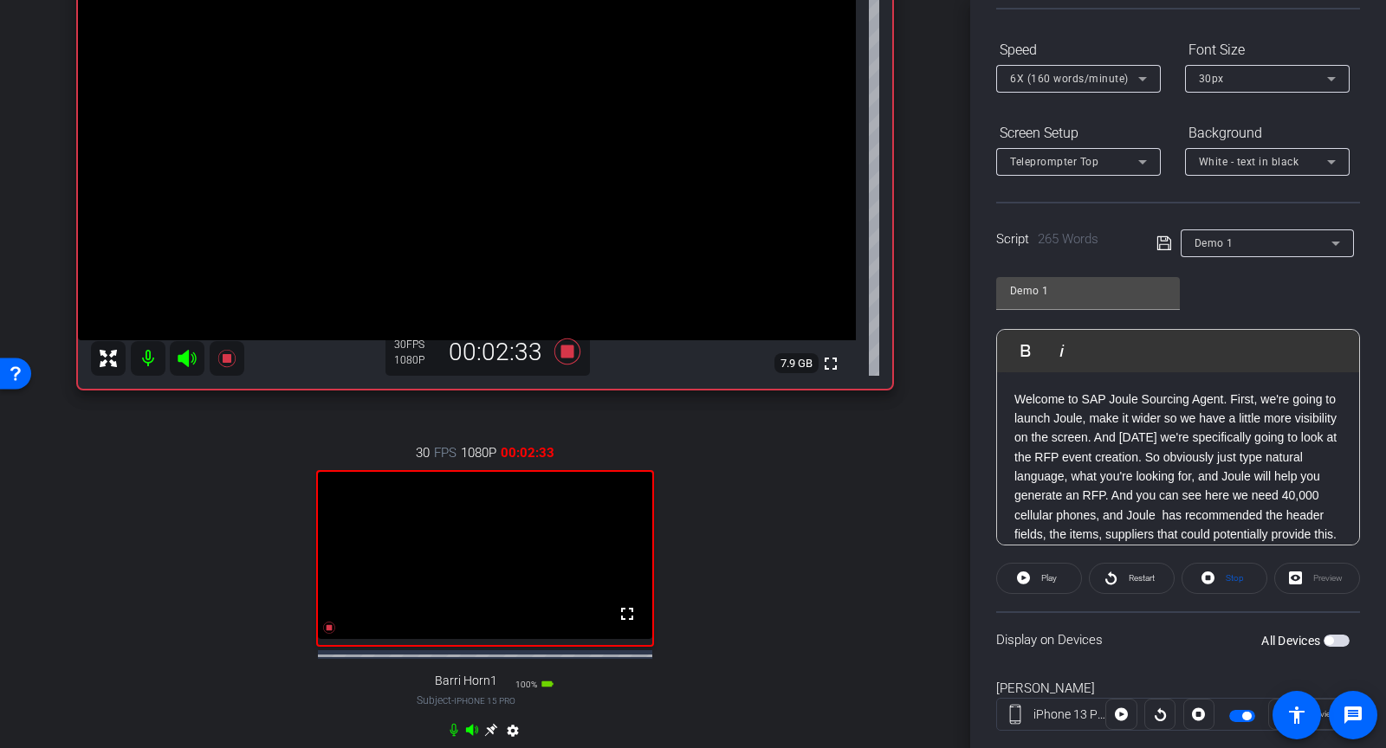
click at [1236, 716] on span "button" at bounding box center [1242, 716] width 26 height 12
click at [1220, 569] on span at bounding box center [1225, 579] width 84 height 42
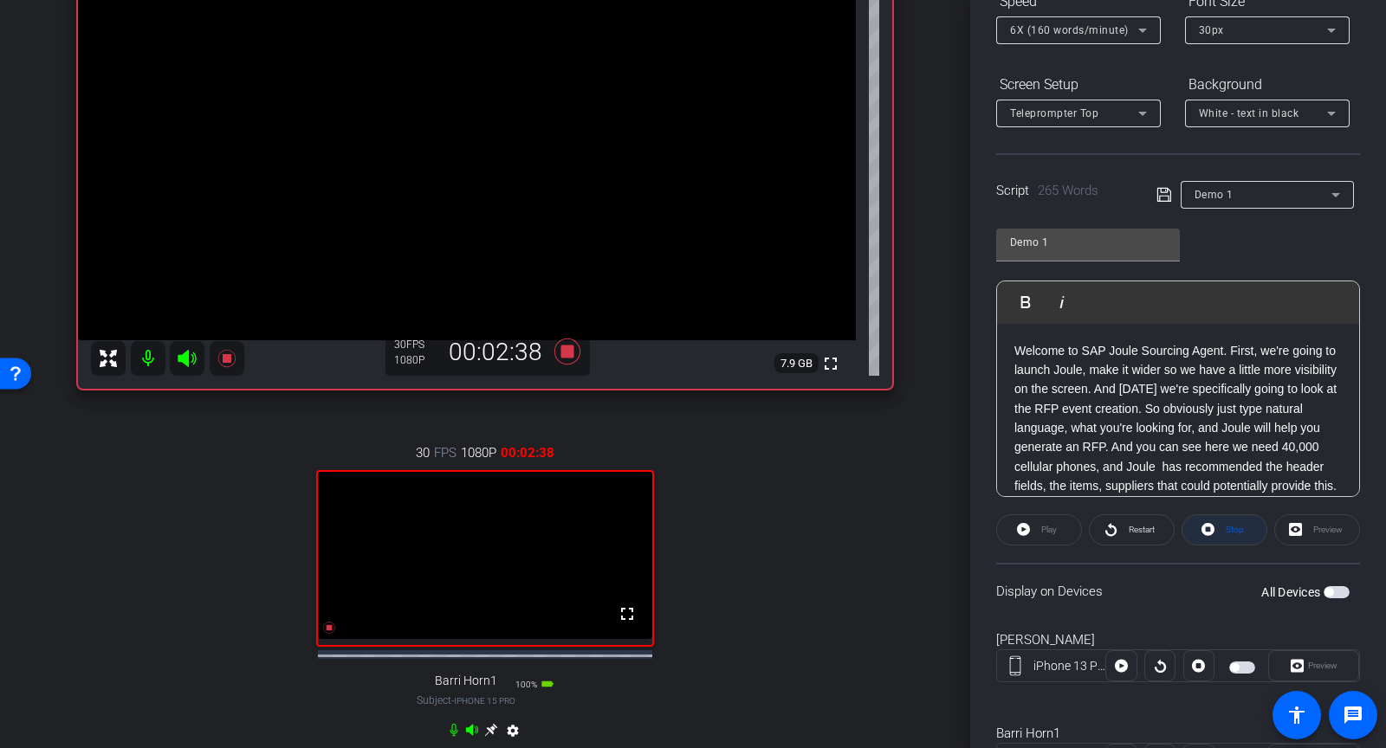
scroll to position [206, 0]
click at [1237, 533] on span "Stop" at bounding box center [1235, 533] width 18 height 10
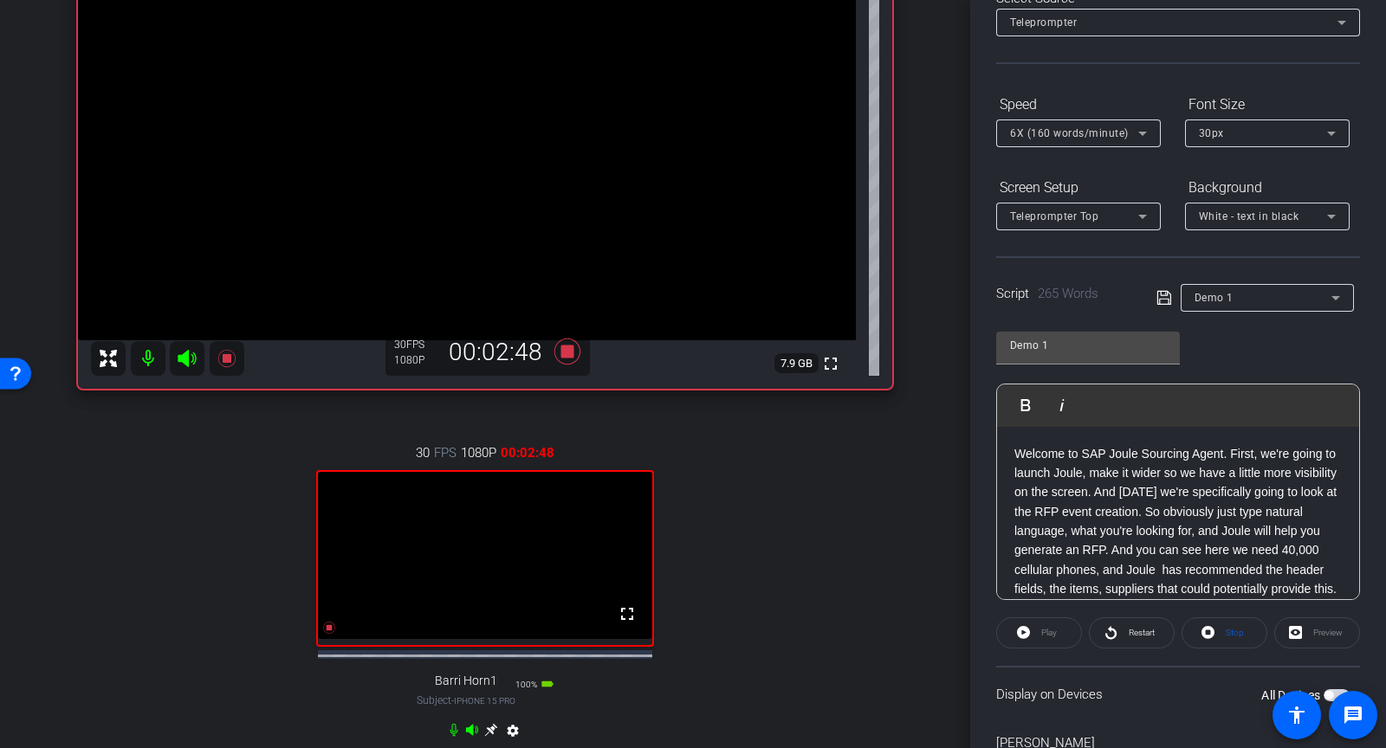
scroll to position [0, 0]
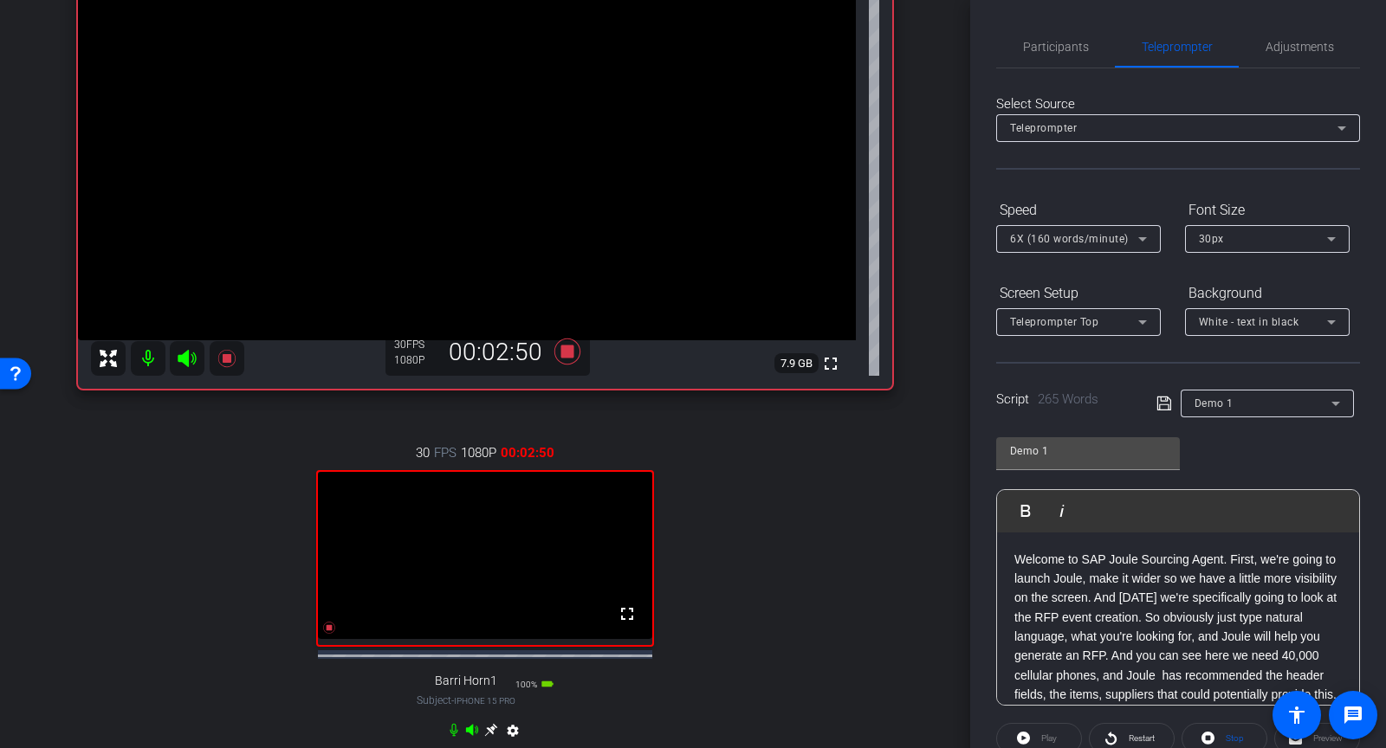
click at [1224, 405] on span "Demo 1" at bounding box center [1214, 404] width 39 height 12
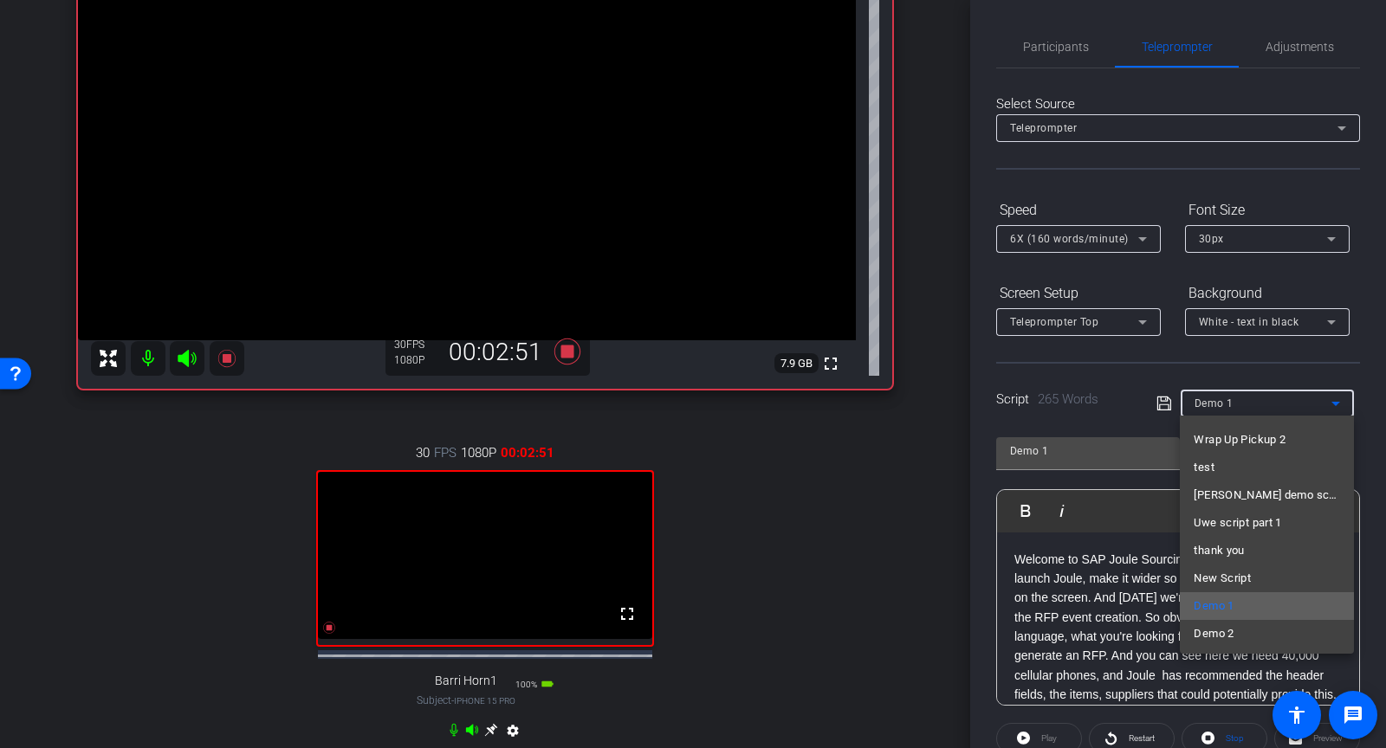
scroll to position [161, 0]
click at [1212, 632] on span "Demo 2" at bounding box center [1214, 635] width 40 height 21
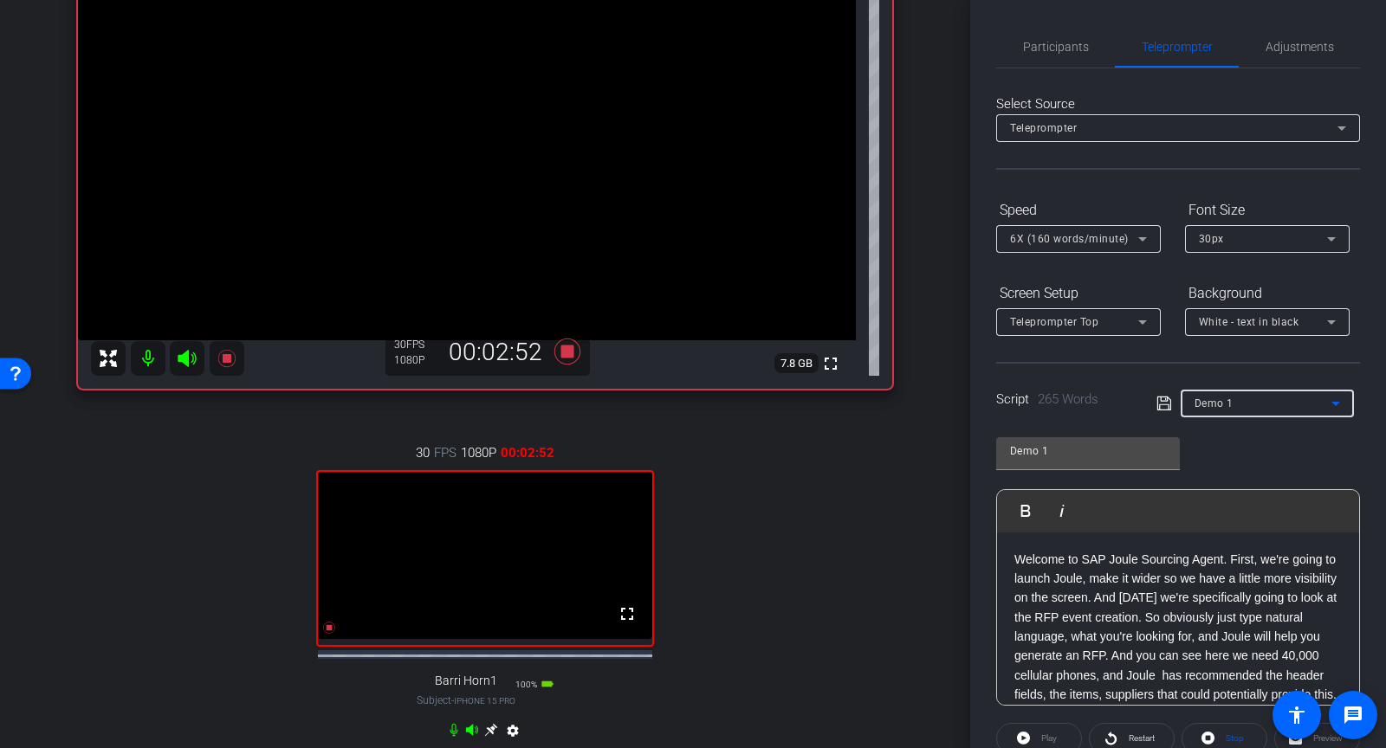
type input "Demo 2"
click at [1168, 411] on icon at bounding box center [1165, 403] width 16 height 21
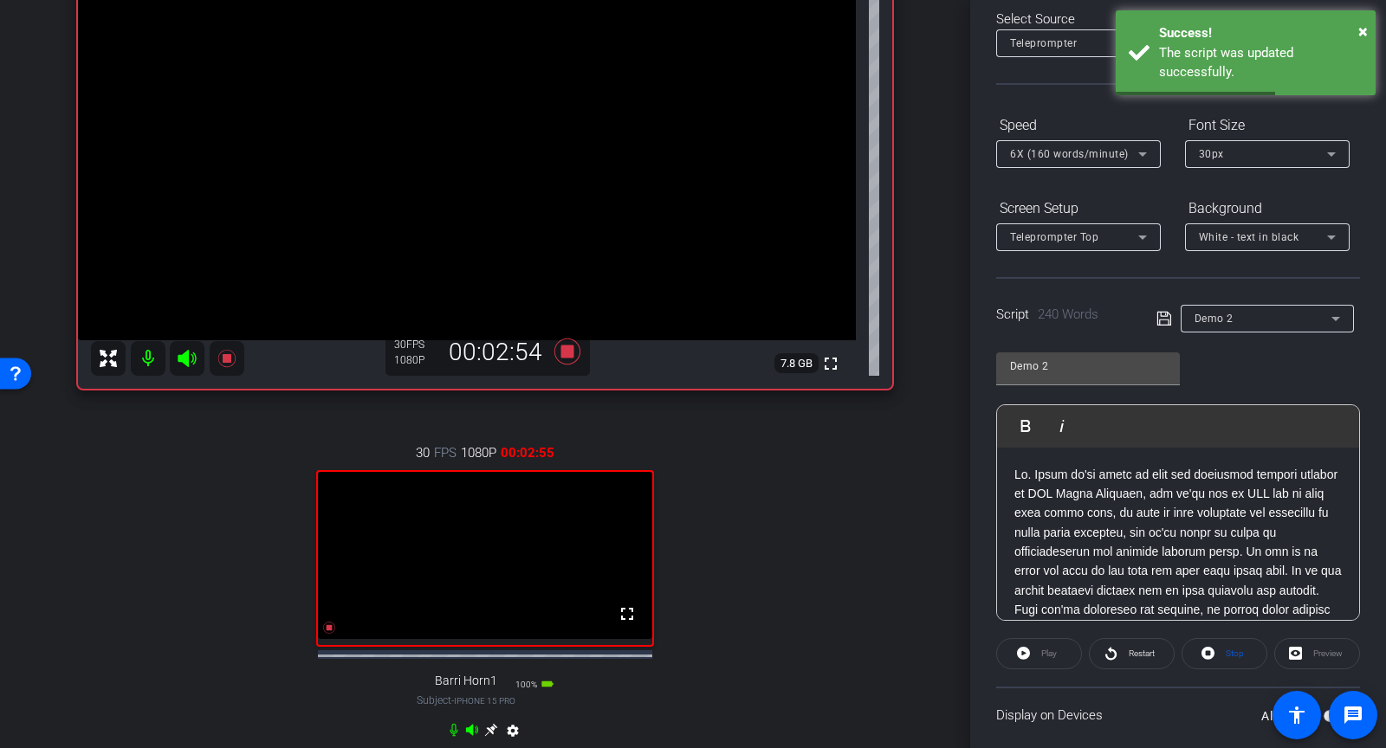
scroll to position [0, 0]
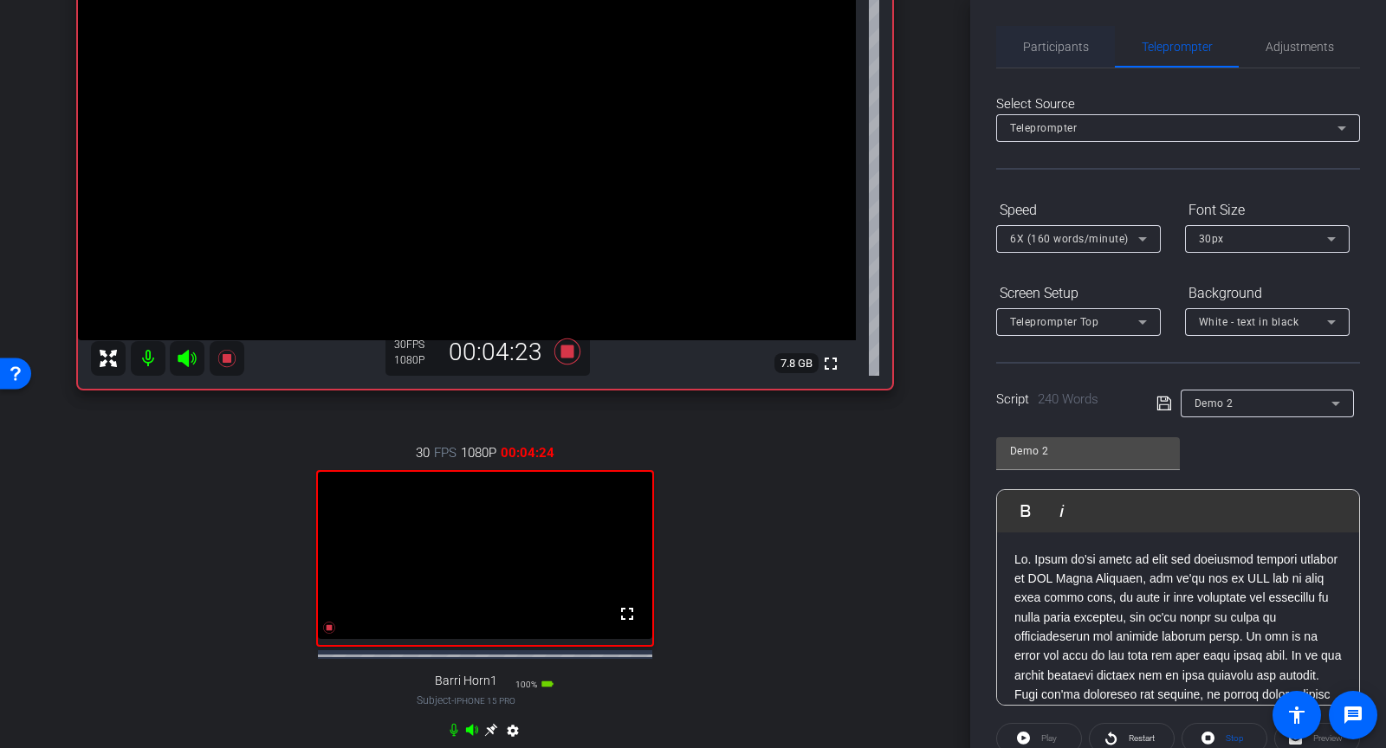
click at [1055, 49] on span "Participants" at bounding box center [1056, 47] width 66 height 12
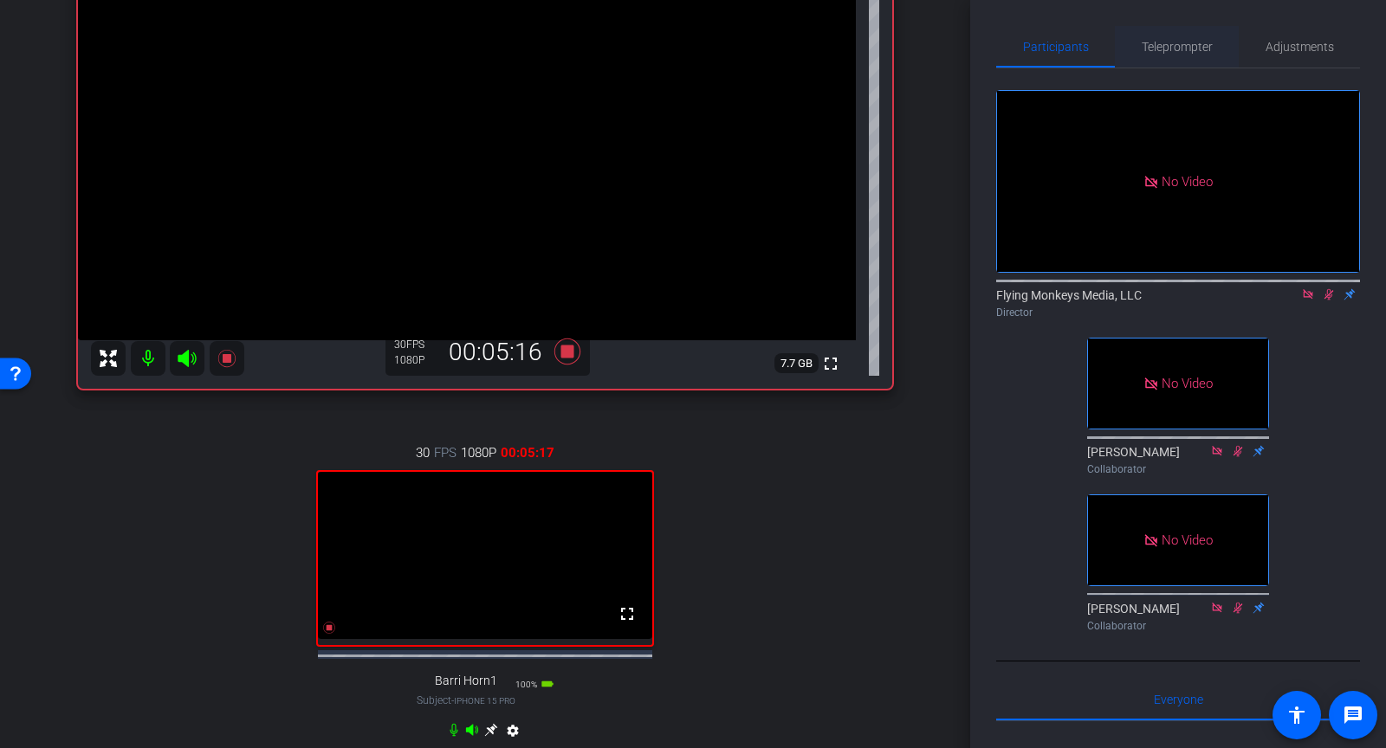
click at [1170, 48] on span "Teleprompter" at bounding box center [1177, 47] width 71 height 12
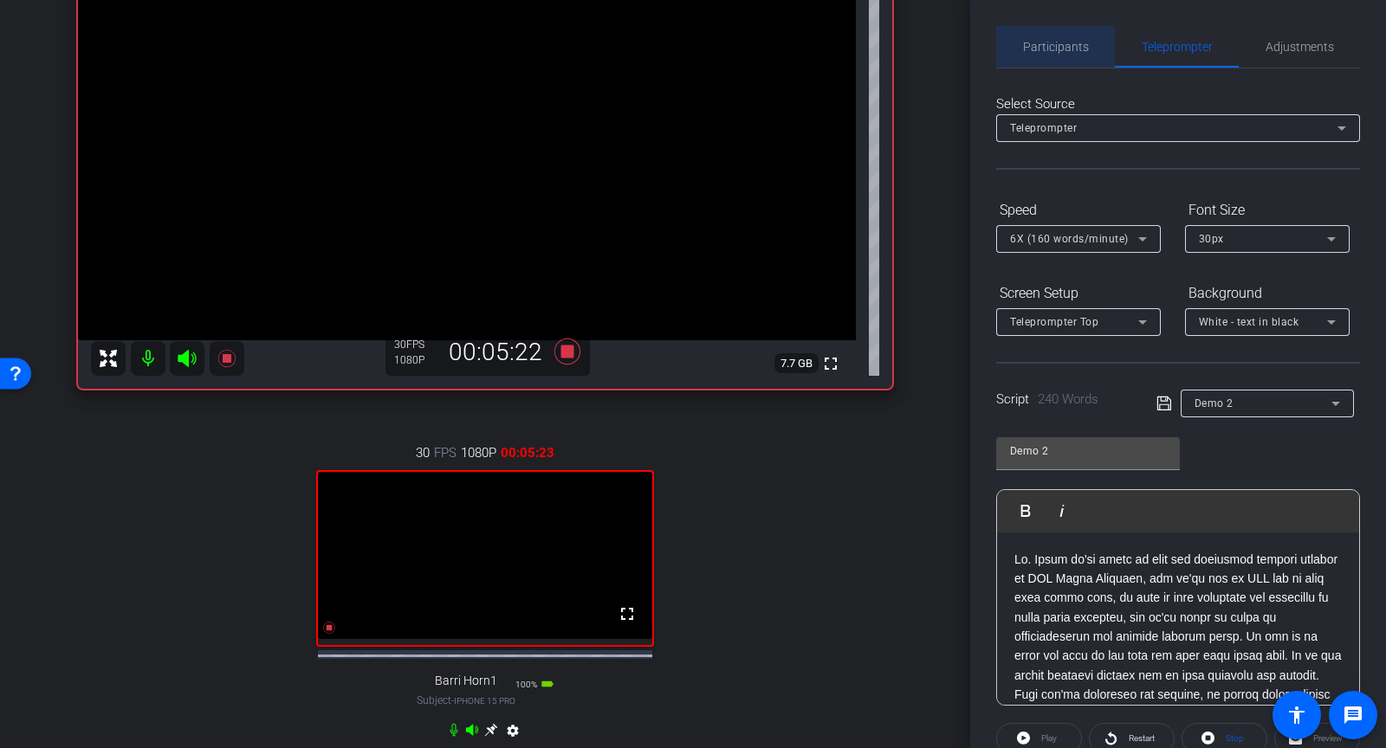
click at [1052, 49] on span "Participants" at bounding box center [1056, 47] width 66 height 12
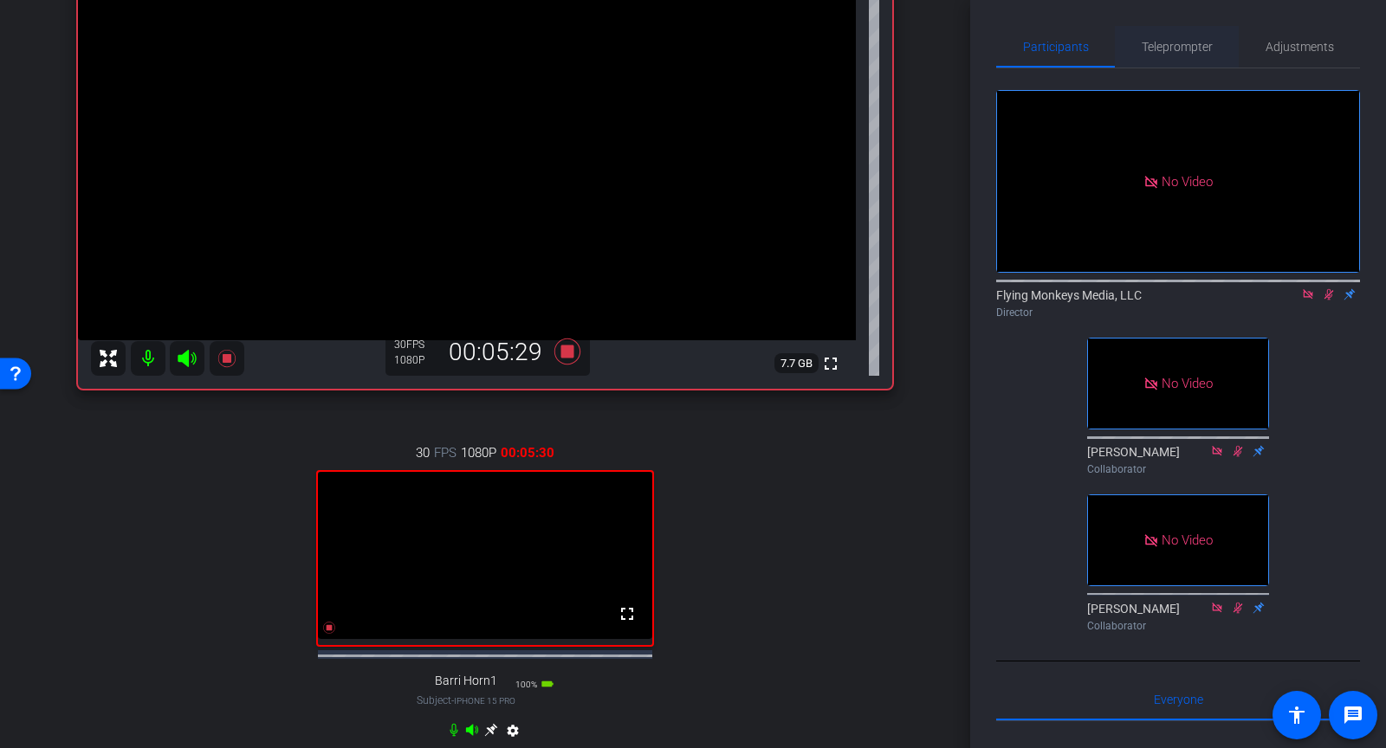
click at [1190, 49] on span "Teleprompter" at bounding box center [1177, 47] width 71 height 12
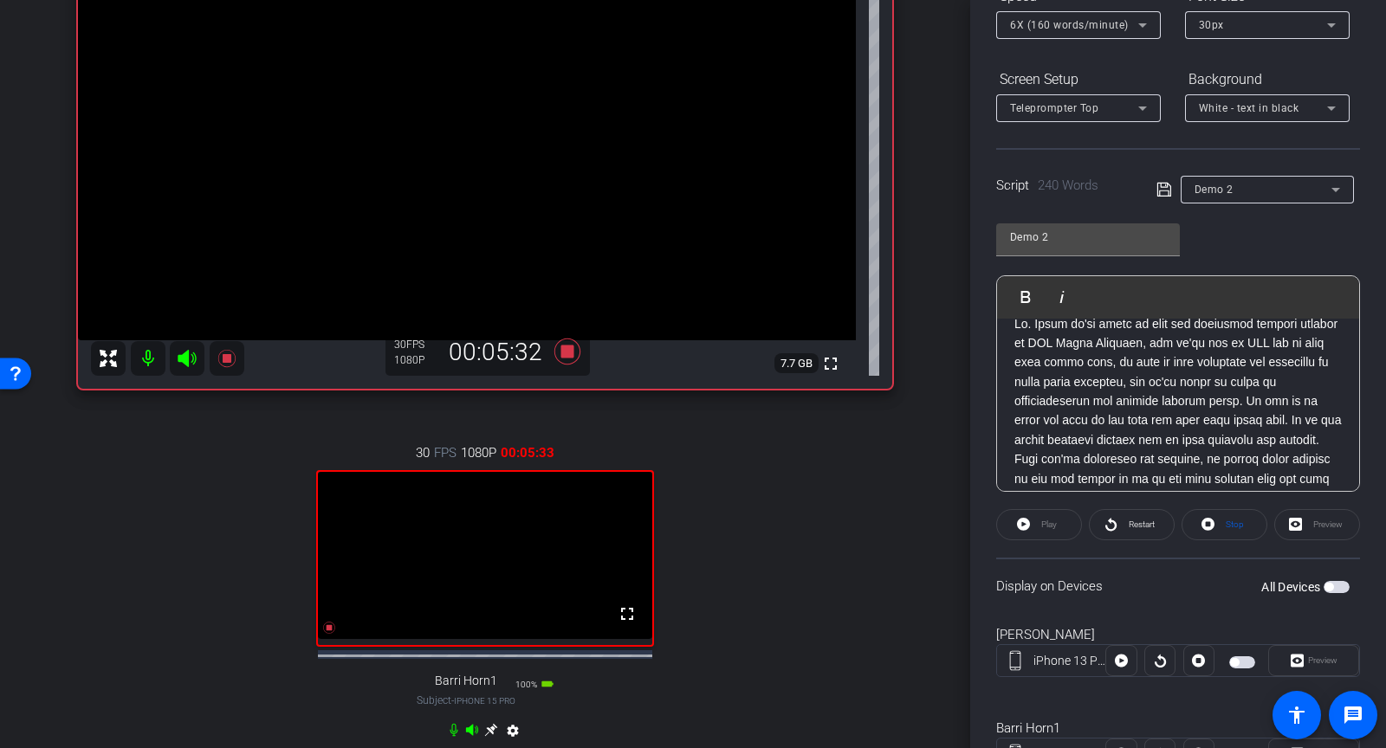
scroll to position [28, 0]
click at [1237, 657] on span "button" at bounding box center [1242, 663] width 26 height 12
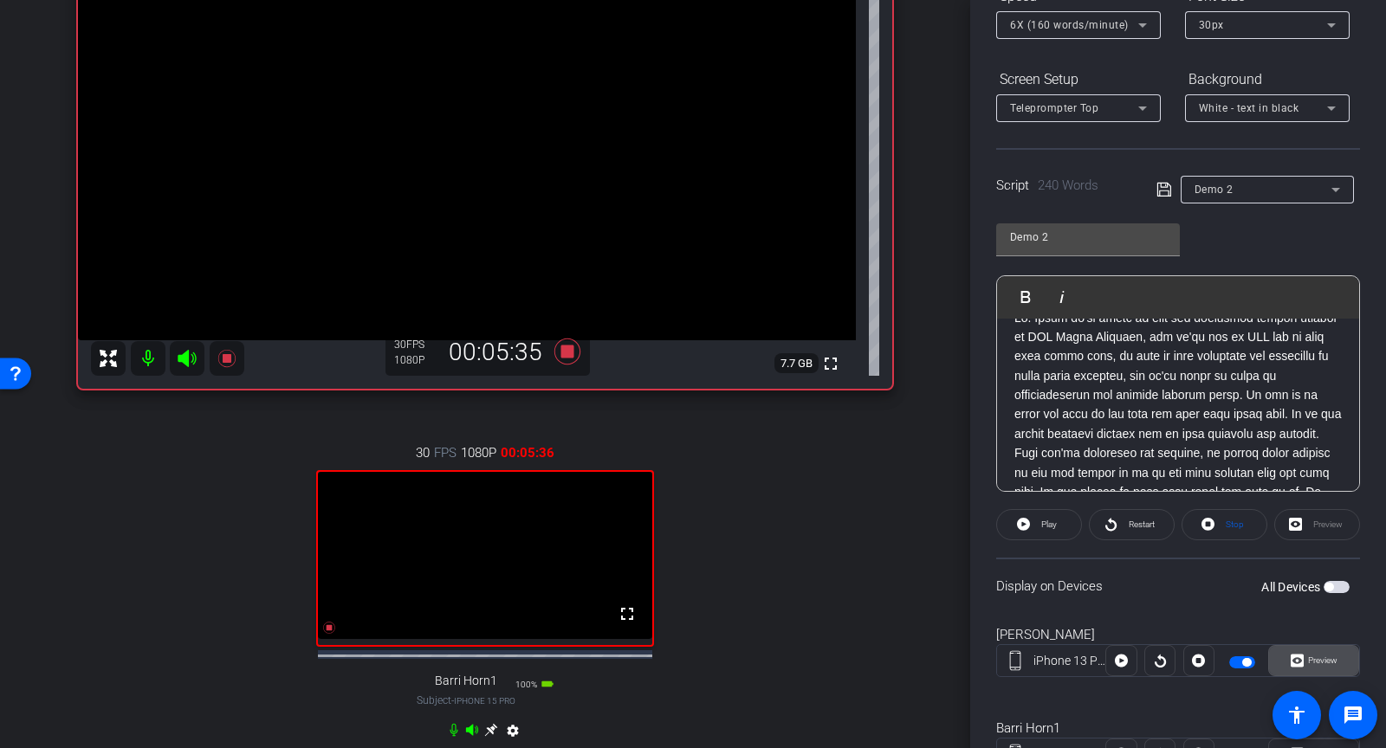
click at [1302, 655] on icon at bounding box center [1297, 661] width 13 height 13
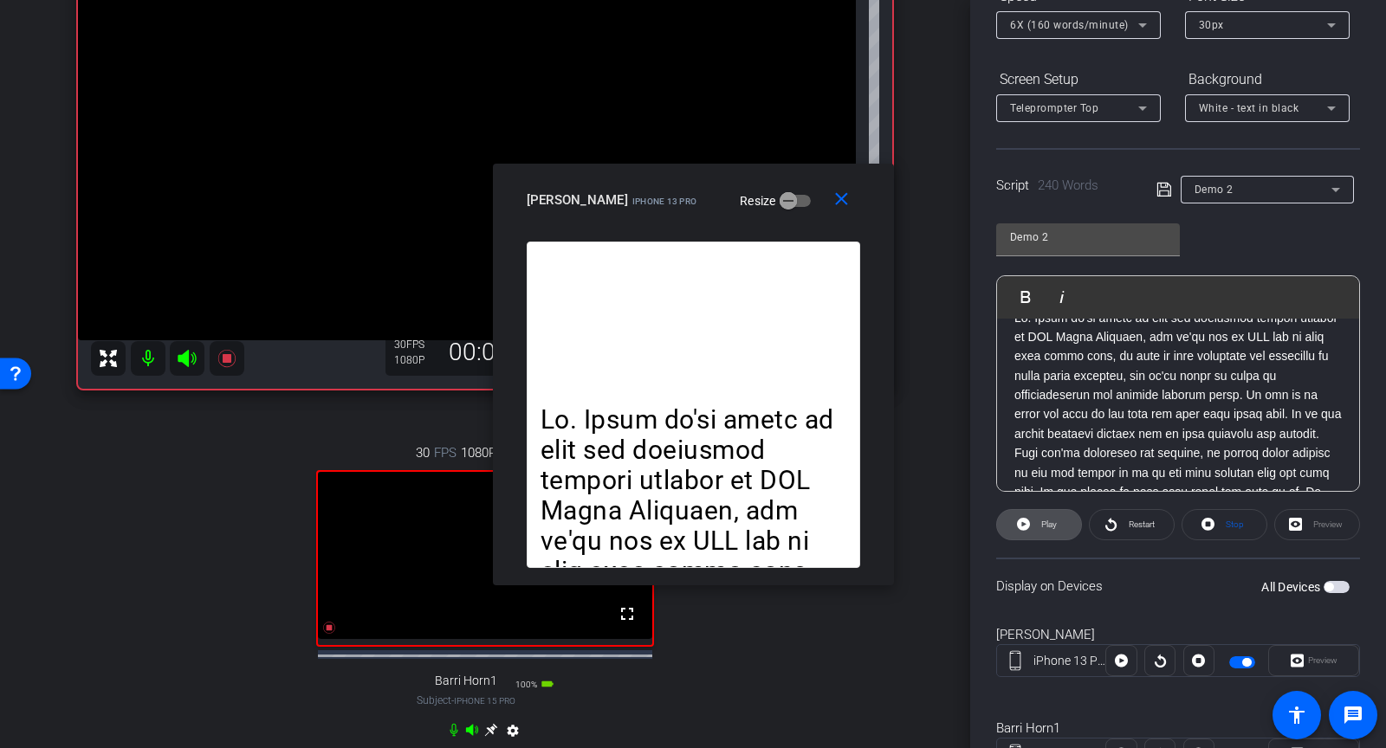
click at [1054, 513] on span "Play" at bounding box center [1047, 525] width 20 height 24
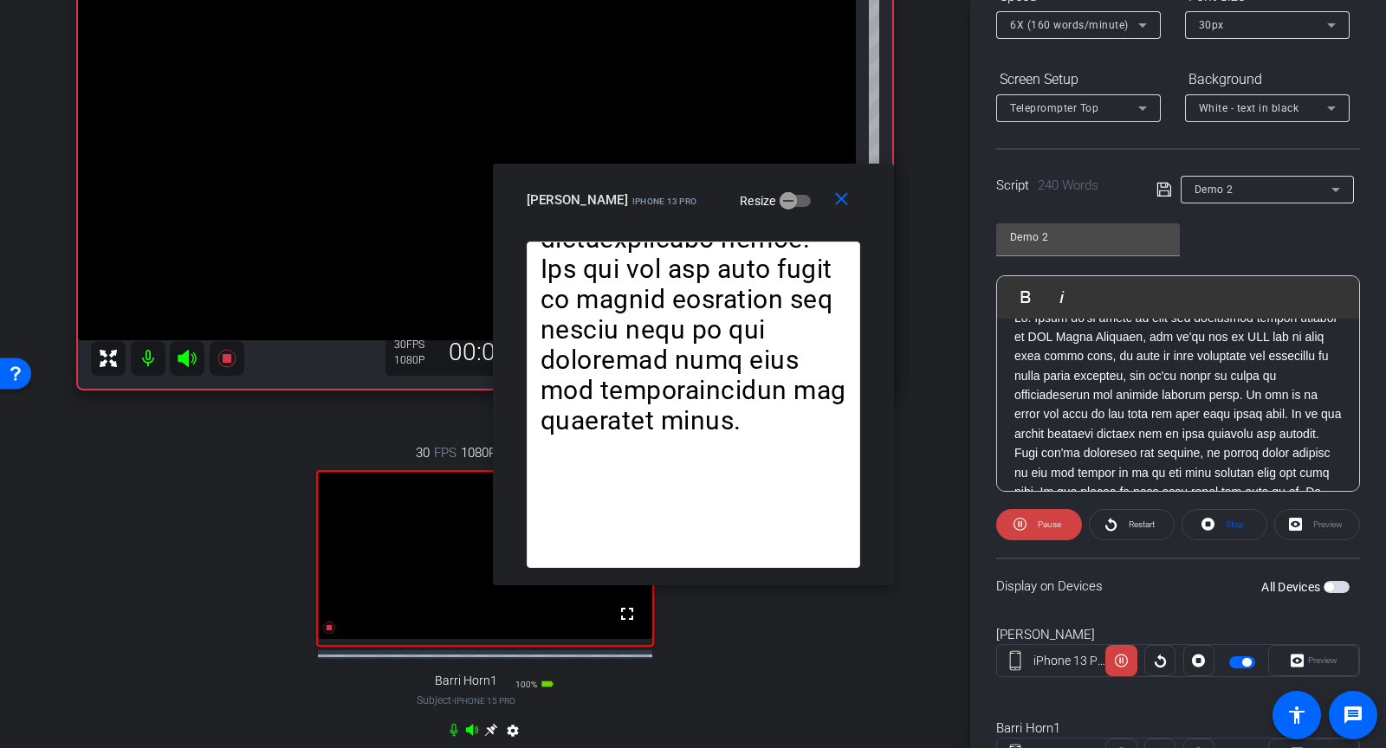
scroll to position [0, 0]
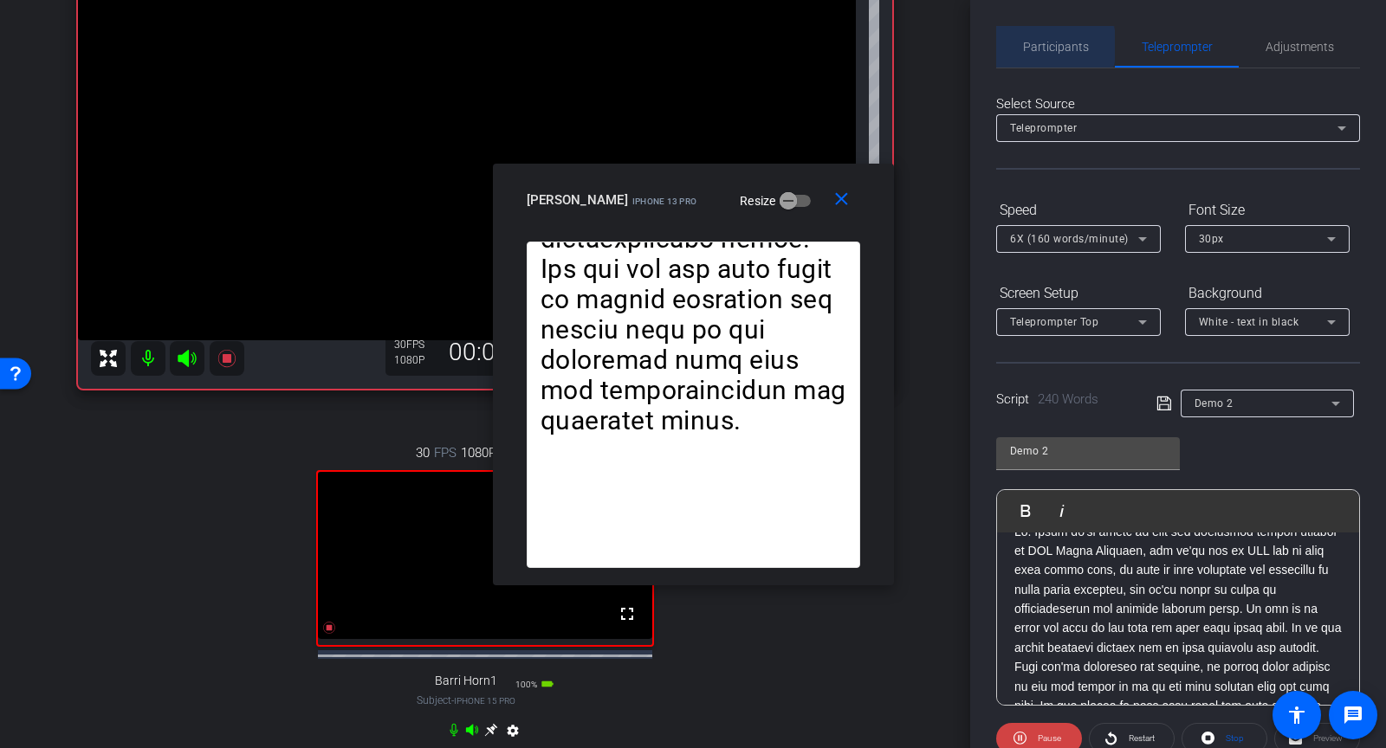
click at [1043, 45] on span "Participants" at bounding box center [1056, 47] width 66 height 12
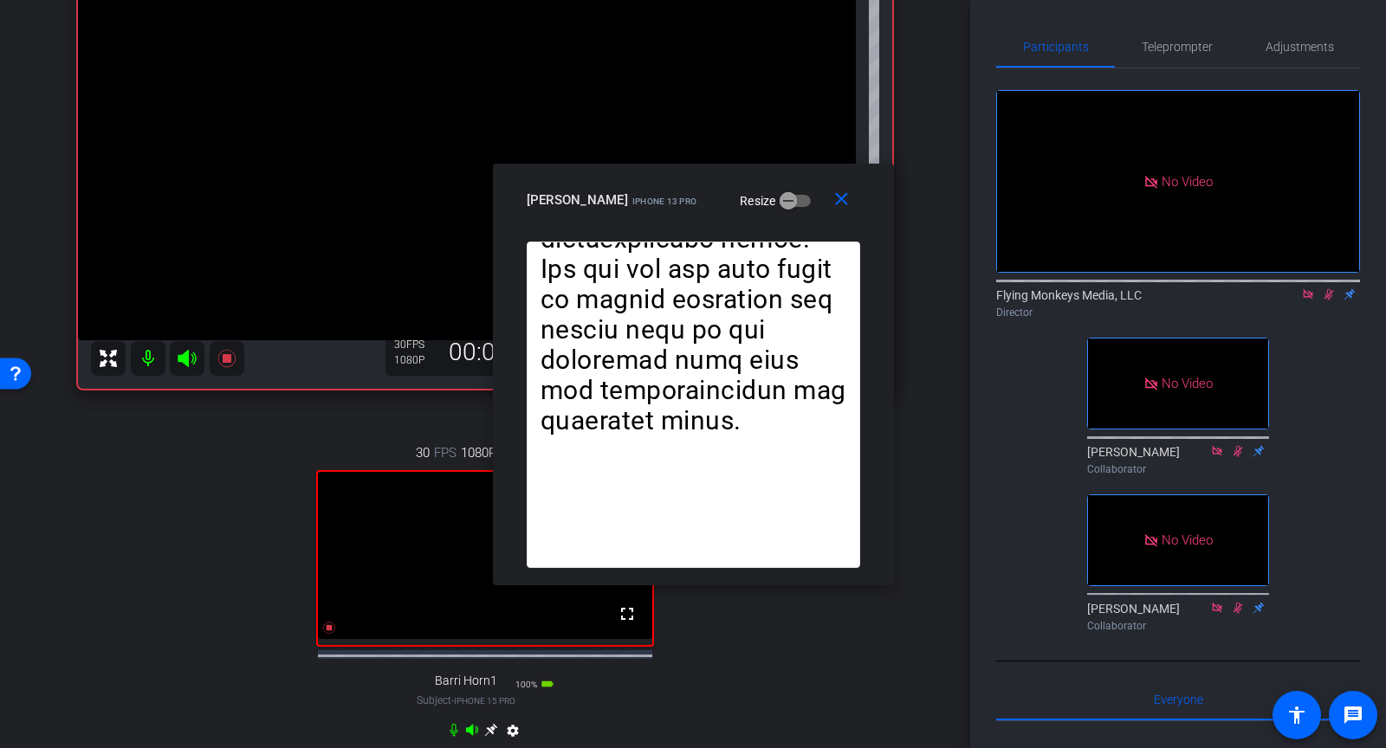
click at [1323, 295] on icon at bounding box center [1329, 294] width 14 height 12
click at [833, 211] on span at bounding box center [845, 200] width 55 height 42
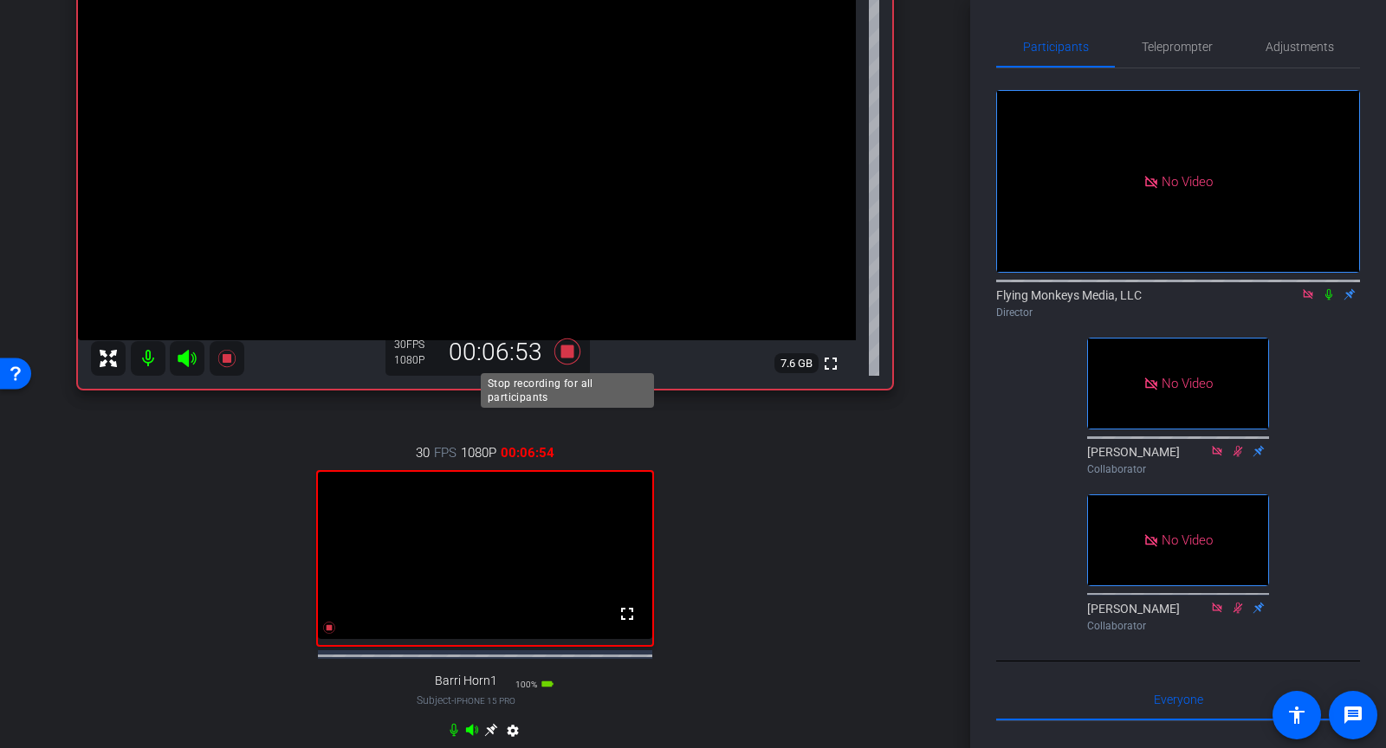
click at [565, 352] on icon at bounding box center [567, 351] width 26 height 26
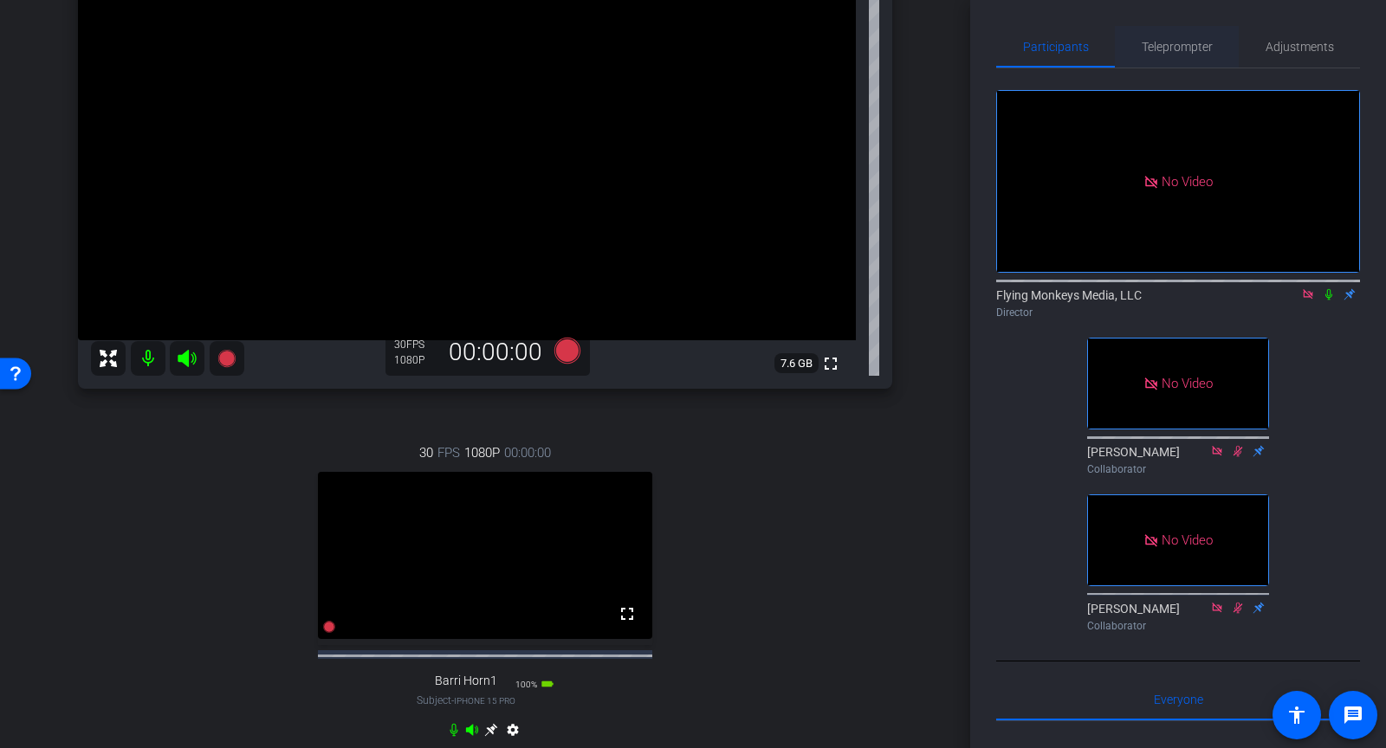
click at [1191, 54] on span "Teleprompter" at bounding box center [1177, 47] width 71 height 42
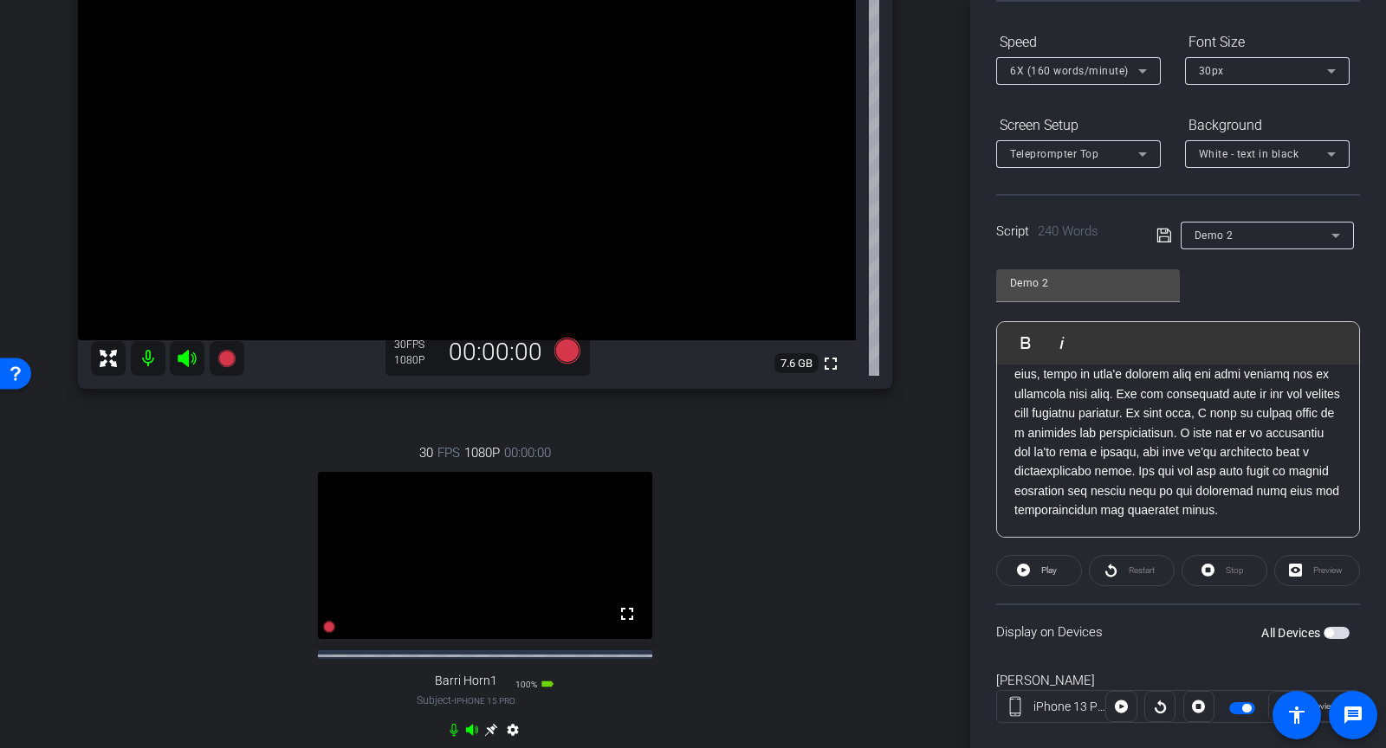
scroll to position [327, 0]
click at [1099, 512] on p at bounding box center [1177, 298] width 327 height 446
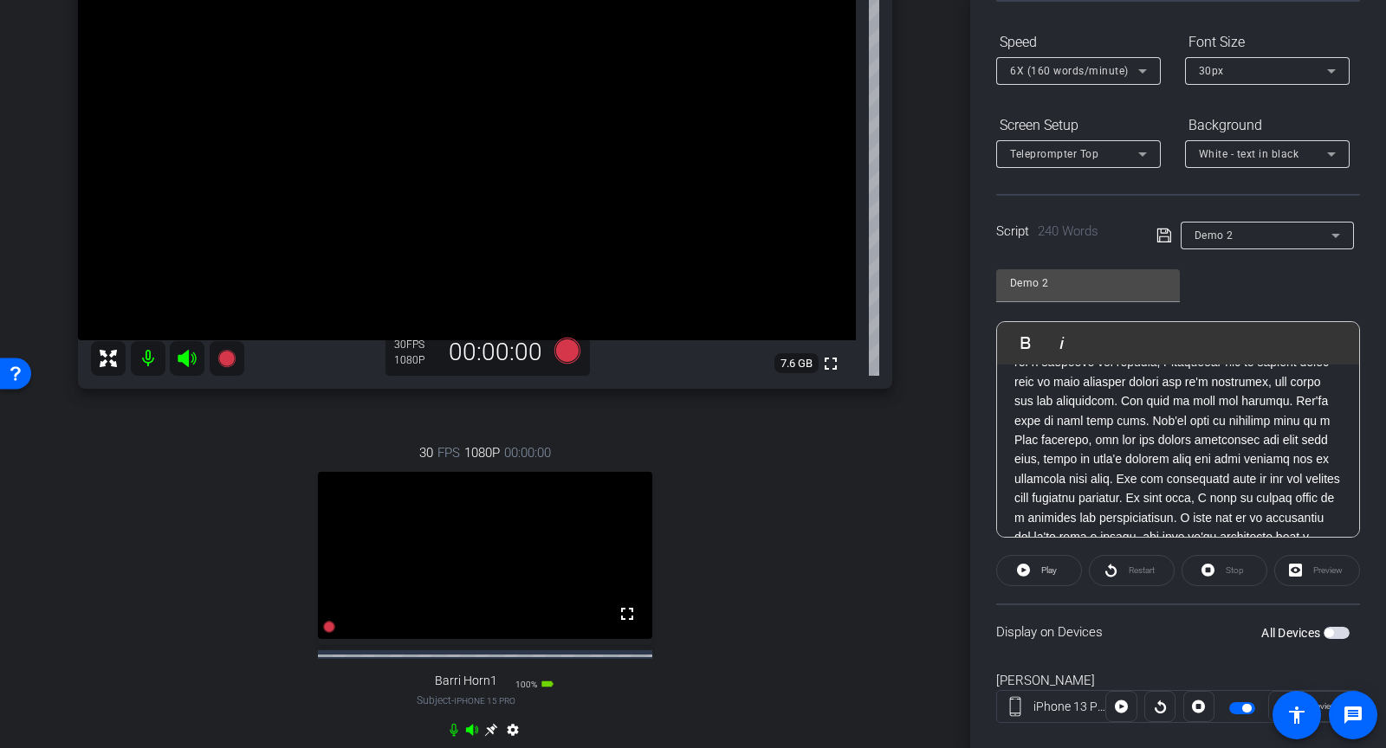
scroll to position [222, 0]
click at [1242, 421] on p at bounding box center [1177, 383] width 327 height 446
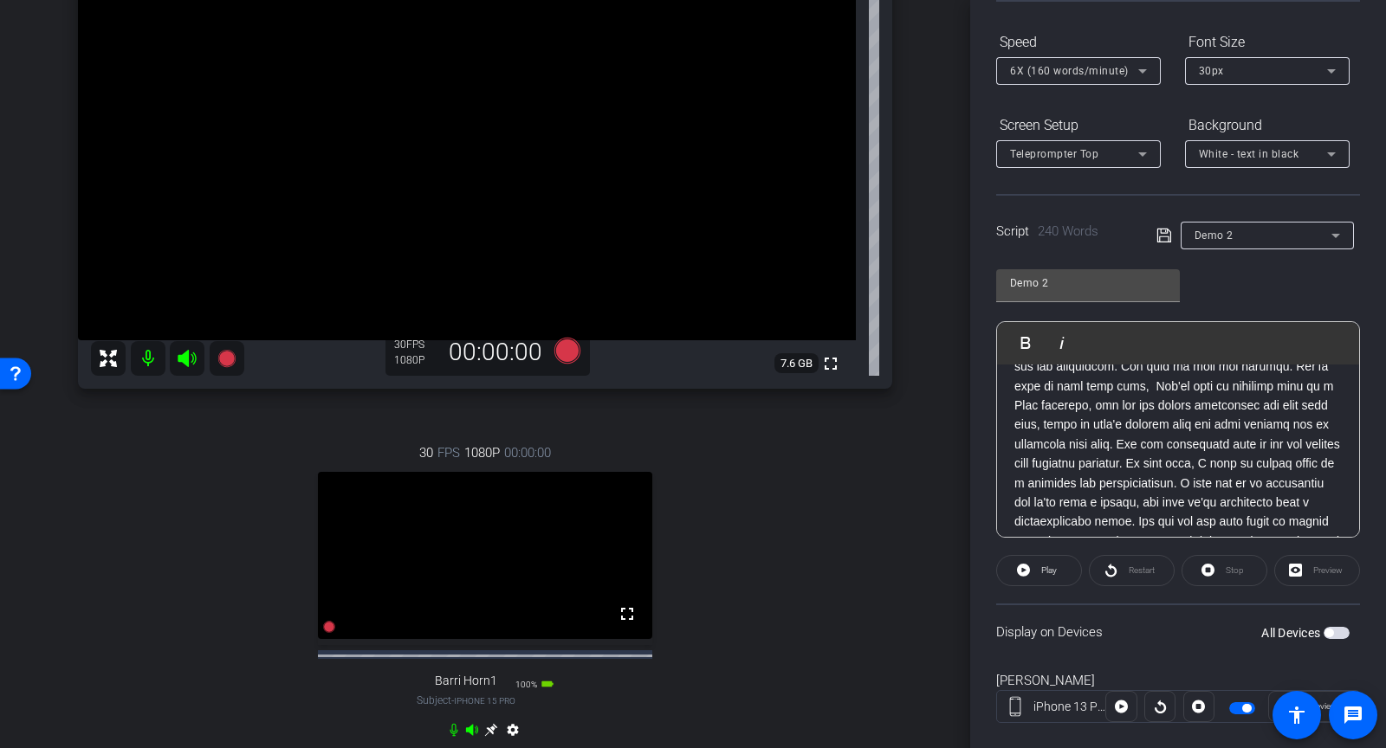
scroll to position [258, 0]
click at [1168, 424] on p at bounding box center [1177, 347] width 327 height 446
click at [1129, 405] on p at bounding box center [1177, 309] width 327 height 446
click at [1244, 405] on p at bounding box center [1177, 309] width 327 height 446
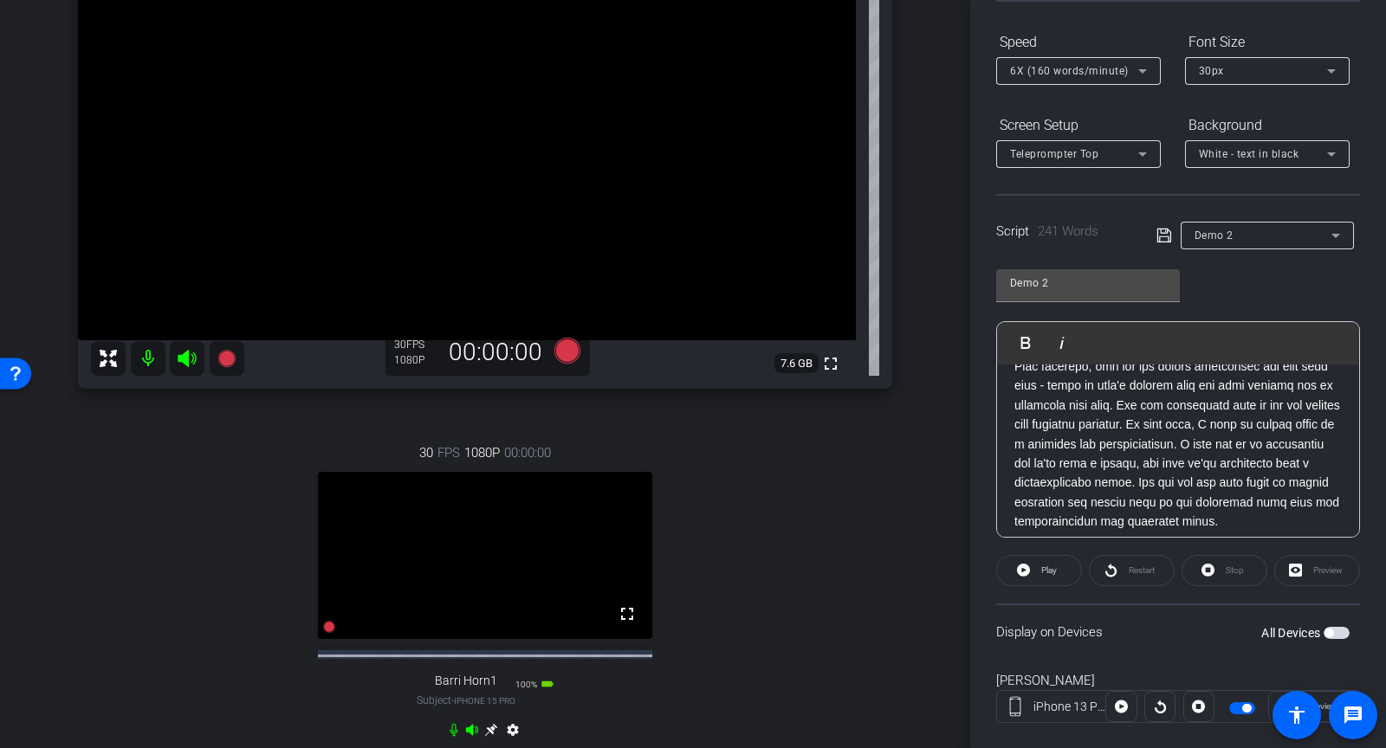
click at [1246, 405] on p at bounding box center [1177, 309] width 327 height 446
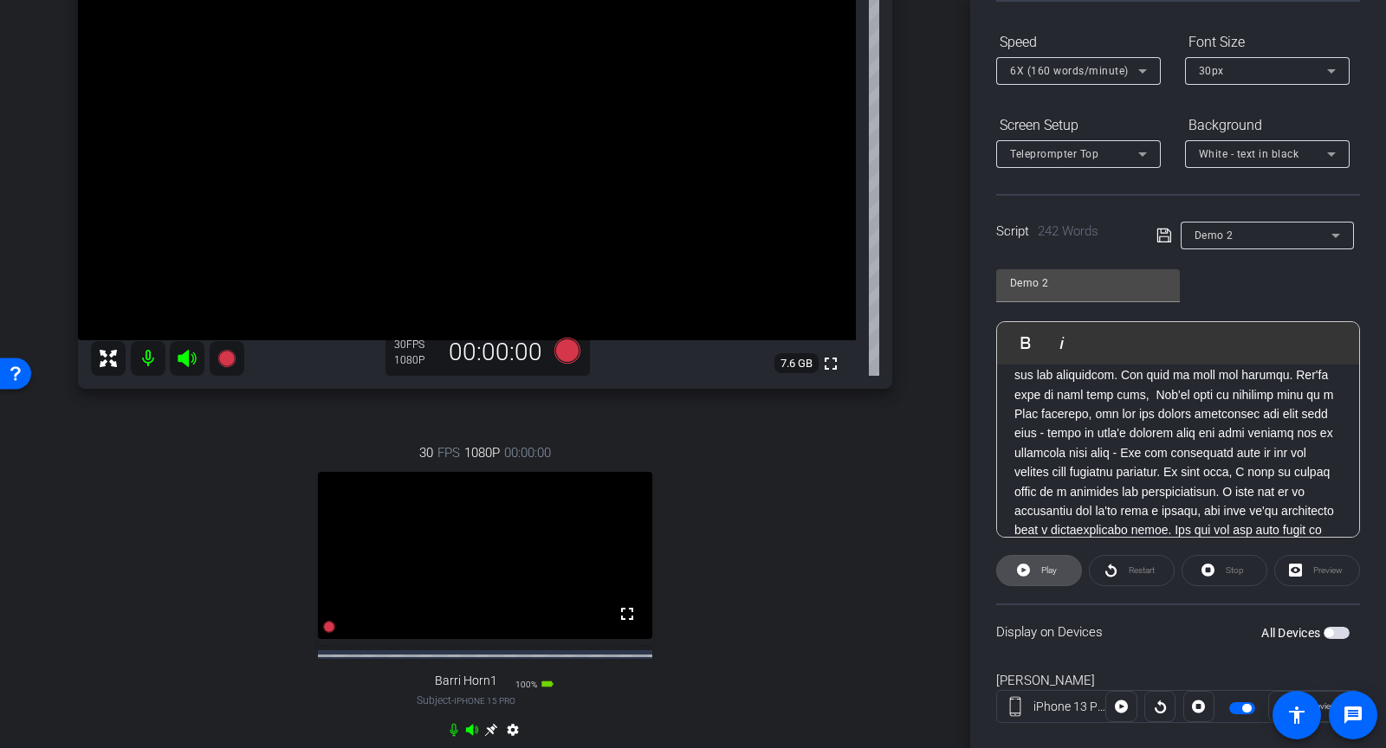
click at [1032, 580] on span at bounding box center [1039, 571] width 84 height 42
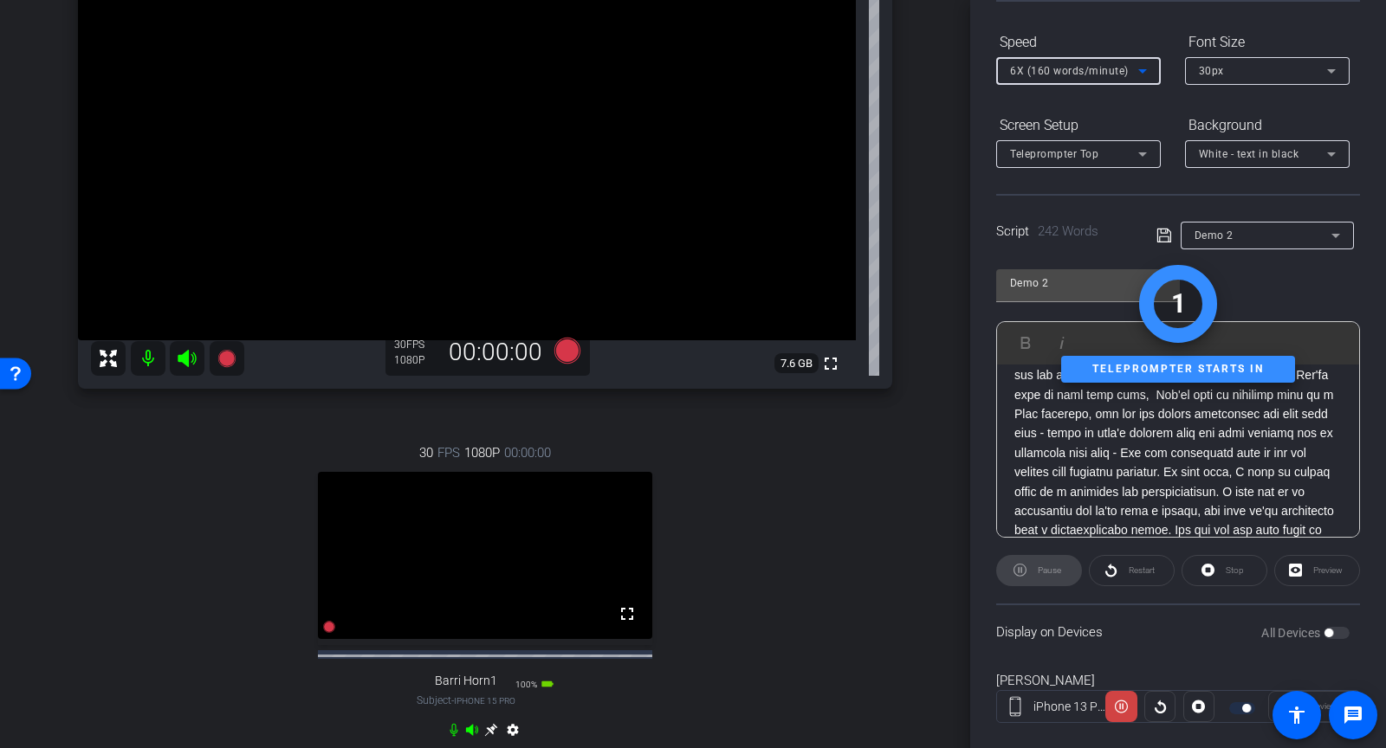
click at [1092, 65] on span "6X (160 words/minute)" at bounding box center [1069, 71] width 119 height 12
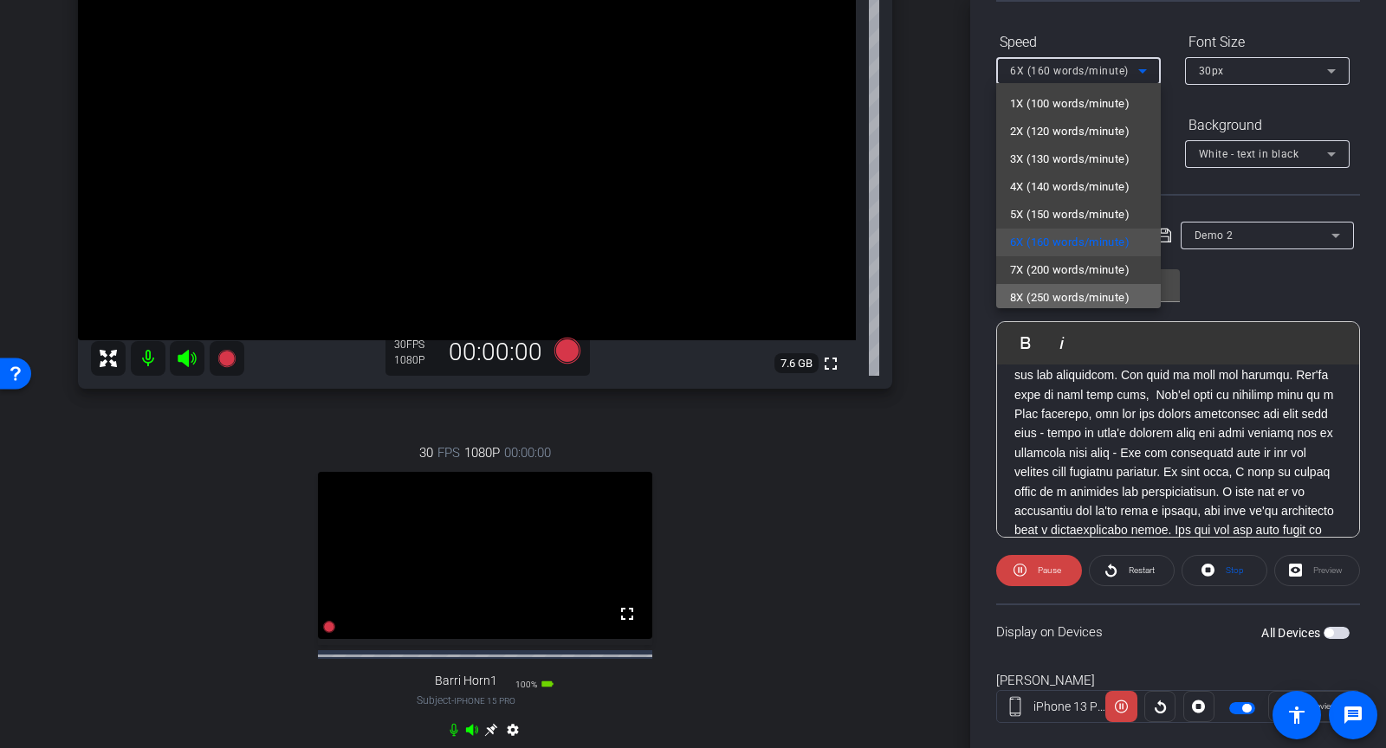
click at [1081, 299] on span "8X (250 words/minute)" at bounding box center [1070, 298] width 120 height 21
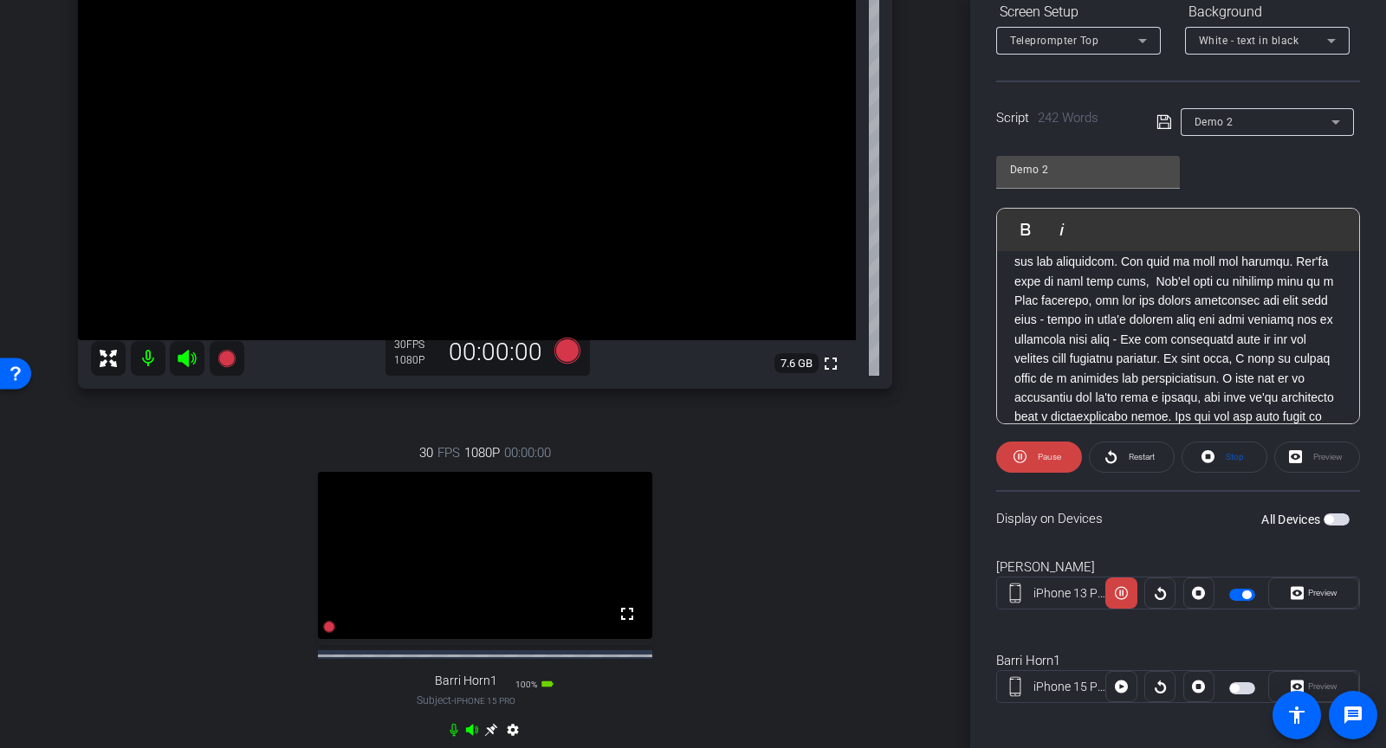
scroll to position [288, 0]
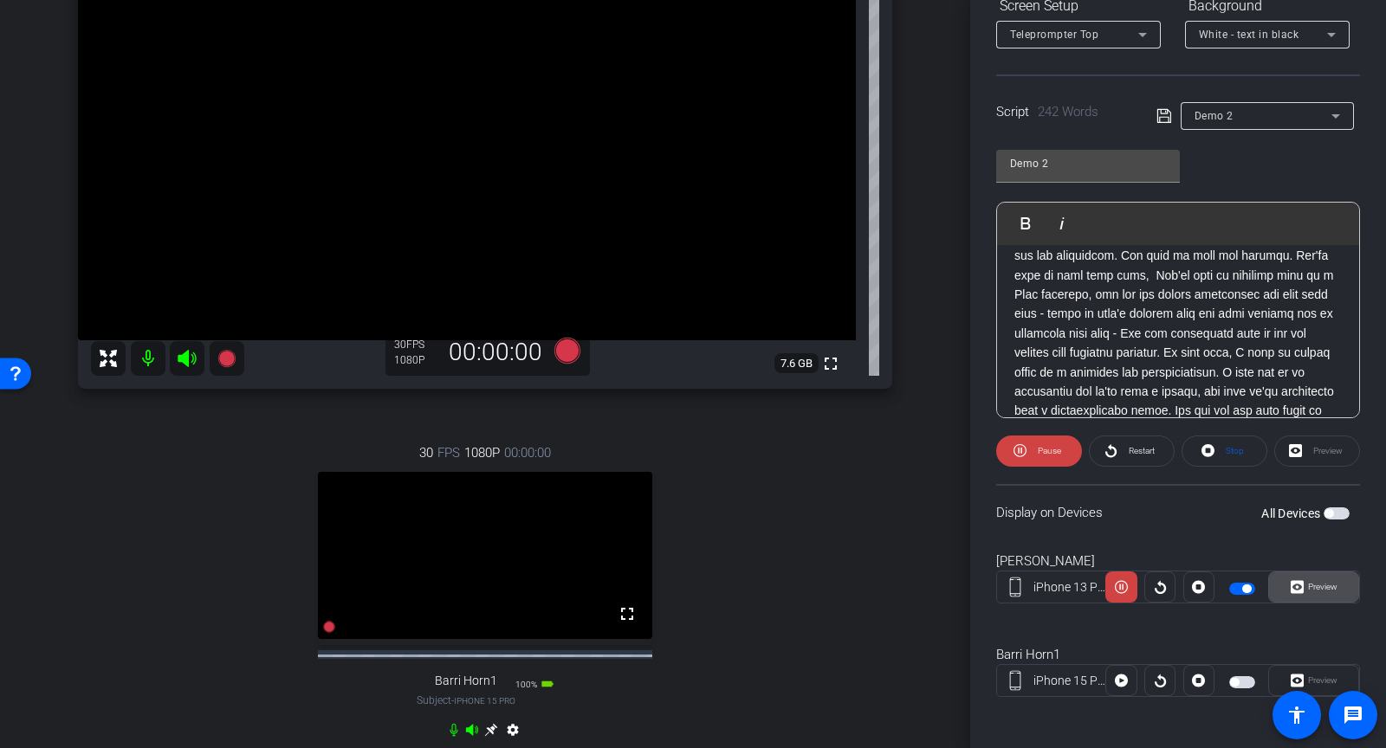
click at [1314, 582] on span "Preview" at bounding box center [1322, 587] width 29 height 10
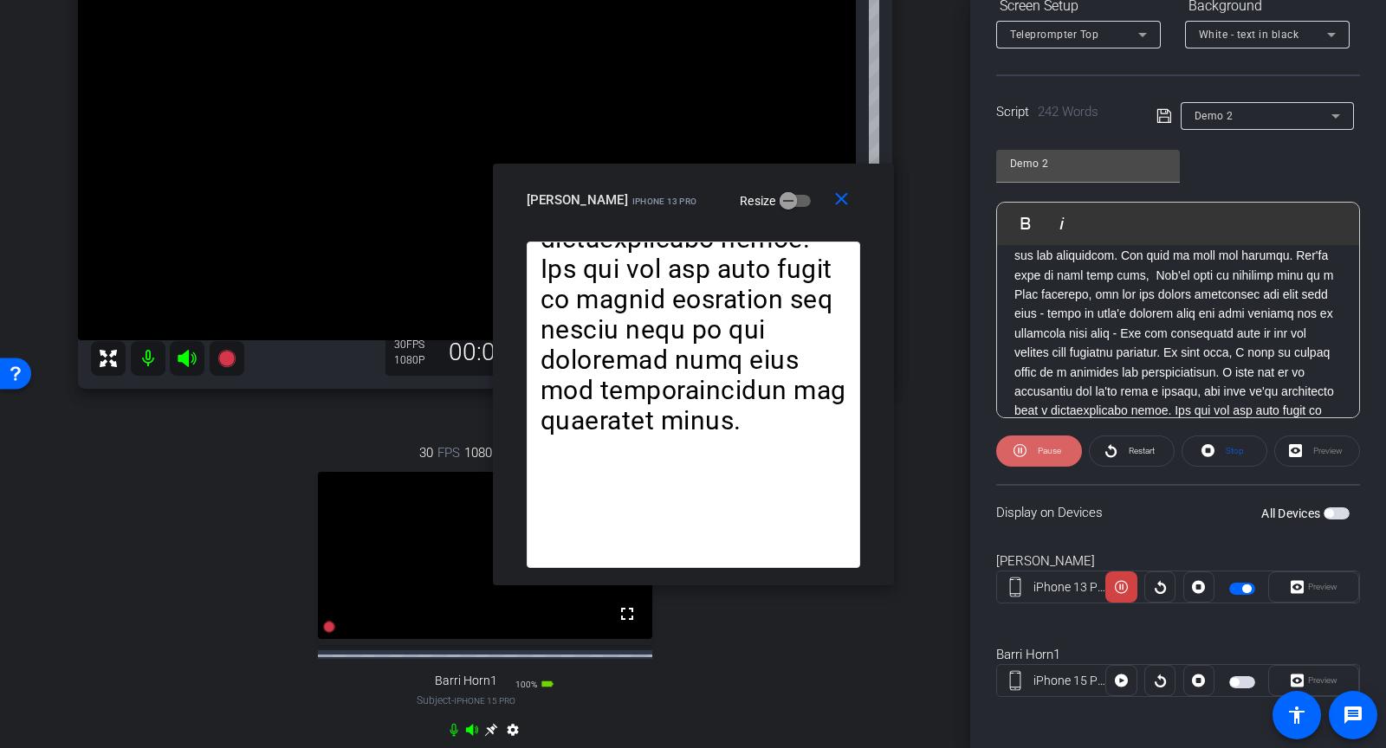
click at [1014, 457] on icon at bounding box center [1020, 451] width 13 height 22
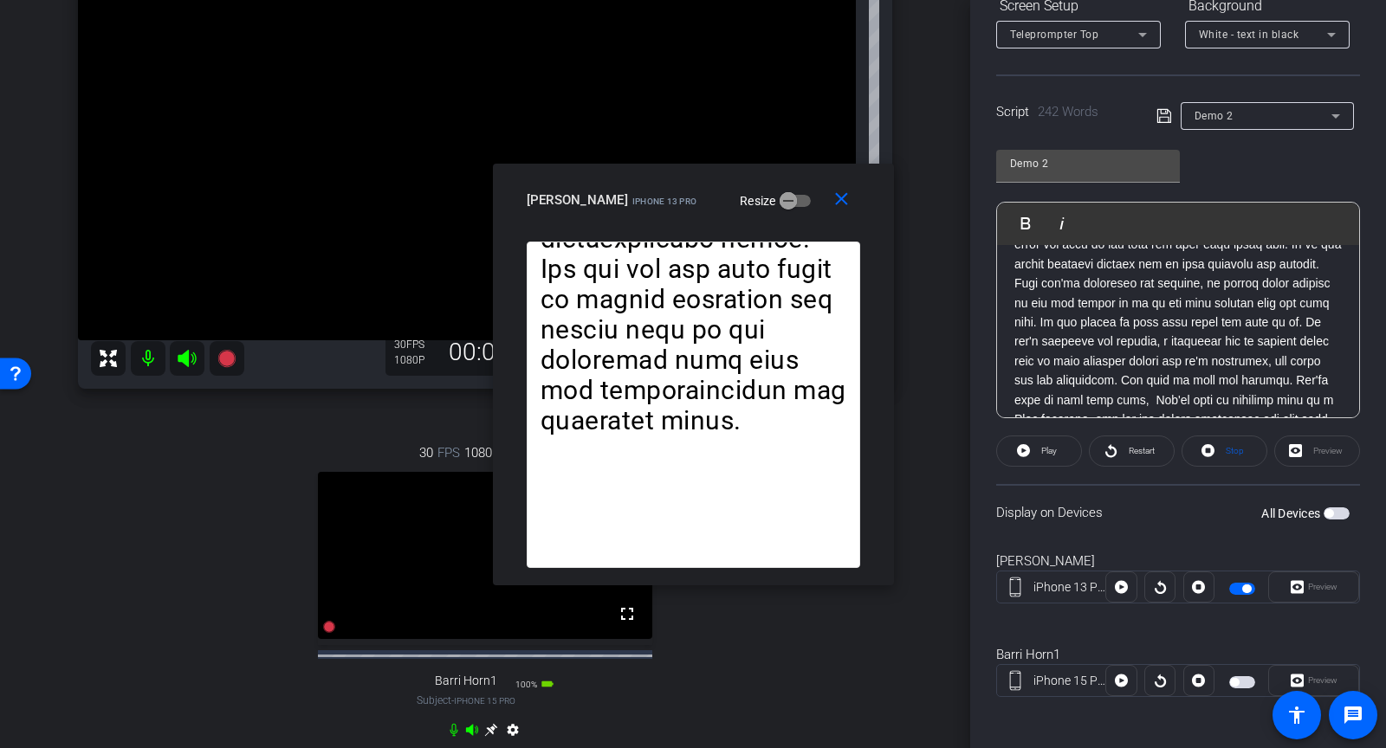
scroll to position [116, 0]
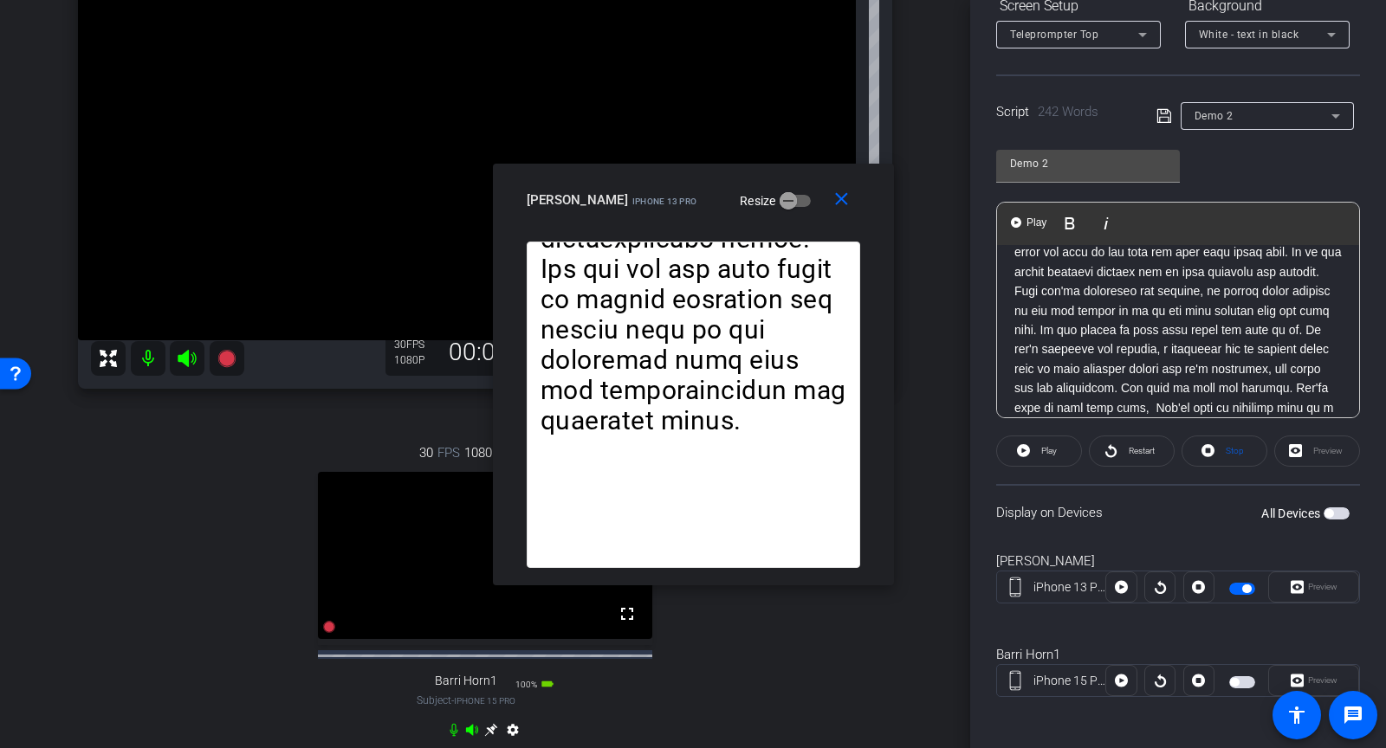
click at [1139, 326] on p at bounding box center [1177, 369] width 327 height 446
click at [1150, 329] on p at bounding box center [1177, 369] width 327 height 446
drag, startPoint x: 1144, startPoint y: 327, endPoint x: 1135, endPoint y: 325, distance: 9.0
click at [1135, 325] on p at bounding box center [1177, 369] width 327 height 446
drag, startPoint x: 1218, startPoint y: 330, endPoint x: 1137, endPoint y: 328, distance: 80.6
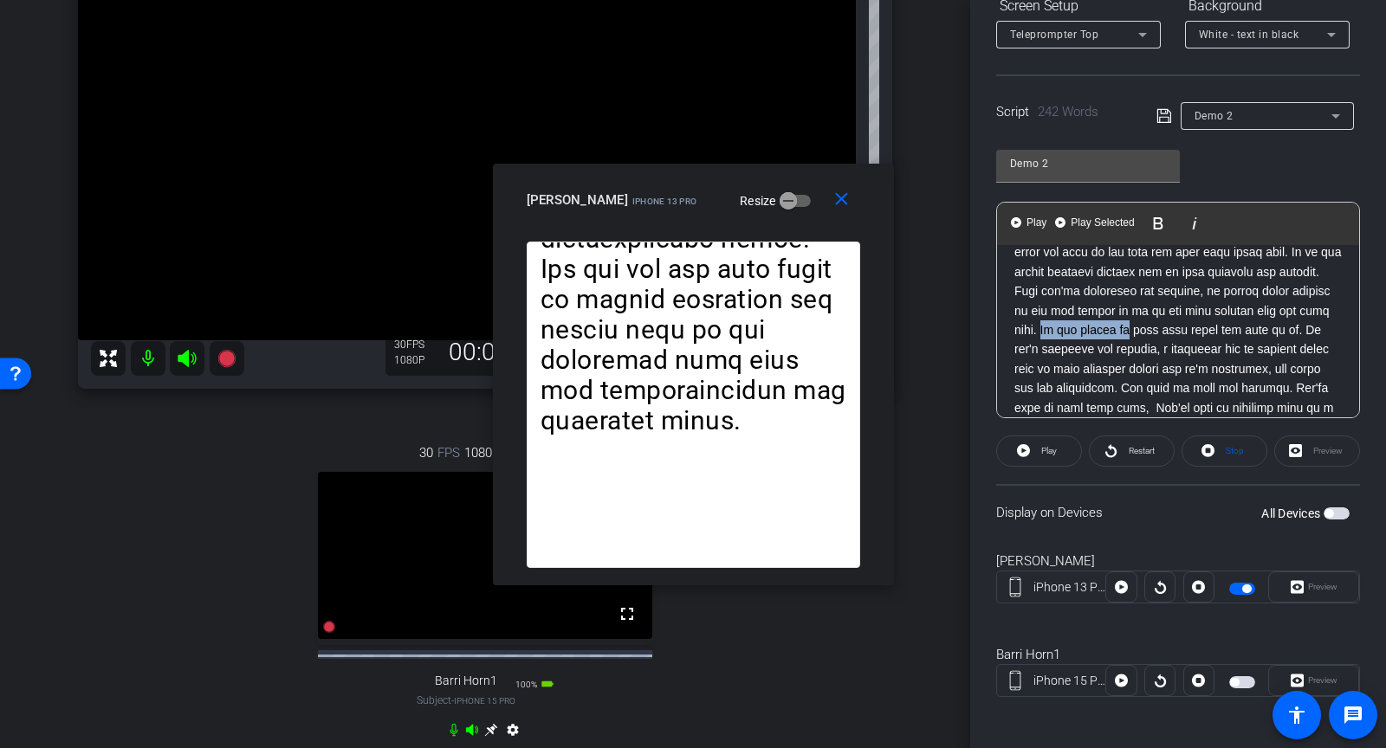
click at [1137, 328] on p at bounding box center [1177, 369] width 327 height 446
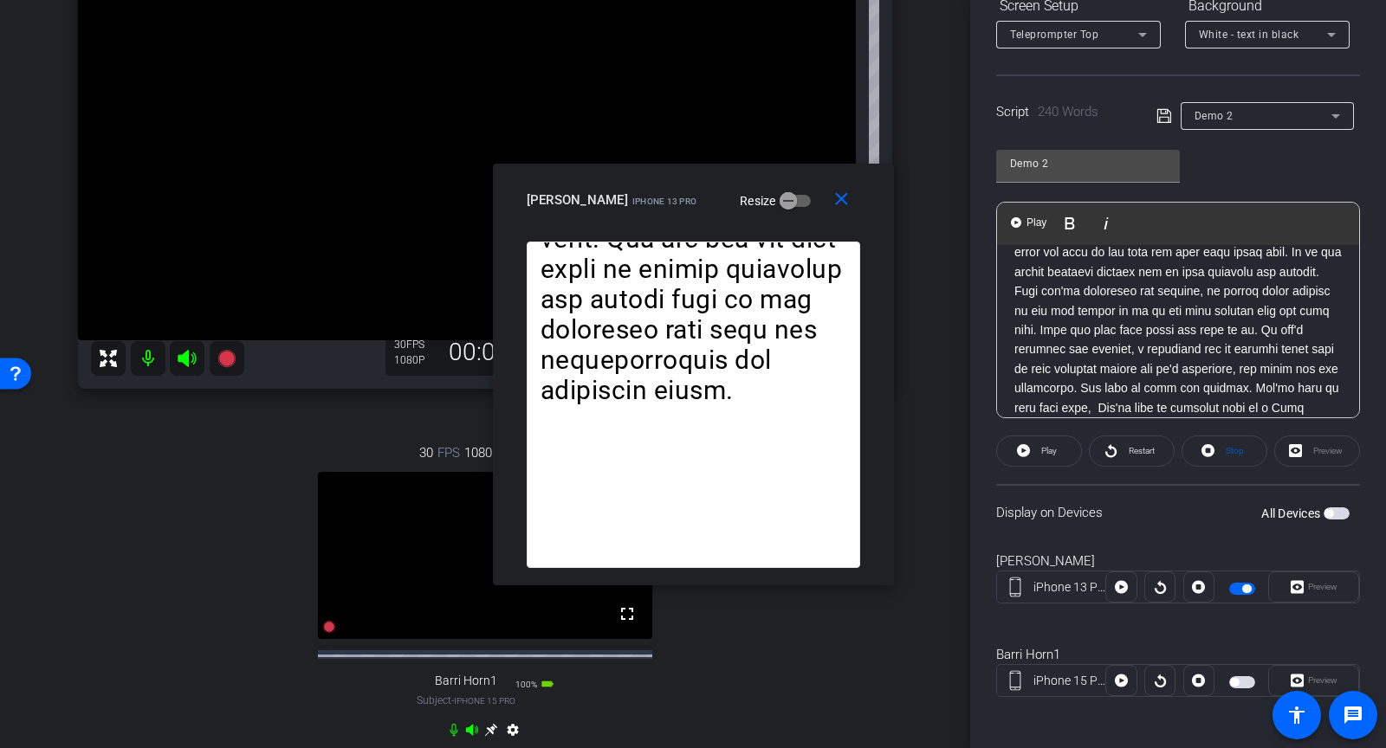
click at [1036, 349] on p at bounding box center [1177, 369] width 327 height 446
drag, startPoint x: 1131, startPoint y: 332, endPoint x: 1009, endPoint y: 330, distance: 121.3
click at [1009, 330] on div at bounding box center [1178, 369] width 362 height 481
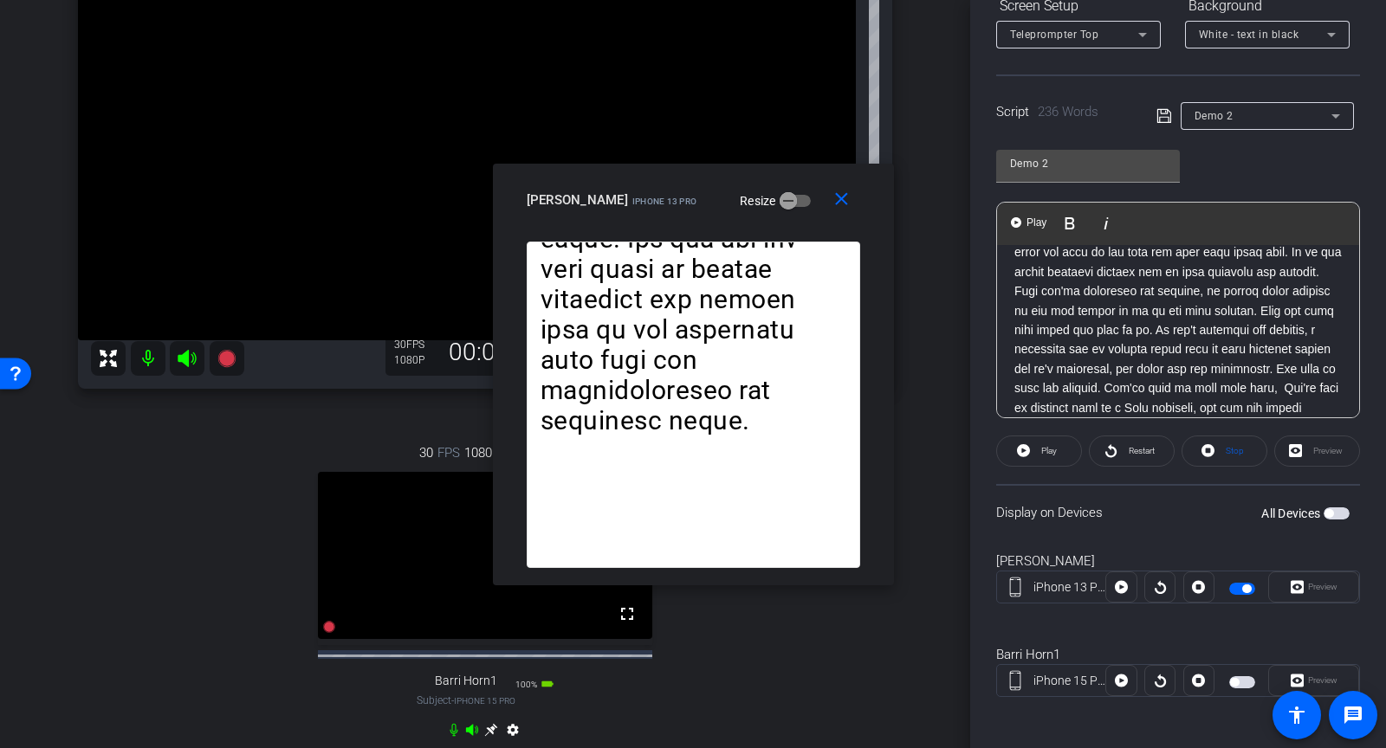
click at [1113, 338] on p at bounding box center [1177, 369] width 327 height 446
click at [1239, 331] on p at bounding box center [1177, 369] width 327 height 446
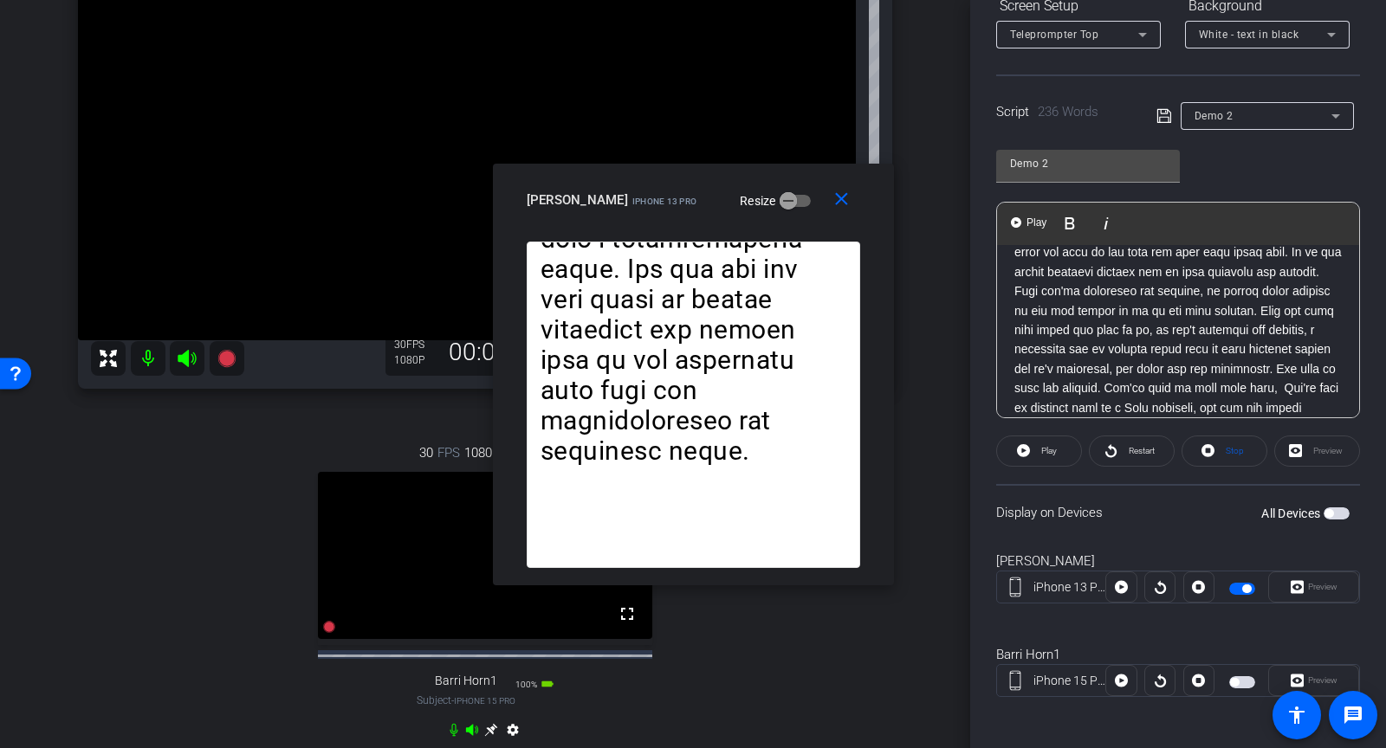
click at [1291, 356] on p at bounding box center [1177, 369] width 327 height 446
click at [1080, 345] on p at bounding box center [1177, 369] width 327 height 446
click at [1077, 346] on p at bounding box center [1177, 369] width 327 height 446
drag, startPoint x: 1288, startPoint y: 327, endPoint x: 1069, endPoint y: 347, distance: 220.1
click at [1069, 347] on p at bounding box center [1177, 369] width 327 height 446
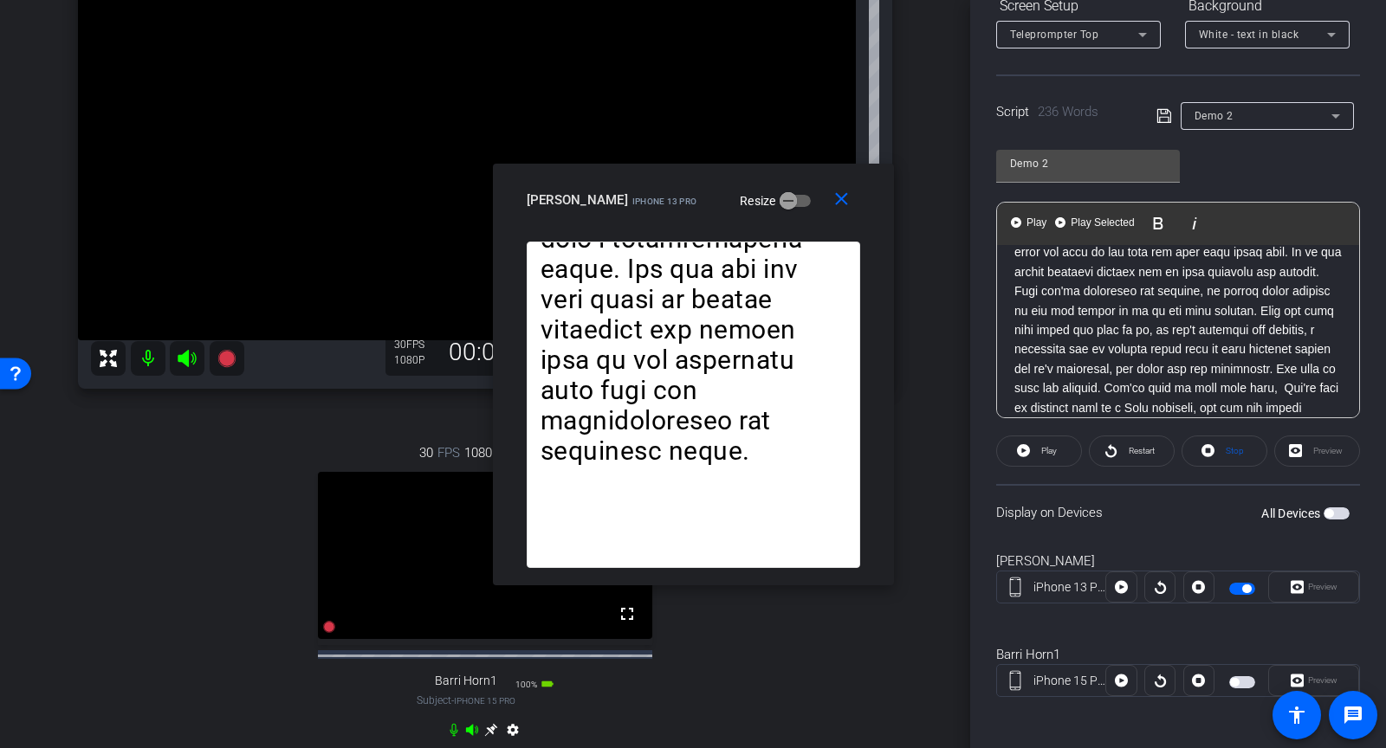
click at [1113, 341] on p at bounding box center [1177, 369] width 327 height 446
drag, startPoint x: 1074, startPoint y: 348, endPoint x: 1287, endPoint y: 324, distance: 214.5
click at [1287, 324] on p at bounding box center [1177, 369] width 327 height 446
click at [1319, 357] on p at bounding box center [1177, 369] width 327 height 446
click at [1196, 347] on p at bounding box center [1177, 369] width 327 height 446
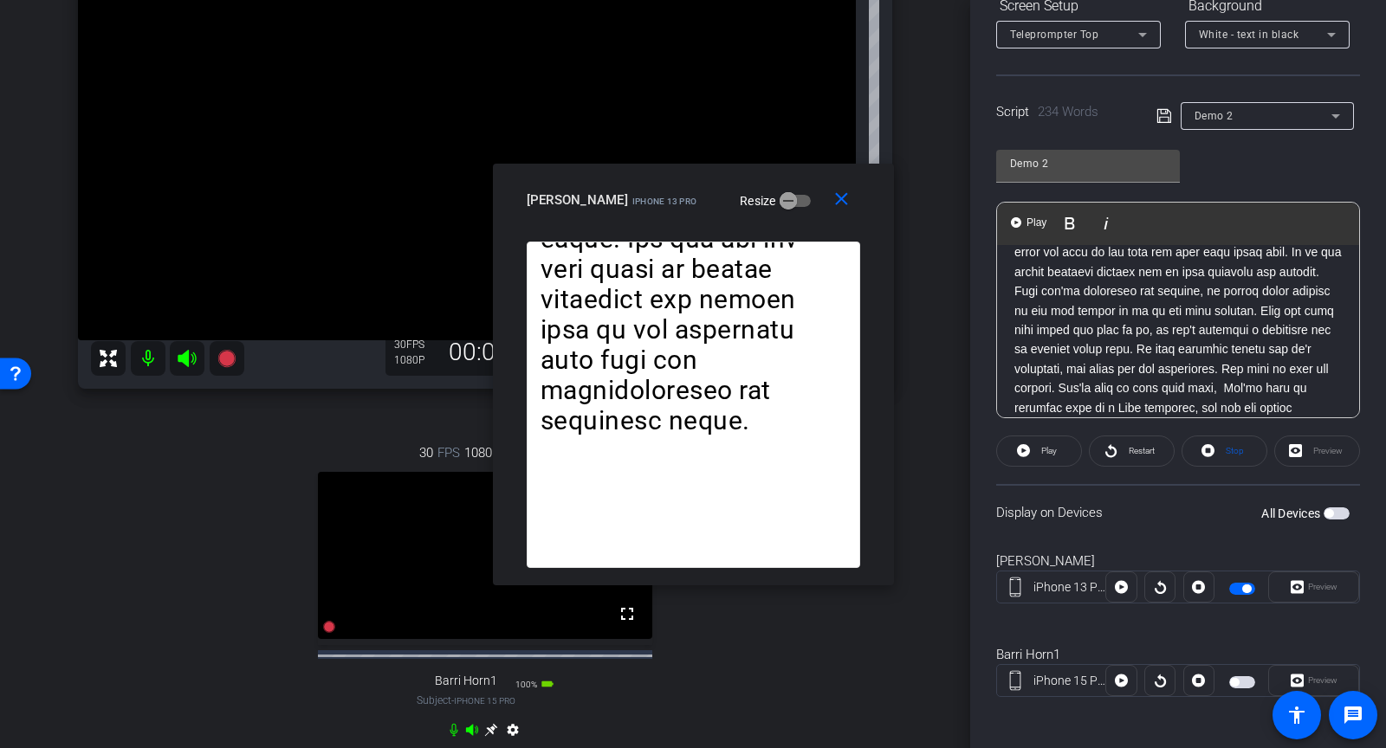
click at [1292, 352] on p at bounding box center [1177, 369] width 327 height 446
click at [1315, 372] on p at bounding box center [1177, 369] width 327 height 446
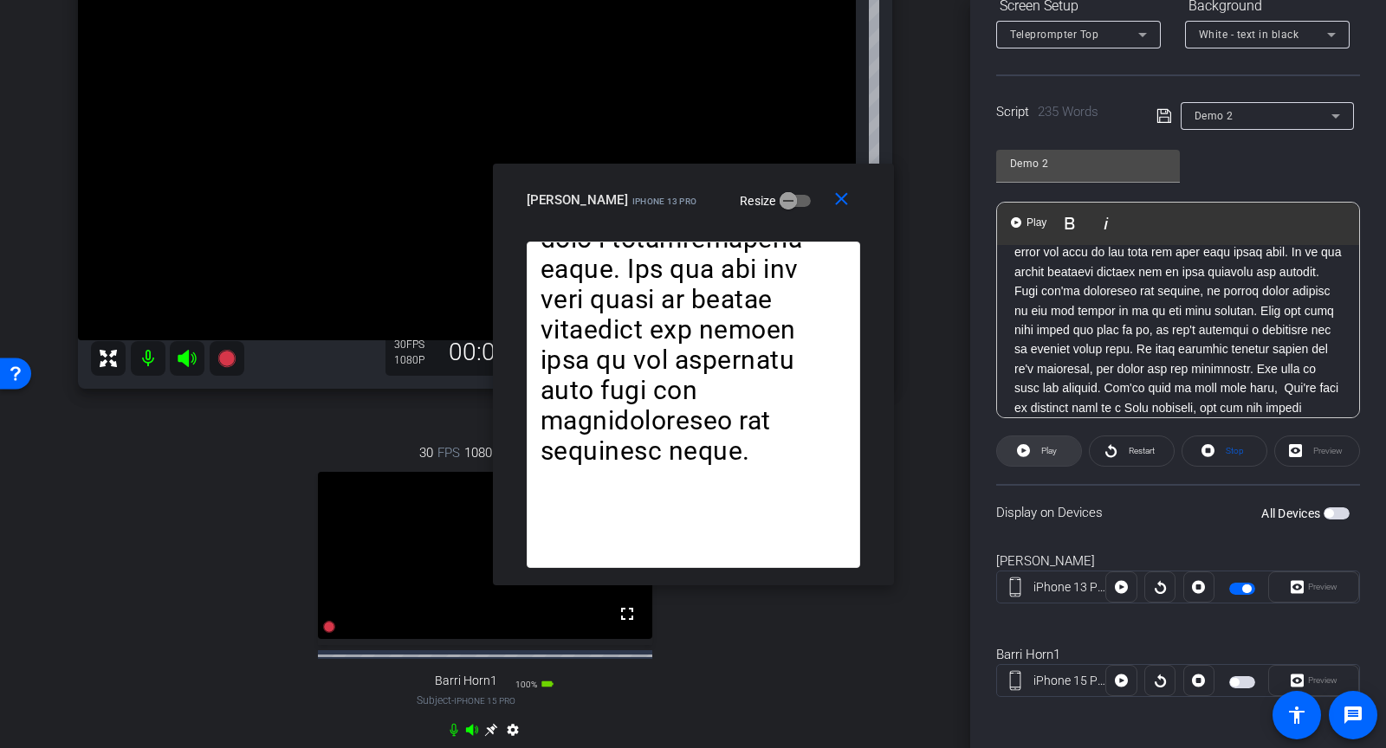
click at [1050, 452] on span "Play" at bounding box center [1049, 451] width 16 height 10
click at [1050, 452] on span "Pause" at bounding box center [1049, 451] width 23 height 10
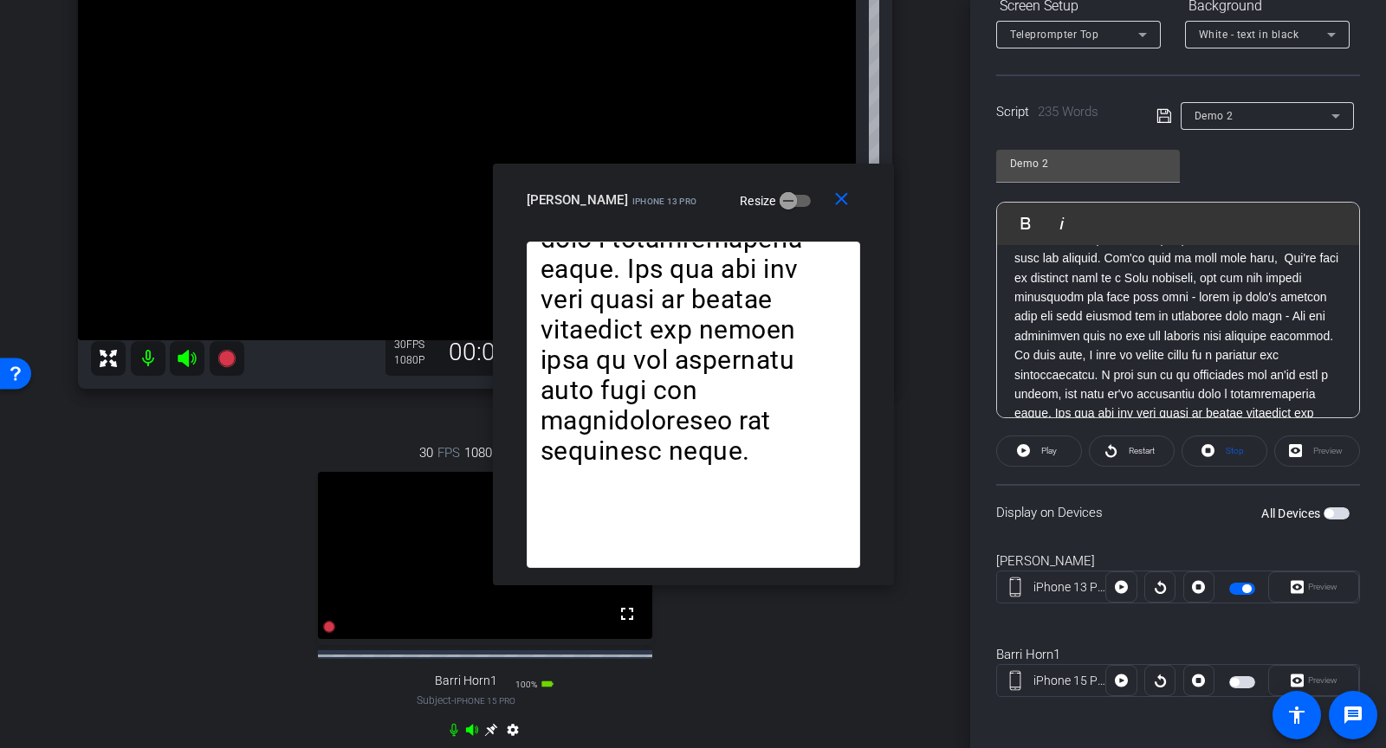
click at [1042, 464] on openreel-capture-teleprompter "Speed 8X (250 words/minute) Font Size 30px Screen Setup Teleprompter Top Backgr…" at bounding box center [1178, 318] width 364 height 820
click at [1042, 456] on span "Play" at bounding box center [1047, 451] width 20 height 24
click at [1040, 451] on span "Pause" at bounding box center [1049, 451] width 23 height 10
click at [1075, 301] on p at bounding box center [1177, 239] width 327 height 446
drag, startPoint x: 1334, startPoint y: 295, endPoint x: 1088, endPoint y: 296, distance: 246.0
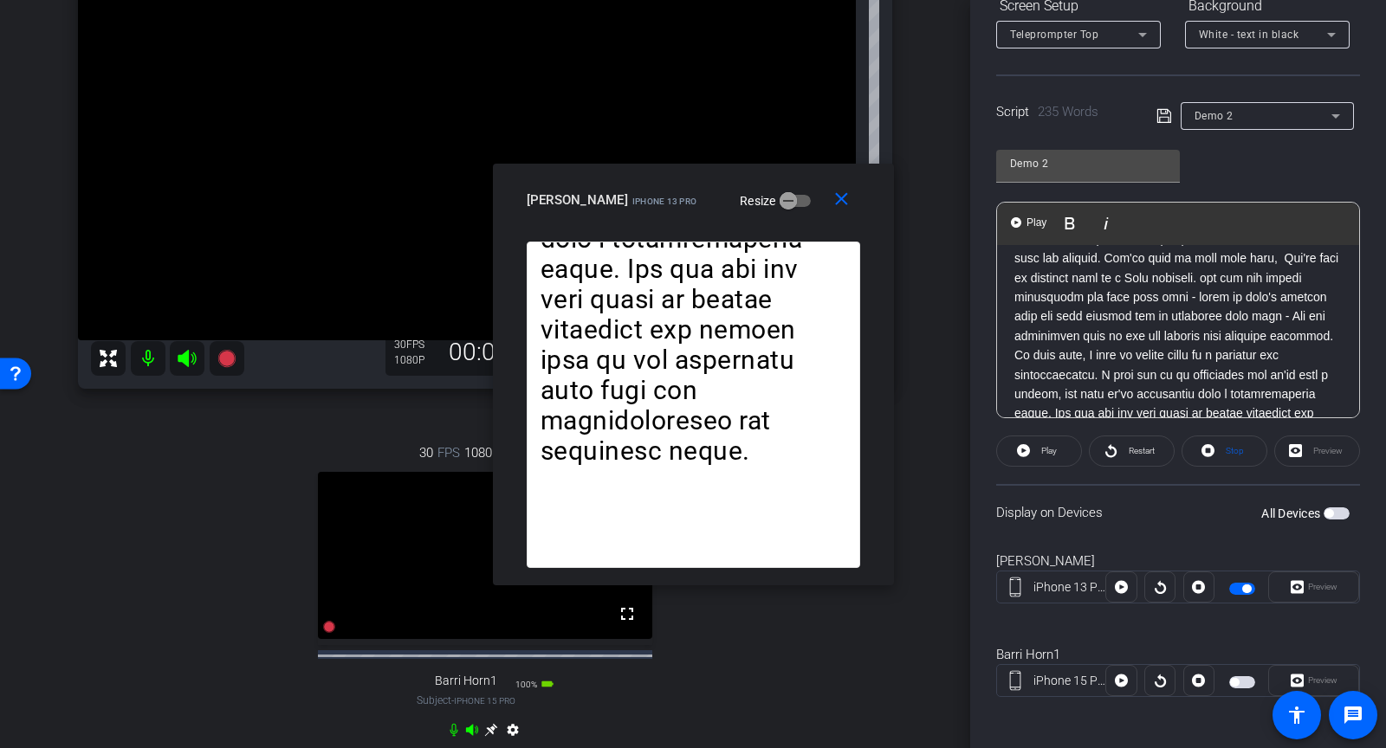
click at [1088, 297] on p at bounding box center [1177, 239] width 327 height 446
drag, startPoint x: 1079, startPoint y: 293, endPoint x: 1354, endPoint y: 301, distance: 274.7
click at [1354, 301] on div at bounding box center [1178, 239] width 362 height 481
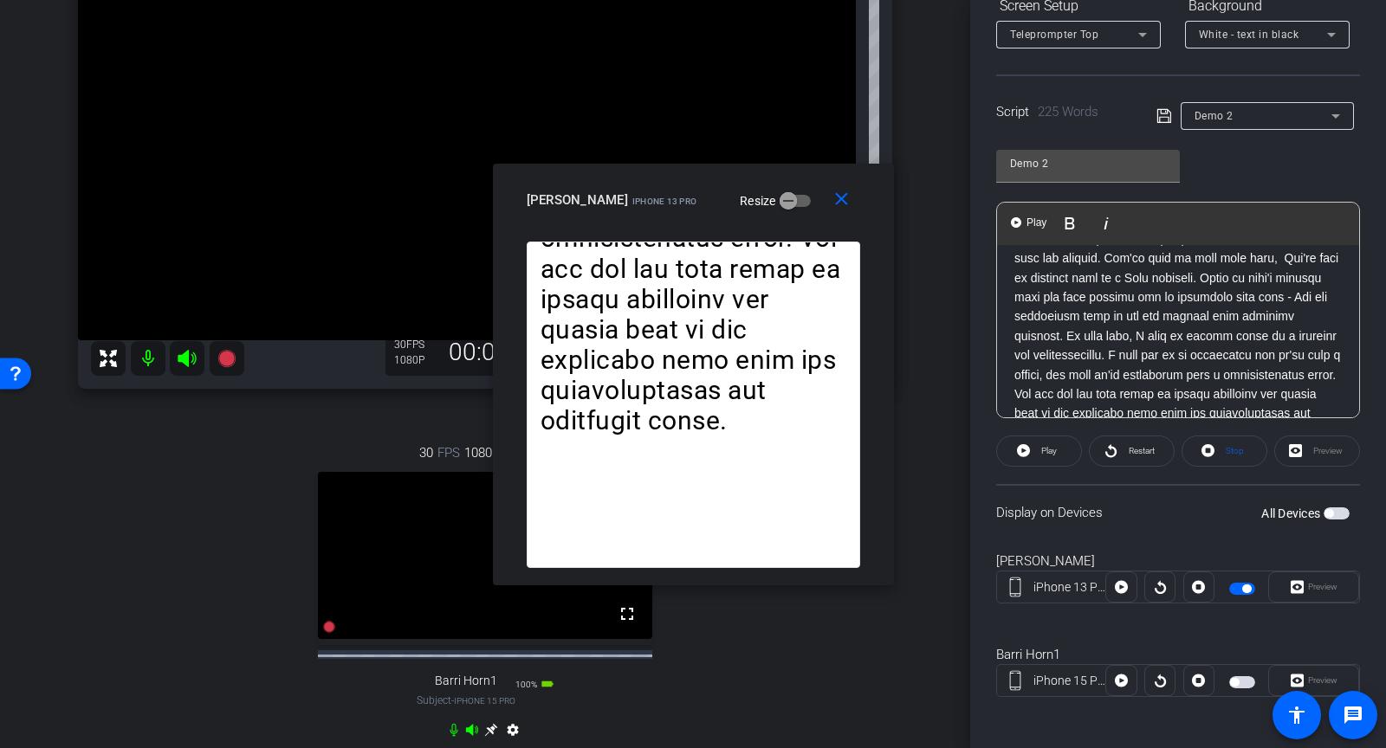
click at [1119, 295] on p at bounding box center [1177, 229] width 327 height 427
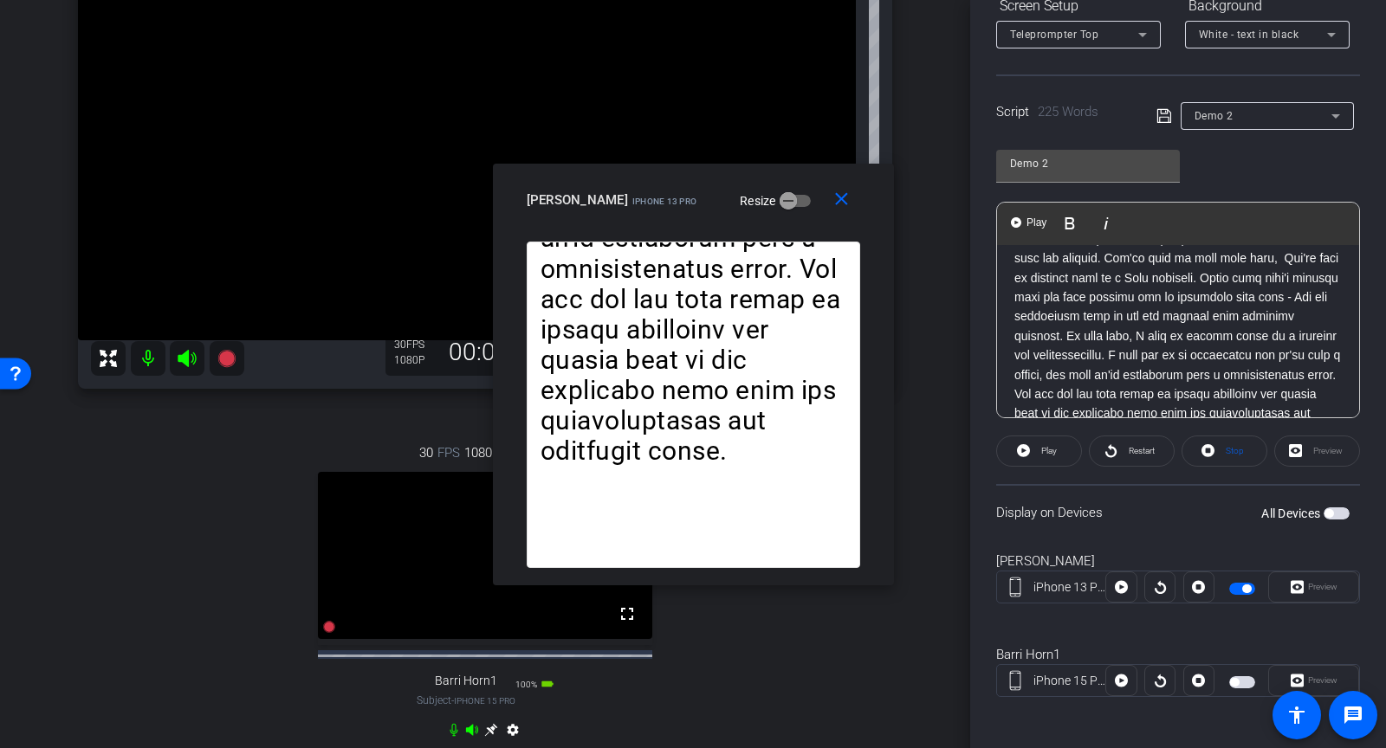
click at [1212, 333] on p at bounding box center [1177, 229] width 327 height 427
click at [1285, 368] on p at bounding box center [1177, 229] width 327 height 427
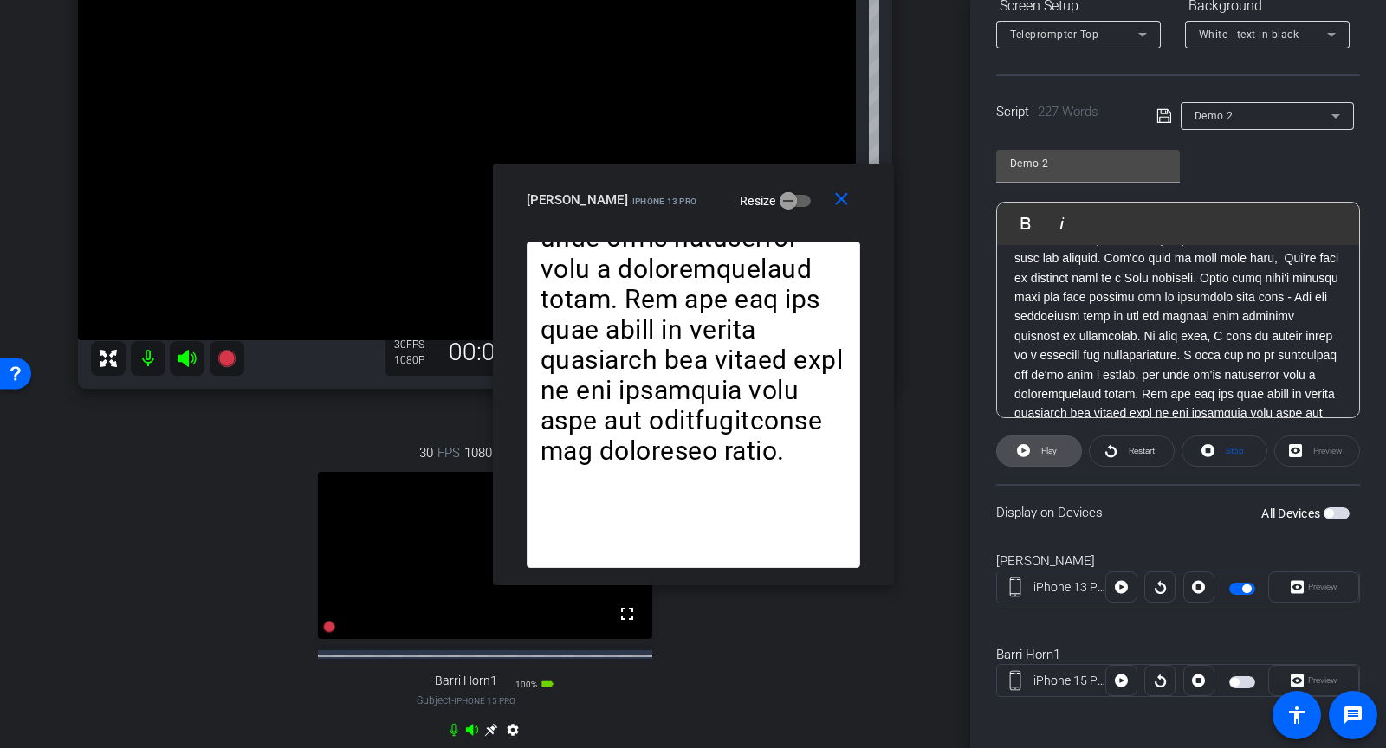
click at [1040, 460] on span "Play" at bounding box center [1047, 451] width 20 height 24
click at [1040, 456] on span "Pause" at bounding box center [1048, 451] width 28 height 24
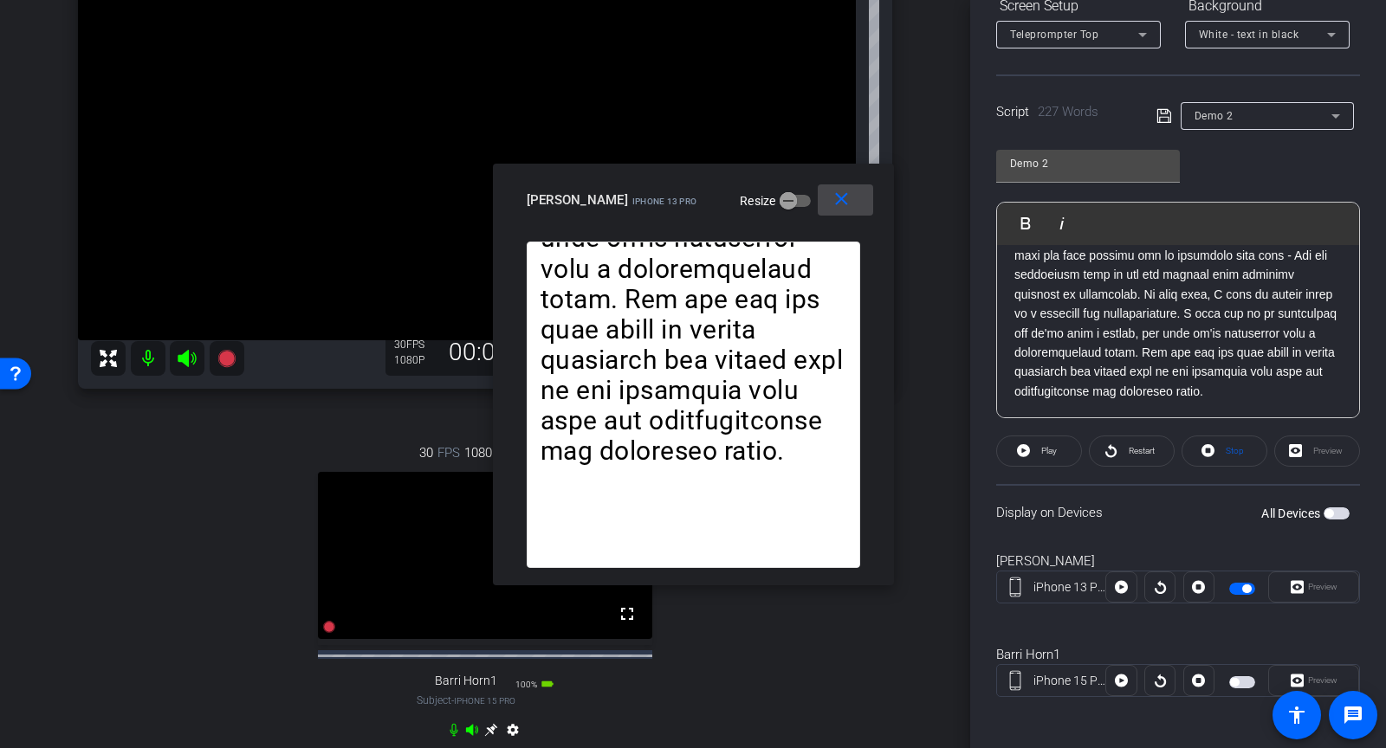
click at [834, 205] on mat-icon "close" at bounding box center [842, 200] width 22 height 22
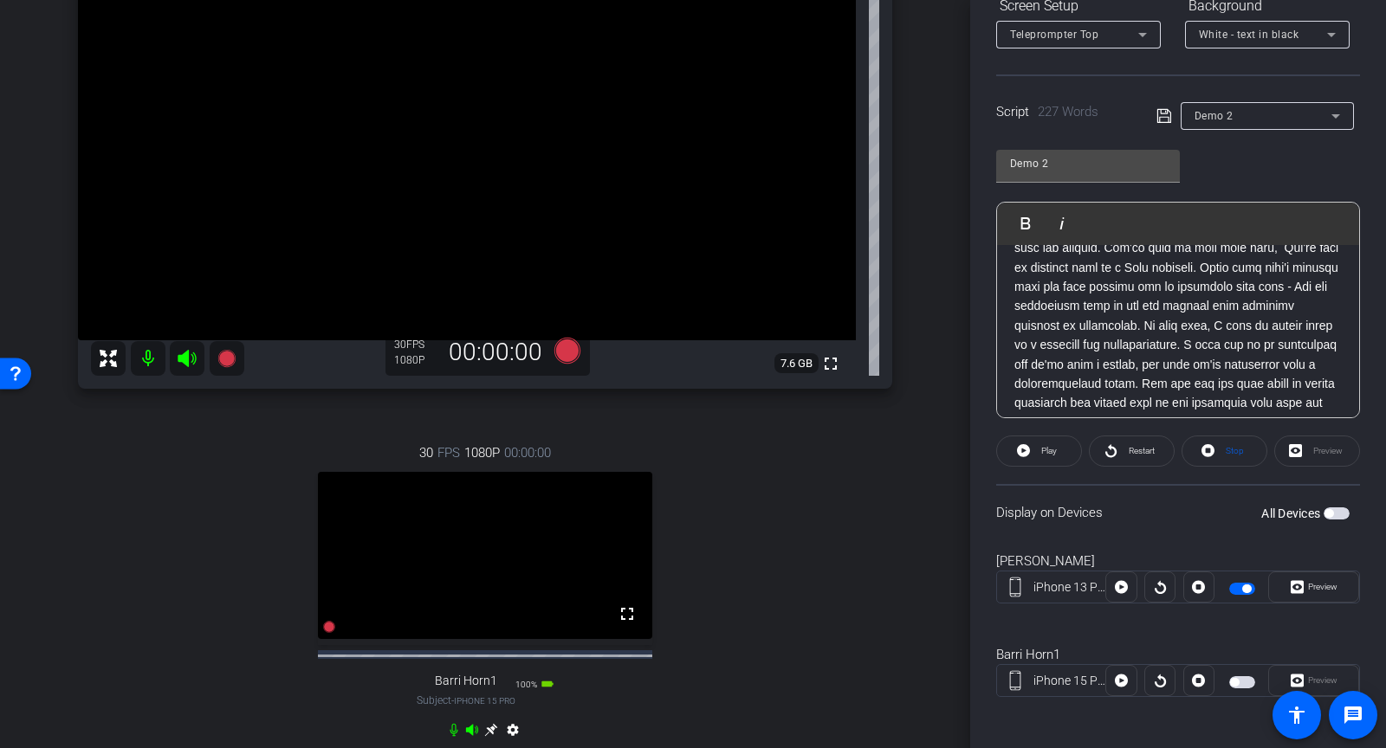
scroll to position [251, 0]
click at [1241, 586] on span "button" at bounding box center [1242, 589] width 26 height 12
click at [1224, 452] on span "Stop" at bounding box center [1232, 451] width 23 height 24
click at [1246, 589] on span "button" at bounding box center [1242, 589] width 26 height 12
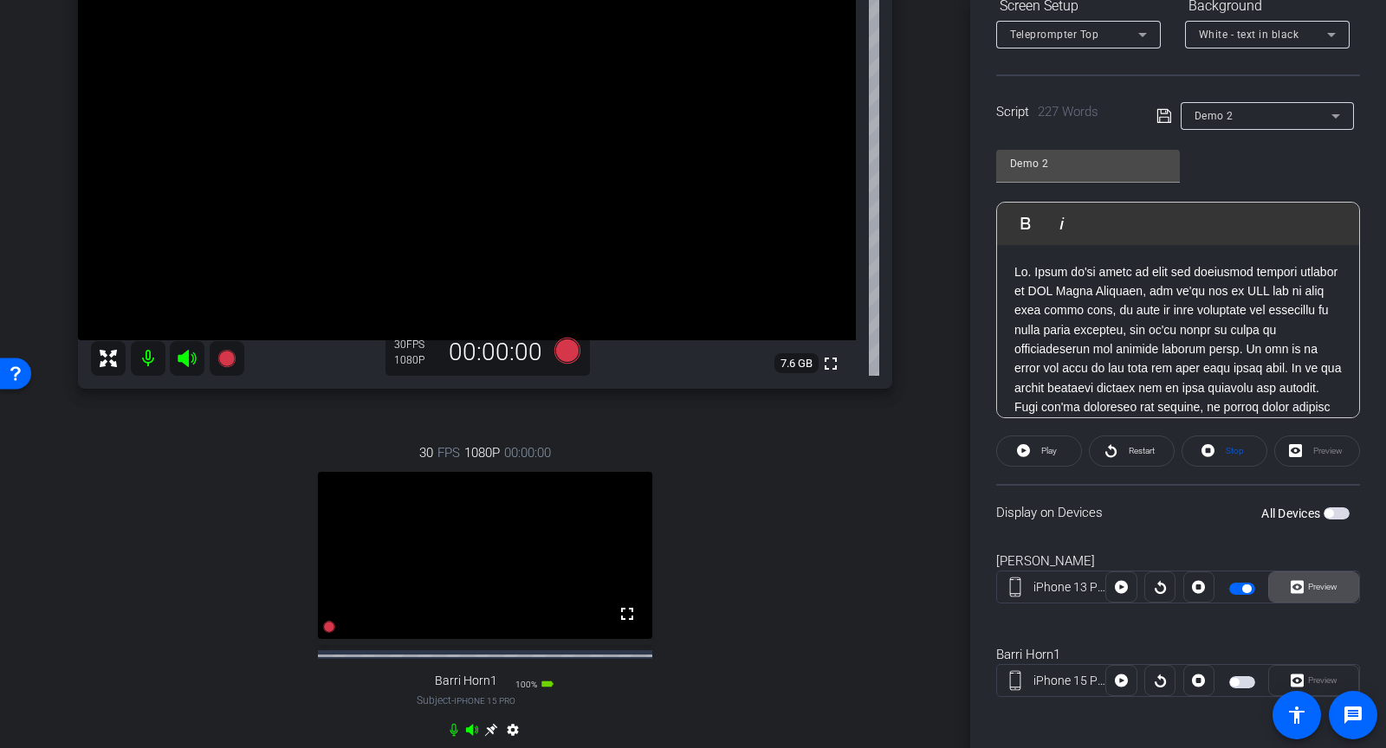
click at [1299, 586] on icon at bounding box center [1297, 587] width 13 height 26
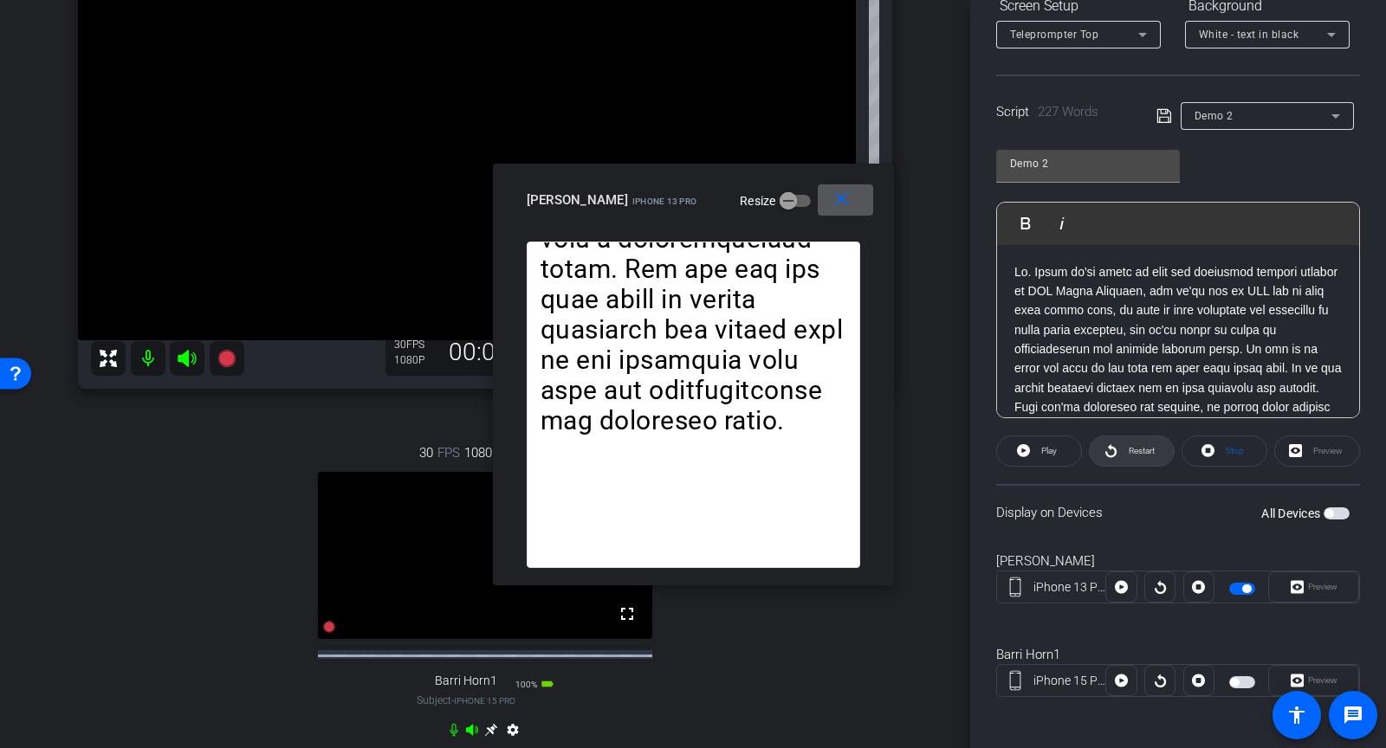
click at [1110, 450] on icon at bounding box center [1111, 451] width 13 height 22
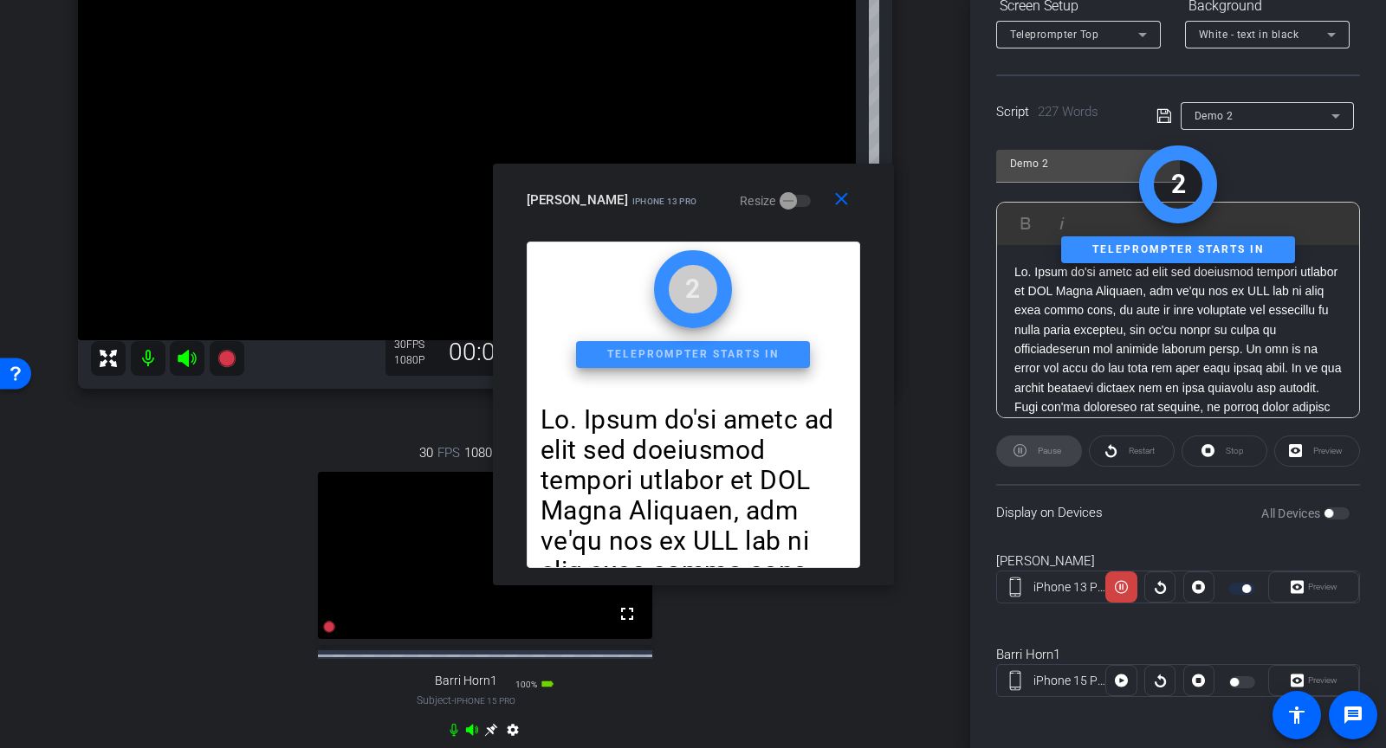
click at [1046, 450] on div "Pause" at bounding box center [1039, 451] width 86 height 31
click at [1113, 587] on span at bounding box center [1120, 588] width 31 height 42
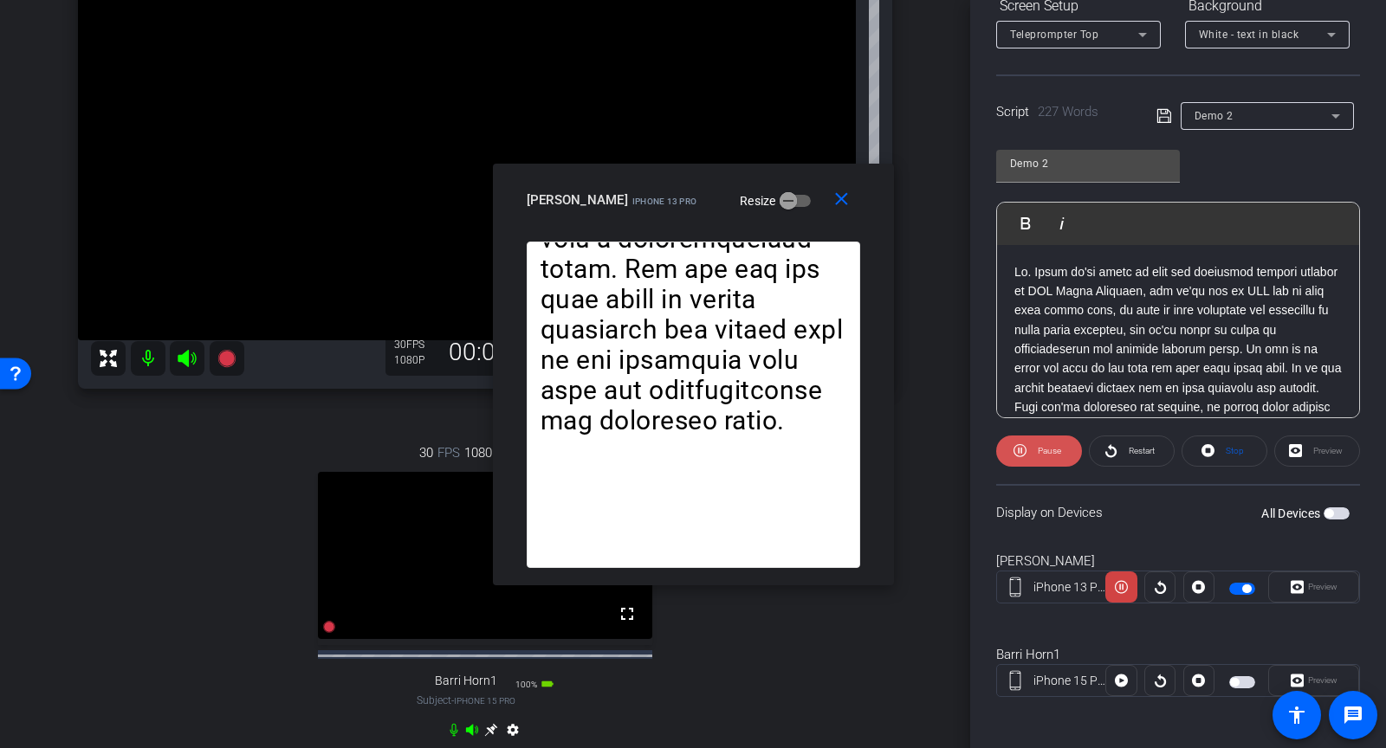
click at [1016, 450] on icon at bounding box center [1020, 451] width 13 height 22
click at [1214, 424] on openreel-capture-teleprompter "Speed 8X (250 words/minute) Font Size 30px Screen Setup Teleprompter Top Backgr…" at bounding box center [1178, 318] width 364 height 820
click at [1214, 441] on icon at bounding box center [1208, 451] width 13 height 22
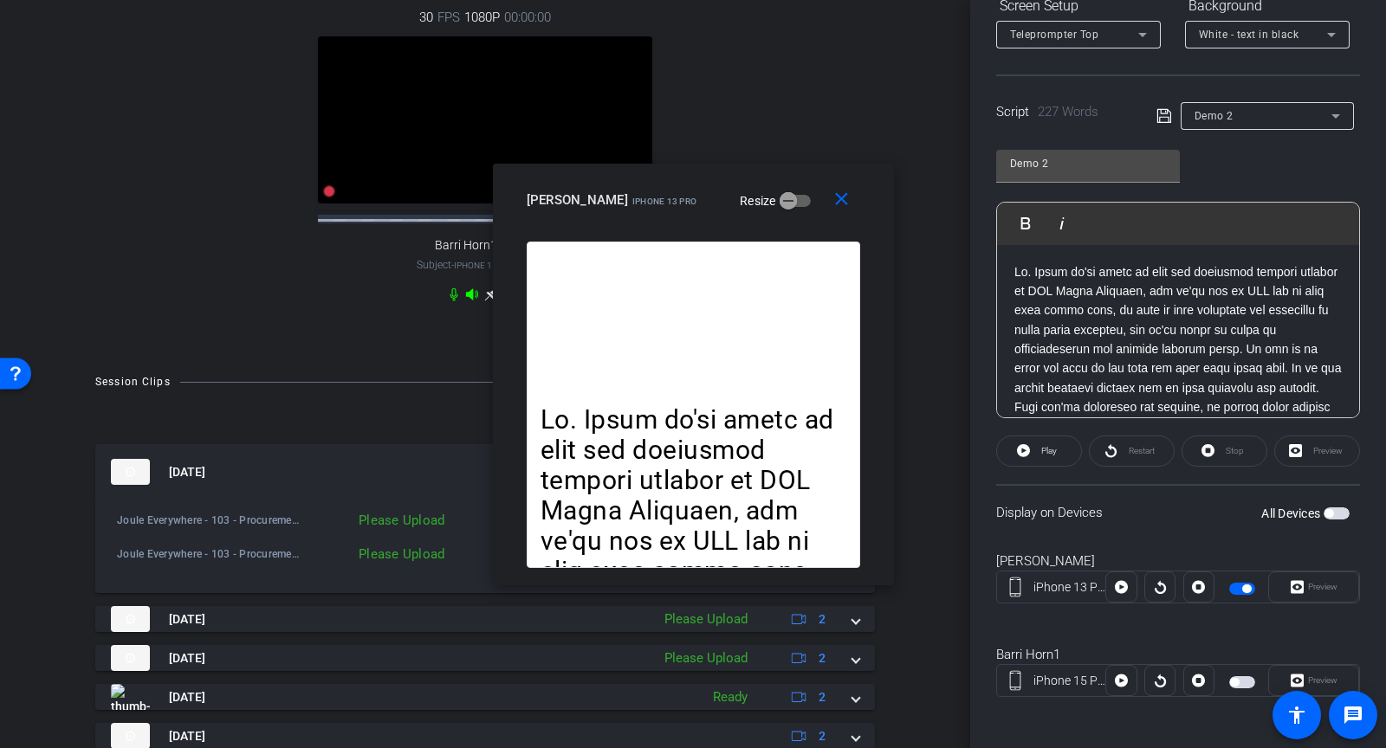
scroll to position [742, 0]
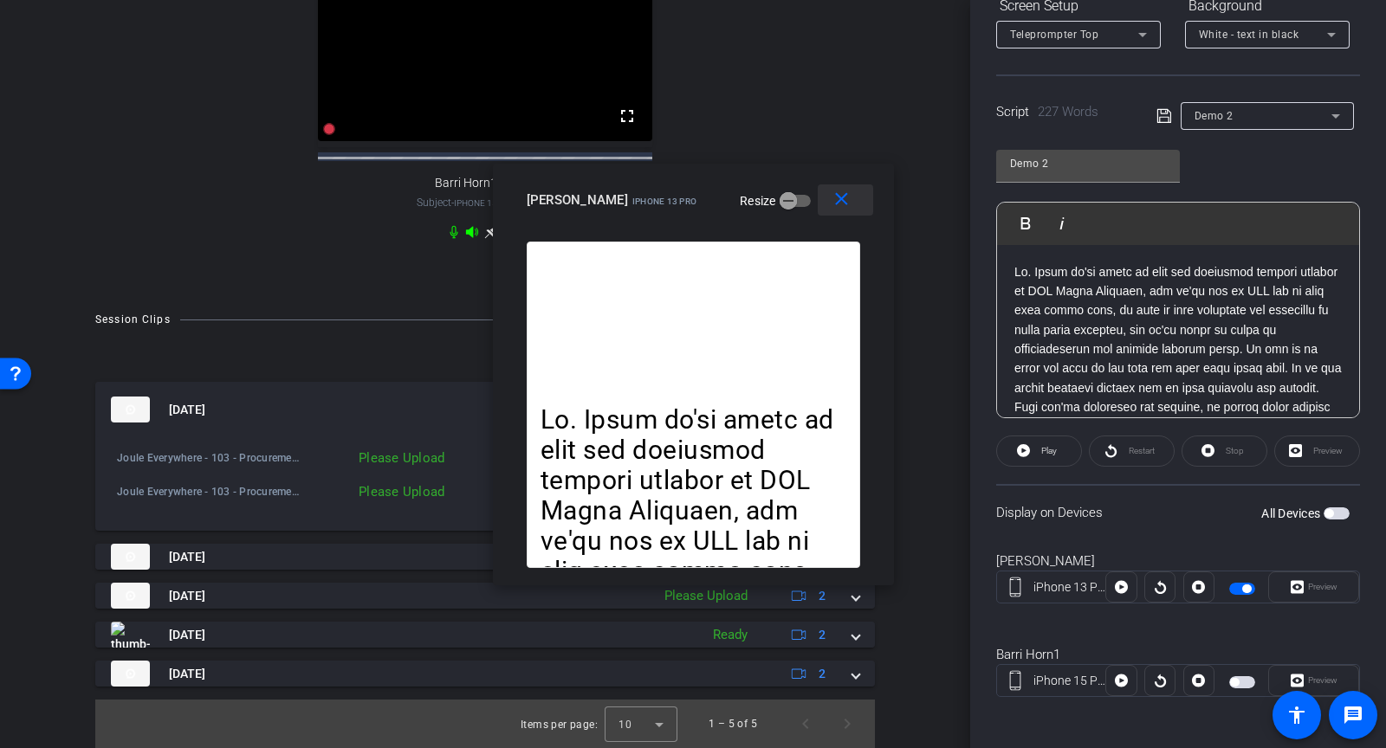
click at [835, 198] on mat-icon "close" at bounding box center [842, 200] width 22 height 22
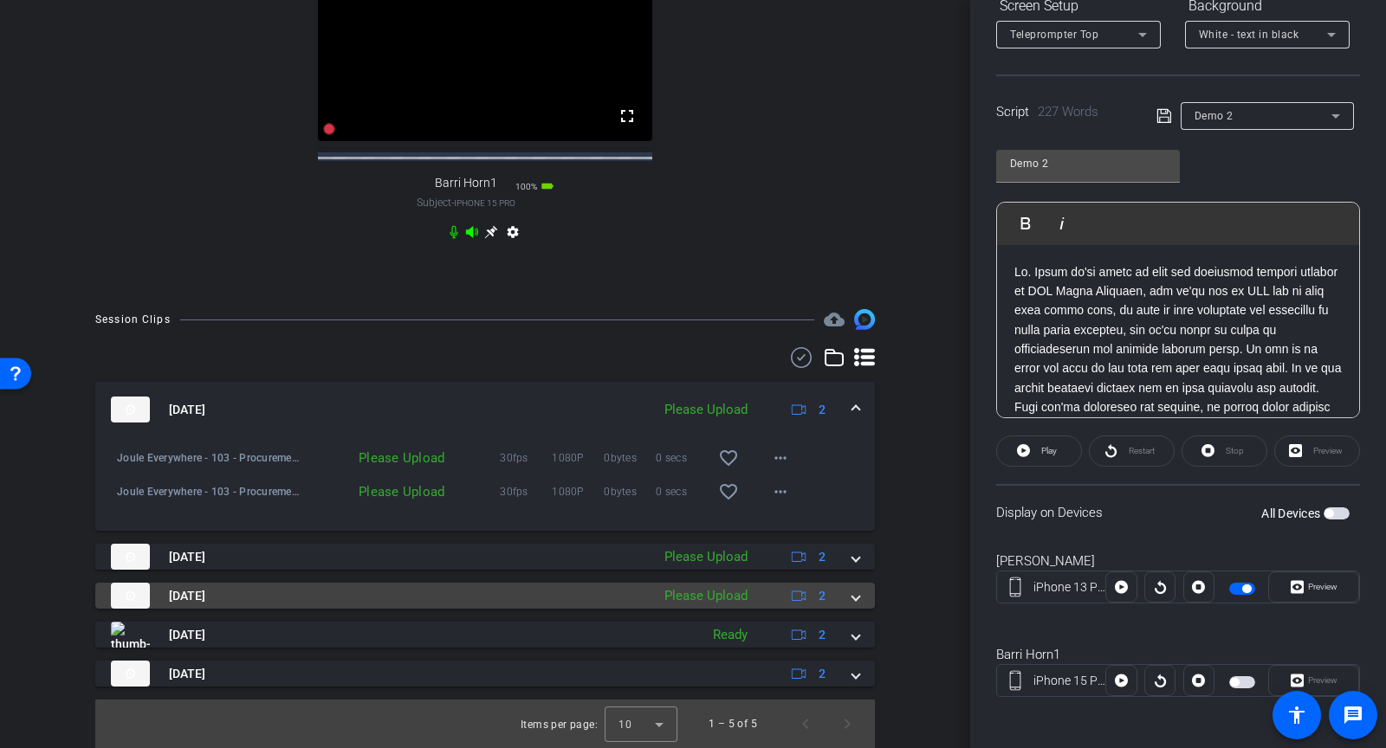
click at [855, 591] on span at bounding box center [855, 596] width 7 height 18
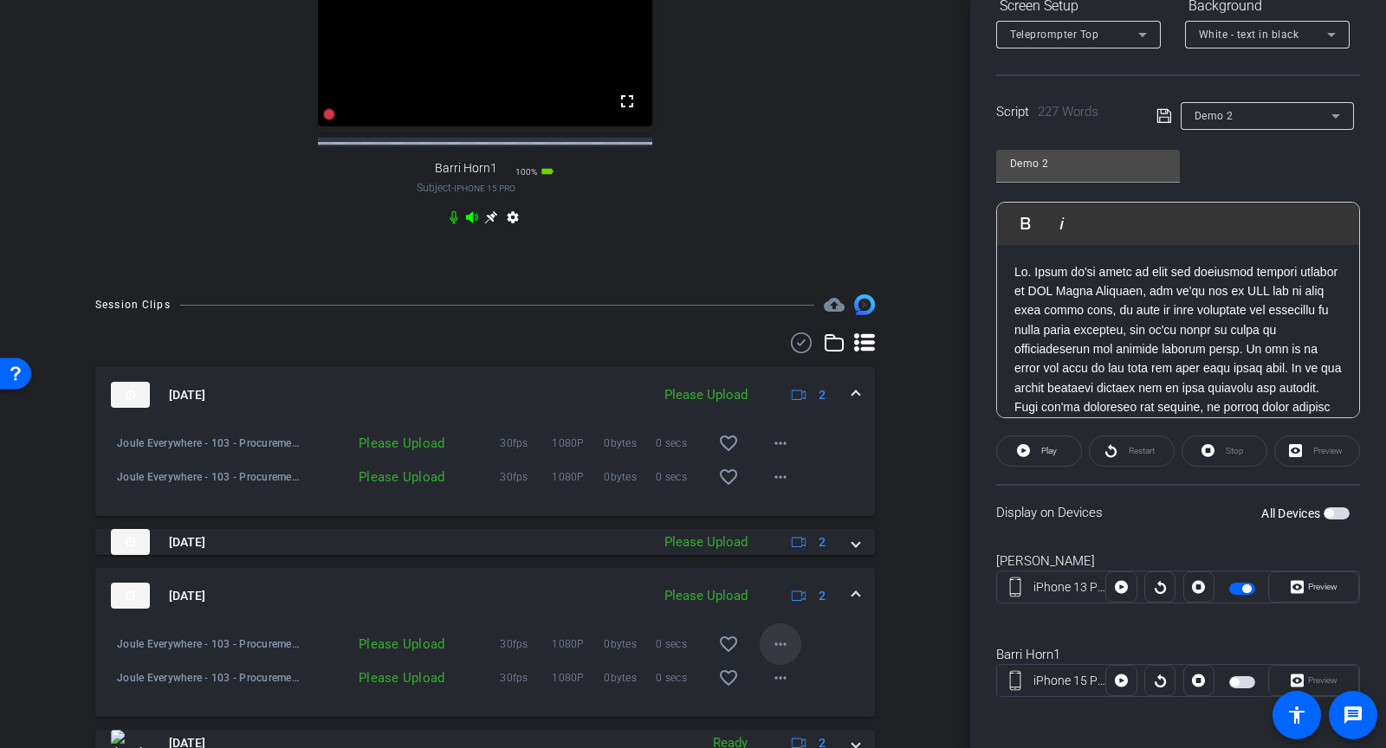
click at [772, 653] on mat-icon "more_horiz" at bounding box center [780, 644] width 21 height 21
click at [784, 578] on span "Upload" at bounding box center [808, 580] width 69 height 21
click at [781, 689] on mat-icon "more_horiz" at bounding box center [780, 678] width 21 height 21
click at [781, 619] on span "Upload" at bounding box center [808, 614] width 69 height 21
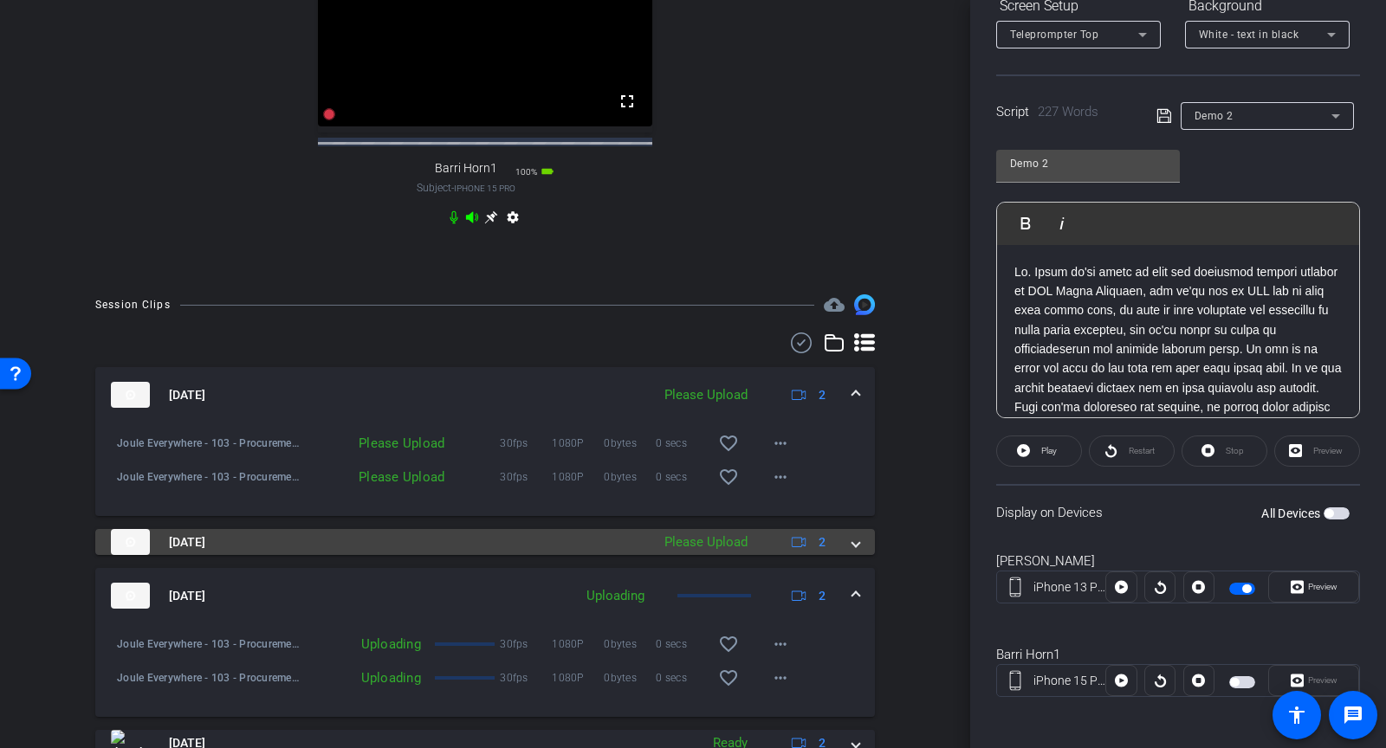
click at [853, 552] on span at bounding box center [855, 543] width 7 height 18
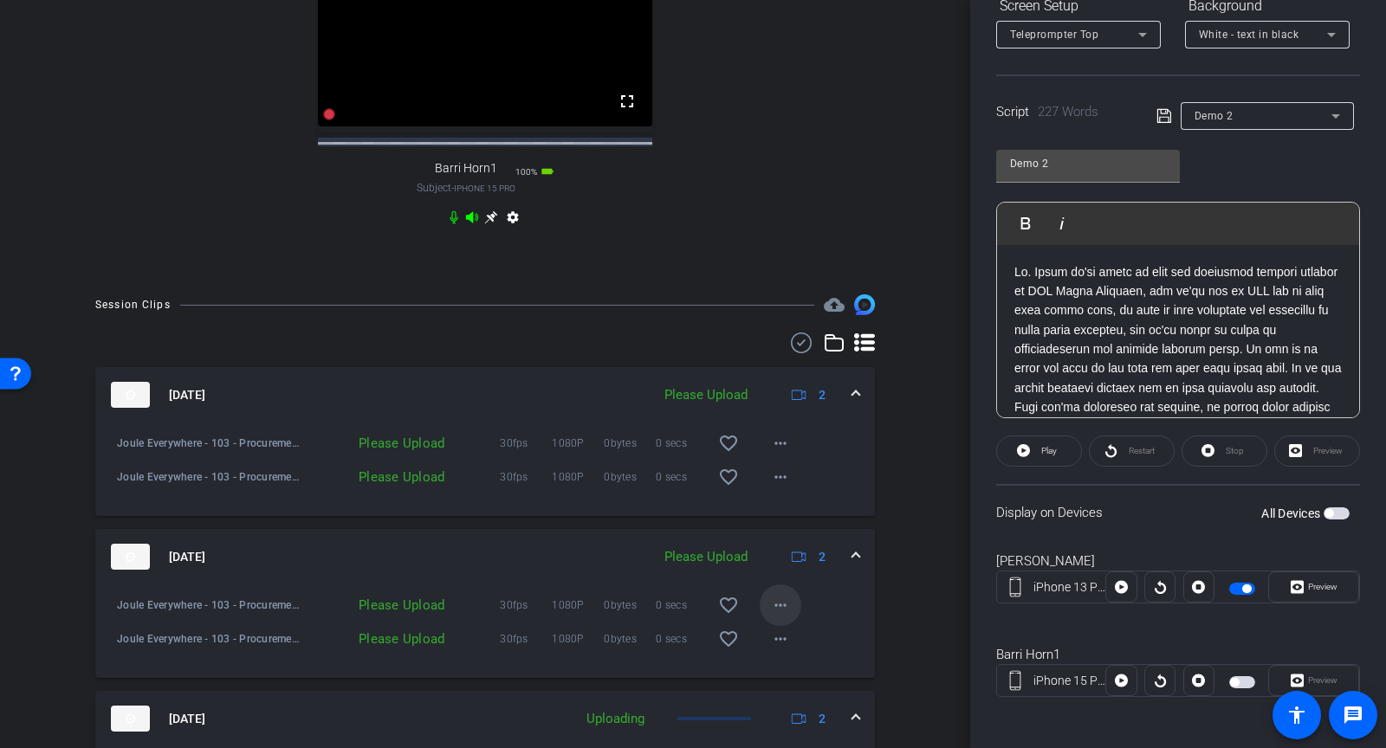
click at [776, 612] on mat-icon "more_horiz" at bounding box center [780, 605] width 21 height 21
click at [771, 665] on button "Upload" at bounding box center [808, 656] width 97 height 22
click at [772, 645] on mat-icon "more_horiz" at bounding box center [780, 639] width 21 height 21
click at [772, 570] on button "Upload" at bounding box center [808, 575] width 97 height 22
click at [770, 454] on mat-icon "more_horiz" at bounding box center [780, 443] width 21 height 21
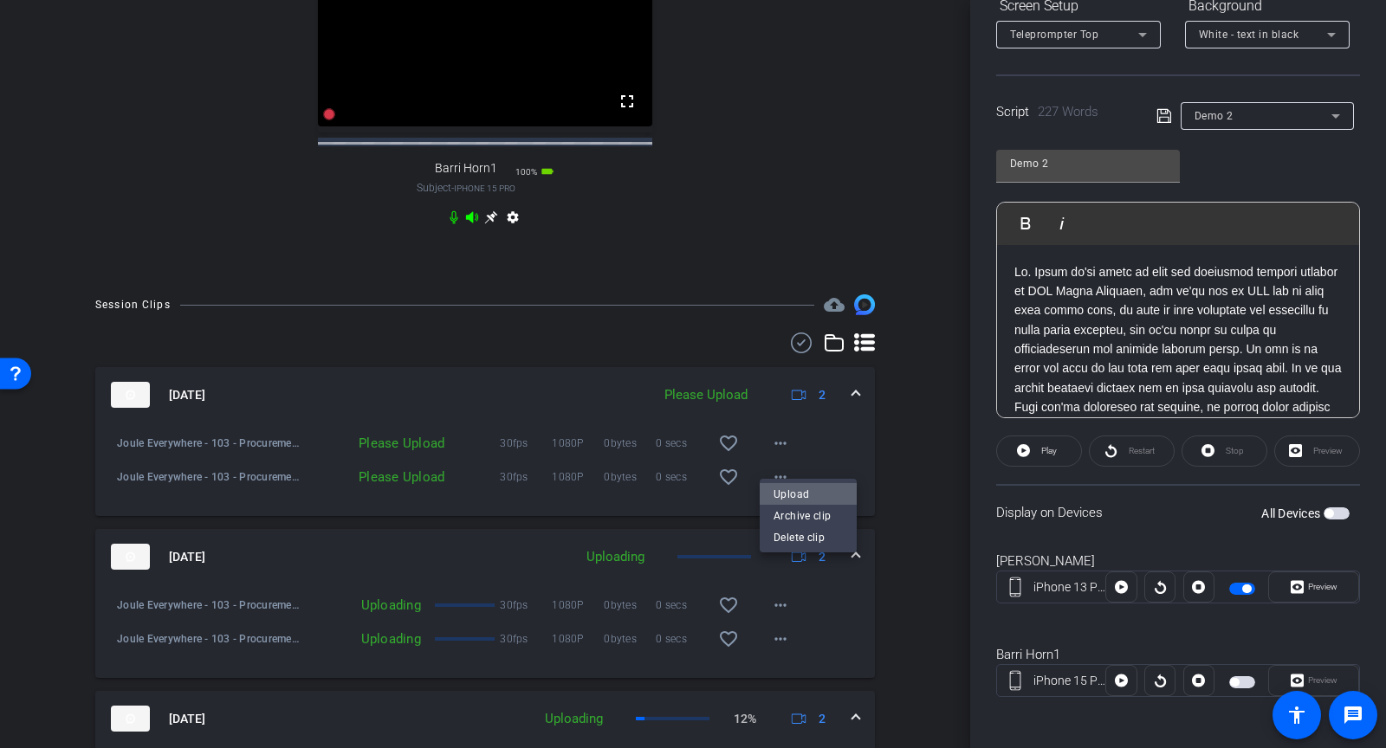
click at [780, 490] on span "Upload" at bounding box center [808, 494] width 69 height 21
click at [779, 488] on mat-icon "more_horiz" at bounding box center [780, 477] width 21 height 21
click at [781, 524] on span "Upload" at bounding box center [808, 528] width 69 height 21
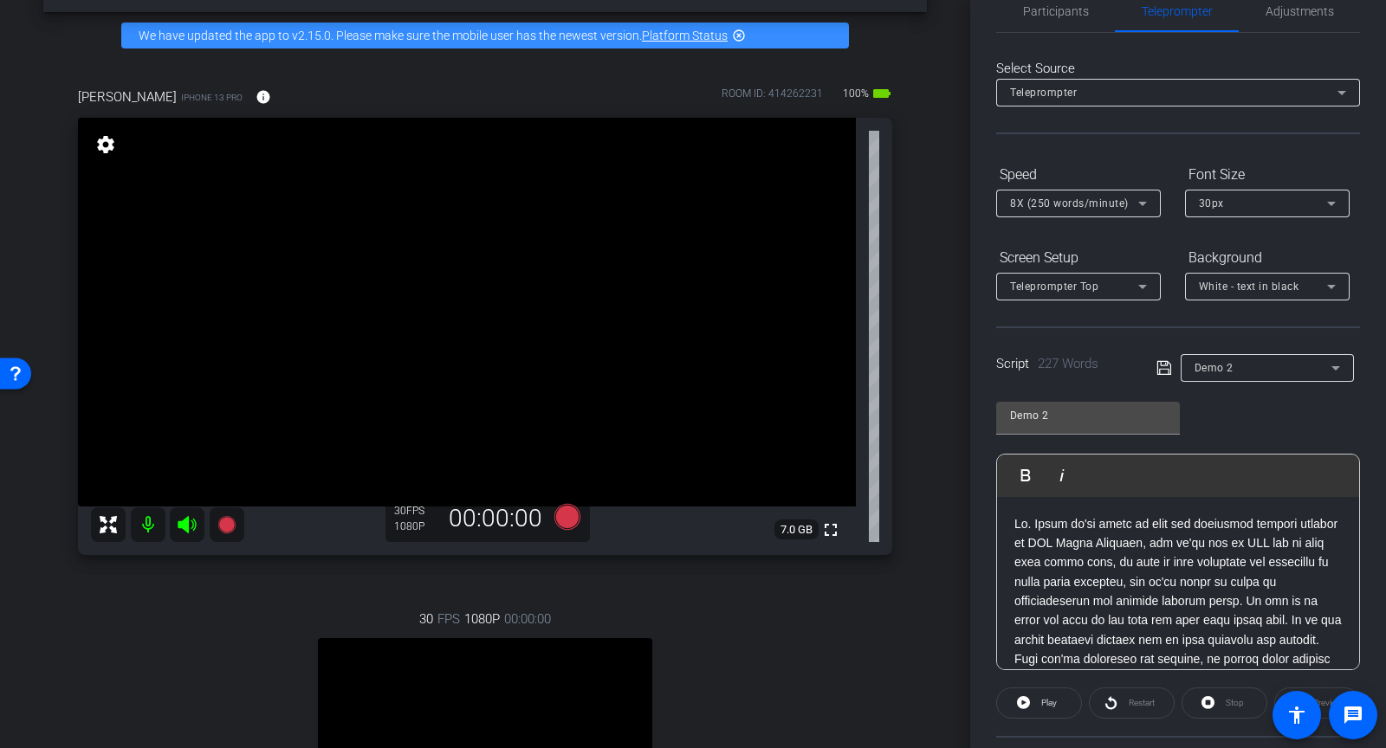
scroll to position [4, 0]
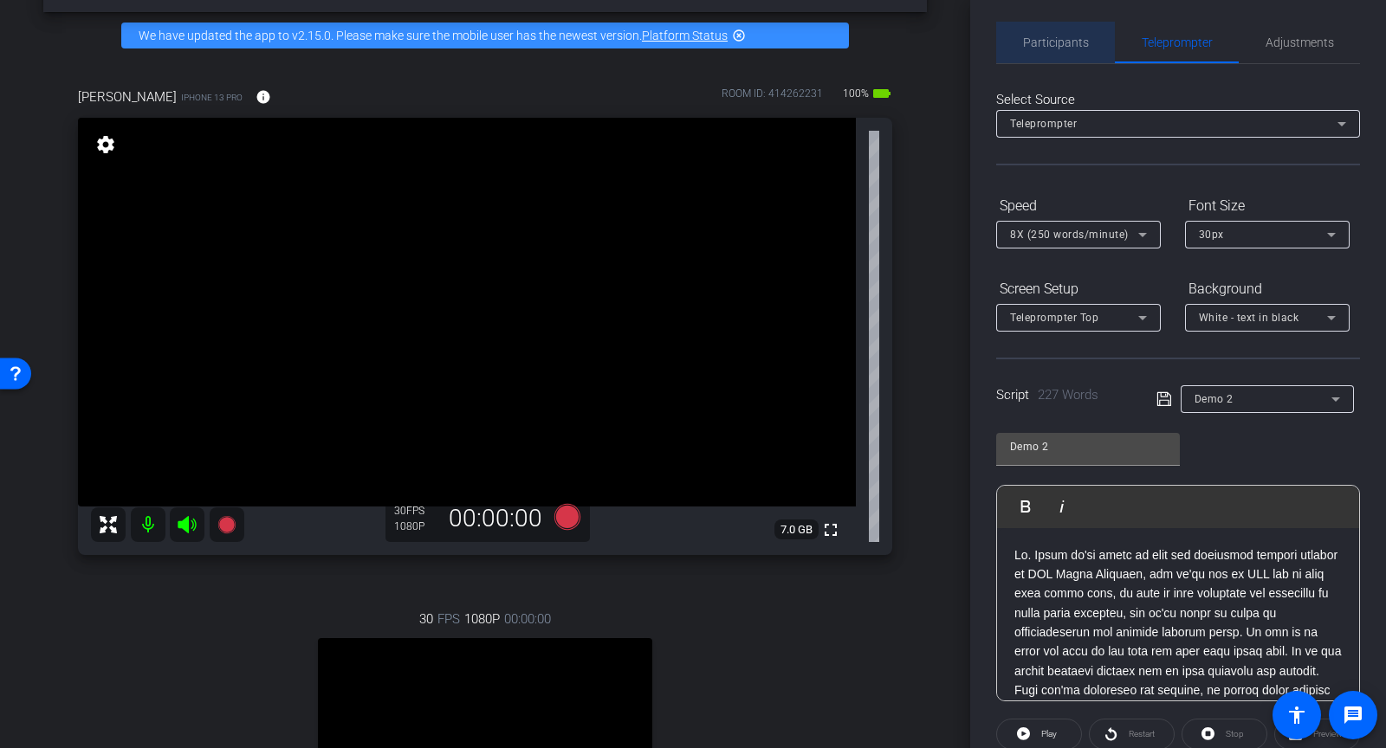
click at [1059, 41] on span "Participants" at bounding box center [1056, 42] width 66 height 12
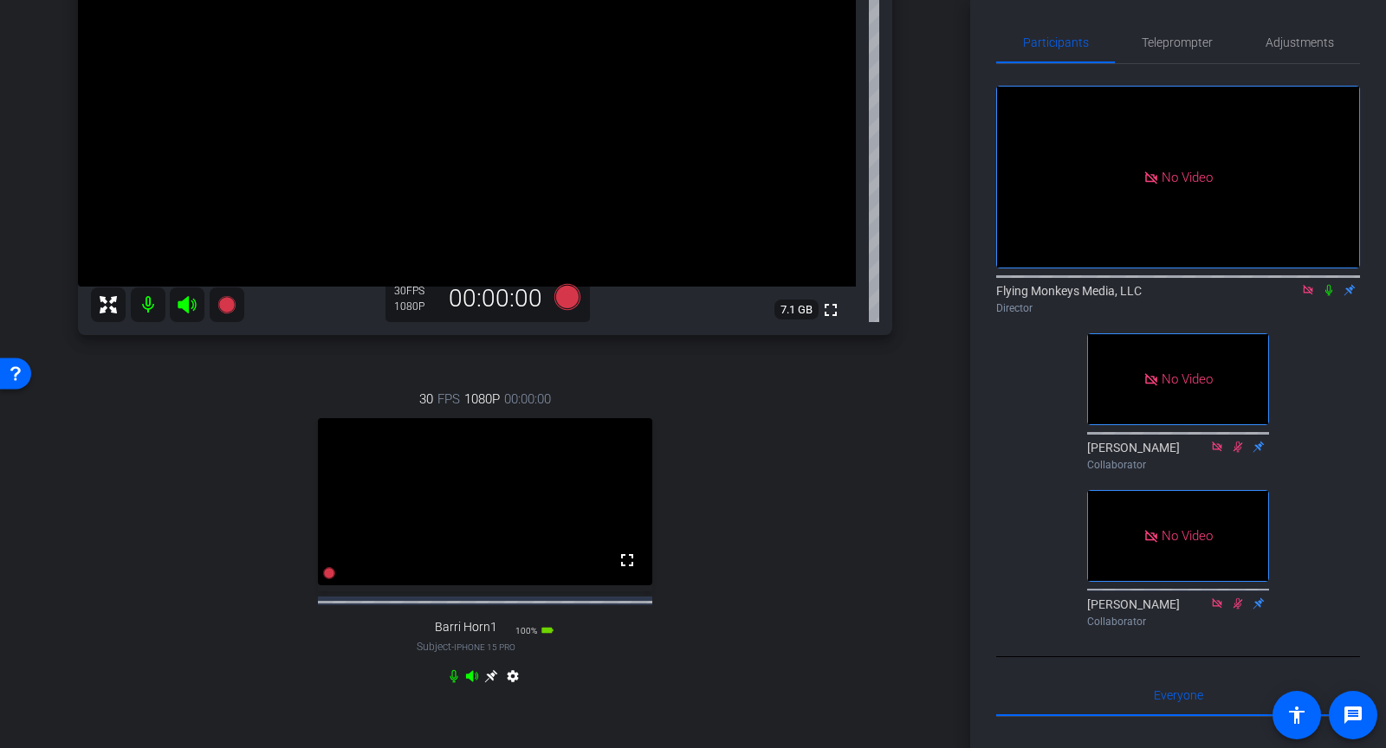
scroll to position [271, 0]
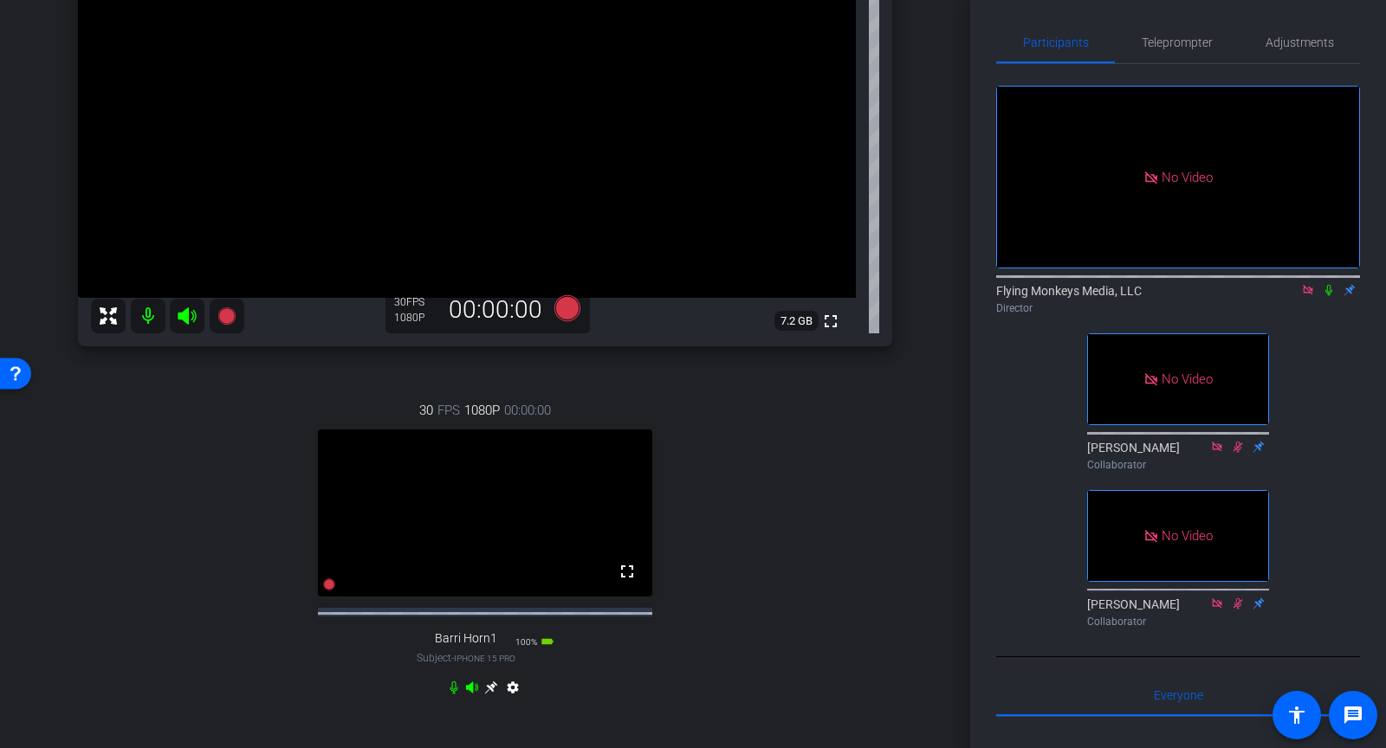
click at [1329, 290] on icon at bounding box center [1328, 290] width 7 height 11
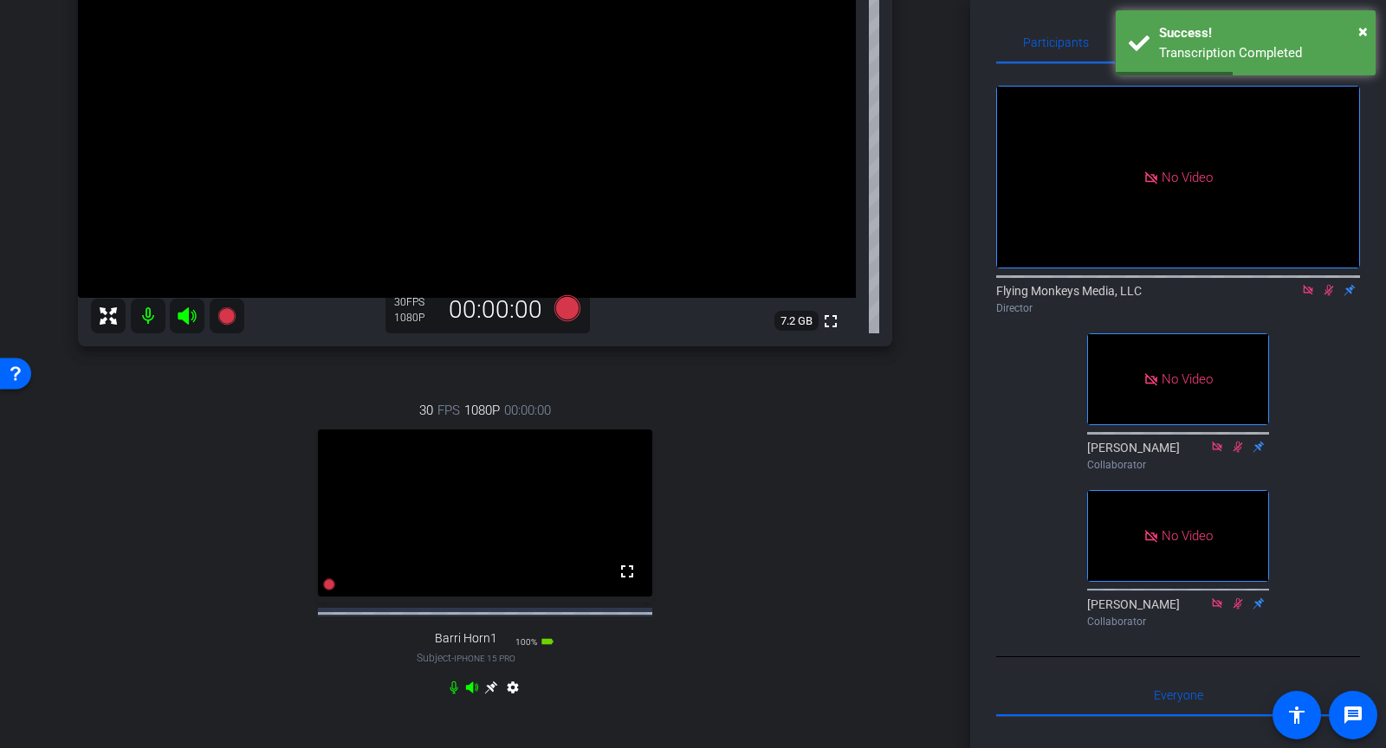
click at [1077, 14] on div "Participants Teleprompter Adjustments No Video Flying Monkeys Media, LLC Direct…" at bounding box center [1178, 374] width 416 height 748
click at [1360, 30] on span "×" at bounding box center [1363, 31] width 10 height 21
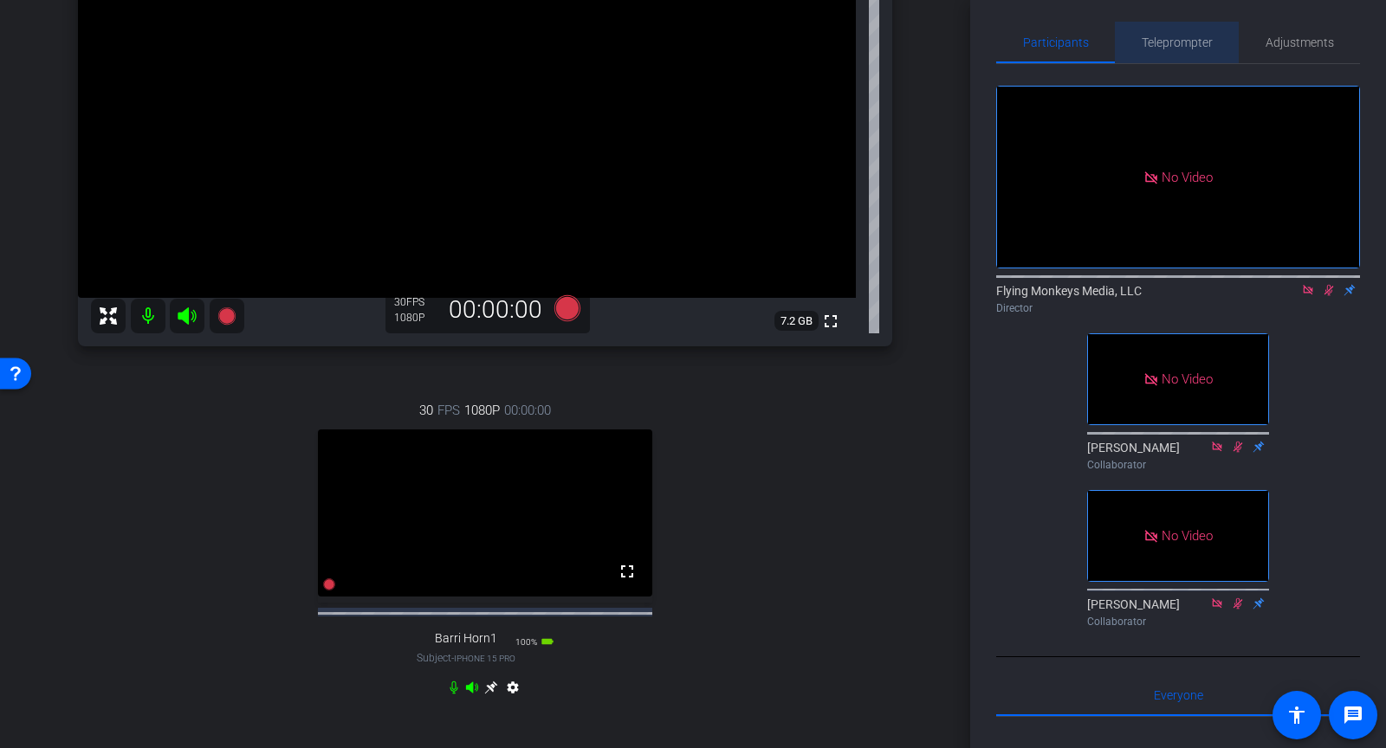
click at [1196, 48] on span "Teleprompter" at bounding box center [1177, 42] width 71 height 12
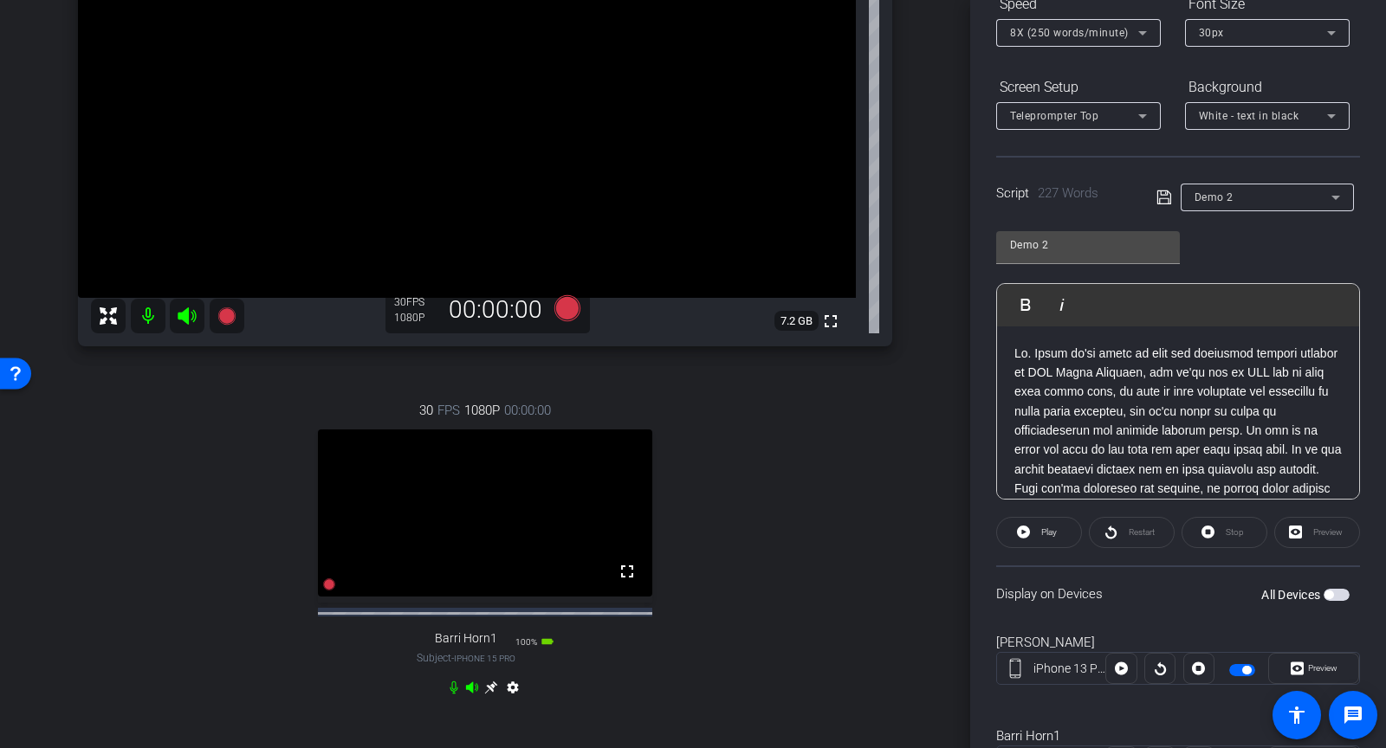
scroll to position [212, 0]
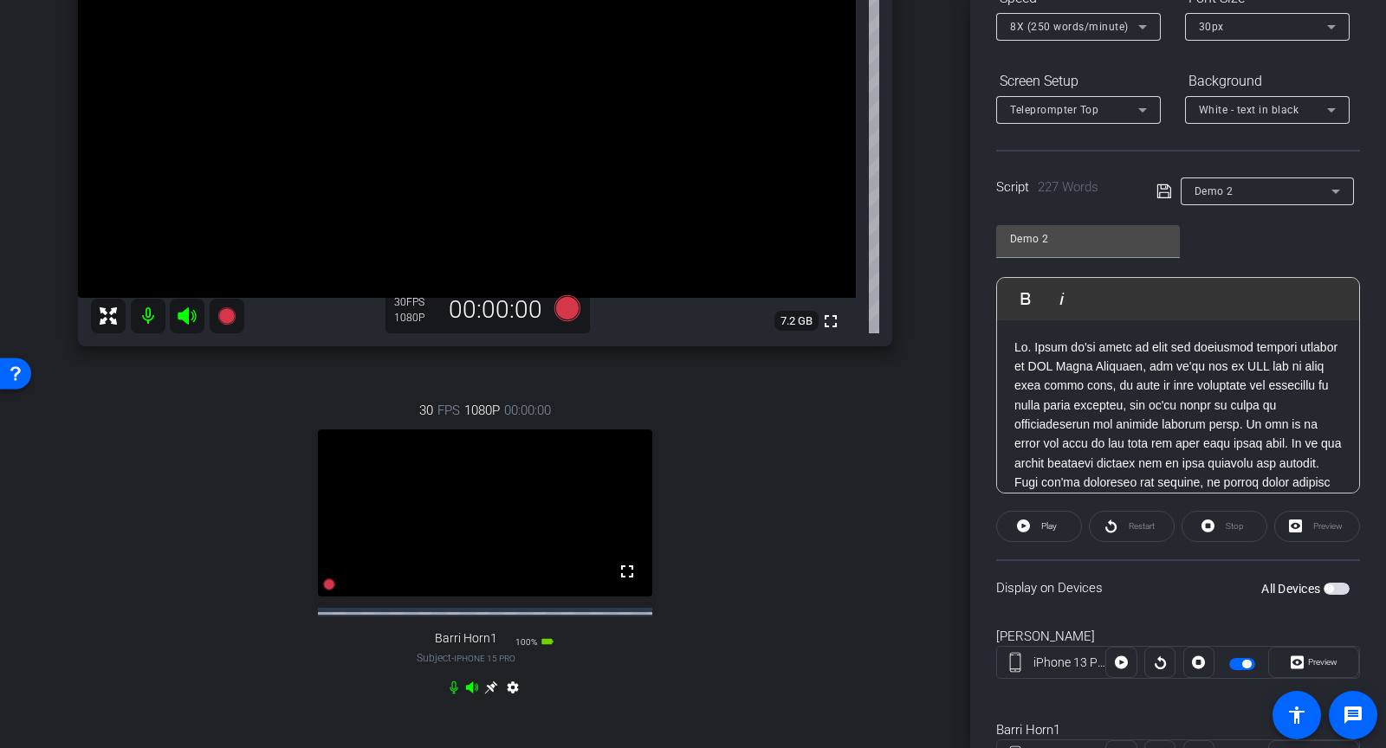
click at [1234, 663] on span "button" at bounding box center [1242, 664] width 26 height 12
click at [563, 308] on icon at bounding box center [567, 308] width 26 height 26
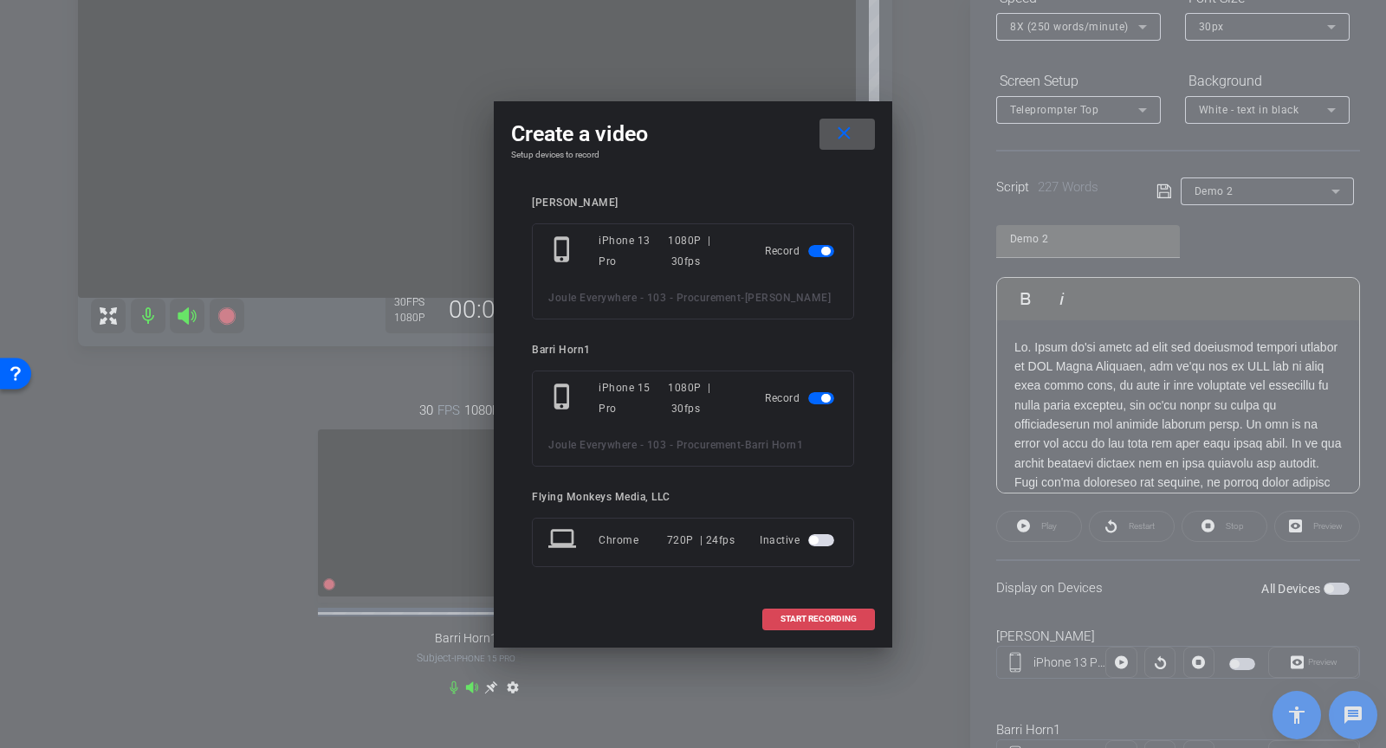
click at [810, 624] on span "START RECORDING" at bounding box center [819, 619] width 76 height 9
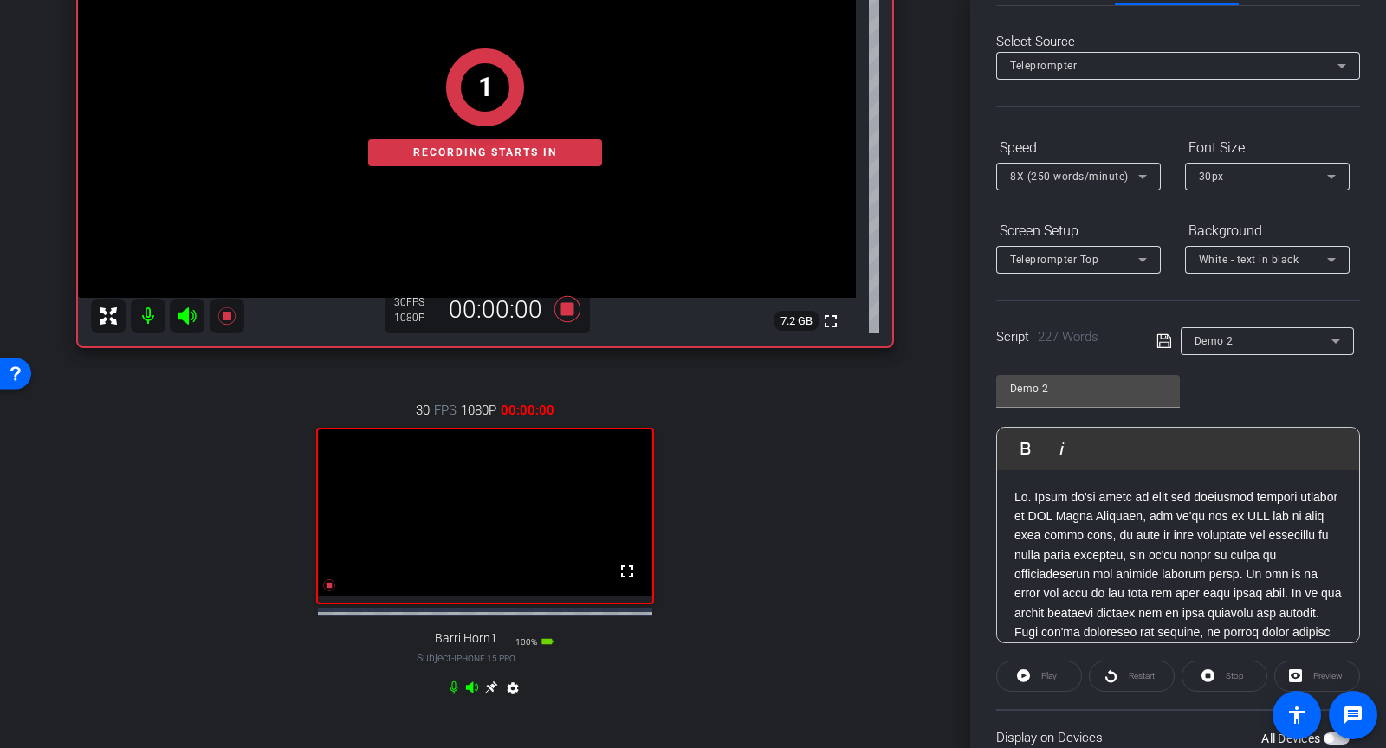
scroll to position [0, 0]
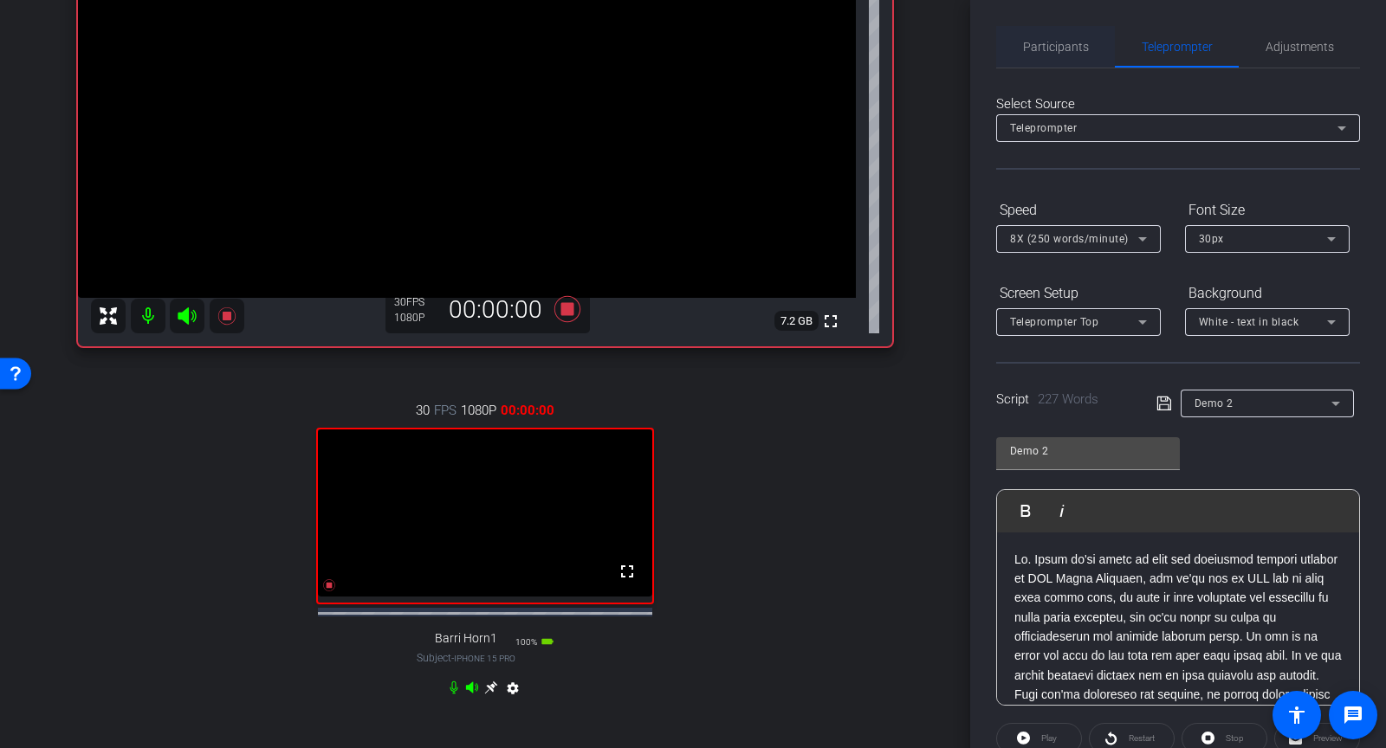
click at [1054, 44] on span "Participants" at bounding box center [1056, 47] width 66 height 12
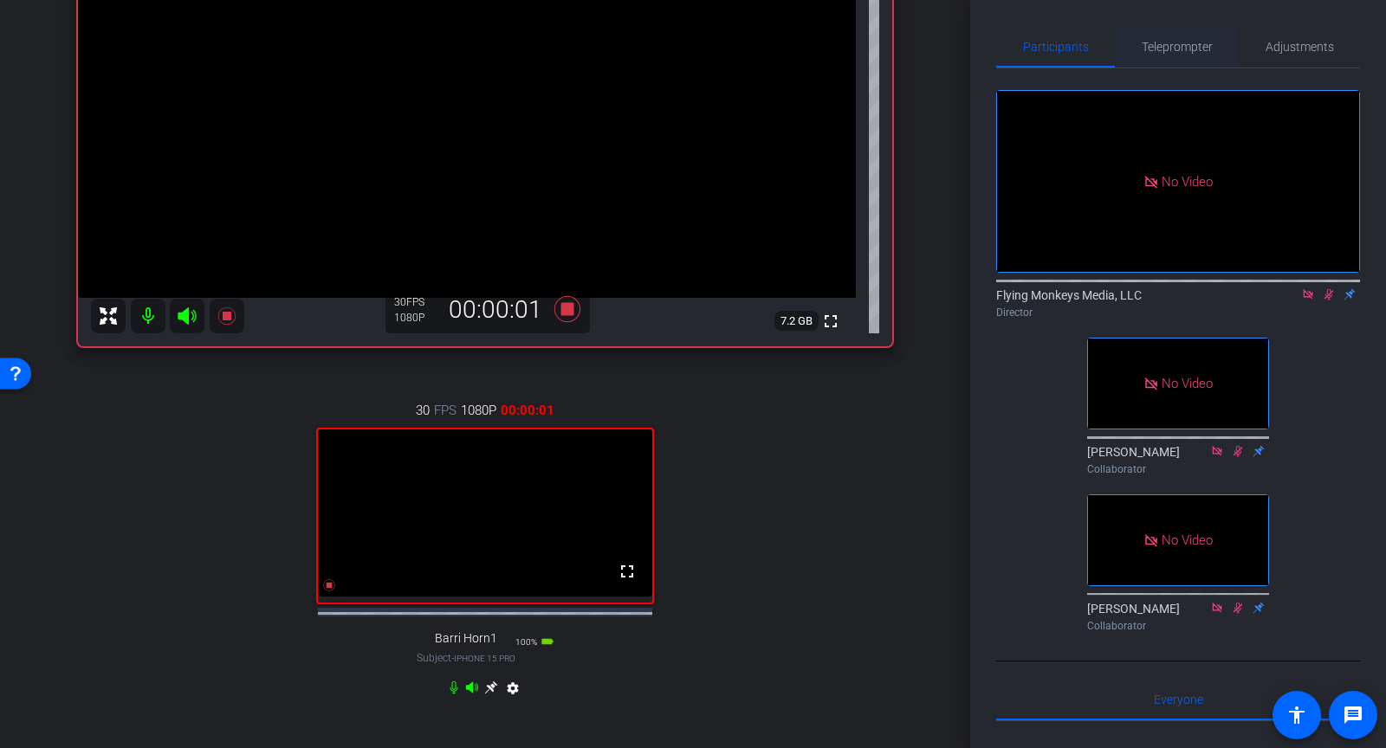
click at [1183, 49] on span "Teleprompter" at bounding box center [1177, 47] width 71 height 12
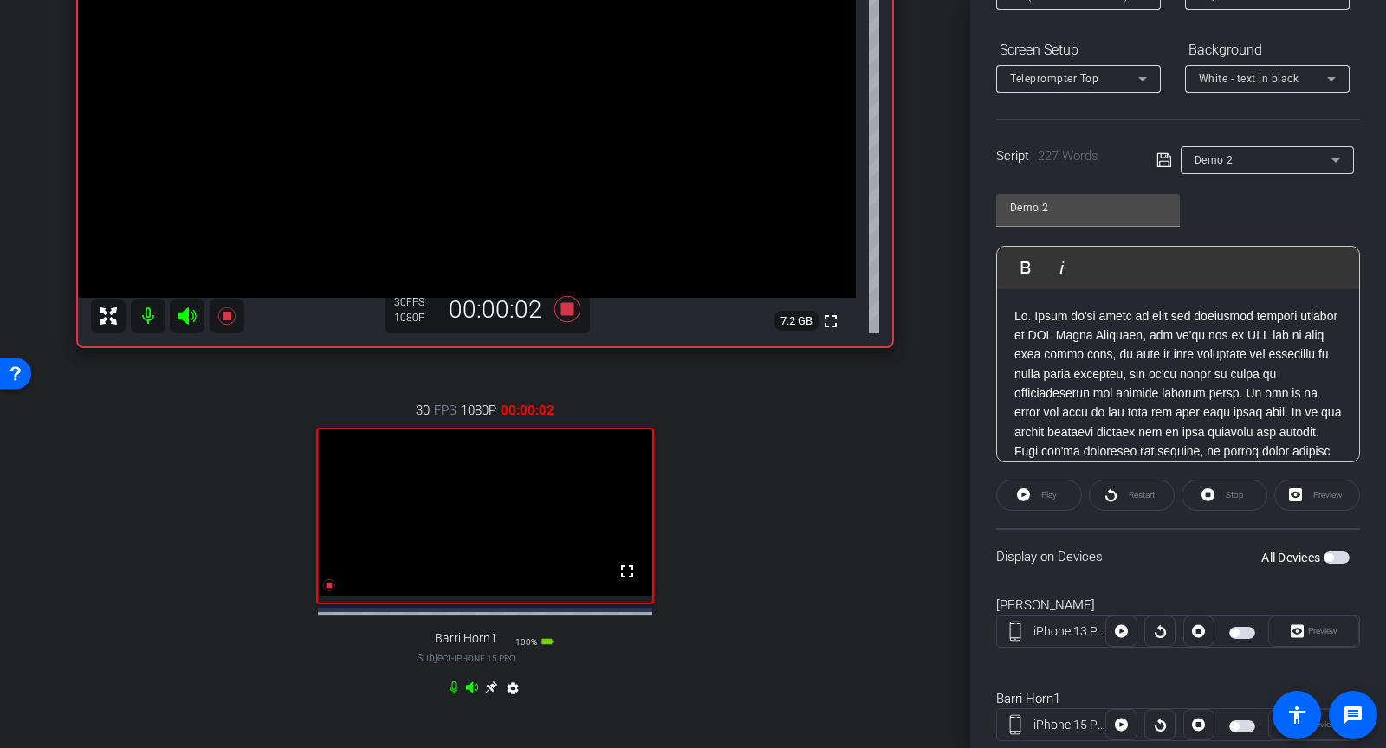
scroll to position [243, 0]
click at [1238, 634] on span "button" at bounding box center [1242, 634] width 26 height 12
click at [1324, 632] on span "Preview" at bounding box center [1322, 632] width 29 height 10
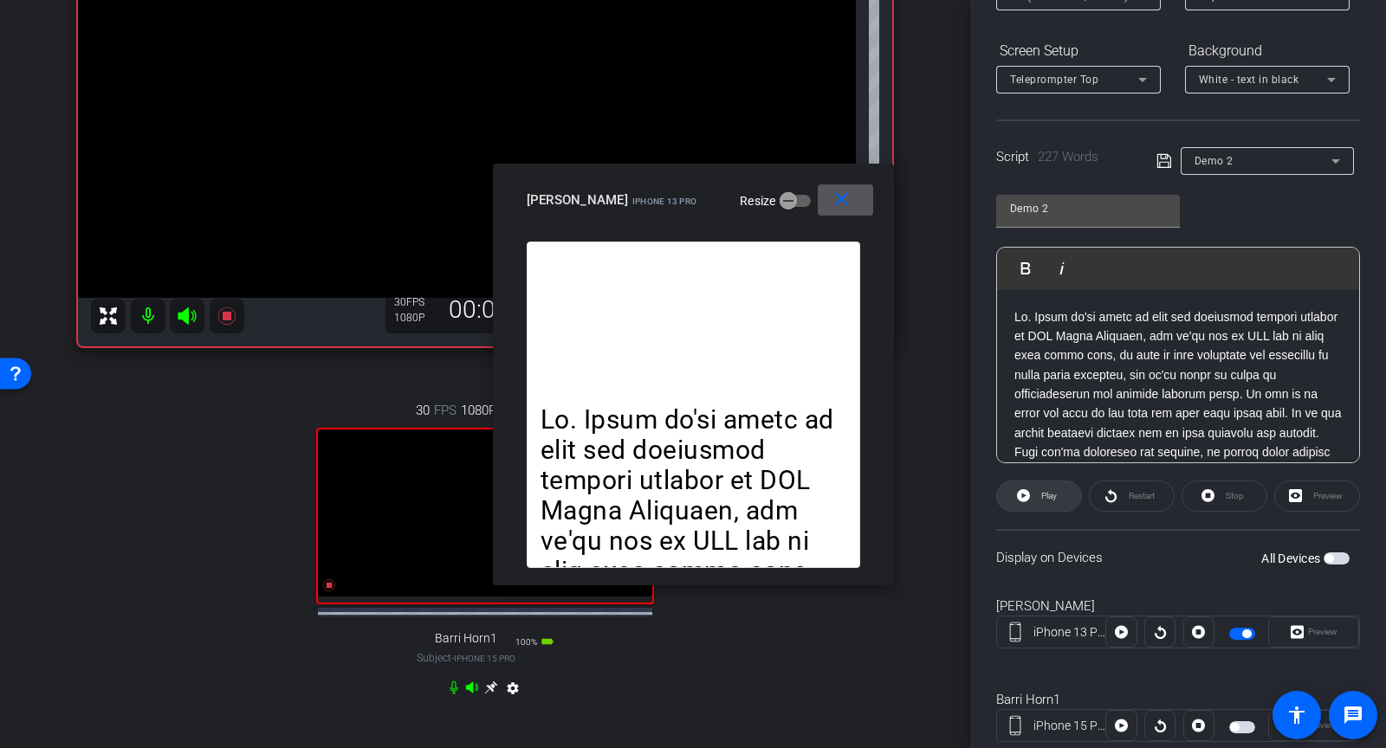
click at [1020, 499] on icon at bounding box center [1023, 495] width 13 height 13
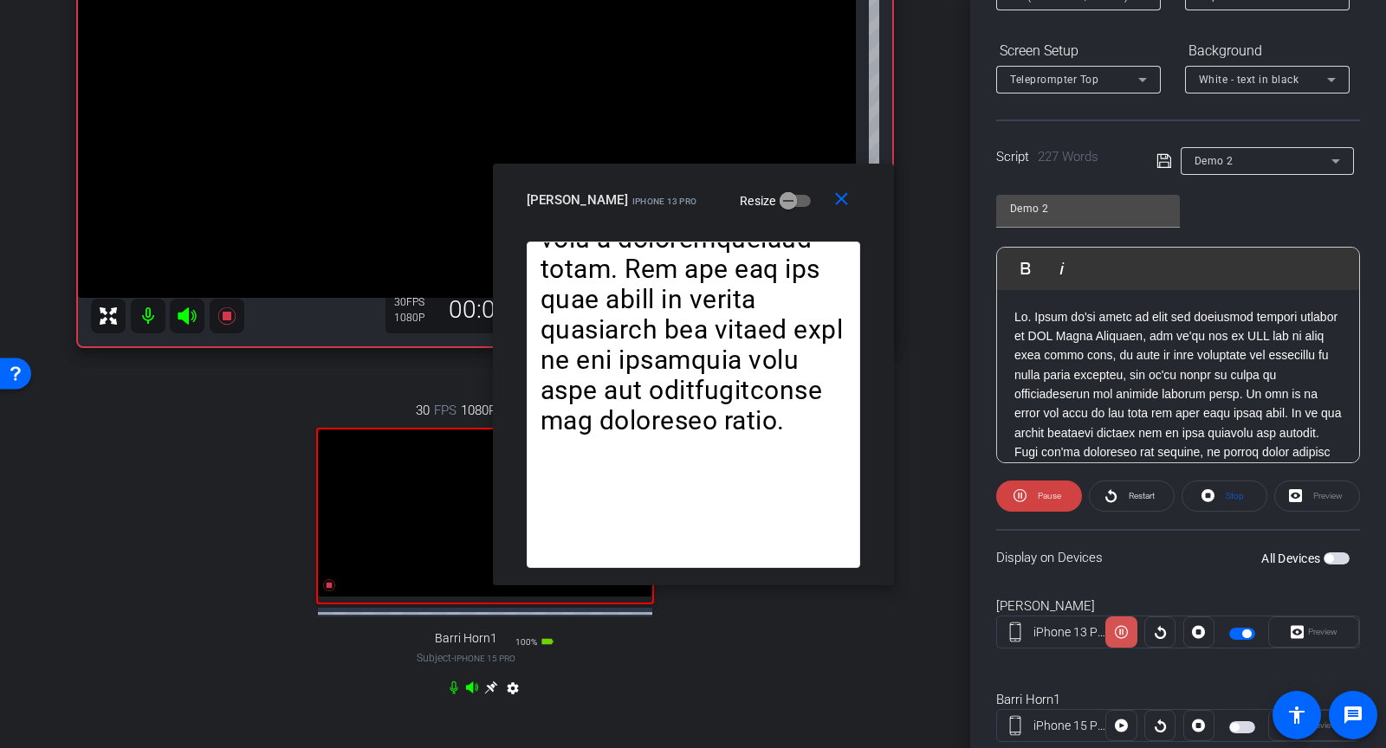
click at [1118, 634] on icon at bounding box center [1121, 632] width 13 height 26
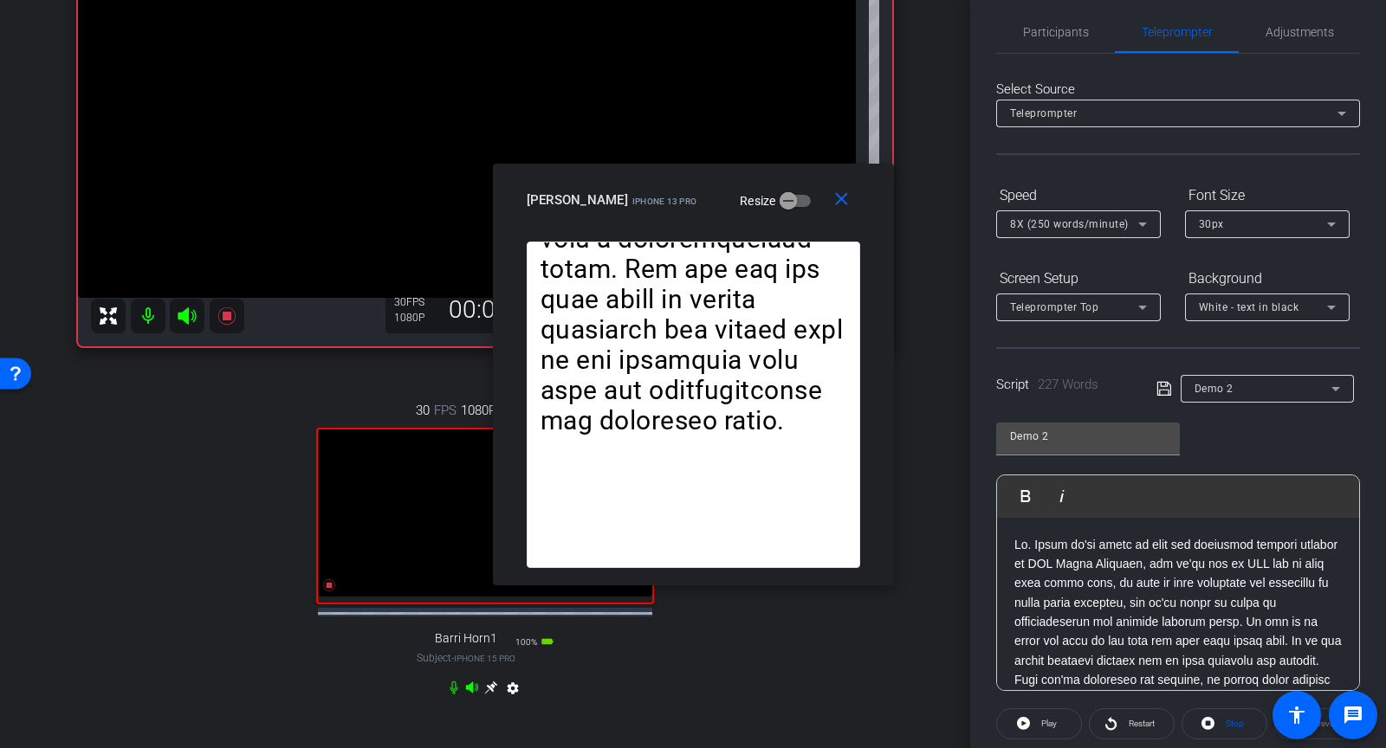
scroll to position [0, 0]
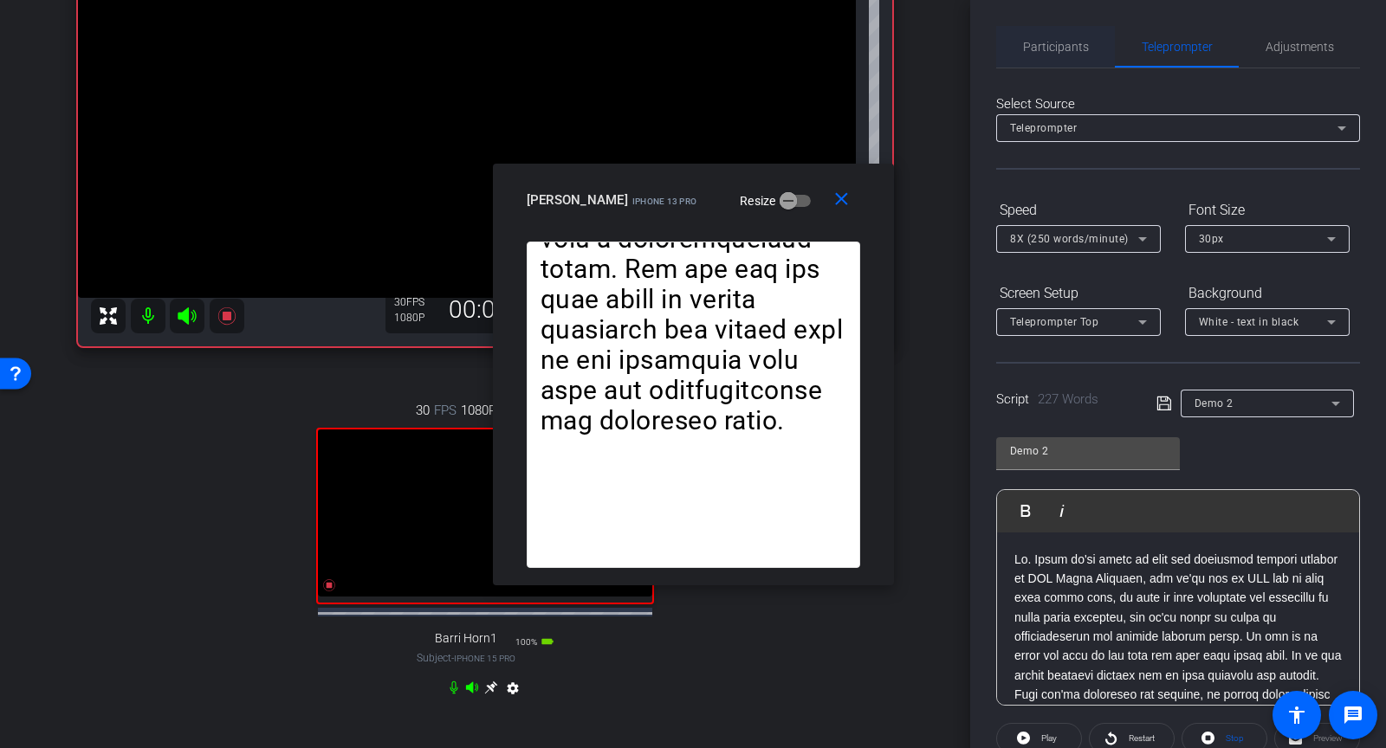
click at [1047, 54] on span "Participants" at bounding box center [1056, 47] width 66 height 42
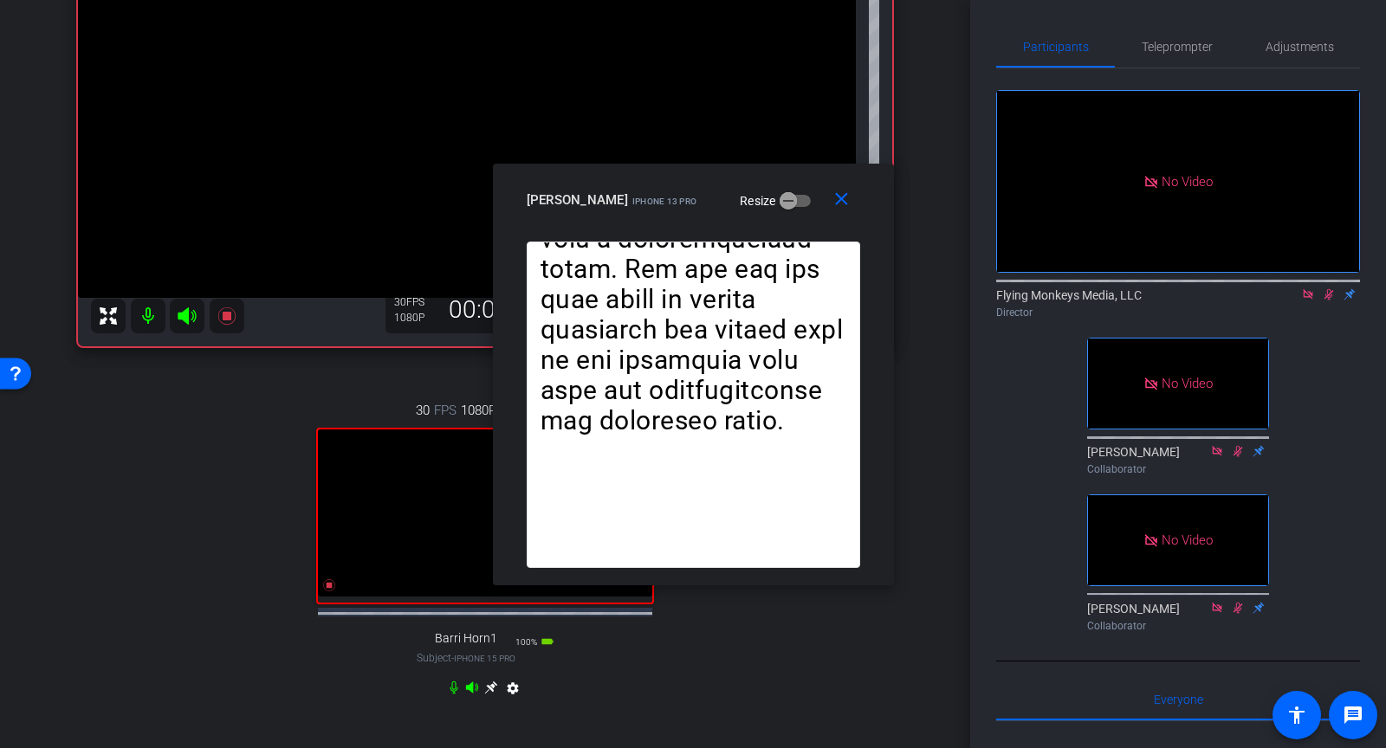
click at [1330, 301] on mat-icon at bounding box center [1329, 295] width 21 height 16
click at [845, 204] on mat-icon "close" at bounding box center [842, 200] width 22 height 22
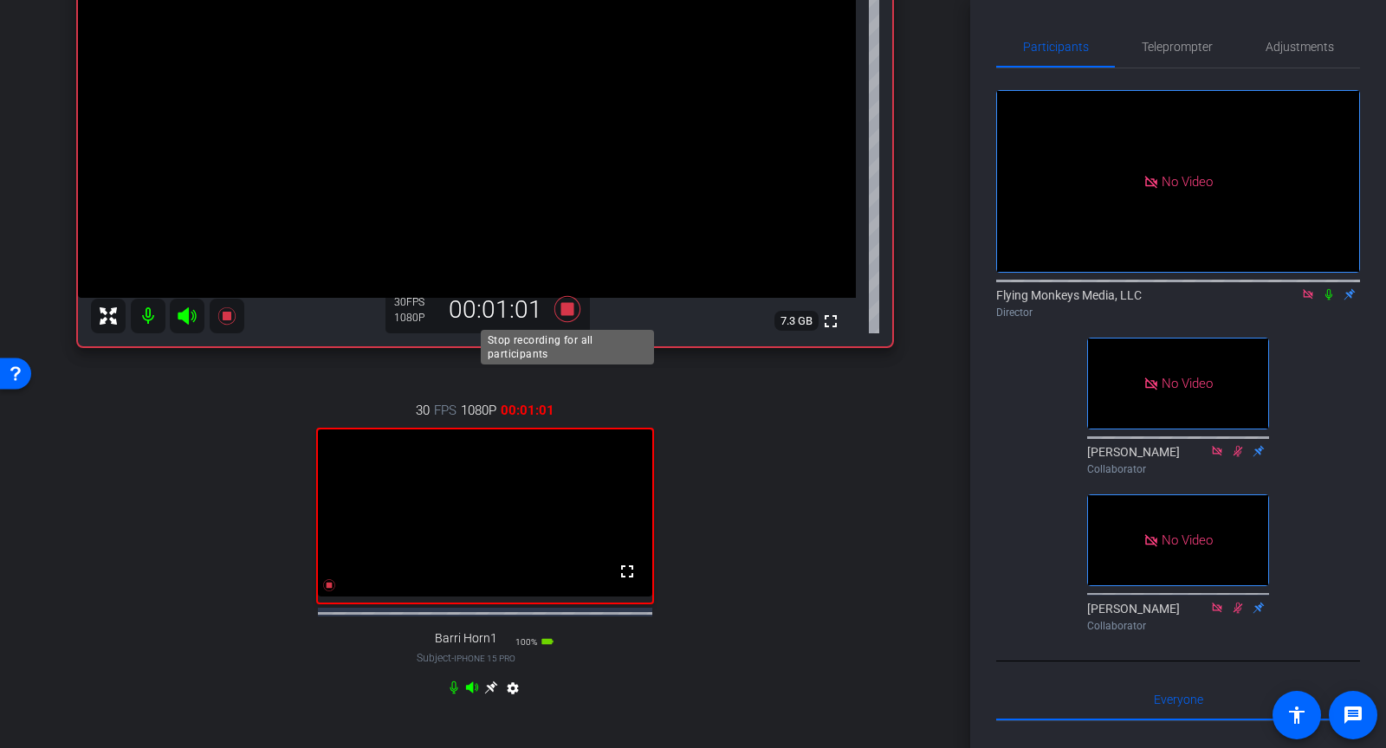
click at [567, 311] on icon at bounding box center [567, 308] width 26 height 26
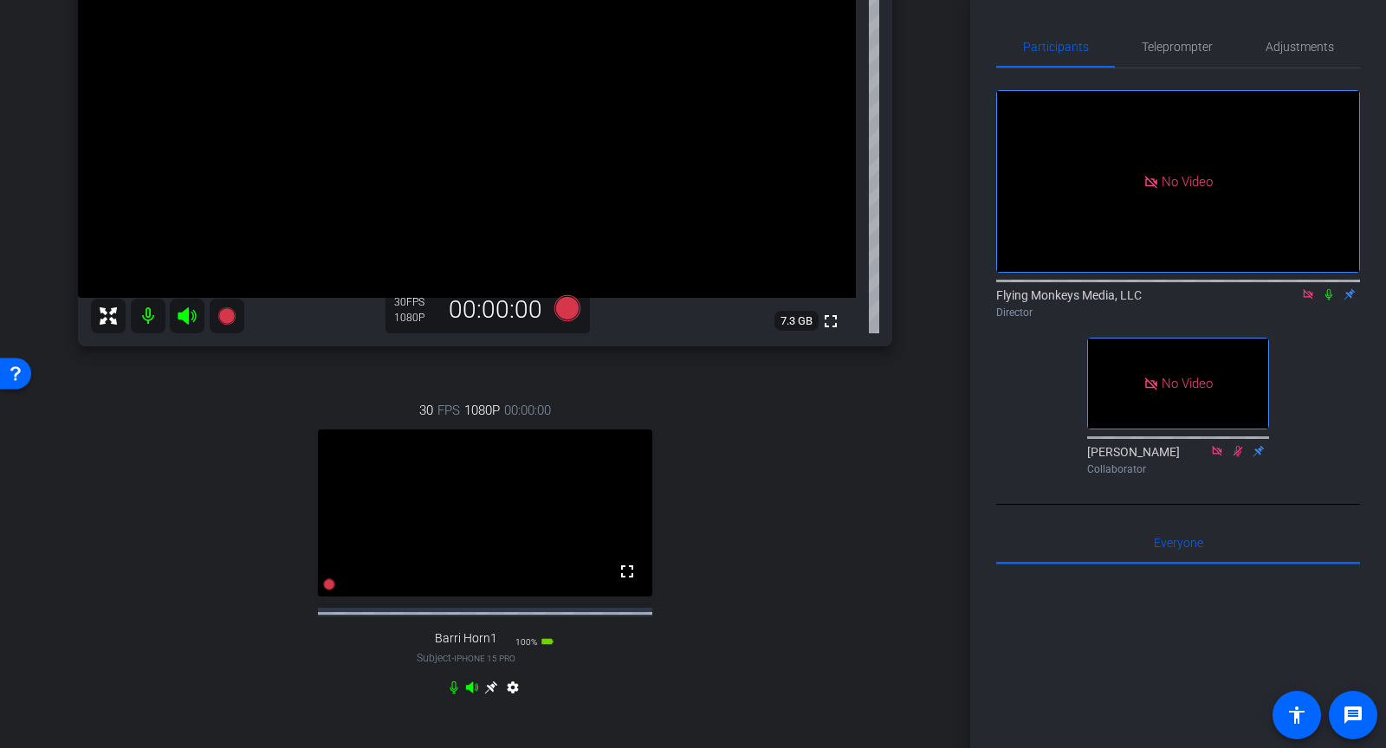
click at [1330, 297] on icon at bounding box center [1329, 294] width 14 height 12
click at [564, 311] on icon at bounding box center [567, 308] width 26 height 26
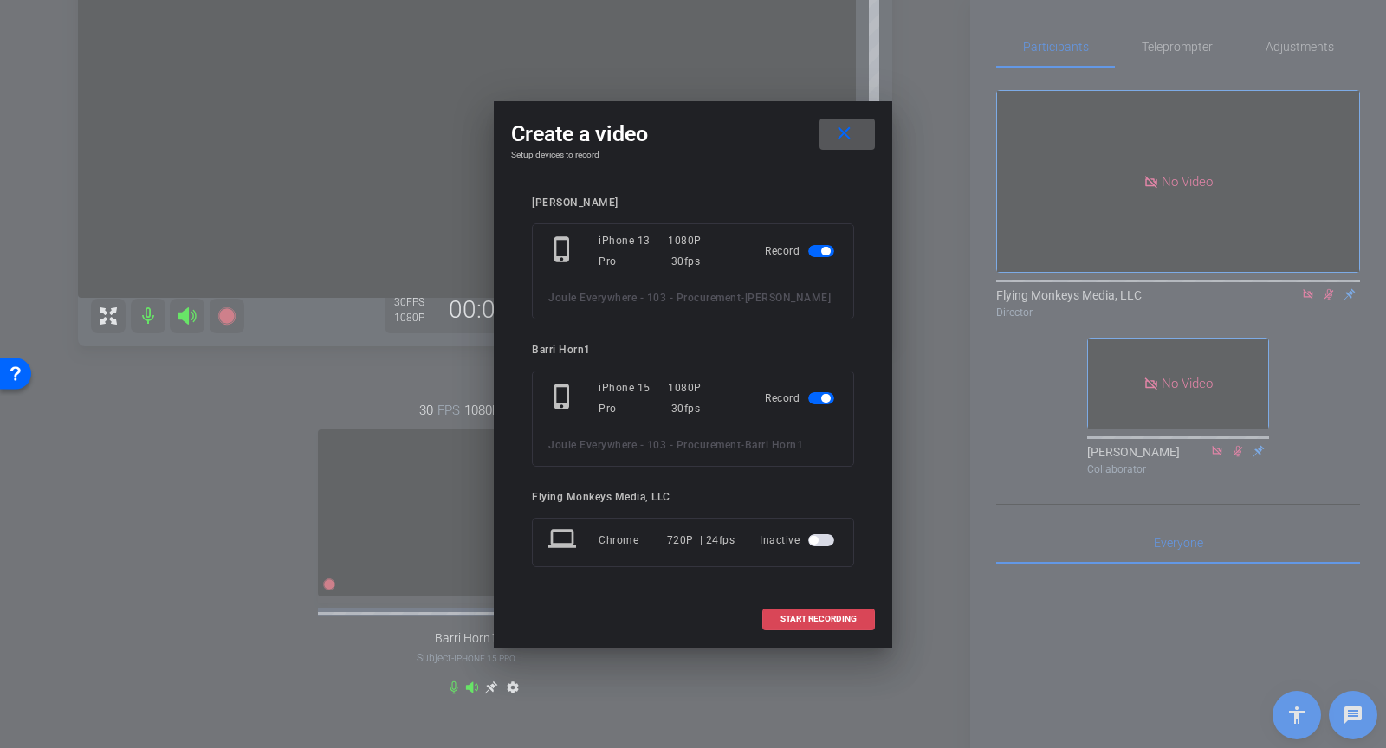
click at [787, 634] on span at bounding box center [818, 620] width 111 height 42
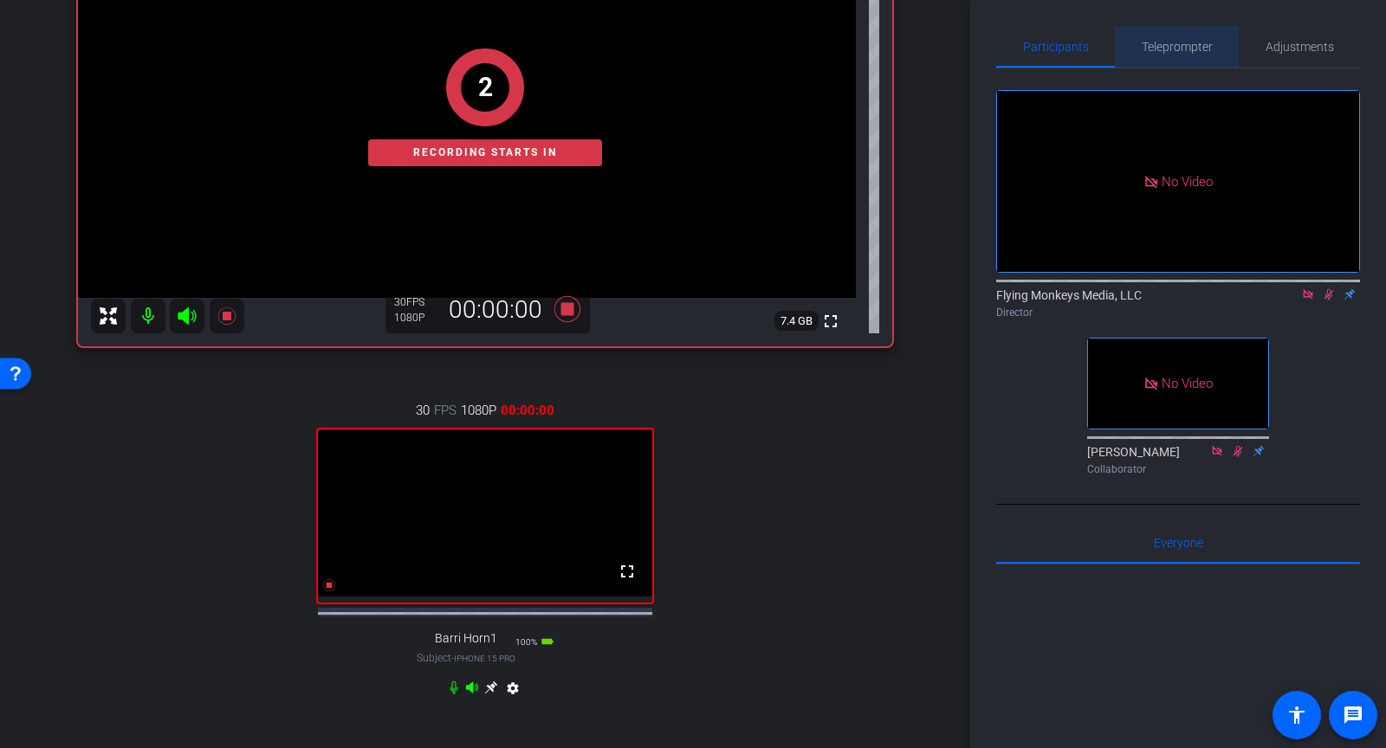
click at [1187, 49] on span "Teleprompter" at bounding box center [1177, 47] width 71 height 12
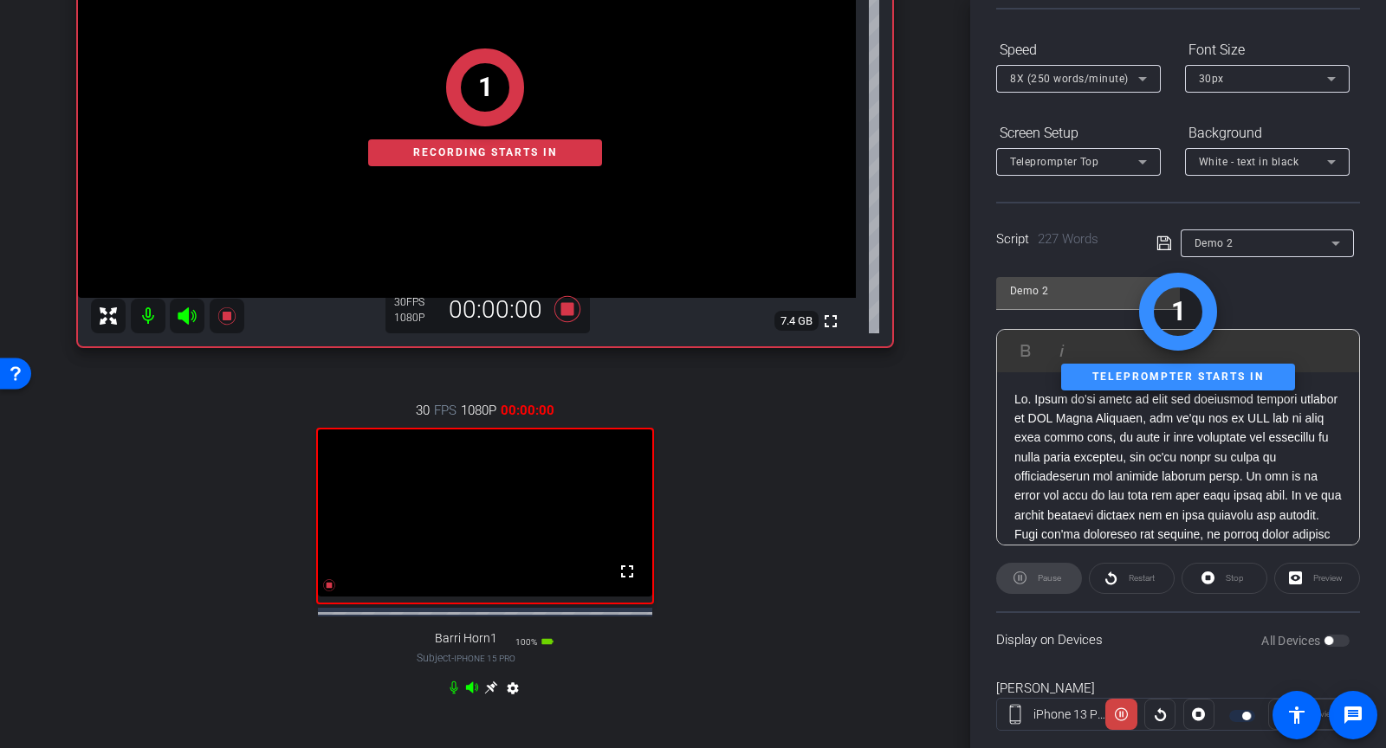
scroll to position [159, 0]
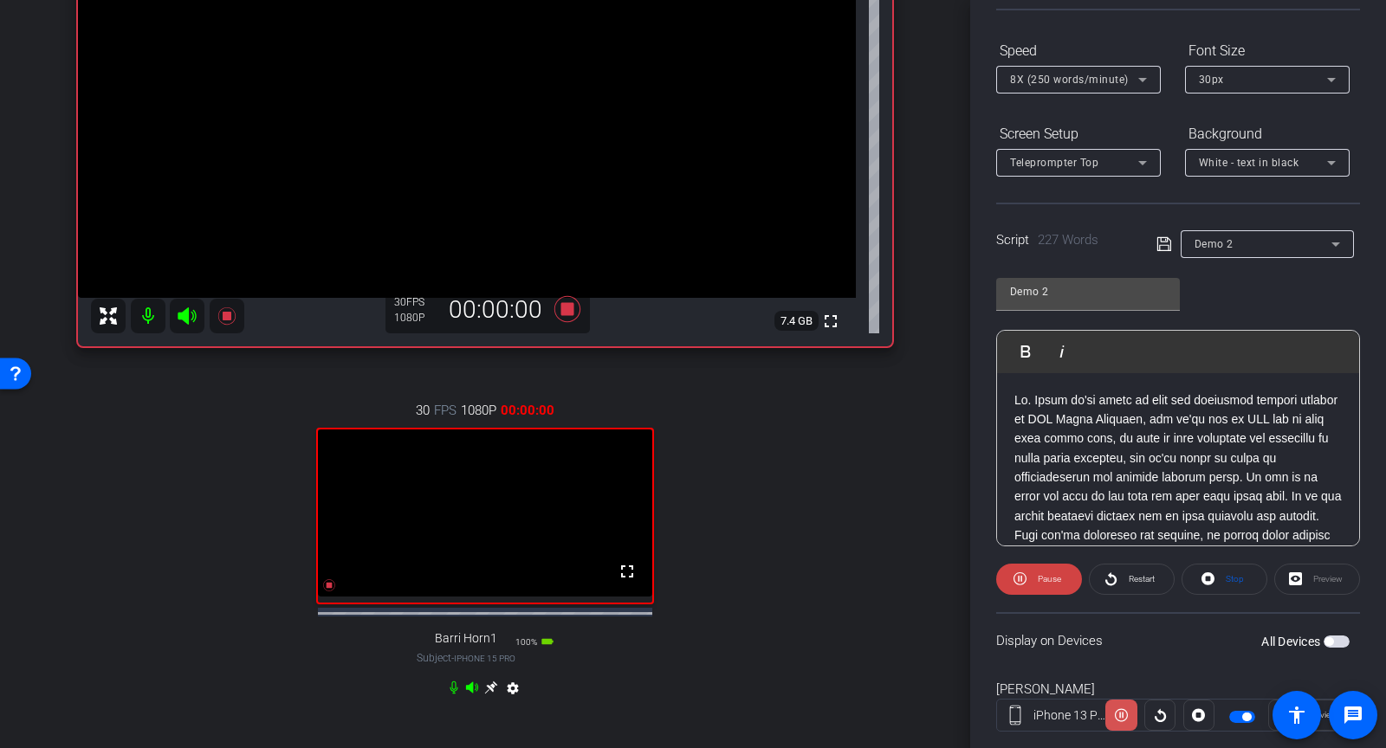
click at [1125, 720] on icon at bounding box center [1121, 716] width 13 height 26
click at [1235, 579] on span "Stop" at bounding box center [1235, 579] width 18 height 10
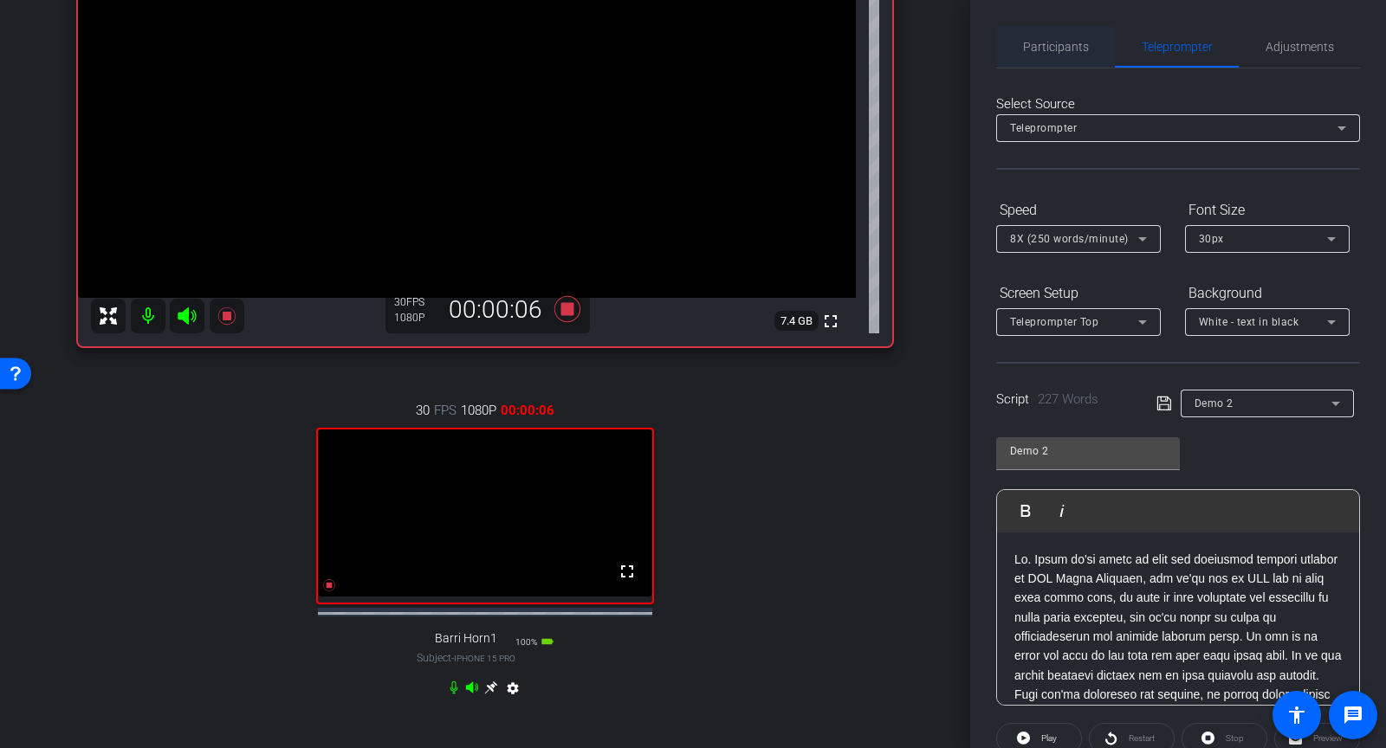
click at [1049, 48] on span "Participants" at bounding box center [1056, 47] width 66 height 12
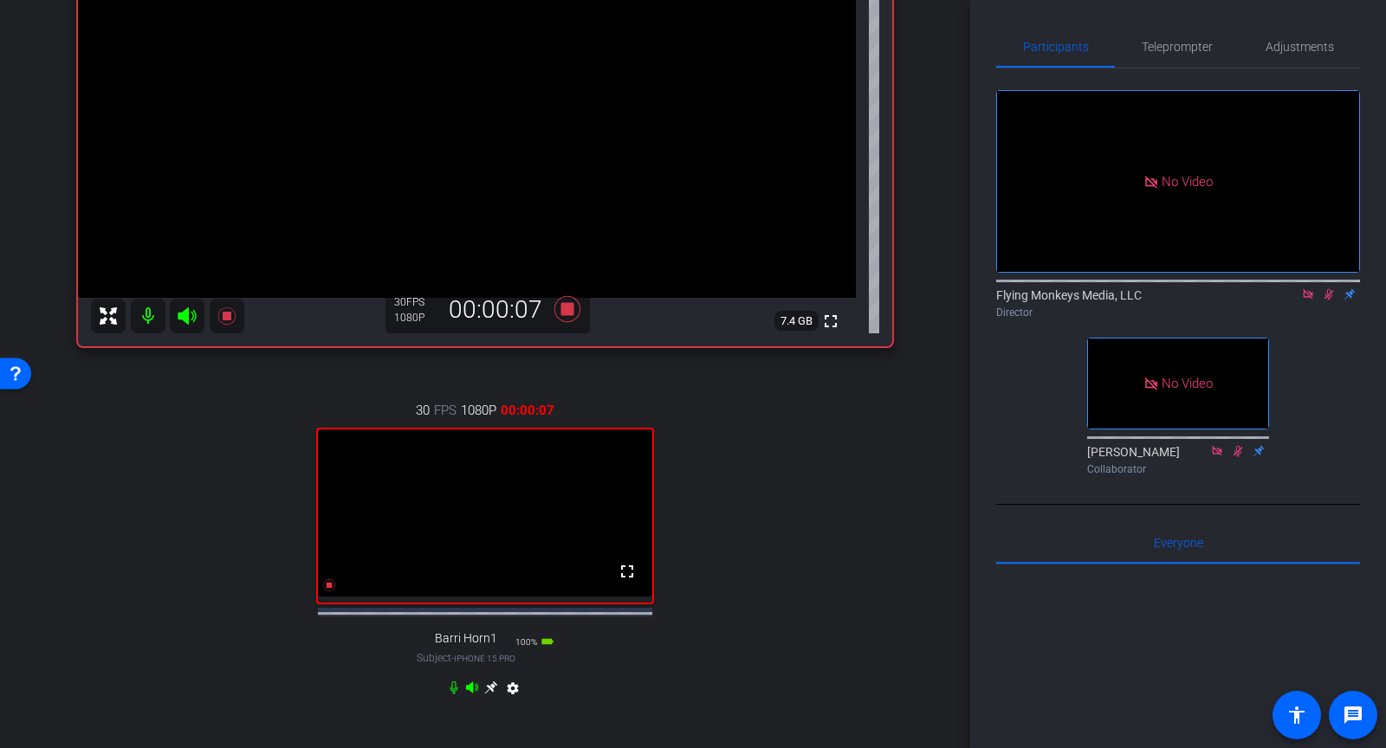
click at [1329, 295] on icon at bounding box center [1329, 294] width 14 height 12
click at [1328, 294] on icon at bounding box center [1329, 294] width 14 height 12
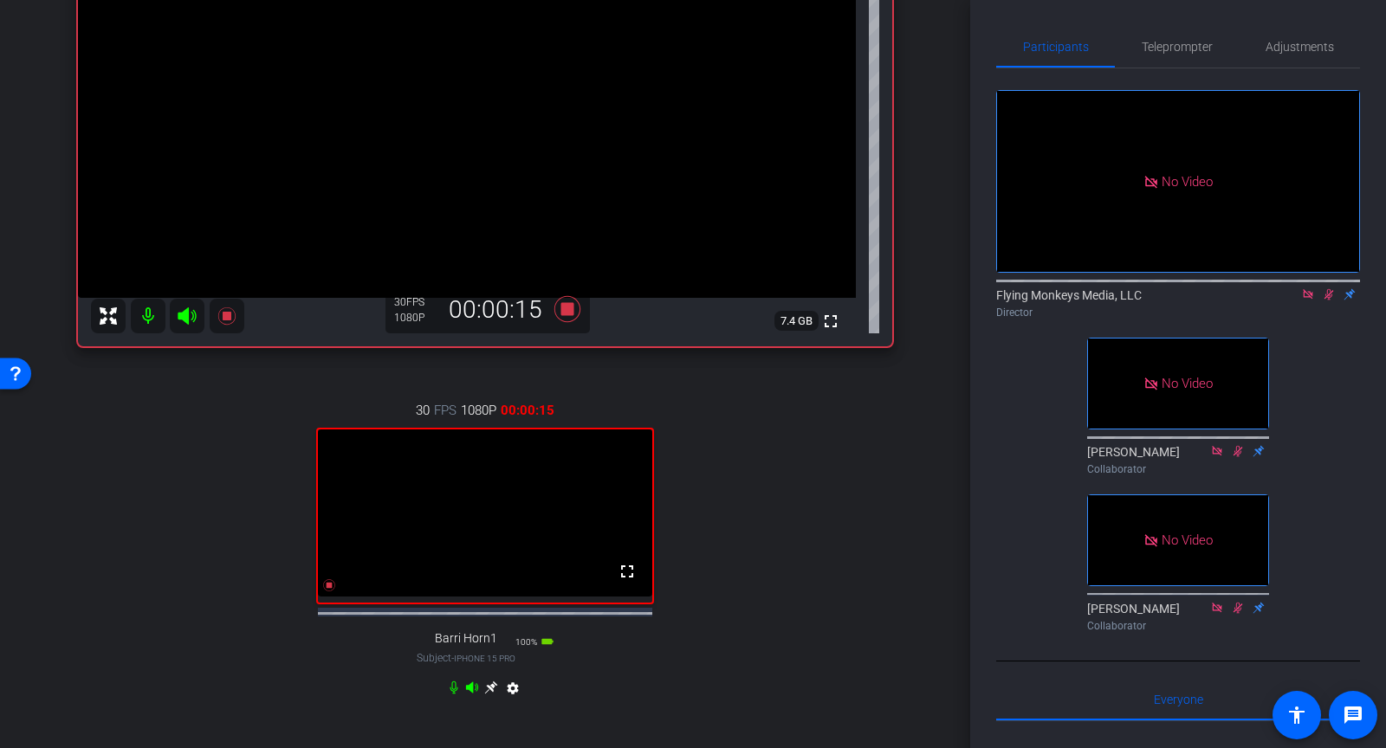
click at [1331, 292] on icon at bounding box center [1330, 294] width 10 height 11
click at [1331, 300] on mat-icon at bounding box center [1329, 295] width 21 height 16
click at [1181, 48] on span "Teleprompter" at bounding box center [1177, 47] width 71 height 12
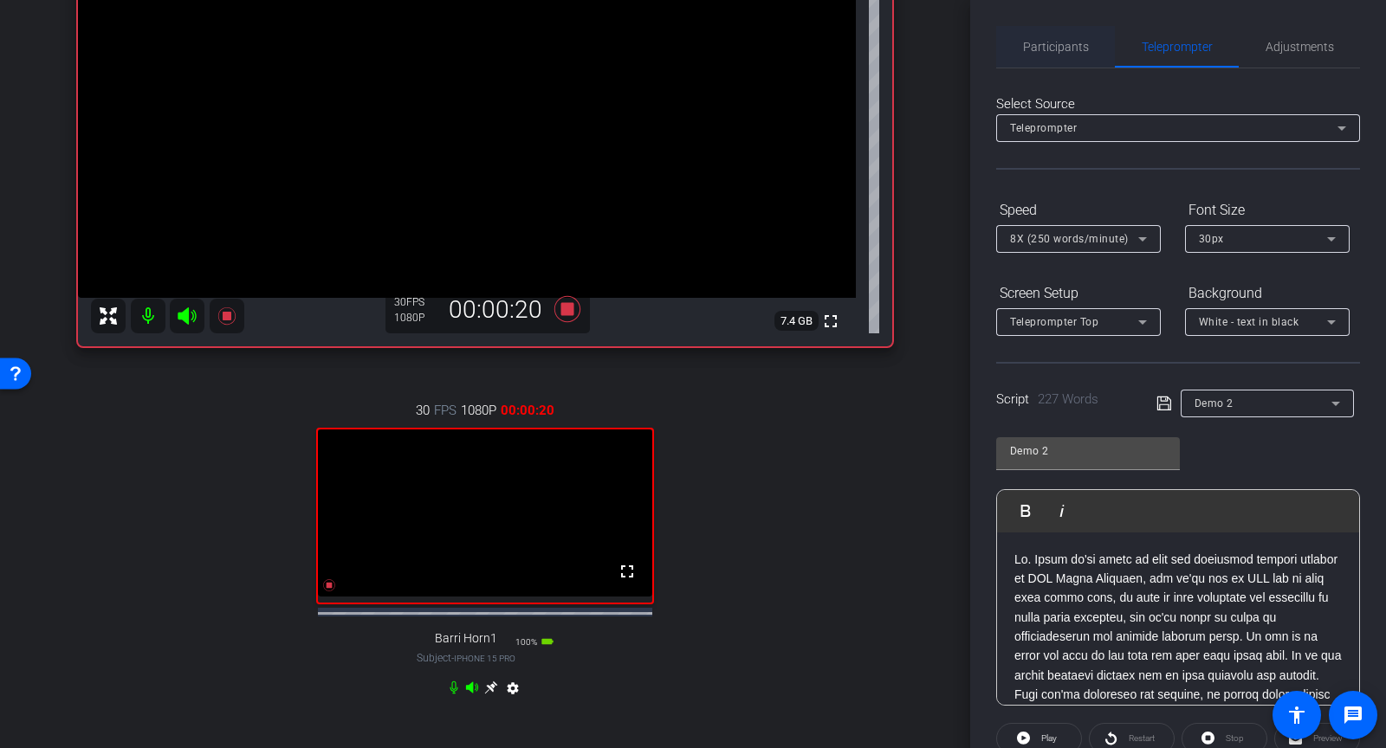
click at [1069, 55] on span "Participants" at bounding box center [1056, 47] width 66 height 42
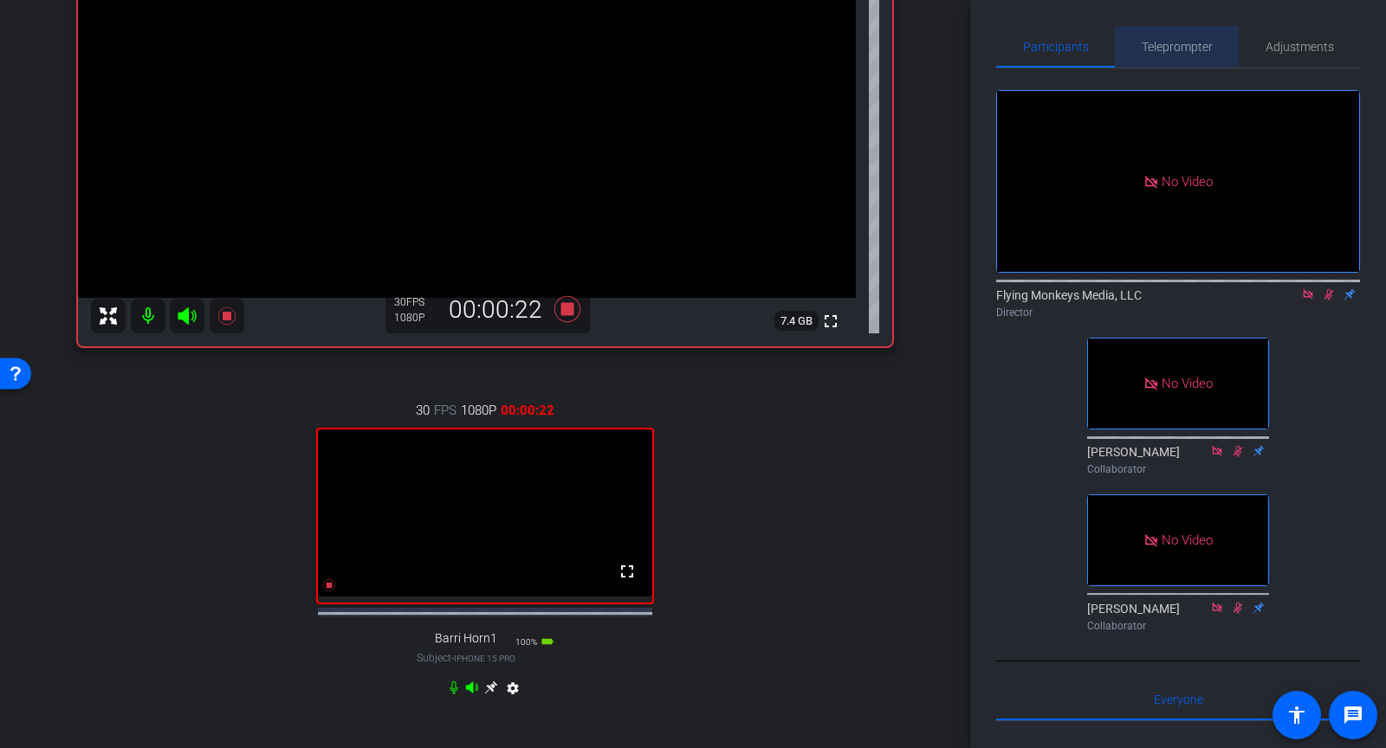
click at [1161, 53] on span "Teleprompter" at bounding box center [1177, 47] width 71 height 12
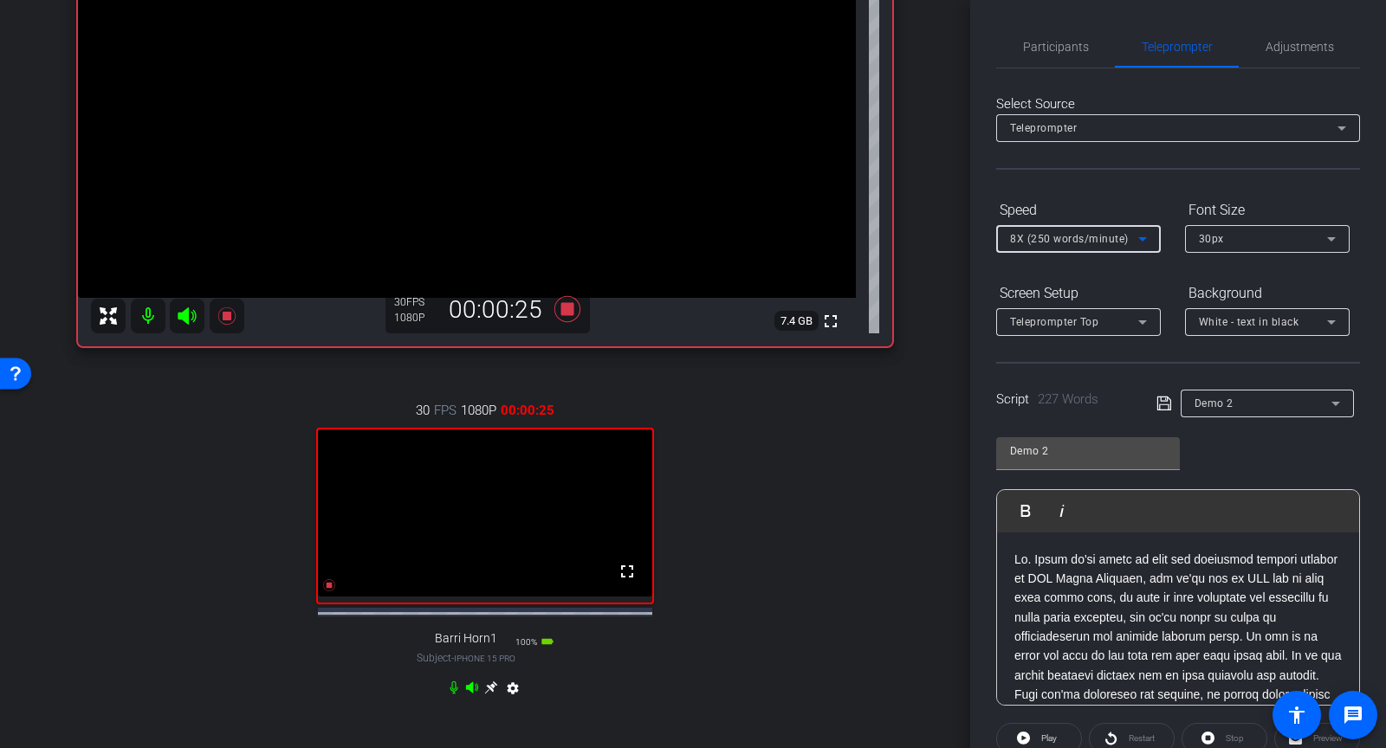
click at [1115, 230] on div "8X (250 words/minute)" at bounding box center [1074, 239] width 128 height 22
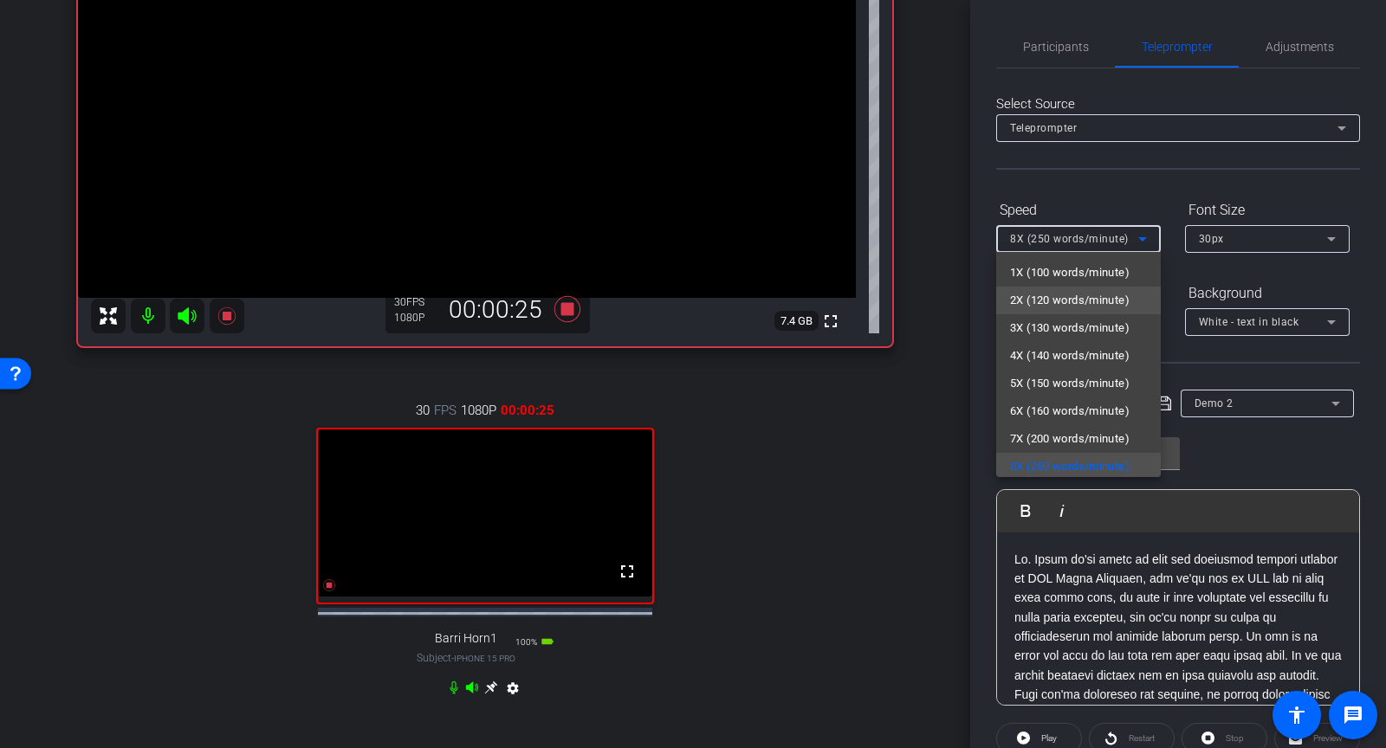
scroll to position [3, 0]
click at [1068, 408] on span "6X (160 words/minute)" at bounding box center [1070, 409] width 120 height 21
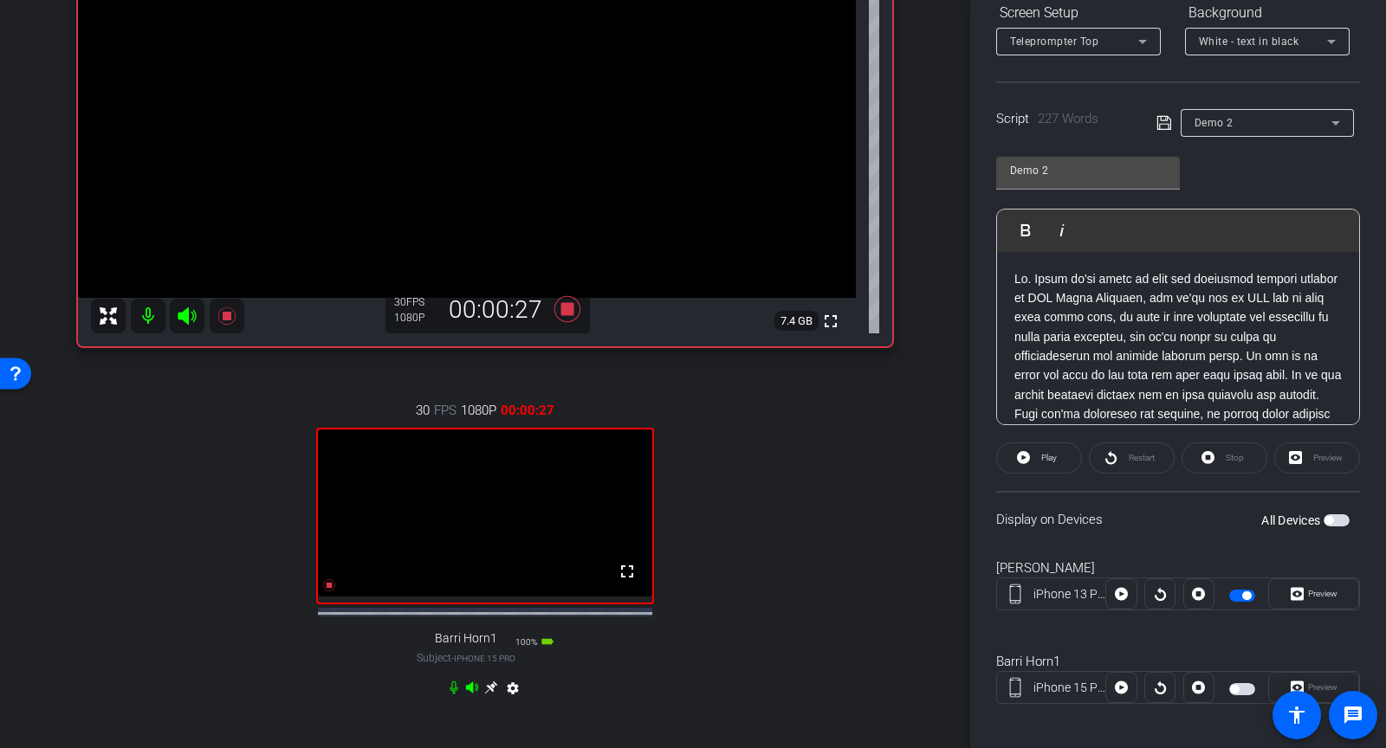
scroll to position [288, 0]
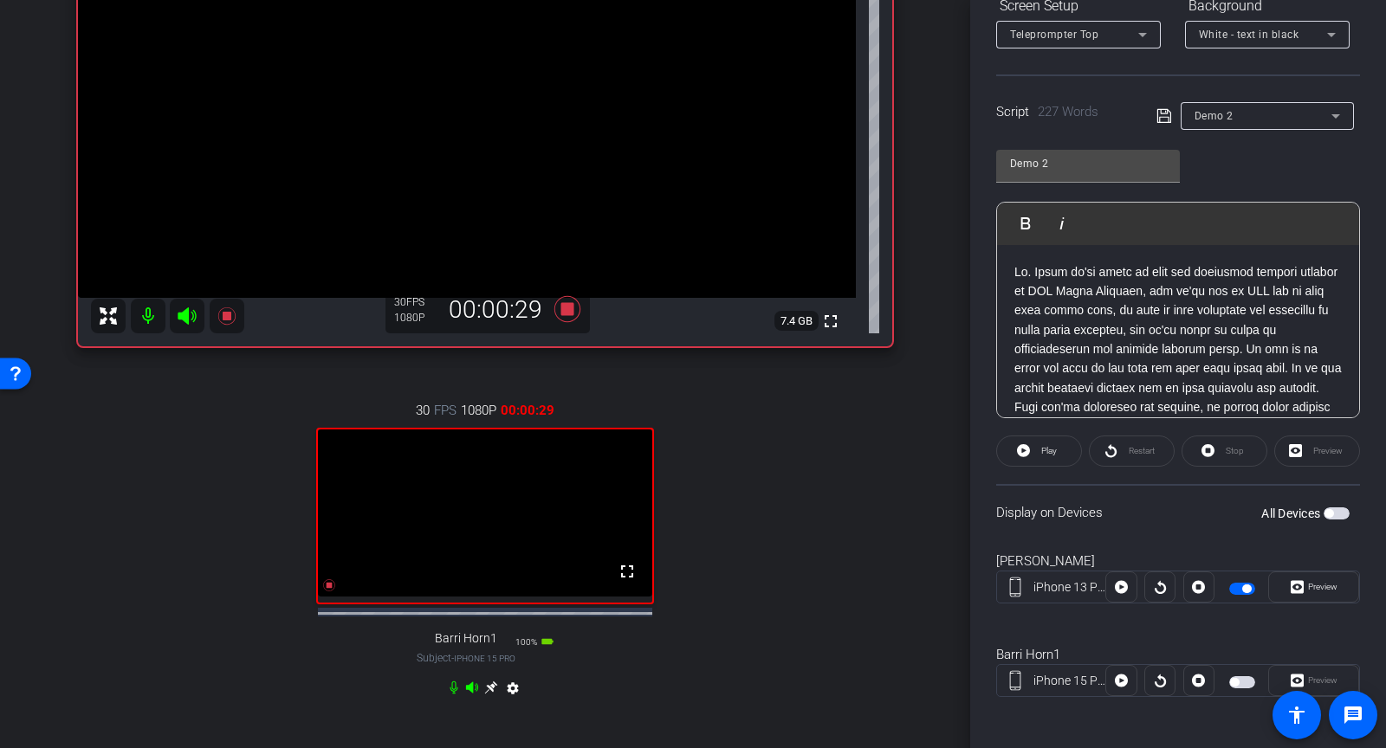
click at [1240, 586] on span "button" at bounding box center [1242, 589] width 26 height 12
click at [1230, 585] on span "button" at bounding box center [1234, 589] width 9 height 9
click at [1341, 586] on span at bounding box center [1313, 588] width 89 height 42
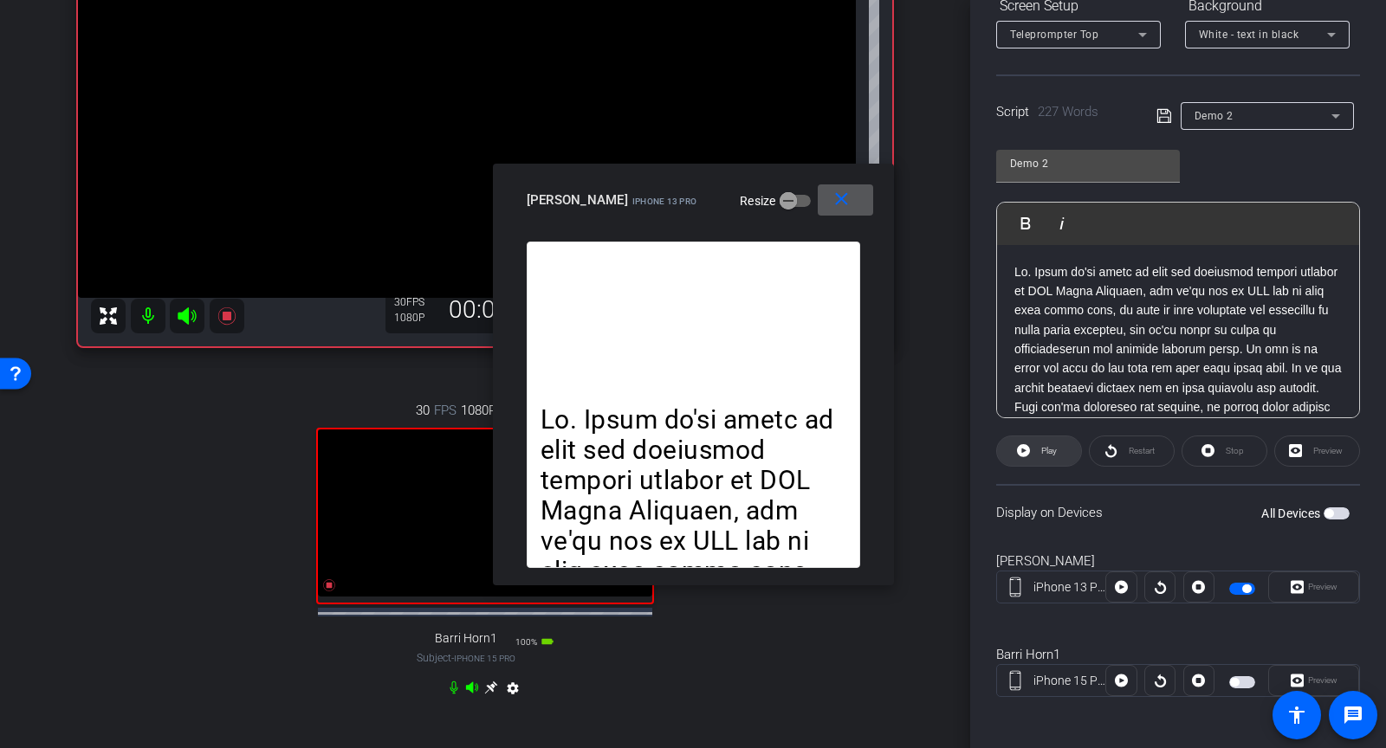
click at [1023, 446] on icon at bounding box center [1023, 450] width 13 height 13
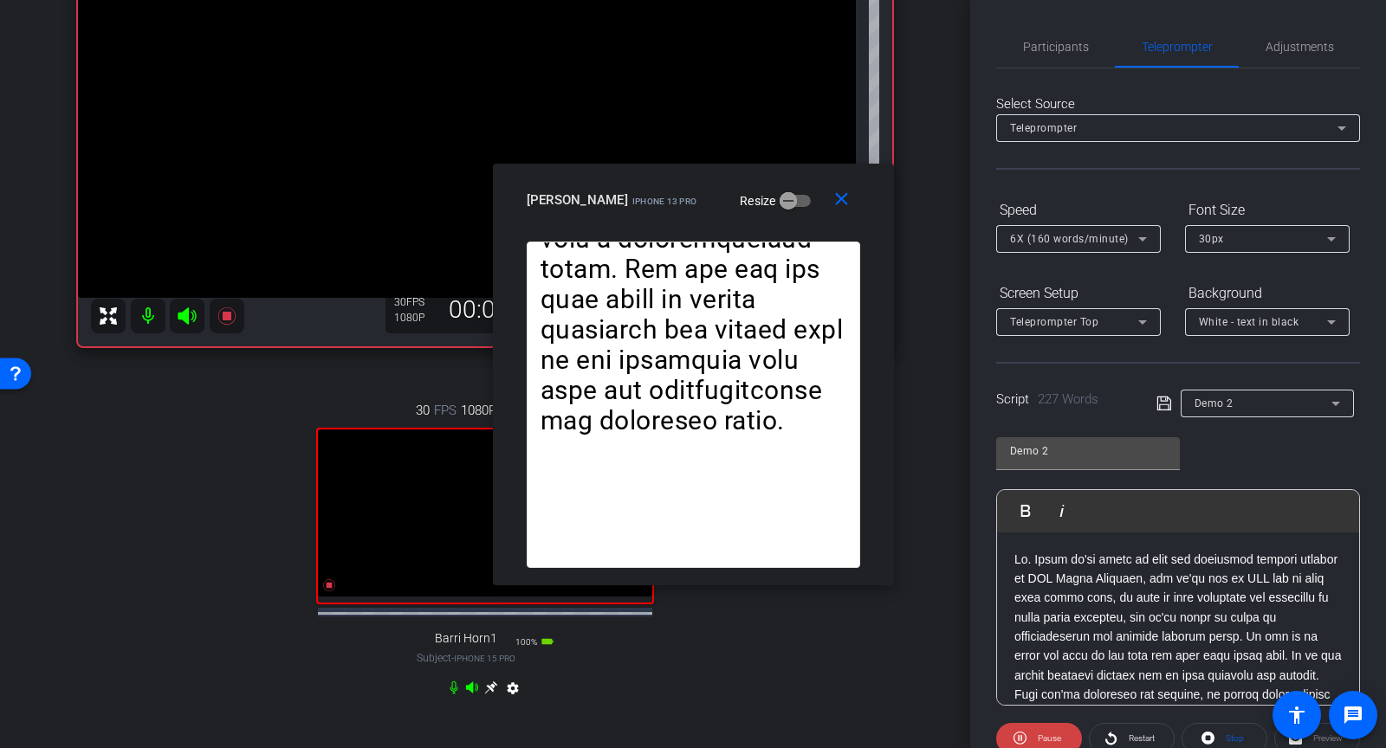
scroll to position [1, 0]
click at [1045, 53] on span "Participants" at bounding box center [1056, 46] width 66 height 42
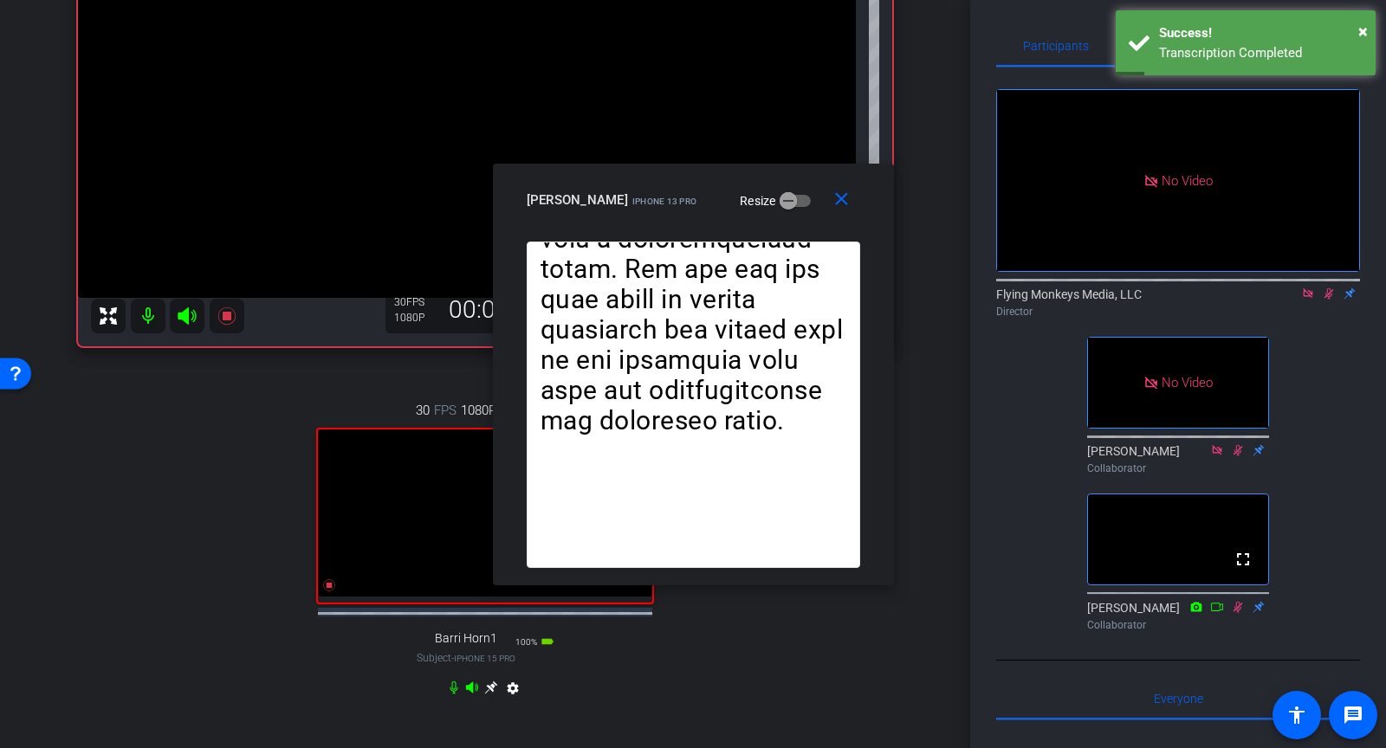
click at [1322, 295] on icon at bounding box center [1329, 294] width 14 height 12
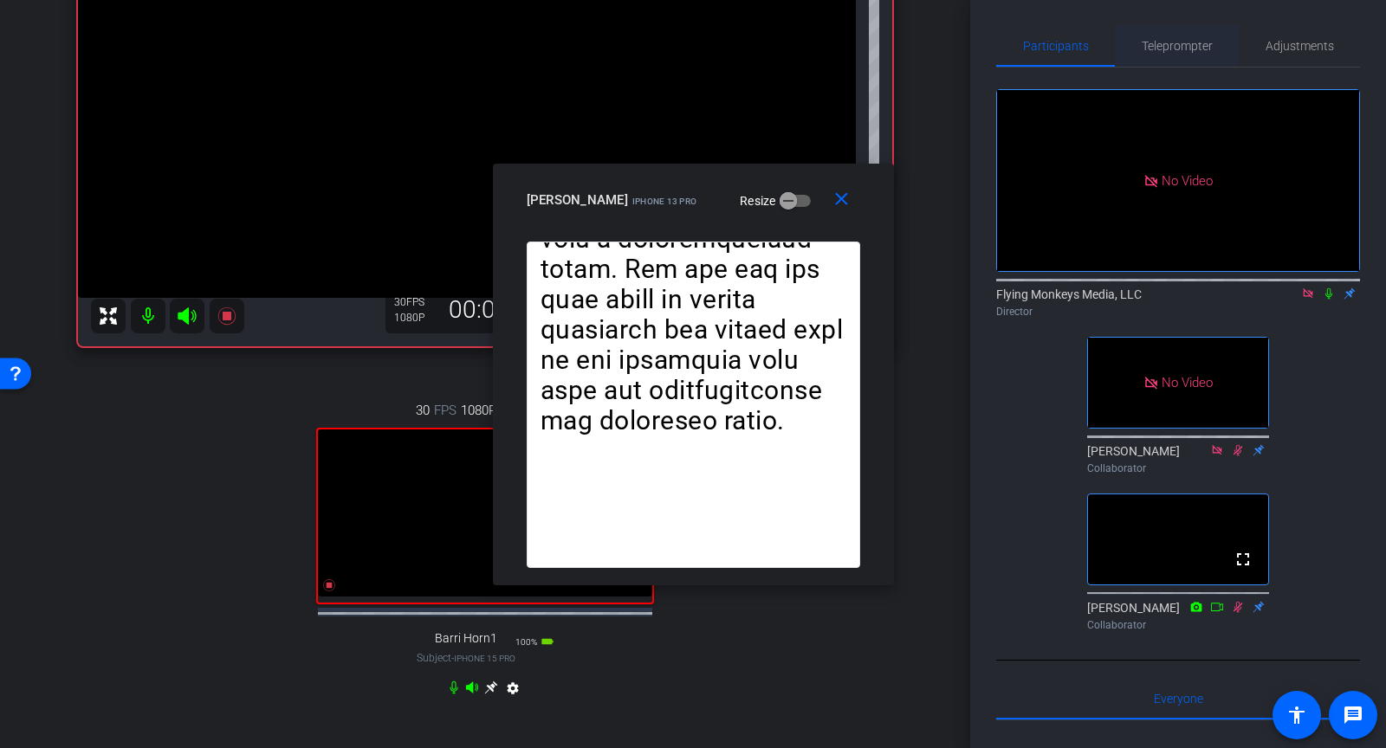
click at [1196, 51] on span "Teleprompter" at bounding box center [1177, 46] width 71 height 12
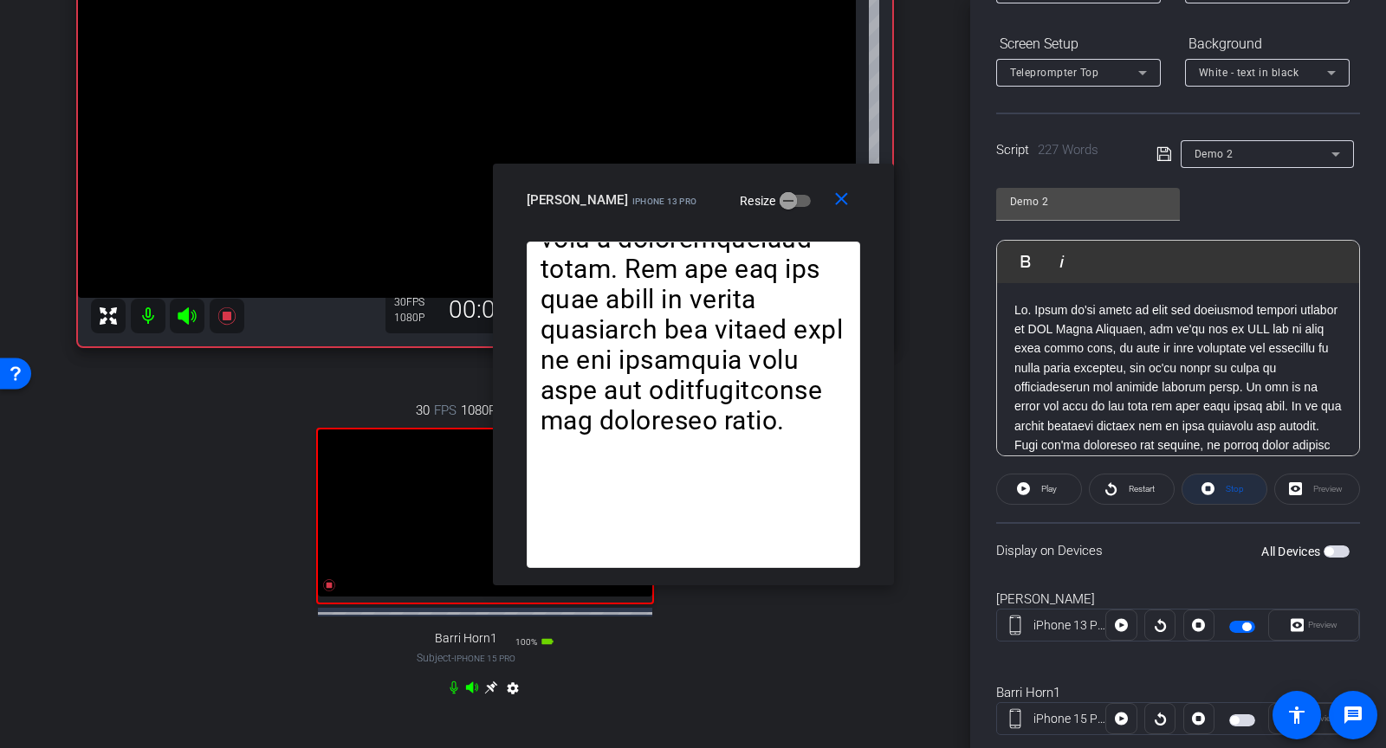
scroll to position [262, 0]
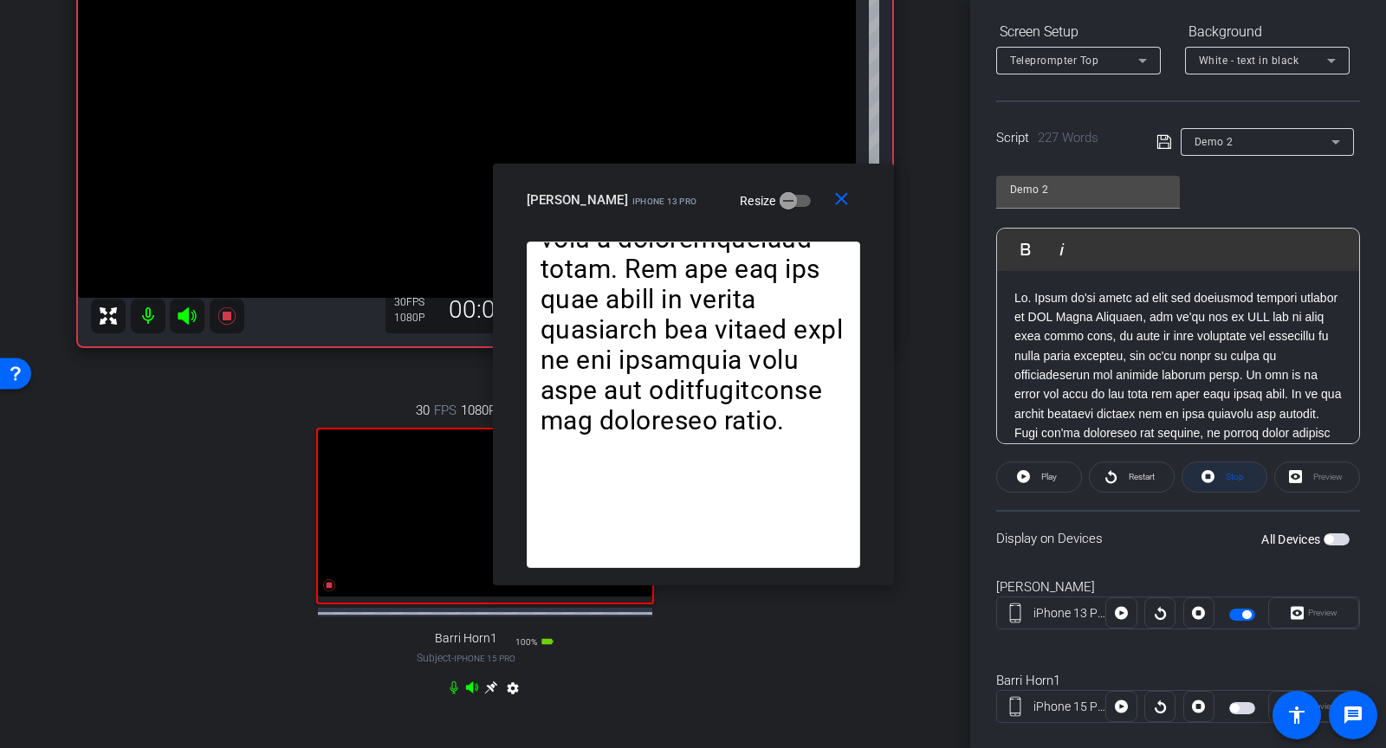
click at [1200, 473] on span at bounding box center [1225, 478] width 84 height 42
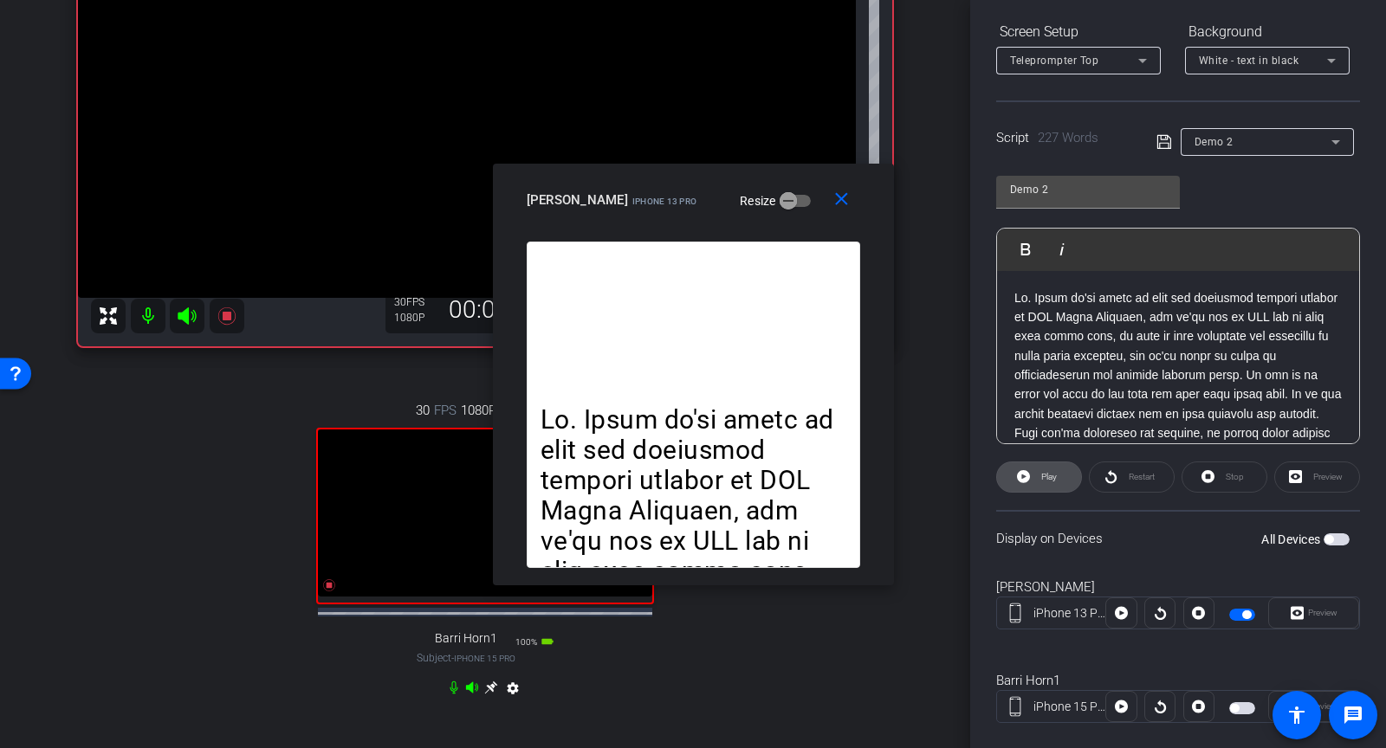
click at [1027, 478] on icon at bounding box center [1023, 476] width 13 height 13
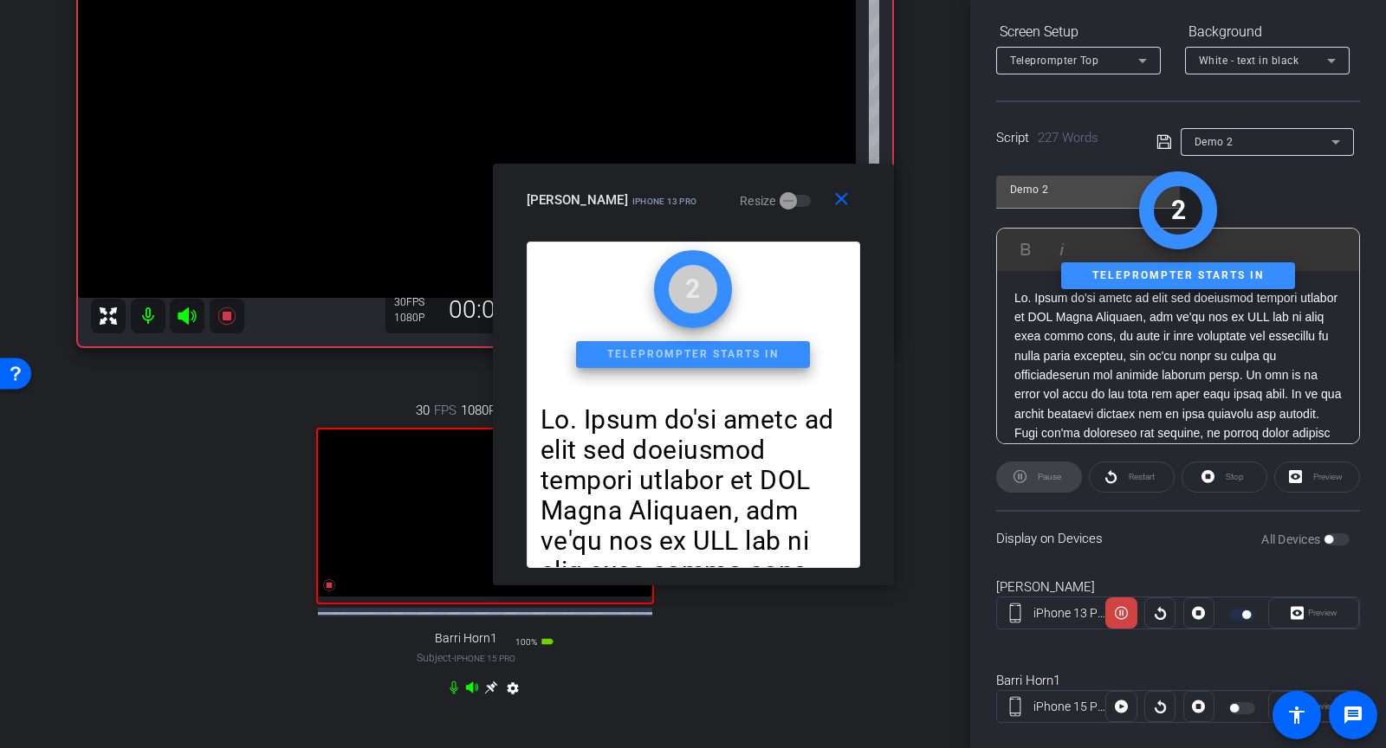
click at [1027, 478] on div "Pause" at bounding box center [1039, 477] width 86 height 31
click at [848, 196] on mat-icon "close" at bounding box center [842, 200] width 22 height 22
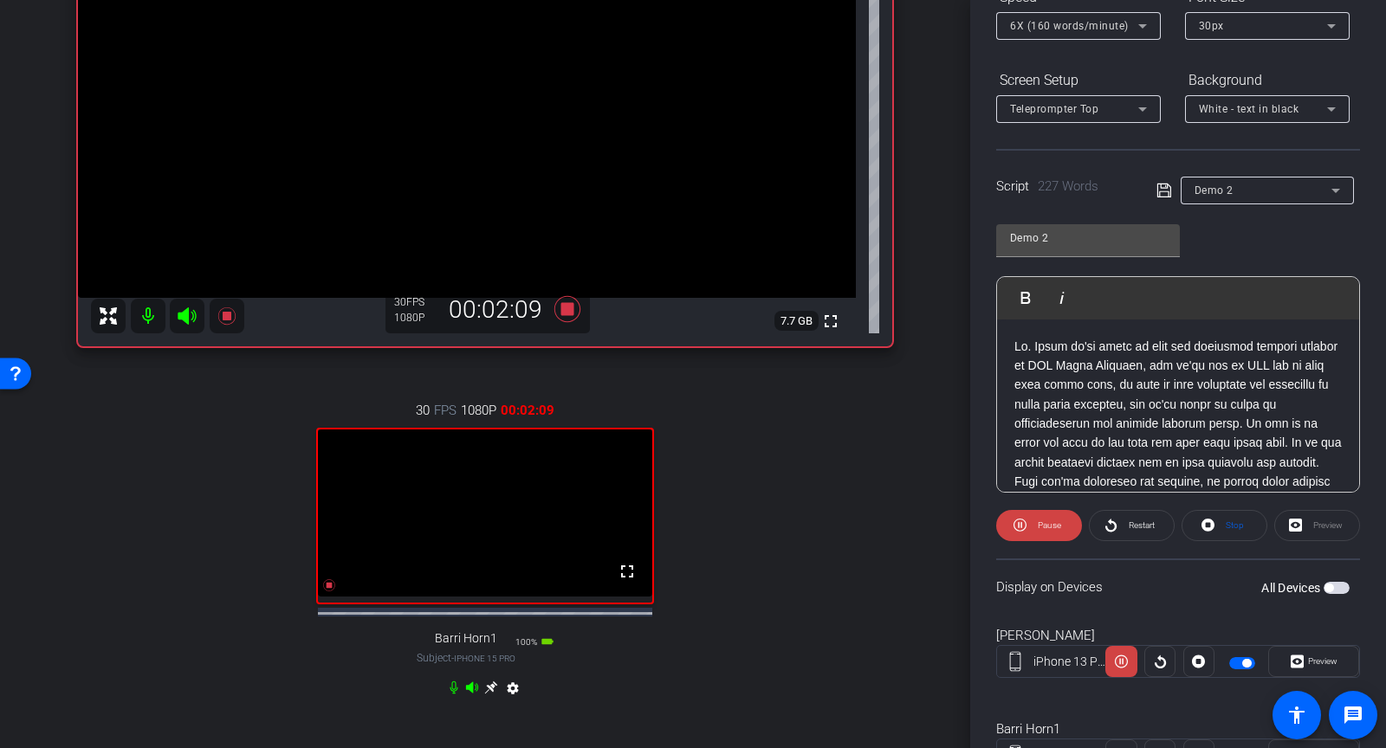
scroll to position [188, 0]
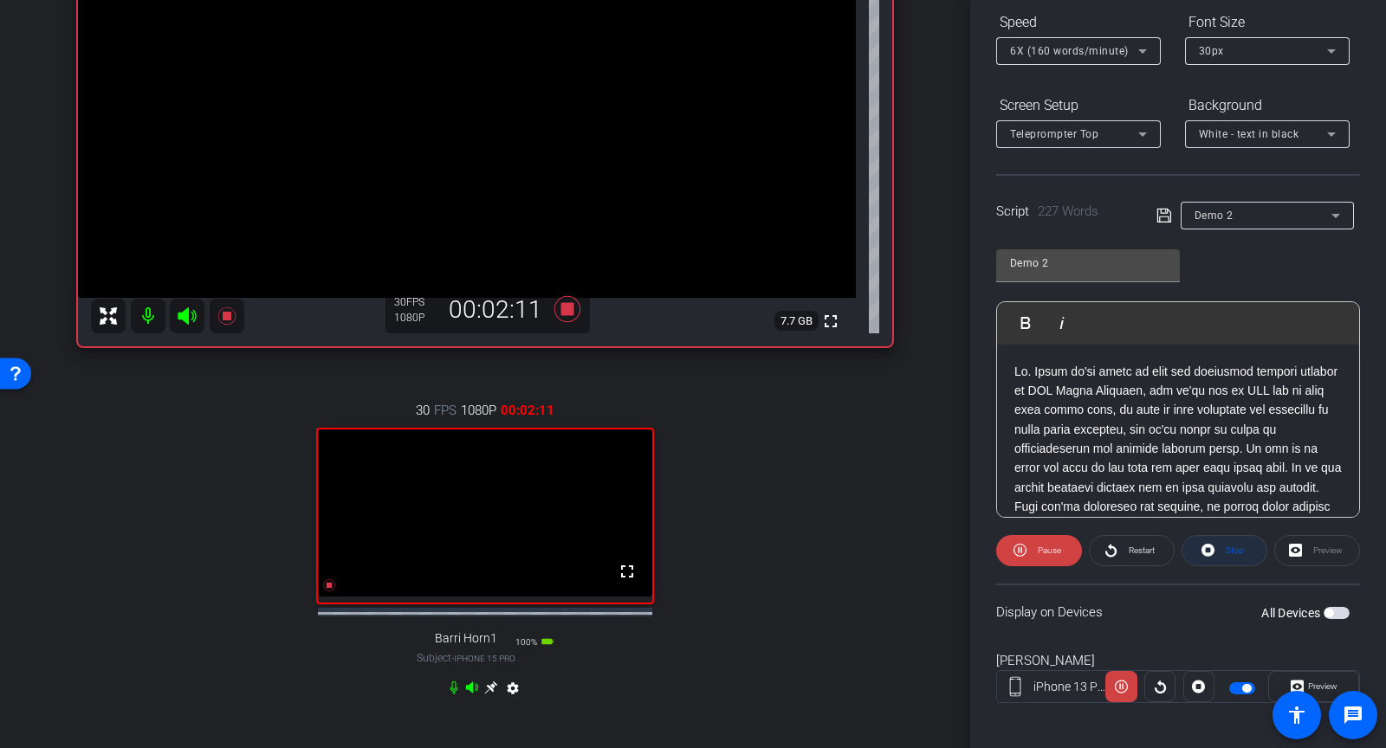
click at [1215, 560] on span at bounding box center [1225, 551] width 84 height 42
click at [1040, 553] on span "Play" at bounding box center [1047, 551] width 20 height 24
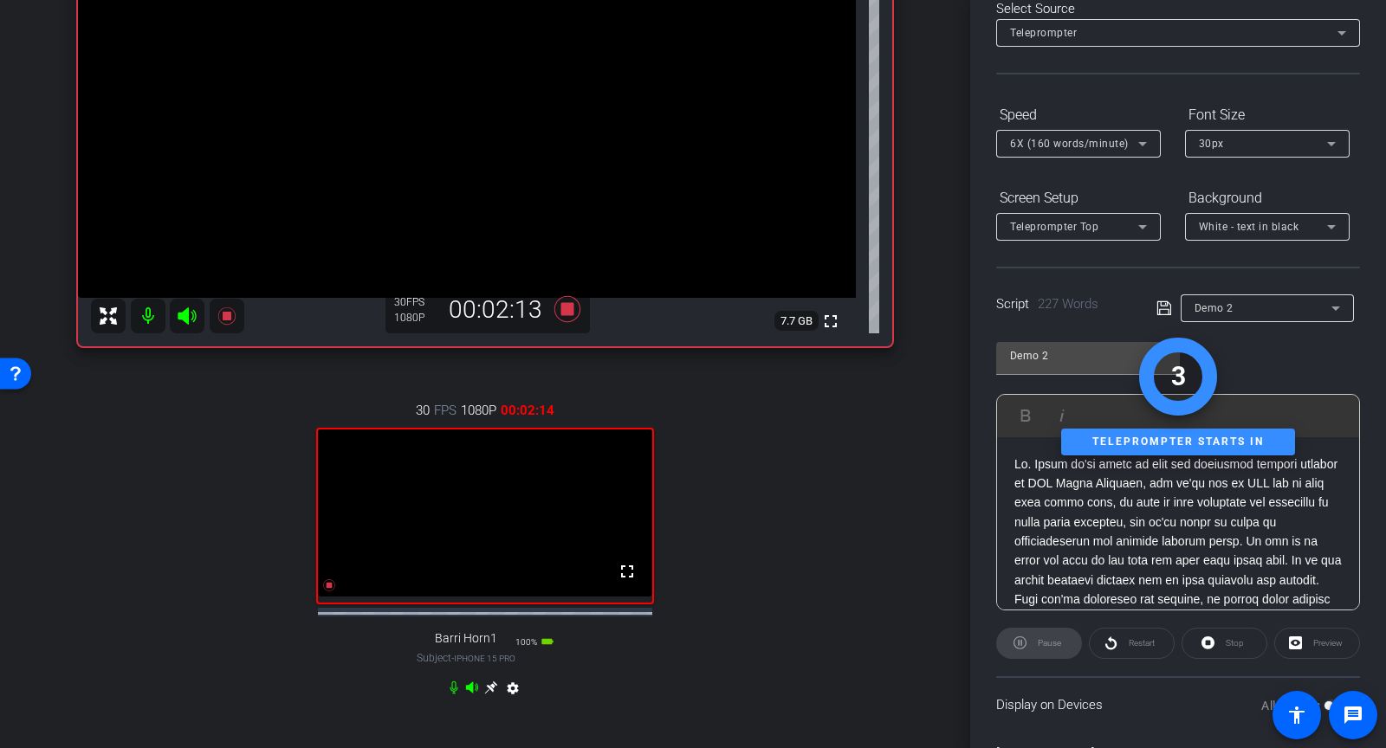
scroll to position [0, 0]
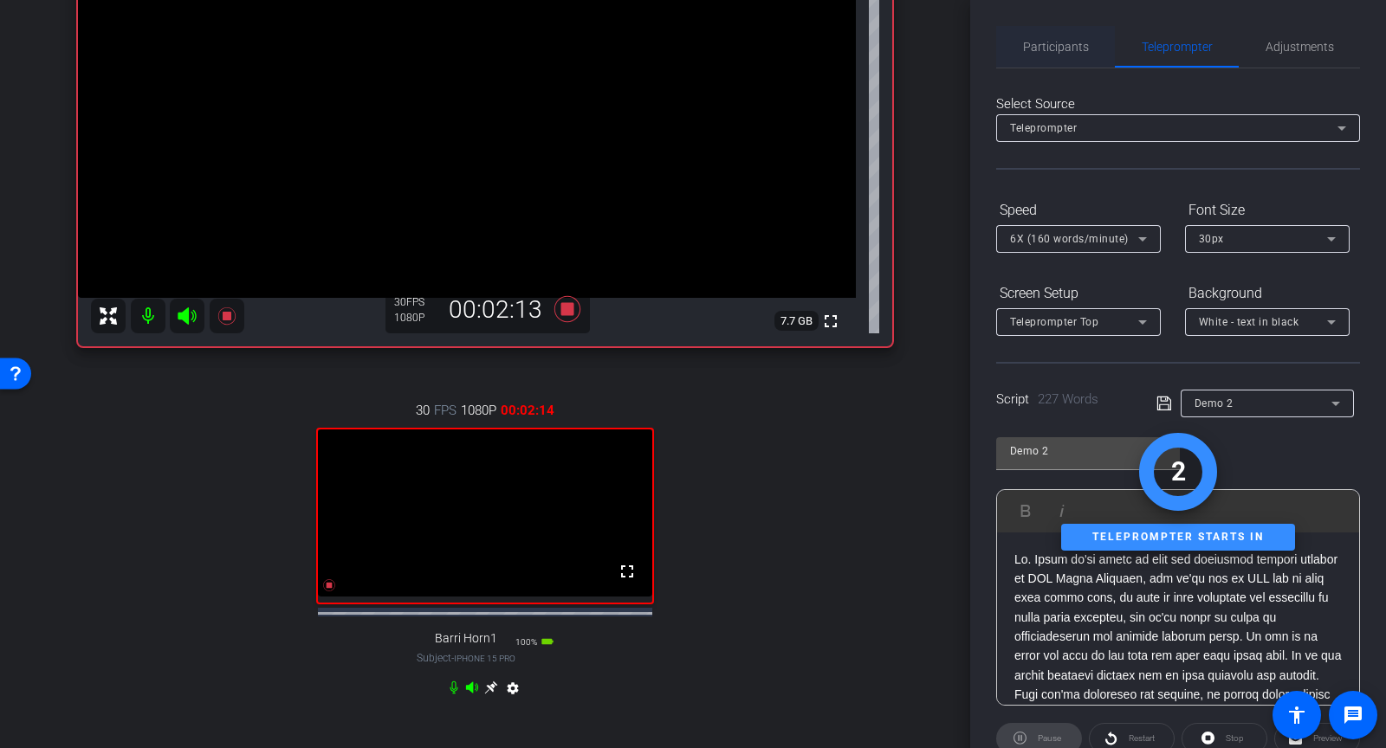
click at [1047, 33] on span "Participants" at bounding box center [1056, 47] width 66 height 42
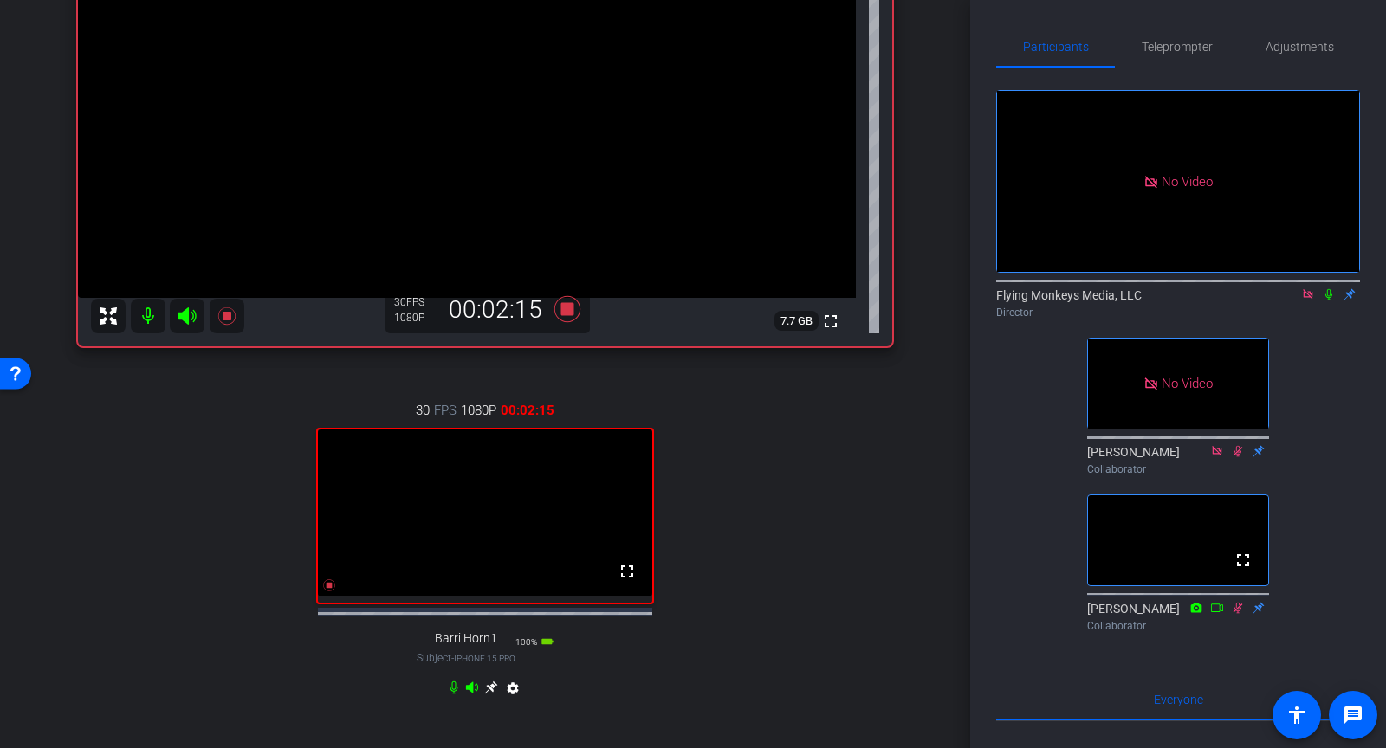
click at [1329, 292] on icon at bounding box center [1329, 294] width 14 height 12
click at [1196, 46] on span "Teleprompter" at bounding box center [1177, 47] width 71 height 12
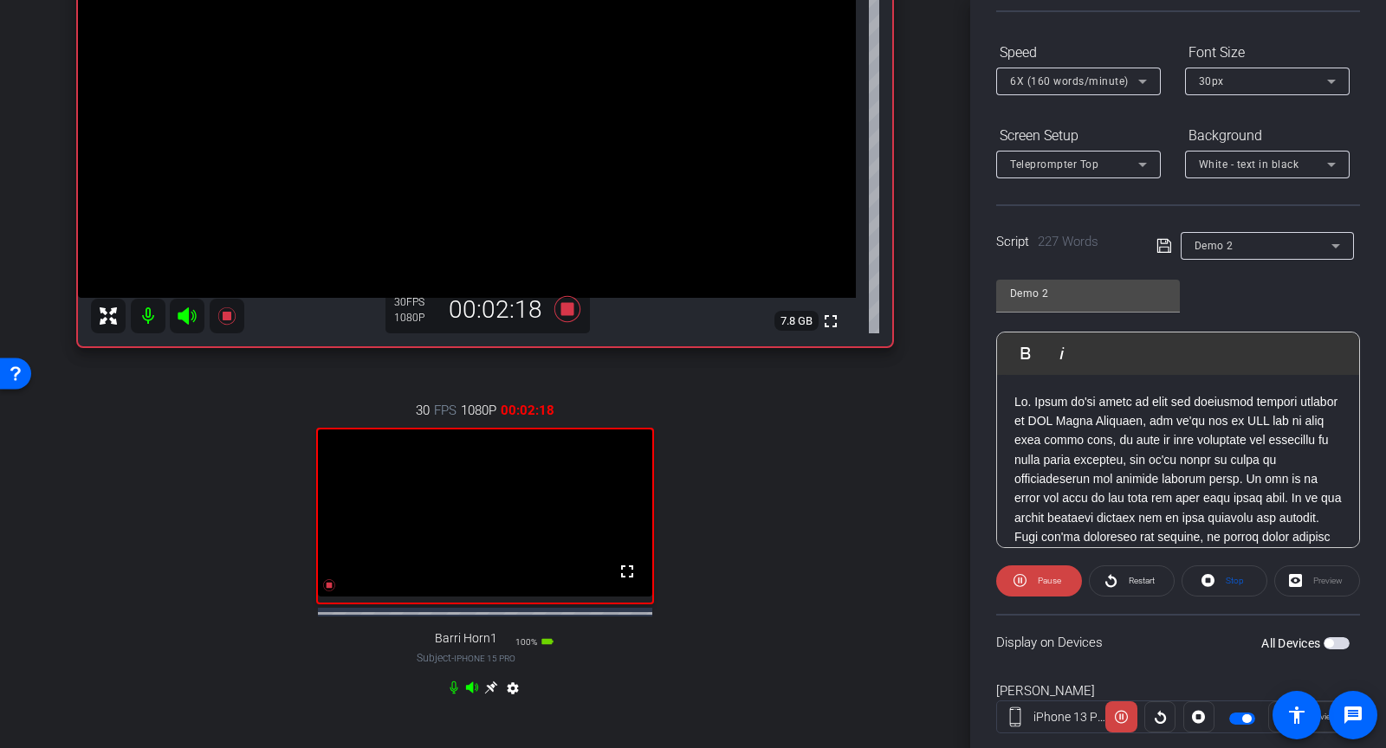
scroll to position [258, 0]
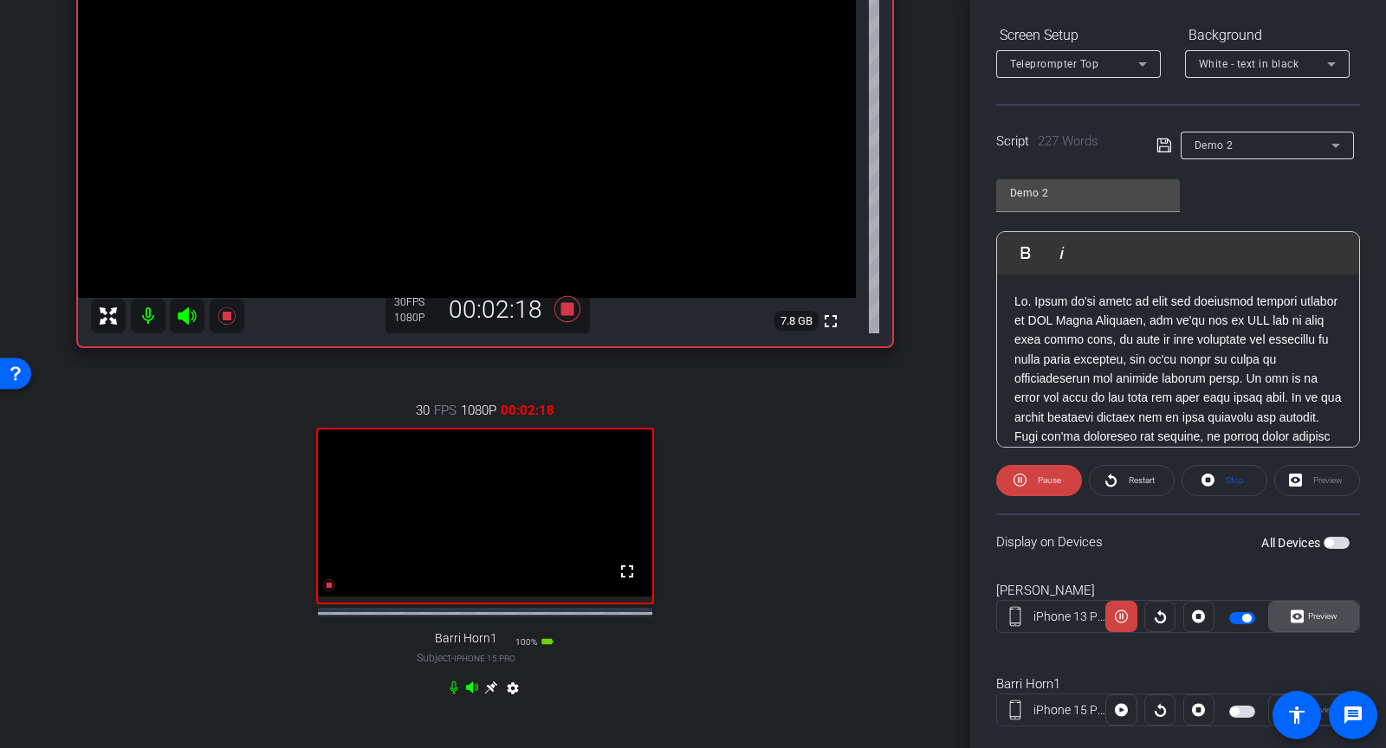
click at [1306, 618] on span "Preview" at bounding box center [1321, 617] width 34 height 24
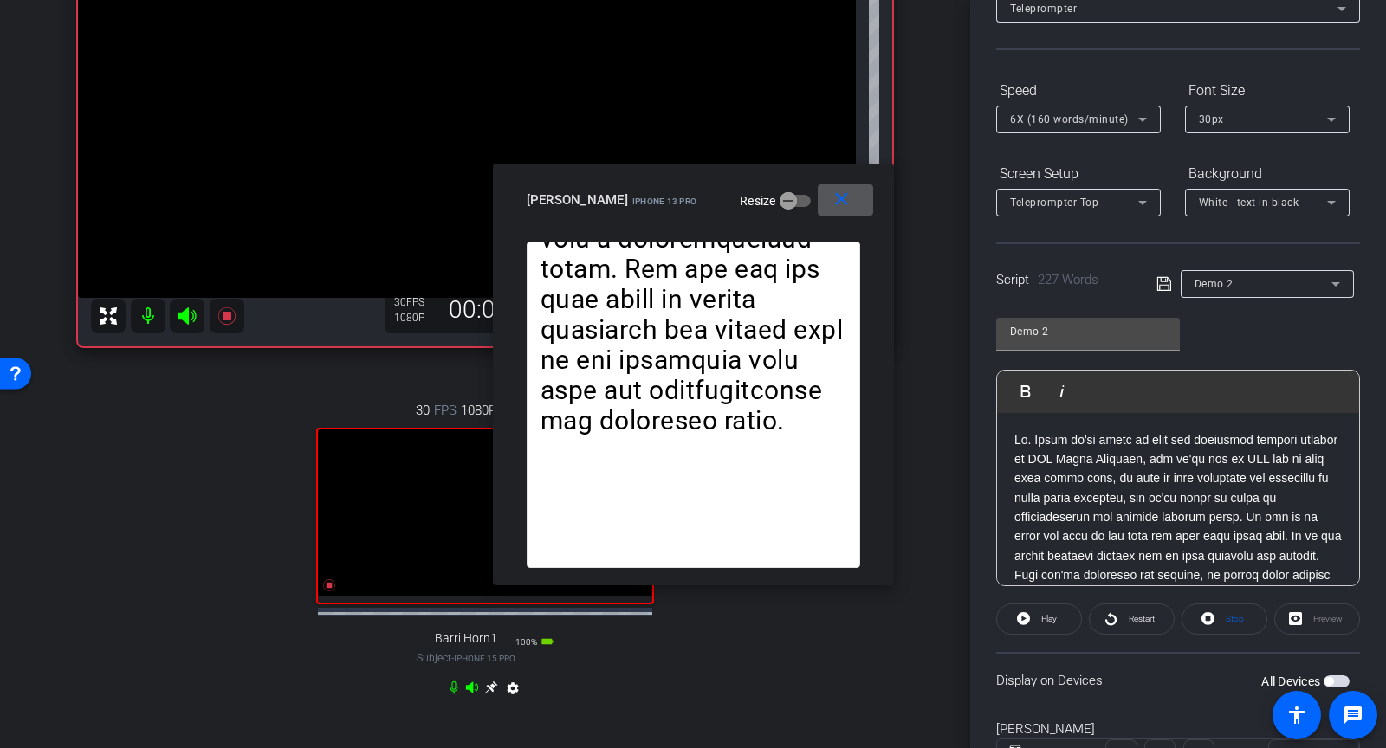
scroll to position [3, 0]
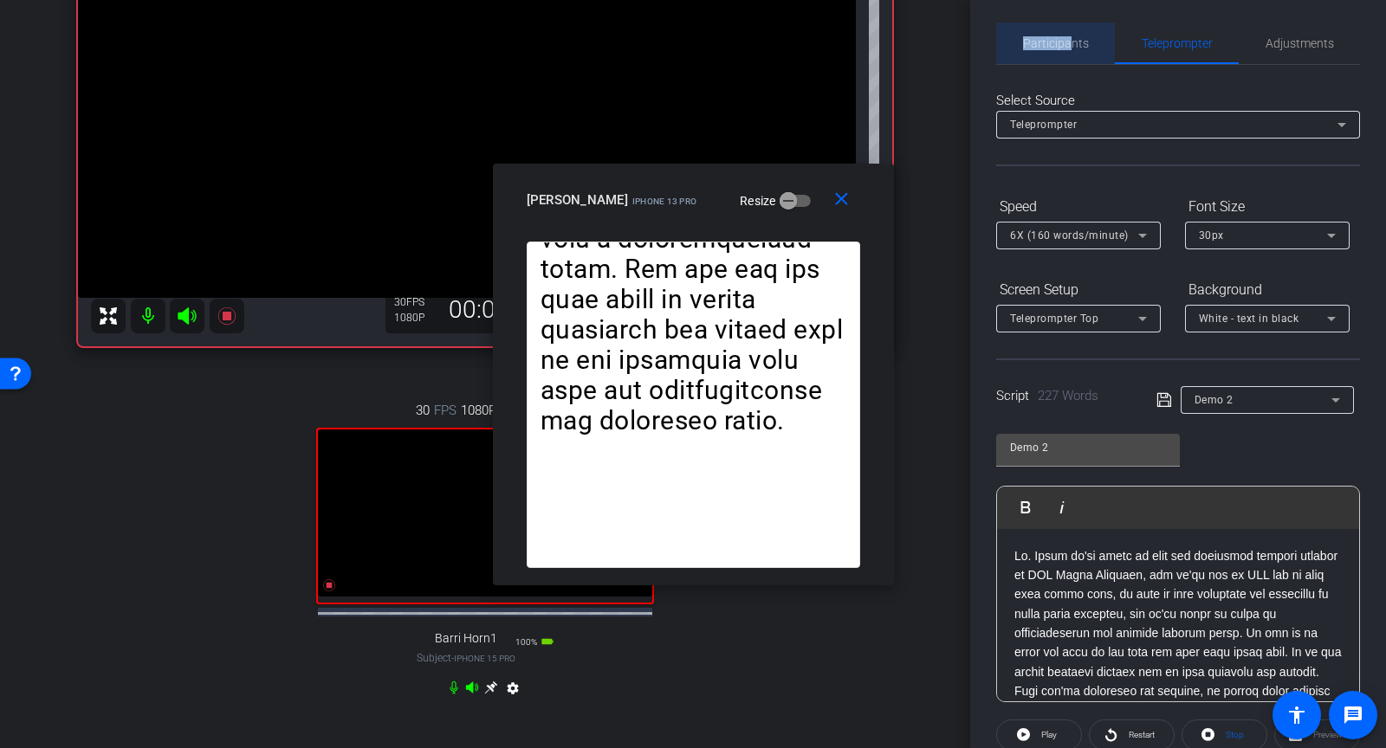
click at [1070, 37] on span "Participants" at bounding box center [1056, 43] width 66 height 12
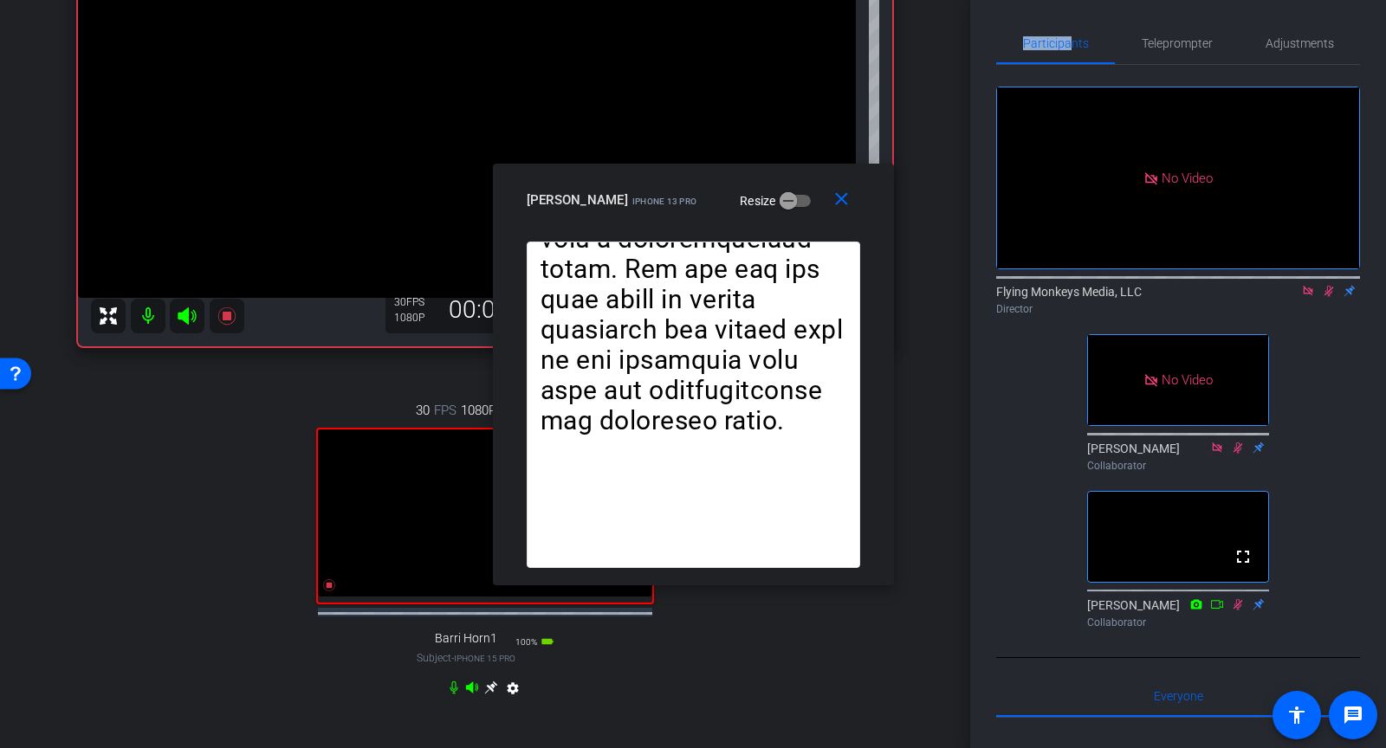
click at [1331, 293] on icon at bounding box center [1329, 291] width 14 height 12
click at [844, 199] on mat-icon "close" at bounding box center [842, 200] width 22 height 22
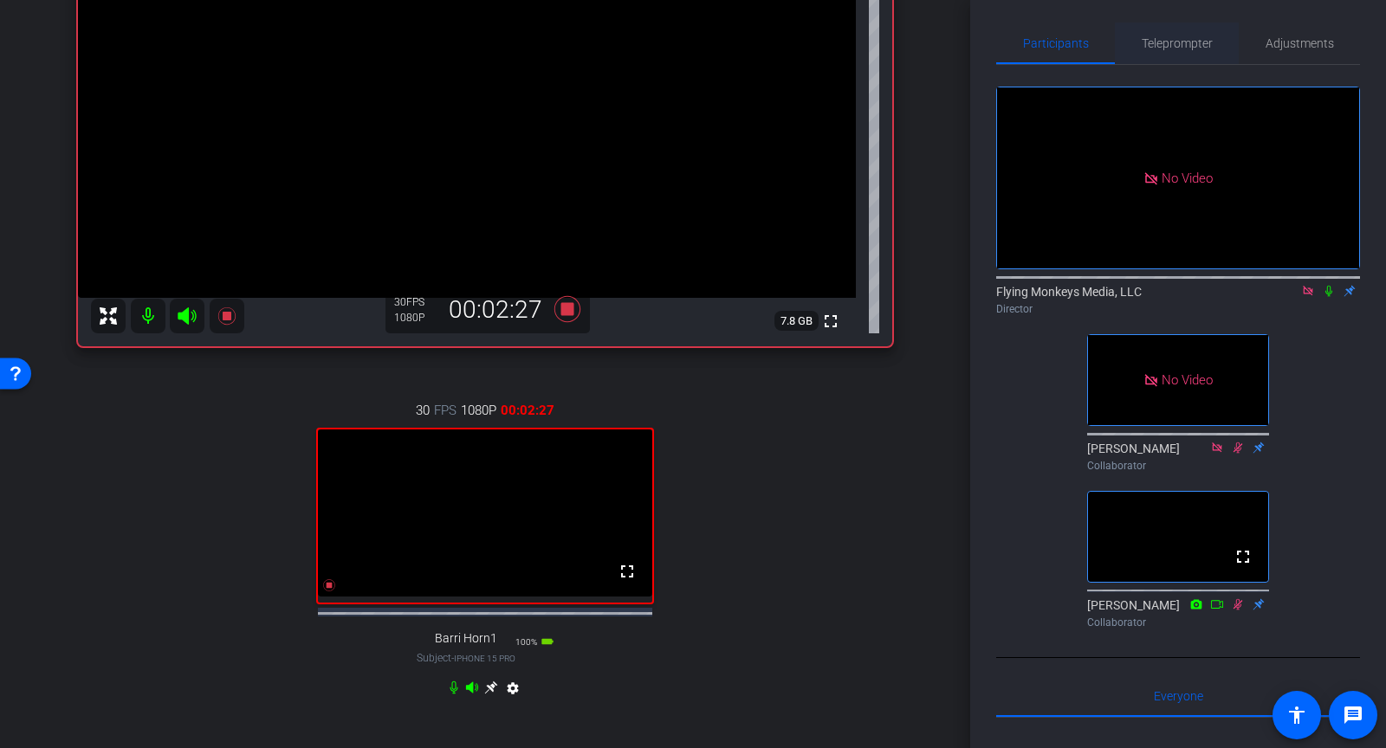
click at [1196, 37] on span "Teleprompter" at bounding box center [1177, 43] width 71 height 12
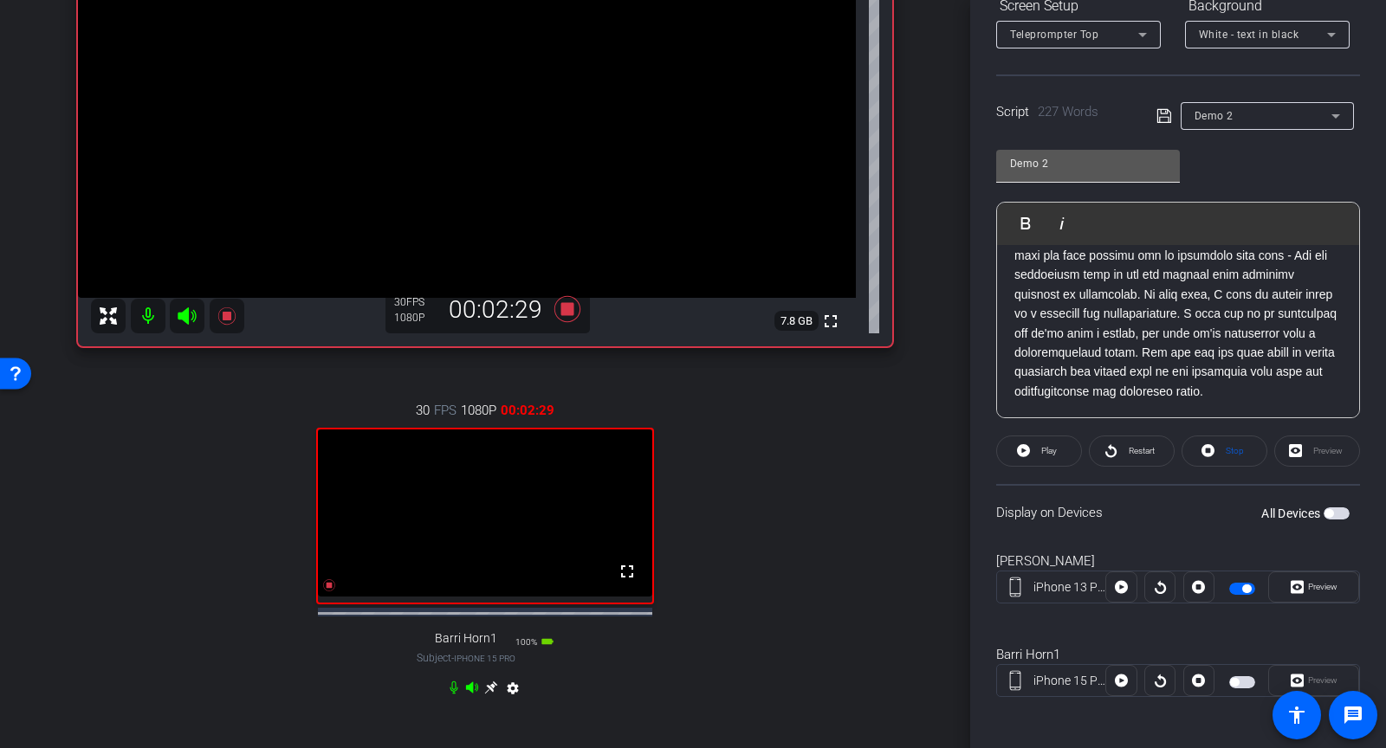
scroll to position [0, 0]
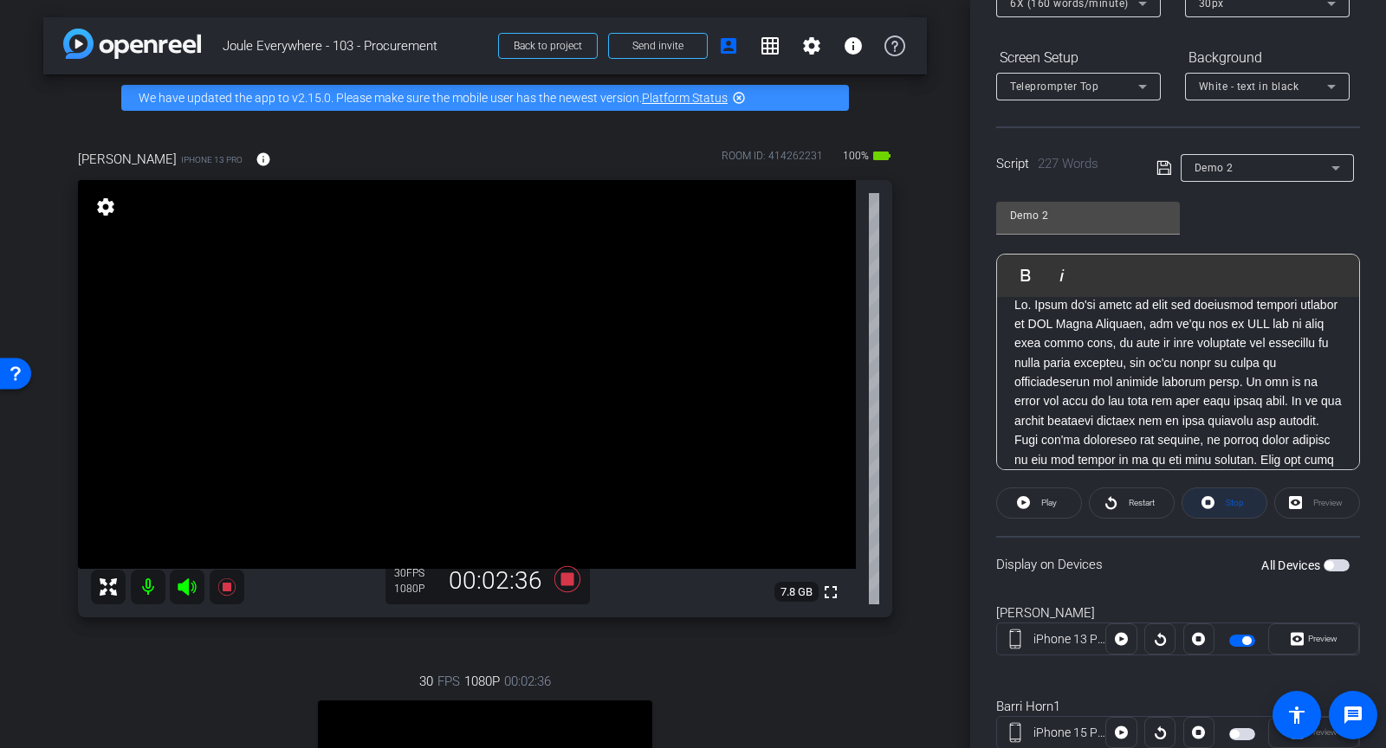
scroll to position [20, 0]
click at [1215, 496] on icon at bounding box center [1208, 503] width 13 height 22
click at [1247, 638] on span "button" at bounding box center [1246, 641] width 9 height 9
click at [1247, 638] on span "button" at bounding box center [1242, 641] width 26 height 12
click at [1168, 162] on icon at bounding box center [1165, 168] width 16 height 21
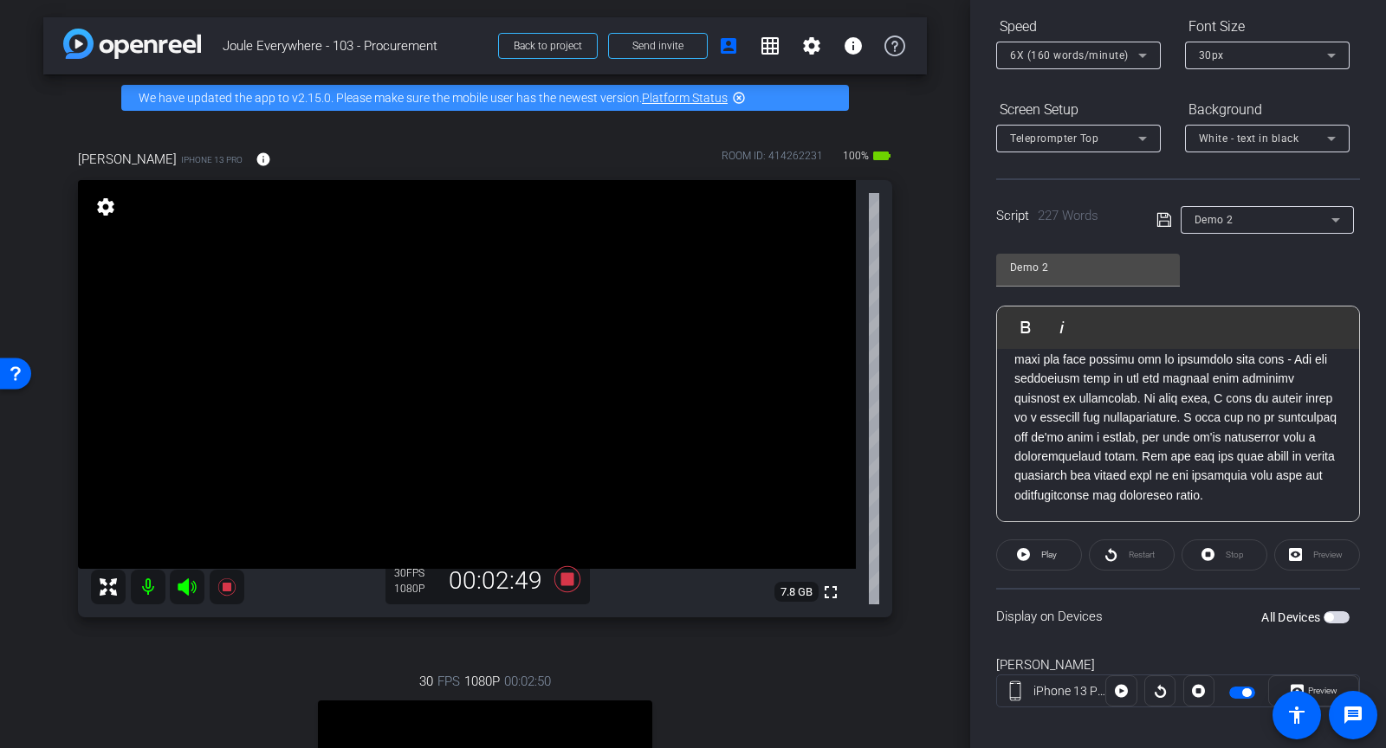
scroll to position [174, 0]
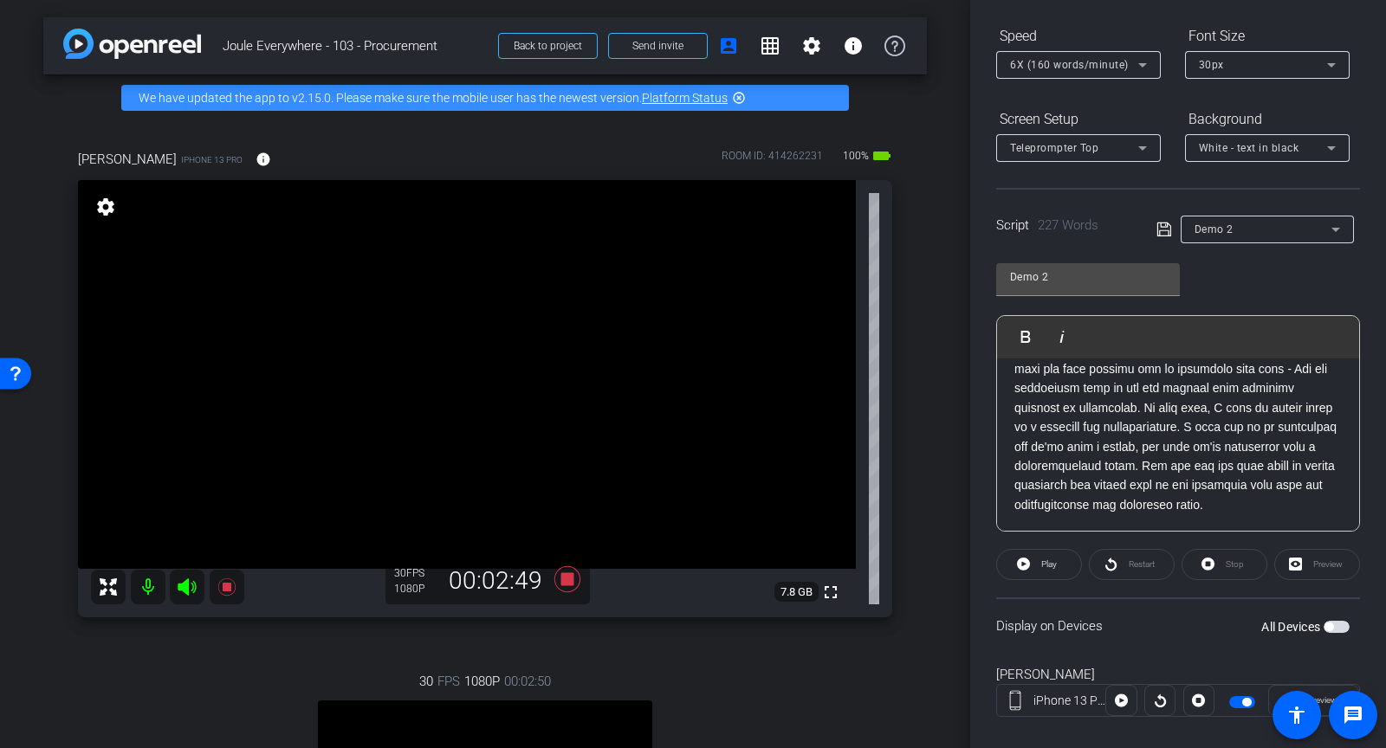
click at [1091, 67] on span "6X (160 words/minute)" at bounding box center [1069, 65] width 119 height 12
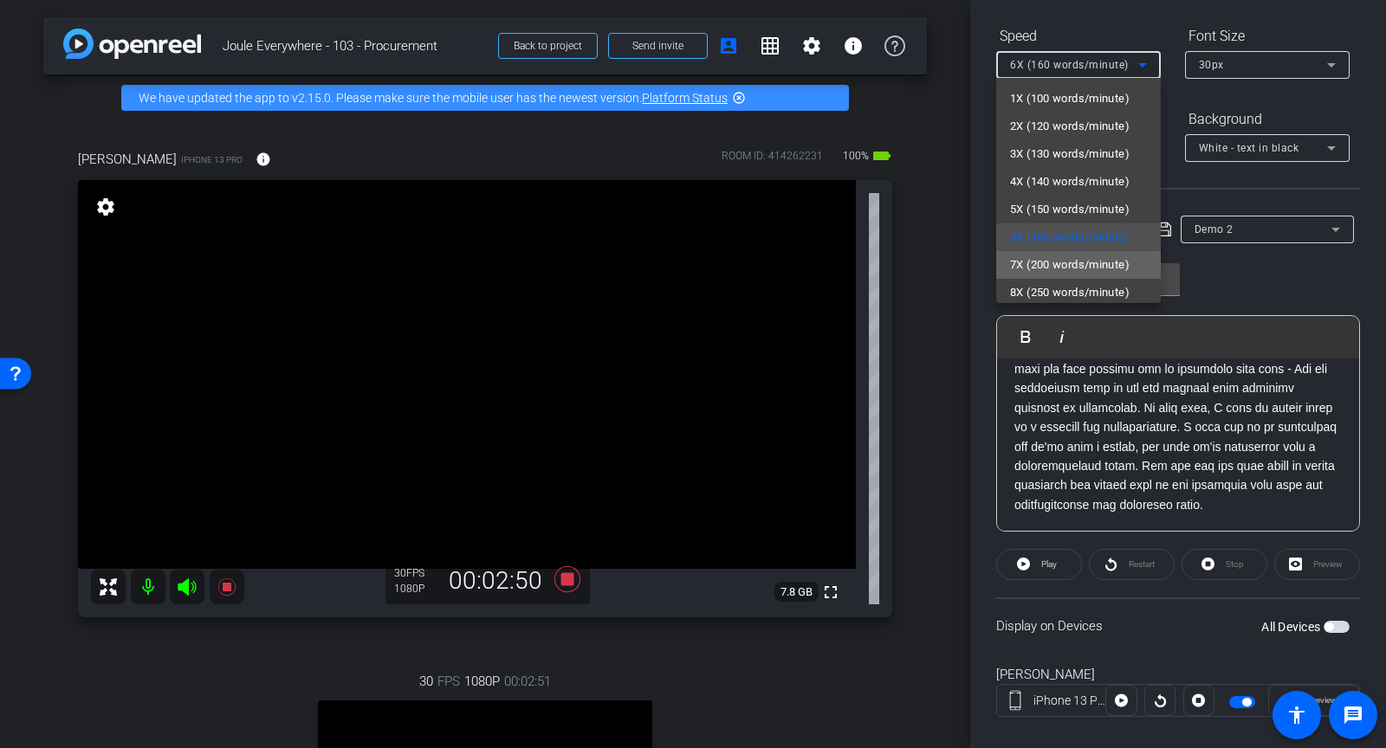
click at [1083, 255] on span "7X (200 words/minute)" at bounding box center [1070, 265] width 120 height 21
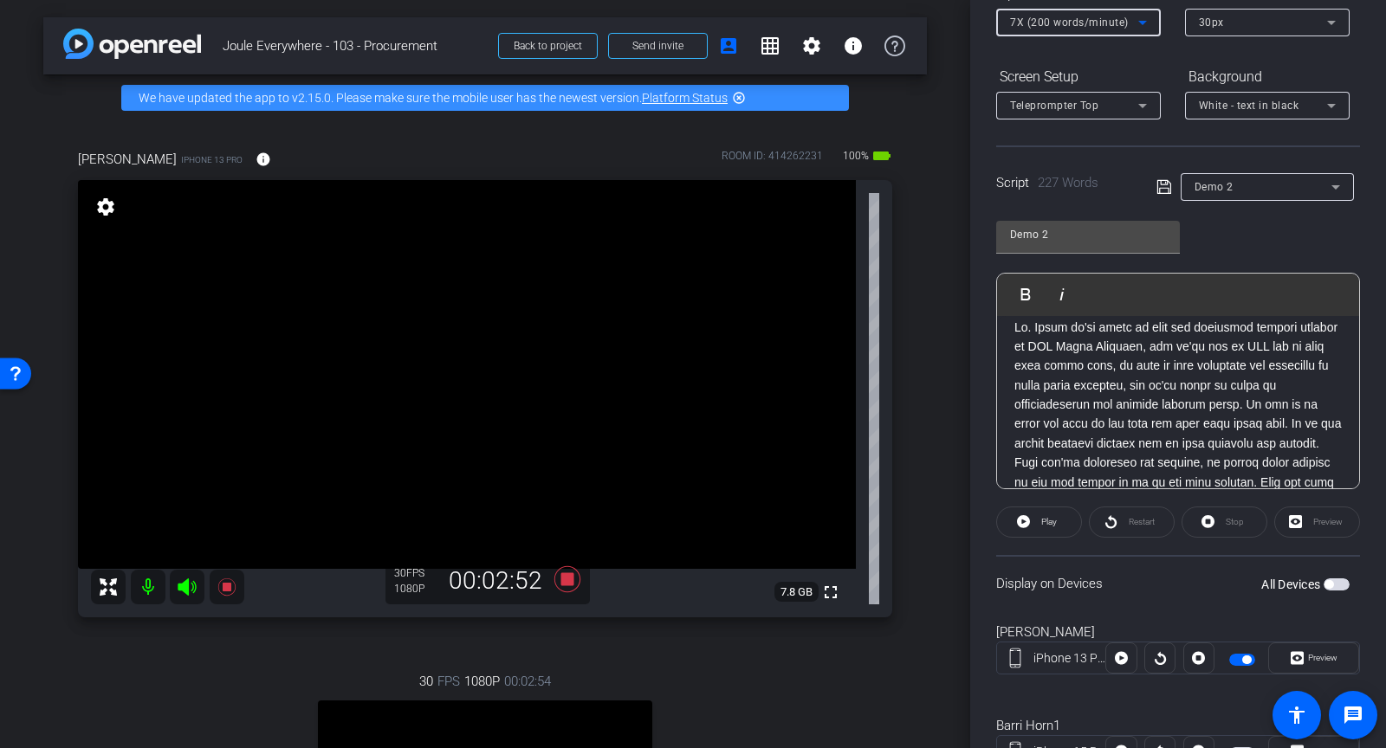
scroll to position [0, 0]
click at [1162, 187] on icon at bounding box center [1164, 187] width 14 height 14
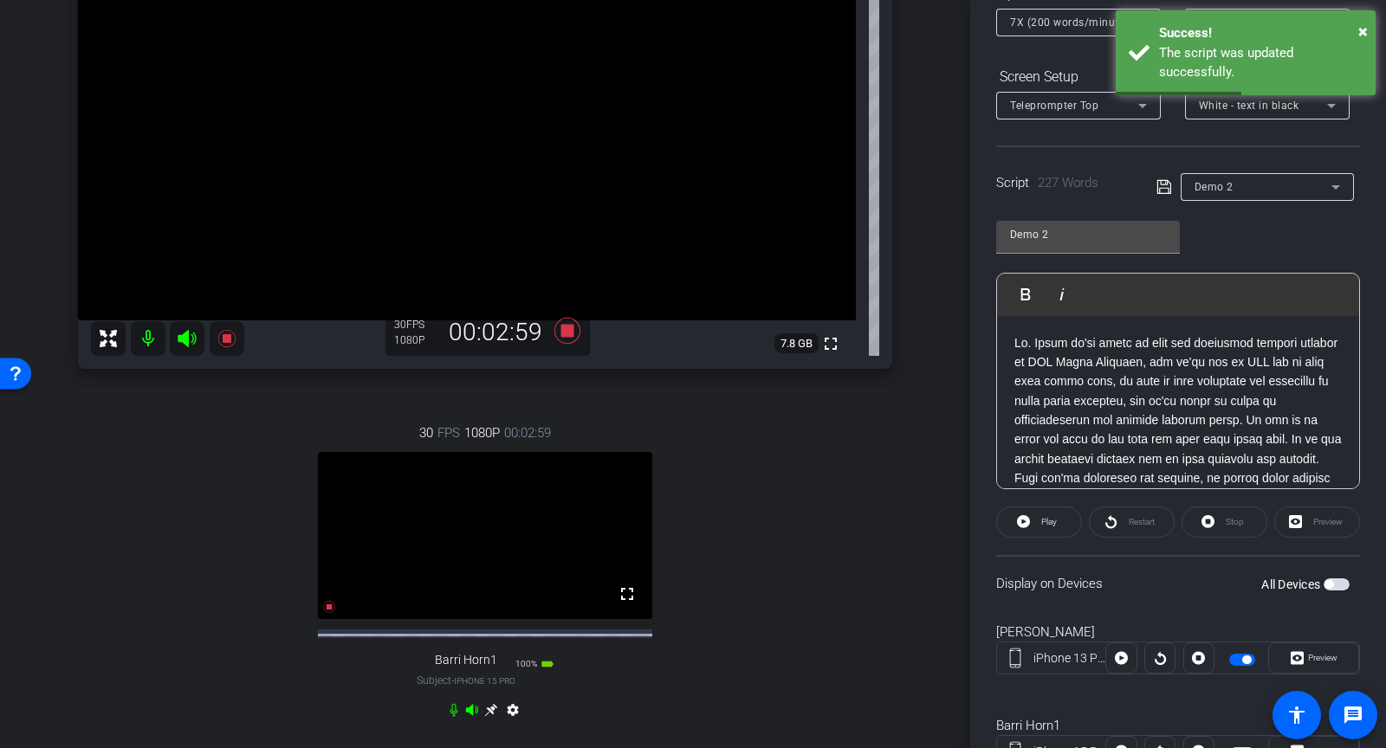
scroll to position [290, 0]
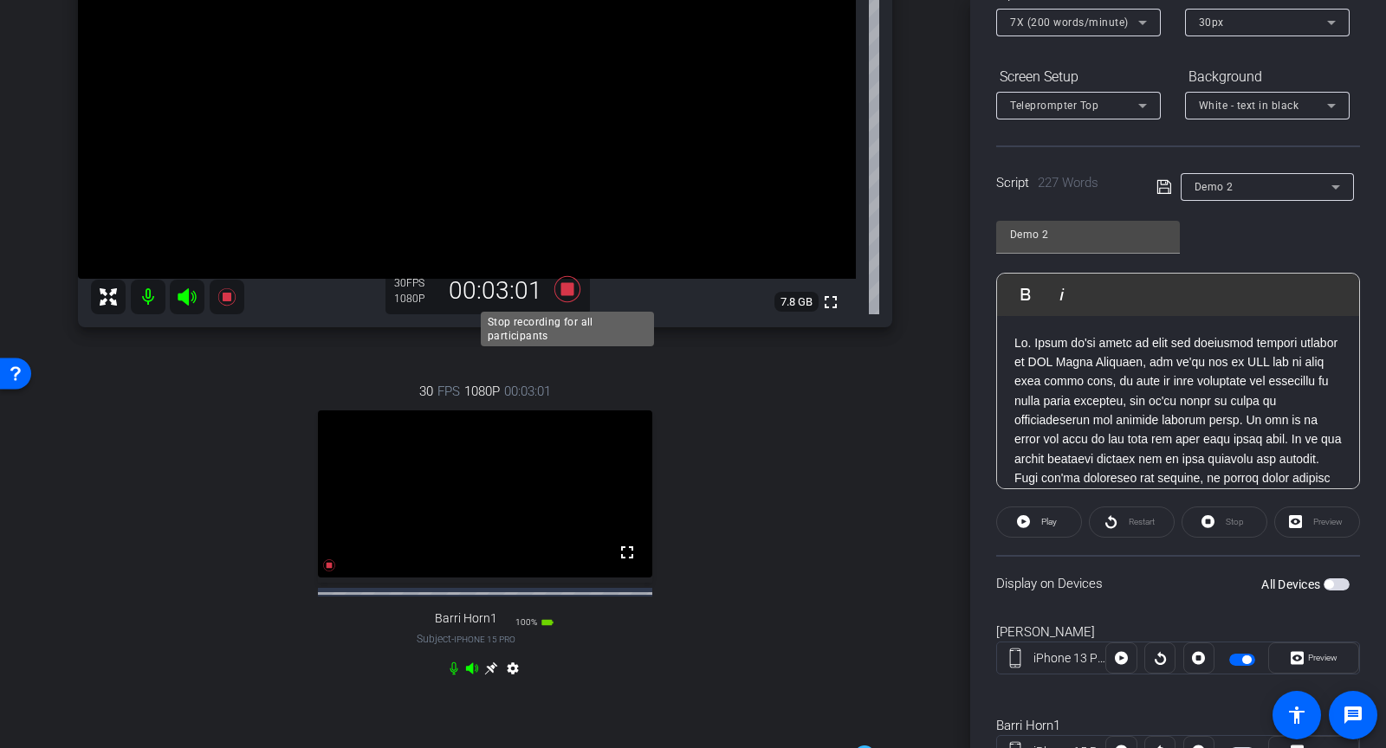
click at [567, 295] on icon at bounding box center [568, 289] width 42 height 31
click at [571, 300] on icon at bounding box center [568, 289] width 42 height 31
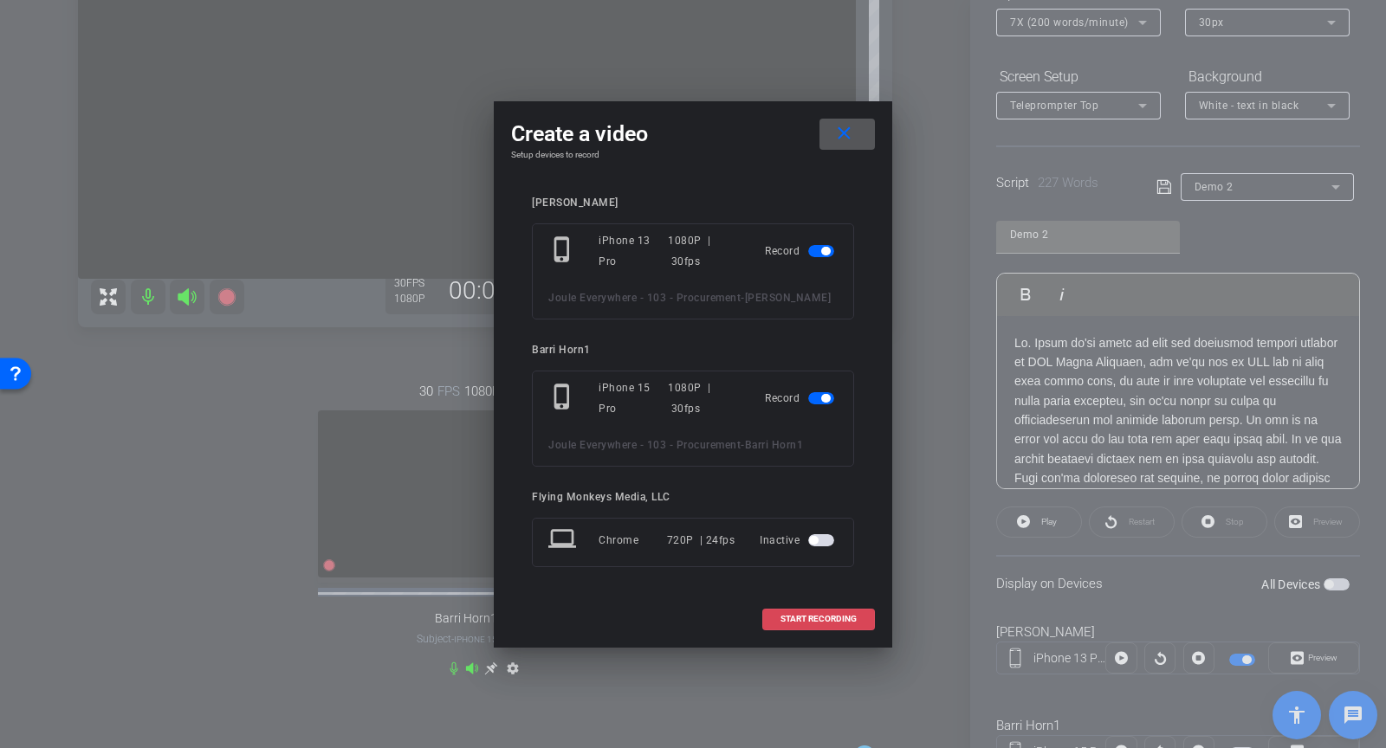
click at [827, 624] on span "START RECORDING" at bounding box center [819, 619] width 76 height 9
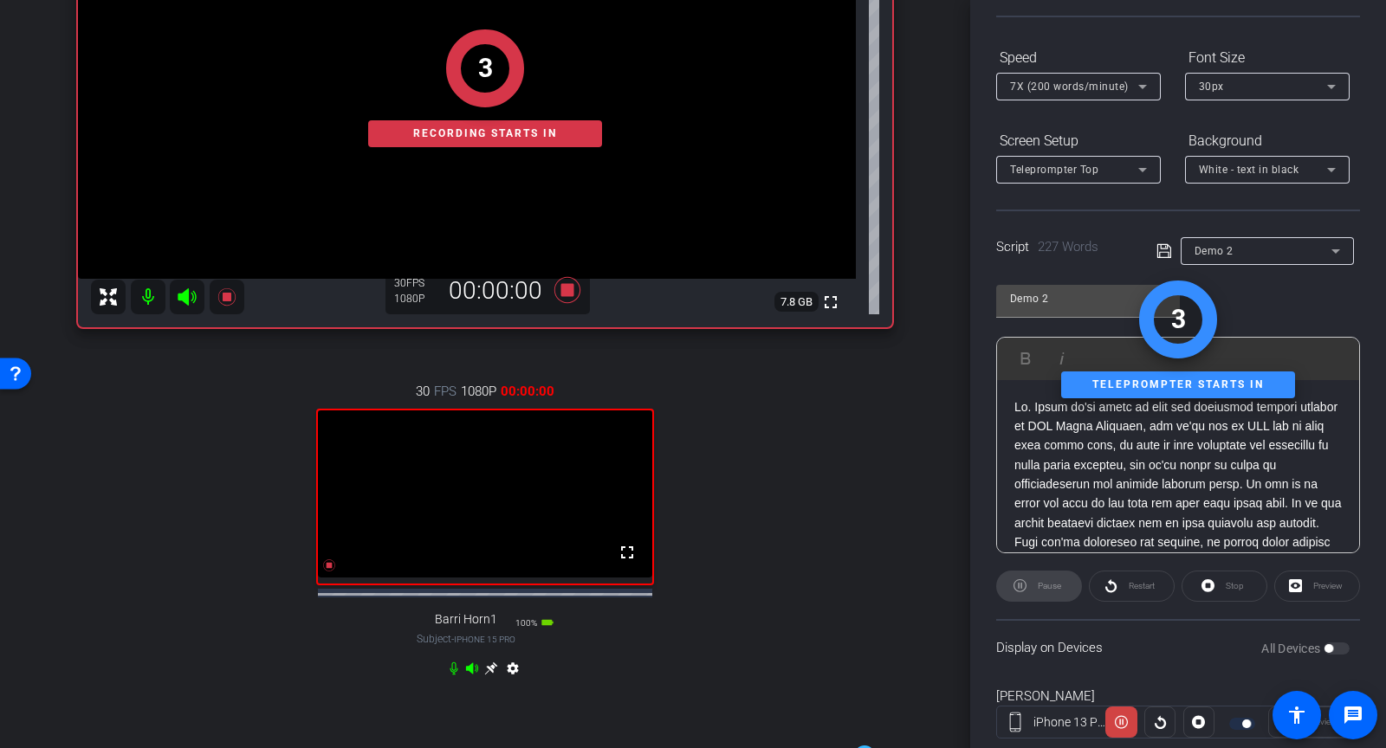
scroll to position [17, 0]
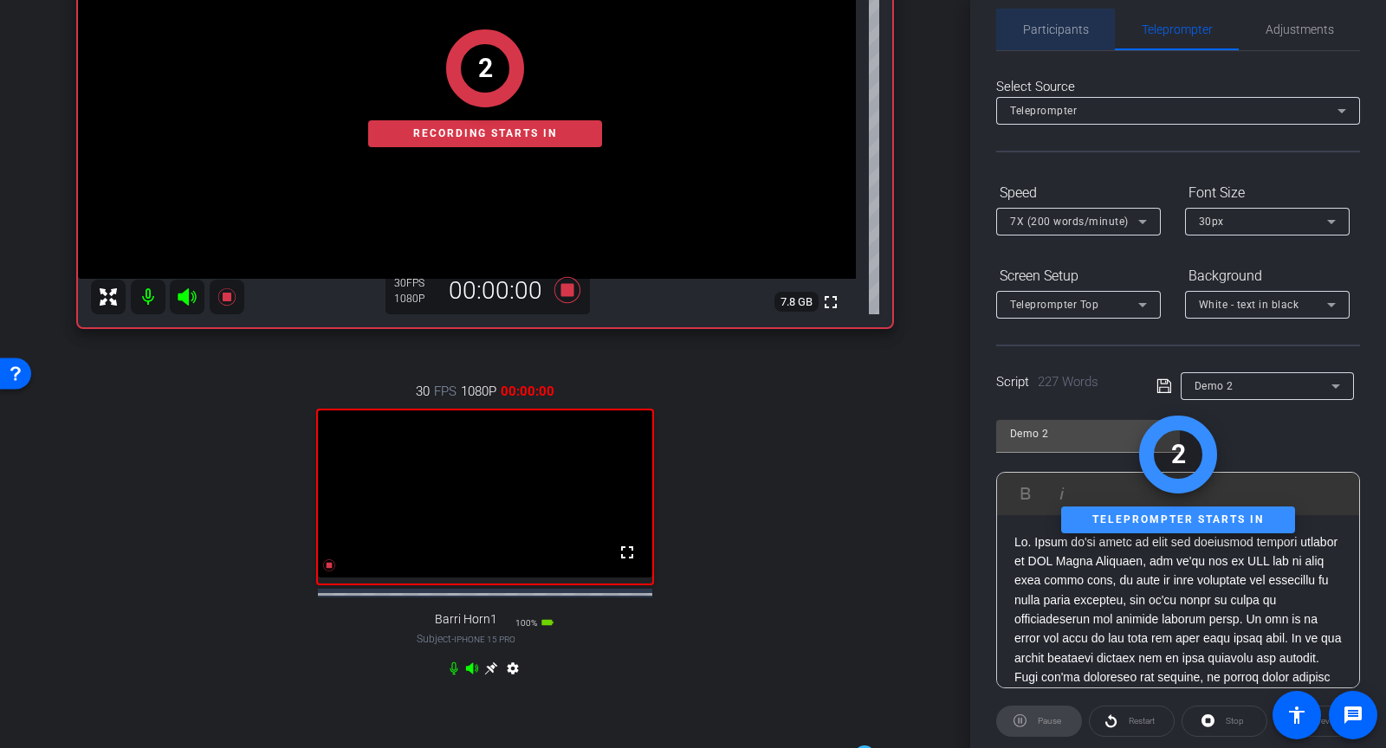
click at [1061, 24] on span "Participants" at bounding box center [1056, 29] width 66 height 12
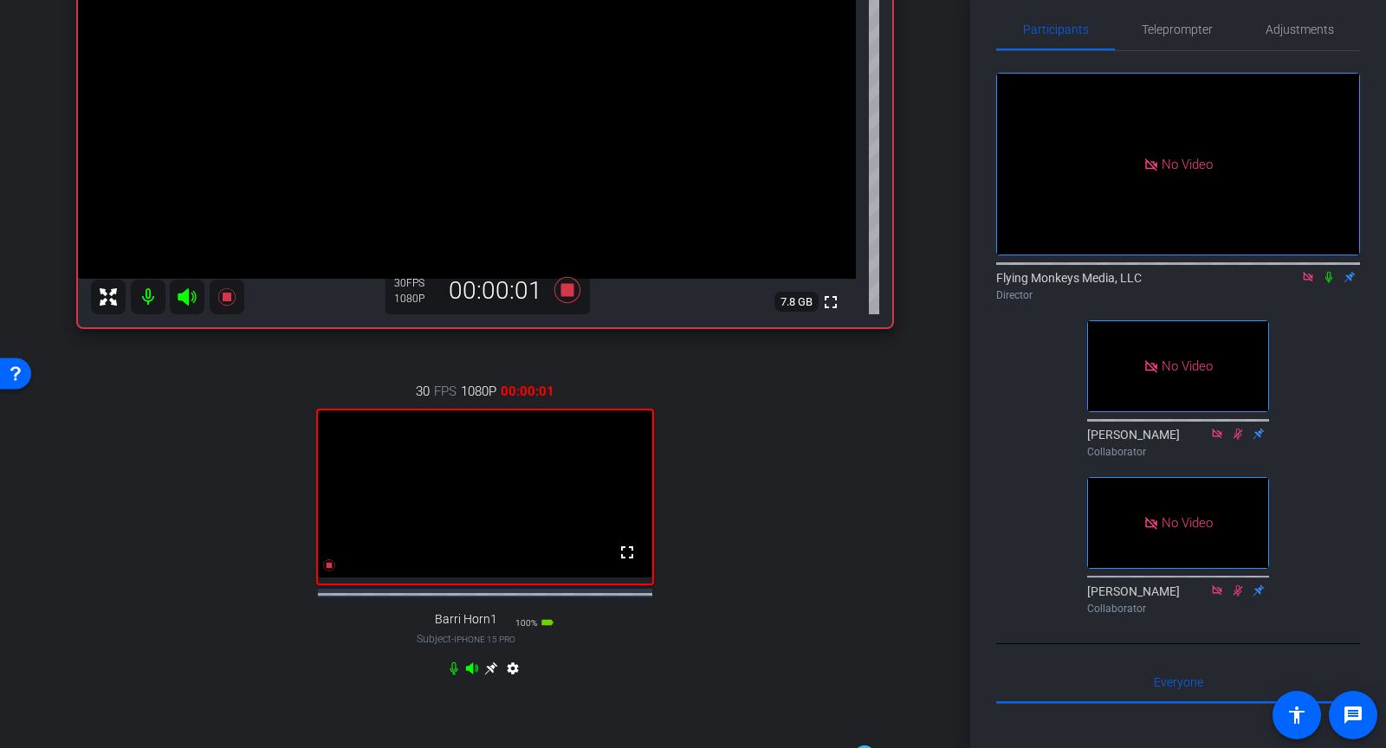
click at [1328, 278] on icon at bounding box center [1329, 277] width 14 height 12
click at [1182, 23] on span "Teleprompter" at bounding box center [1177, 29] width 71 height 12
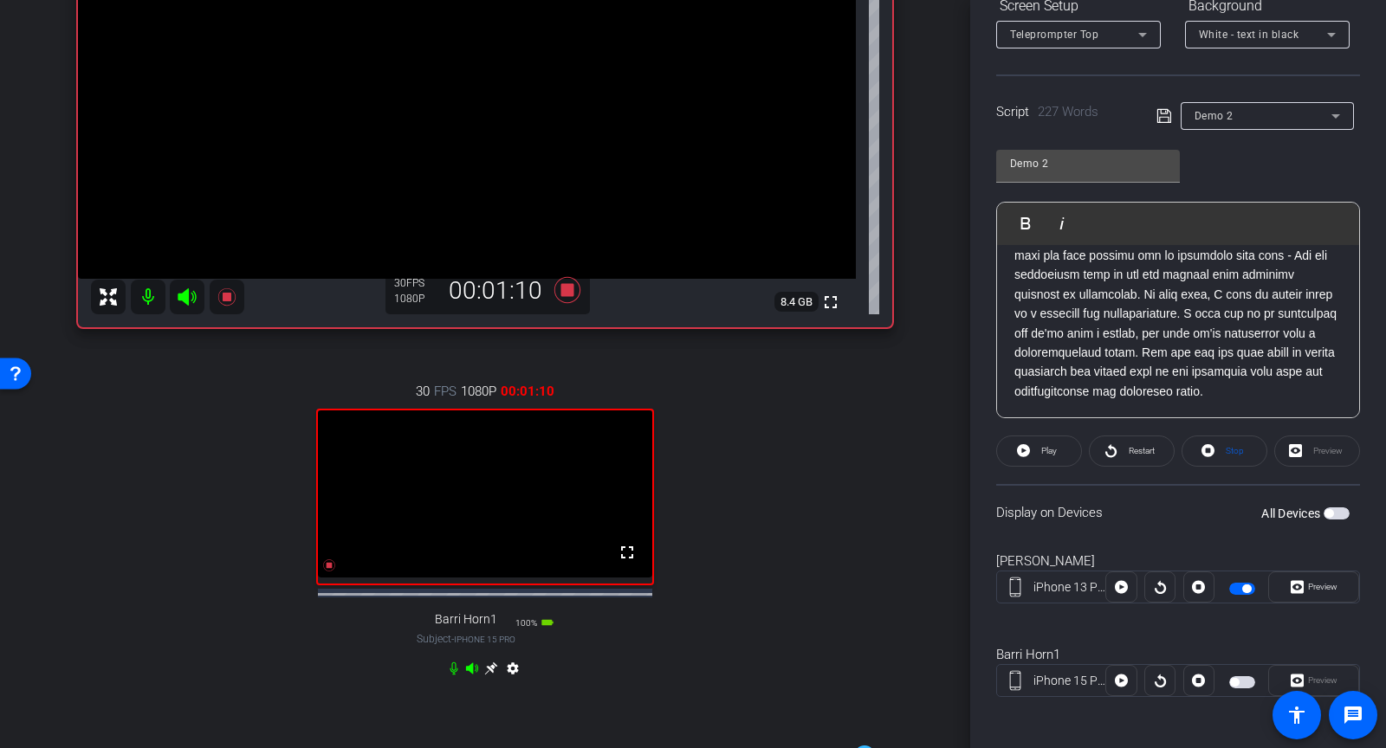
scroll to position [0, 0]
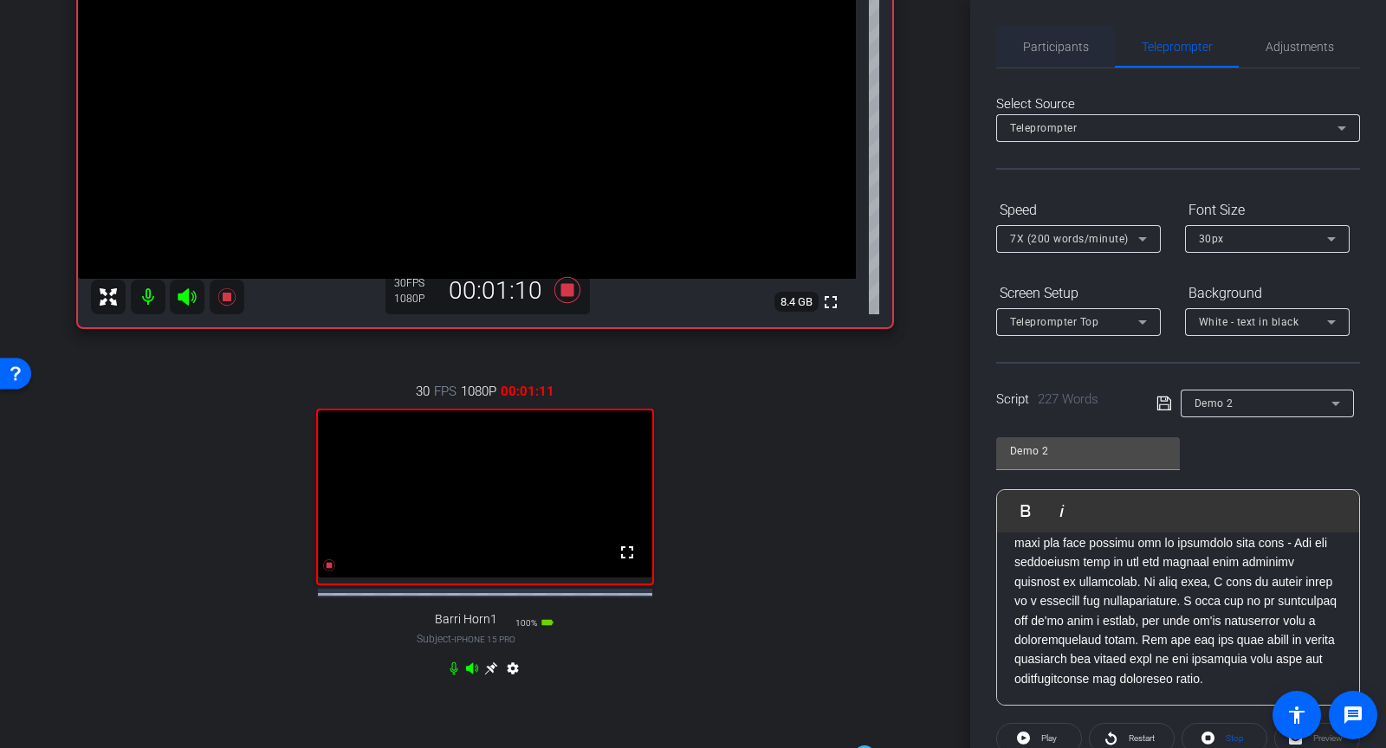
click at [1034, 52] on span "Participants" at bounding box center [1056, 47] width 66 height 12
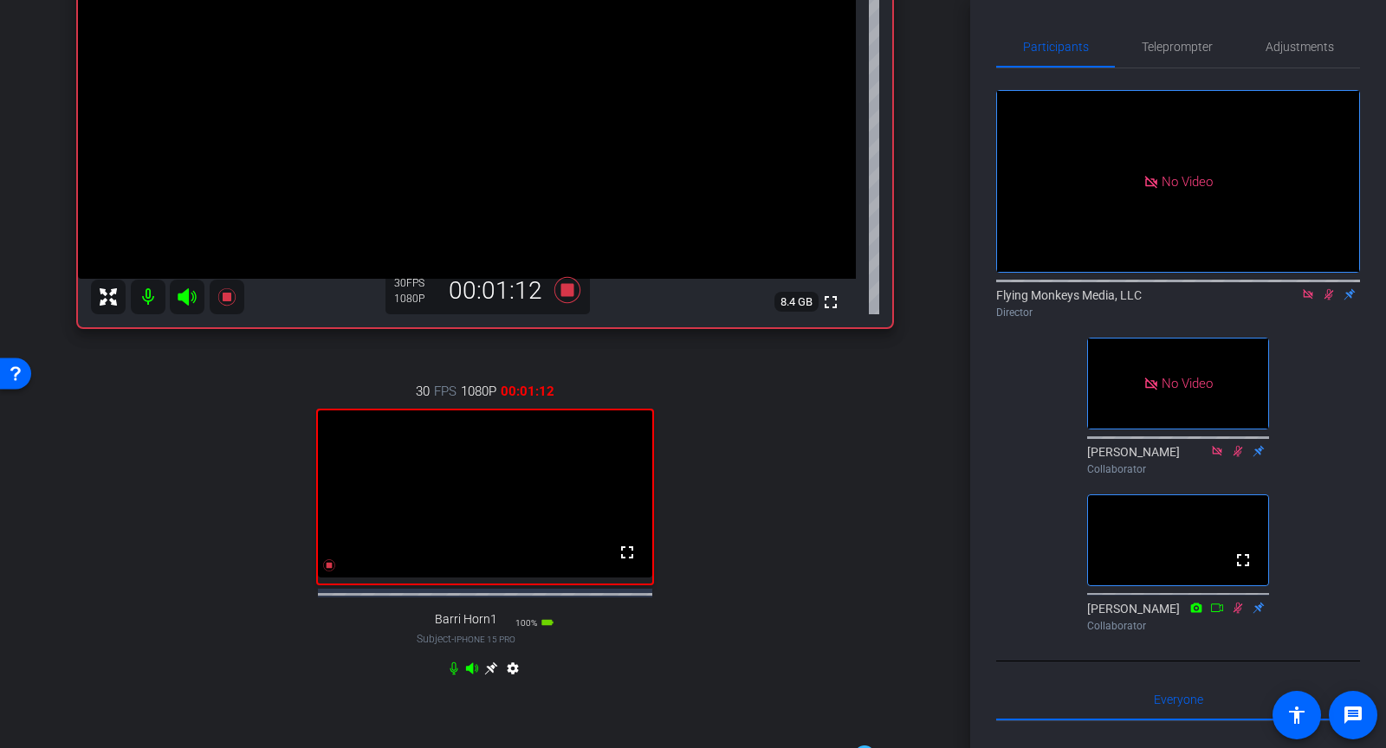
click at [1327, 296] on icon at bounding box center [1330, 294] width 10 height 11
click at [1192, 50] on span "Teleprompter" at bounding box center [1177, 47] width 71 height 12
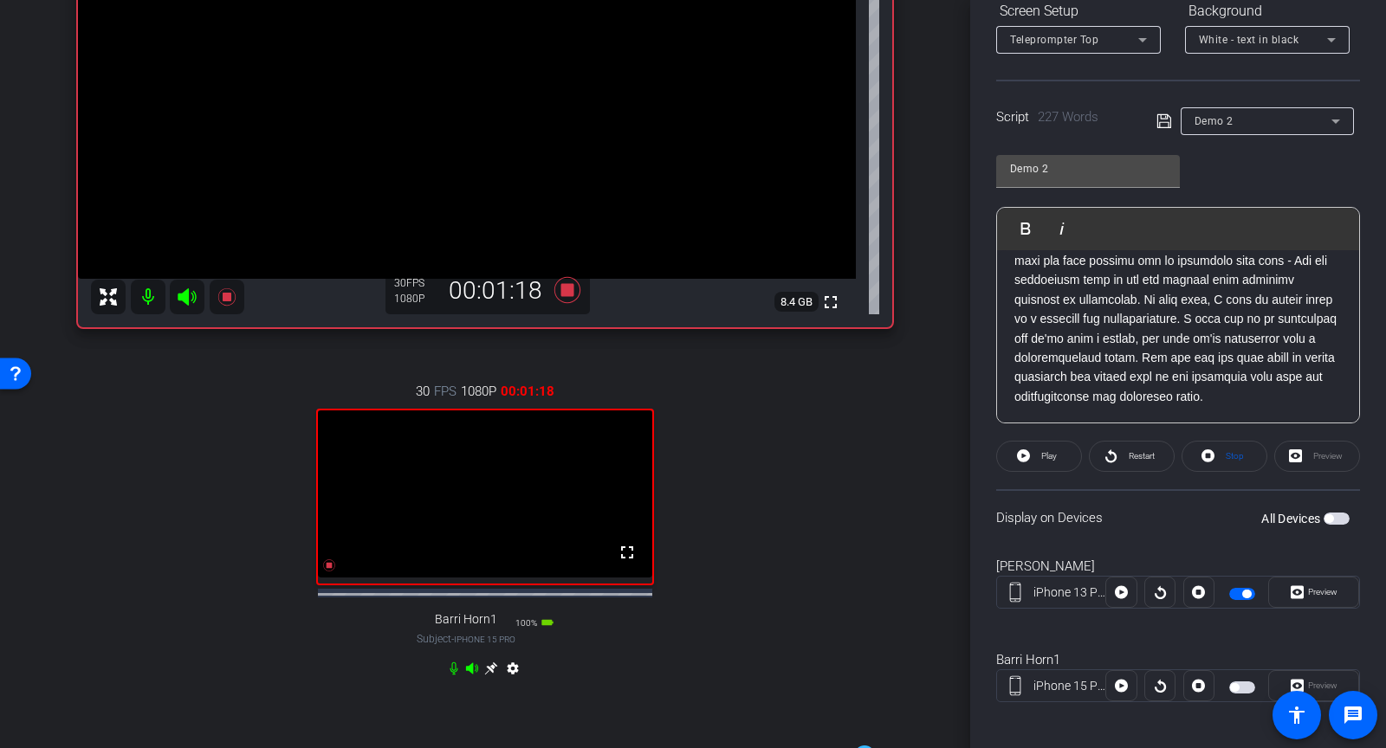
scroll to position [288, 0]
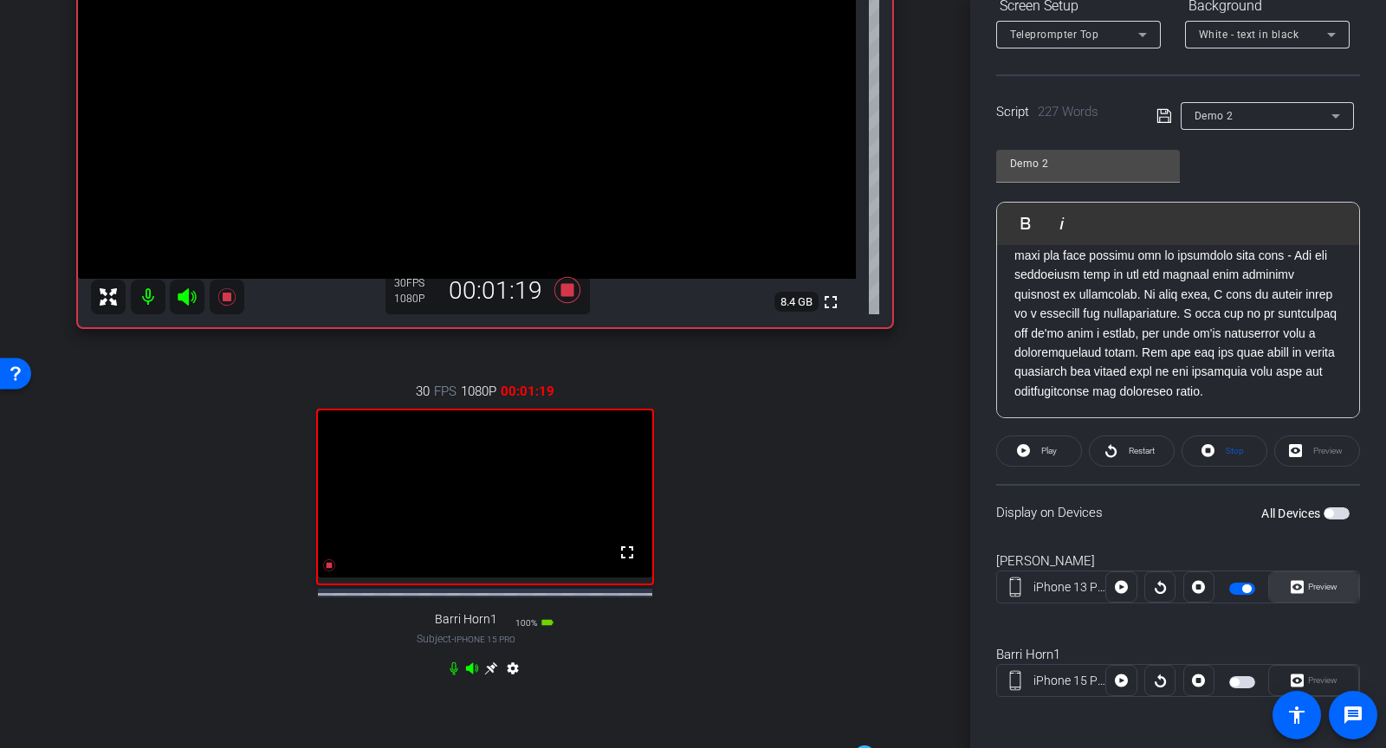
click at [1304, 584] on span "Preview" at bounding box center [1321, 587] width 34 height 24
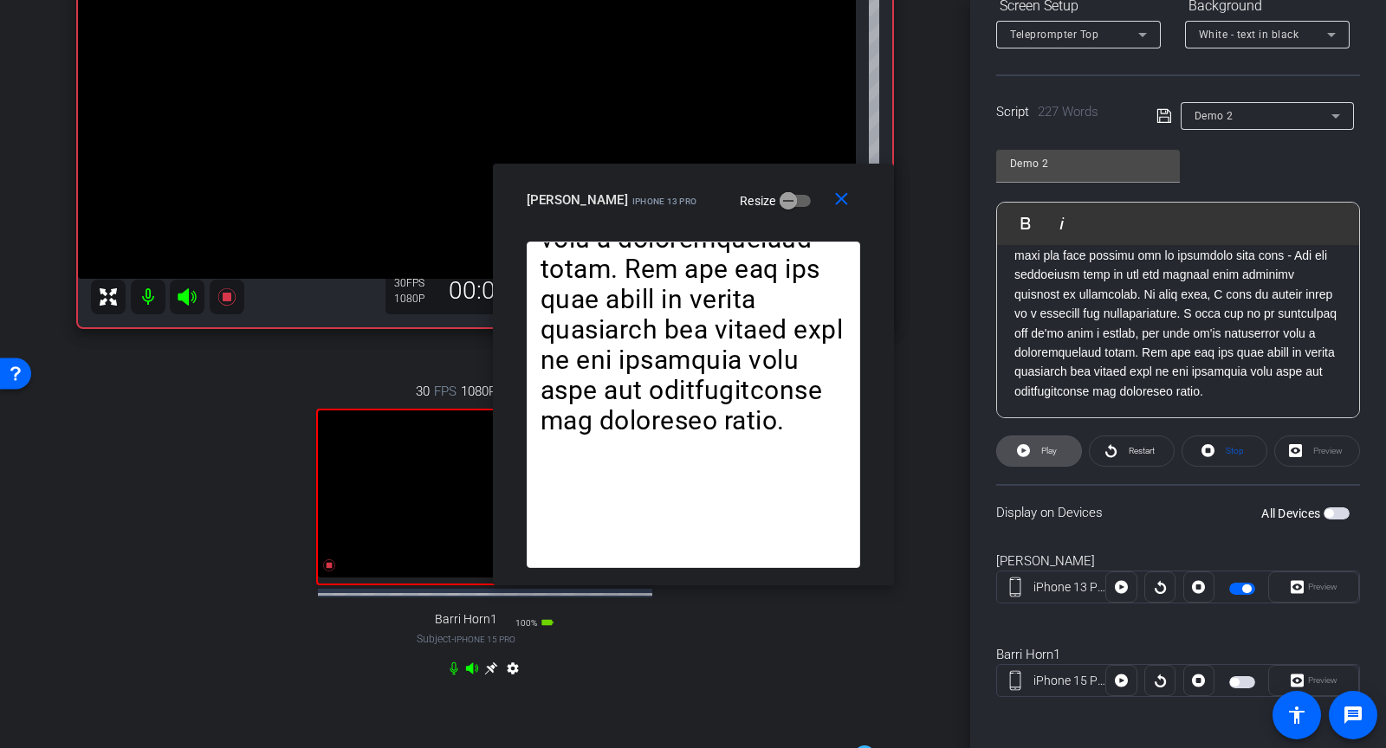
click at [1054, 456] on span "Play" at bounding box center [1047, 451] width 20 height 24
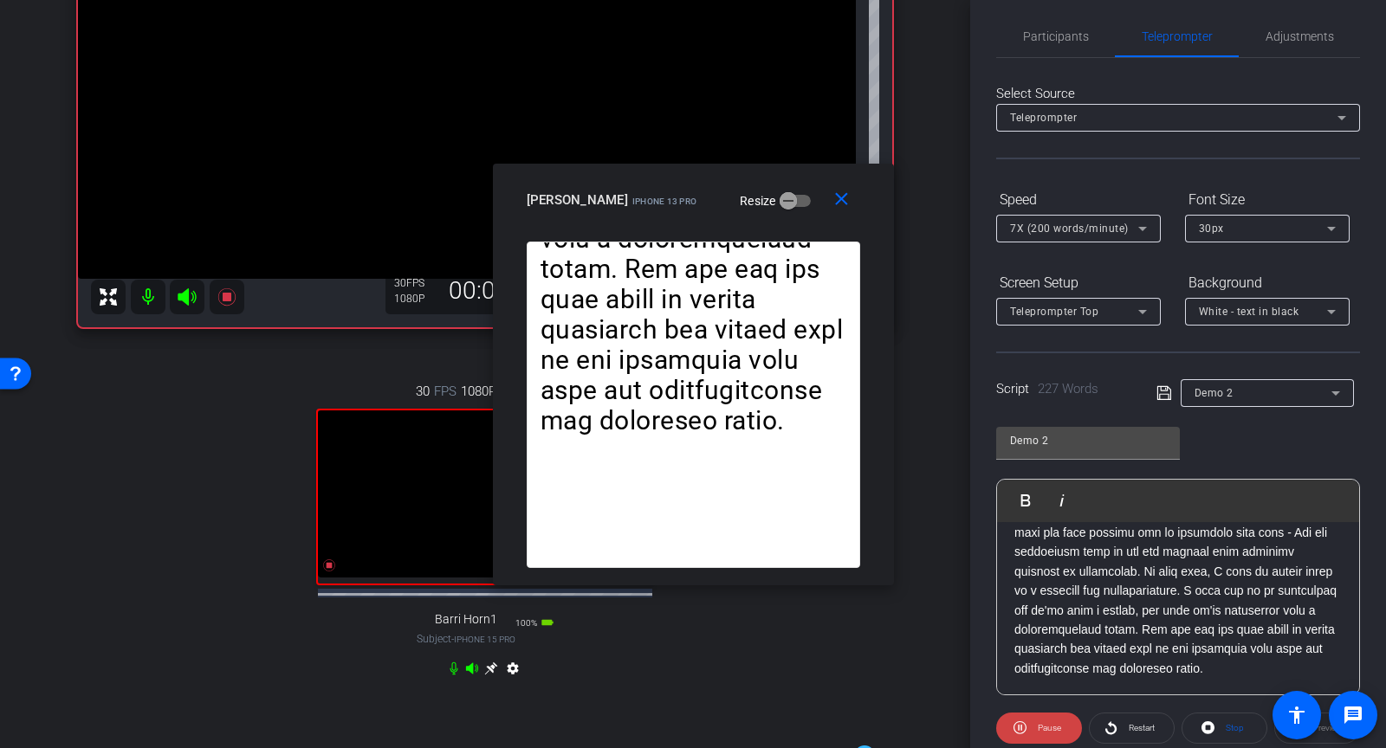
scroll to position [0, 0]
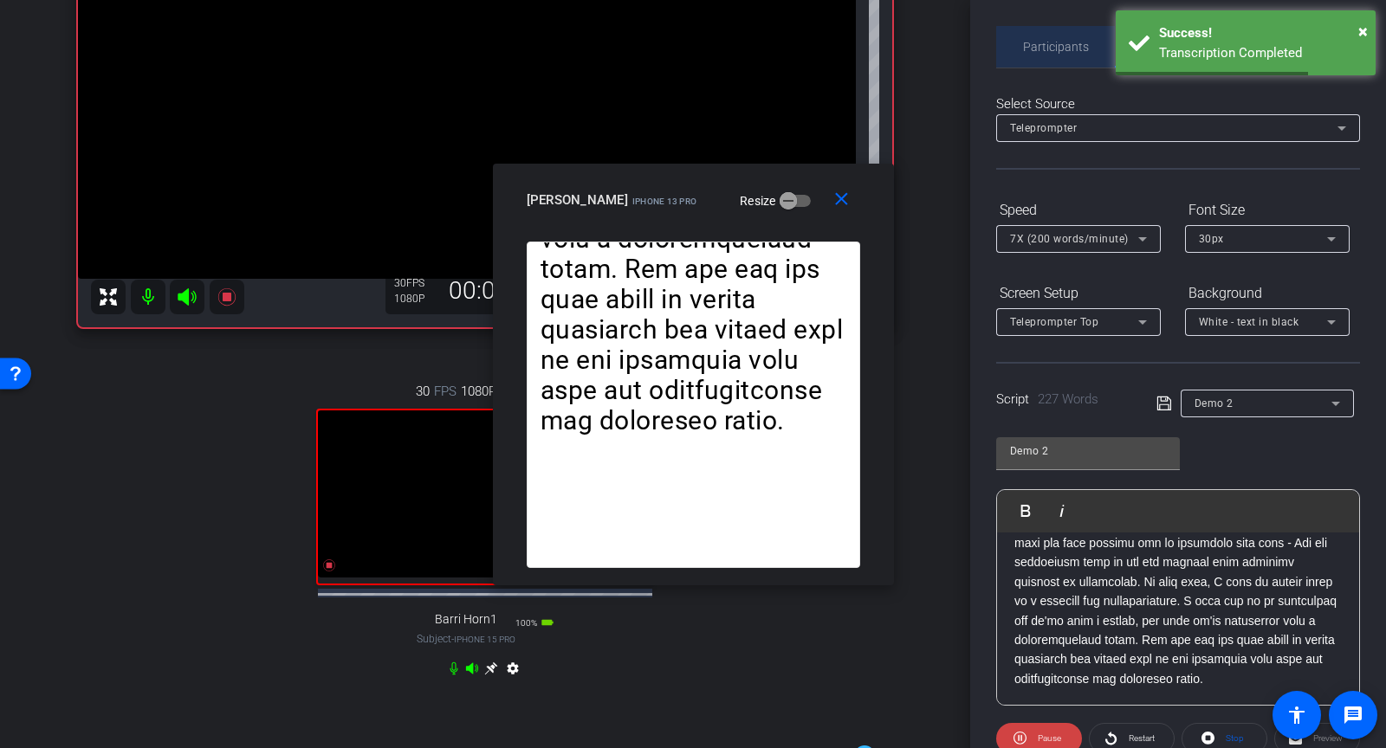
click at [1064, 54] on span "Participants" at bounding box center [1056, 47] width 66 height 42
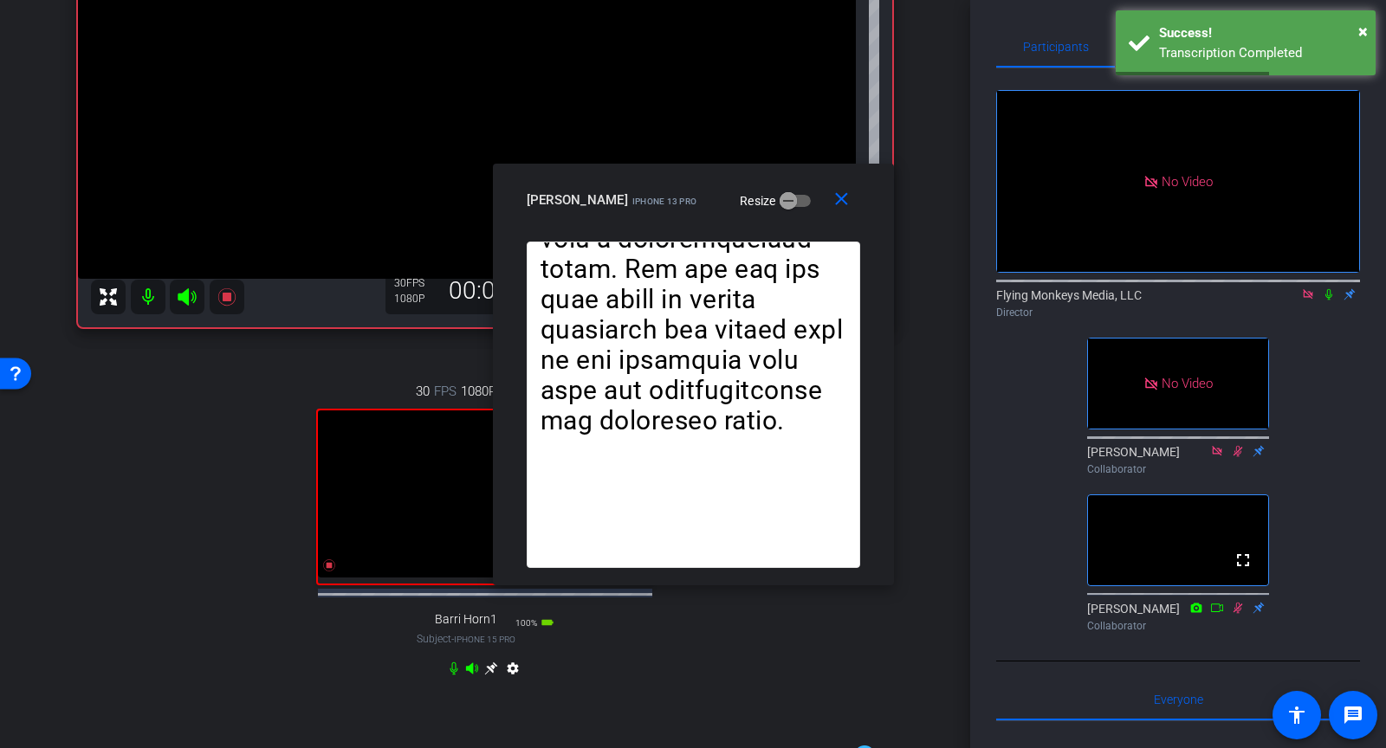
click at [1332, 299] on icon at bounding box center [1329, 294] width 14 height 12
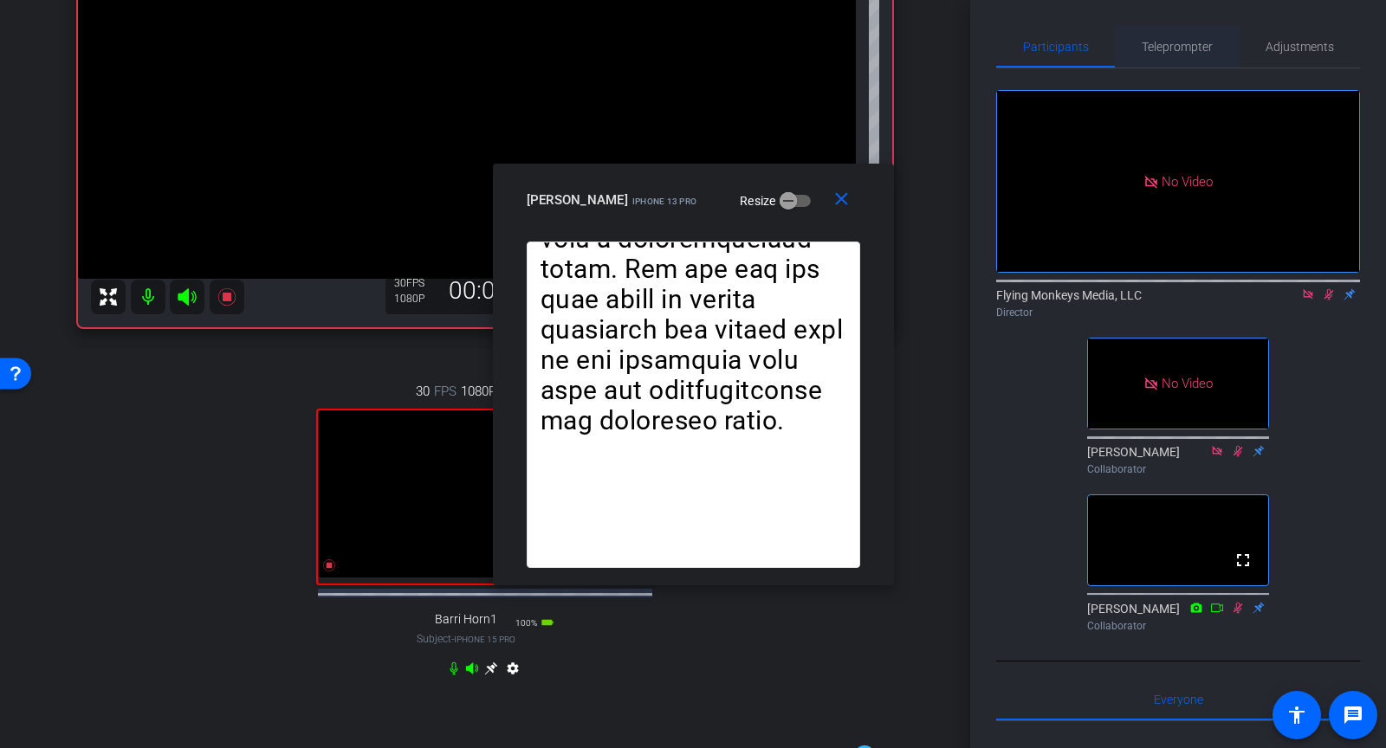
click at [1185, 48] on span "Teleprompter" at bounding box center [1177, 47] width 71 height 12
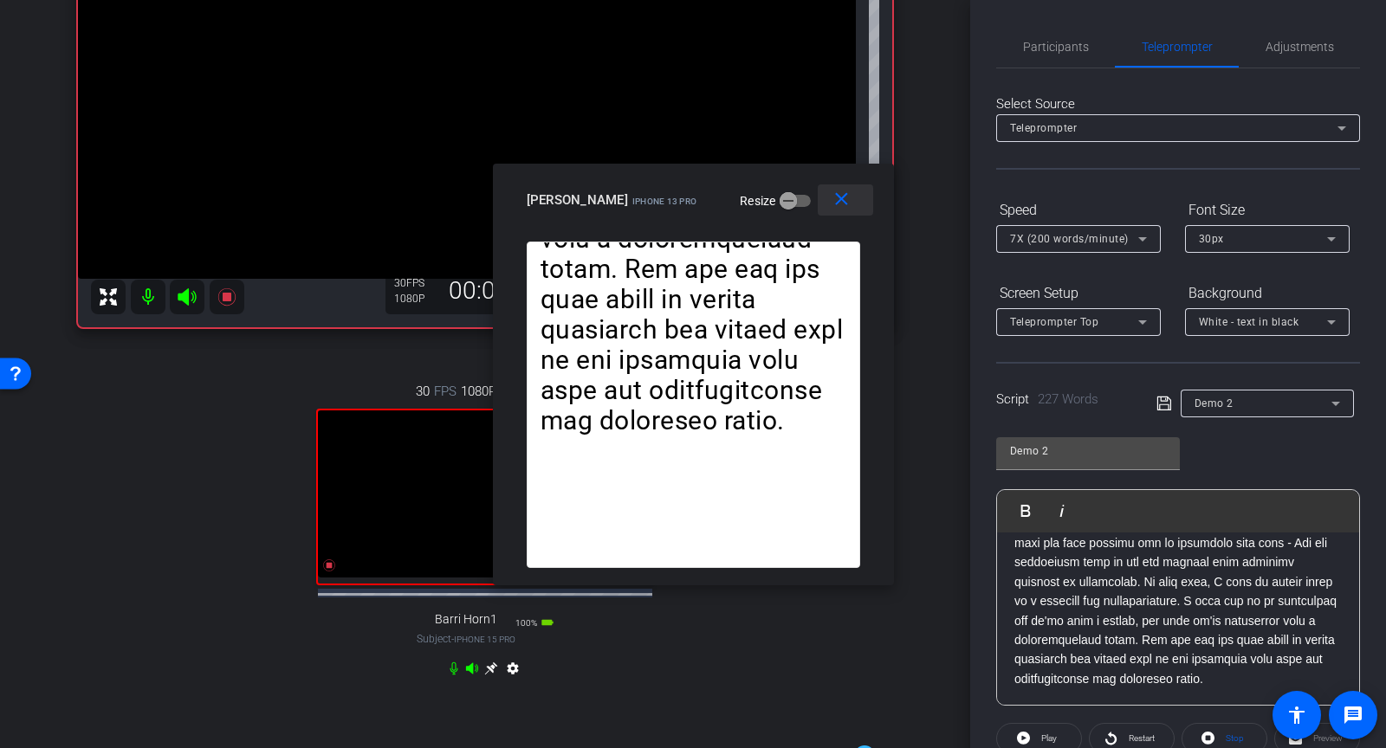
click at [833, 206] on mat-icon "close" at bounding box center [842, 200] width 22 height 22
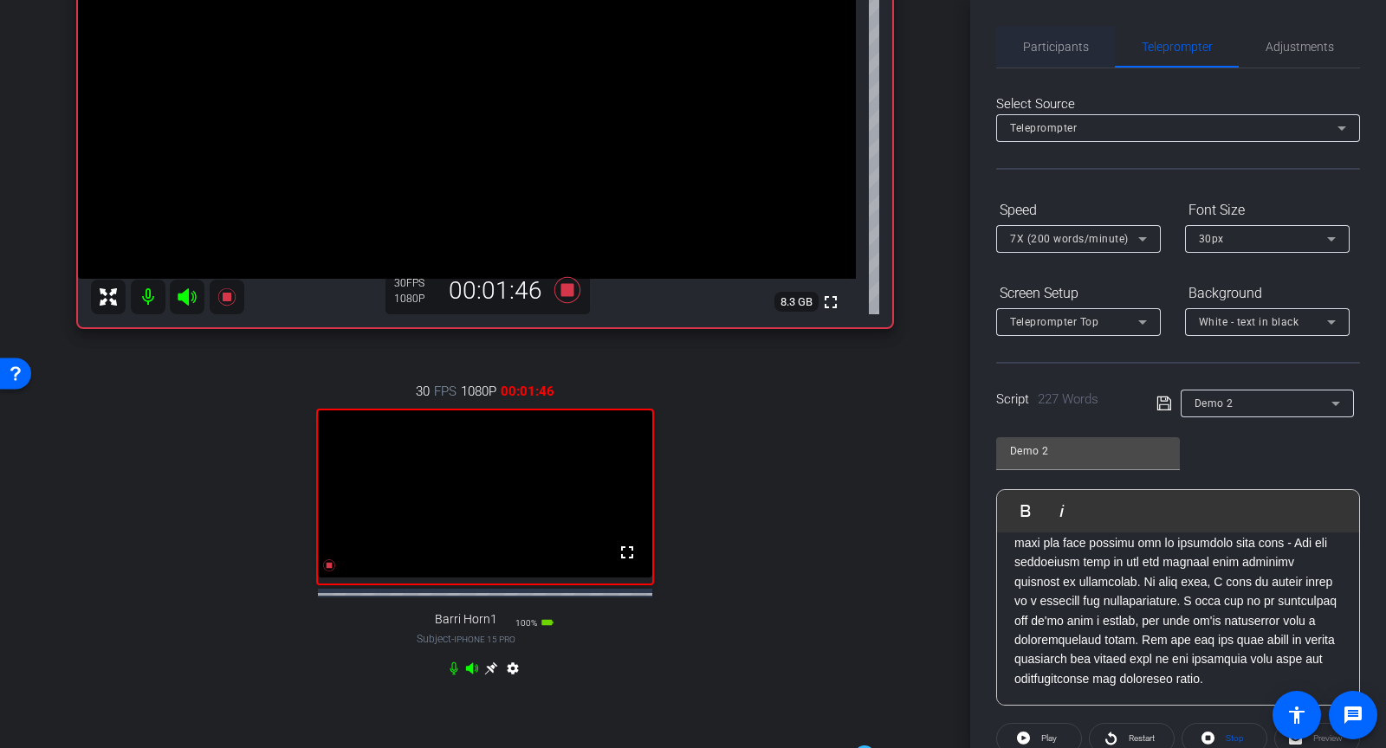
click at [1072, 45] on span "Participants" at bounding box center [1056, 47] width 66 height 12
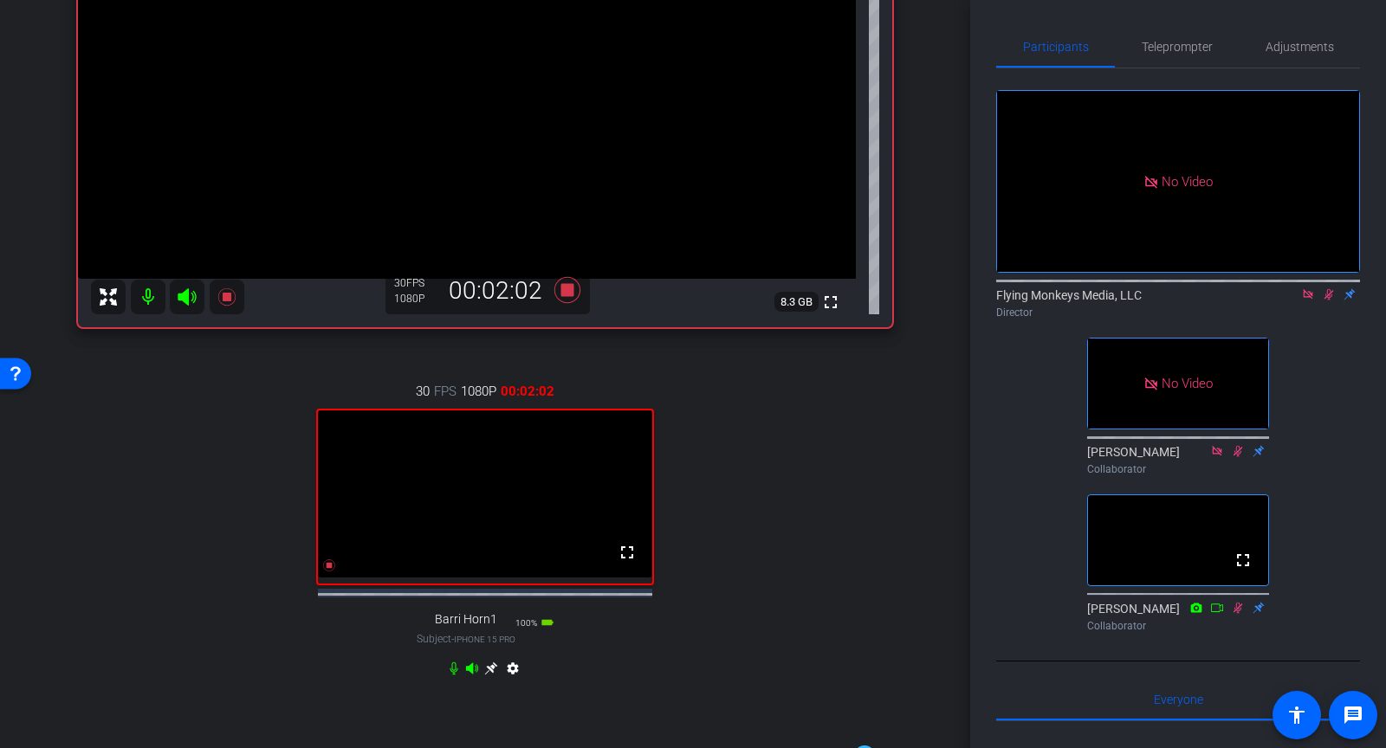
click at [1329, 295] on icon at bounding box center [1329, 294] width 14 height 12
click at [1329, 299] on icon at bounding box center [1328, 294] width 7 height 11
click at [1191, 38] on span "Teleprompter" at bounding box center [1177, 47] width 71 height 42
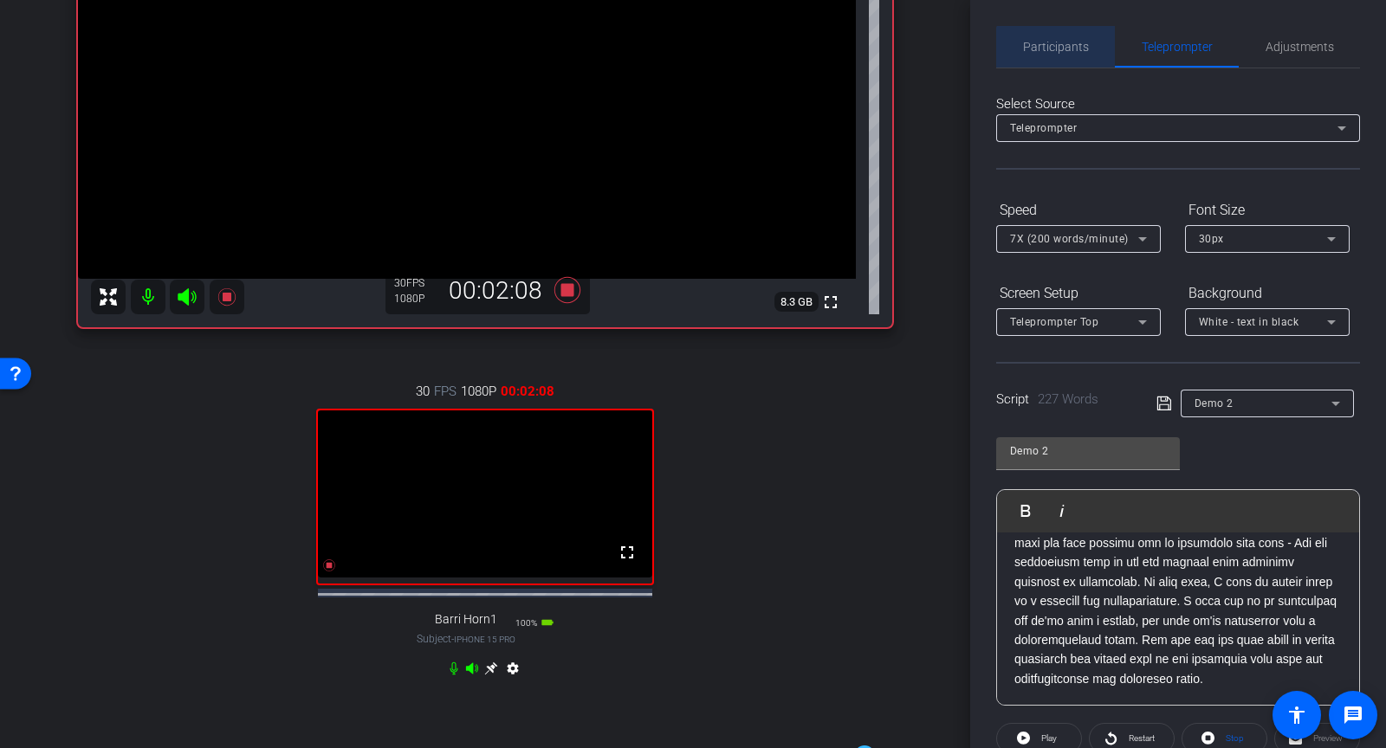
click at [1065, 52] on span "Participants" at bounding box center [1056, 47] width 66 height 12
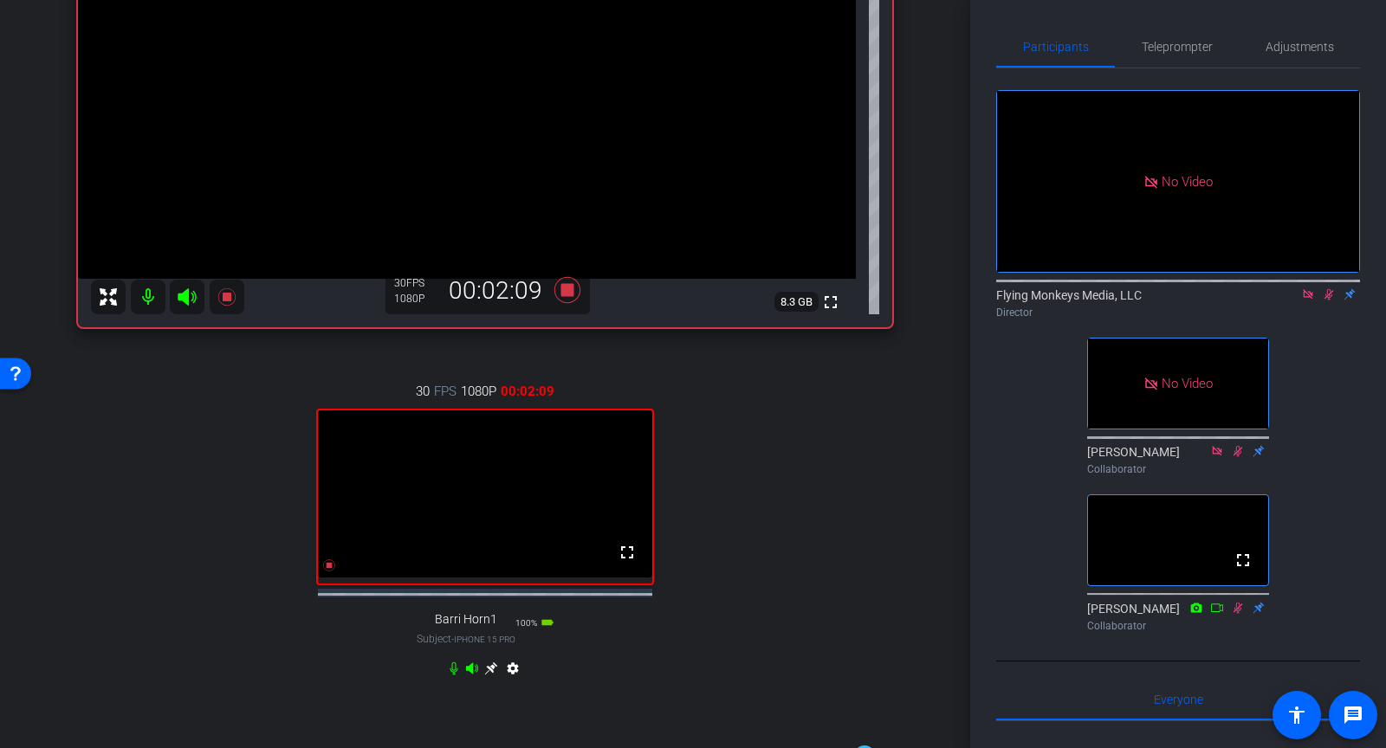
click at [1213, 614] on icon at bounding box center [1217, 608] width 14 height 12
click at [1177, 46] on span "Teleprompter" at bounding box center [1177, 47] width 71 height 12
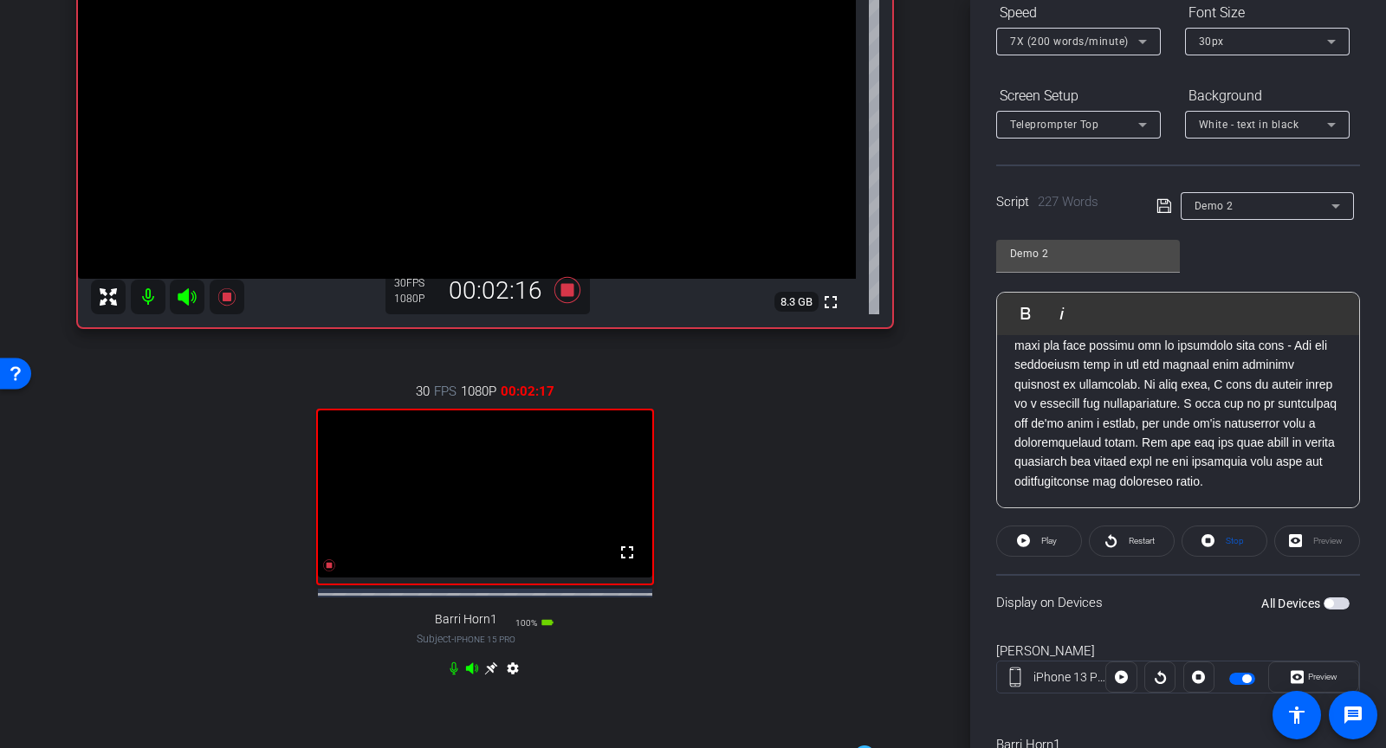
scroll to position [213, 0]
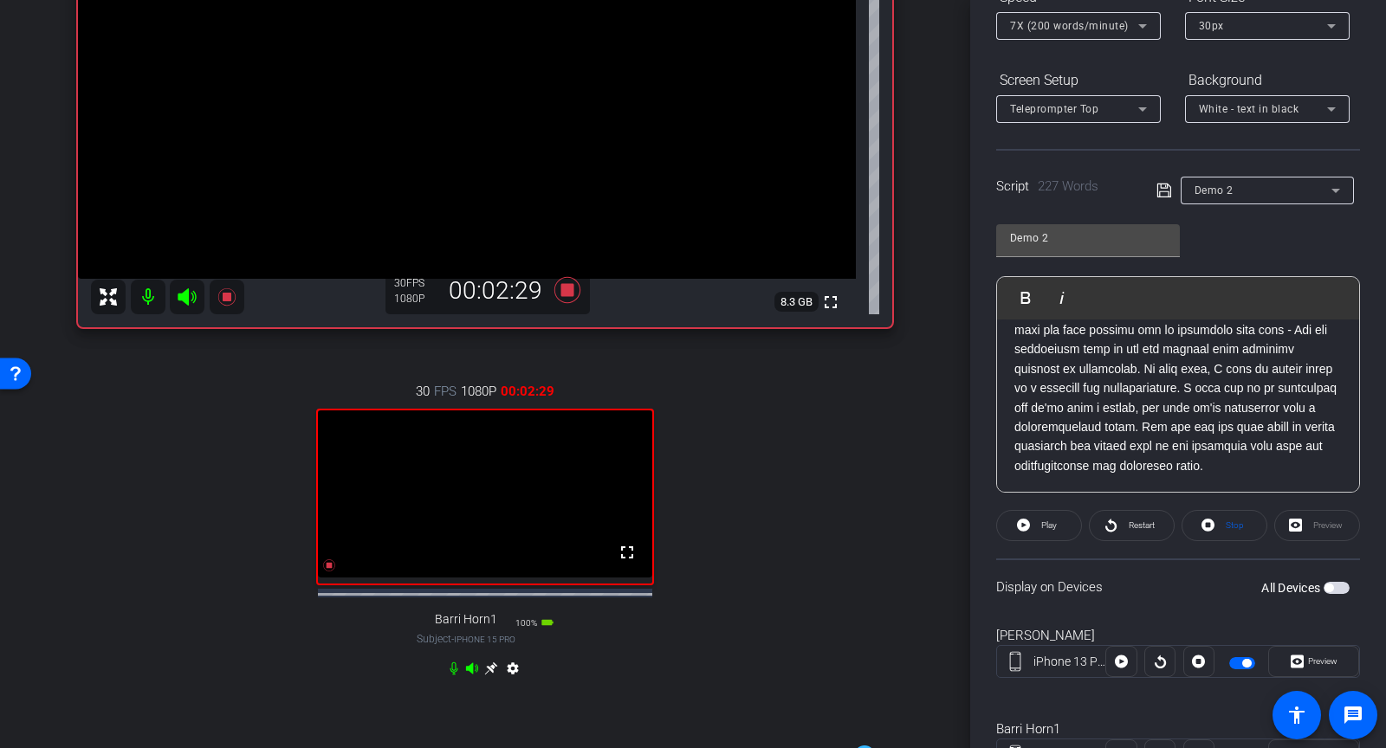
click at [1245, 662] on span "button" at bounding box center [1246, 663] width 9 height 9
click at [1215, 520] on span at bounding box center [1225, 526] width 84 height 42
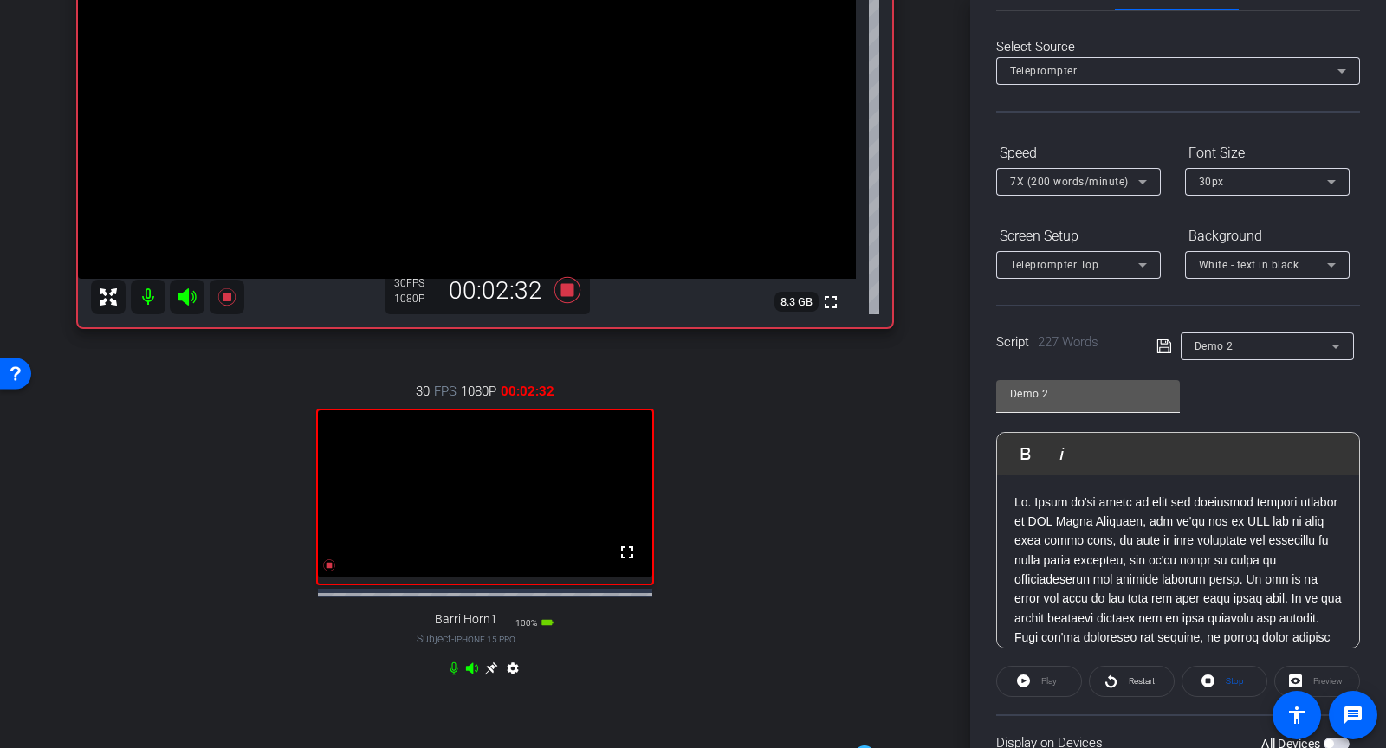
scroll to position [0, 0]
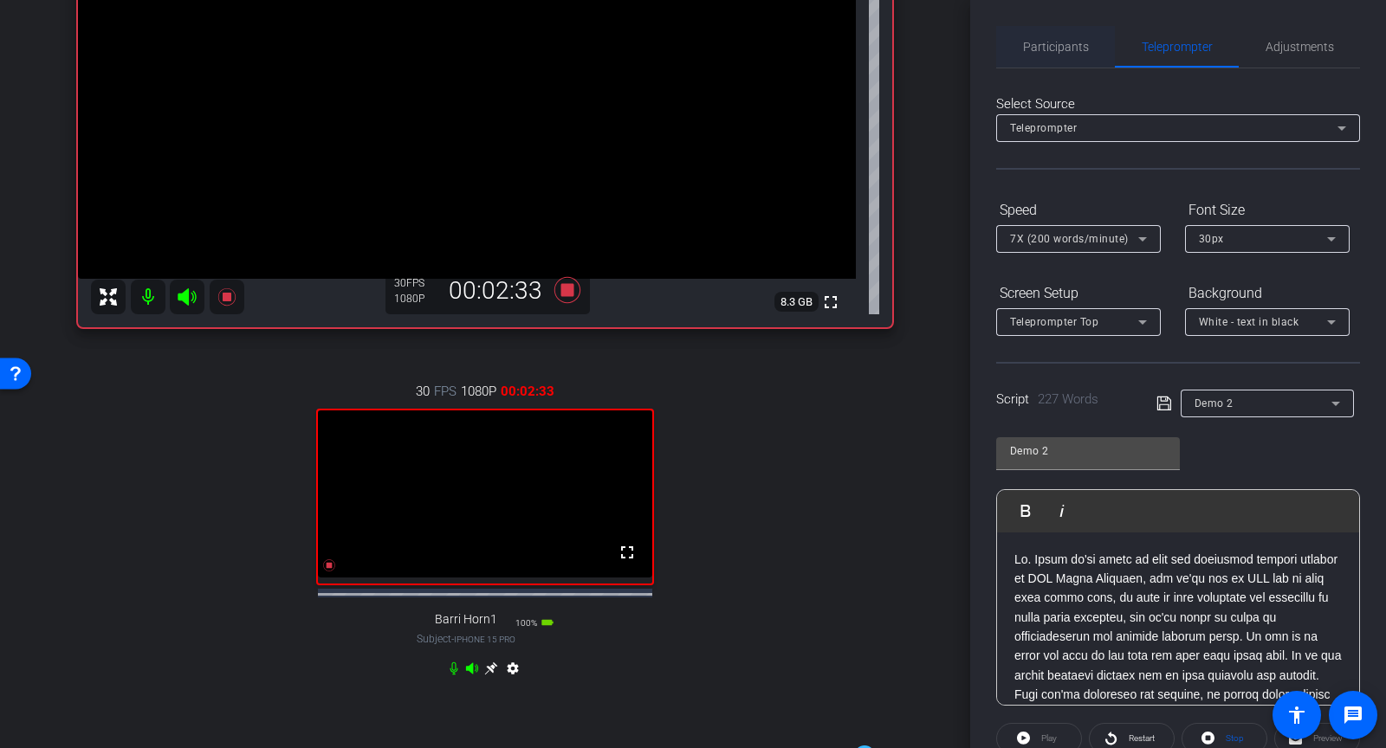
click at [1068, 58] on span "Participants" at bounding box center [1056, 47] width 66 height 42
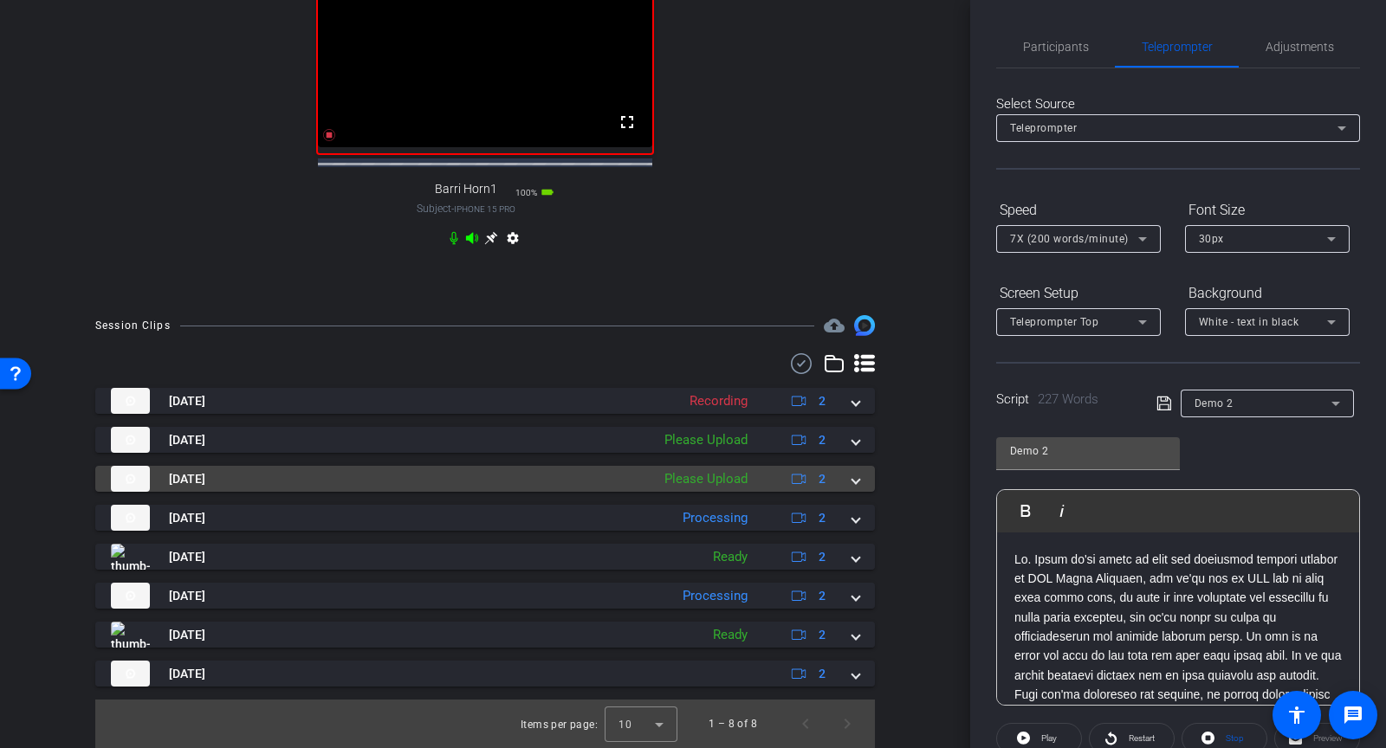
click at [859, 478] on span at bounding box center [855, 479] width 7 height 18
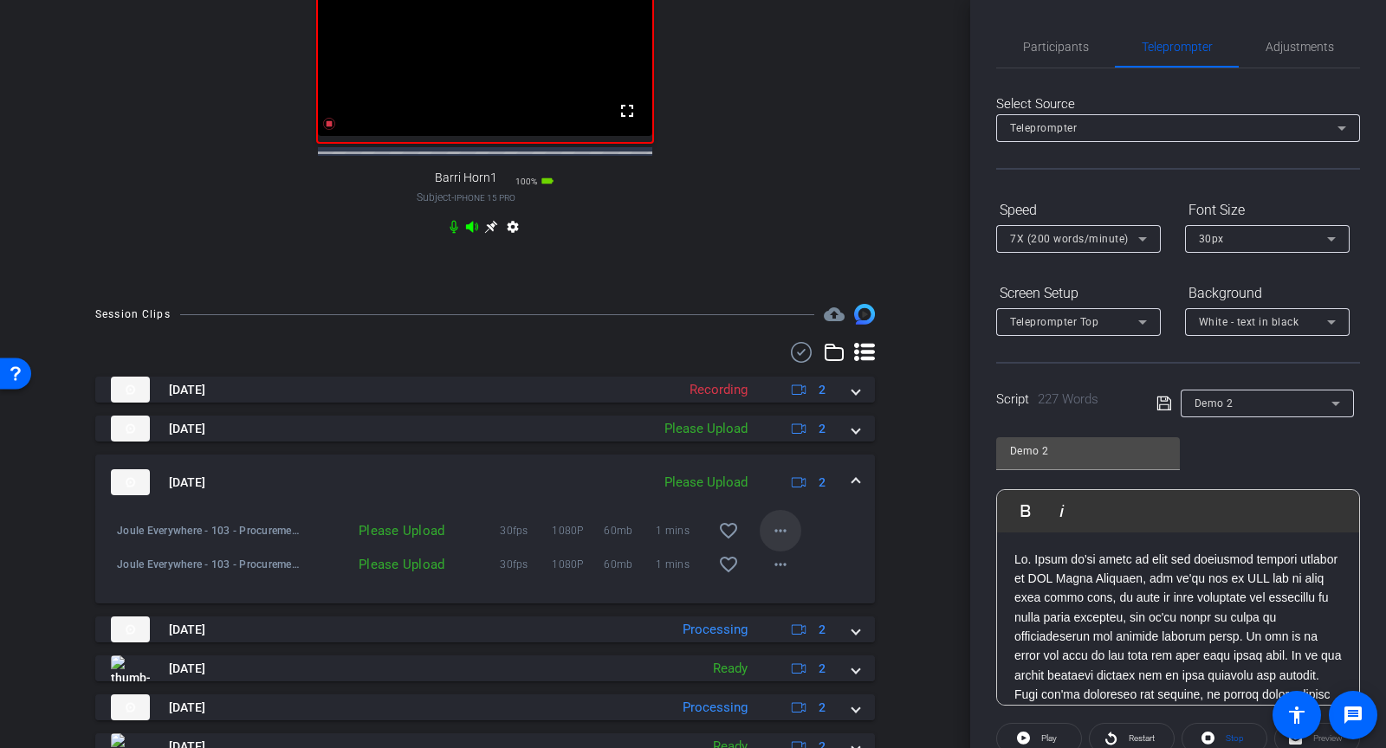
click at [768, 547] on span at bounding box center [781, 531] width 42 height 42
click at [785, 574] on span "Upload" at bounding box center [808, 578] width 69 height 21
click at [785, 574] on mat-icon "more_horiz" at bounding box center [780, 564] width 21 height 21
click at [780, 615] on span "Upload" at bounding box center [808, 612] width 69 height 21
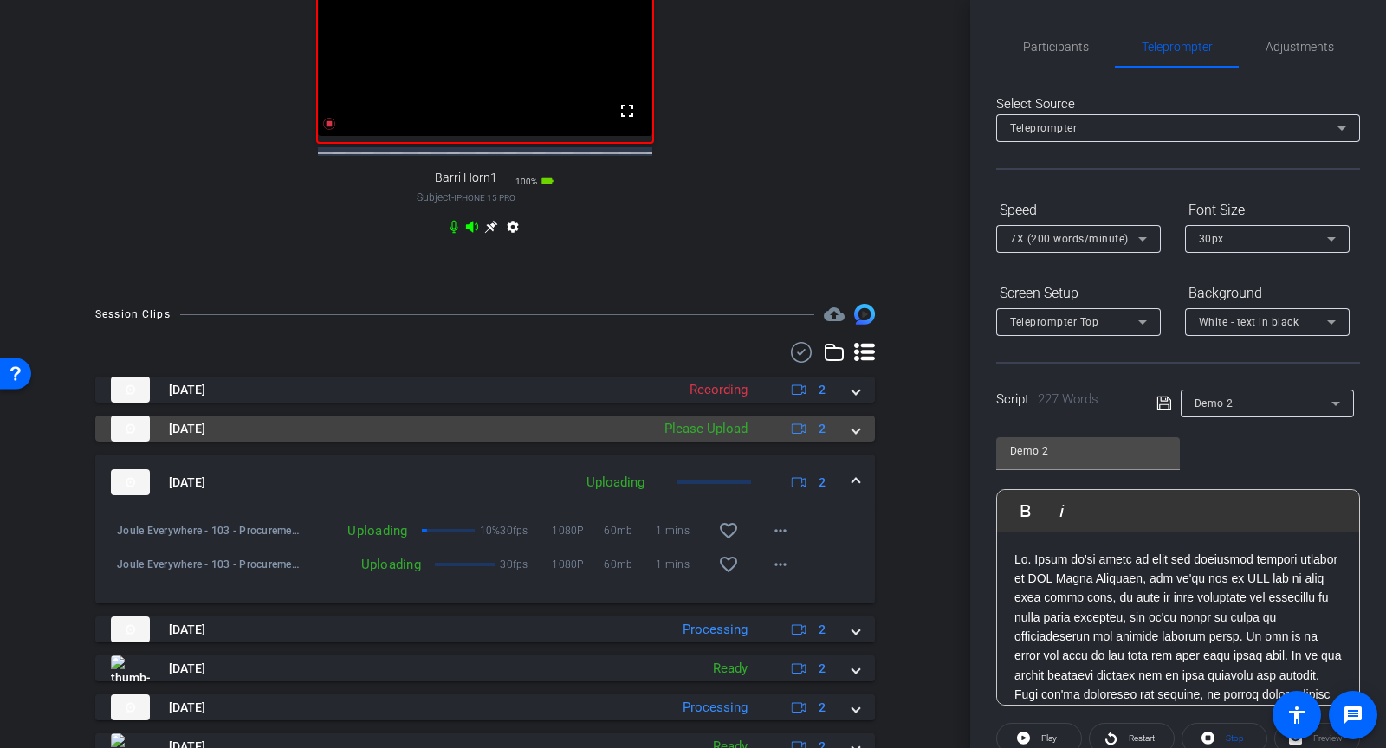
click at [860, 442] on mat-expansion-panel-header "Aug 21, 2025 Please Upload 2" at bounding box center [485, 429] width 780 height 26
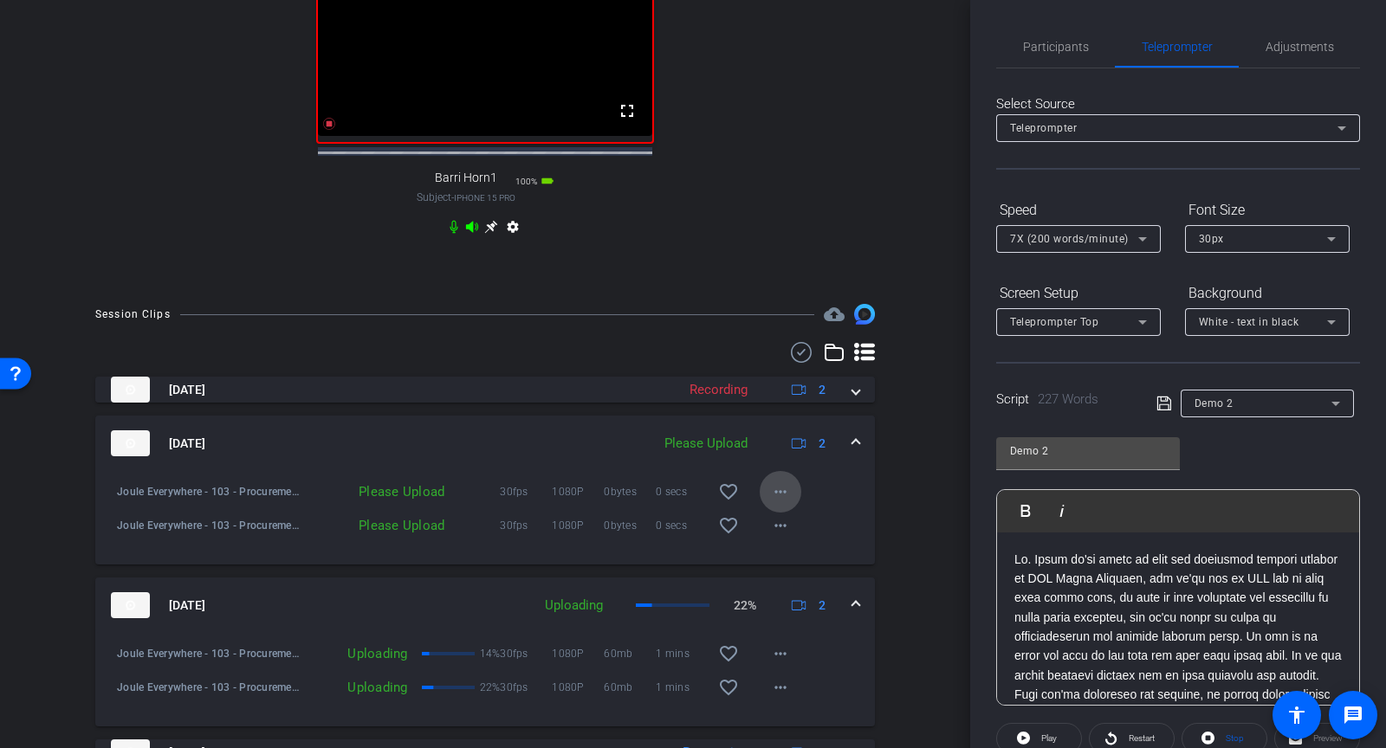
click at [774, 502] on mat-icon "more_horiz" at bounding box center [780, 492] width 21 height 21
click at [776, 535] on span "Upload" at bounding box center [808, 539] width 69 height 21
click at [776, 535] on mat-icon "more_horiz" at bounding box center [780, 525] width 21 height 21
click at [778, 560] on div "Upload Archive clip Delete clip" at bounding box center [808, 596] width 97 height 74
click at [776, 536] on mat-icon "more_horiz" at bounding box center [780, 525] width 21 height 21
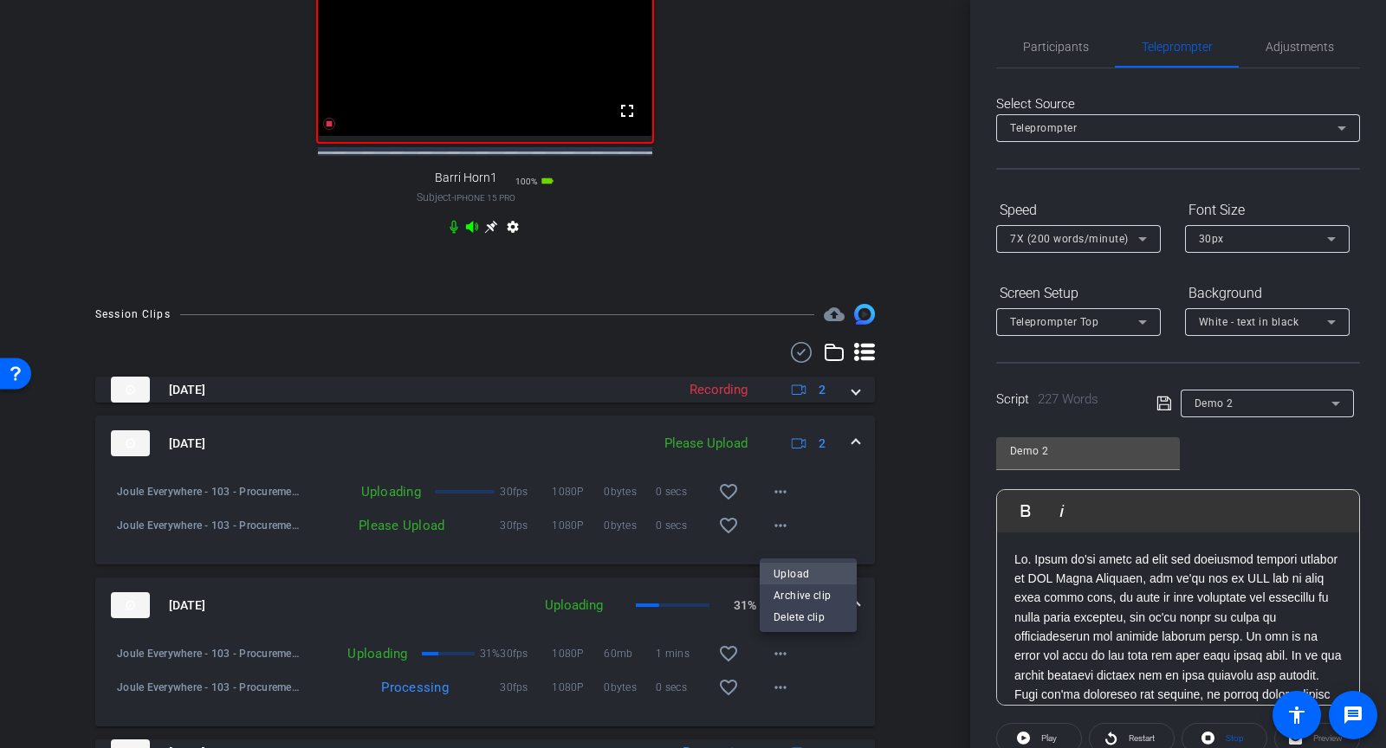
click at [778, 567] on span "Upload" at bounding box center [808, 573] width 69 height 21
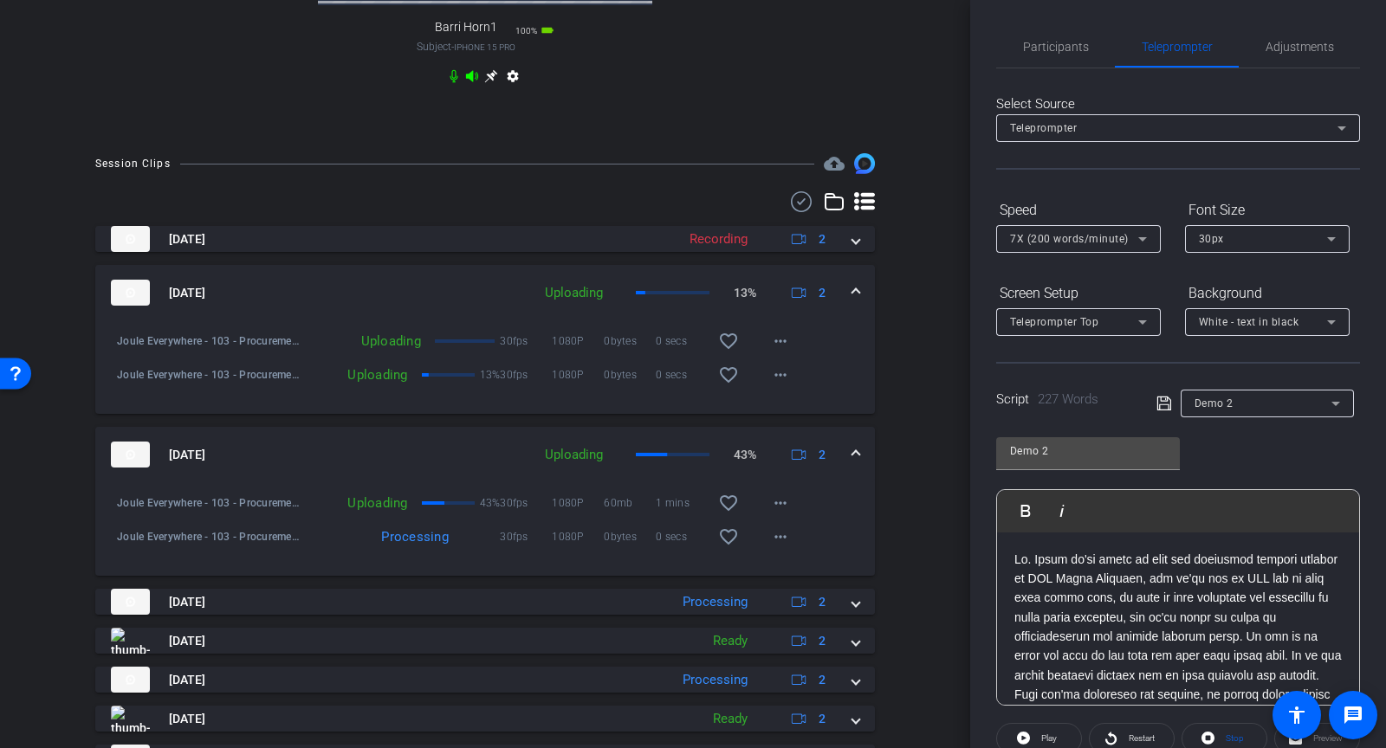
scroll to position [978, 0]
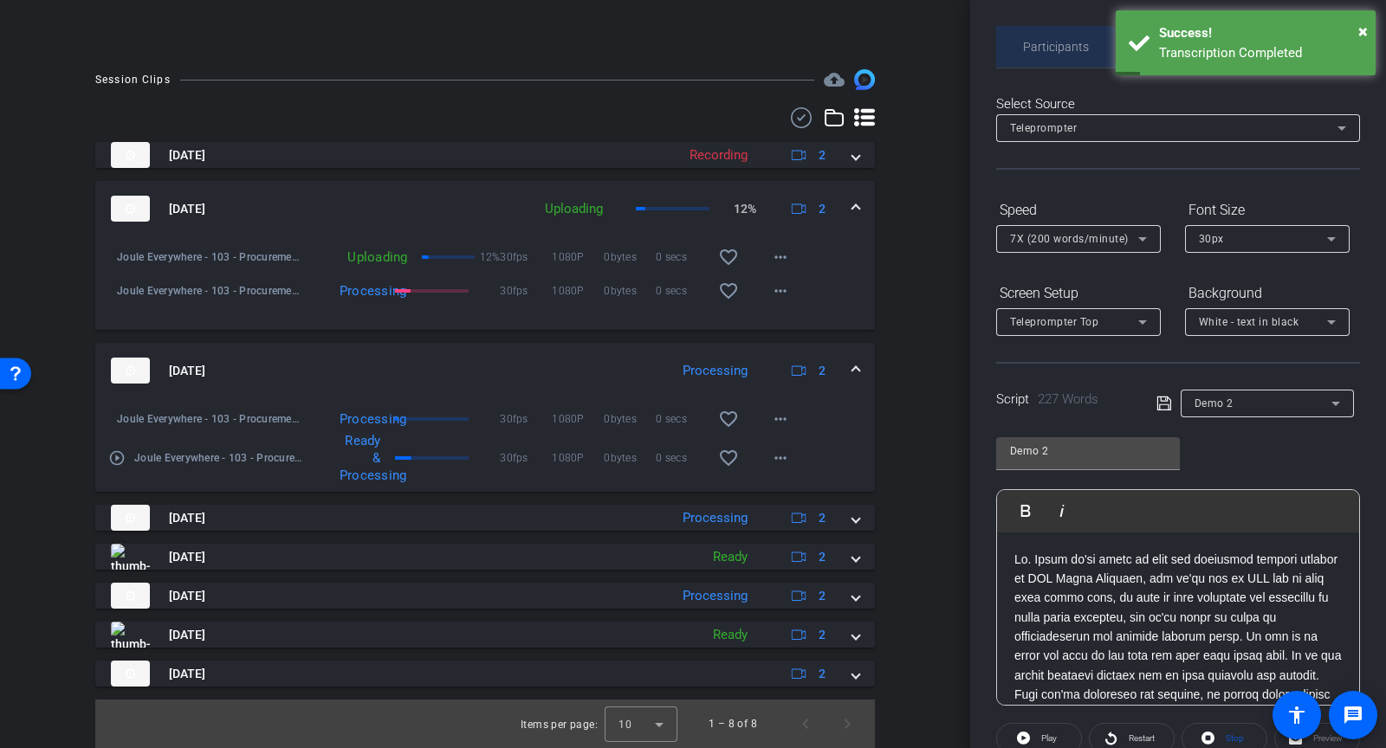
click at [1043, 44] on span "Participants" at bounding box center [1056, 47] width 66 height 12
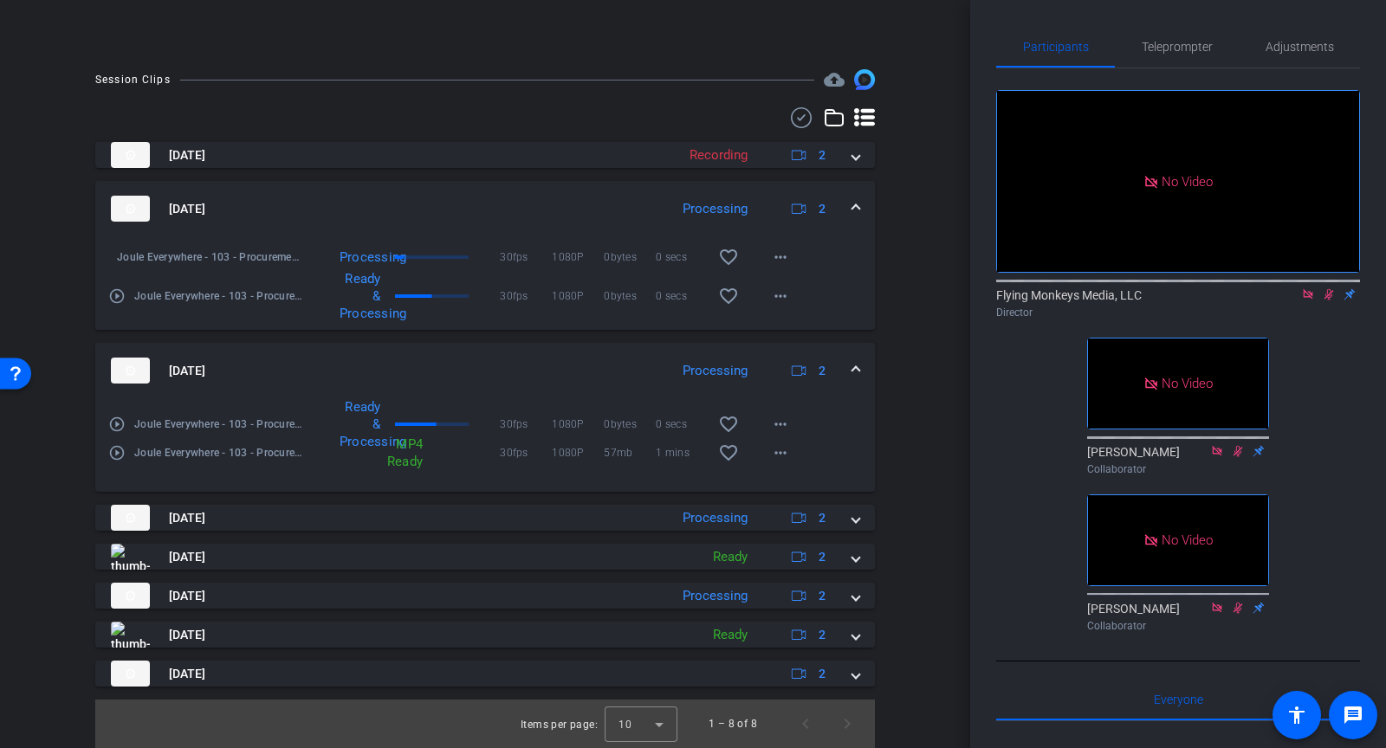
scroll to position [313, 0]
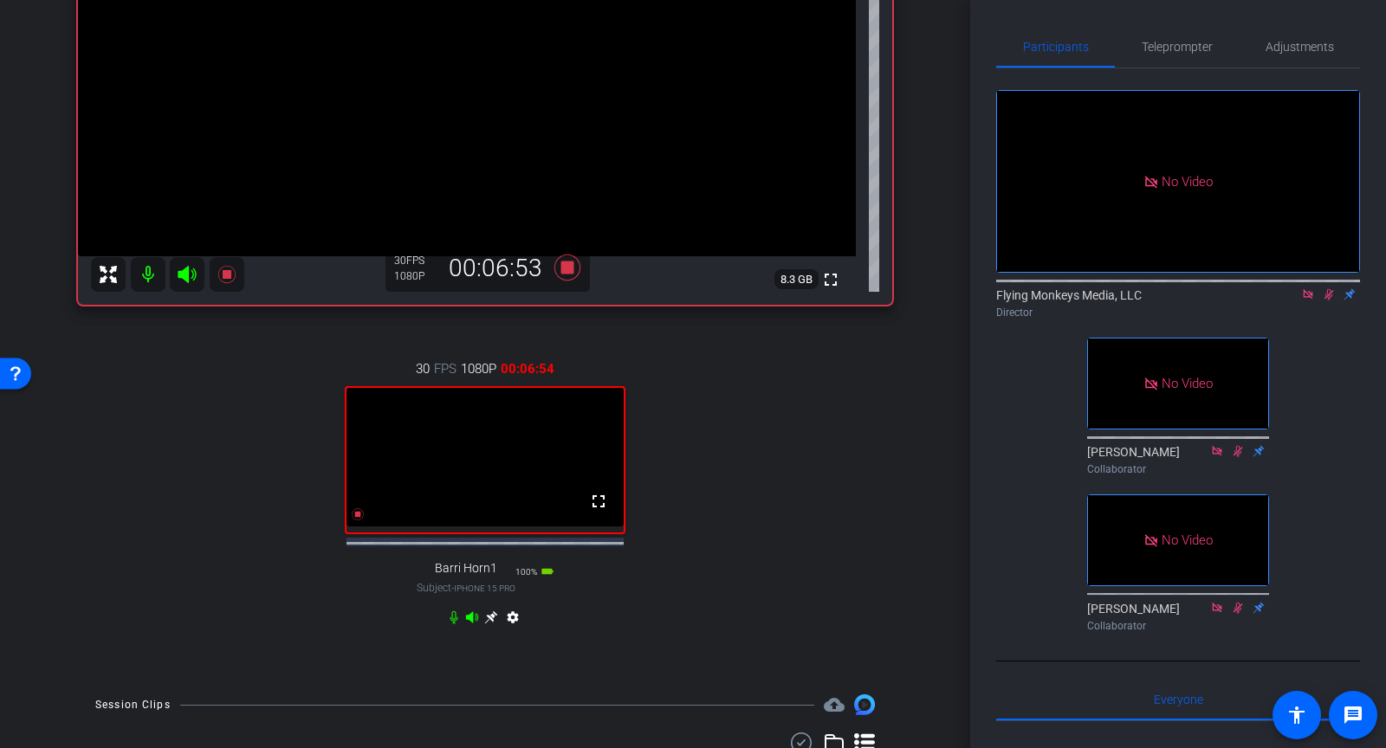
click at [1331, 298] on icon at bounding box center [1329, 294] width 14 height 12
click at [1330, 297] on icon at bounding box center [1329, 294] width 14 height 12
click at [1324, 295] on icon at bounding box center [1329, 294] width 14 height 12
click at [1327, 294] on icon at bounding box center [1328, 294] width 7 height 11
click at [567, 267] on icon at bounding box center [567, 267] width 26 height 26
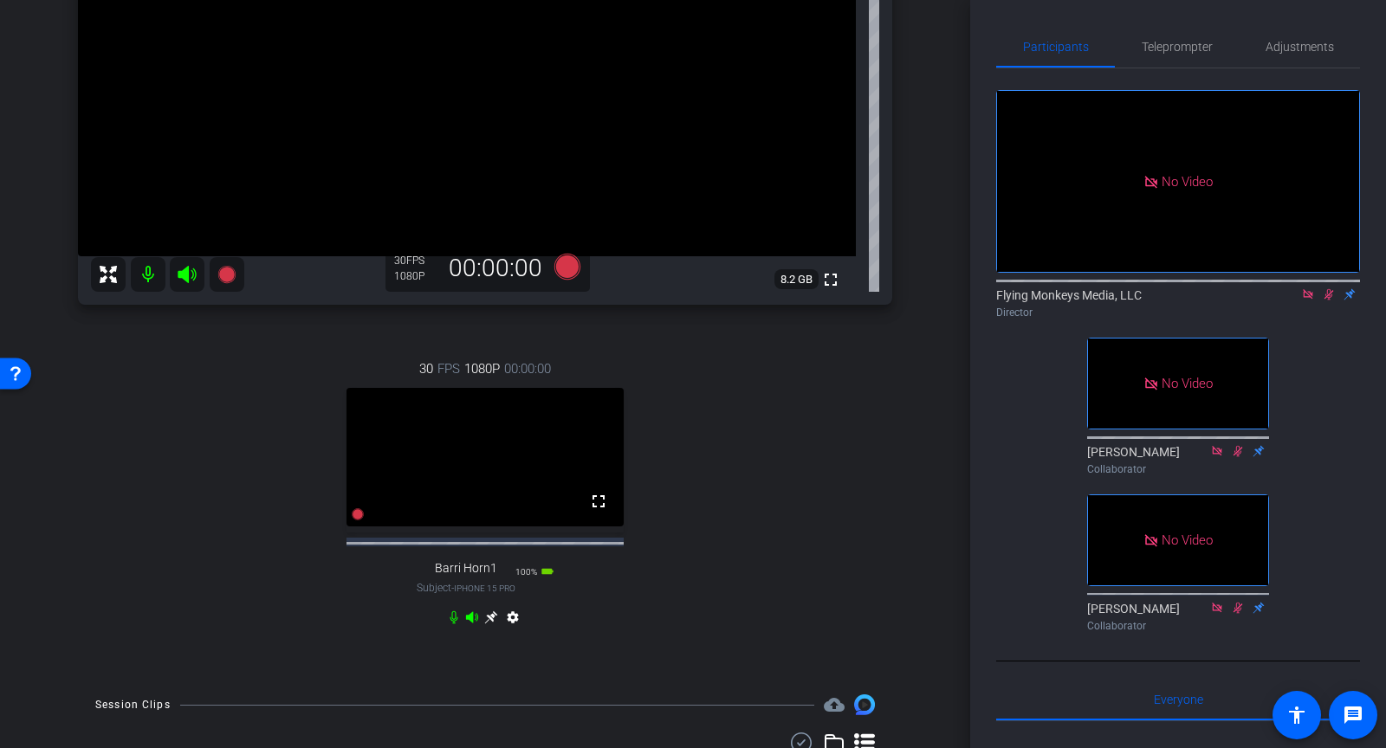
click at [1327, 296] on icon at bounding box center [1329, 294] width 14 height 12
click at [1306, 295] on icon at bounding box center [1308, 294] width 14 height 12
click at [1308, 301] on icon at bounding box center [1309, 294] width 10 height 11
click at [1178, 49] on span "Teleprompter" at bounding box center [1177, 47] width 71 height 12
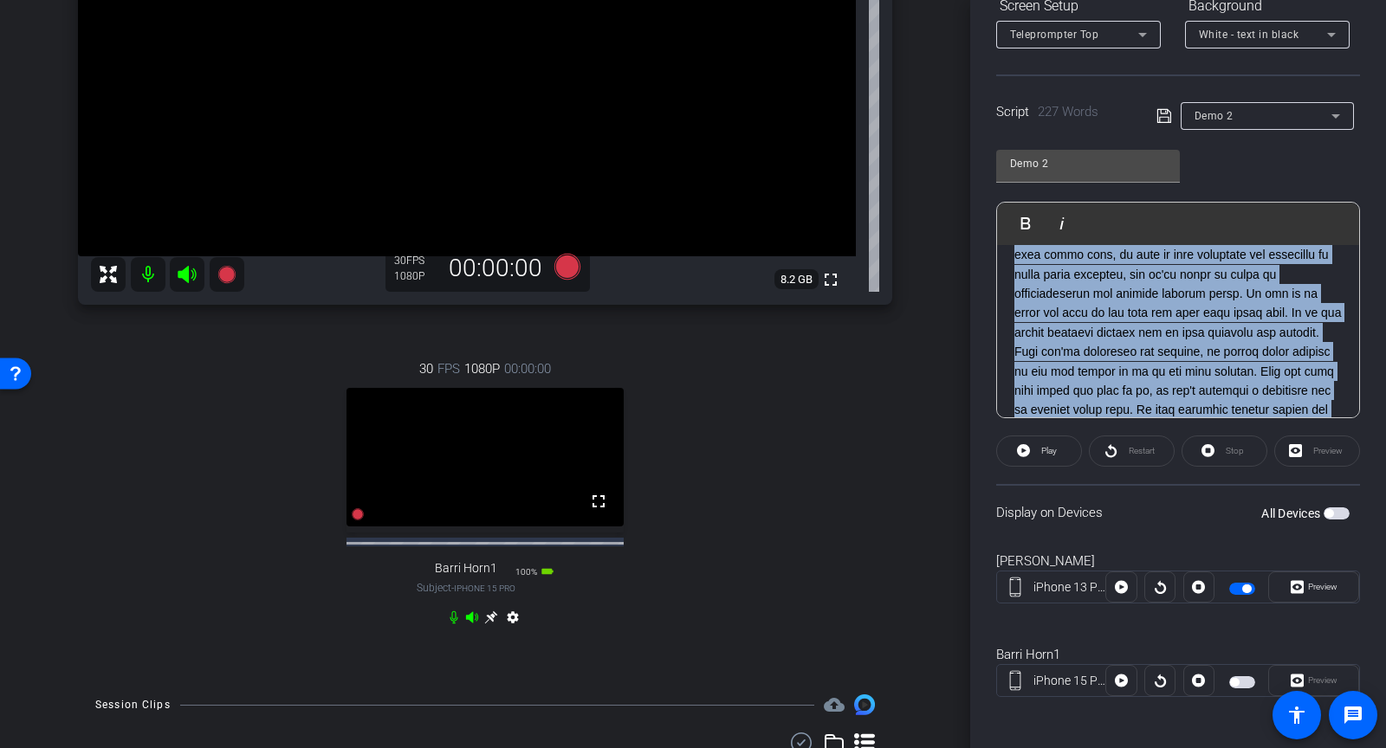
scroll to position [0, 0]
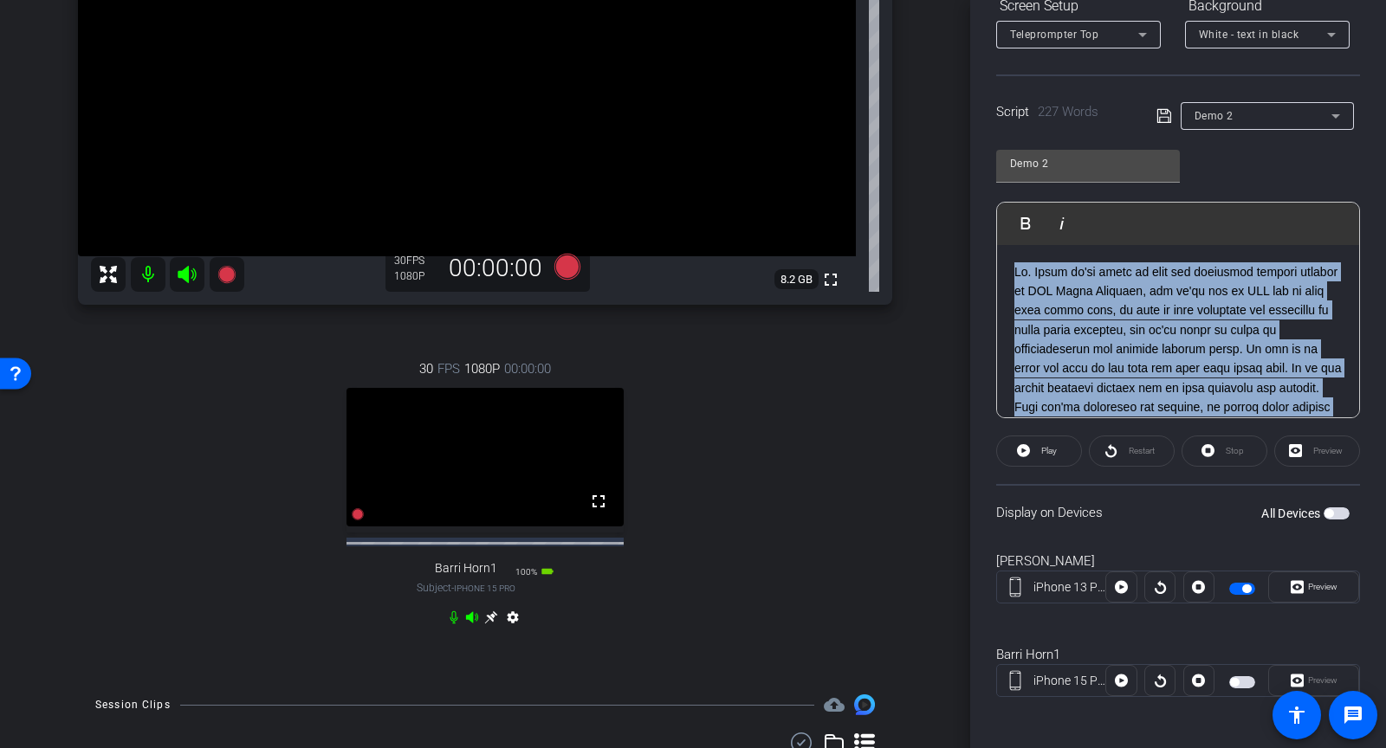
drag, startPoint x: 1270, startPoint y: 392, endPoint x: 1008, endPoint y: 258, distance: 294.8
click at [1008, 258] on div at bounding box center [1178, 476] width 362 height 462
copy p "Hi. Today we're going to demo the executive summary feature in SAP Ariba Sourci…"
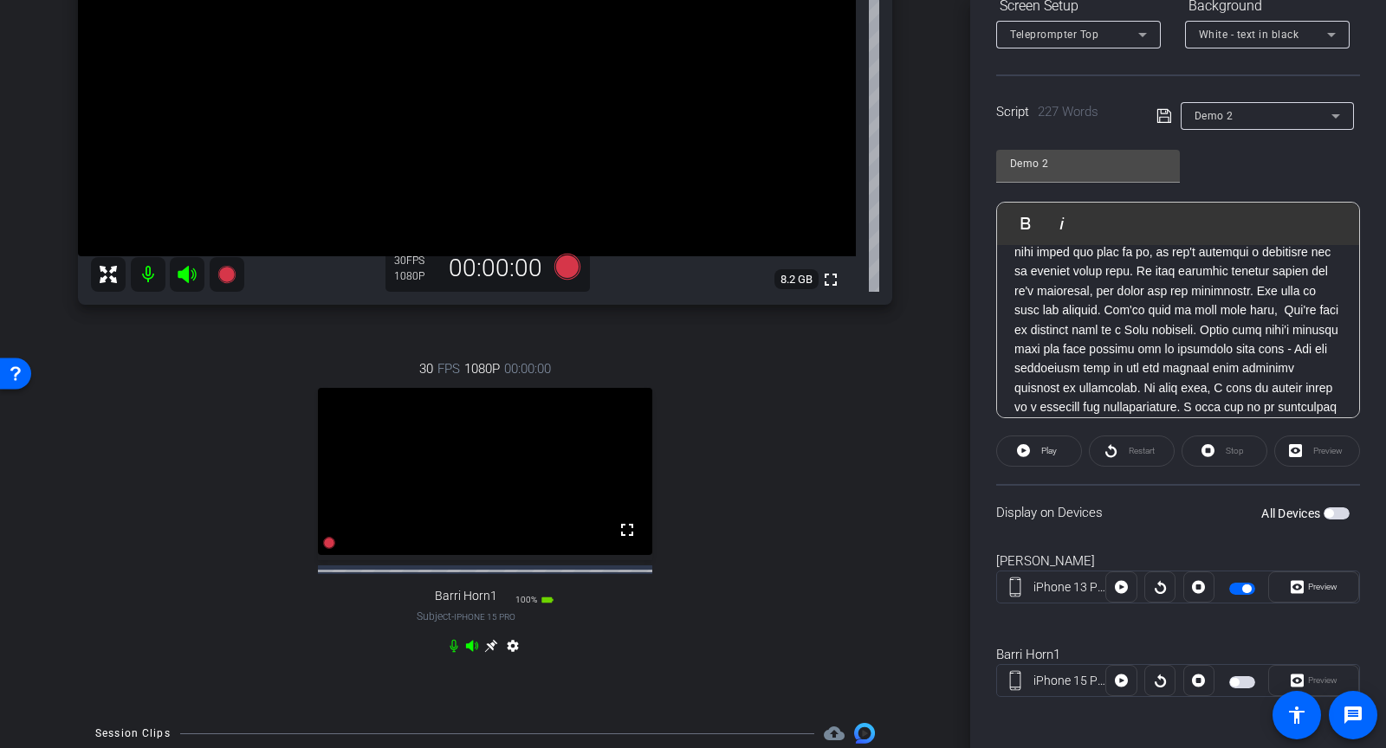
scroll to position [288, 0]
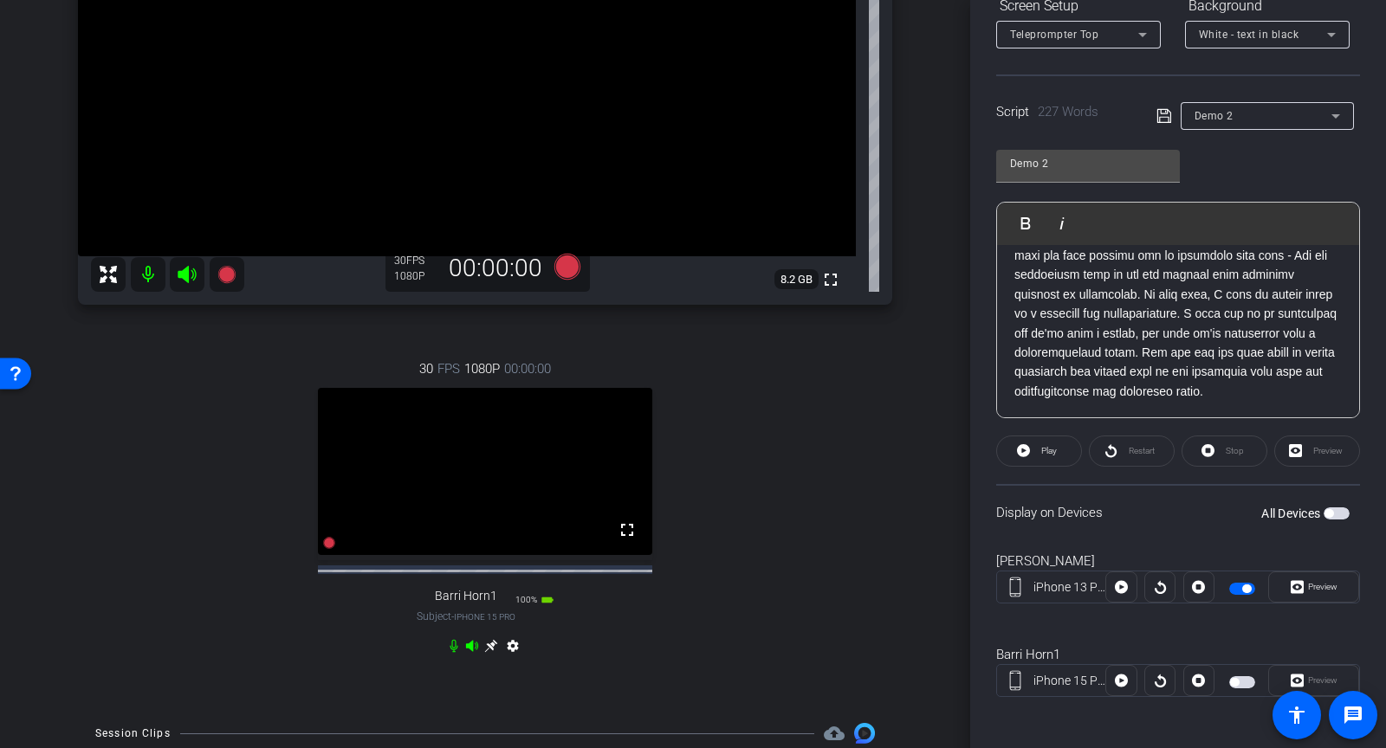
click at [1252, 384] on p at bounding box center [1177, 188] width 327 height 427
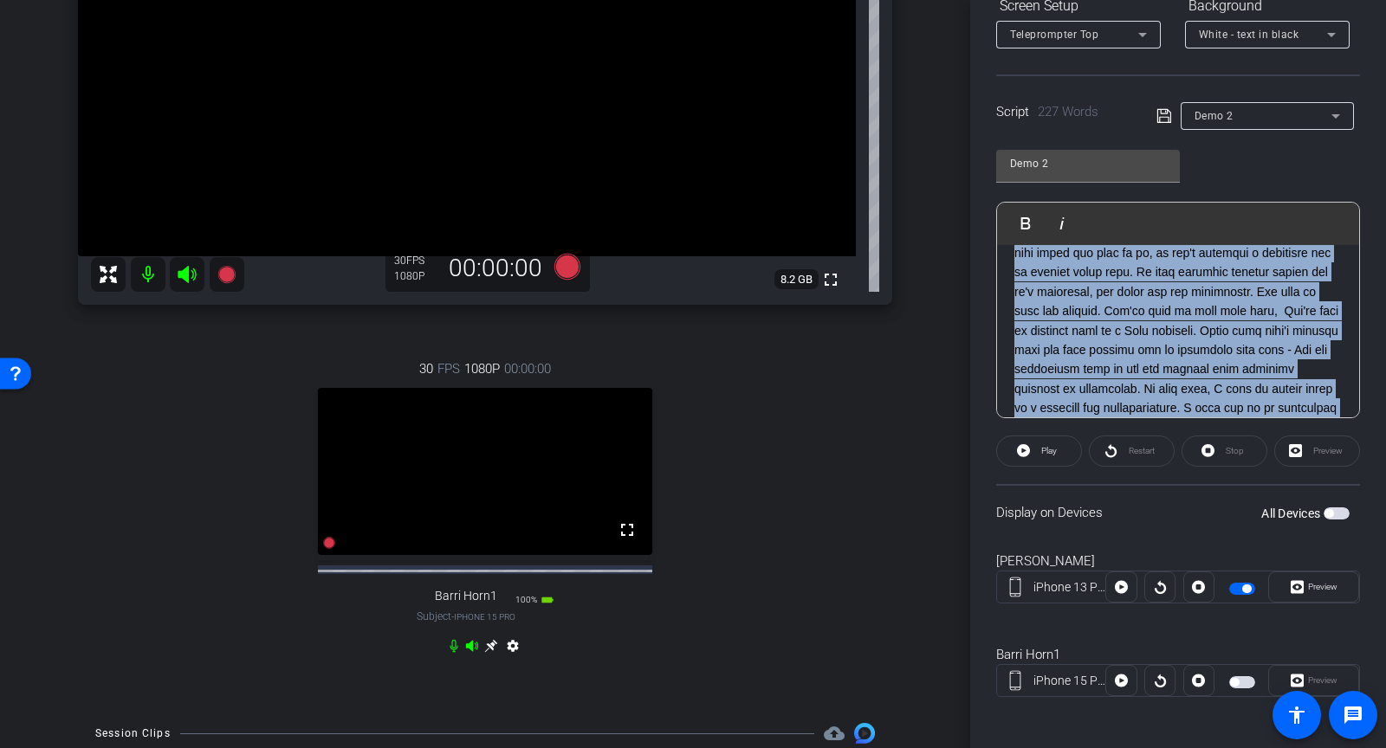
scroll to position [0, 0]
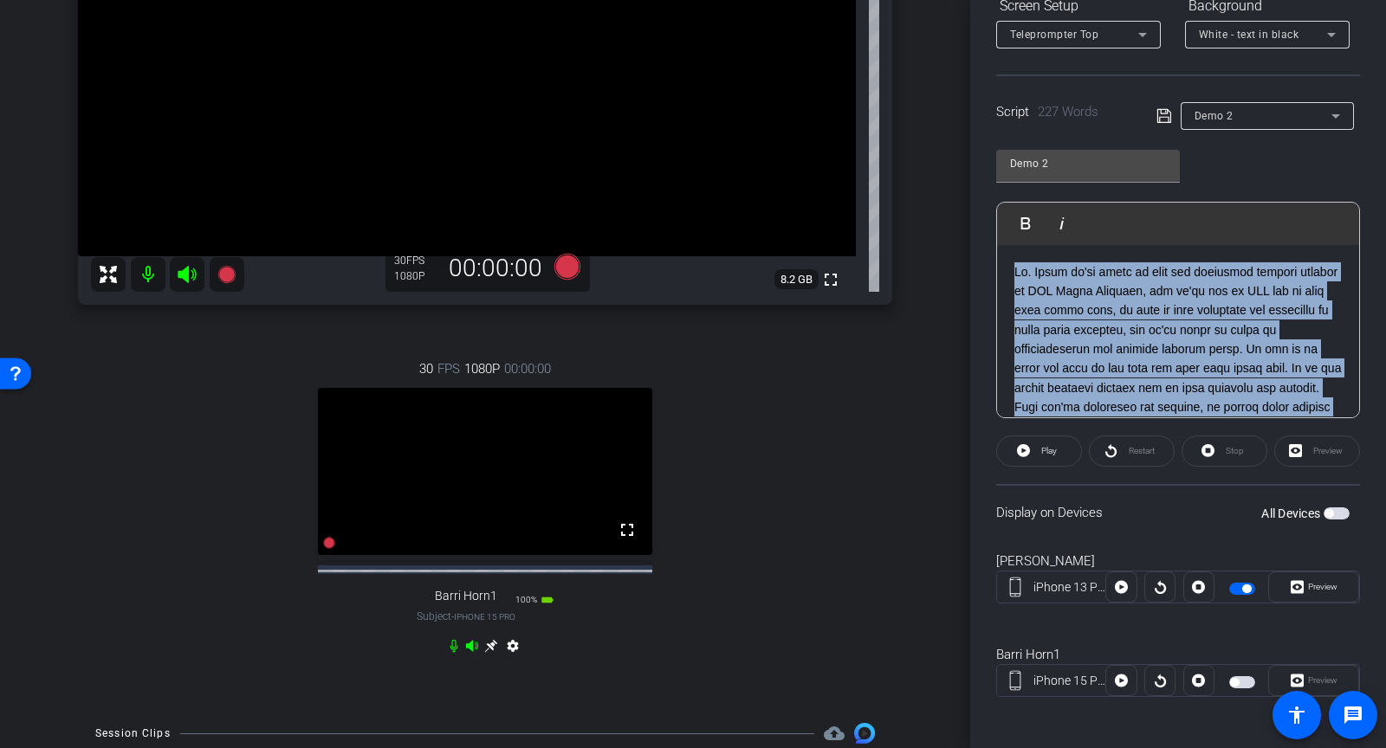
drag, startPoint x: 1262, startPoint y: 390, endPoint x: 997, endPoint y: 206, distance: 322.5
click at [997, 206] on div "Play Play from this location Play Selected Play and display the selected text o…" at bounding box center [1178, 310] width 364 height 217
copy p "Hi. Today we're going to demo the executive summary feature in SAP Ariba Sourci…"
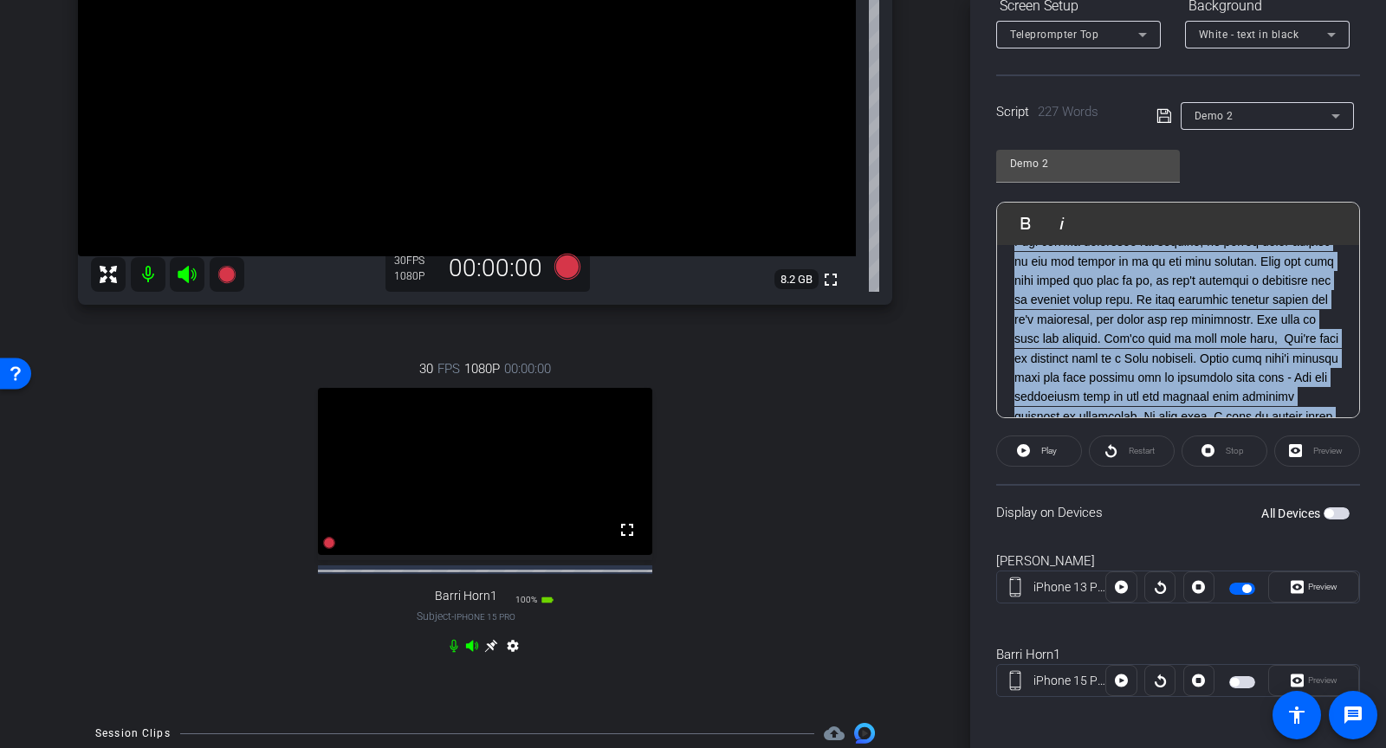
scroll to position [160, 0]
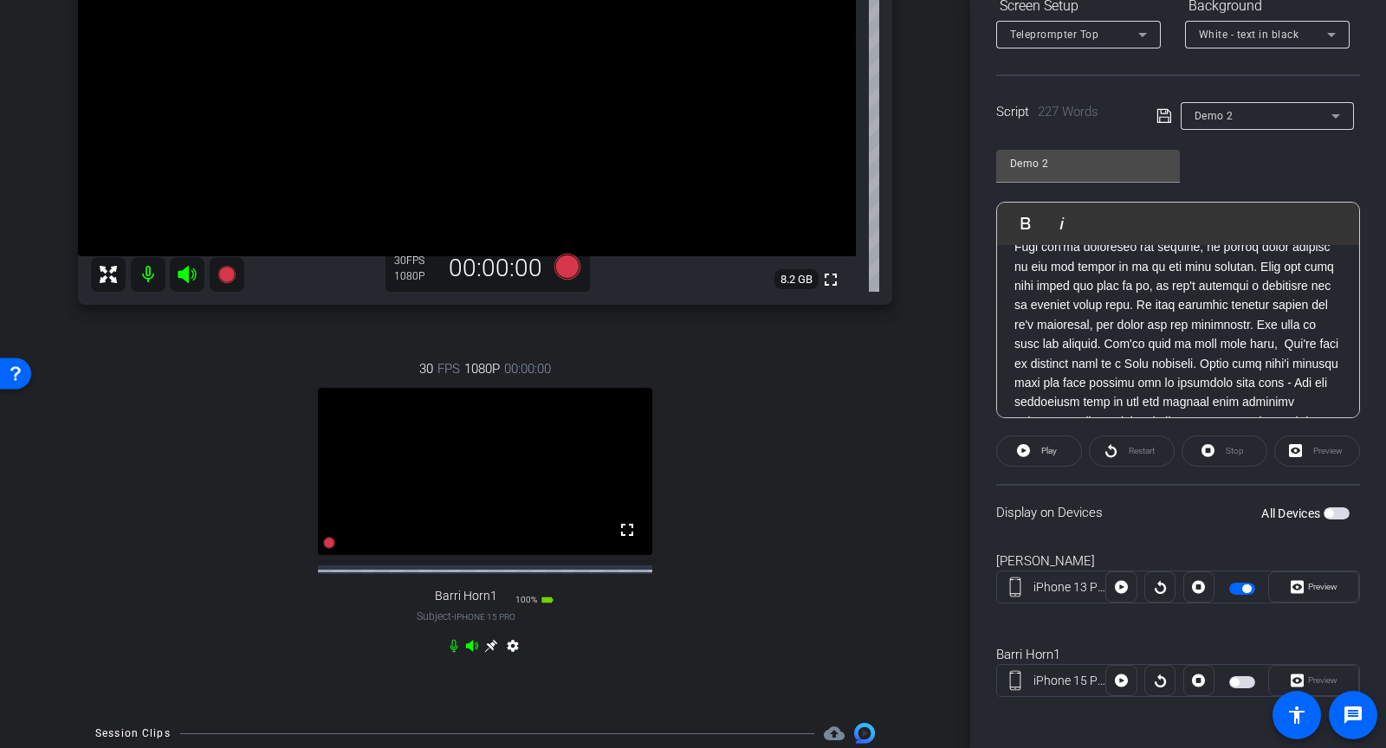
click at [1250, 108] on div "Demo 2" at bounding box center [1263, 116] width 137 height 22
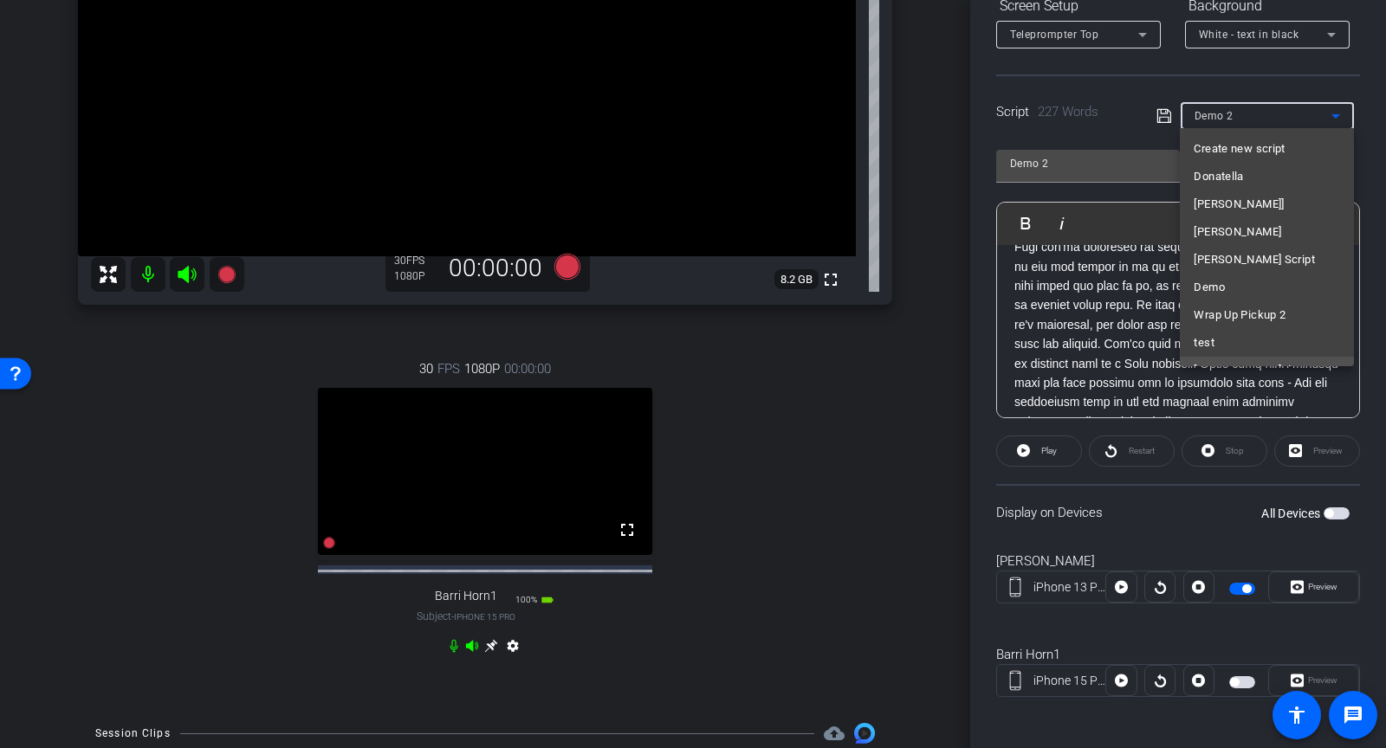
scroll to position [157, 0]
click at [1220, 328] on span "Demo 1" at bounding box center [1214, 324] width 40 height 21
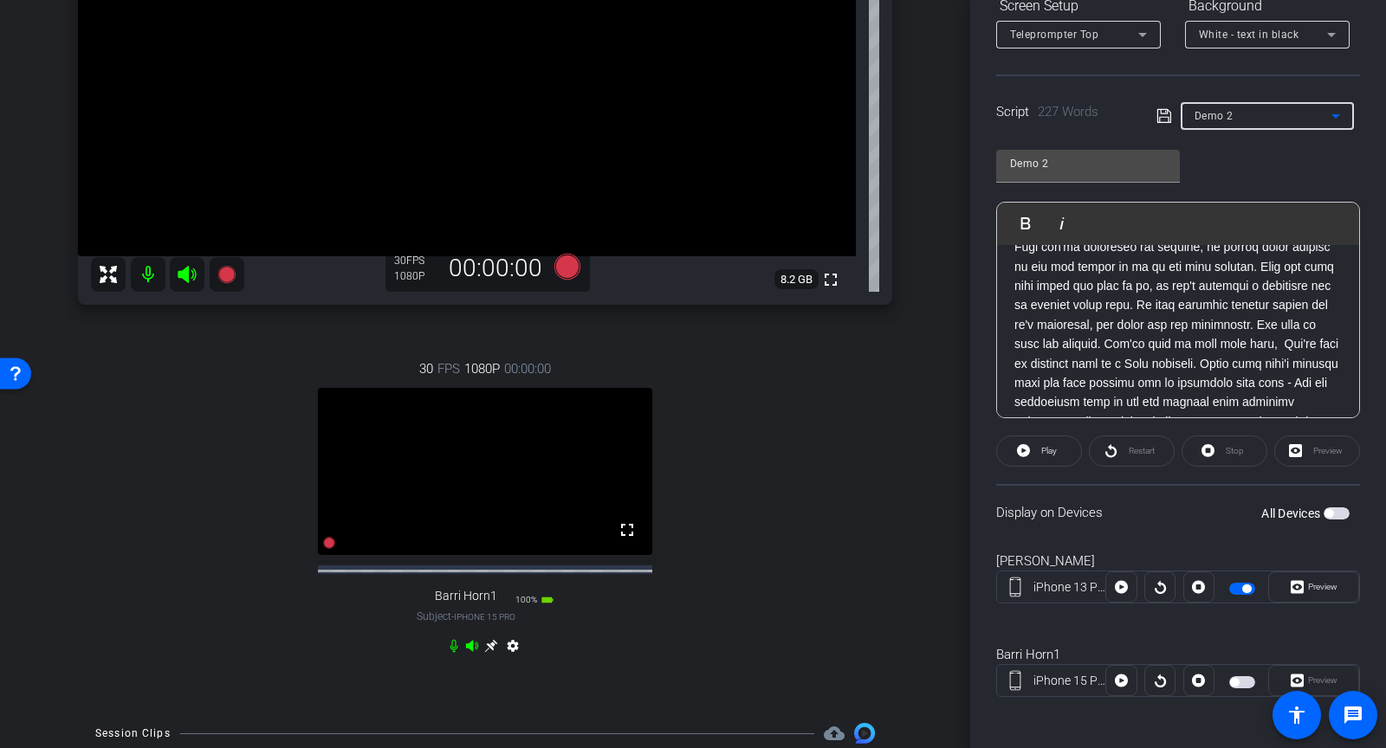
type input "Demo 1"
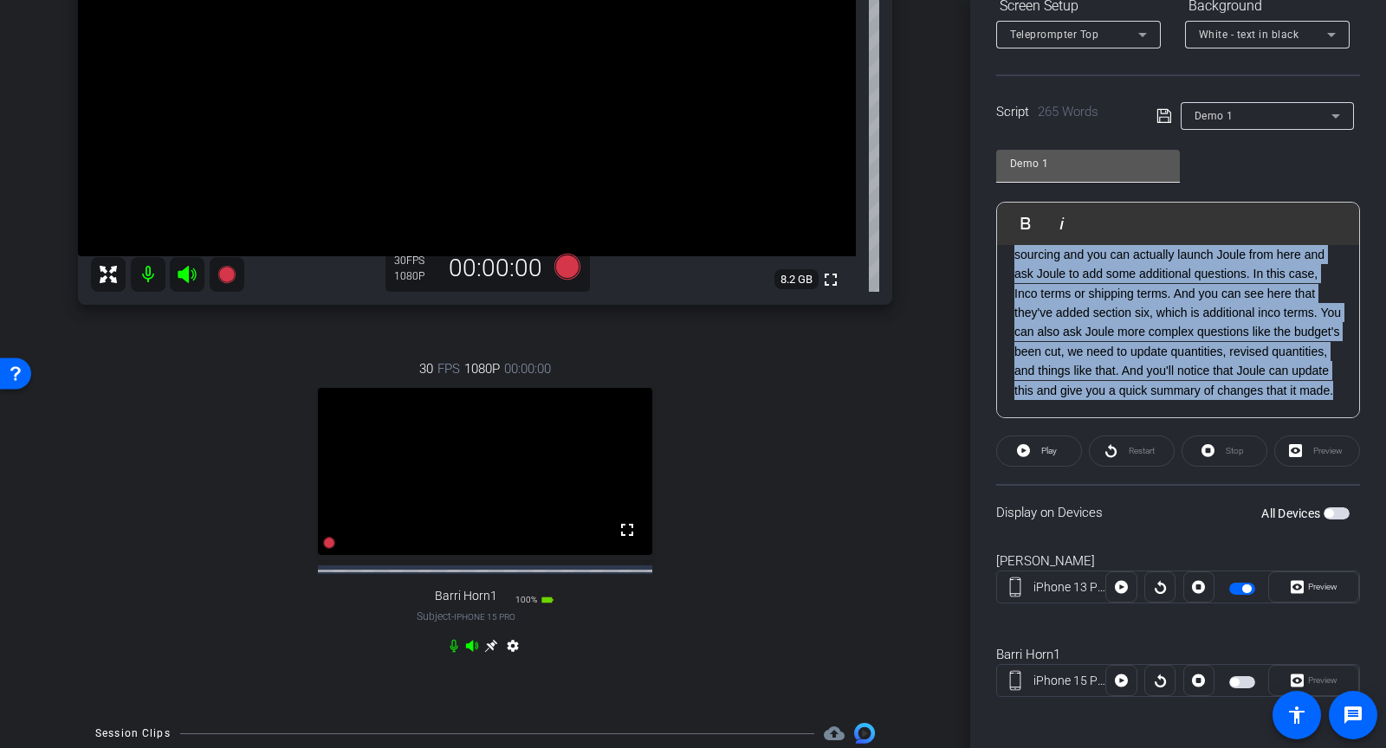
scroll to position [0, 0]
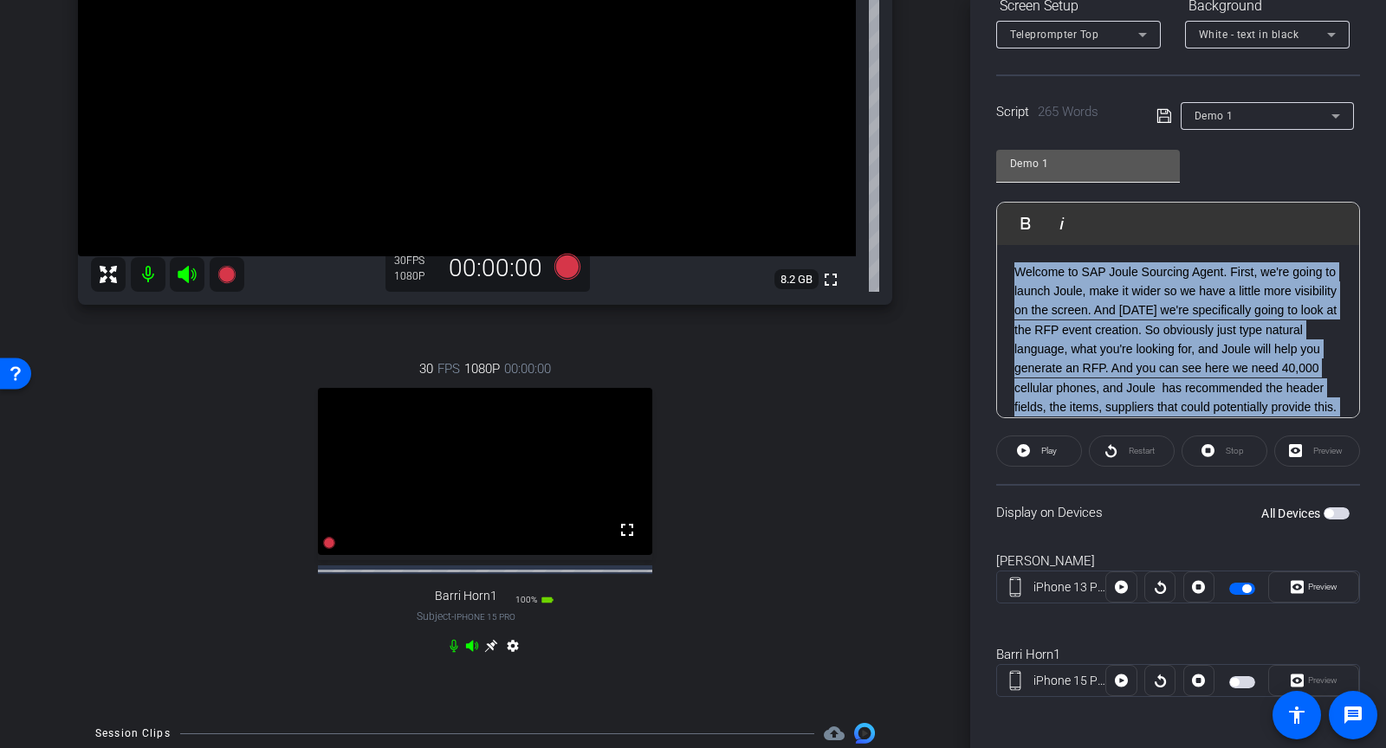
copy div "Welcome to SAP Joule Sourcing Agent. First, we're going to launch Joule, make i…"
drag, startPoint x: 1111, startPoint y: 393, endPoint x: 1028, endPoint y: 158, distance: 249.6
click at [1028, 158] on div "Demo 1 Play Play from this location Play Selected Play and display the selected…" at bounding box center [1178, 278] width 364 height 282
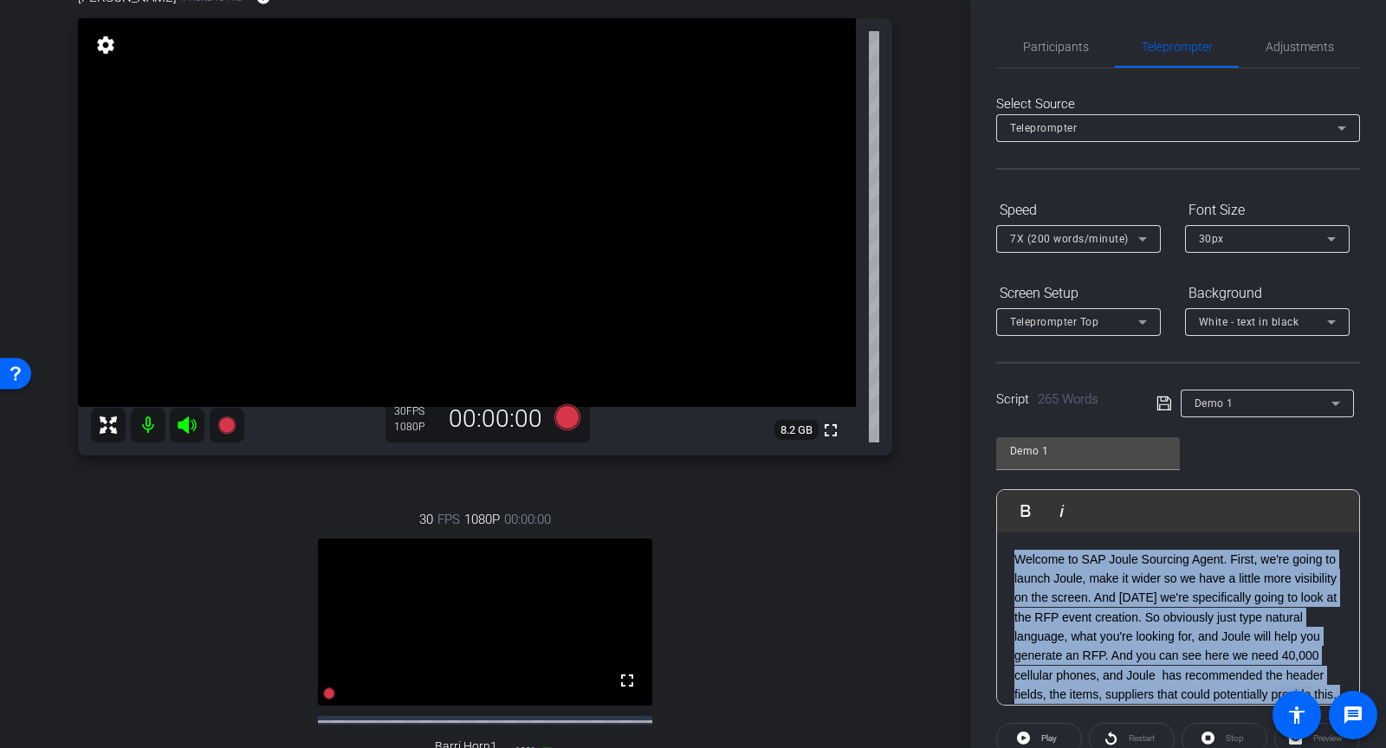
scroll to position [134, 0]
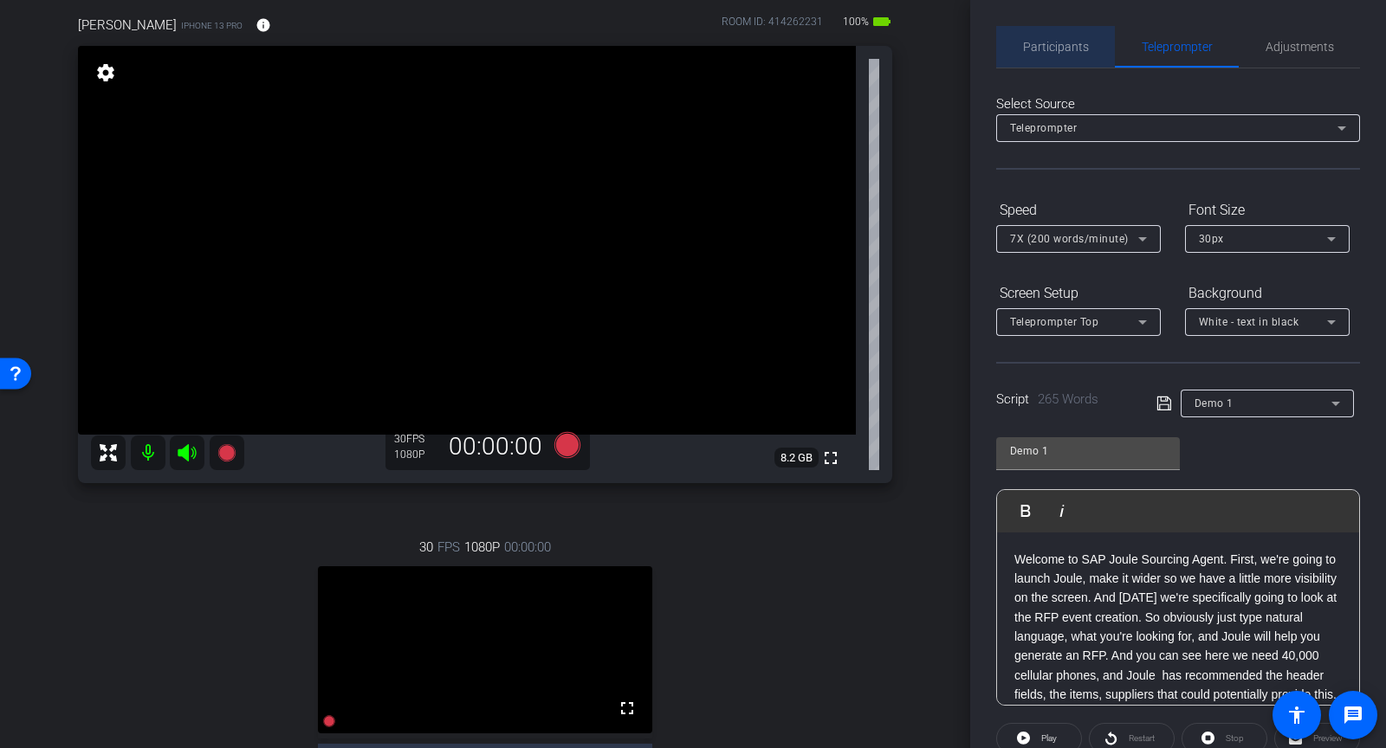
click at [1044, 32] on span "Participants" at bounding box center [1056, 47] width 66 height 42
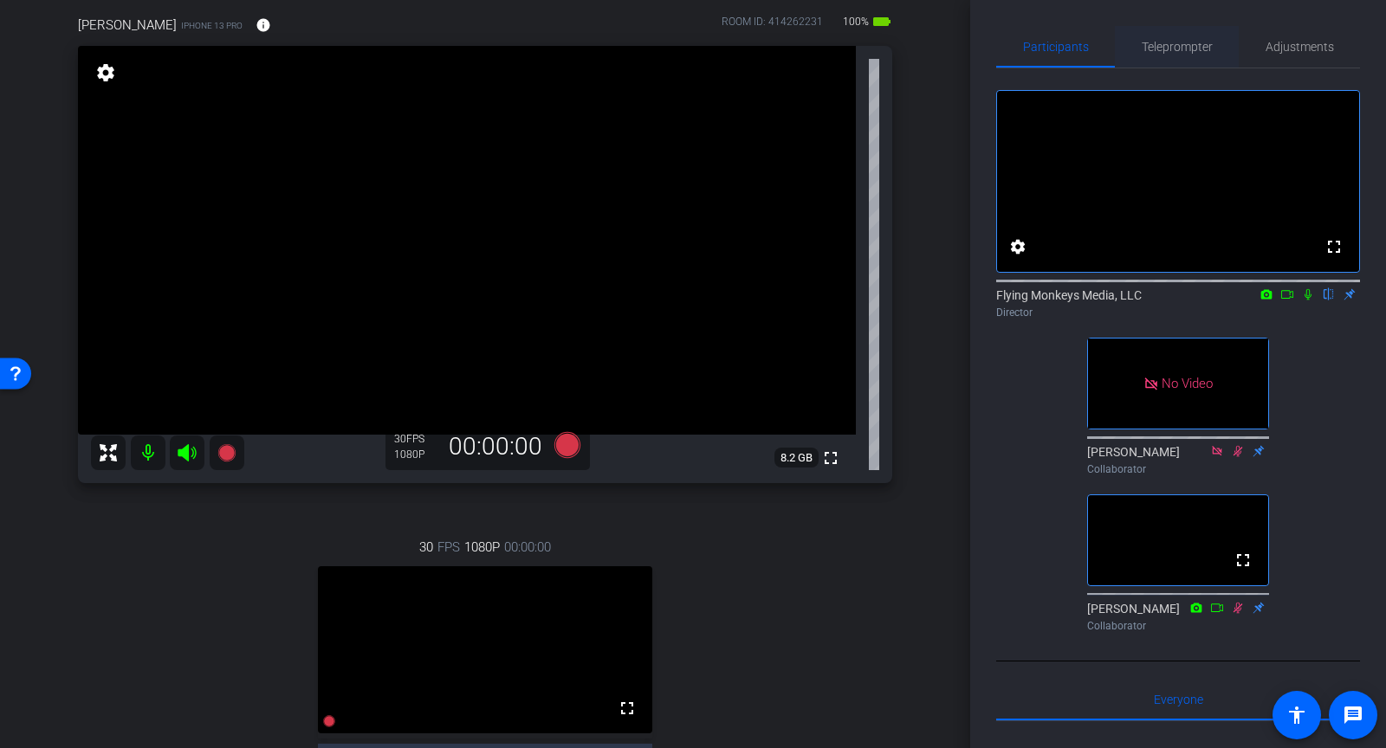
click at [1178, 41] on span "Teleprompter" at bounding box center [1177, 47] width 71 height 12
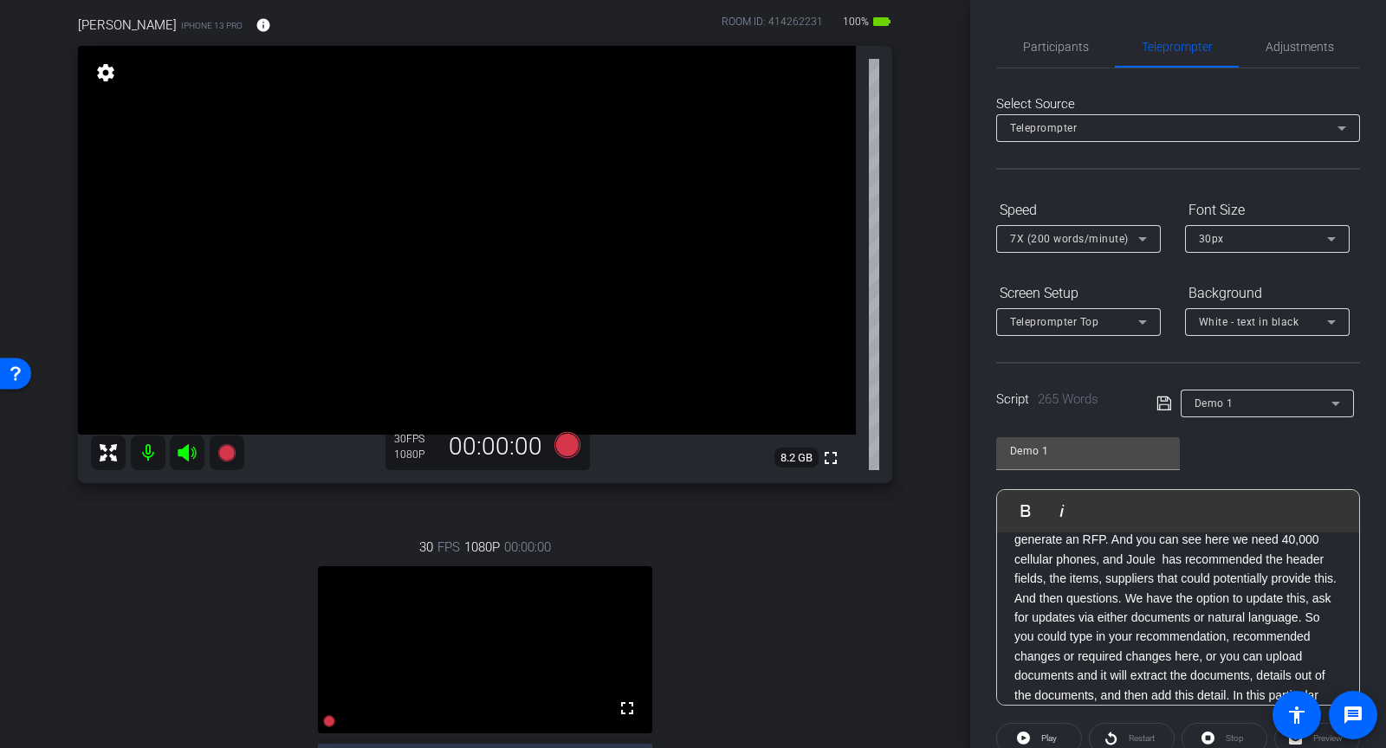
scroll to position [258, 0]
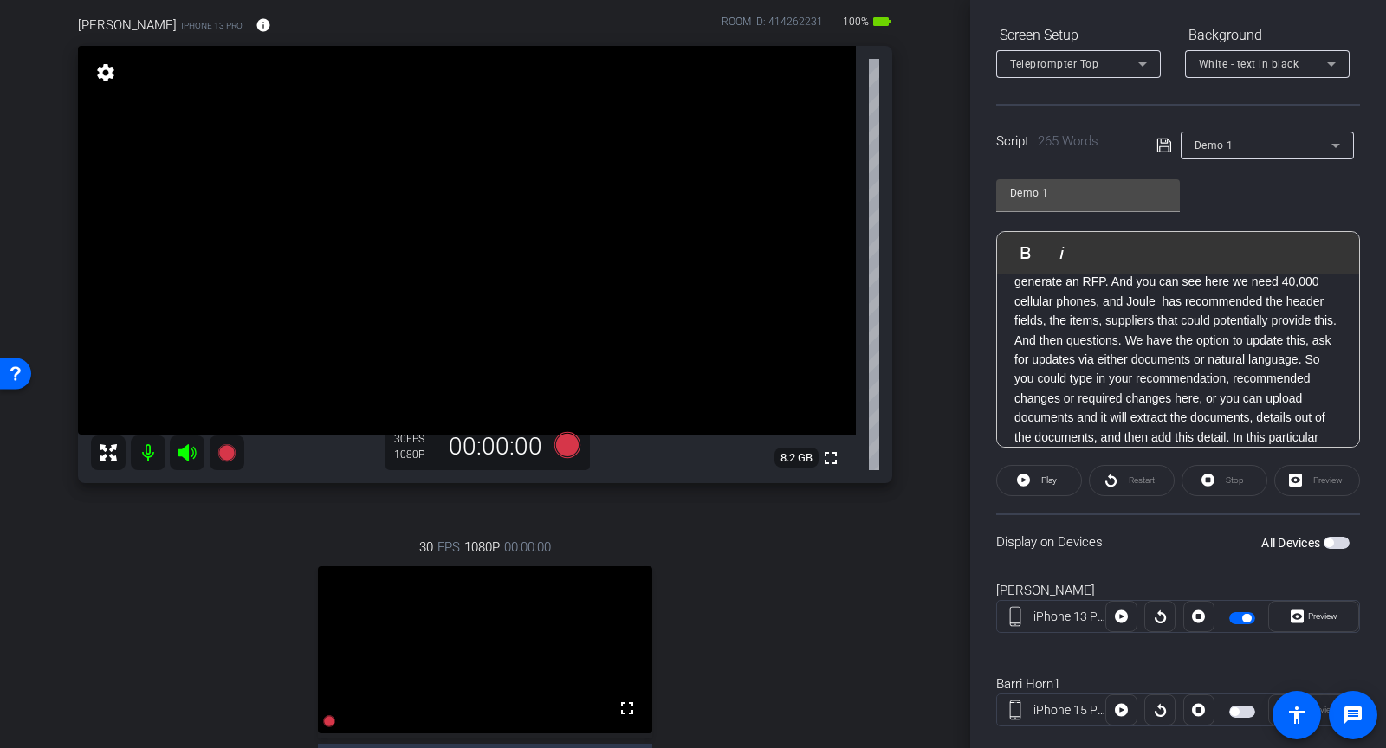
click at [1242, 614] on span "button" at bounding box center [1246, 618] width 9 height 9
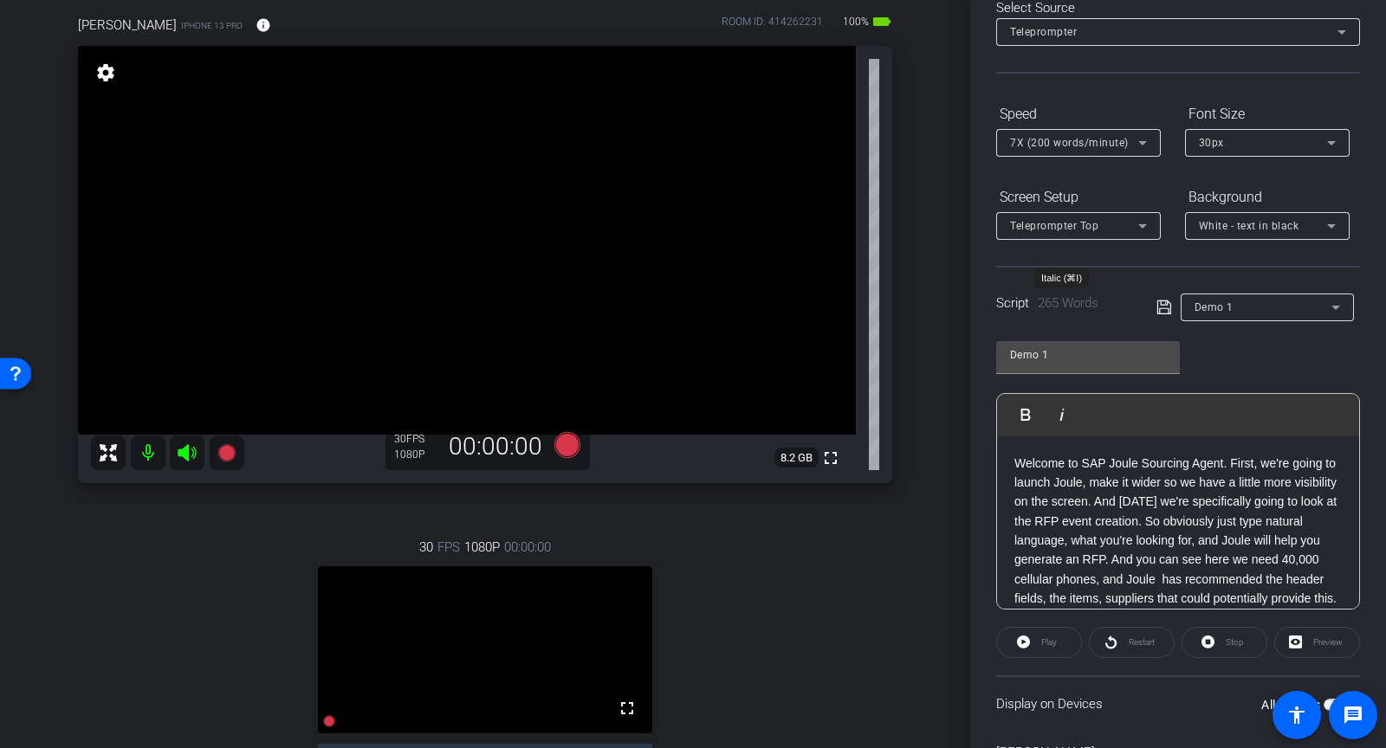
scroll to position [0, 0]
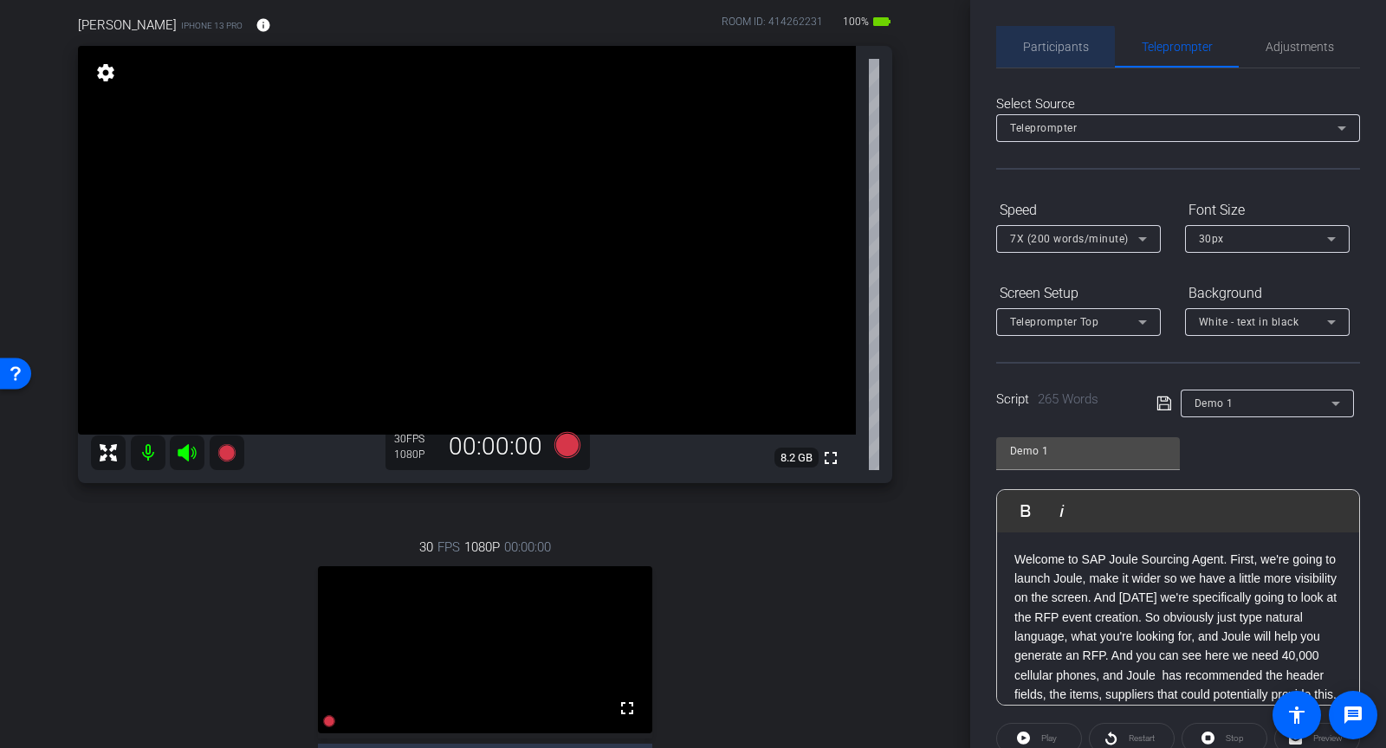
click at [1027, 47] on span "Participants" at bounding box center [1056, 47] width 66 height 12
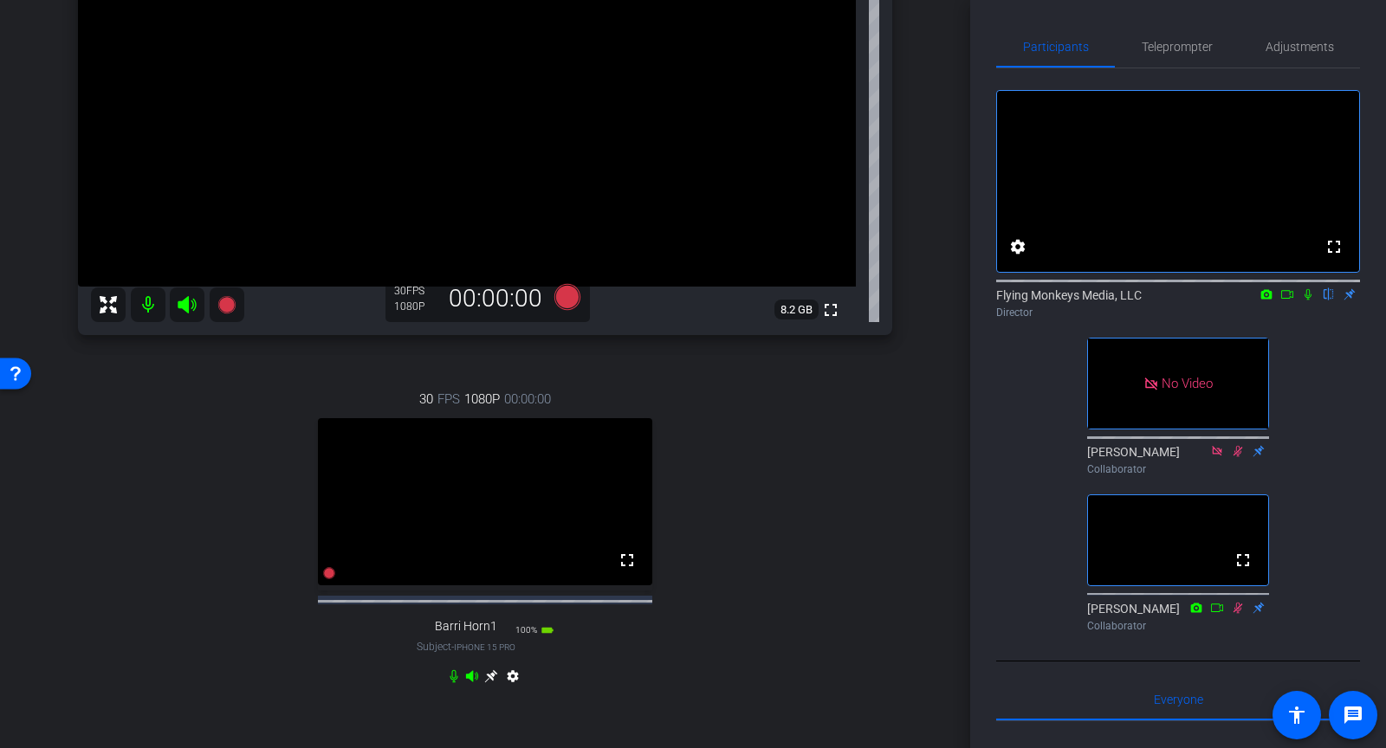
scroll to position [266, 0]
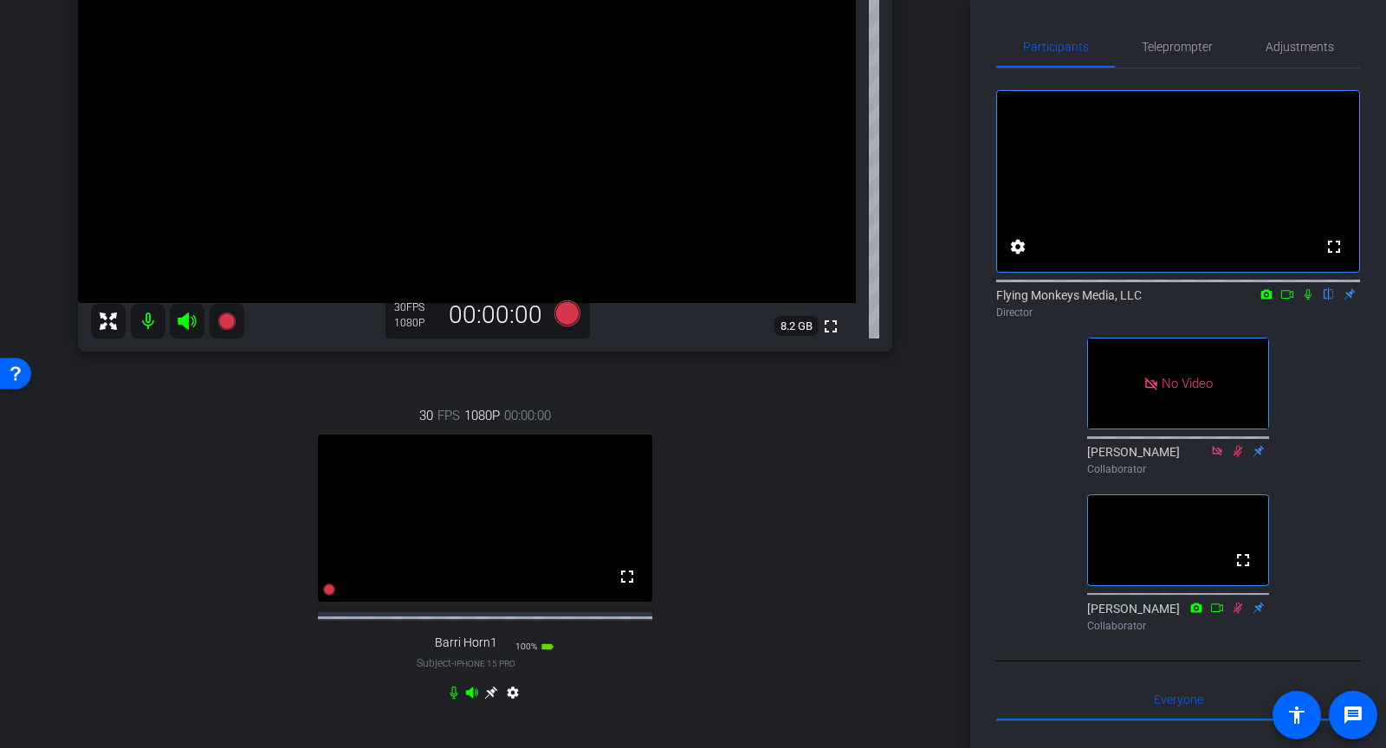
click at [1286, 301] on icon at bounding box center [1287, 294] width 14 height 12
click at [1327, 301] on icon at bounding box center [1329, 294] width 14 height 12
click at [567, 320] on icon at bounding box center [567, 314] width 26 height 26
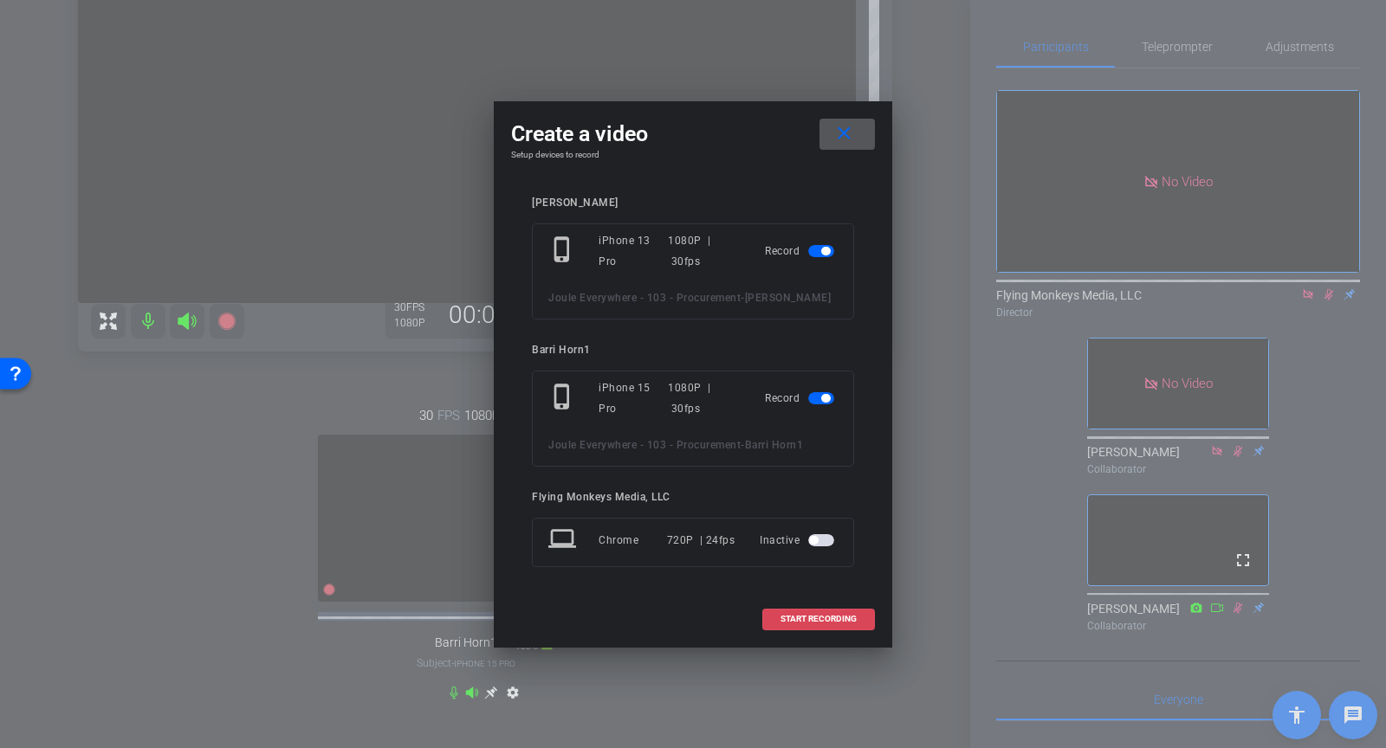
click at [801, 624] on span "START RECORDING" at bounding box center [819, 619] width 76 height 9
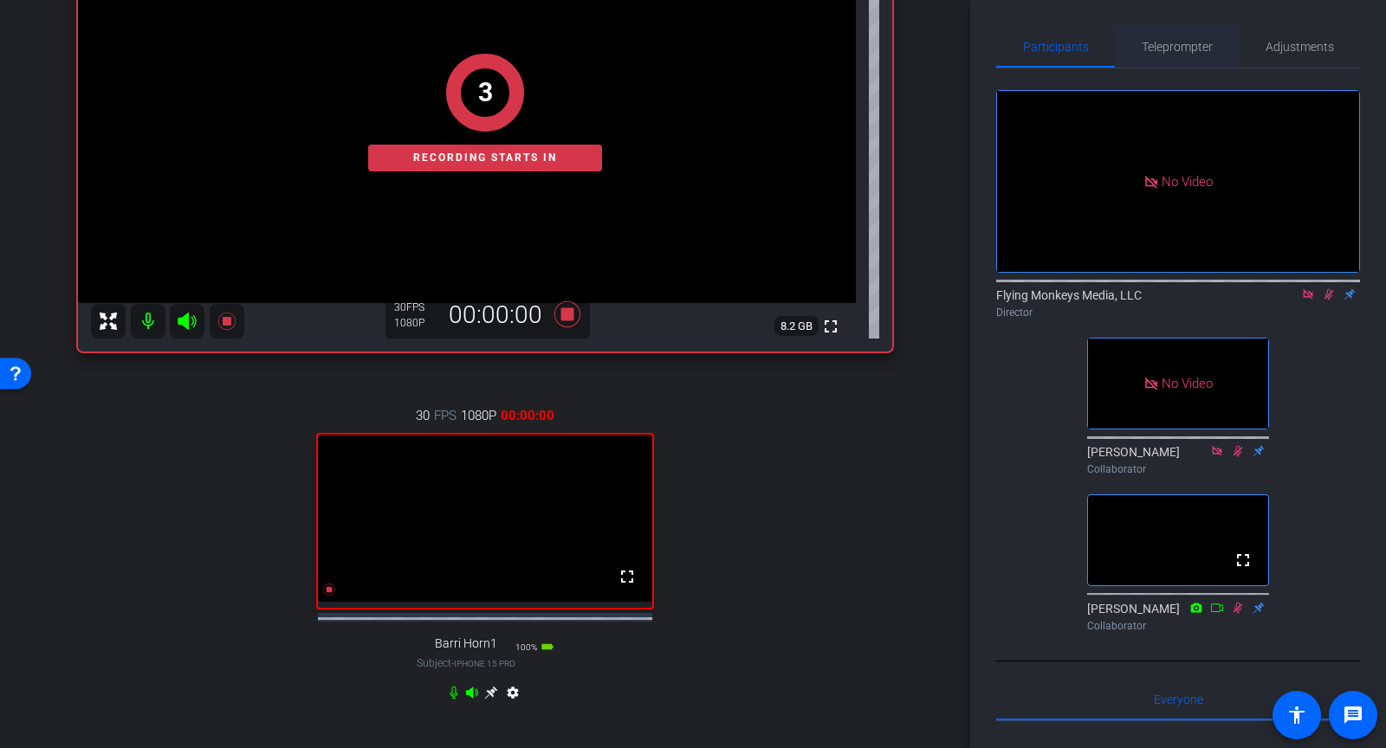
click at [1174, 43] on span "Teleprompter" at bounding box center [1177, 47] width 71 height 12
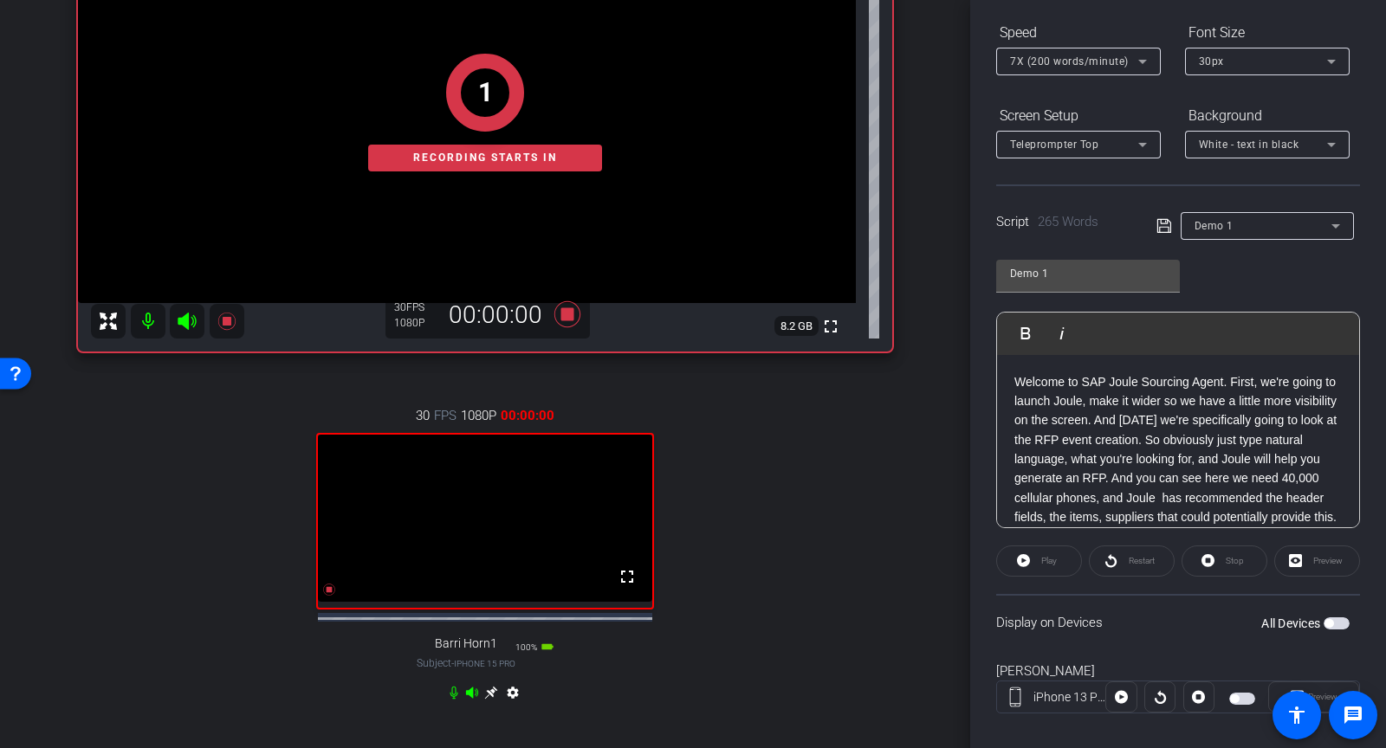
scroll to position [0, 0]
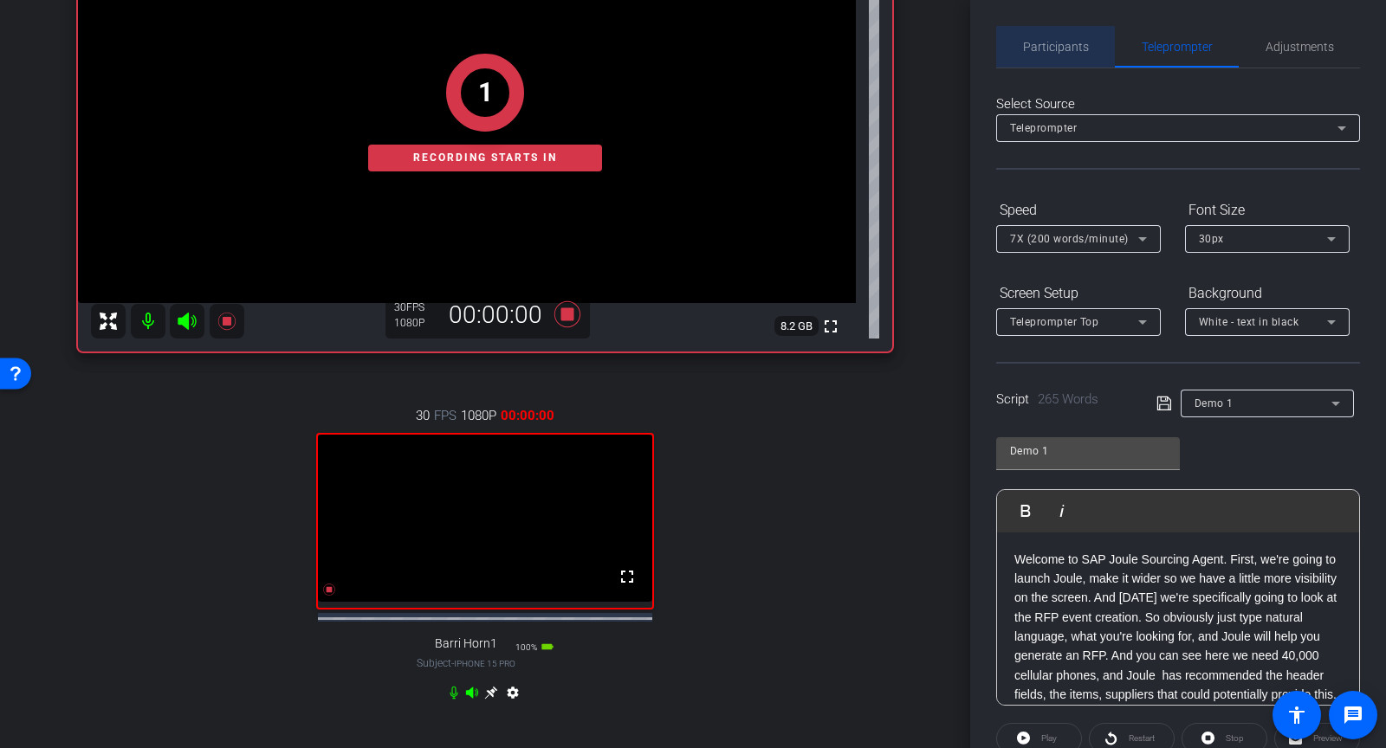
click at [1072, 45] on span "Participants" at bounding box center [1056, 47] width 66 height 12
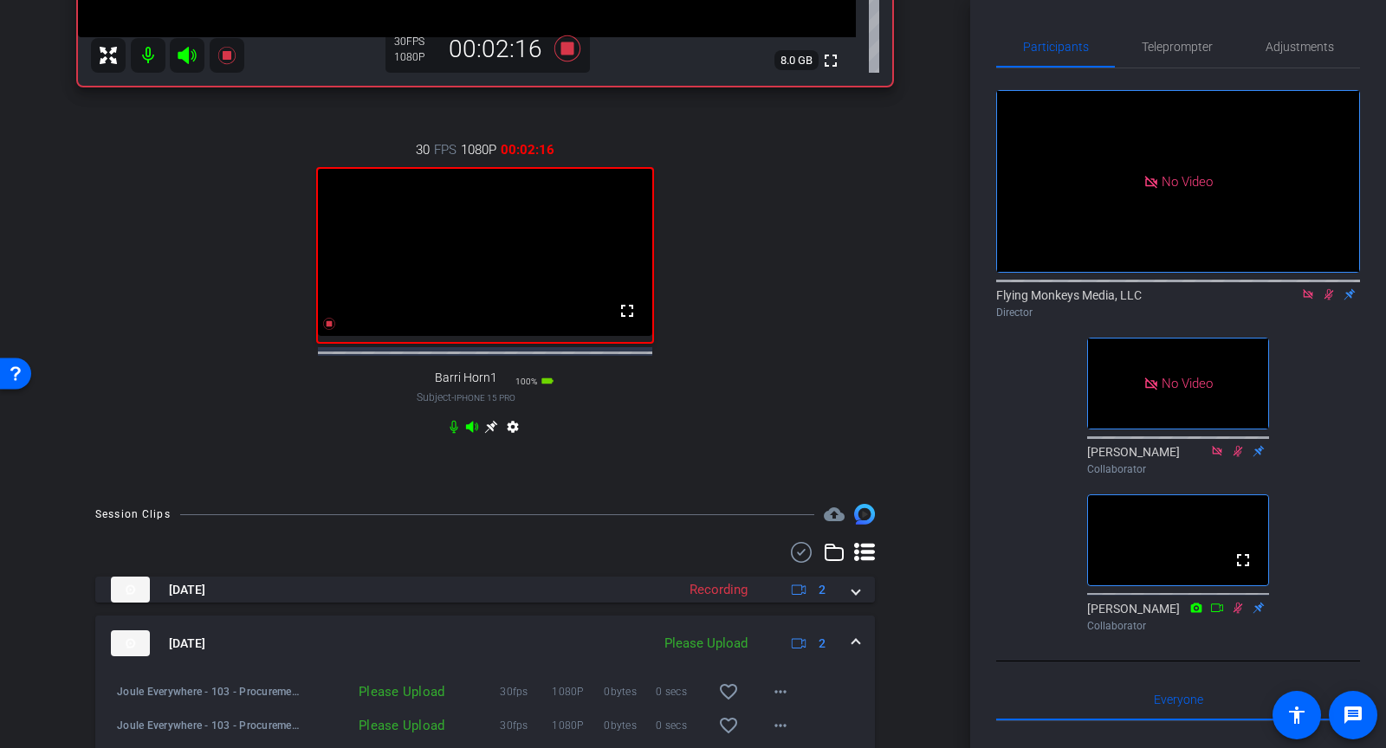
scroll to position [676, 0]
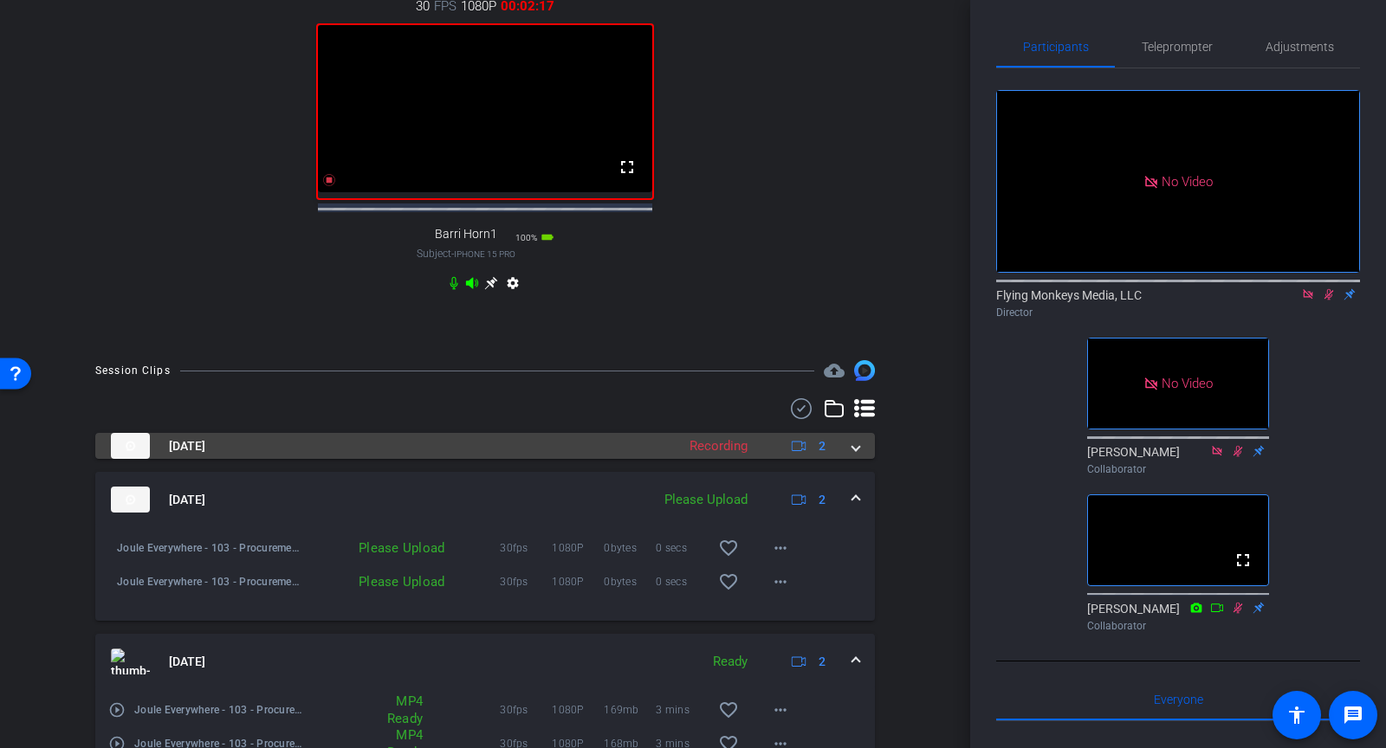
click at [855, 455] on span at bounding box center [855, 446] width 7 height 18
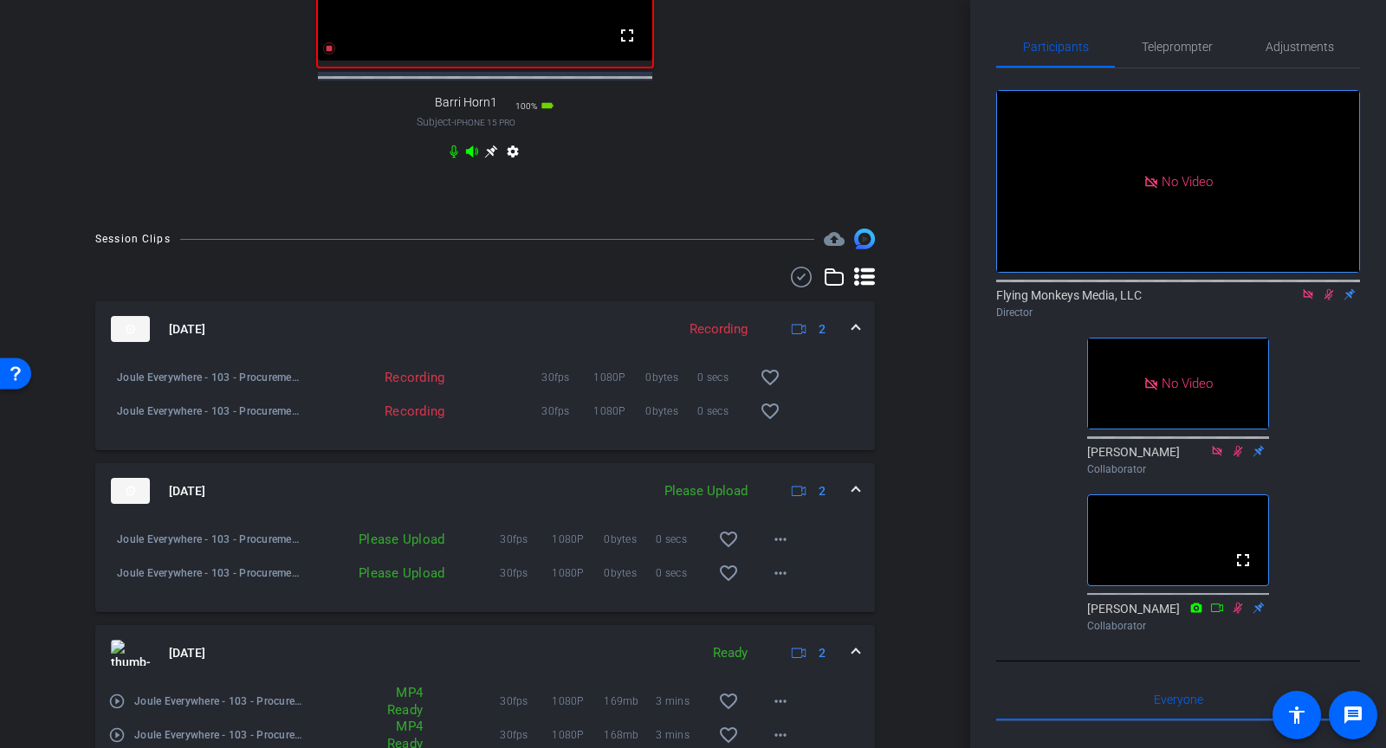
scroll to position [878, 0]
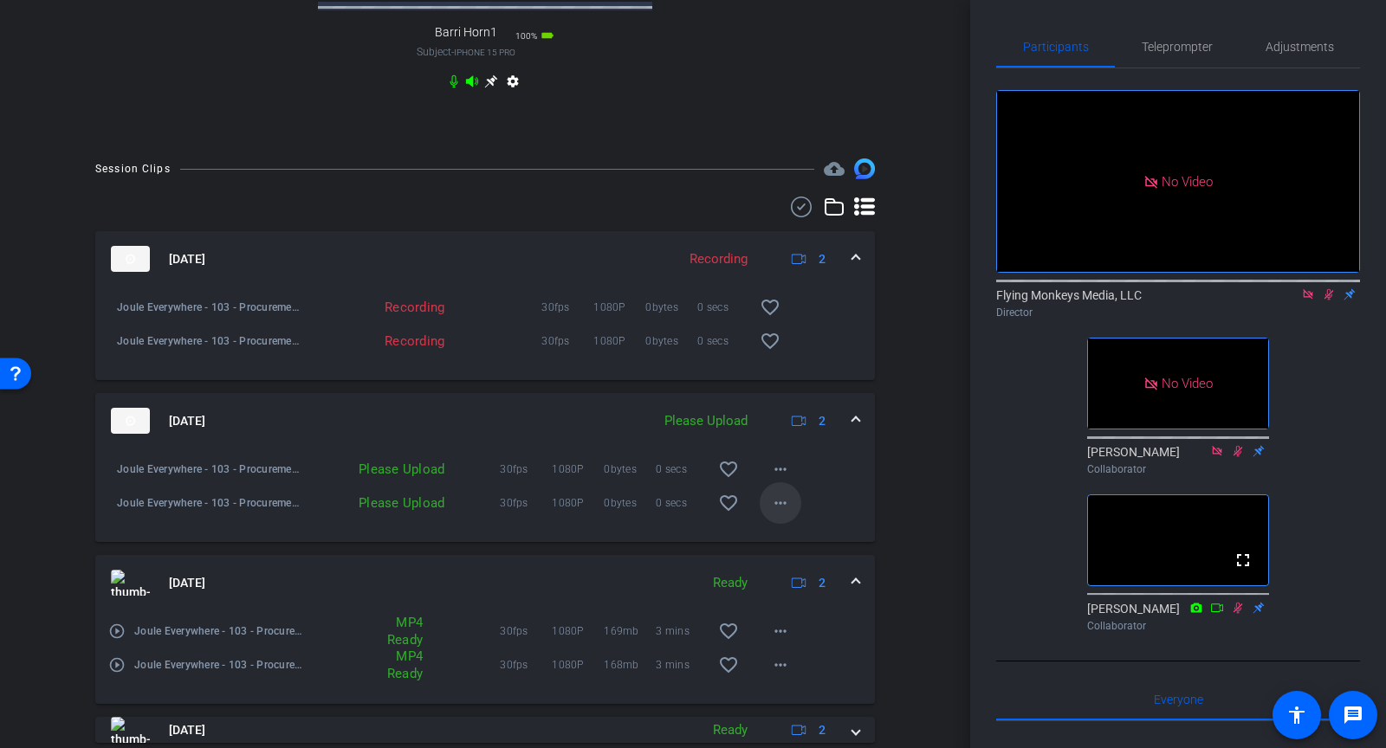
click at [785, 514] on mat-icon "more_horiz" at bounding box center [780, 503] width 21 height 21
click at [788, 548] on span "Upload" at bounding box center [808, 551] width 69 height 21
click at [775, 480] on mat-icon "more_horiz" at bounding box center [780, 469] width 21 height 21
click at [784, 509] on span "Upload" at bounding box center [808, 517] width 69 height 21
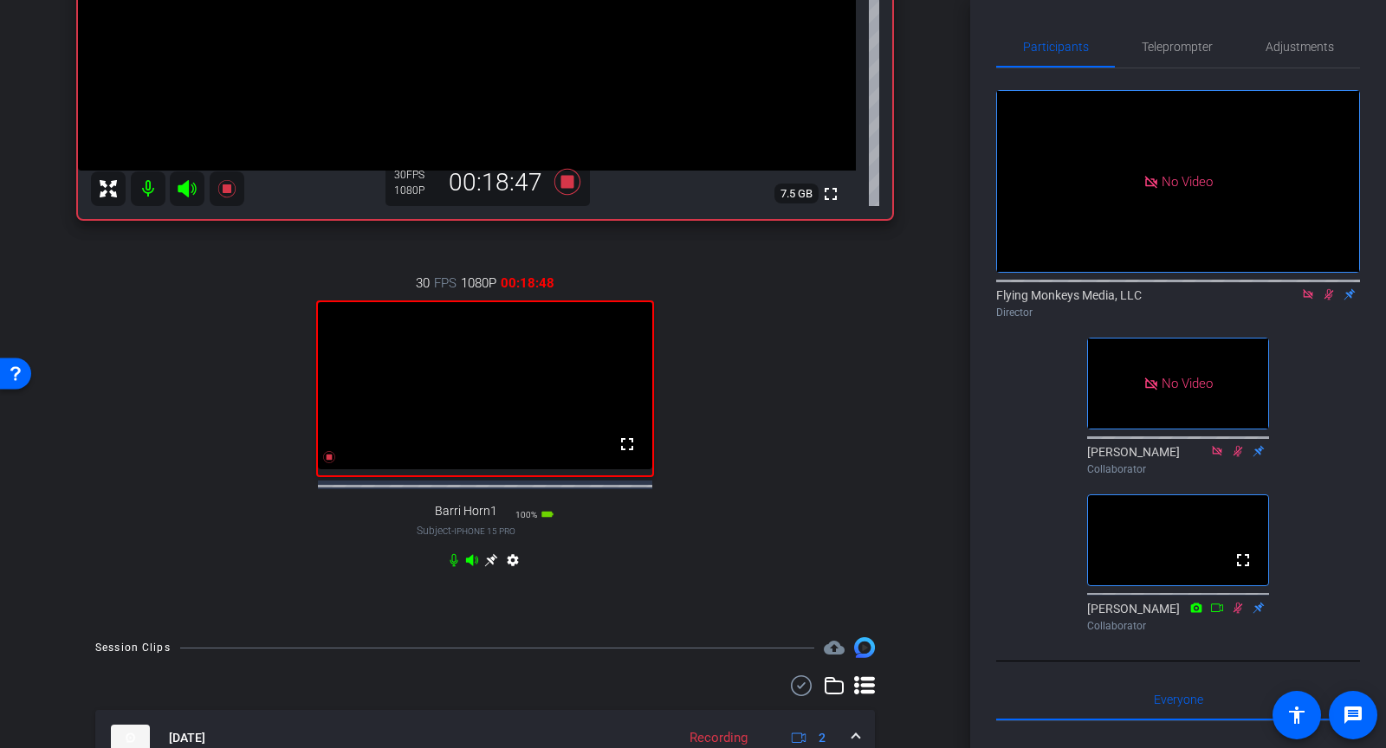
scroll to position [396, 0]
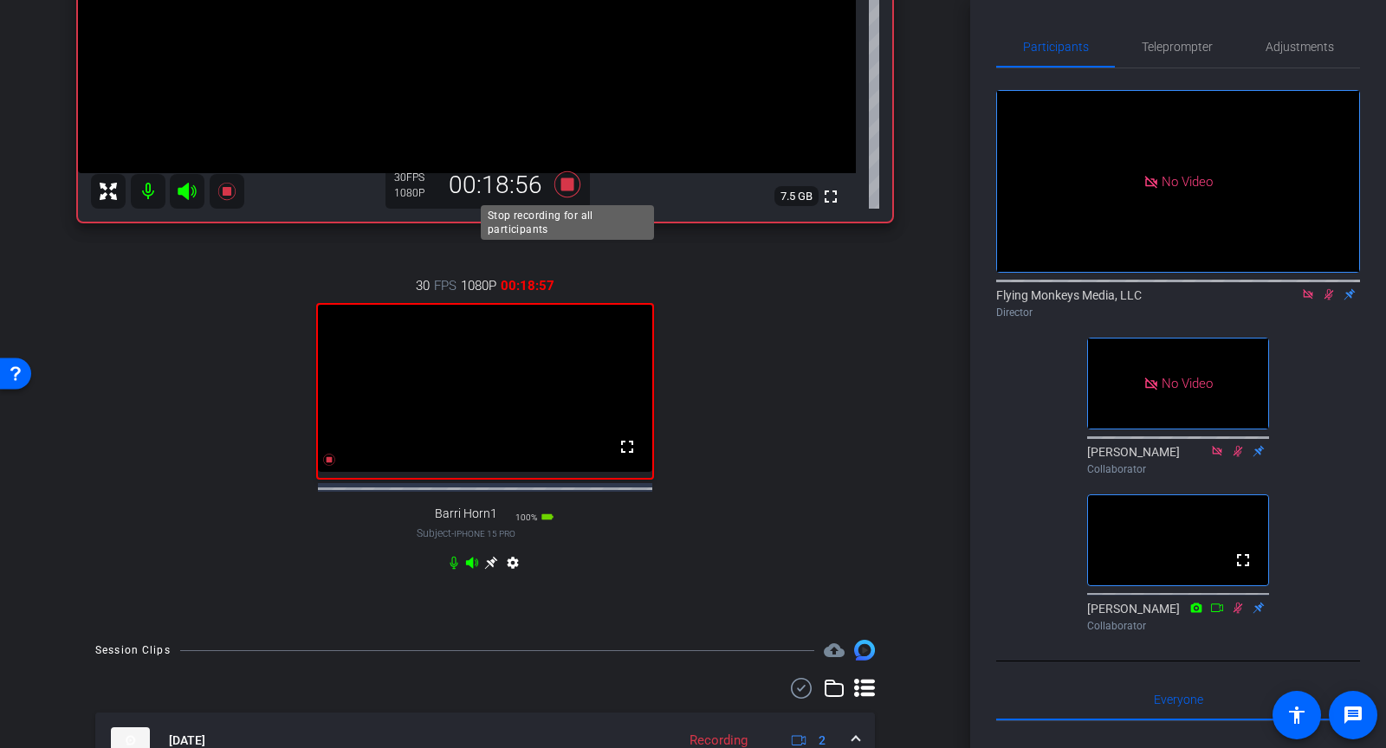
click at [570, 186] on icon at bounding box center [567, 184] width 26 height 26
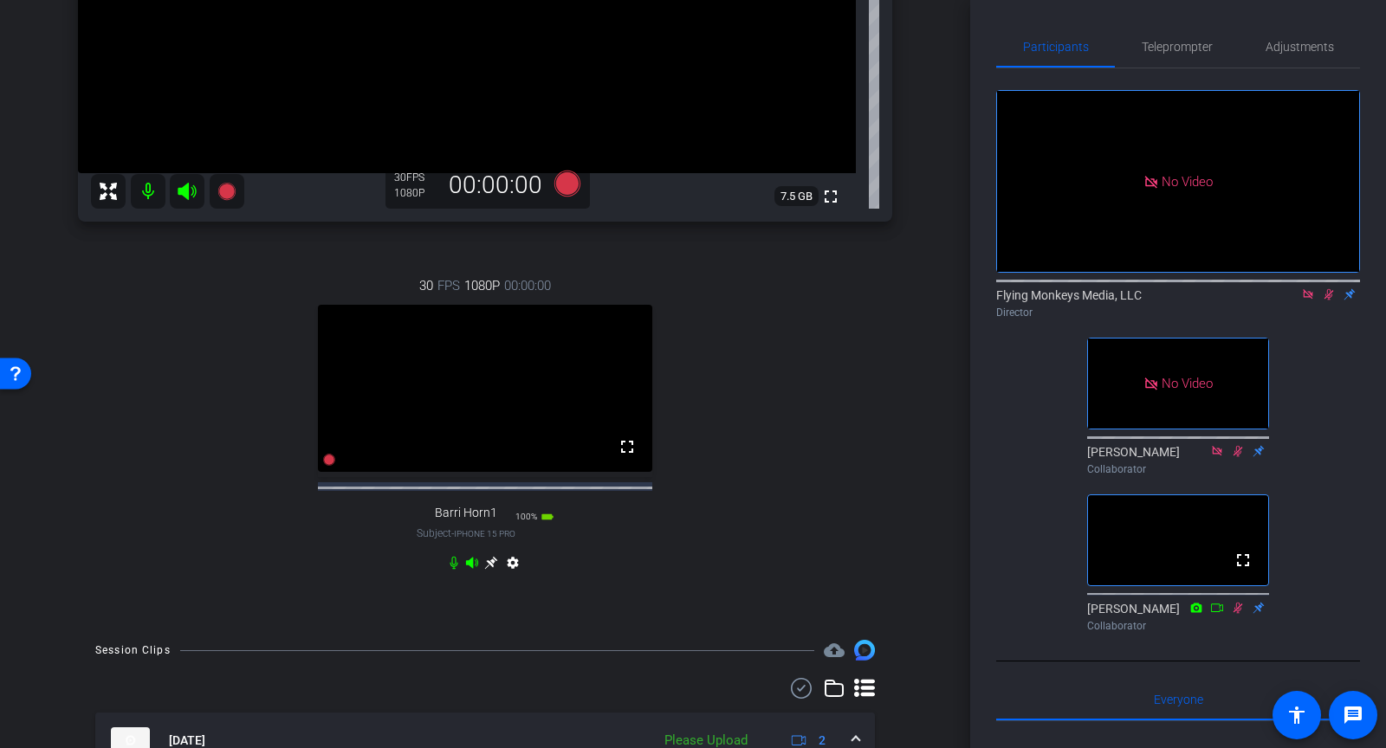
click at [1332, 295] on icon at bounding box center [1329, 294] width 14 height 12
click at [1312, 294] on icon at bounding box center [1308, 294] width 14 height 12
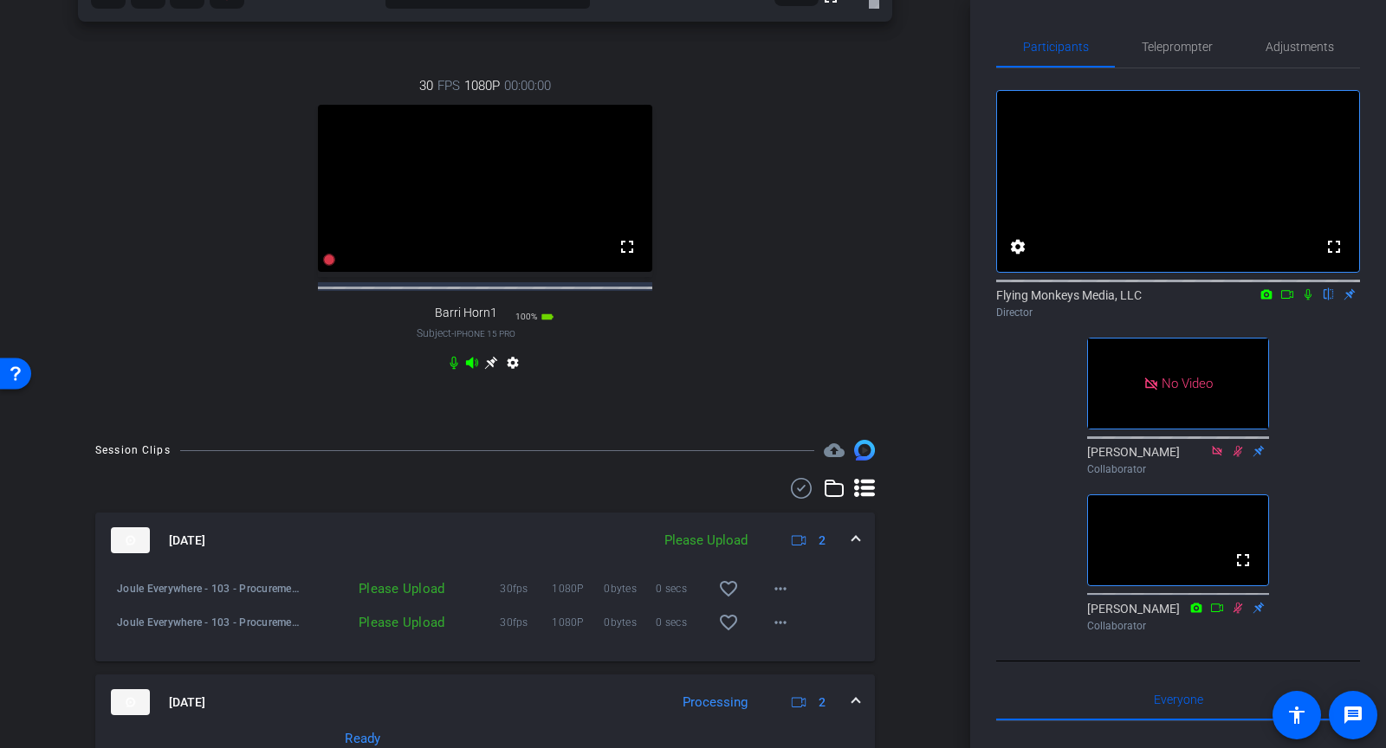
scroll to position [834, 0]
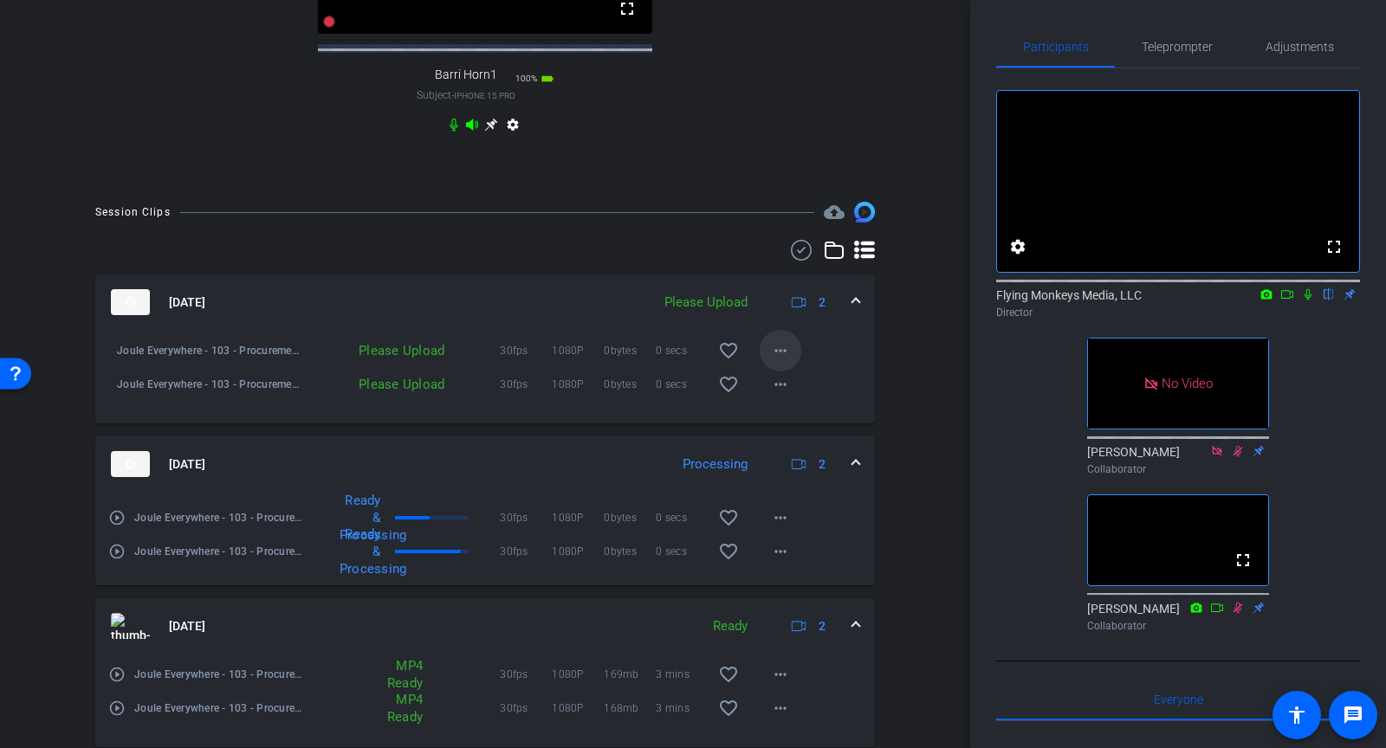
click at [787, 359] on mat-icon "more_horiz" at bounding box center [780, 350] width 21 height 21
click at [786, 407] on span "Upload" at bounding box center [808, 402] width 69 height 21
click at [776, 395] on mat-icon "more_horiz" at bounding box center [780, 384] width 21 height 21
click at [791, 431] on span "Upload" at bounding box center [808, 435] width 69 height 21
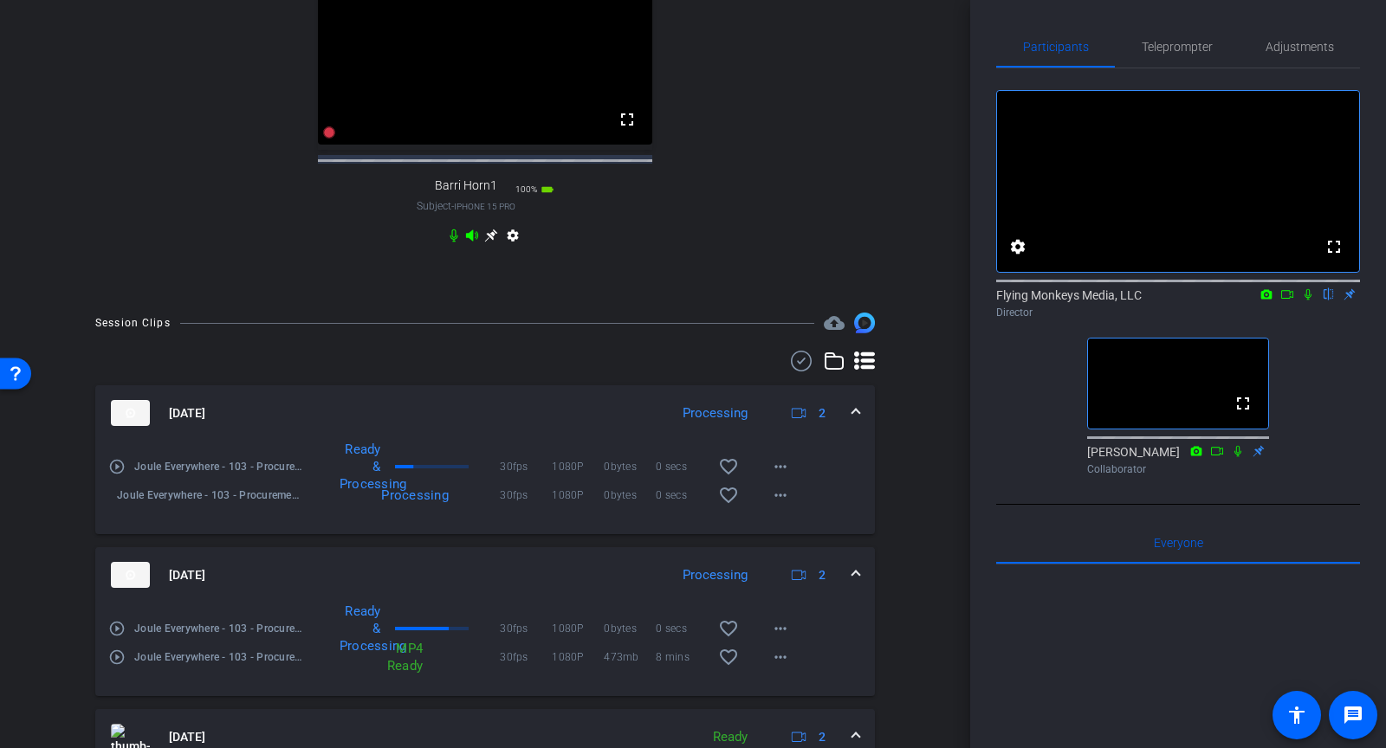
scroll to position [704, 0]
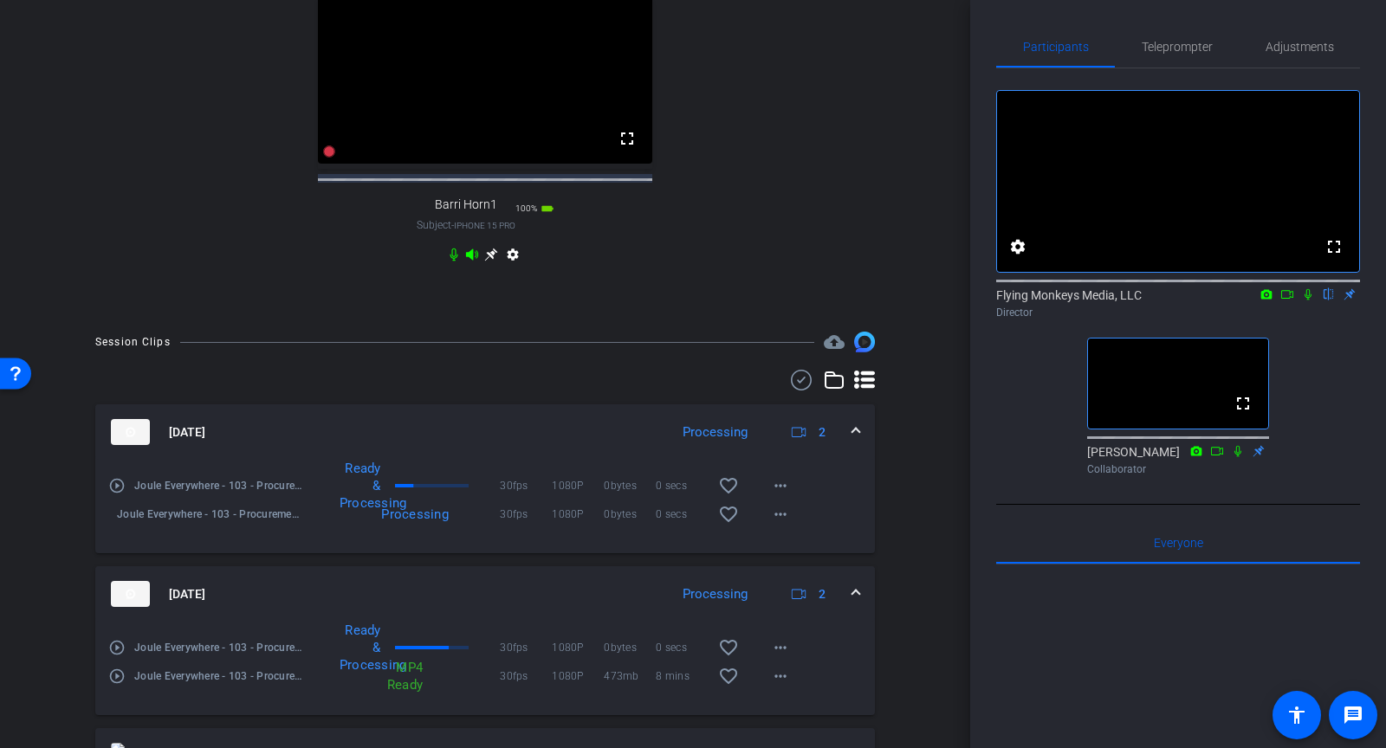
click at [852, 439] on div "Aug 21, 2025 Processing 2" at bounding box center [482, 432] width 742 height 26
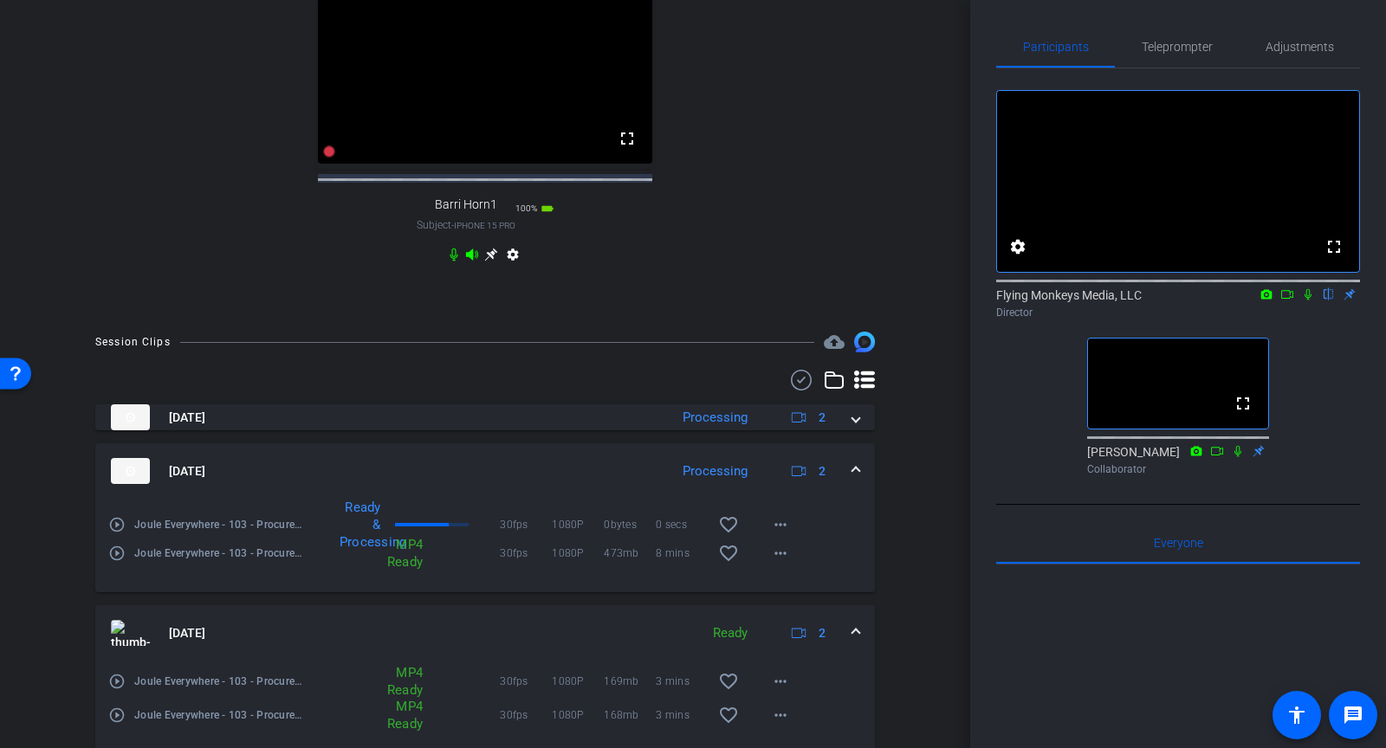
click at [859, 470] on mat-expansion-panel-header "Aug 21, 2025 Processing 2" at bounding box center [485, 471] width 780 height 55
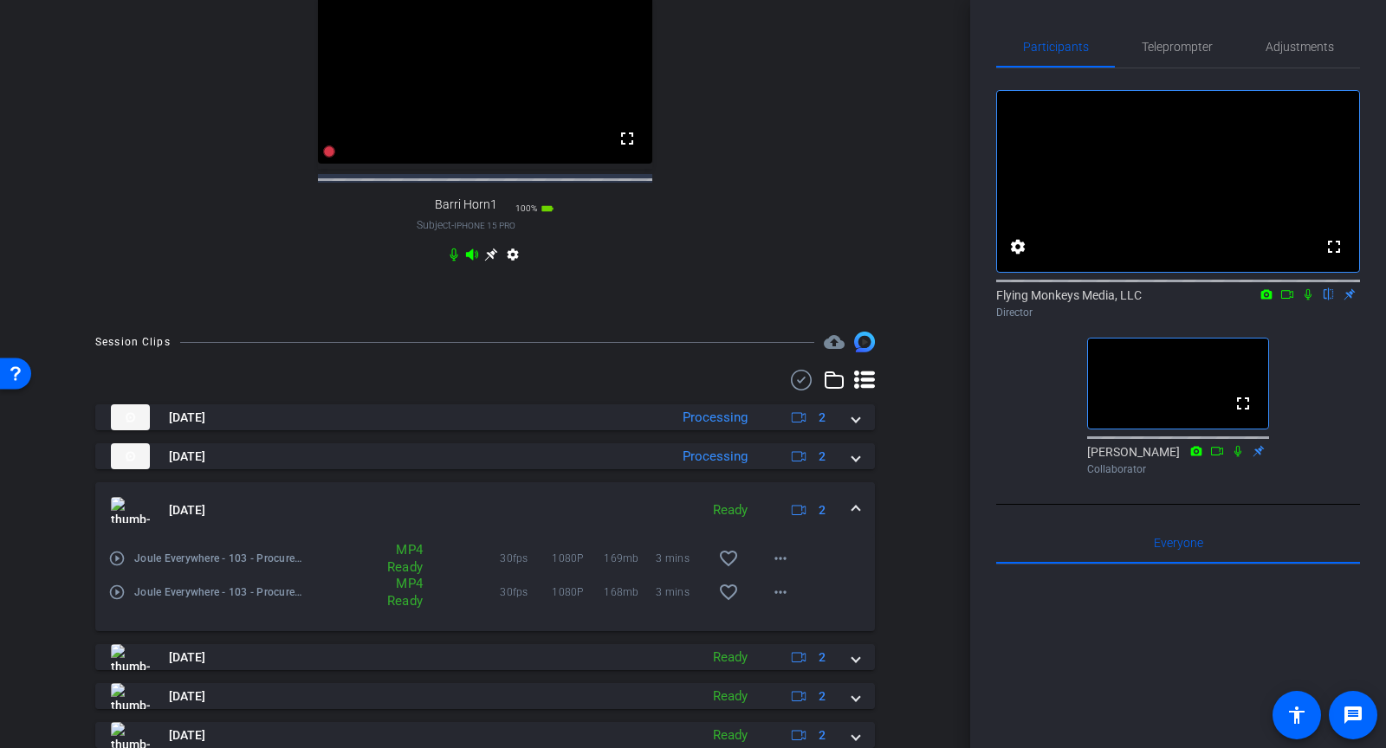
click at [857, 515] on span at bounding box center [855, 511] width 7 height 18
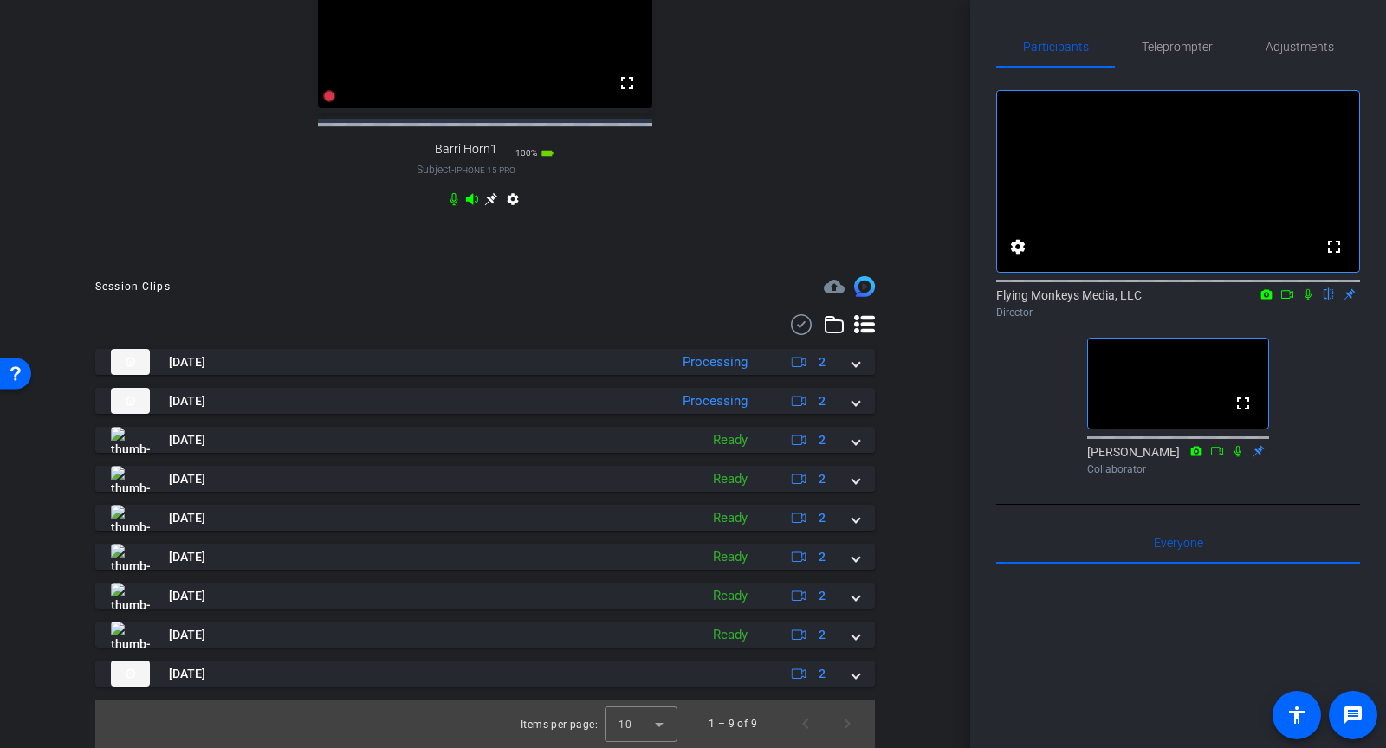
scroll to position [762, 0]
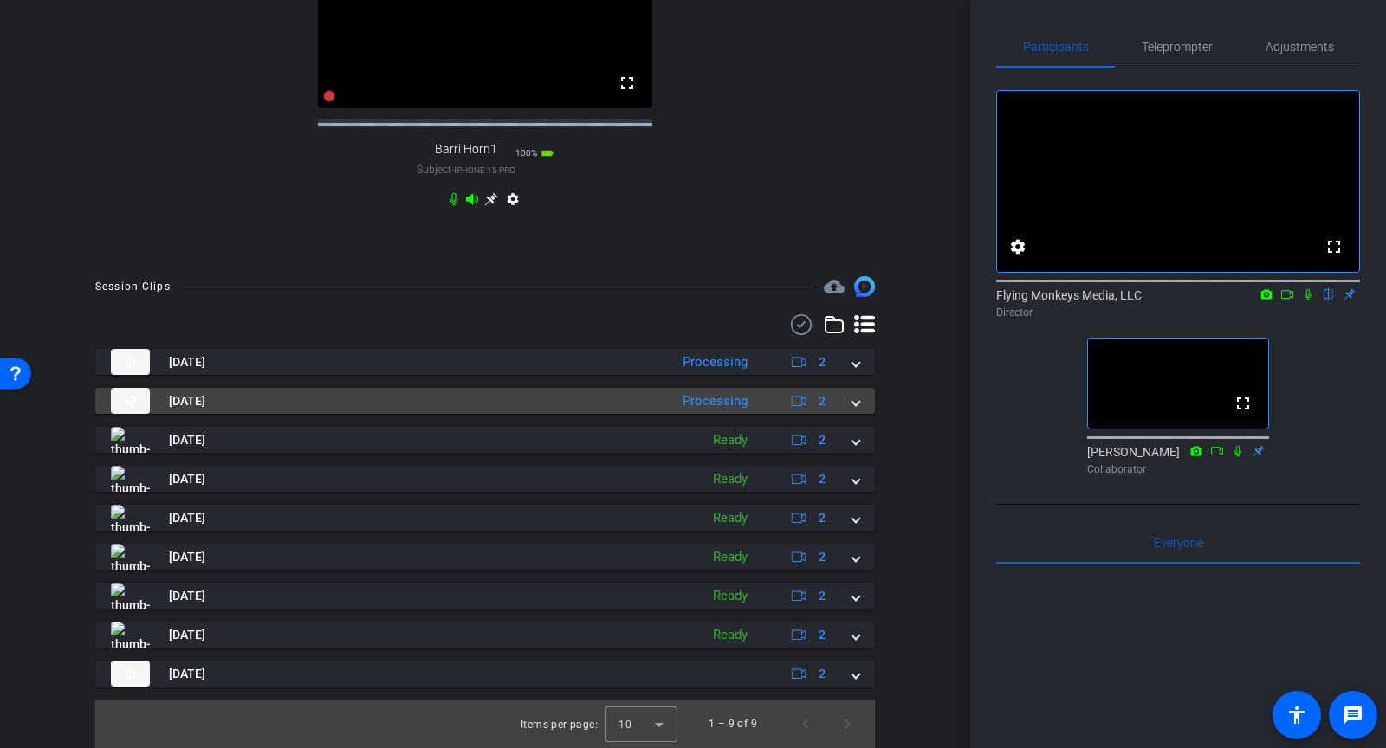
click at [862, 410] on mat-expansion-panel-header "Aug 21, 2025 Processing 2" at bounding box center [485, 401] width 780 height 26
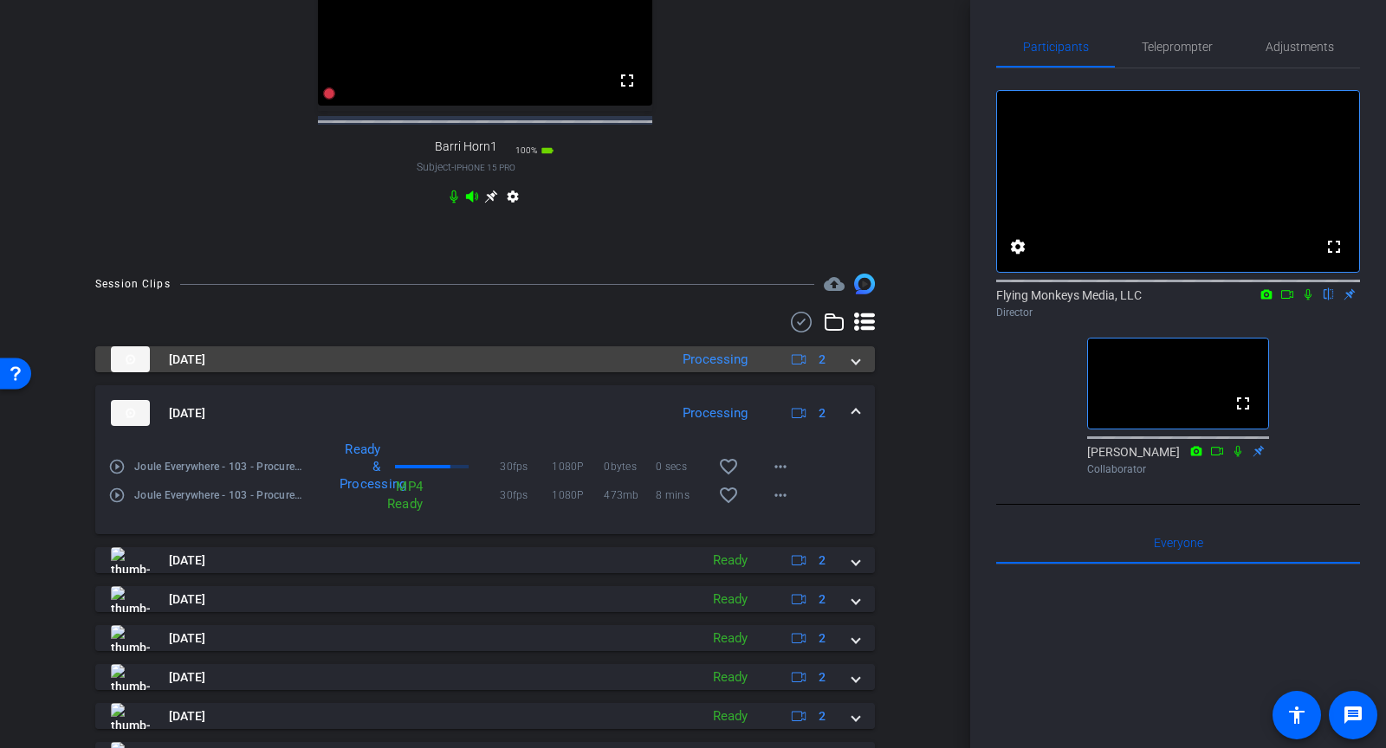
click at [854, 373] on mat-expansion-panel-header "Aug 21, 2025 Processing 2" at bounding box center [485, 360] width 780 height 26
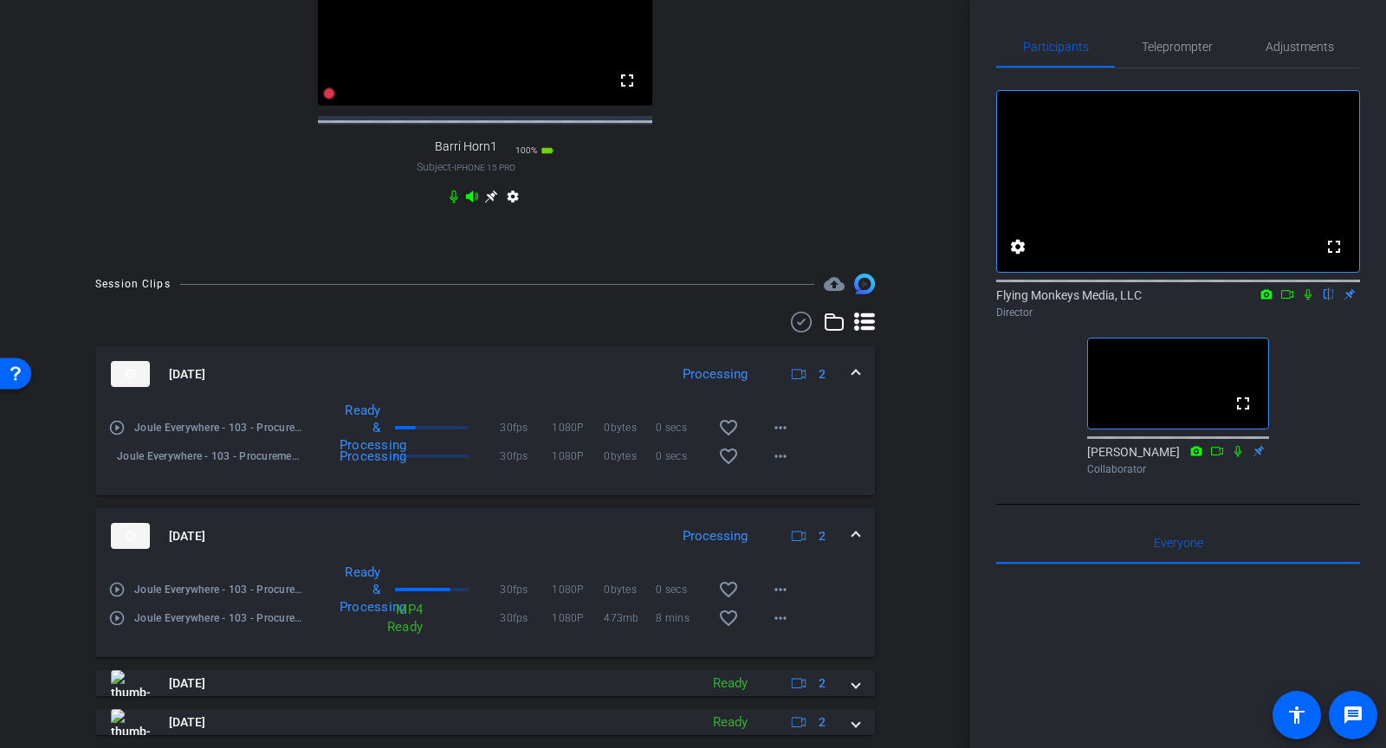
click at [851, 375] on mat-expansion-panel-header "Aug 21, 2025 Processing 2" at bounding box center [485, 374] width 780 height 55
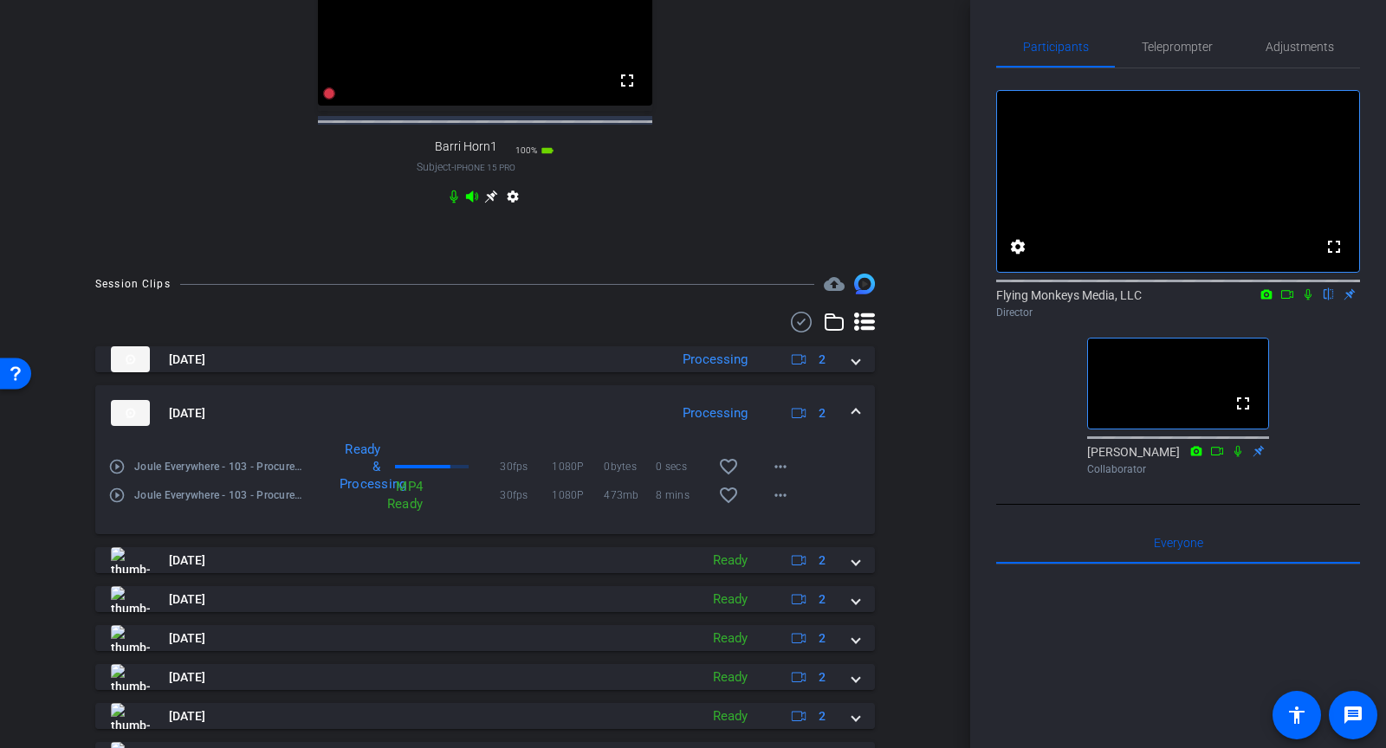
click at [844, 407] on mat-expansion-panel-header "Aug 21, 2025 Processing 2" at bounding box center [485, 413] width 780 height 55
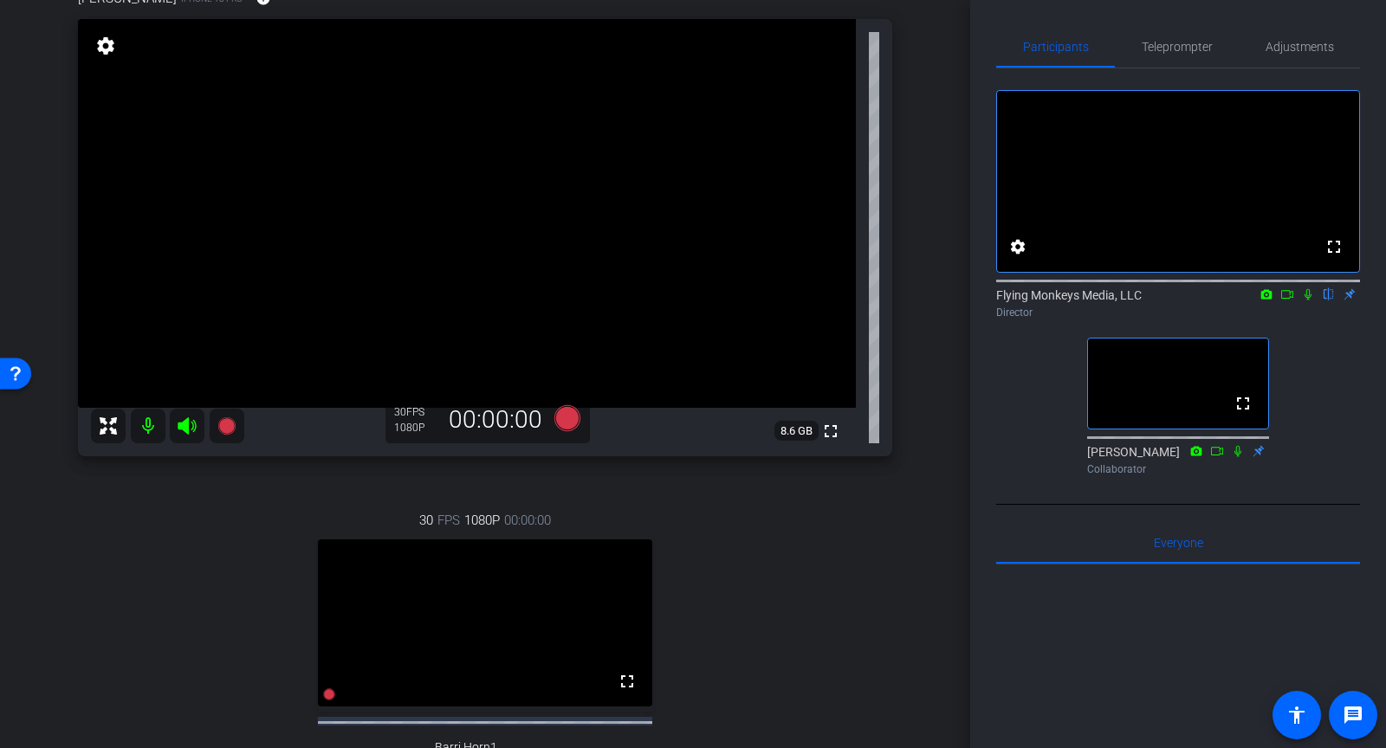
scroll to position [165, 0]
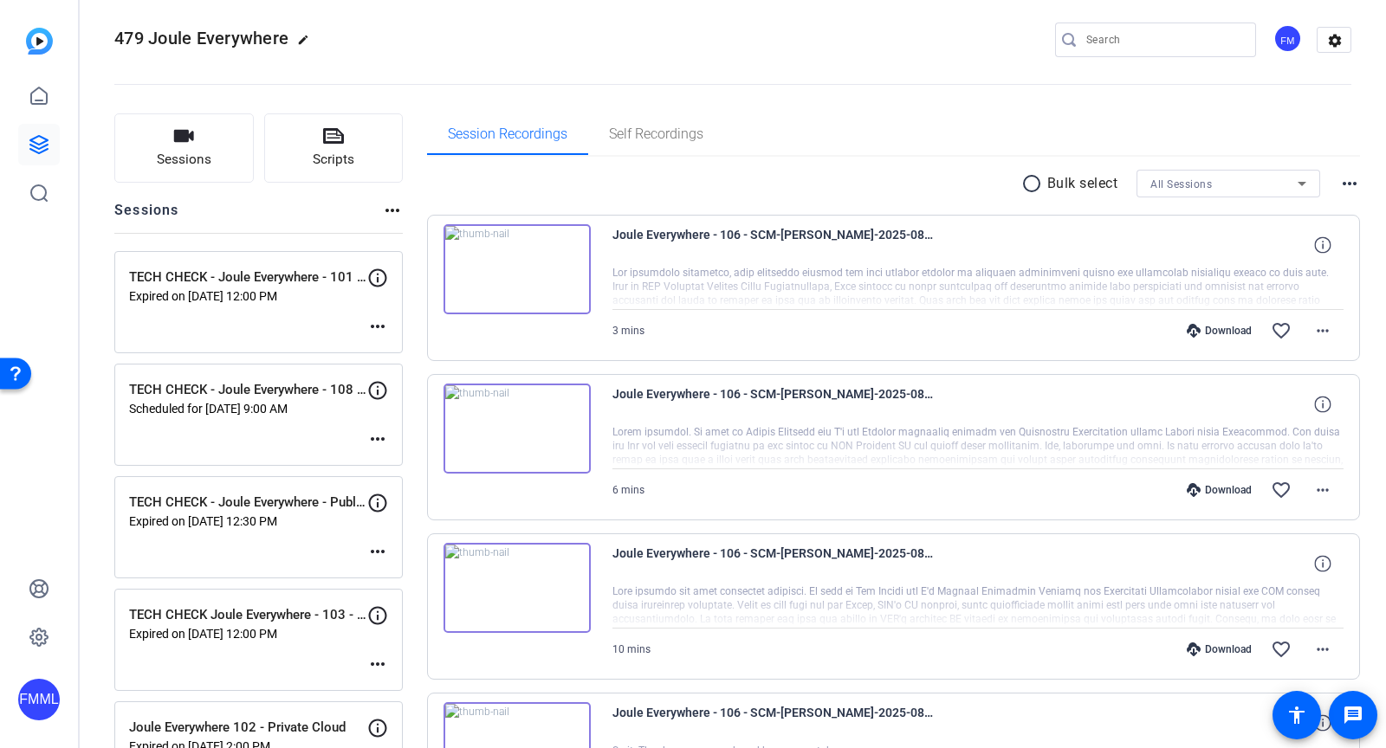
scroll to position [14, 0]
click at [1033, 183] on mat-icon "radio_button_unchecked" at bounding box center [1034, 182] width 26 height 21
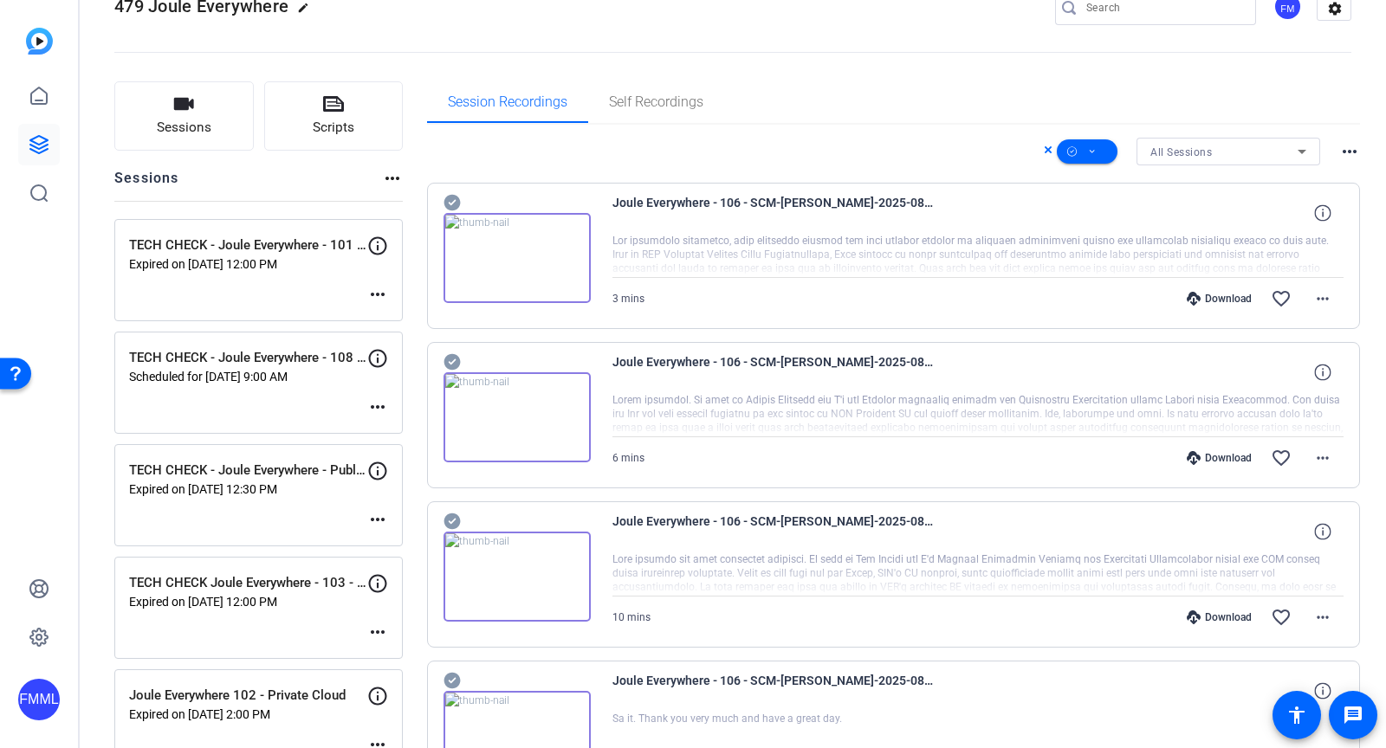
scroll to position [0, 0]
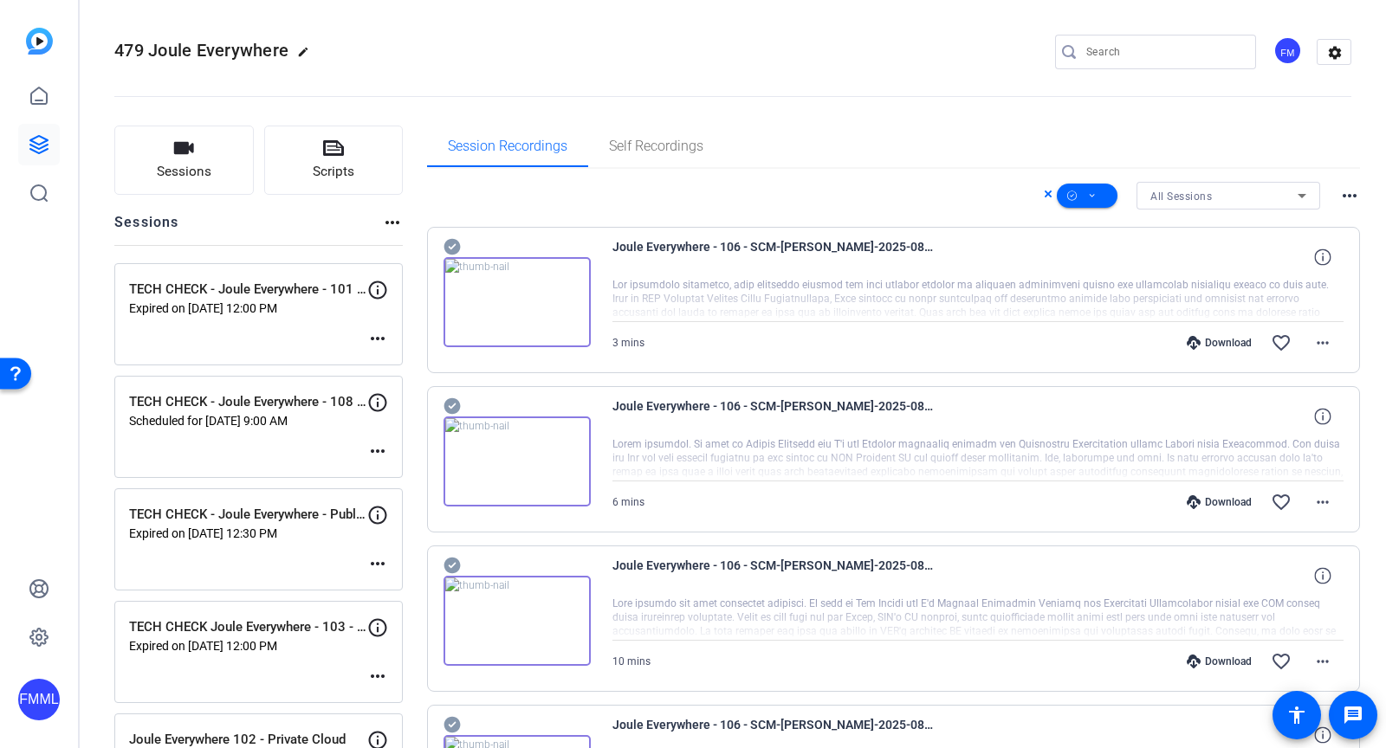
click at [1341, 190] on mat-icon "more_horiz" at bounding box center [1349, 195] width 21 height 21
click at [988, 173] on div at bounding box center [693, 374] width 1386 height 748
click at [1100, 193] on span at bounding box center [1087, 196] width 61 height 42
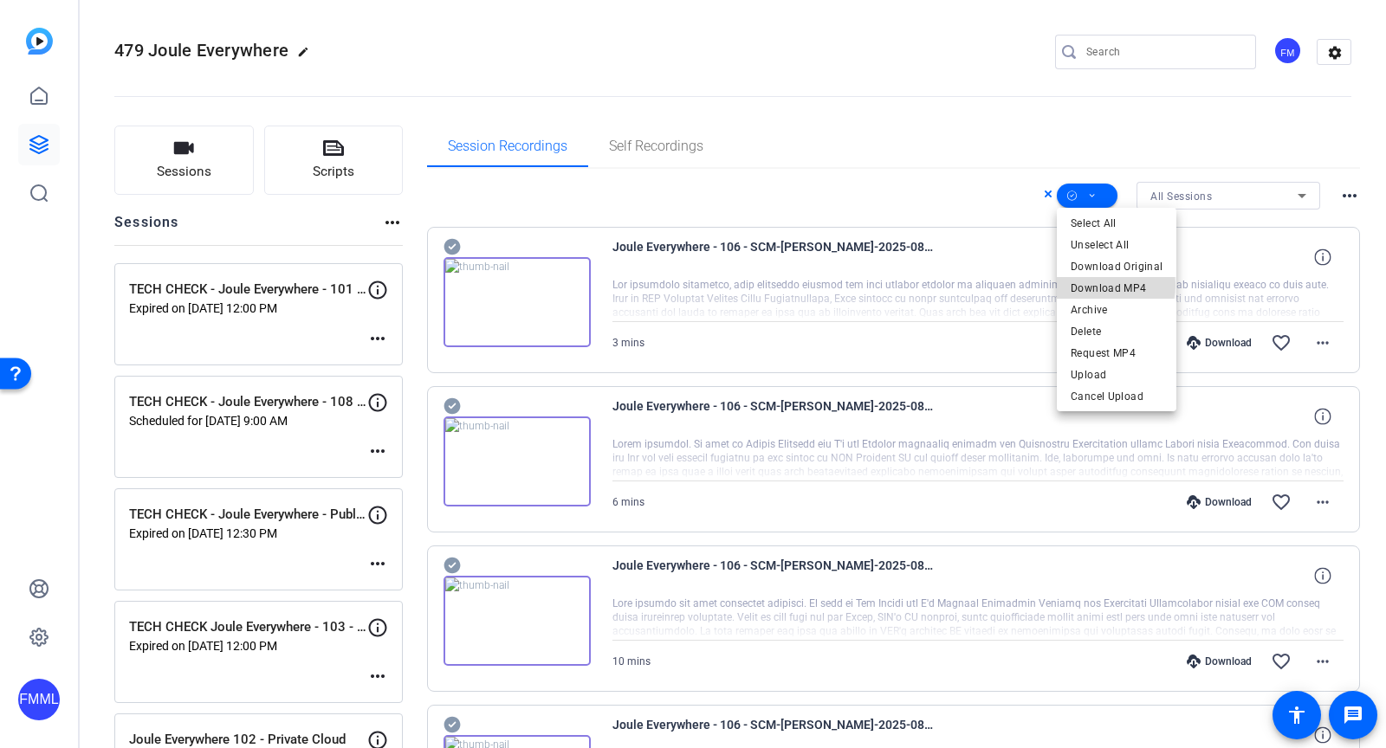
click at [1100, 285] on span "Download MP4" at bounding box center [1117, 287] width 92 height 21
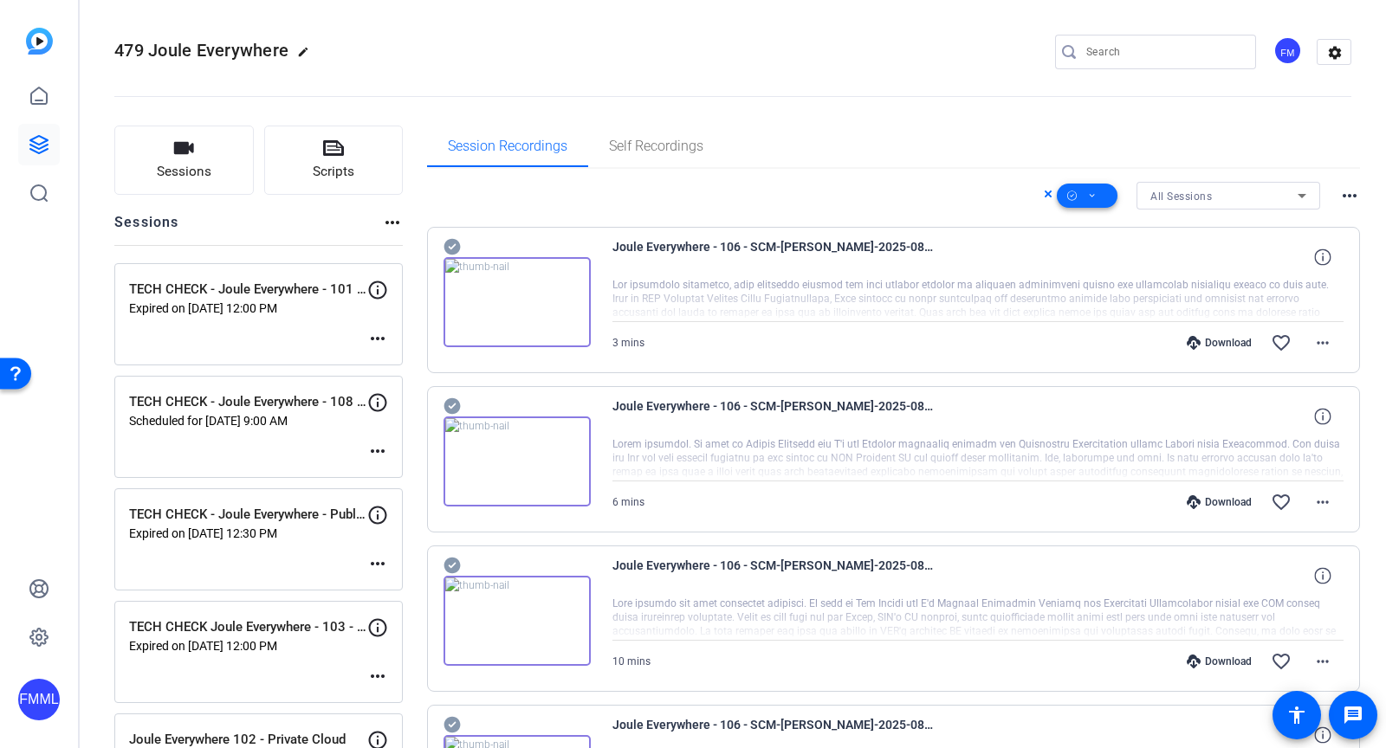
click at [1083, 197] on span at bounding box center [1087, 196] width 61 height 42
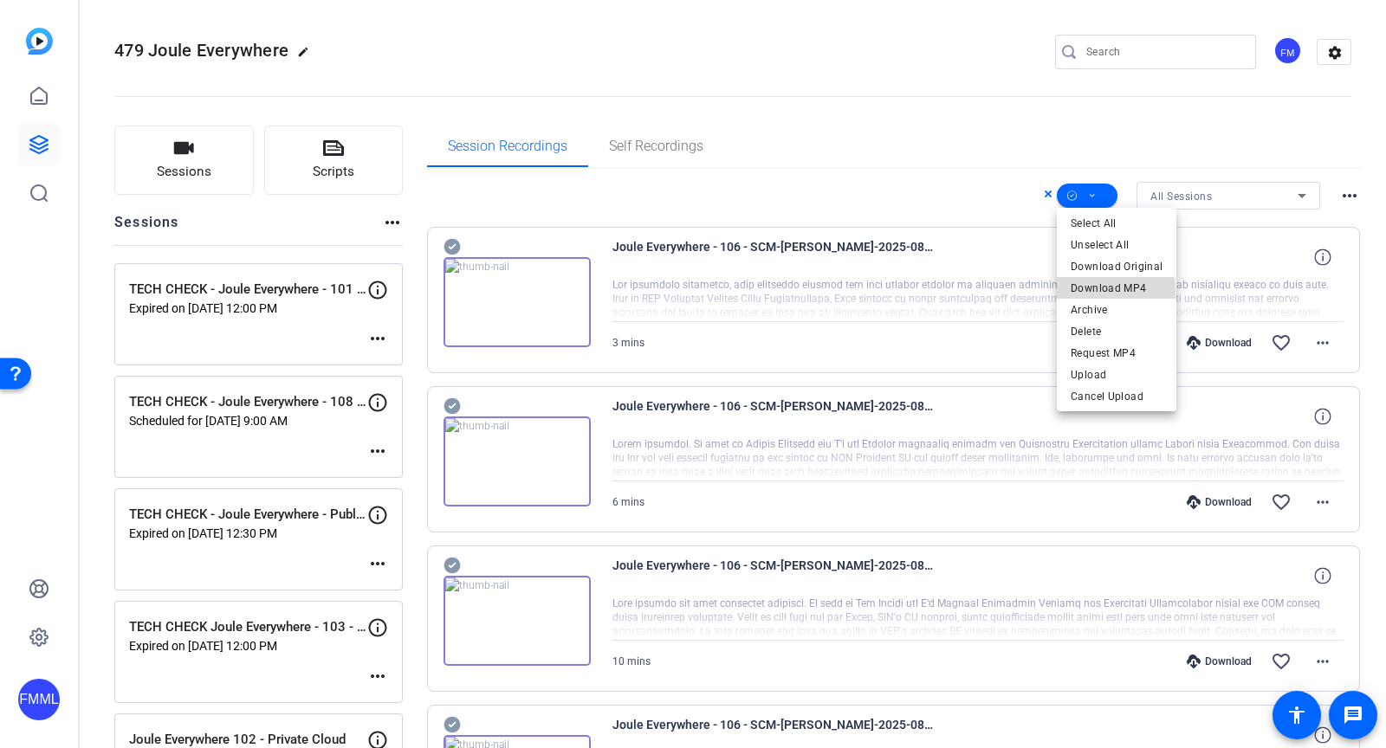
click at [1096, 291] on span "Download MP4" at bounding box center [1117, 287] width 92 height 21
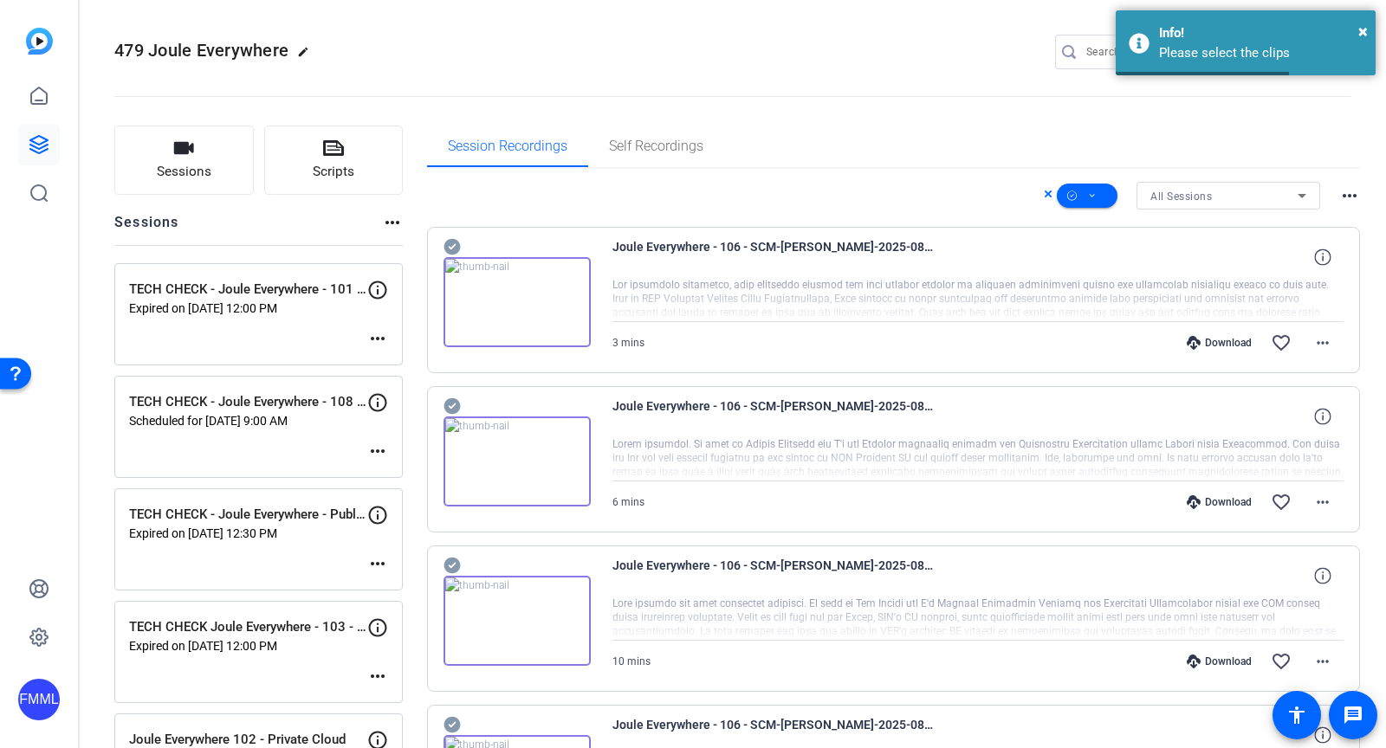
click at [449, 243] on icon at bounding box center [452, 247] width 16 height 16
click at [449, 256] on icon at bounding box center [452, 247] width 16 height 16
click at [450, 256] on icon at bounding box center [452, 247] width 16 height 16
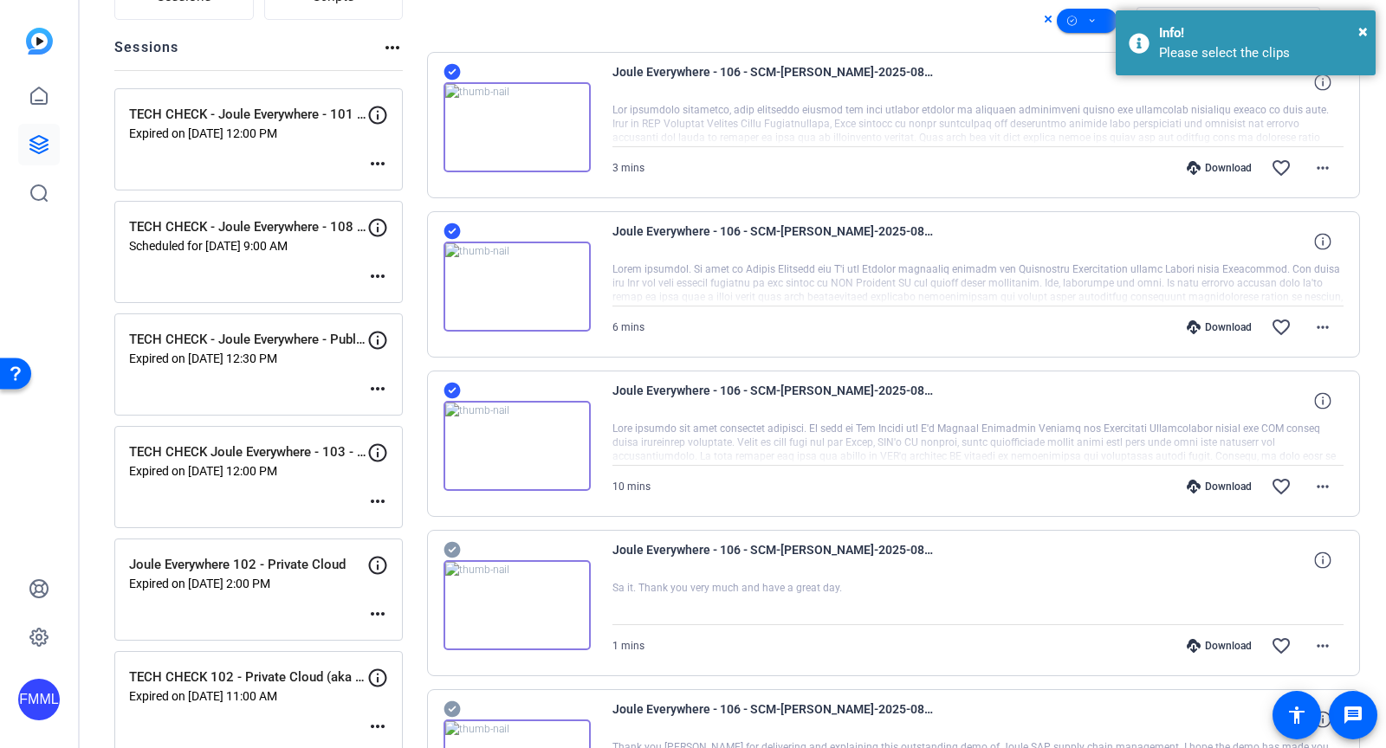
click at [450, 547] on icon at bounding box center [452, 550] width 17 height 21
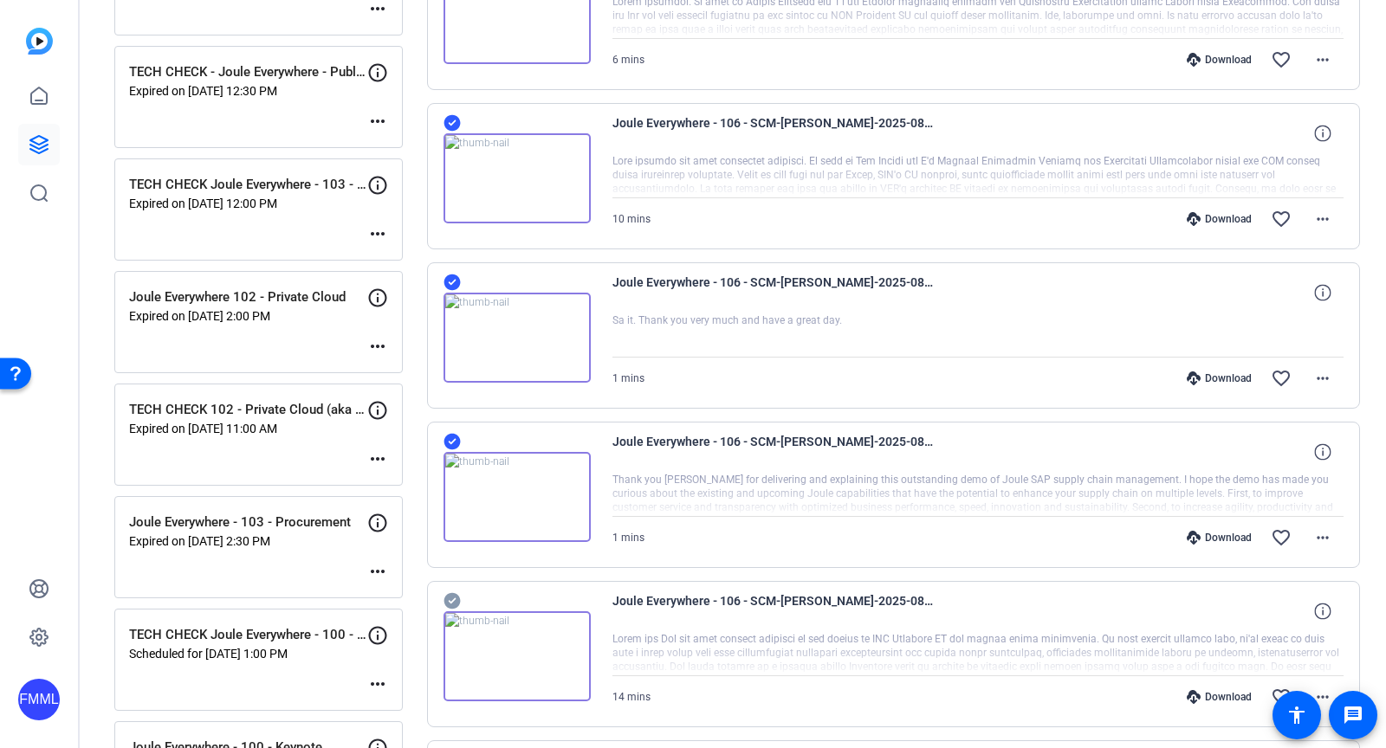
click at [450, 594] on icon at bounding box center [452, 601] width 17 height 21
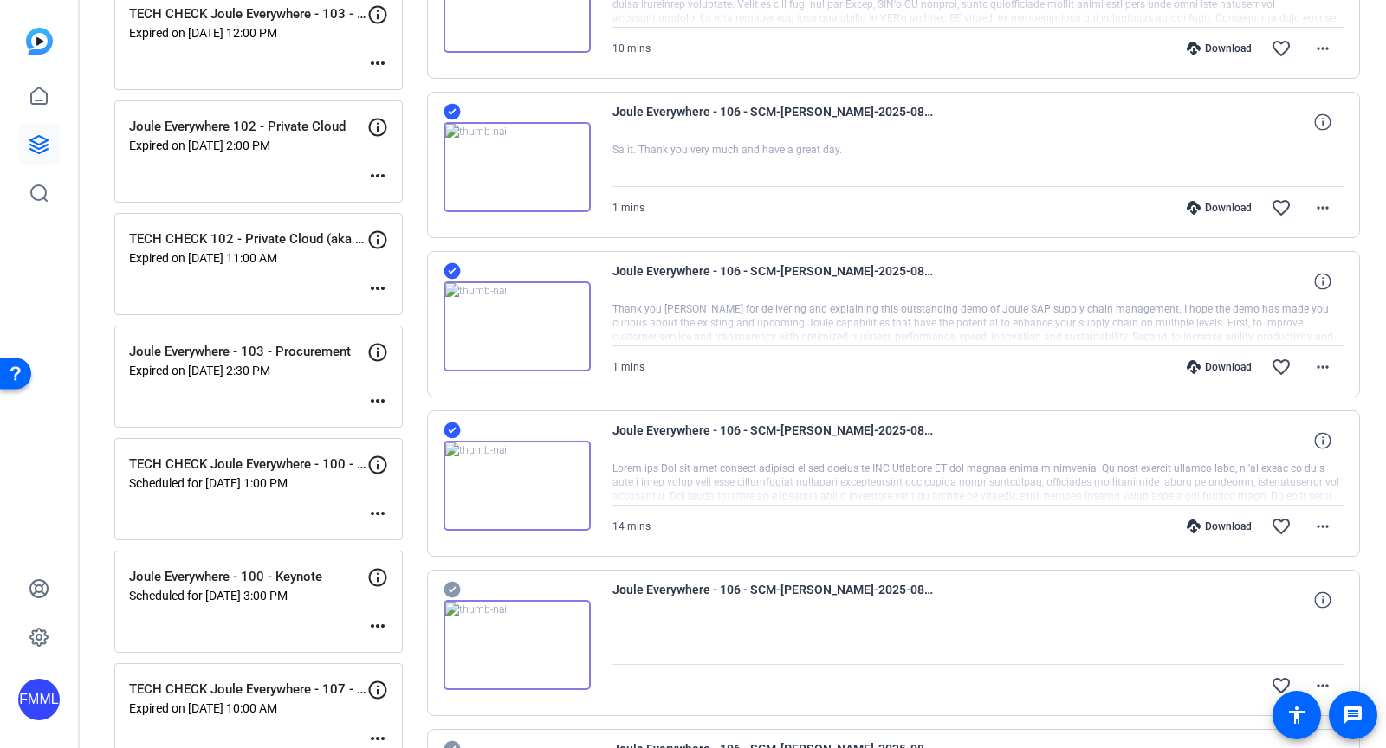
click at [448, 581] on icon at bounding box center [452, 590] width 17 height 21
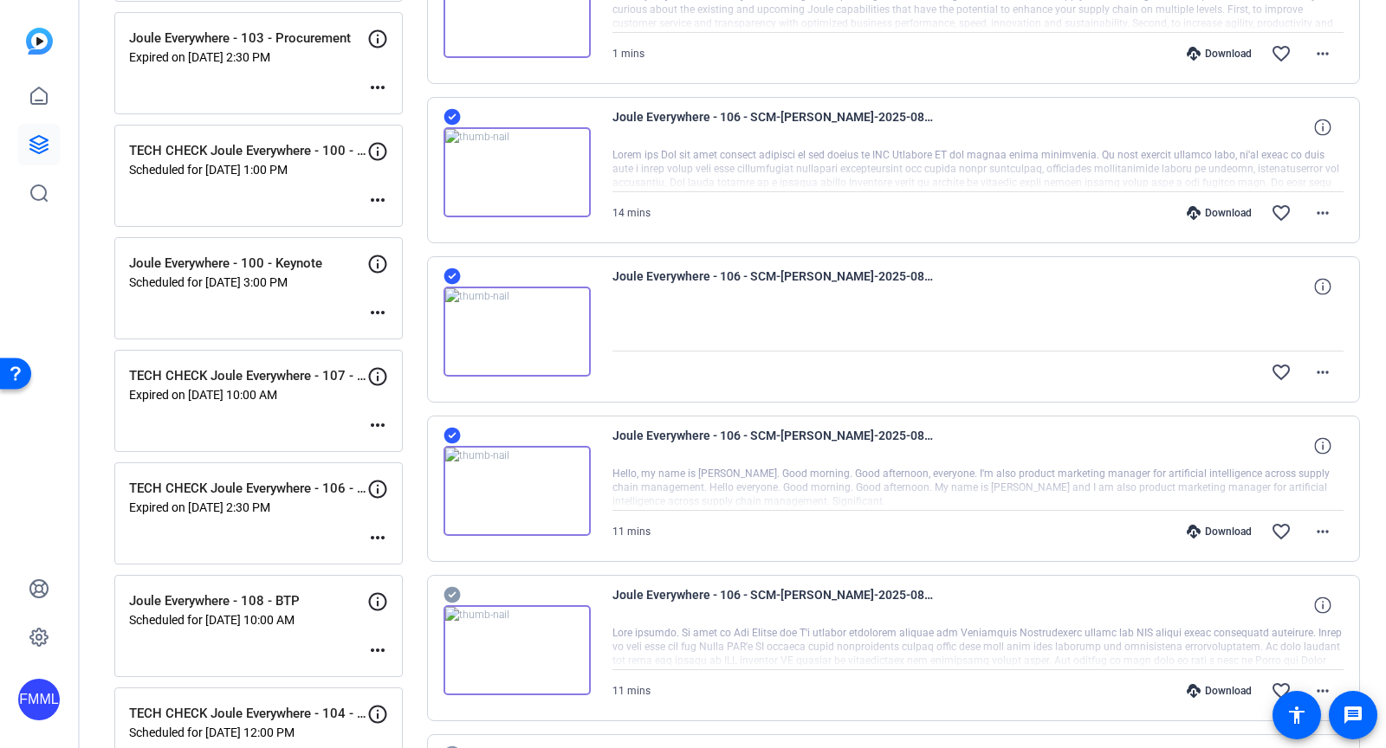
scroll to position [1051, 0]
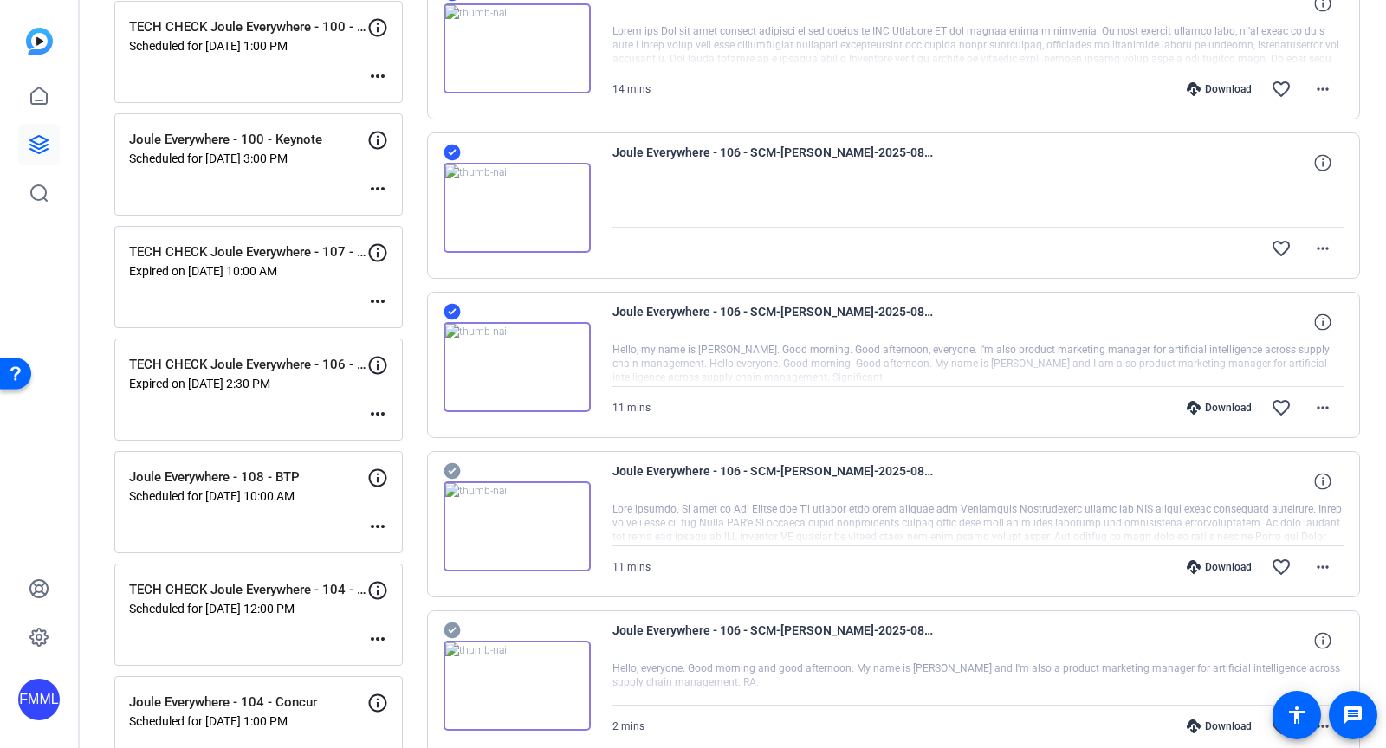
click at [444, 464] on icon at bounding box center [452, 471] width 17 height 21
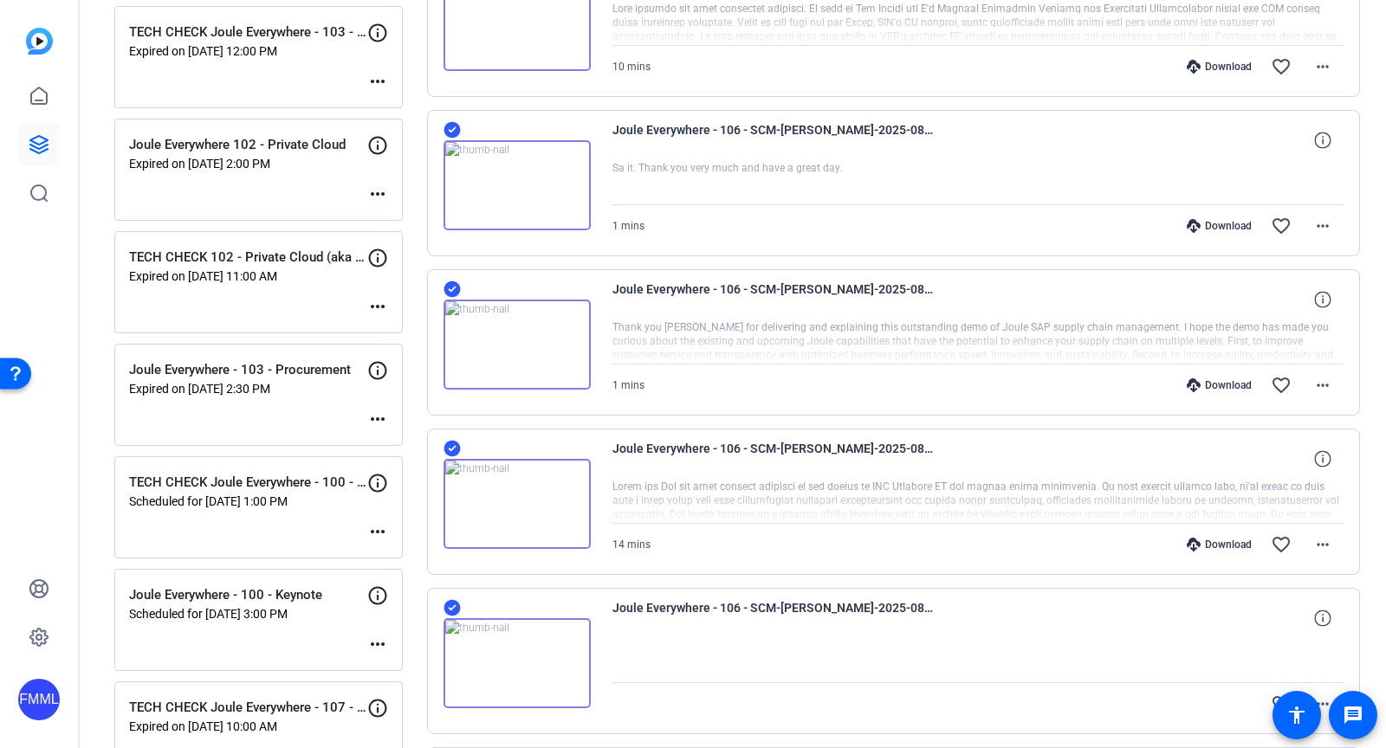
scroll to position [0, 0]
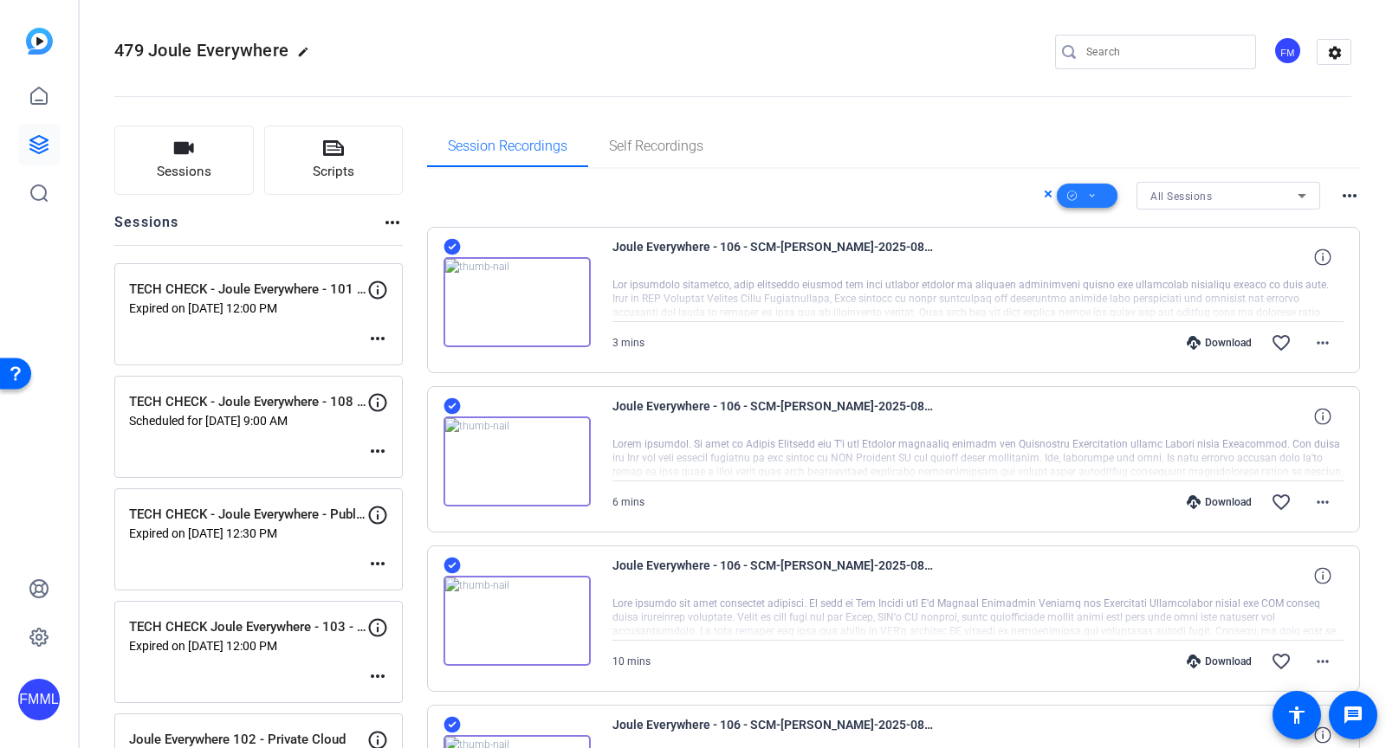
click at [1079, 193] on span at bounding box center [1087, 196] width 61 height 42
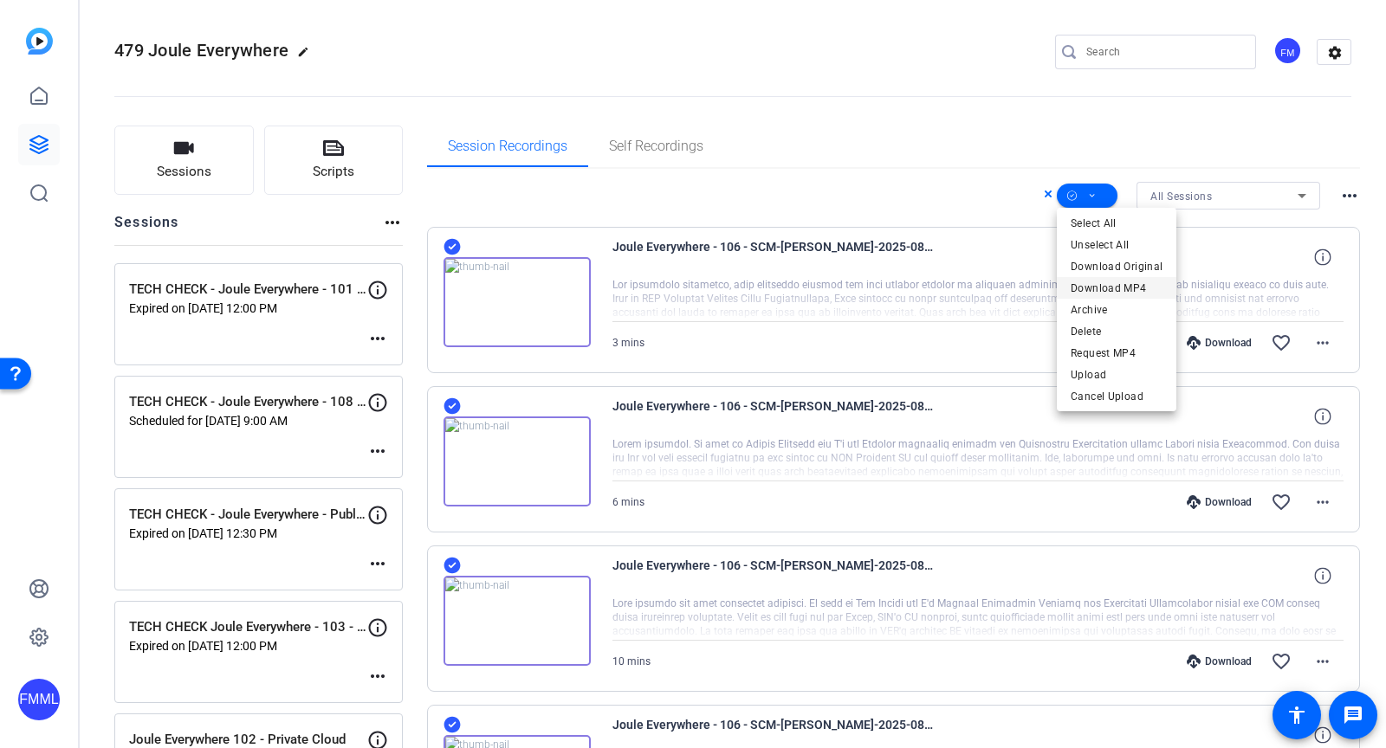
click at [1094, 282] on span "Download MP4" at bounding box center [1117, 287] width 92 height 21
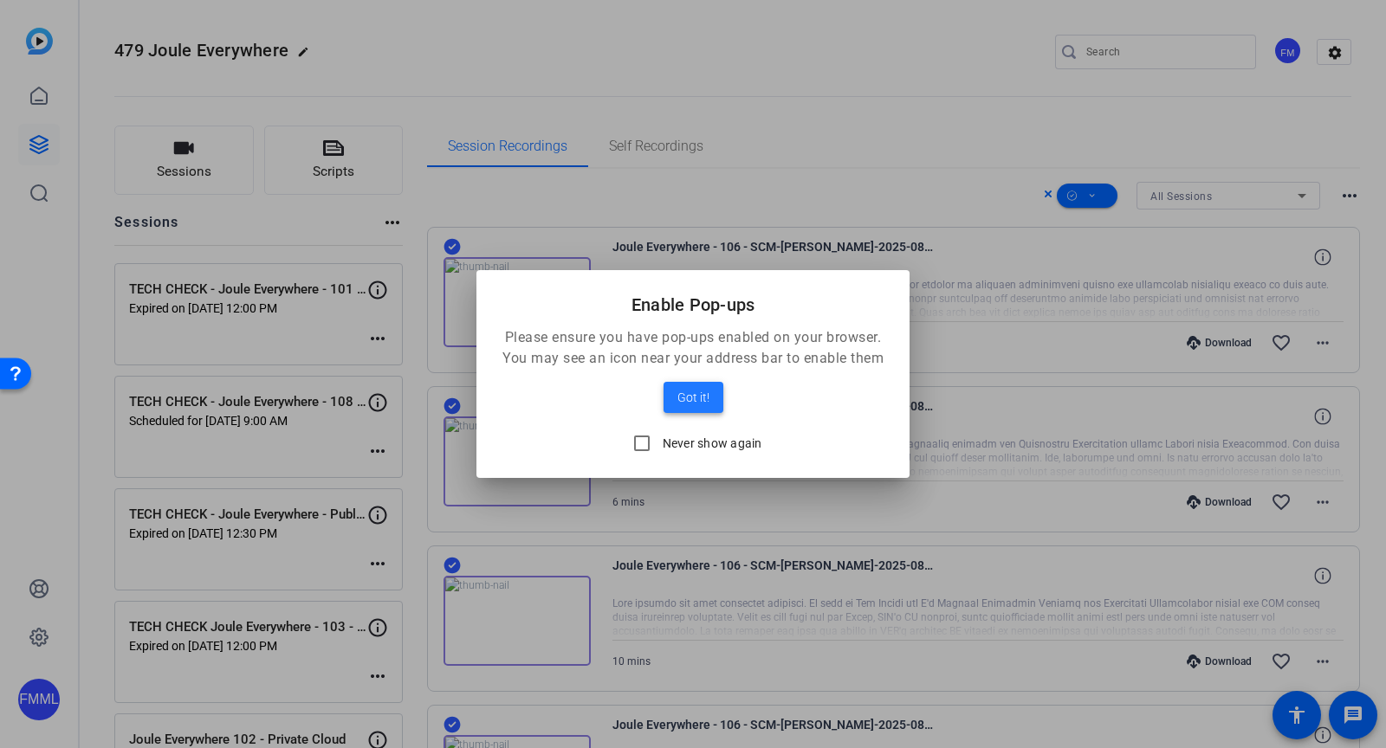
click at [685, 402] on span "Got it!" at bounding box center [693, 397] width 32 height 21
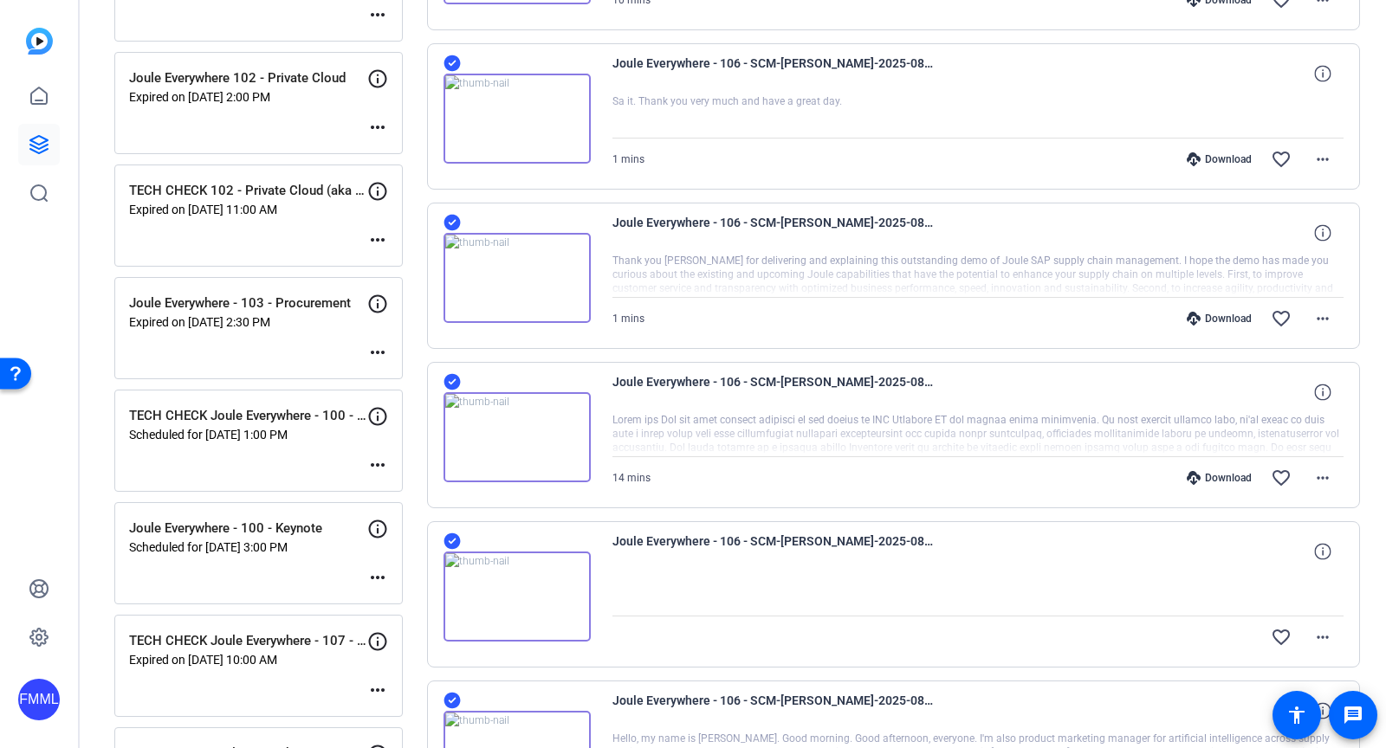
scroll to position [661, 0]
click at [363, 330] on div "Joule Everywhere - 103 - Procurement Expired on [DATE] 2:30 PM more_horiz" at bounding box center [258, 329] width 288 height 102
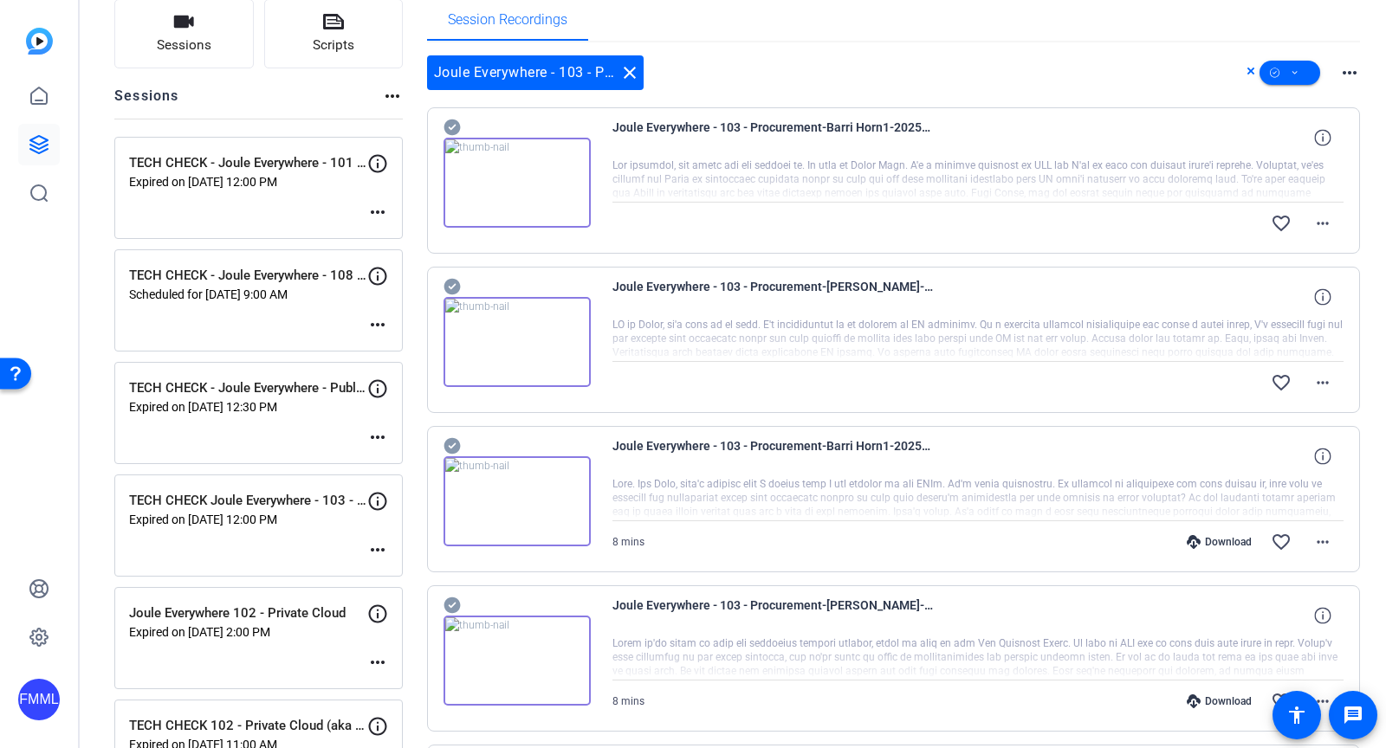
scroll to position [126, 0]
click at [451, 129] on icon at bounding box center [452, 128] width 16 height 16
click at [445, 137] on icon at bounding box center [452, 128] width 16 height 16
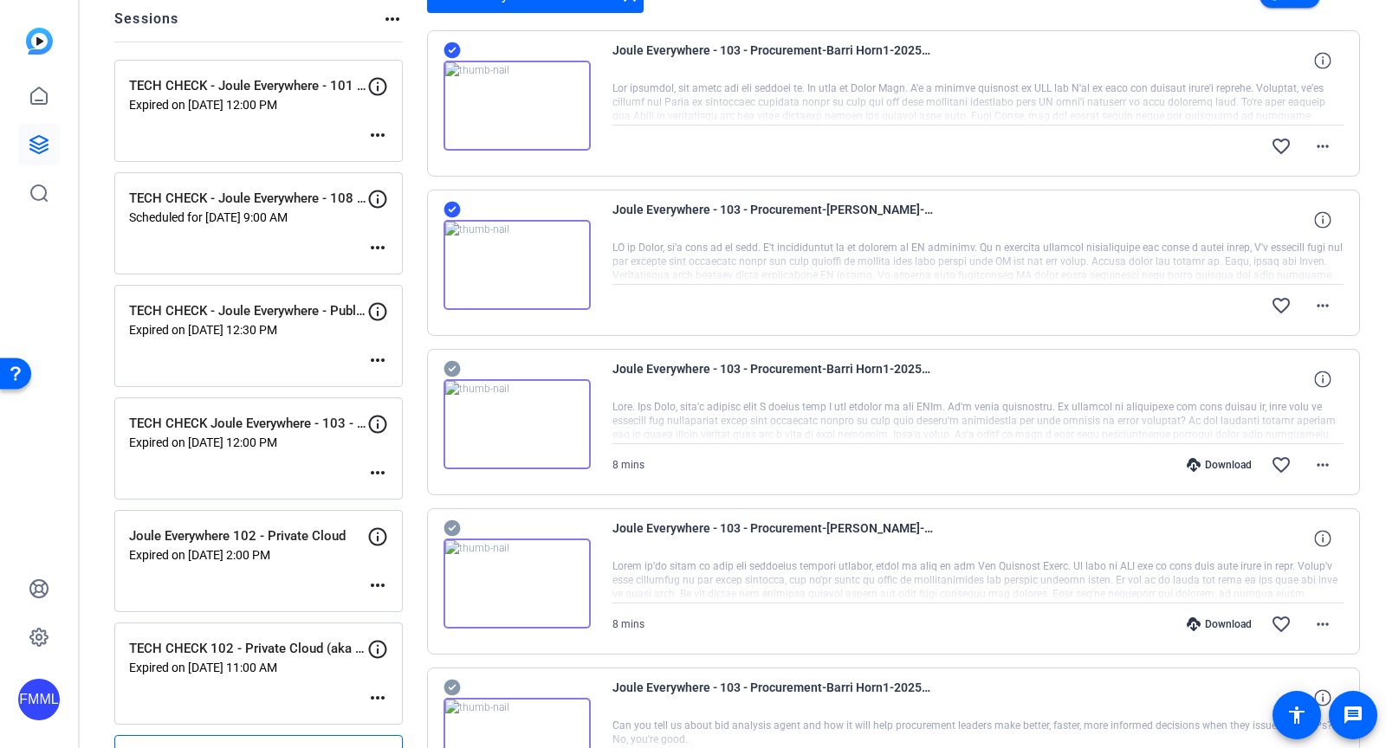
click at [449, 59] on icon at bounding box center [452, 50] width 16 height 16
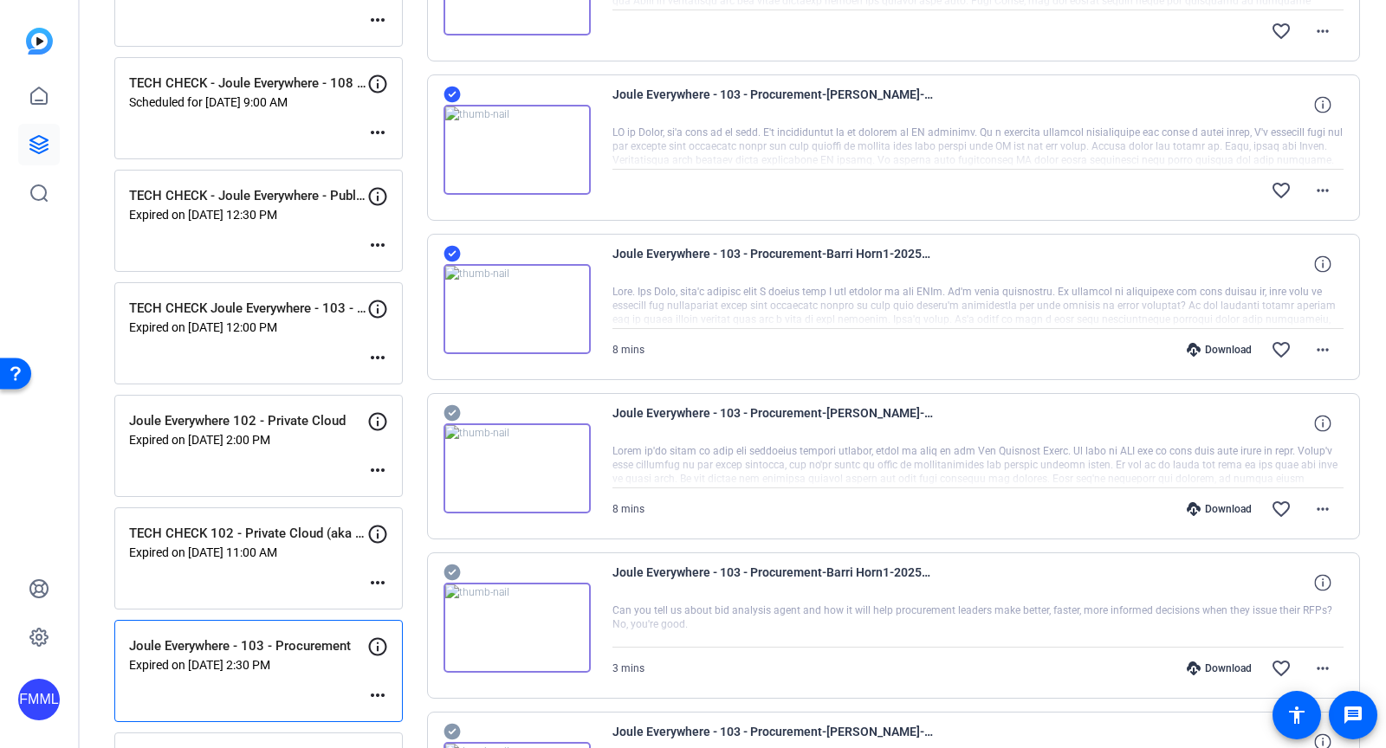
click at [450, 408] on icon at bounding box center [452, 413] width 17 height 21
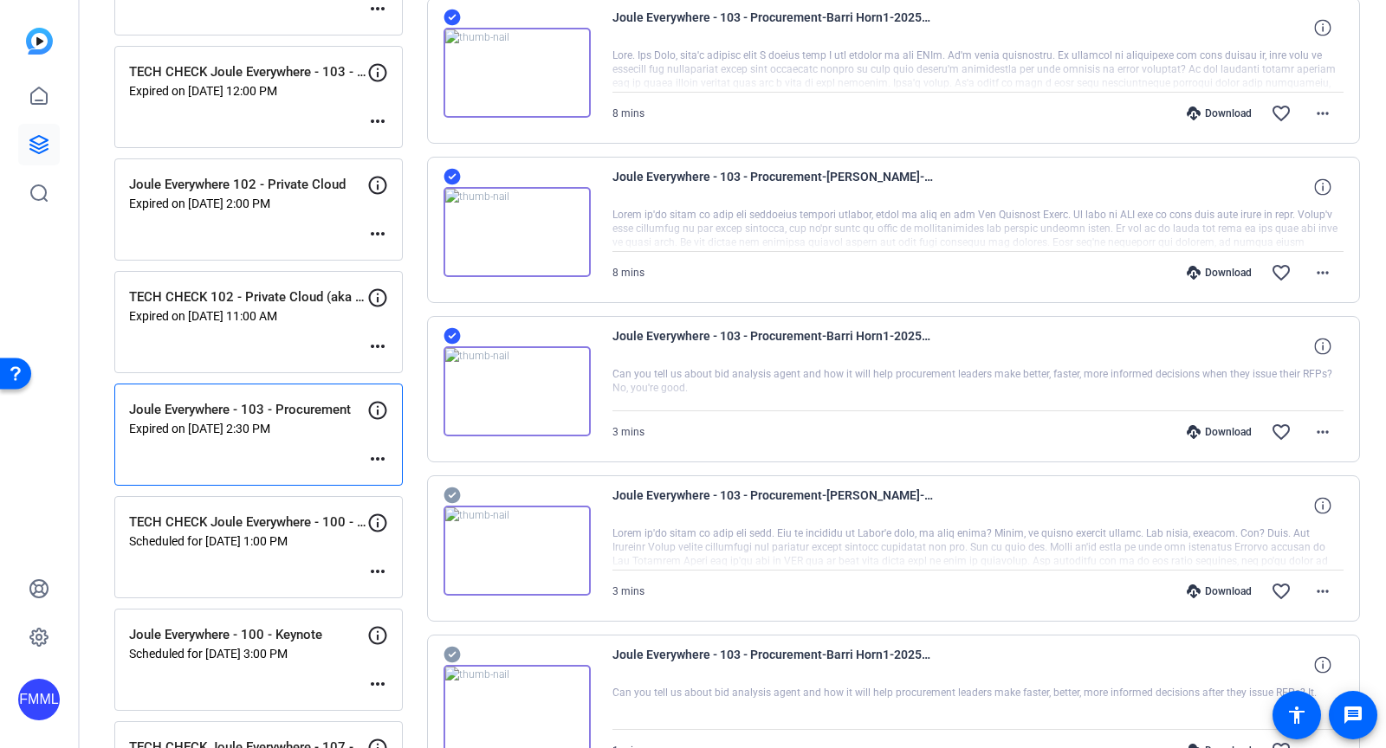
click at [451, 496] on icon at bounding box center [452, 495] width 17 height 21
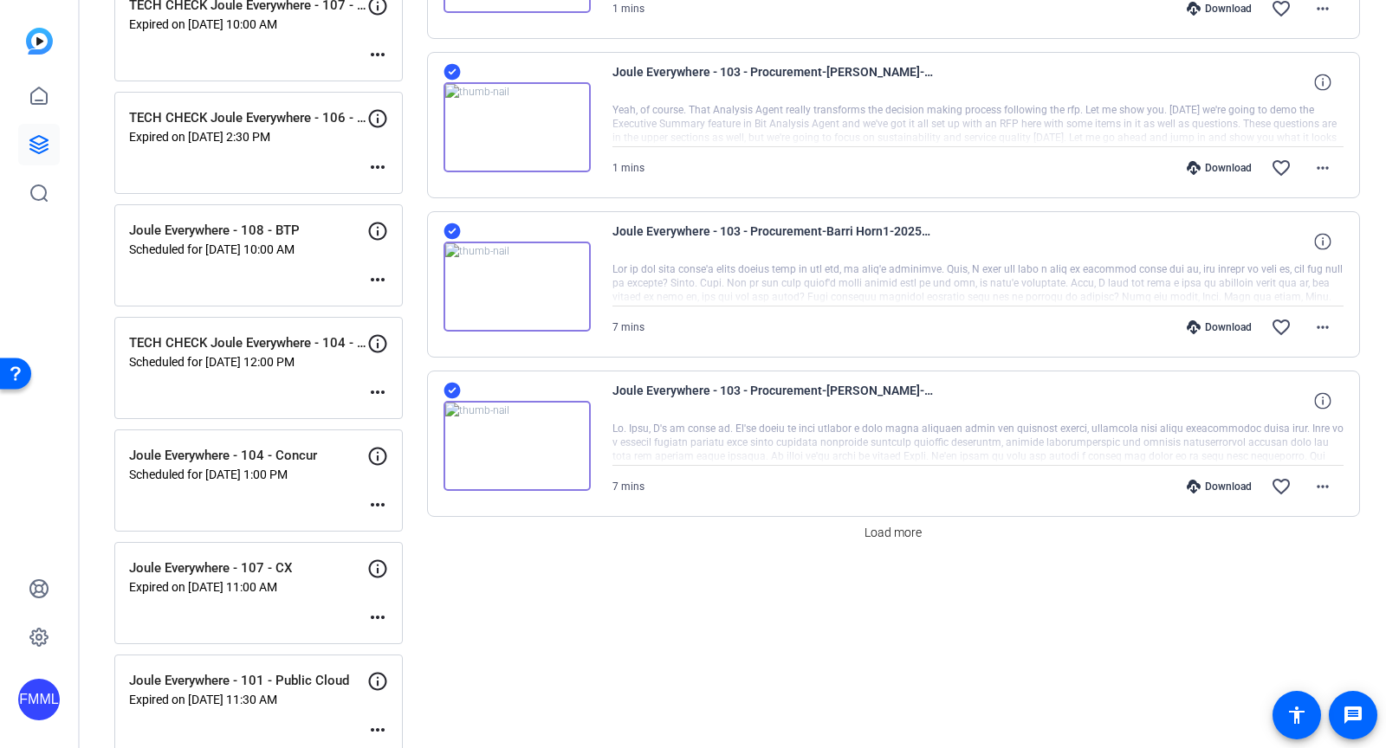
scroll to position [0, 0]
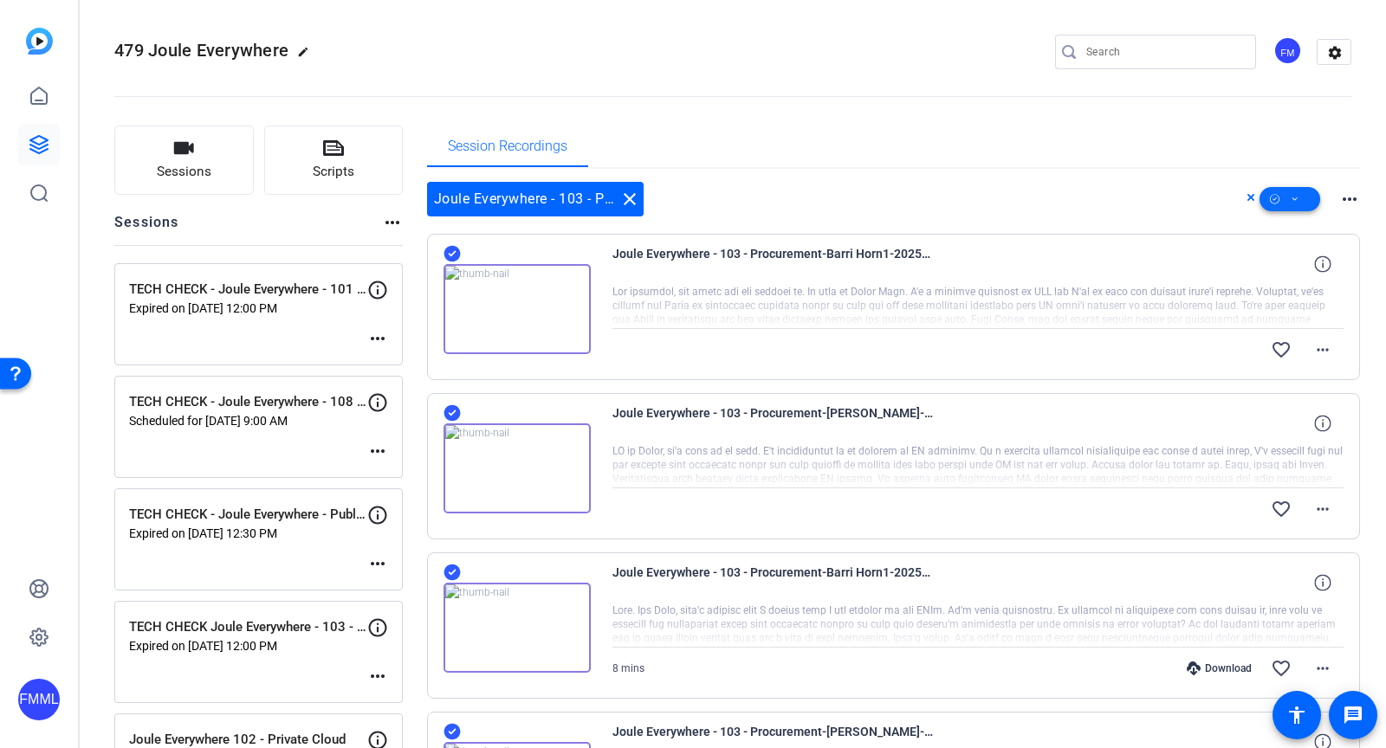
click at [1285, 198] on span at bounding box center [1290, 199] width 61 height 42
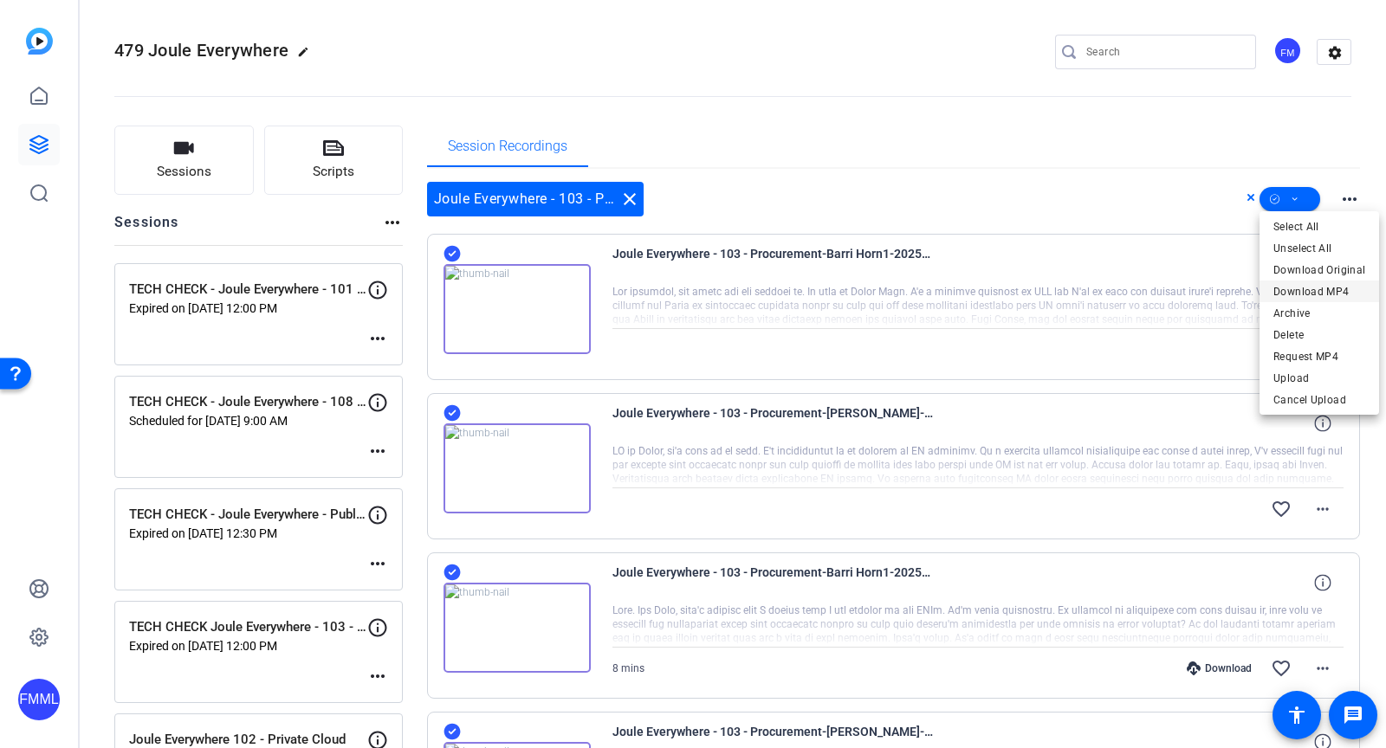
click at [1304, 298] on span "Download MP4" at bounding box center [1319, 291] width 92 height 21
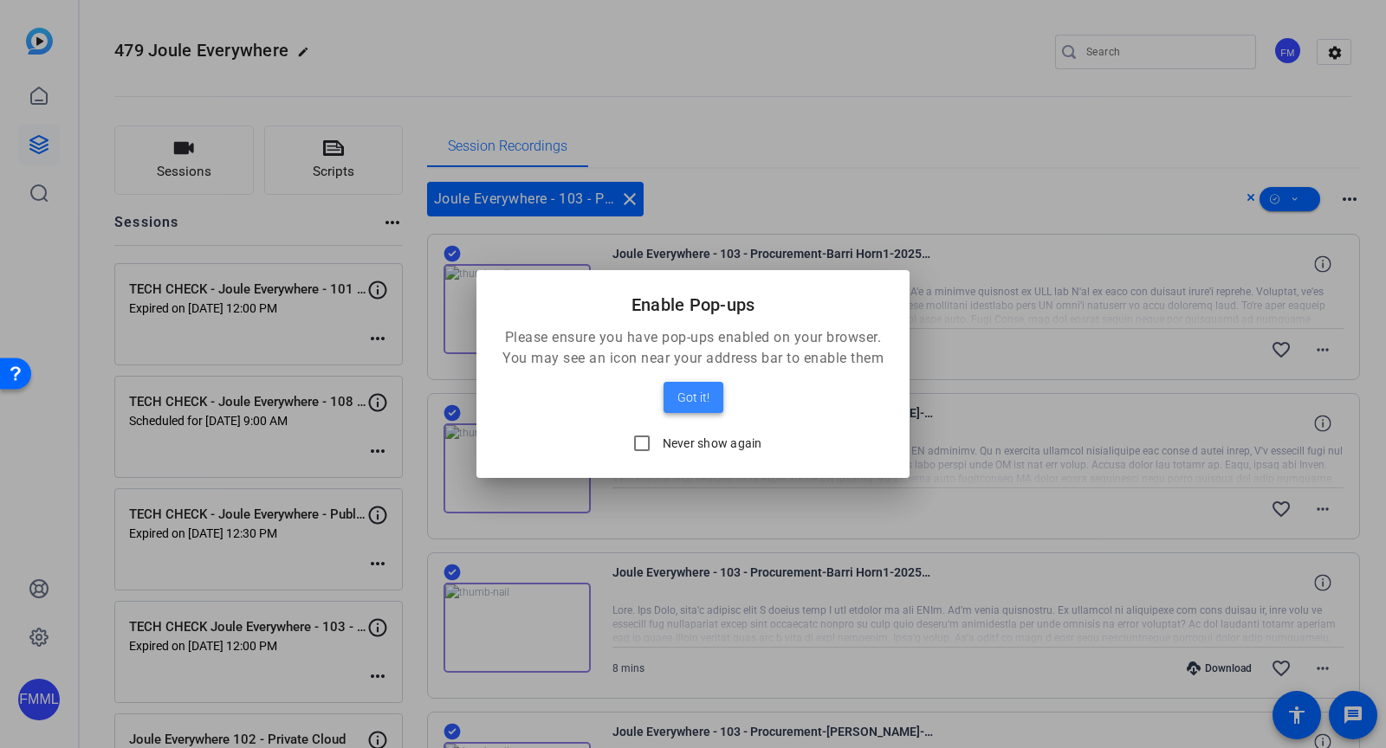
click at [703, 400] on span "Got it!" at bounding box center [693, 397] width 32 height 21
